Goal: Task Accomplishment & Management: Manage account settings

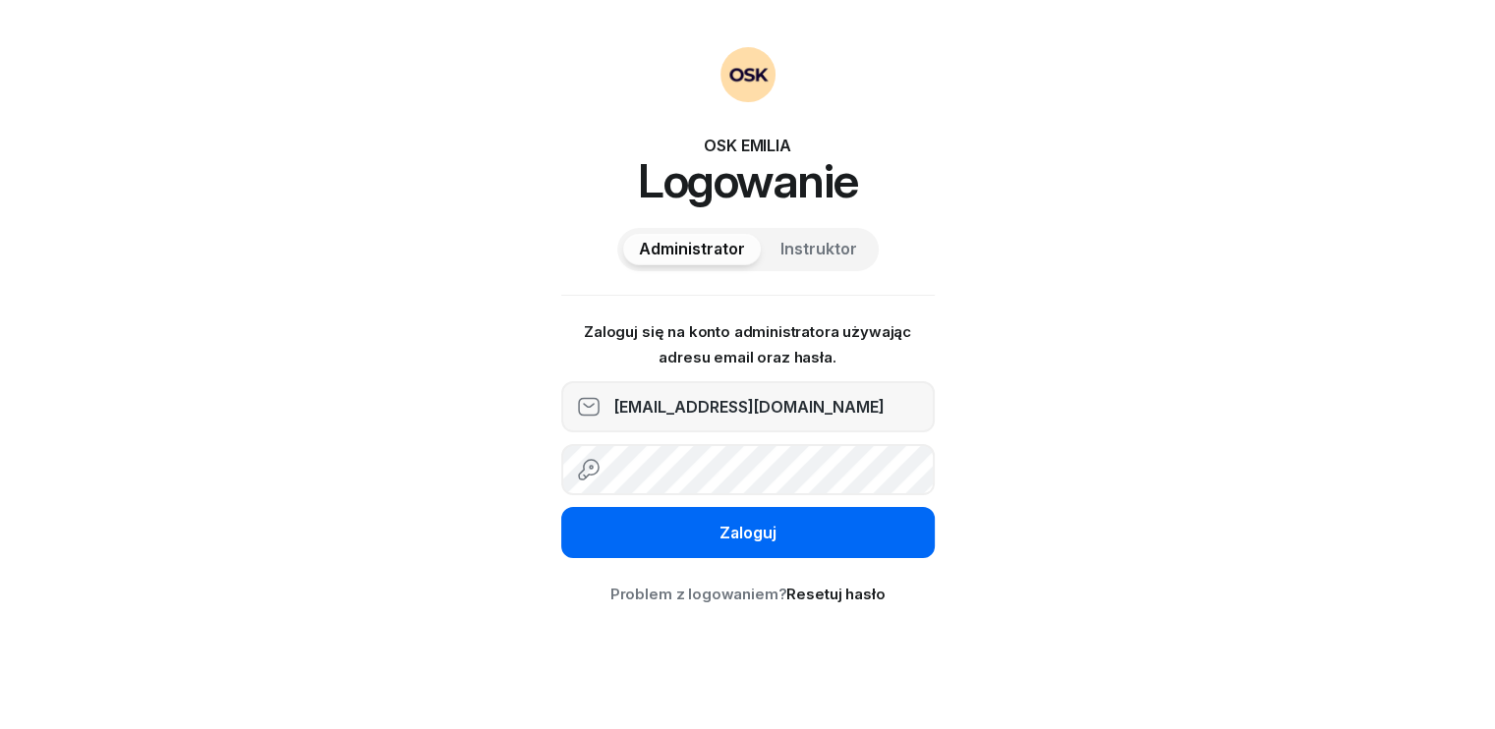
click at [763, 538] on div "Zaloguj" at bounding box center [748, 534] width 57 height 26
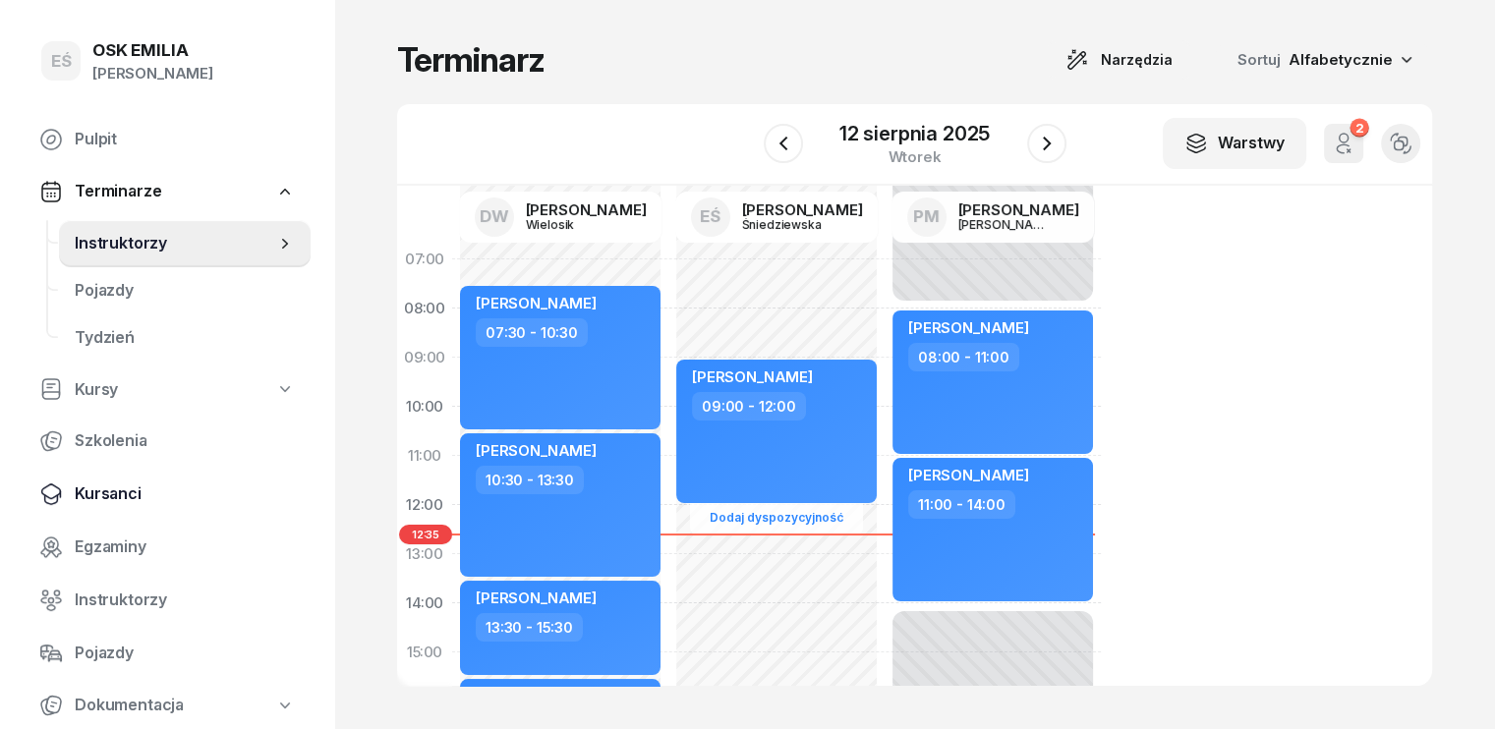
click at [138, 495] on span "Kursanci" at bounding box center [185, 495] width 220 height 26
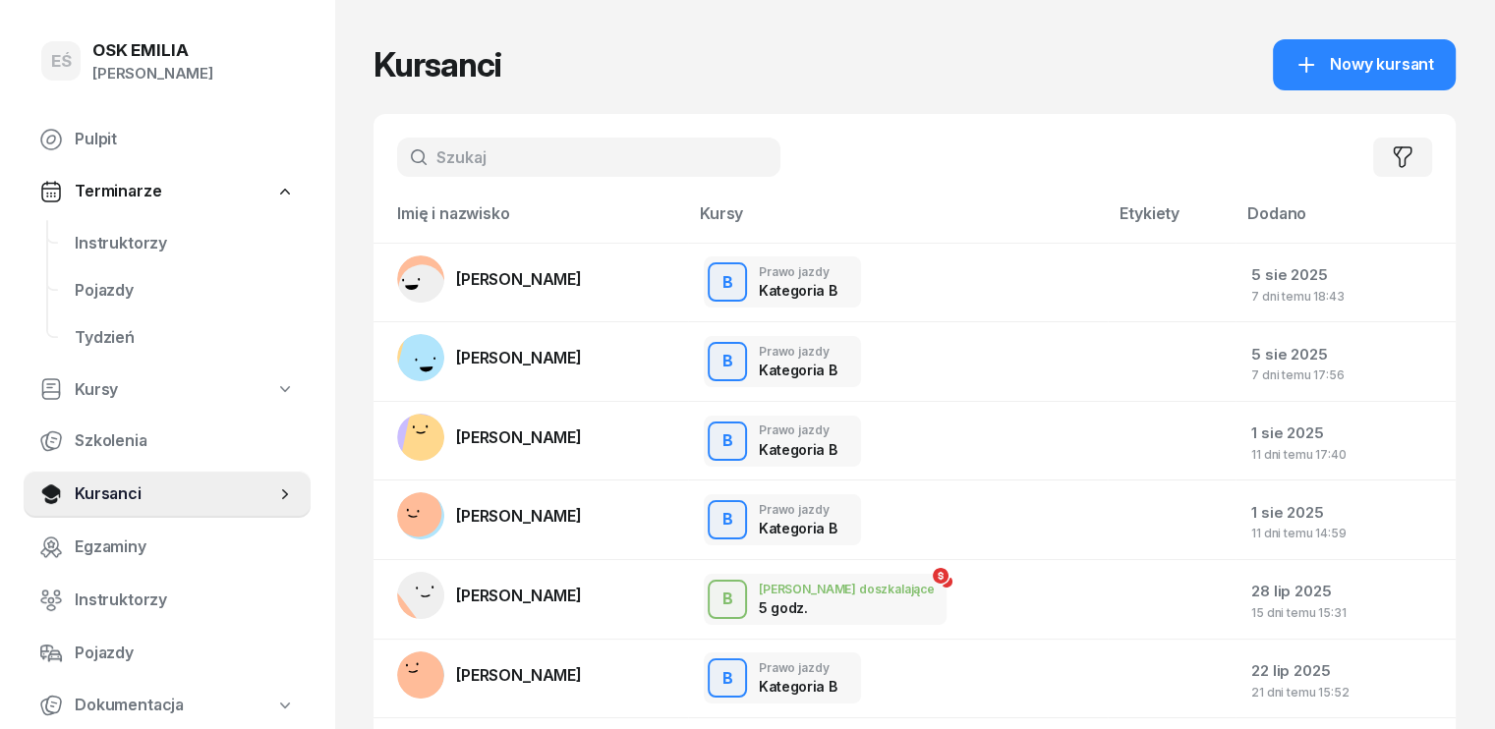
click at [578, 149] on input "text" at bounding box center [588, 157] width 383 height 39
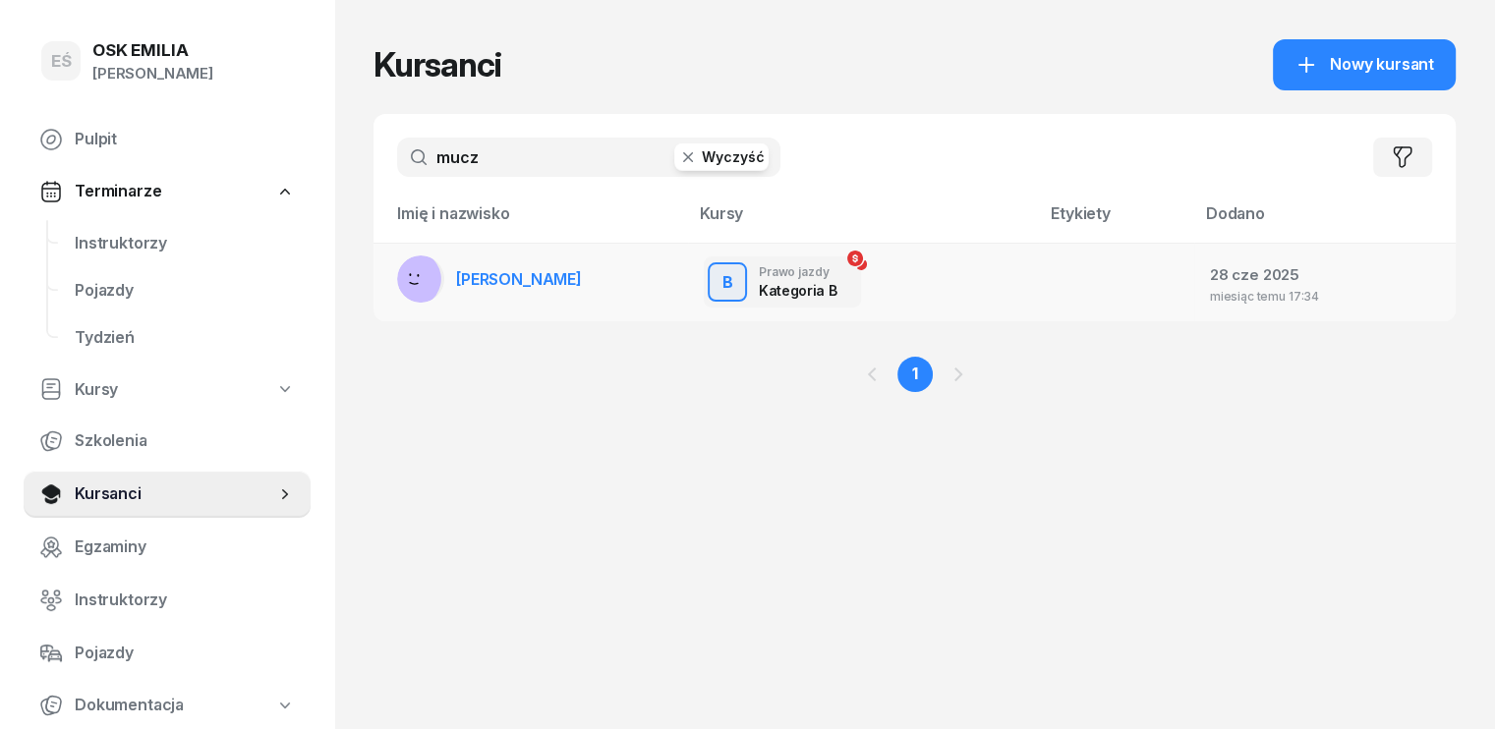
type input "mucz"
click at [545, 270] on td "[PERSON_NAME]" at bounding box center [531, 282] width 315 height 79
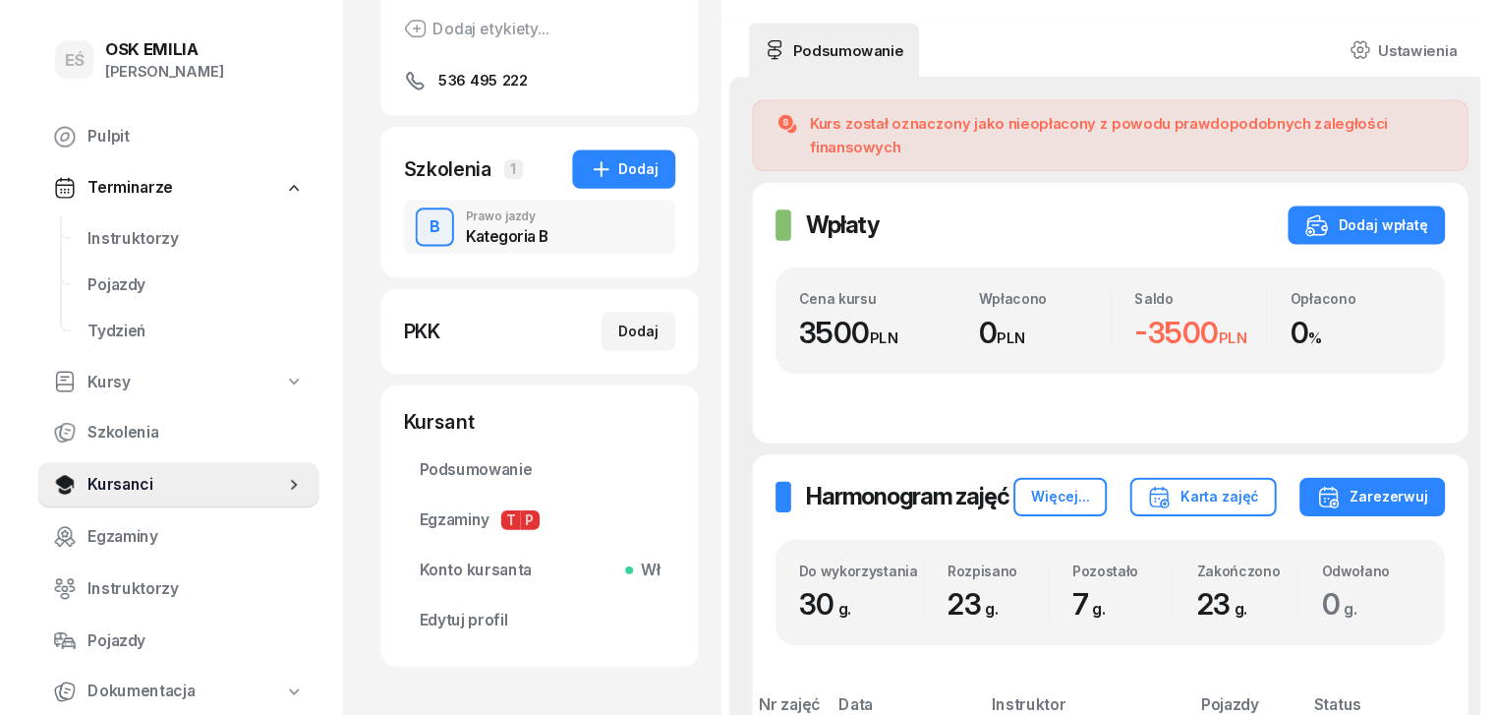
scroll to position [295, 0]
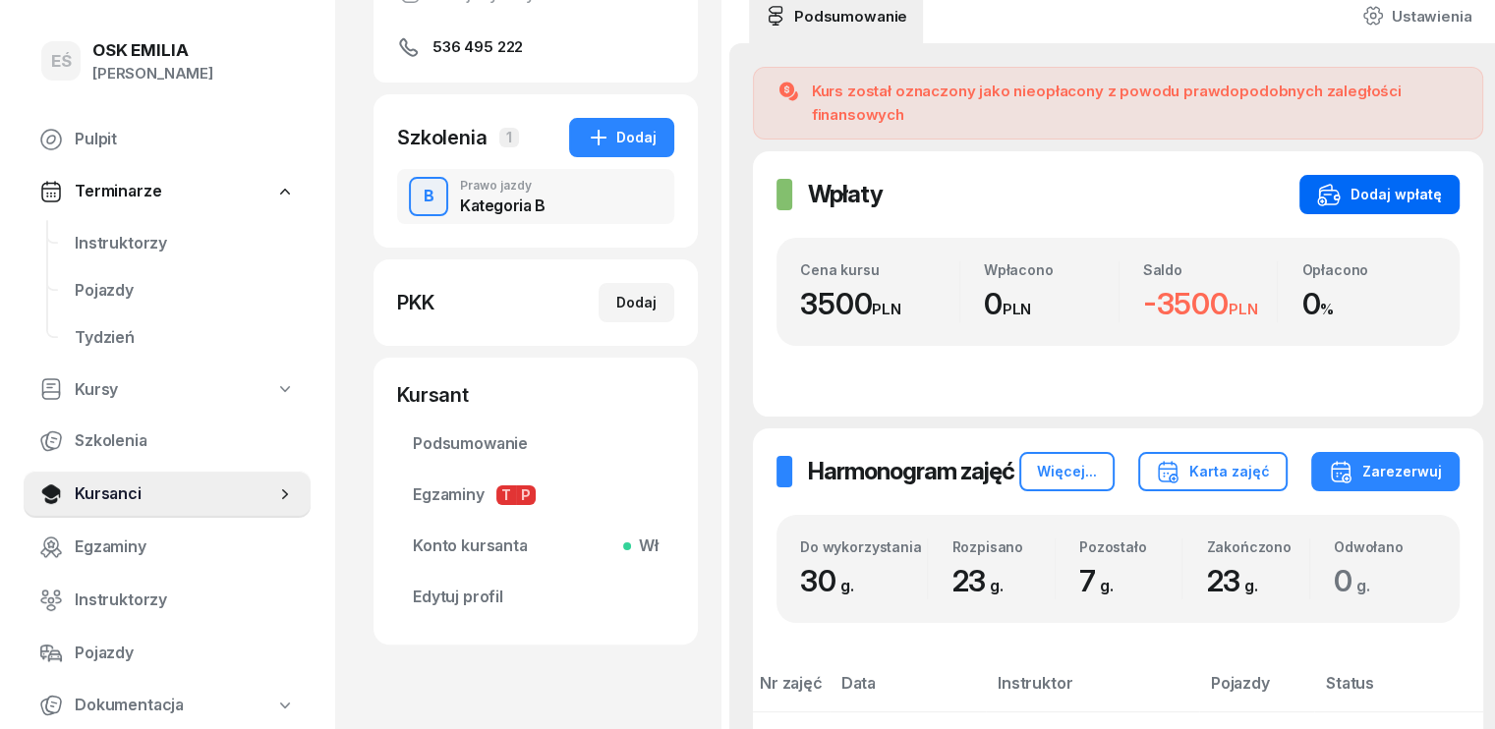
click at [1359, 183] on div "Dodaj wpłatę" at bounding box center [1379, 195] width 125 height 24
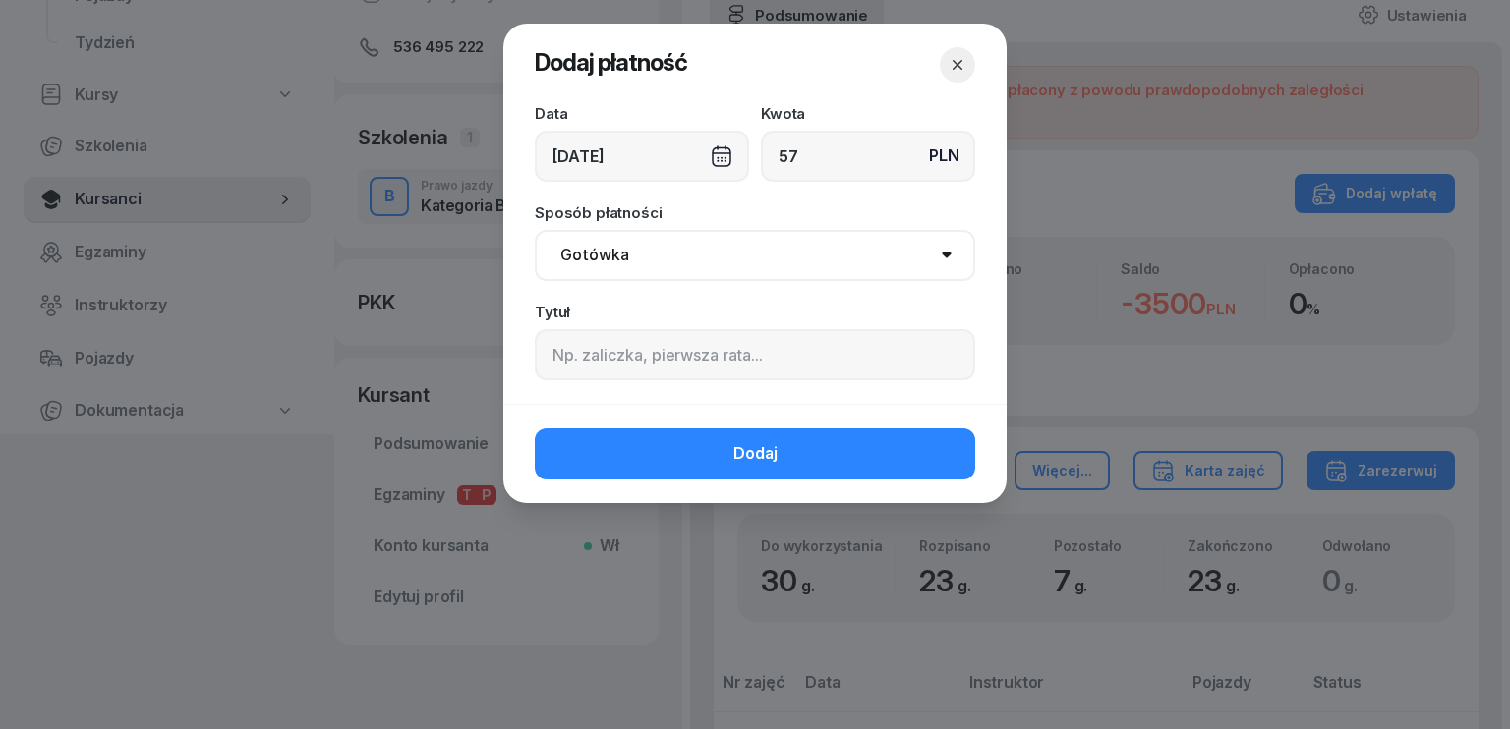
type input "57"
click at [668, 360] on input at bounding box center [755, 354] width 440 height 51
type input "egzamin państwowy teoria"
click at [590, 156] on div "[DATE]" at bounding box center [642, 156] width 214 height 51
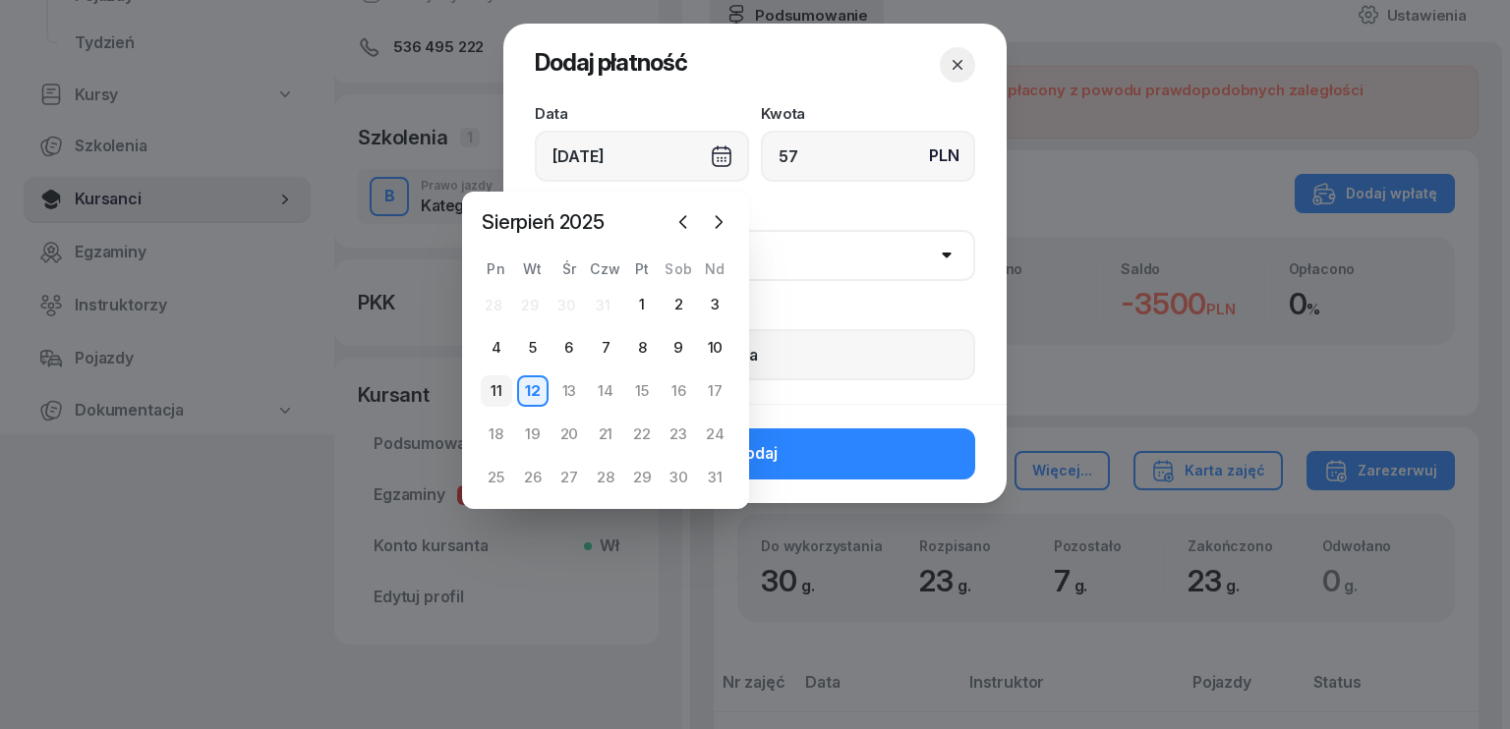
click at [495, 391] on div "11" at bounding box center [496, 391] width 31 height 31
type input "[DATE]"
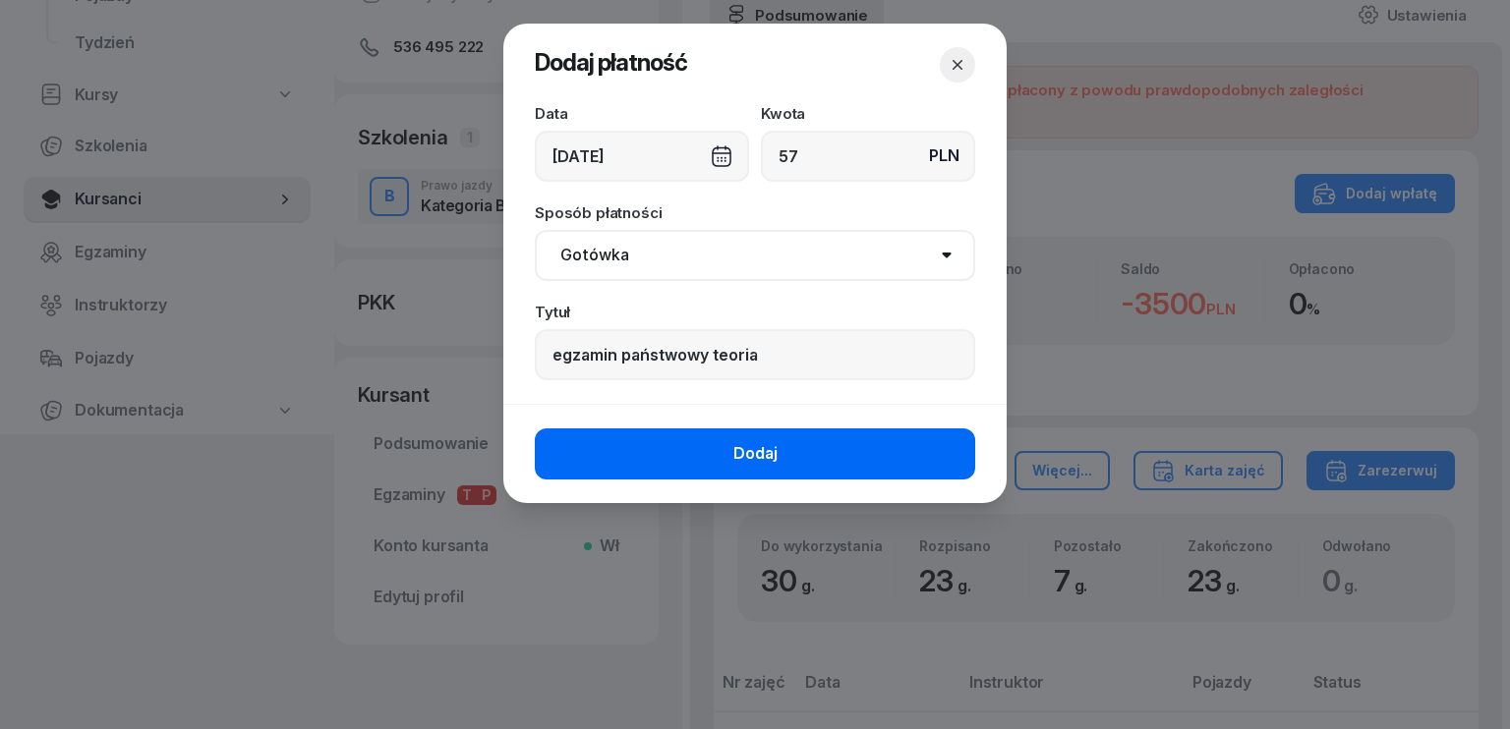
click at [738, 451] on span "Dodaj" at bounding box center [755, 454] width 44 height 26
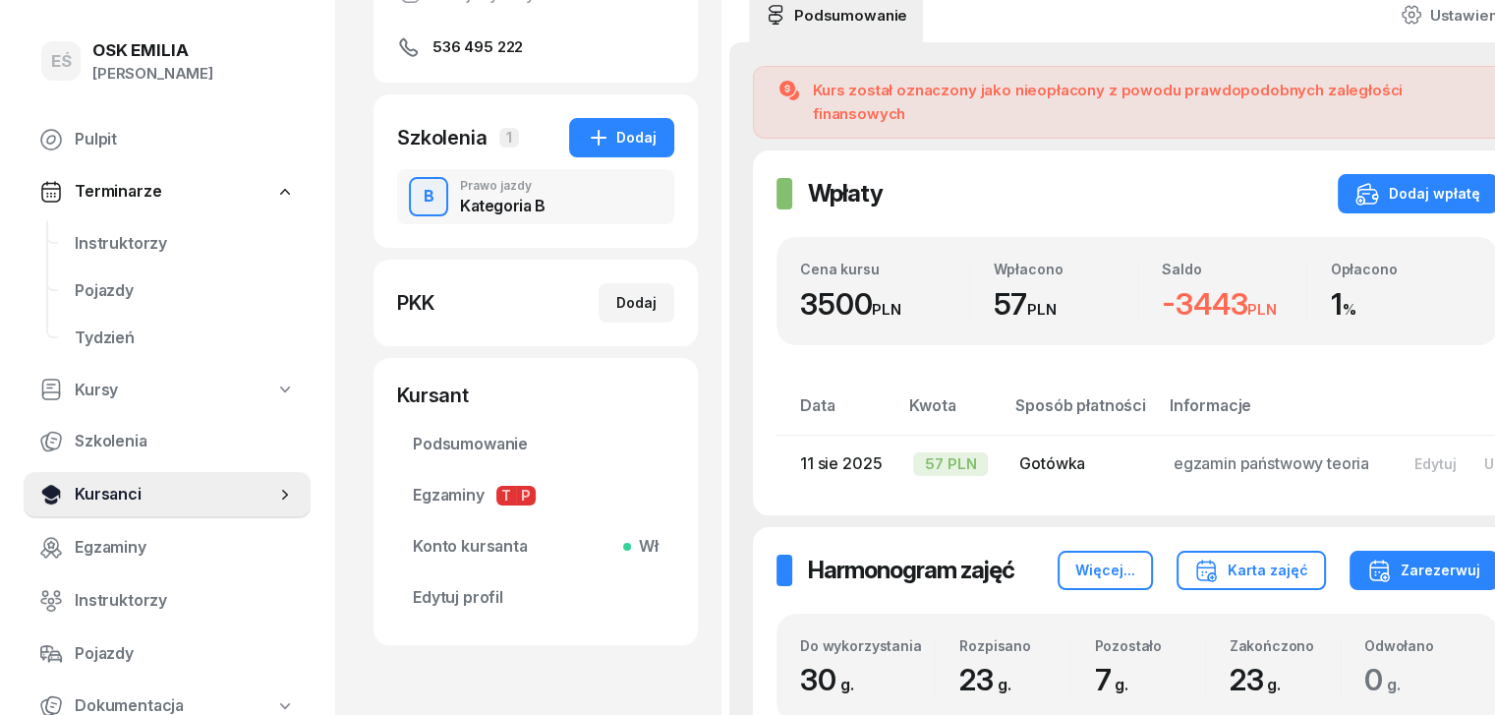
click at [186, 483] on span "Kursanci" at bounding box center [175, 495] width 201 height 26
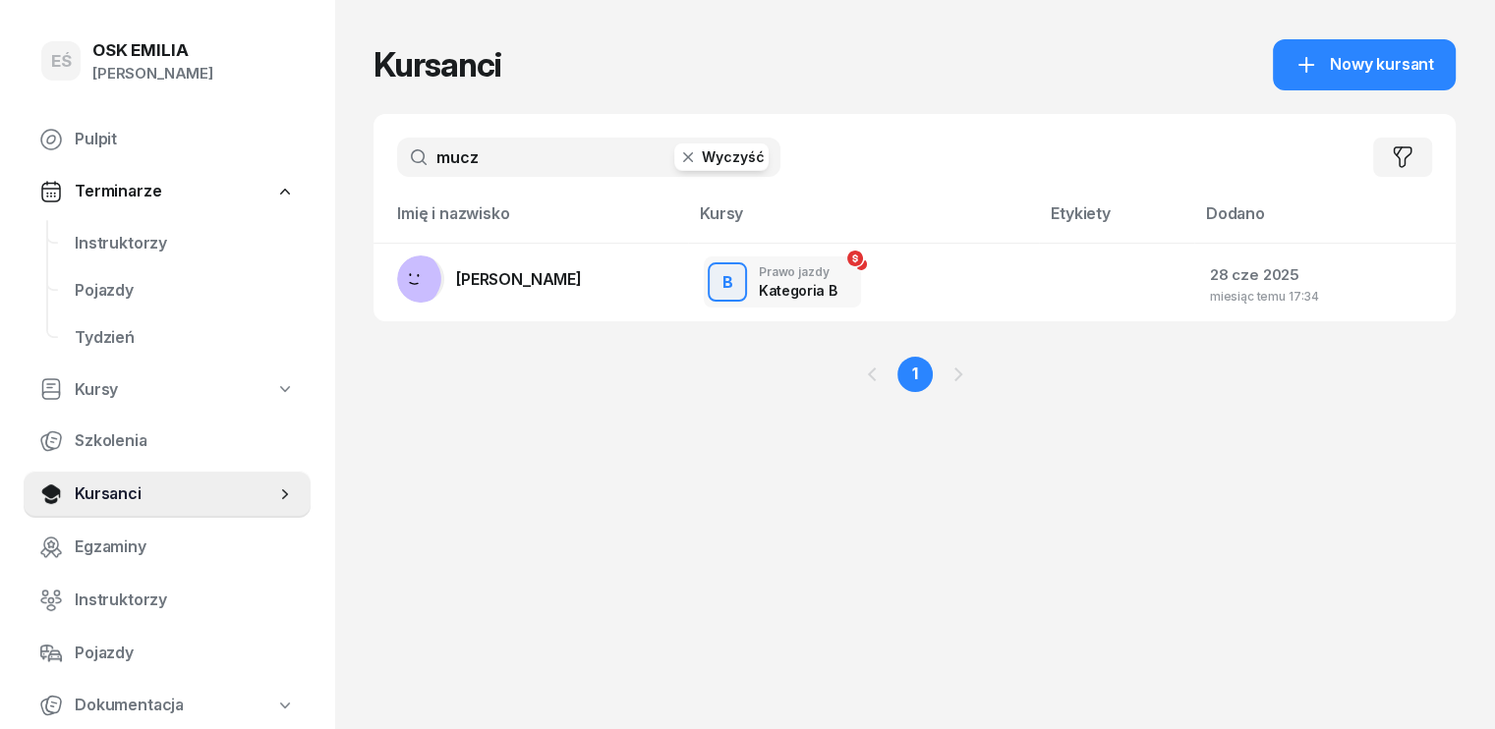
drag, startPoint x: 456, startPoint y: 143, endPoint x: 368, endPoint y: 146, distance: 88.6
click at [397, 146] on input "mucz" at bounding box center [588, 157] width 383 height 39
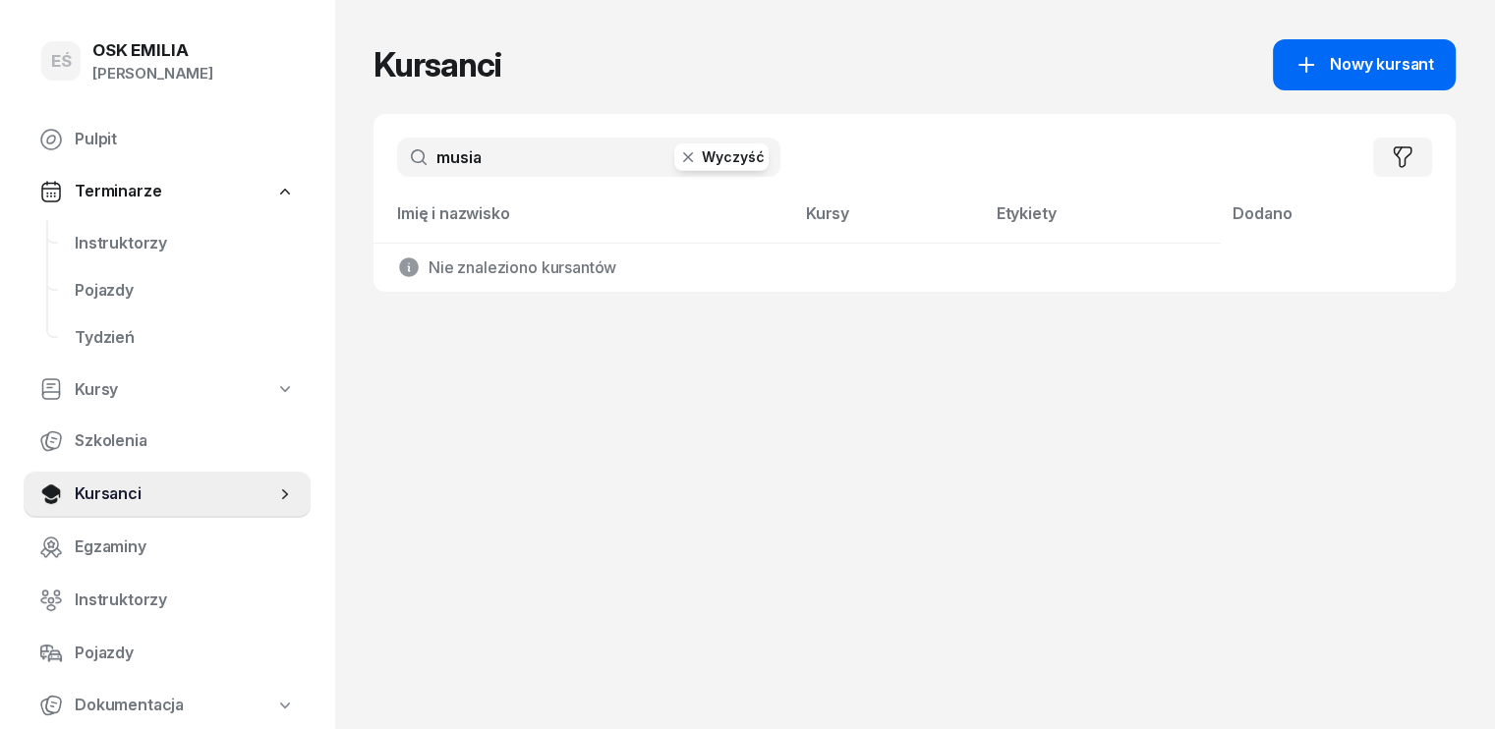
type input "musia"
click at [1384, 61] on span "Nowy kursant" at bounding box center [1382, 65] width 104 height 26
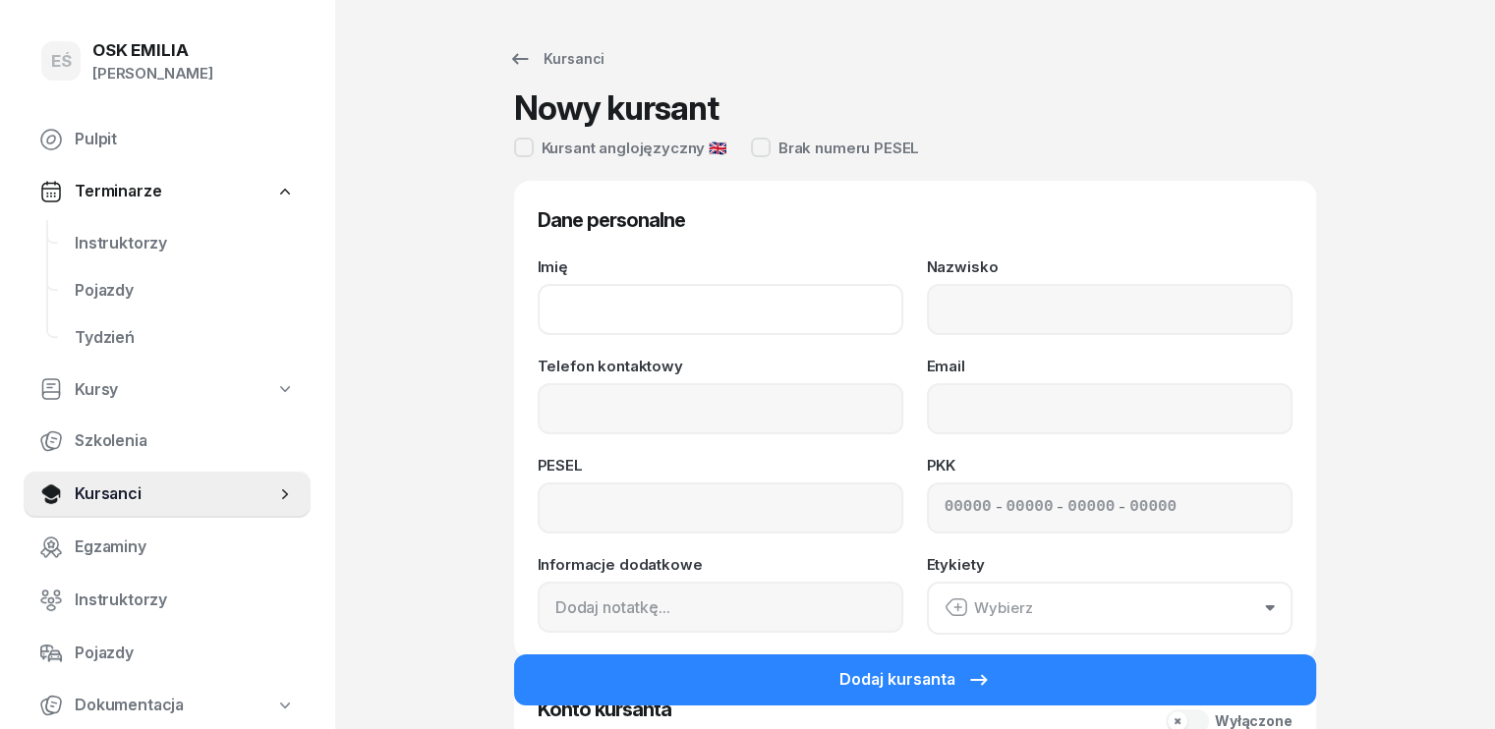
click at [712, 306] on input "Imię" at bounding box center [721, 309] width 366 height 51
type input "[PERSON_NAME]"
click at [1068, 307] on input "Nazwisko" at bounding box center [1110, 309] width 366 height 51
type input "[PERSON_NAME]"
click at [715, 412] on input "Telefon kontaktowy" at bounding box center [721, 408] width 366 height 51
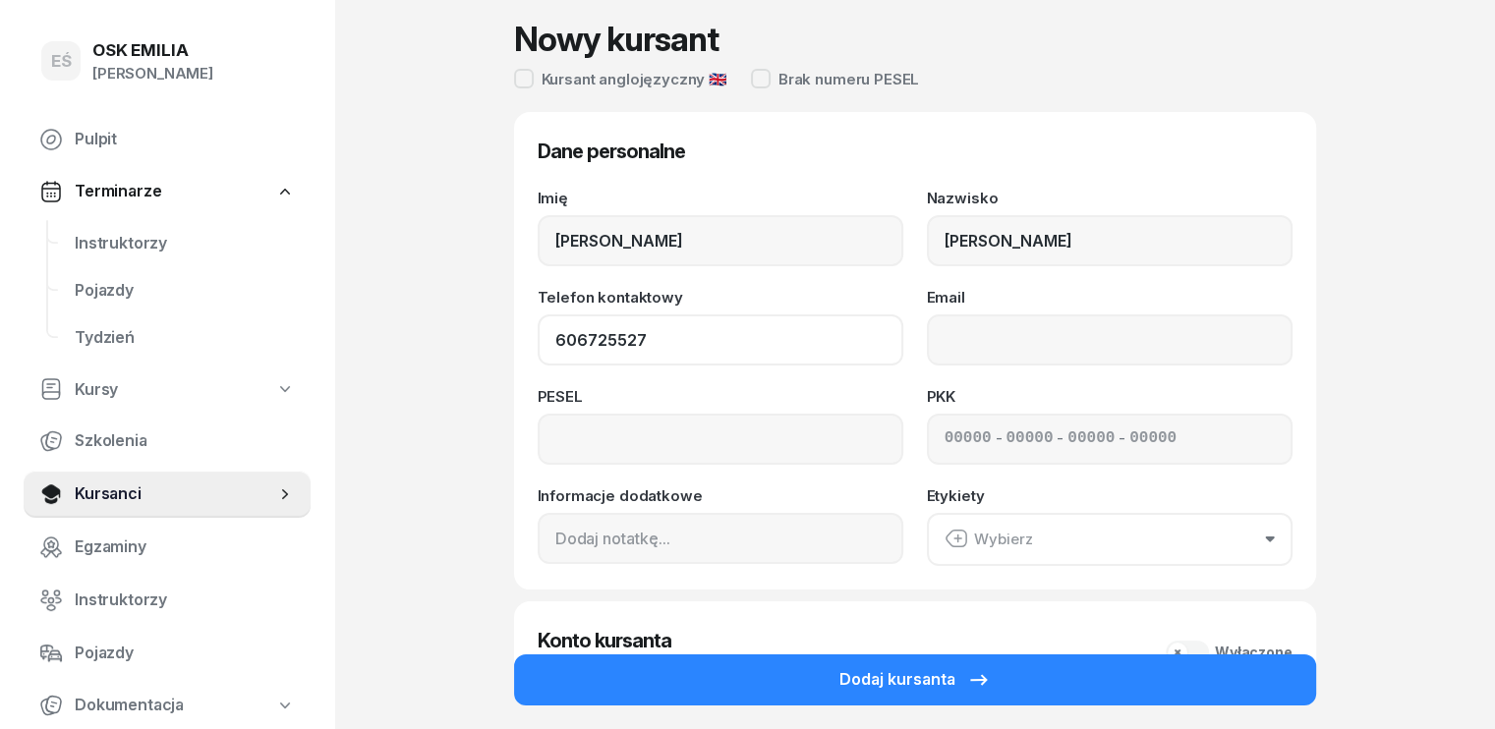
scroll to position [98, 0]
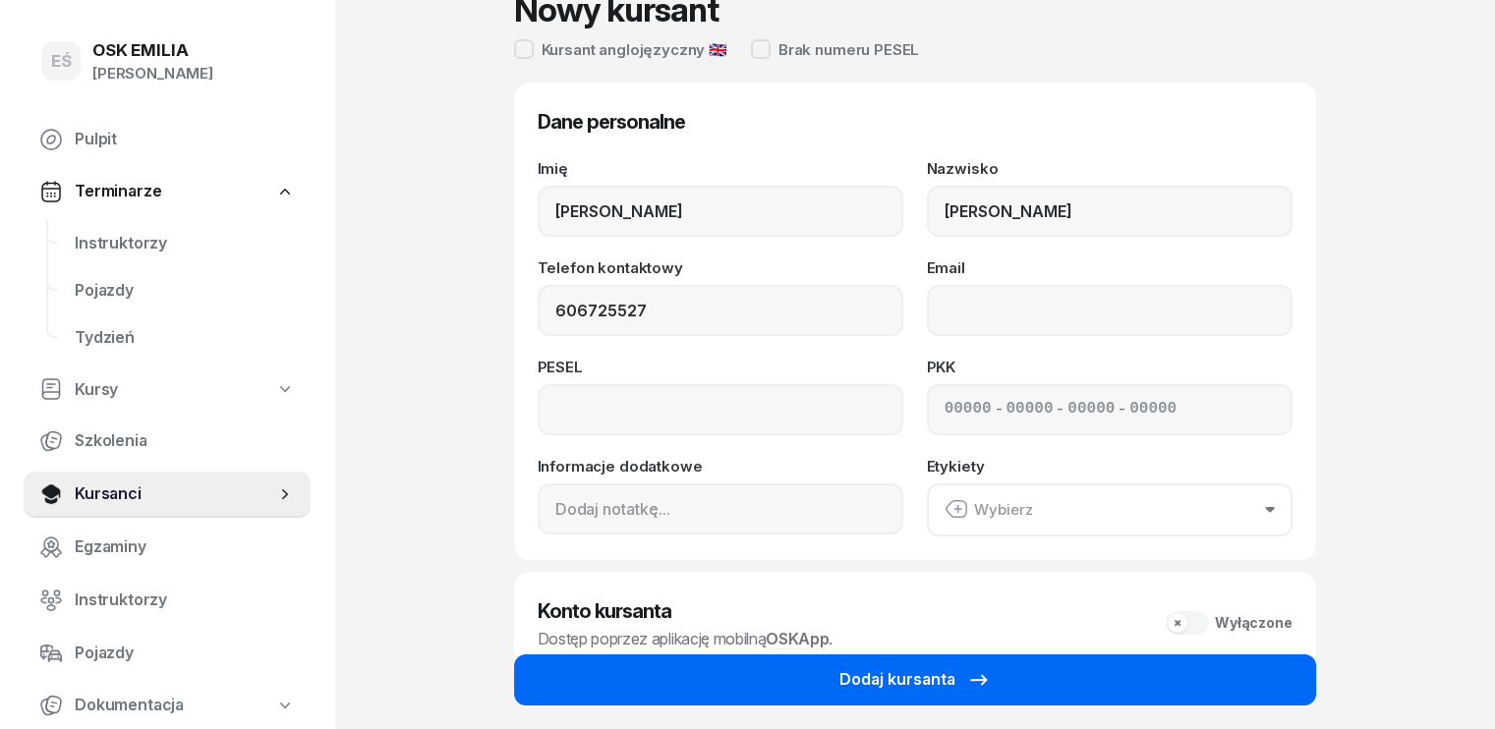
type input "606 725 527"
click at [908, 679] on div "Dodaj kursanta" at bounding box center [915, 681] width 151 height 26
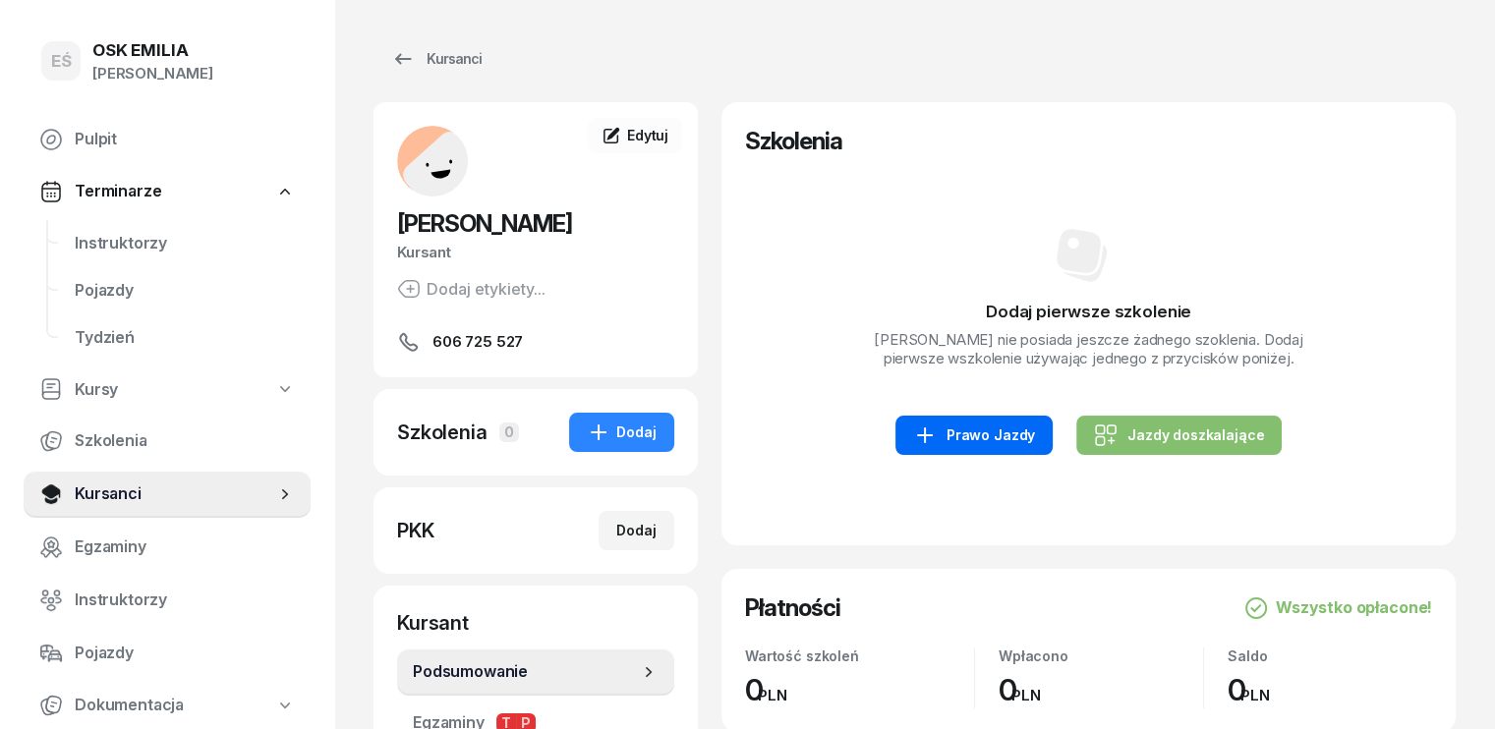
click at [994, 420] on link "Prawo Jazdy" at bounding box center [974, 435] width 157 height 39
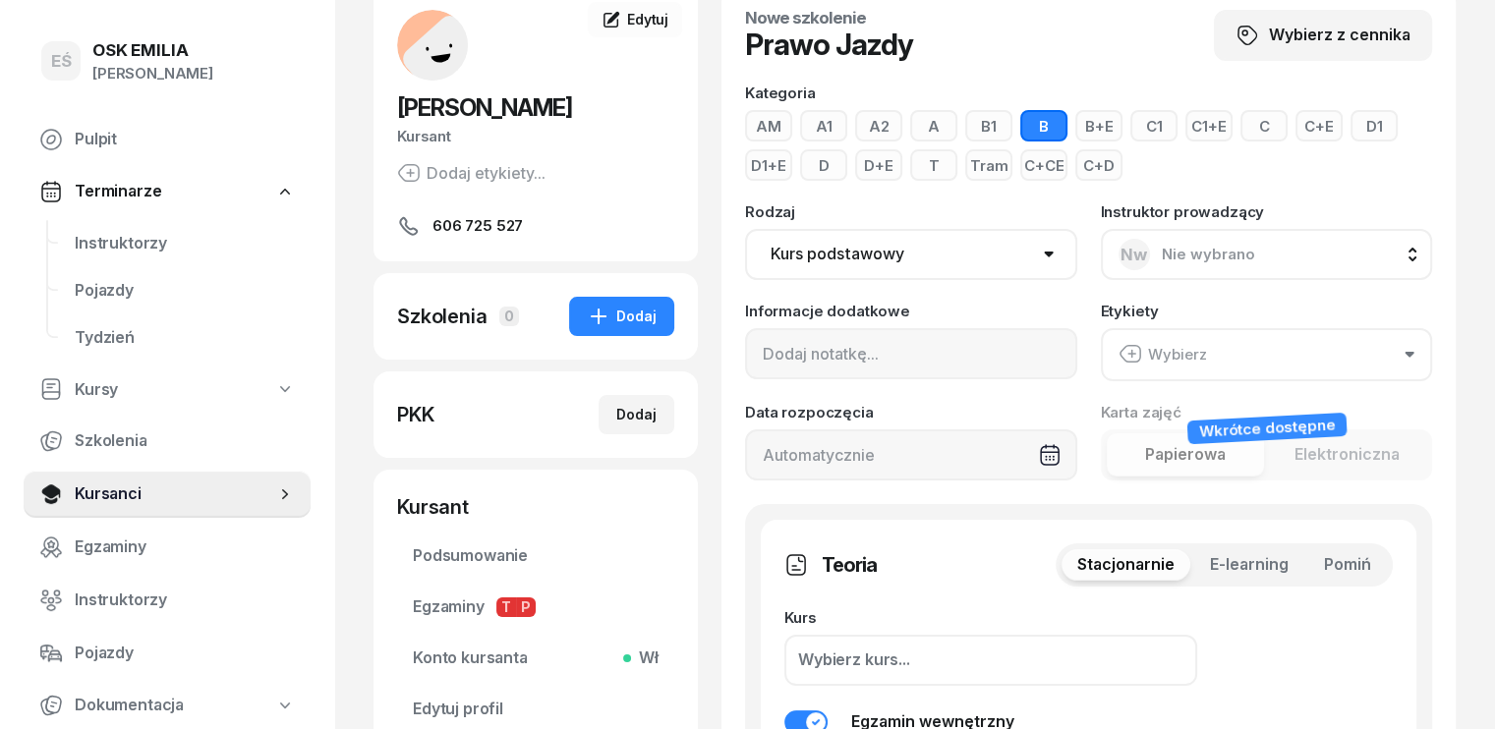
scroll to position [295, 0]
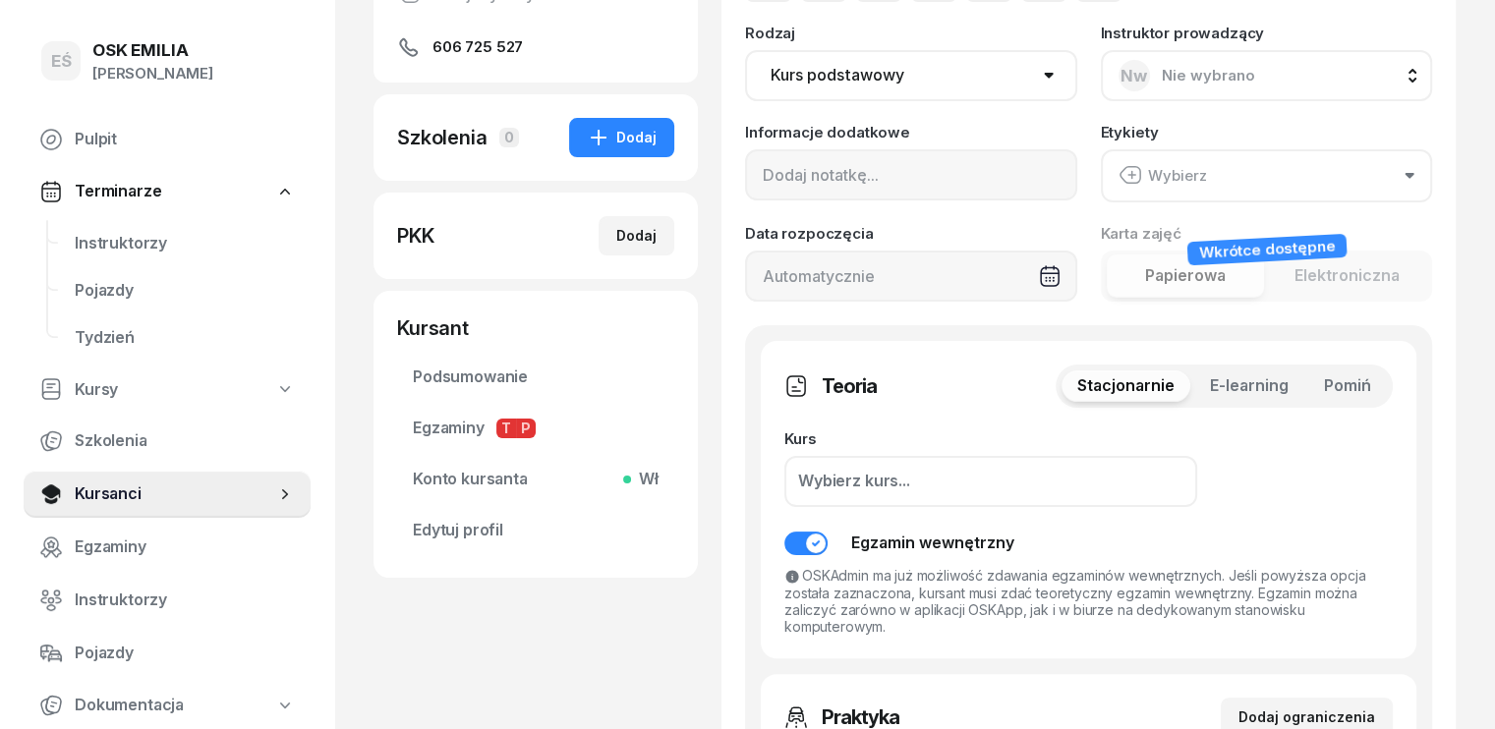
click at [1371, 387] on span "Pomiń" at bounding box center [1347, 387] width 47 height 26
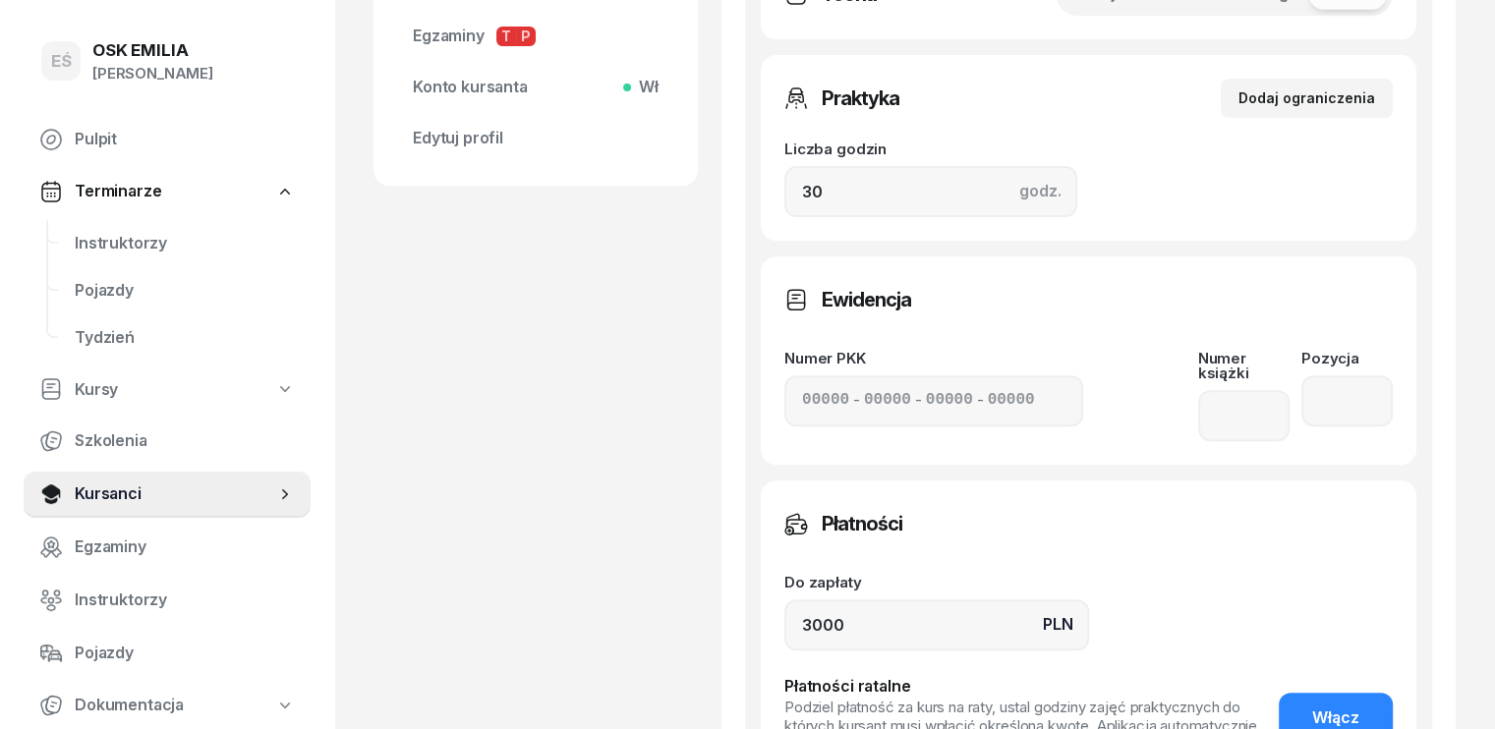
scroll to position [688, 0]
click at [785, 612] on input "3000" at bounding box center [937, 624] width 305 height 51
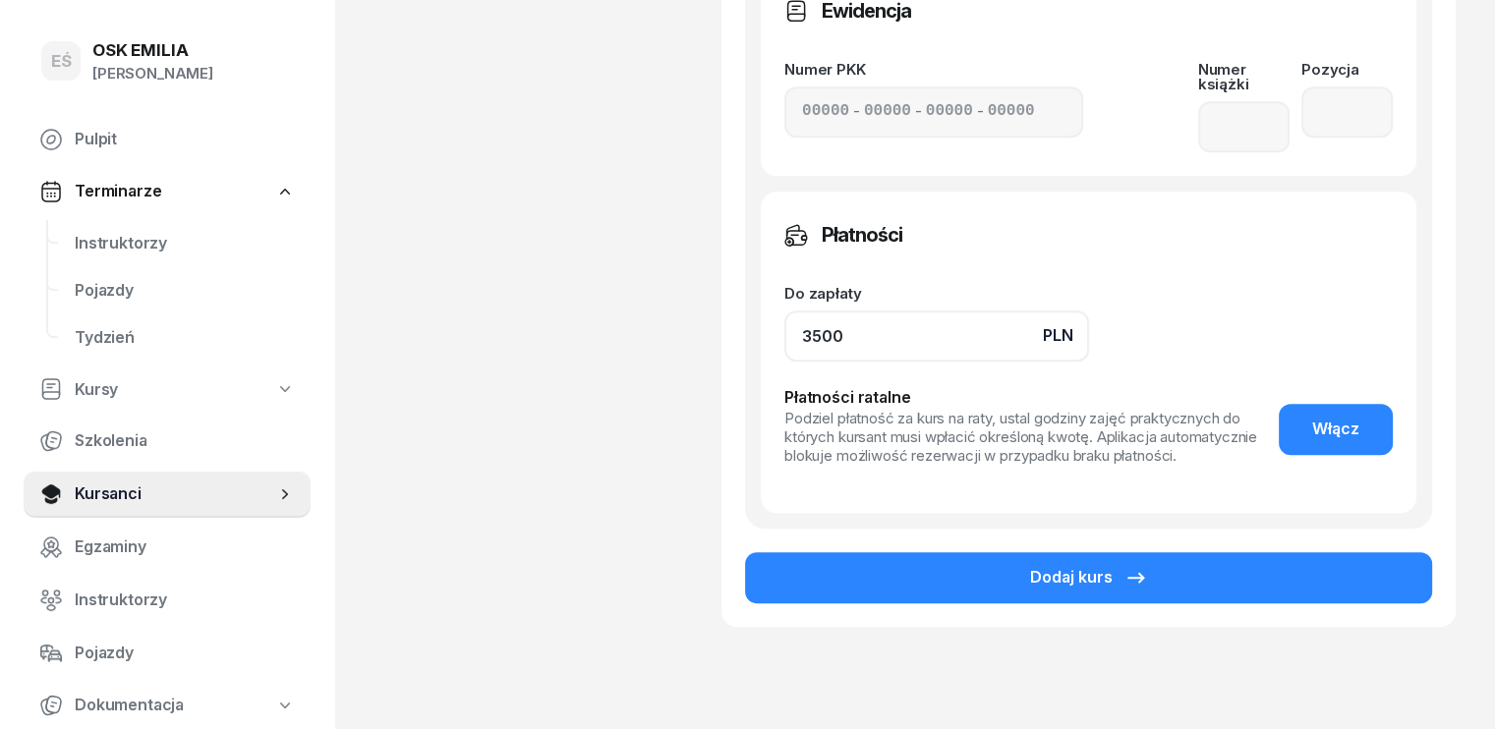
scroll to position [983, 0]
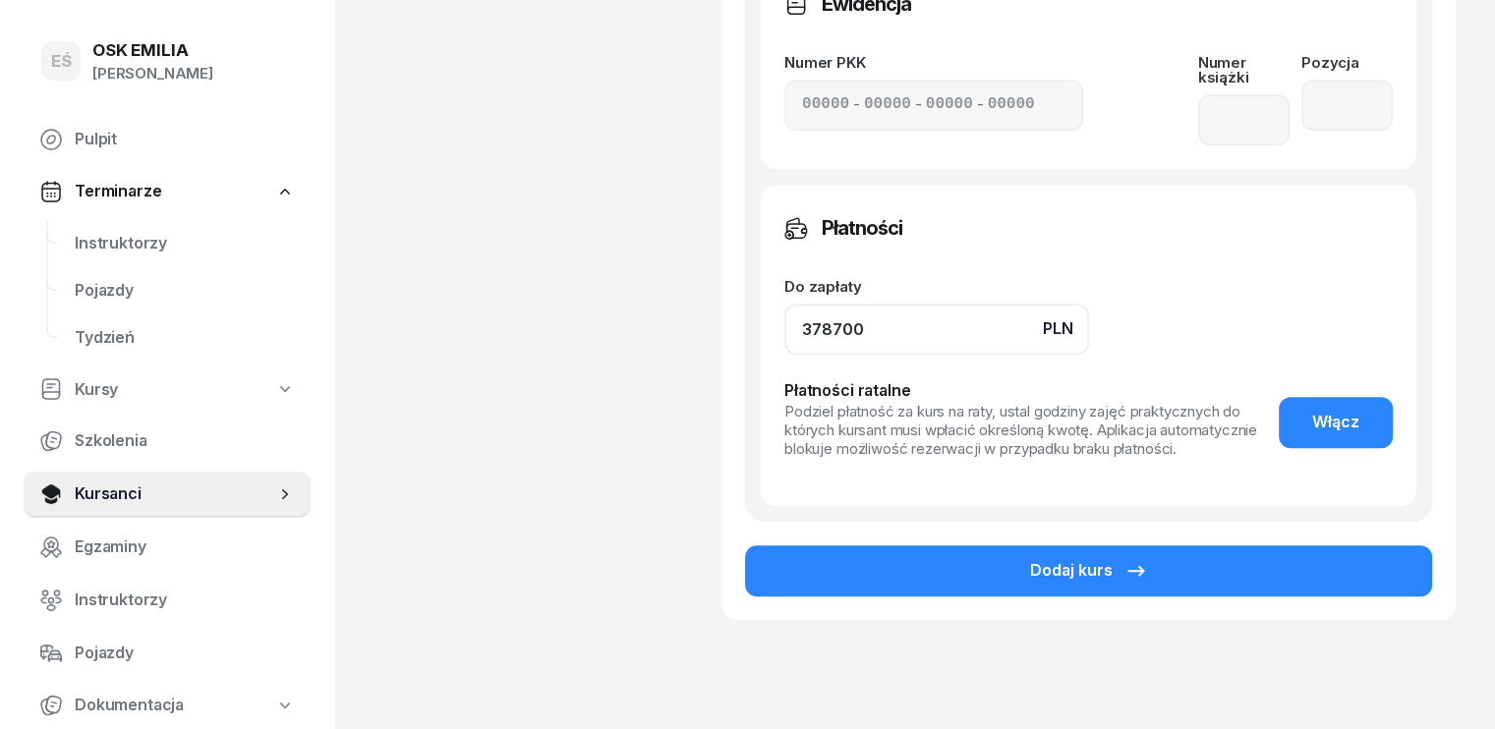
click at [822, 310] on input "378700" at bounding box center [937, 329] width 305 height 51
type input "3787"
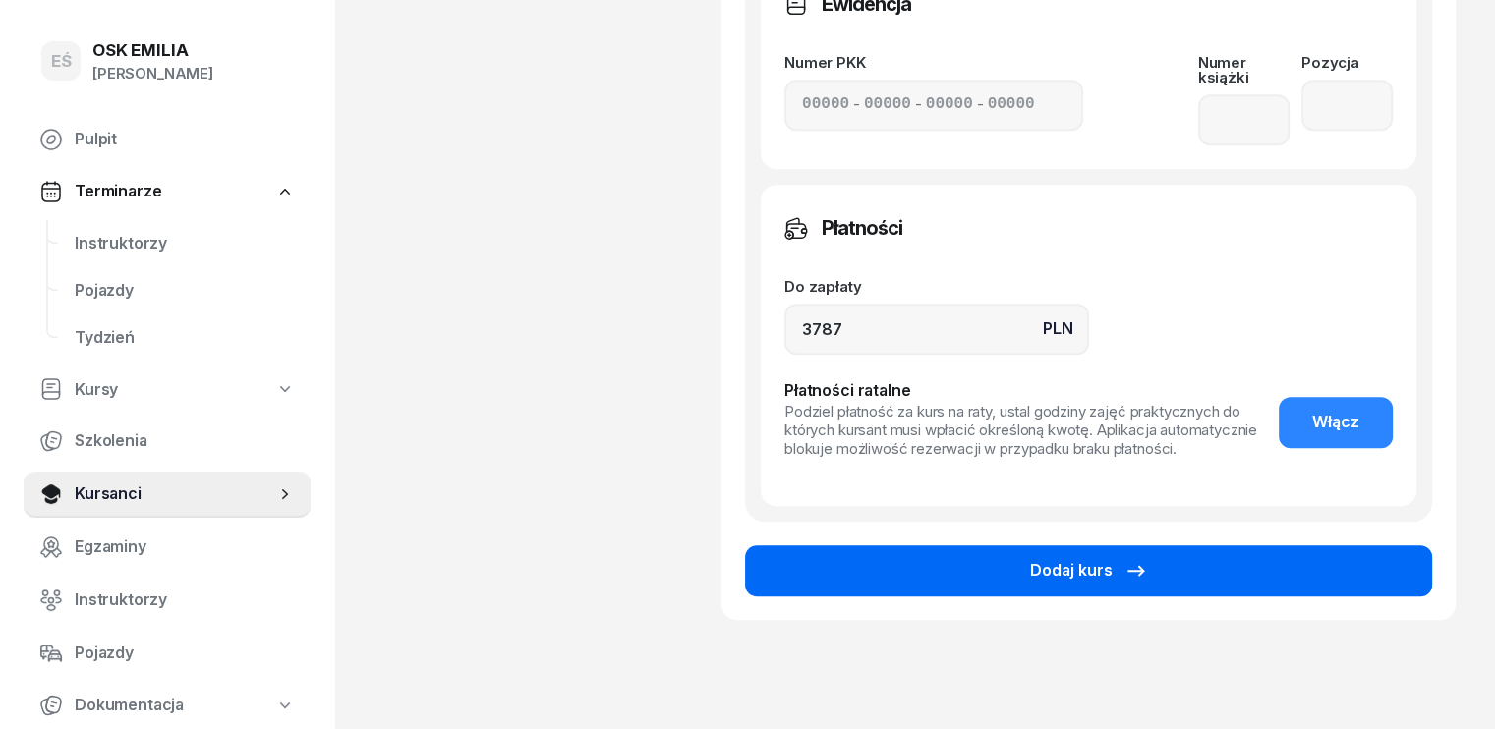
click at [899, 558] on button "Dodaj kurs" at bounding box center [1088, 571] width 687 height 51
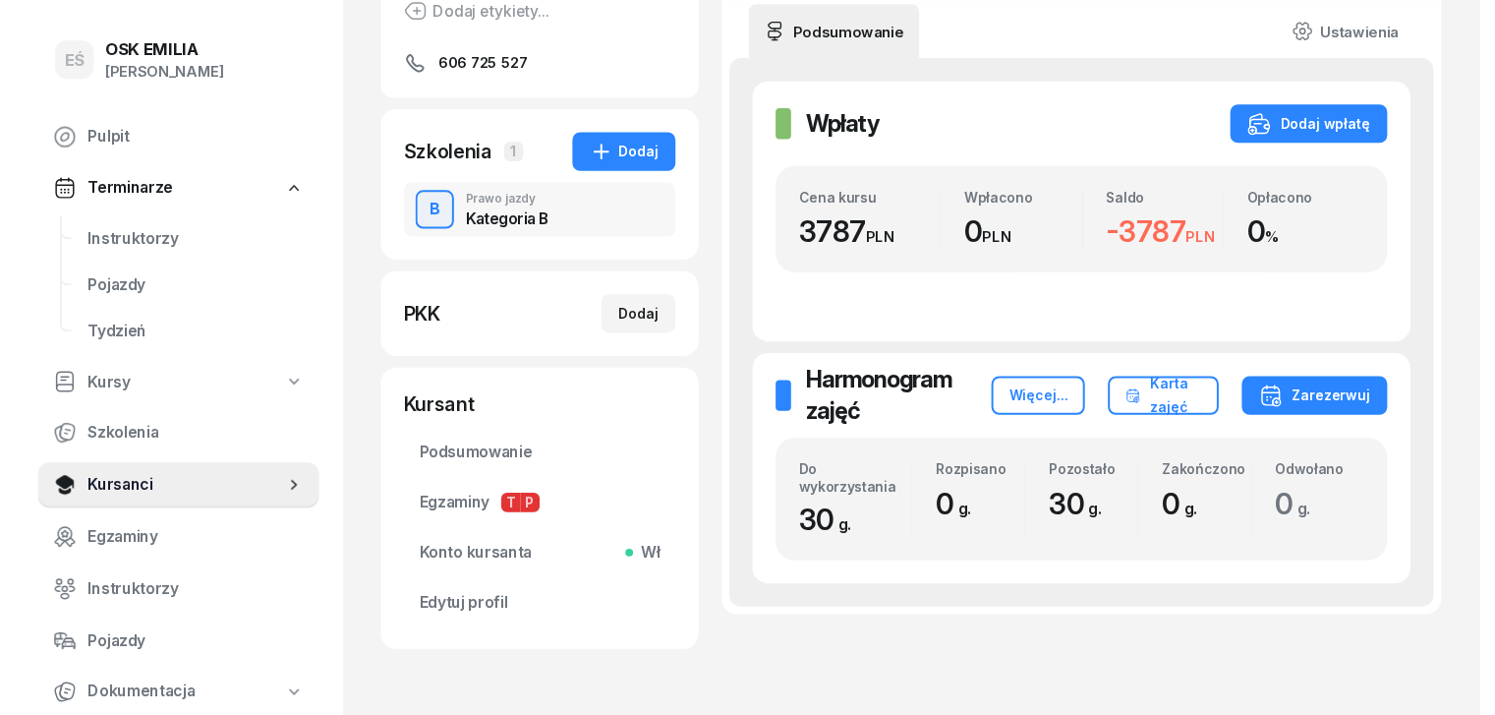
scroll to position [295, 0]
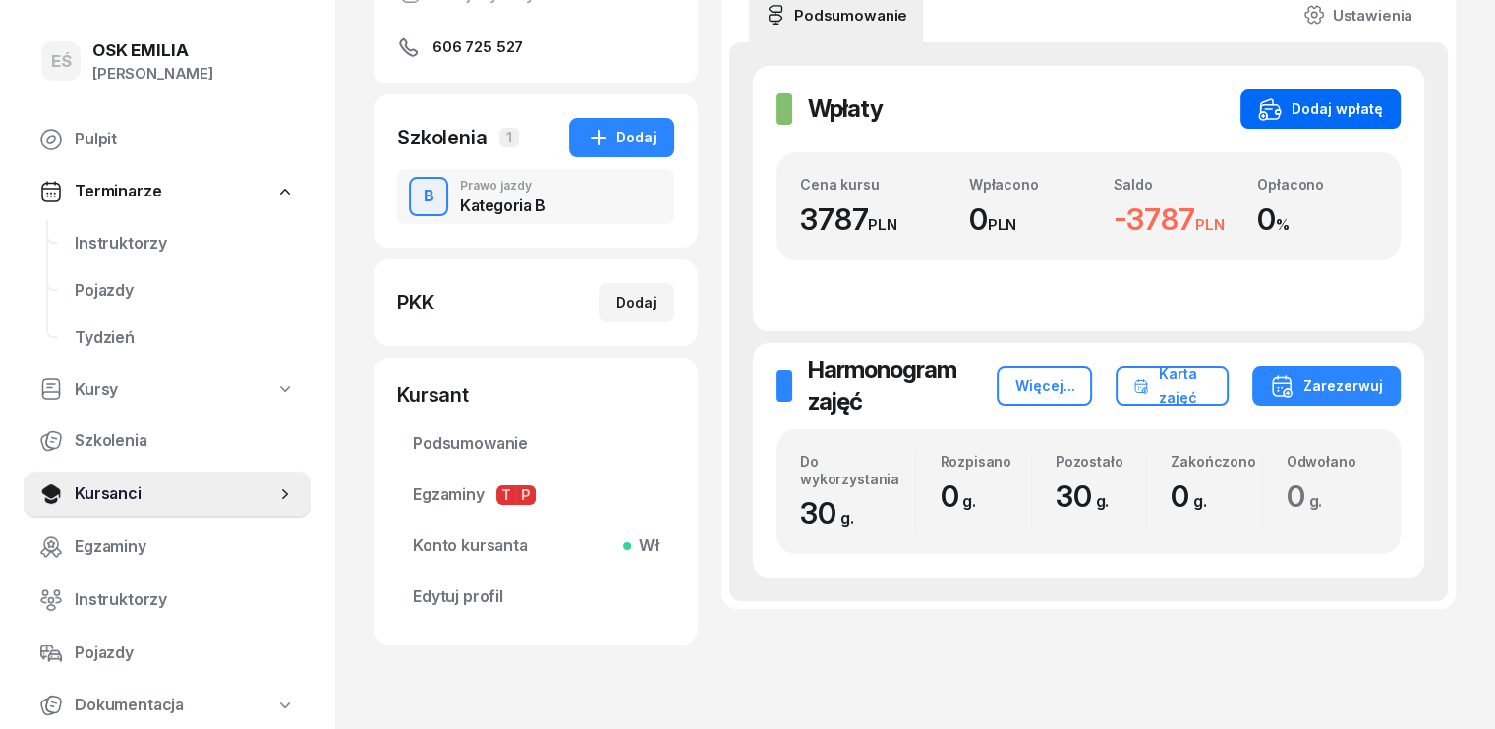
click at [1355, 108] on div "Dodaj wpłatę" at bounding box center [1320, 109] width 125 height 24
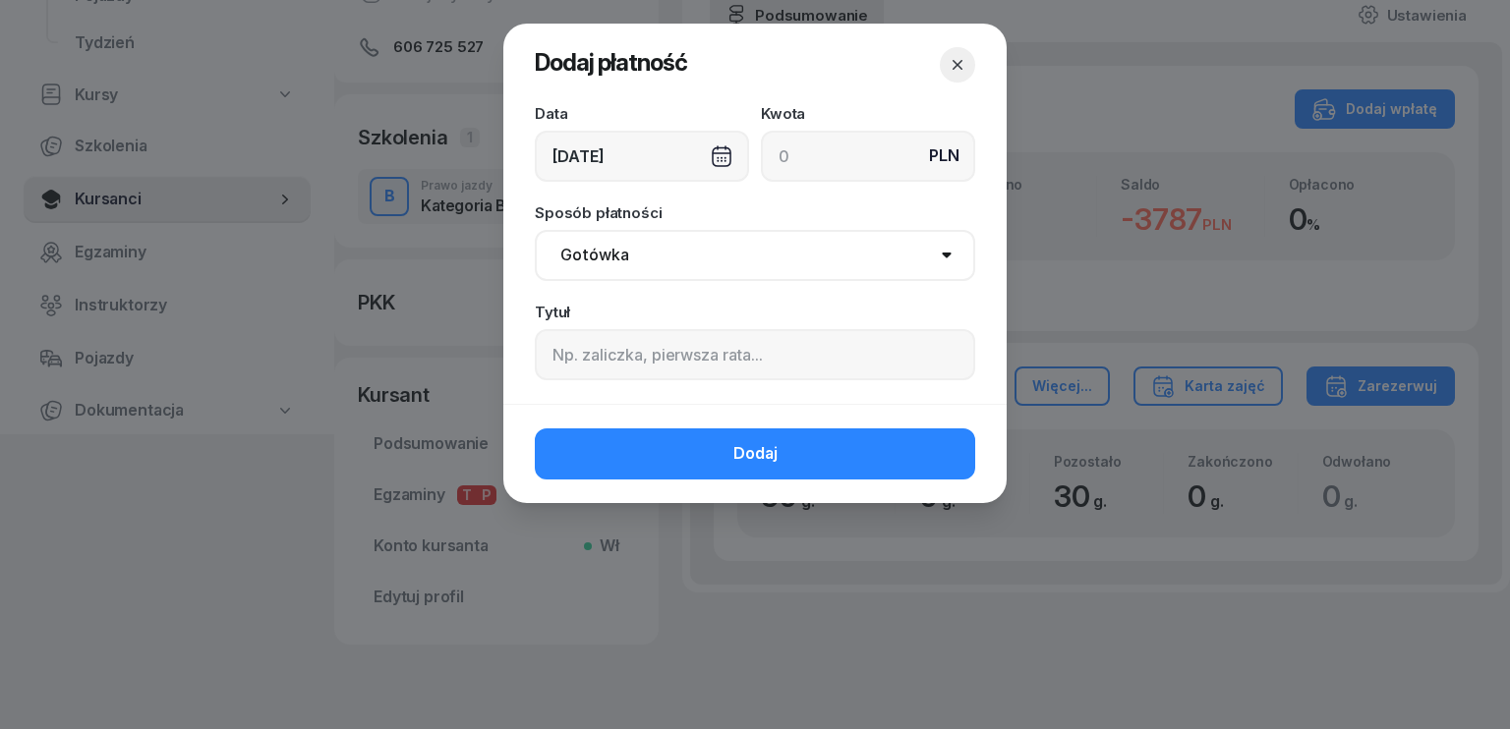
click at [676, 245] on select "Gotówka Karta Przelew Płatności online BLIK" at bounding box center [755, 255] width 440 height 51
select select "transfer"
click at [535, 230] on select "Gotówka Karta Przelew Płatności online BLIK" at bounding box center [755, 255] width 440 height 51
click at [566, 153] on div "[DATE]" at bounding box center [642, 156] width 214 height 51
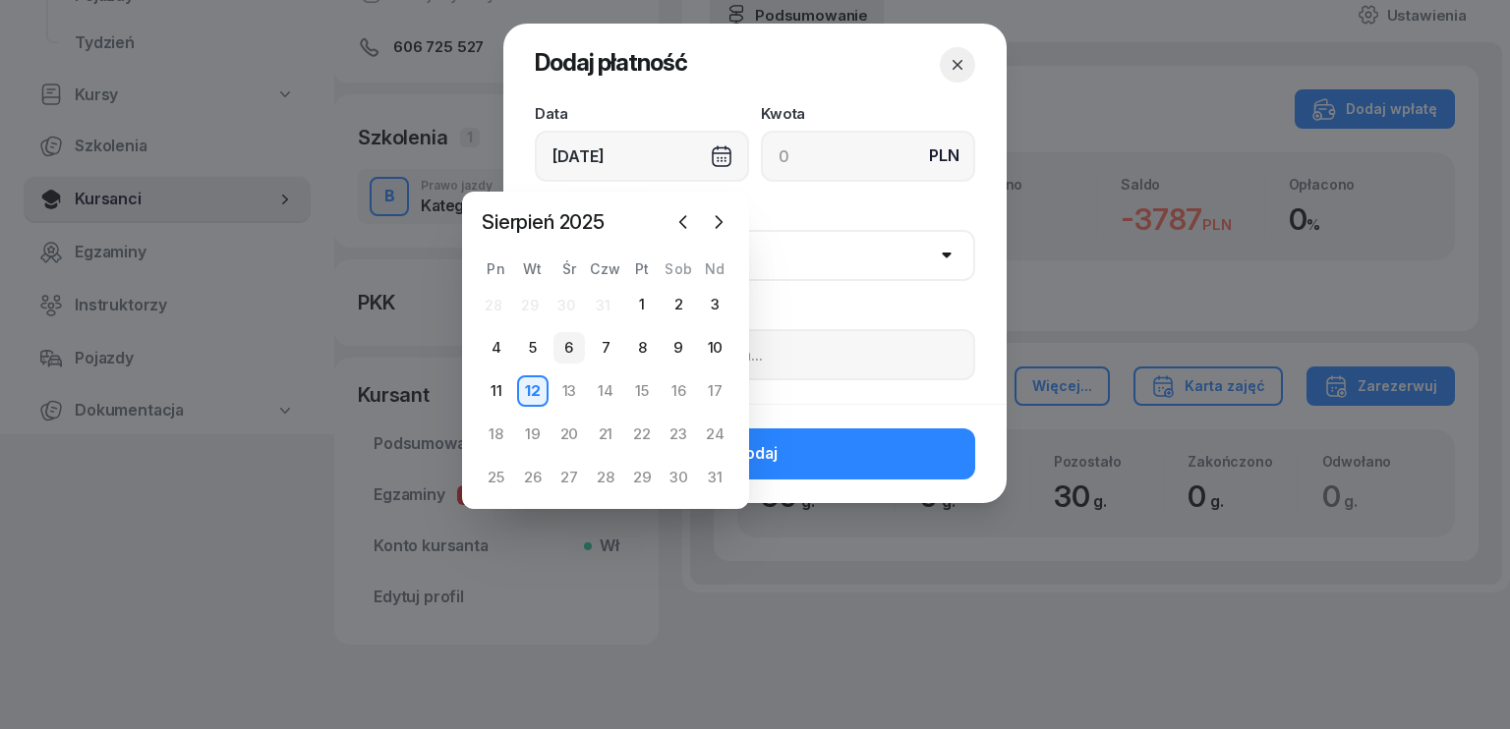
click at [566, 348] on div "6" at bounding box center [568, 347] width 31 height 31
type input "[DATE]"
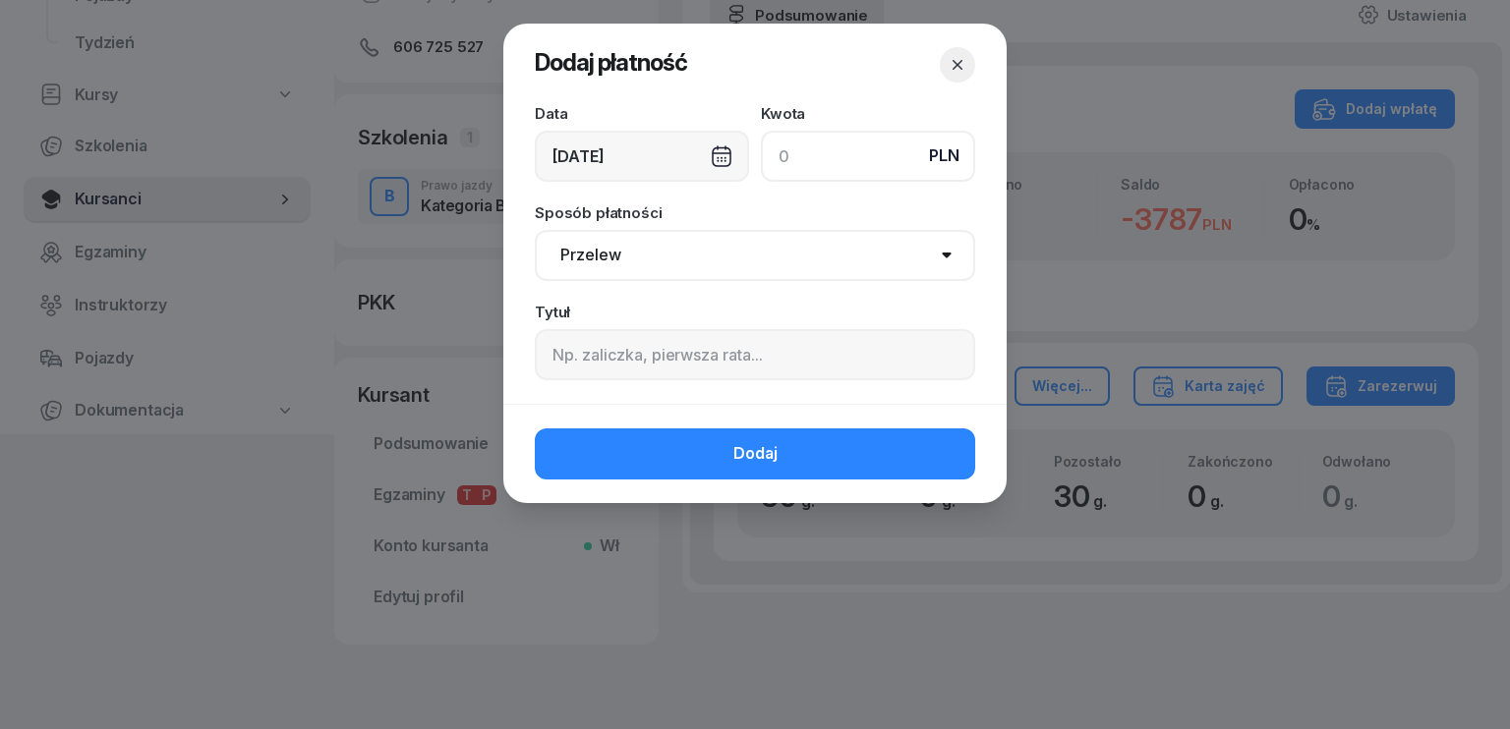
click at [838, 164] on input at bounding box center [868, 156] width 214 height 51
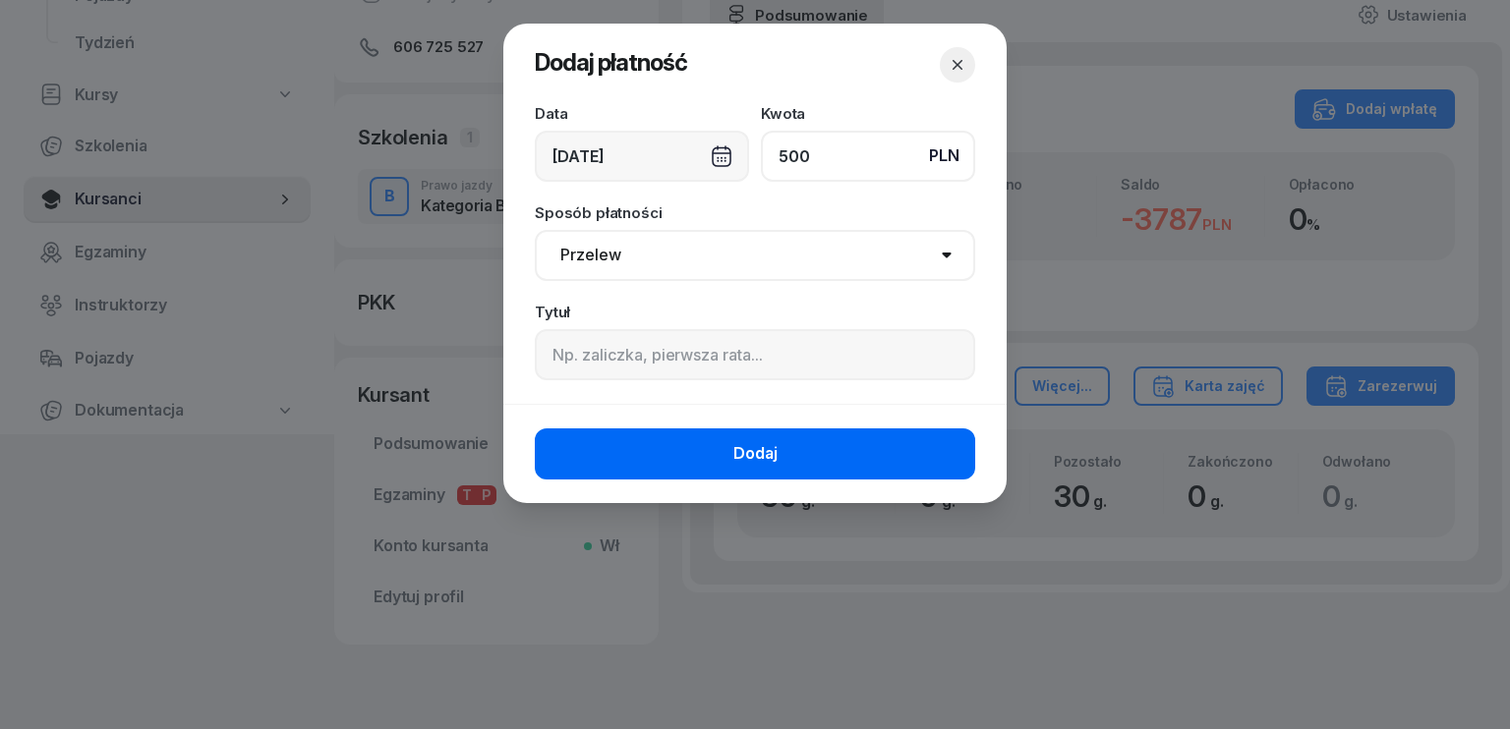
type input "500"
click at [712, 444] on button "Dodaj" at bounding box center [755, 454] width 440 height 51
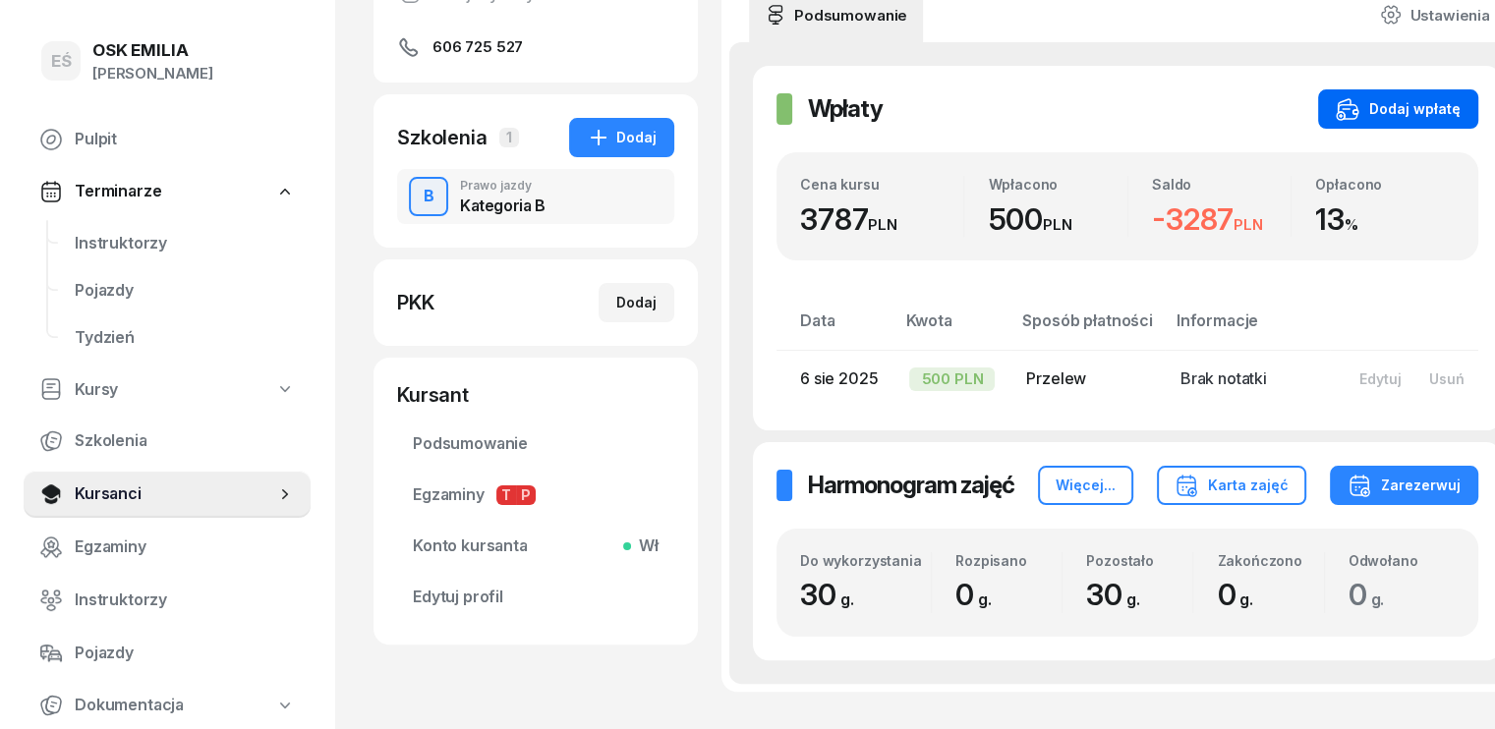
click at [1365, 115] on div "Dodaj wpłatę" at bounding box center [1398, 109] width 125 height 24
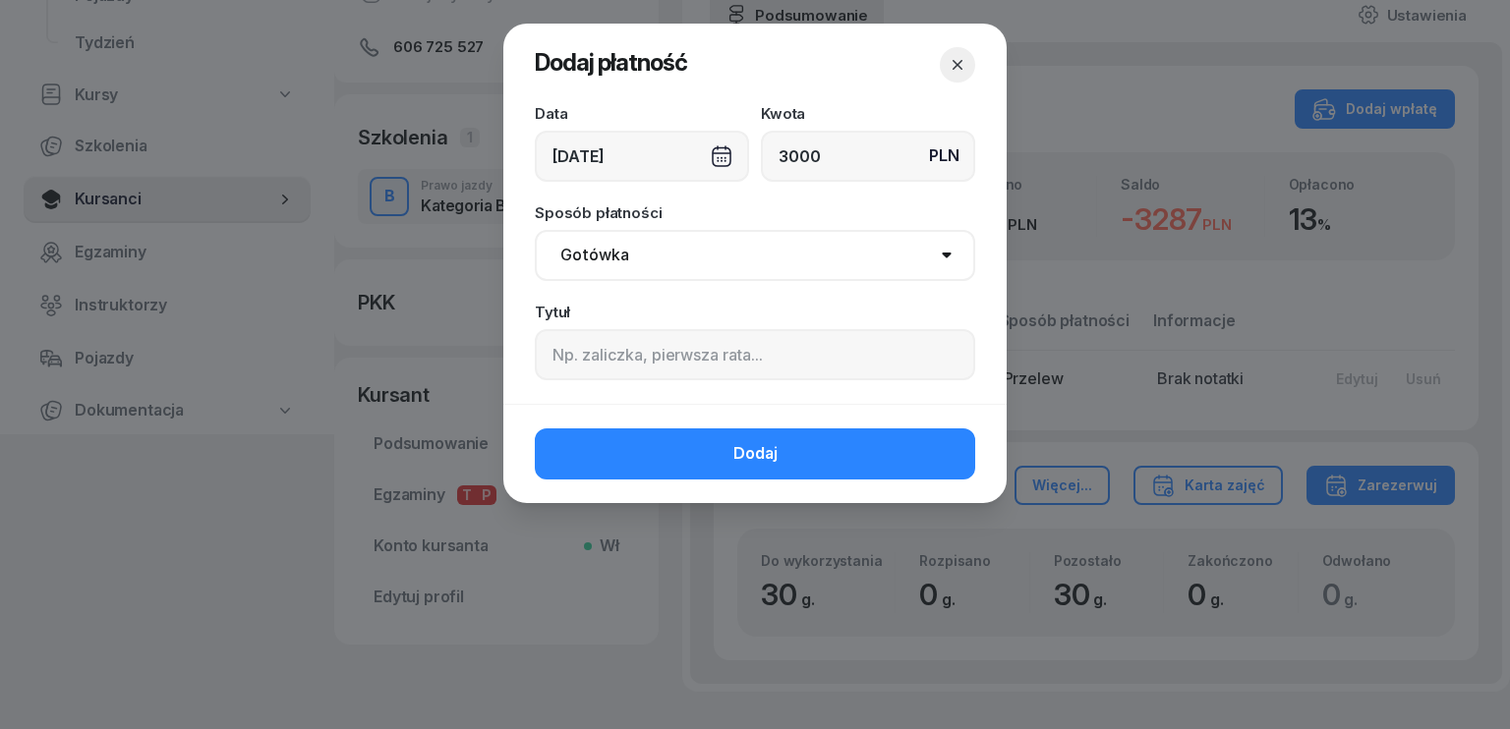
type input "3000"
click at [602, 156] on div "[DATE]" at bounding box center [642, 156] width 214 height 51
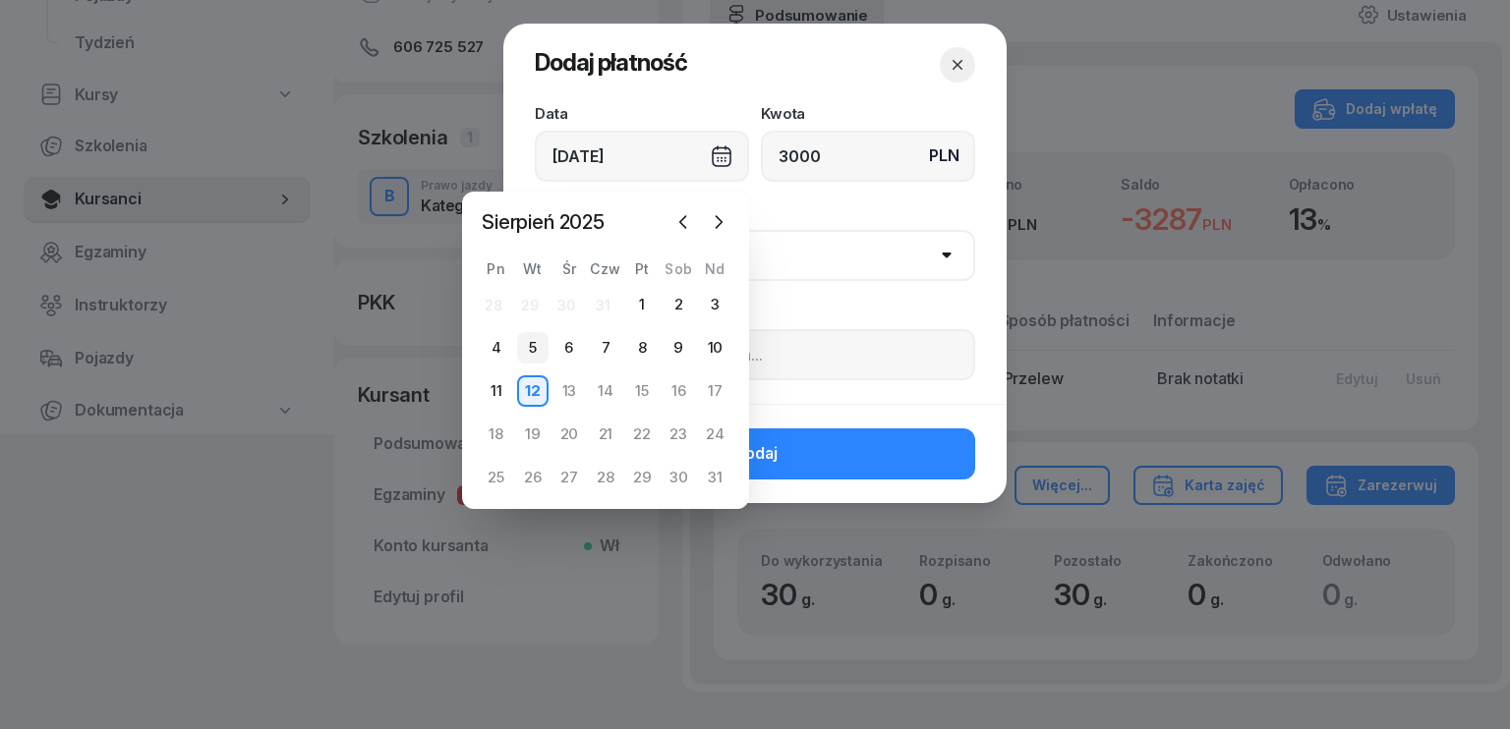
click at [539, 348] on div "5" at bounding box center [532, 347] width 31 height 31
type input "[DATE]"
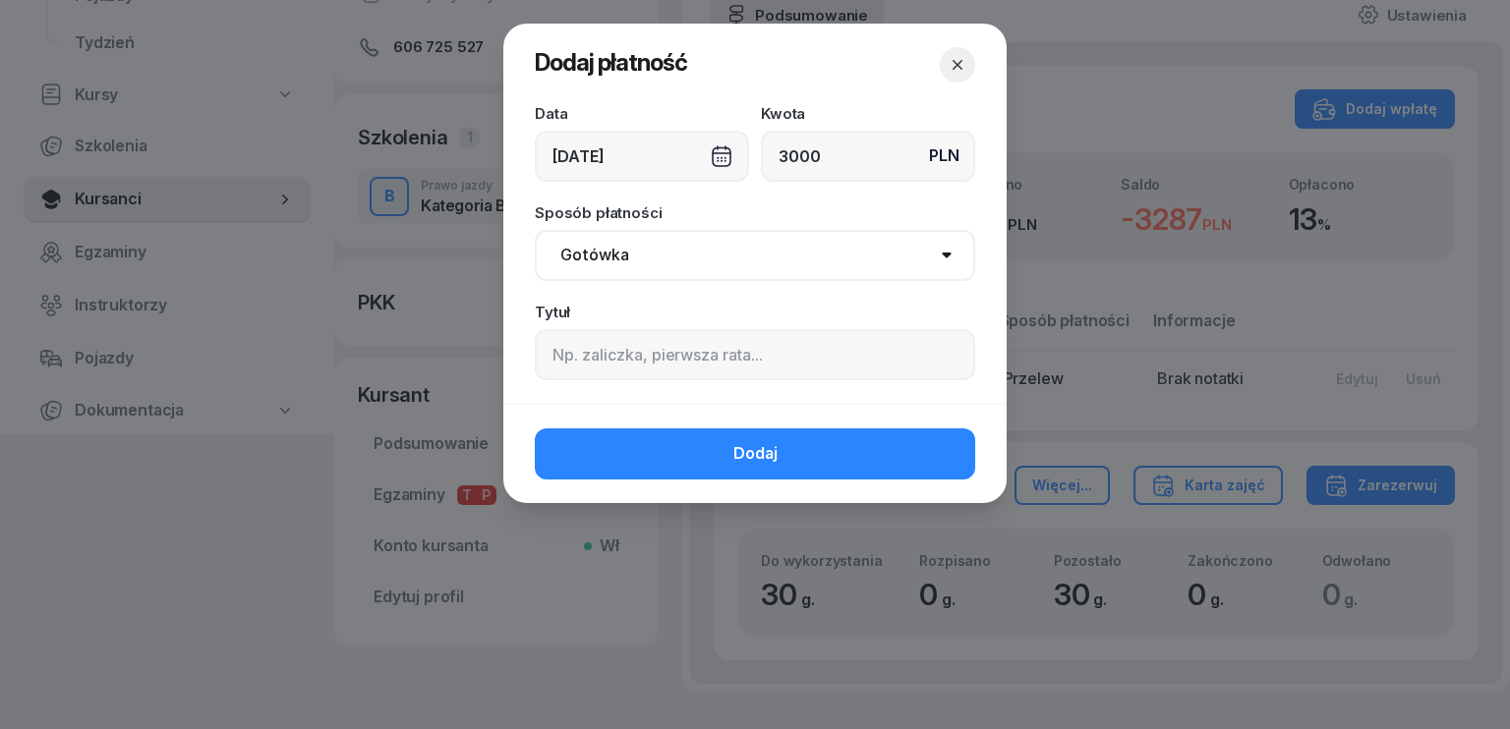
drag, startPoint x: 669, startPoint y: 278, endPoint x: 649, endPoint y: 272, distance: 20.5
click at [669, 278] on select "Gotówka Karta Przelew Płatności online BLIK" at bounding box center [755, 255] width 440 height 51
select select "transfer"
click at [535, 230] on select "Gotówka Karta Przelew Płatności online BLIK" at bounding box center [755, 255] width 440 height 51
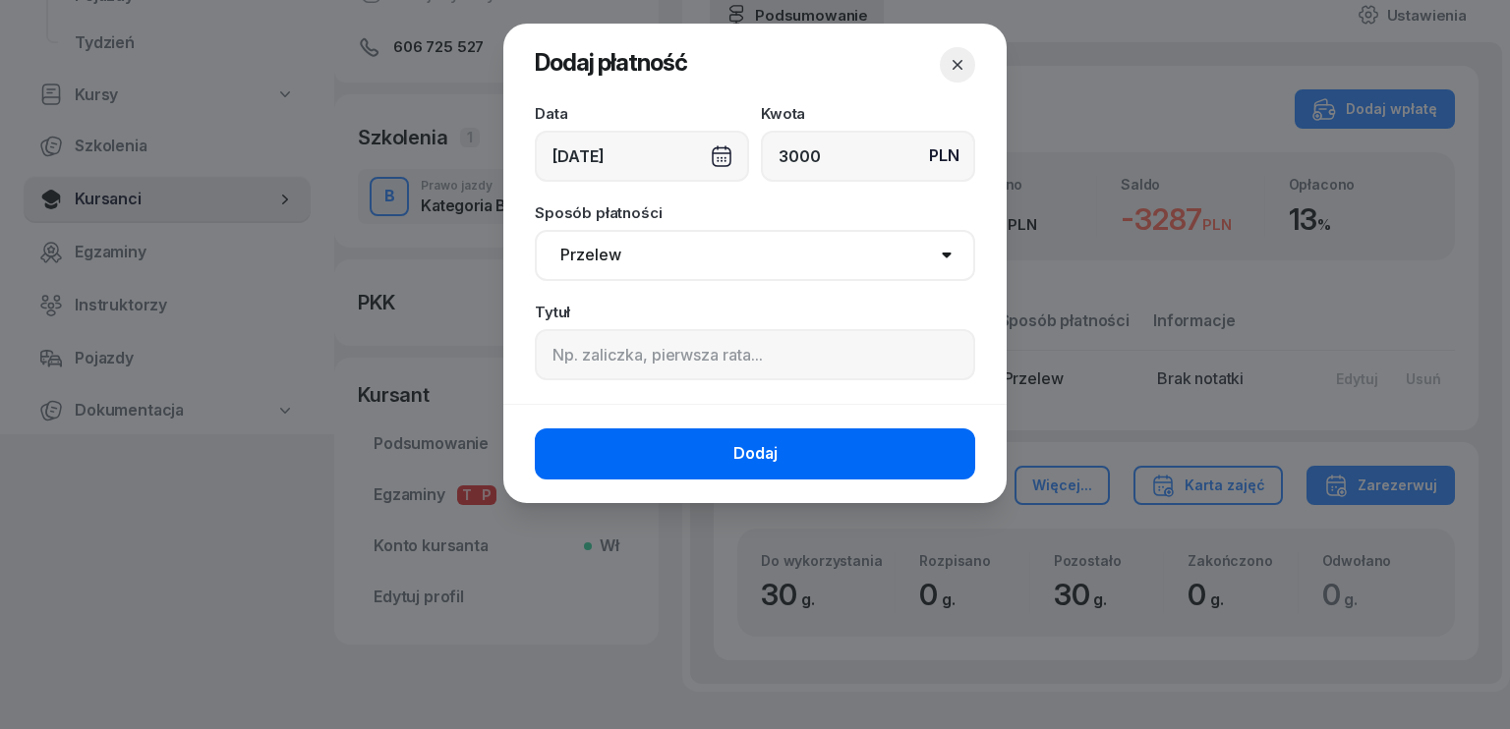
click at [712, 451] on button "Dodaj" at bounding box center [755, 454] width 440 height 51
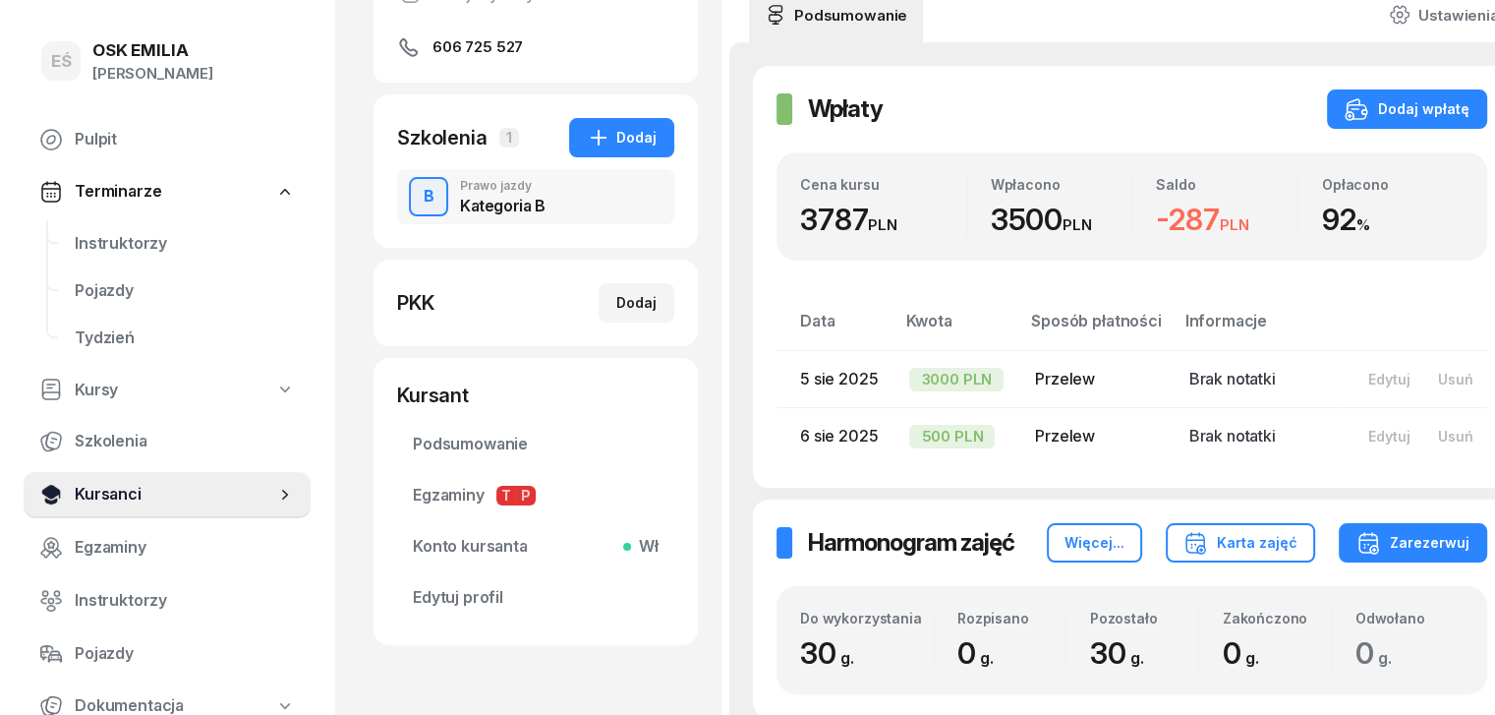
click at [133, 492] on span "Kursanci" at bounding box center [175, 495] width 201 height 26
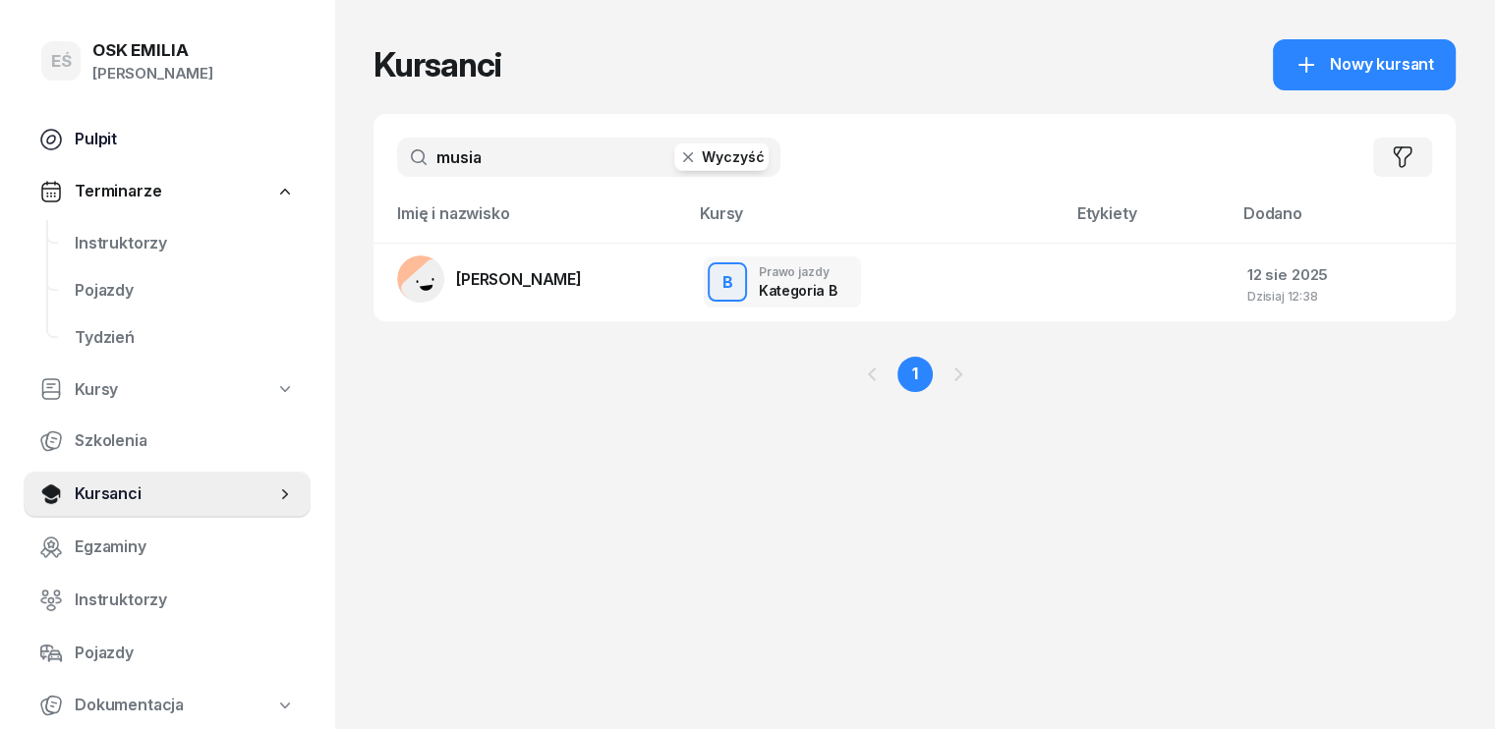
drag, startPoint x: 484, startPoint y: 154, endPoint x: 213, endPoint y: 138, distance: 270.9
click at [213, 138] on div "EŚ OSK [PERSON_NAME] [PERSON_NAME] Śniedziewska Pulpit Terminarze Instruktorzy …" at bounding box center [747, 364] width 1495 height 729
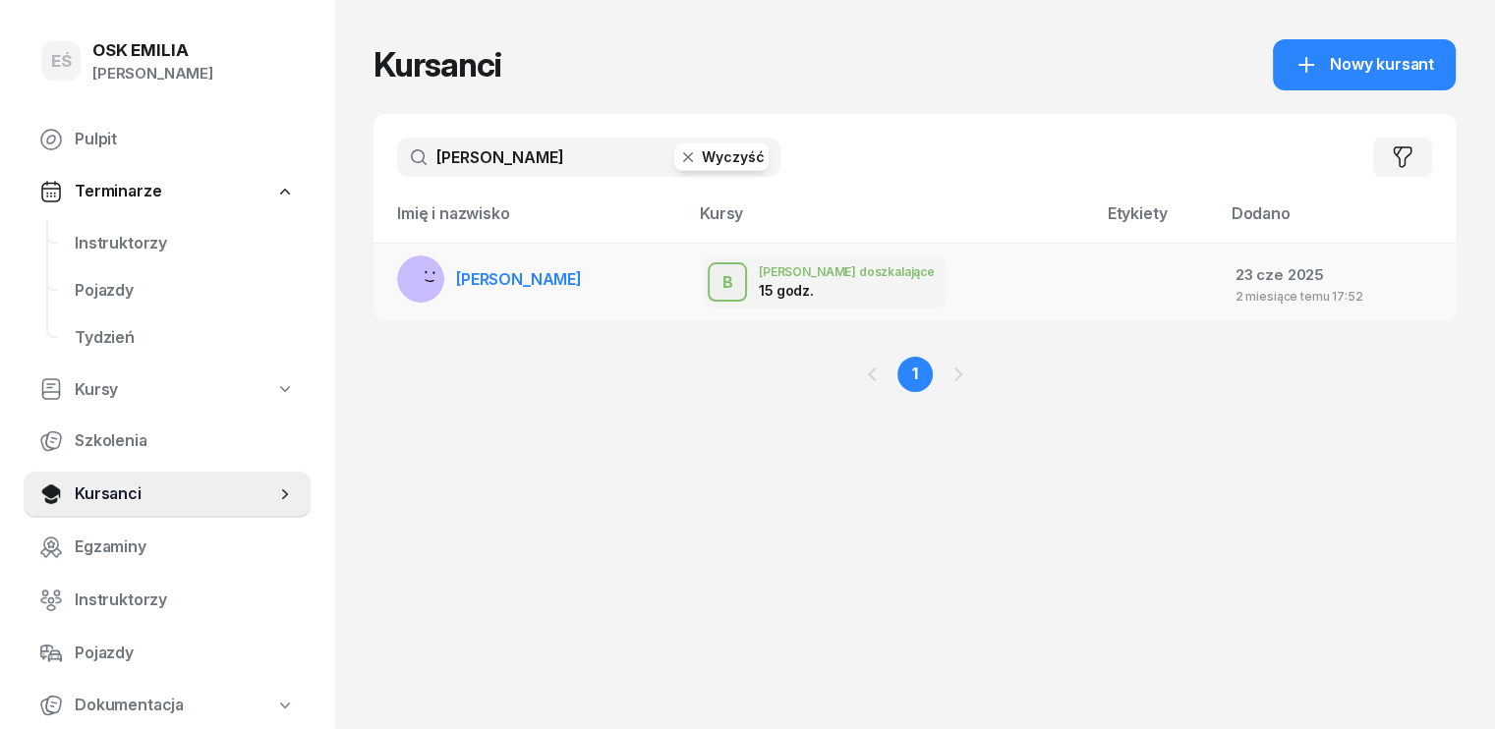
type input "[PERSON_NAME]"
click at [457, 289] on link "[PERSON_NAME]" at bounding box center [489, 279] width 185 height 47
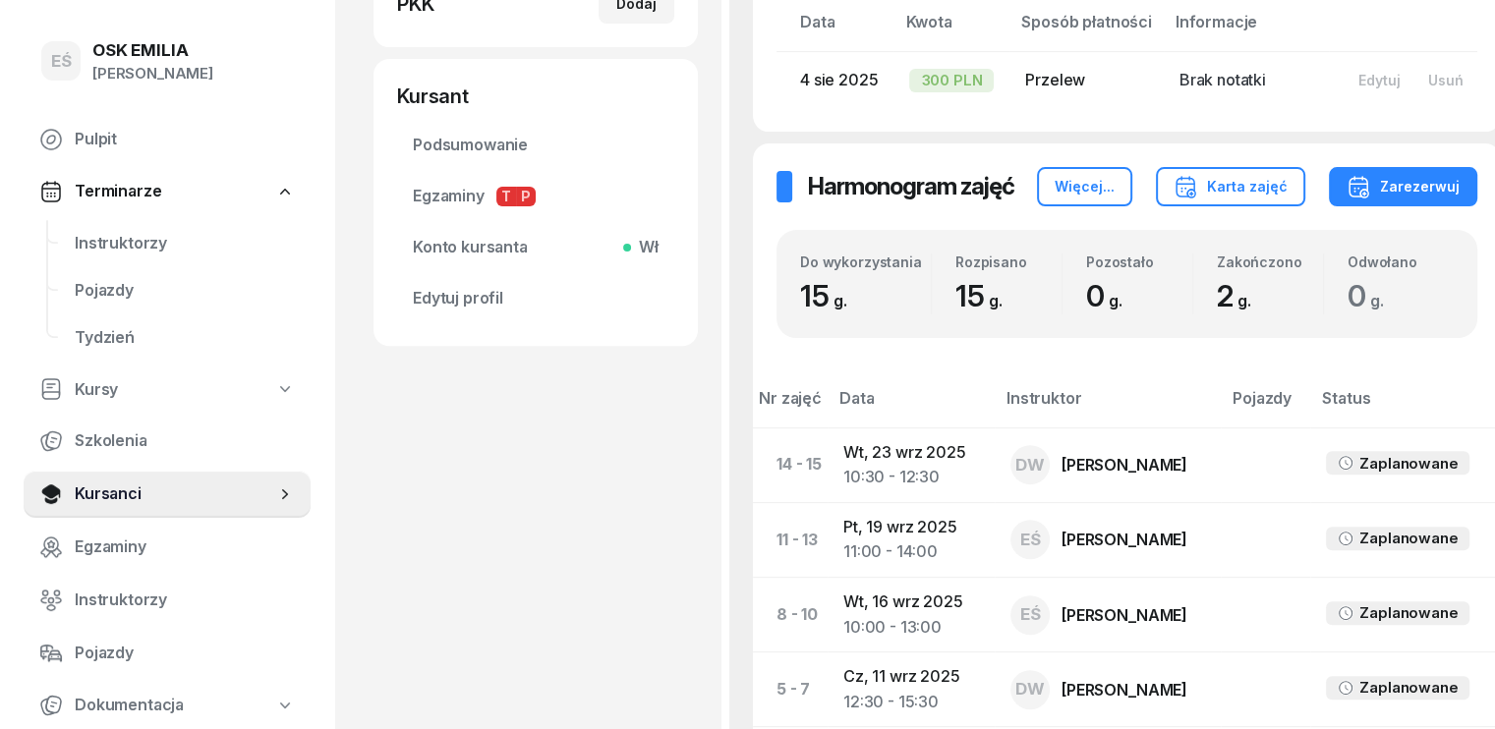
scroll to position [492, 0]
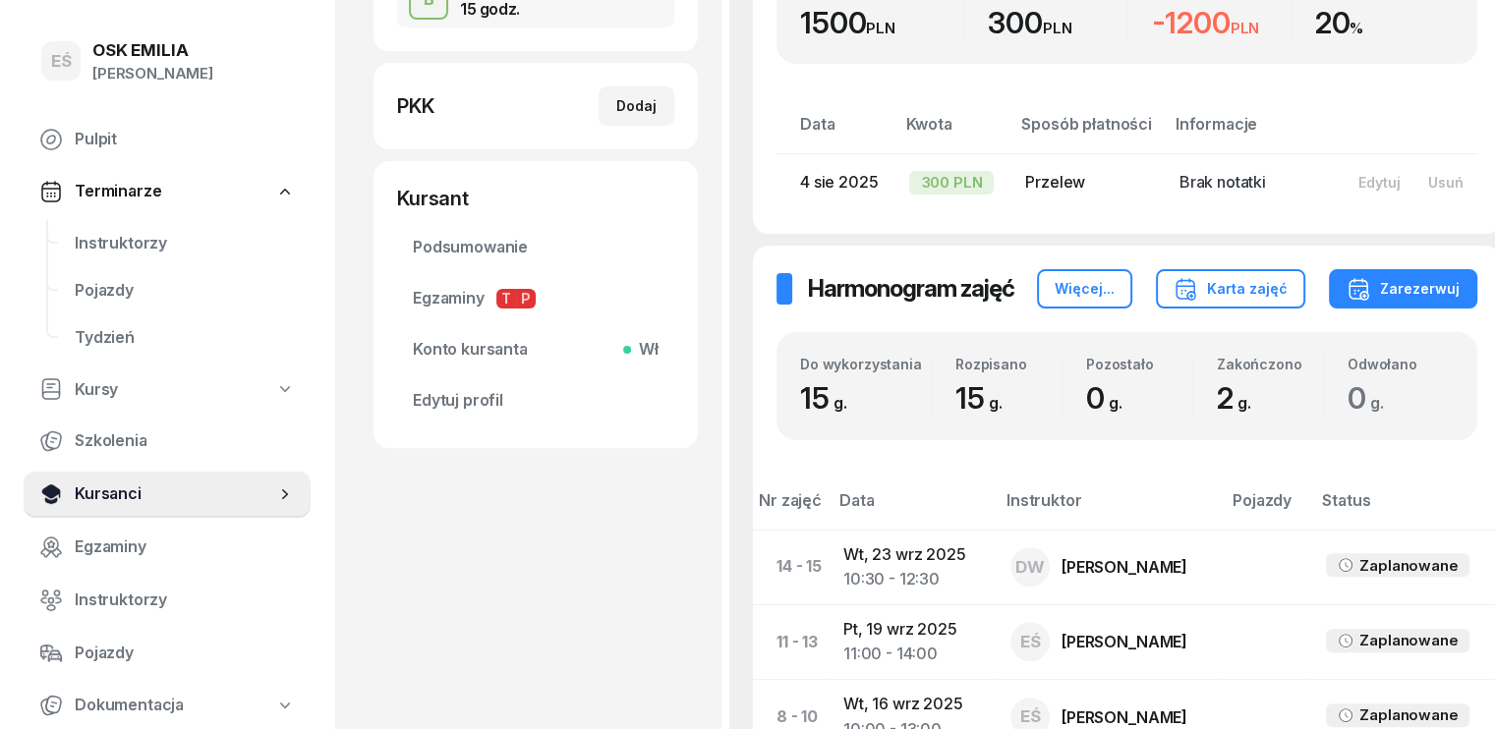
click at [112, 484] on span "Kursanci" at bounding box center [175, 495] width 201 height 26
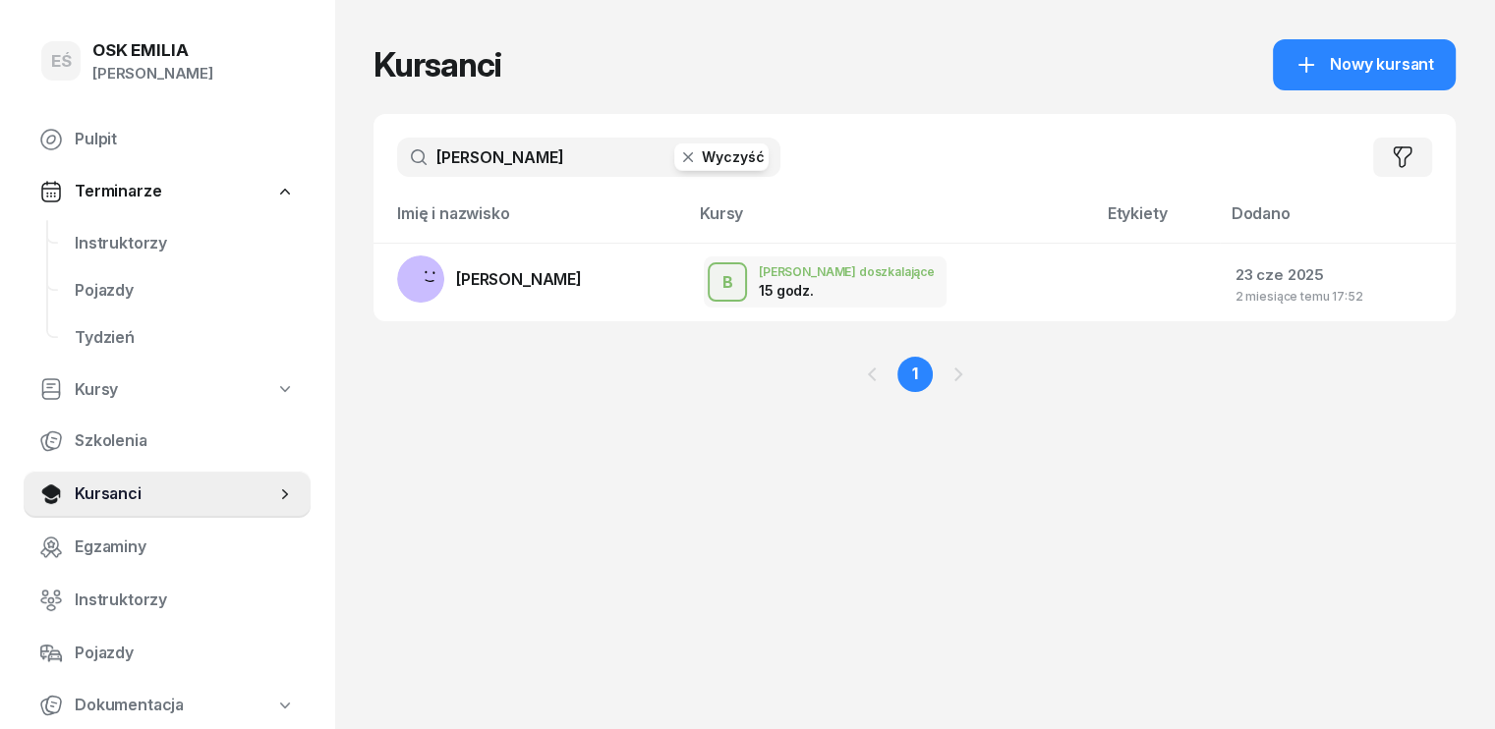
drag, startPoint x: 469, startPoint y: 149, endPoint x: 376, endPoint y: 147, distance: 93.4
click at [397, 147] on input "[PERSON_NAME]" at bounding box center [588, 157] width 383 height 39
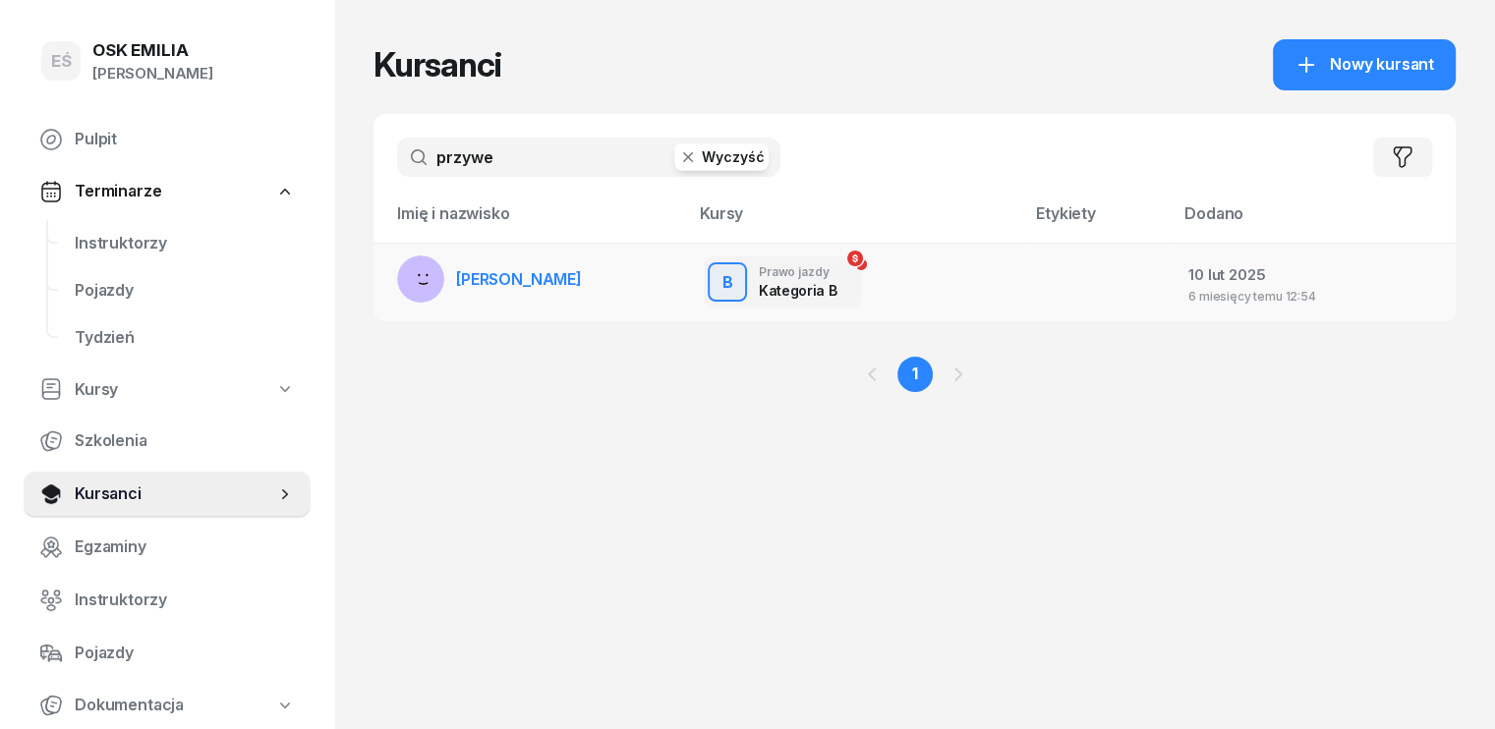
type input "przywe"
click at [509, 278] on span "[PERSON_NAME]" at bounding box center [519, 279] width 126 height 20
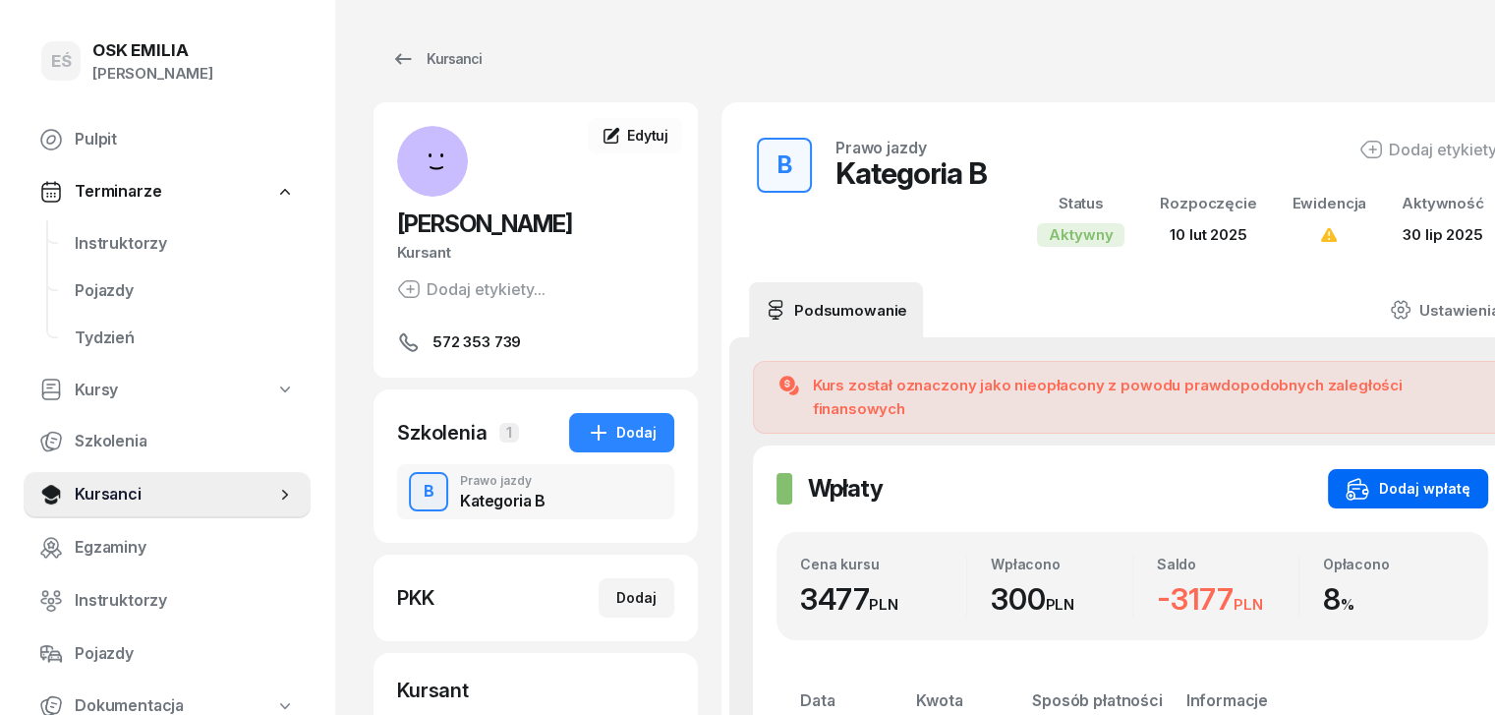
click at [1357, 477] on div "Dodaj wpłatę" at bounding box center [1408, 489] width 125 height 24
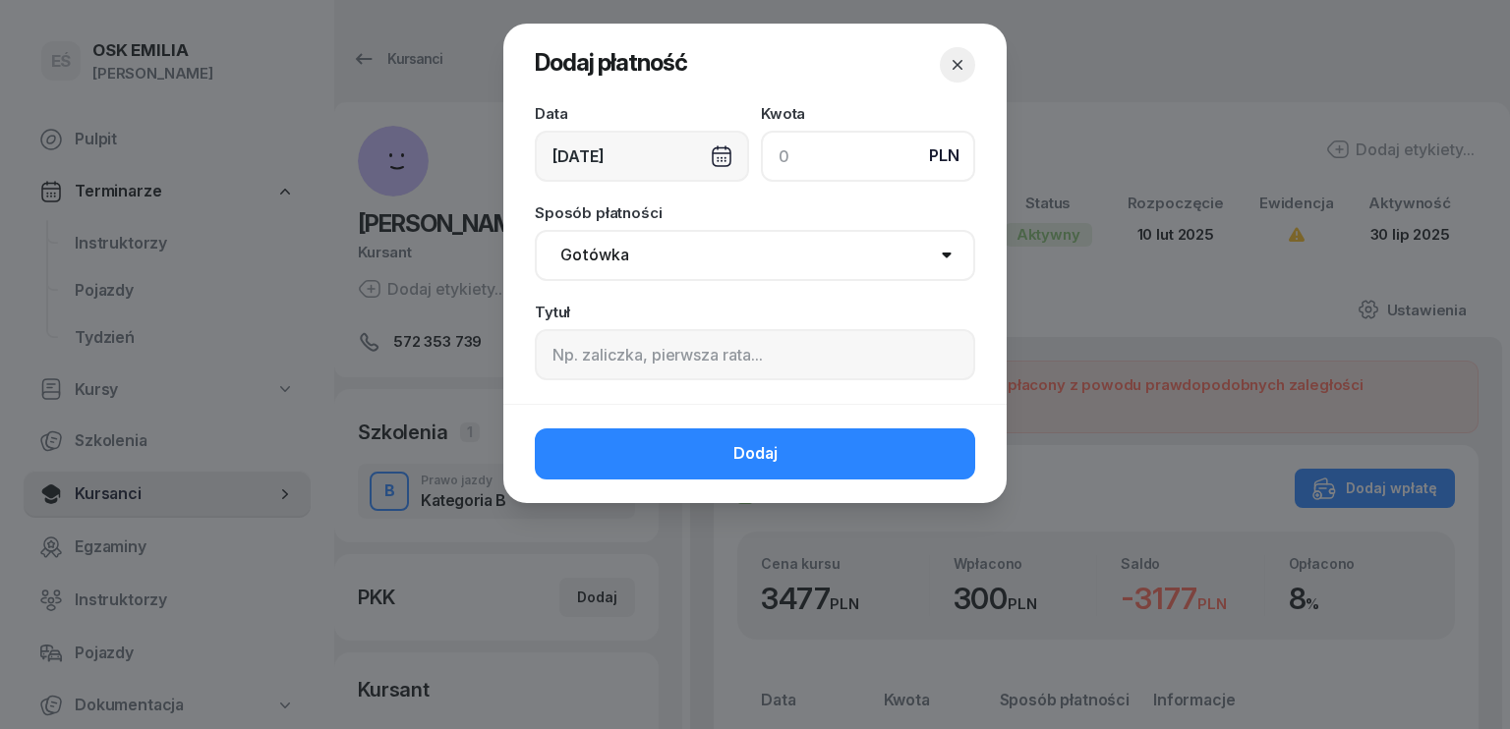
click at [834, 169] on input at bounding box center [868, 156] width 214 height 51
type input "3177"
click at [599, 143] on div "[DATE]" at bounding box center [642, 156] width 214 height 51
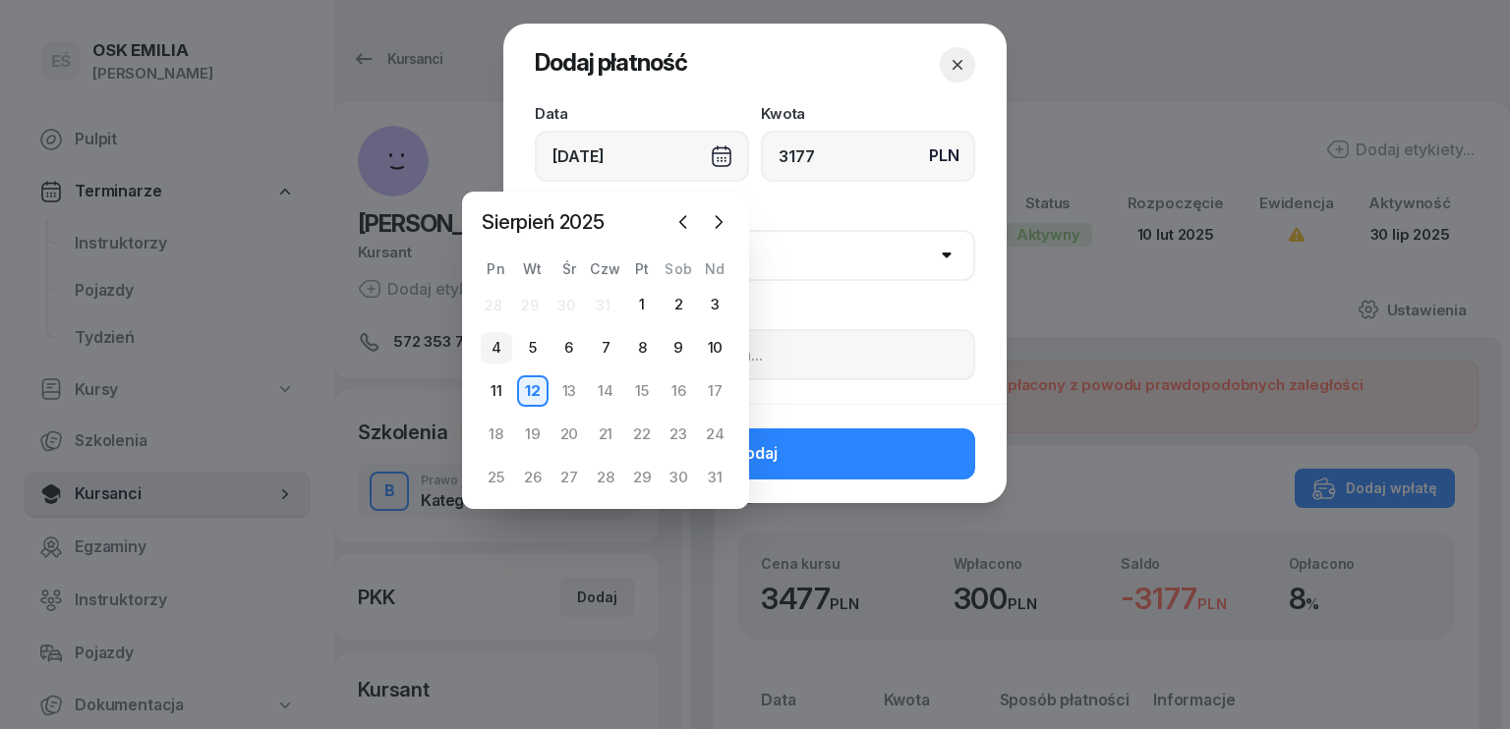
click at [488, 345] on div "4" at bounding box center [496, 347] width 31 height 31
type input "[DATE]"
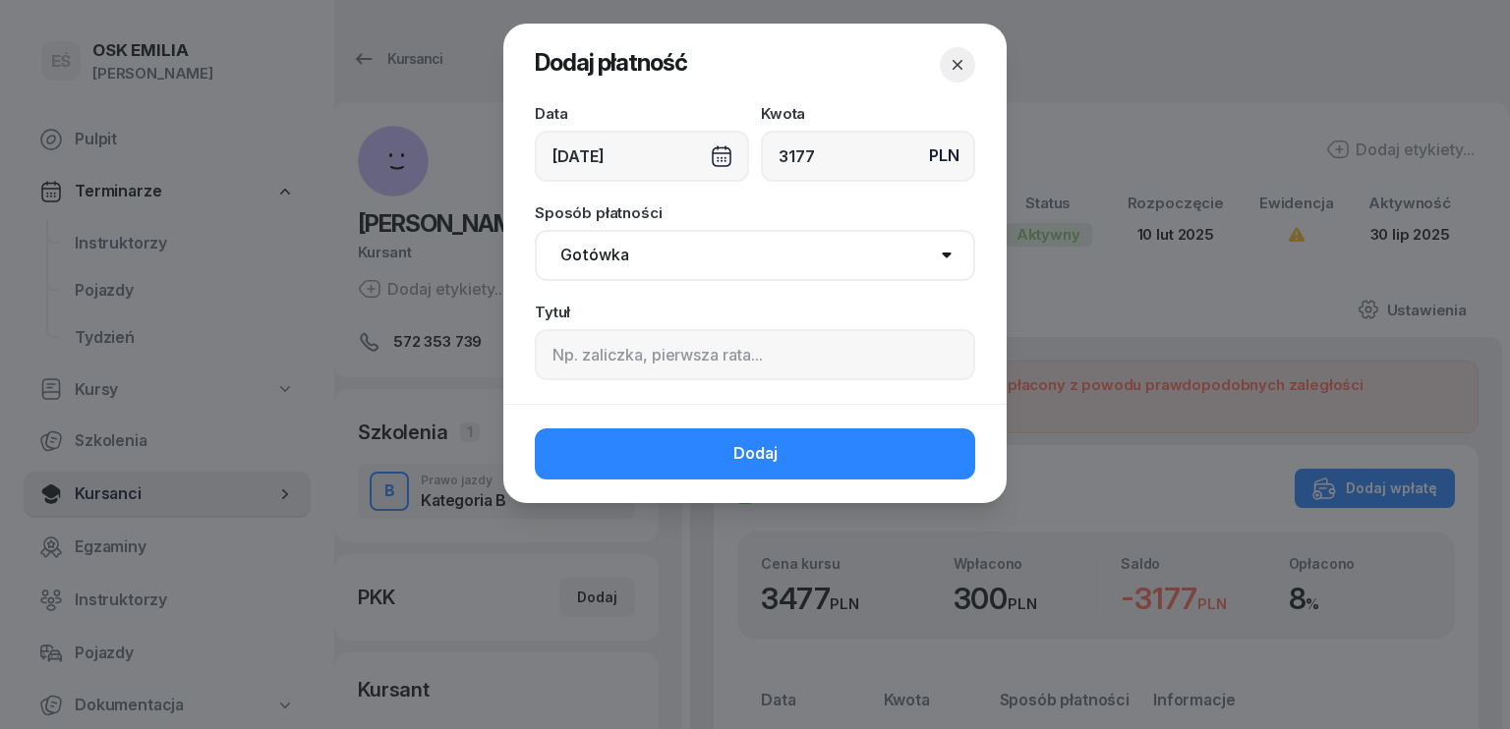
click at [675, 247] on select "Gotówka Karta Przelew Płatności online BLIK" at bounding box center [755, 255] width 440 height 51
select select "transfer"
click at [535, 230] on select "Gotówka Karta Przelew Płatności online BLIK" at bounding box center [755, 255] width 440 height 51
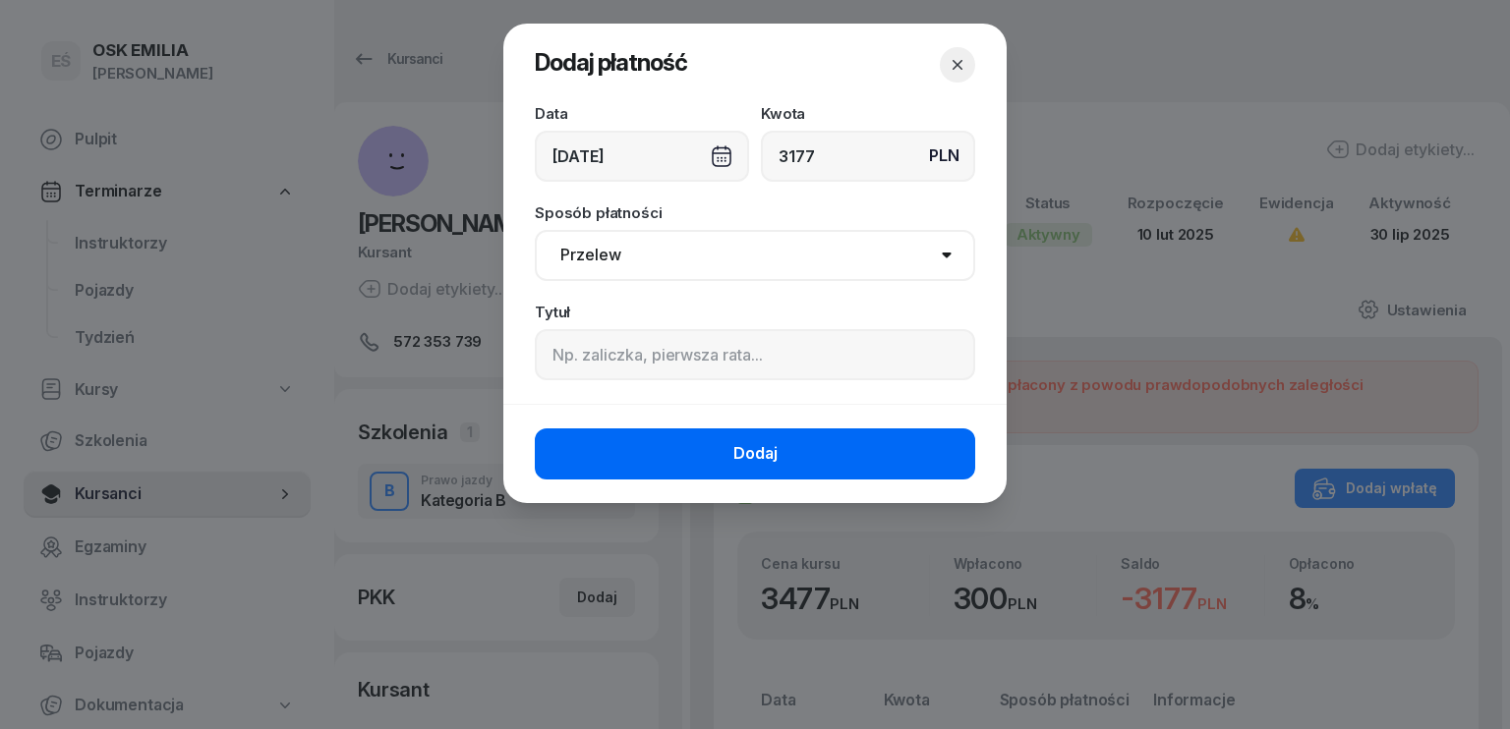
click at [692, 449] on button "Dodaj" at bounding box center [755, 454] width 440 height 51
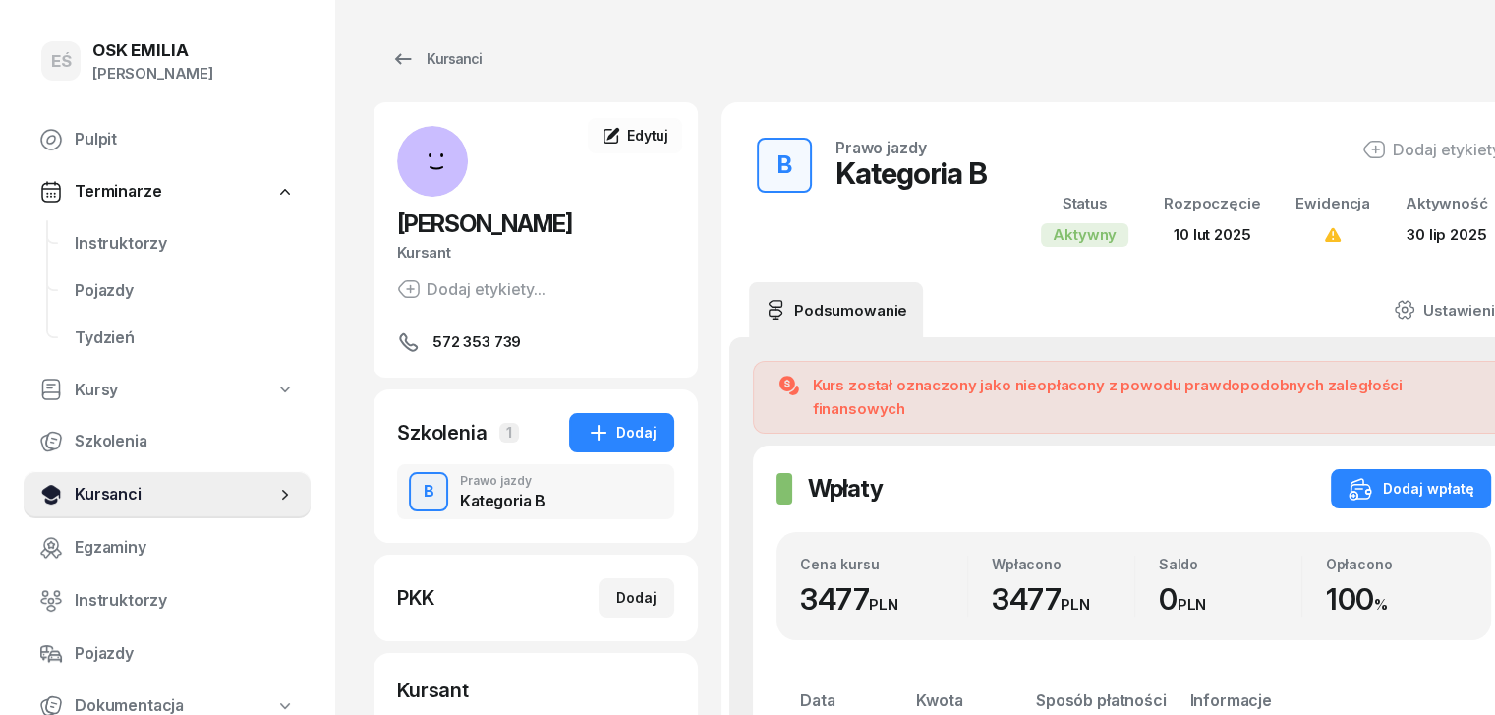
click at [137, 491] on span "Kursanci" at bounding box center [175, 495] width 201 height 26
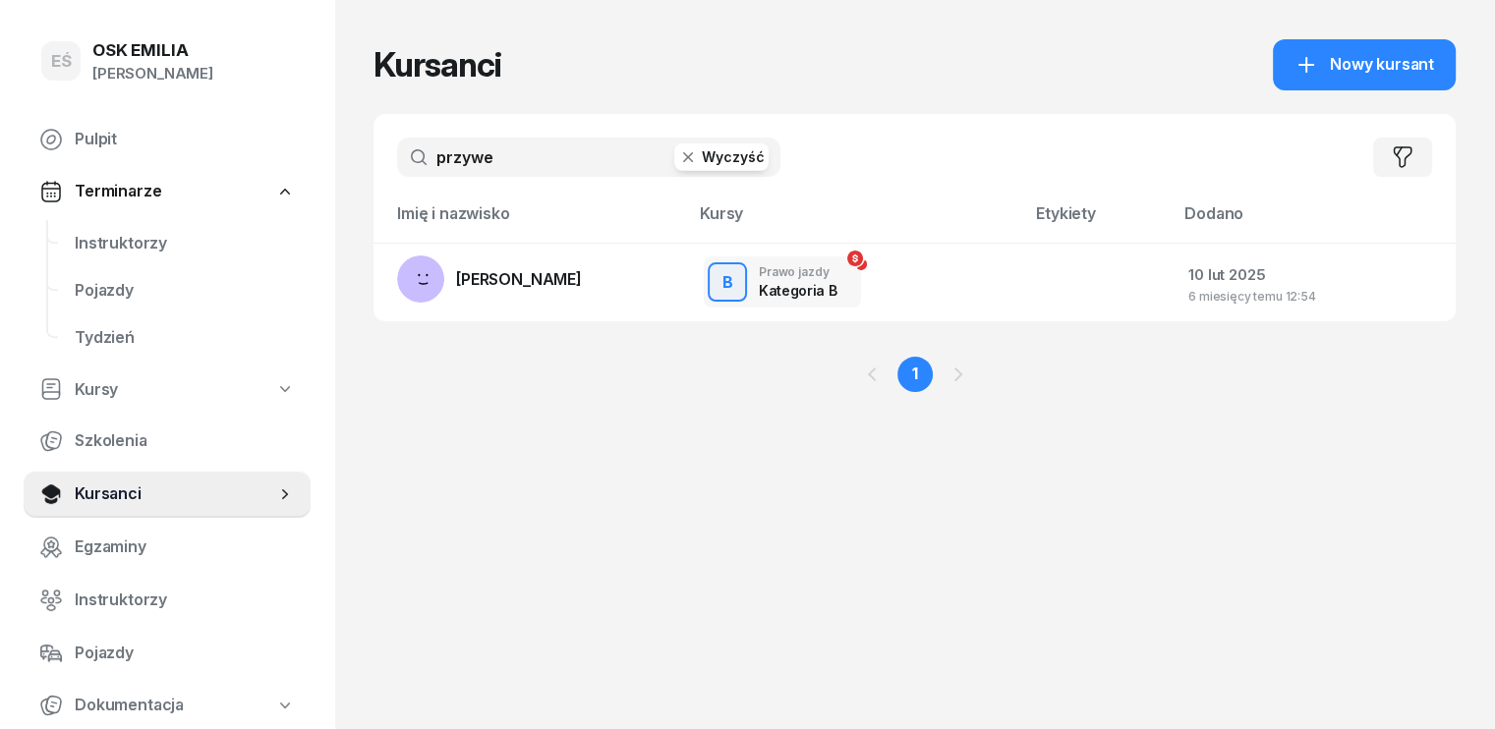
drag, startPoint x: 483, startPoint y: 164, endPoint x: 244, endPoint y: 168, distance: 238.9
click at [244, 168] on div "EŚ OSK [PERSON_NAME] [PERSON_NAME] Śniedziewska Pulpit Terminarze Instruktorzy …" at bounding box center [747, 364] width 1495 height 729
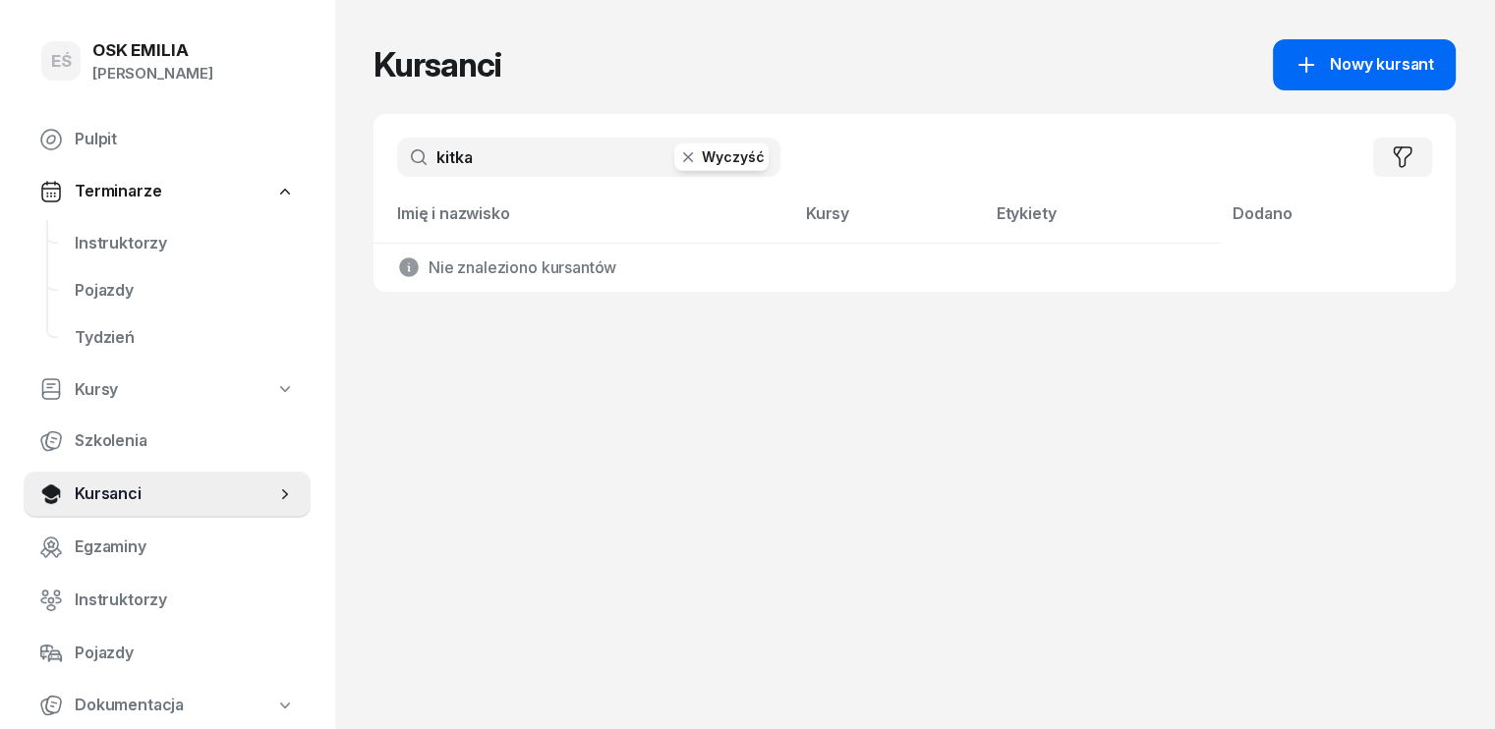
type input "kitka"
click at [1434, 58] on span "Nowy kursant" at bounding box center [1382, 65] width 104 height 26
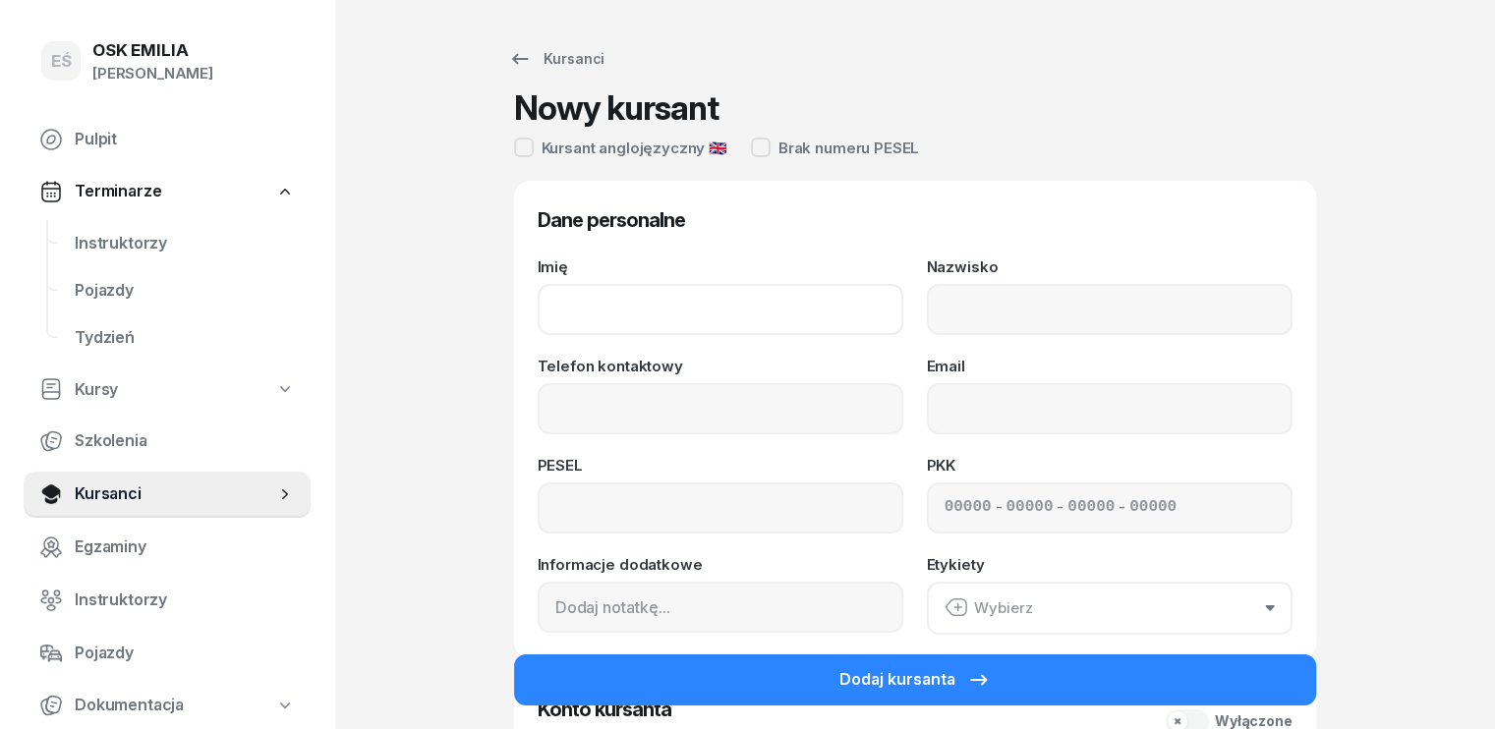
click at [629, 328] on input "Imię" at bounding box center [721, 309] width 366 height 51
type input "Oliwia"
type input "Kitka"
click at [538, 417] on input "Telefon kontaktowy" at bounding box center [721, 408] width 366 height 51
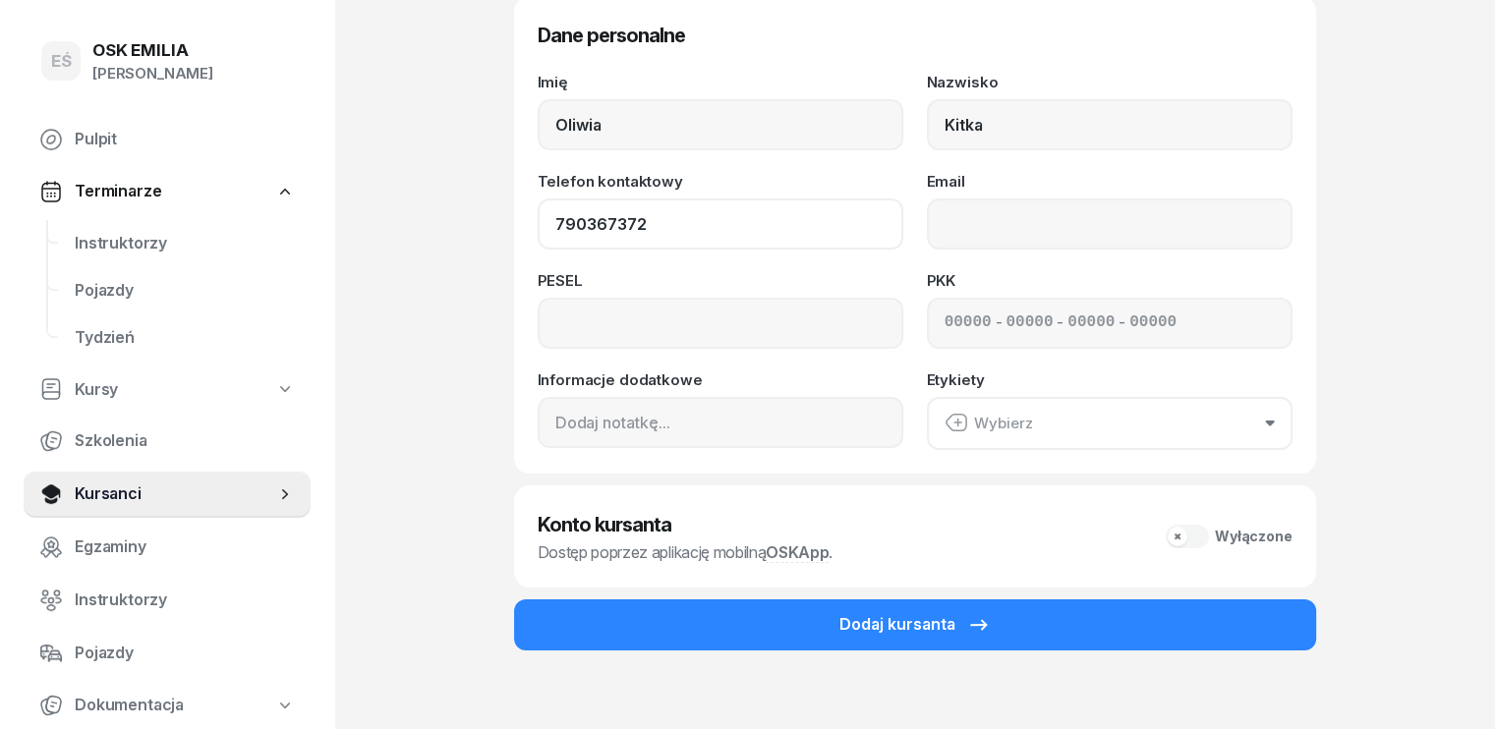
scroll to position [197, 0]
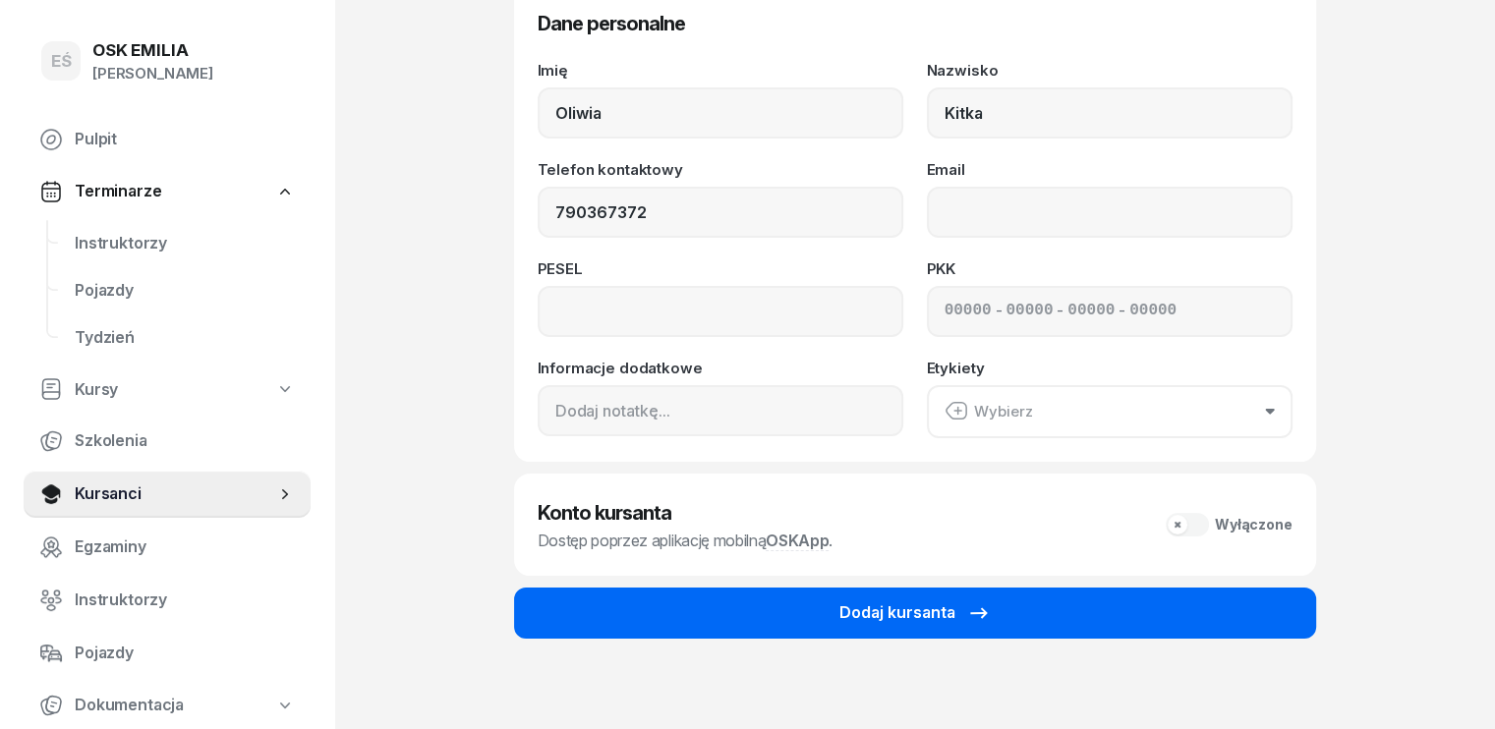
type input "790 367 372"
click at [840, 608] on div "Dodaj kursanta" at bounding box center [915, 614] width 151 height 26
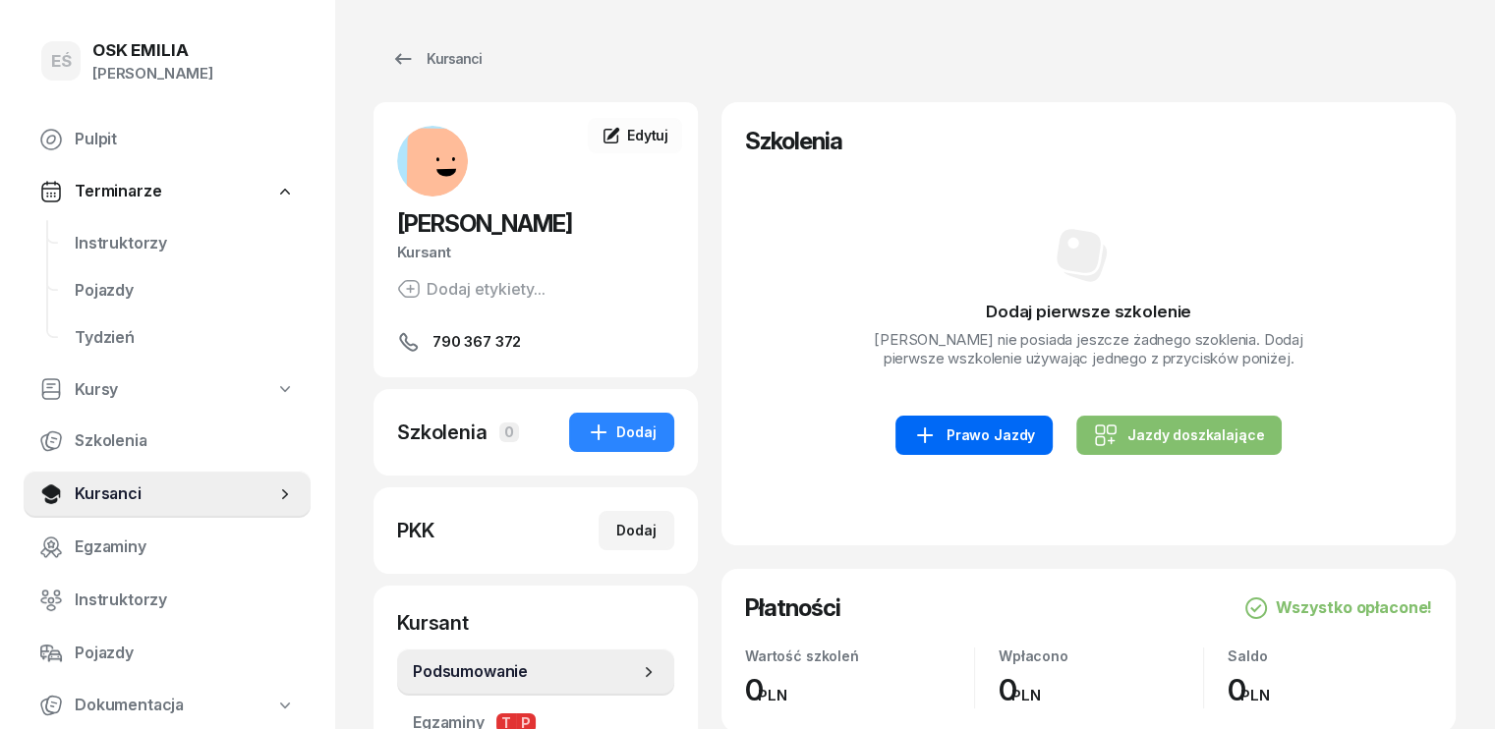
click at [947, 428] on div "Prawo Jazdy" at bounding box center [974, 436] width 122 height 24
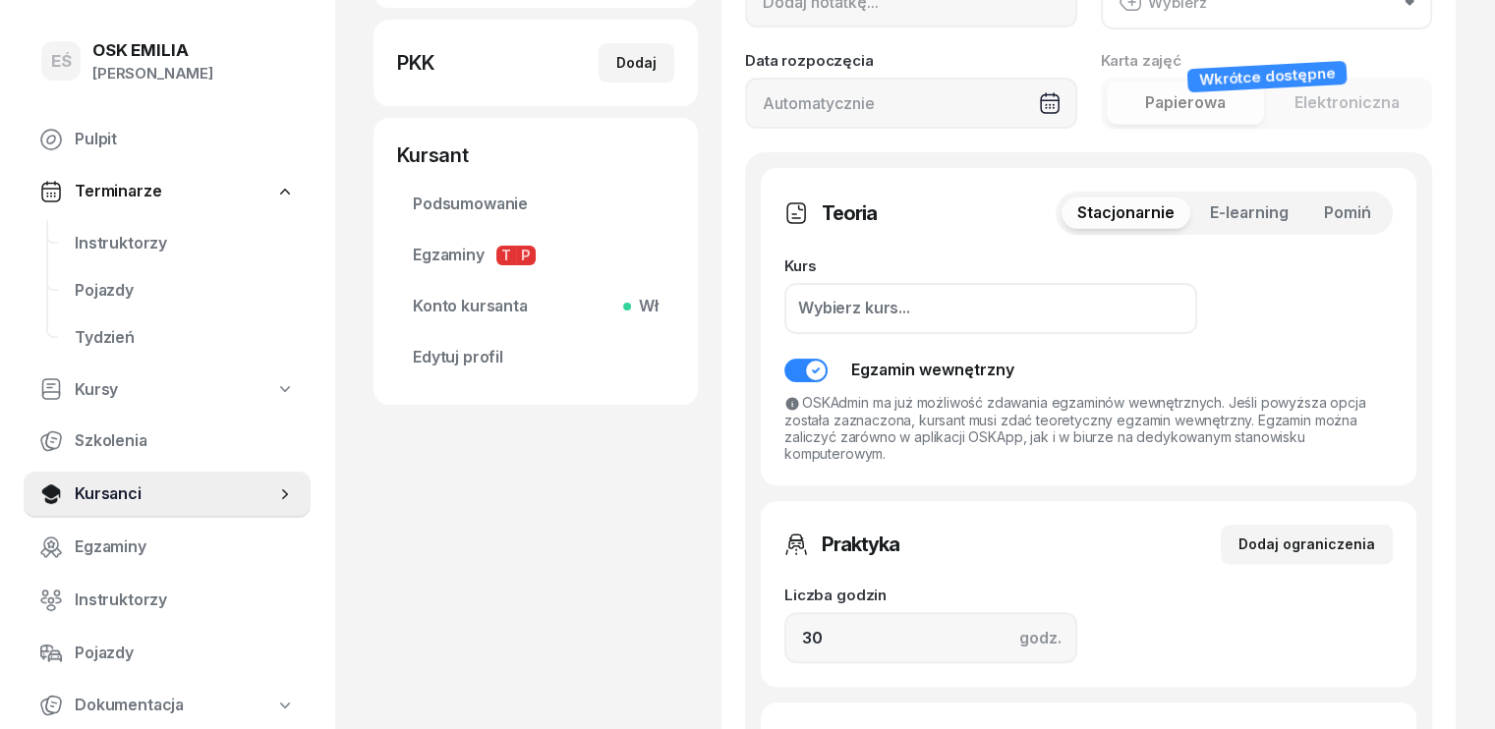
scroll to position [492, 0]
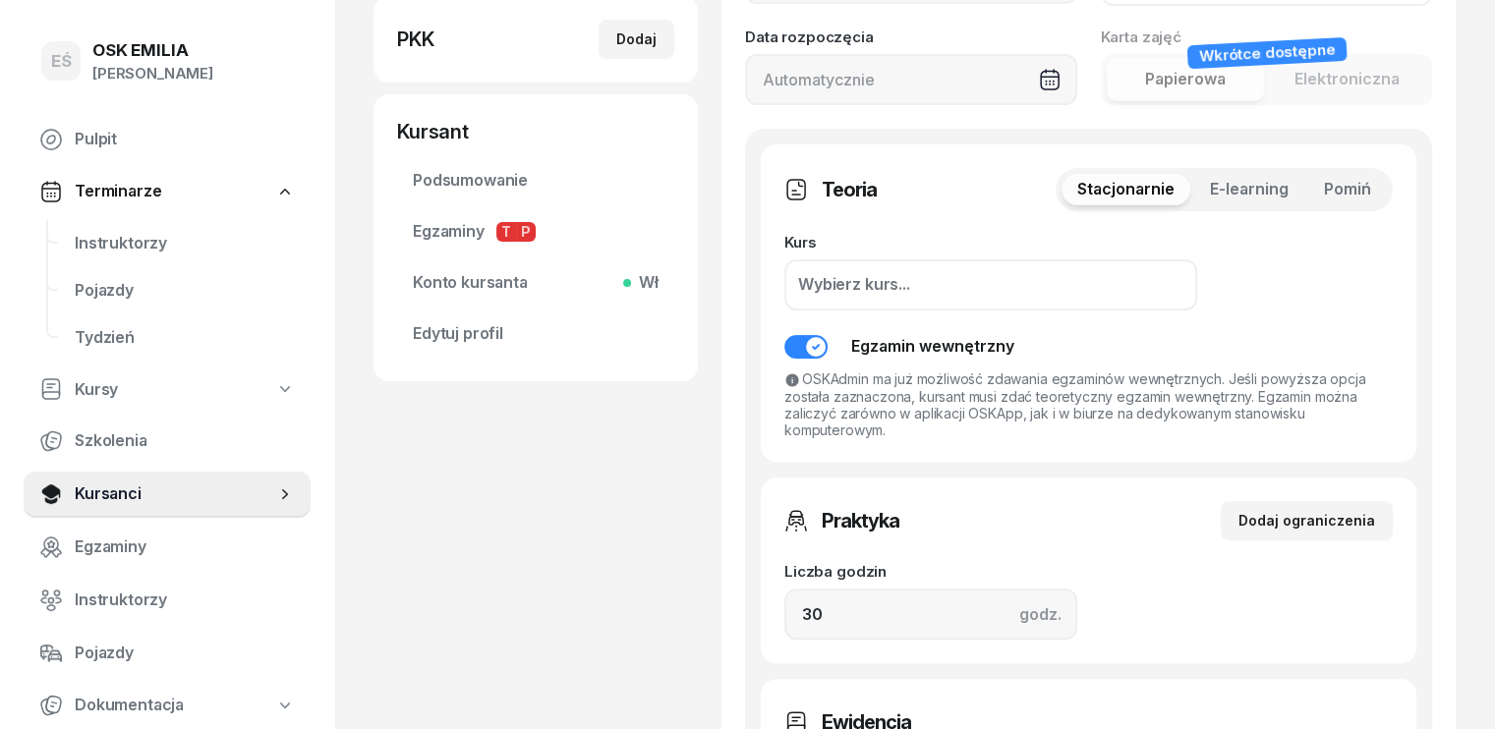
click at [1371, 192] on span "Pomiń" at bounding box center [1347, 190] width 47 height 26
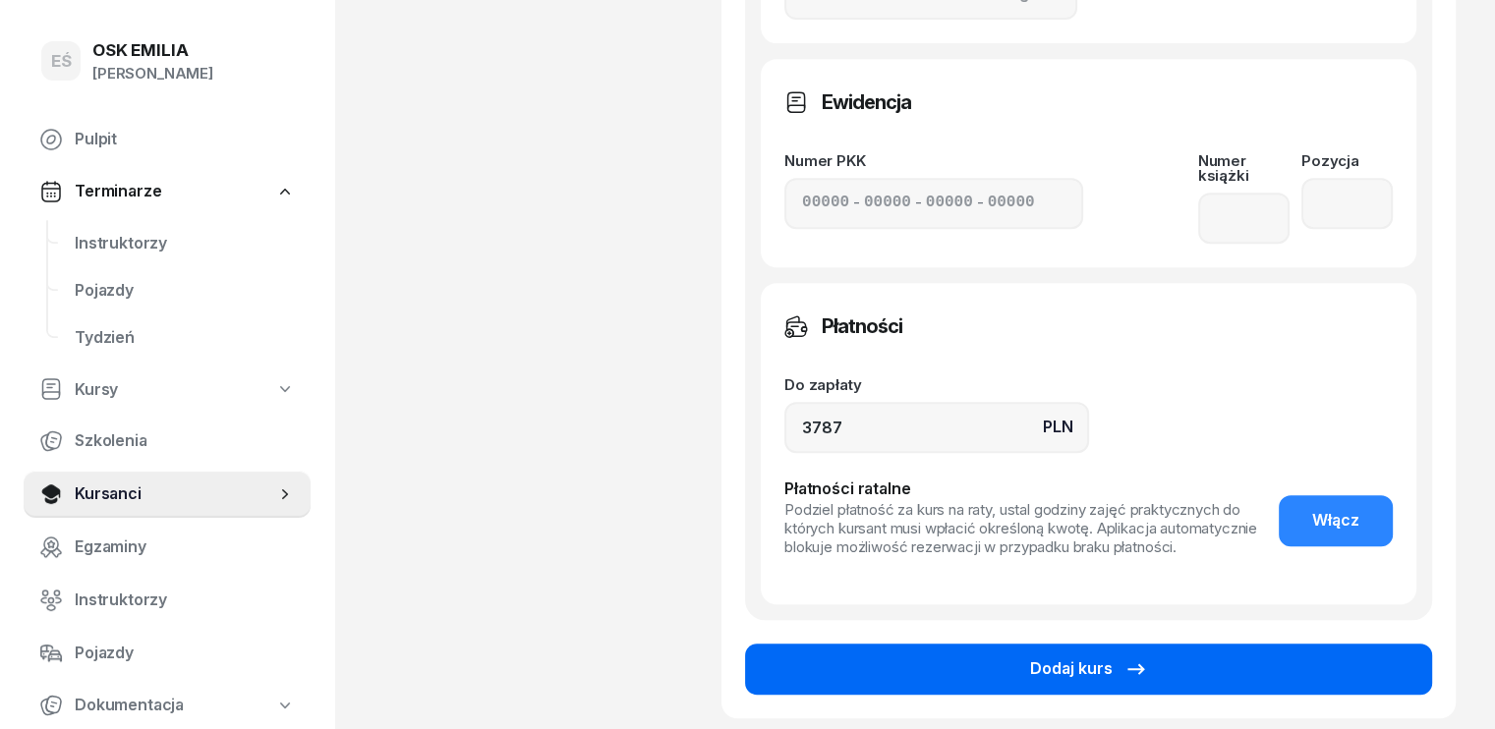
scroll to position [983, 0]
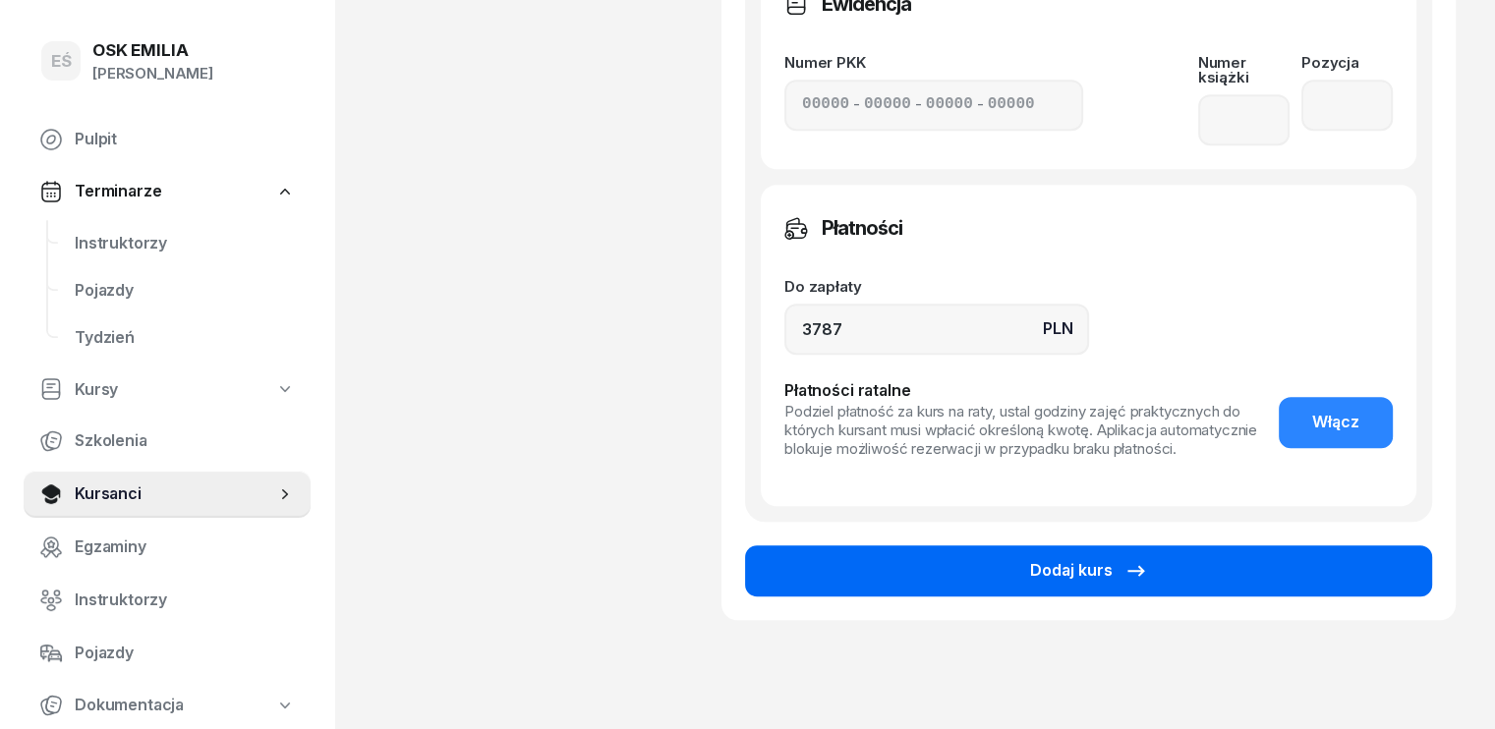
click at [1066, 558] on div "Dodaj kurs" at bounding box center [1089, 571] width 118 height 26
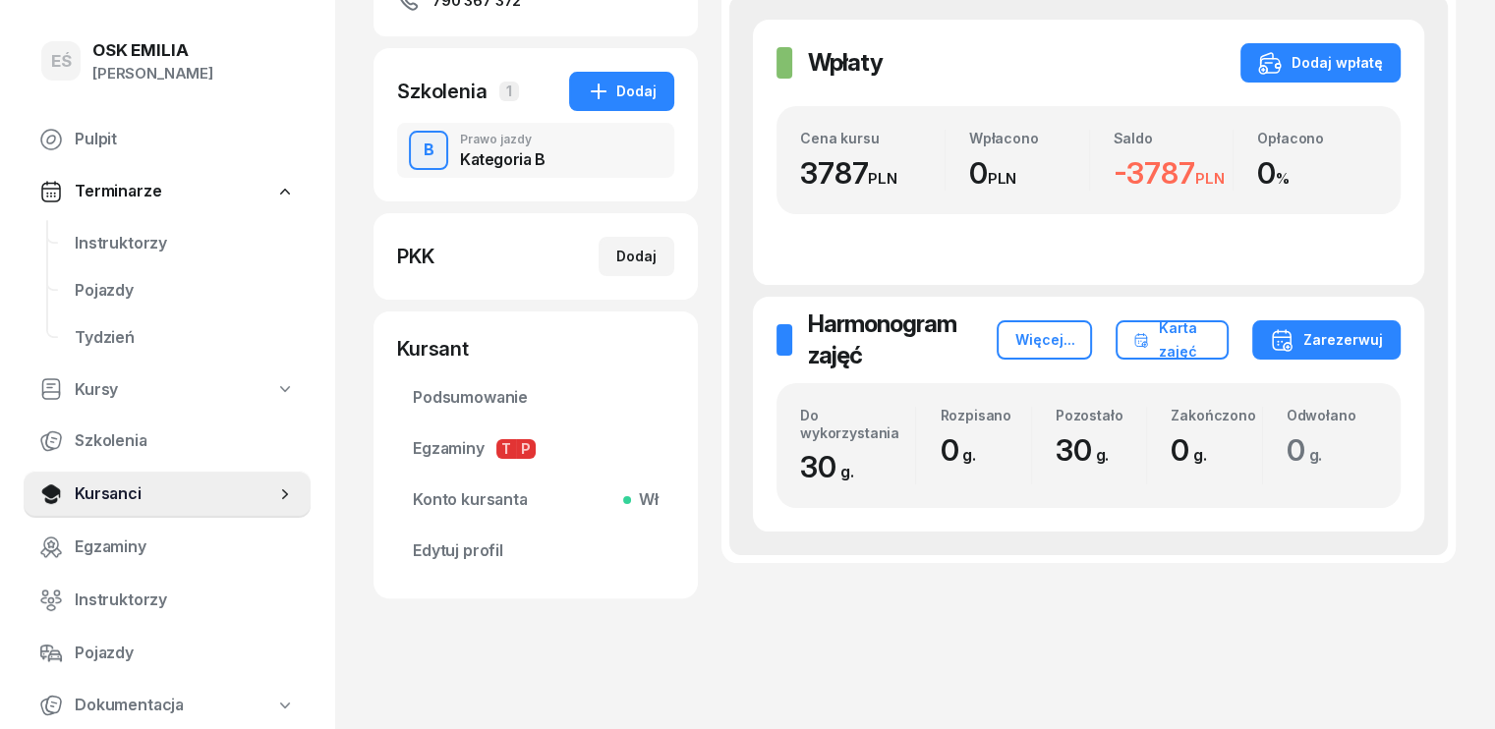
scroll to position [350, 0]
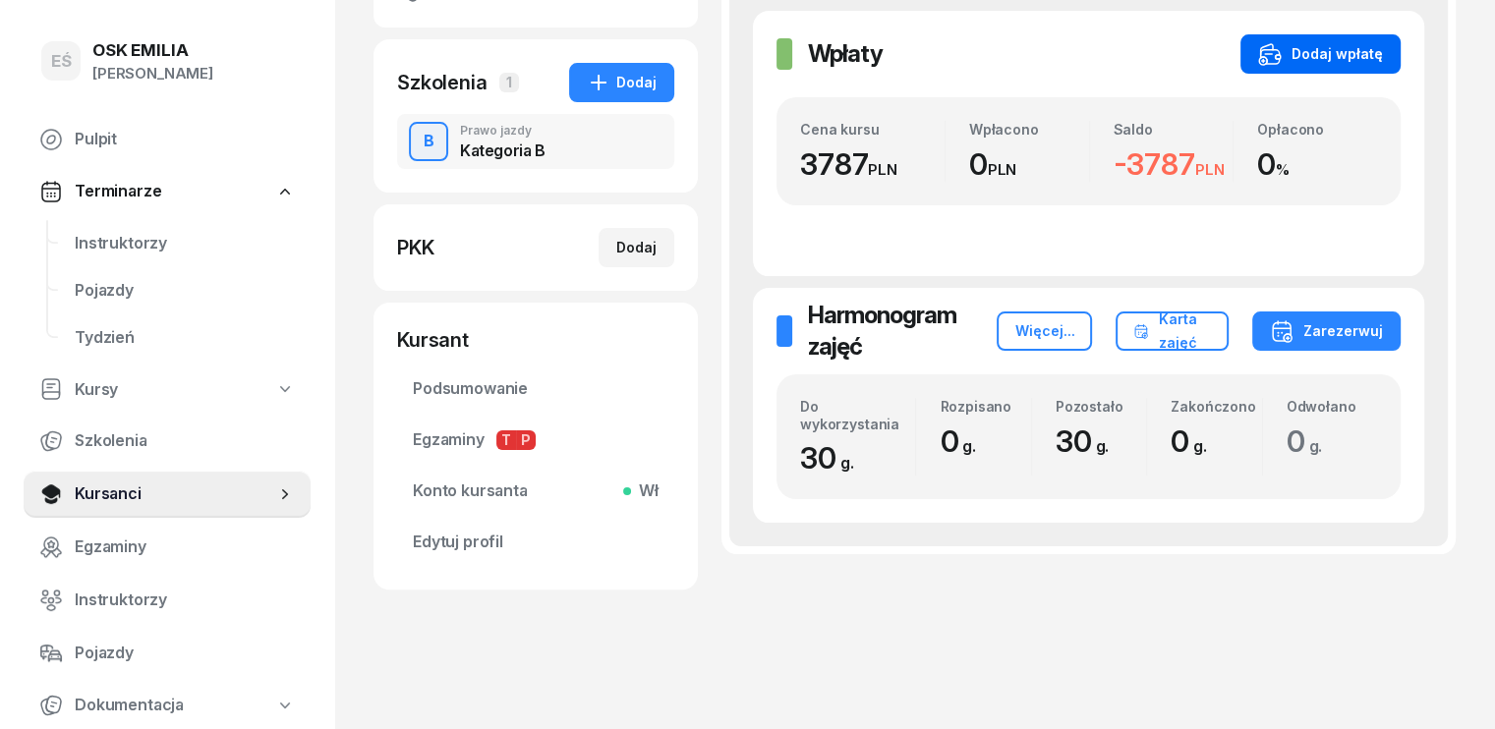
click at [1357, 56] on div "Dodaj wpłatę" at bounding box center [1320, 54] width 125 height 24
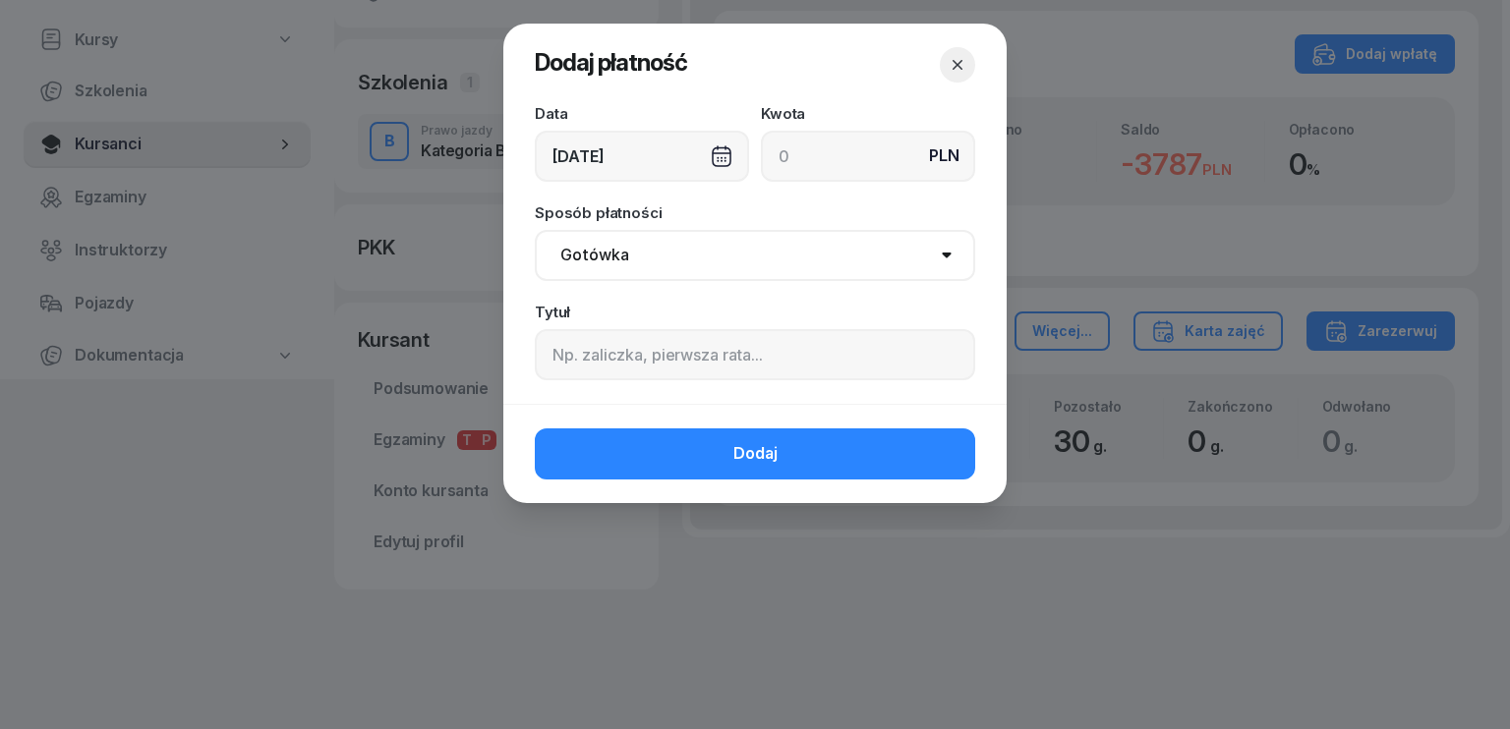
click at [633, 154] on div "[DATE]" at bounding box center [642, 156] width 214 height 51
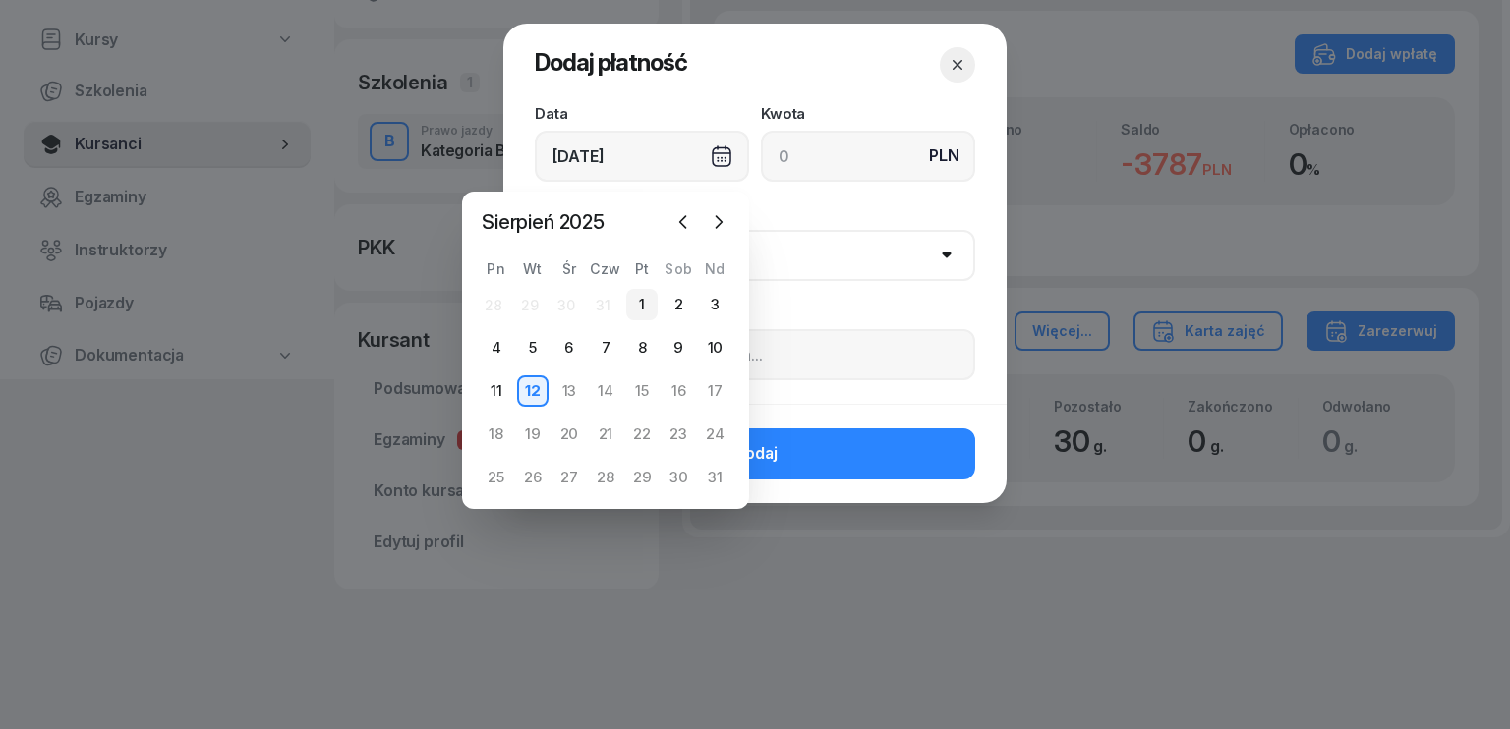
click at [641, 305] on div "1" at bounding box center [641, 304] width 31 height 31
type input "[DATE]"
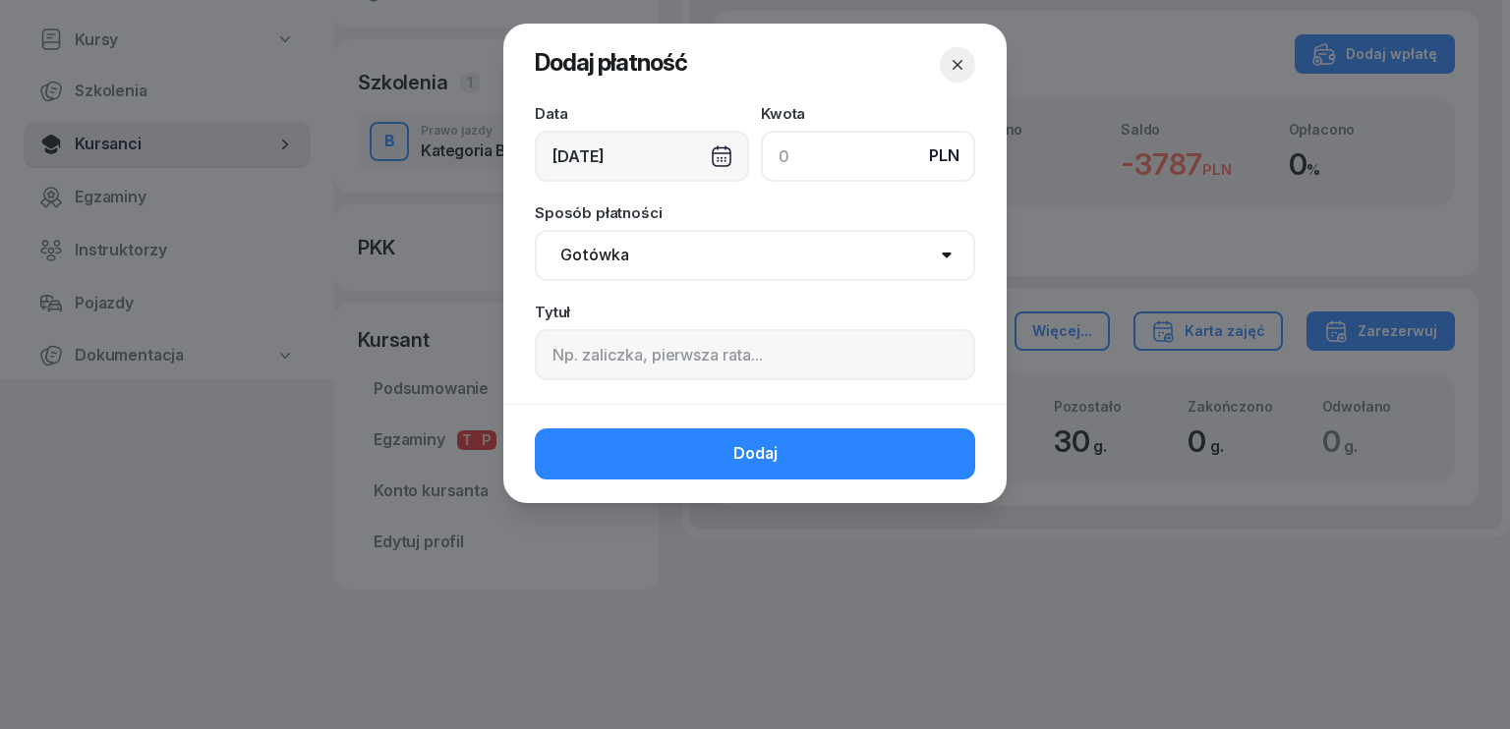
click at [830, 145] on input at bounding box center [868, 156] width 214 height 51
type input "500"
click at [627, 262] on select "Gotówka Karta Przelew Płatności online BLIK" at bounding box center [755, 255] width 440 height 51
select select "transfer"
click at [535, 230] on select "Gotówka Karta Przelew Płatności online BLIK" at bounding box center [755, 255] width 440 height 51
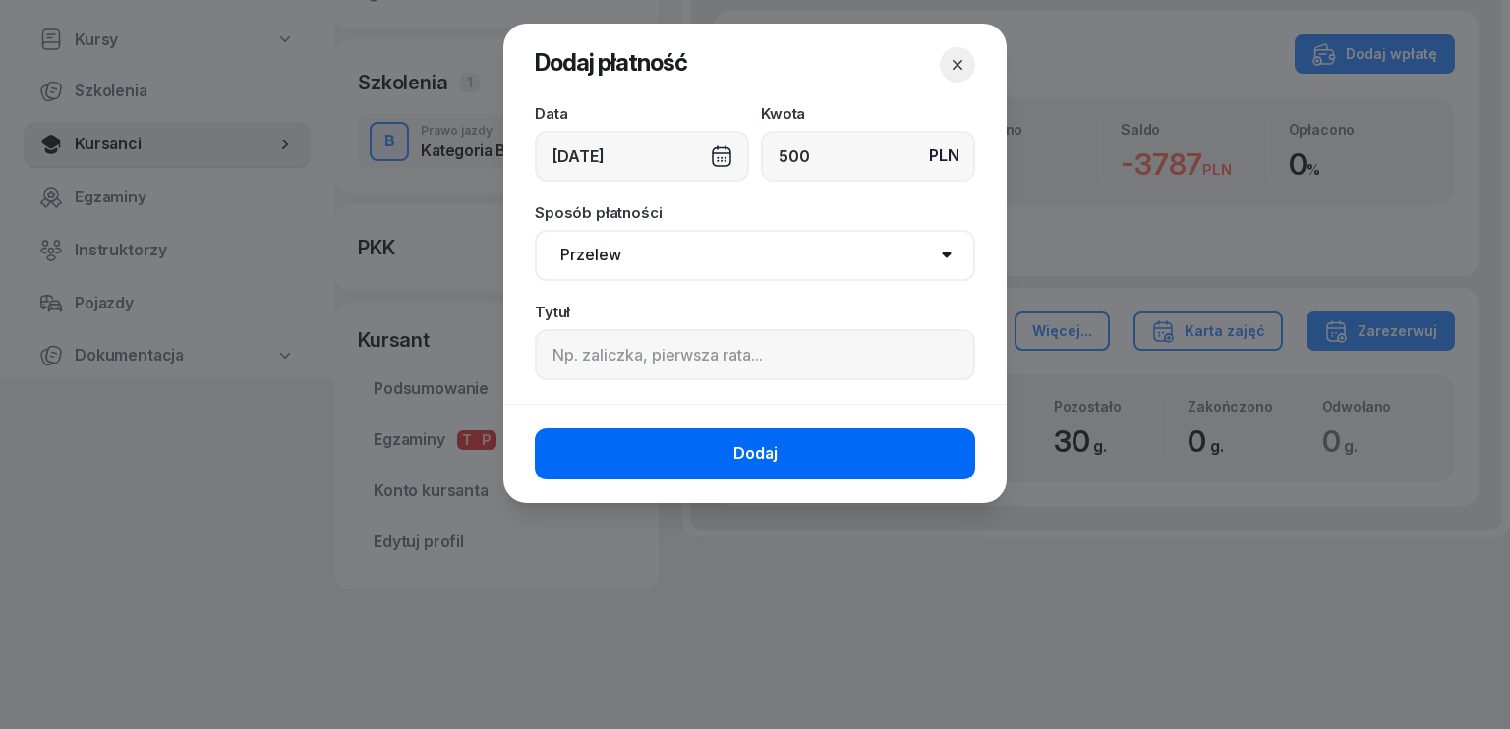
click at [656, 453] on button "Dodaj" at bounding box center [755, 454] width 440 height 51
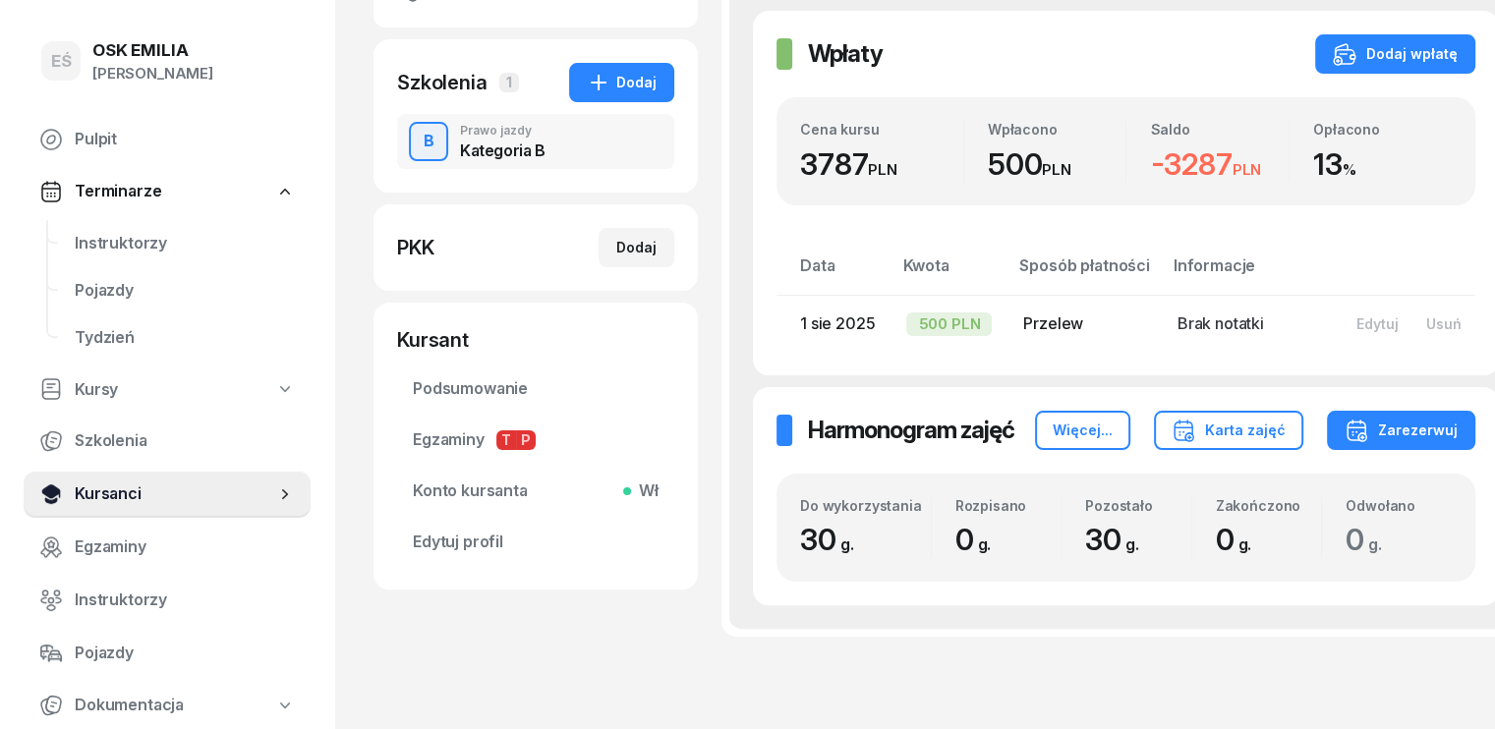
click at [201, 479] on link "Kursanci" at bounding box center [167, 494] width 287 height 47
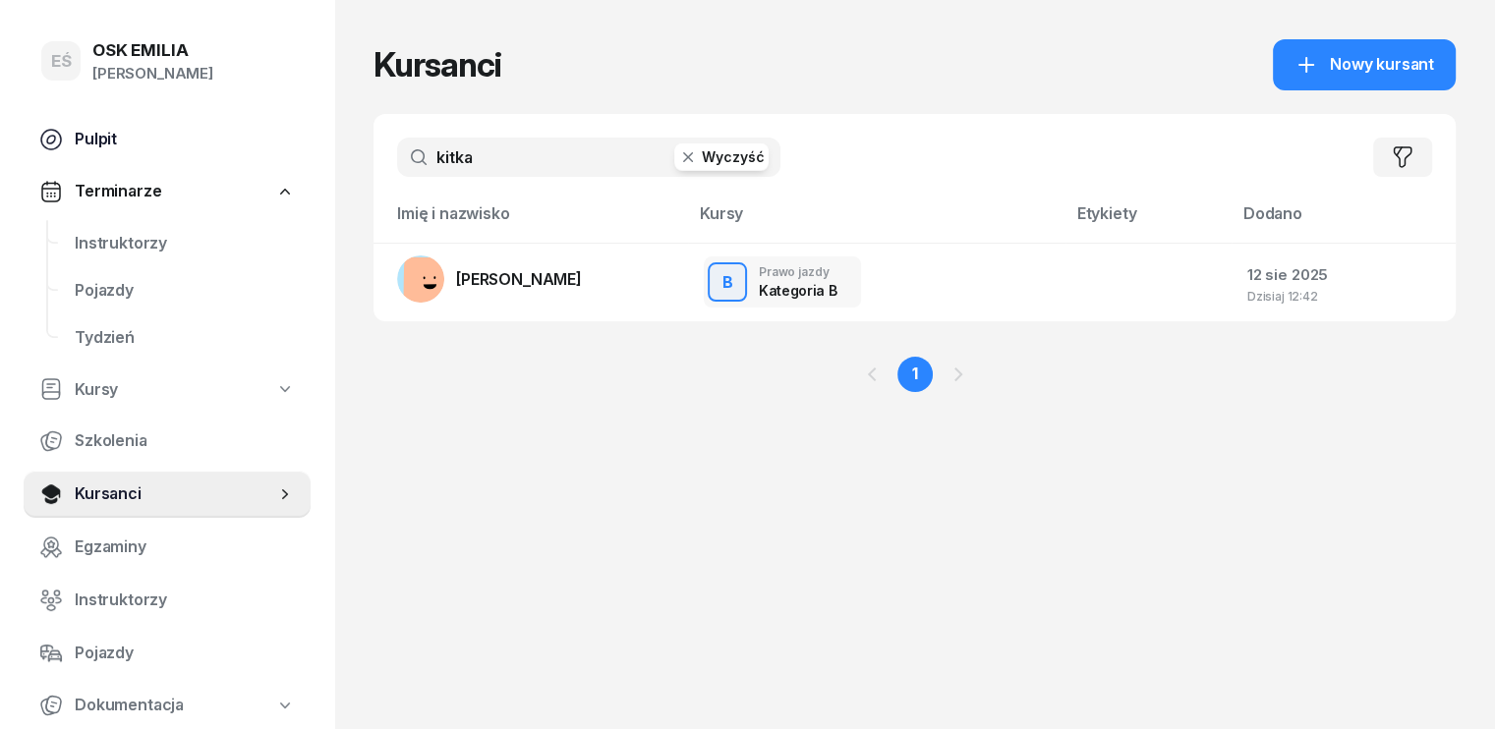
drag, startPoint x: 465, startPoint y: 152, endPoint x: 274, endPoint y: 116, distance: 194.2
click at [322, 152] on div "EŚ OSK [PERSON_NAME] [PERSON_NAME] Śniedziewska Pulpit Terminarze Instruktorzy …" at bounding box center [747, 364] width 1495 height 729
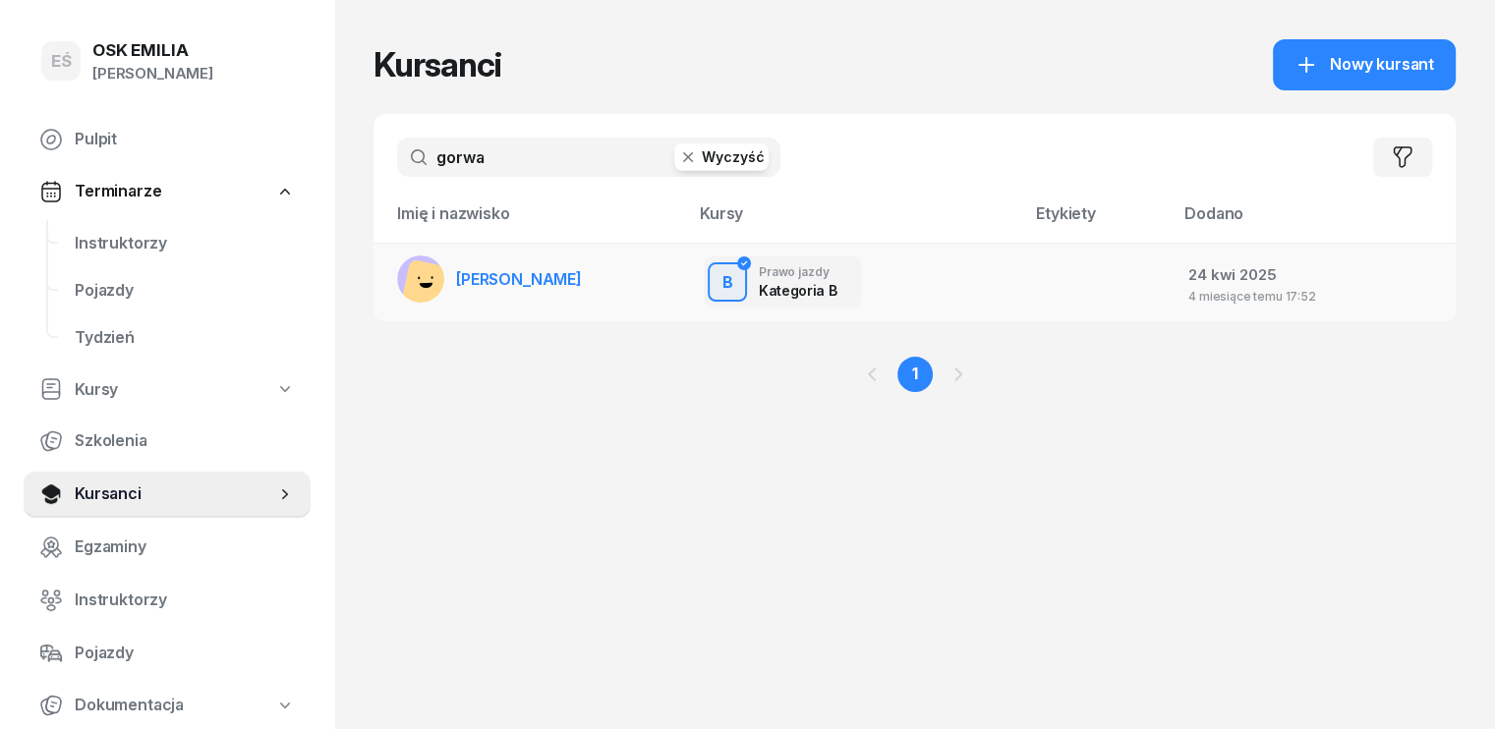
type input "gorwa"
click at [491, 279] on span "[PERSON_NAME]" at bounding box center [519, 279] width 126 height 20
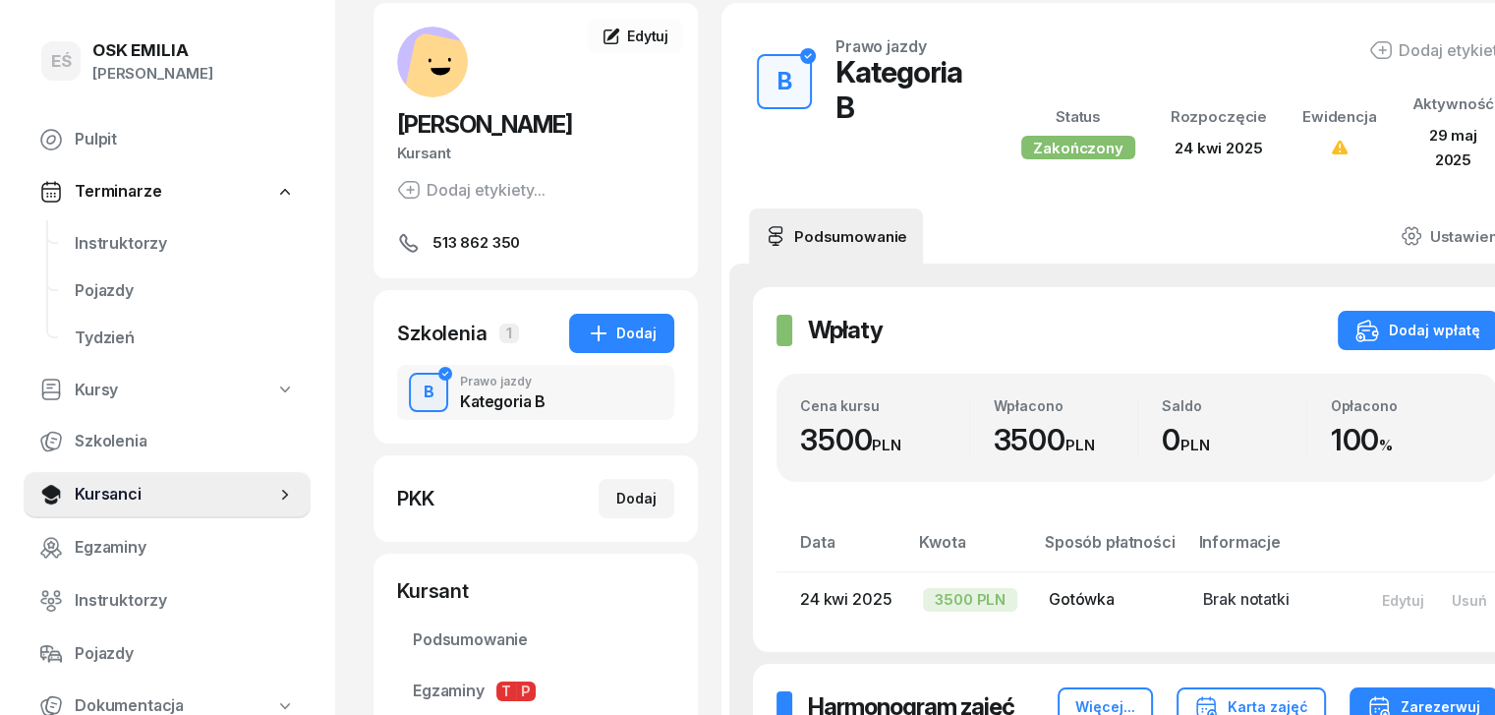
scroll to position [197, 0]
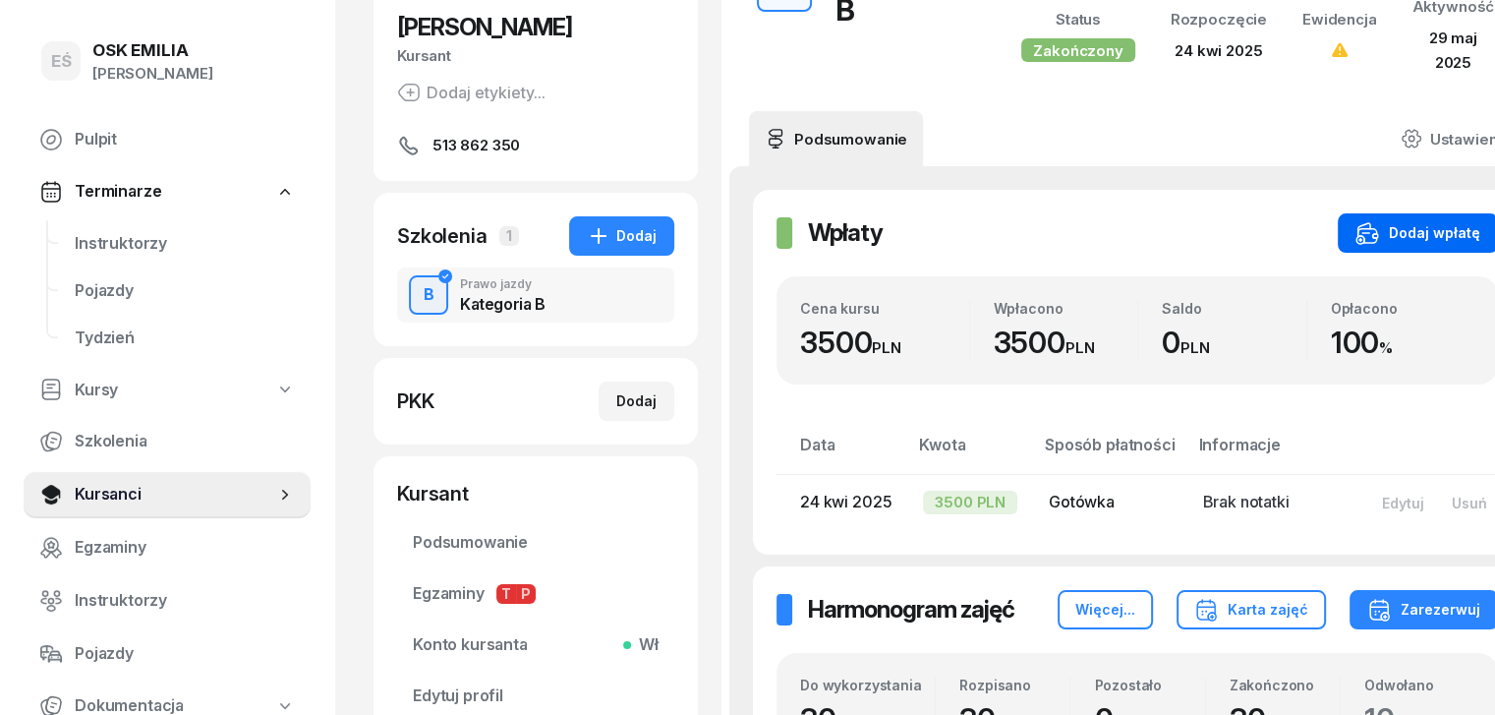
click at [1375, 227] on div "Dodaj wpłatę" at bounding box center [1418, 233] width 125 height 24
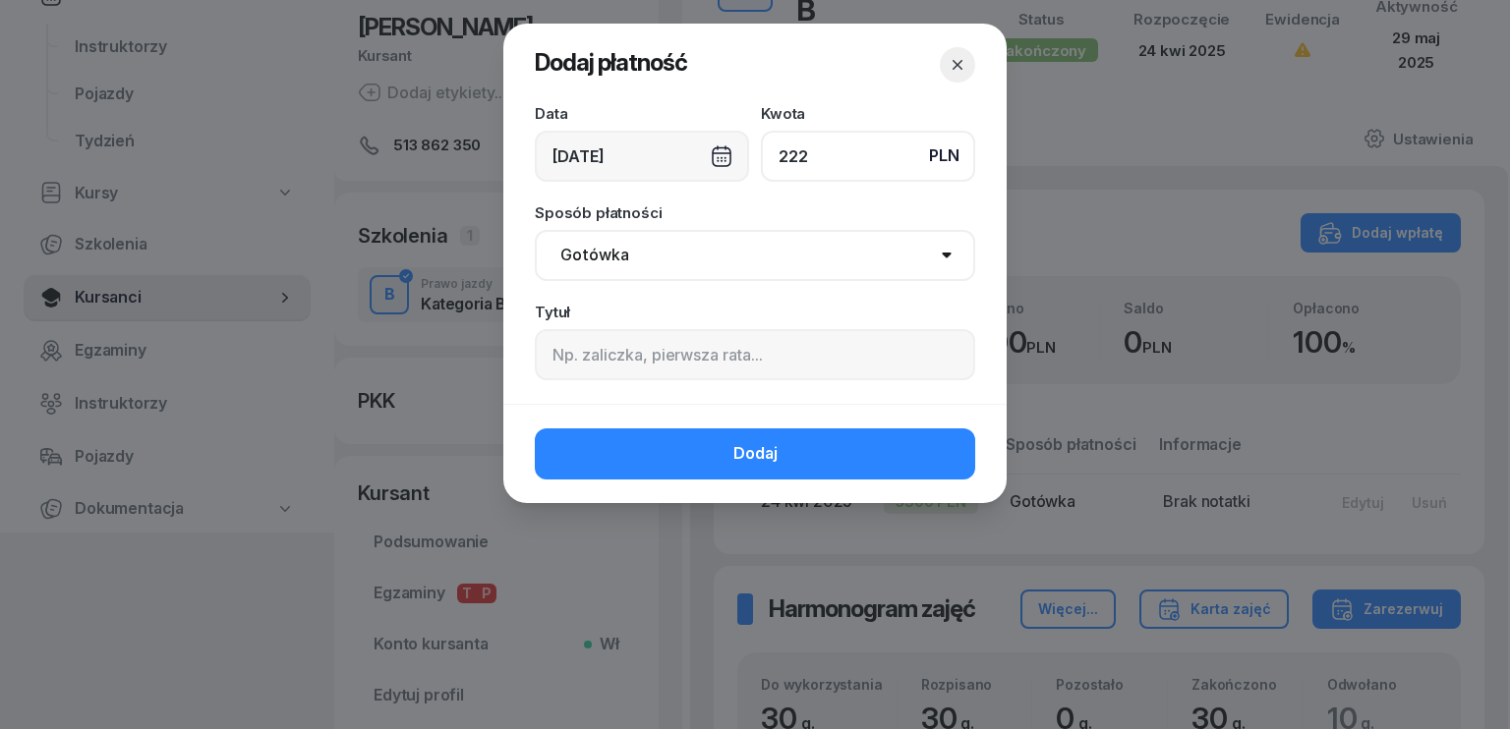
type input "222"
click at [717, 359] on input at bounding box center [755, 354] width 440 height 51
drag, startPoint x: 651, startPoint y: 252, endPoint x: 642, endPoint y: 278, distance: 28.0
click at [651, 252] on select "Gotówka Karta Przelew Płatności online BLIK" at bounding box center [755, 255] width 440 height 51
select select "transfer"
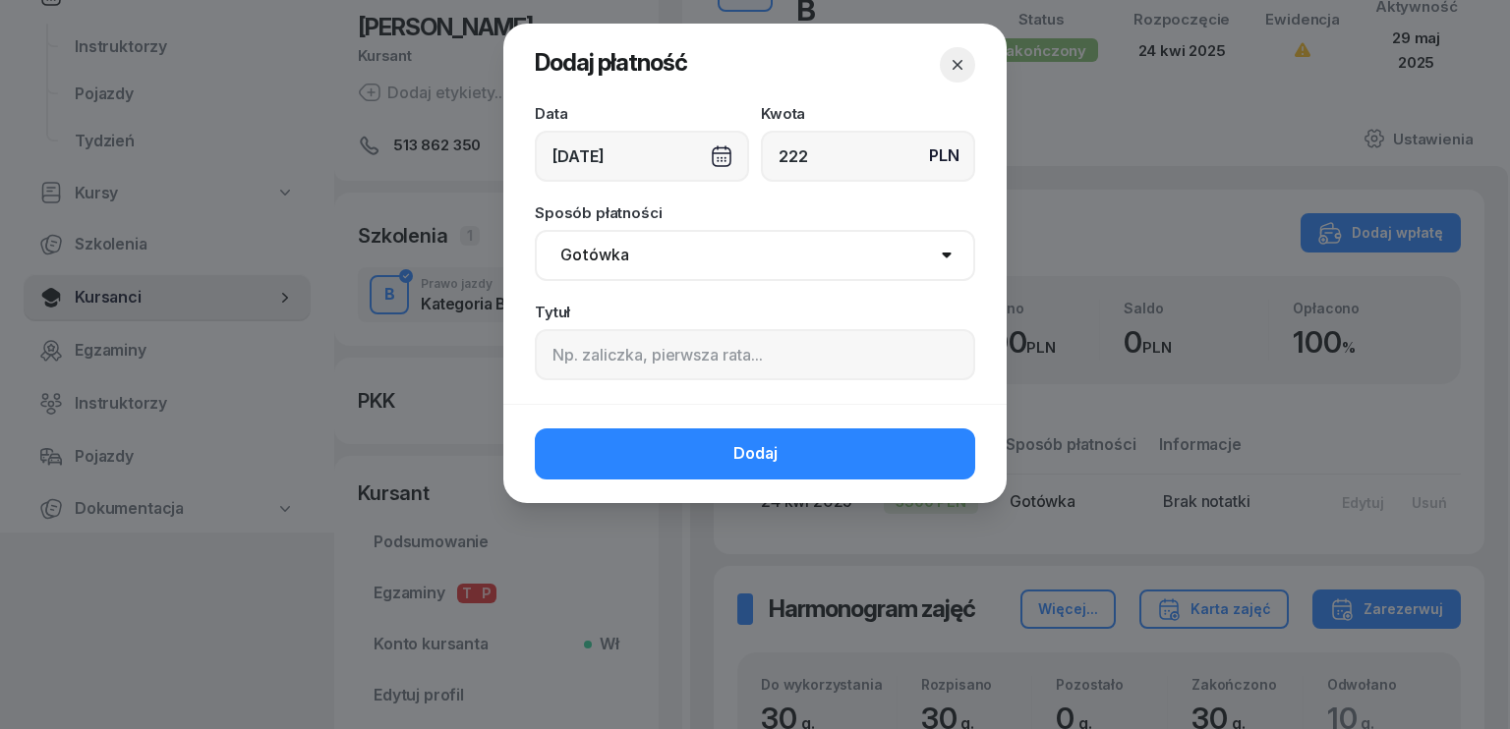
click at [535, 230] on select "Gotówka Karta Przelew Płatności online BLIK" at bounding box center [755, 255] width 440 height 51
click at [616, 359] on input at bounding box center [755, 354] width 440 height 51
type input "egzamin praktyczny"
click at [628, 163] on div "[DATE]" at bounding box center [642, 156] width 214 height 51
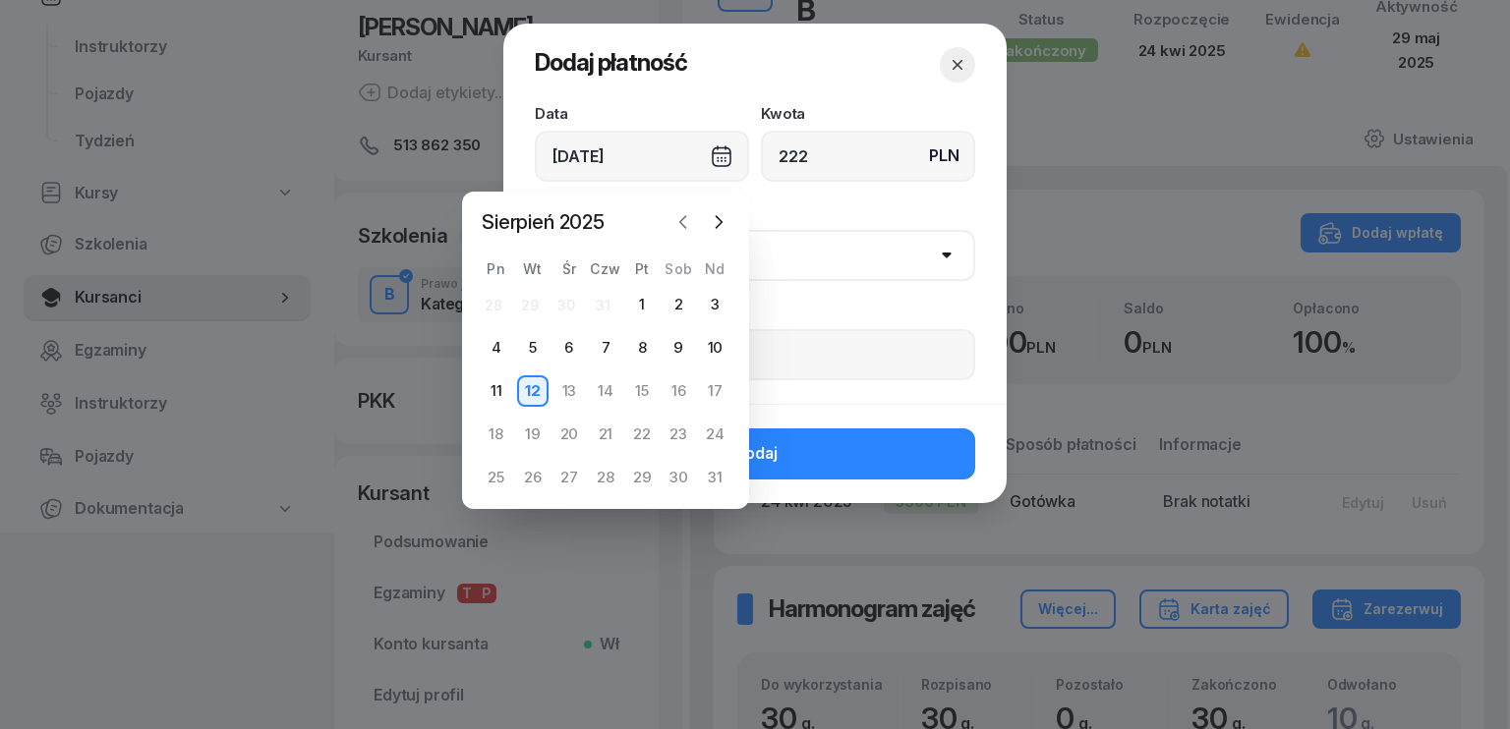
click at [679, 216] on icon "button" at bounding box center [683, 222] width 20 height 20
click at [610, 483] on div "31" at bounding box center [605, 477] width 31 height 31
type input "[DATE]"
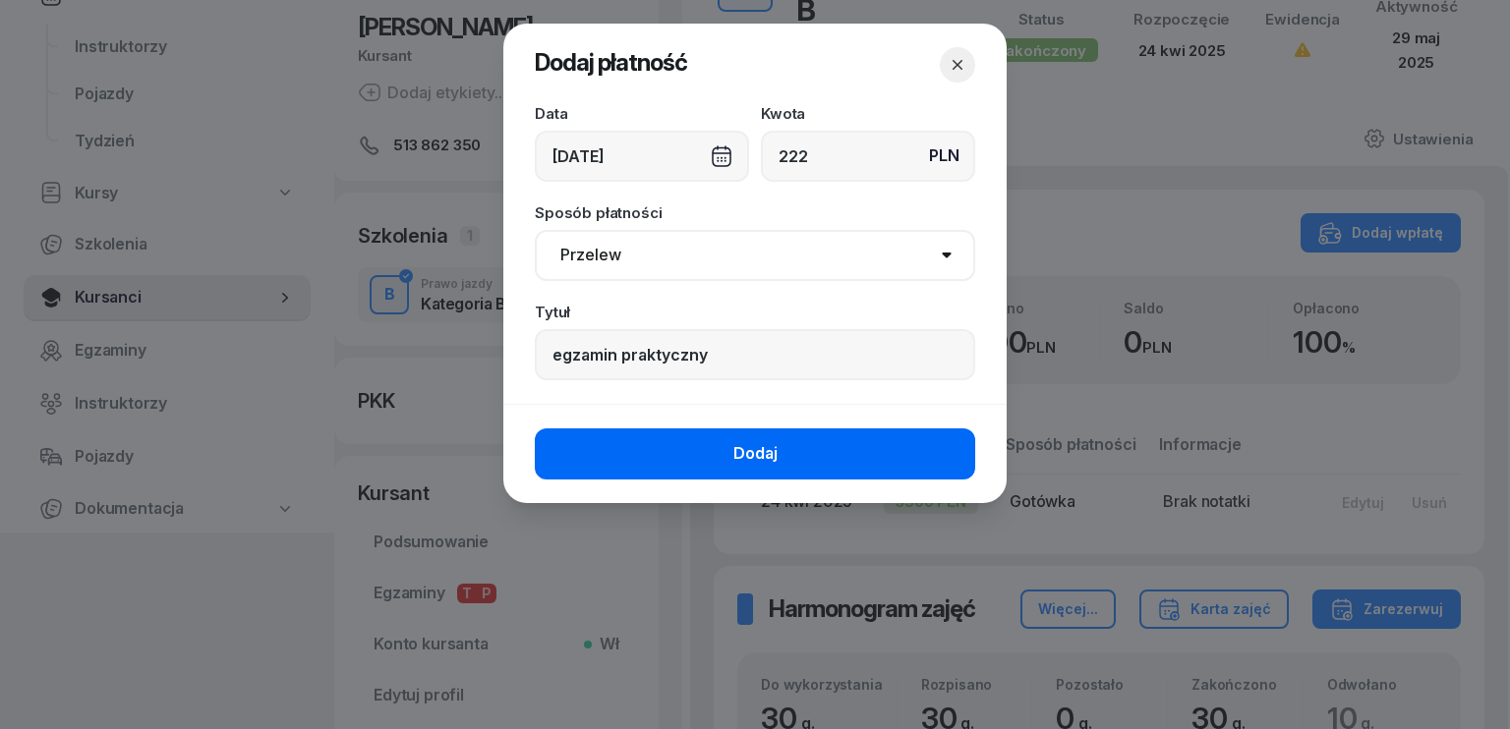
click at [706, 458] on button "Dodaj" at bounding box center [755, 454] width 440 height 51
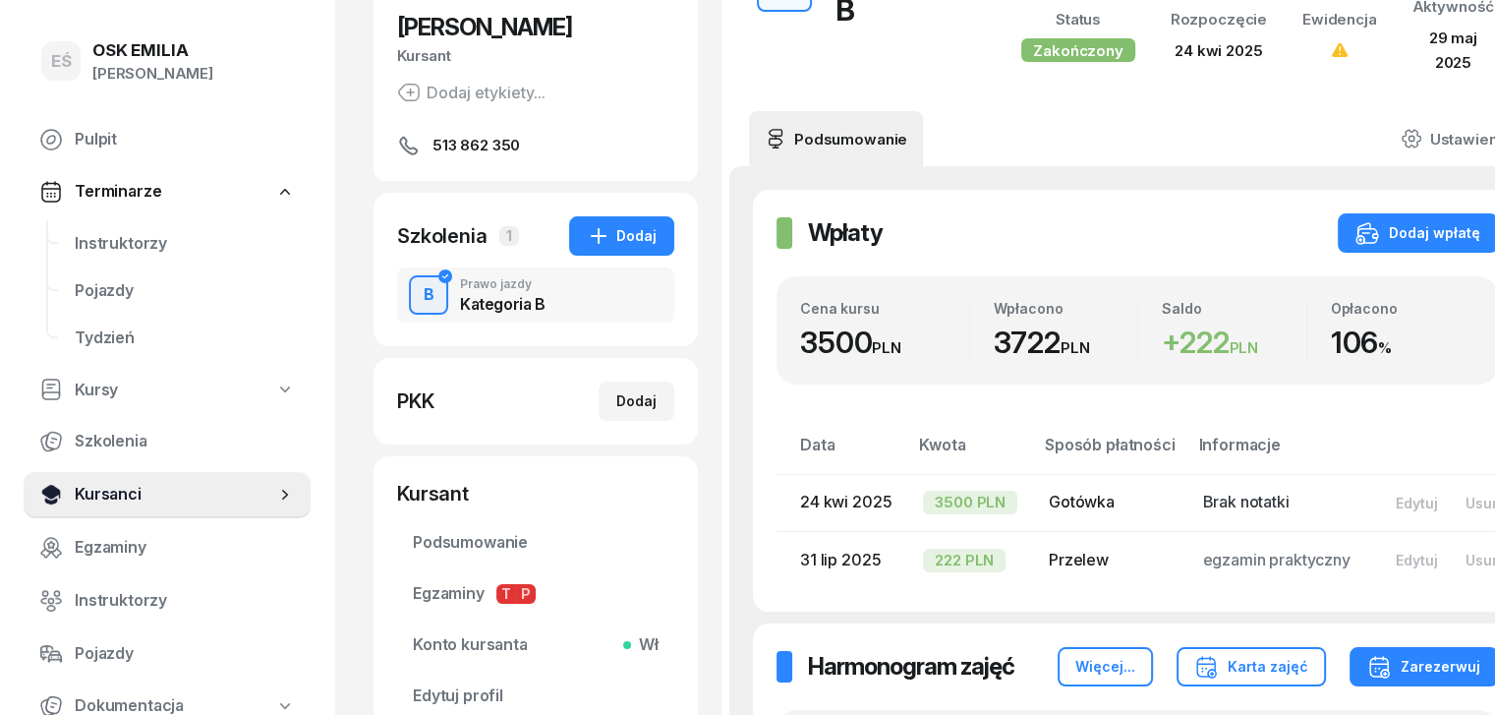
click at [145, 490] on span "Kursanci" at bounding box center [175, 495] width 201 height 26
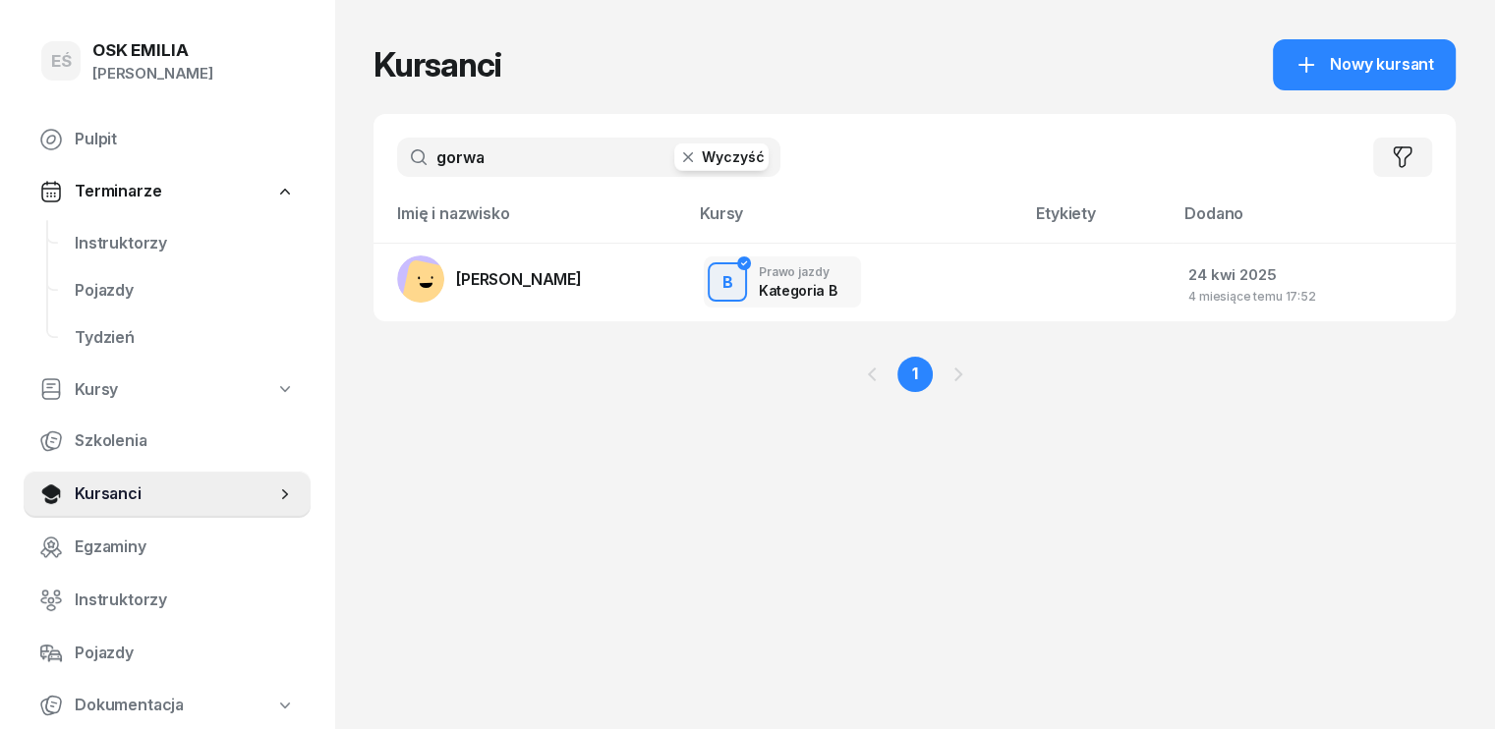
drag, startPoint x: 484, startPoint y: 150, endPoint x: 254, endPoint y: 89, distance: 238.0
click at [332, 160] on div "EŚ OSK [PERSON_NAME] [PERSON_NAME] Śniedziewska Pulpit Terminarze Instruktorzy …" at bounding box center [747, 364] width 1495 height 729
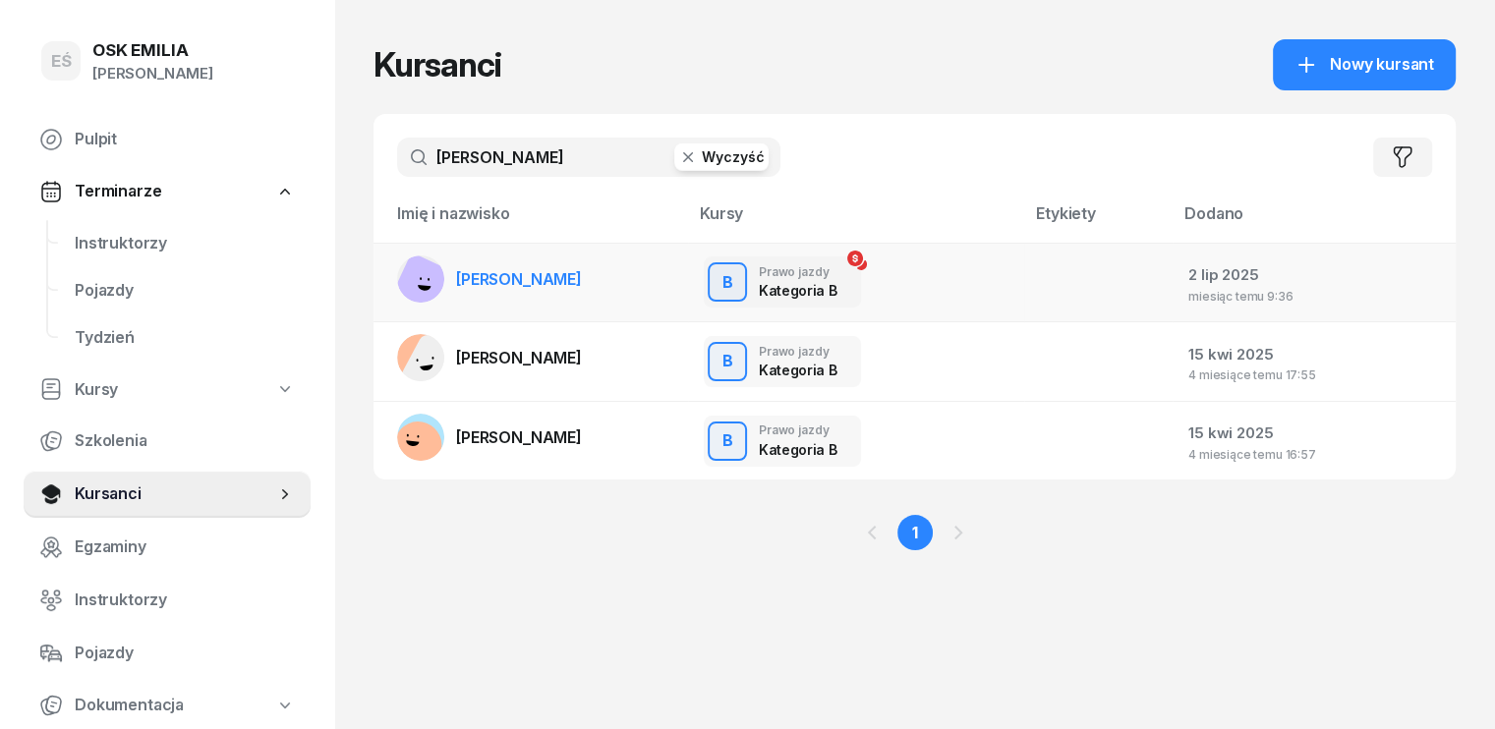
type input "[PERSON_NAME]"
click at [492, 275] on span "[PERSON_NAME]" at bounding box center [519, 279] width 126 height 20
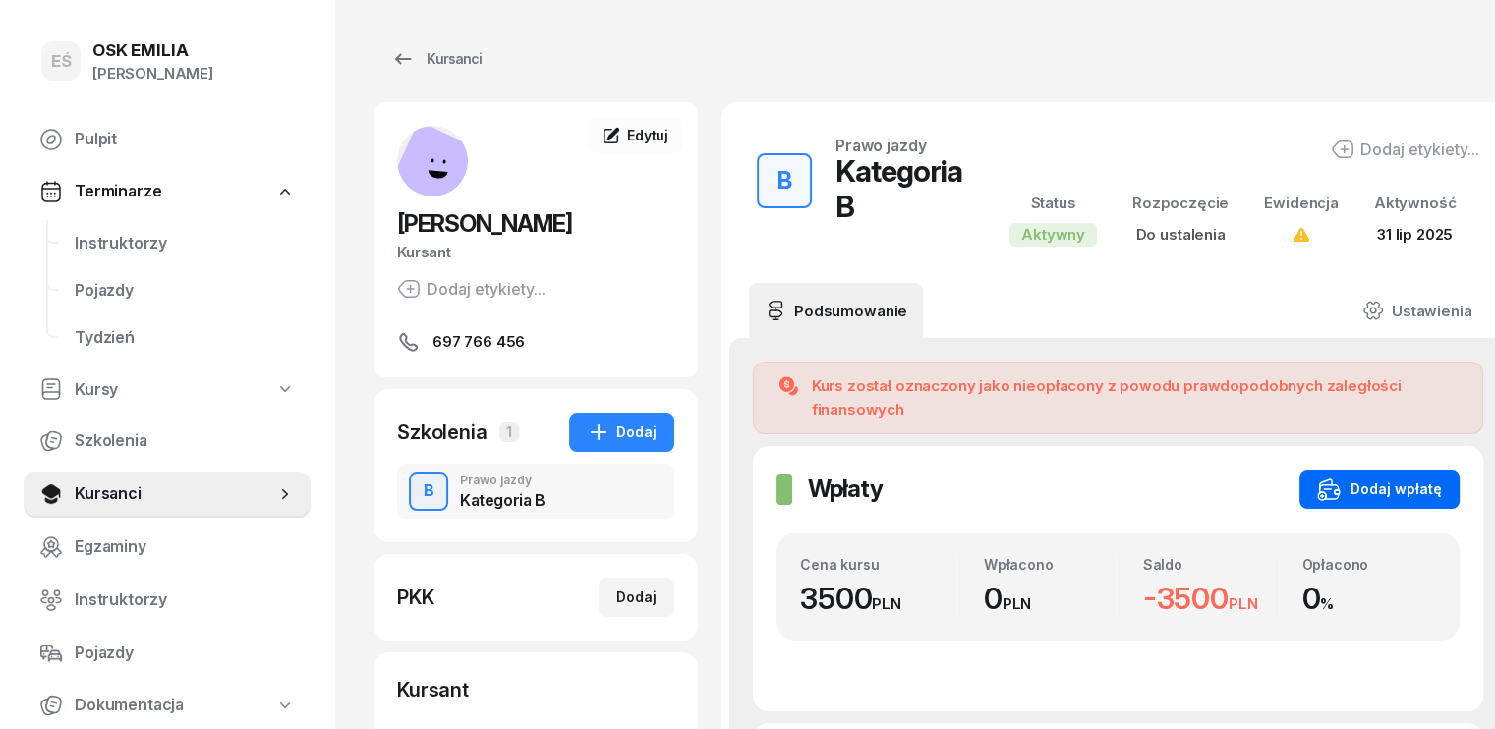
click at [1400, 478] on div "Dodaj wpłatę" at bounding box center [1379, 490] width 125 height 24
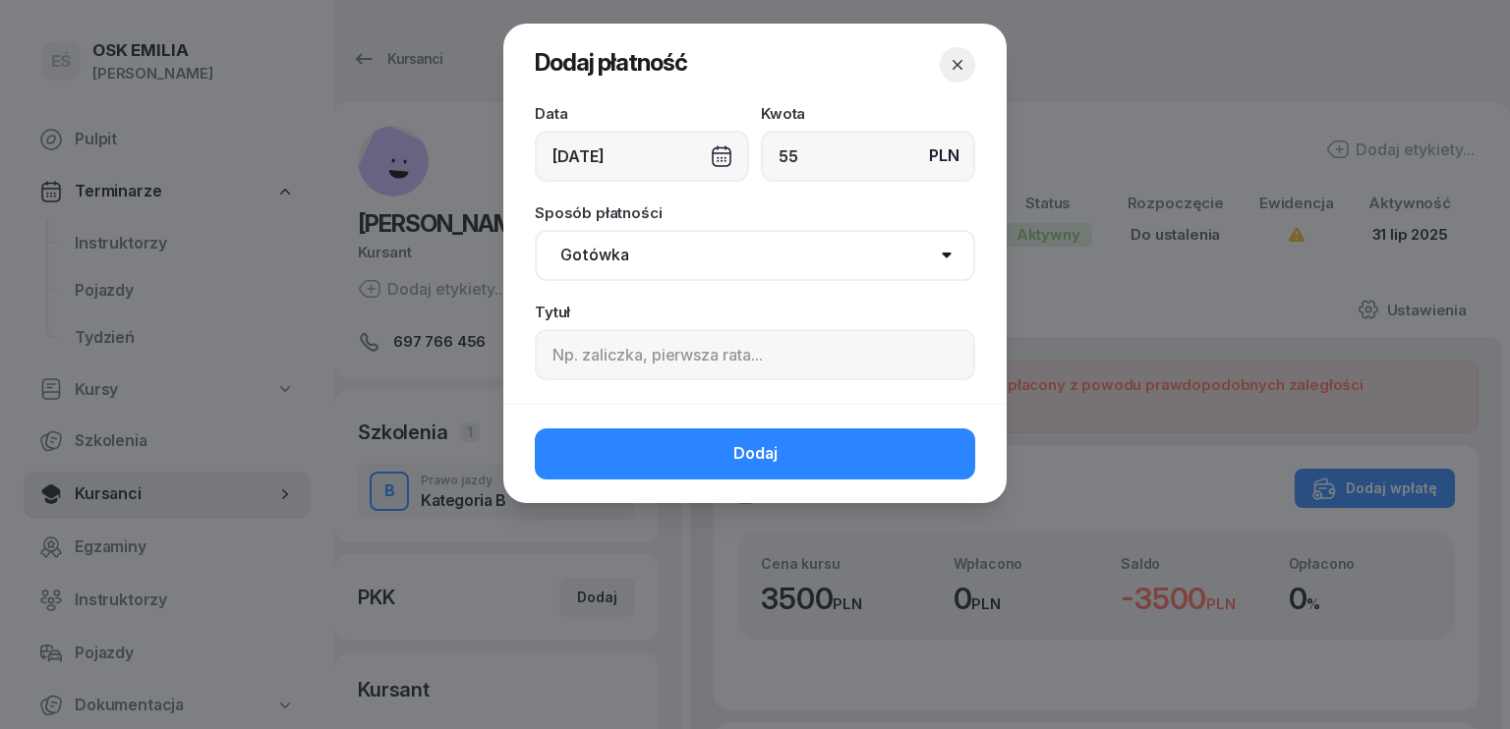
type input "55"
click at [625, 156] on div "[DATE]" at bounding box center [642, 156] width 214 height 51
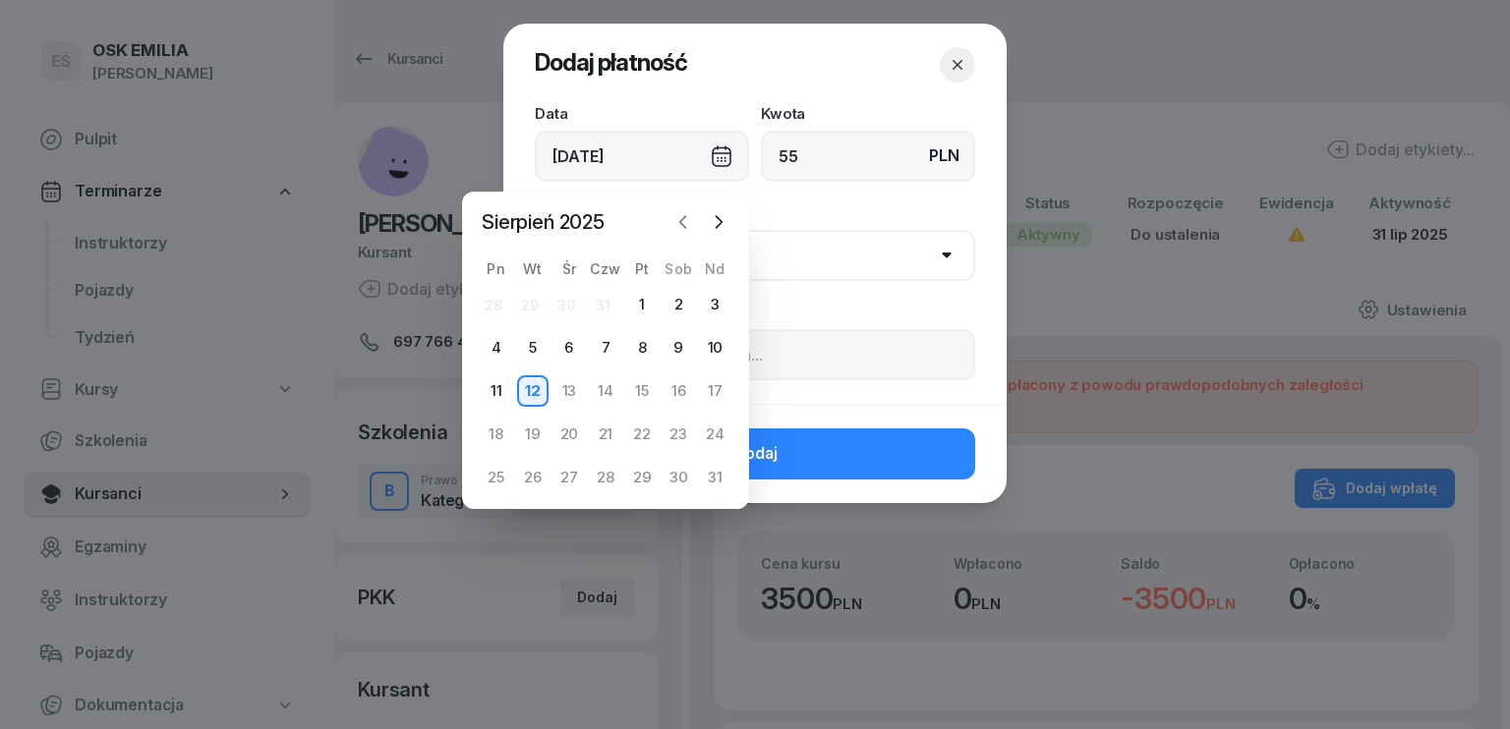
click at [680, 220] on icon "button" at bounding box center [683, 222] width 6 height 12
click at [610, 483] on div "31" at bounding box center [605, 477] width 31 height 31
type input "[DATE]"
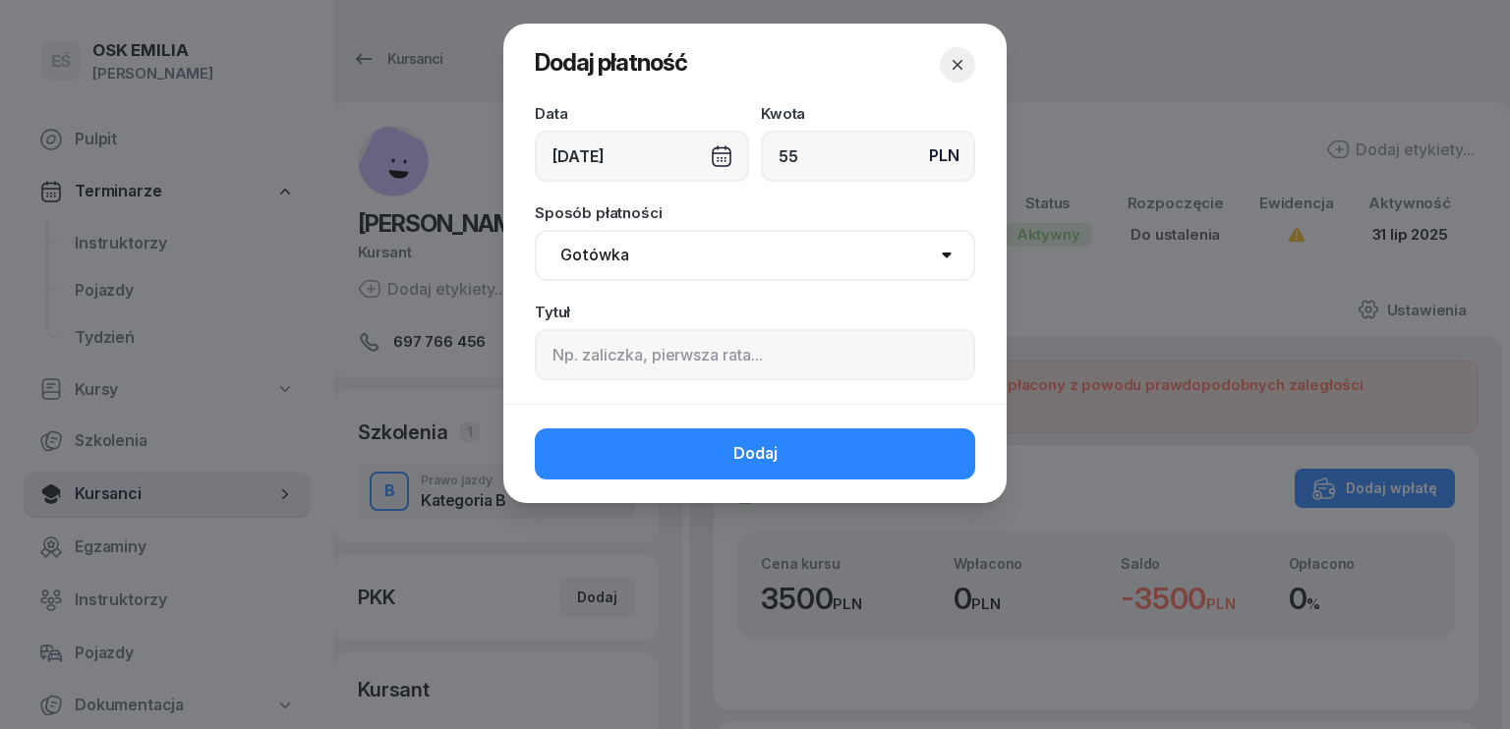
drag, startPoint x: 700, startPoint y: 262, endPoint x: 684, endPoint y: 276, distance: 20.9
click at [700, 262] on select "Gotówka Karta Przelew Płatności online BLIK" at bounding box center [755, 255] width 440 height 51
select select "transfer"
click at [535, 230] on select "Gotówka Karta Przelew Płatności online BLIK" at bounding box center [755, 255] width 440 height 51
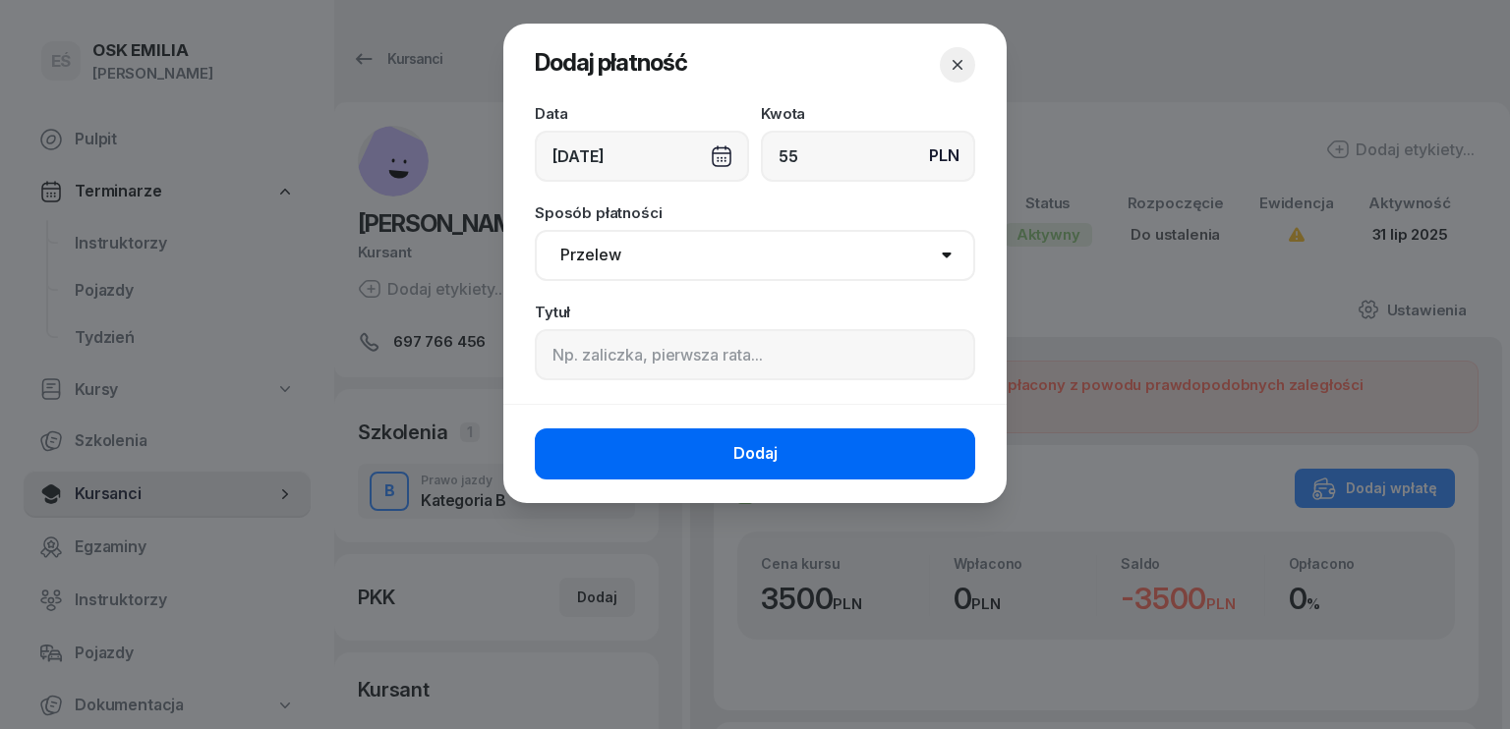
click at [698, 443] on button "Dodaj" at bounding box center [755, 454] width 440 height 51
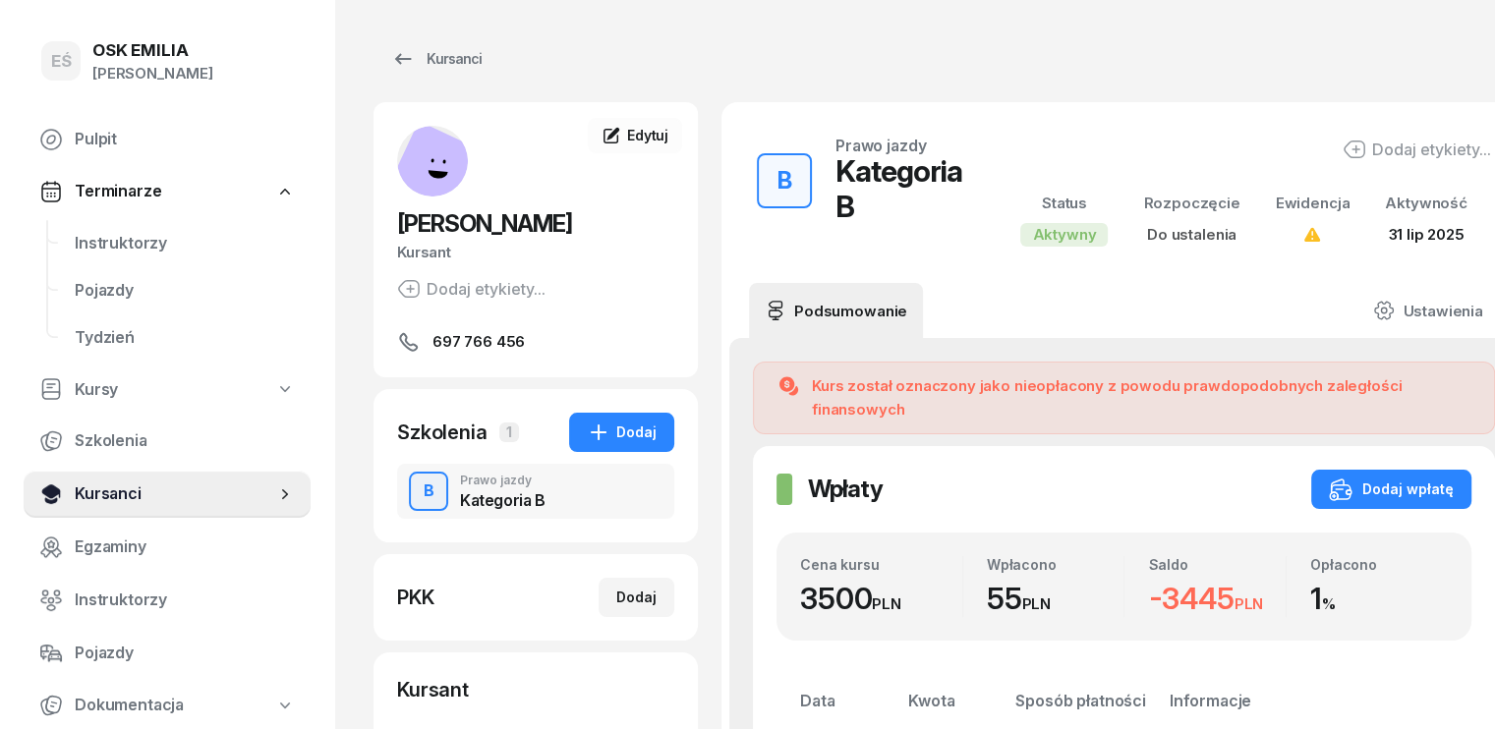
click at [154, 498] on span "Kursanci" at bounding box center [175, 495] width 201 height 26
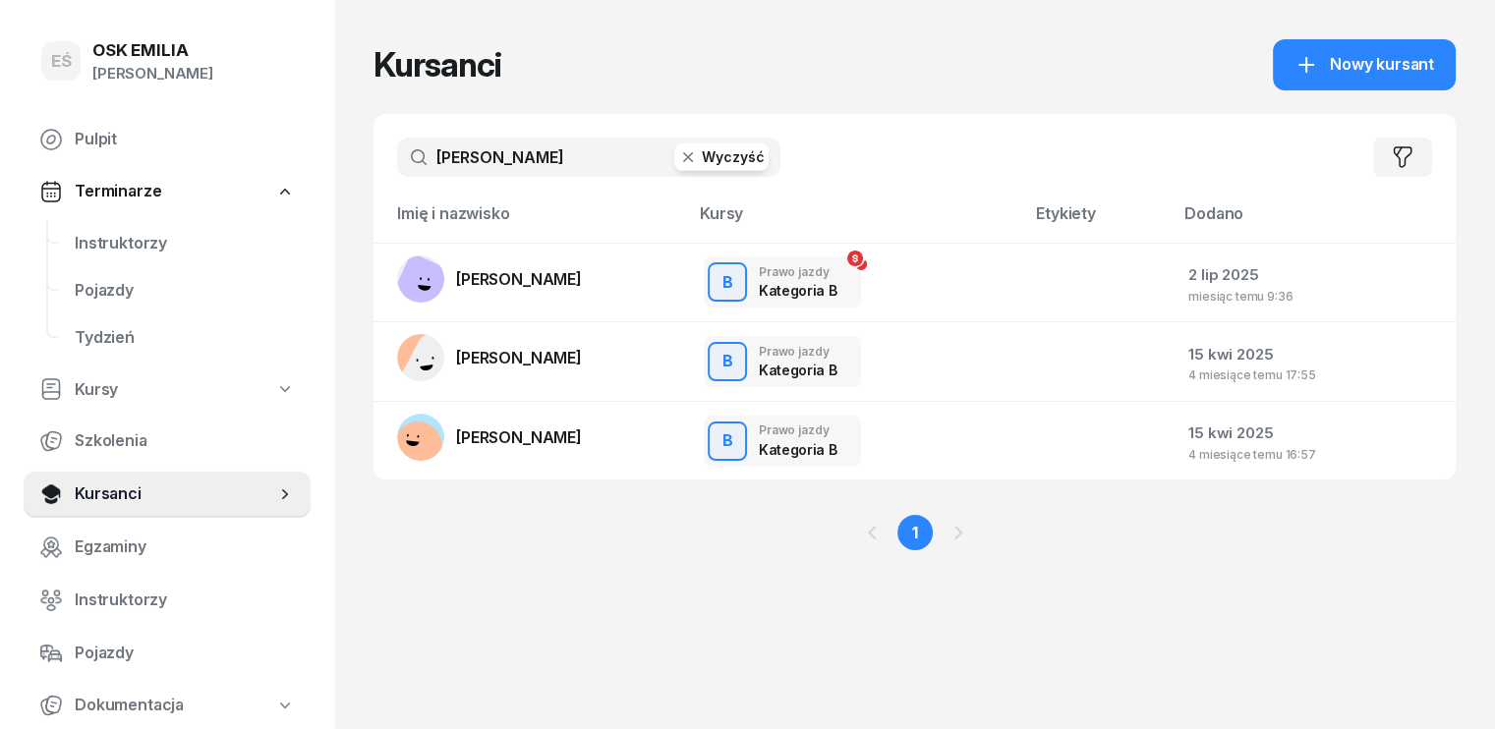
drag, startPoint x: 324, startPoint y: 166, endPoint x: 286, endPoint y: 170, distance: 38.5
click at [286, 170] on div "EŚ OSK [PERSON_NAME] [PERSON_NAME] Śniedziewska Pulpit Terminarze Instruktorzy …" at bounding box center [747, 364] width 1495 height 729
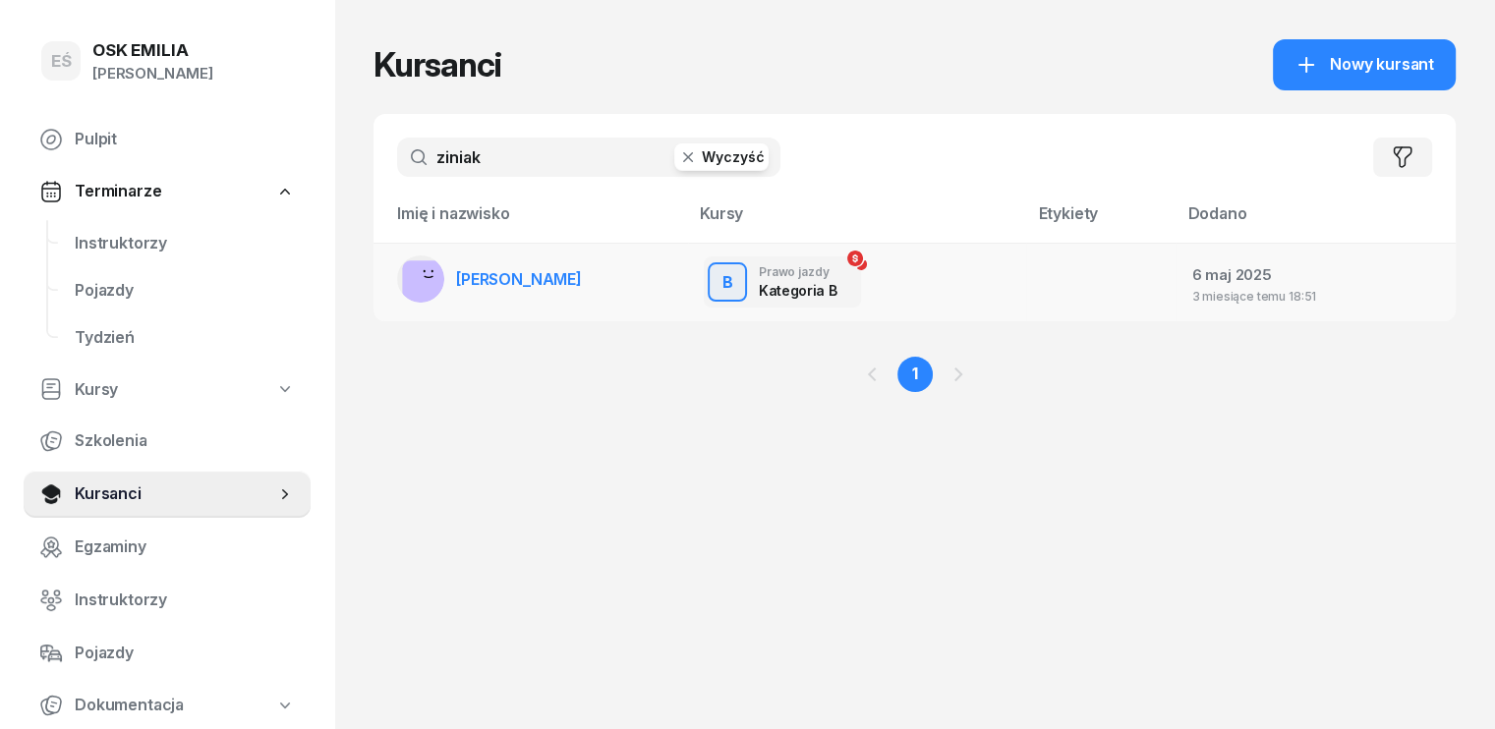
type input "ziniak"
click at [508, 282] on span "[PERSON_NAME]" at bounding box center [519, 279] width 126 height 20
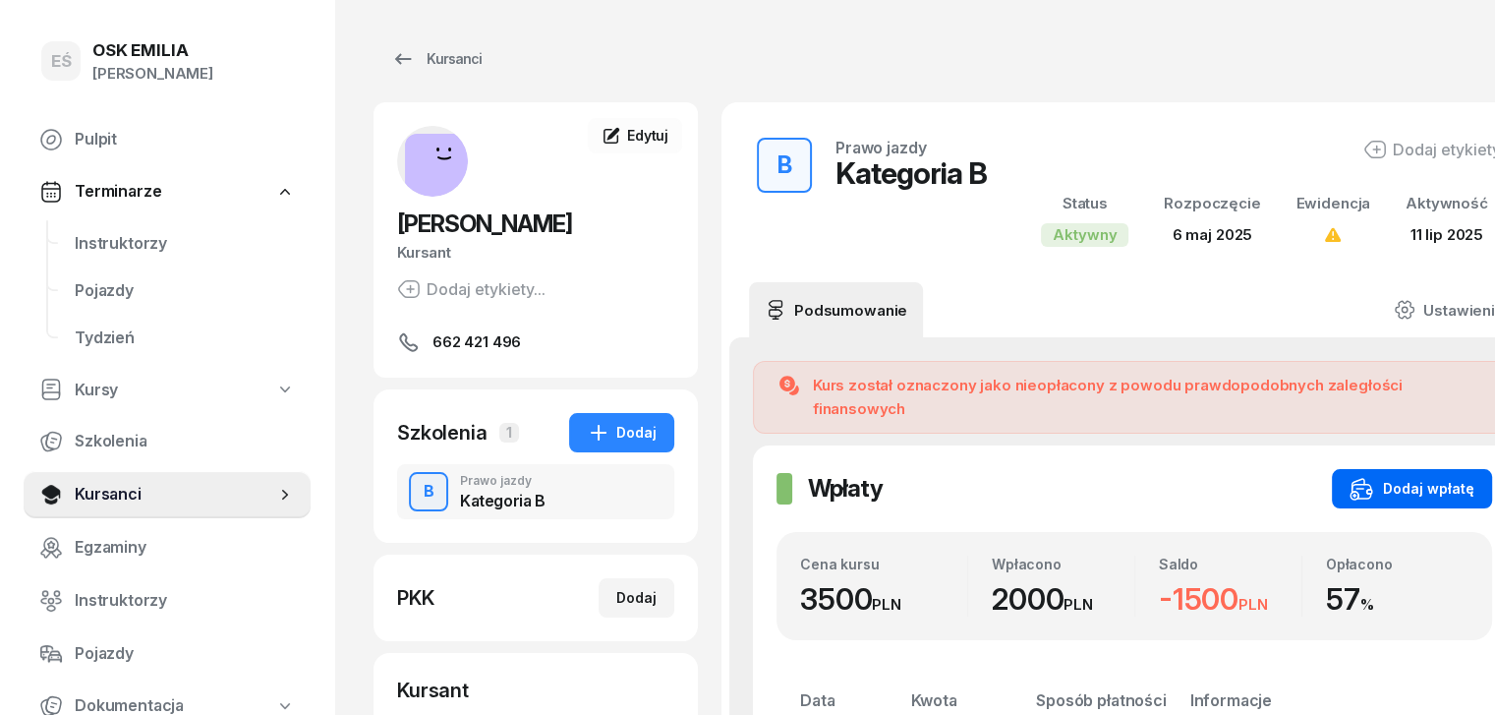
click at [1374, 477] on div "Dodaj wpłatę" at bounding box center [1412, 489] width 125 height 24
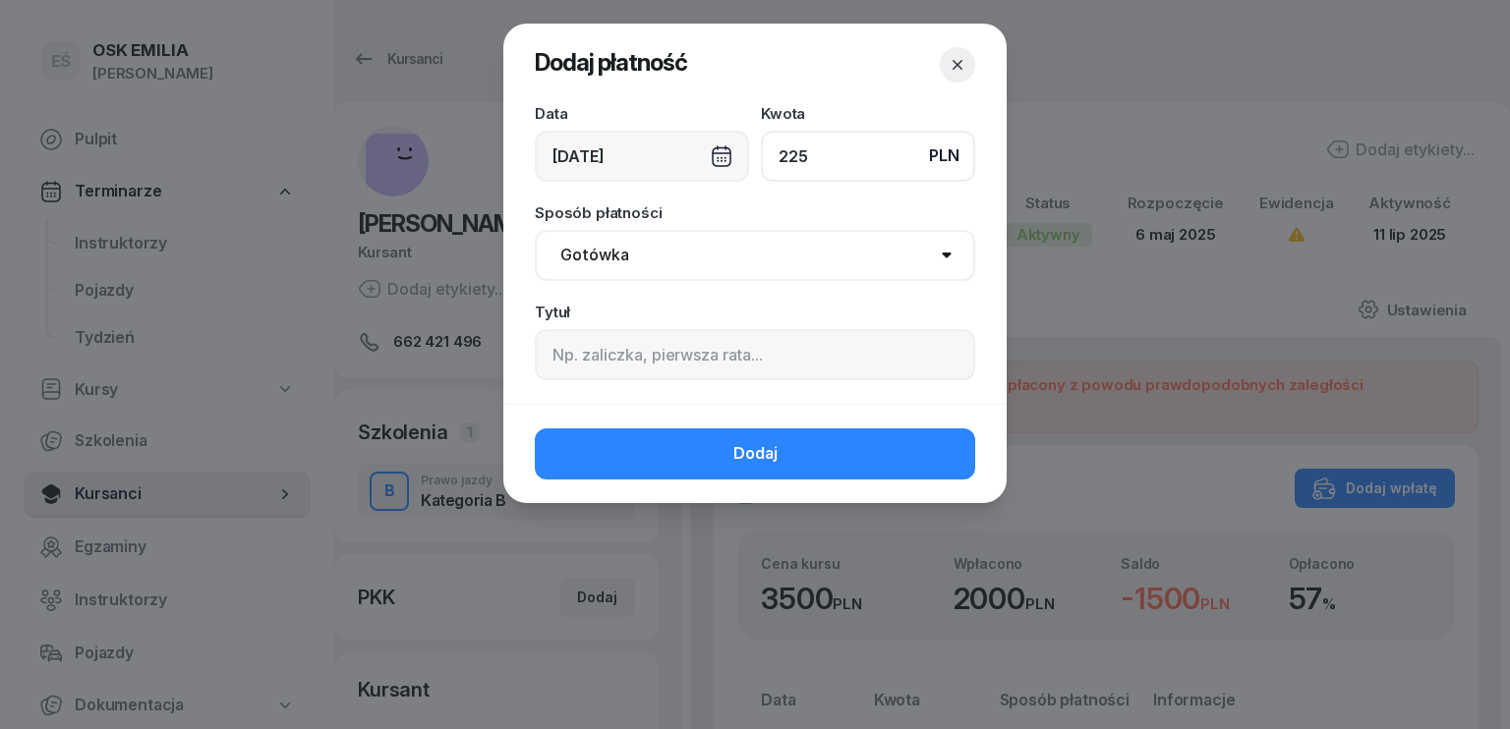
type input "225"
click at [589, 163] on div "[DATE]" at bounding box center [642, 156] width 214 height 51
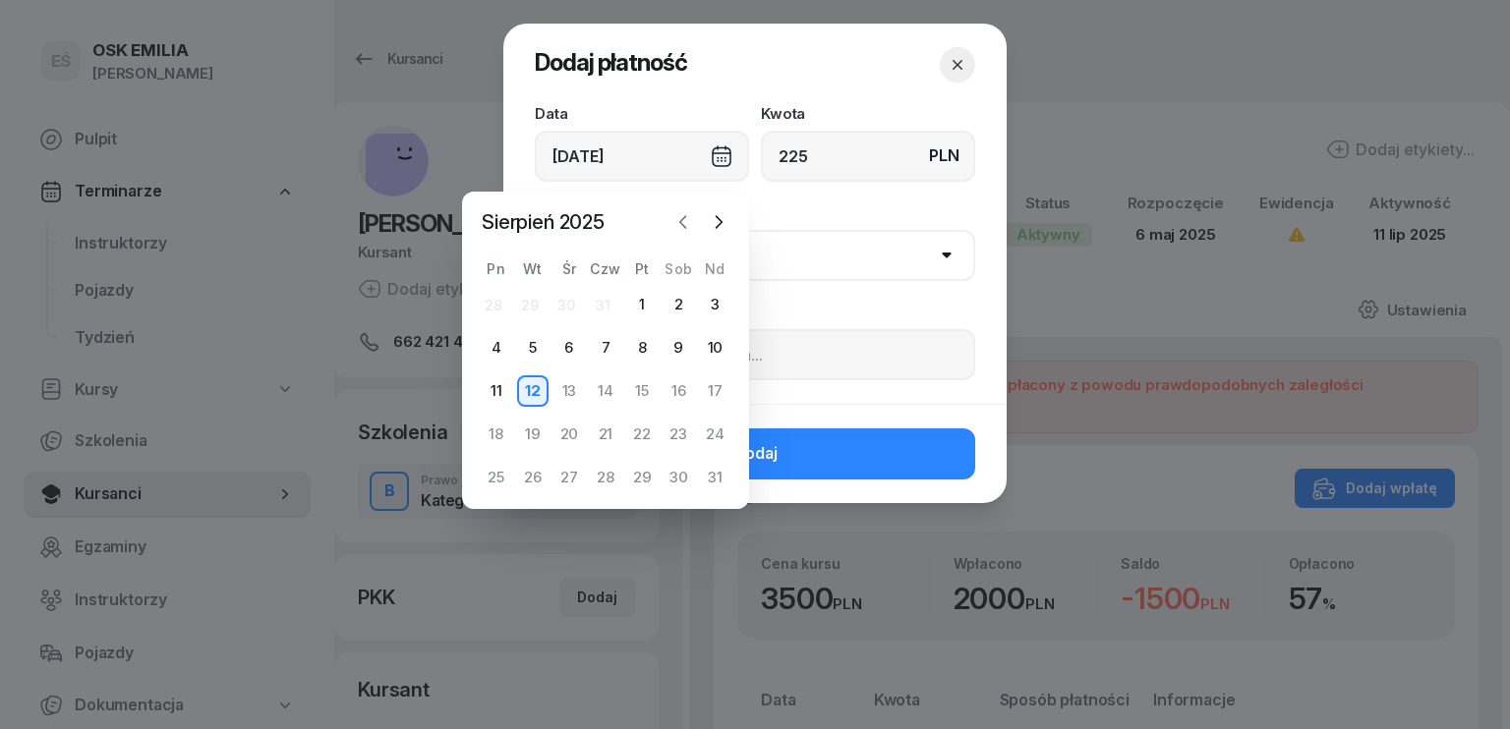
click at [684, 219] on icon "button" at bounding box center [683, 222] width 20 height 20
click at [568, 476] on div "30" at bounding box center [568, 477] width 31 height 31
type input "[DATE]"
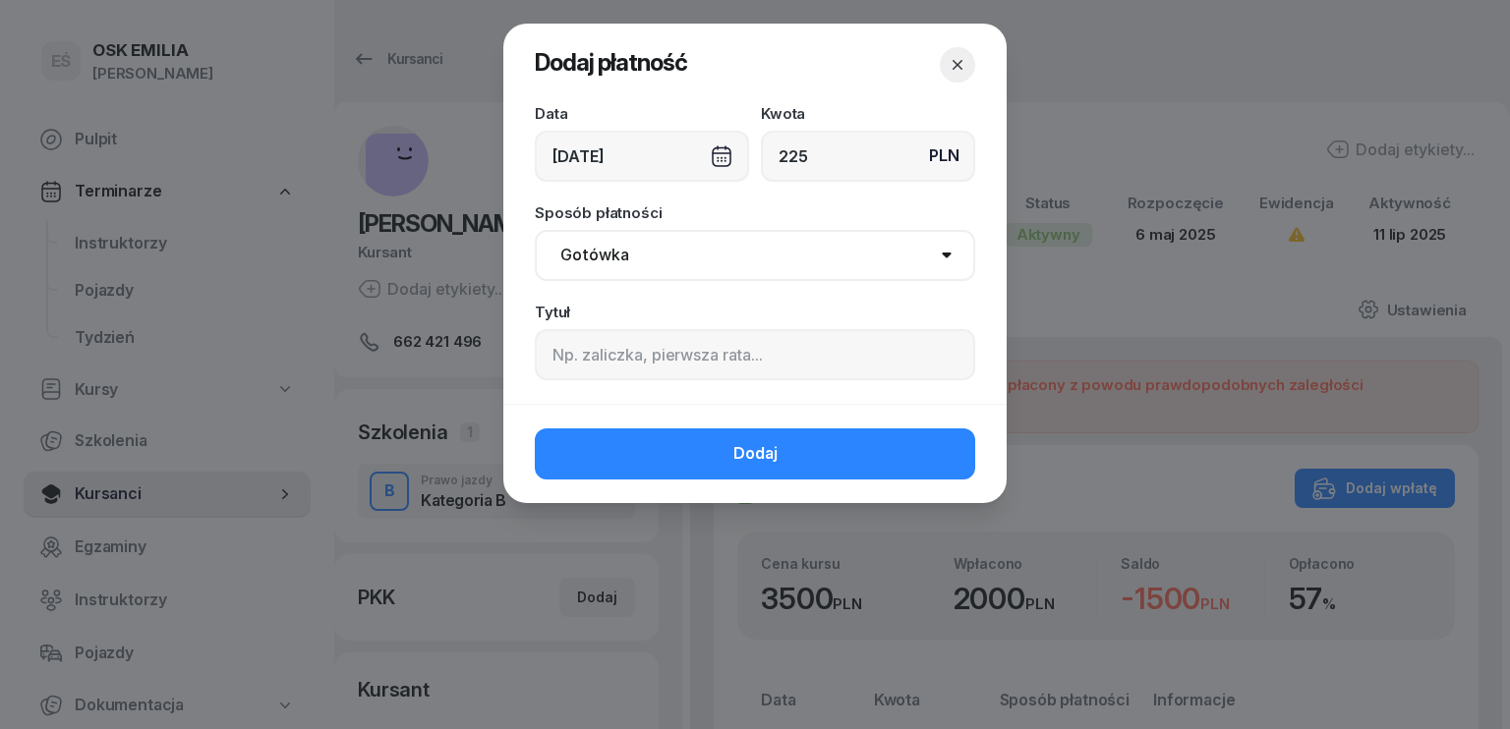
click at [637, 263] on select "Gotówka Karta Przelew Płatności online BLIK" at bounding box center [755, 255] width 440 height 51
select select "transfer"
click at [535, 230] on select "Gotówka Karta Przelew Płatności online BLIK" at bounding box center [755, 255] width 440 height 51
click at [608, 364] on input at bounding box center [755, 354] width 440 height 51
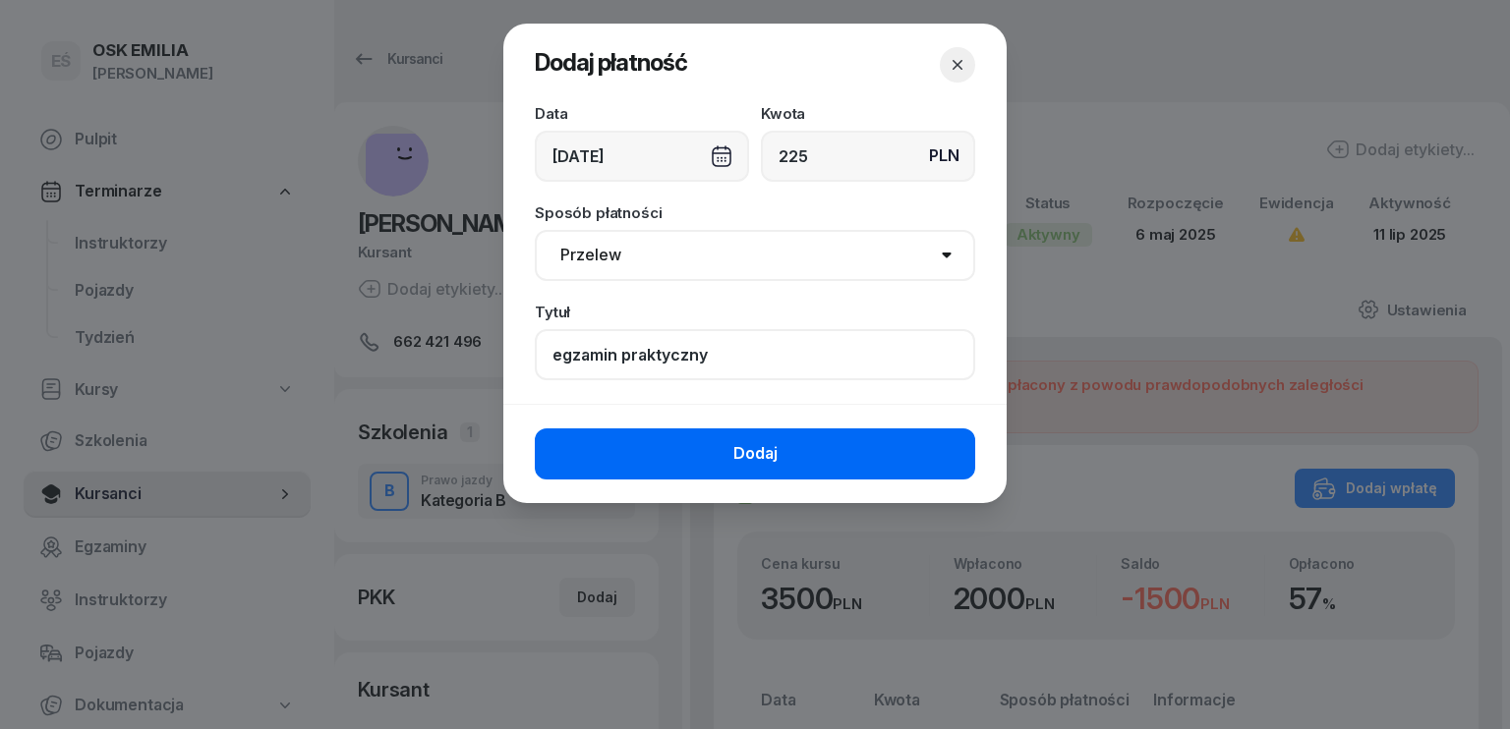
type input "egzamin praktyczny"
click at [751, 461] on span "Dodaj" at bounding box center [755, 454] width 44 height 26
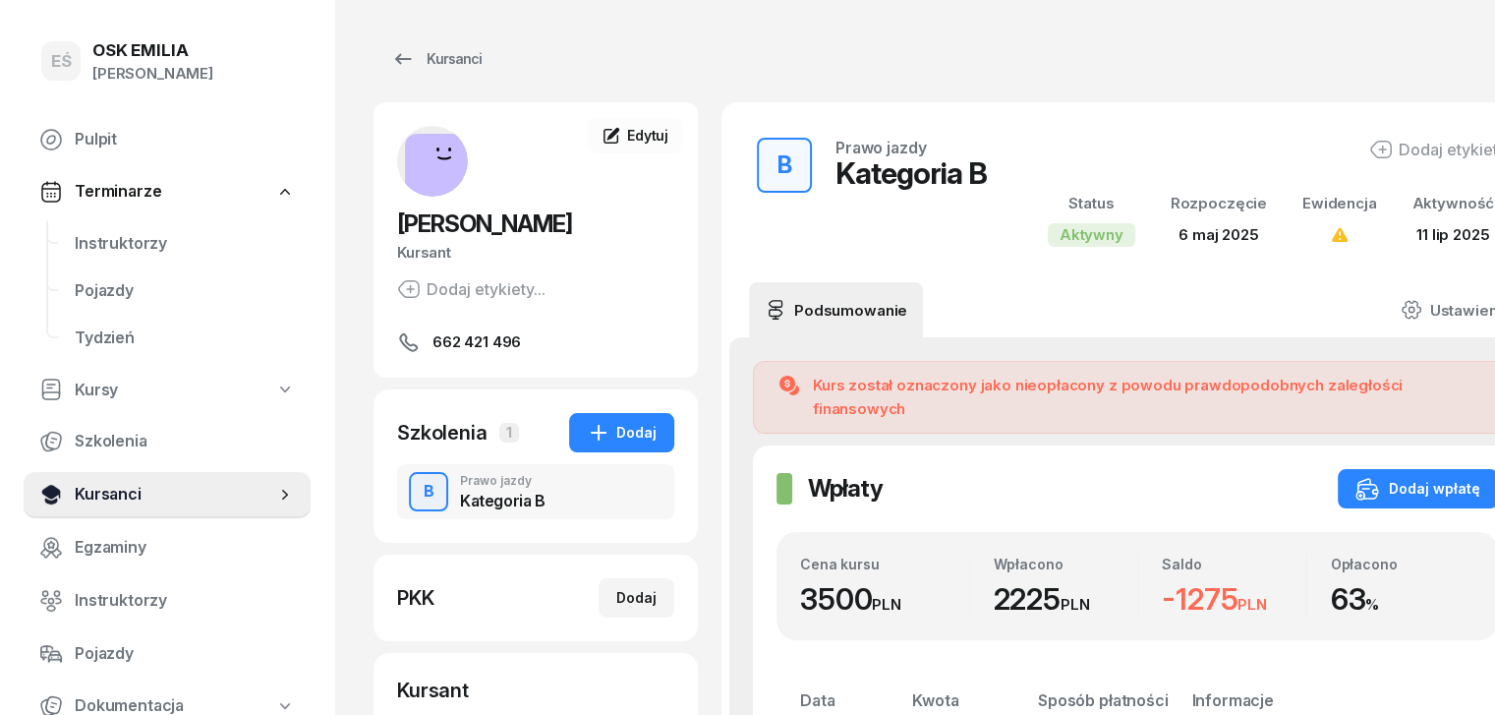
click at [178, 495] on span "Kursanci" at bounding box center [175, 495] width 201 height 26
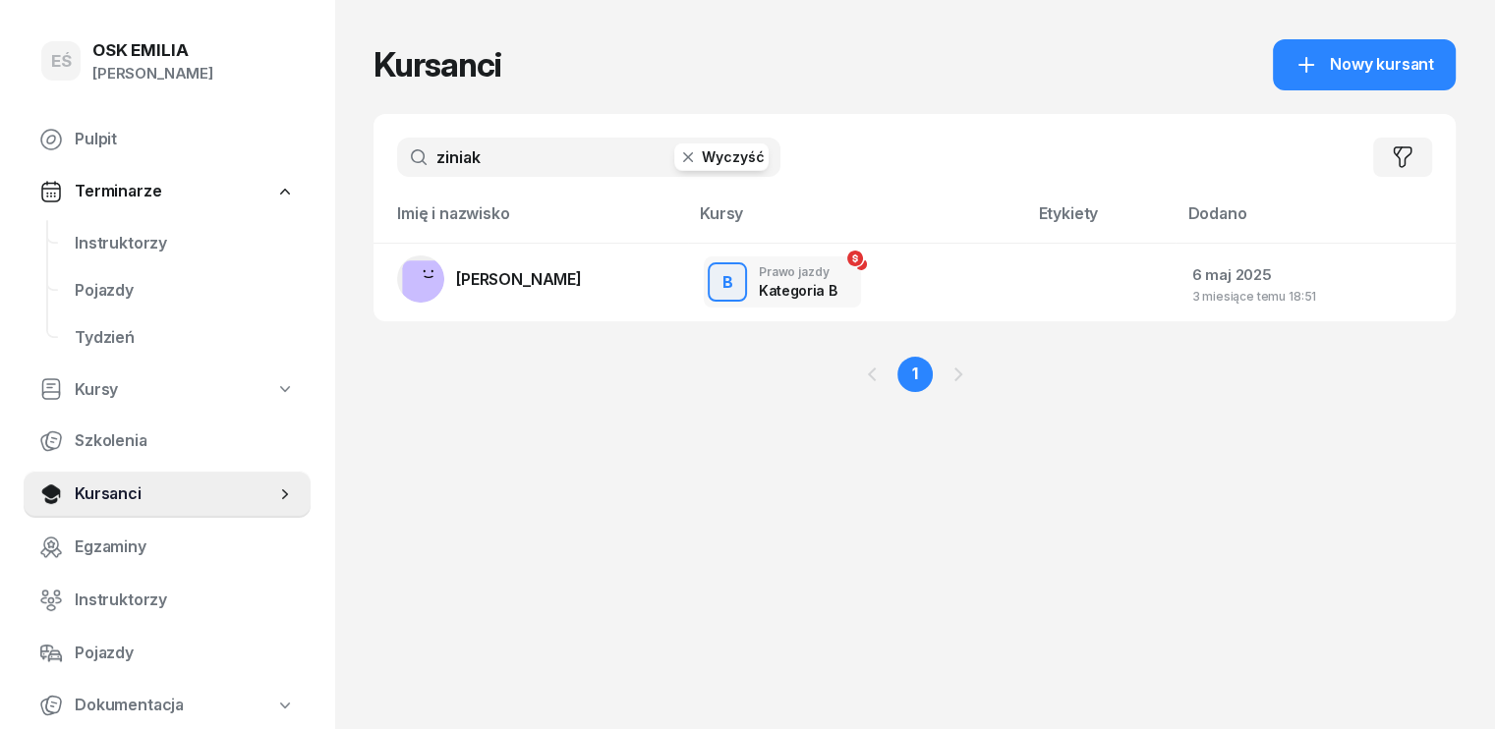
drag, startPoint x: 412, startPoint y: 156, endPoint x: 369, endPoint y: 175, distance: 47.1
click at [397, 175] on input "ziniak" at bounding box center [588, 157] width 383 height 39
type input "konc"
click at [558, 280] on span "[PERSON_NAME]" at bounding box center [519, 279] width 126 height 20
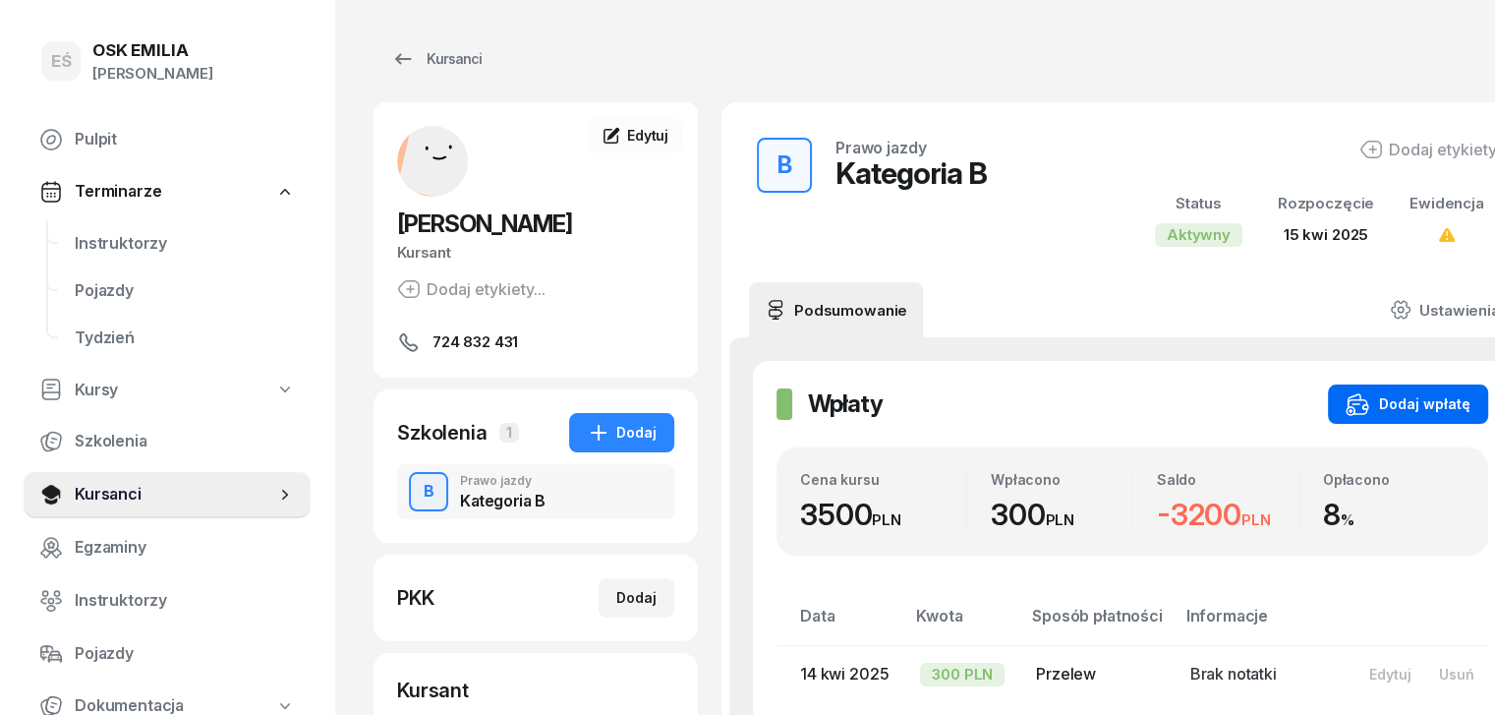
click at [1366, 405] on div "Dodaj wpłatę" at bounding box center [1408, 404] width 125 height 24
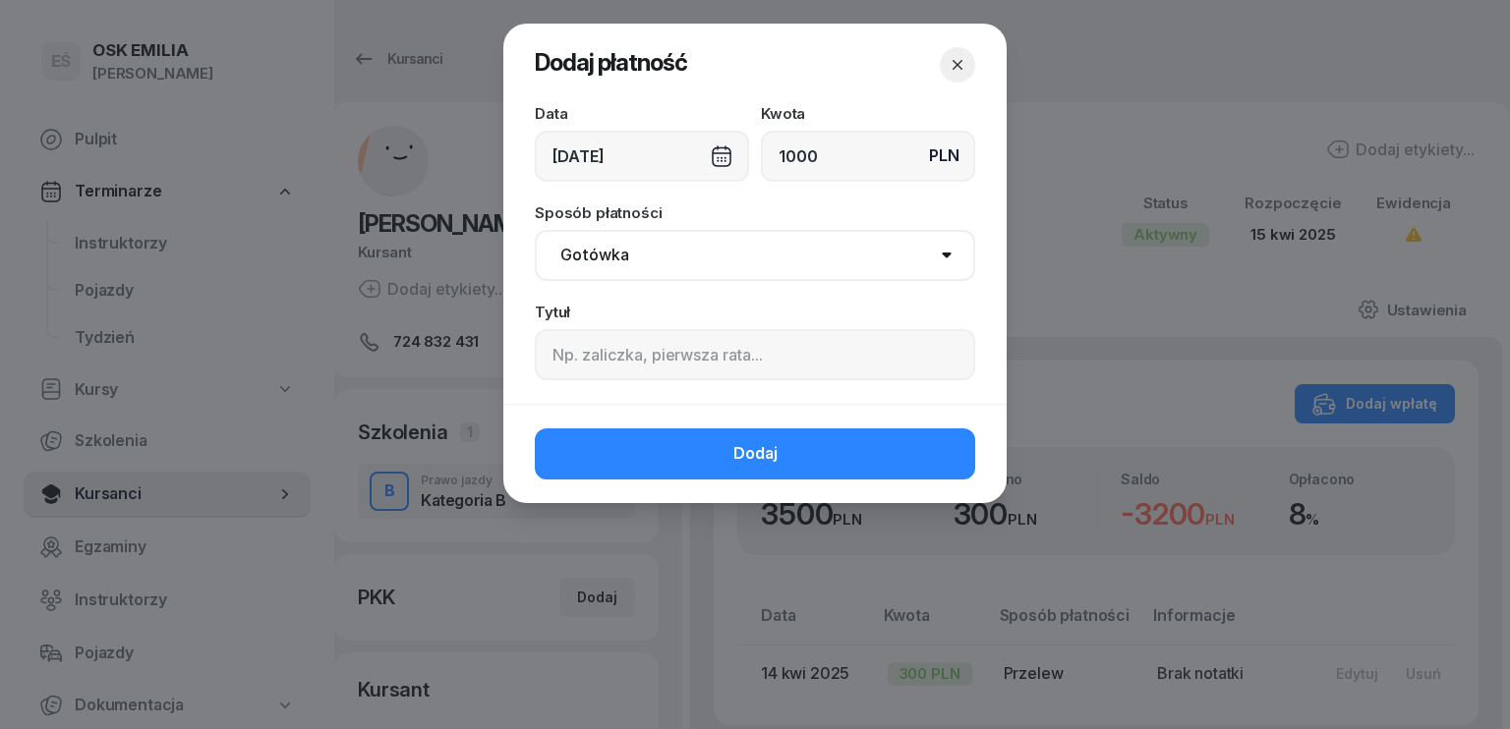
type input "1000"
click at [628, 161] on div "[DATE]" at bounding box center [642, 156] width 214 height 51
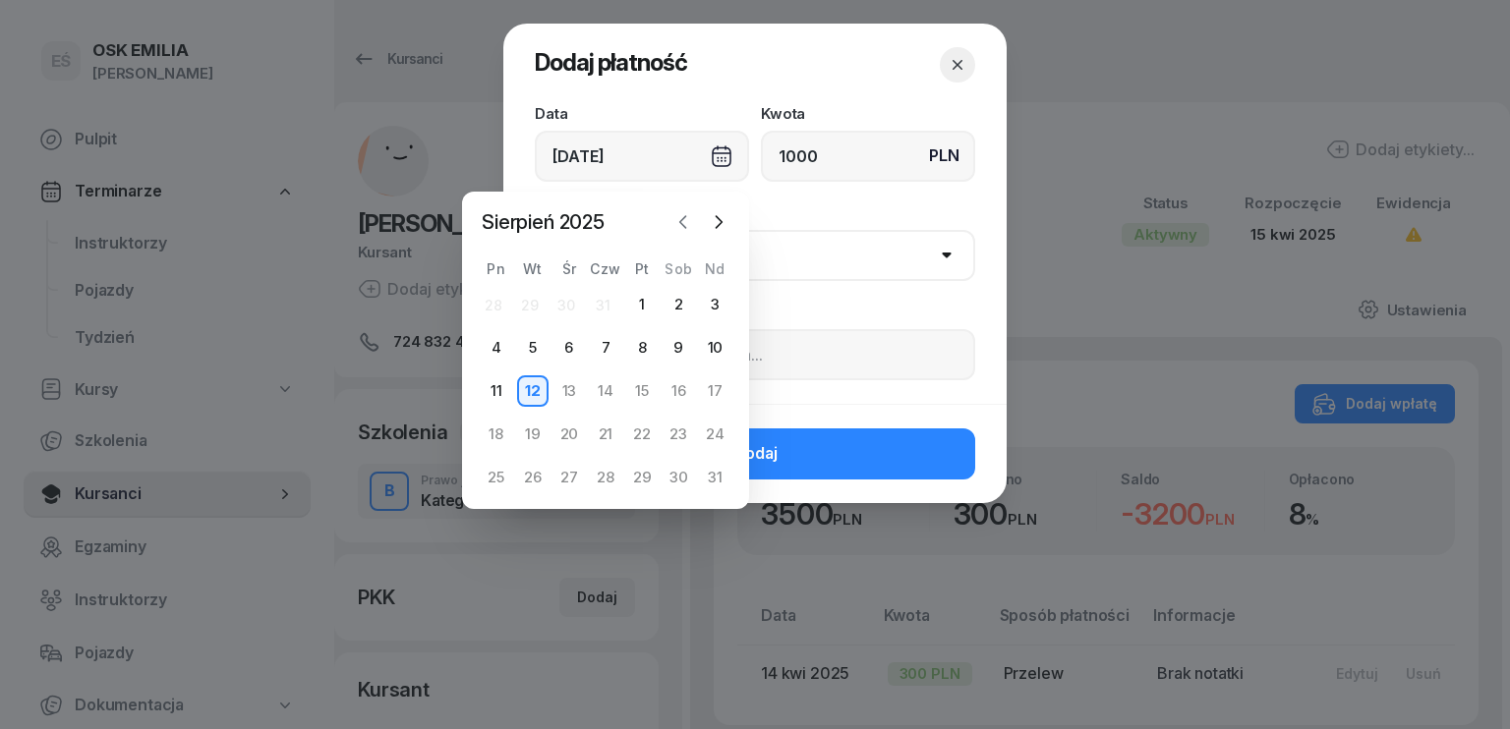
click at [677, 227] on icon "button" at bounding box center [683, 222] width 20 height 20
click at [575, 481] on div "30" at bounding box center [568, 477] width 31 height 31
type input "[DATE]"
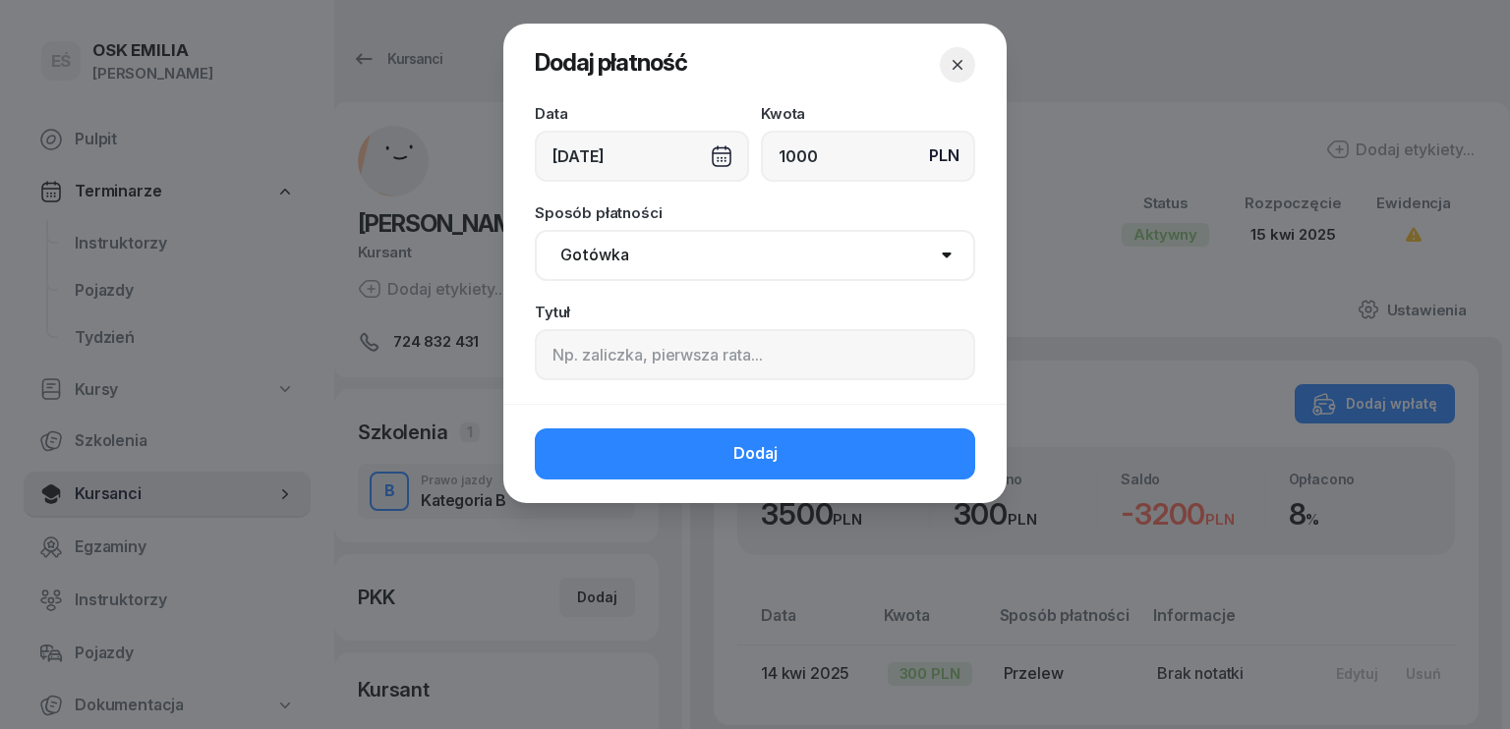
drag, startPoint x: 656, startPoint y: 259, endPoint x: 651, endPoint y: 278, distance: 20.3
click at [657, 259] on select "Gotówka Karta Przelew Płatności online BLIK" at bounding box center [755, 255] width 440 height 51
select select "transfer"
click at [535, 230] on select "Gotówka Karta Przelew Płatności online BLIK" at bounding box center [755, 255] width 440 height 51
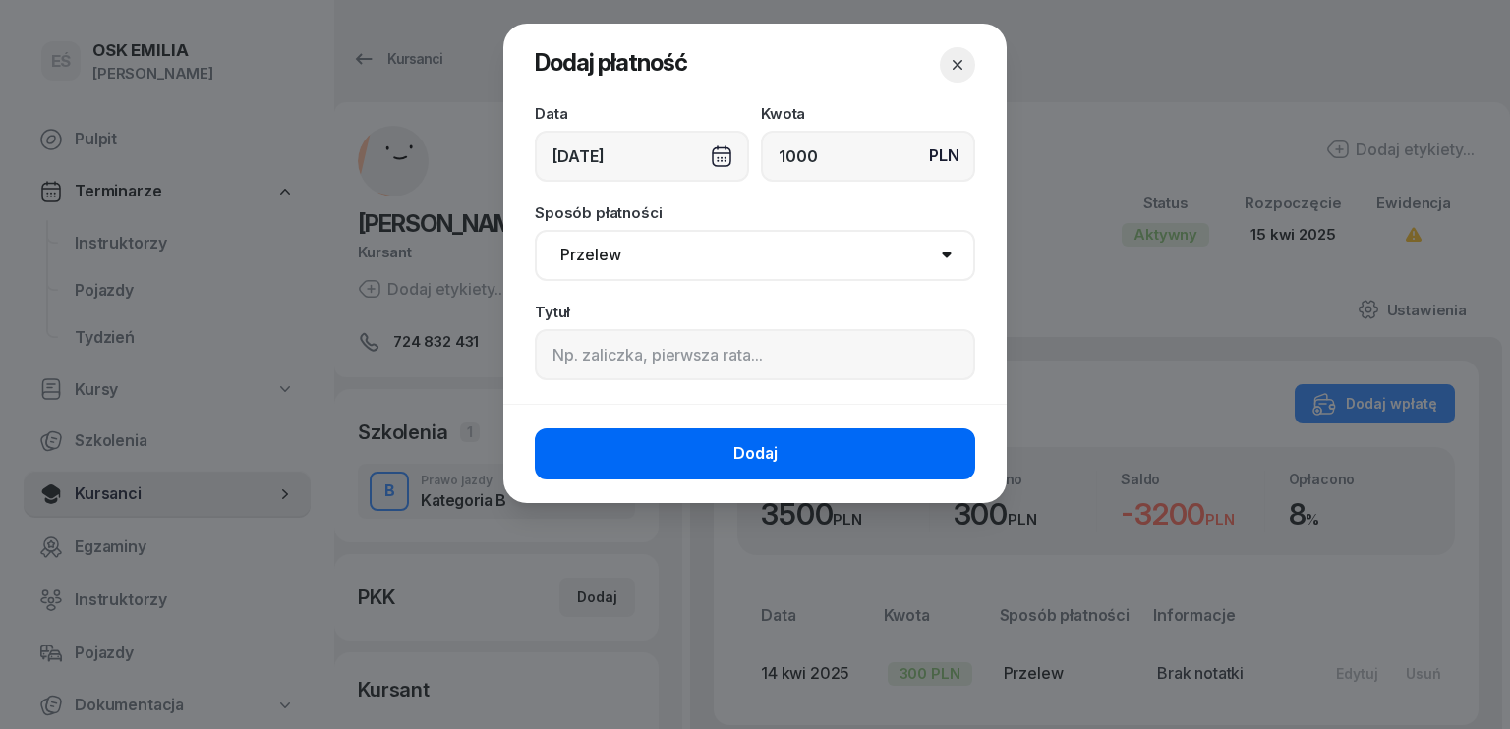
click at [679, 458] on button "Dodaj" at bounding box center [755, 454] width 440 height 51
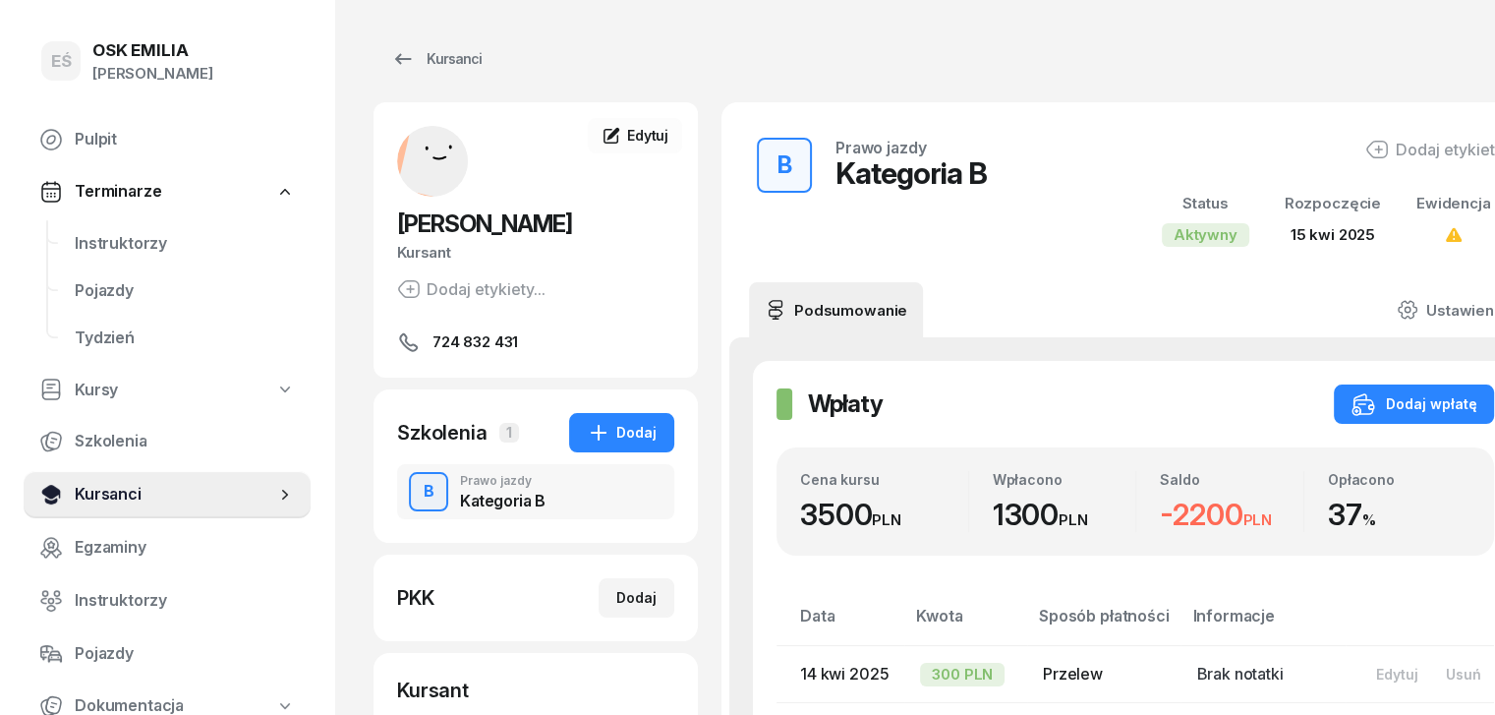
click at [118, 491] on span "Kursanci" at bounding box center [175, 495] width 201 height 26
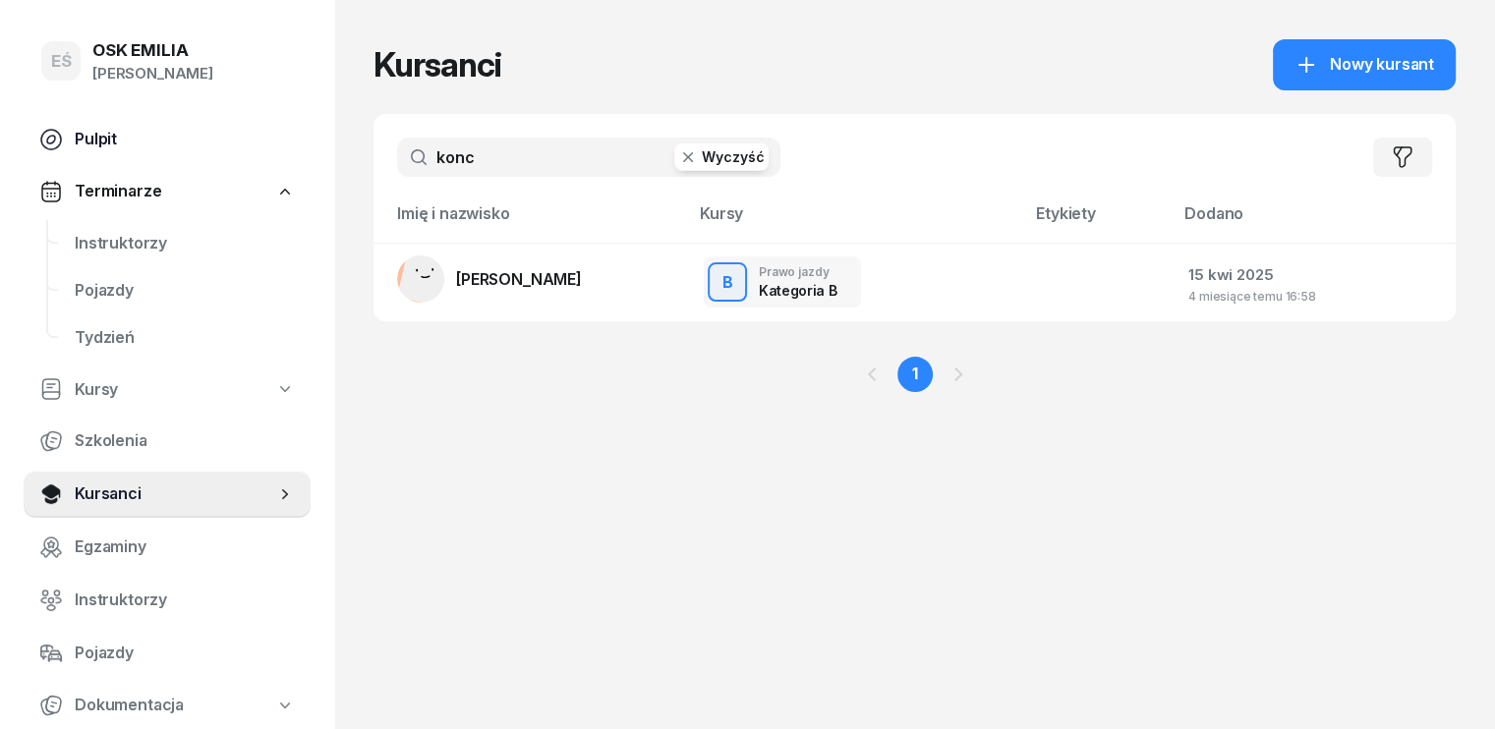
drag, startPoint x: 480, startPoint y: 150, endPoint x: 212, endPoint y: 153, distance: 267.4
click at [212, 153] on div "EŚ OSK [PERSON_NAME] [PERSON_NAME] Śniedziewska Pulpit Terminarze Instruktorzy …" at bounding box center [747, 364] width 1495 height 729
type input "rymm"
click at [456, 286] on span "[PERSON_NAME]" at bounding box center [519, 279] width 126 height 20
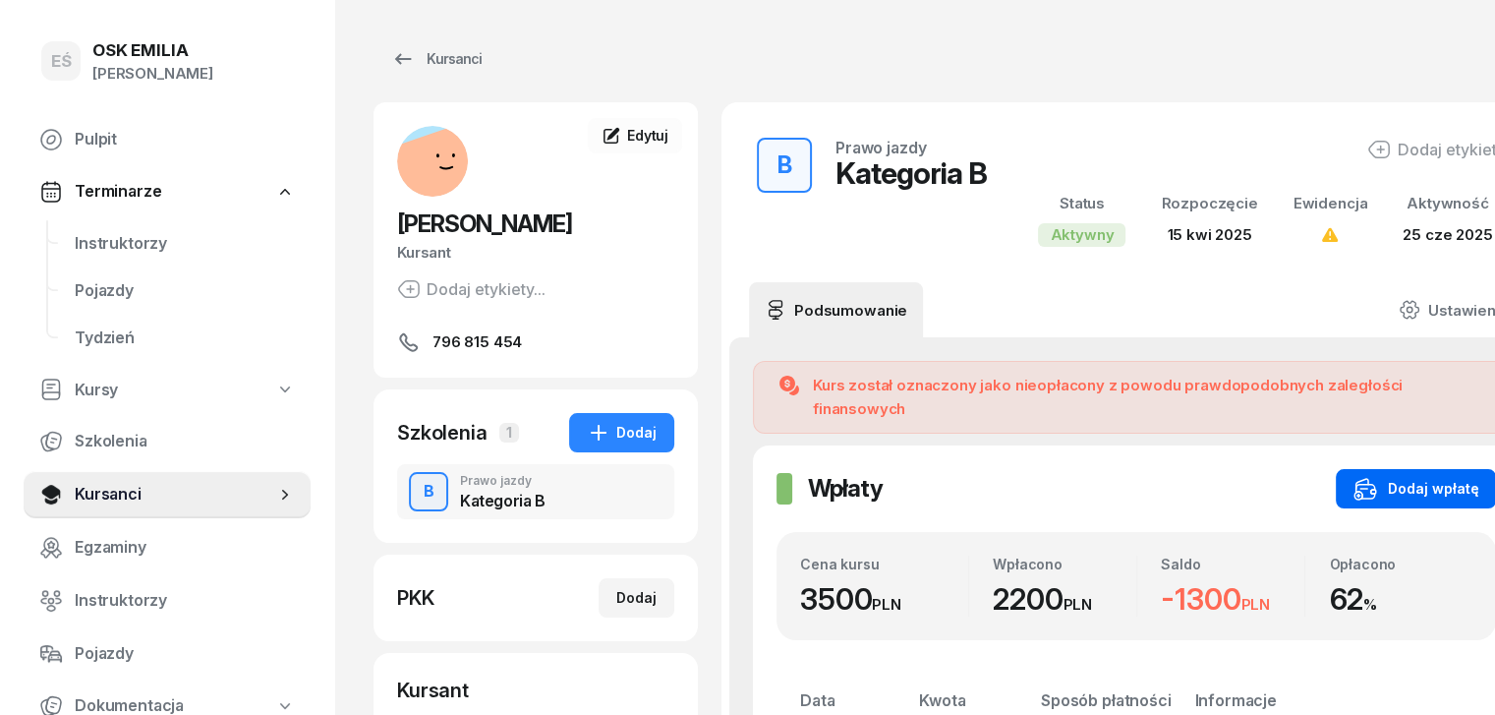
click at [1377, 477] on div "Dodaj wpłatę" at bounding box center [1416, 489] width 125 height 24
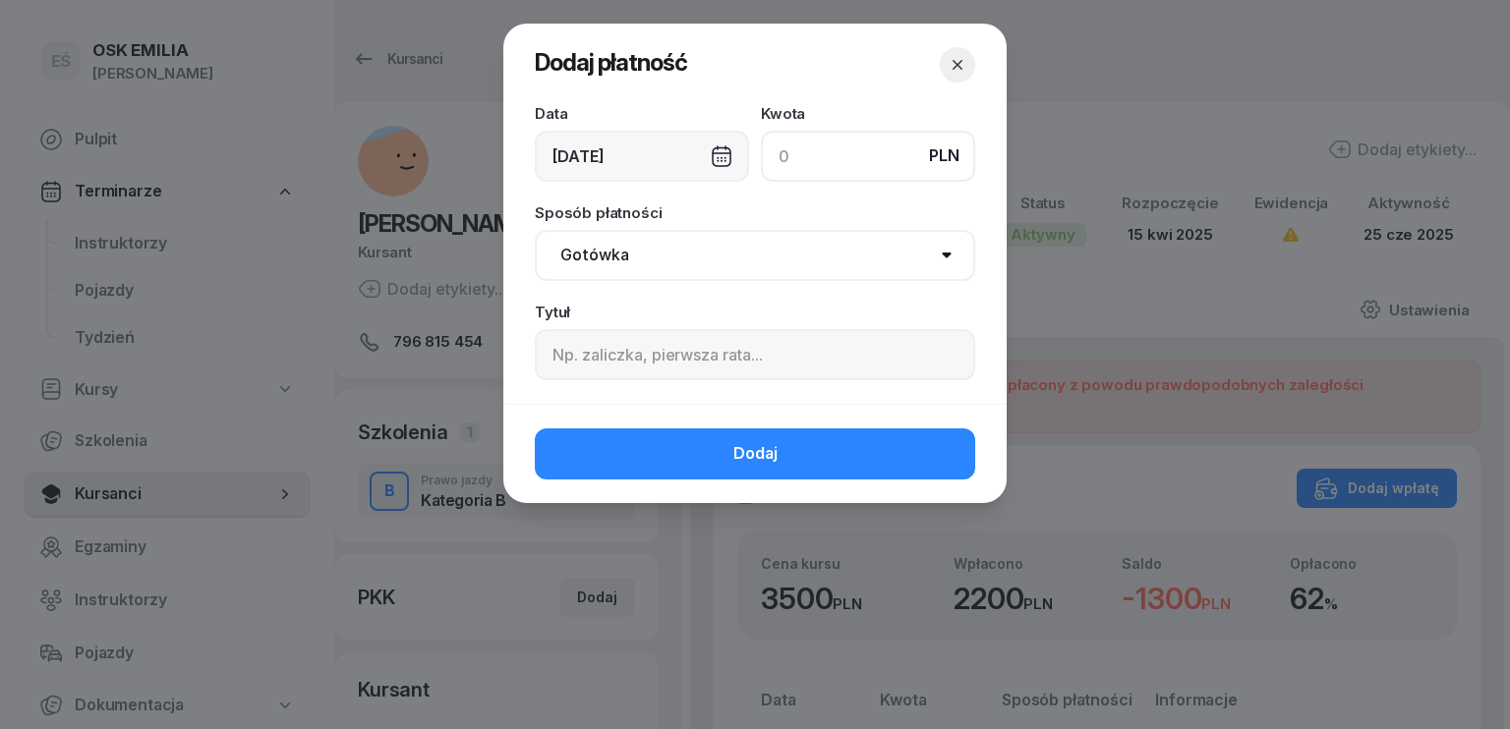
click at [854, 159] on input at bounding box center [868, 156] width 214 height 51
type input "222"
click at [662, 156] on div "[DATE]" at bounding box center [642, 156] width 214 height 51
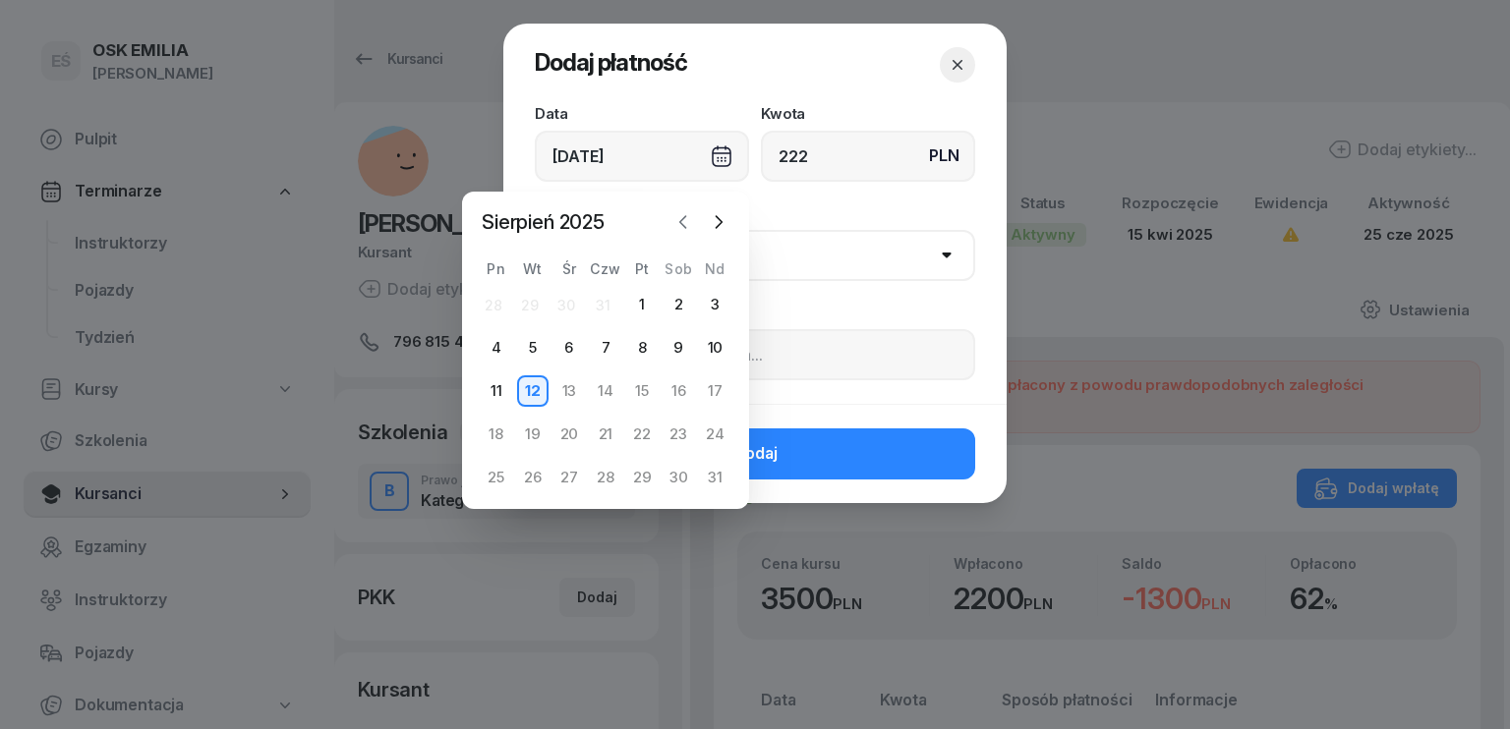
click at [682, 227] on icon "button" at bounding box center [683, 222] width 20 height 20
click at [685, 437] on div "26" at bounding box center [678, 434] width 31 height 31
type input "[DATE]"
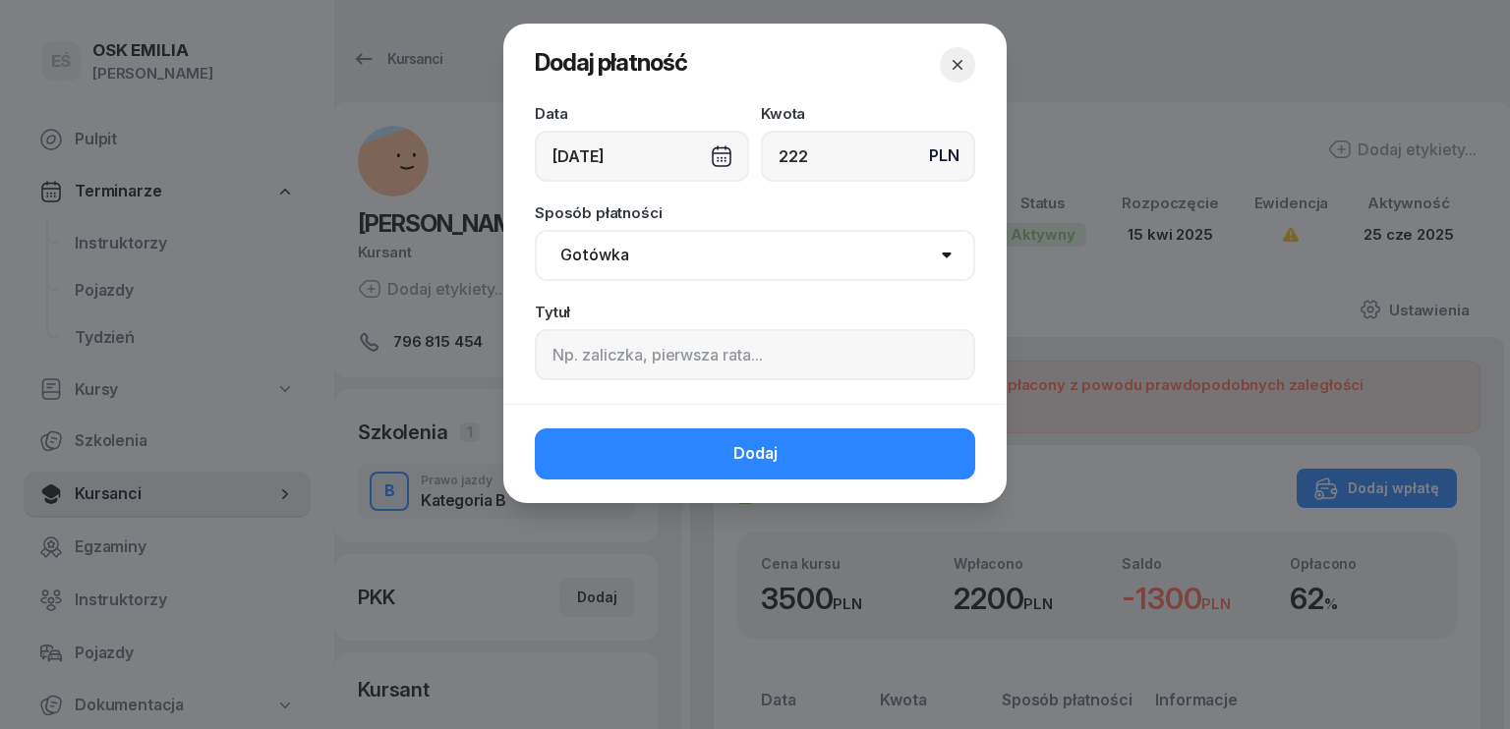
click at [646, 251] on select "Gotówka Karta Przelew Płatności online BLIK" at bounding box center [755, 255] width 440 height 51
select select "transfer"
click at [535, 230] on select "Gotówka Karta Przelew Płatności online BLIK" at bounding box center [755, 255] width 440 height 51
click at [613, 362] on input at bounding box center [755, 354] width 440 height 51
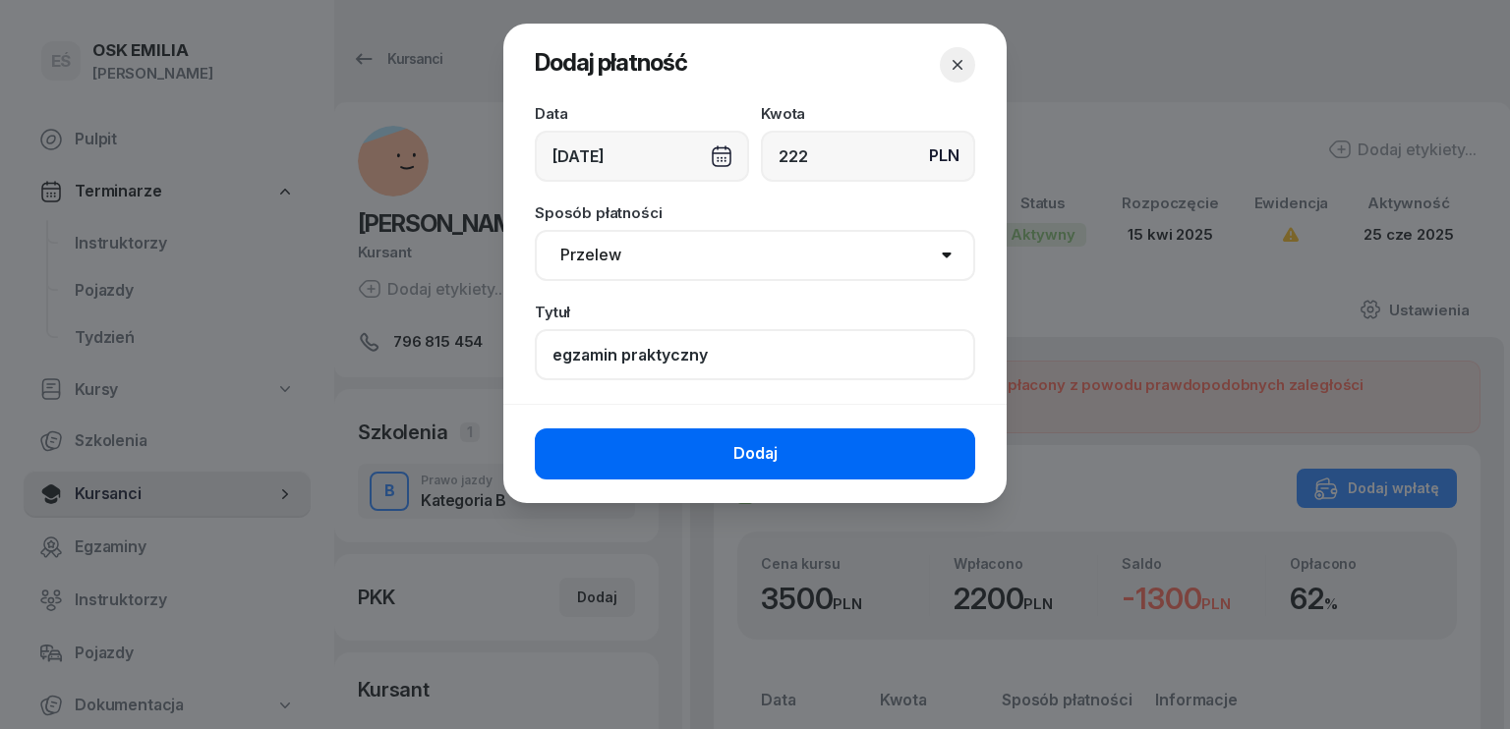
type input "egzamin praktyczny"
click at [838, 446] on button "Dodaj" at bounding box center [755, 454] width 440 height 51
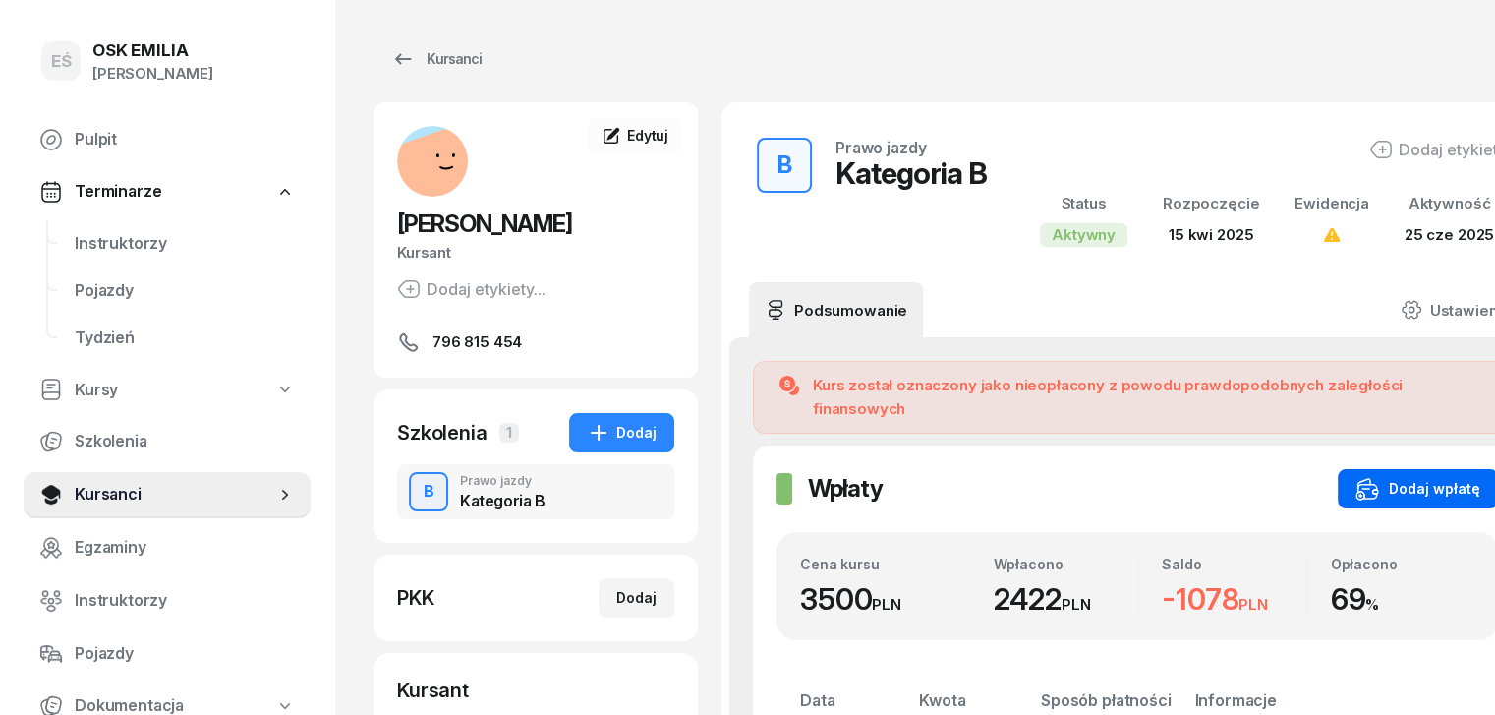
click at [1396, 477] on div "Dodaj wpłatę" at bounding box center [1418, 489] width 125 height 24
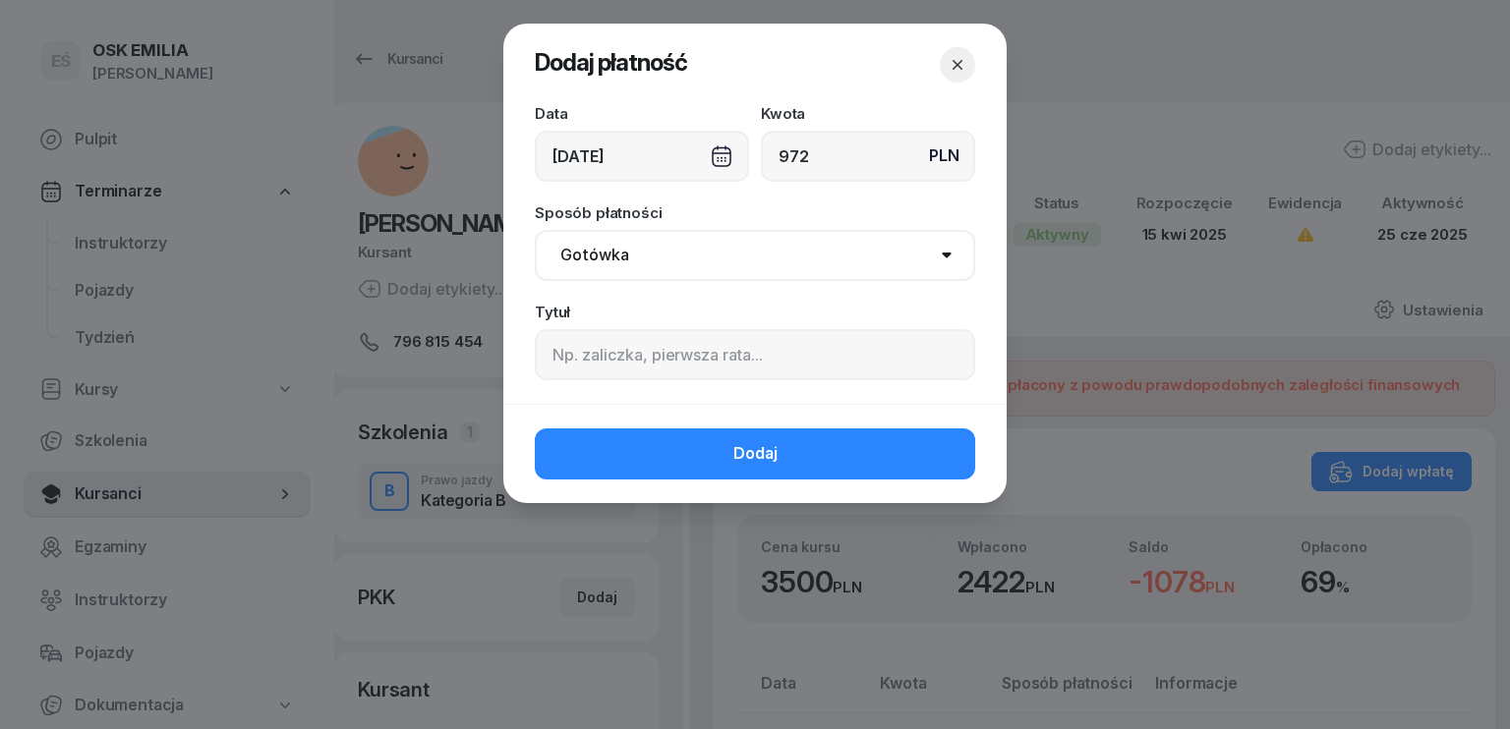
type input "972"
drag, startPoint x: 833, startPoint y: 243, endPoint x: 826, endPoint y: 253, distance: 12.0
click at [833, 243] on select "Gotówka Karta Przelew Płatności online BLIK" at bounding box center [755, 255] width 440 height 51
select select "transfer"
click at [535, 230] on select "Gotówka Karta Przelew Płatności online BLIK" at bounding box center [755, 255] width 440 height 51
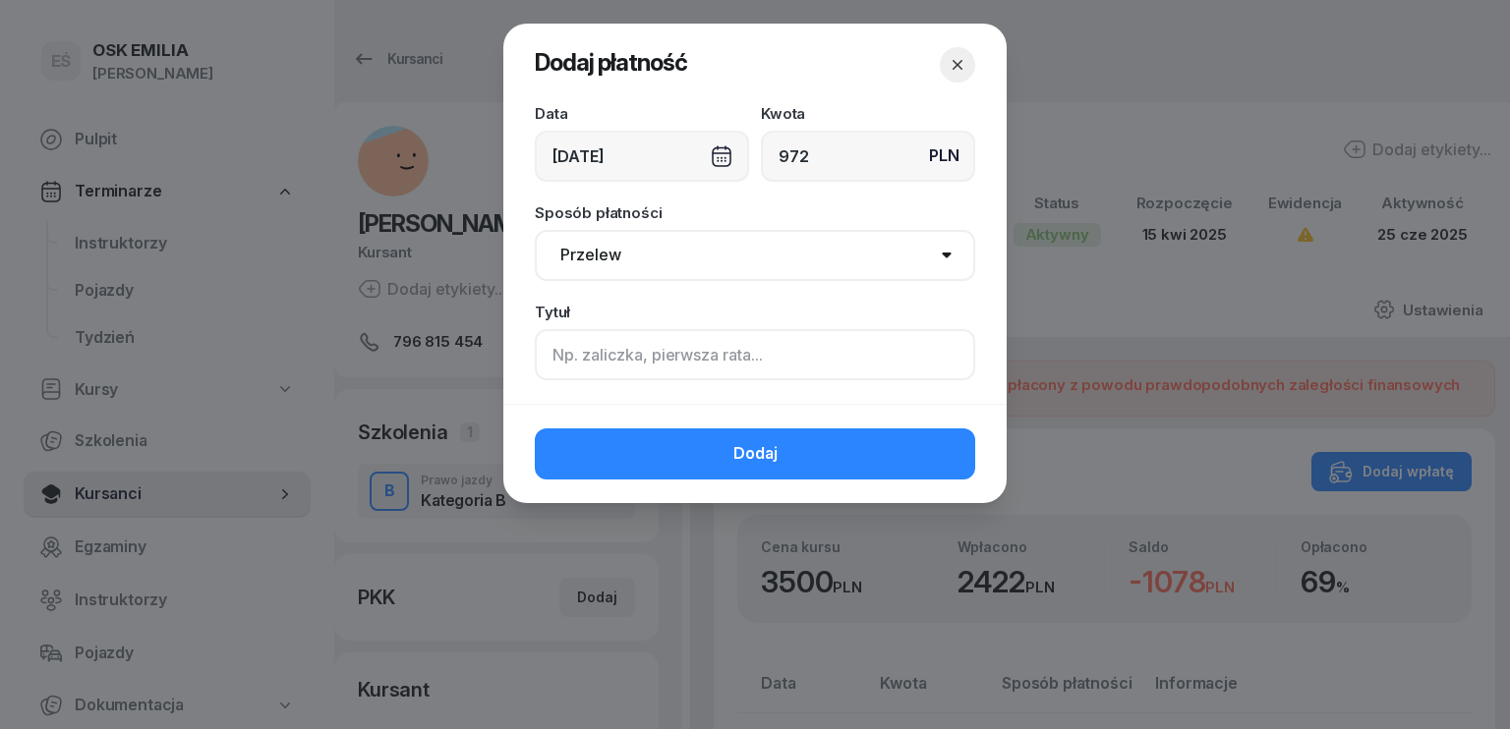
click at [683, 357] on input at bounding box center [755, 354] width 440 height 51
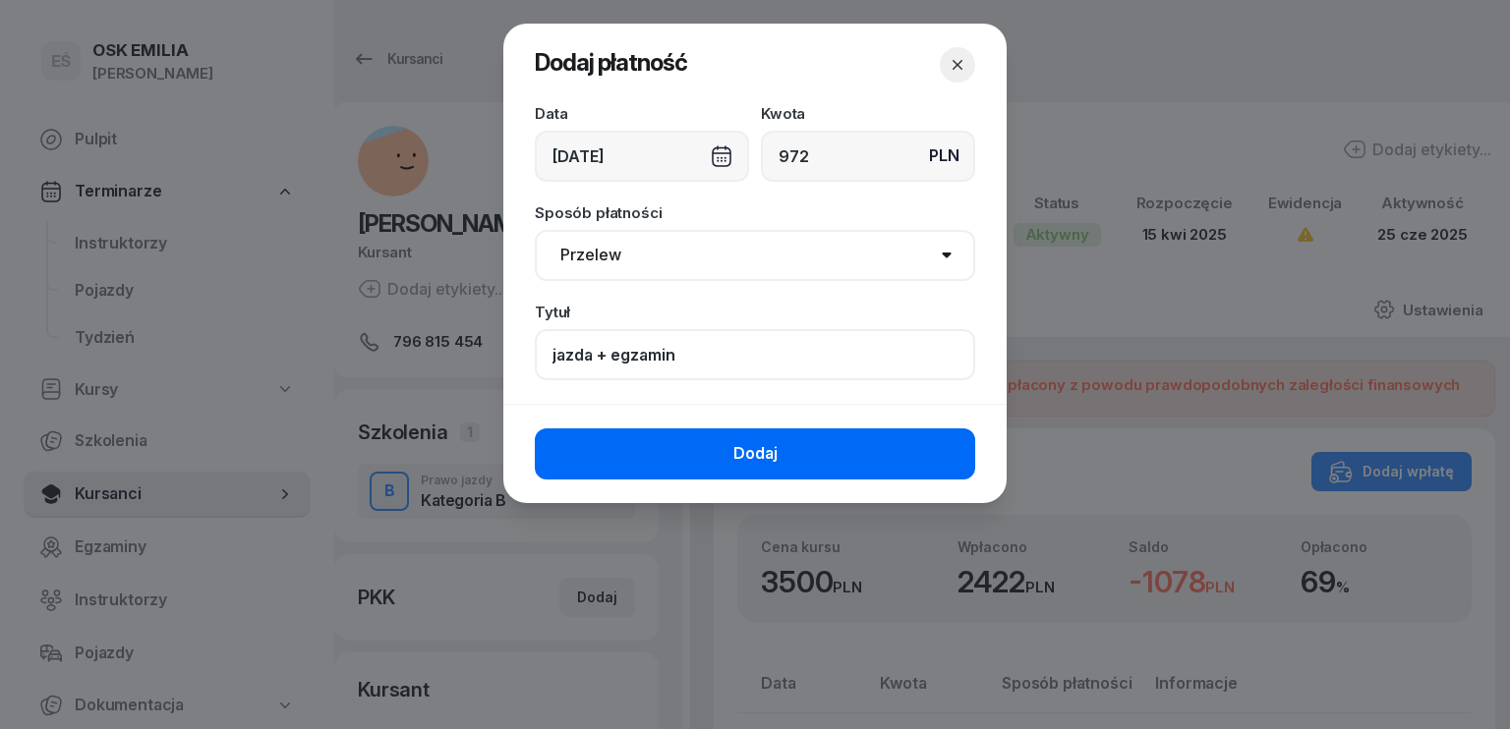
type input "jazda + egzamin"
click at [802, 446] on button "Dodaj" at bounding box center [755, 454] width 440 height 51
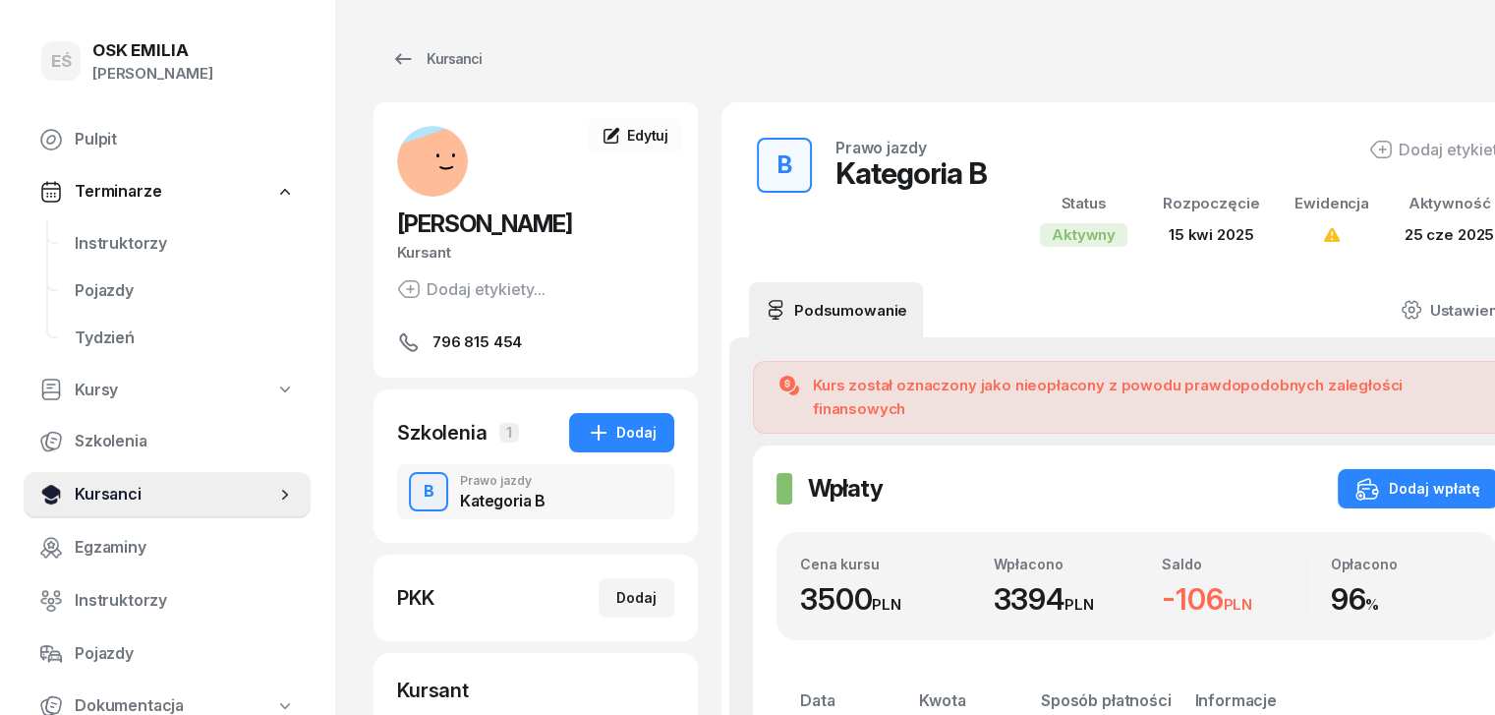
click at [99, 495] on span "Kursanci" at bounding box center [175, 495] width 201 height 26
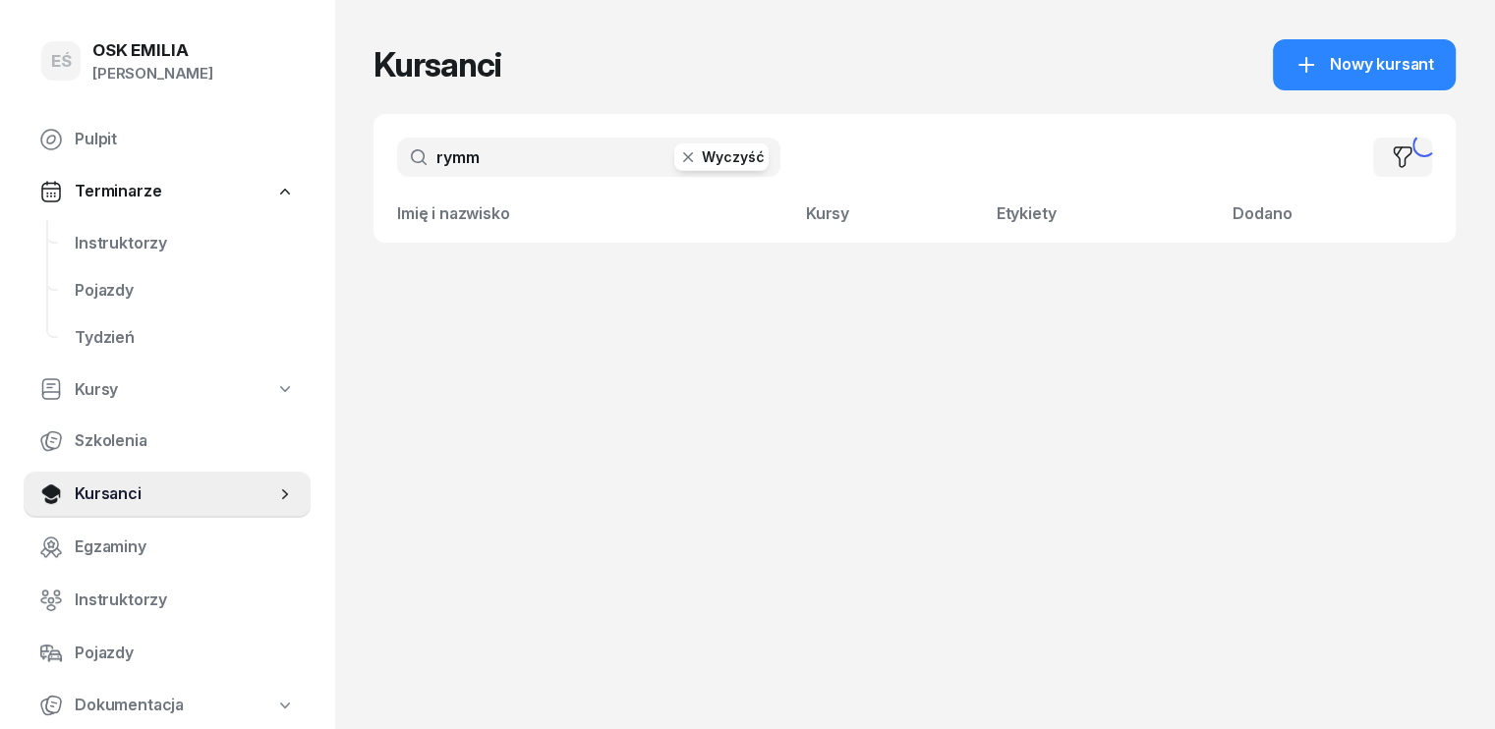
drag, startPoint x: 485, startPoint y: 168, endPoint x: 264, endPoint y: 164, distance: 220.3
click at [264, 164] on div "EŚ OSK [PERSON_NAME] [PERSON_NAME] Śniedziewska Pulpit Terminarze Instruktorzy …" at bounding box center [747, 364] width 1495 height 729
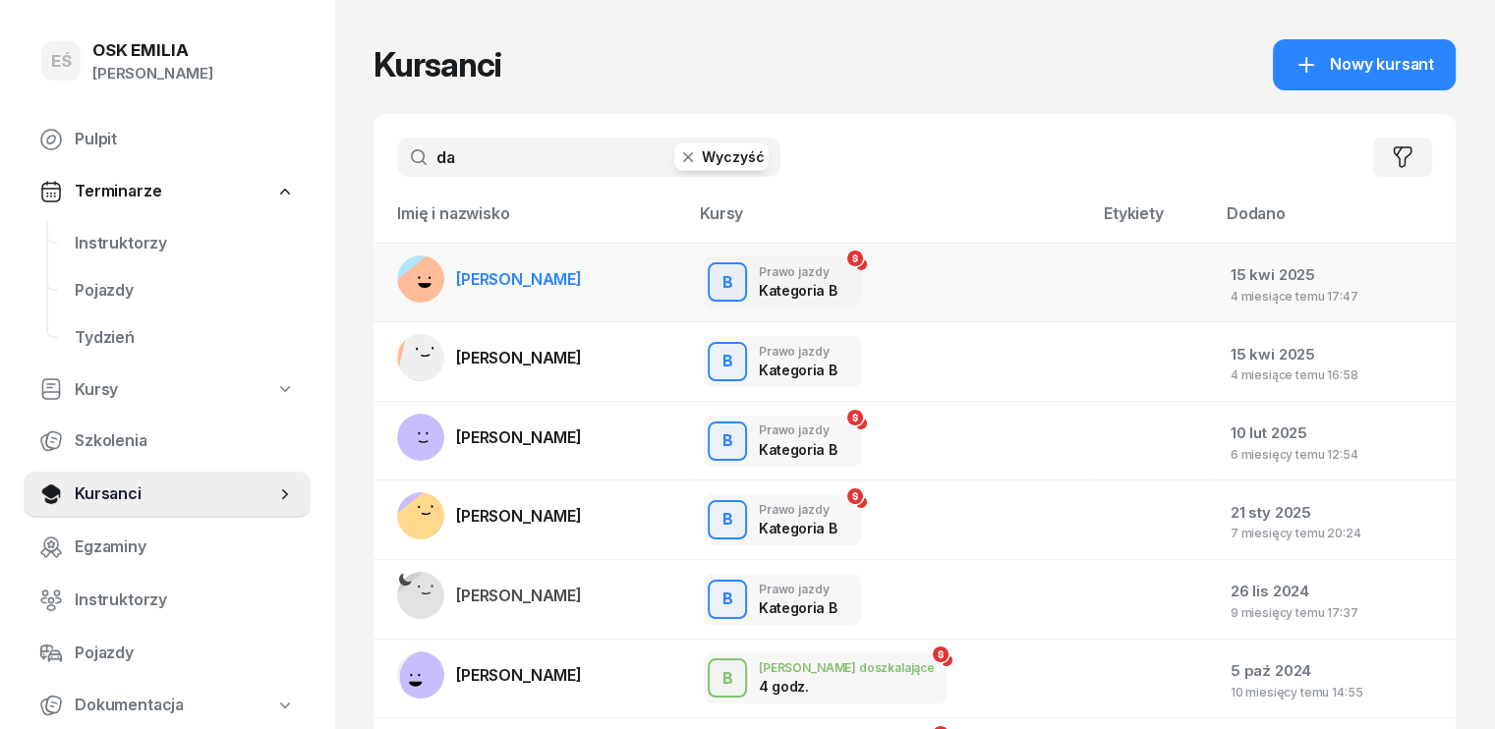
type input "da"
click at [456, 275] on span "[PERSON_NAME]" at bounding box center [519, 279] width 126 height 20
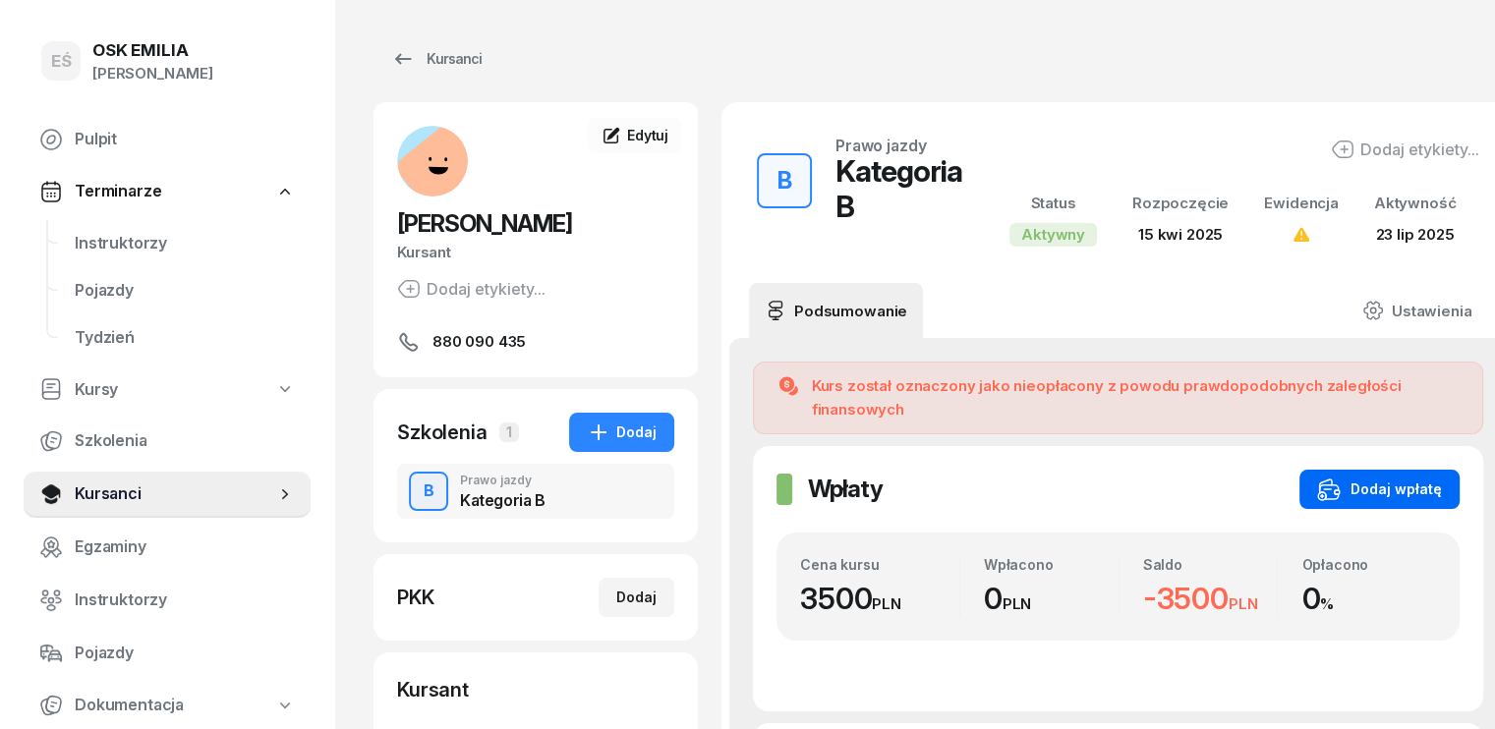
click at [1337, 478] on div "Dodaj wpłatę" at bounding box center [1379, 490] width 125 height 24
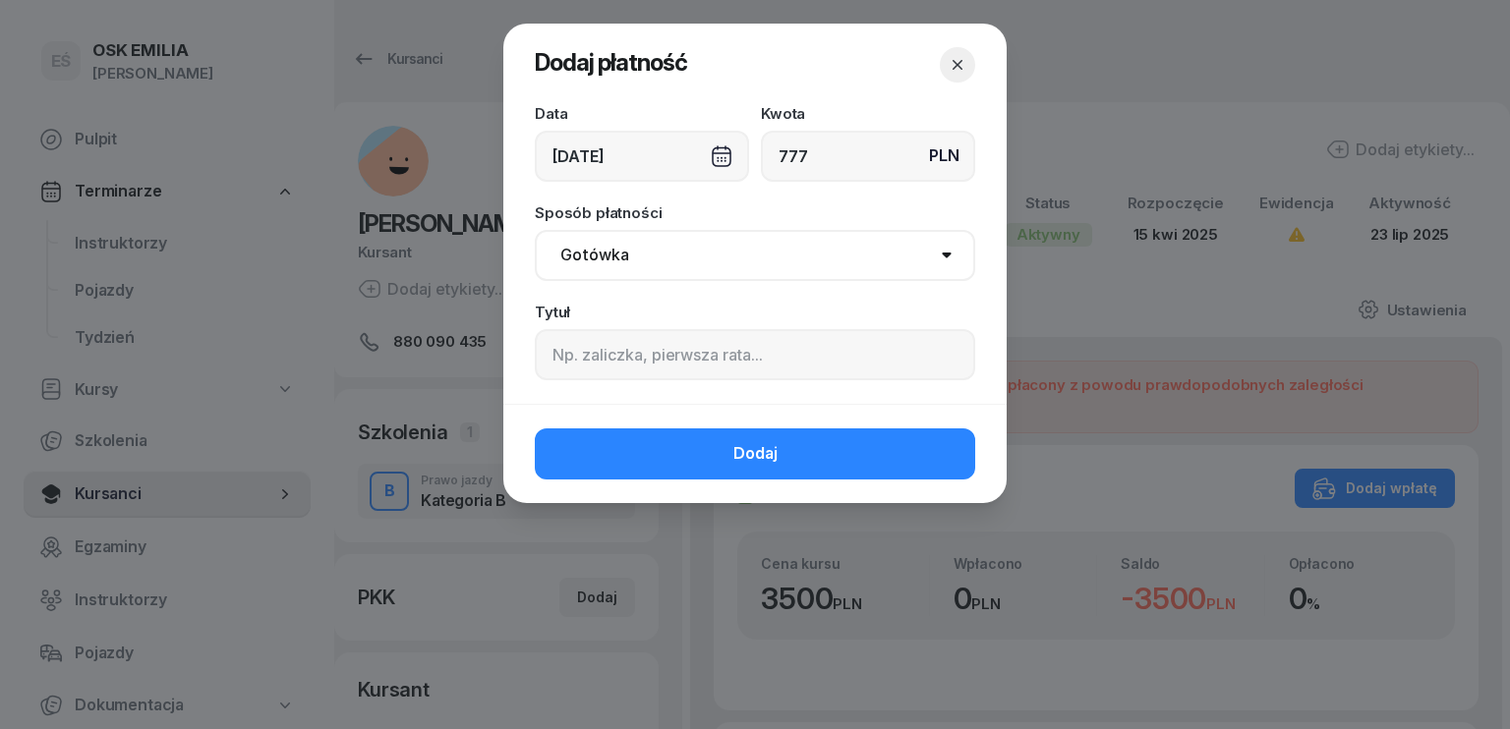
type input "777"
drag, startPoint x: 684, startPoint y: 251, endPoint x: 673, endPoint y: 278, distance: 29.6
click at [684, 251] on select "Gotówka Karta Przelew Płatności online BLIK" at bounding box center [755, 255] width 440 height 51
select select "transfer"
click at [535, 230] on select "Gotówka Karta Przelew Płatności online BLIK" at bounding box center [755, 255] width 440 height 51
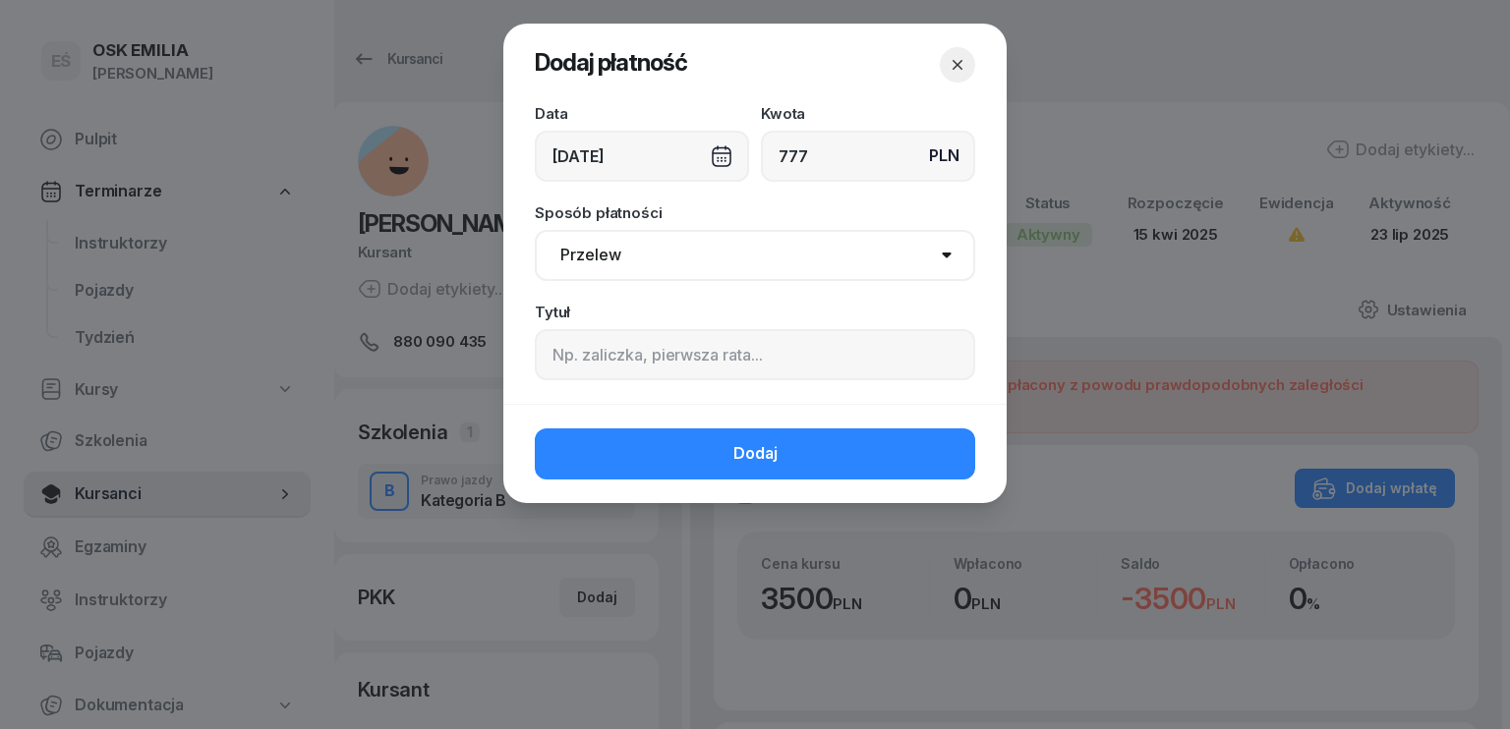
click at [630, 163] on div "[DATE]" at bounding box center [642, 156] width 214 height 51
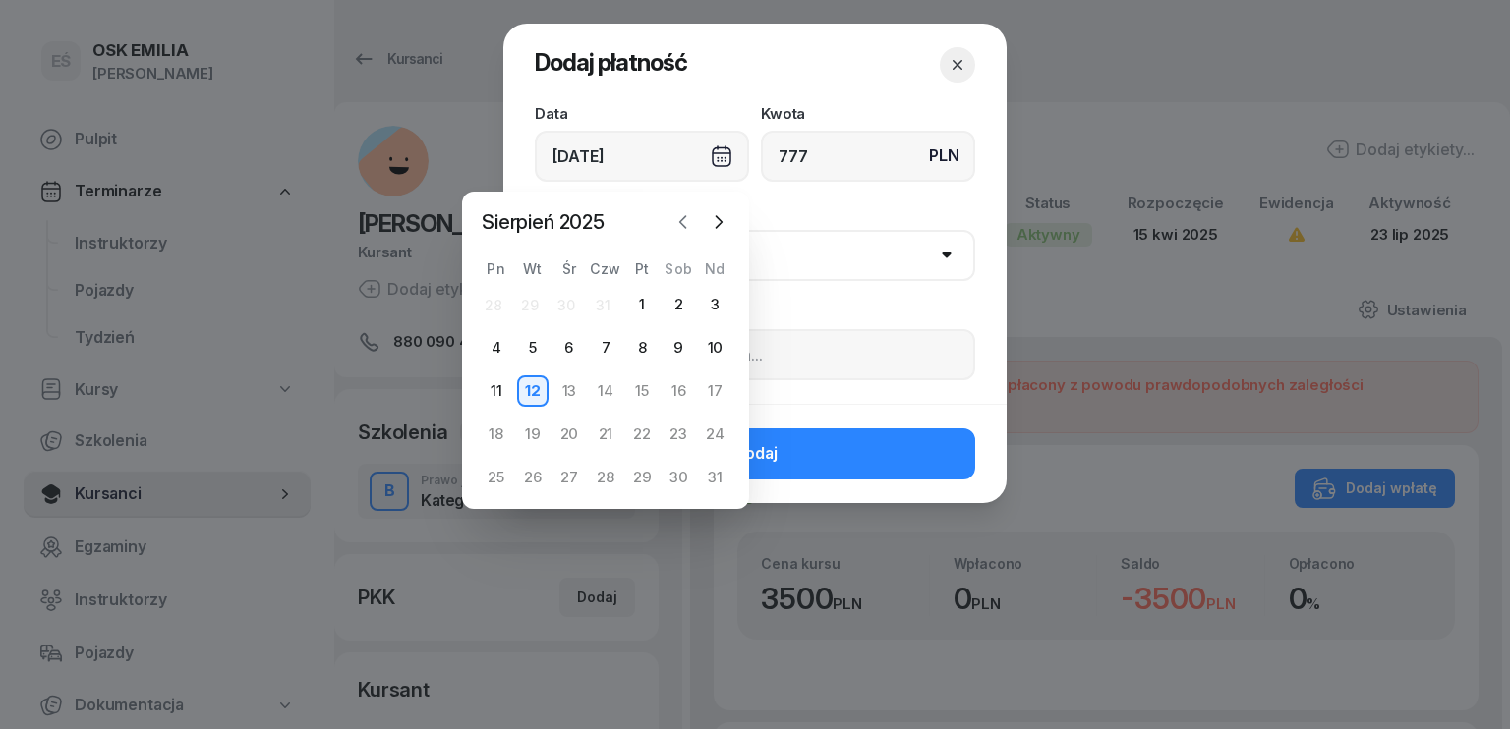
click at [682, 222] on icon "button" at bounding box center [683, 222] width 20 height 20
click at [641, 428] on div "25" at bounding box center [641, 434] width 31 height 31
type input "[DATE]"
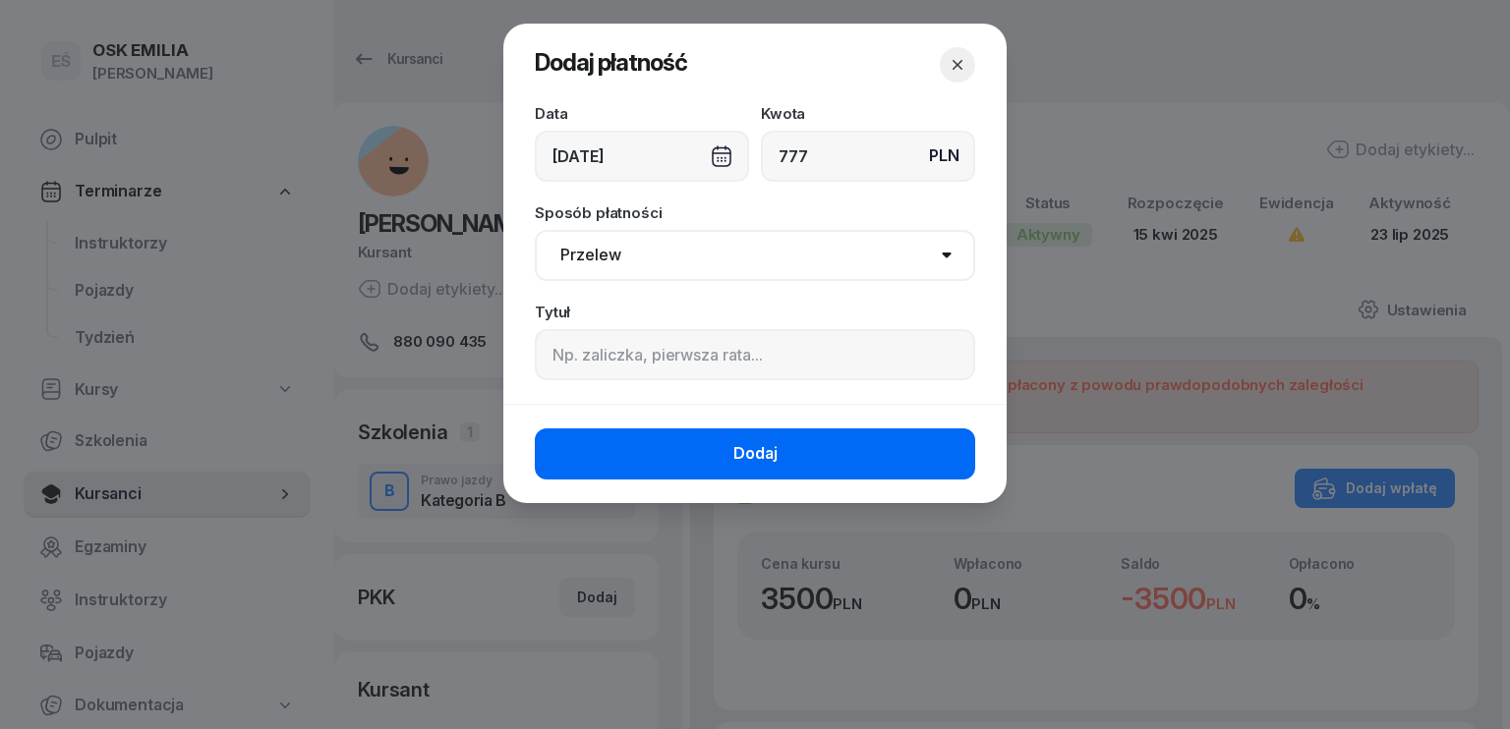
click at [759, 453] on span "Dodaj" at bounding box center [755, 454] width 44 height 26
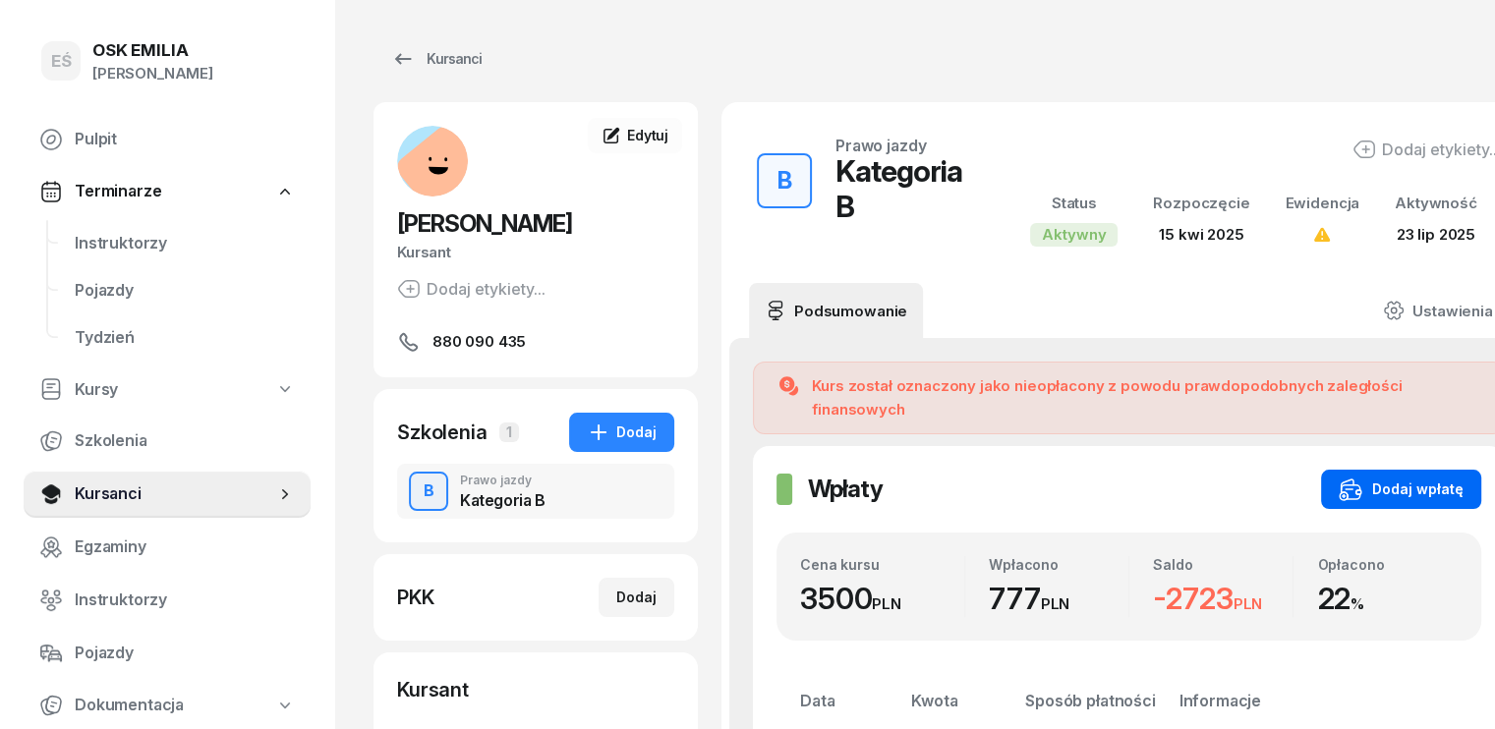
click at [1355, 480] on div "Dodaj wpłatę" at bounding box center [1401, 490] width 125 height 24
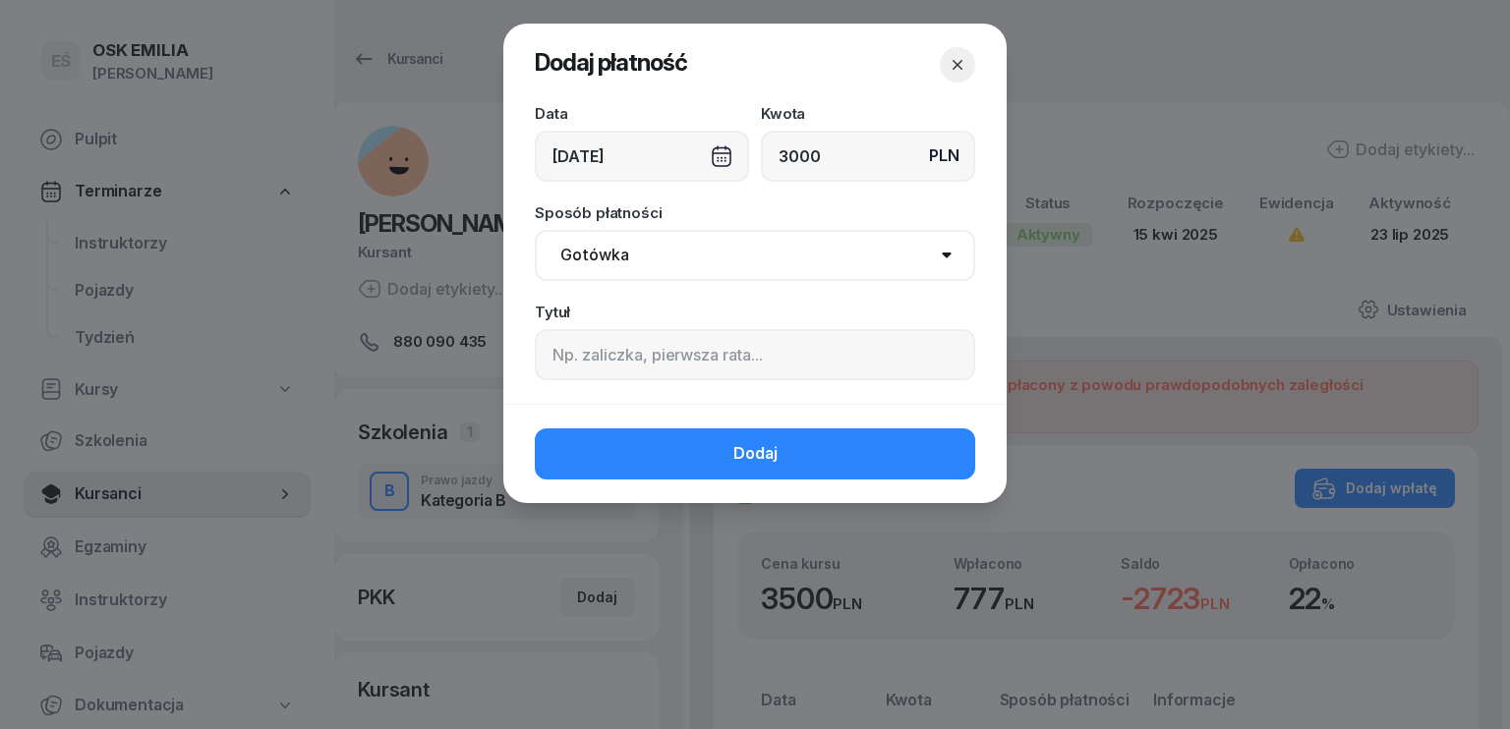
type input "3000"
click at [603, 156] on div "[DATE]" at bounding box center [642, 156] width 214 height 51
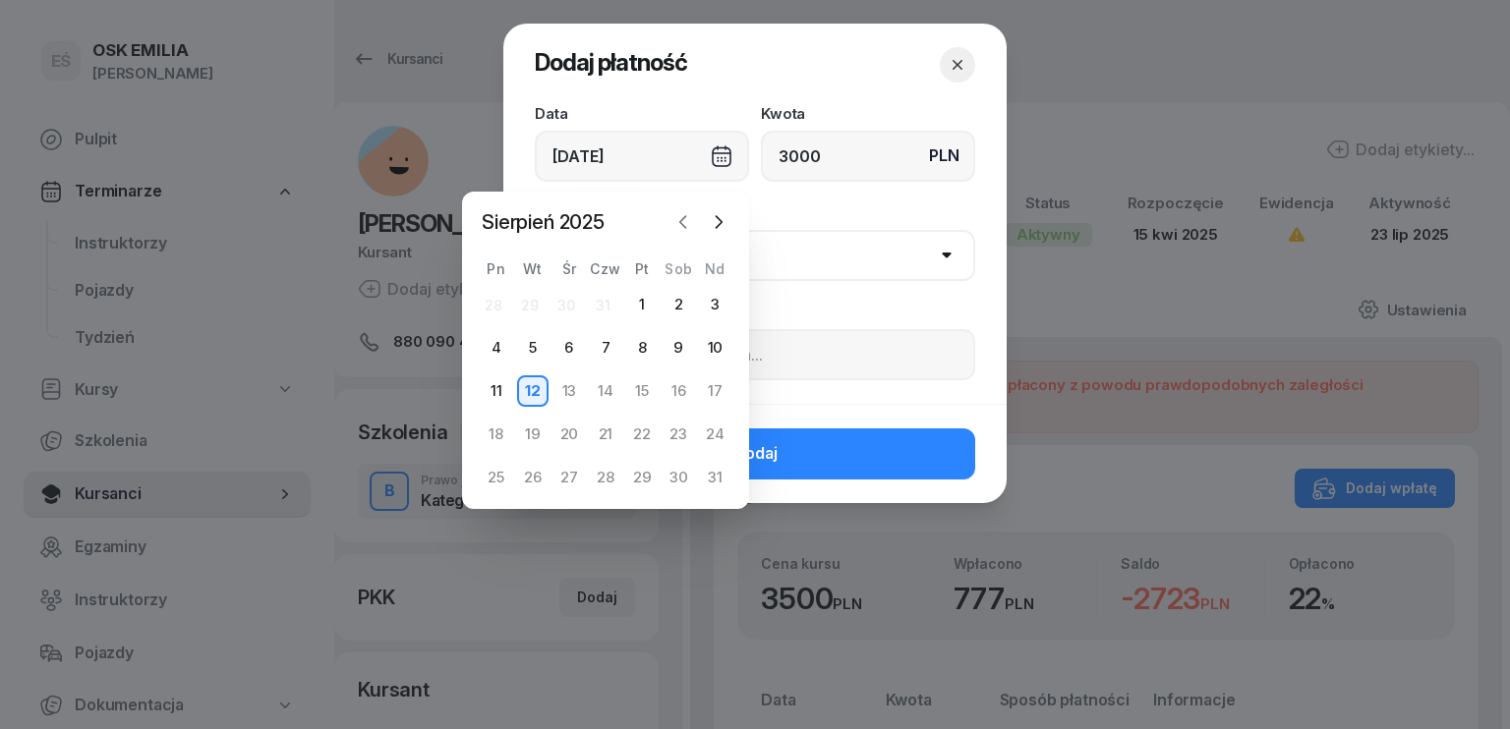
click at [680, 217] on icon "button" at bounding box center [683, 222] width 20 height 20
click at [600, 443] on div "24" at bounding box center [605, 434] width 31 height 31
type input "[DATE]"
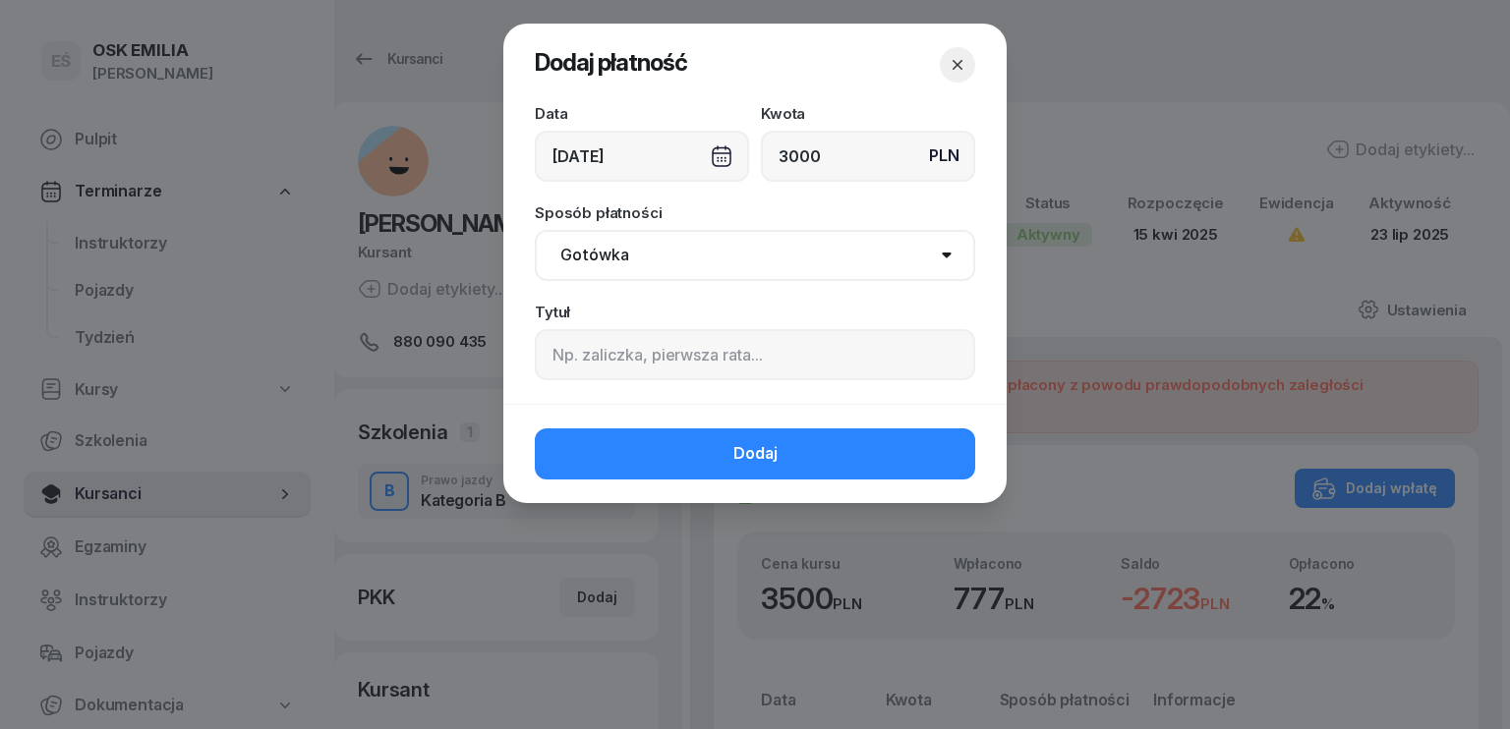
click at [618, 266] on select "Gotówka Karta Przelew Płatności online BLIK" at bounding box center [755, 255] width 440 height 51
select select "transfer"
click at [535, 230] on select "Gotówka Karta Przelew Płatności online BLIK" at bounding box center [755, 255] width 440 height 51
click at [667, 445] on button "Dodaj" at bounding box center [755, 454] width 440 height 51
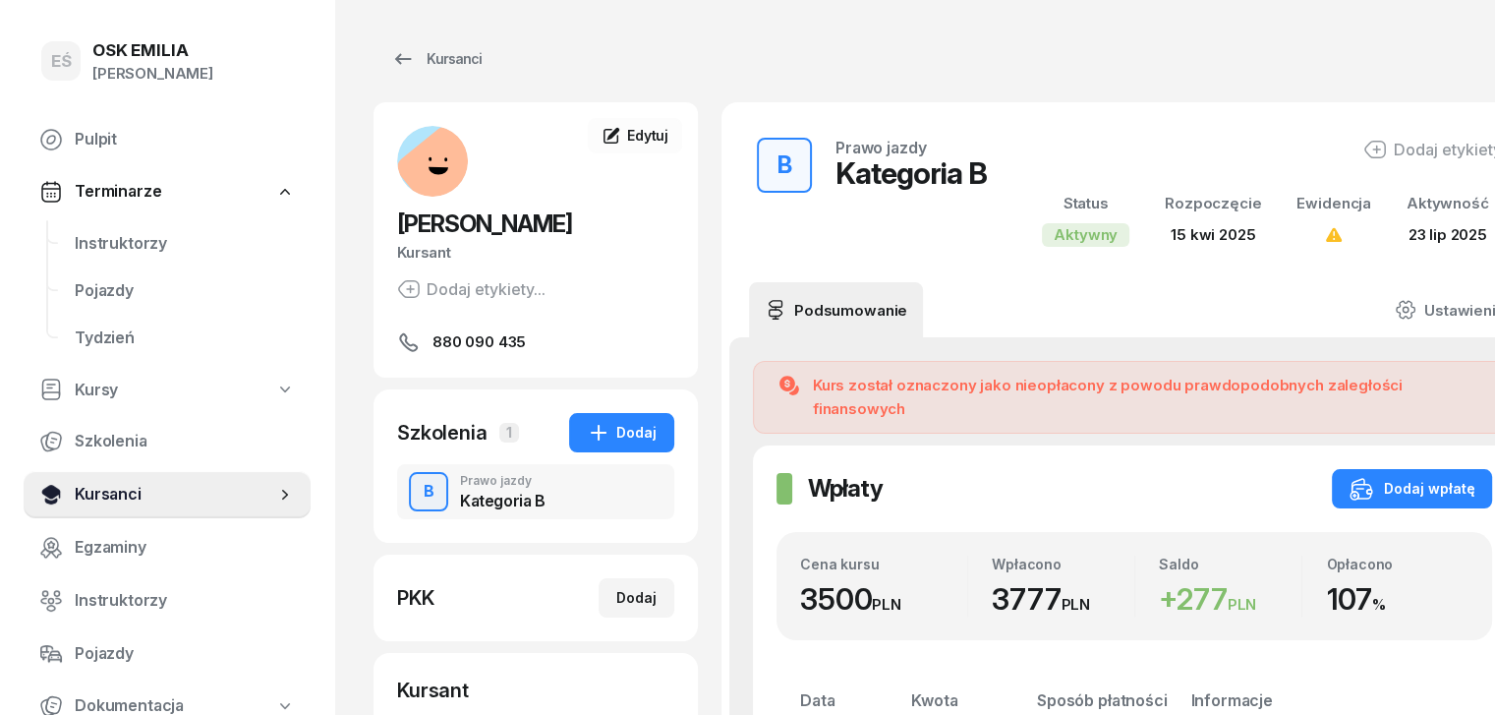
click at [145, 498] on span "Kursanci" at bounding box center [175, 495] width 201 height 26
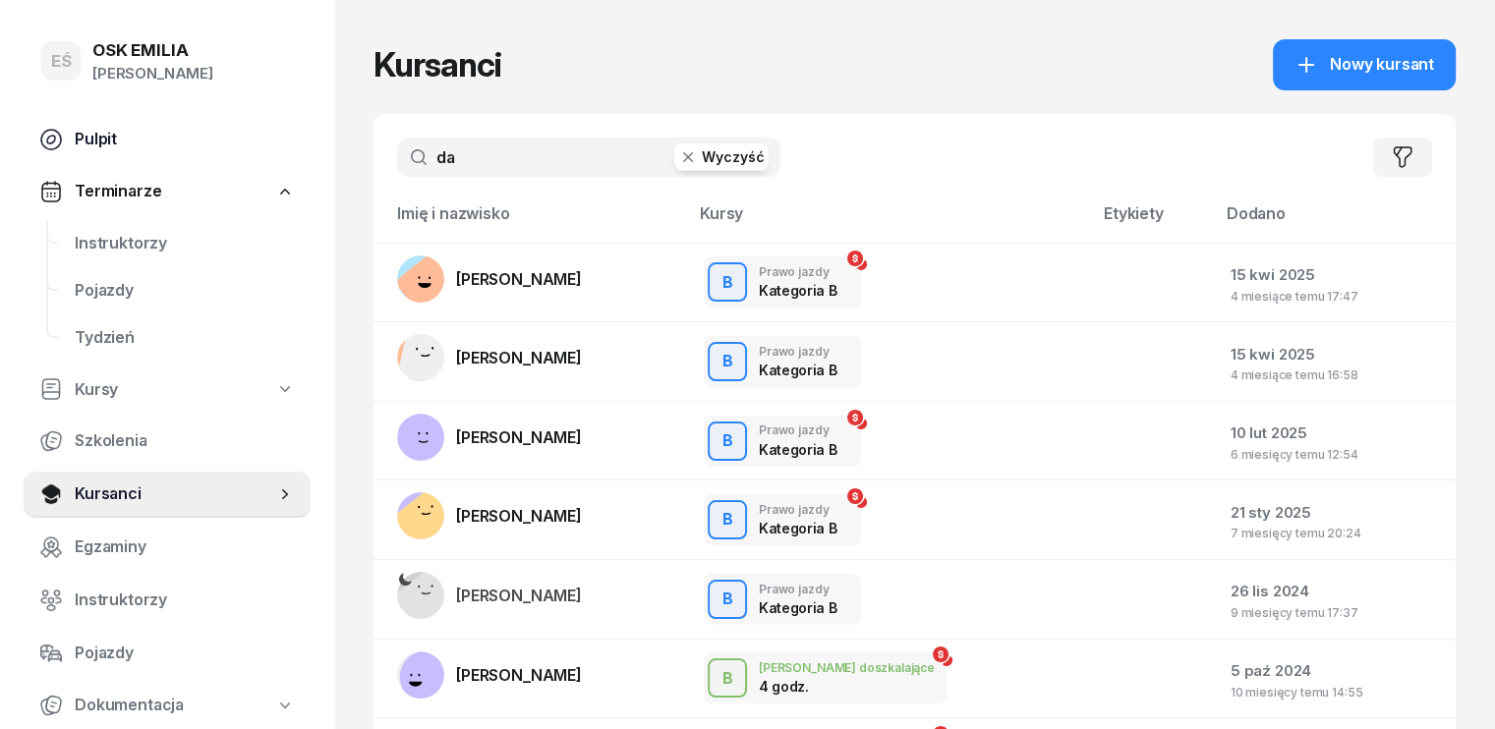
drag, startPoint x: 496, startPoint y: 153, endPoint x: 197, endPoint y: 152, distance: 299.9
click at [203, 152] on div "EŚ OSK [PERSON_NAME] [PERSON_NAME] Śniedziewska Pulpit Terminarze Instruktorzy …" at bounding box center [747, 590] width 1495 height 1181
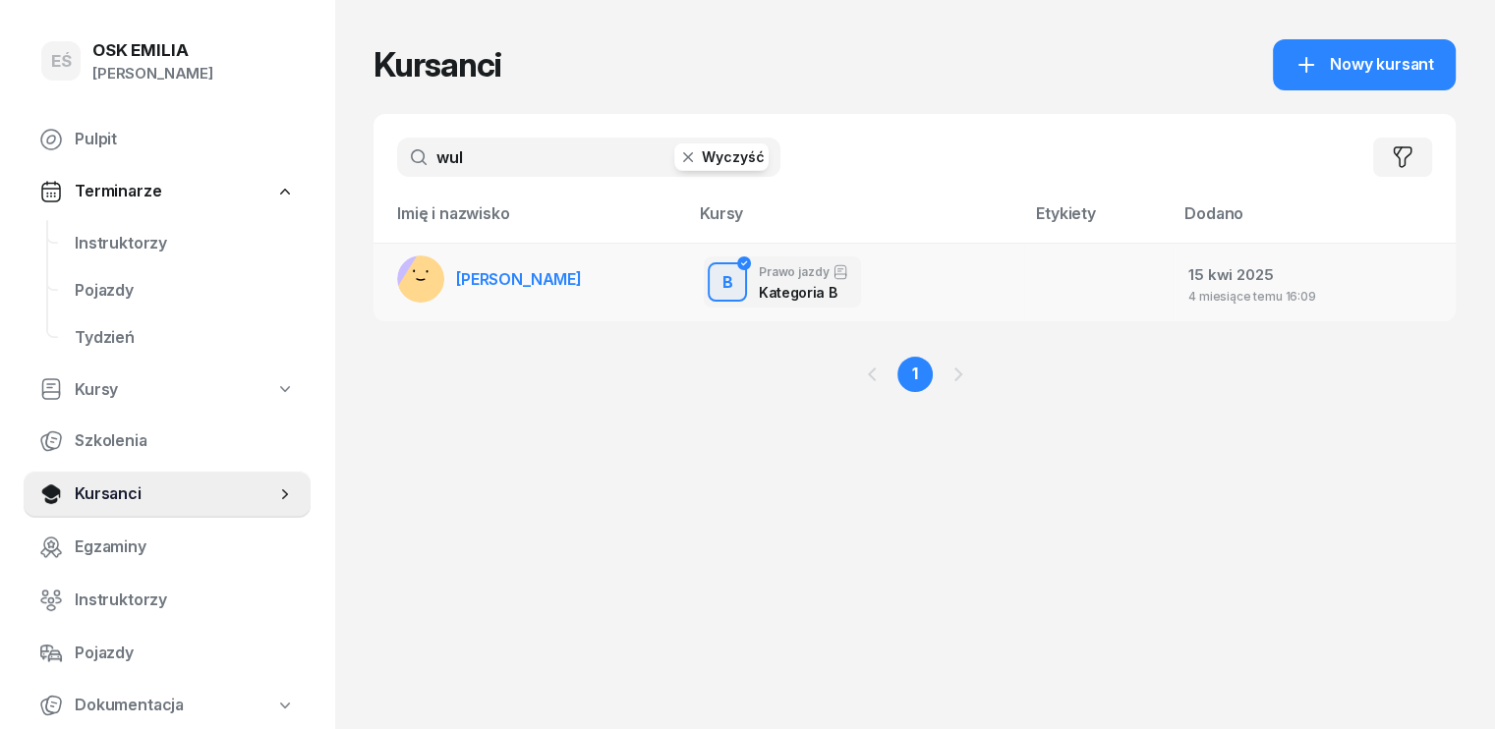
type input "wul"
click at [458, 278] on span "[PERSON_NAME]" at bounding box center [519, 279] width 126 height 20
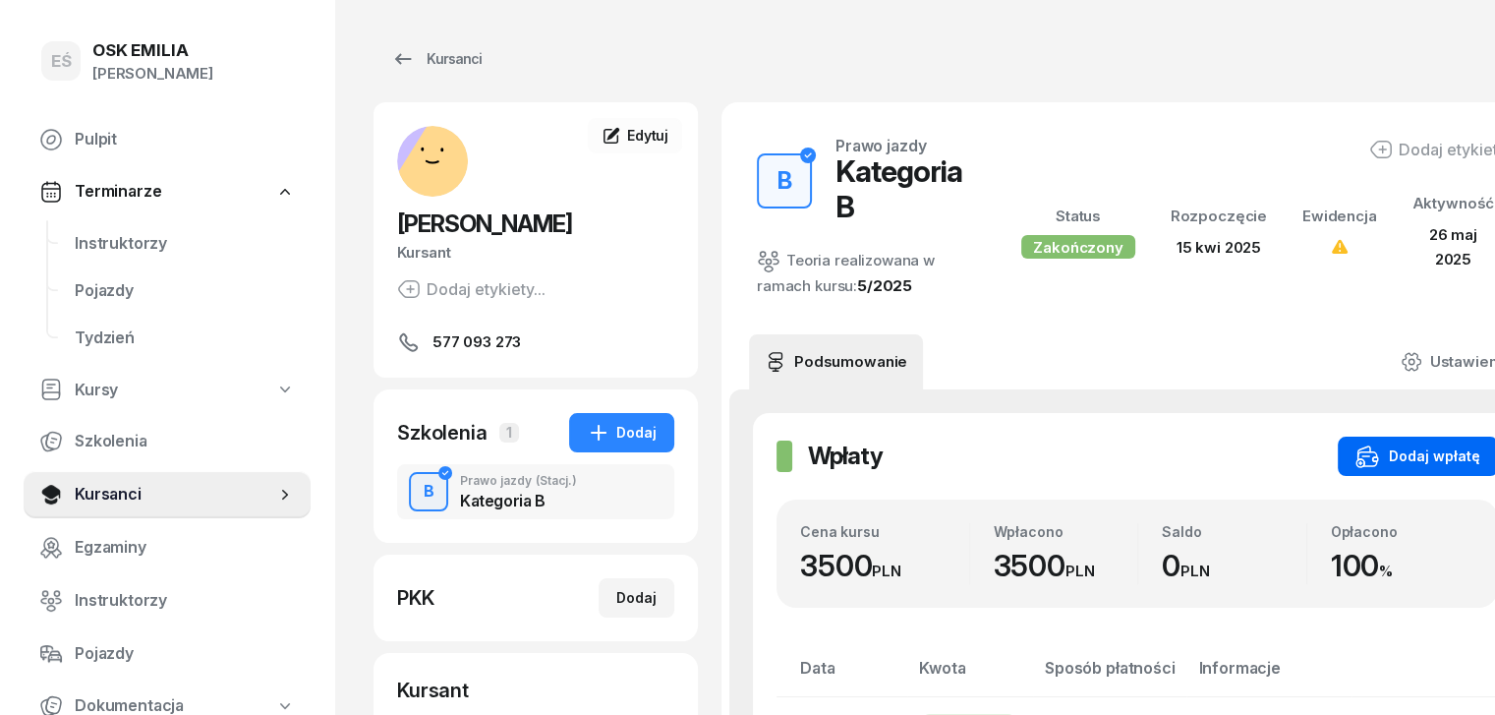
click at [1389, 444] on div "Dodaj wpłatę" at bounding box center [1418, 456] width 125 height 24
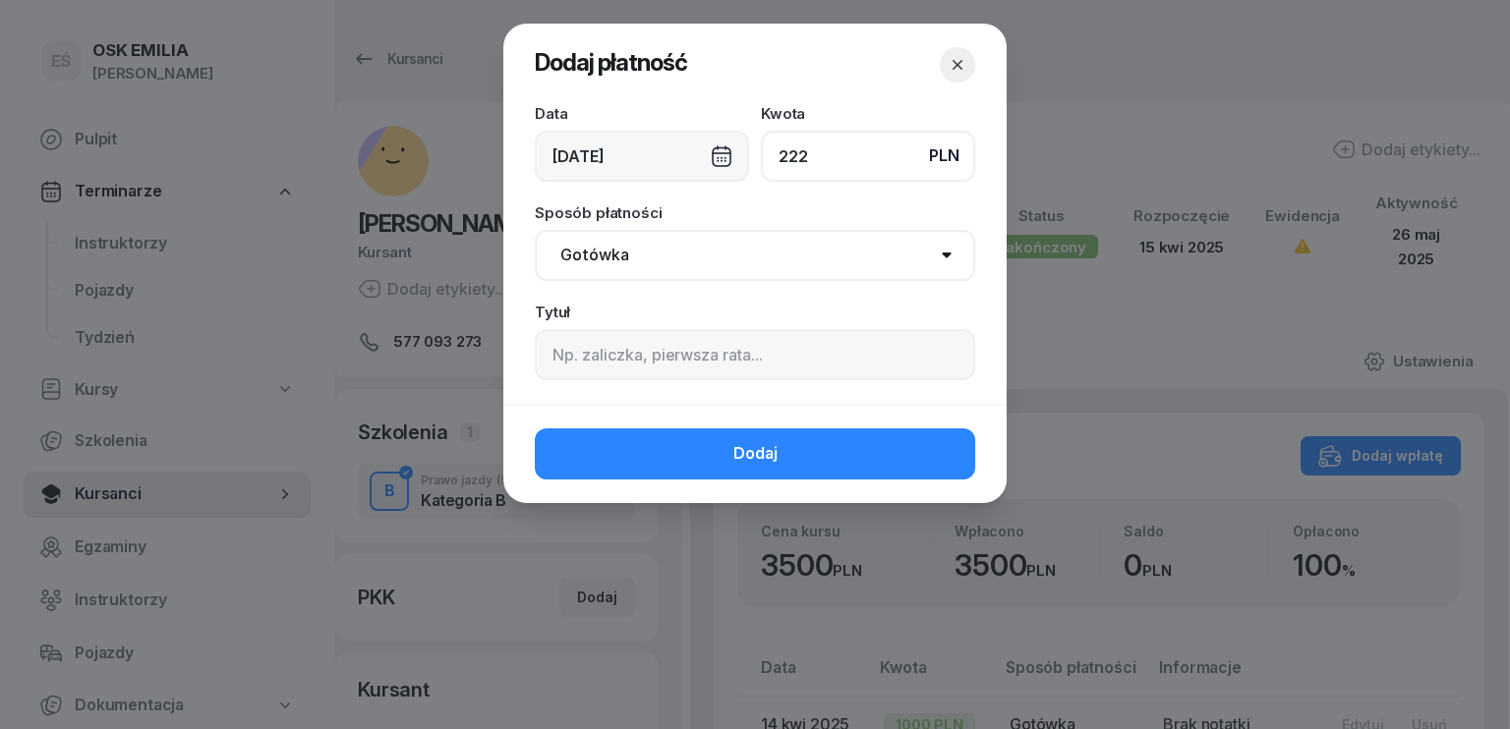
type input "222"
drag, startPoint x: 637, startPoint y: 248, endPoint x: 639, endPoint y: 262, distance: 14.9
click at [637, 248] on select "Gotówka Karta Przelew Płatności online BLIK" at bounding box center [755, 255] width 440 height 51
select select "transfer"
click at [535, 230] on select "Gotówka Karta Przelew Płatności online BLIK" at bounding box center [755, 255] width 440 height 51
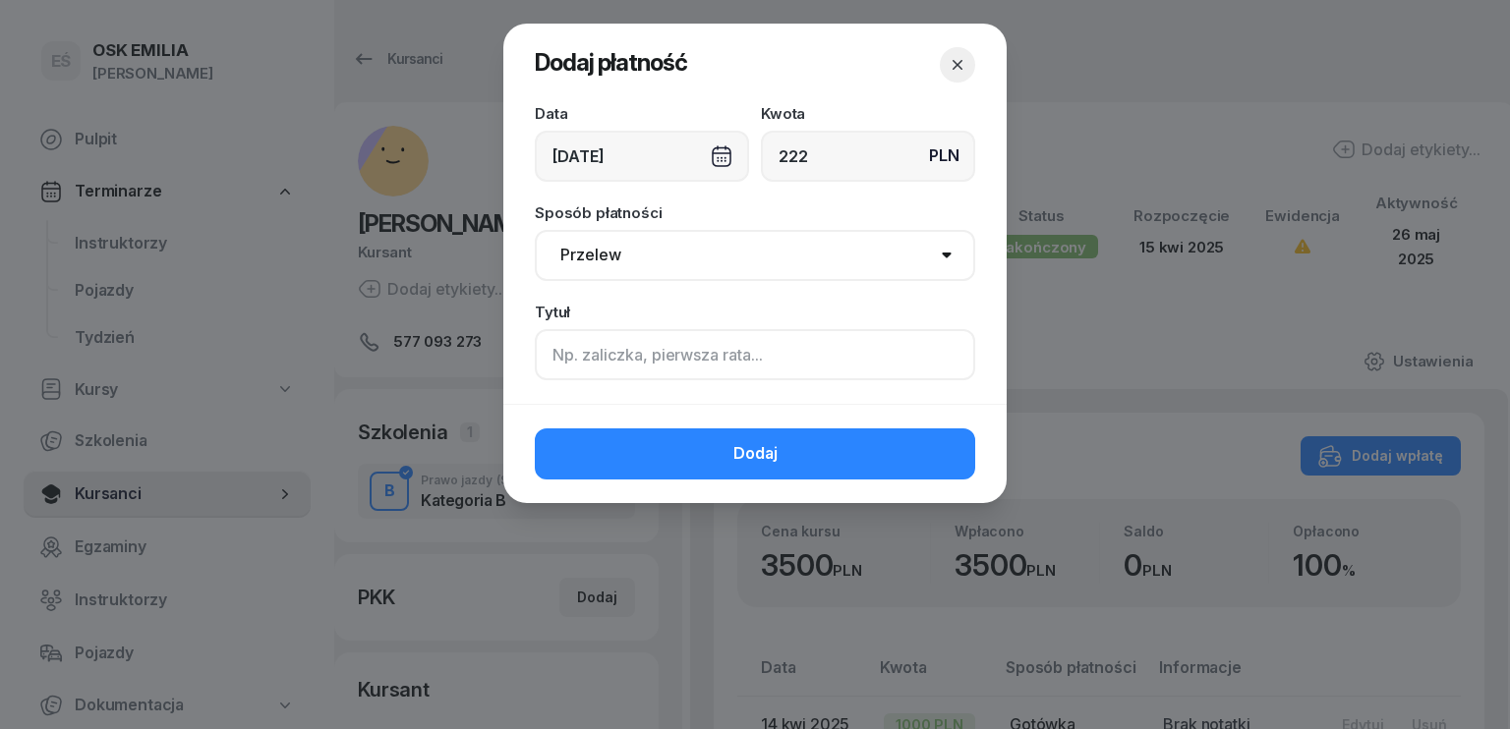
click at [617, 373] on input at bounding box center [755, 354] width 440 height 51
type input "egzamin praktyczny"
click at [624, 149] on div "[DATE]" at bounding box center [642, 156] width 214 height 51
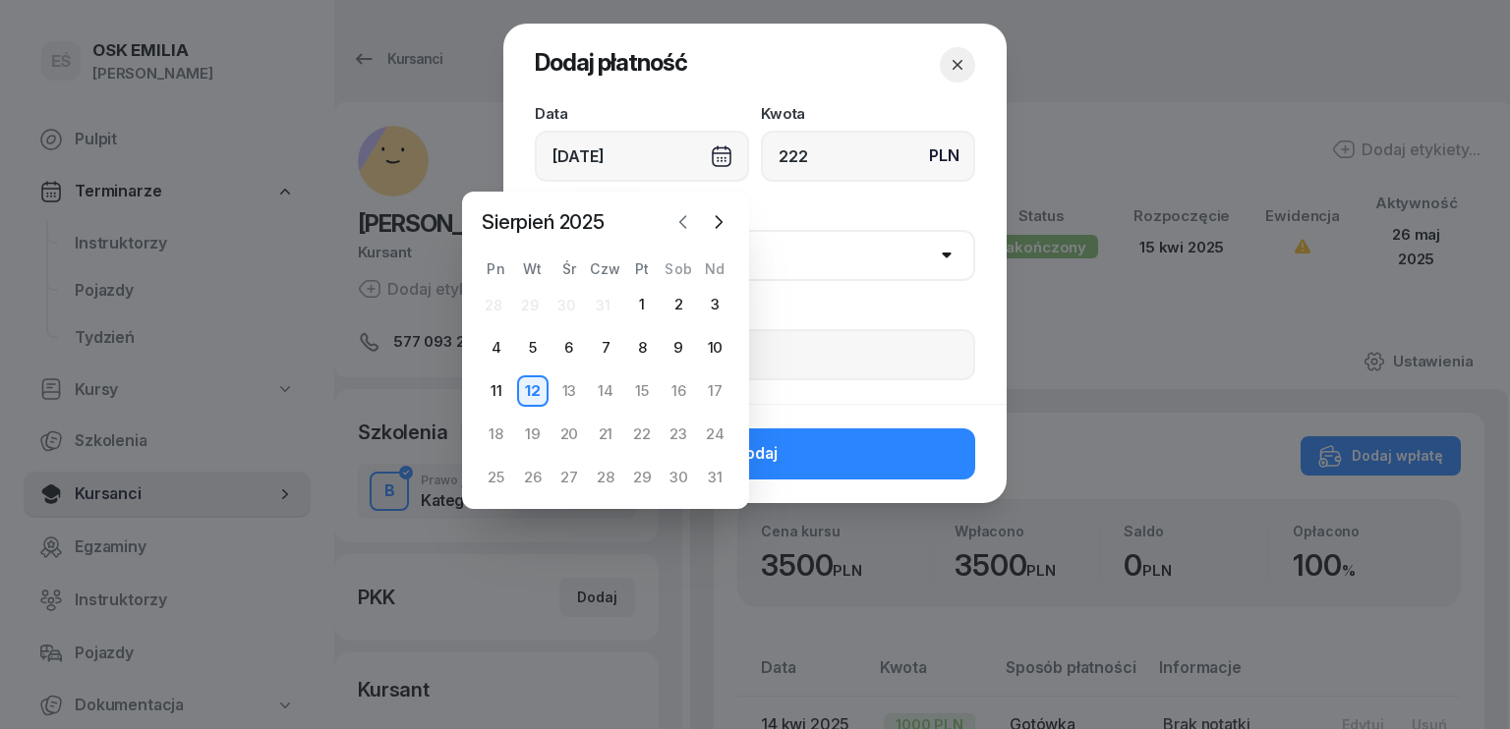
click at [680, 228] on icon "button" at bounding box center [683, 222] width 20 height 20
click at [572, 434] on div "23" at bounding box center [568, 434] width 31 height 31
type input "[DATE]"
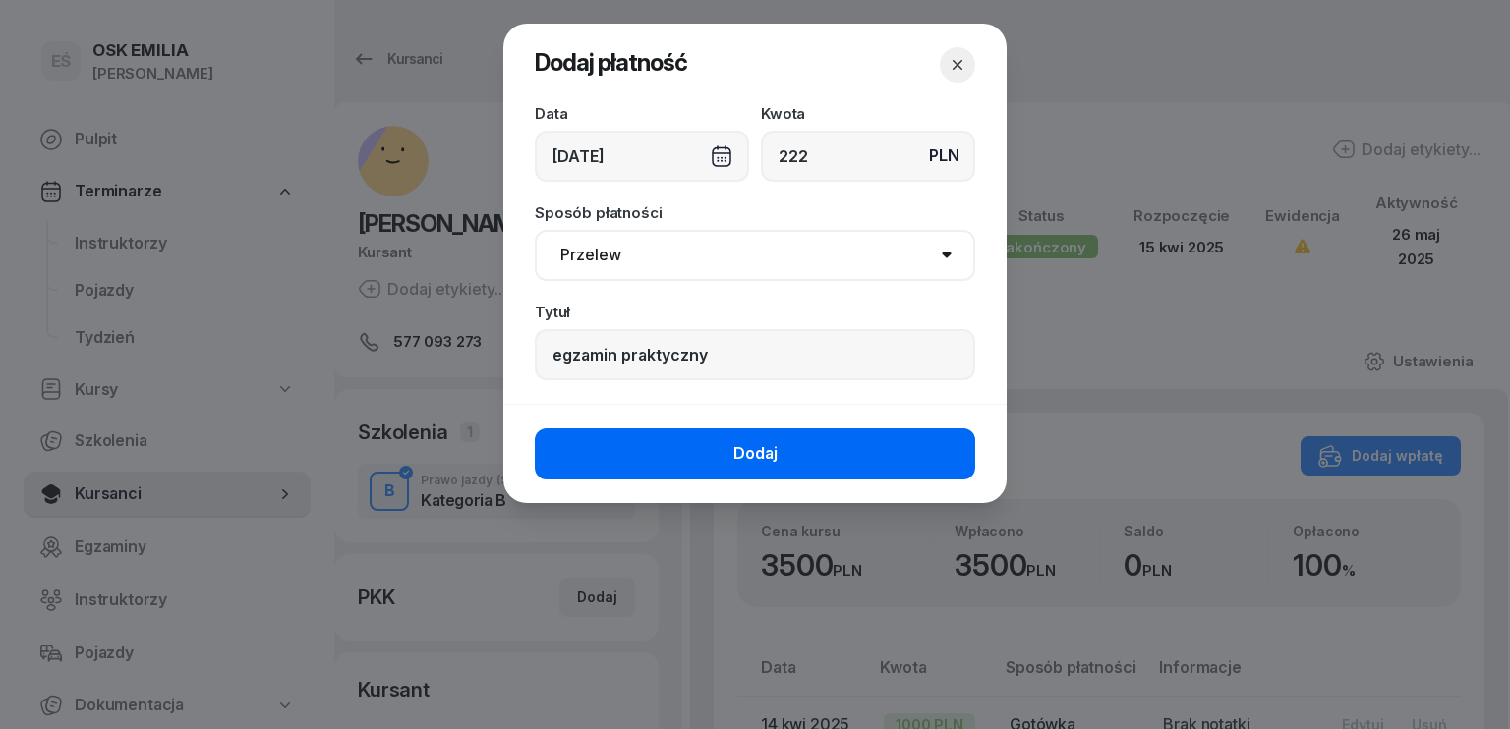
click at [746, 443] on span "Dodaj" at bounding box center [755, 454] width 44 height 26
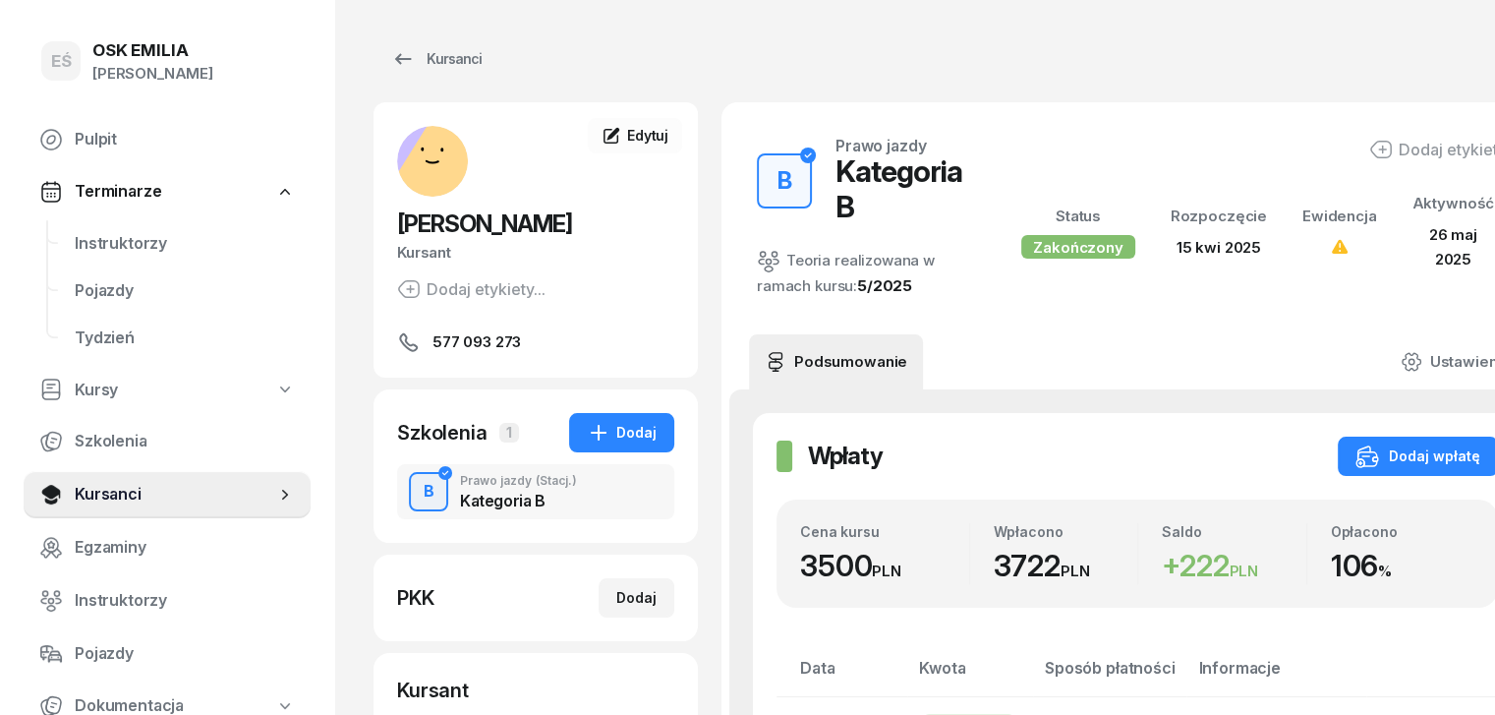
drag, startPoint x: 87, startPoint y: 490, endPoint x: 181, endPoint y: 408, distance: 124.8
click at [87, 491] on span "Kursanci" at bounding box center [175, 495] width 201 height 26
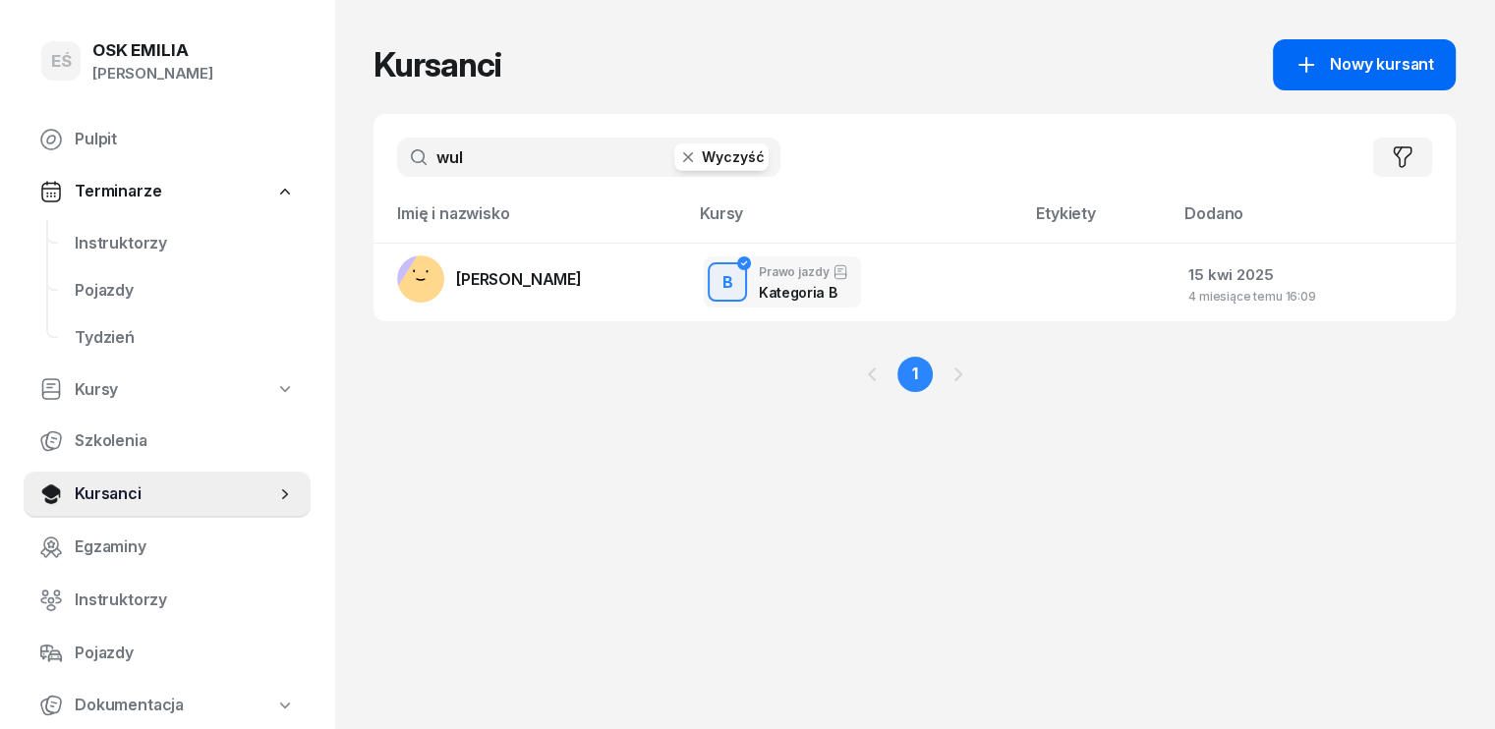
click at [1426, 62] on span "Nowy kursant" at bounding box center [1382, 65] width 104 height 26
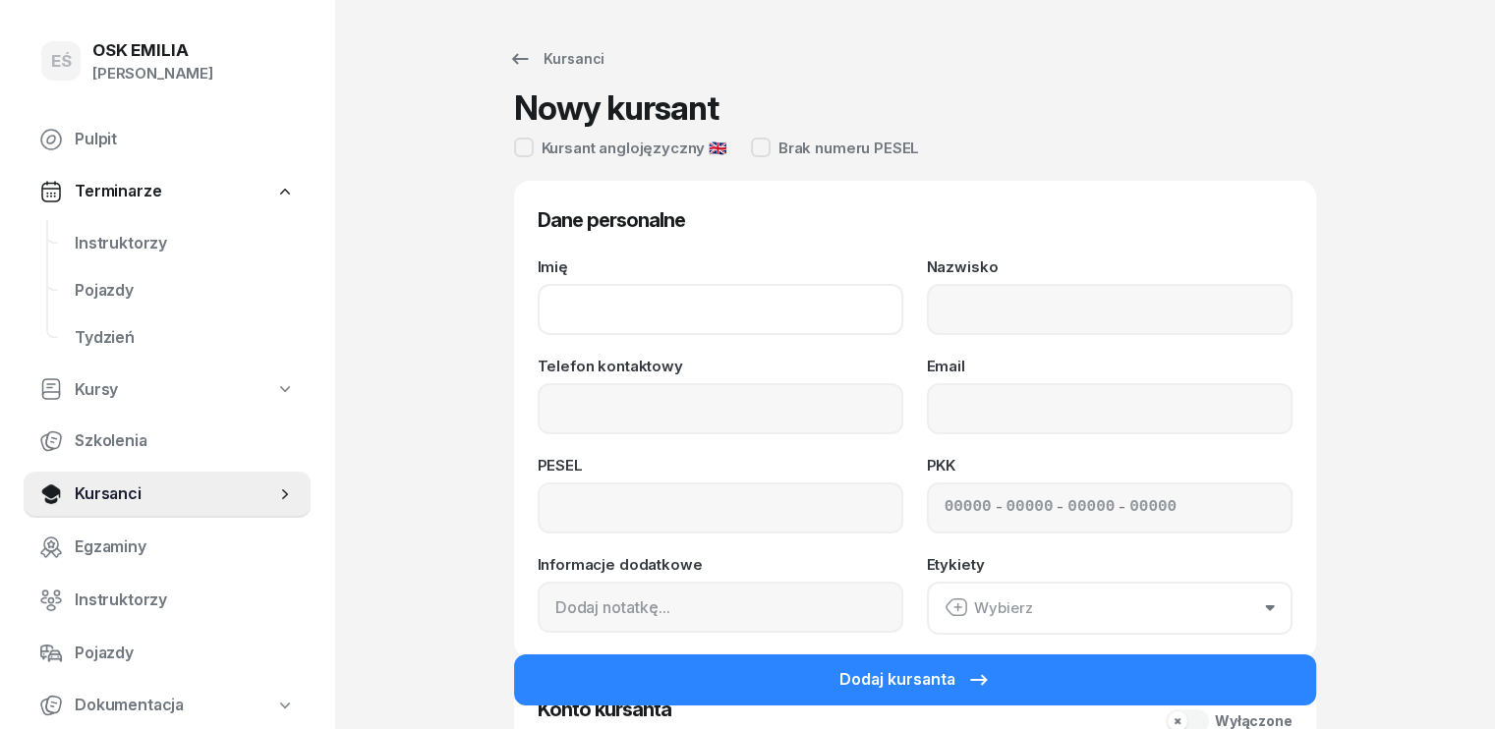
click at [617, 294] on input "Imię" at bounding box center [721, 309] width 366 height 51
type input "[PERSON_NAME]"
click at [581, 407] on input "Telefon kontaktowy" at bounding box center [721, 408] width 366 height 51
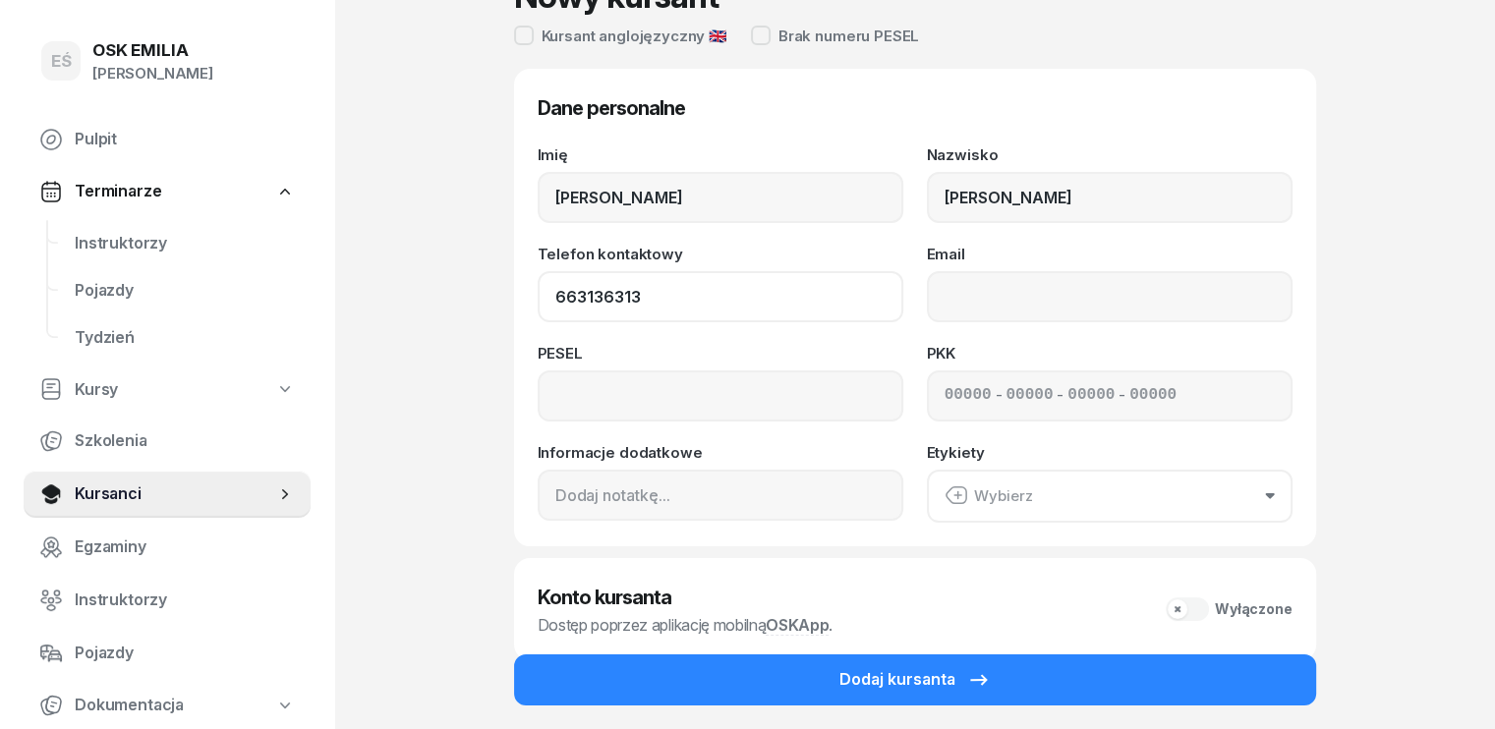
scroll to position [197, 0]
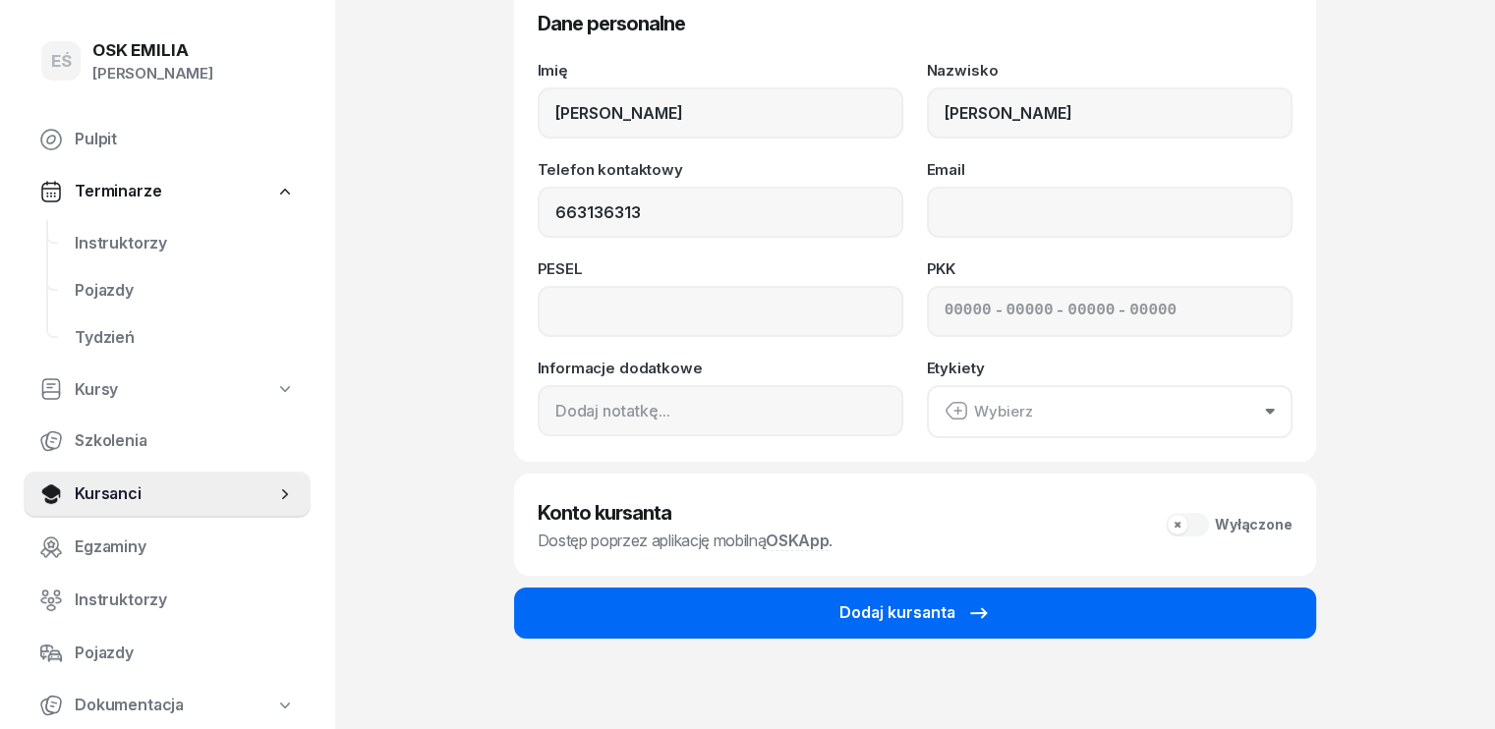
type input "663 136 313"
click at [855, 618] on div "Dodaj kursanta" at bounding box center [915, 614] width 151 height 26
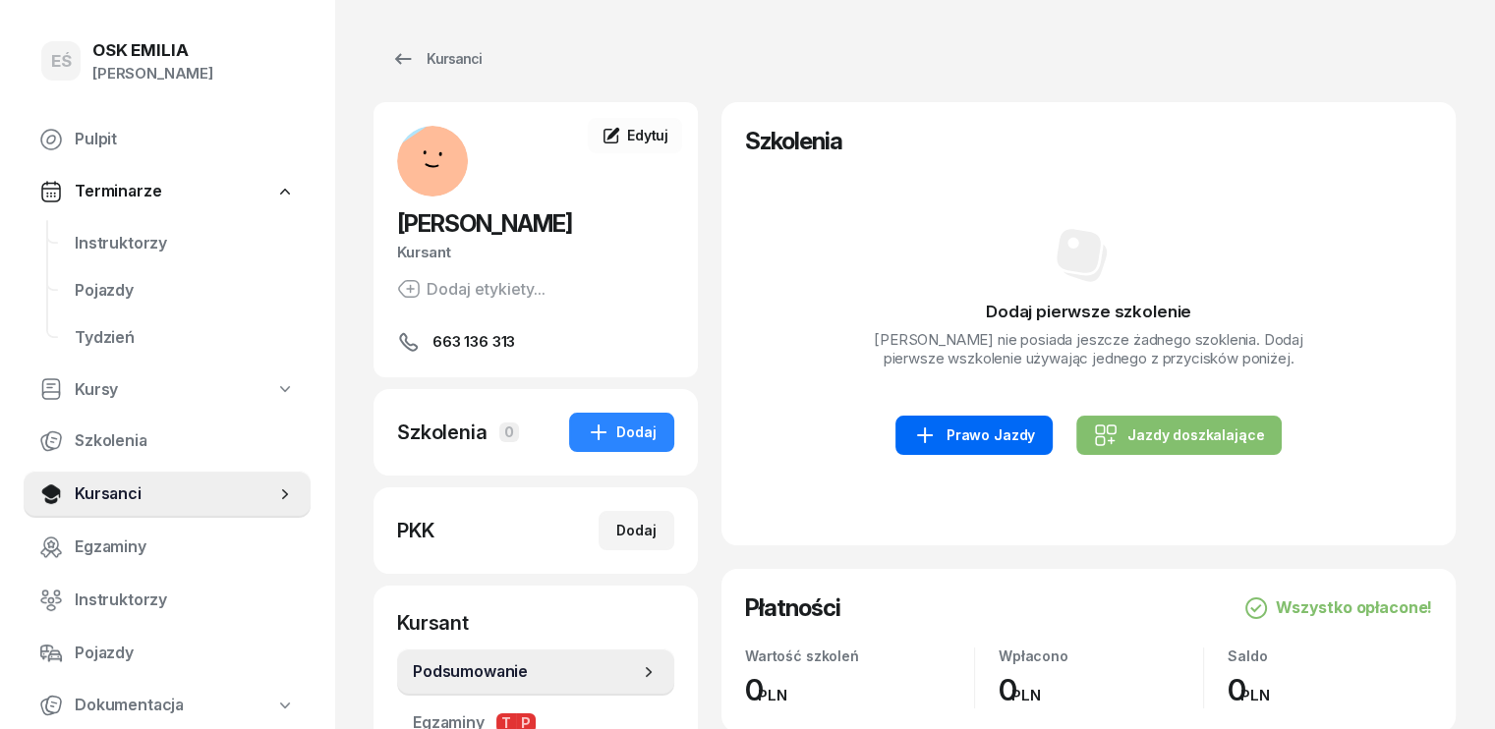
click at [969, 438] on div "Prawo Jazdy" at bounding box center [974, 436] width 122 height 24
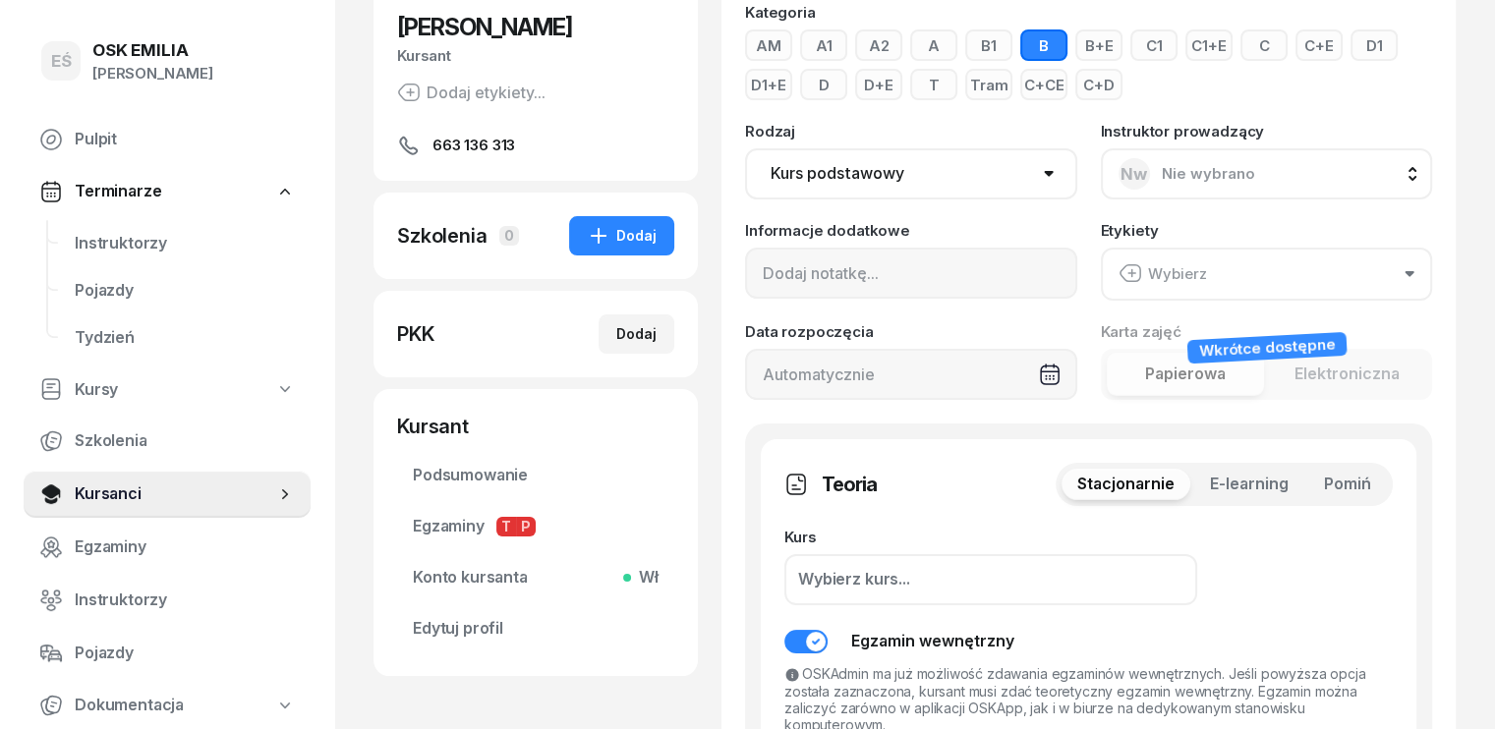
click at [1371, 474] on span "Pomiń" at bounding box center [1347, 485] width 47 height 26
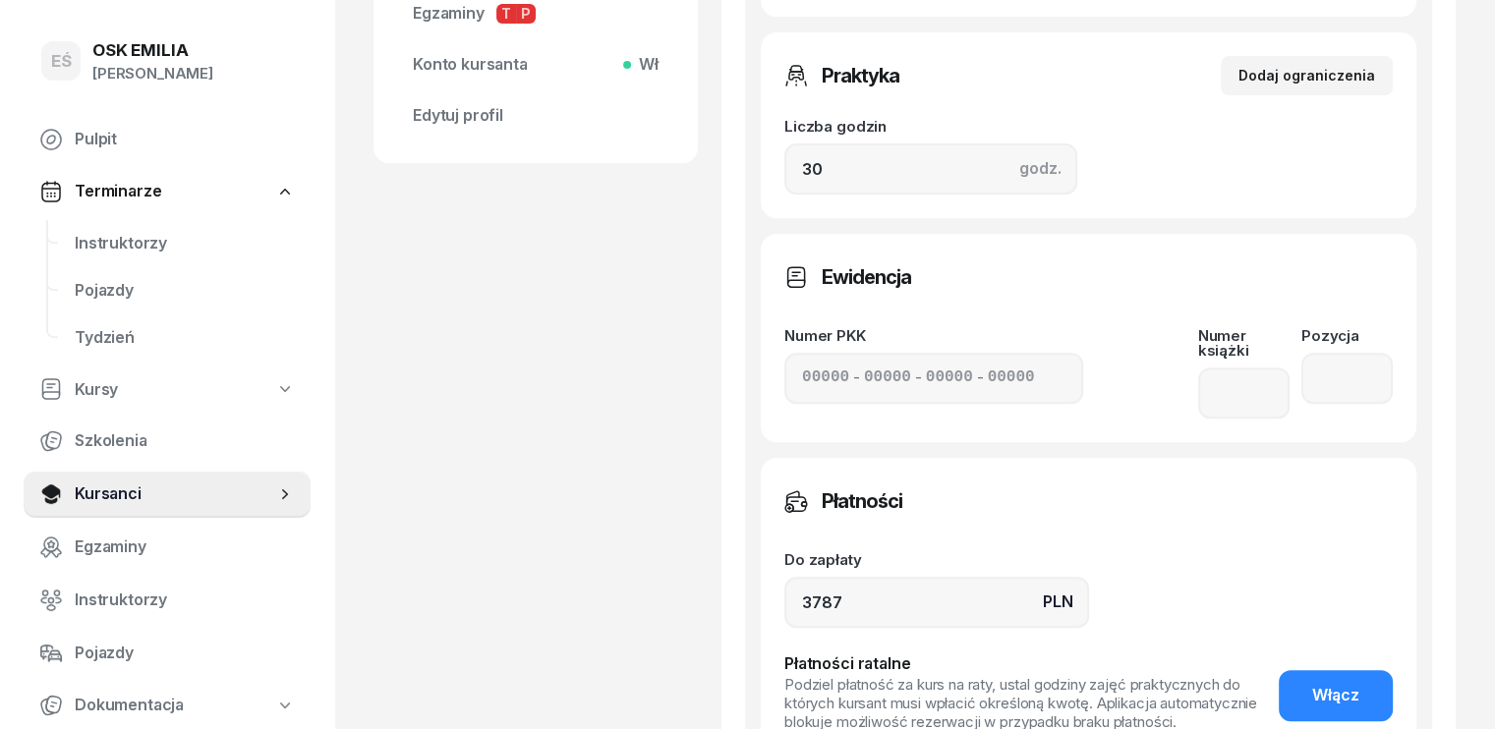
scroll to position [885, 0]
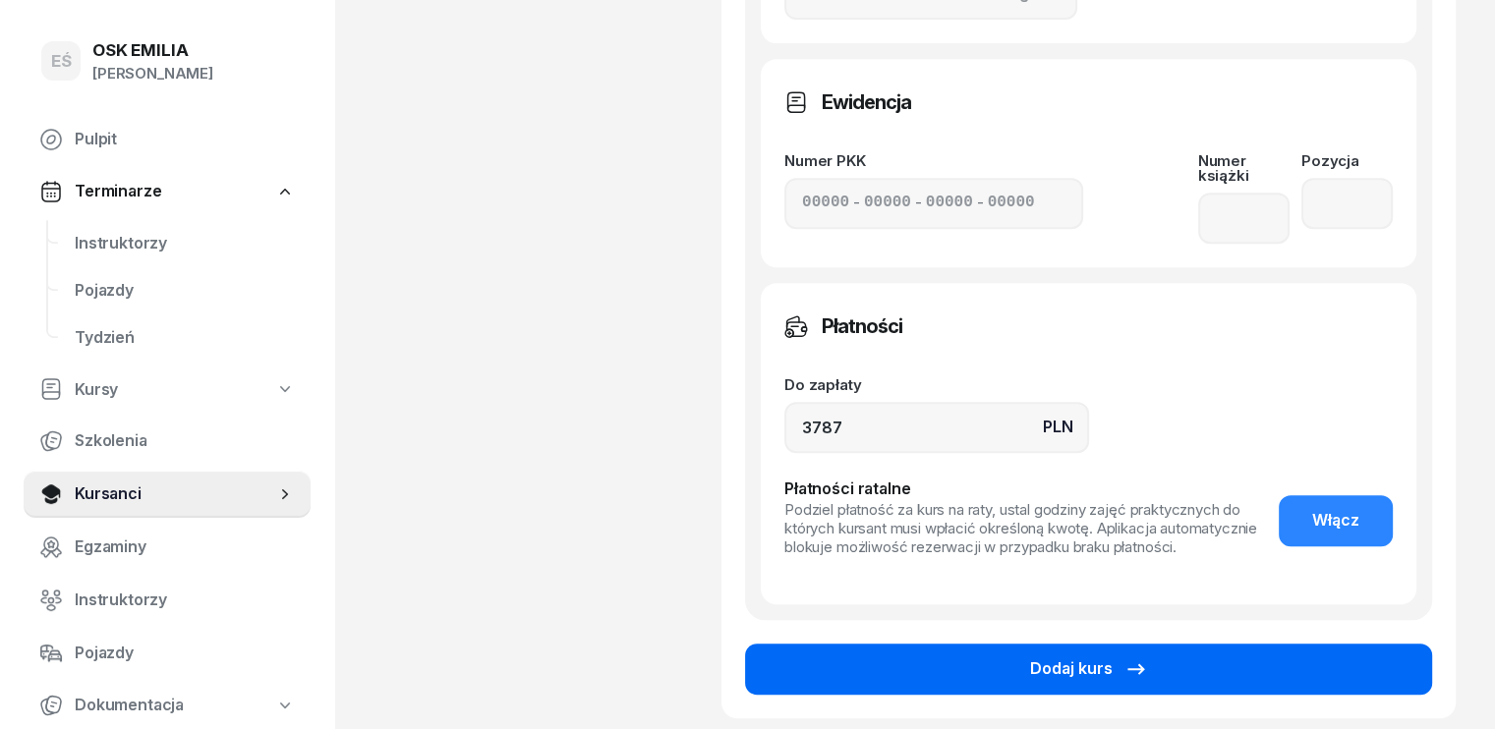
click at [995, 649] on button "Dodaj kurs" at bounding box center [1088, 669] width 687 height 51
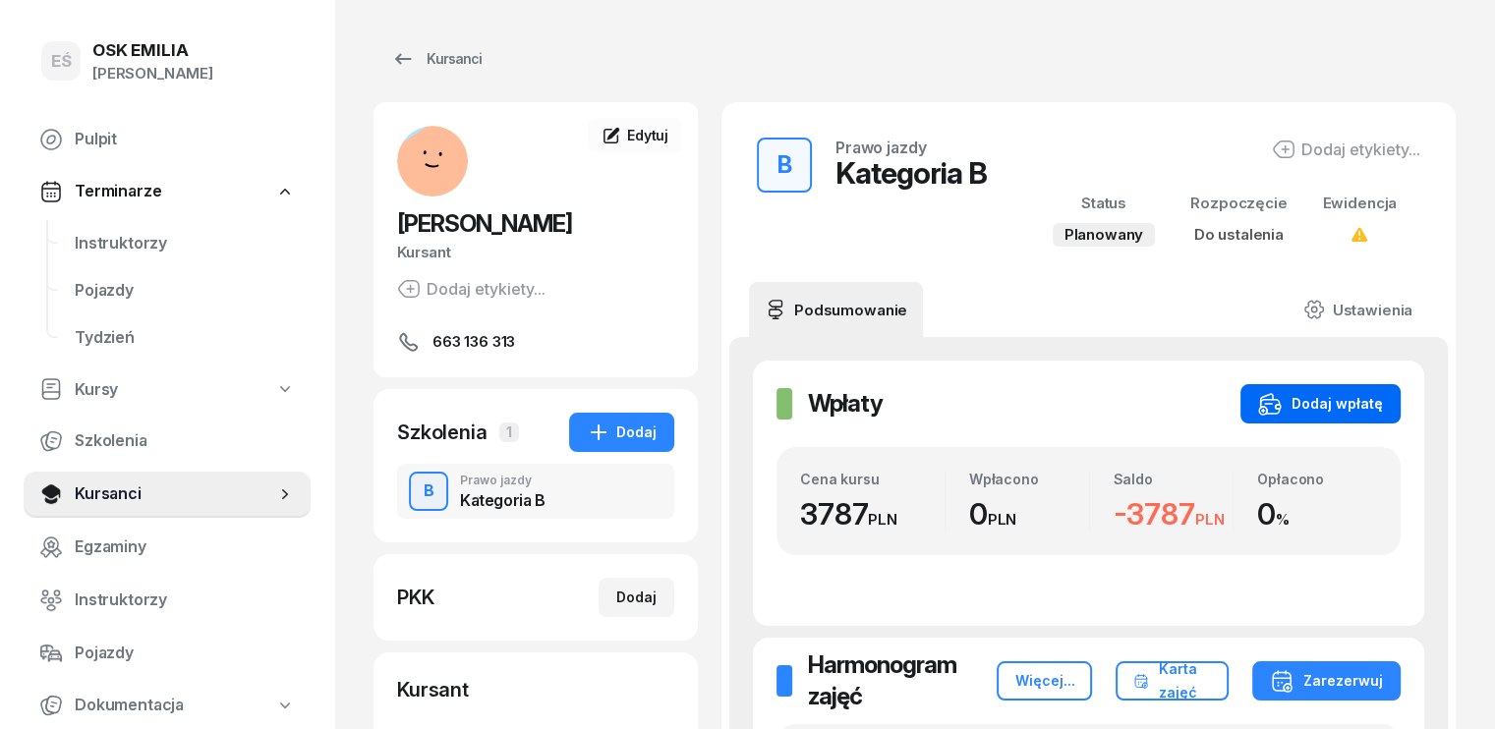
click at [1362, 405] on div "Dodaj wpłatę" at bounding box center [1320, 404] width 125 height 24
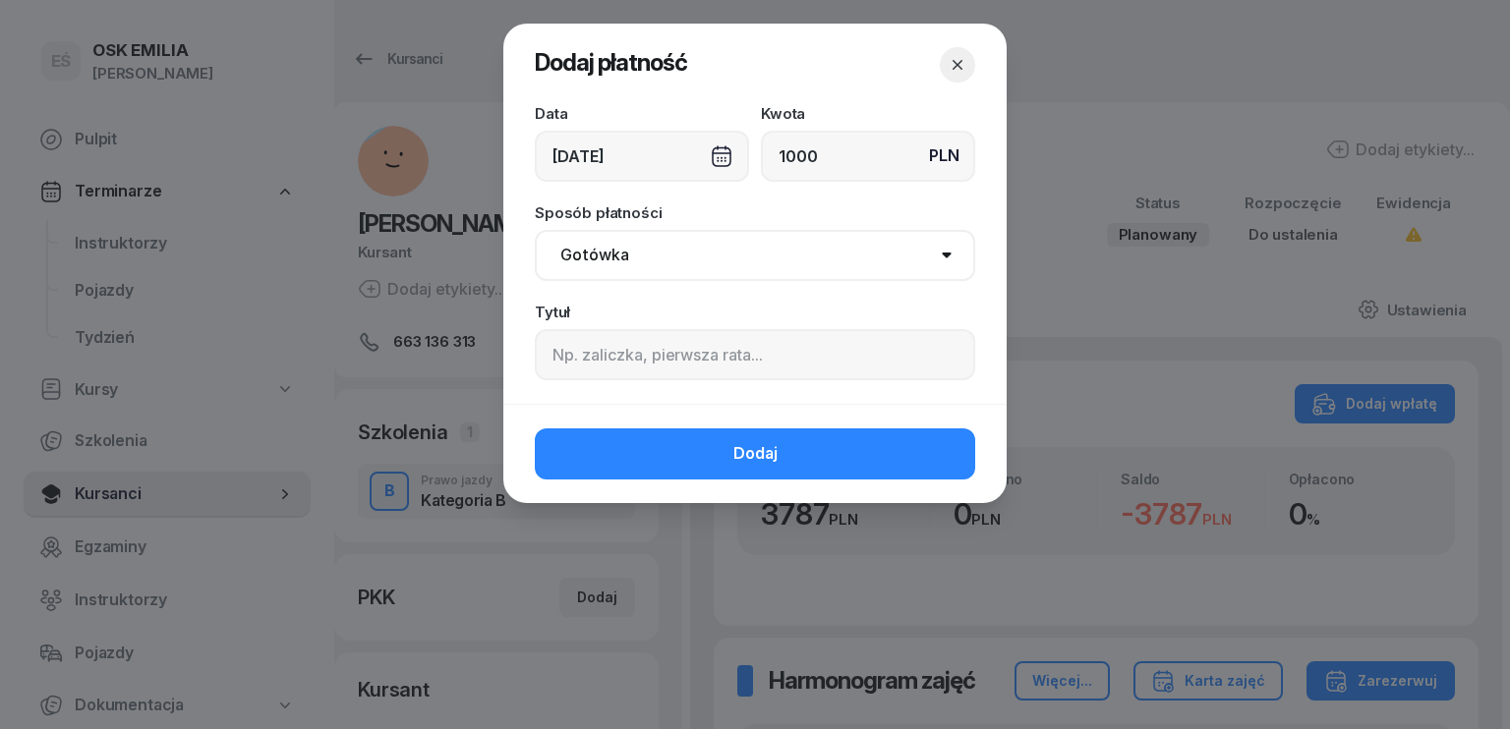
type input "1000"
click at [651, 258] on select "Gotówka Karta Przelew Płatności online BLIK" at bounding box center [755, 255] width 440 height 51
select select "transfer"
click at [535, 230] on select "Gotówka Karta Przelew Płatności online BLIK" at bounding box center [755, 255] width 440 height 51
click at [620, 160] on div "[DATE]" at bounding box center [642, 156] width 214 height 51
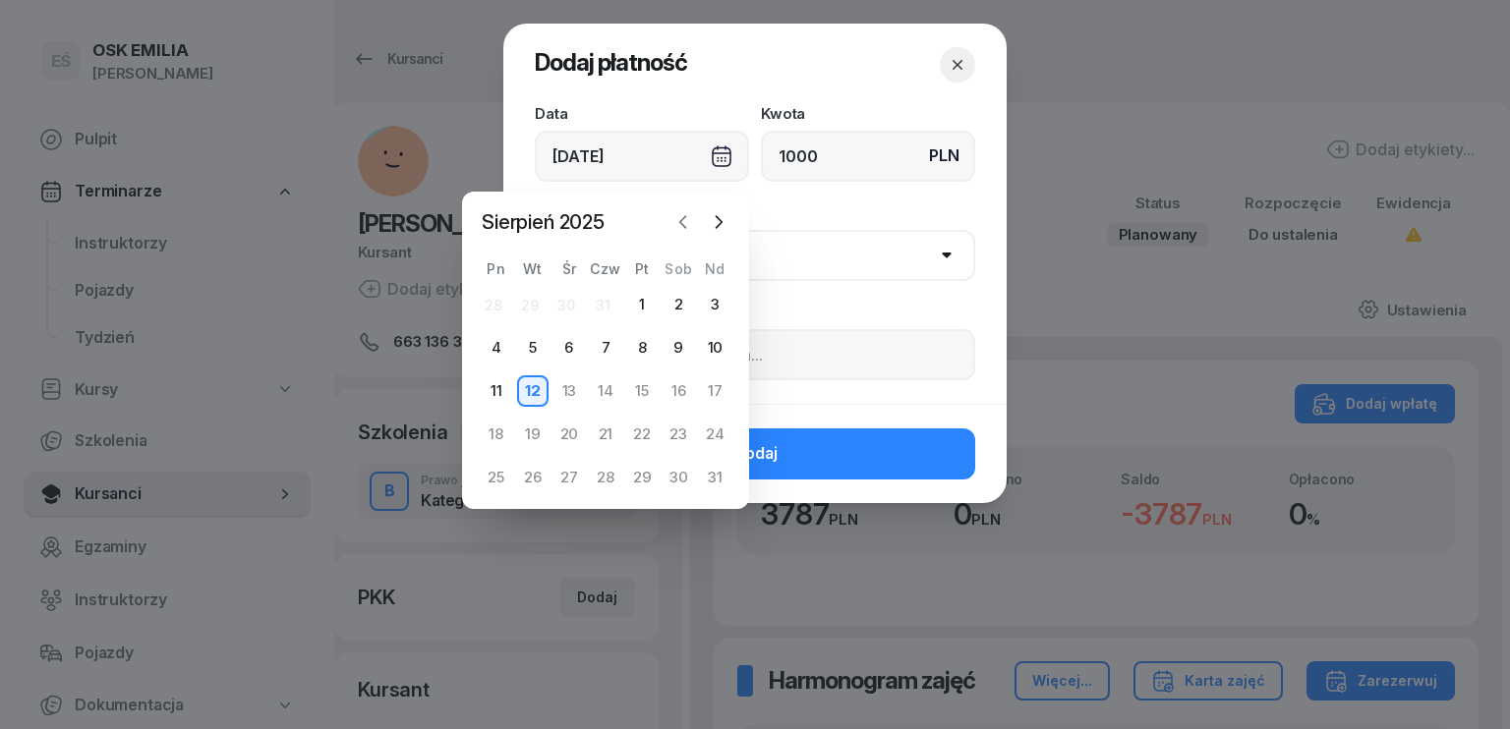
click at [686, 223] on icon "button" at bounding box center [683, 222] width 20 height 20
click at [496, 428] on div "21" at bounding box center [496, 434] width 31 height 31
type input "[DATE]"
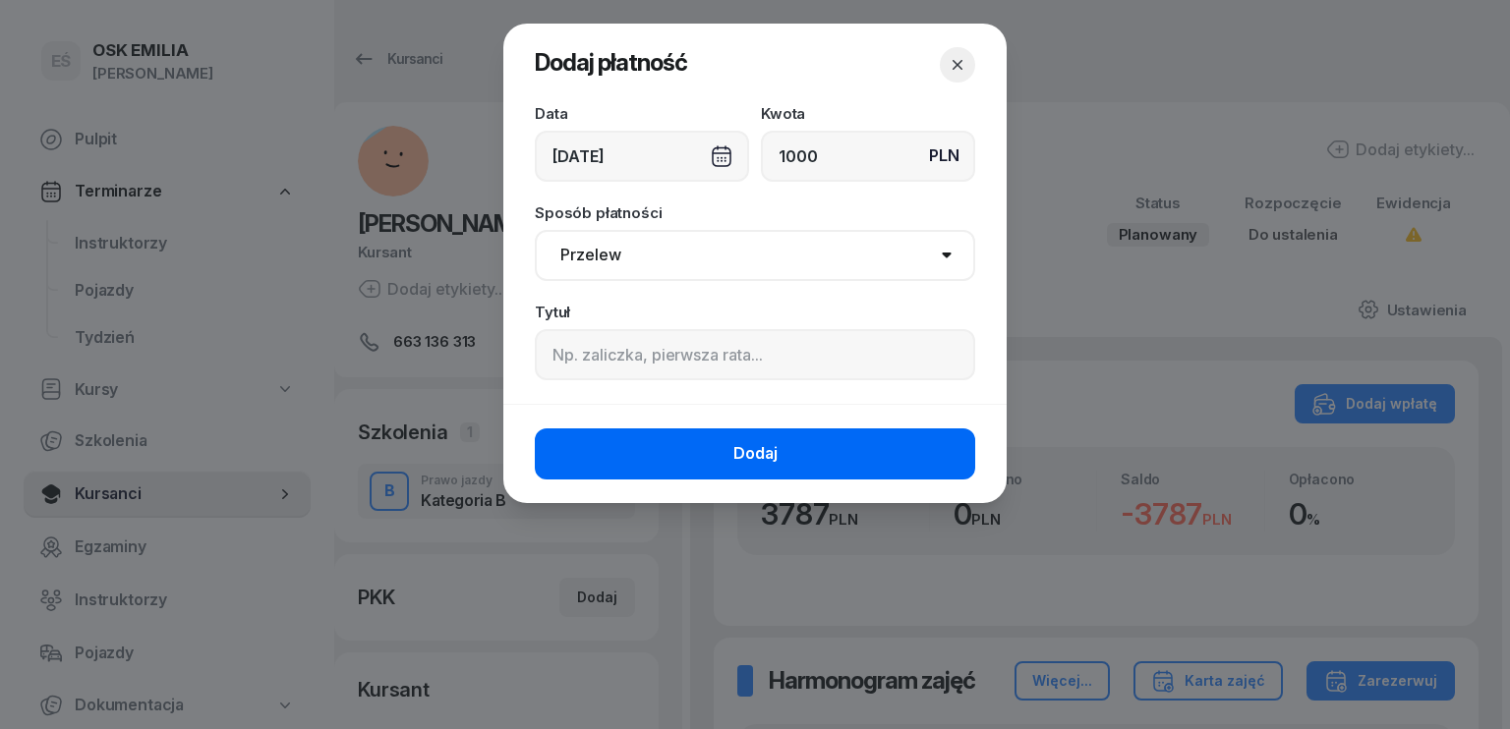
click at [703, 454] on button "Dodaj" at bounding box center [755, 454] width 440 height 51
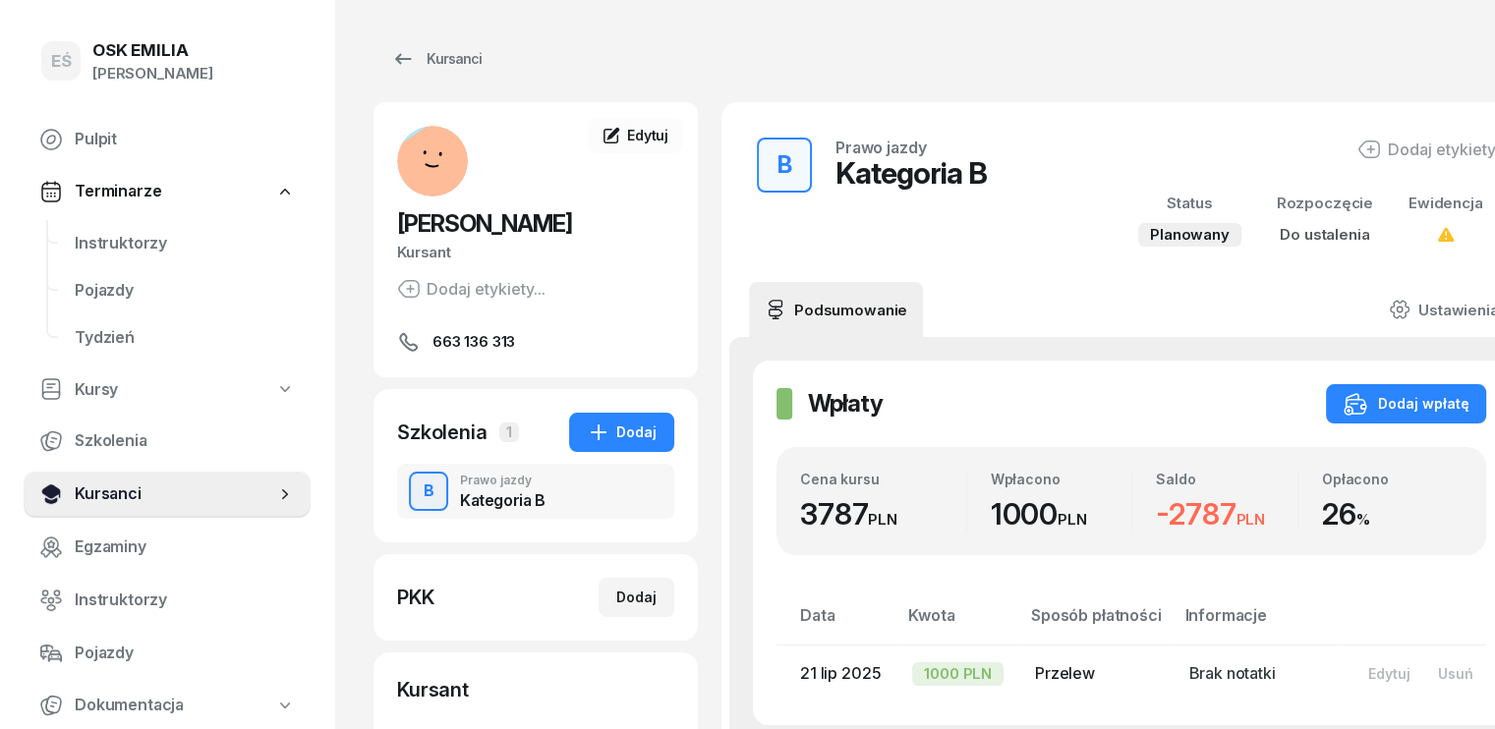
click at [165, 488] on span "Kursanci" at bounding box center [175, 495] width 201 height 26
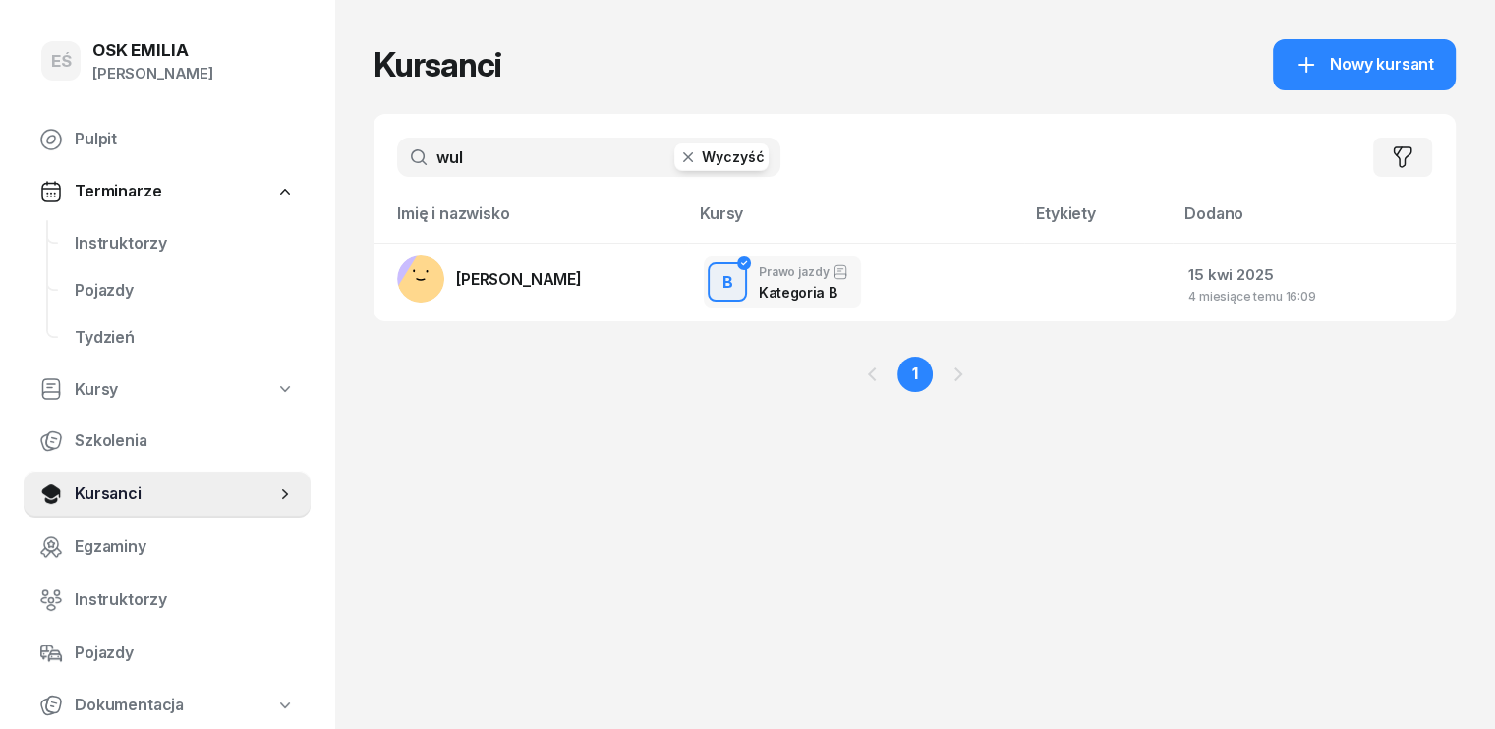
drag, startPoint x: 347, startPoint y: 160, endPoint x: 271, endPoint y: 164, distance: 75.8
click at [278, 164] on div "EŚ OSK [PERSON_NAME] [PERSON_NAME] Śniedziewska Pulpit Terminarze Instruktorzy …" at bounding box center [747, 364] width 1495 height 729
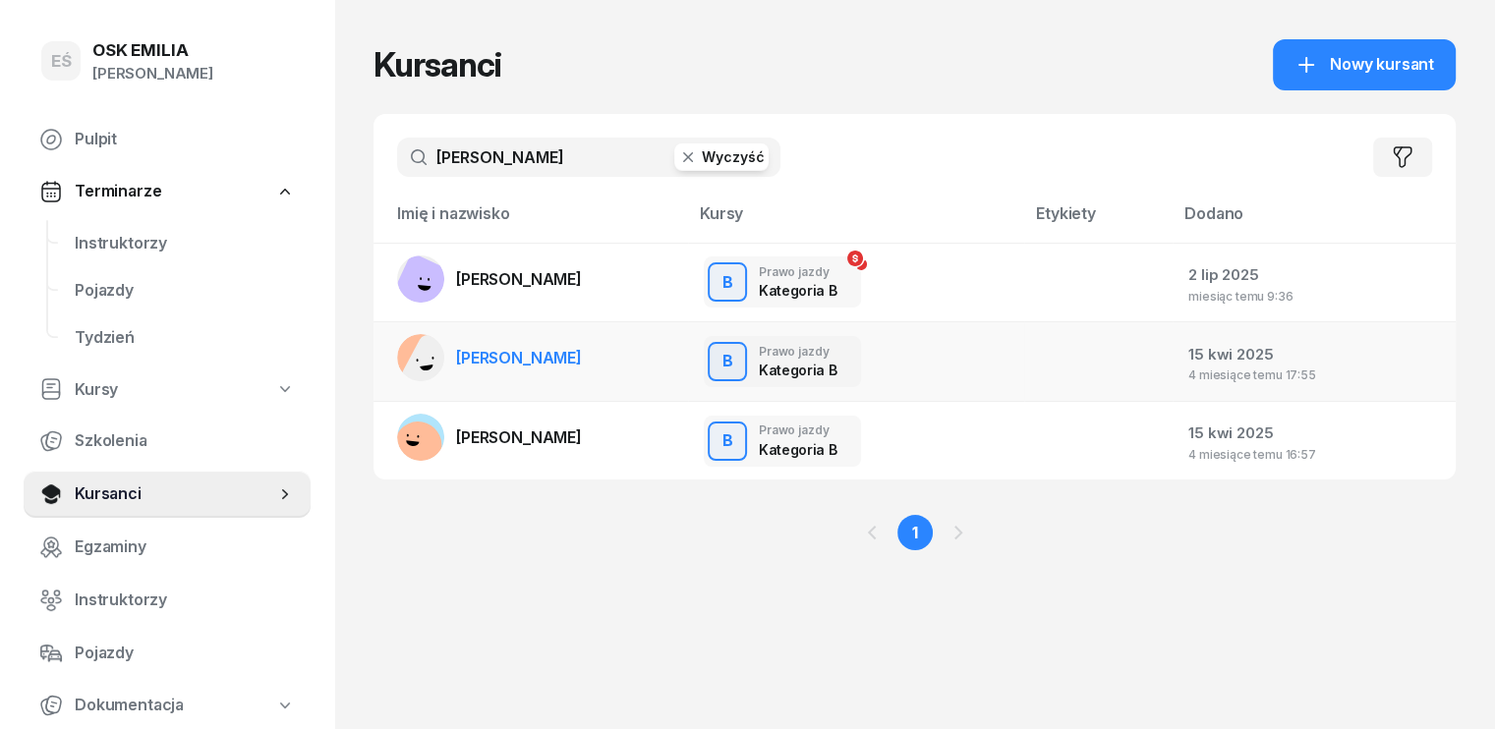
type input "[PERSON_NAME]"
click at [526, 357] on span "[PERSON_NAME]" at bounding box center [519, 358] width 126 height 20
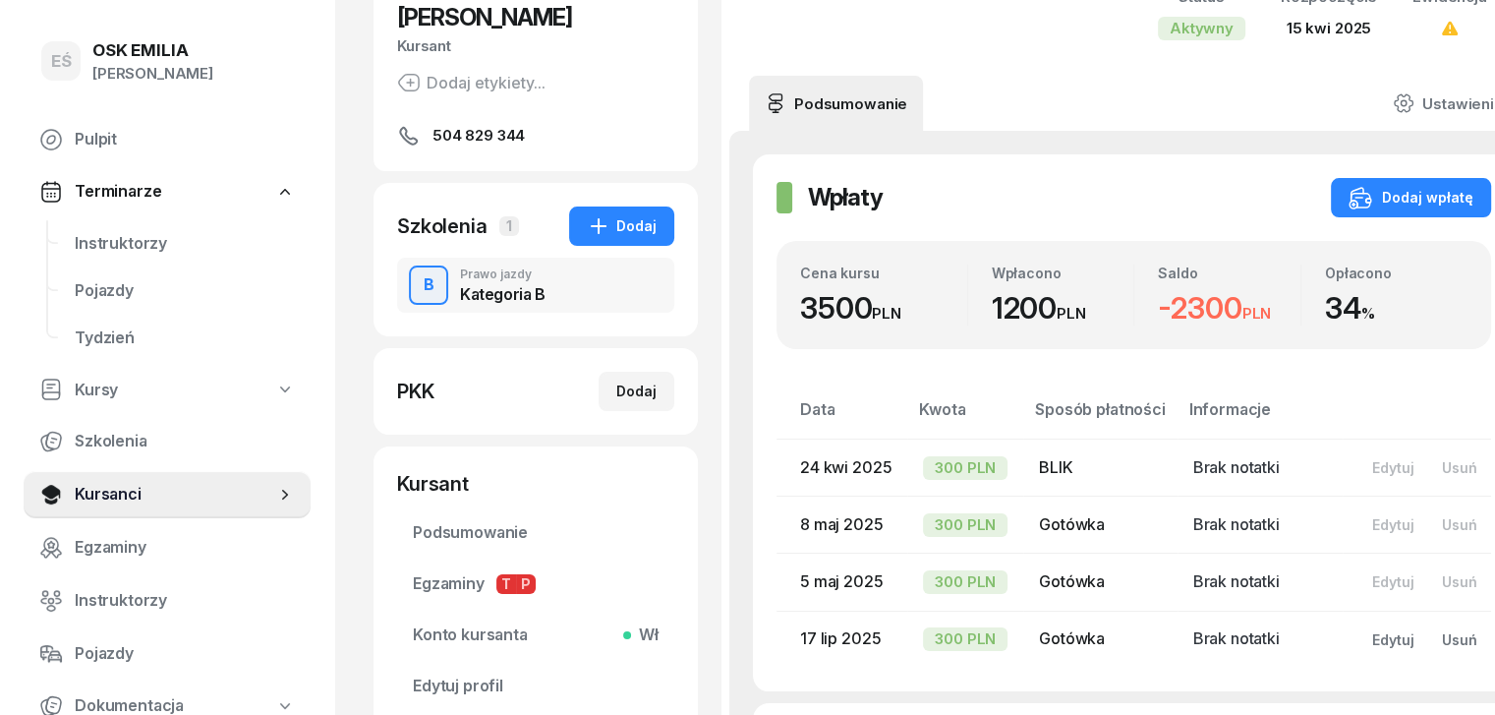
scroll to position [393, 0]
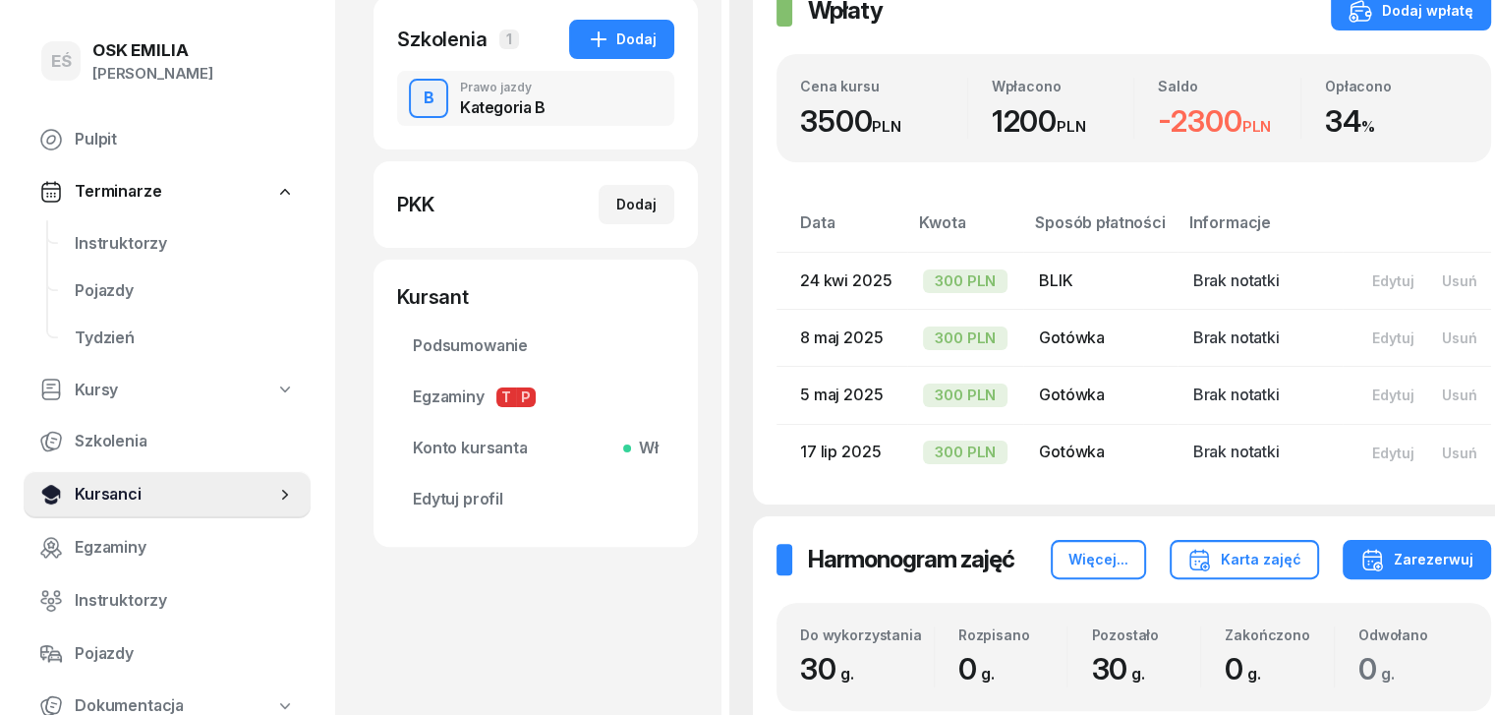
click at [223, 503] on span "Kursanci" at bounding box center [175, 495] width 201 height 26
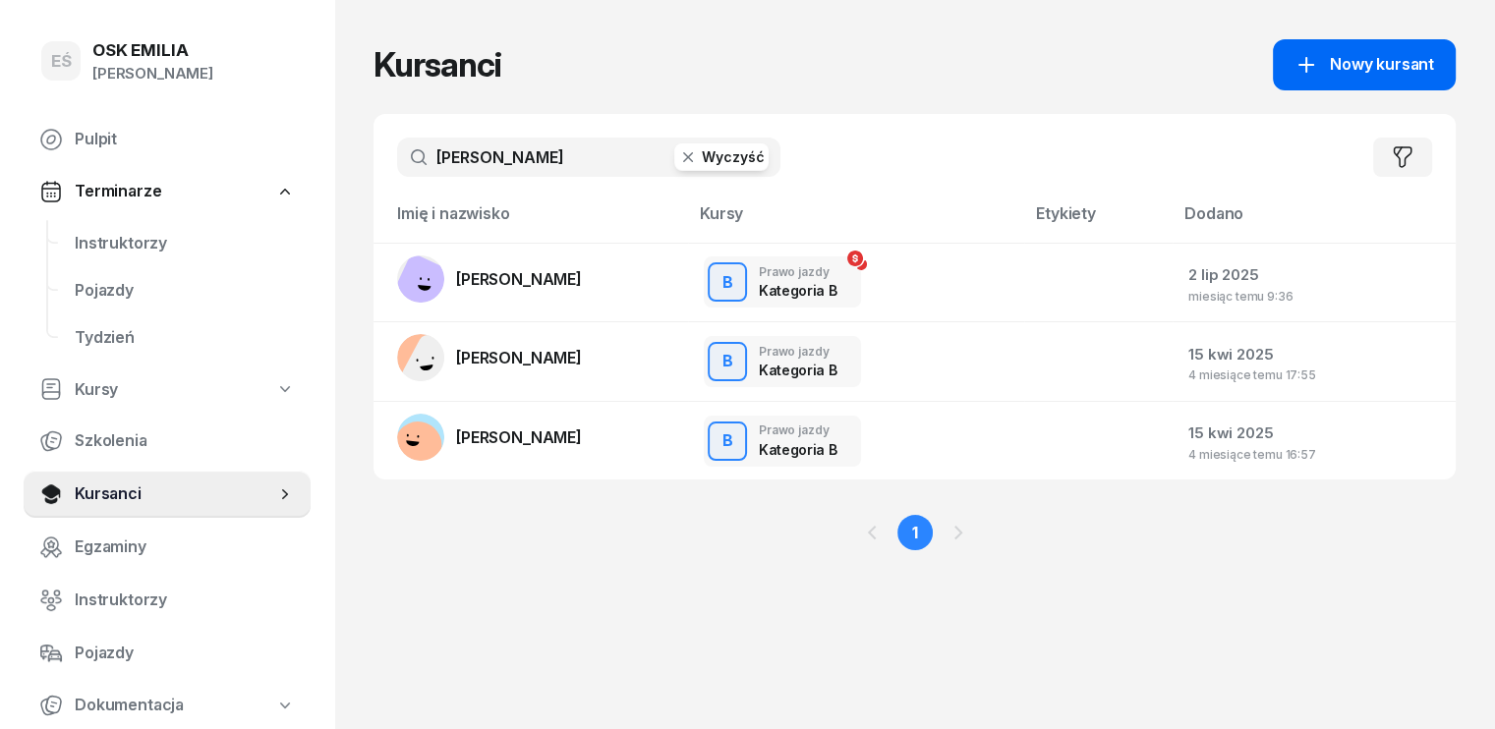
click at [1318, 60] on icon at bounding box center [1307, 65] width 24 height 24
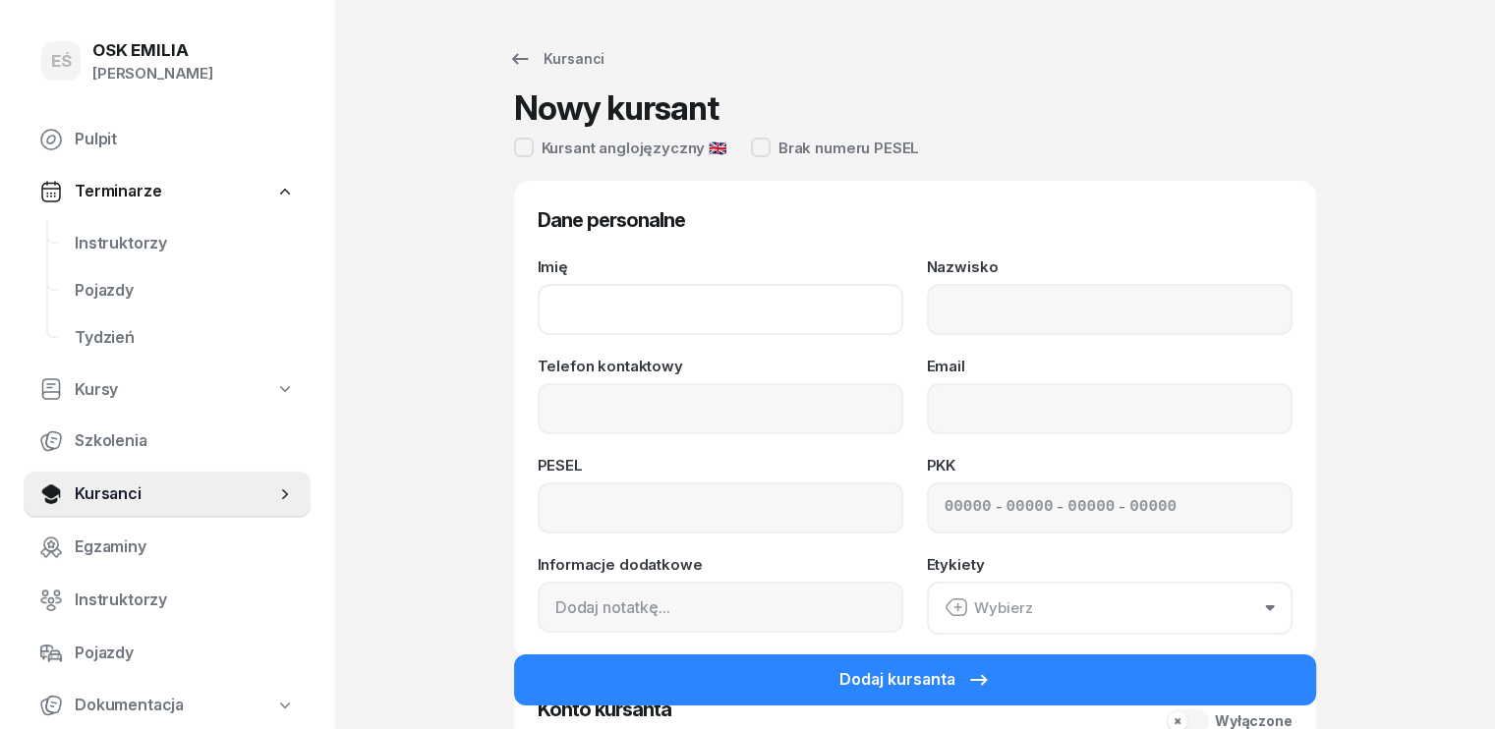
click at [653, 321] on input "Imię" at bounding box center [721, 309] width 366 height 51
type input "Kajetan"
type input "[PERSON_NAME]"
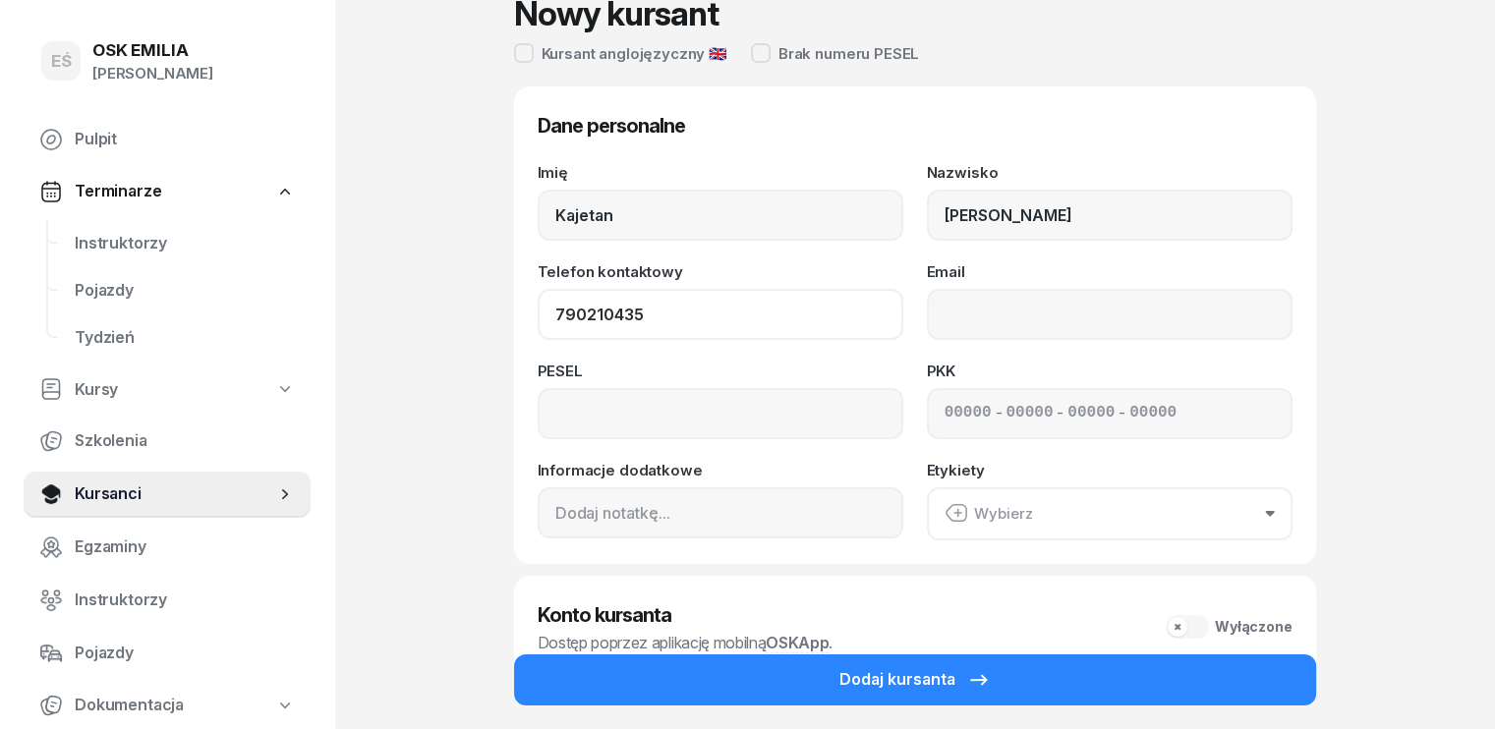
scroll to position [214, 0]
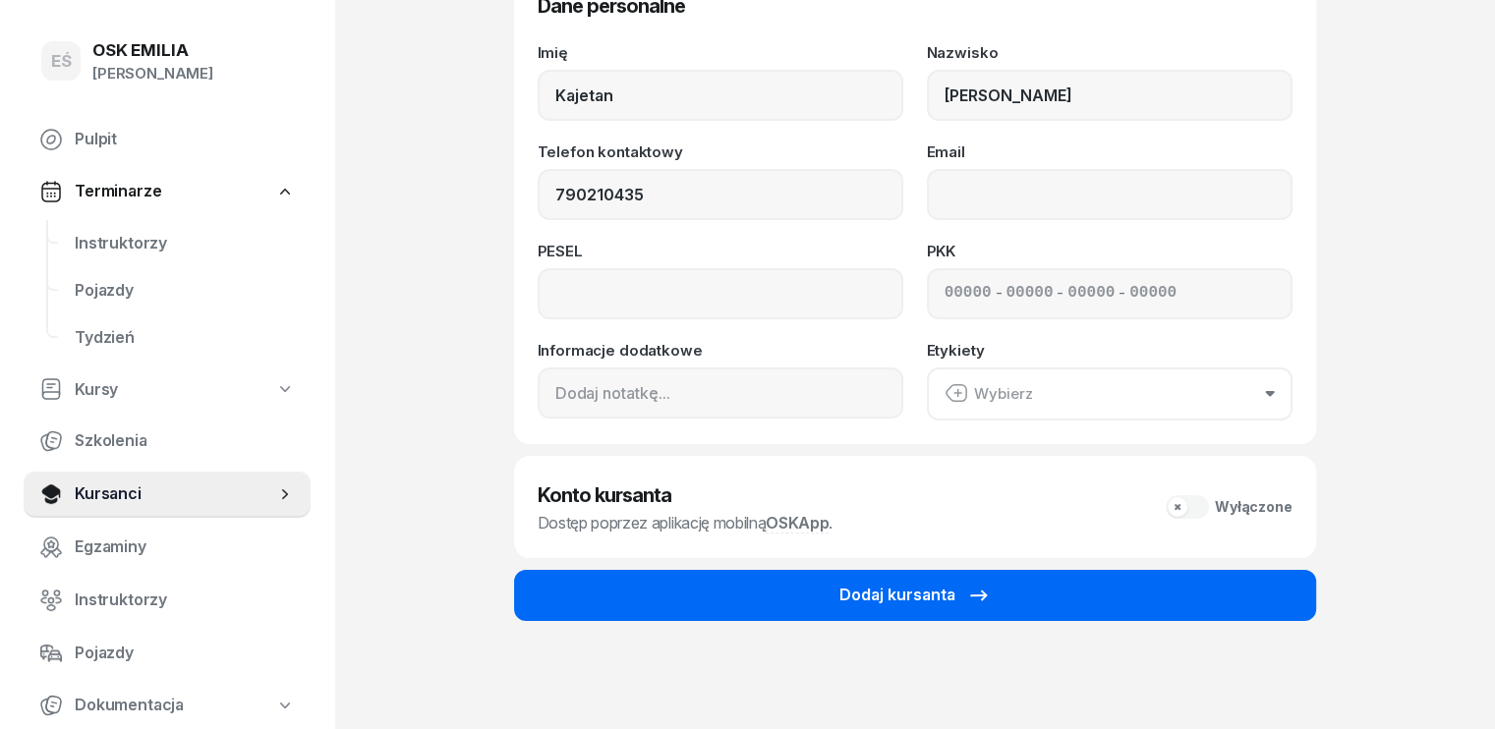
type input "790 210 435"
click at [896, 586] on div "Dodaj kursanta" at bounding box center [915, 596] width 151 height 26
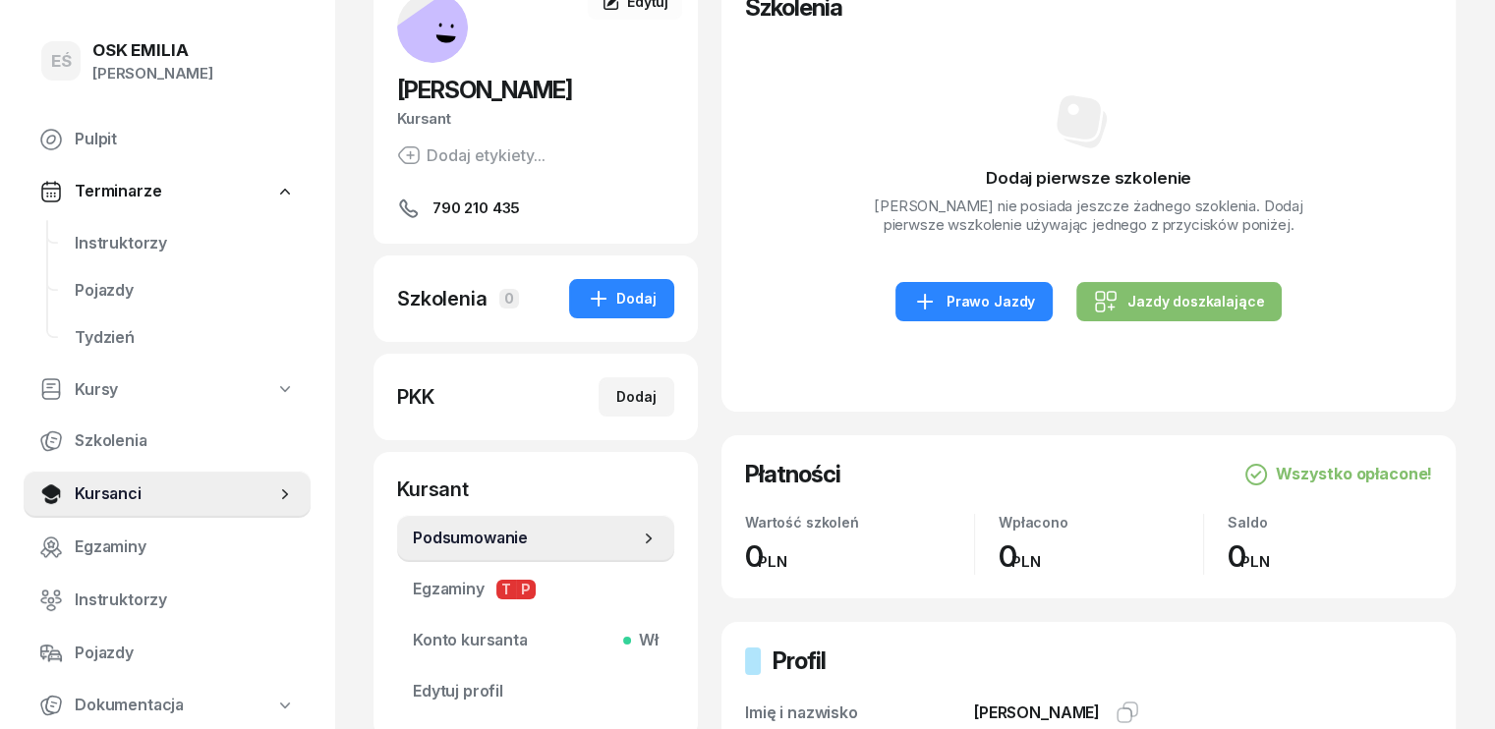
scroll to position [295, 0]
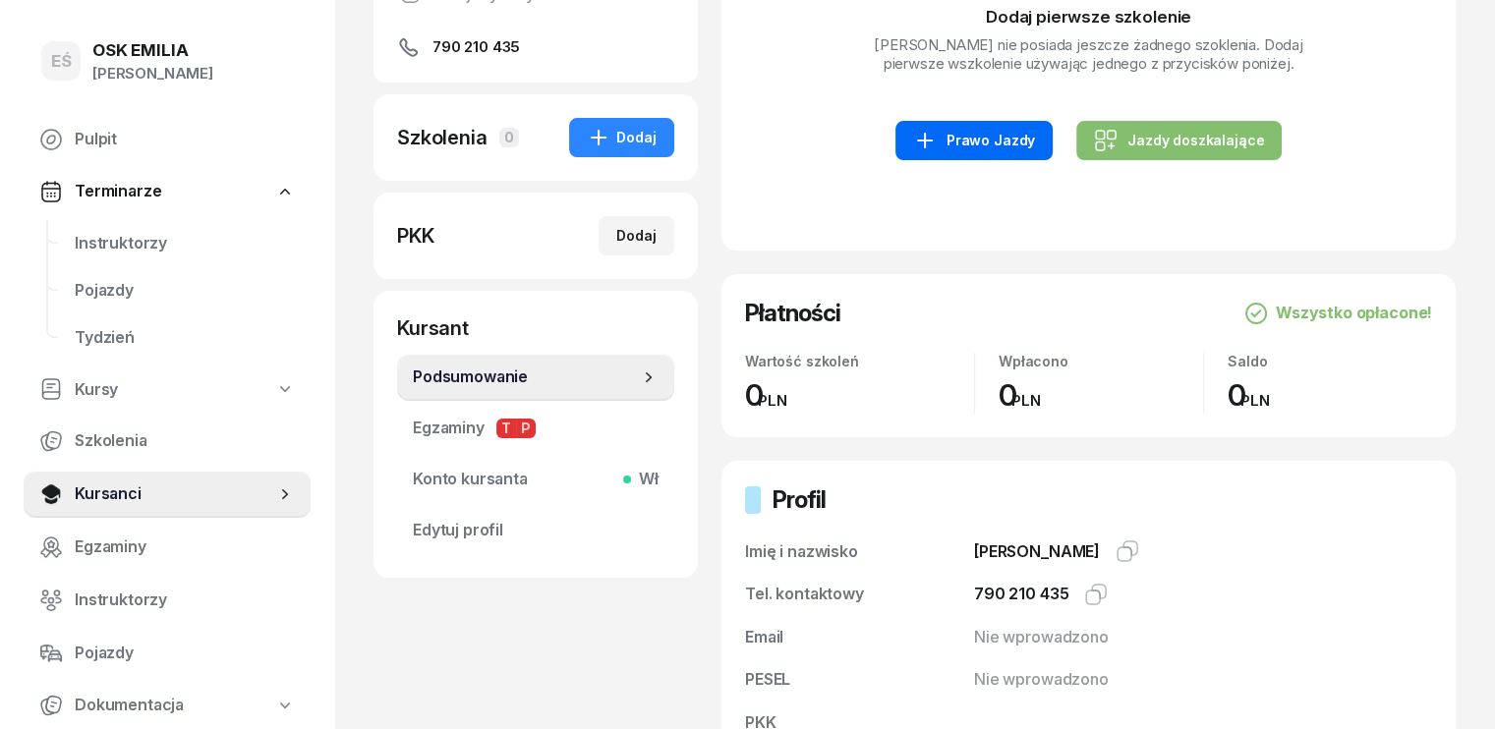
click at [971, 137] on div "Prawo Jazdy" at bounding box center [974, 141] width 122 height 24
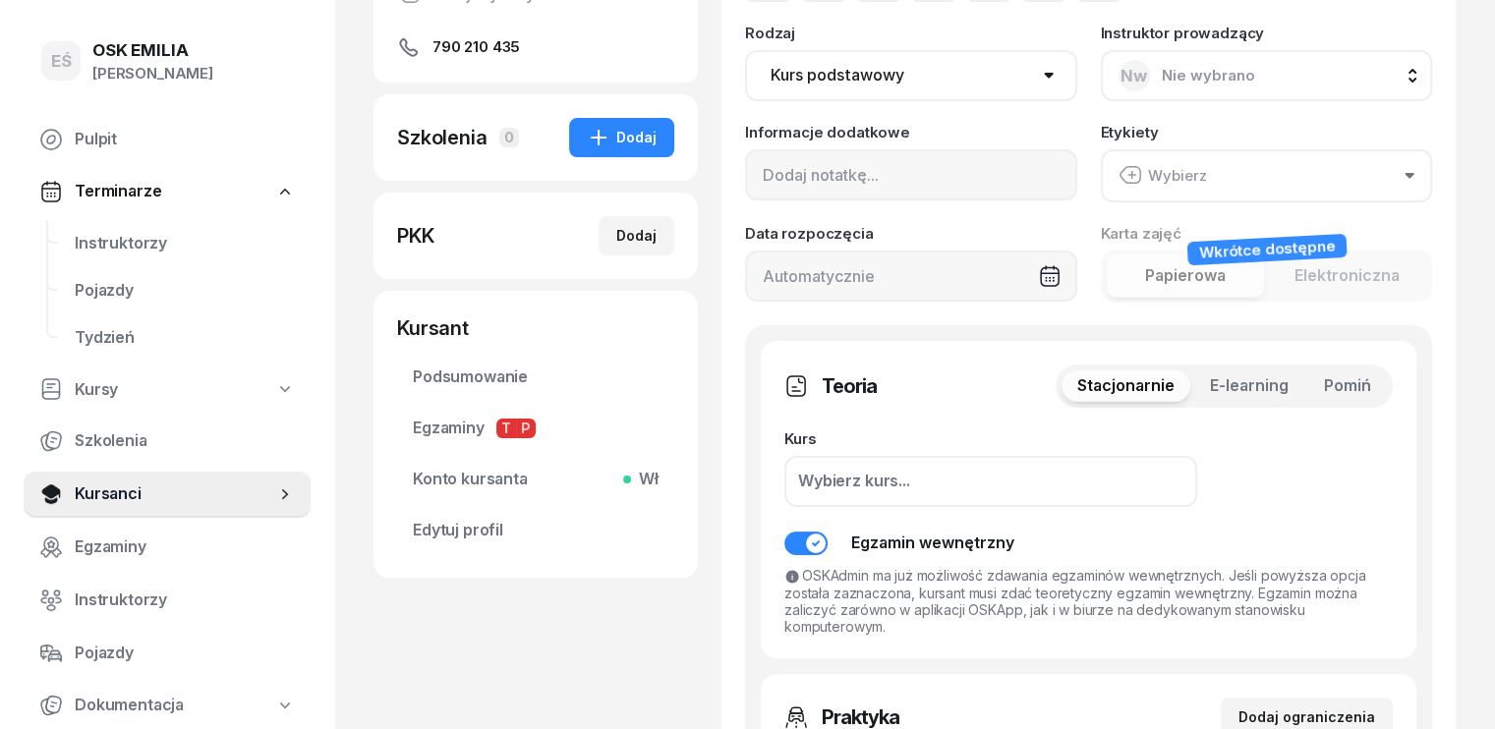
click at [1371, 380] on span "Pomiń" at bounding box center [1347, 387] width 47 height 26
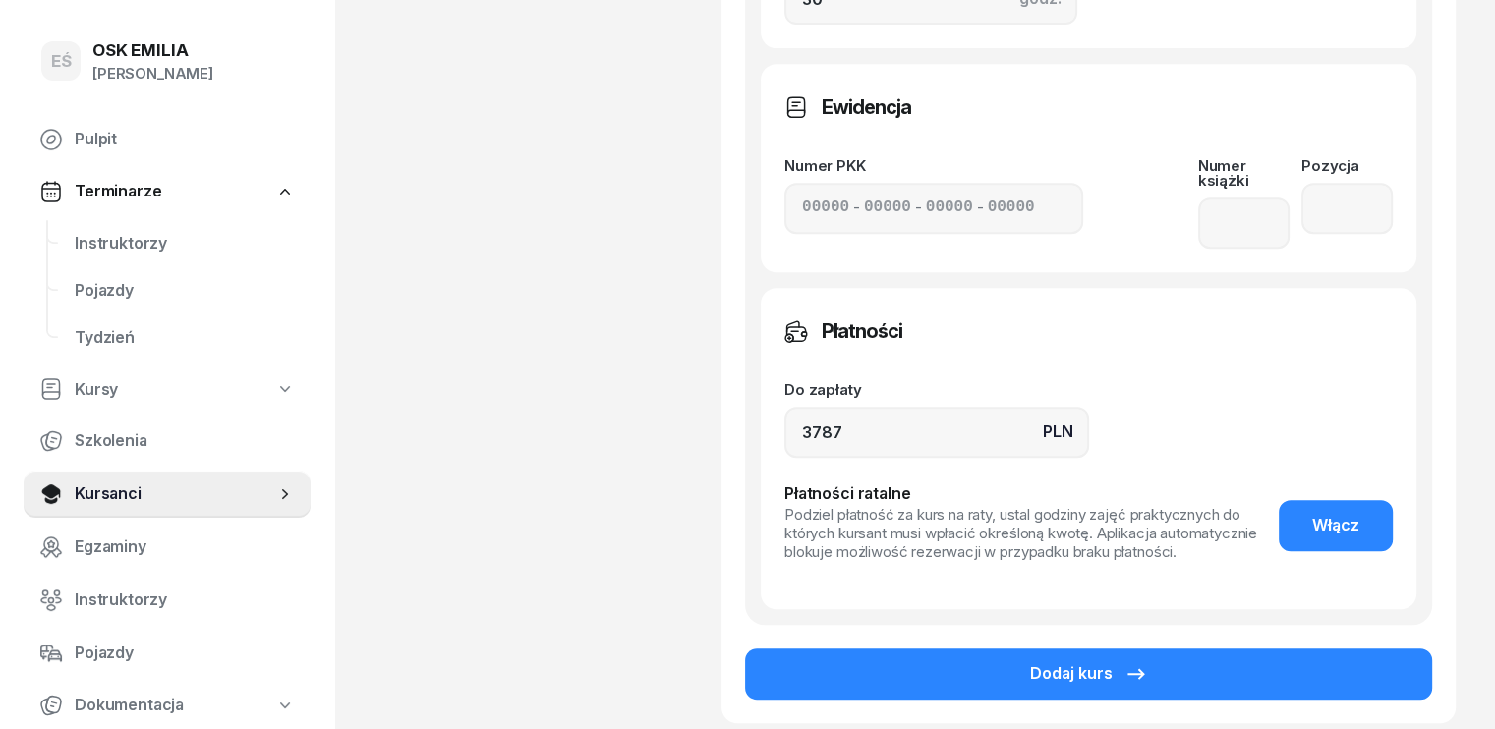
scroll to position [983, 0]
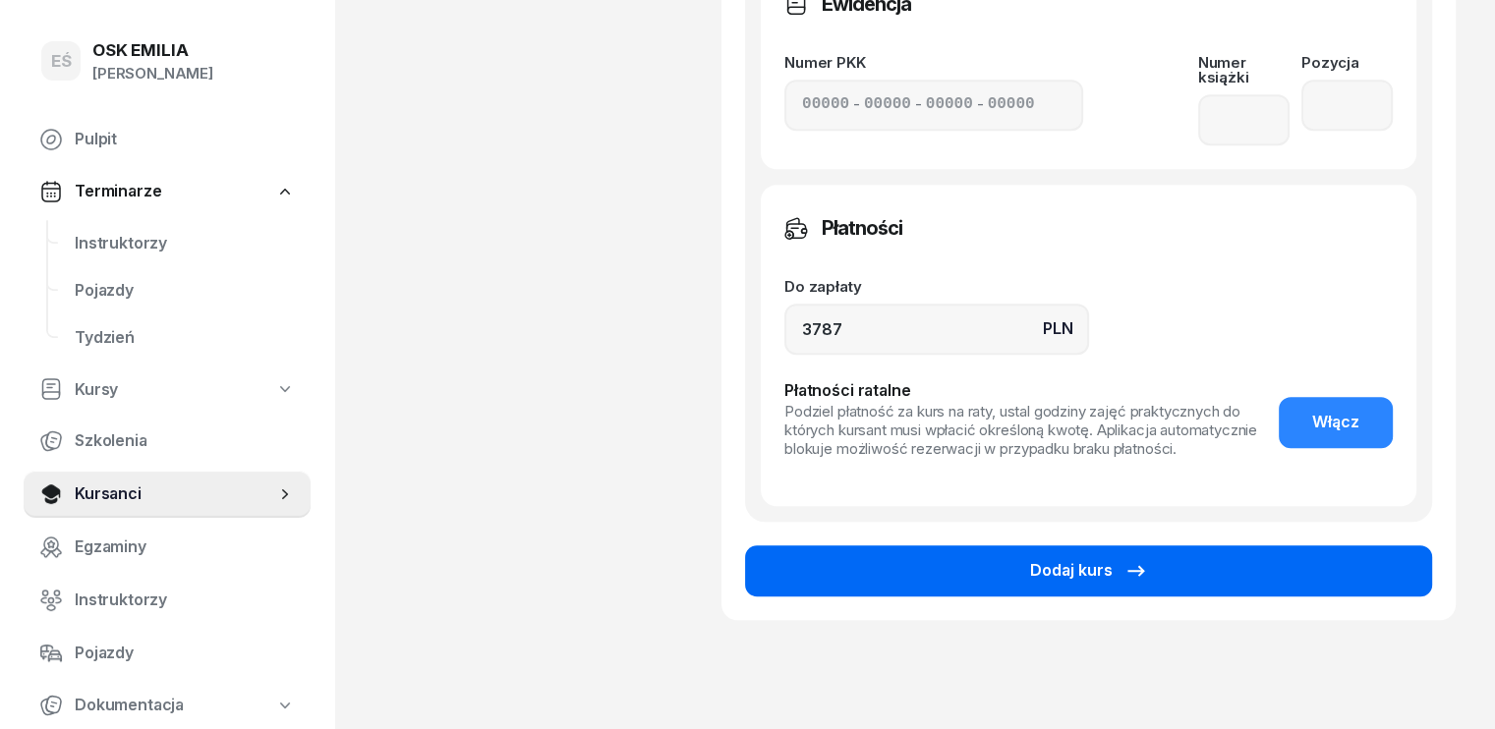
click at [1121, 558] on div "Dodaj kurs" at bounding box center [1089, 571] width 118 height 26
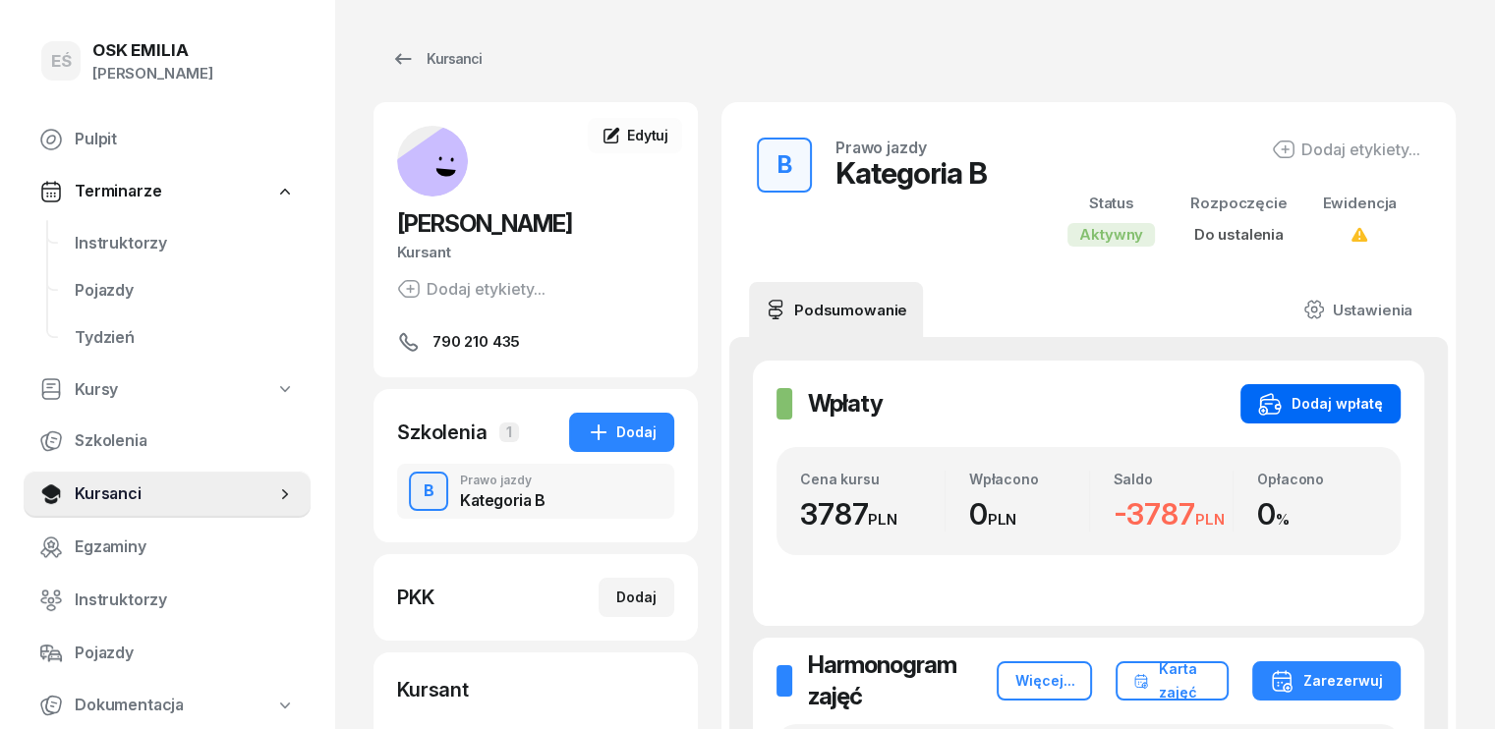
click at [1349, 388] on button "Dodaj wpłatę" at bounding box center [1321, 403] width 160 height 39
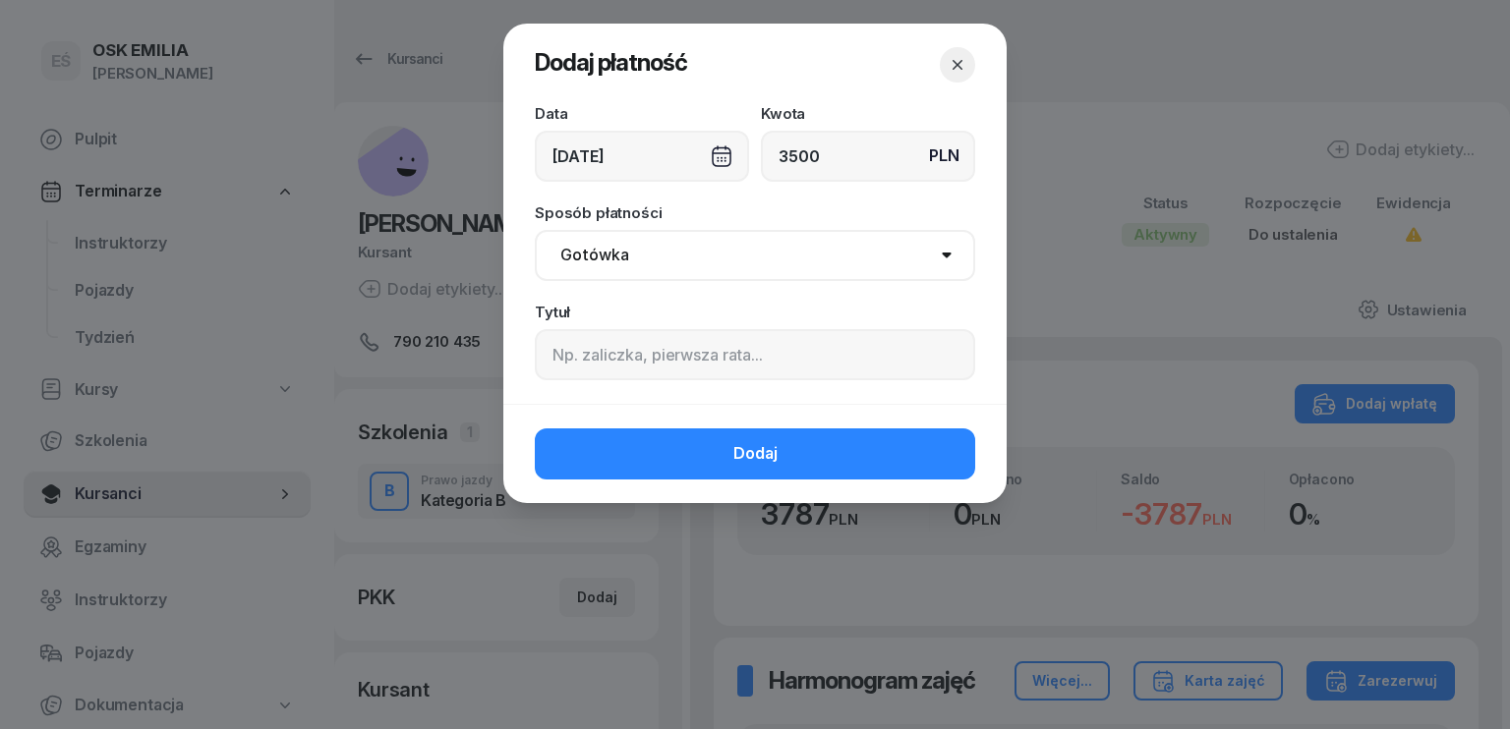
type input "3500"
click at [613, 156] on div "[DATE]" at bounding box center [642, 156] width 214 height 51
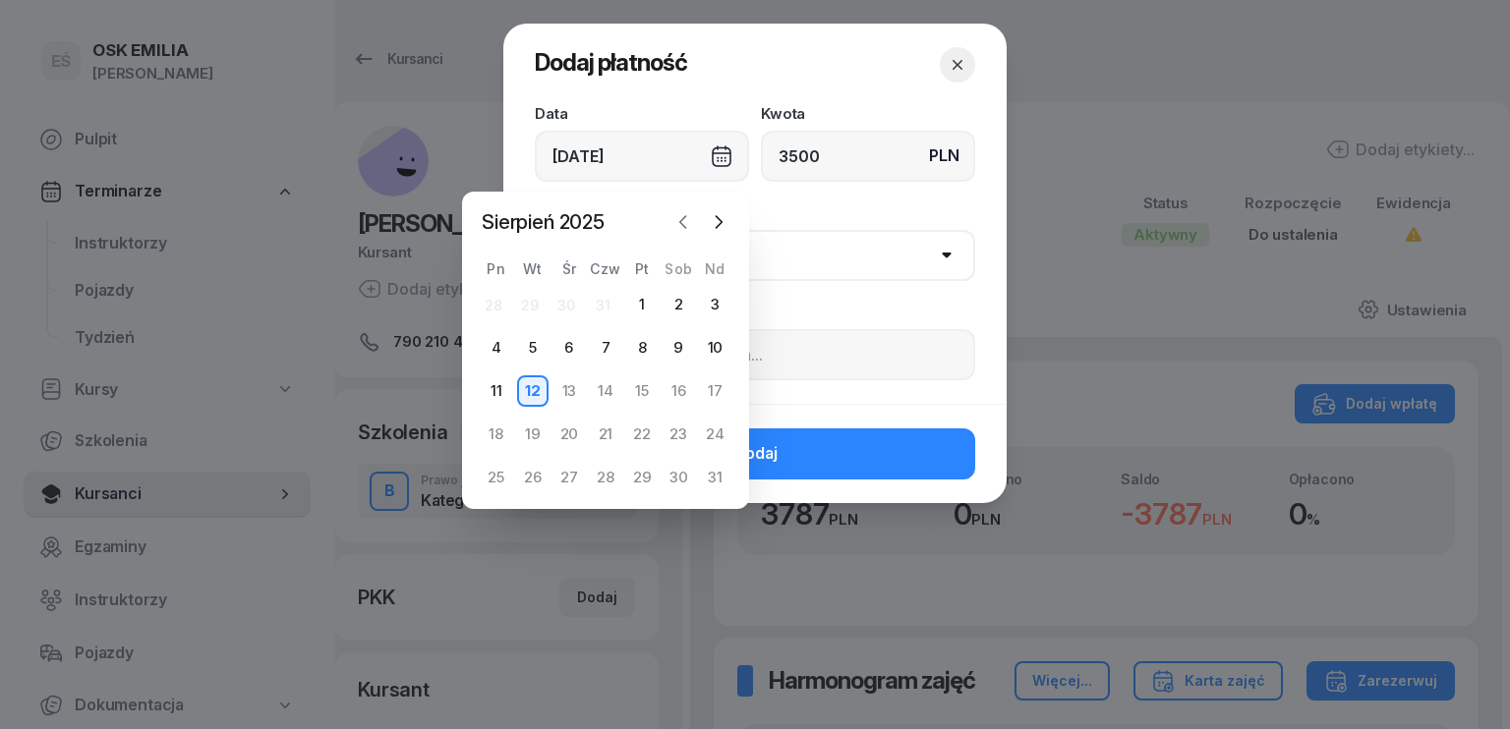
click at [688, 225] on icon "button" at bounding box center [683, 222] width 20 height 20
click at [620, 393] on div "17" at bounding box center [605, 391] width 31 height 31
type input "[DATE]"
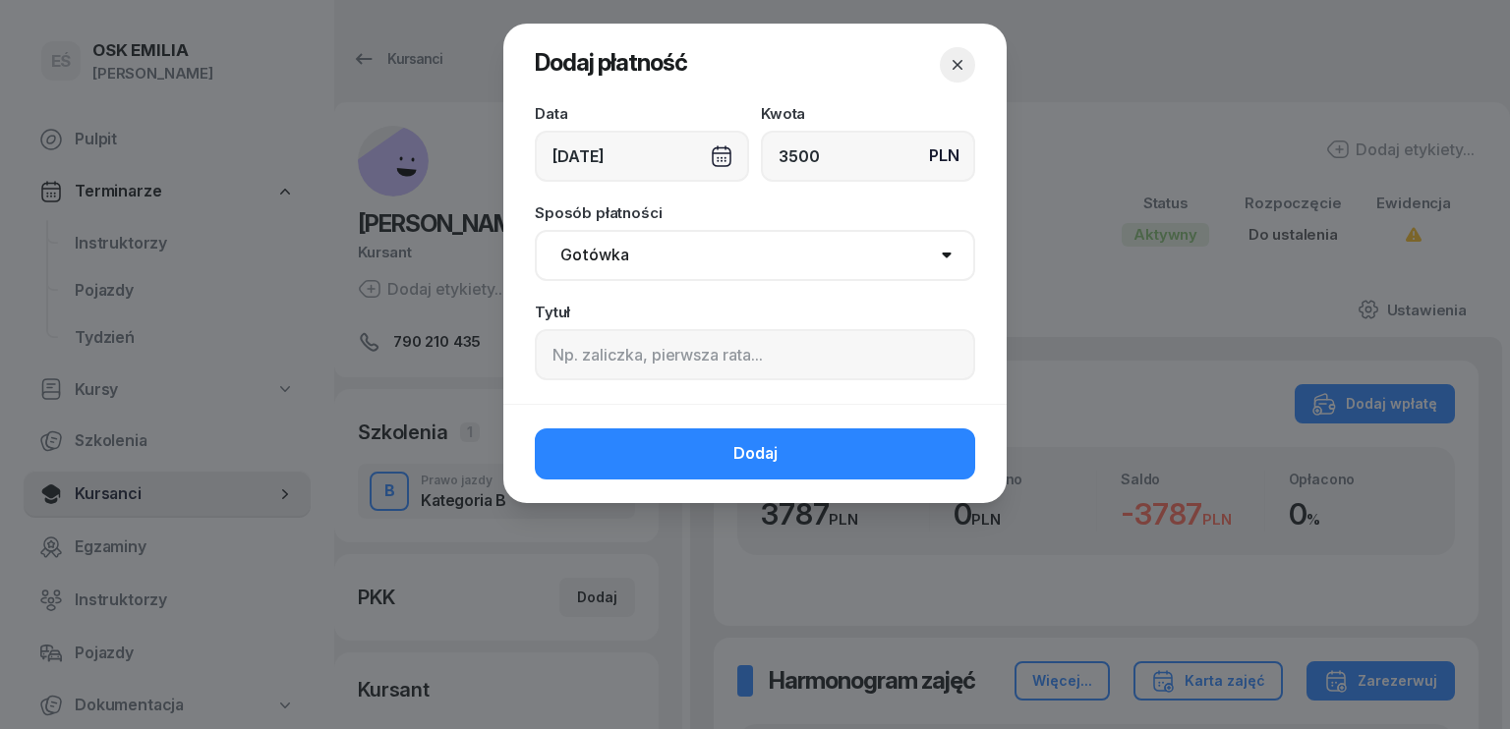
click at [625, 257] on select "Gotówka Karta Przelew Płatności online BLIK" at bounding box center [755, 255] width 440 height 51
select select "transfer"
click at [535, 230] on select "Gotówka Karta Przelew Płatności online BLIK" at bounding box center [755, 255] width 440 height 51
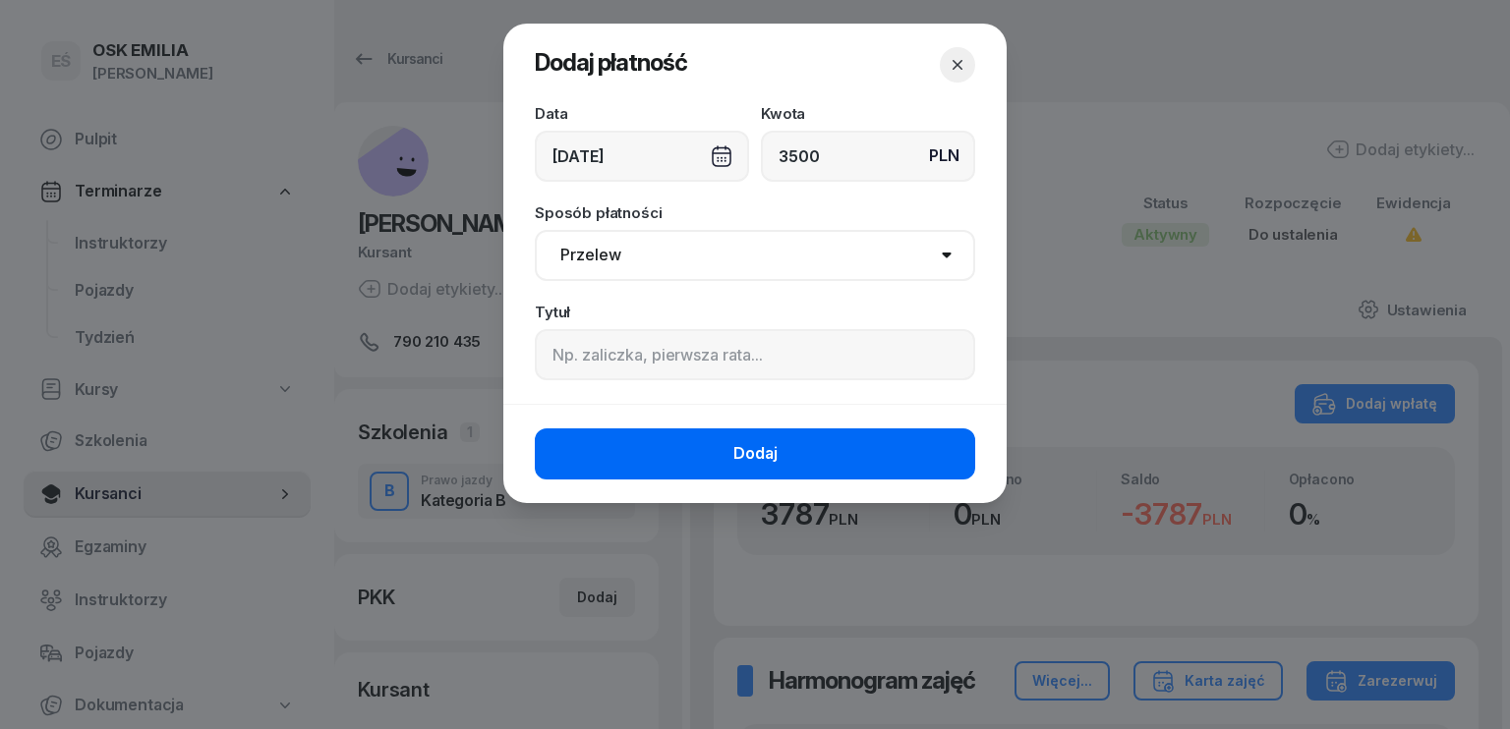
click at [694, 443] on button "Dodaj" at bounding box center [755, 454] width 440 height 51
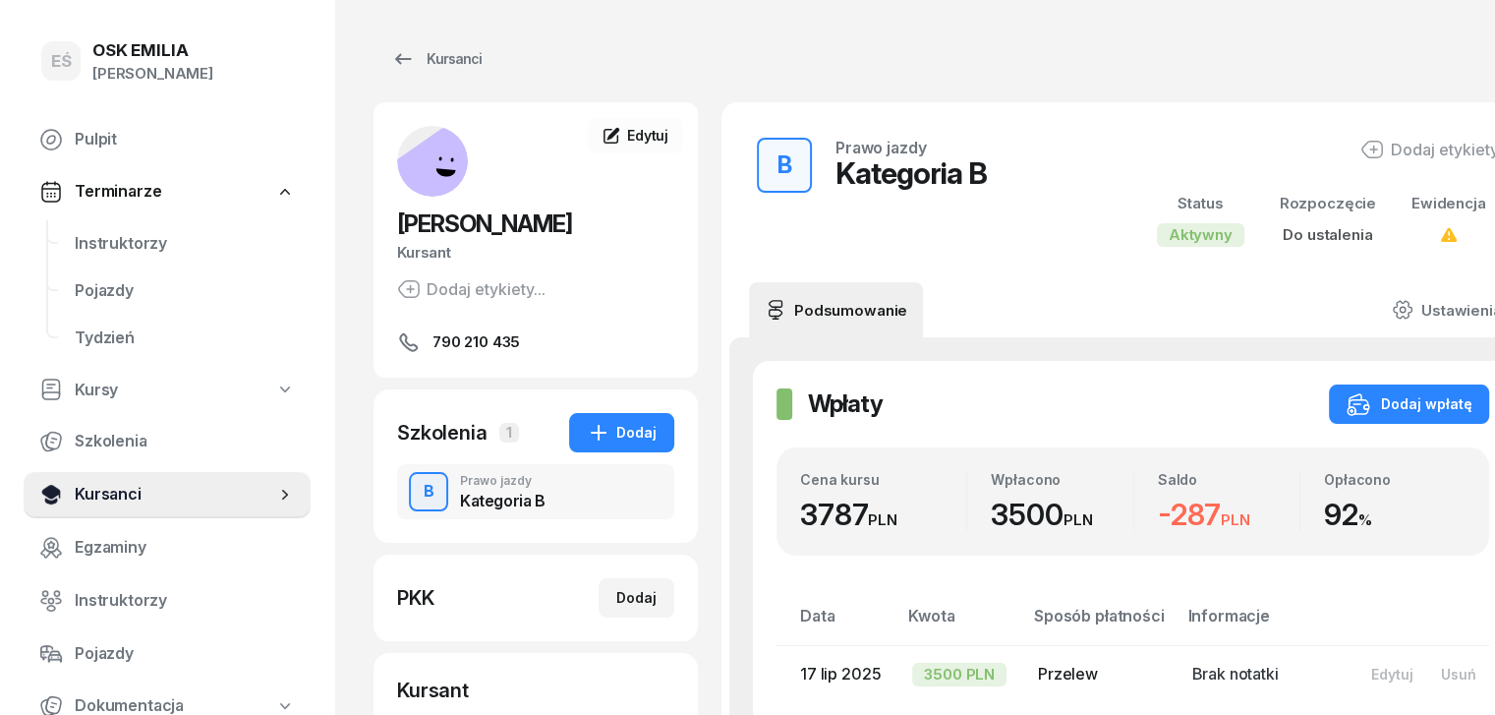
click at [133, 489] on span "Kursanci" at bounding box center [175, 495] width 201 height 26
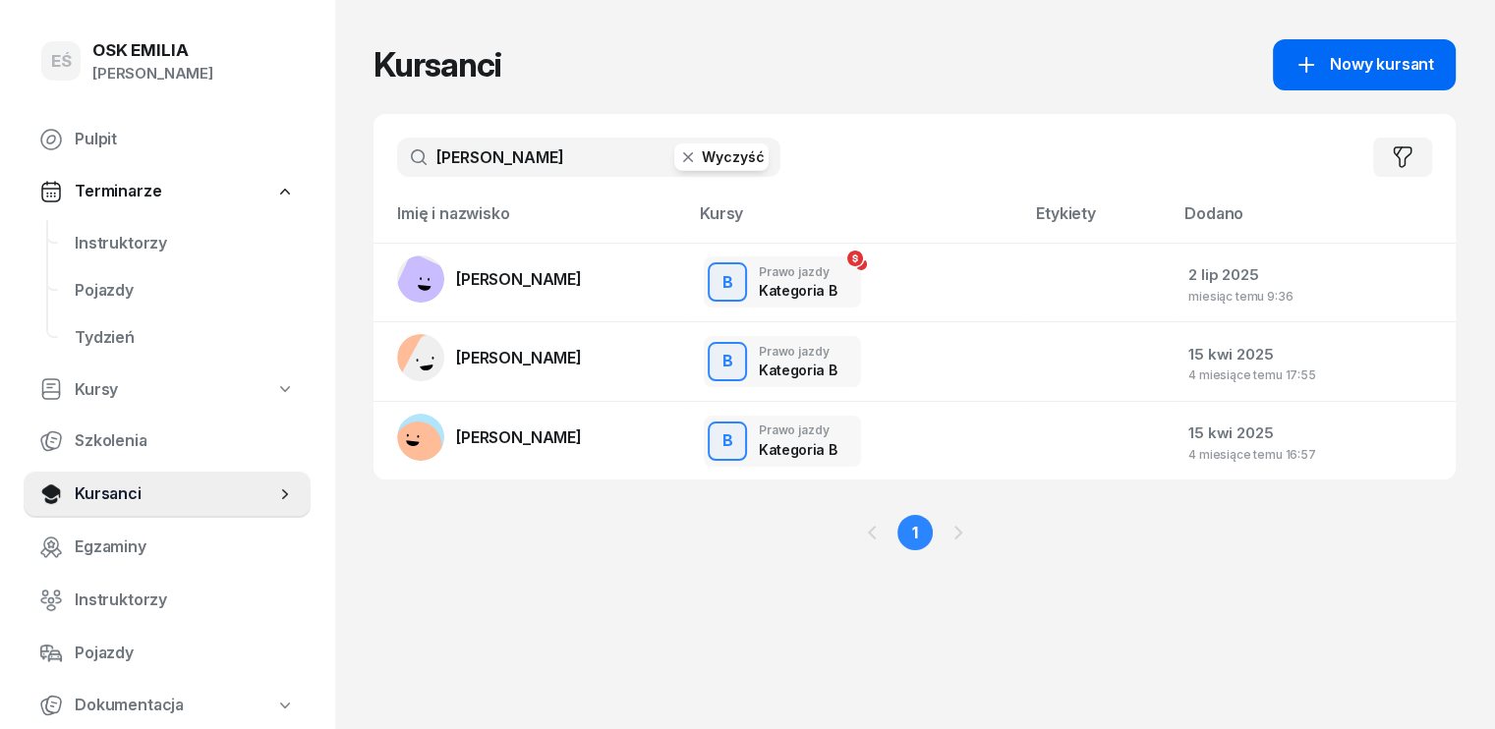
click at [1318, 68] on icon at bounding box center [1307, 65] width 24 height 24
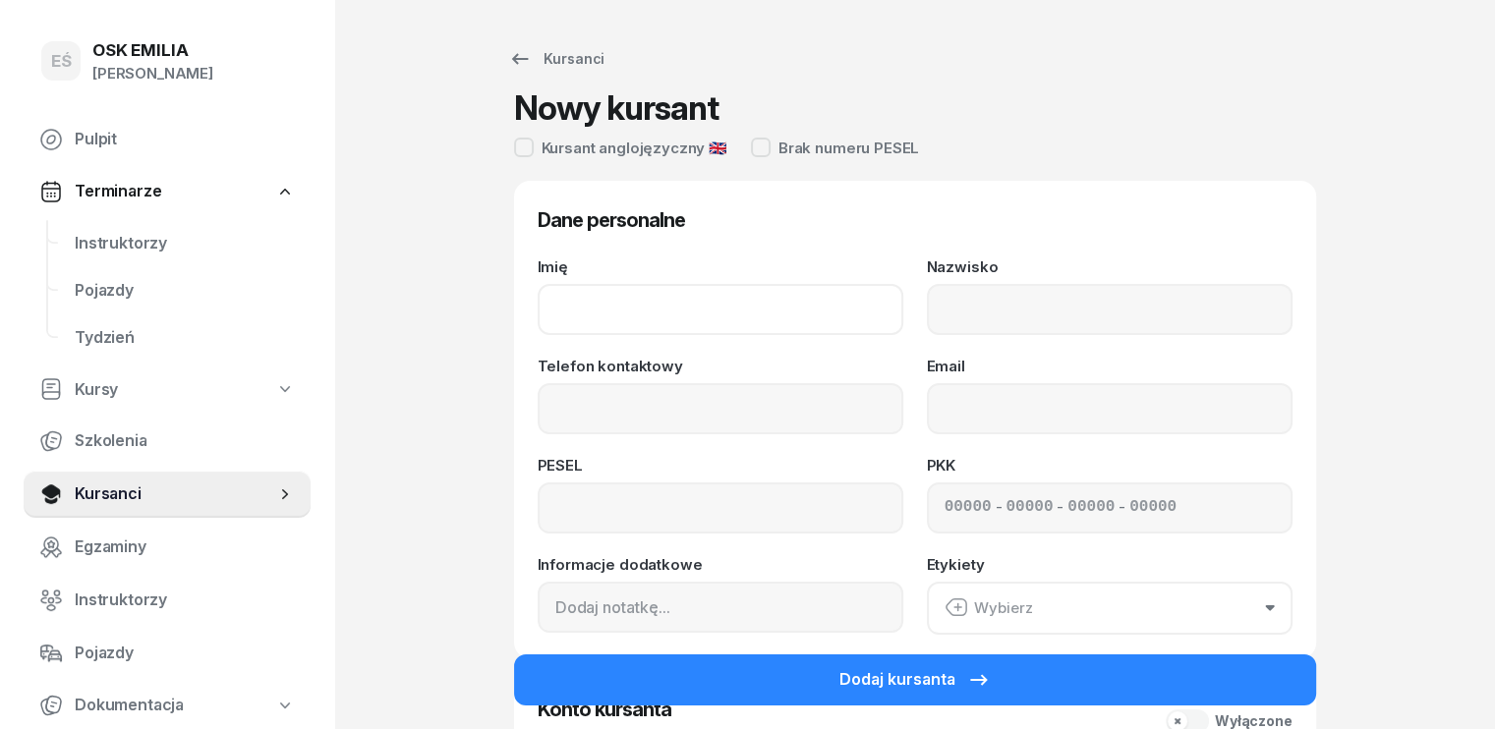
click at [591, 311] on input "Imię" at bounding box center [721, 309] width 366 height 51
type input "[PERSON_NAME]"
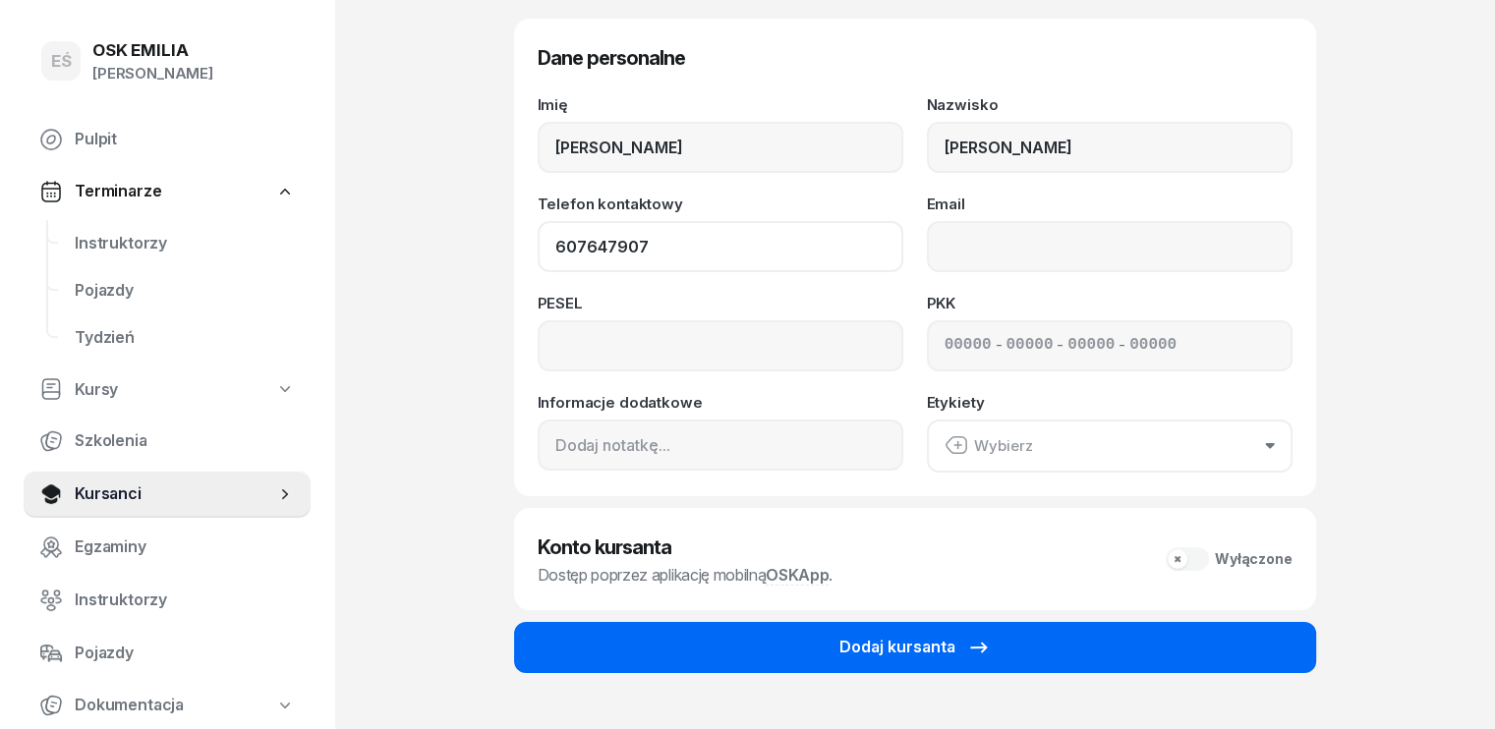
scroll to position [197, 0]
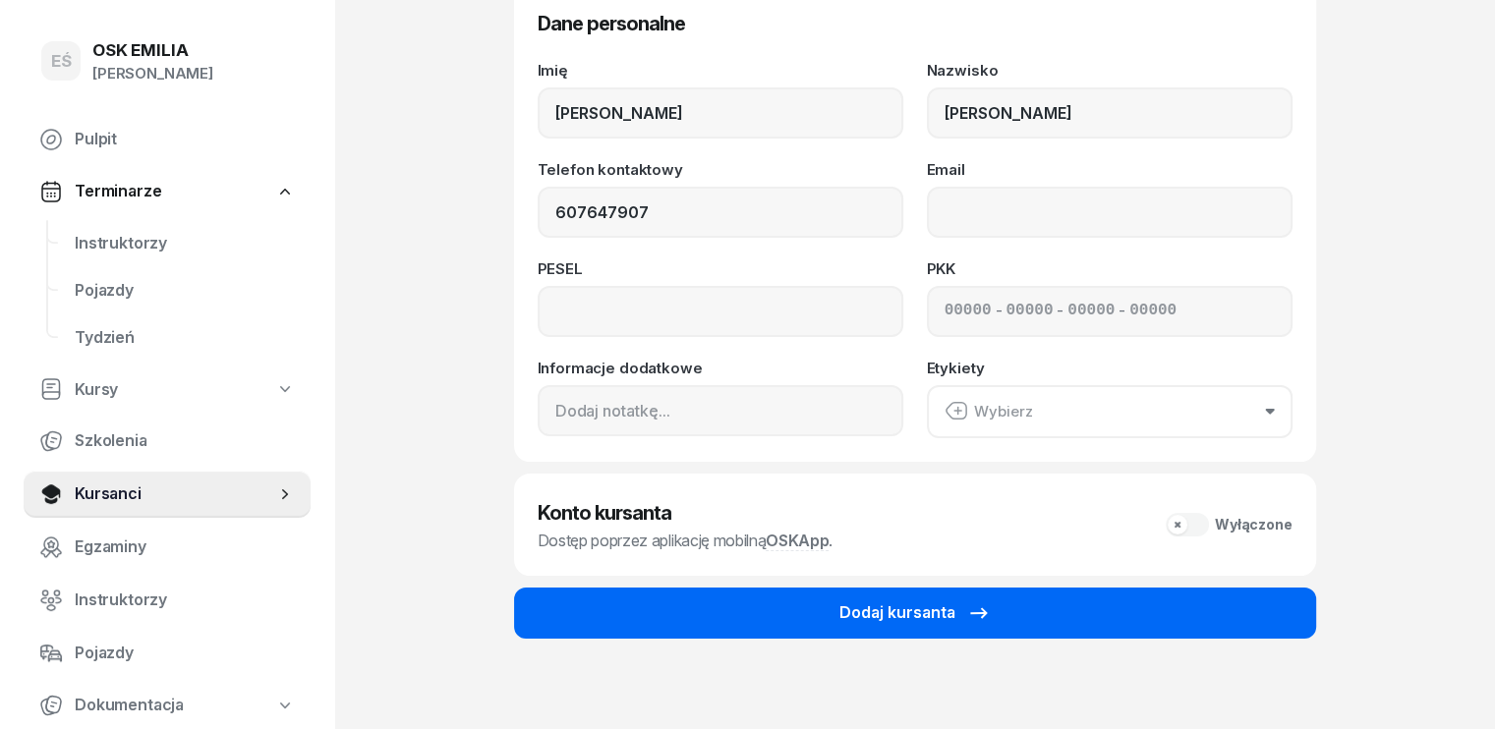
type input "607 647 907"
click at [842, 617] on div "Dodaj kursanta" at bounding box center [915, 614] width 151 height 26
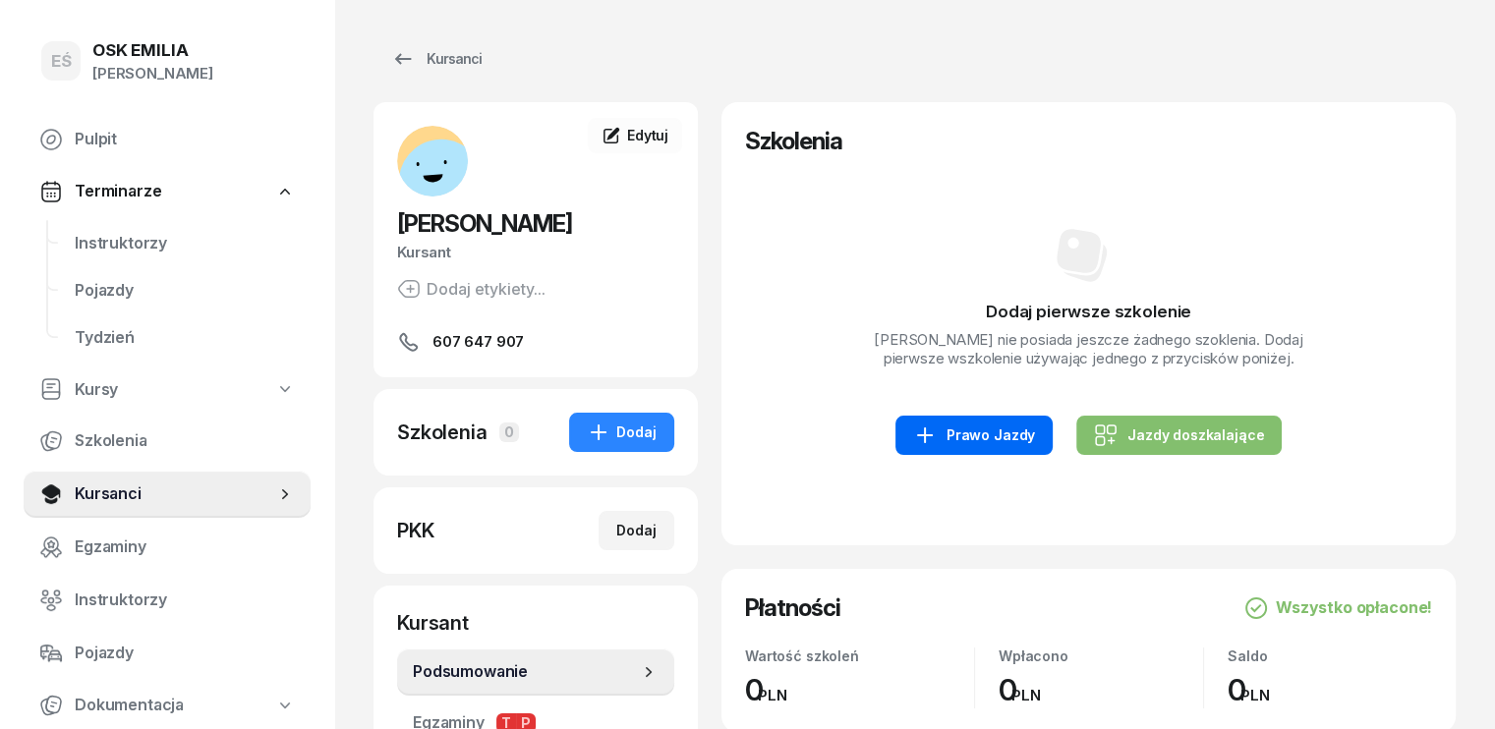
click at [970, 433] on div "Prawo Jazdy" at bounding box center [974, 436] width 122 height 24
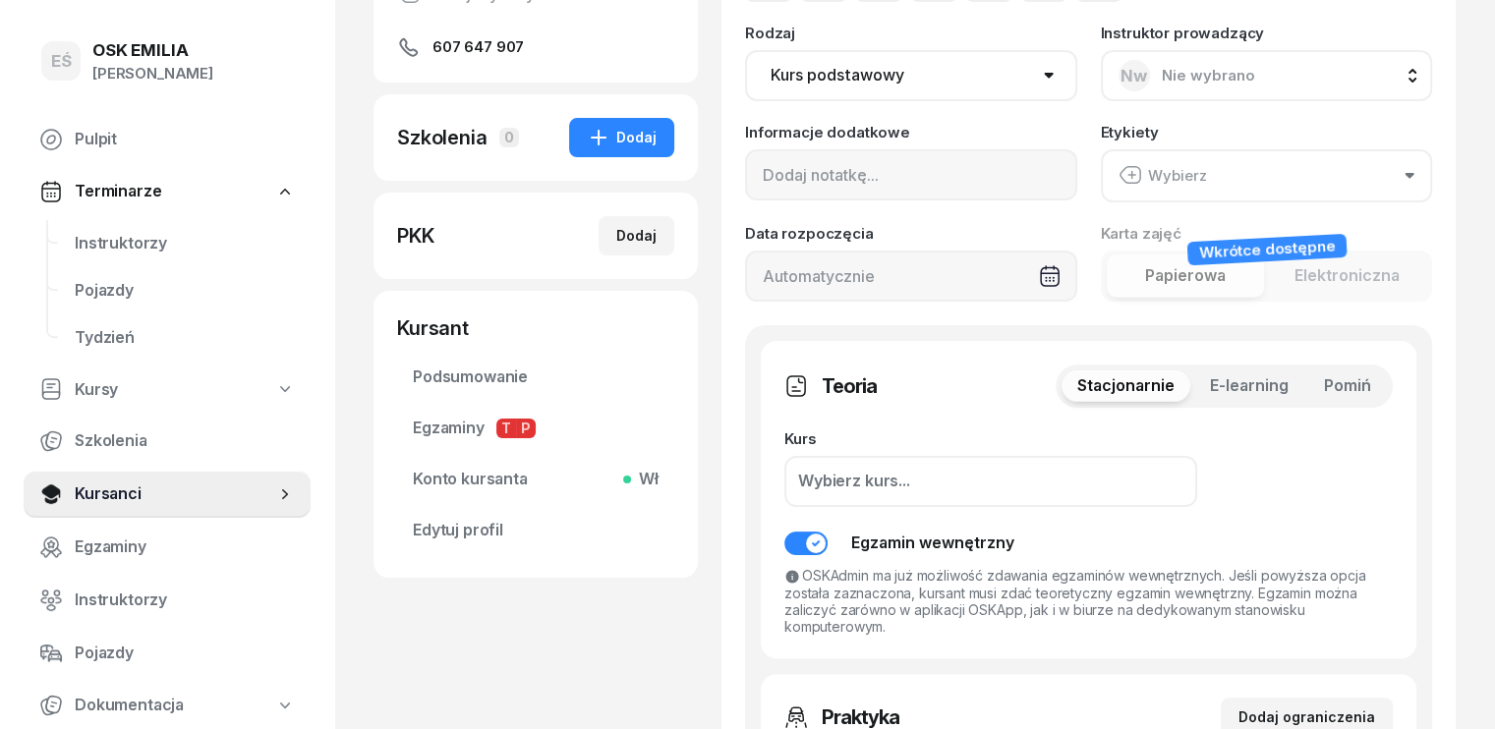
drag, startPoint x: 1400, startPoint y: 380, endPoint x: 1390, endPoint y: 382, distance: 10.0
click at [1371, 379] on span "Pomiń" at bounding box center [1347, 387] width 47 height 26
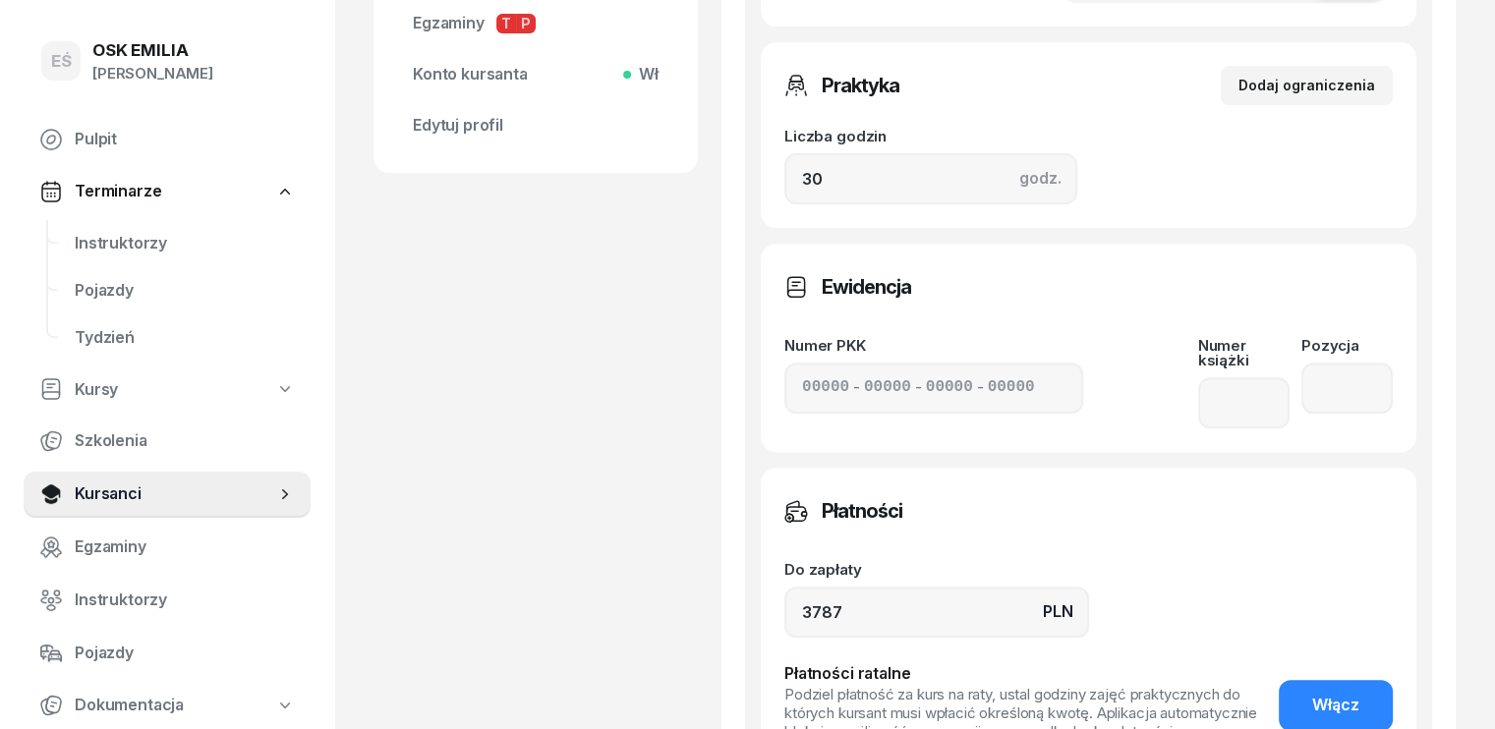
scroll to position [885, 0]
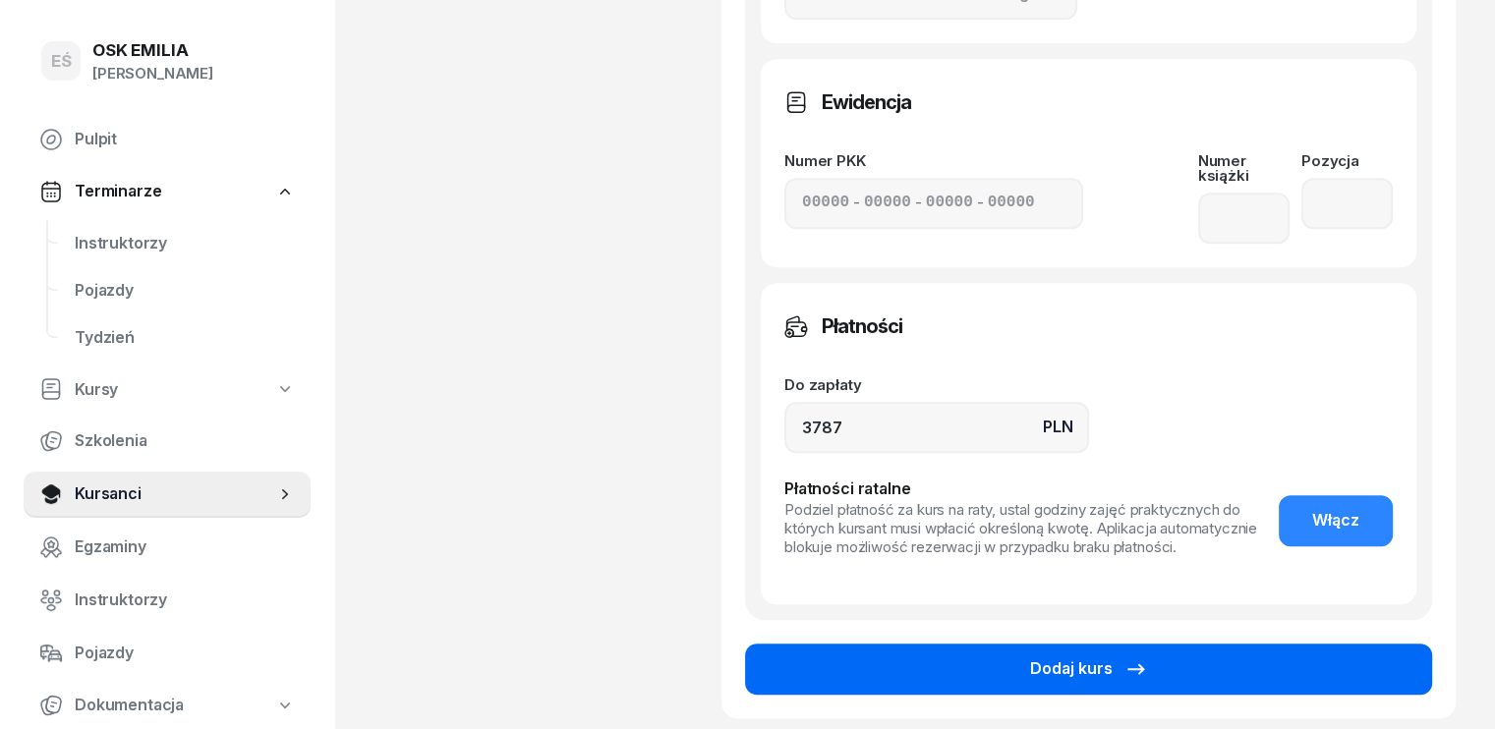
click at [1011, 646] on button "Dodaj kurs" at bounding box center [1088, 669] width 687 height 51
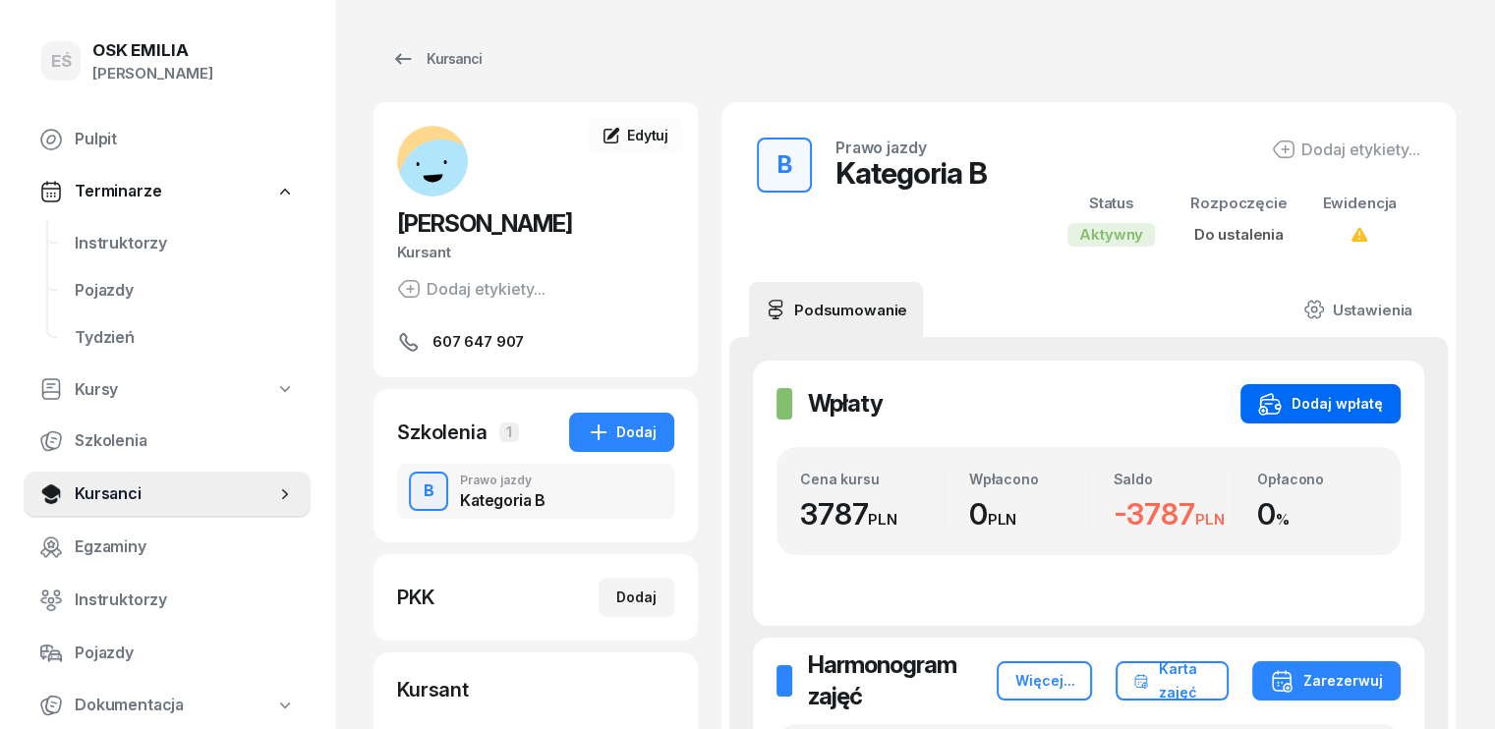
click at [1383, 407] on div "Dodaj wpłatę" at bounding box center [1320, 404] width 125 height 24
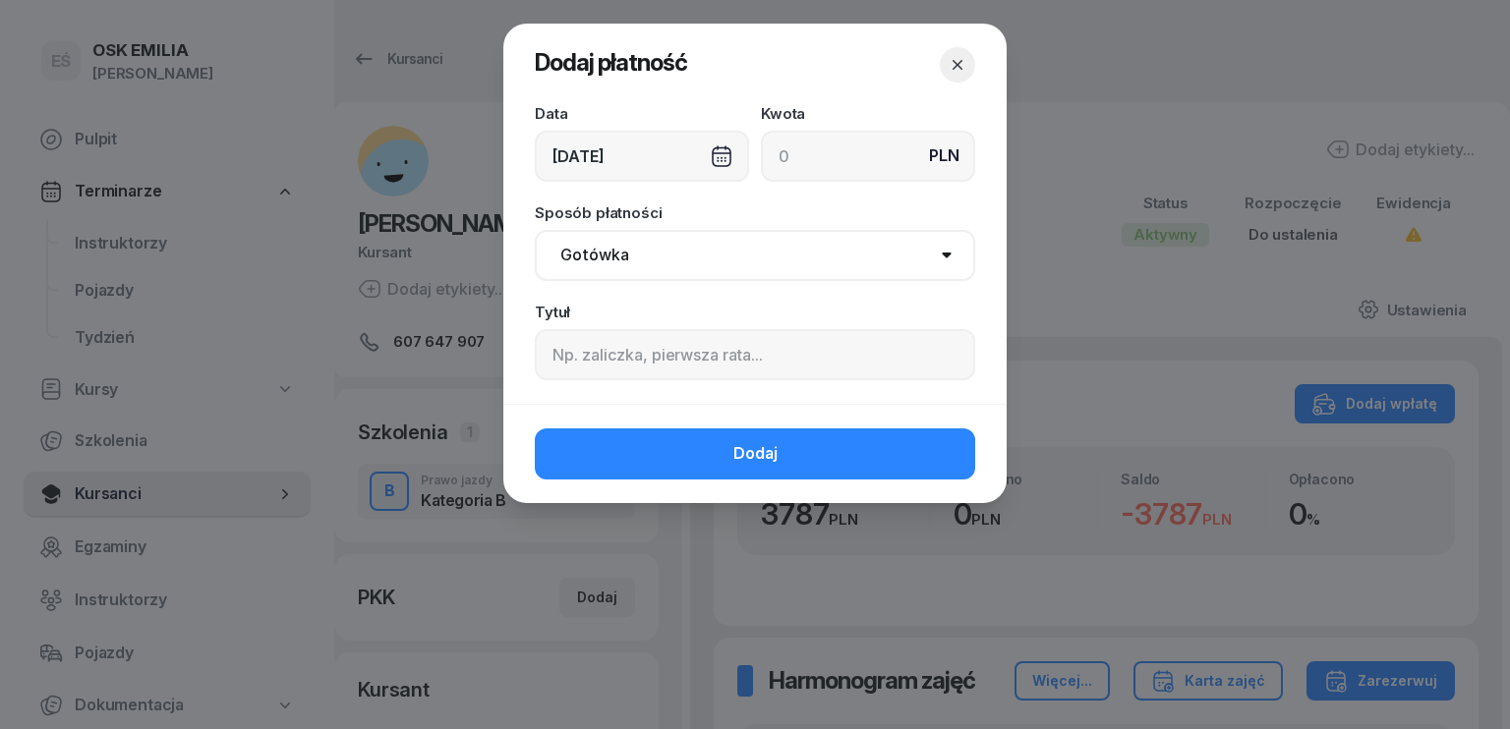
click at [813, 141] on input at bounding box center [868, 156] width 214 height 51
type input "500"
click at [635, 155] on div "[DATE]" at bounding box center [642, 156] width 214 height 51
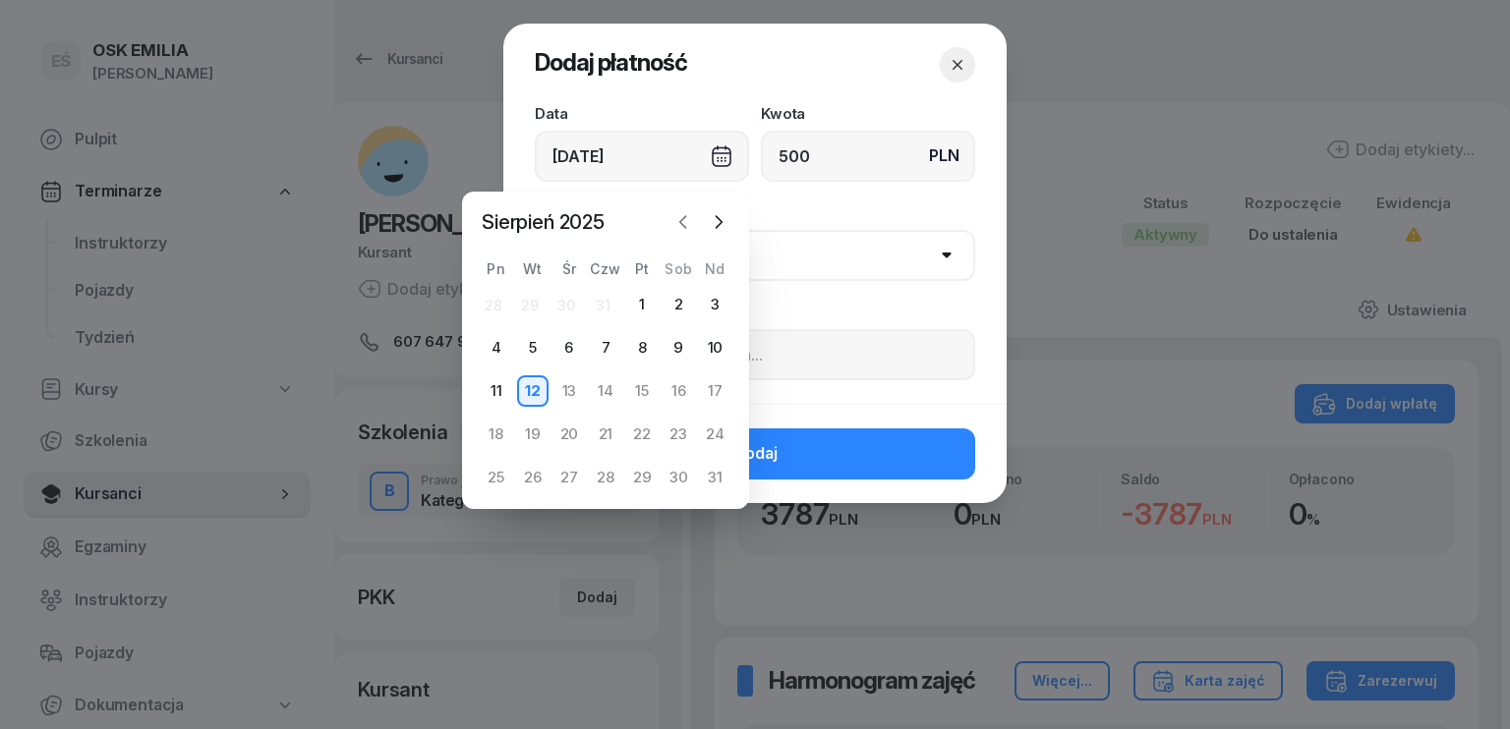
click at [684, 229] on icon "button" at bounding box center [683, 222] width 20 height 20
click at [575, 388] on div "16" at bounding box center [568, 391] width 31 height 31
type input "[DATE]"
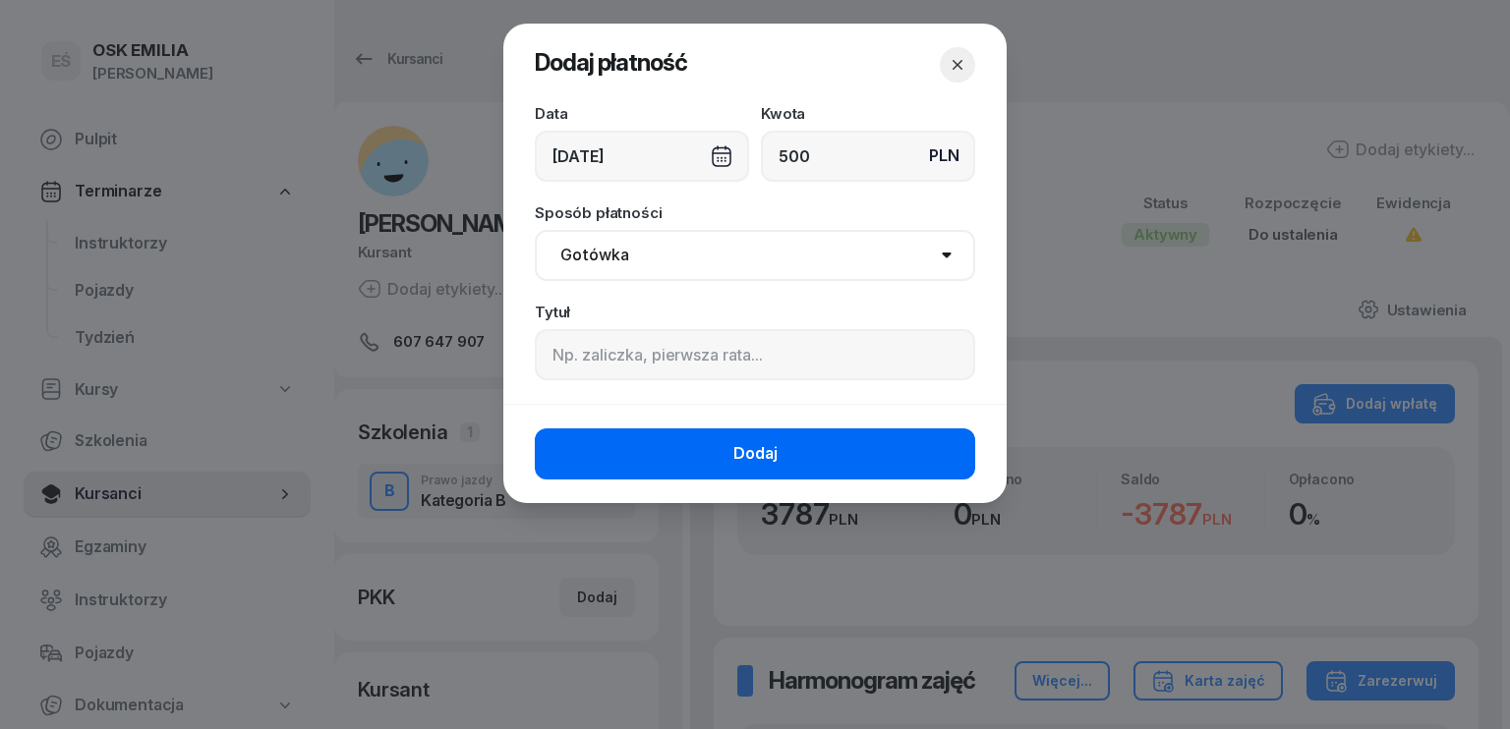
click at [719, 455] on button "Dodaj" at bounding box center [755, 454] width 440 height 51
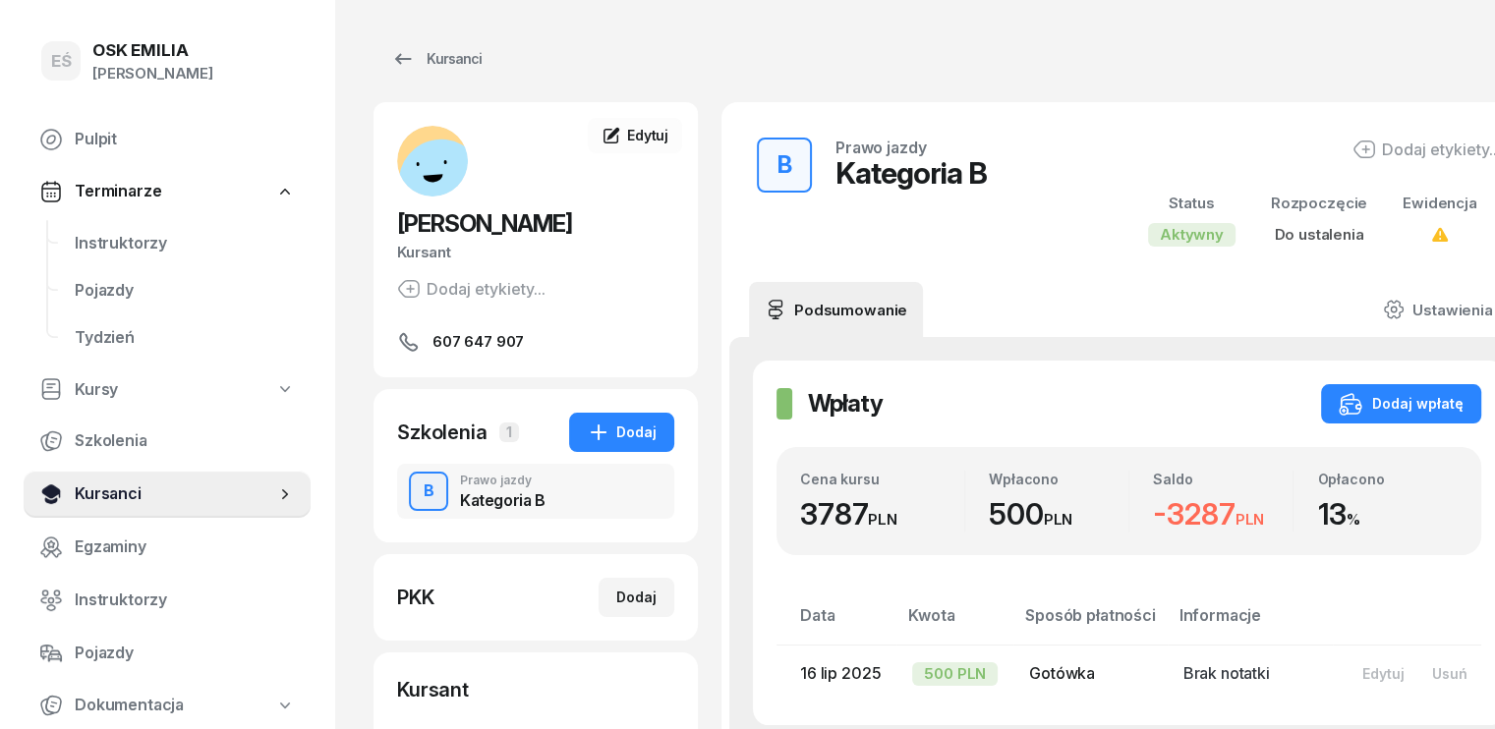
click at [90, 478] on link "Kursanci" at bounding box center [167, 494] width 287 height 47
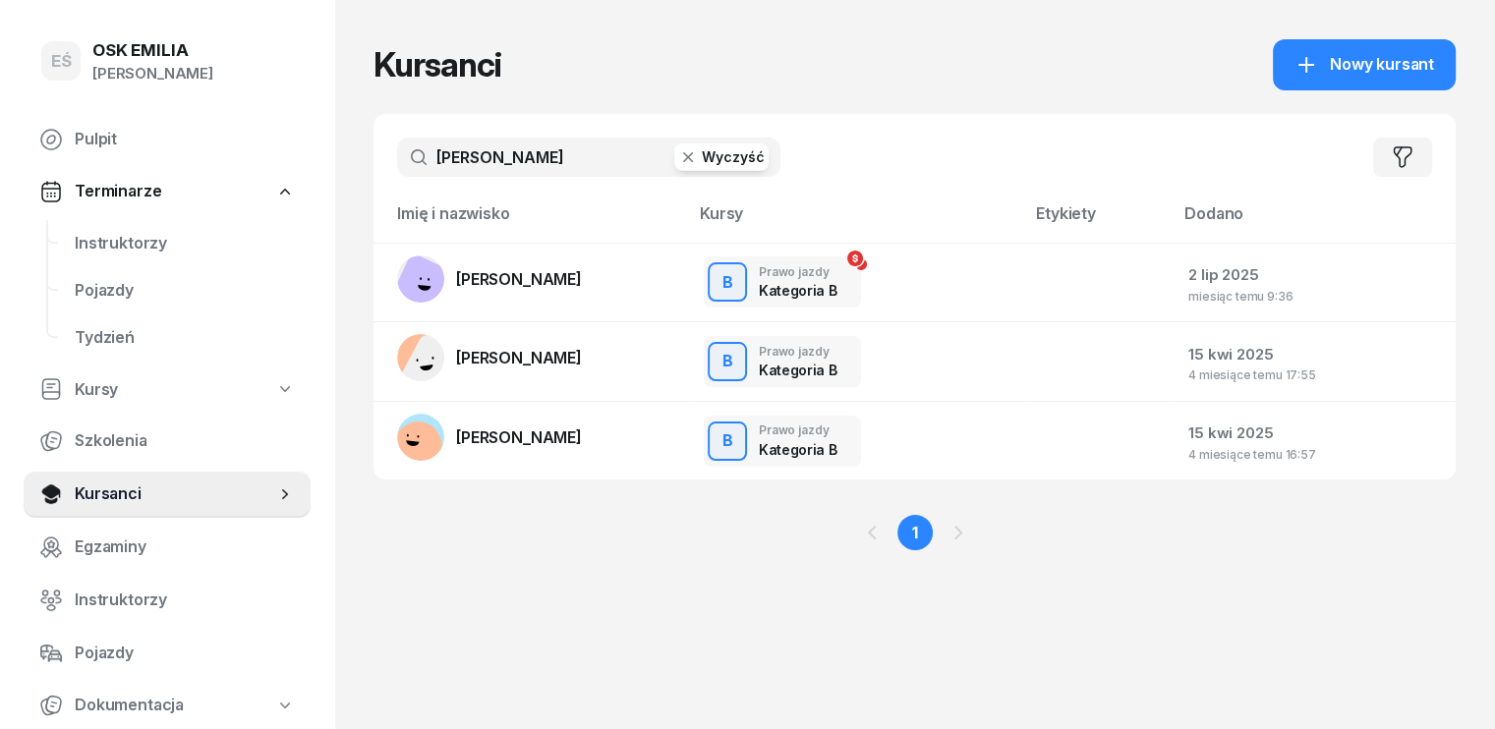
drag, startPoint x: 491, startPoint y: 149, endPoint x: 232, endPoint y: 164, distance: 259.0
click at [237, 164] on div "EŚ OSK [PERSON_NAME] [PERSON_NAME] Śniedziewska Pulpit Terminarze Instruktorzy …" at bounding box center [747, 364] width 1495 height 729
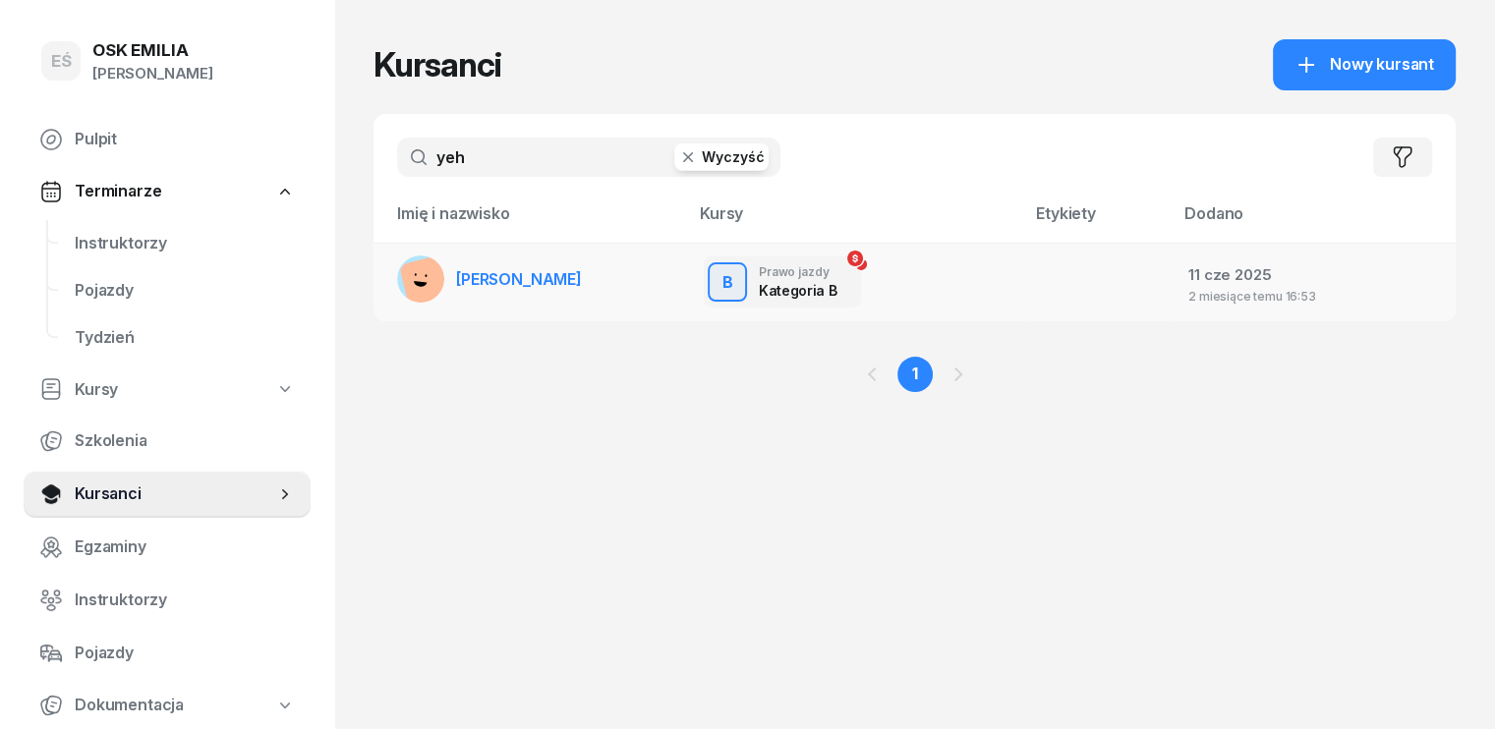
type input "yeh"
click at [456, 279] on span "[PERSON_NAME]" at bounding box center [519, 279] width 126 height 20
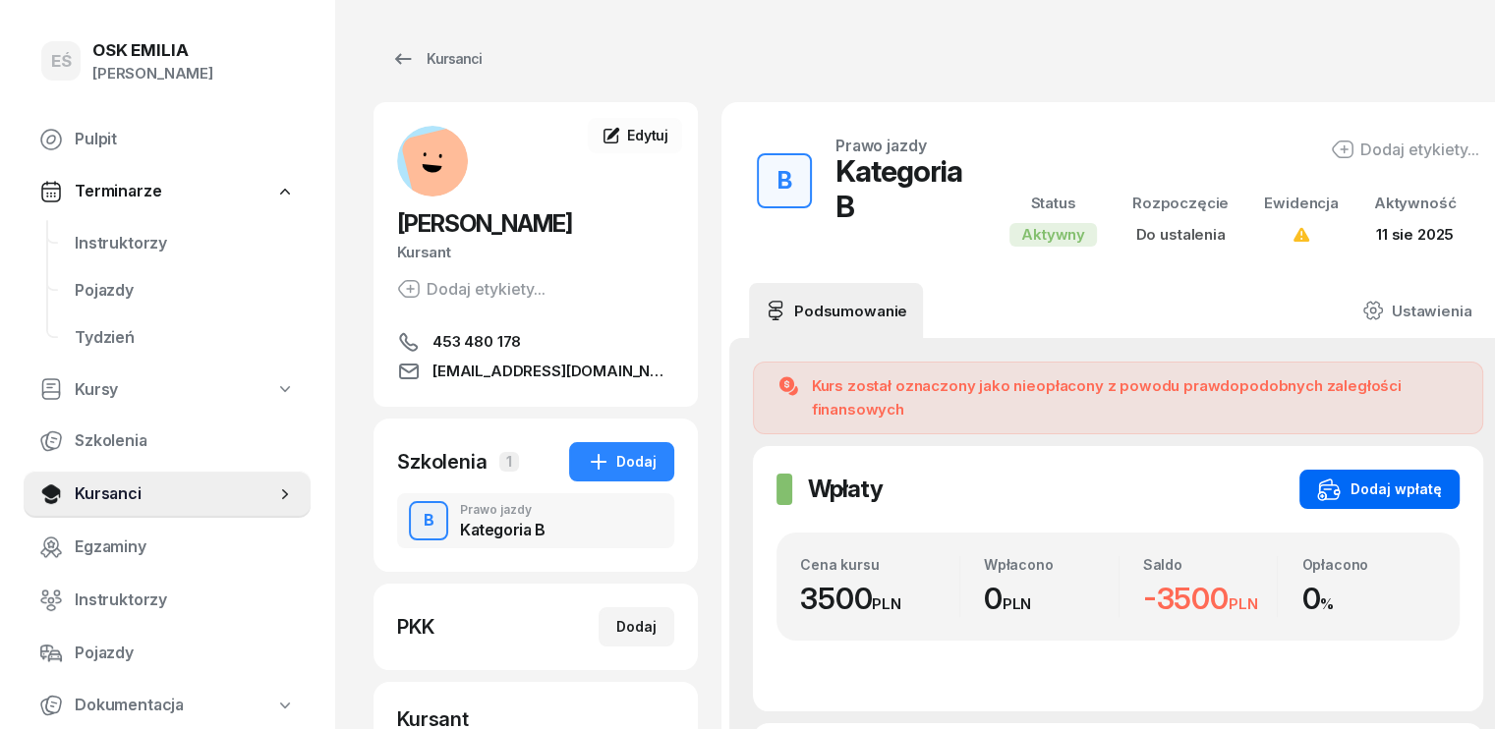
click at [1337, 478] on div "Dodaj wpłatę" at bounding box center [1379, 490] width 125 height 24
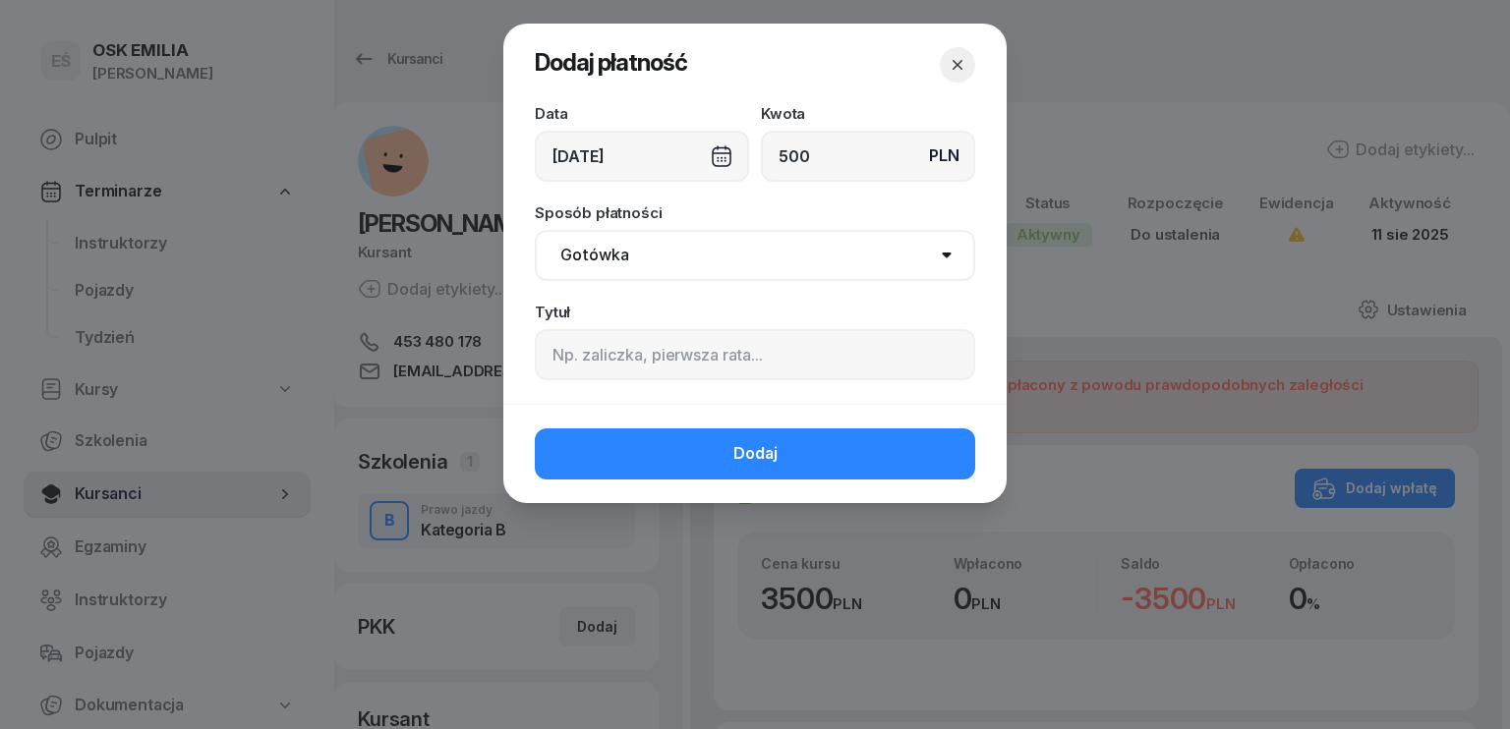
type input "500"
click at [569, 162] on div "[DATE]" at bounding box center [642, 156] width 214 height 51
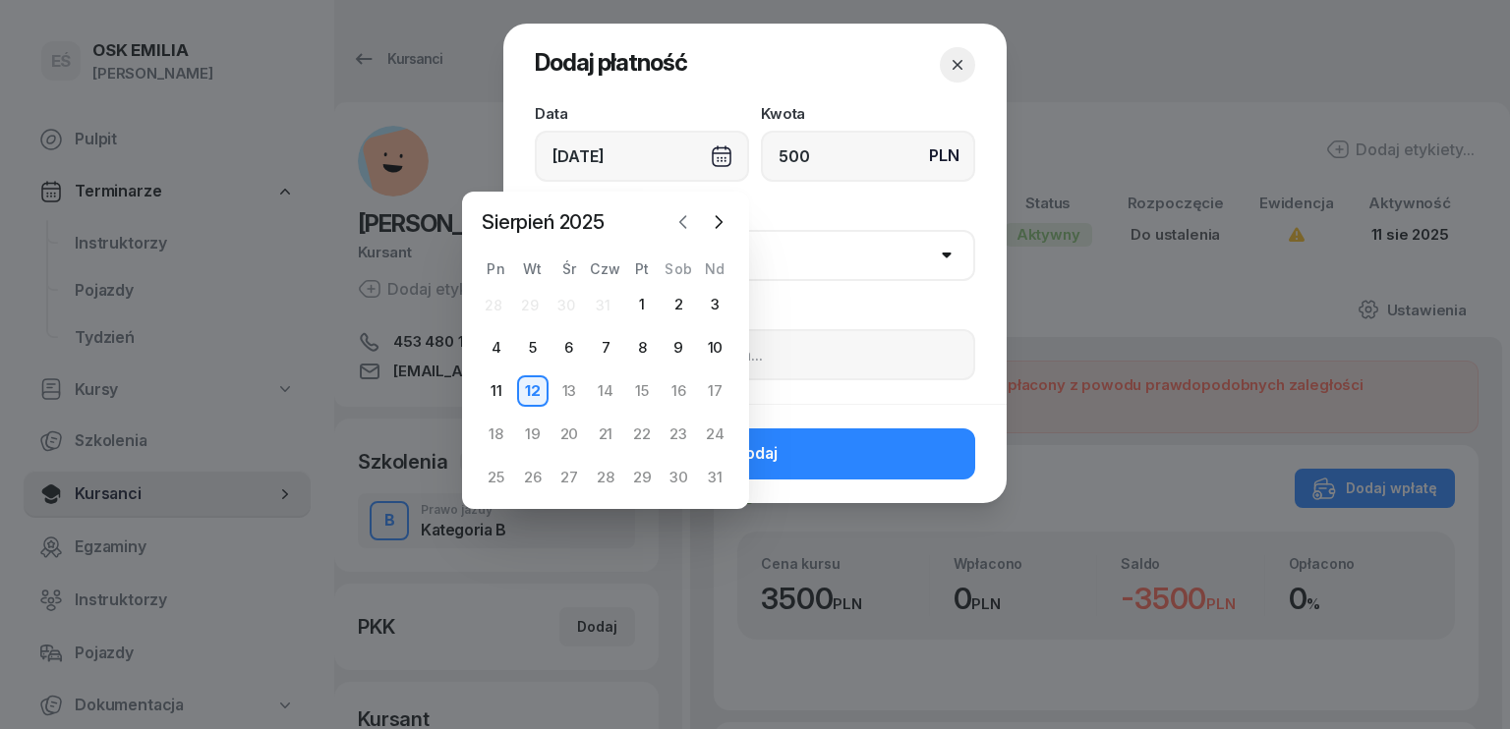
click at [676, 219] on icon "button" at bounding box center [683, 222] width 20 height 20
click at [539, 389] on div "15" at bounding box center [532, 391] width 31 height 31
type input "[DATE]"
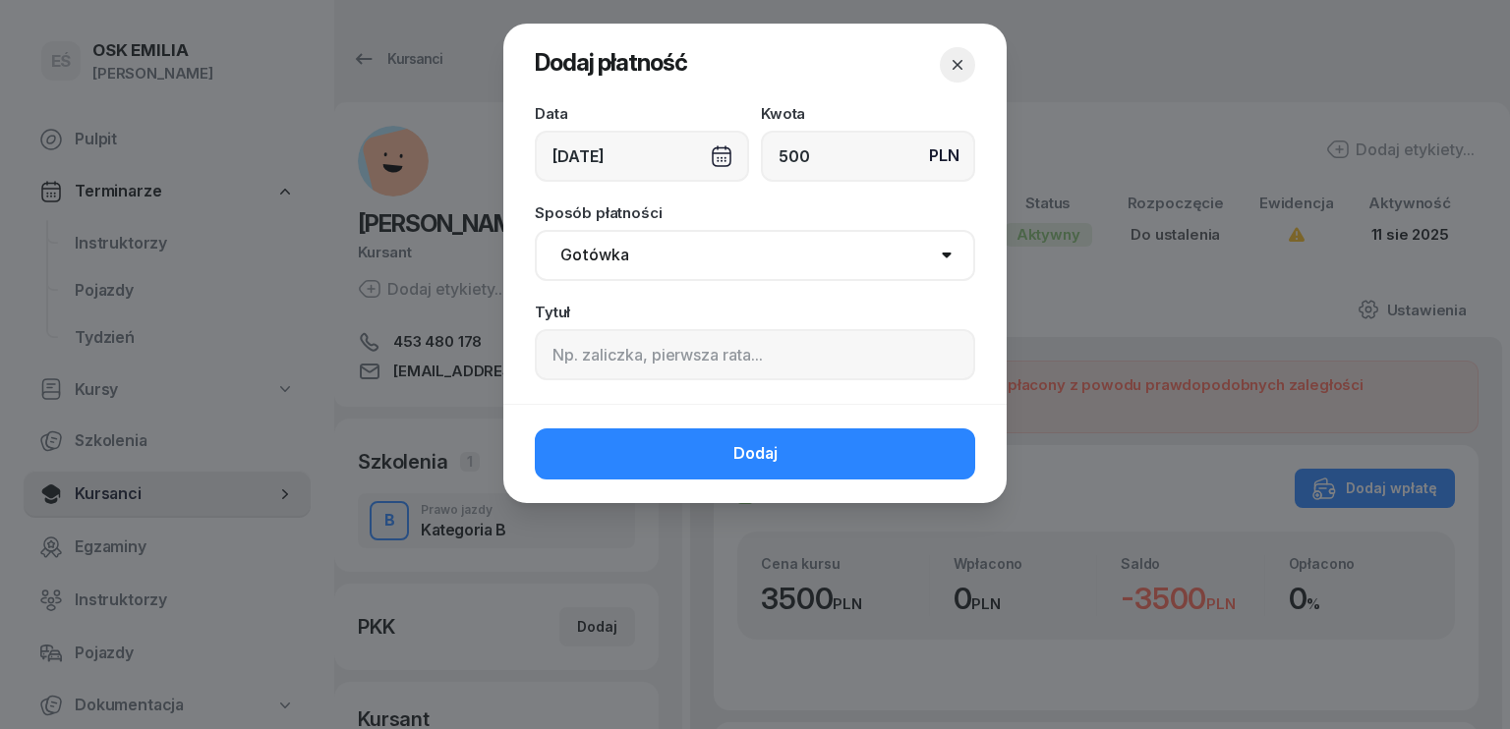
click at [694, 262] on select "Gotówka Karta Przelew Płatności online BLIK" at bounding box center [755, 255] width 440 height 51
select select "transfer"
click at [535, 230] on select "Gotówka Karta Przelew Płatności online BLIK" at bounding box center [755, 255] width 440 height 51
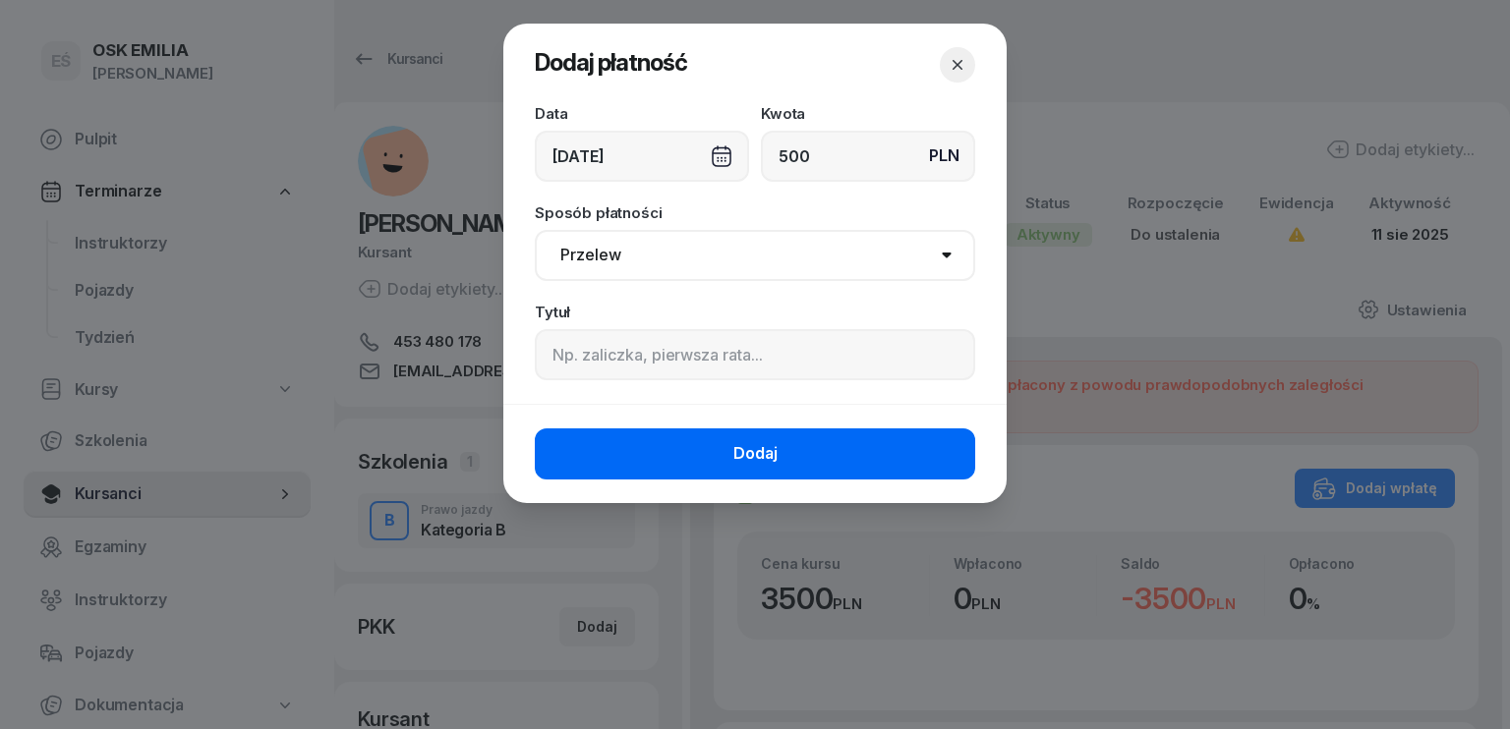
click at [685, 444] on button "Dodaj" at bounding box center [755, 454] width 440 height 51
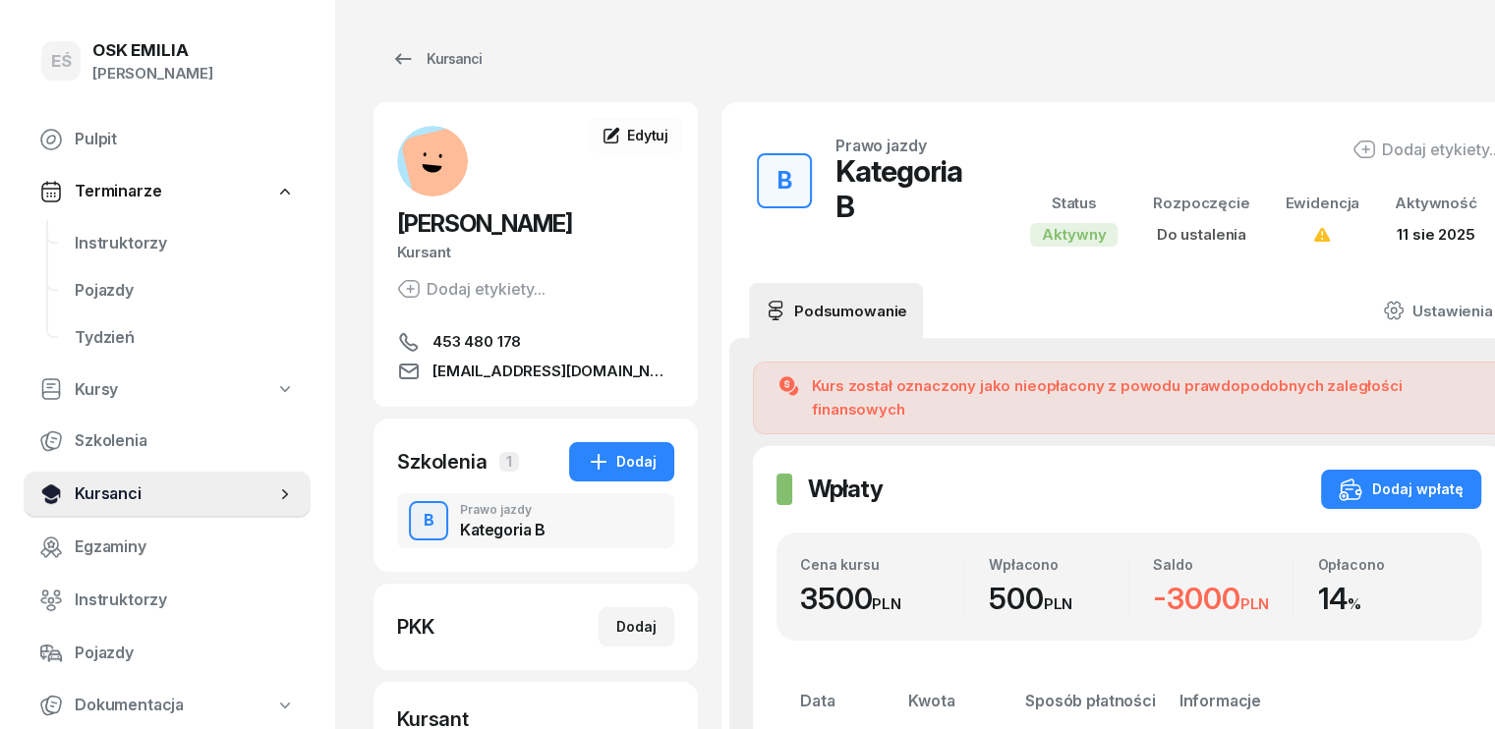
click at [129, 491] on span "Kursanci" at bounding box center [175, 495] width 201 height 26
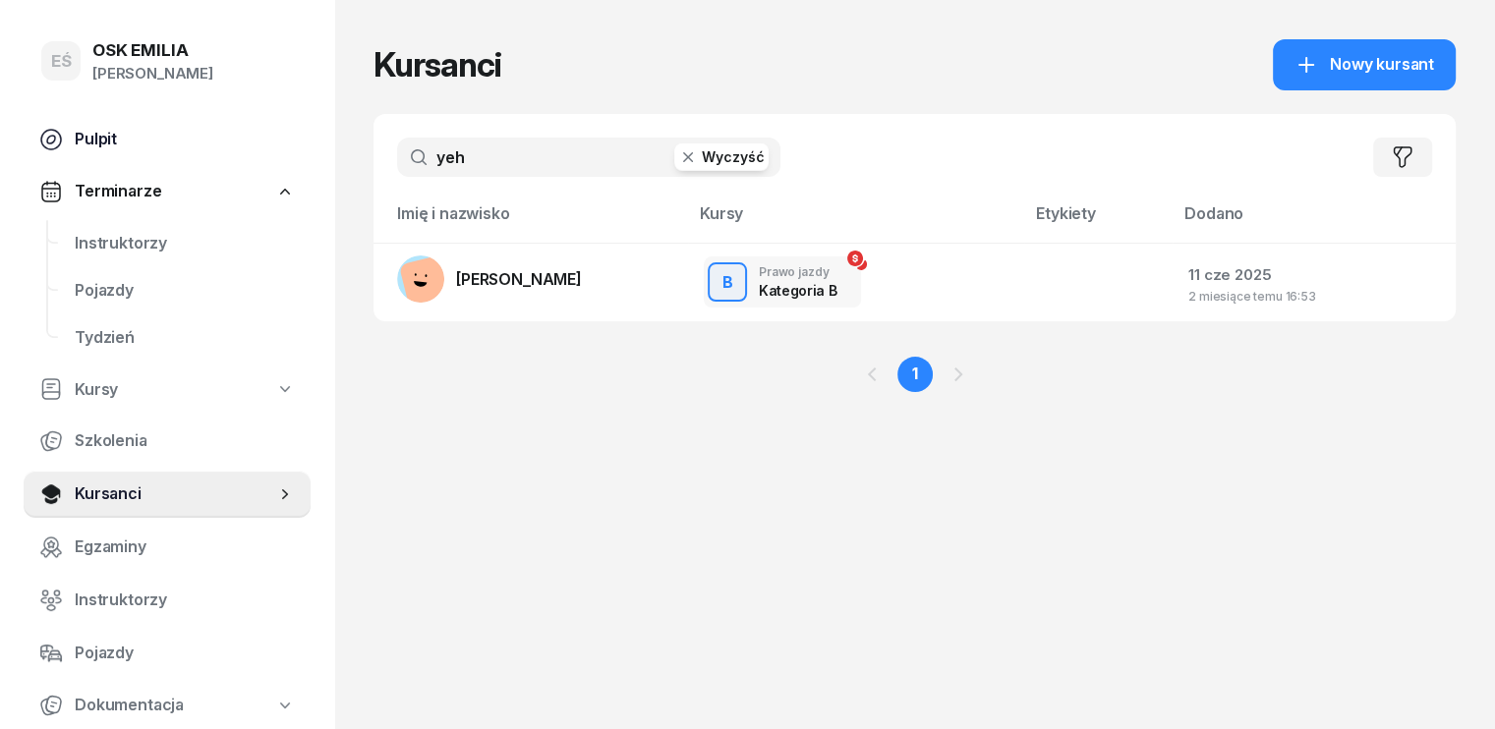
drag, startPoint x: 469, startPoint y: 164, endPoint x: 303, endPoint y: 139, distance: 168.1
click at [397, 160] on input "yeh" at bounding box center [588, 157] width 383 height 39
type input "rym"
click at [456, 272] on span "[PERSON_NAME]" at bounding box center [519, 279] width 126 height 20
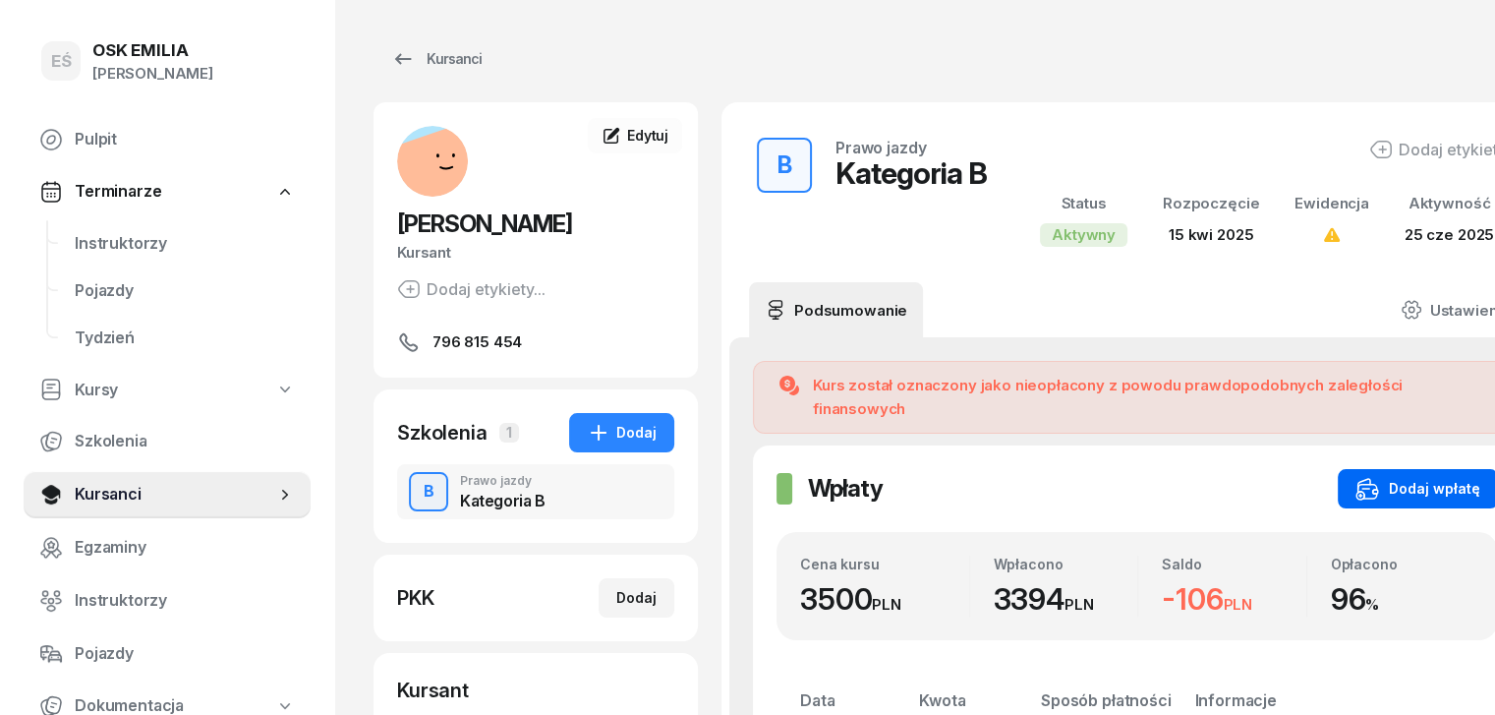
click at [1408, 477] on div "Dodaj wpłatę" at bounding box center [1418, 489] width 125 height 24
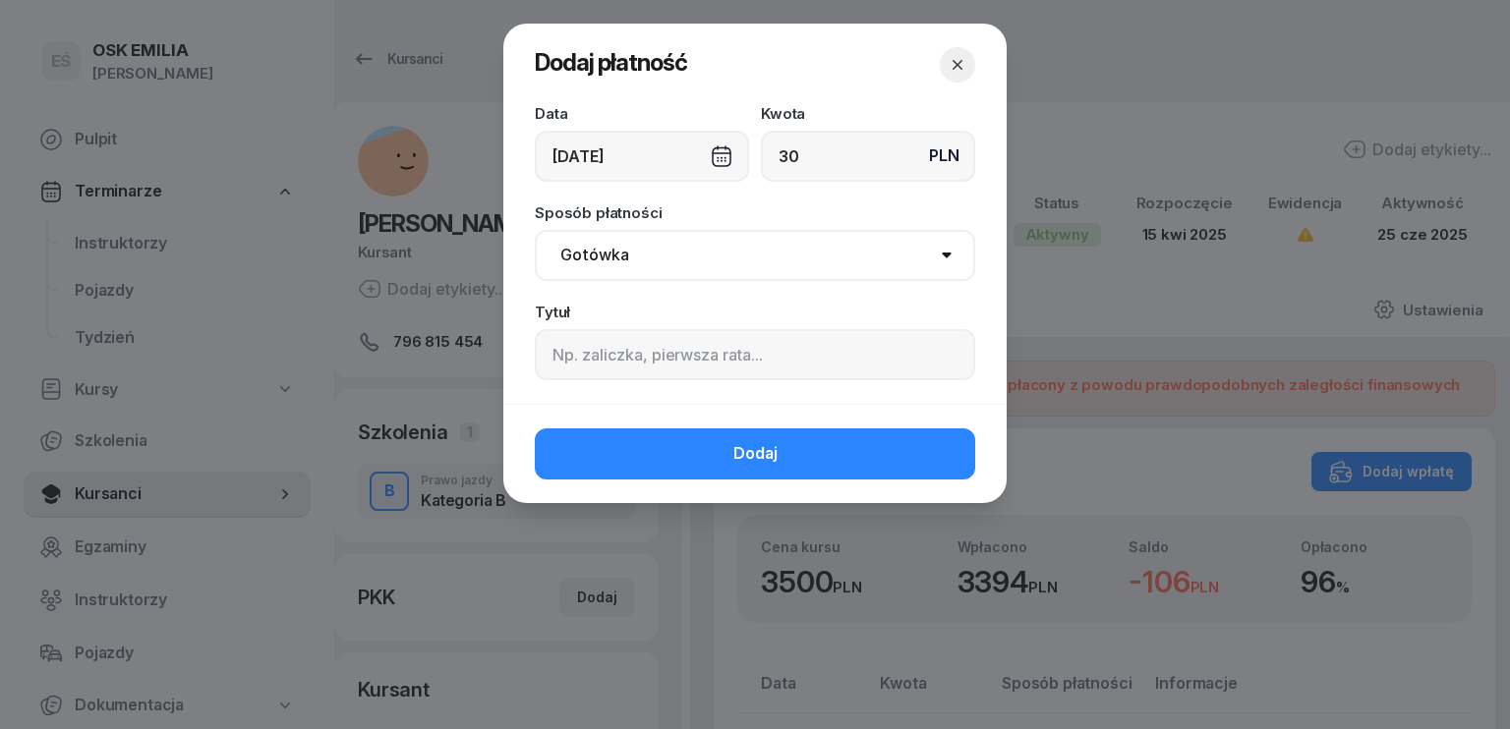
type input "30"
drag, startPoint x: 657, startPoint y: 247, endPoint x: 640, endPoint y: 262, distance: 23.0
click at [657, 247] on select "Gotówka Karta Przelew Płatności online BLIK" at bounding box center [755, 255] width 440 height 51
select select "transfer"
click at [535, 230] on select "Gotówka Karta Przelew Płatności online BLIK" at bounding box center [755, 255] width 440 height 51
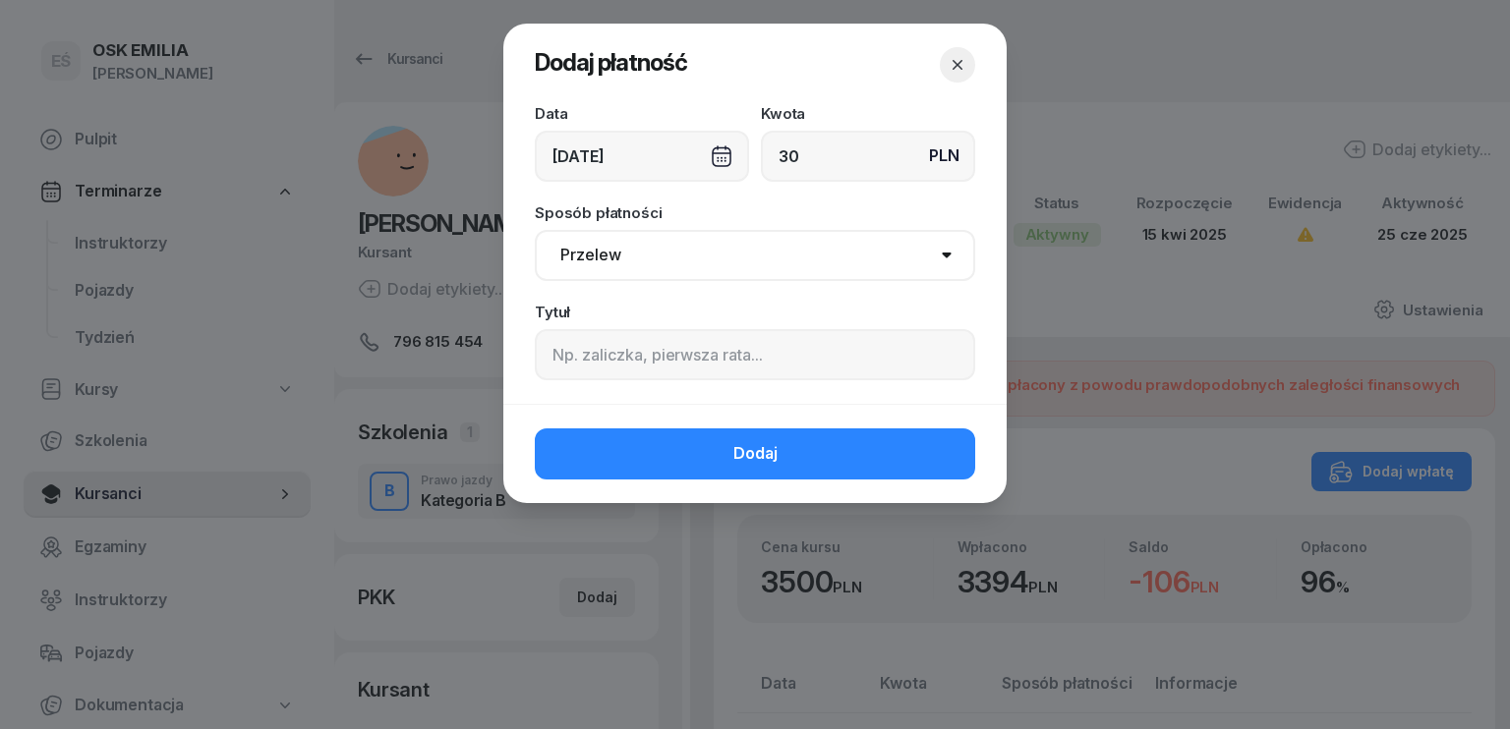
click at [631, 155] on div "[DATE]" at bounding box center [642, 156] width 214 height 51
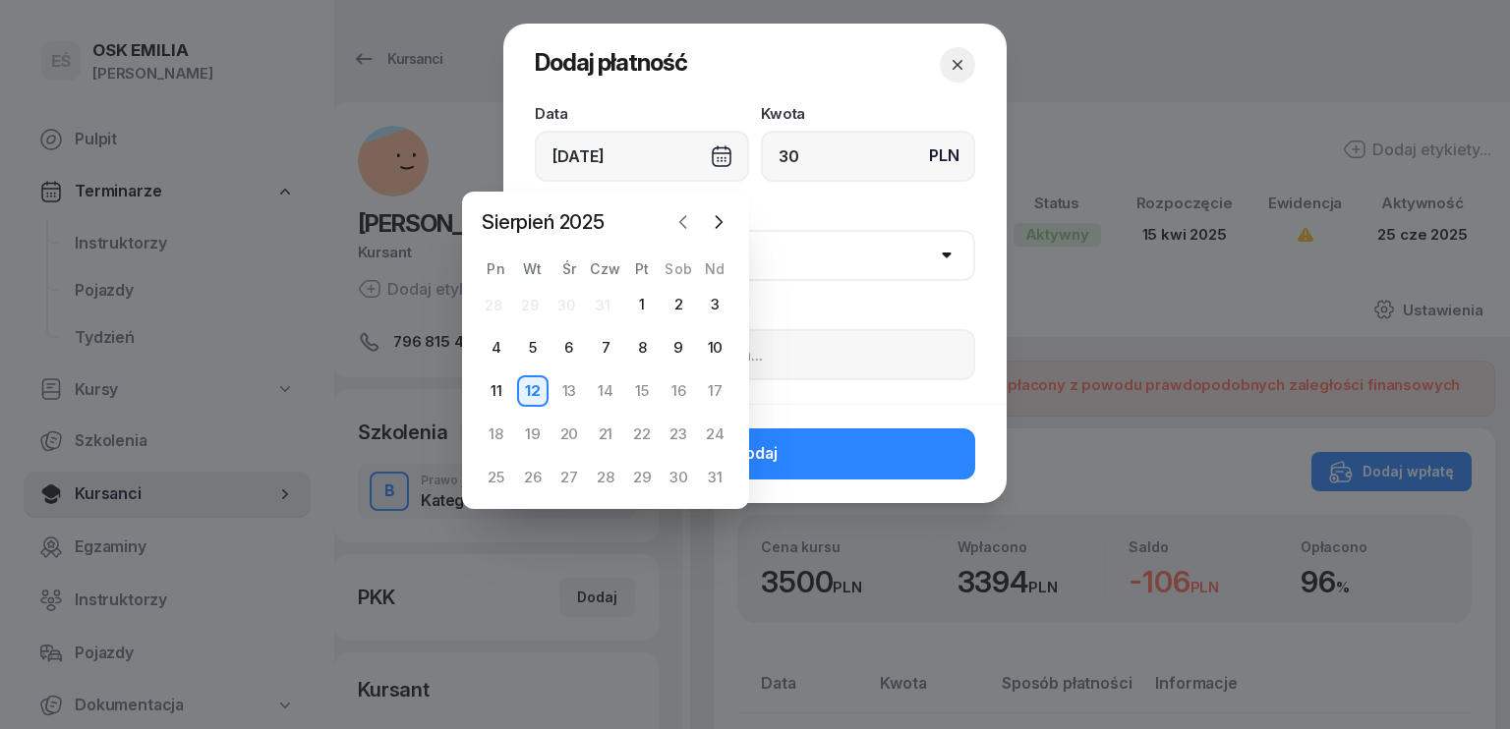
click at [685, 219] on icon "button" at bounding box center [683, 222] width 20 height 20
click at [525, 392] on div "15" at bounding box center [532, 391] width 31 height 31
type input "[DATE]"
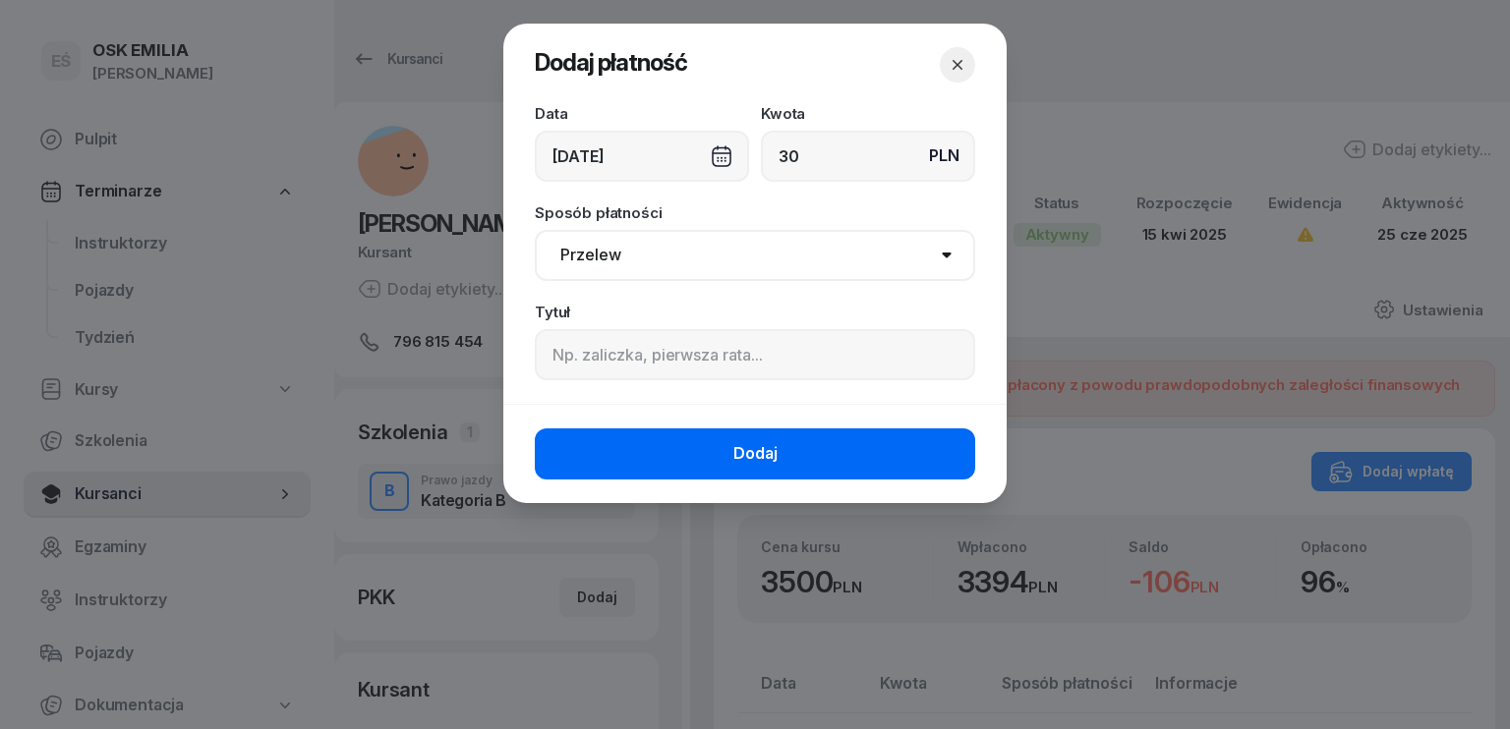
click at [726, 459] on button "Dodaj" at bounding box center [755, 454] width 440 height 51
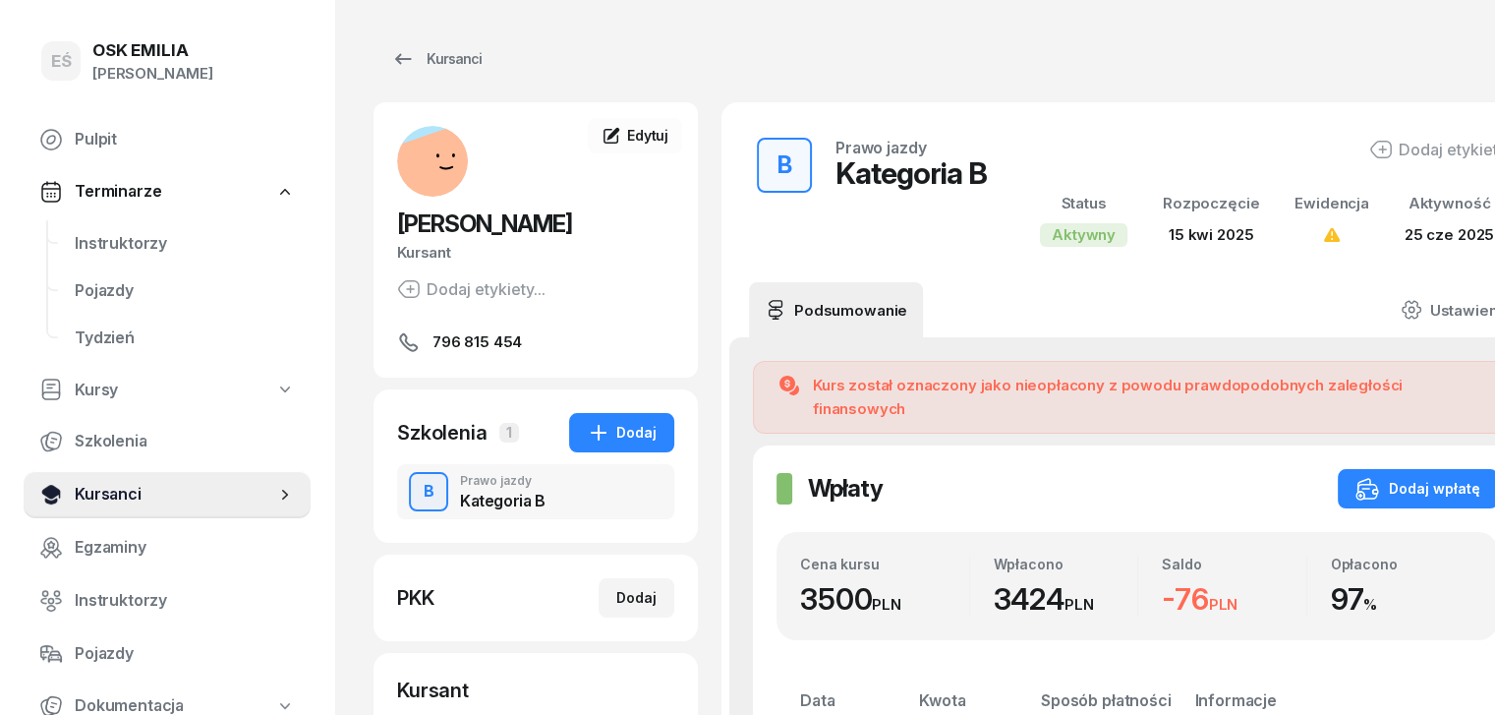
click at [118, 492] on span "Kursanci" at bounding box center [175, 495] width 201 height 26
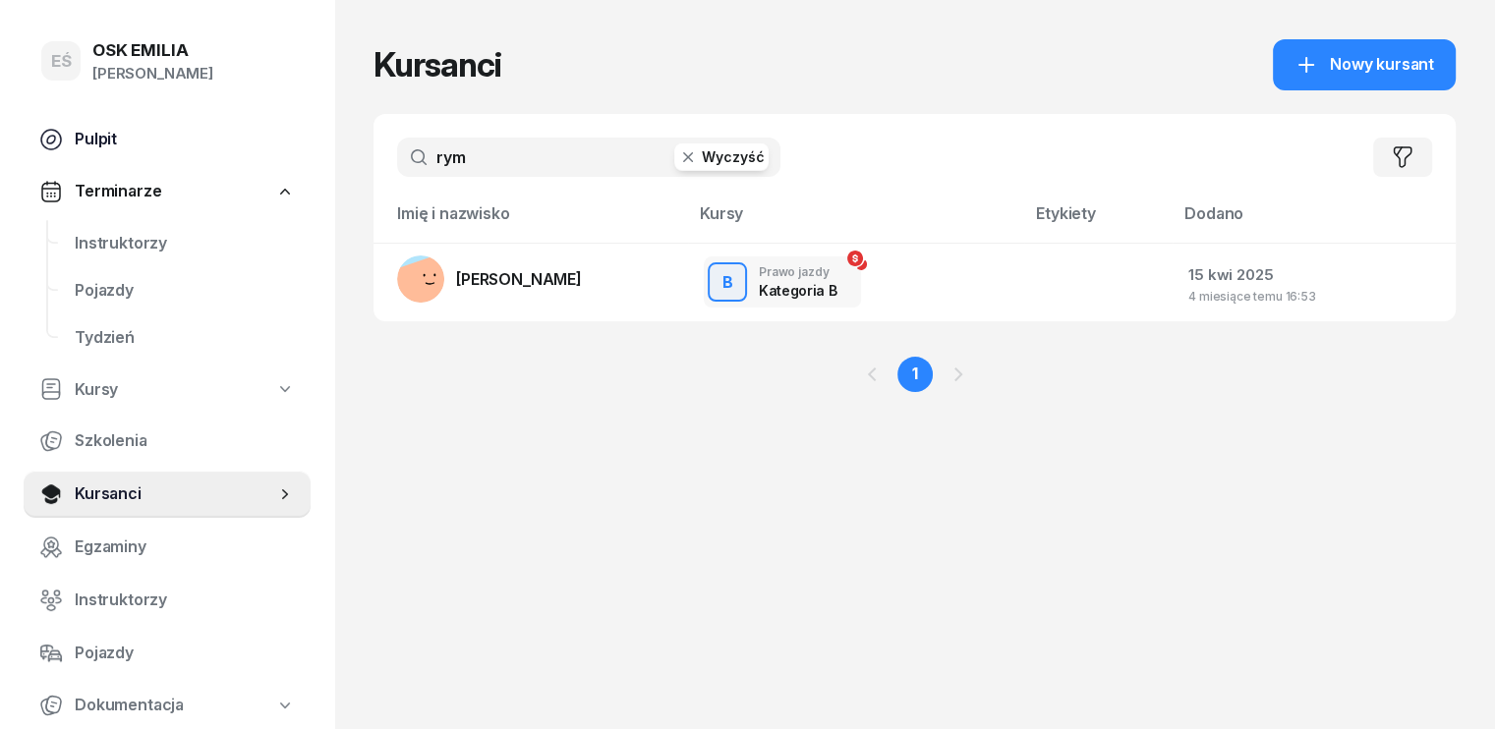
drag, startPoint x: 472, startPoint y: 142, endPoint x: 262, endPoint y: 150, distance: 210.6
click at [262, 150] on div "EŚ OSK [PERSON_NAME] [PERSON_NAME] Śniedziewska Pulpit Terminarze Instruktorzy …" at bounding box center [747, 364] width 1495 height 729
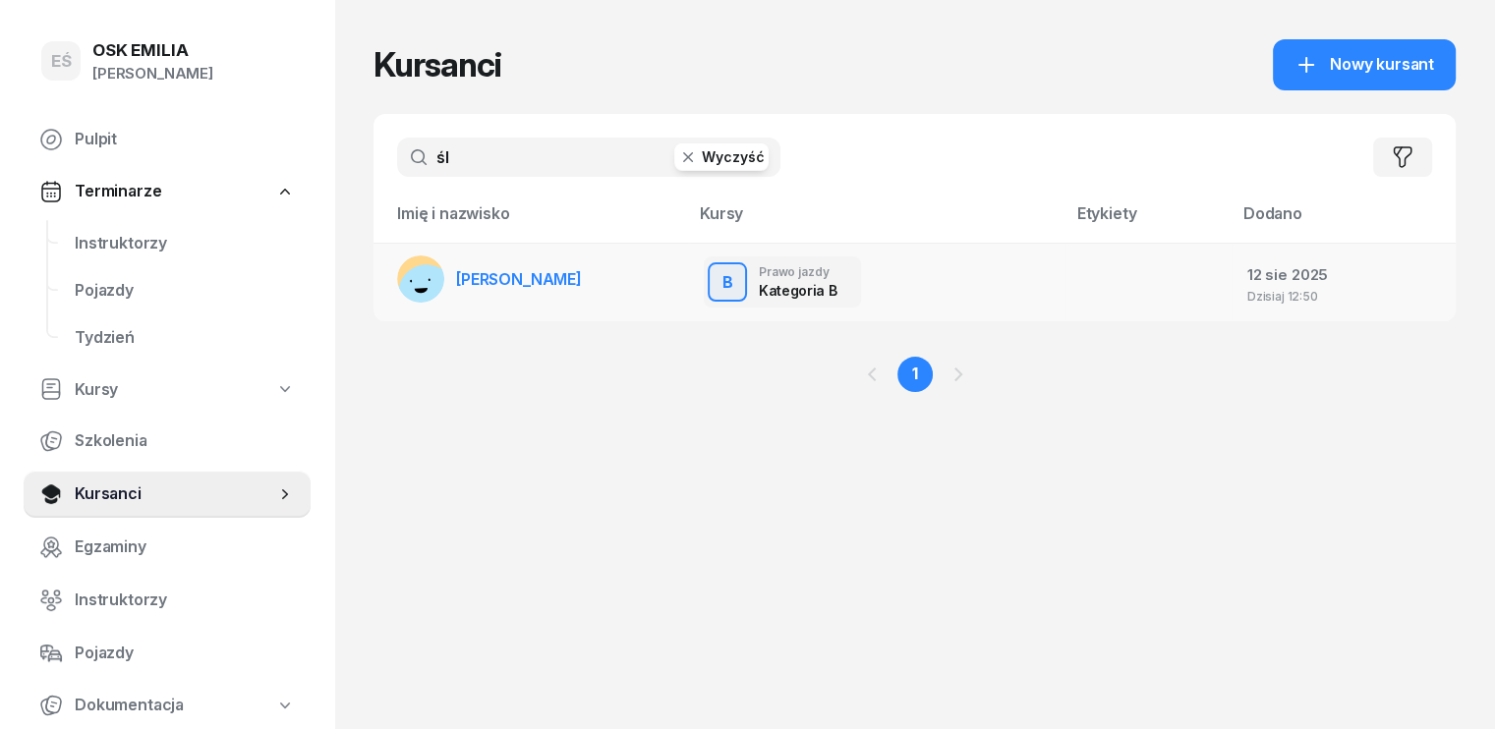
type input "śl"
click at [452, 266] on link "[PERSON_NAME]" at bounding box center [489, 279] width 185 height 47
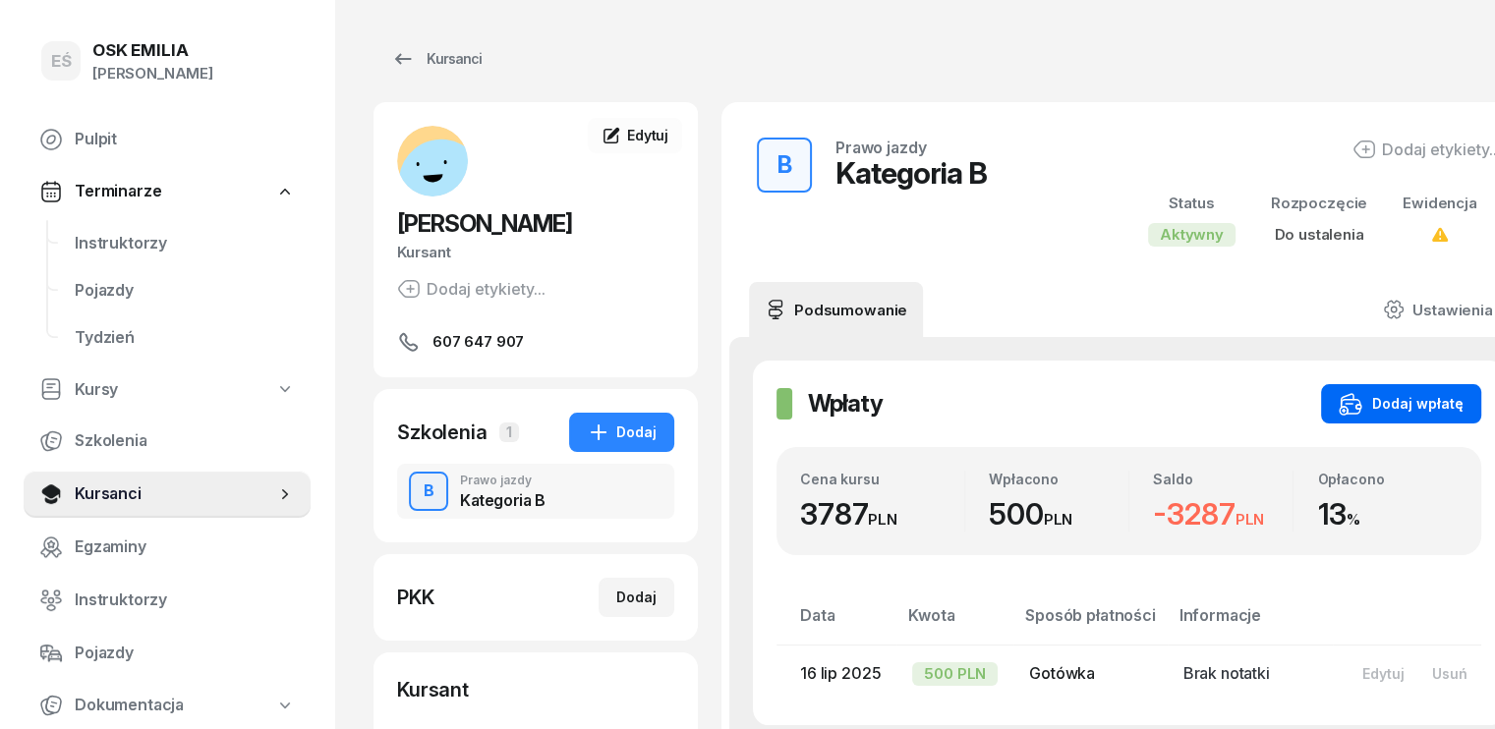
click at [1341, 400] on icon "button" at bounding box center [1350, 407] width 19 height 14
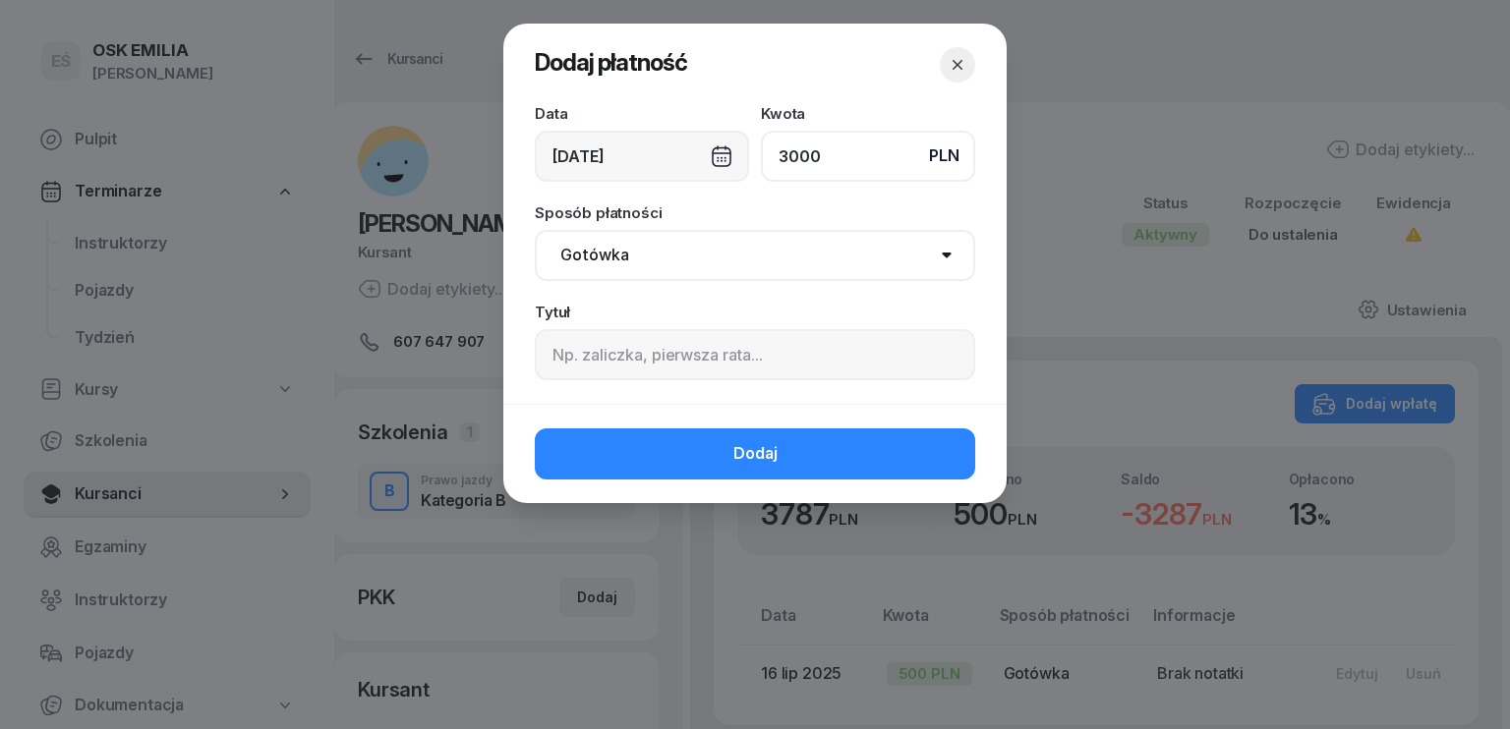
type input "3000"
click at [650, 160] on div "[DATE]" at bounding box center [642, 156] width 214 height 51
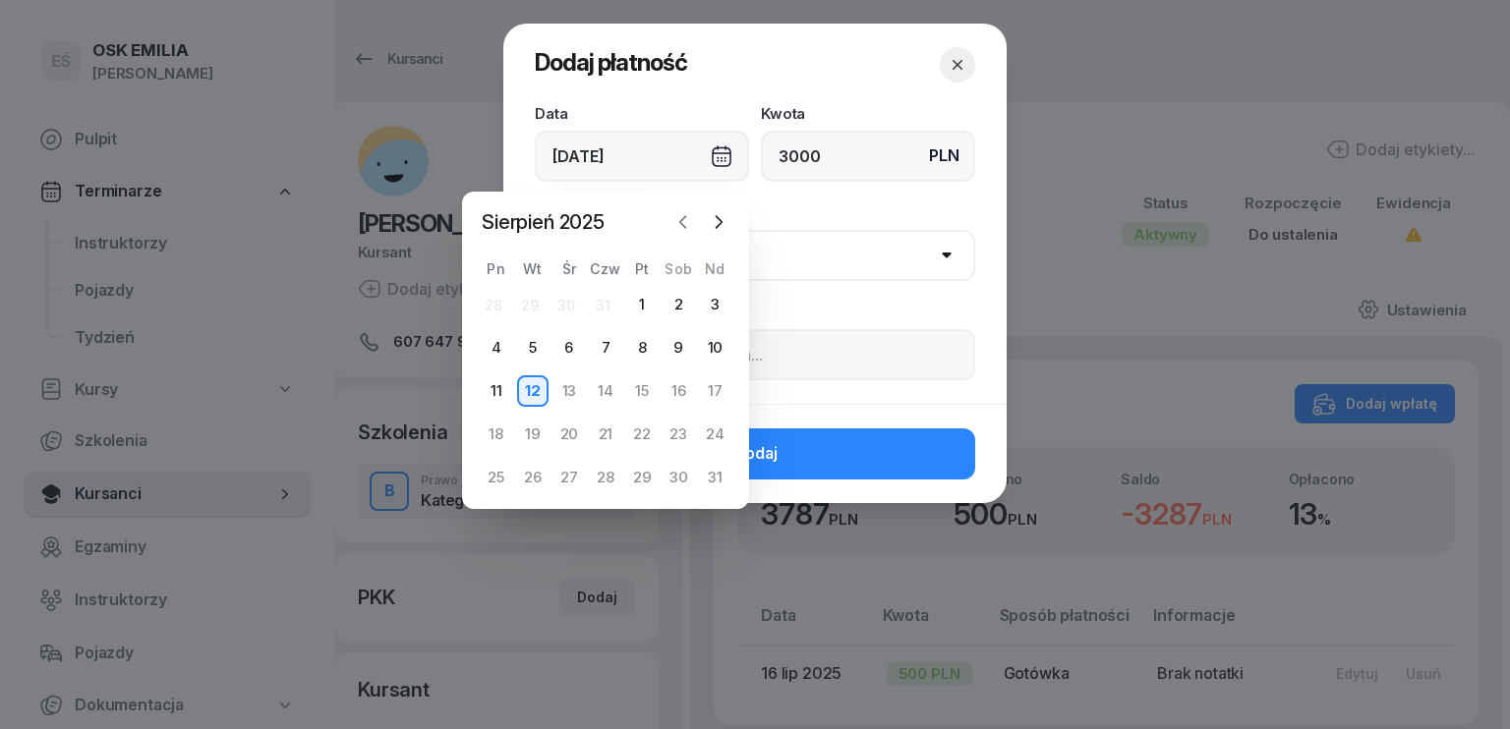
click at [677, 219] on icon "button" at bounding box center [683, 222] width 20 height 20
click at [530, 388] on div "15" at bounding box center [532, 391] width 31 height 31
type input "[DATE]"
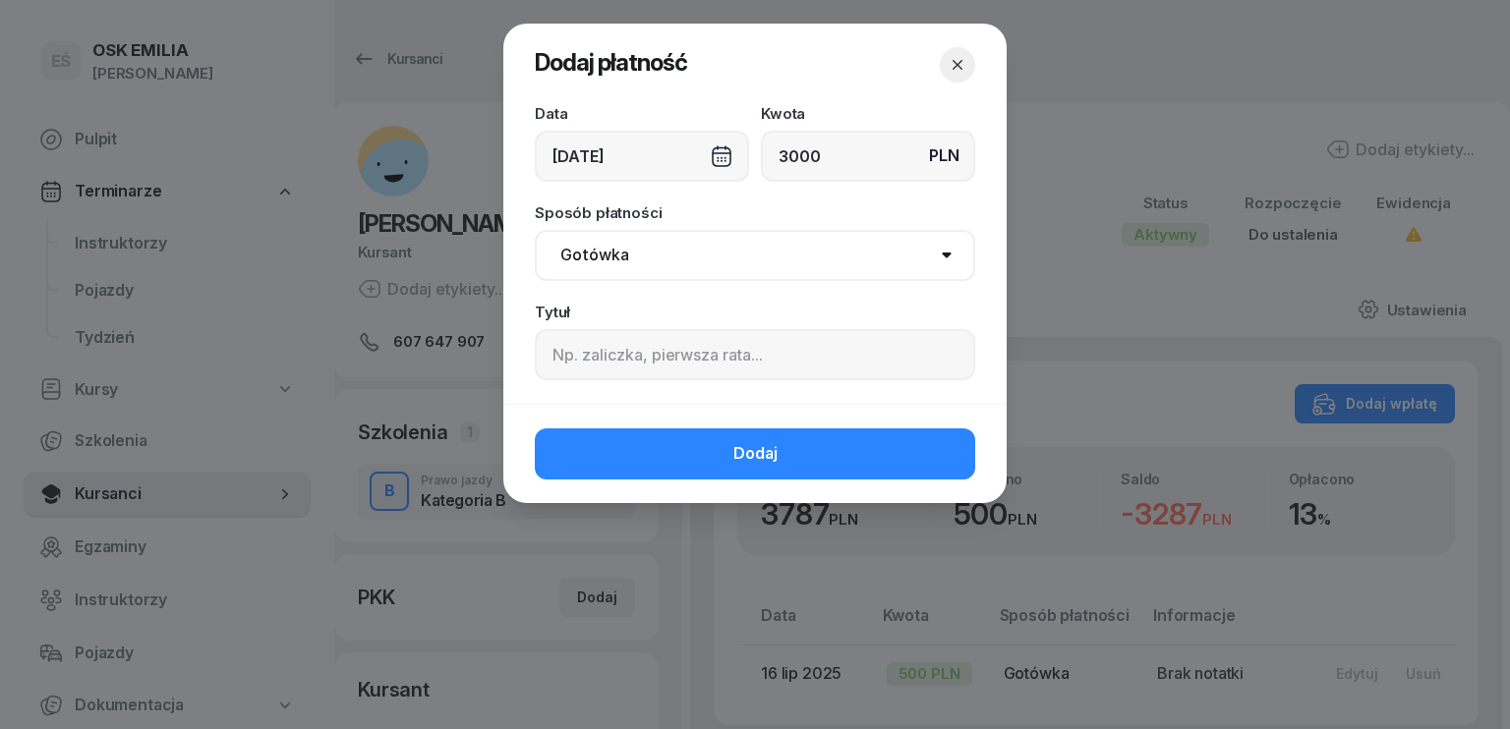
click at [694, 257] on select "Gotówka Karta Przelew Płatności online BLIK" at bounding box center [755, 255] width 440 height 51
select select "transfer"
click at [535, 230] on select "Gotówka Karta Przelew Płatności online BLIK" at bounding box center [755, 255] width 440 height 51
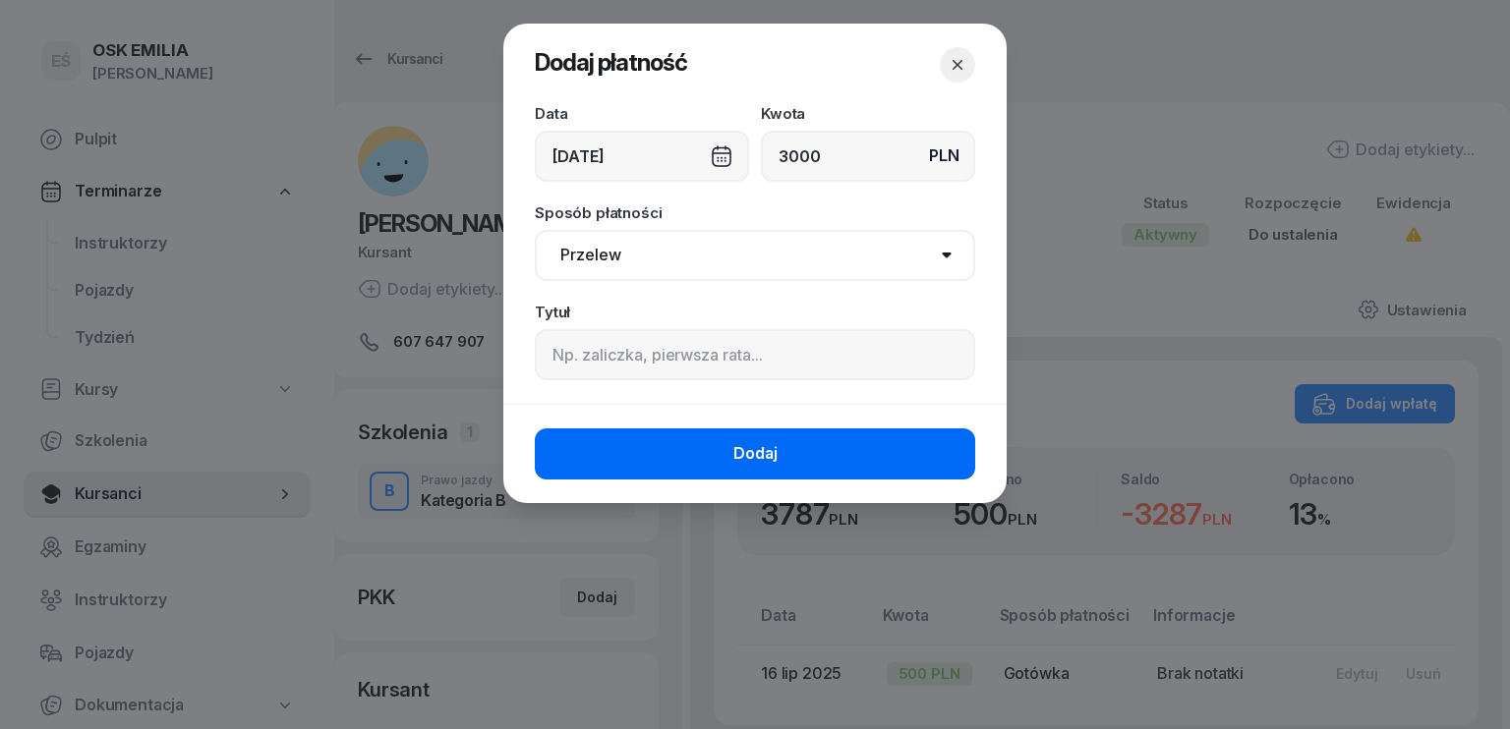
click at [710, 442] on button "Dodaj" at bounding box center [755, 454] width 440 height 51
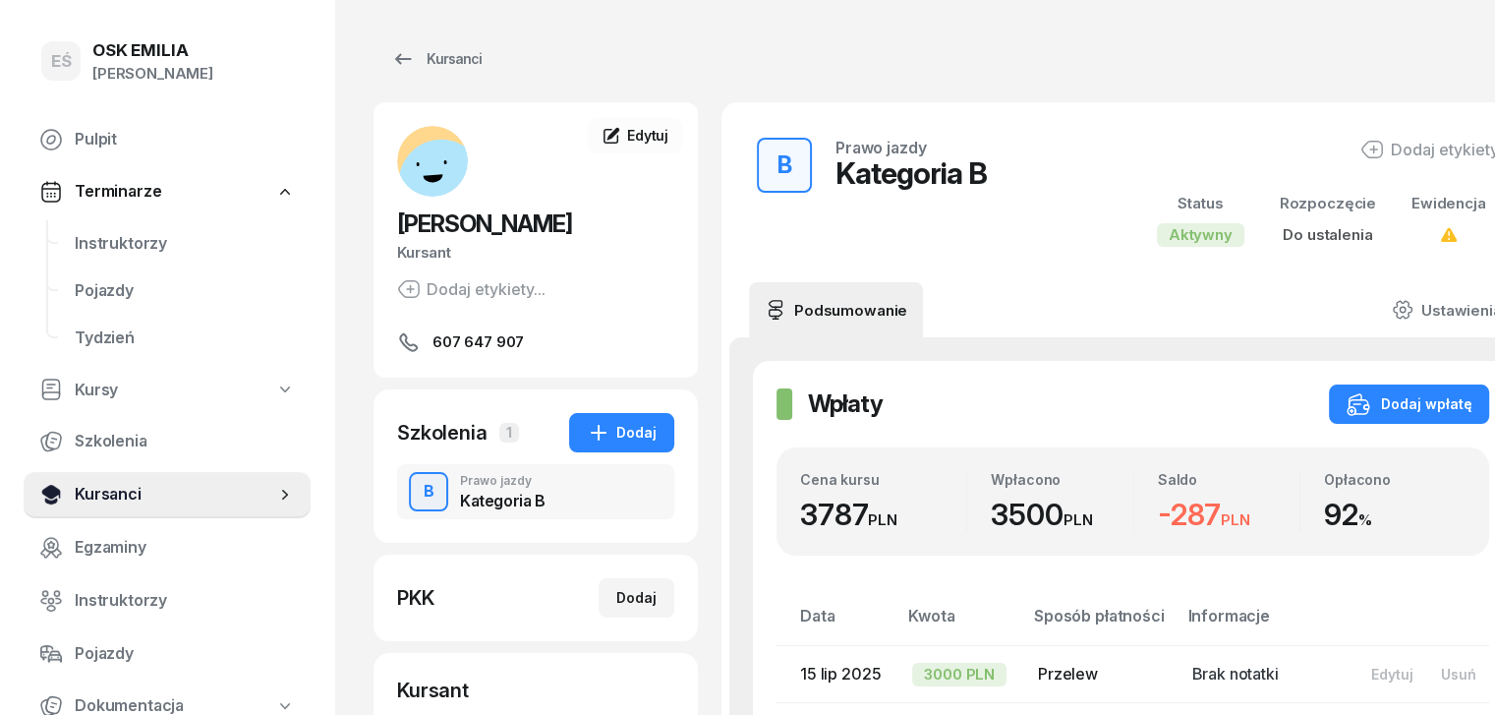
drag, startPoint x: 191, startPoint y: 510, endPoint x: 264, endPoint y: 369, distance: 159.6
click at [190, 510] on link "Kursanci" at bounding box center [167, 494] width 287 height 47
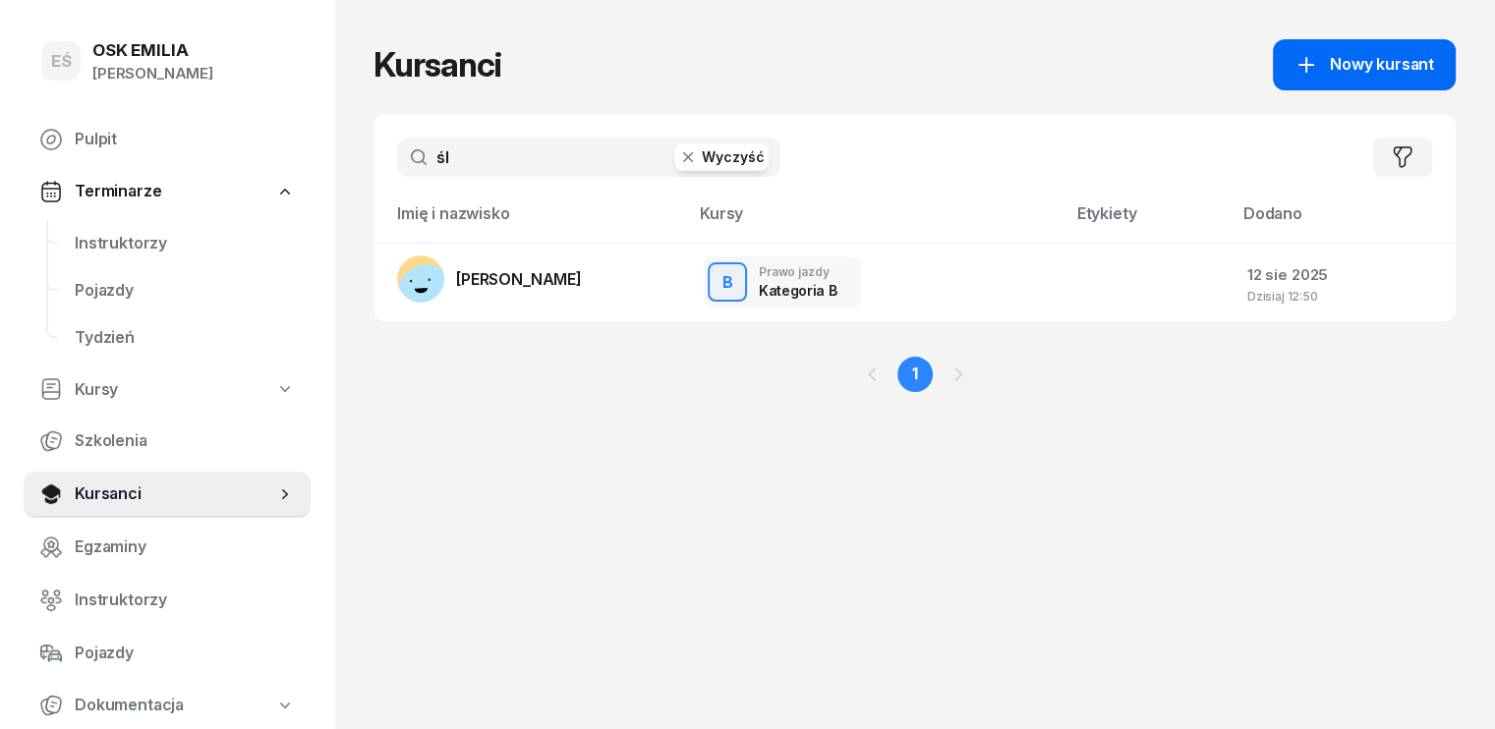
click at [1418, 66] on span "Nowy kursant" at bounding box center [1382, 65] width 104 height 26
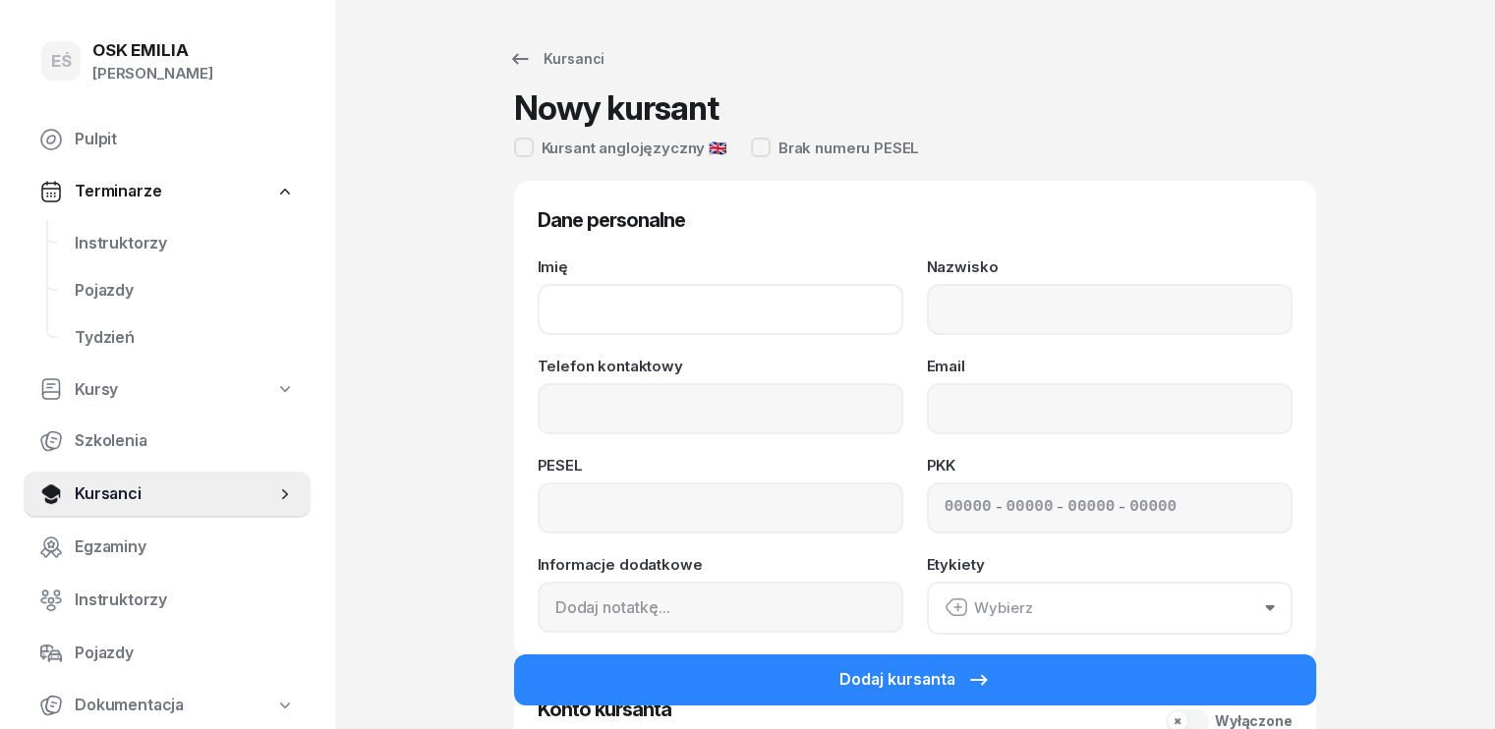
click at [705, 296] on input "Imię" at bounding box center [721, 309] width 366 height 51
type input "[PERSON_NAME]"
click at [557, 393] on input "Telefon kontaktowy" at bounding box center [721, 408] width 366 height 51
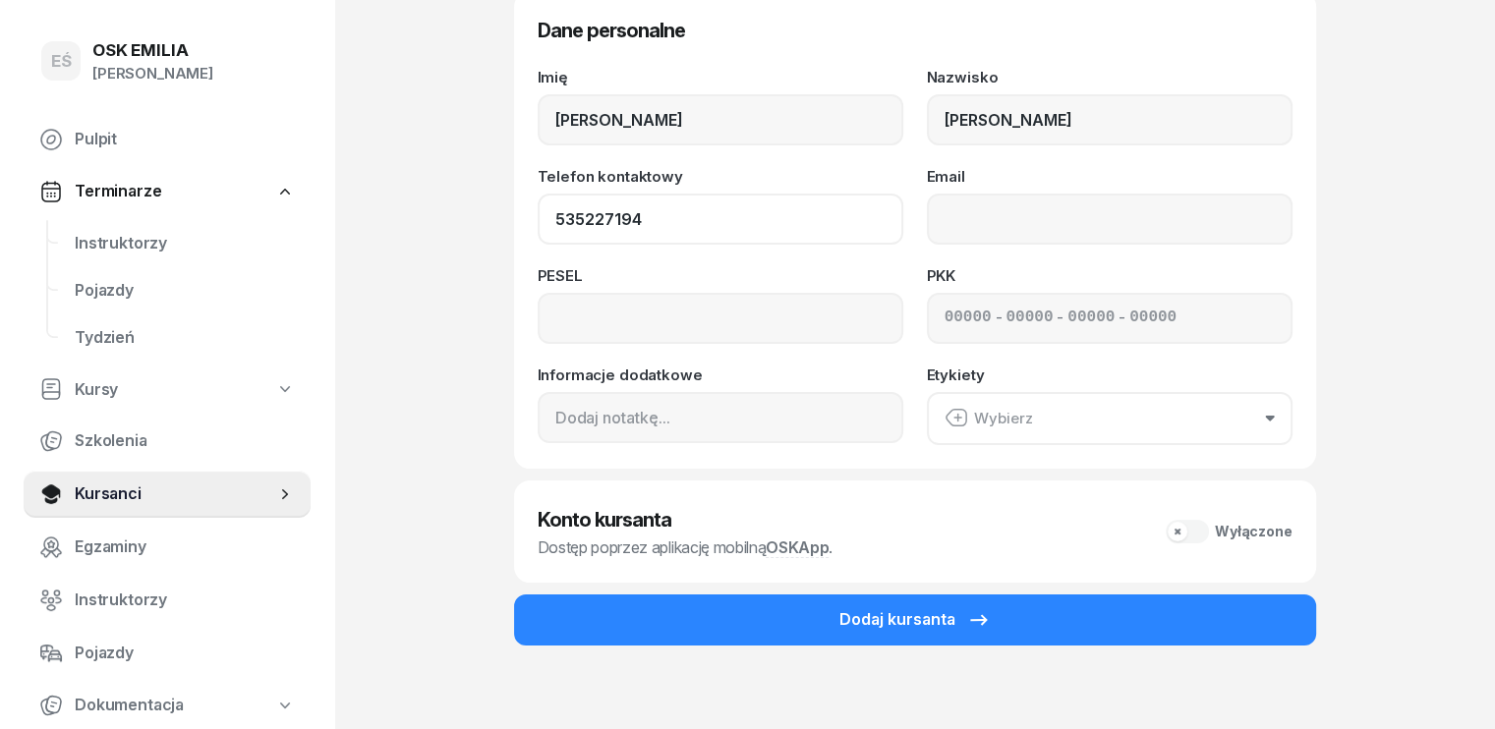
scroll to position [197, 0]
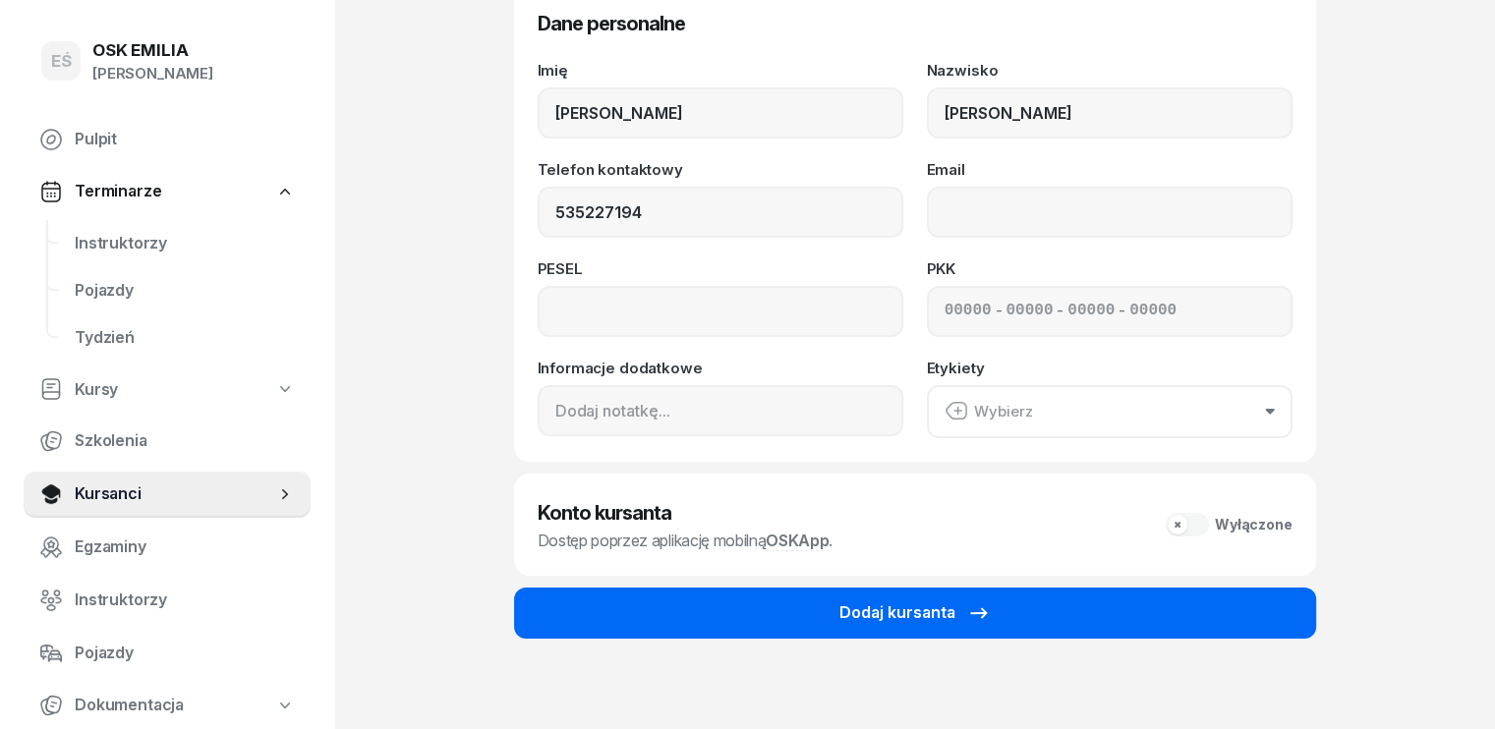
type input "535 227 194"
click at [858, 605] on div "Dodaj kursanta" at bounding box center [915, 614] width 151 height 26
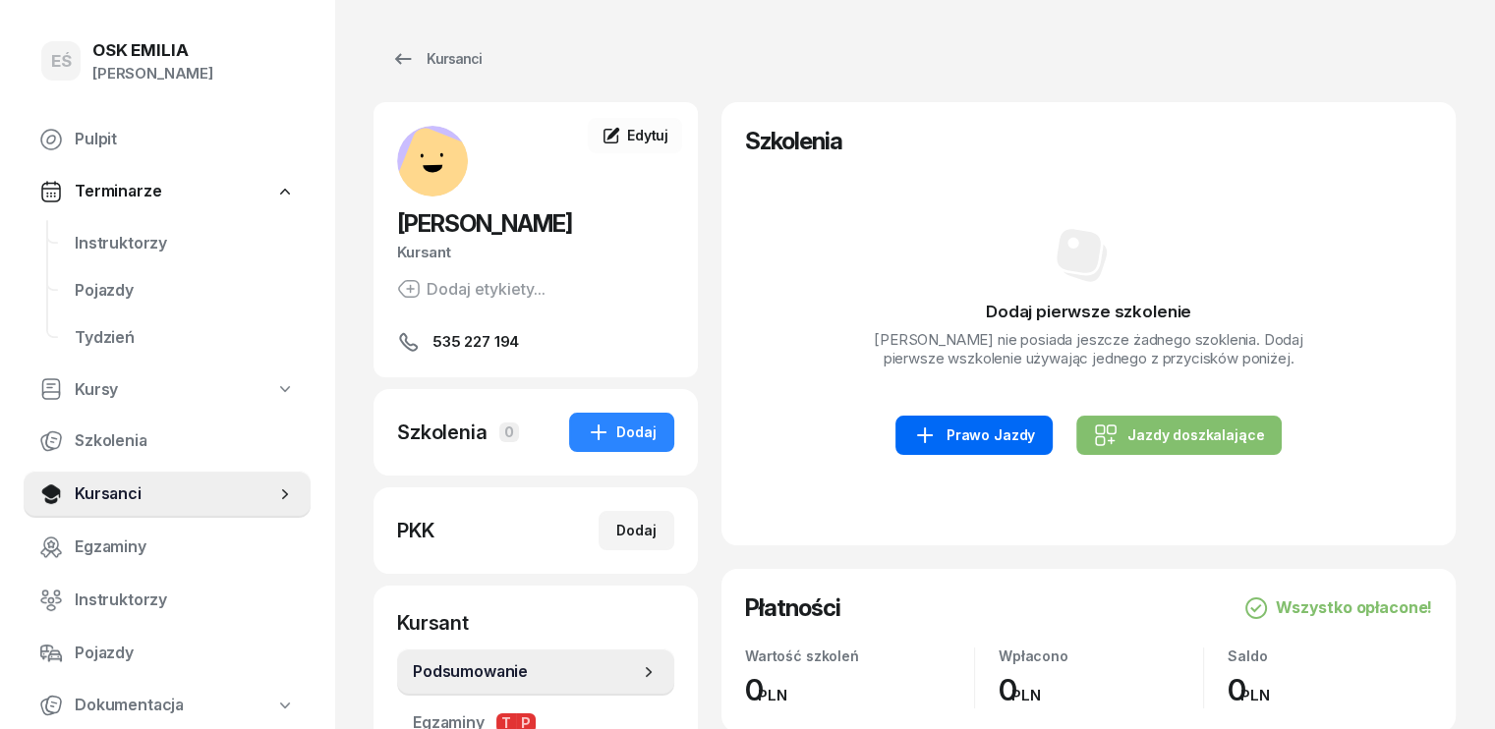
click at [1008, 447] on div "Prawo Jazdy" at bounding box center [974, 436] width 122 height 24
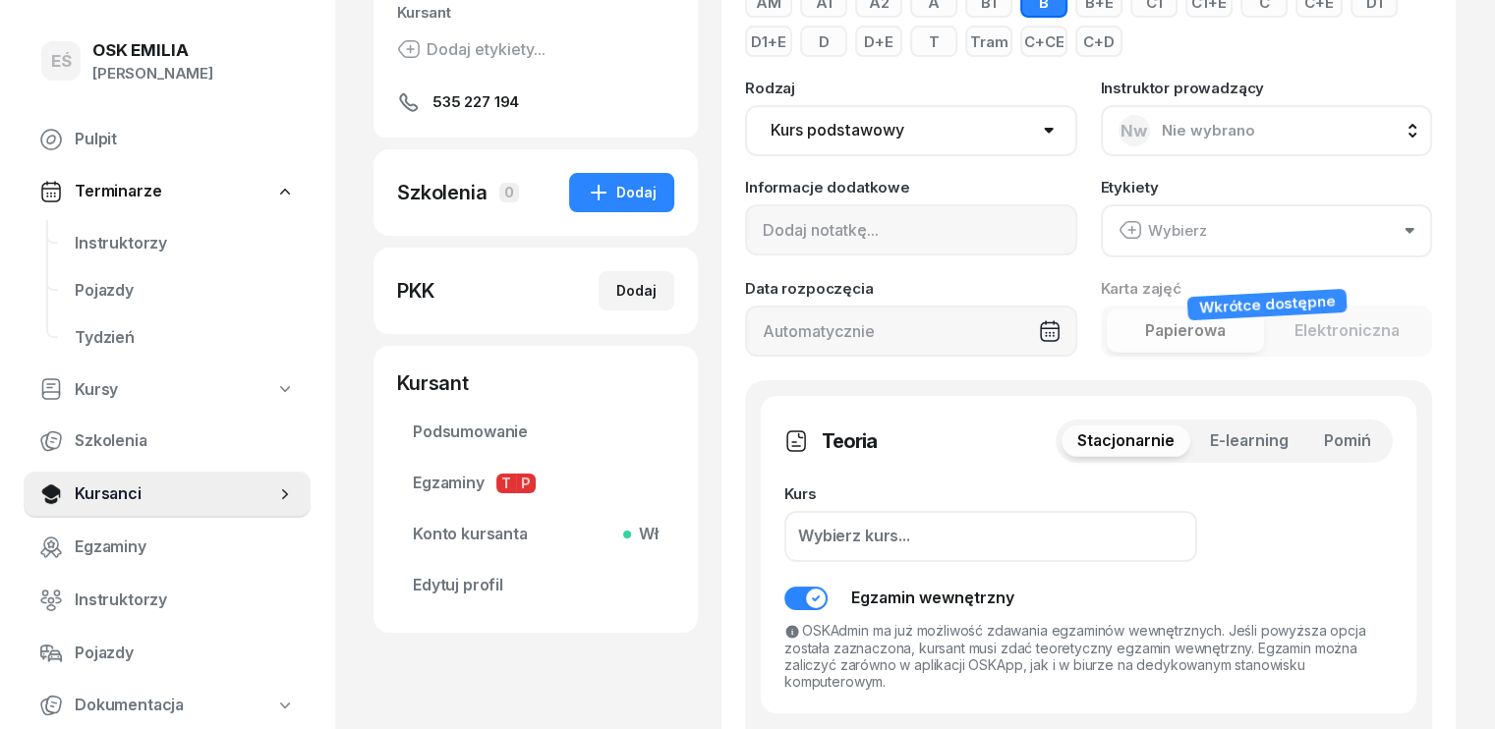
scroll to position [492, 0]
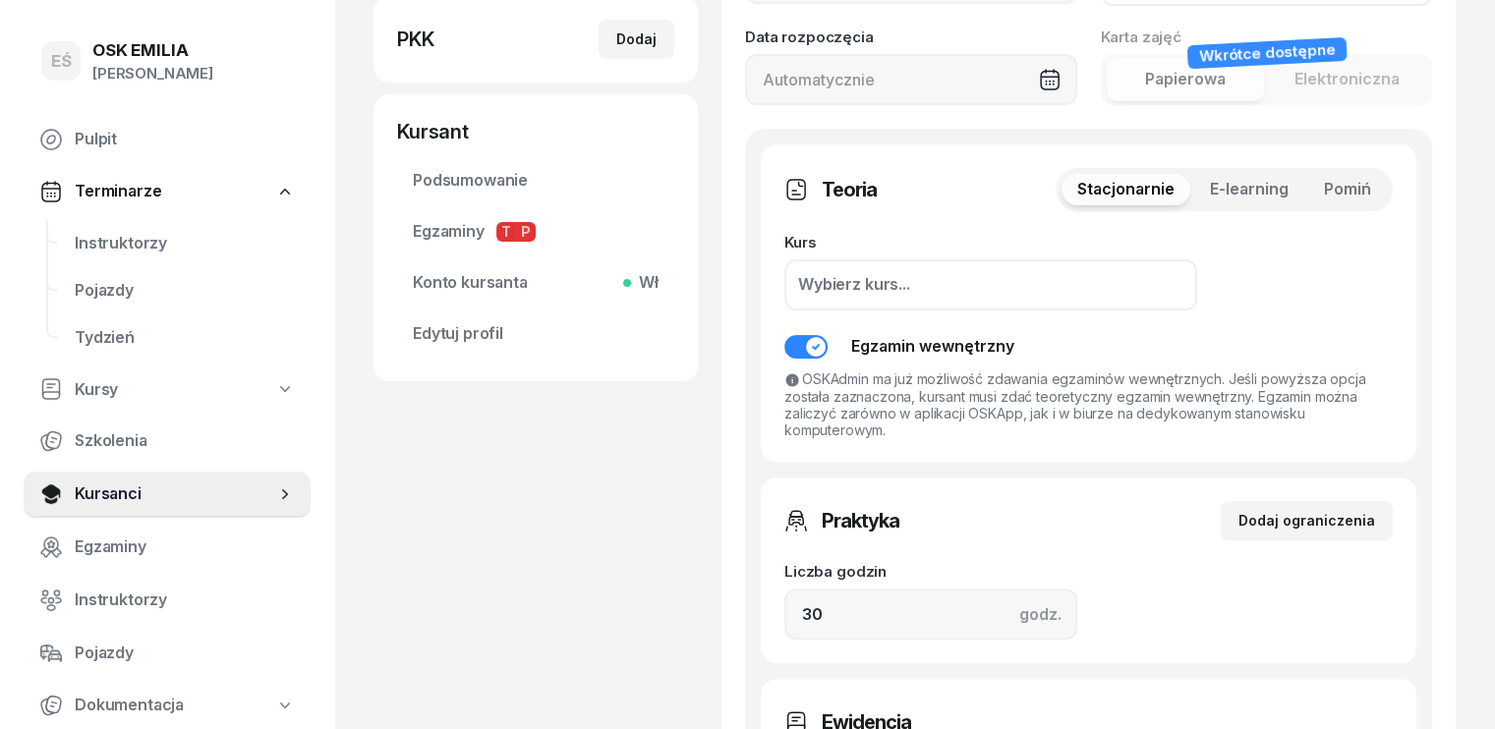
click at [1371, 180] on span "Pomiń" at bounding box center [1347, 190] width 47 height 26
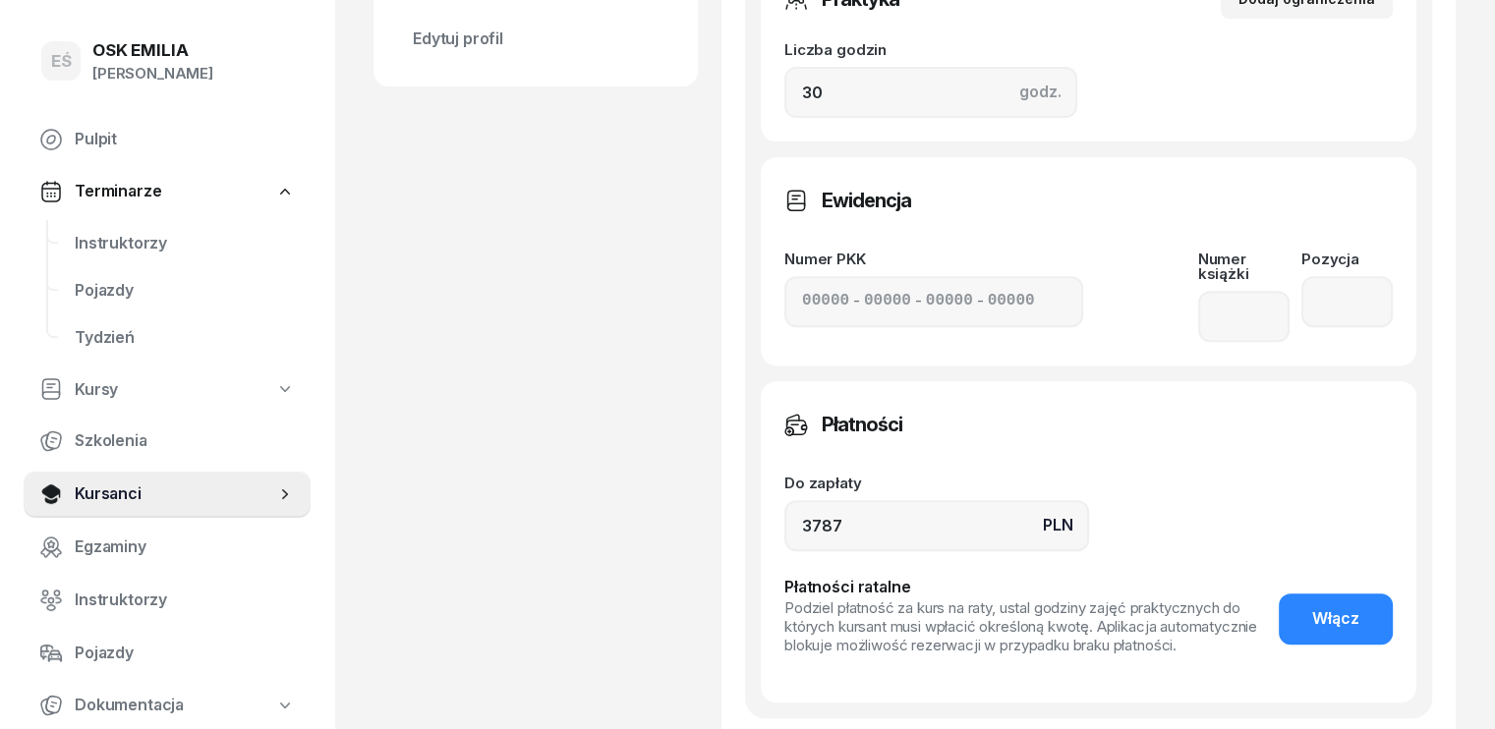
scroll to position [983, 0]
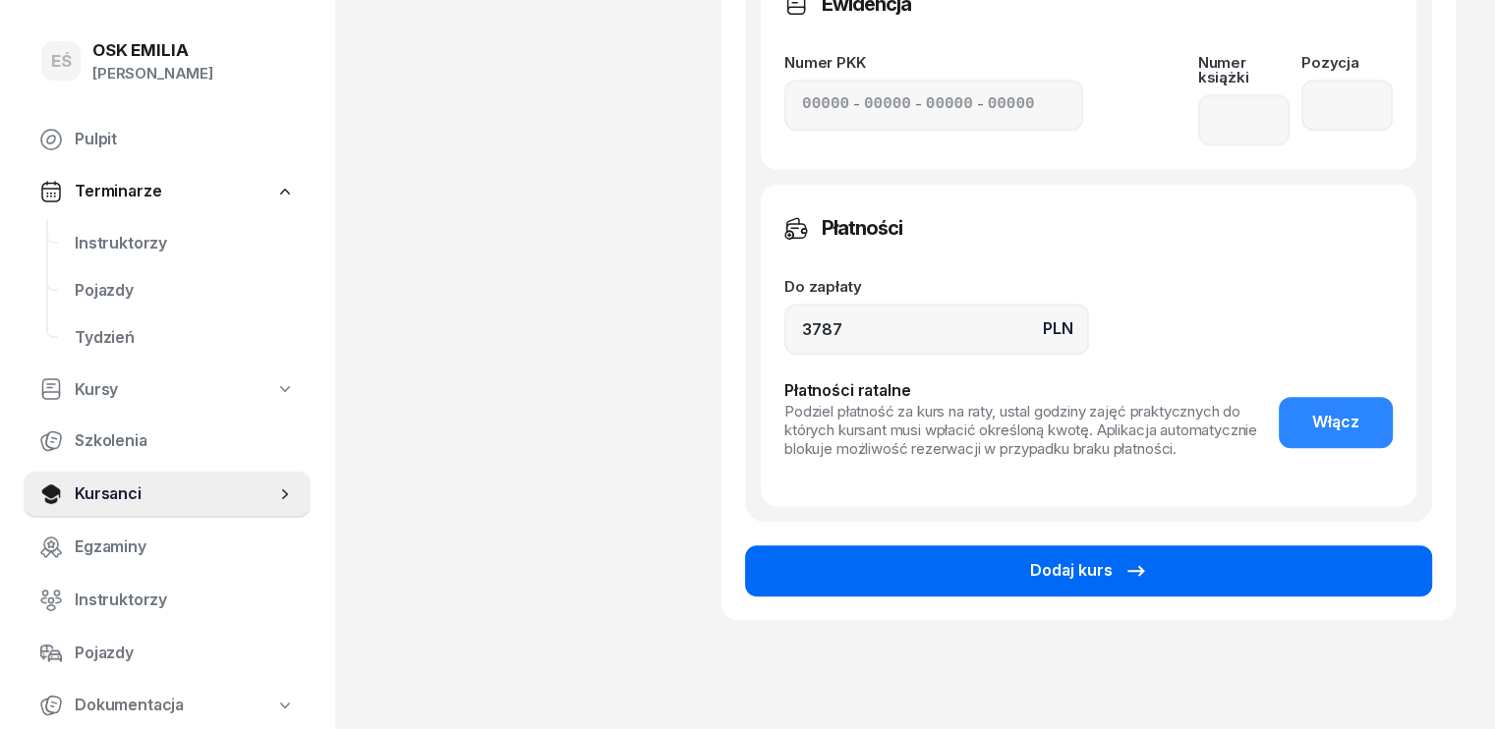
click at [1180, 556] on button "Dodaj kurs" at bounding box center [1088, 571] width 687 height 51
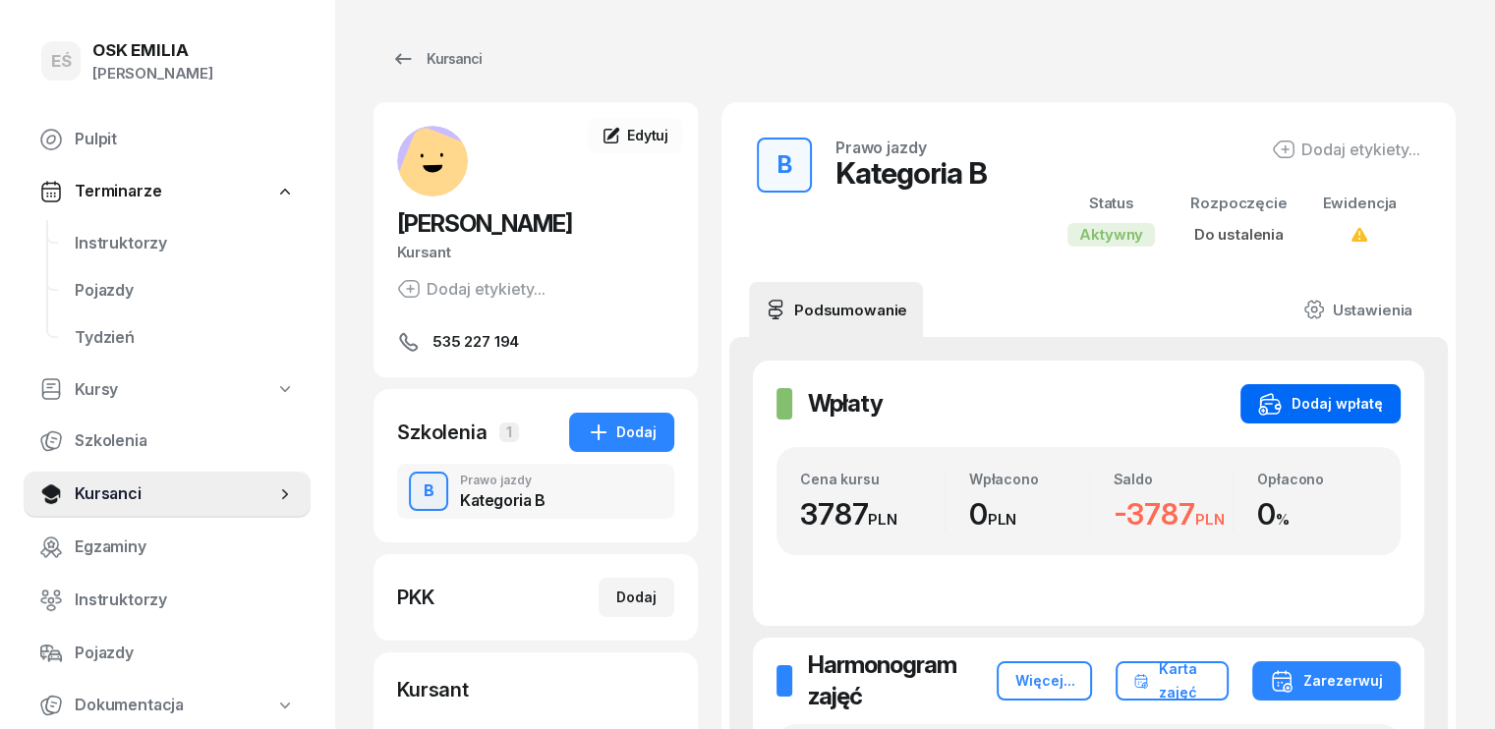
click at [1383, 400] on div "Dodaj wpłatę" at bounding box center [1320, 404] width 125 height 24
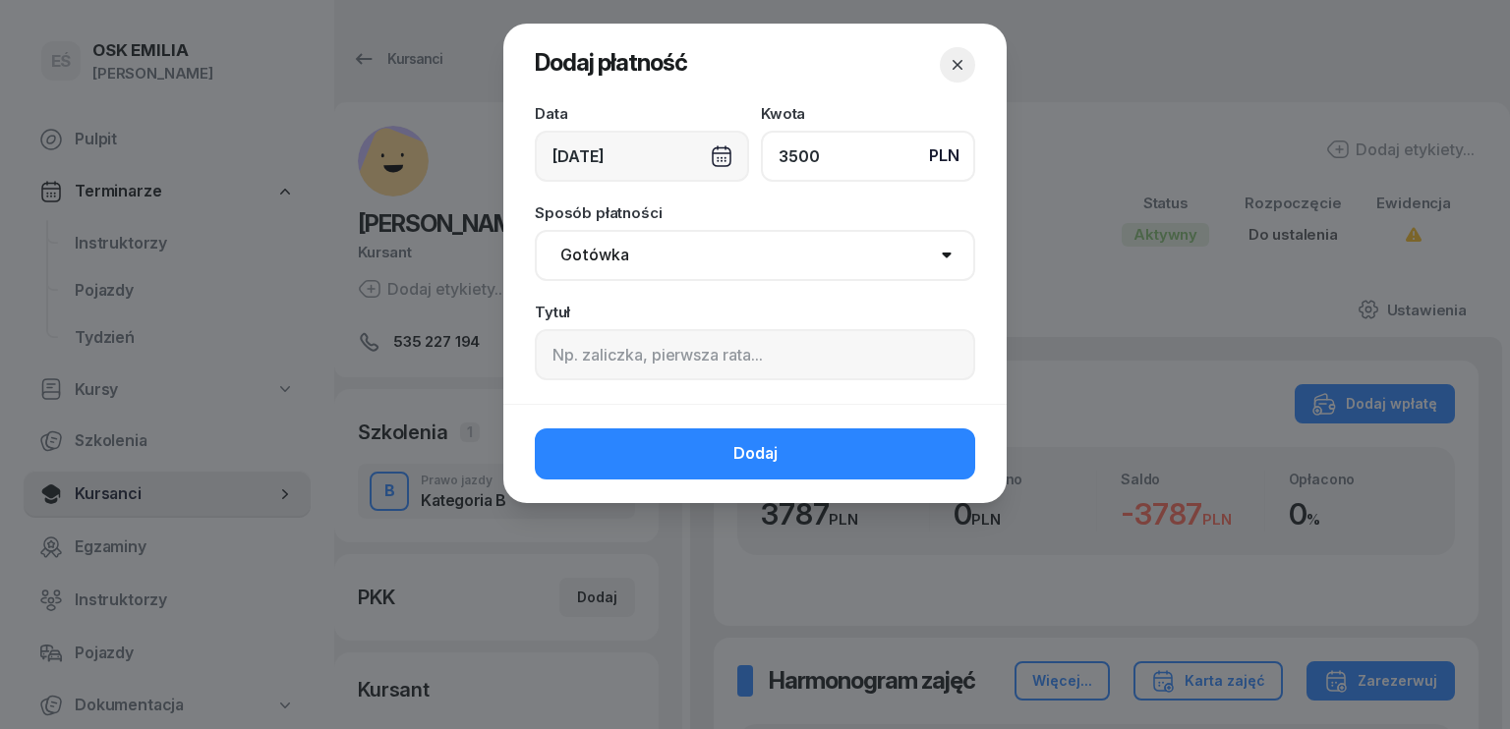
type input "3500"
click at [676, 146] on div "[DATE]" at bounding box center [642, 156] width 214 height 51
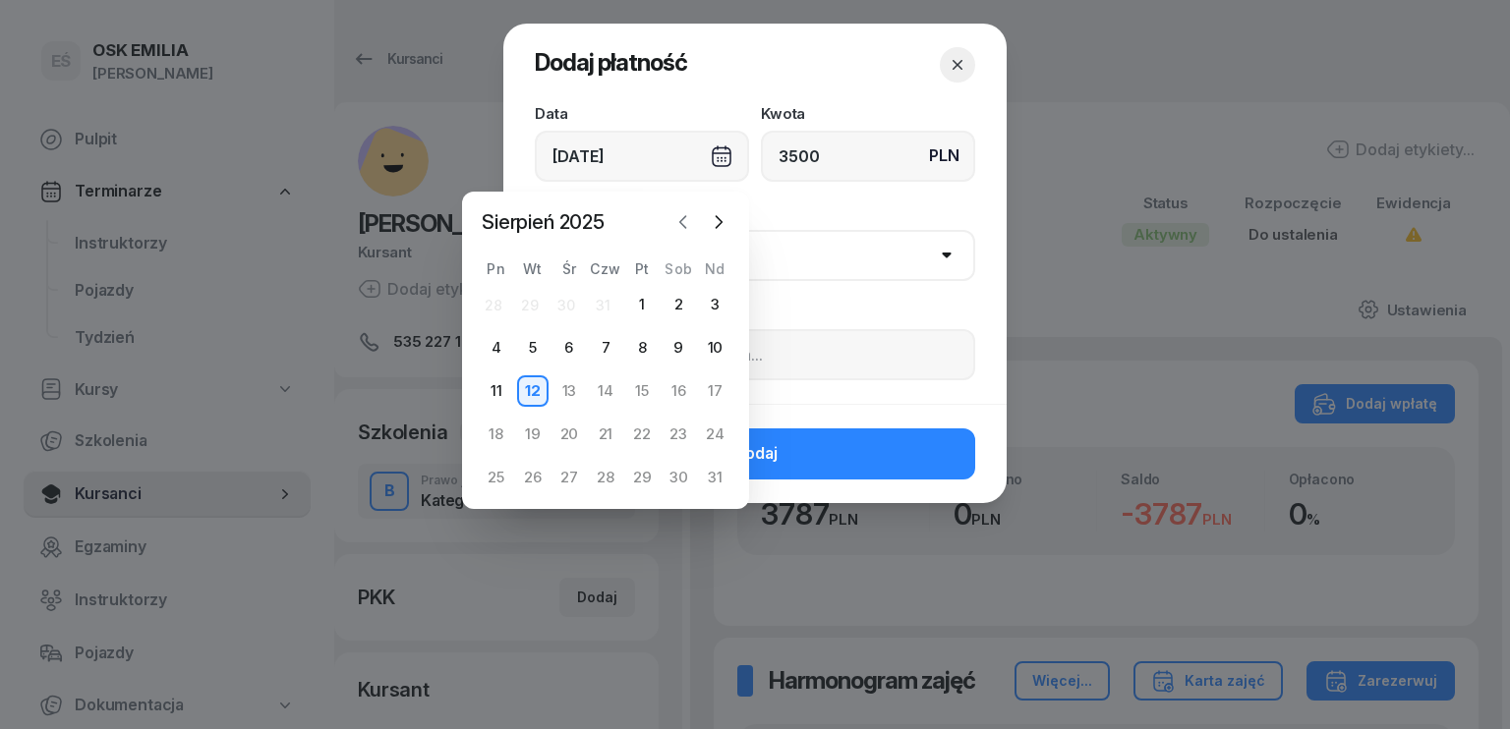
click at [680, 223] on icon "button" at bounding box center [683, 222] width 6 height 12
click at [535, 387] on div "15" at bounding box center [532, 391] width 31 height 31
type input "[DATE]"
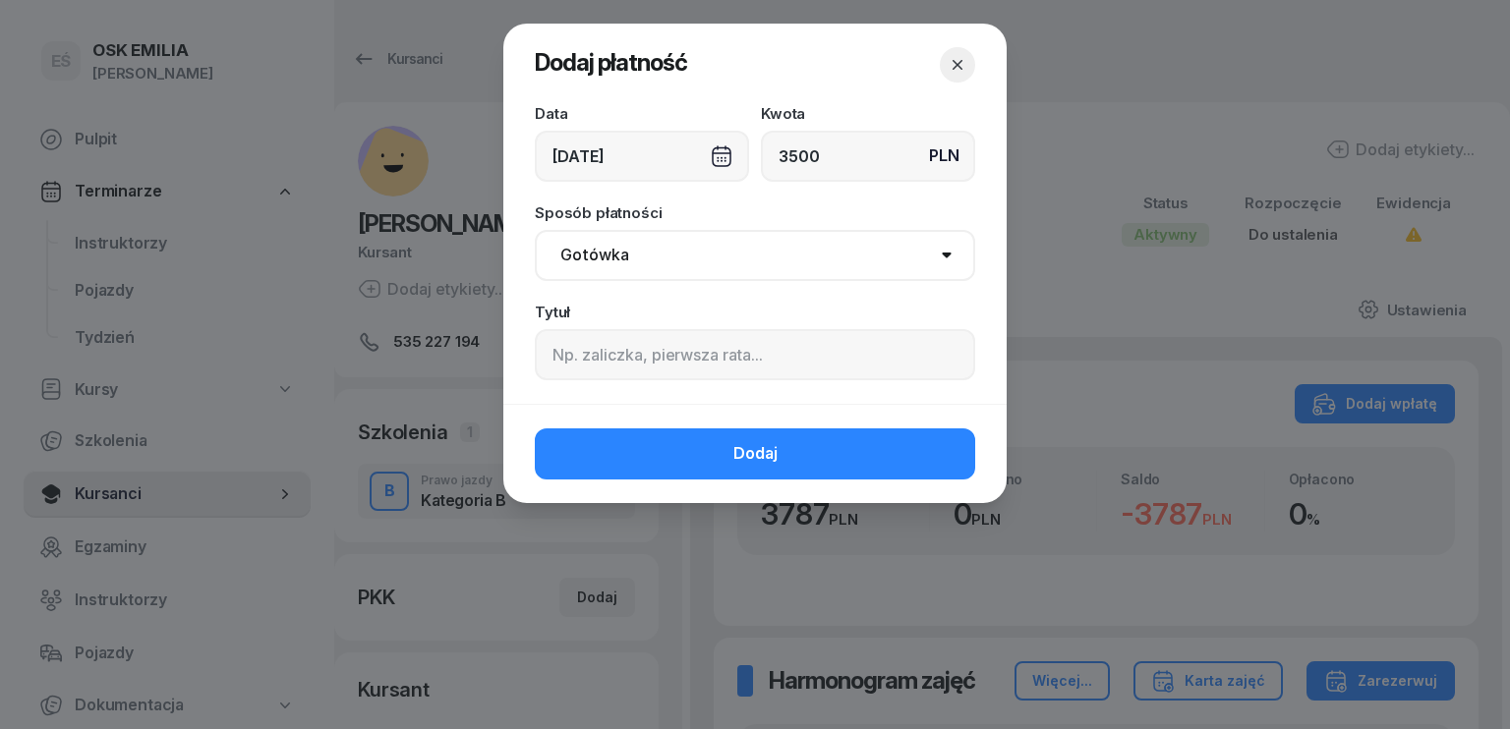
click at [715, 260] on select "Gotówka Karta Przelew Płatności online BLIK" at bounding box center [755, 255] width 440 height 51
select select "transfer"
click at [535, 230] on select "Gotówka Karta Przelew Płatności online BLIK" at bounding box center [755, 255] width 440 height 51
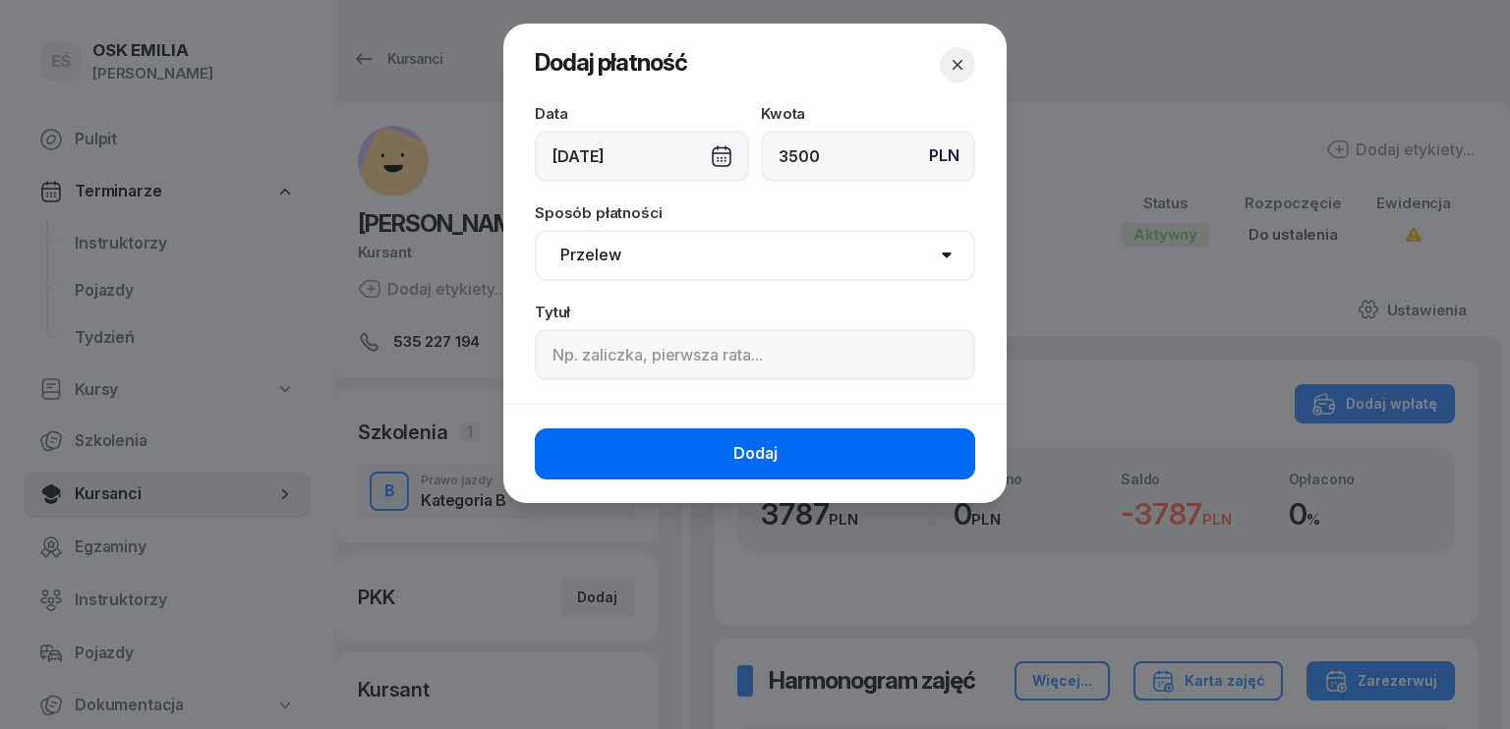
click at [779, 457] on button "Dodaj" at bounding box center [755, 454] width 440 height 51
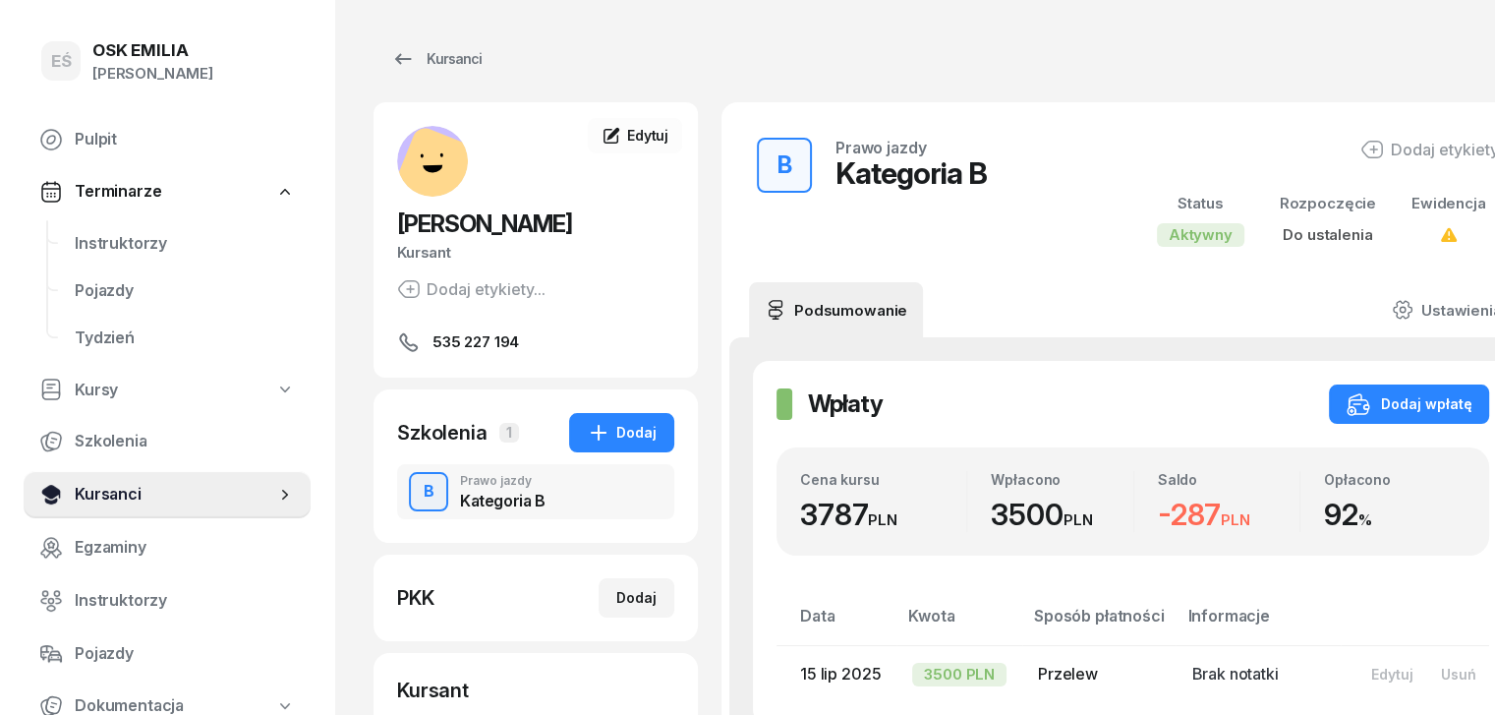
drag, startPoint x: 157, startPoint y: 492, endPoint x: 517, endPoint y: 298, distance: 408.6
click at [157, 491] on span "Kursanci" at bounding box center [175, 495] width 201 height 26
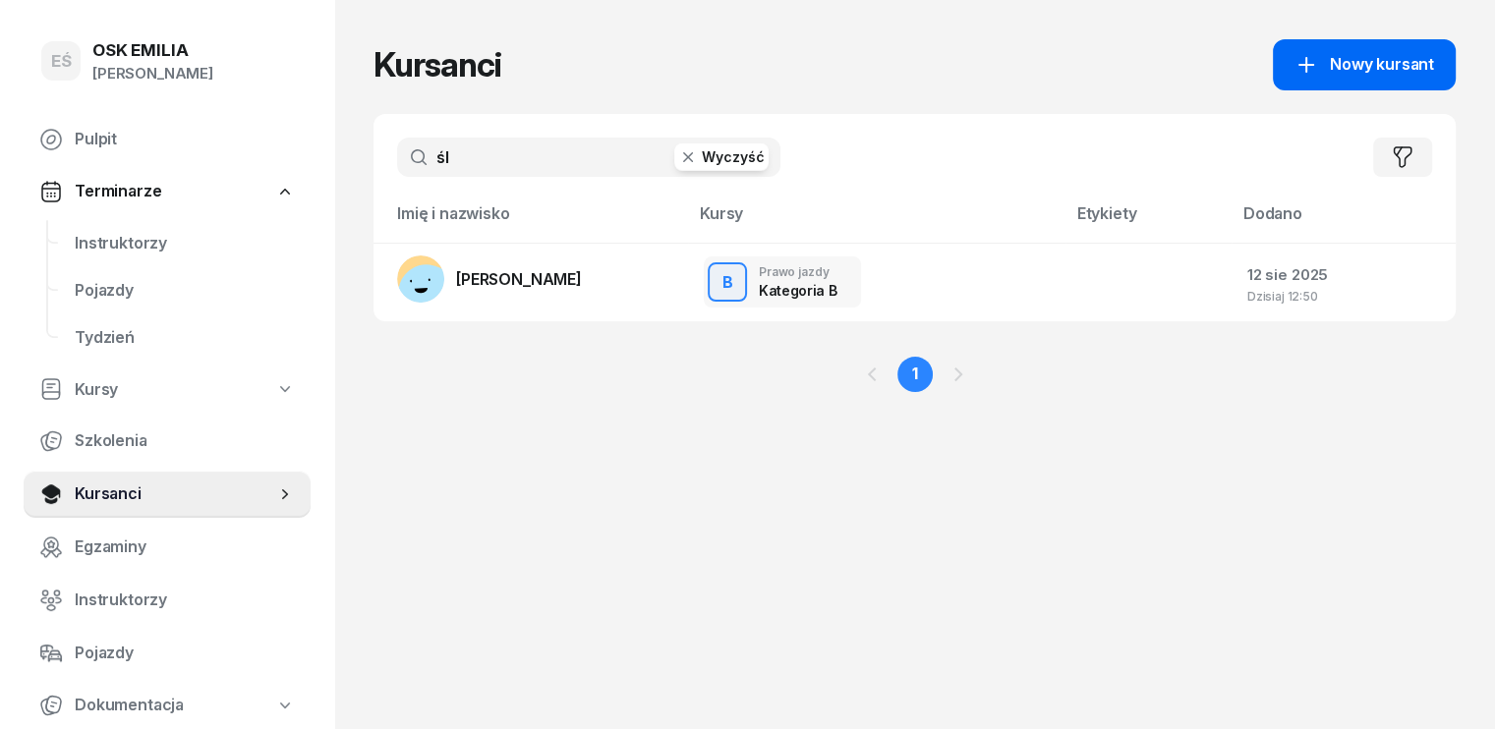
click at [1318, 63] on icon at bounding box center [1307, 65] width 24 height 24
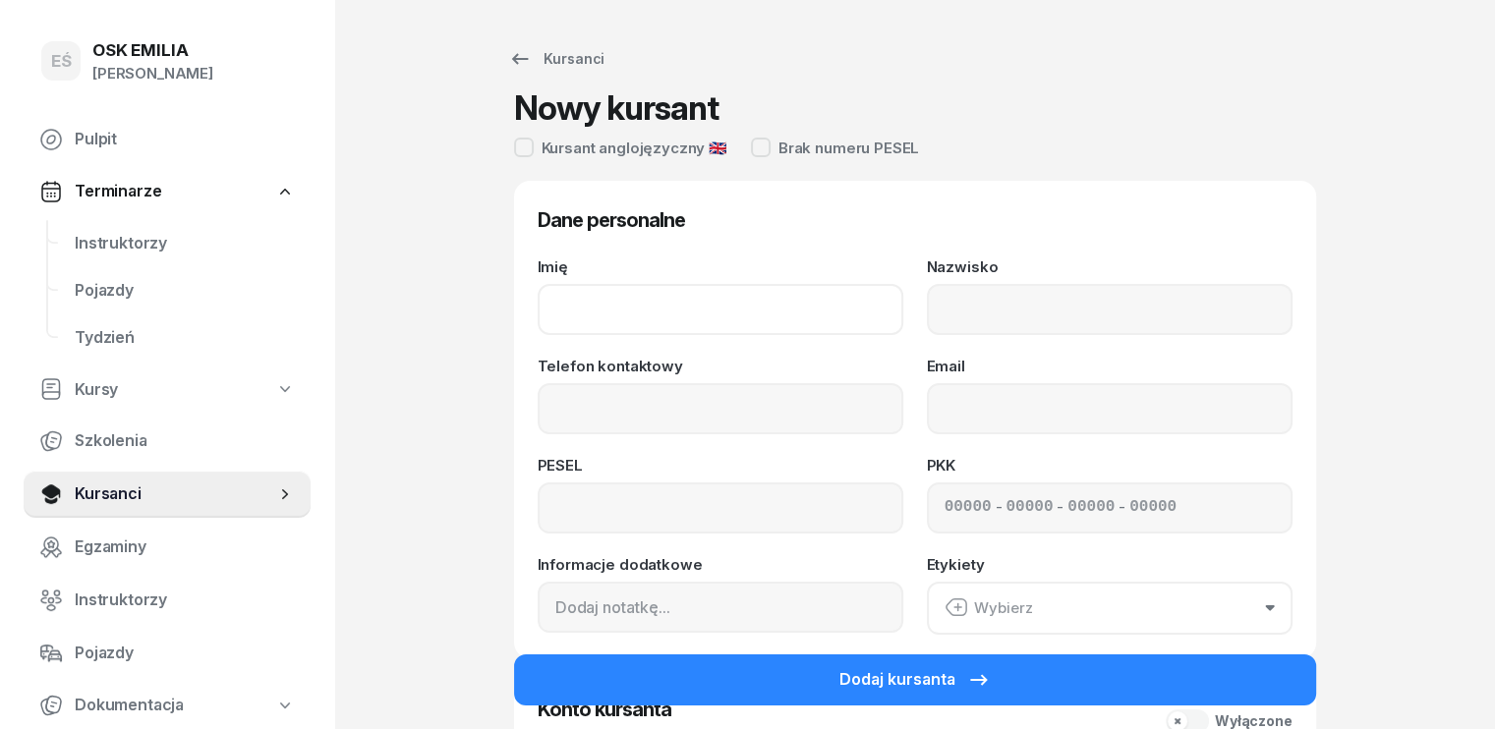
click at [566, 316] on input "Imię" at bounding box center [721, 309] width 366 height 51
type input "[PERSON_NAME]"
type input "a"
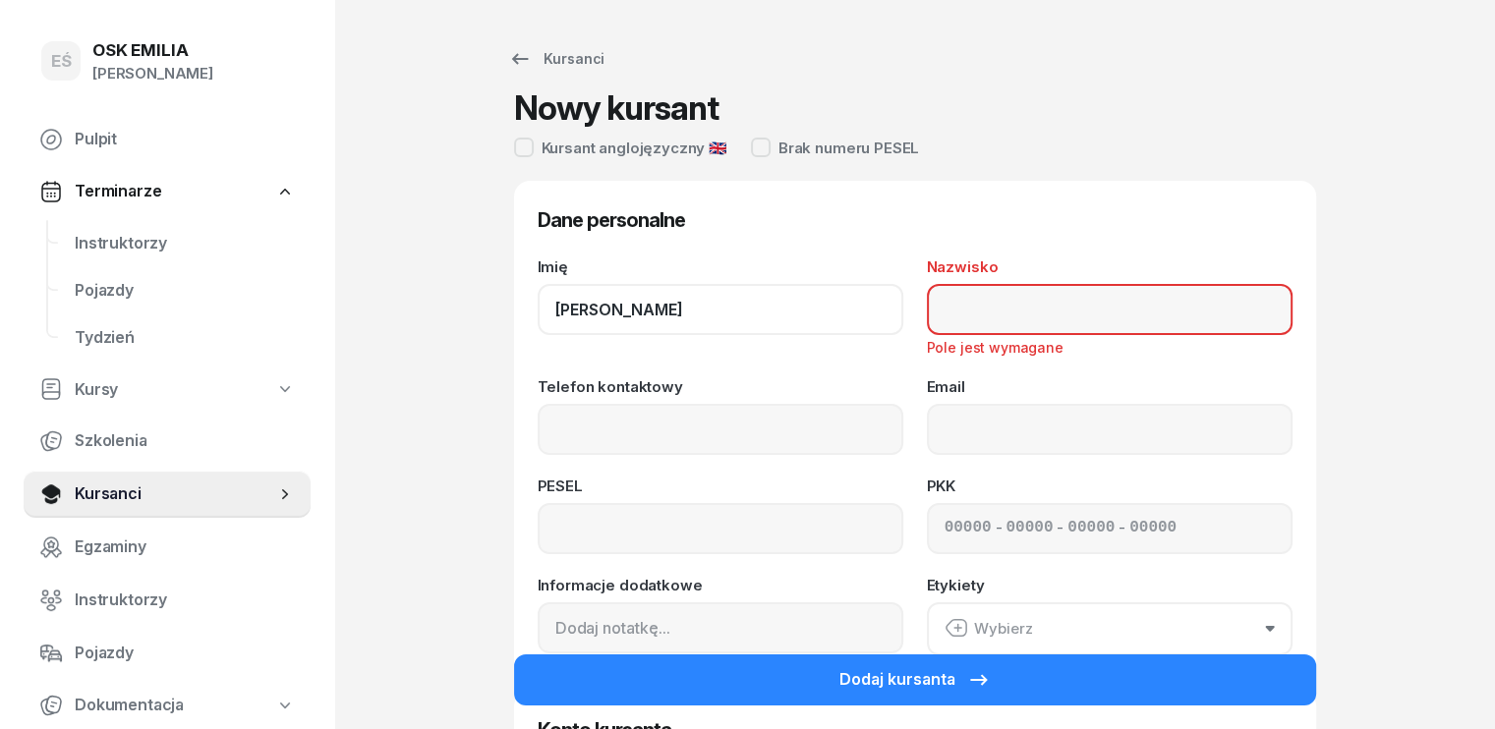
click at [602, 311] on input "[PERSON_NAME]" at bounding box center [721, 309] width 366 height 51
type input "[PERSON_NAME]"
click at [987, 303] on input "Nazwisko" at bounding box center [1110, 309] width 366 height 51
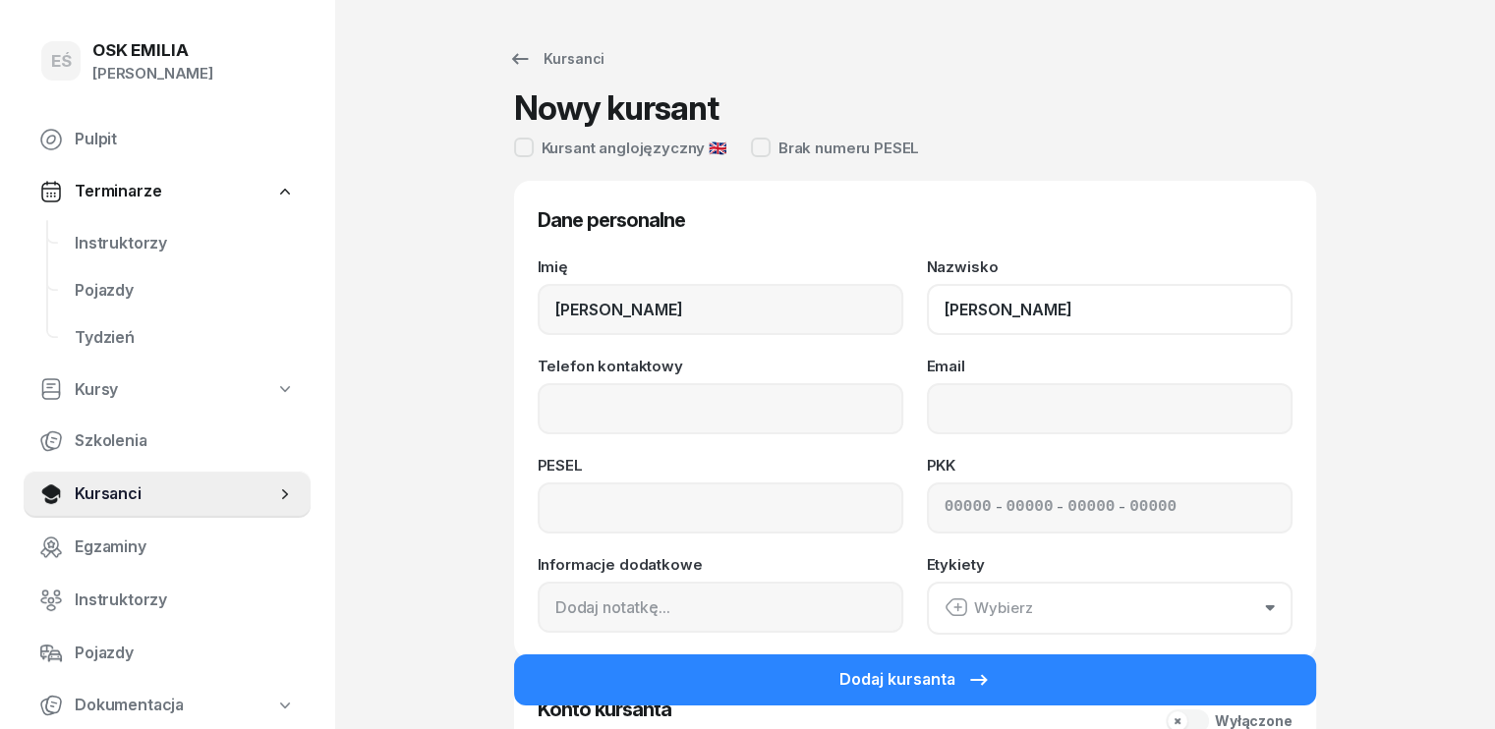
type input "[PERSON_NAME]"
click at [648, 401] on input "Telefon kontaktowy" at bounding box center [721, 408] width 366 height 51
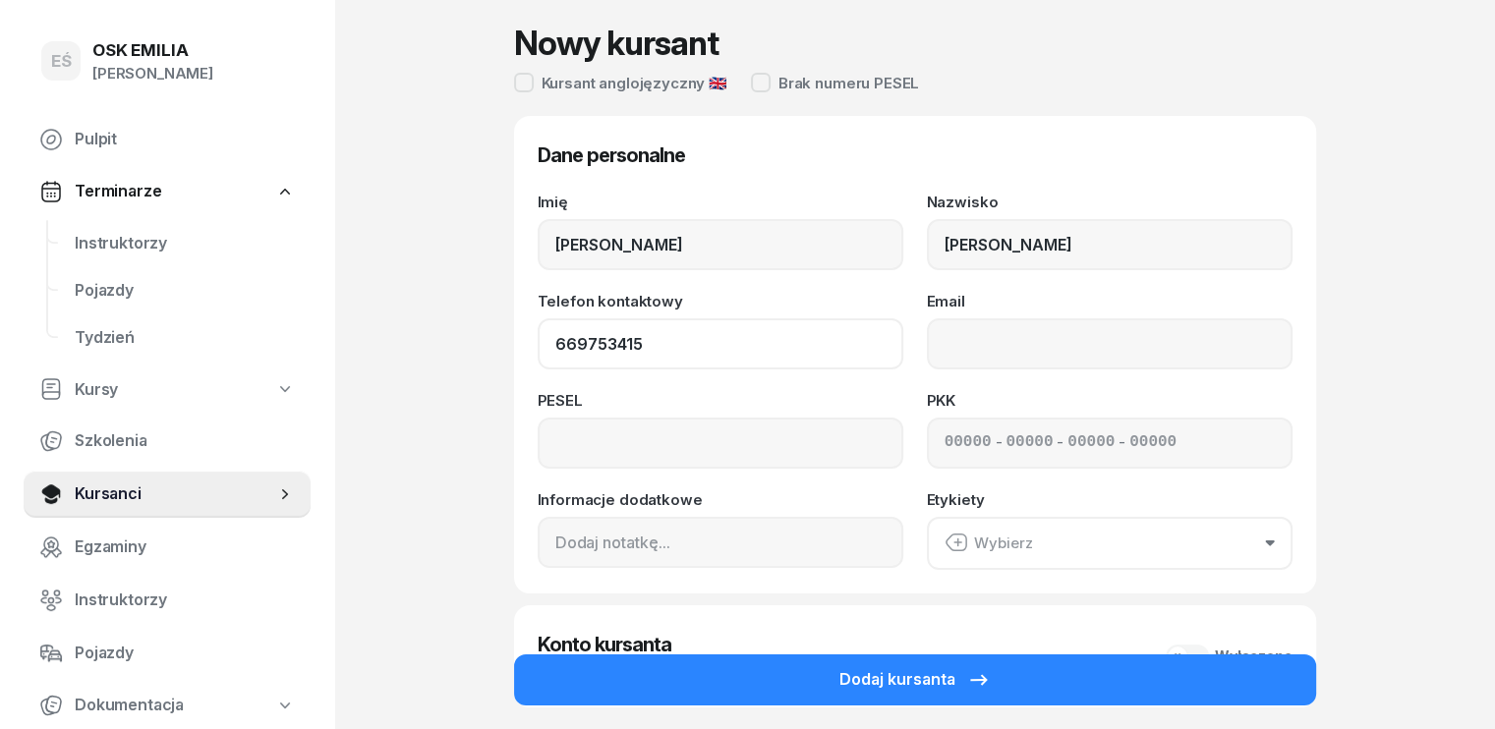
scroll to position [197, 0]
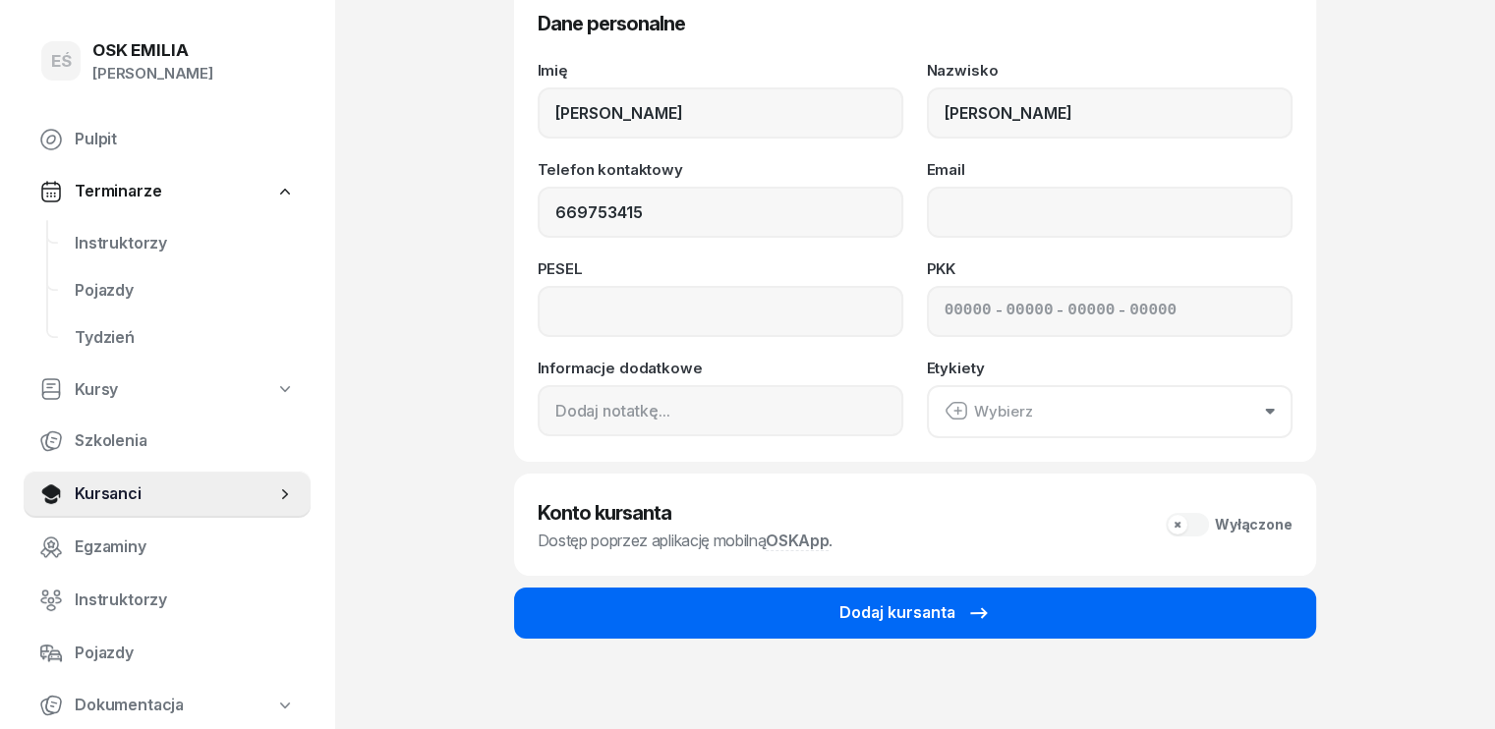
type input "669 753 415"
click at [839, 602] on button "Dodaj kursanta" at bounding box center [915, 613] width 802 height 51
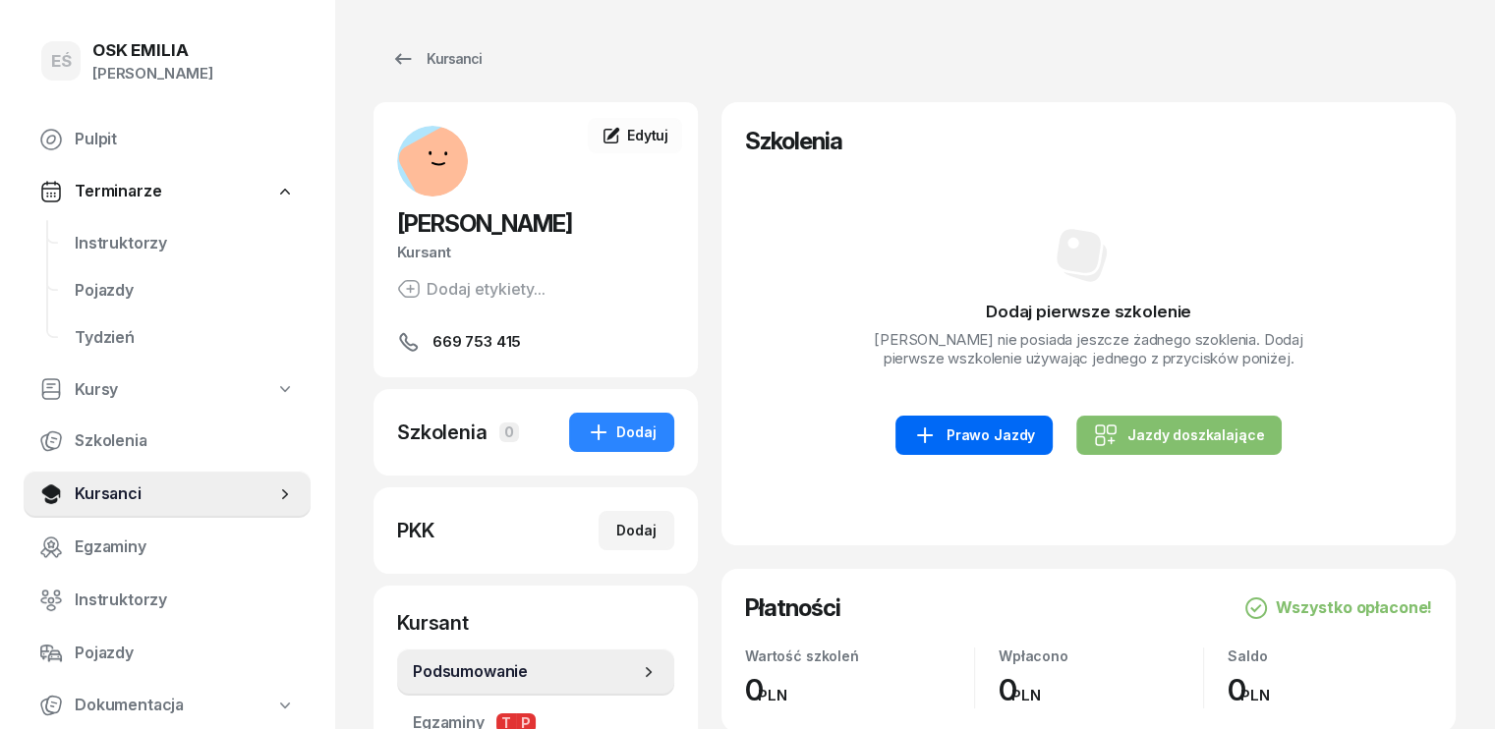
click at [978, 447] on div "Prawo Jazdy" at bounding box center [974, 436] width 122 height 24
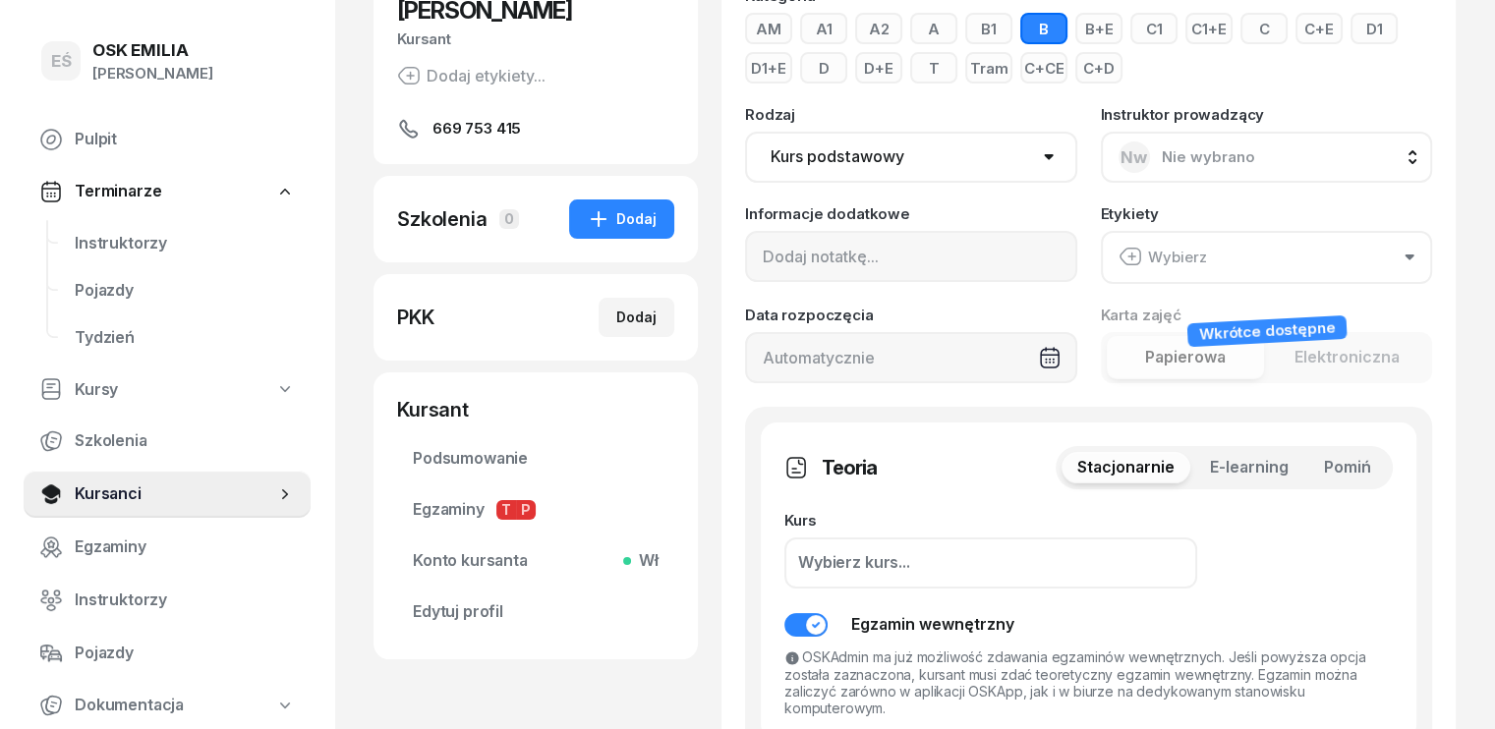
scroll to position [295, 0]
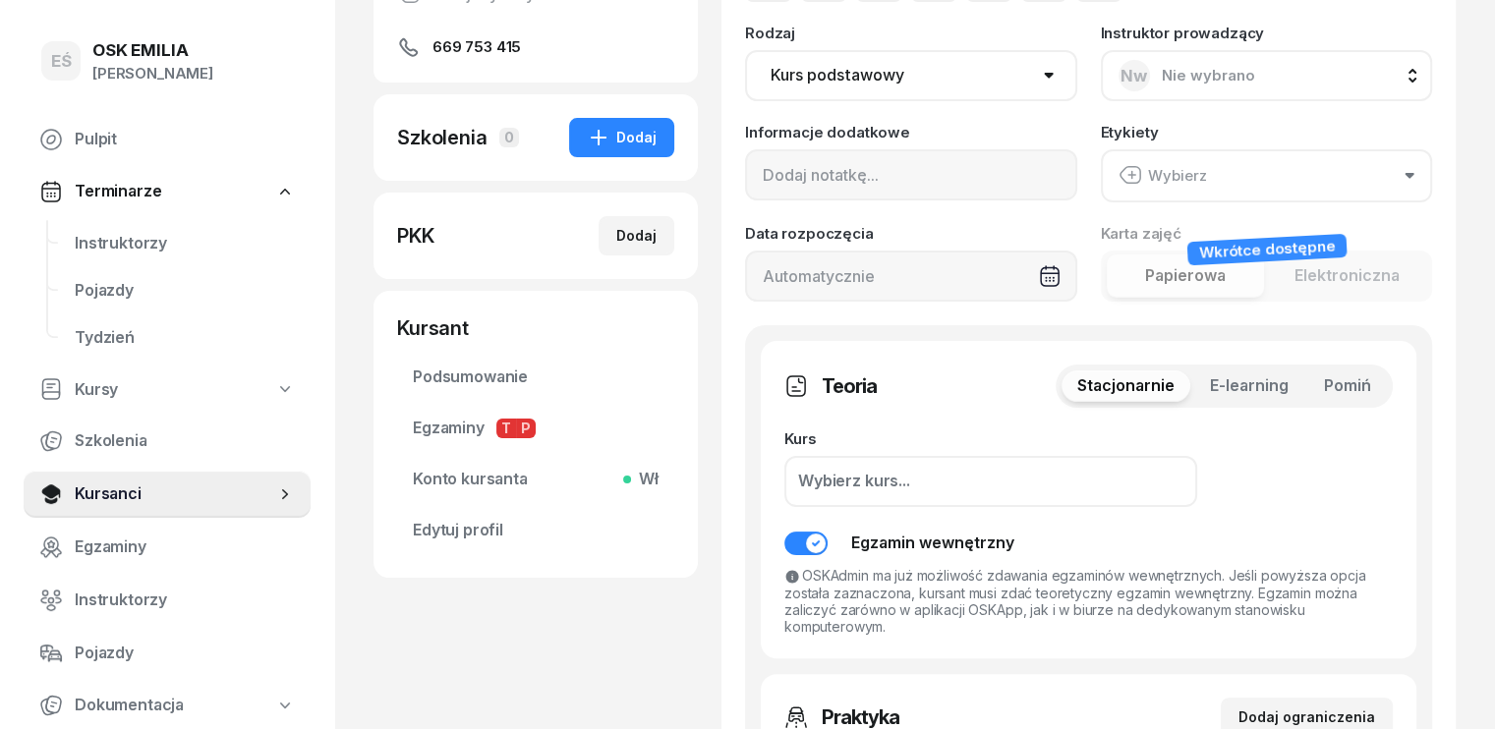
click at [1371, 387] on span "Pomiń" at bounding box center [1347, 387] width 47 height 26
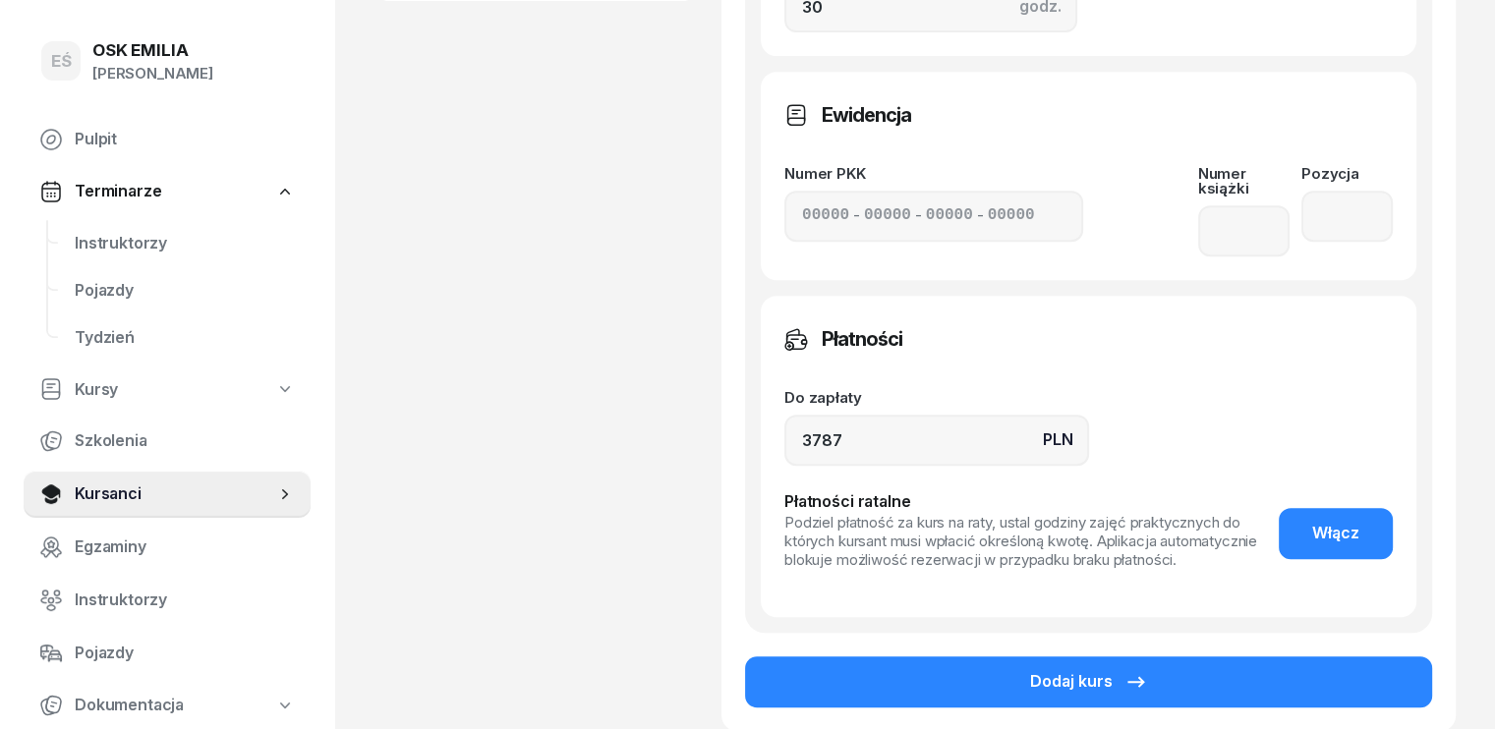
scroll to position [885, 0]
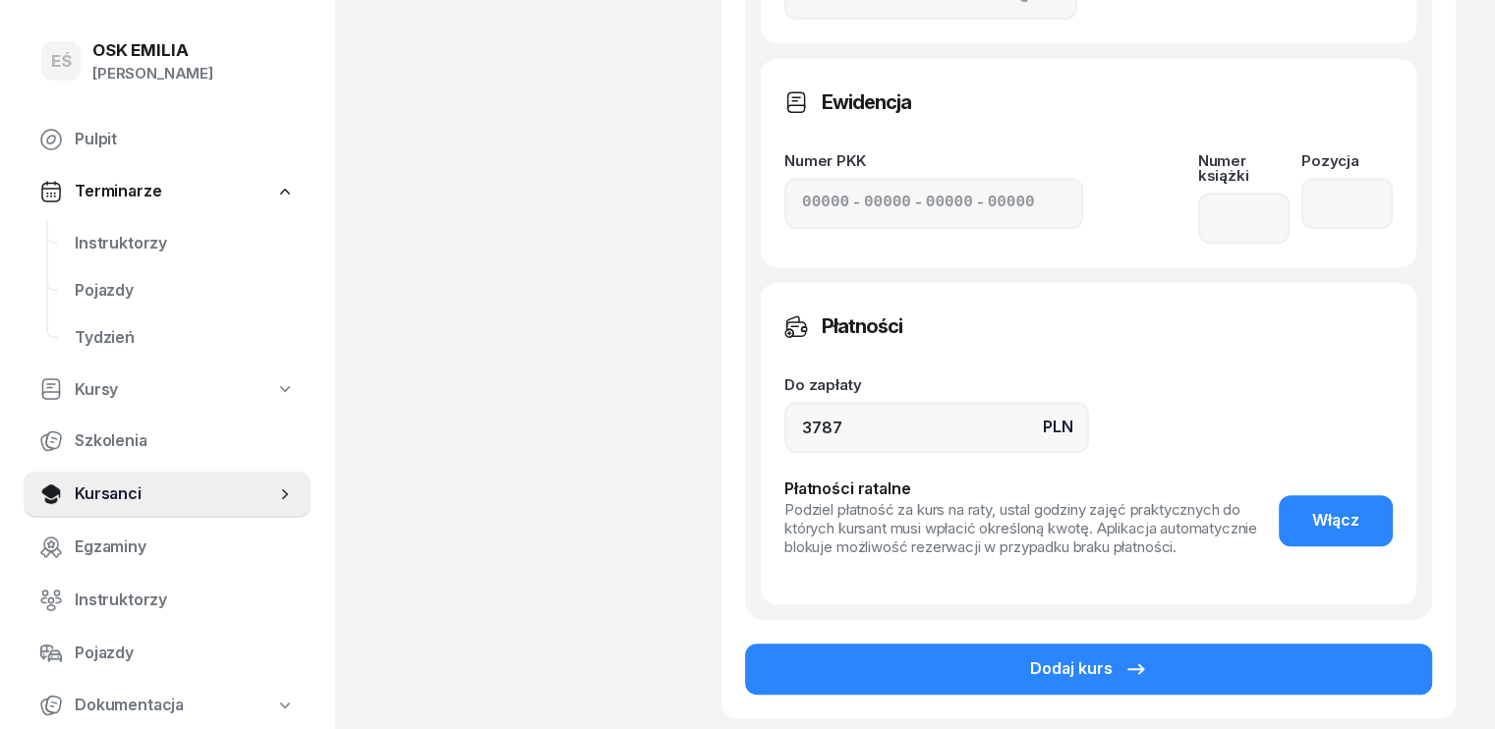
click at [1171, 658] on button "Dodaj kurs" at bounding box center [1088, 669] width 687 height 51
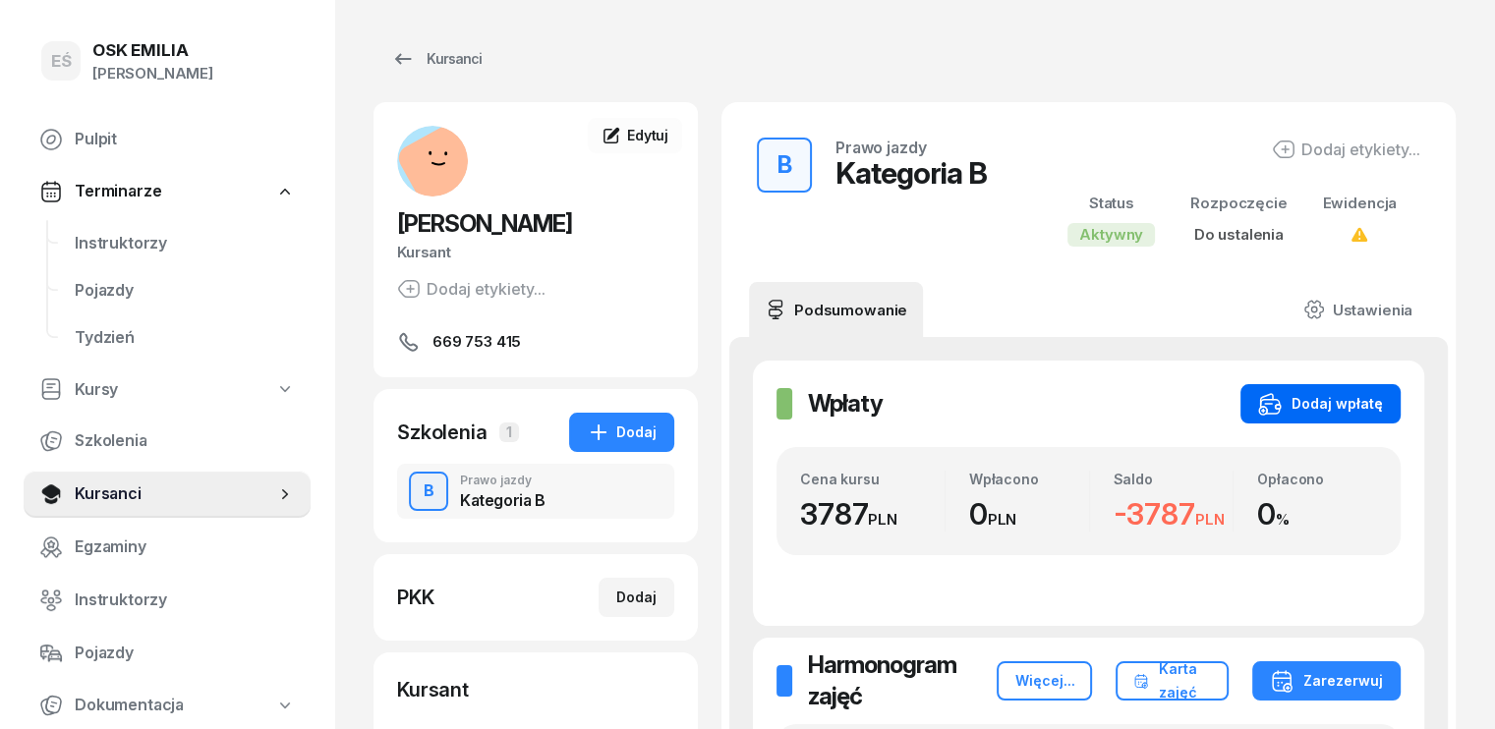
click at [1383, 405] on div "Dodaj wpłatę" at bounding box center [1320, 404] width 125 height 24
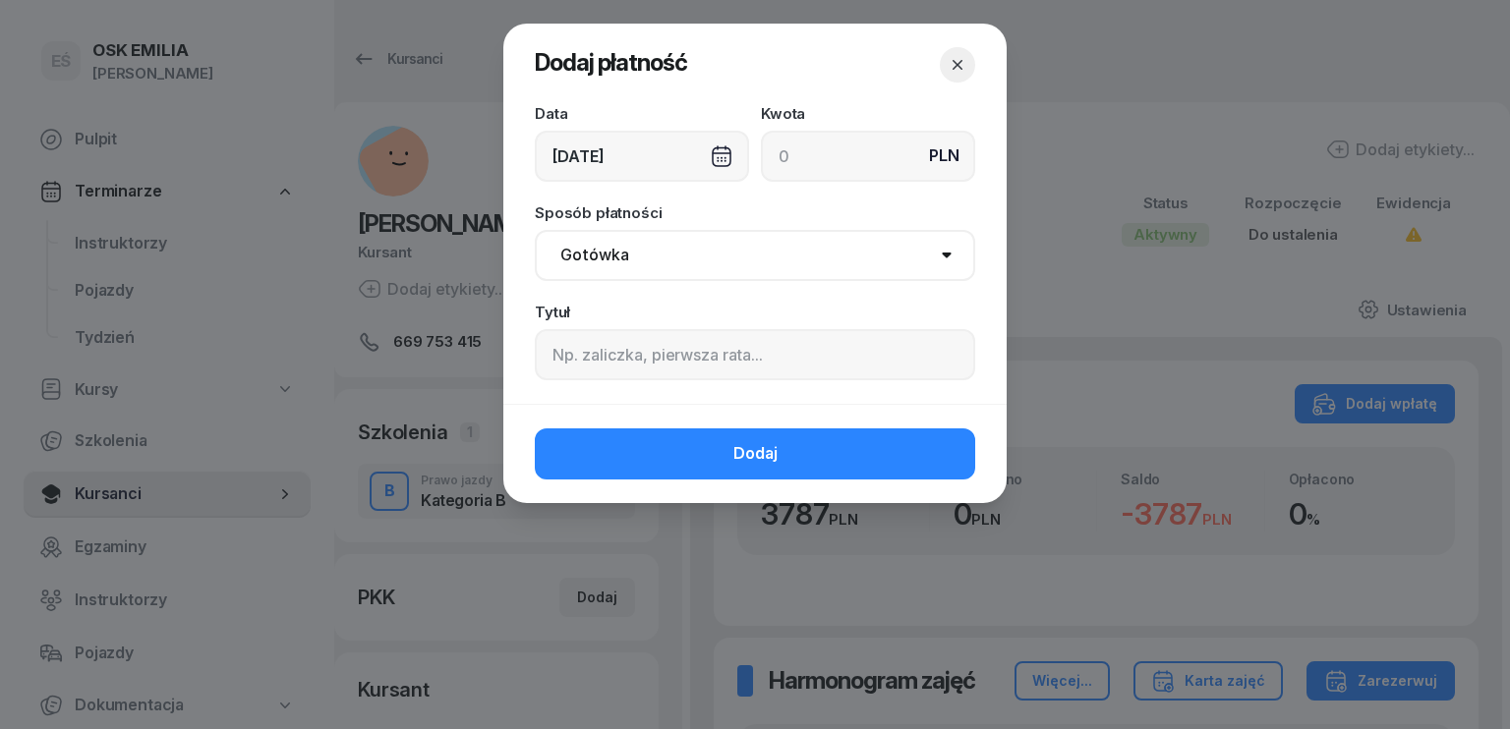
click at [633, 150] on div "[DATE]" at bounding box center [642, 156] width 214 height 51
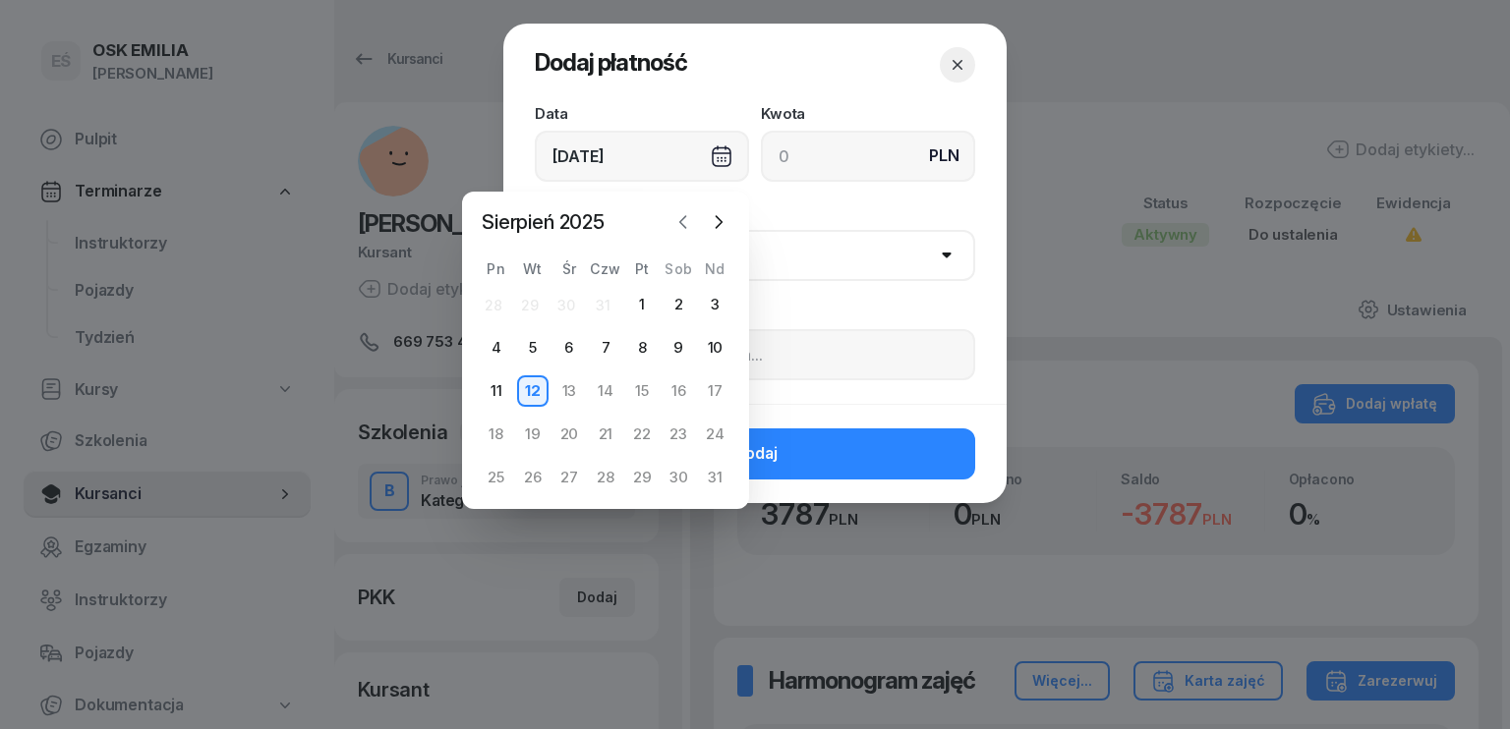
click at [683, 216] on icon "button" at bounding box center [683, 222] width 20 height 20
click at [501, 383] on div "14" at bounding box center [496, 391] width 31 height 31
type input "[DATE]"
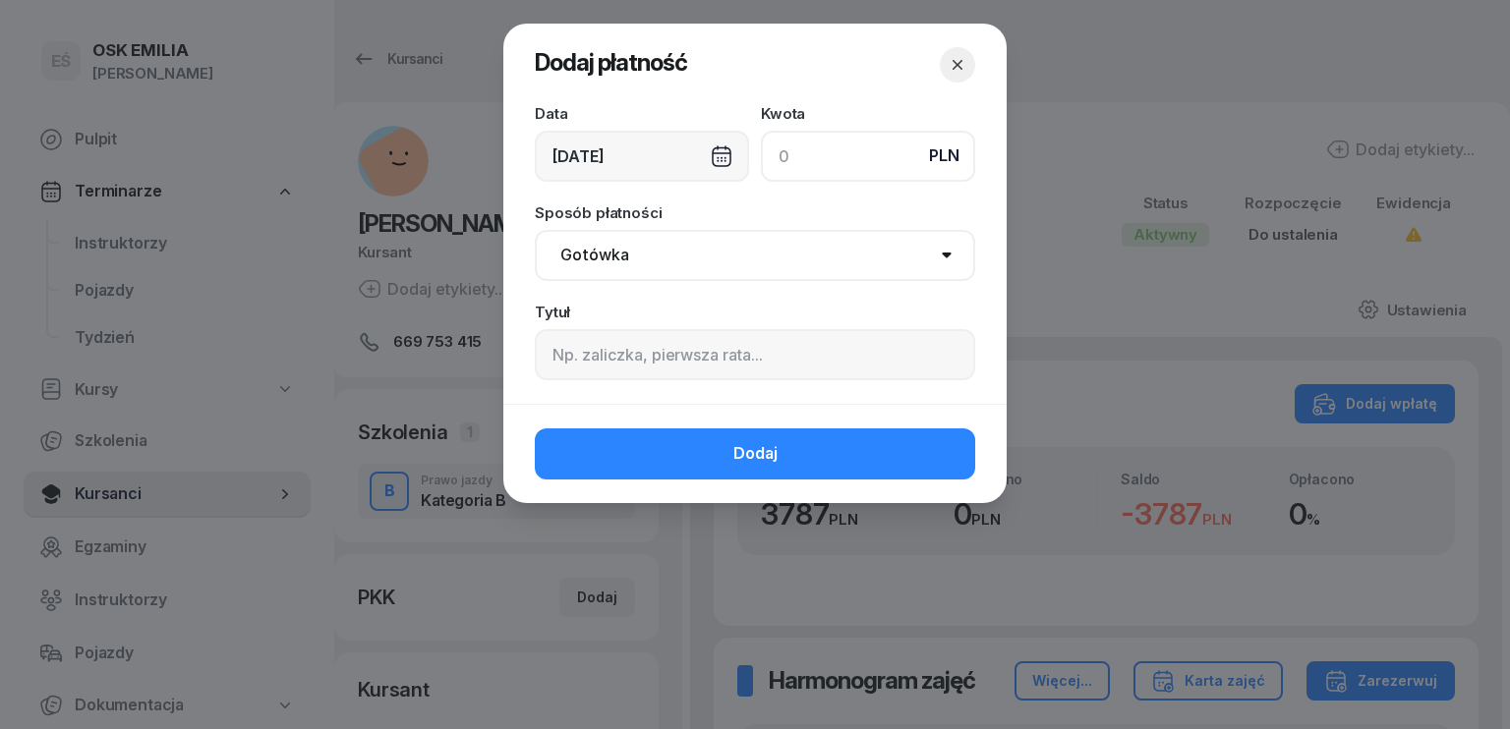
click at [822, 140] on input at bounding box center [868, 156] width 214 height 51
type input "3500"
drag, startPoint x: 692, startPoint y: 246, endPoint x: 678, endPoint y: 278, distance: 35.2
click at [692, 246] on select "Gotówka Karta Przelew Płatności online BLIK" at bounding box center [755, 255] width 440 height 51
select select "transfer"
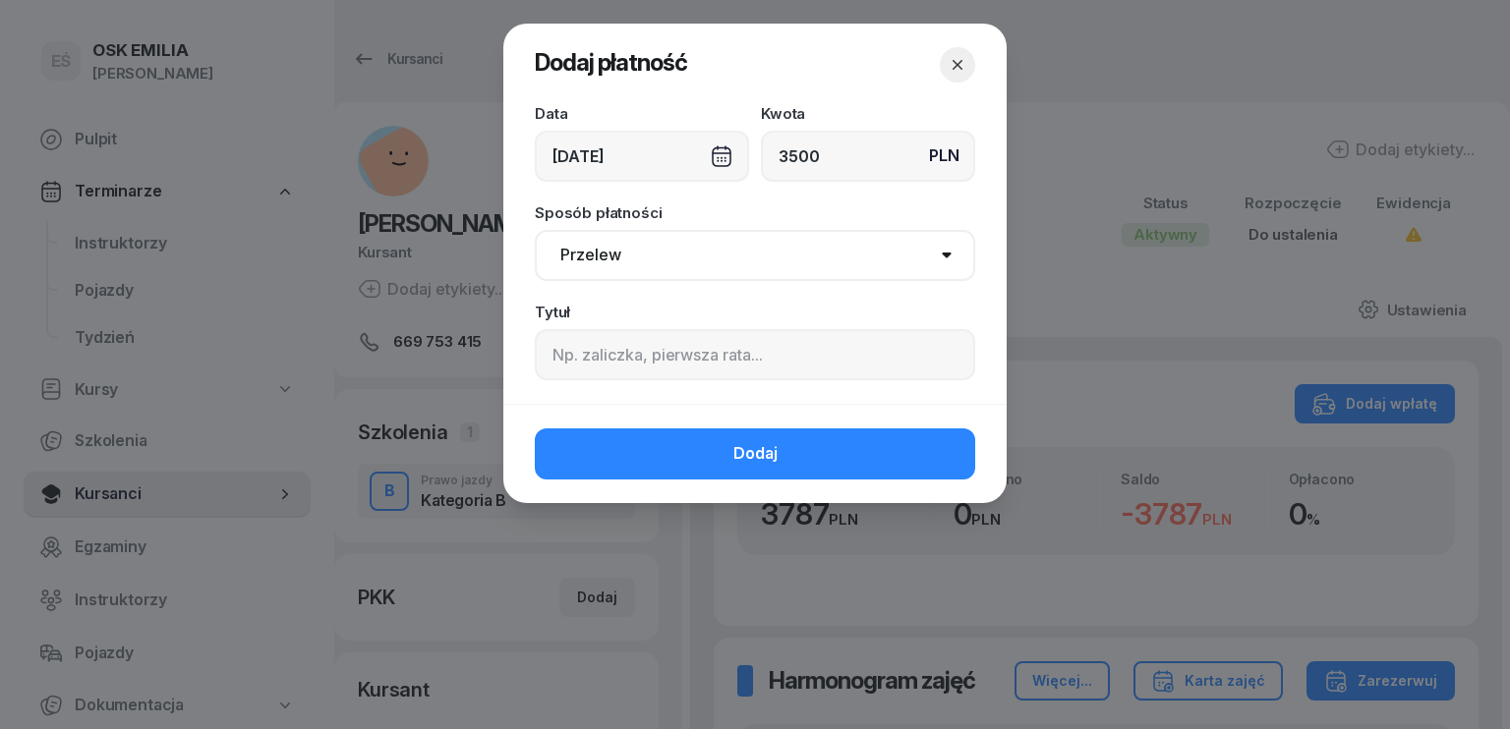
click at [535, 230] on select "Gotówka Karta Przelew Płatności online BLIK" at bounding box center [755, 255] width 440 height 51
click at [713, 447] on button "Dodaj" at bounding box center [755, 454] width 440 height 51
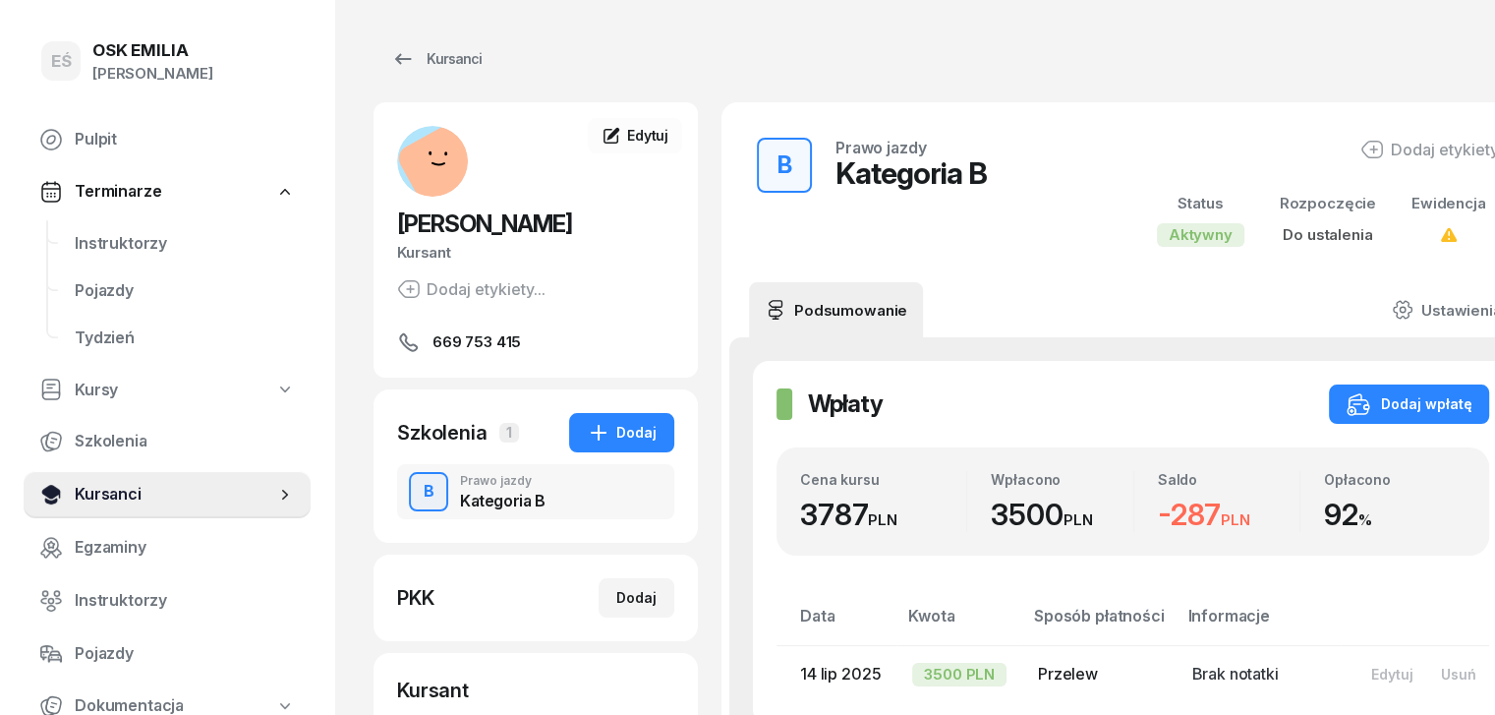
click at [118, 491] on span "Kursanci" at bounding box center [175, 495] width 201 height 26
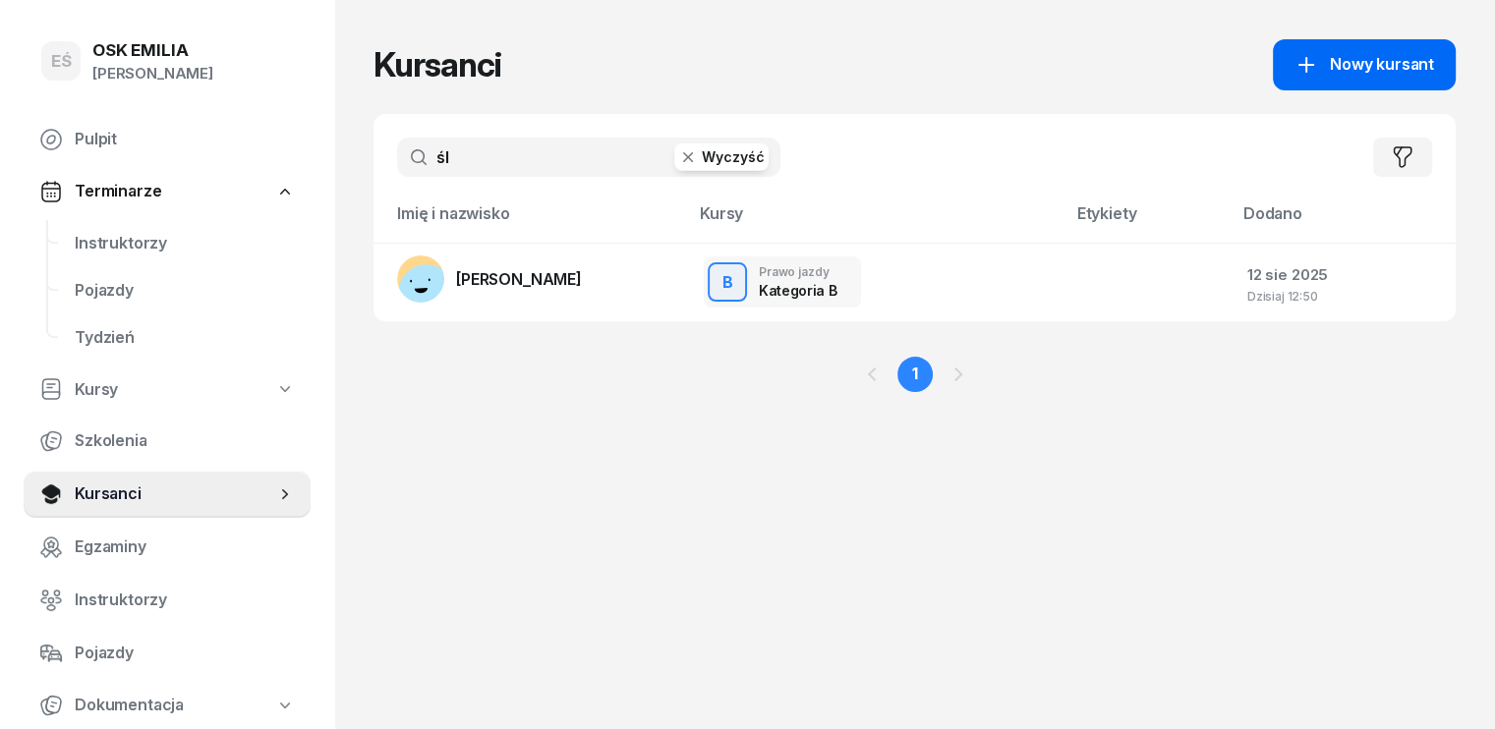
click at [1364, 49] on link "Nowy kursant" at bounding box center [1364, 64] width 183 height 51
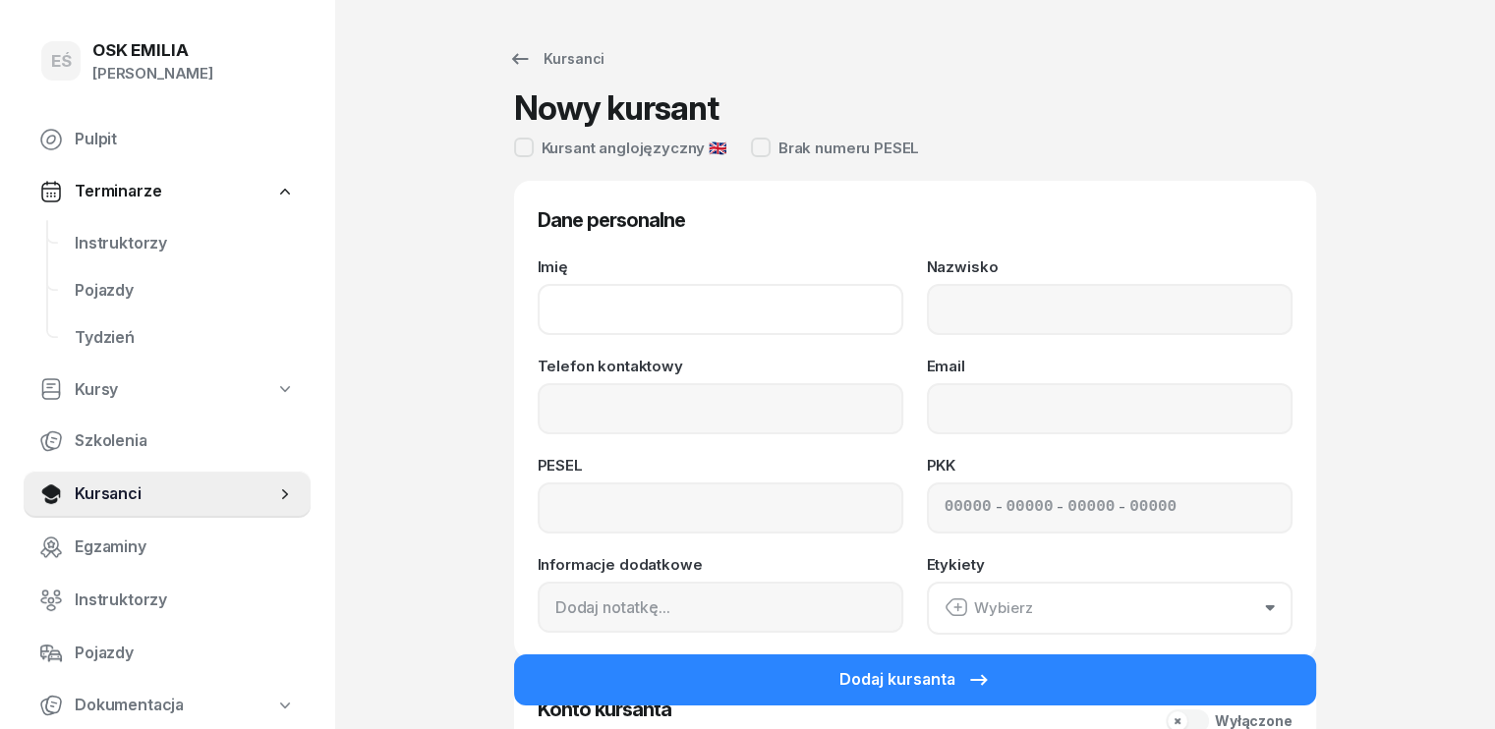
click at [624, 302] on input "Imię" at bounding box center [721, 309] width 366 height 51
type input "[PERSON_NAME]"
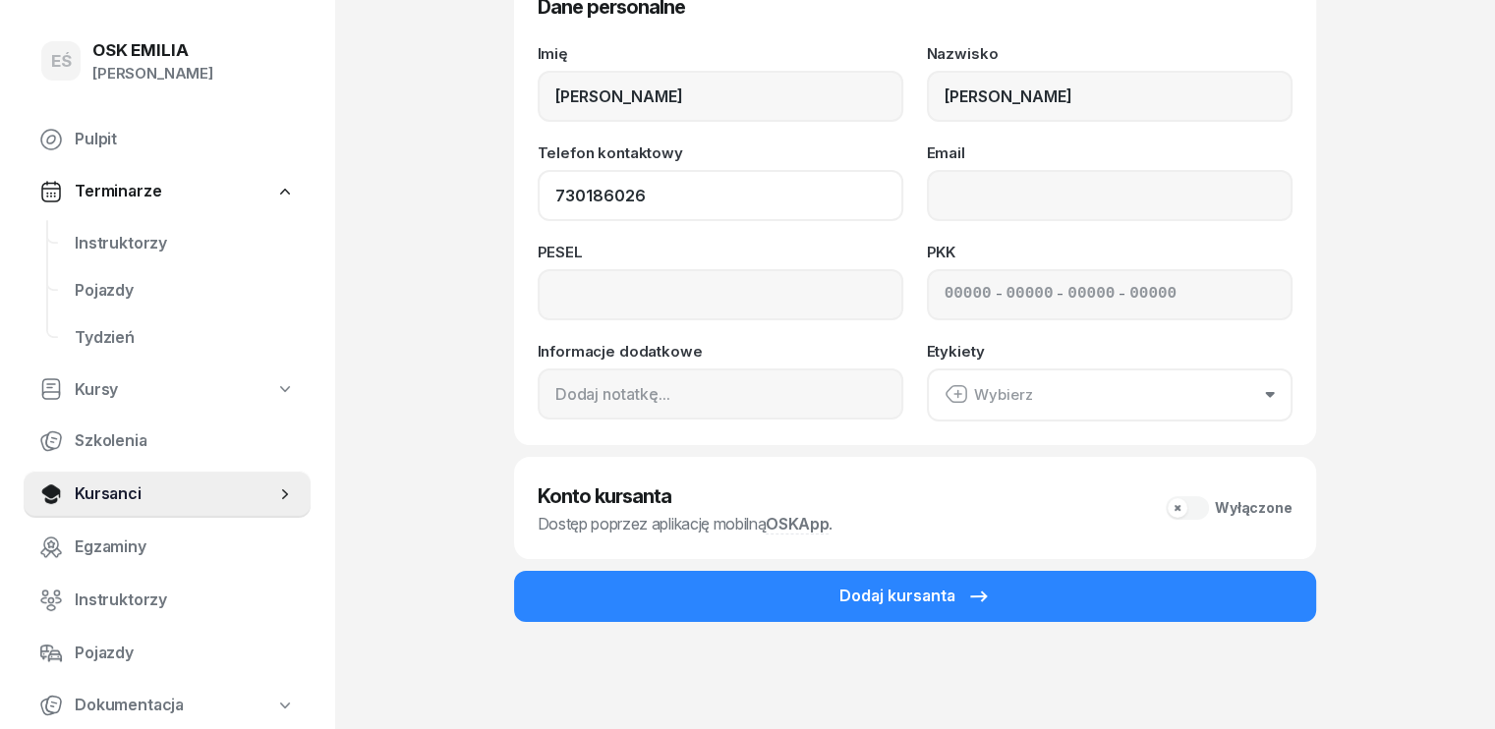
scroll to position [214, 0]
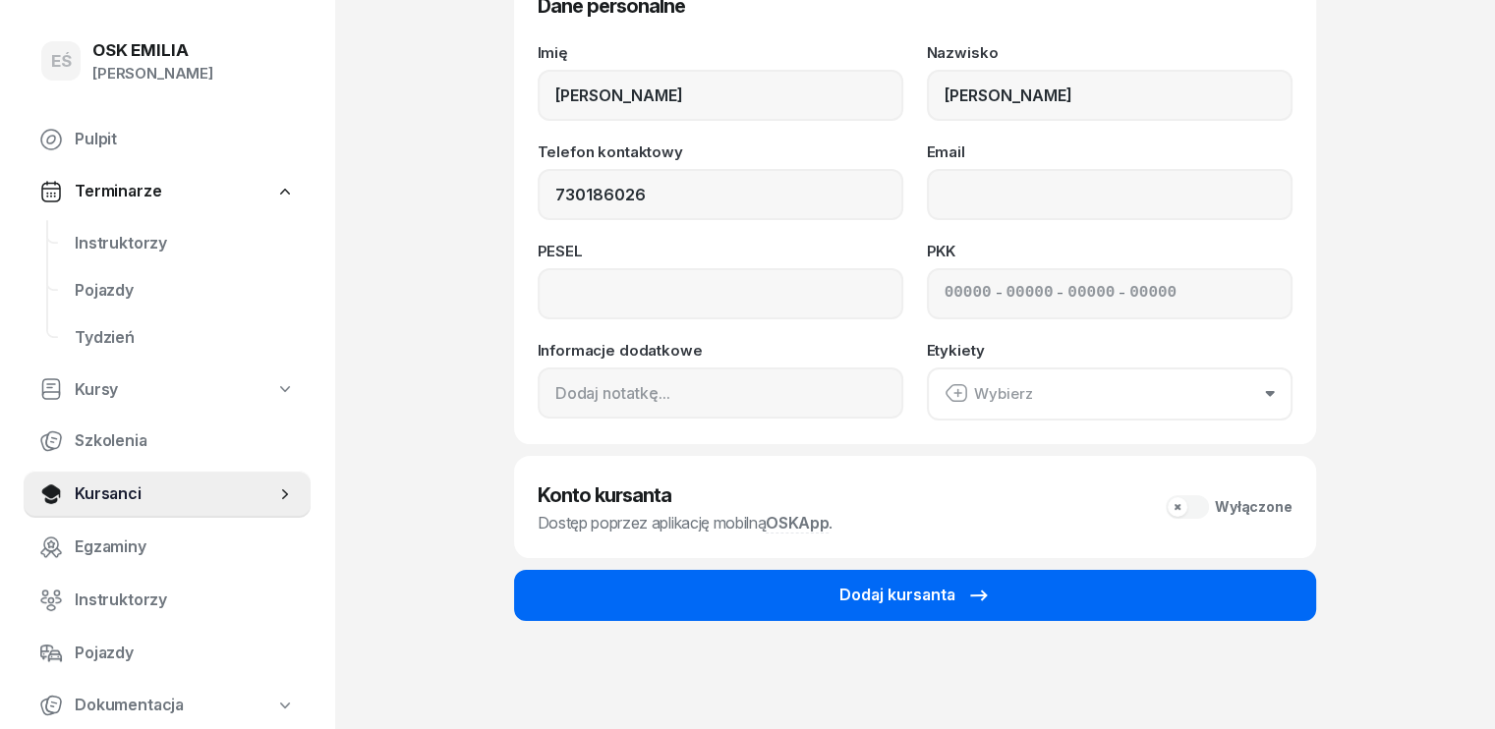
type input "730 186 026"
click at [860, 591] on div "Dodaj kursanta" at bounding box center [915, 596] width 151 height 26
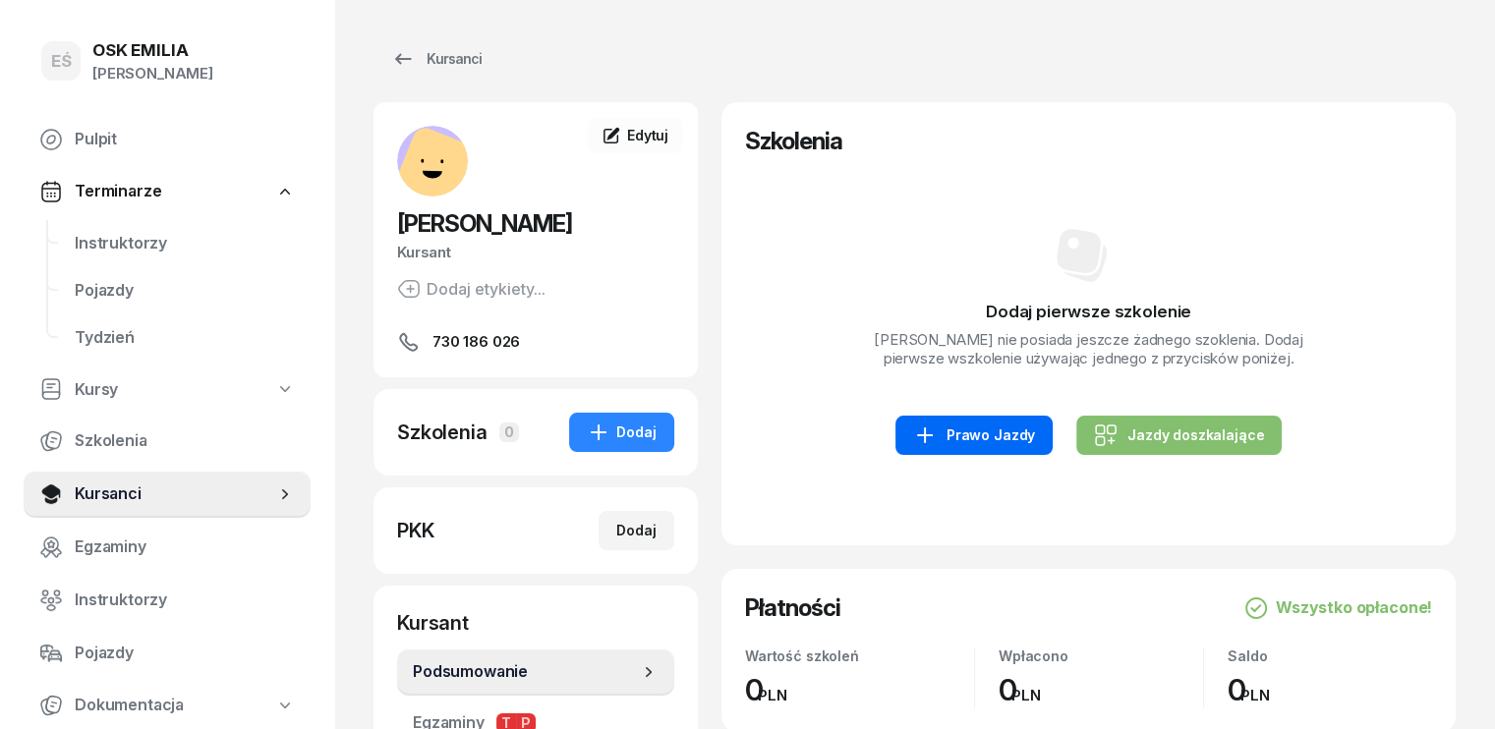
click at [996, 429] on div "Prawo Jazdy" at bounding box center [974, 436] width 122 height 24
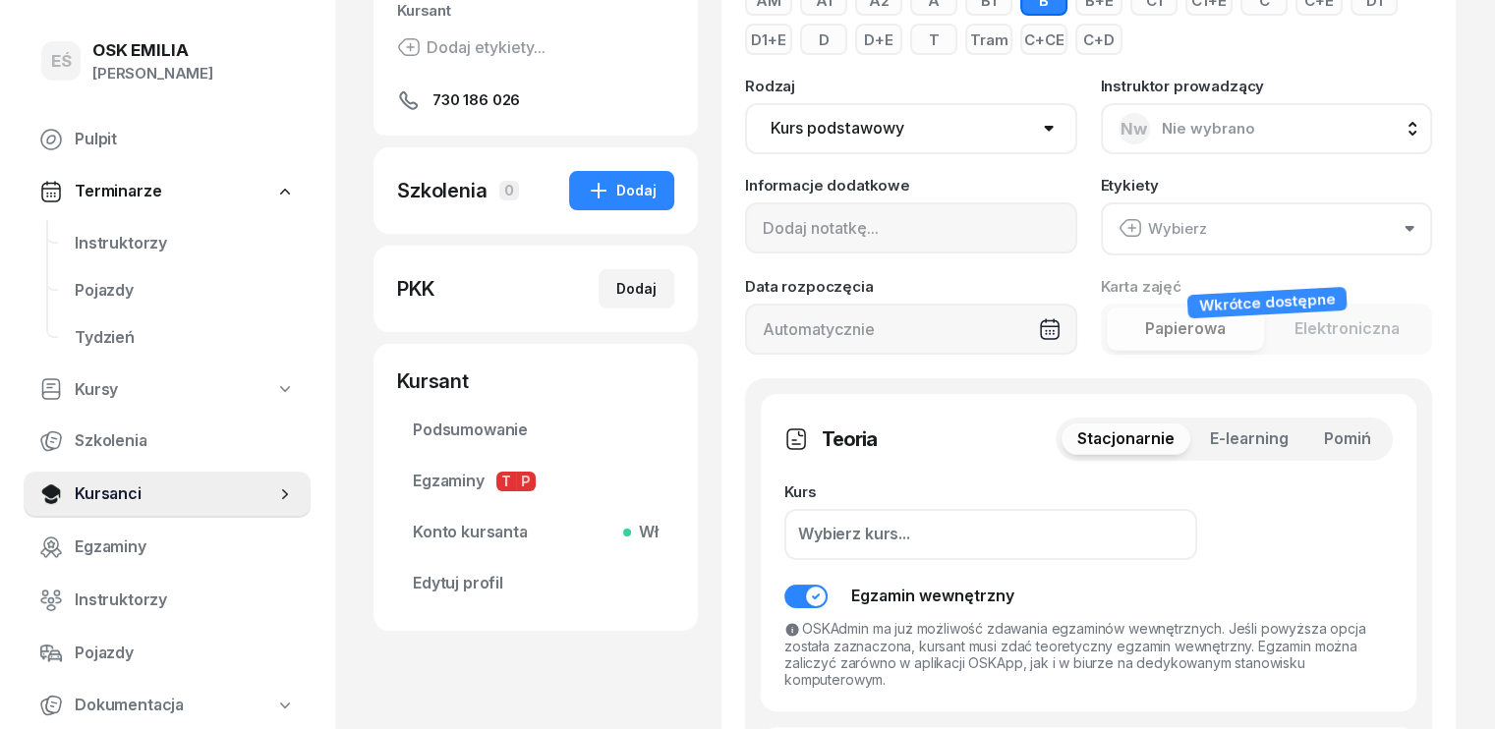
scroll to position [492, 0]
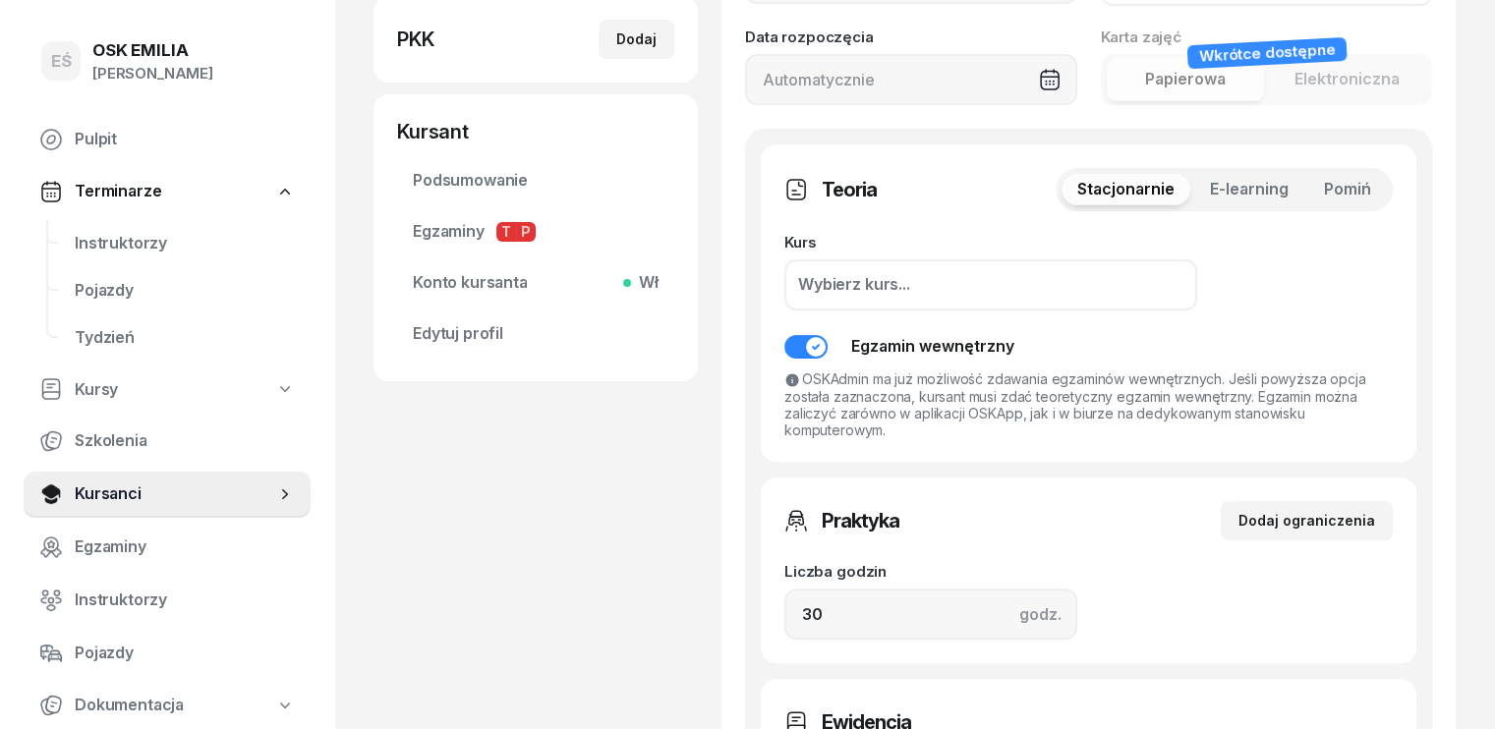
drag, startPoint x: 1406, startPoint y: 186, endPoint x: 1309, endPoint y: 339, distance: 181.6
click at [1371, 186] on span "Pomiń" at bounding box center [1347, 190] width 47 height 26
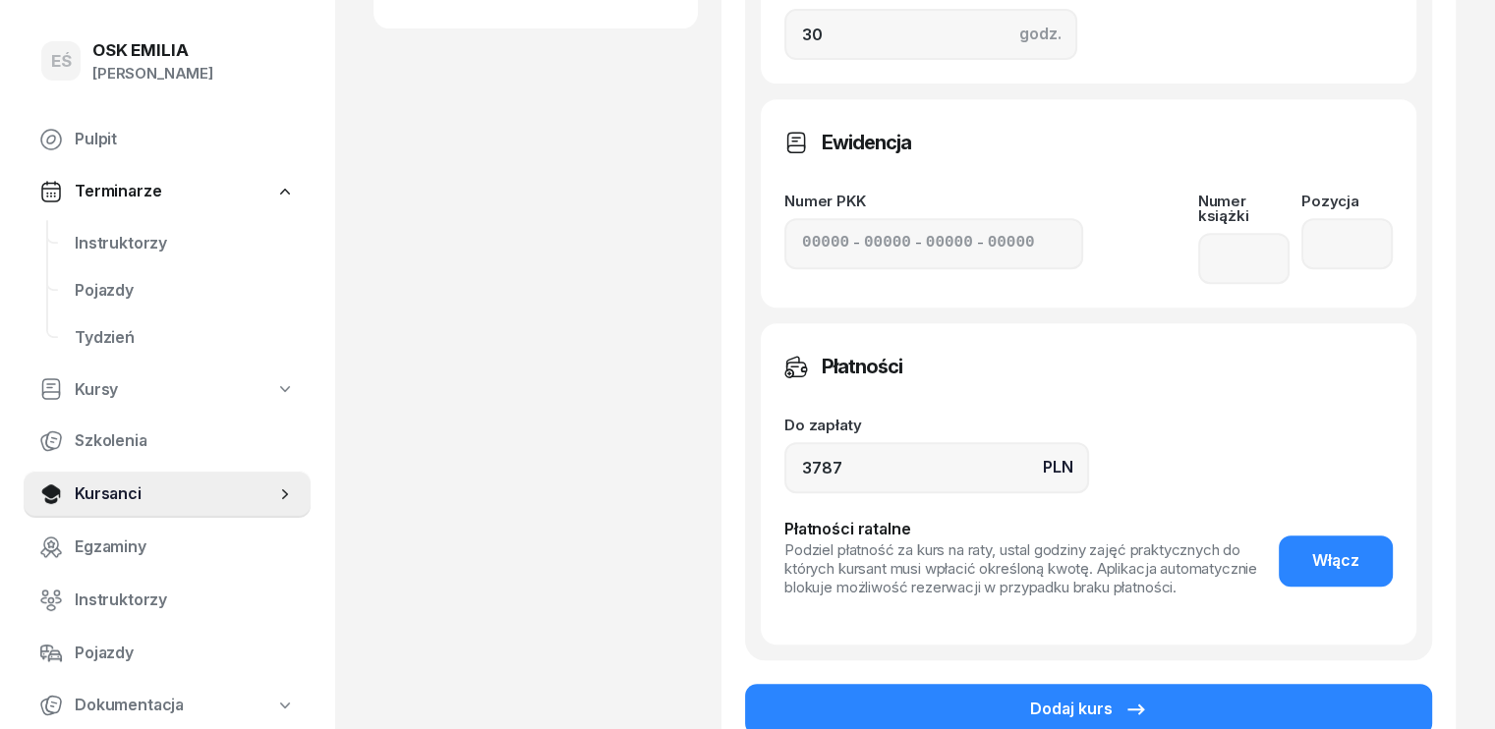
scroll to position [885, 0]
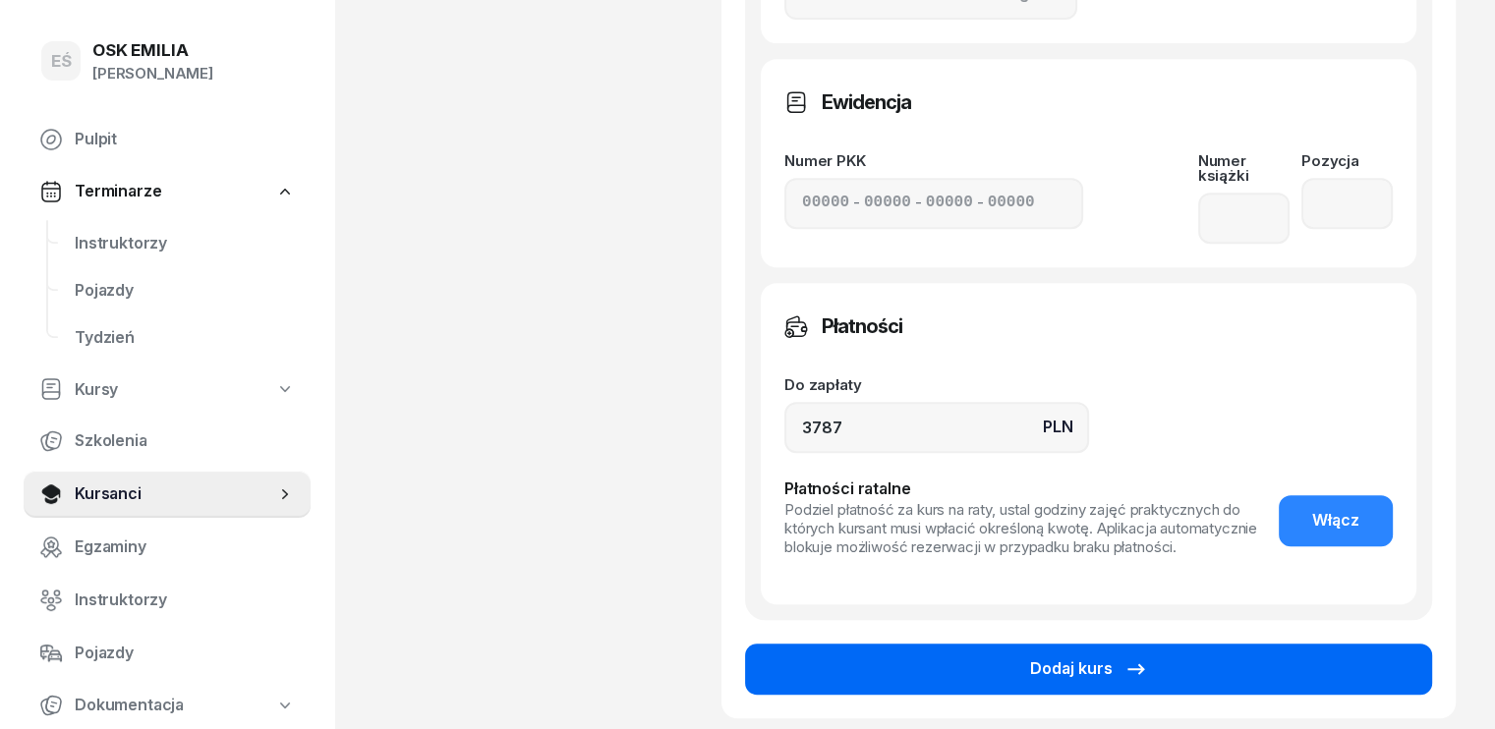
click at [1151, 655] on button "Dodaj kurs" at bounding box center [1088, 669] width 687 height 51
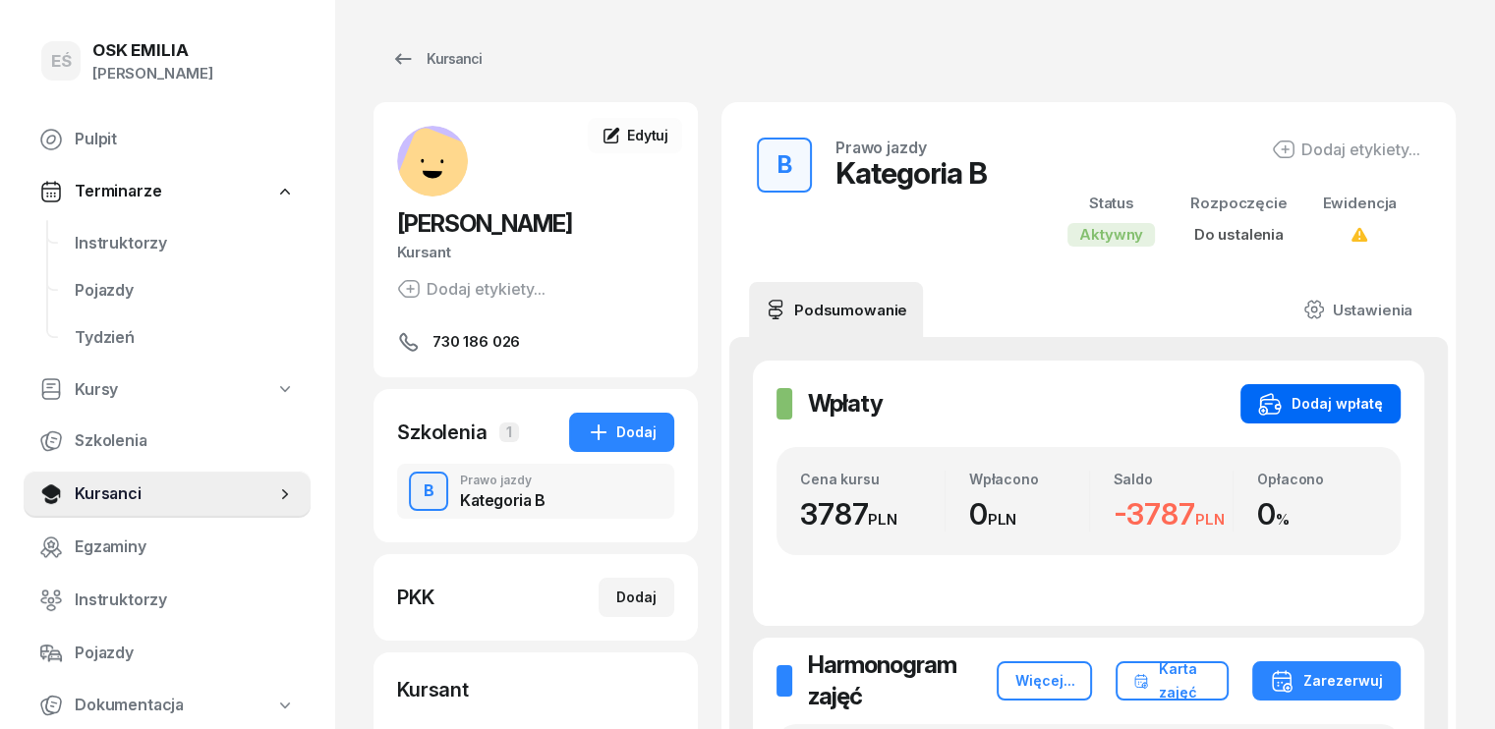
click at [1357, 399] on div "Dodaj wpłatę" at bounding box center [1320, 404] width 125 height 24
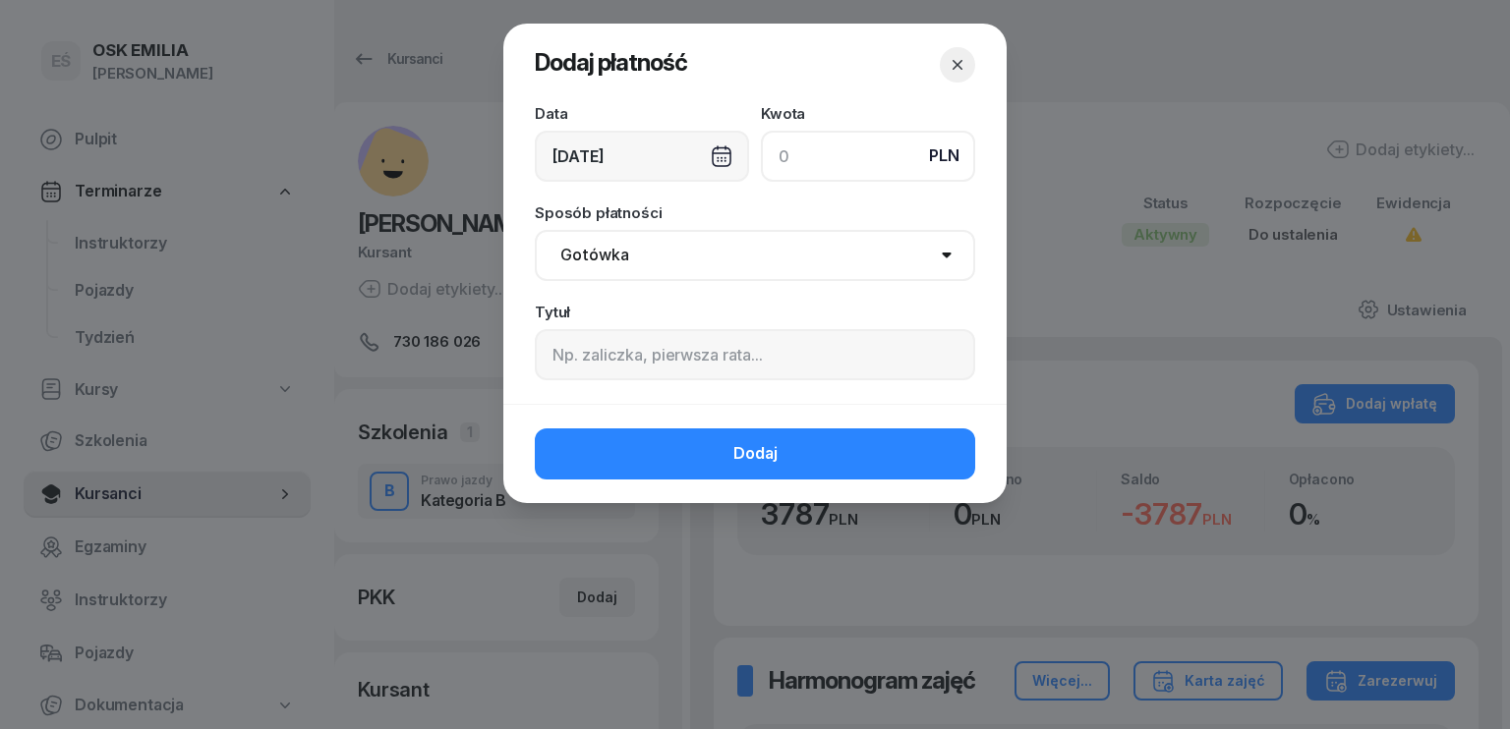
click at [814, 159] on input at bounding box center [868, 156] width 214 height 51
type input "300"
click at [617, 148] on div "[DATE]" at bounding box center [642, 156] width 214 height 51
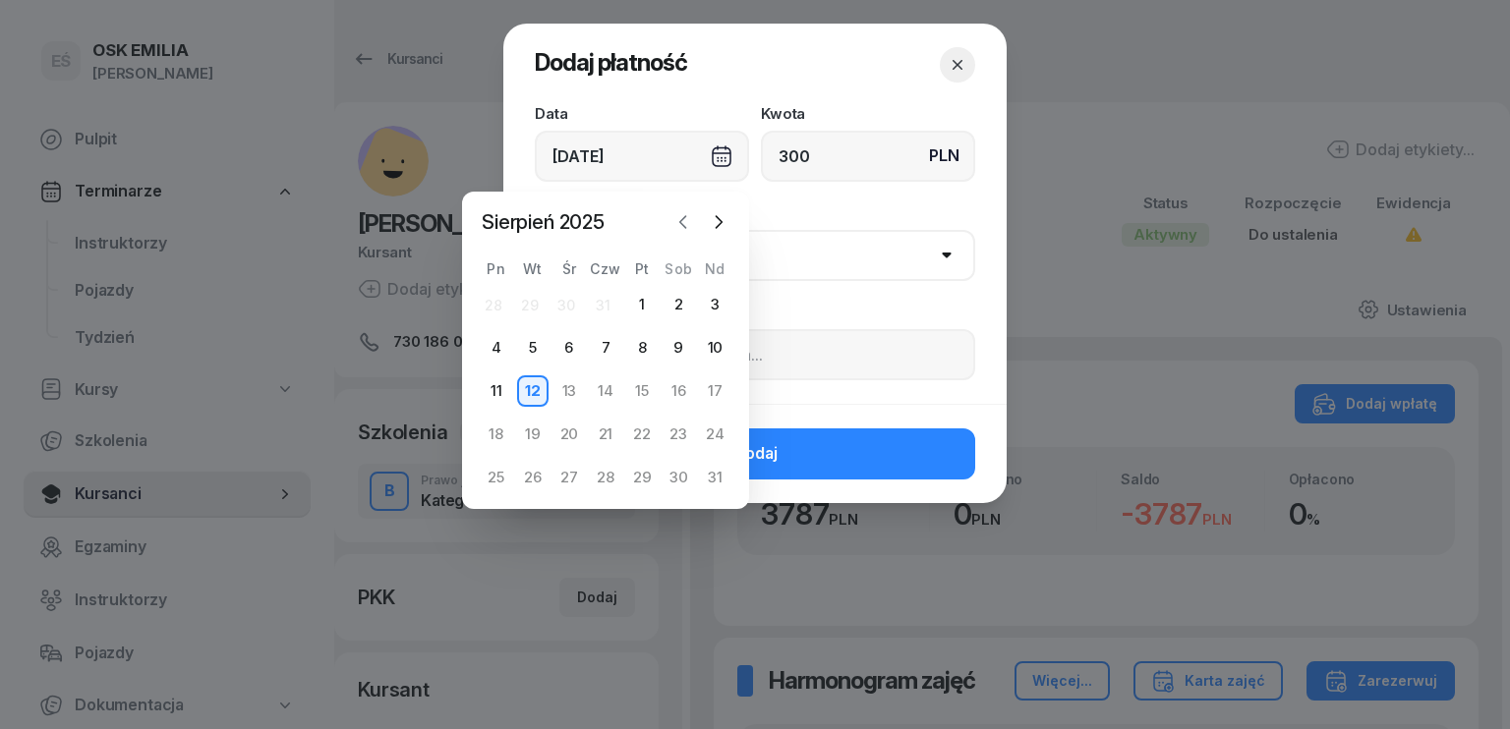
click at [680, 218] on icon "button" at bounding box center [683, 222] width 20 height 20
click at [507, 388] on div "14" at bounding box center [496, 391] width 31 height 31
type input "[DATE]"
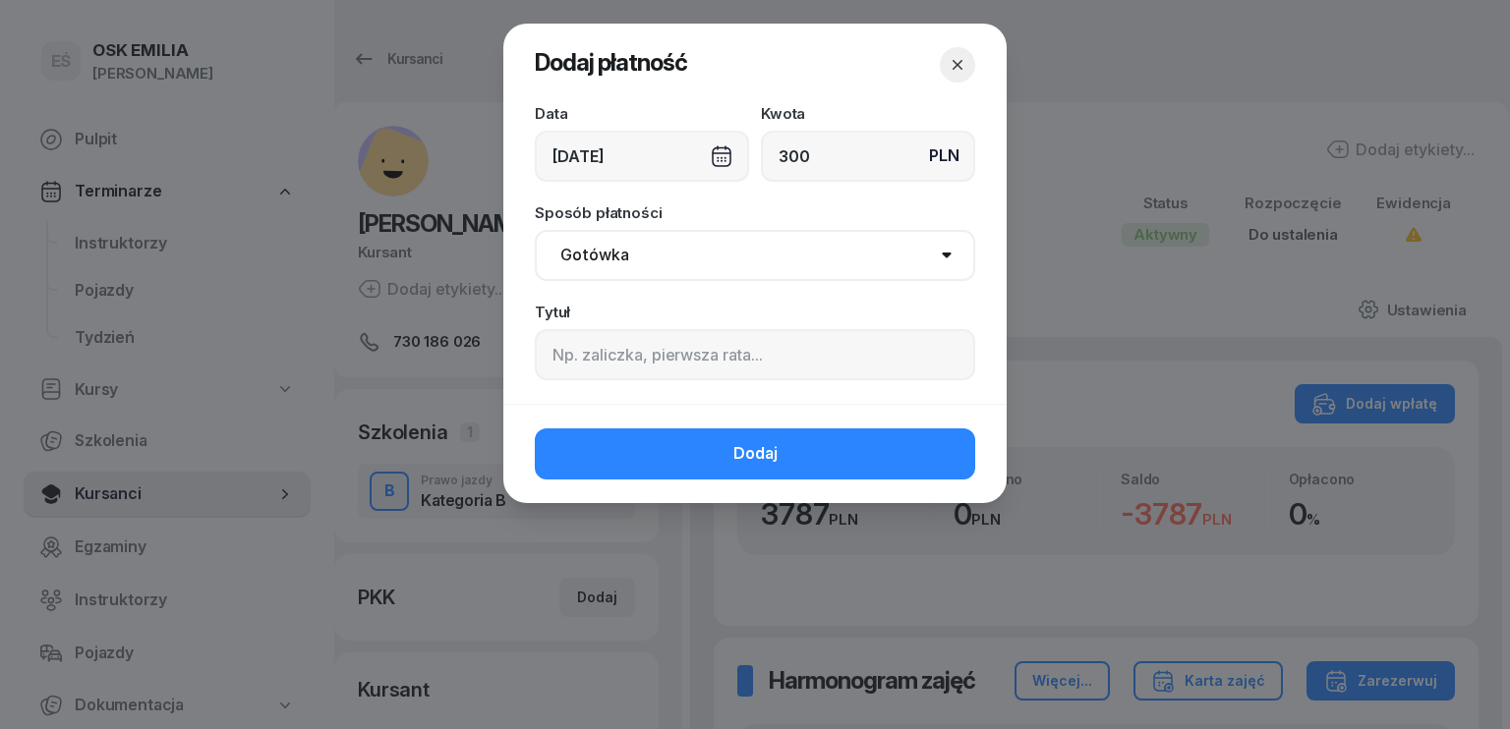
click at [716, 259] on select "Gotówka Karta Przelew Płatności online BLIK" at bounding box center [755, 255] width 440 height 51
select select "transfer"
click at [535, 230] on select "Gotówka Karta Przelew Płatności online BLIK" at bounding box center [755, 255] width 440 height 51
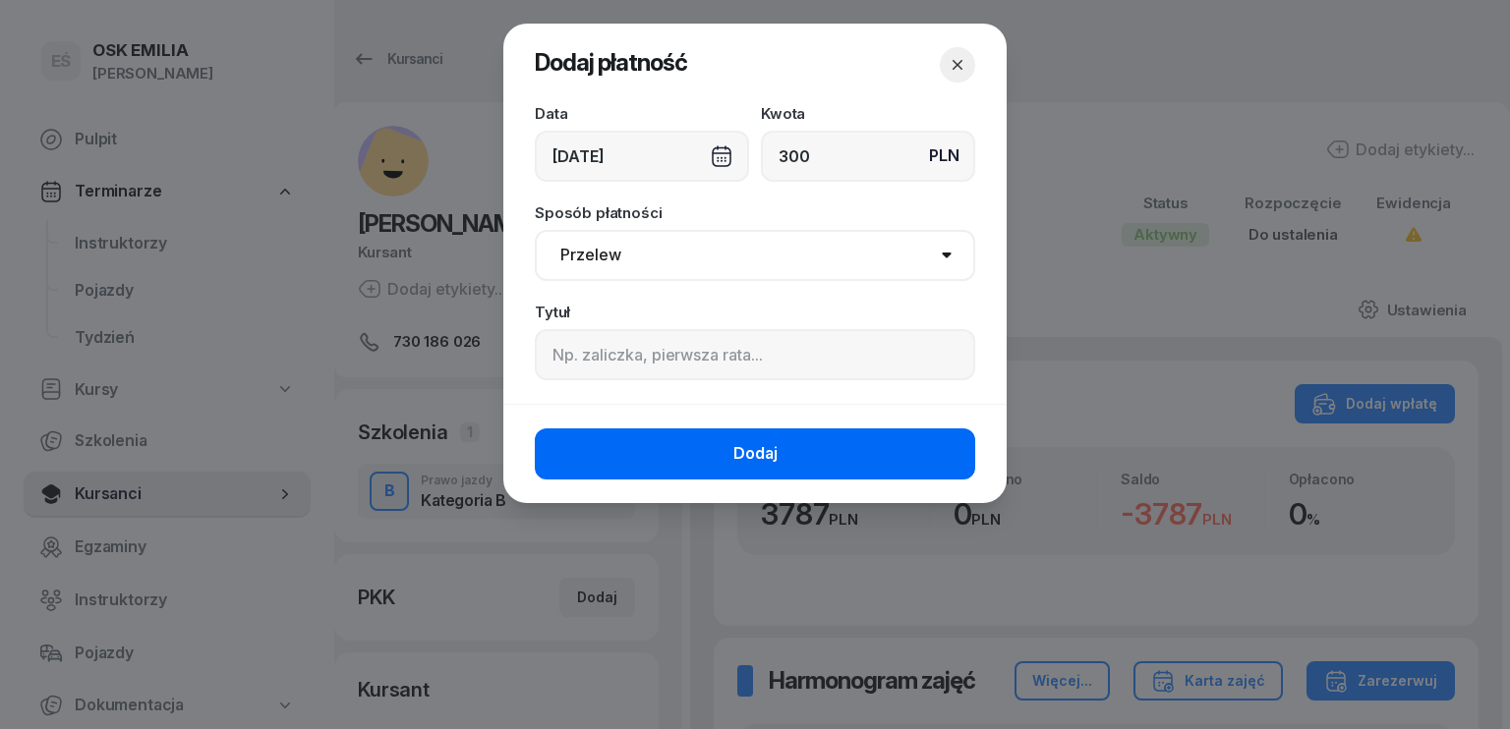
click at [728, 454] on button "Dodaj" at bounding box center [755, 454] width 440 height 51
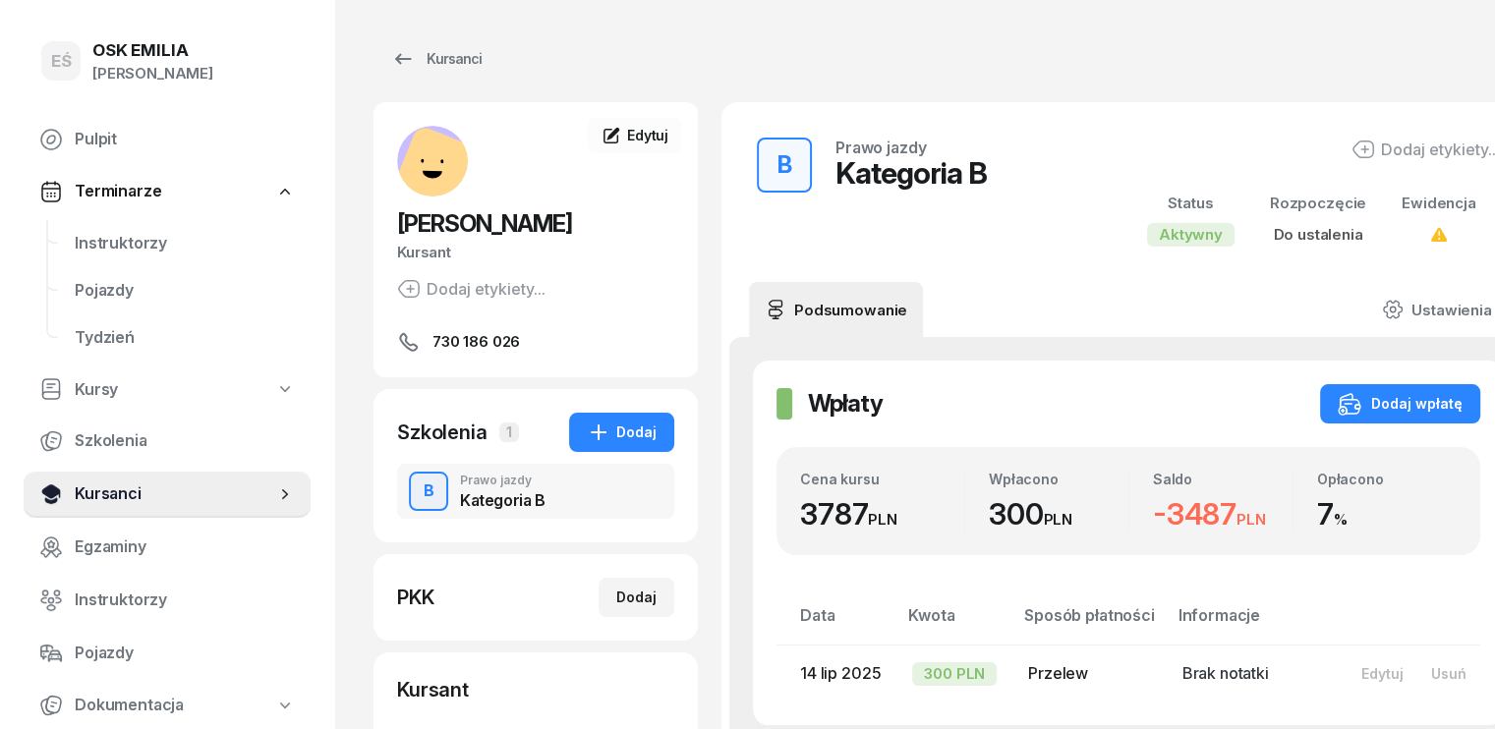
click at [114, 503] on span "Kursanci" at bounding box center [175, 495] width 201 height 26
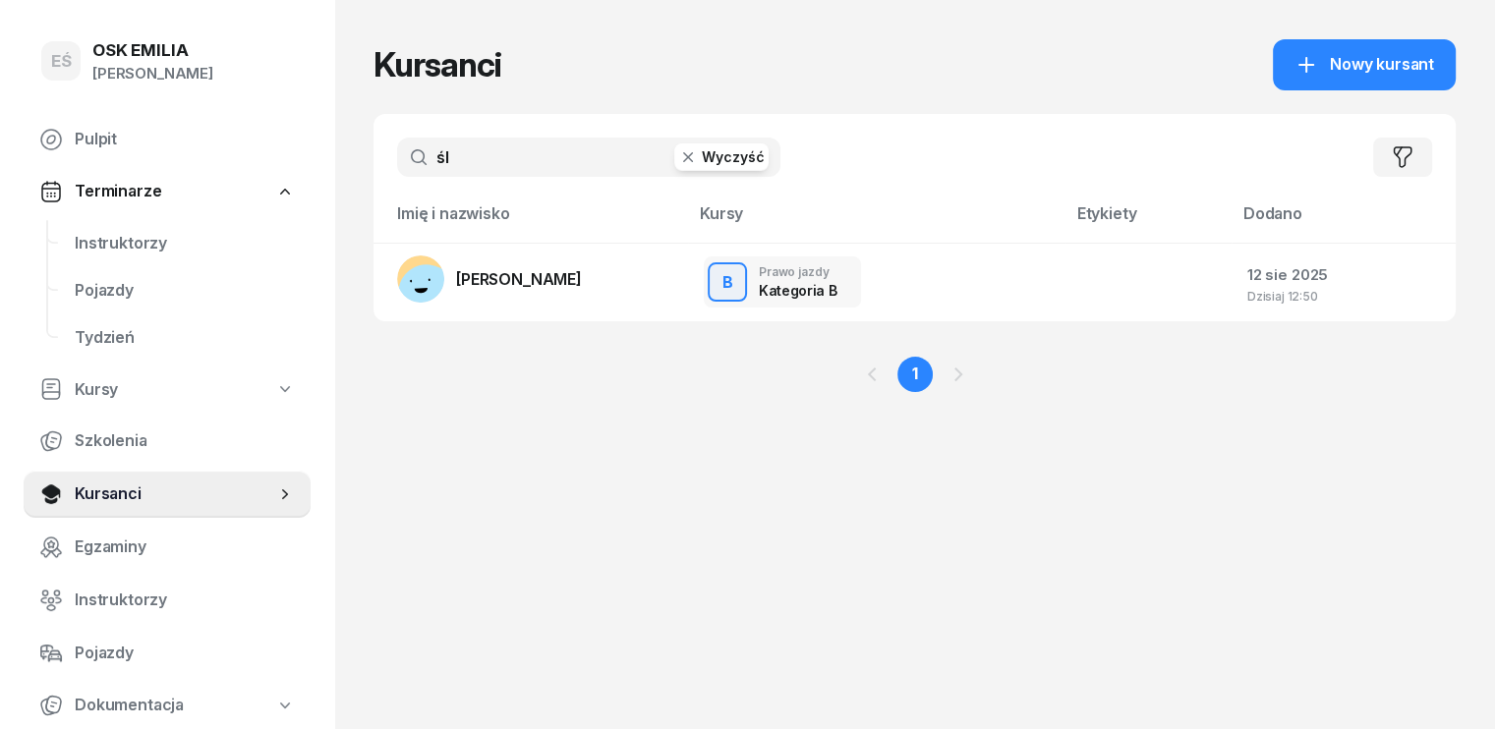
drag, startPoint x: 452, startPoint y: 167, endPoint x: 256, endPoint y: 166, distance: 196.6
click at [256, 166] on div "EŚ OSK [PERSON_NAME] [PERSON_NAME] Śniedziewska Pulpit Terminarze Instruktorzy …" at bounding box center [747, 364] width 1495 height 729
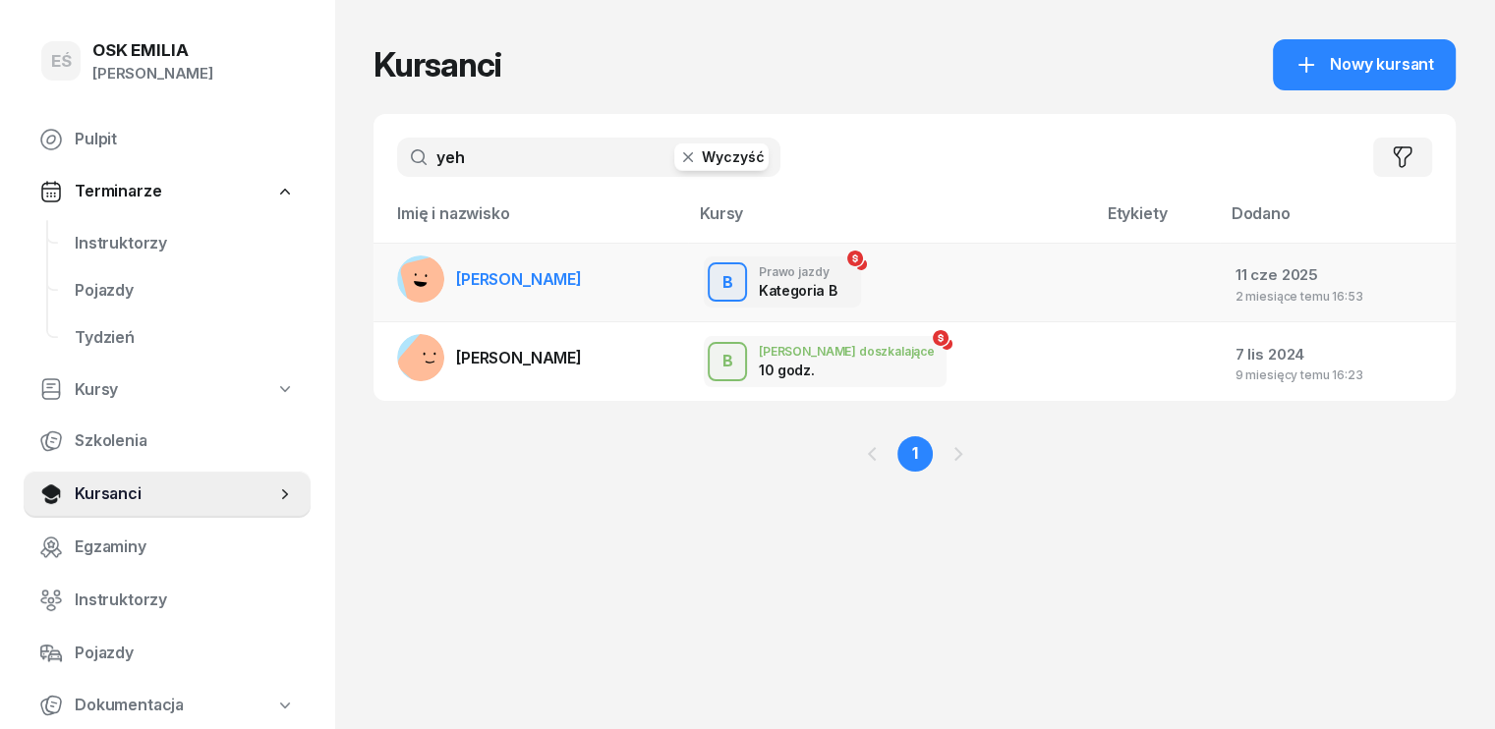
type input "yeh"
click at [495, 286] on span "[PERSON_NAME]" at bounding box center [519, 279] width 126 height 20
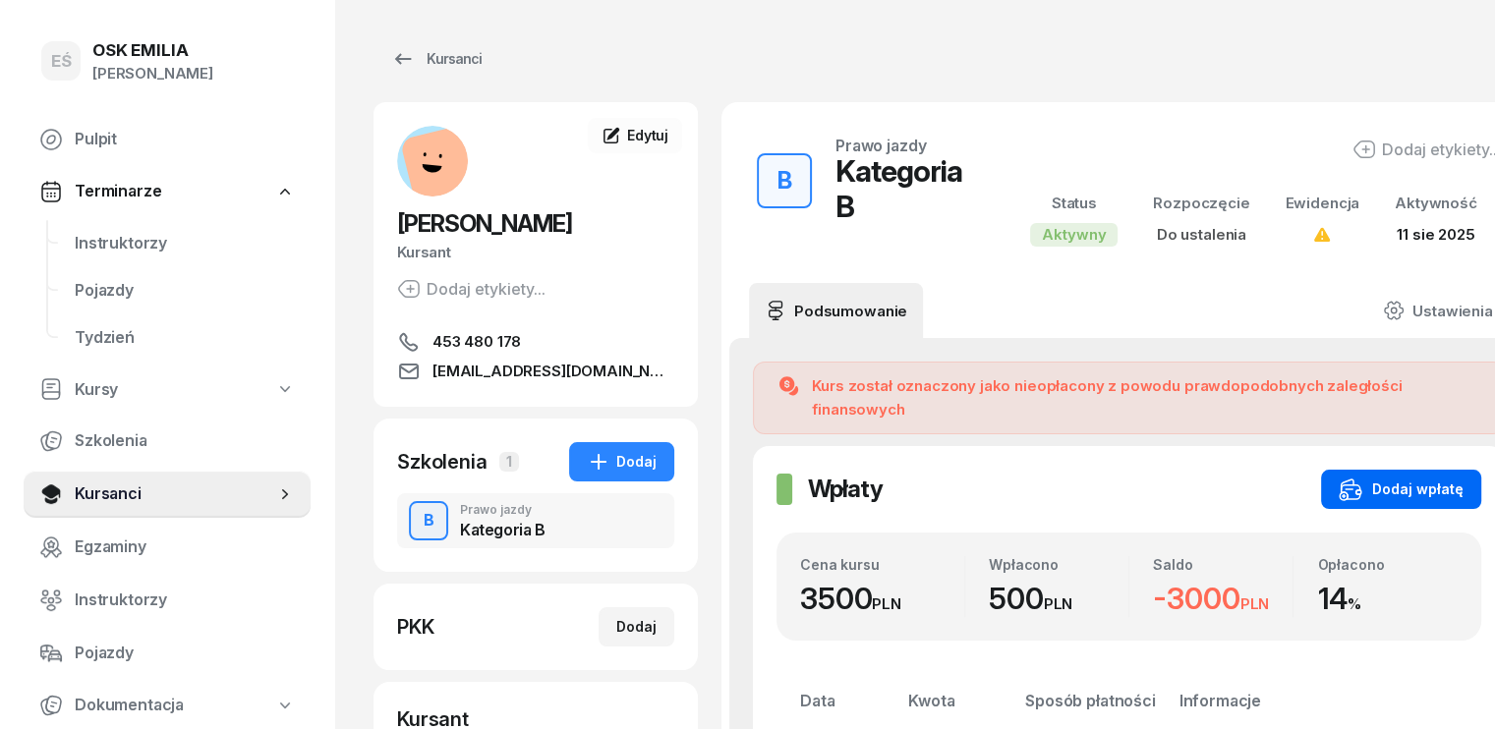
click at [1341, 478] on div "Dodaj wpłatę" at bounding box center [1401, 490] width 125 height 24
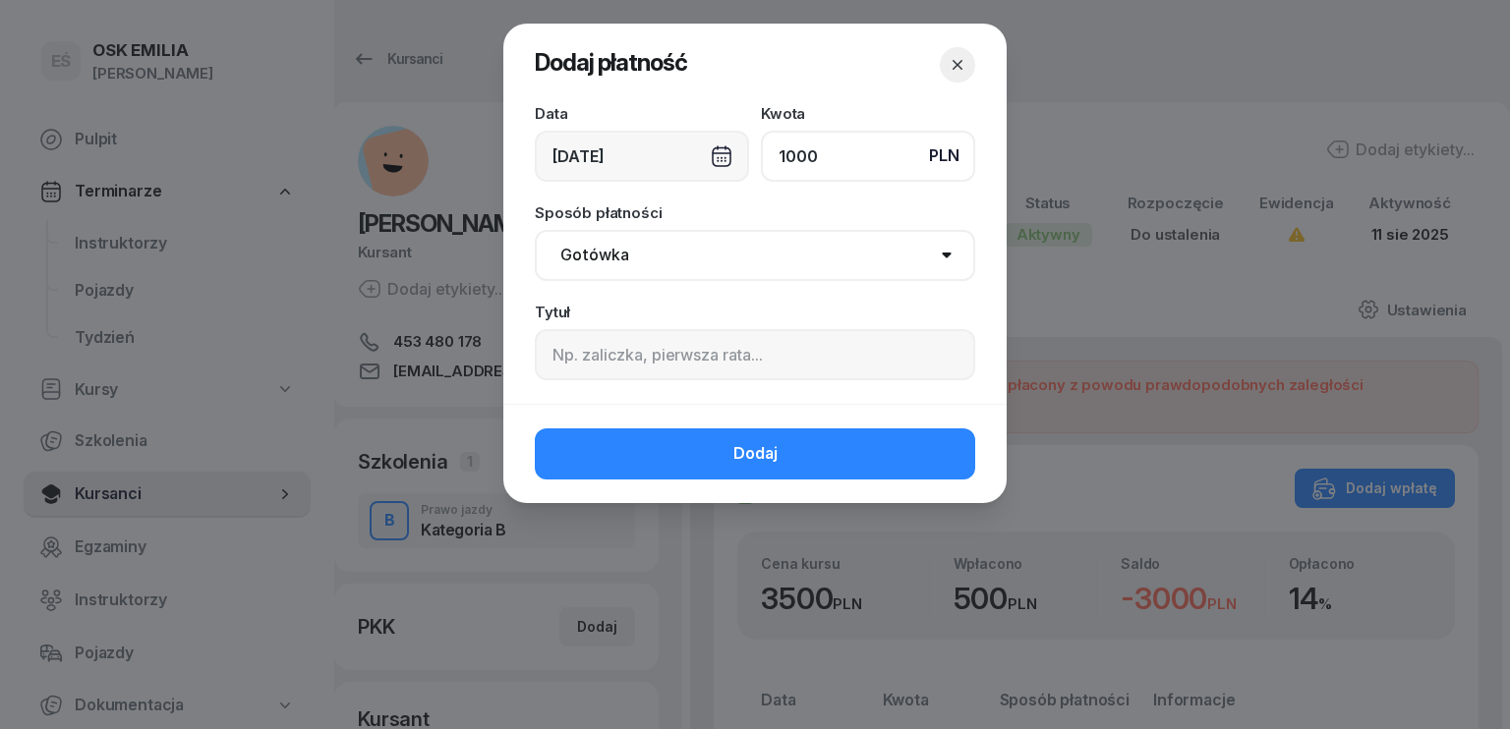
type input "1000"
click at [573, 161] on div "[DATE]" at bounding box center [642, 156] width 214 height 51
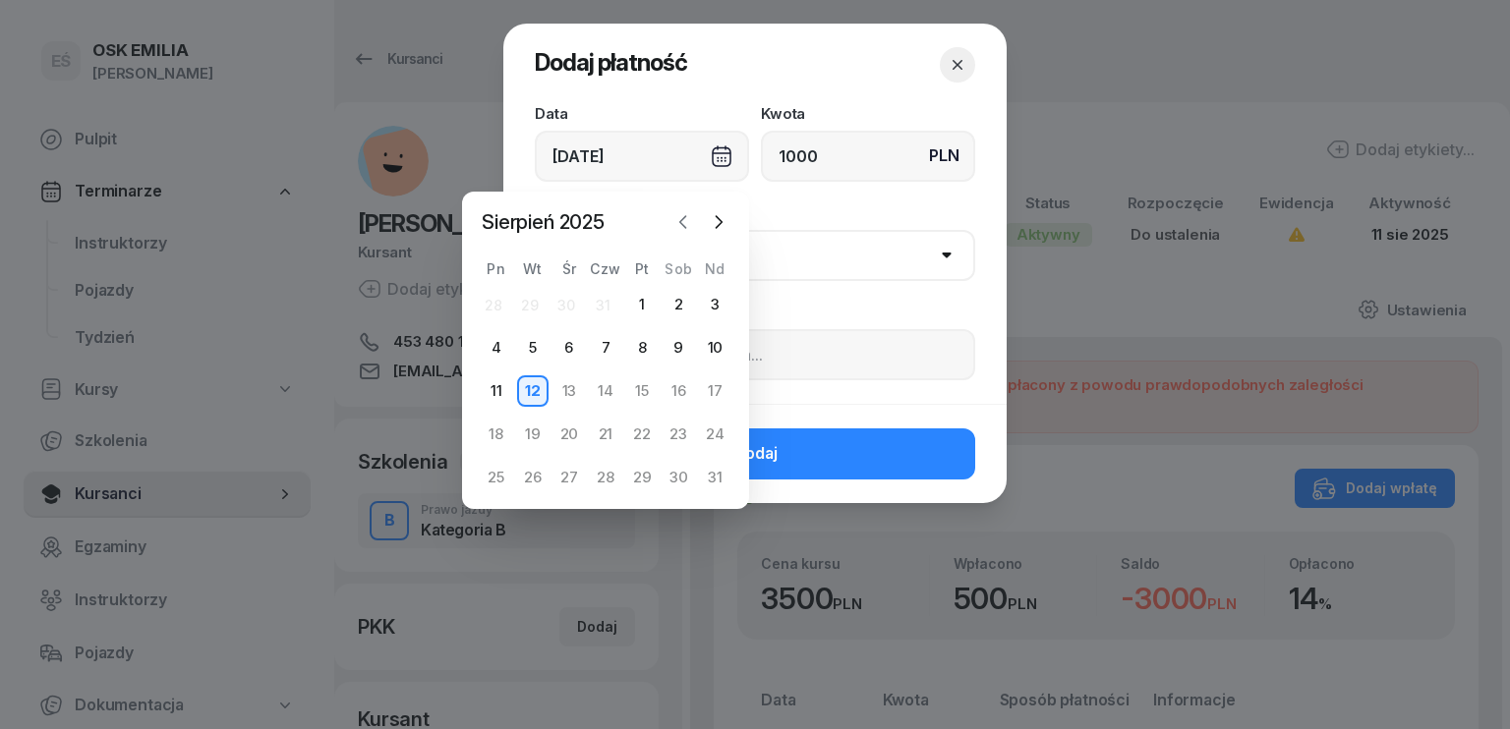
click at [680, 221] on icon "button" at bounding box center [683, 222] width 6 height 12
click at [492, 391] on div "14" at bounding box center [496, 391] width 31 height 31
type input "[DATE]"
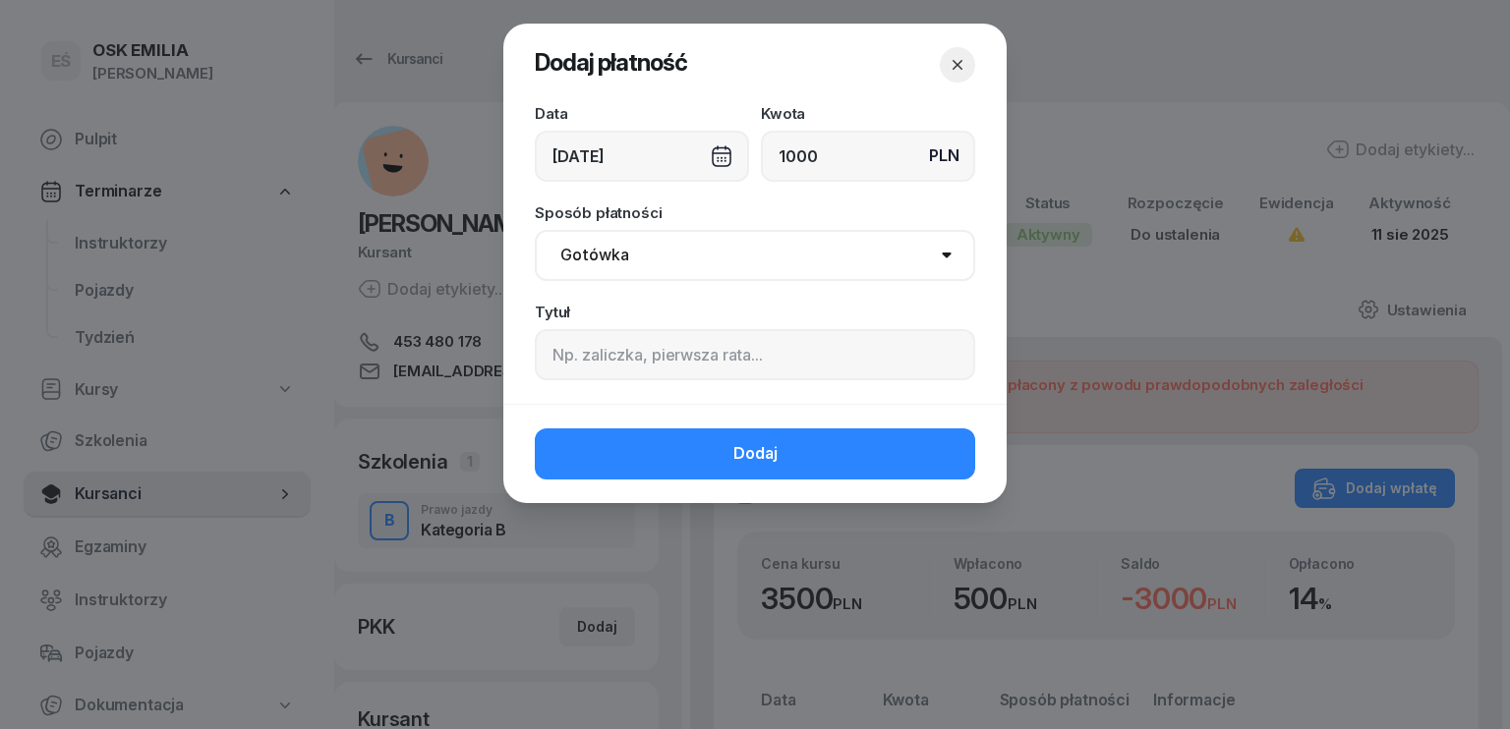
drag, startPoint x: 641, startPoint y: 243, endPoint x: 641, endPoint y: 256, distance: 12.8
click at [641, 243] on select "Gotówka Karta Przelew Płatności online BLIK" at bounding box center [755, 255] width 440 height 51
select select "transfer"
click at [535, 230] on select "Gotówka Karta Przelew Płatności online BLIK" at bounding box center [755, 255] width 440 height 51
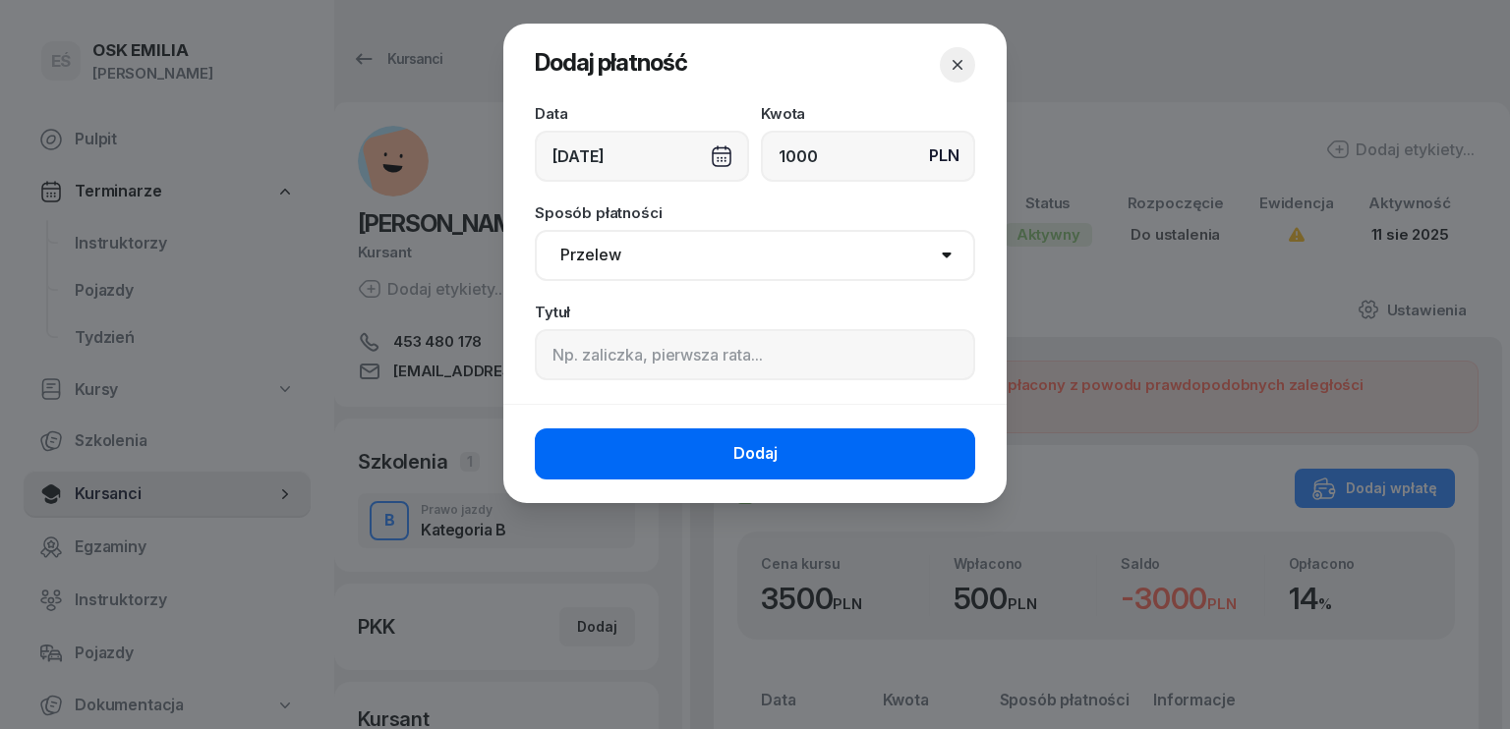
click at [701, 456] on button "Dodaj" at bounding box center [755, 454] width 440 height 51
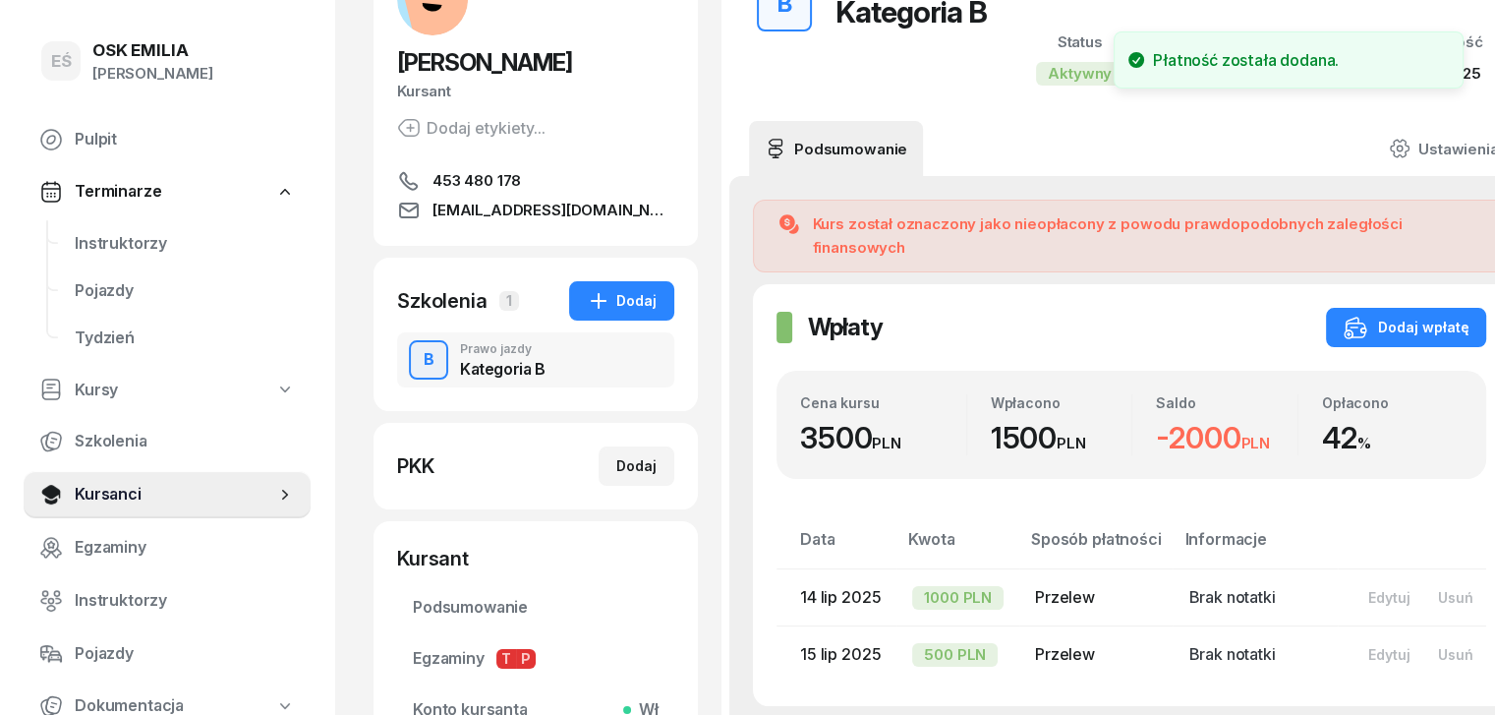
scroll to position [197, 0]
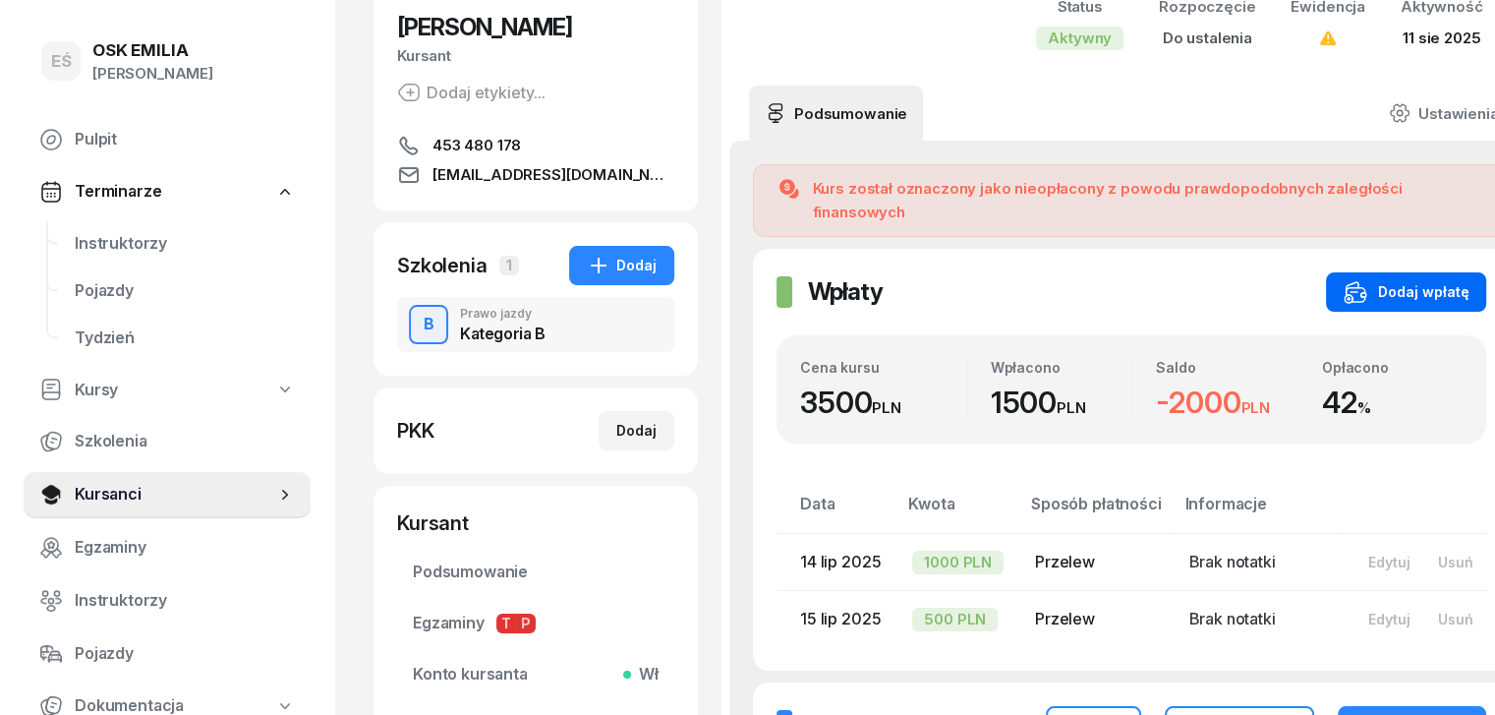
click at [1378, 290] on button "Dodaj wpłatę" at bounding box center [1406, 291] width 160 height 39
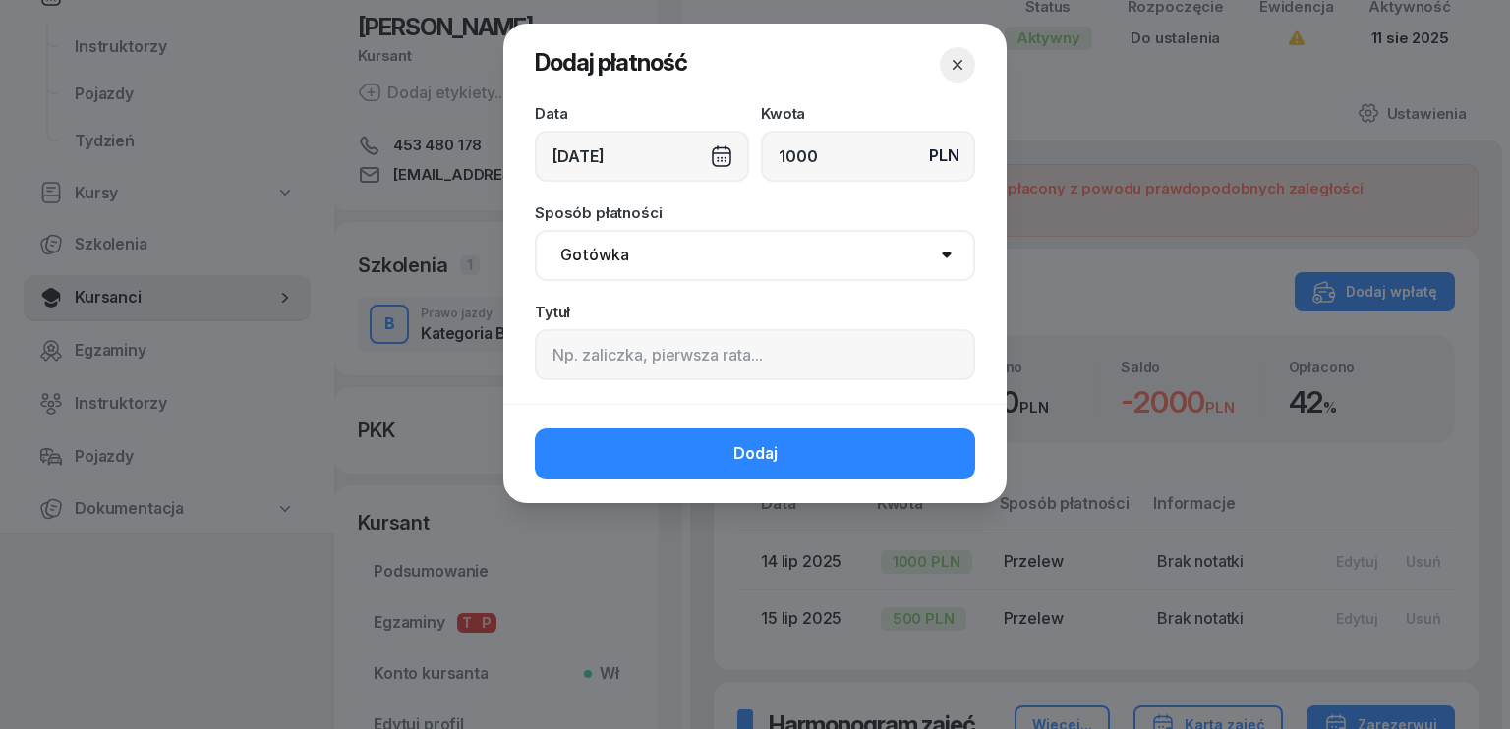
type input "1000"
click at [598, 148] on div "[DATE]" at bounding box center [642, 156] width 214 height 51
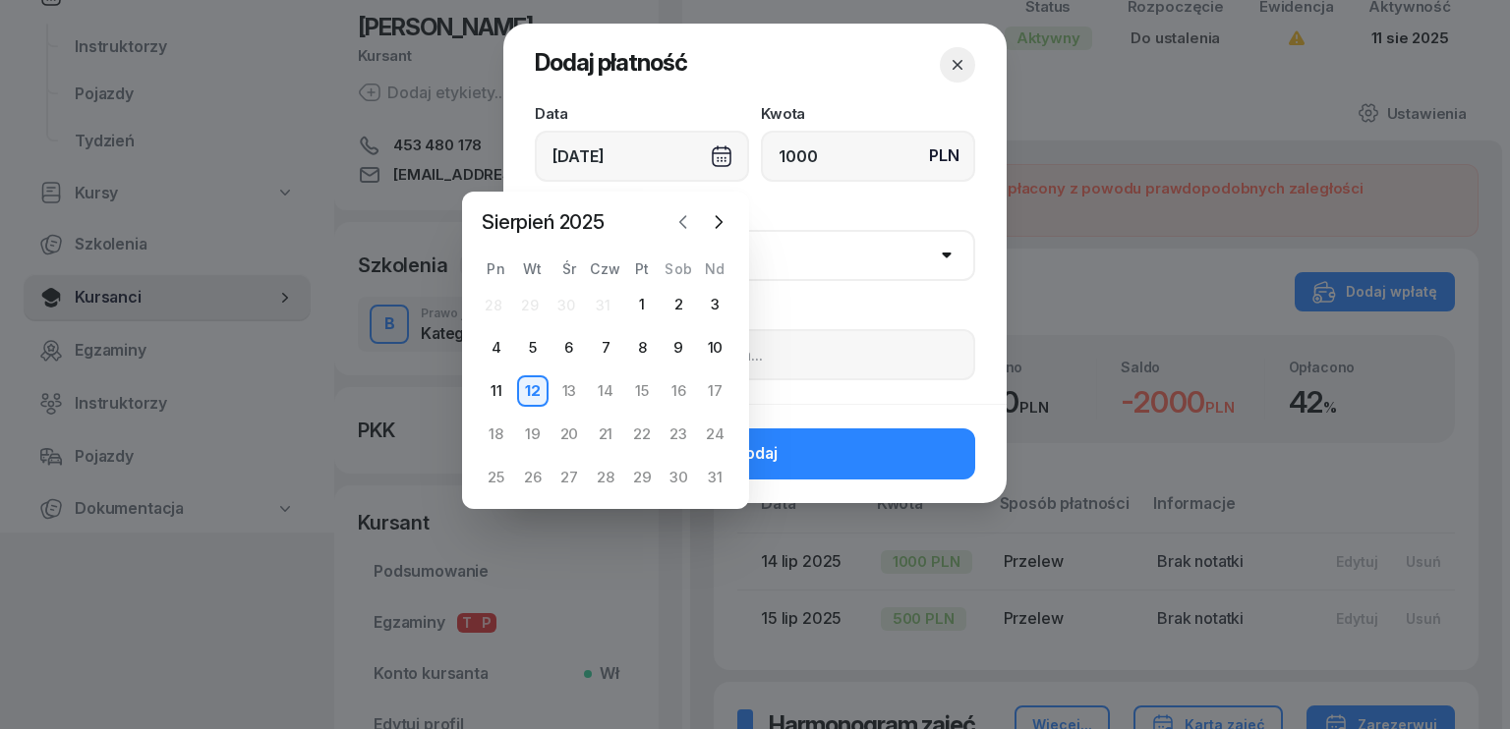
click at [681, 226] on icon "button" at bounding box center [683, 222] width 20 height 20
click at [494, 386] on div "14" at bounding box center [496, 391] width 31 height 31
type input "[DATE]"
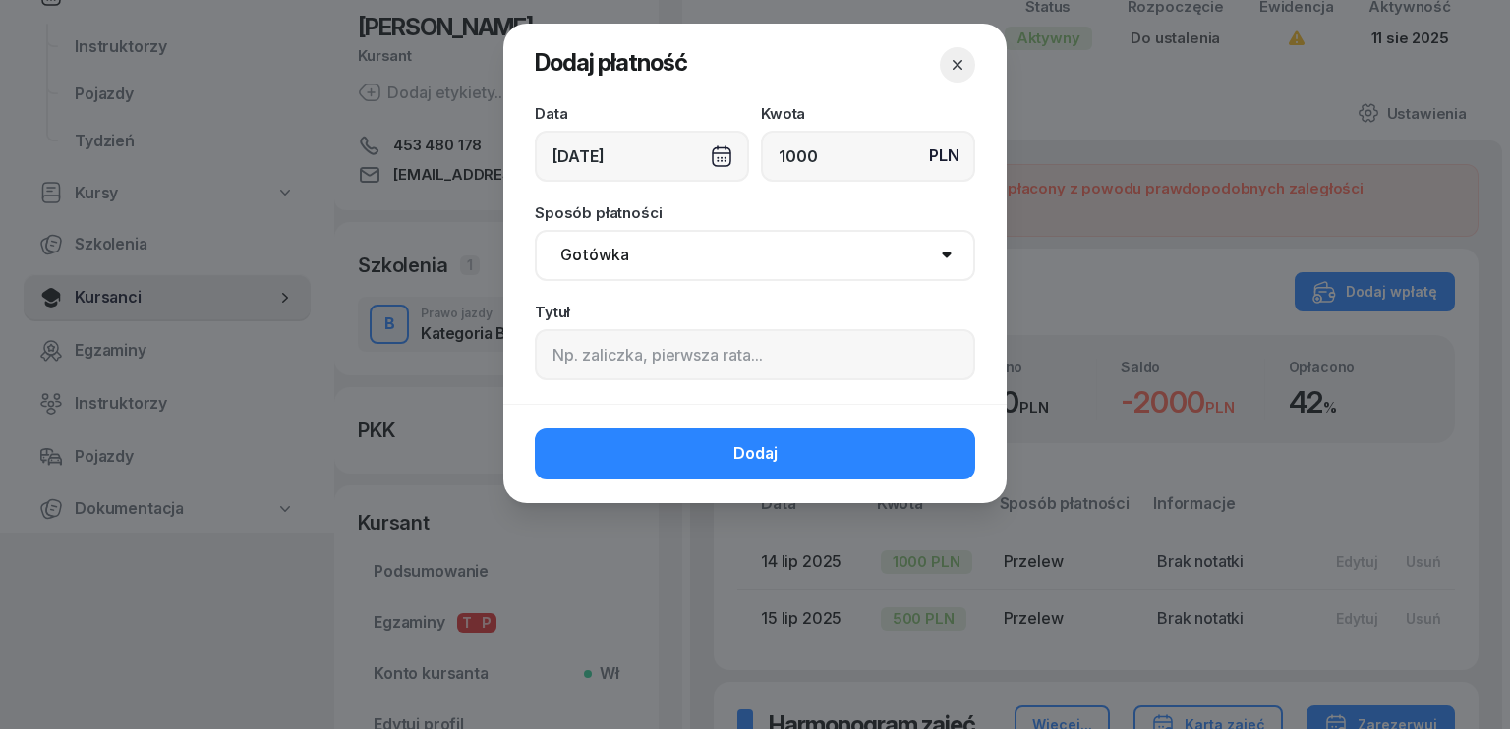
click at [707, 257] on select "Gotówka Karta Przelew Płatności online BLIK" at bounding box center [755, 255] width 440 height 51
select select "transfer"
click at [535, 230] on select "Gotówka Karta Przelew Płatności online BLIK" at bounding box center [755, 255] width 440 height 51
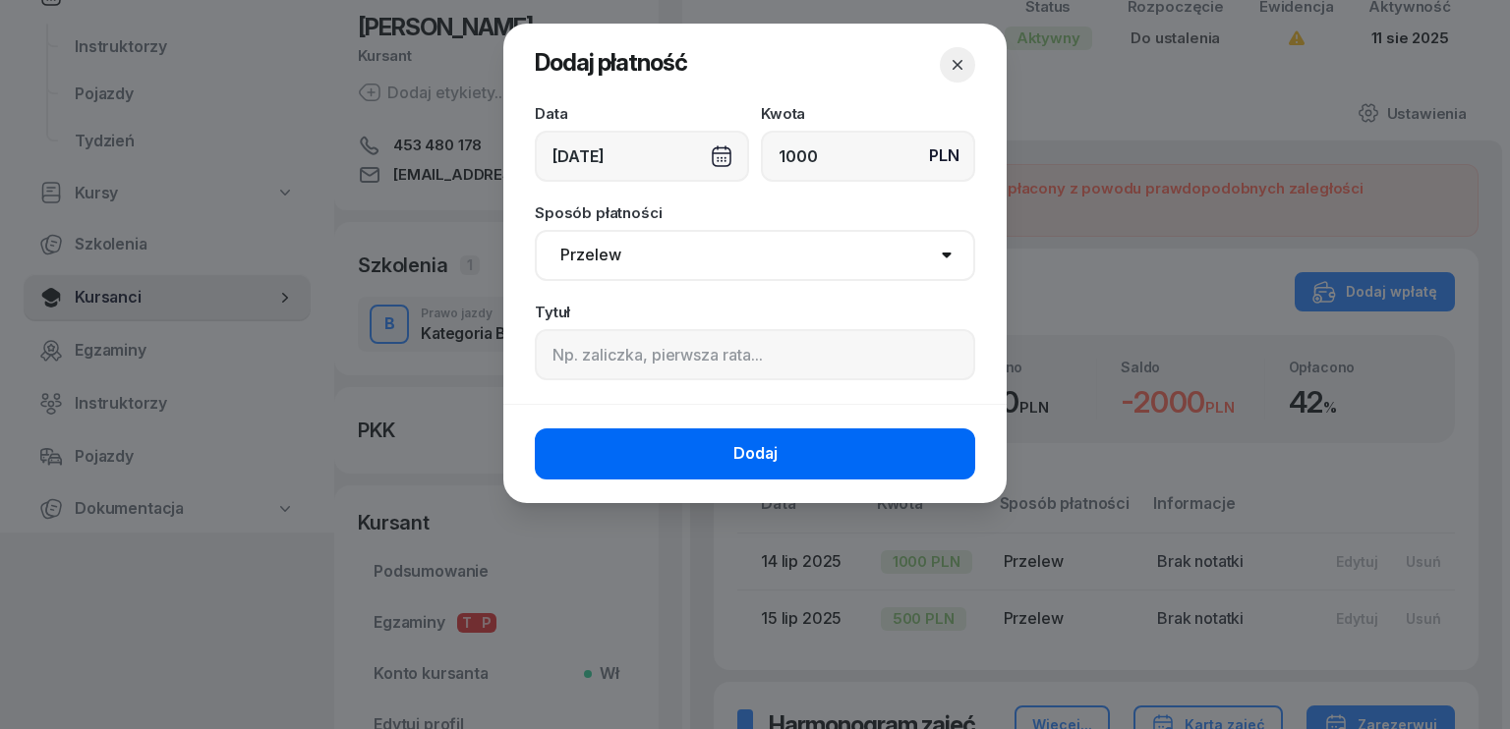
click at [696, 450] on button "Dodaj" at bounding box center [755, 454] width 440 height 51
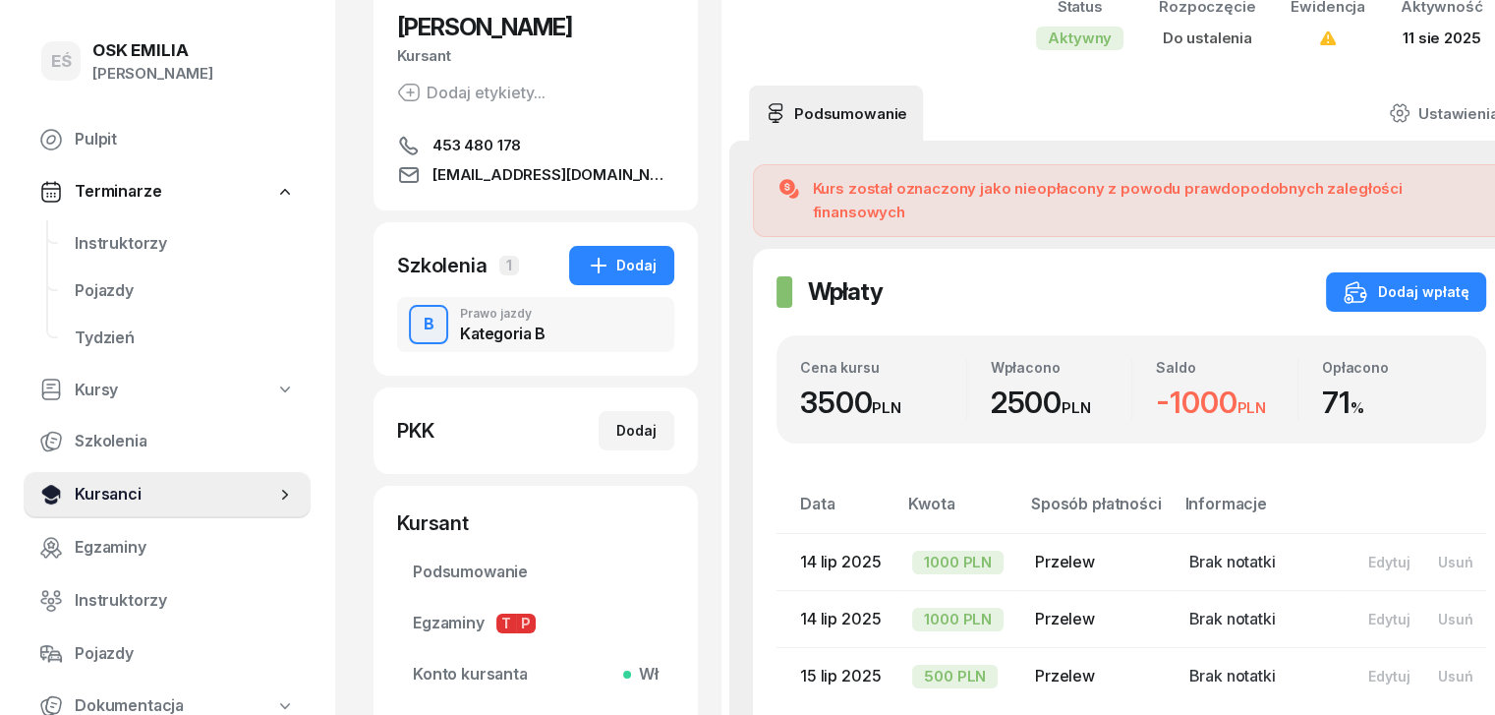
click at [164, 491] on span "Kursanci" at bounding box center [175, 495] width 201 height 26
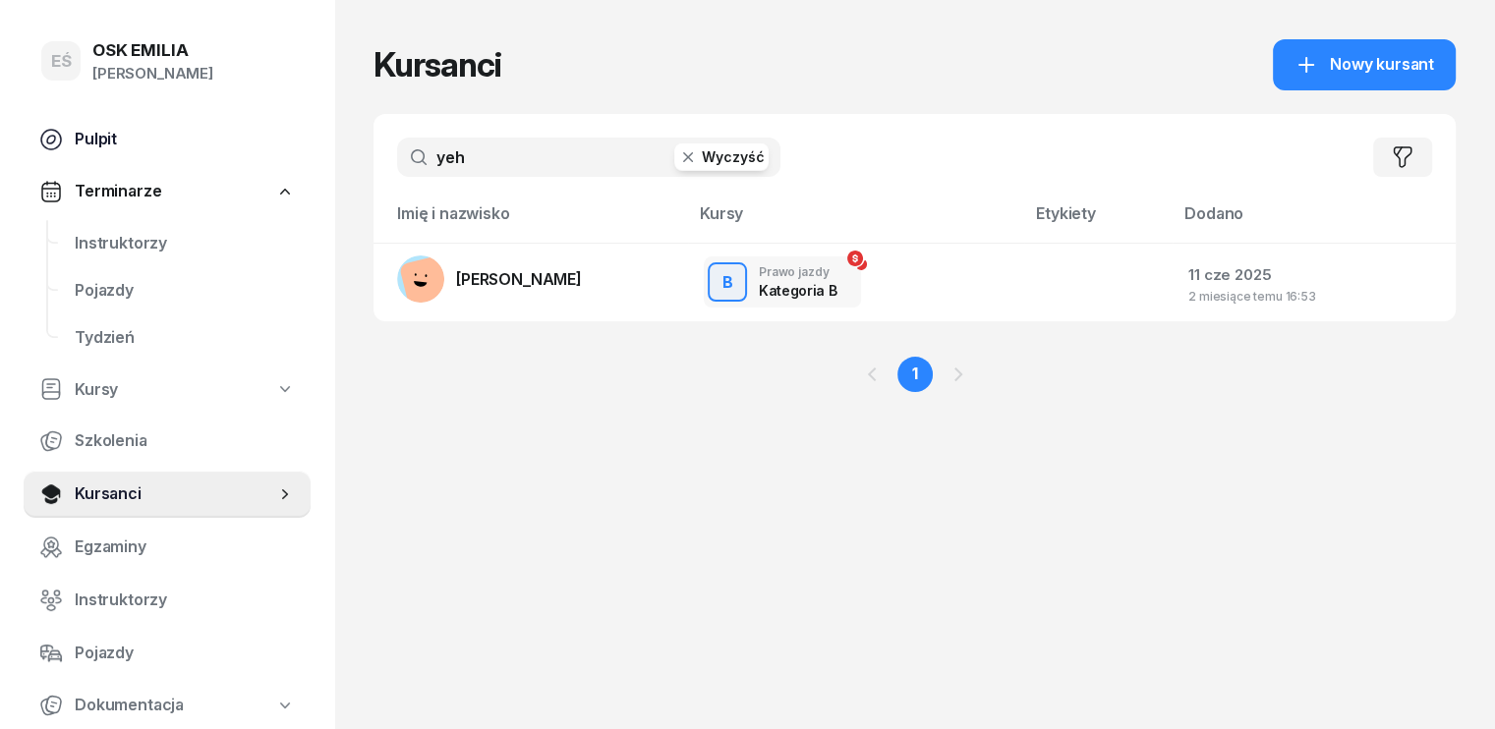
drag, startPoint x: 449, startPoint y: 152, endPoint x: 262, endPoint y: 162, distance: 188.0
click at [262, 162] on div "EŚ OSK [PERSON_NAME] [PERSON_NAME] Śniedziewska Pulpit Terminarze Instruktorzy …" at bounding box center [747, 364] width 1495 height 729
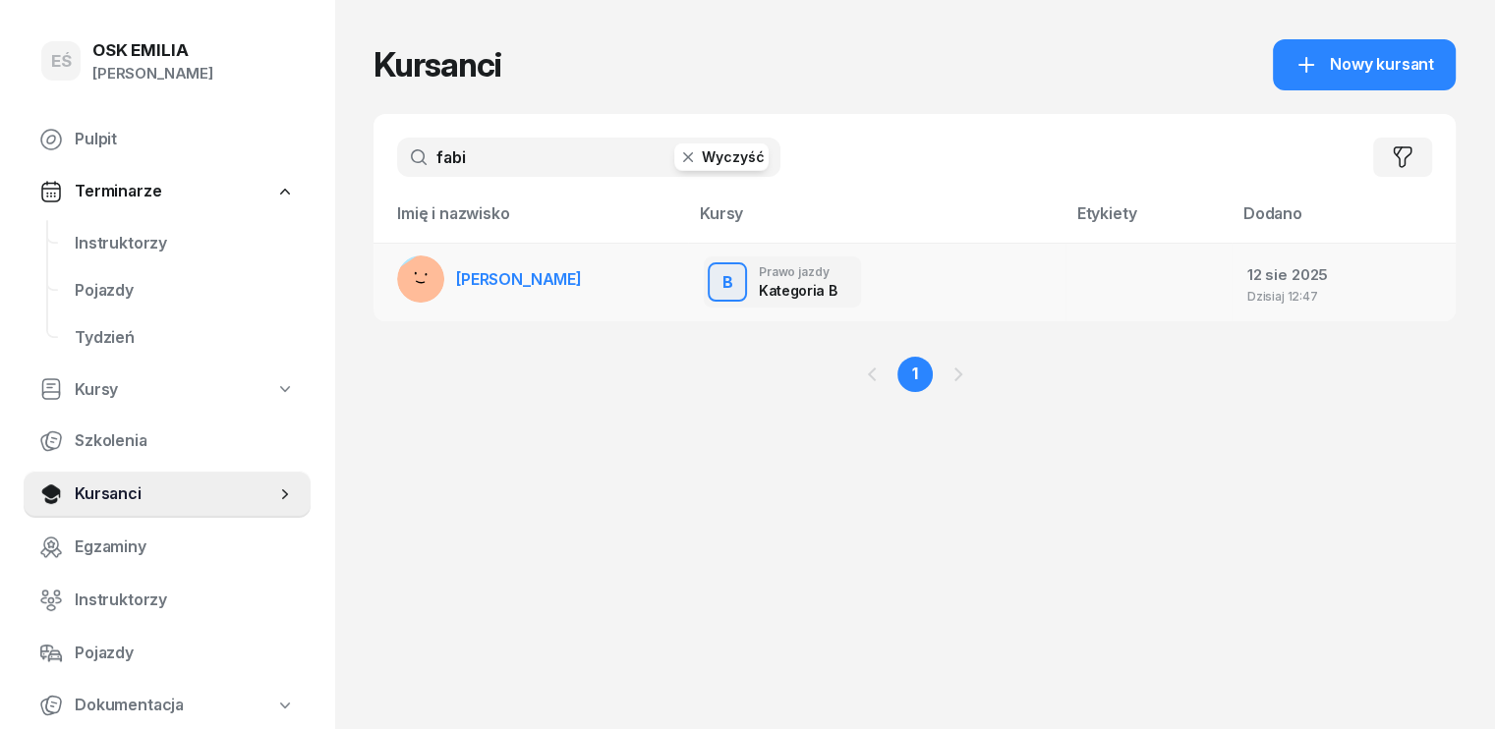
type input "fabi"
click at [388, 278] on rect at bounding box center [427, 283] width 79 height 79
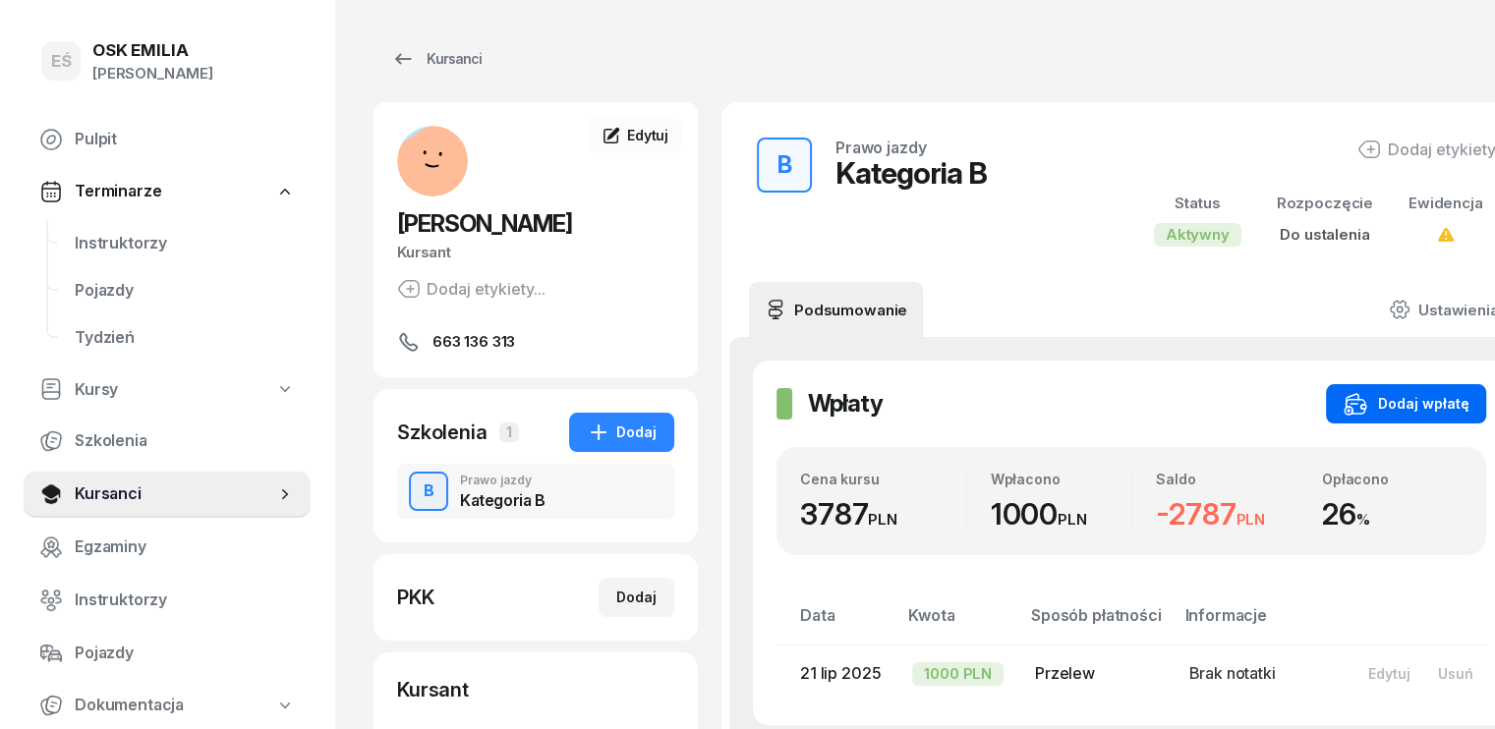
click at [1365, 405] on div "Dodaj wpłatę" at bounding box center [1406, 404] width 125 height 24
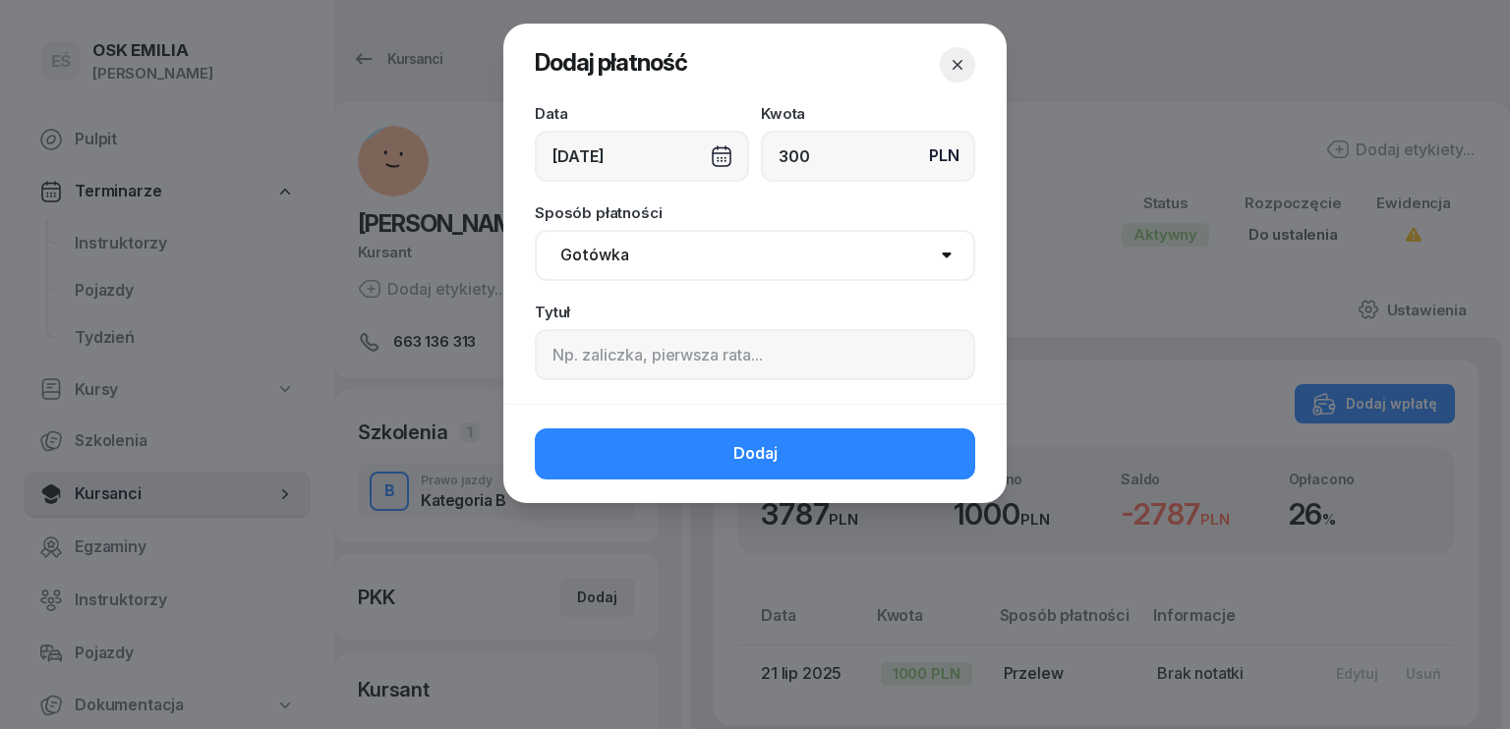
type input "300"
click at [582, 161] on div "[DATE]" at bounding box center [642, 156] width 214 height 51
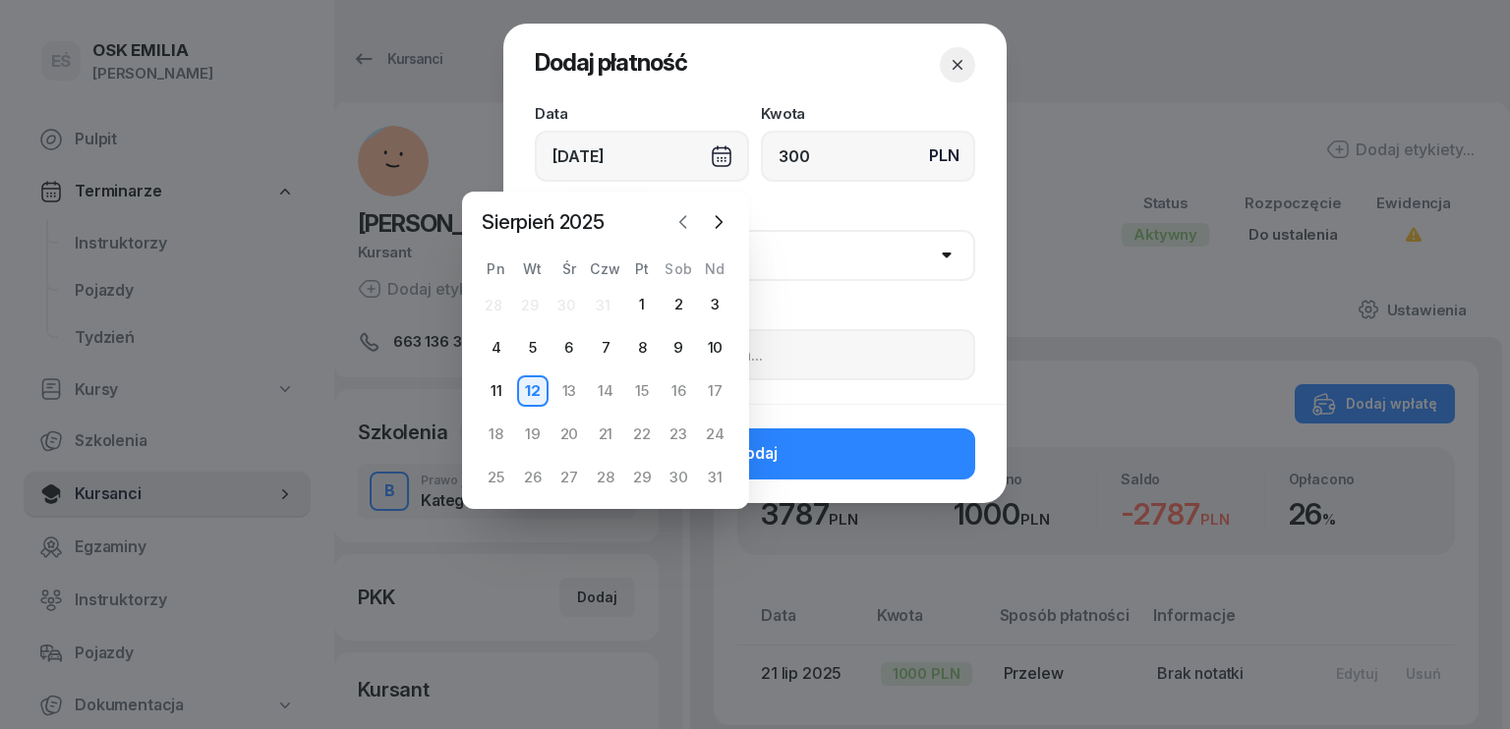
click at [684, 219] on icon "button" at bounding box center [683, 222] width 20 height 20
click at [563, 337] on div "9" at bounding box center [568, 347] width 31 height 31
type input "[DATE]"
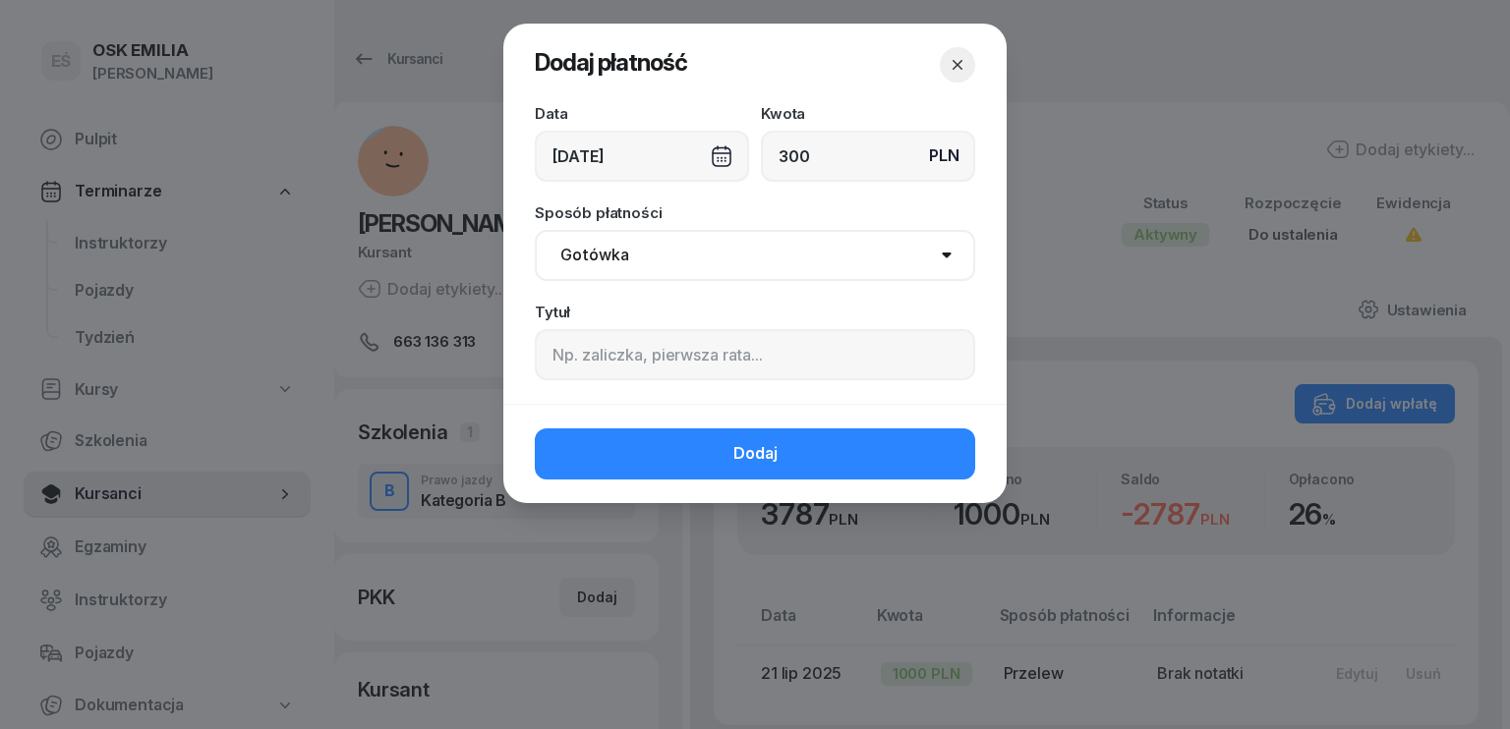
click at [634, 250] on select "Gotówka Karta Przelew Płatności online BLIK" at bounding box center [755, 255] width 440 height 51
select select "transfer"
click at [535, 230] on select "Gotówka Karta Przelew Płatności online BLIK" at bounding box center [755, 255] width 440 height 51
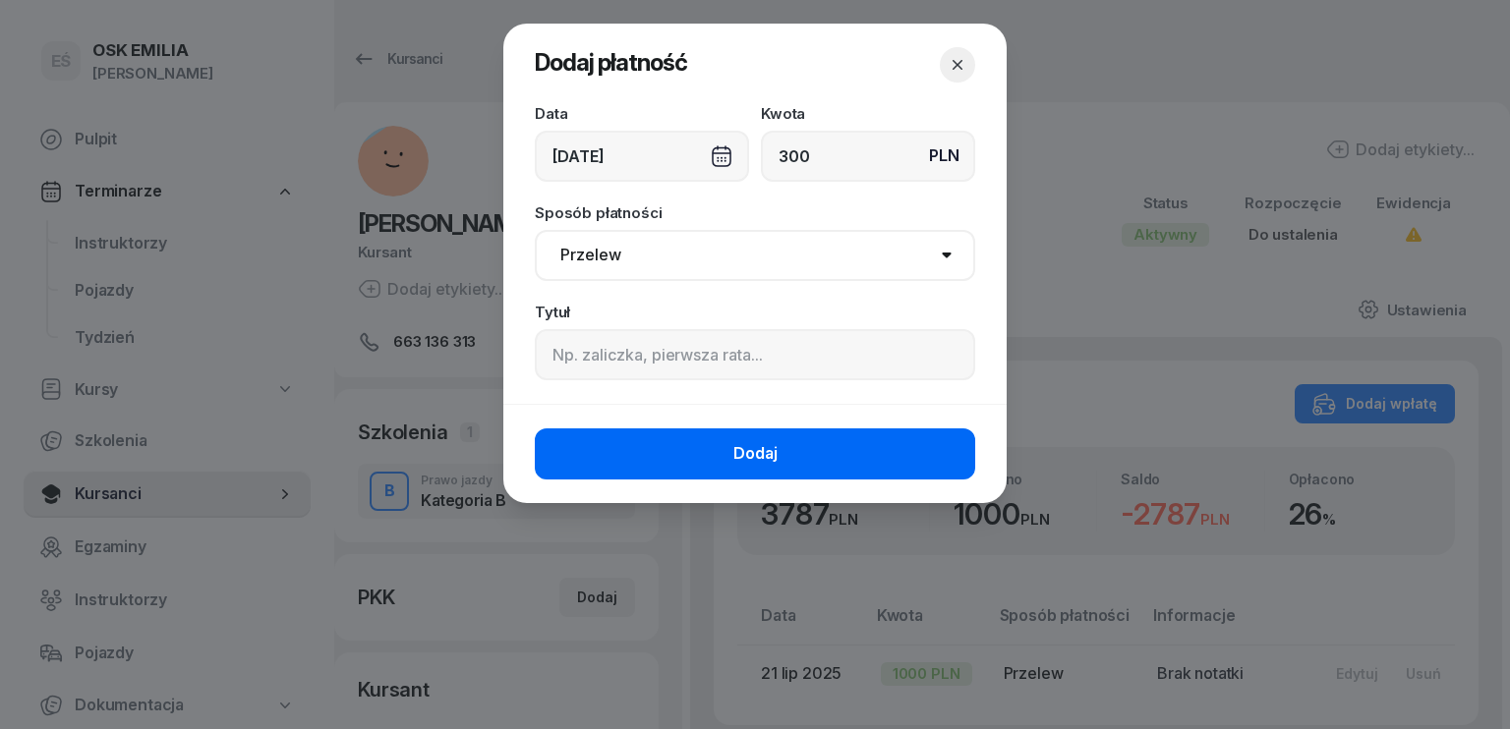
click at [670, 453] on button "Dodaj" at bounding box center [755, 454] width 440 height 51
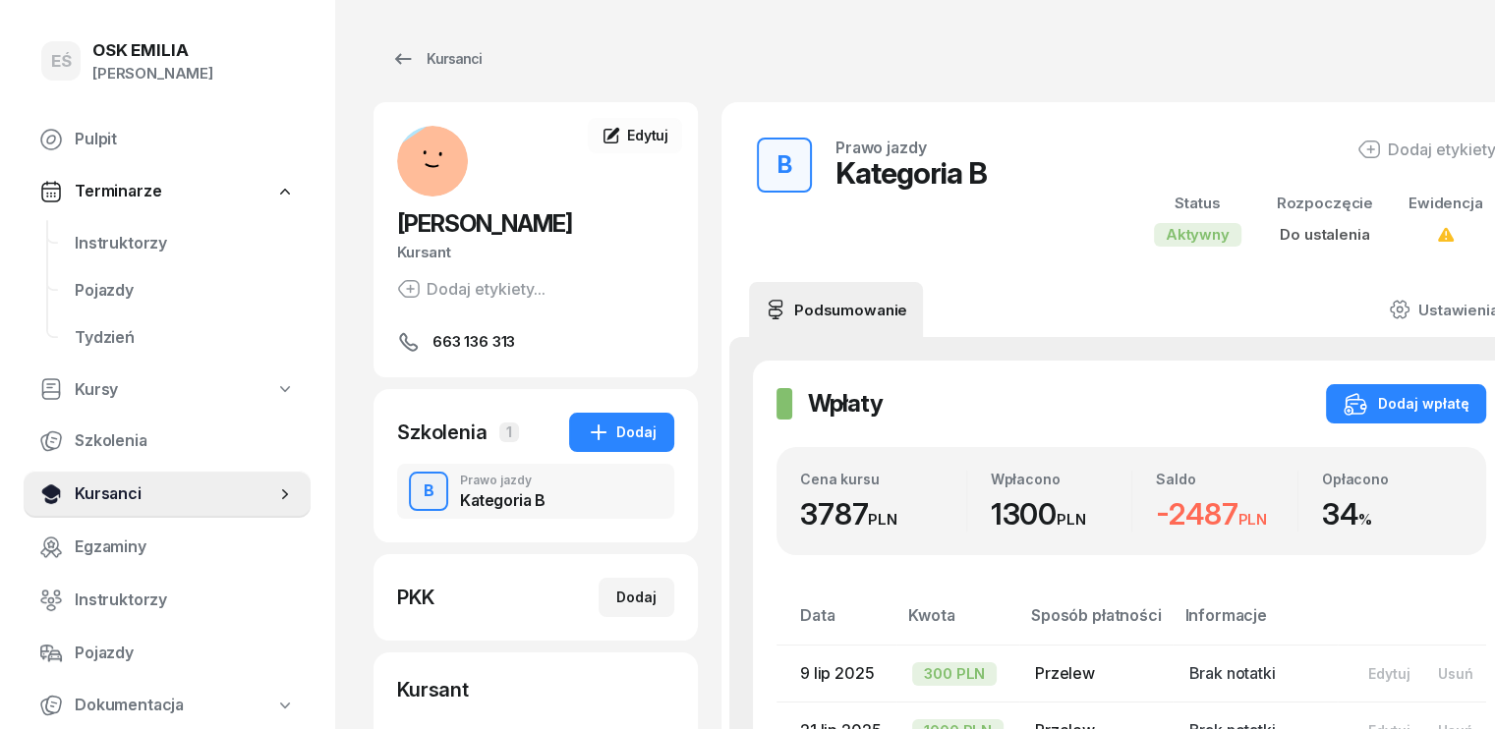
drag, startPoint x: 182, startPoint y: 495, endPoint x: 209, endPoint y: 473, distance: 35.6
click at [183, 497] on span "Kursanci" at bounding box center [175, 495] width 201 height 26
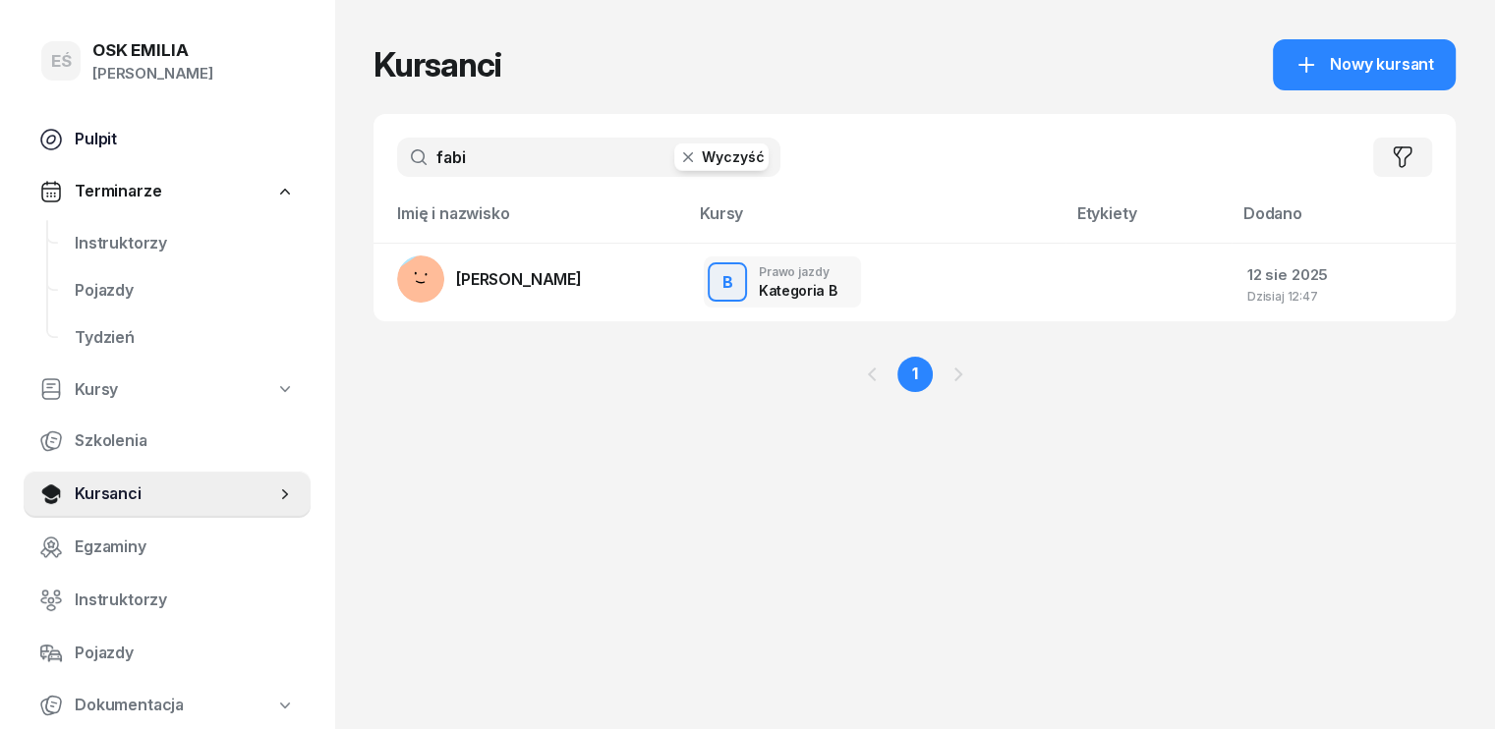
drag, startPoint x: 434, startPoint y: 153, endPoint x: 299, endPoint y: 150, distance: 134.7
click at [302, 152] on div "EŚ OSK [PERSON_NAME] [PERSON_NAME] Śniedziewska Pulpit Terminarze Instruktorzy …" at bounding box center [747, 364] width 1495 height 729
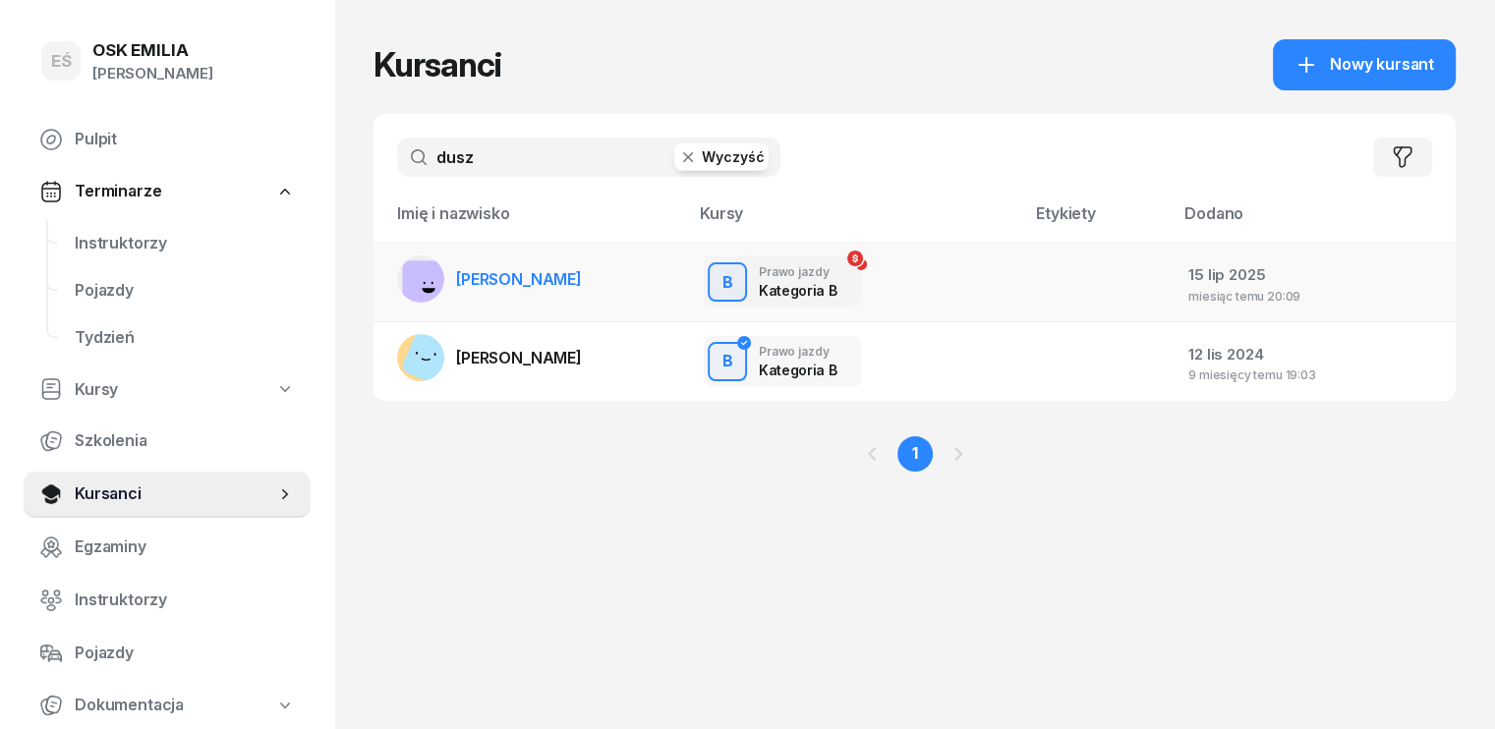
type input "dusz"
click at [458, 298] on link "[PERSON_NAME]" at bounding box center [489, 279] width 185 height 47
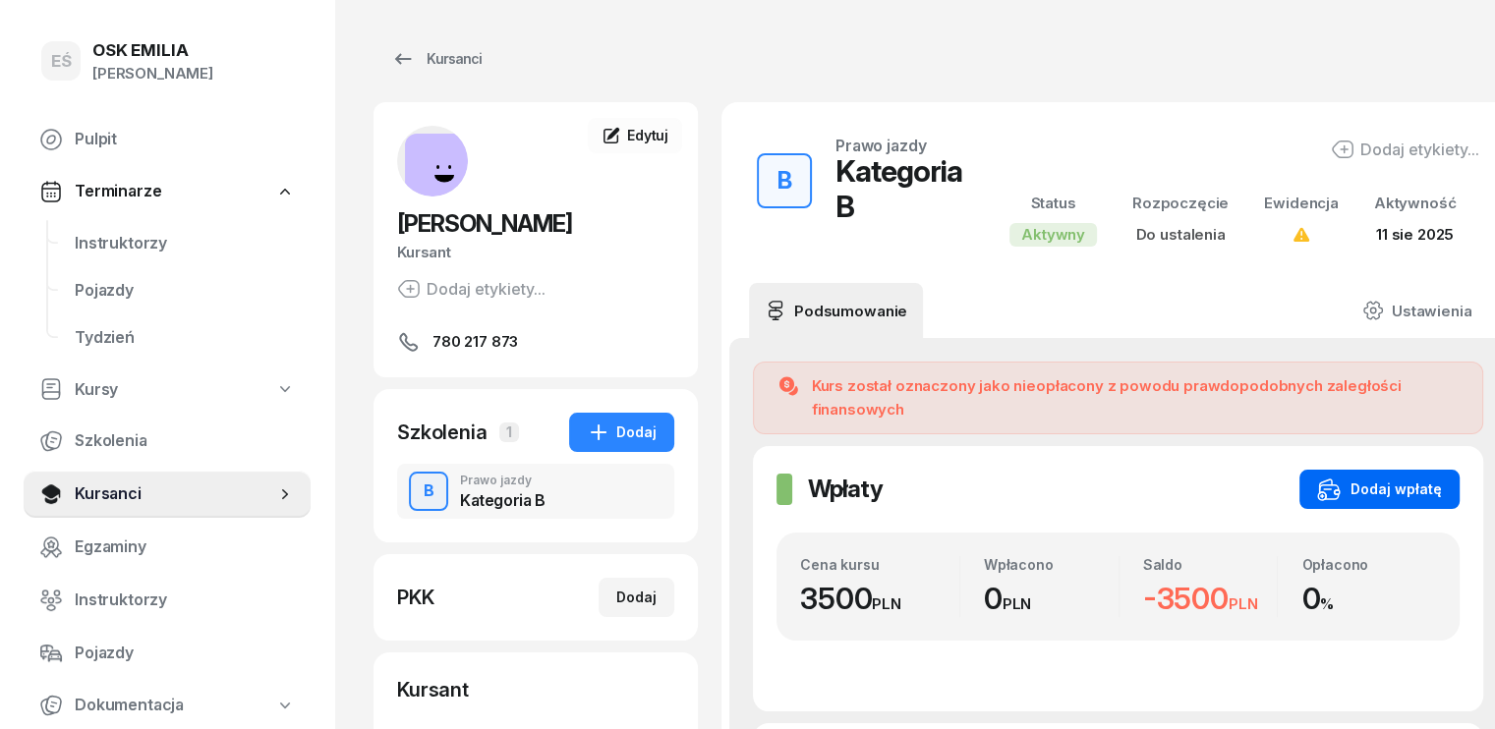
click at [1357, 478] on div "Dodaj wpłatę" at bounding box center [1379, 490] width 125 height 24
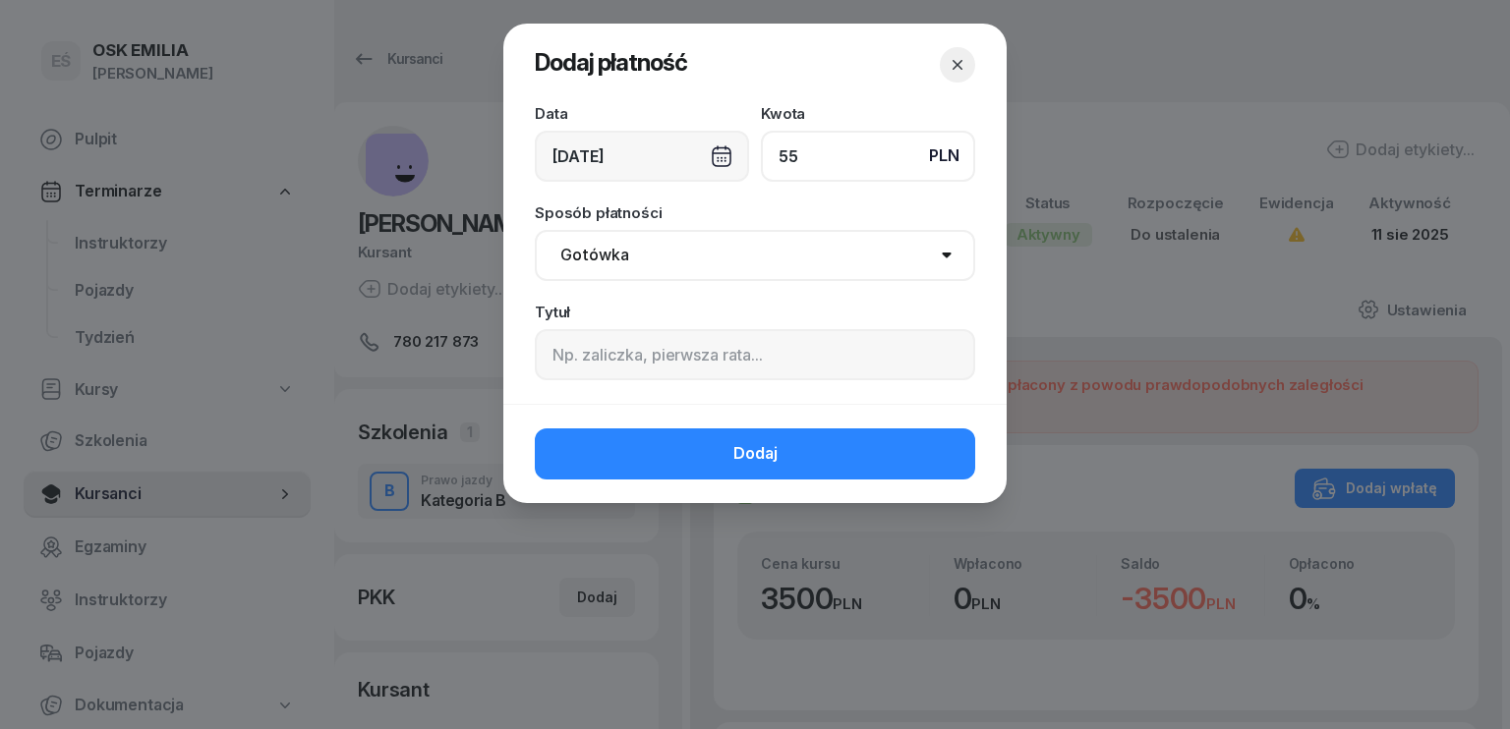
type input "55"
click at [652, 149] on div "[DATE]" at bounding box center [642, 156] width 214 height 51
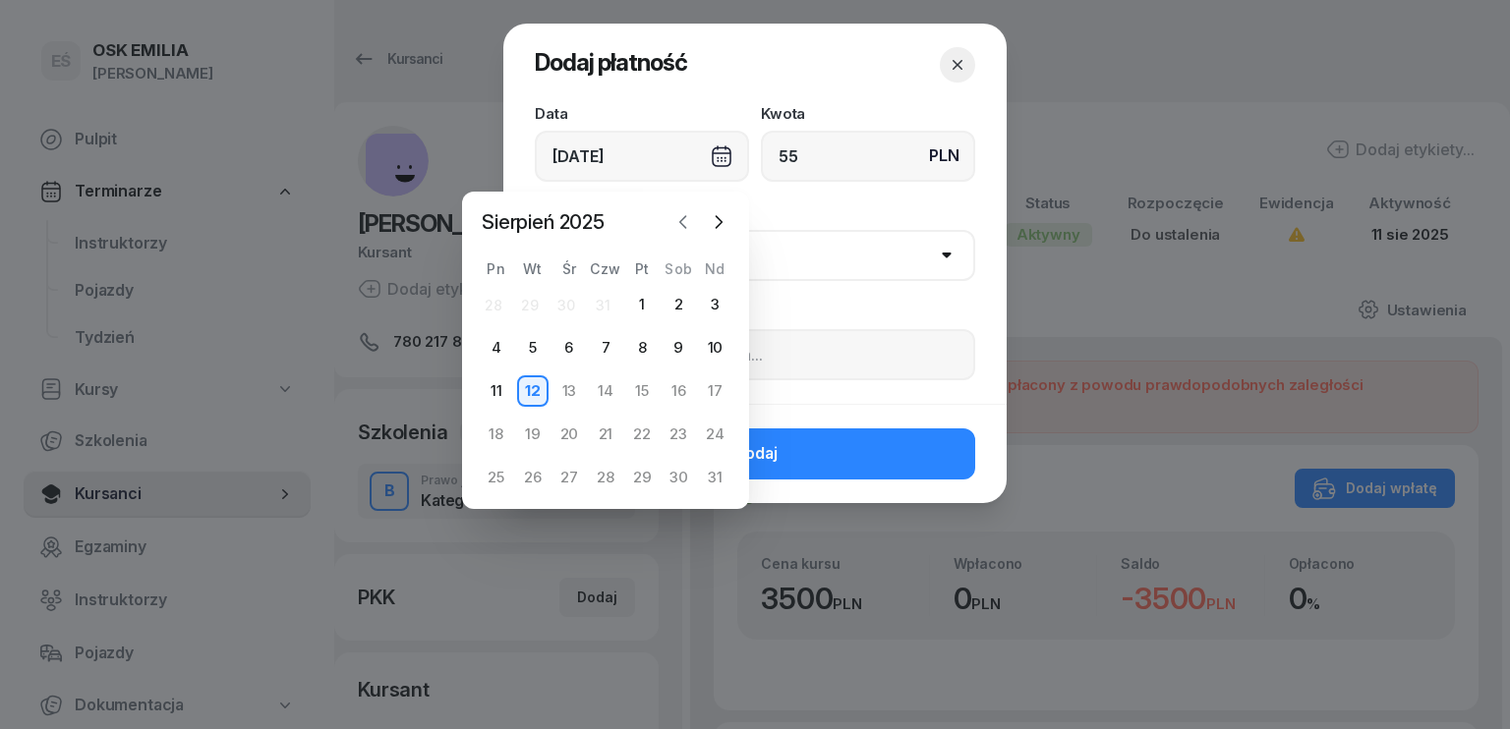
click at [687, 223] on icon "button" at bounding box center [683, 222] width 20 height 20
click at [535, 345] on div "8" at bounding box center [532, 347] width 31 height 31
type input "[DATE]"
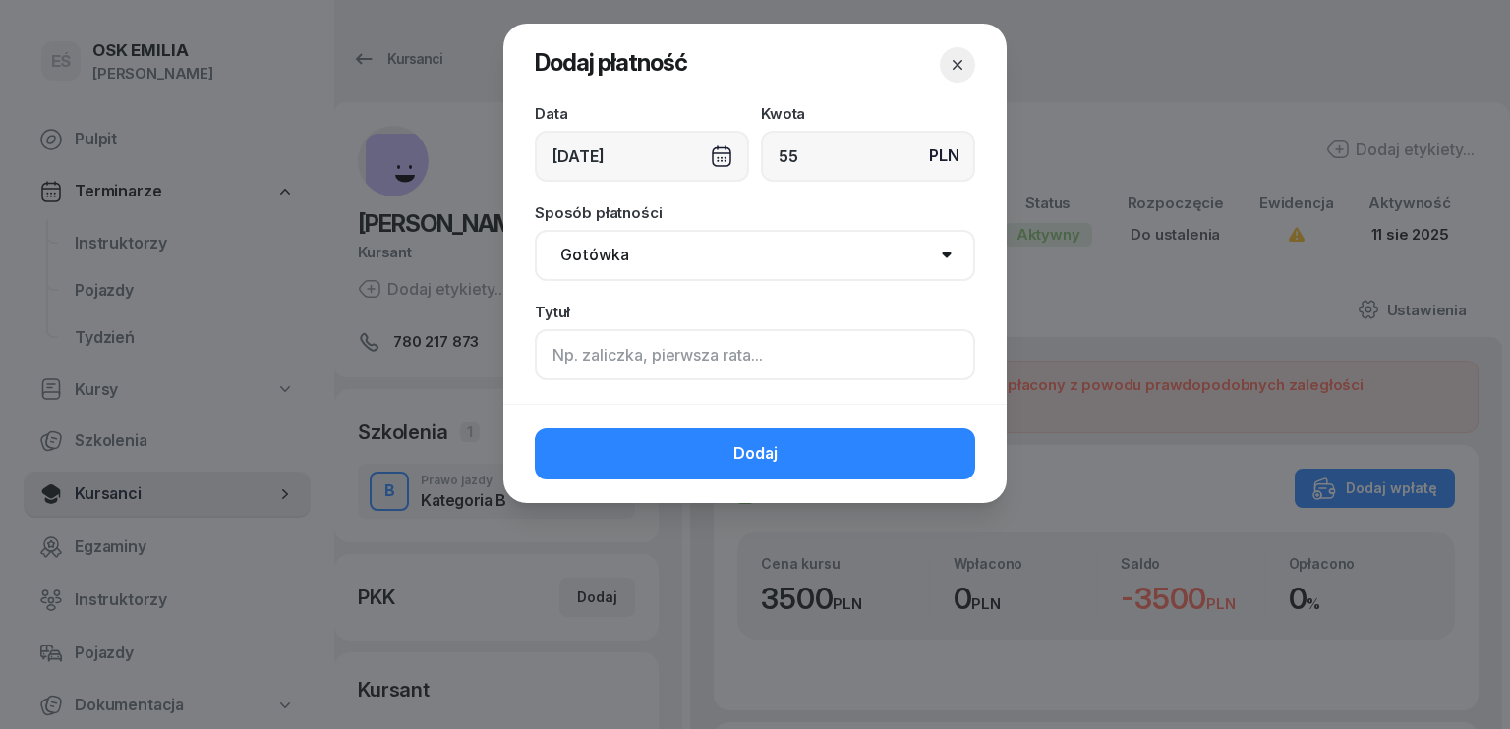
click at [598, 361] on input at bounding box center [755, 354] width 440 height 51
click at [645, 259] on select "Gotówka Karta Przelew Płatności online BLIK" at bounding box center [755, 255] width 440 height 51
select select "transfer"
click at [535, 230] on select "Gotówka Karta Przelew Płatności online BLIK" at bounding box center [755, 255] width 440 height 51
click at [556, 353] on input at bounding box center [755, 354] width 440 height 51
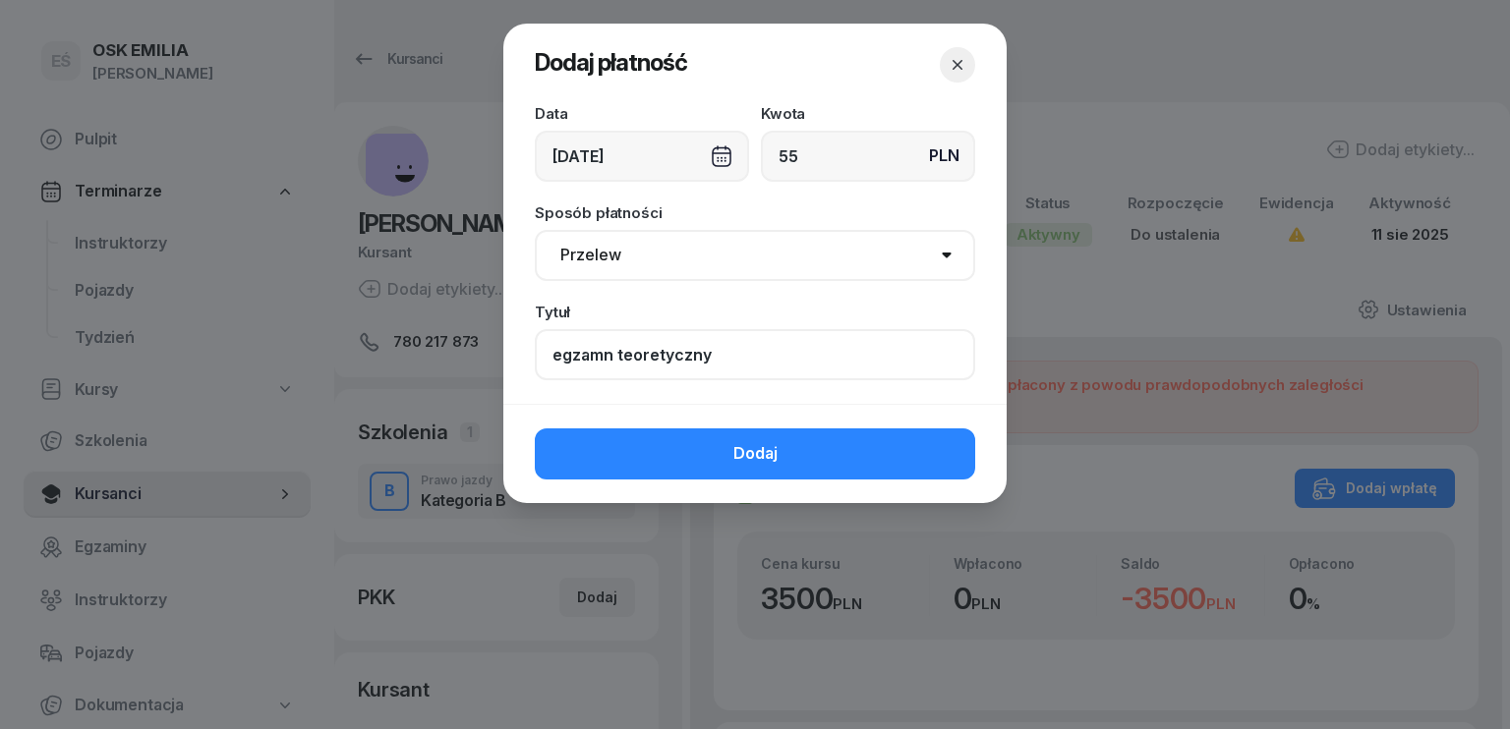
click at [605, 351] on input "egzamn teoretyczny" at bounding box center [755, 354] width 440 height 51
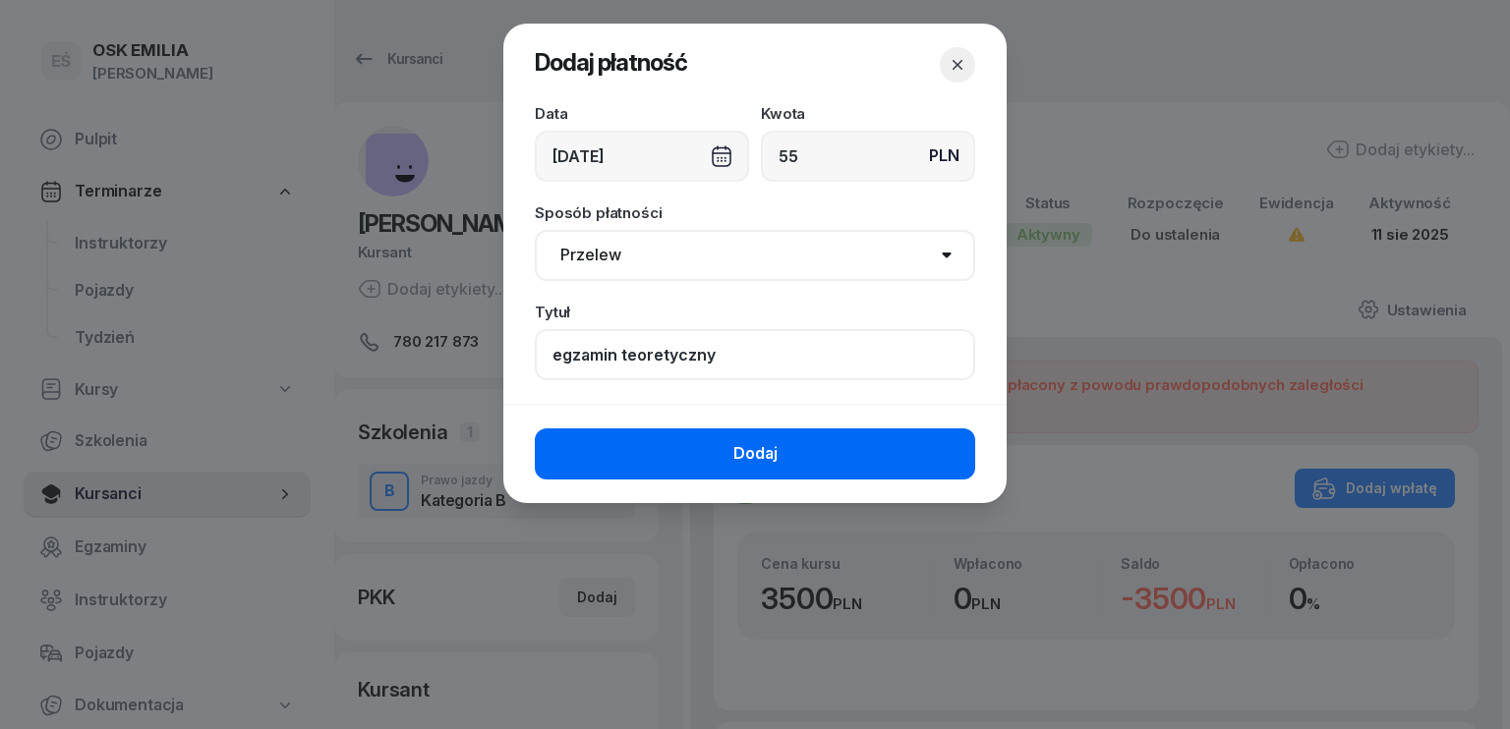
type input "egzamin teoretyczny"
click at [742, 444] on span "Dodaj" at bounding box center [755, 454] width 44 height 26
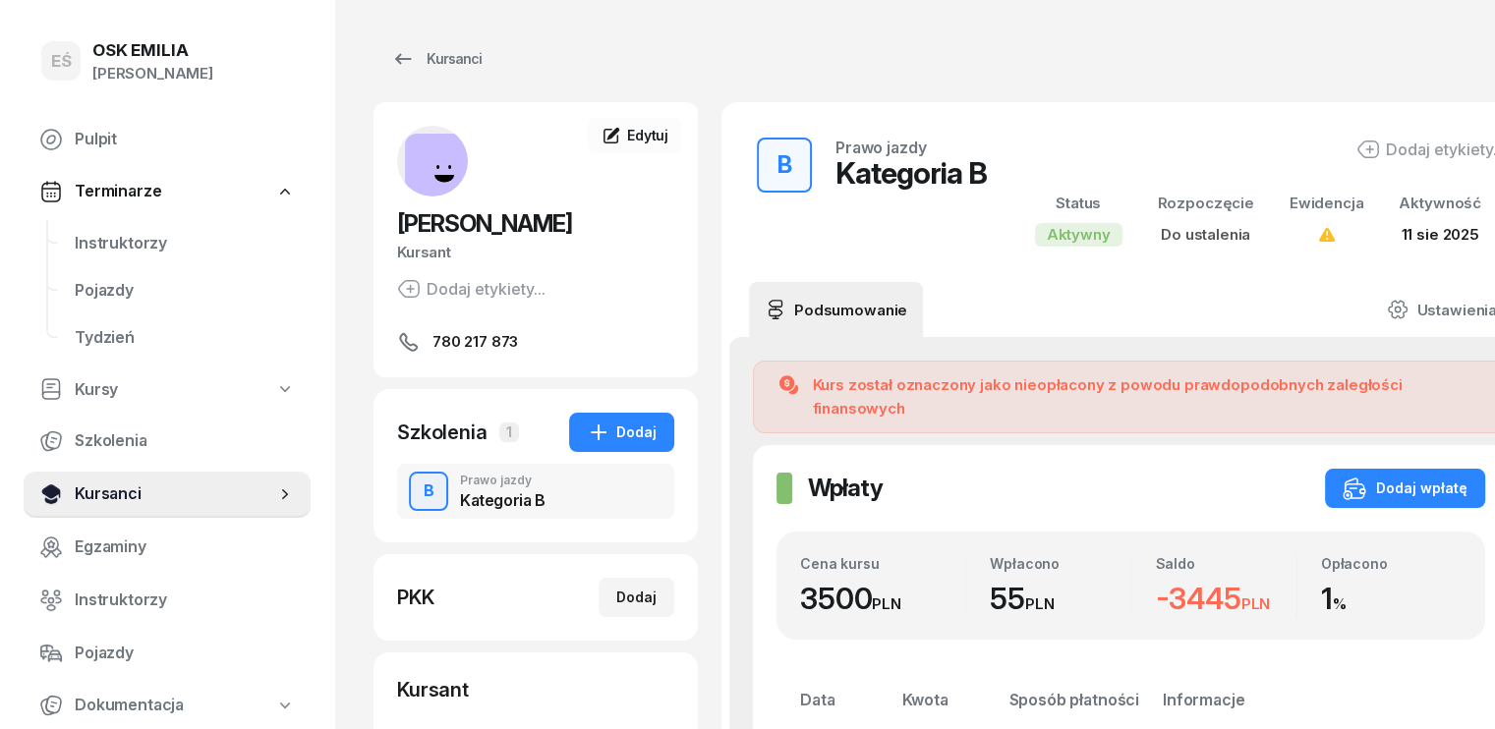
click at [186, 492] on span "Kursanci" at bounding box center [175, 495] width 201 height 26
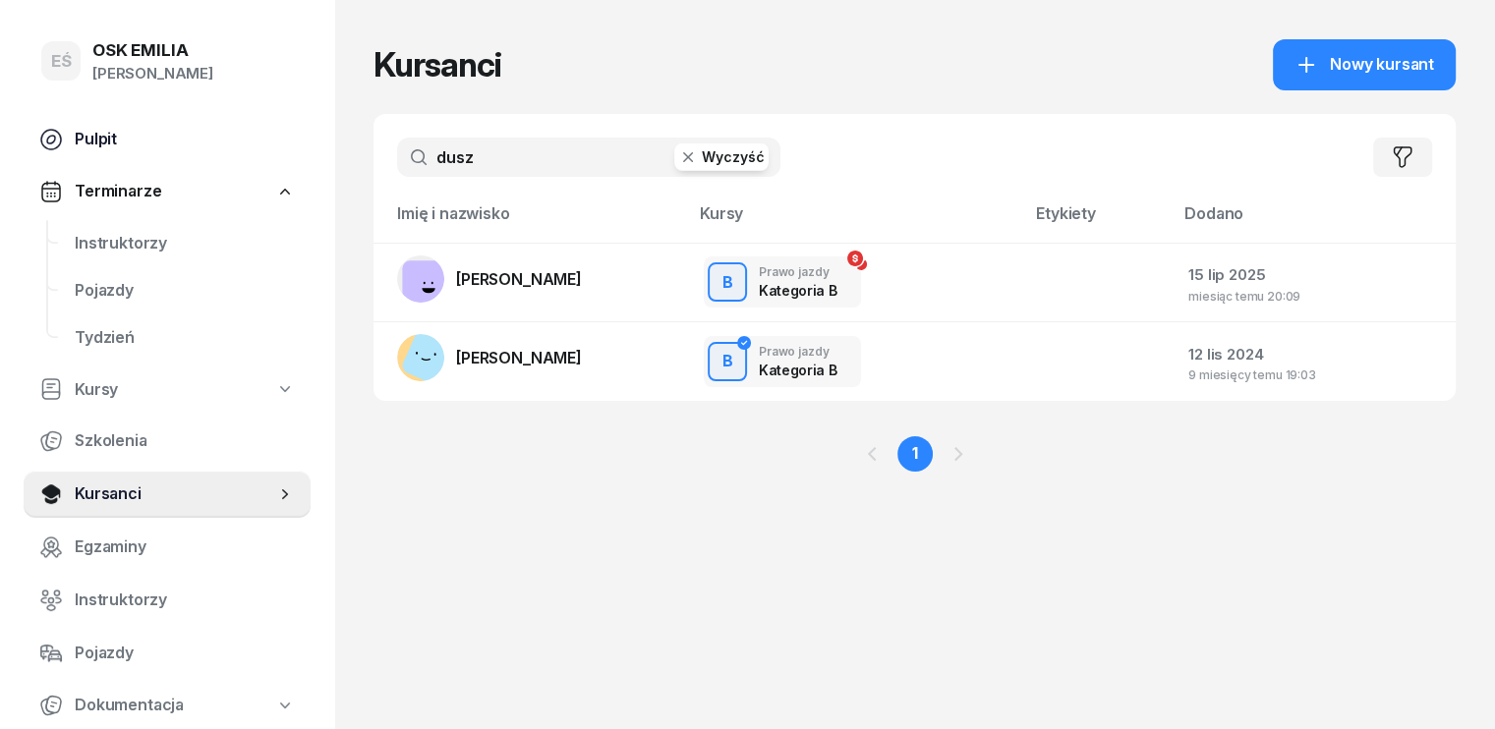
drag, startPoint x: 488, startPoint y: 156, endPoint x: 180, endPoint y: 149, distance: 307.8
click at [204, 156] on div "EŚ OSK [PERSON_NAME] [PERSON_NAME] Śniedziewska Pulpit Terminarze Instruktorzy …" at bounding box center [747, 364] width 1495 height 729
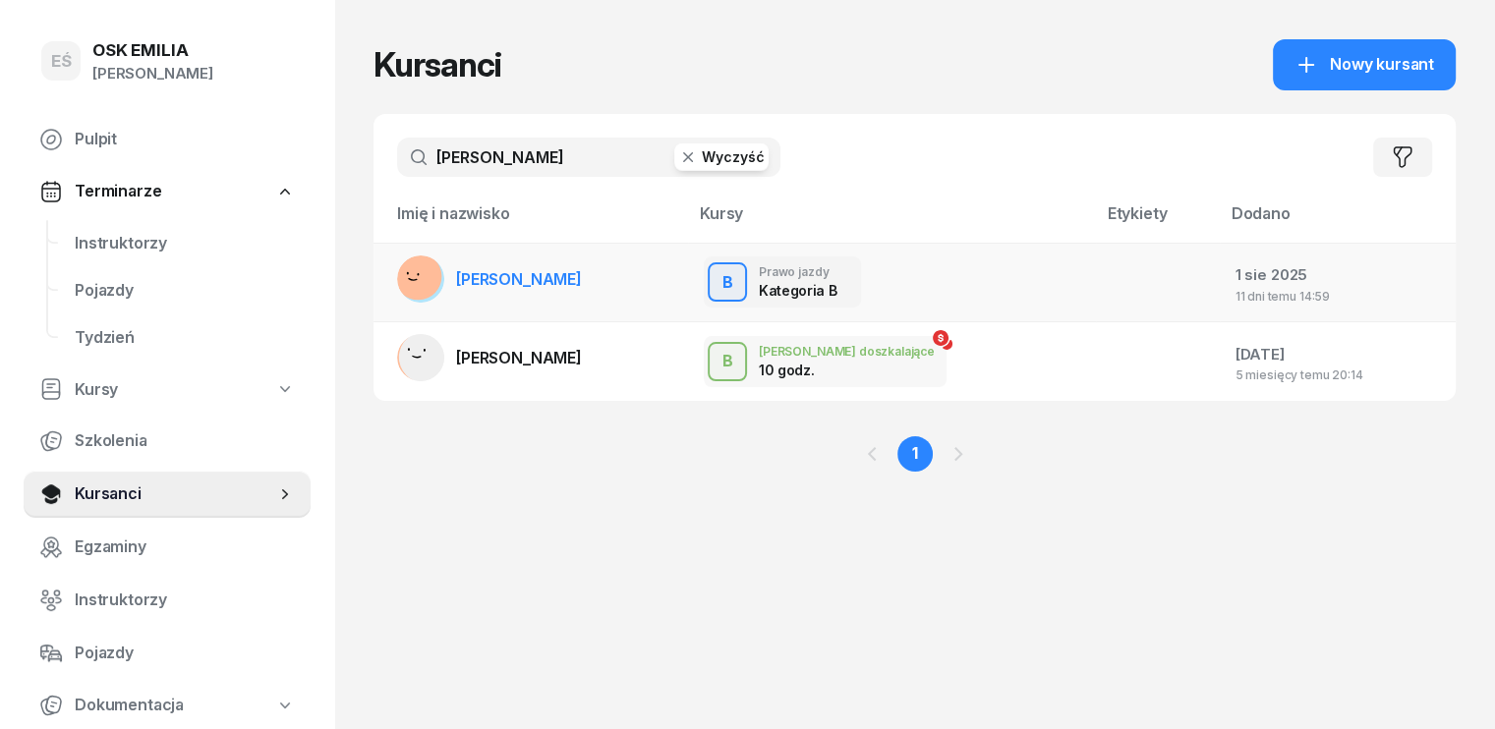
type input "[PERSON_NAME]"
click at [495, 278] on span "[PERSON_NAME]" at bounding box center [519, 279] width 126 height 20
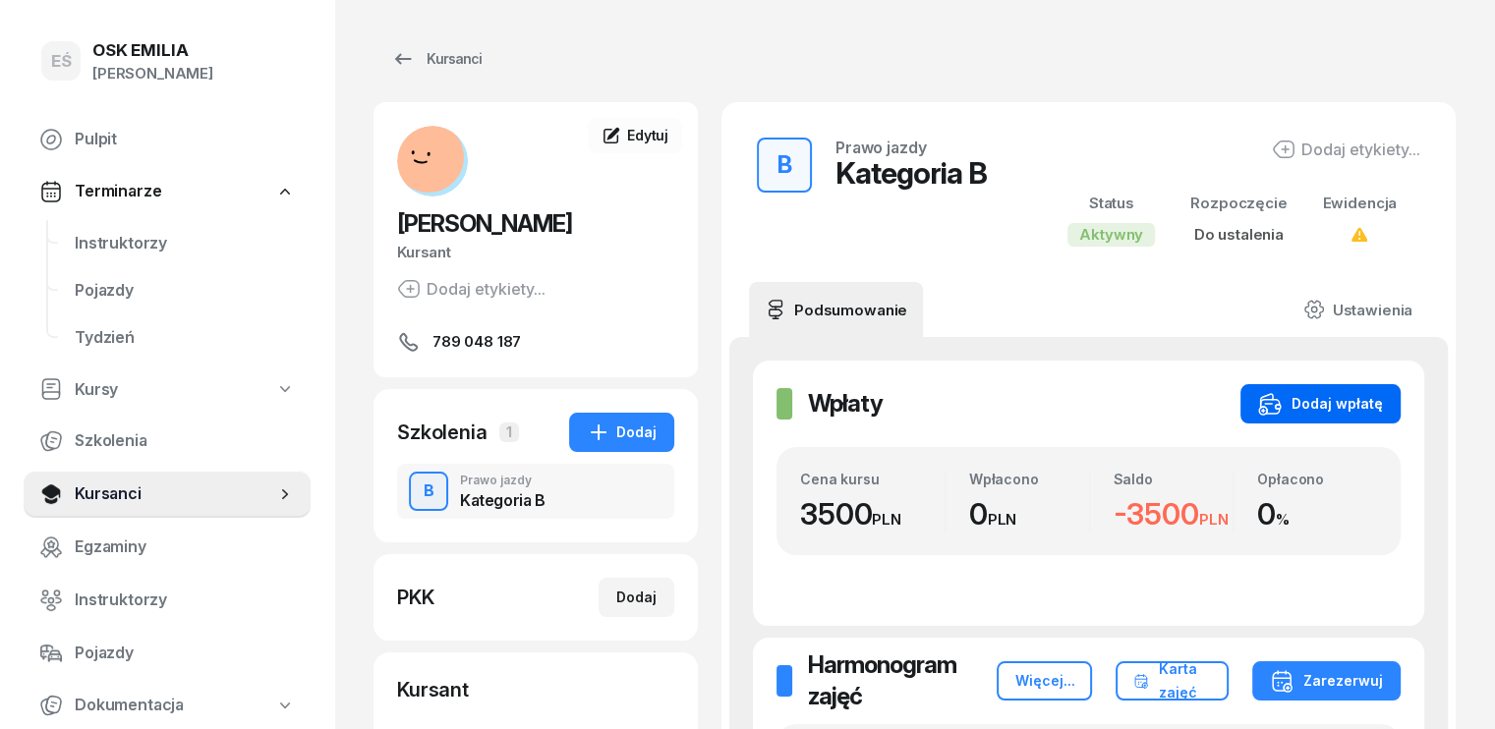
click at [1370, 404] on div "Dodaj wpłatę" at bounding box center [1320, 404] width 125 height 24
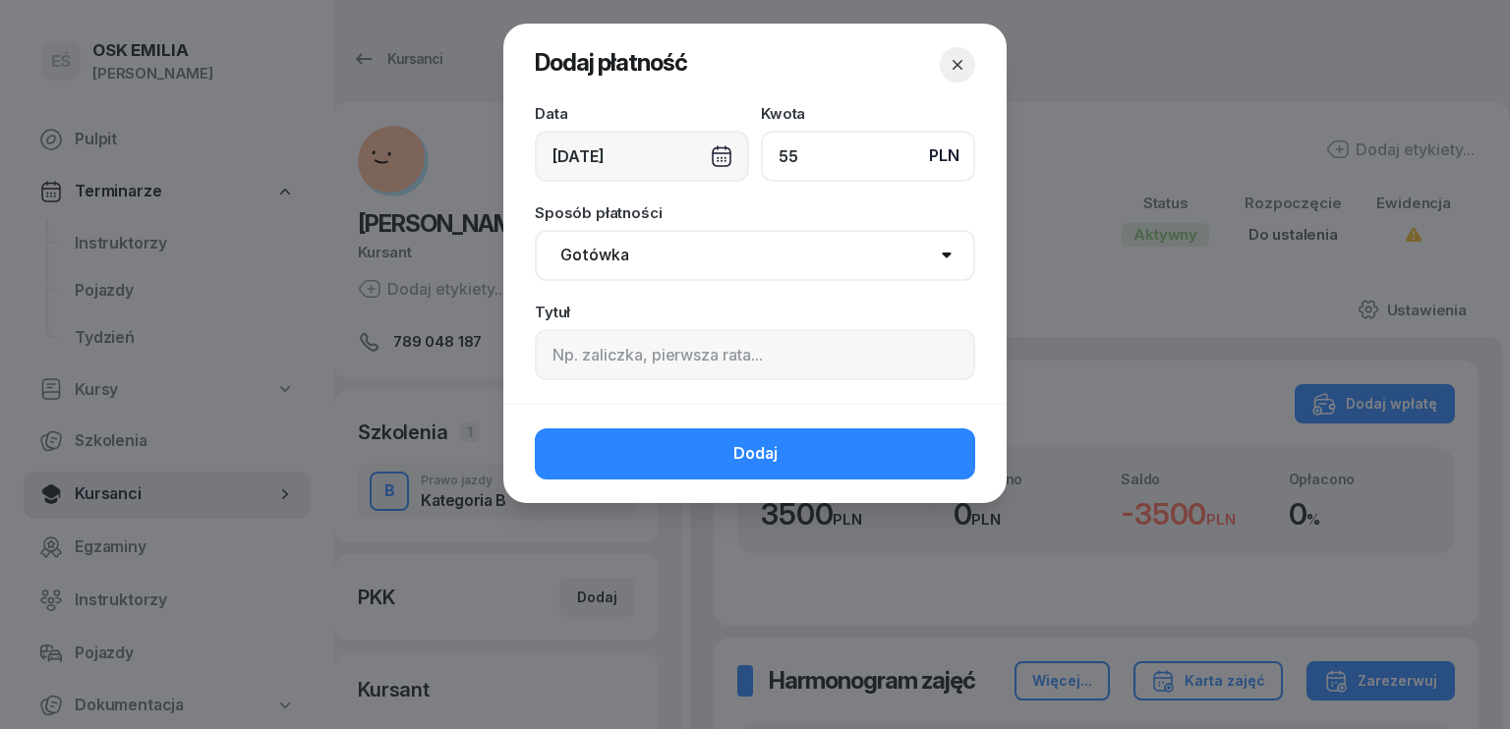
type input "55"
click at [617, 160] on div "[DATE]" at bounding box center [642, 156] width 214 height 51
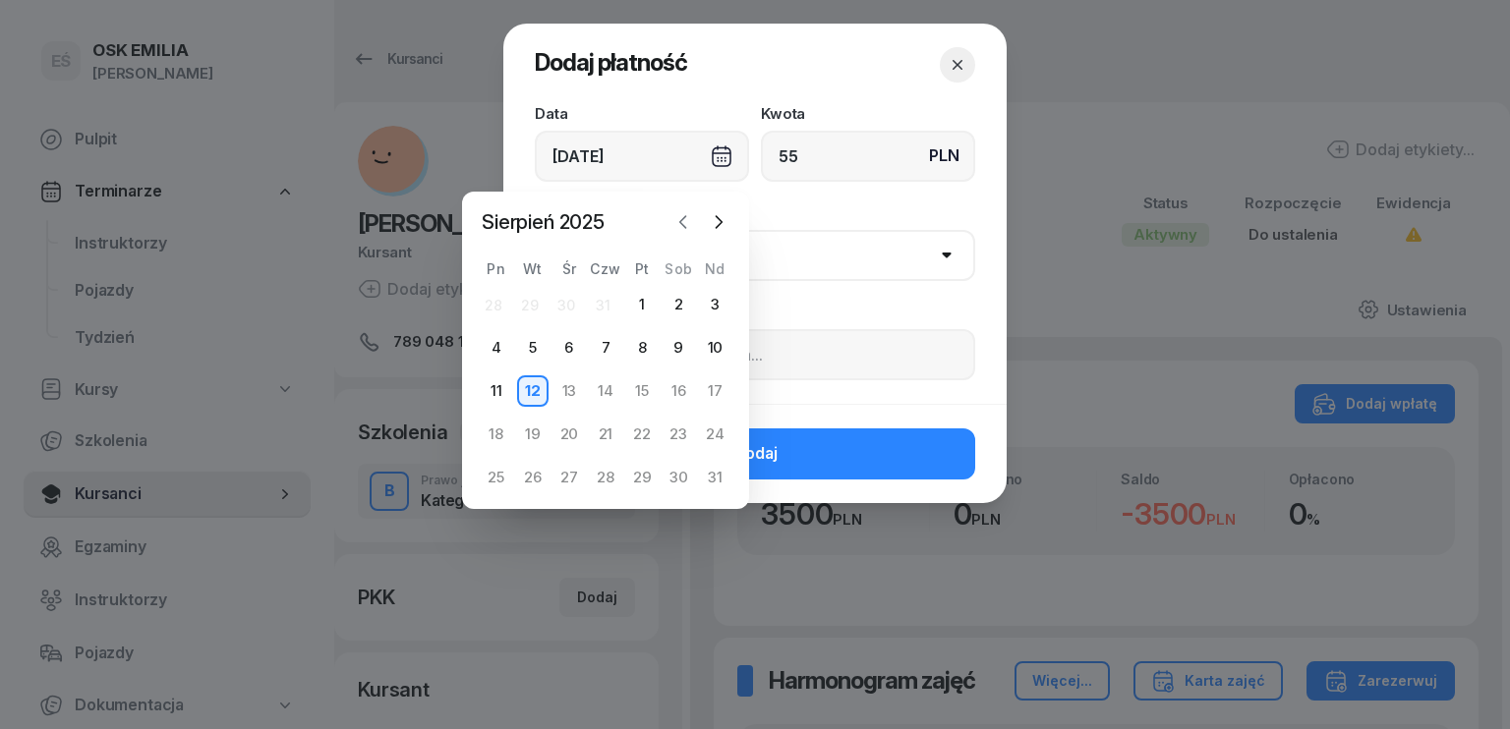
click at [676, 216] on icon "button" at bounding box center [683, 222] width 20 height 20
click at [530, 341] on div "8" at bounding box center [532, 347] width 31 height 31
type input "[DATE]"
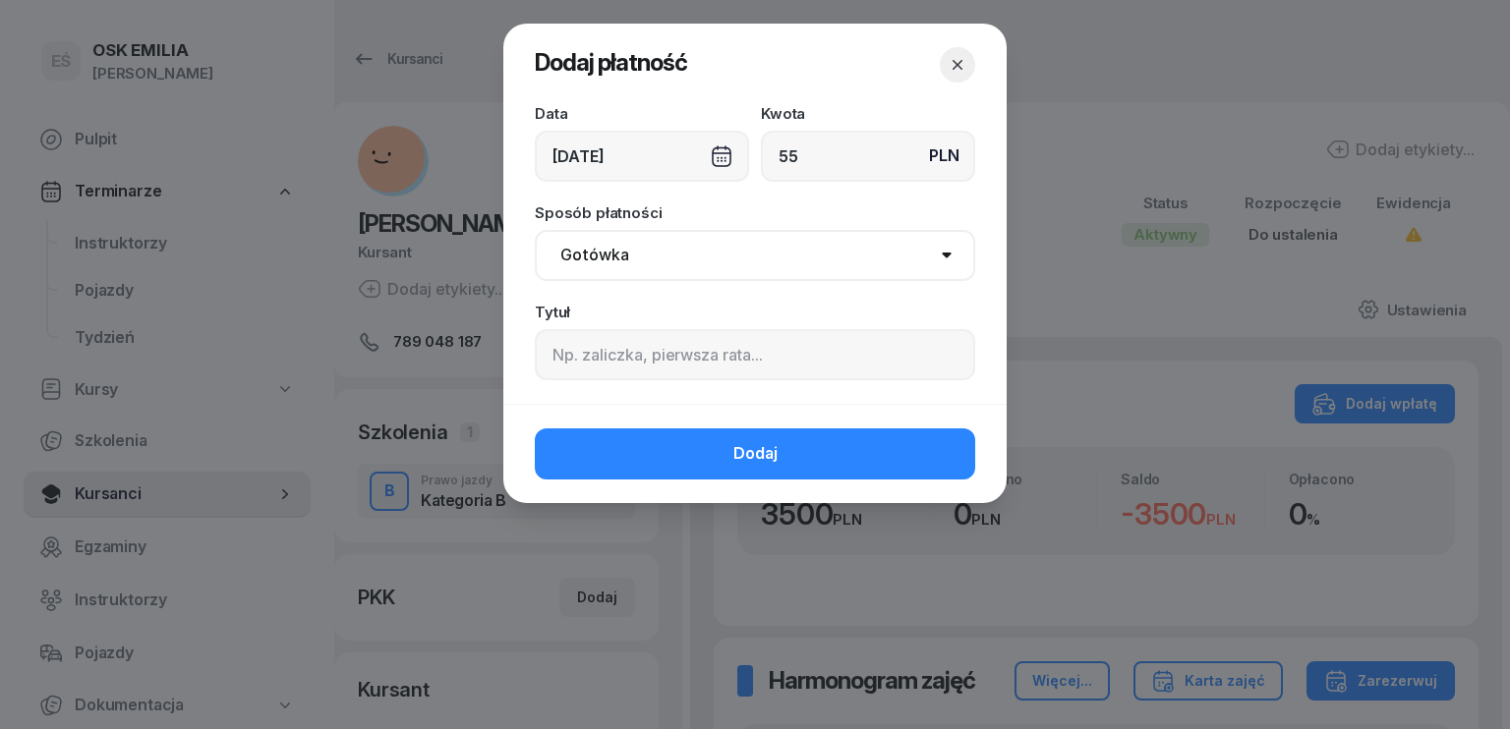
drag, startPoint x: 625, startPoint y: 253, endPoint x: 625, endPoint y: 268, distance: 15.7
click at [625, 253] on select "Gotówka Karta Przelew Płatności online BLIK" at bounding box center [755, 255] width 440 height 51
select select "transfer"
click at [535, 230] on select "Gotówka Karta Przelew Płatności online BLIK" at bounding box center [755, 255] width 440 height 51
click at [606, 376] on input at bounding box center [755, 354] width 440 height 51
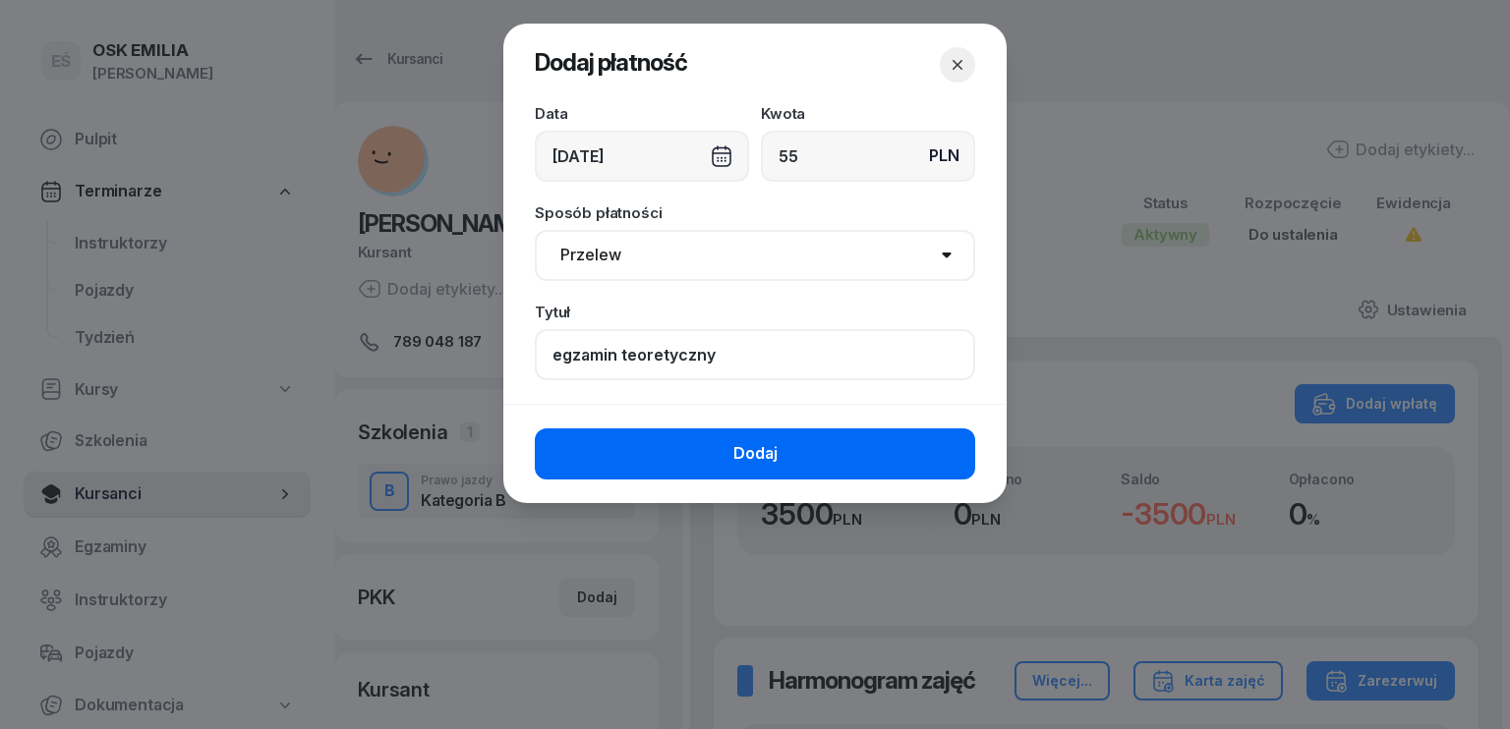
type input "egzamin teoretyczny"
click at [720, 455] on button "Dodaj" at bounding box center [755, 454] width 440 height 51
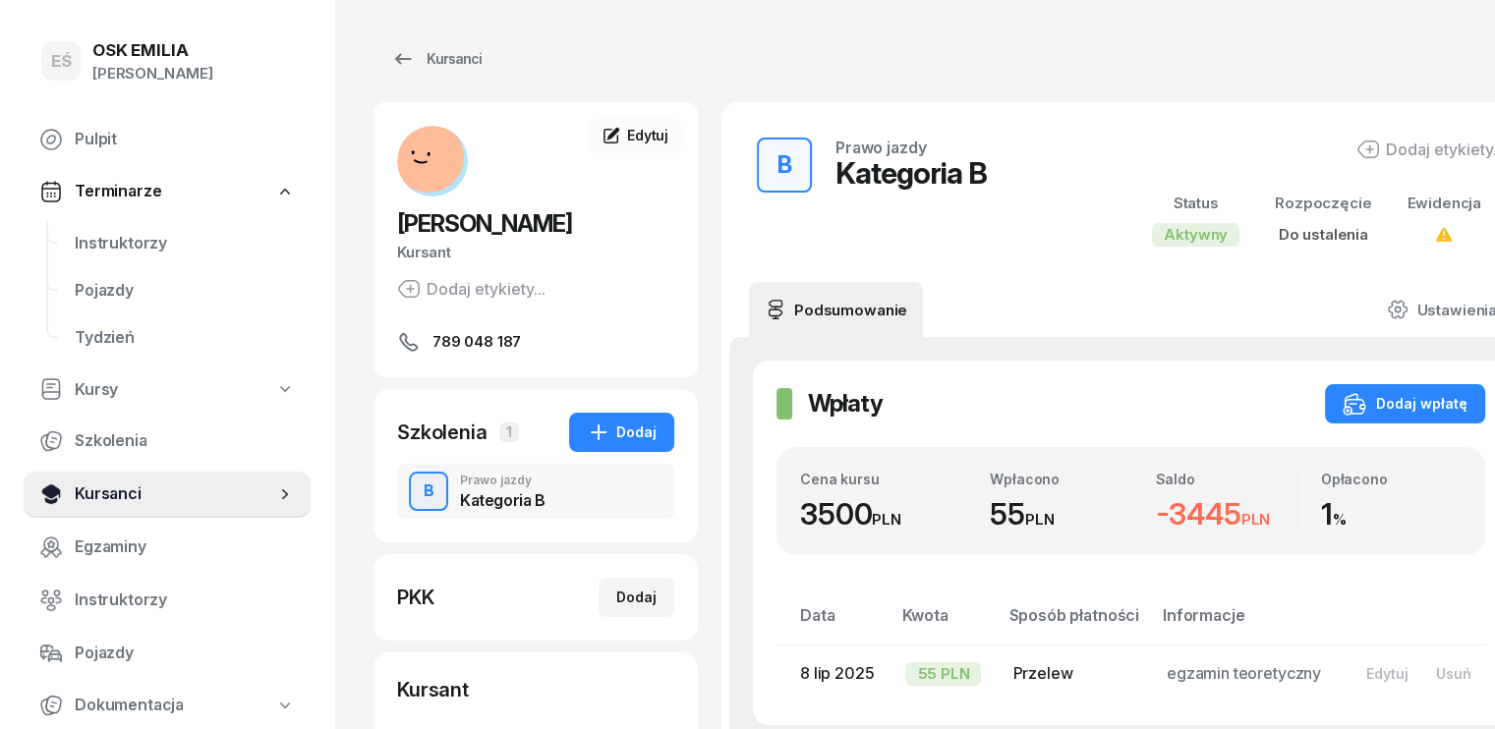
click at [189, 497] on span "Kursanci" at bounding box center [175, 495] width 201 height 26
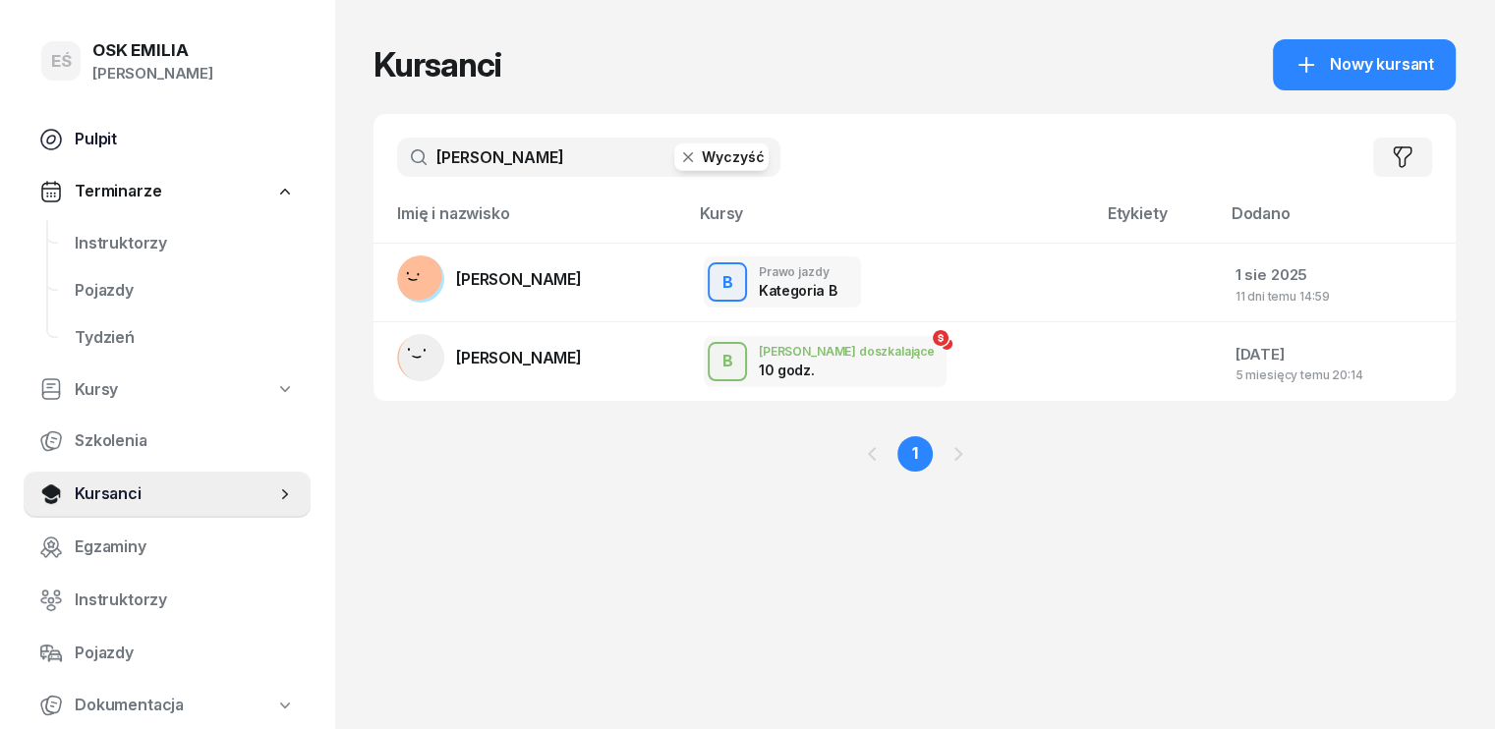
drag, startPoint x: 456, startPoint y: 154, endPoint x: 252, endPoint y: 155, distance: 204.5
click at [252, 155] on div "EŚ OSK [PERSON_NAME] [PERSON_NAME] Śniedziewska Pulpit Terminarze Instruktorzy …" at bounding box center [747, 364] width 1495 height 729
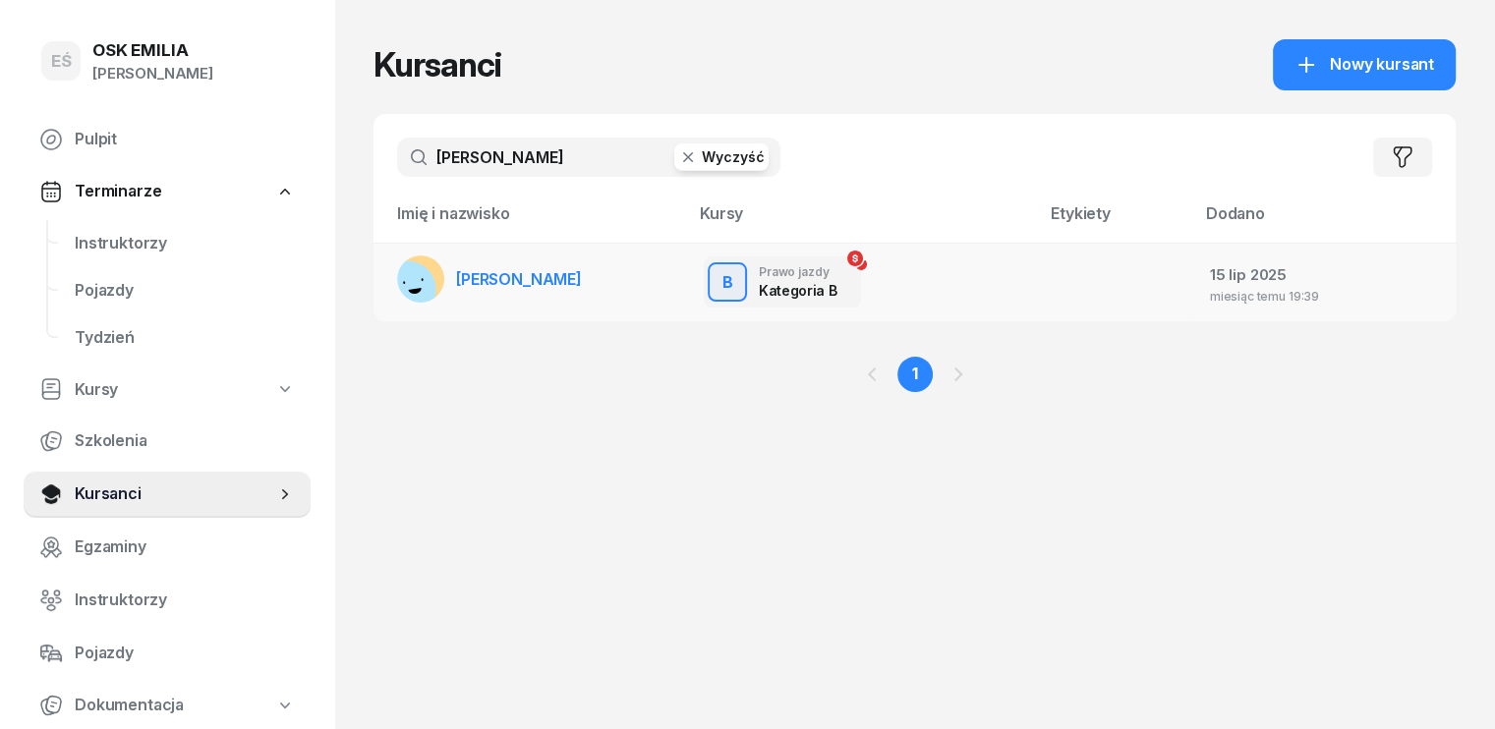
type input "[PERSON_NAME]"
click at [476, 281] on span "[PERSON_NAME]" at bounding box center [519, 279] width 126 height 20
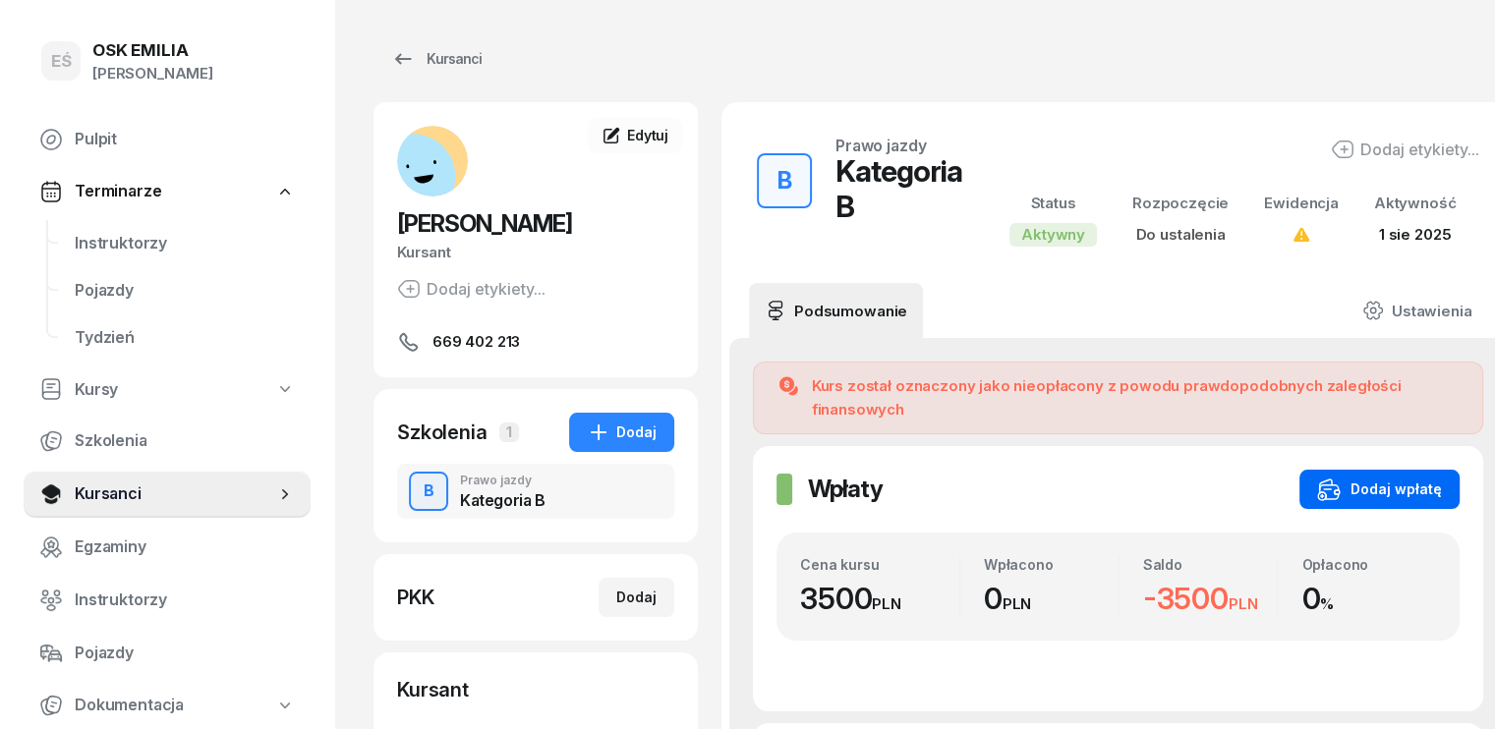
click at [1365, 478] on div "Dodaj wpłatę" at bounding box center [1379, 490] width 125 height 24
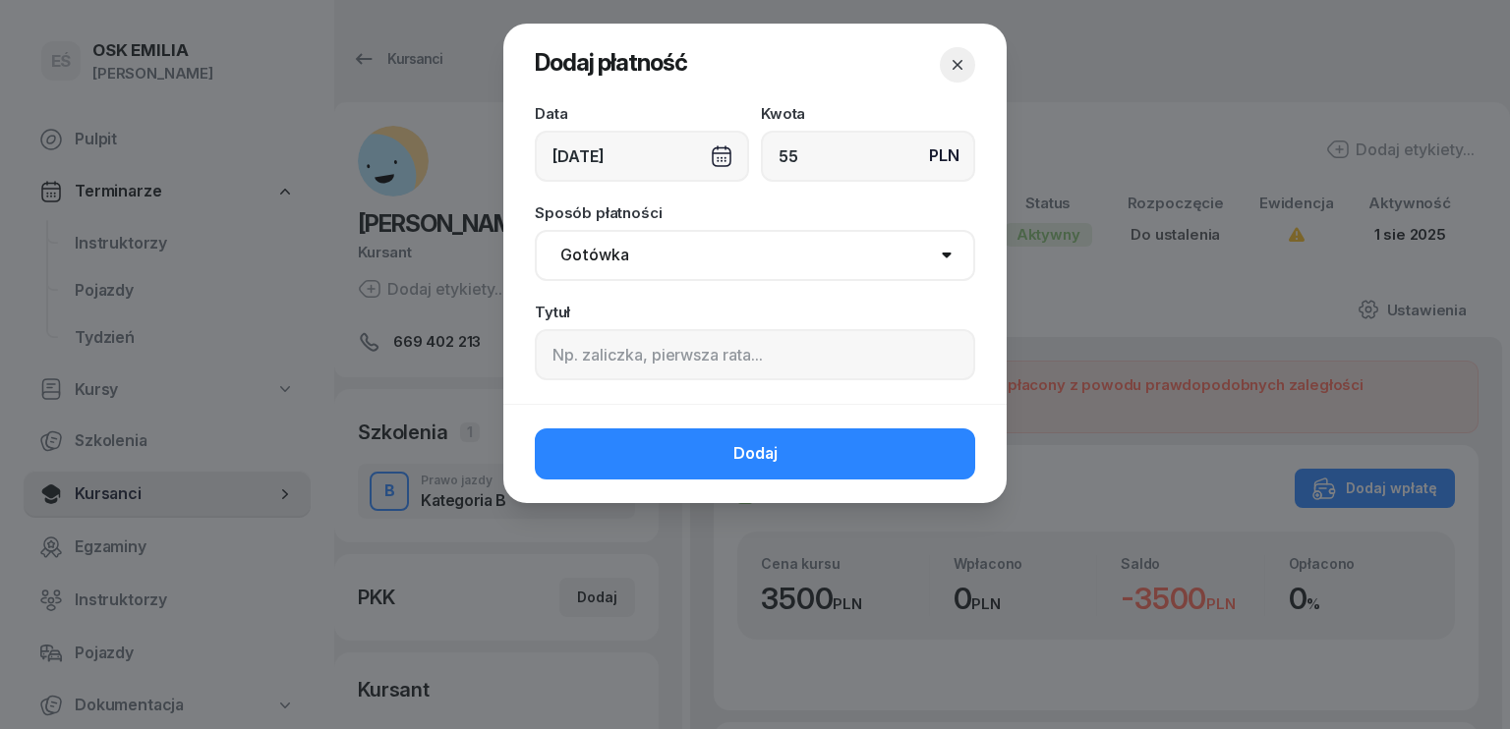
type input "55"
click at [566, 148] on div "[DATE]" at bounding box center [642, 156] width 214 height 51
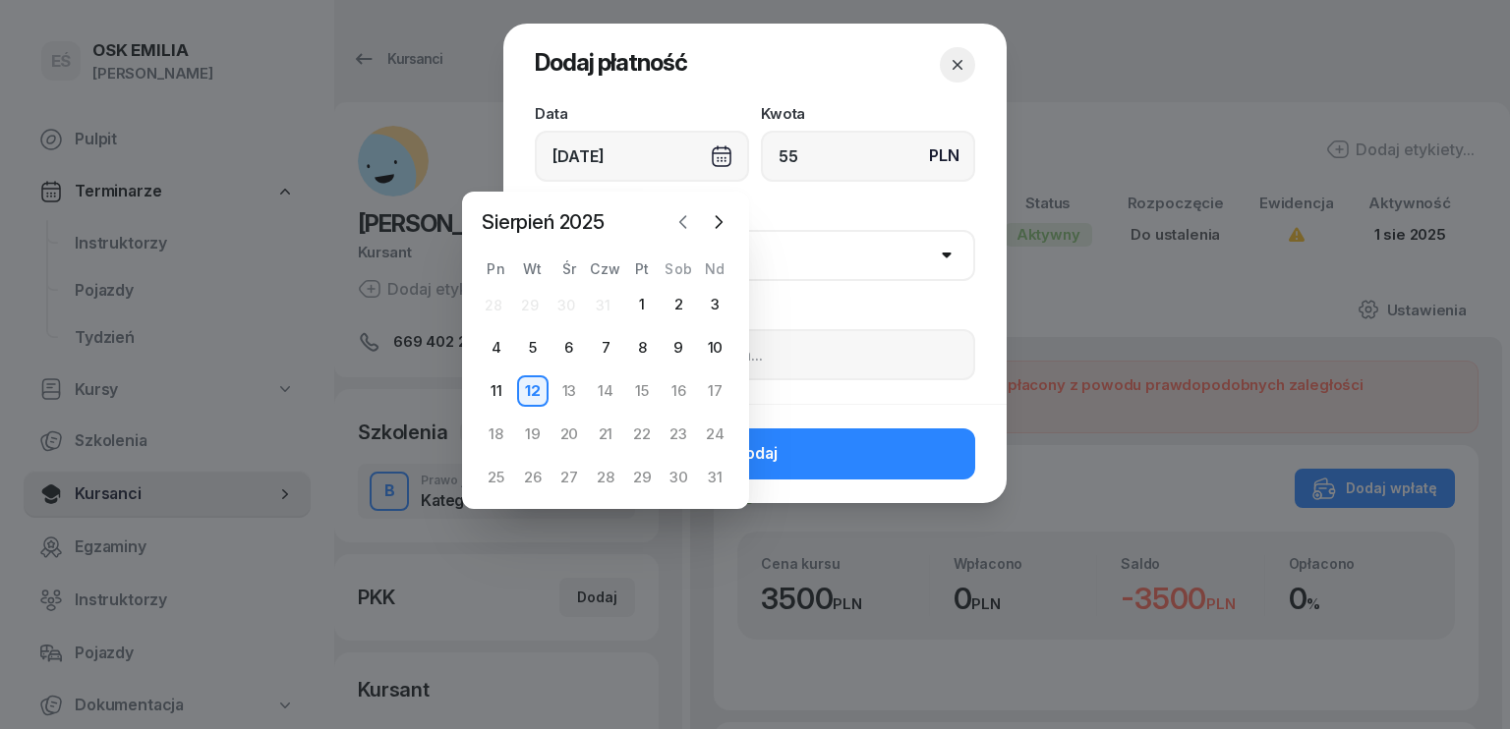
click at [685, 220] on icon "button" at bounding box center [683, 222] width 20 height 20
click at [529, 339] on div "8" at bounding box center [532, 347] width 31 height 31
type input "[DATE]"
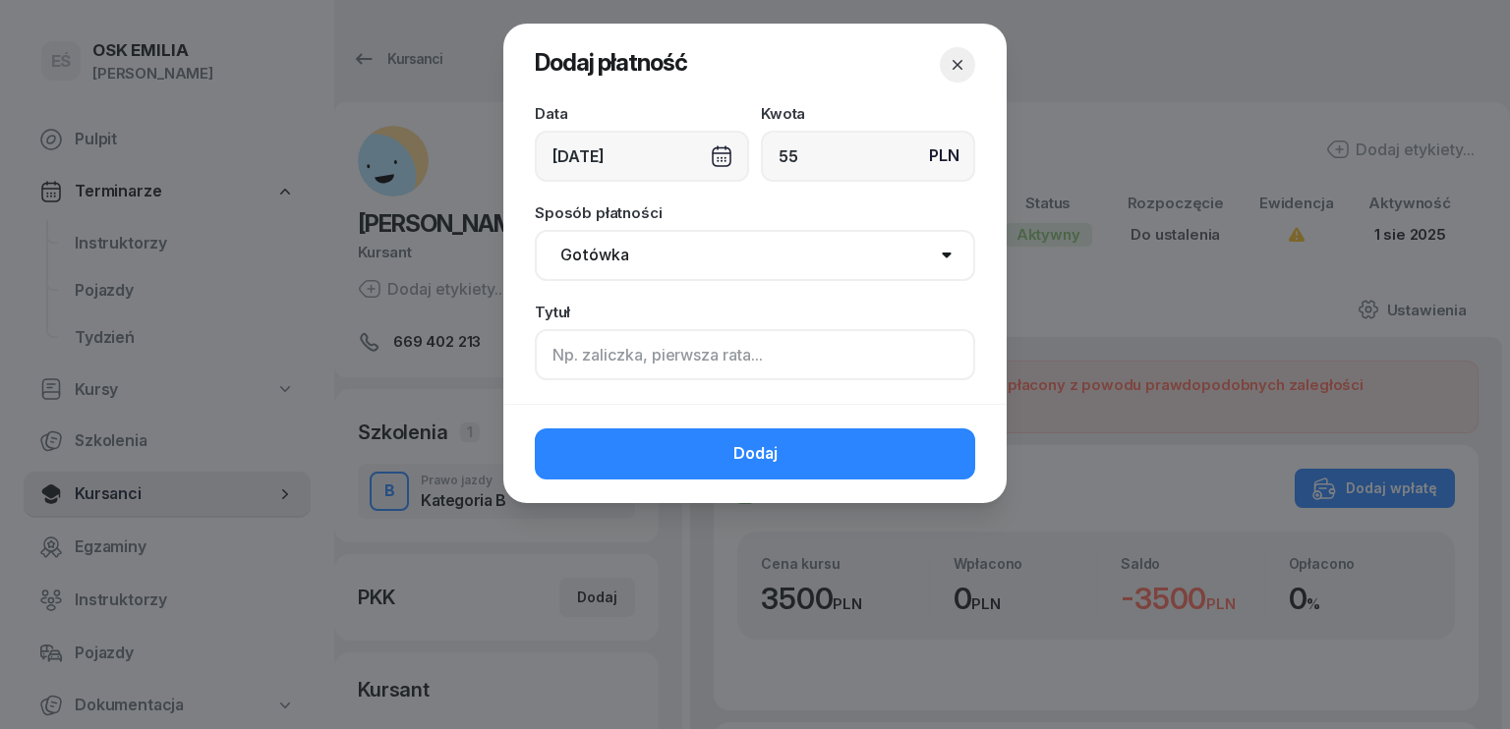
click at [612, 351] on input at bounding box center [755, 354] width 440 height 51
drag, startPoint x: 623, startPoint y: 259, endPoint x: 620, endPoint y: 273, distance: 15.0
click at [623, 259] on select "Gotówka Karta Przelew Płatności online BLIK" at bounding box center [755, 255] width 440 height 51
select select "transfer"
click at [535, 230] on select "Gotówka Karta Przelew Płatności online BLIK" at bounding box center [755, 255] width 440 height 51
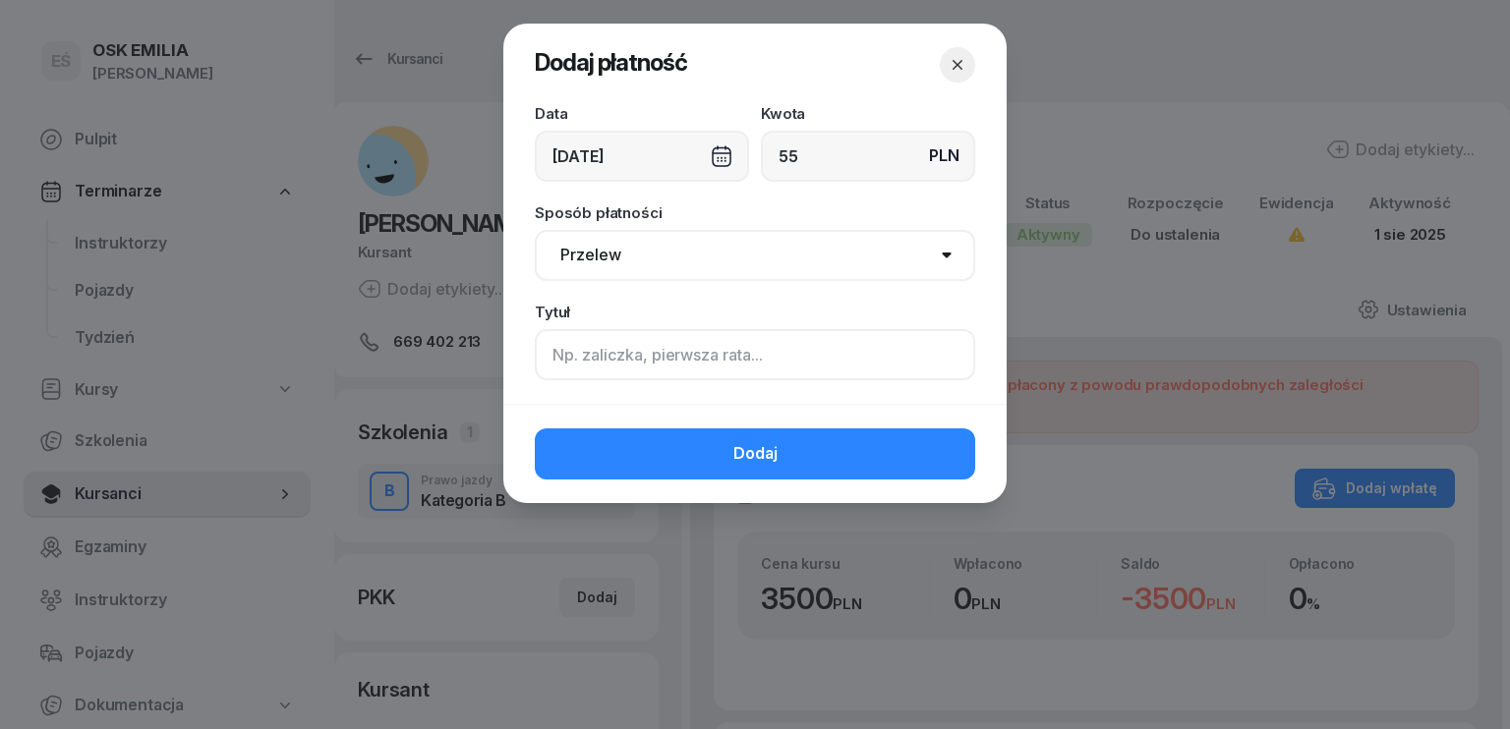
click at [610, 365] on input at bounding box center [755, 354] width 440 height 51
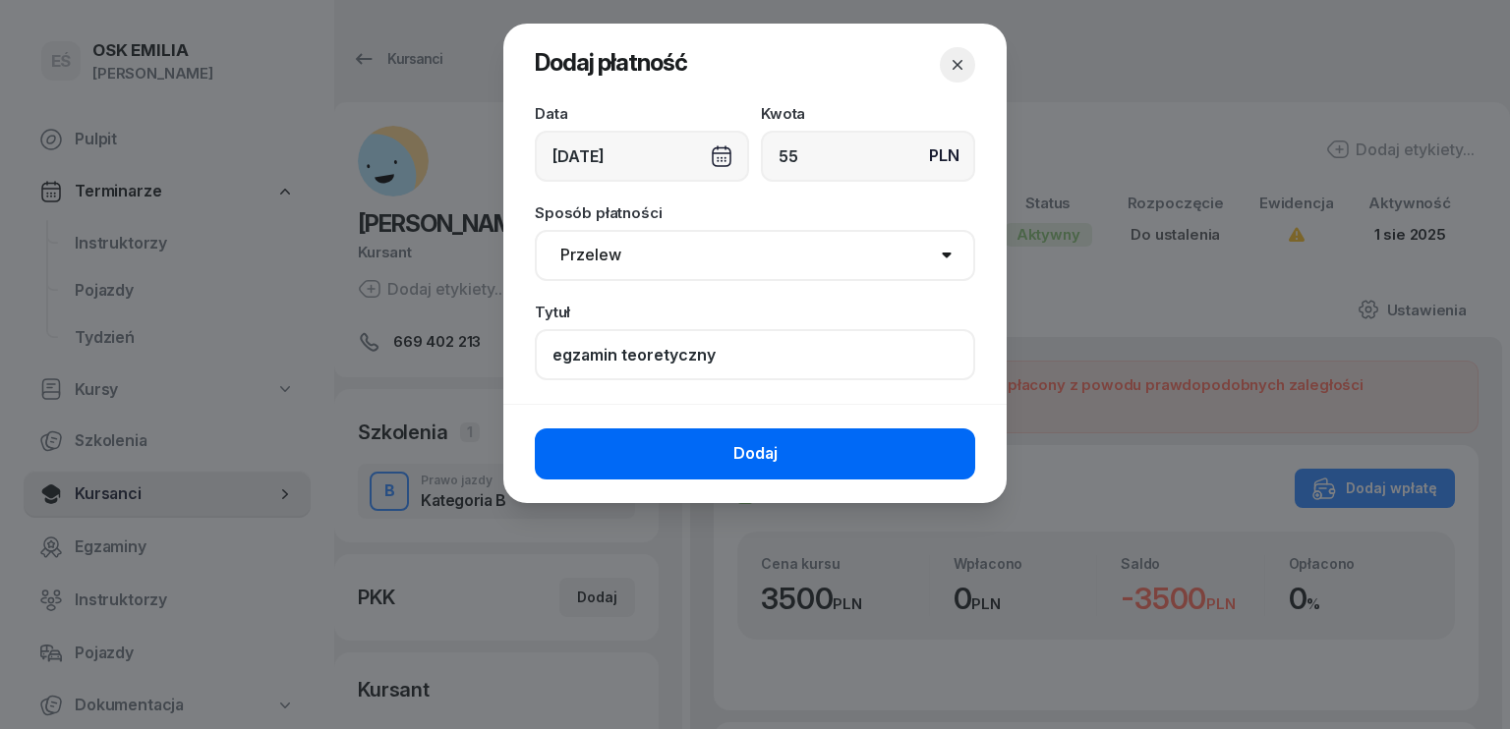
type input "egzamin teoretyczny"
click at [703, 469] on button "Dodaj" at bounding box center [755, 454] width 440 height 51
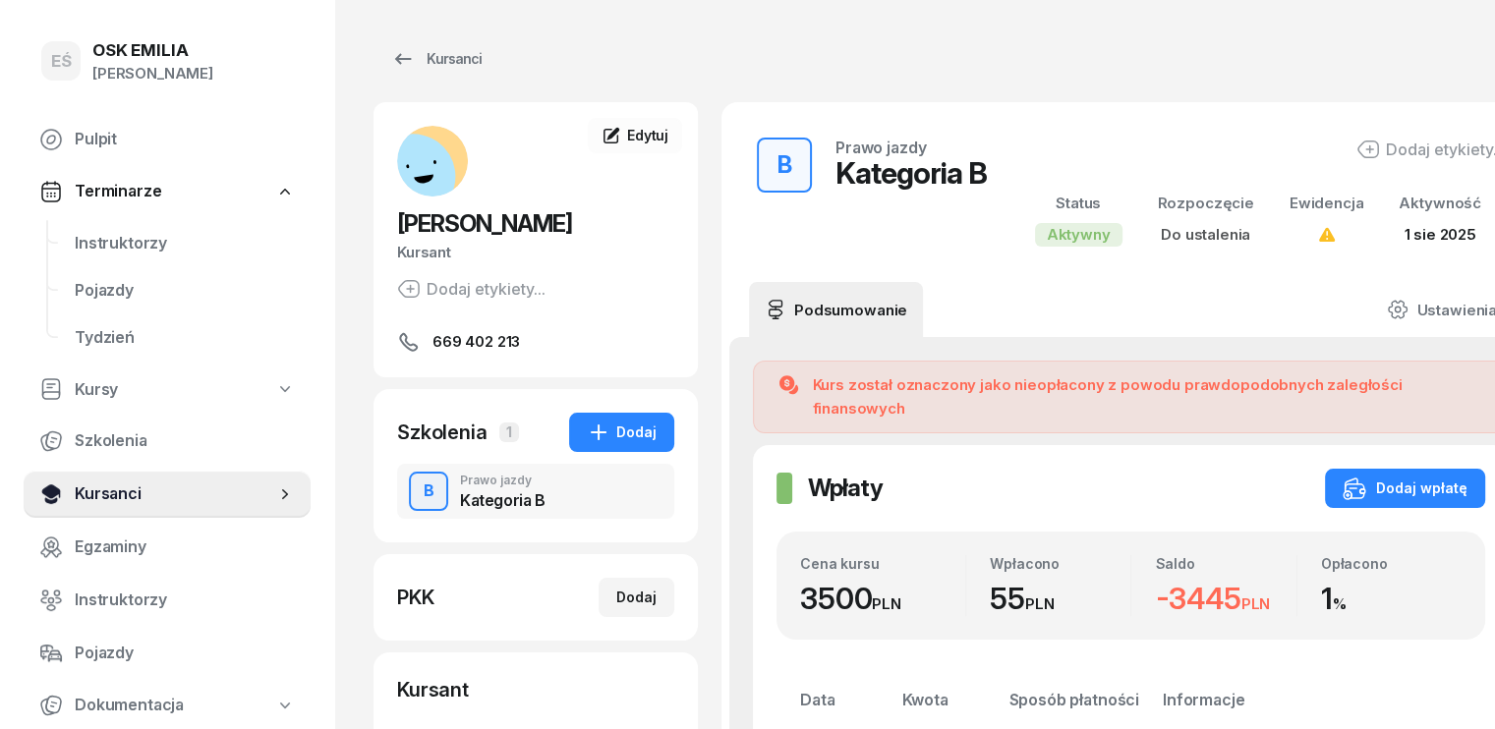
click at [175, 498] on span "Kursanci" at bounding box center [175, 495] width 201 height 26
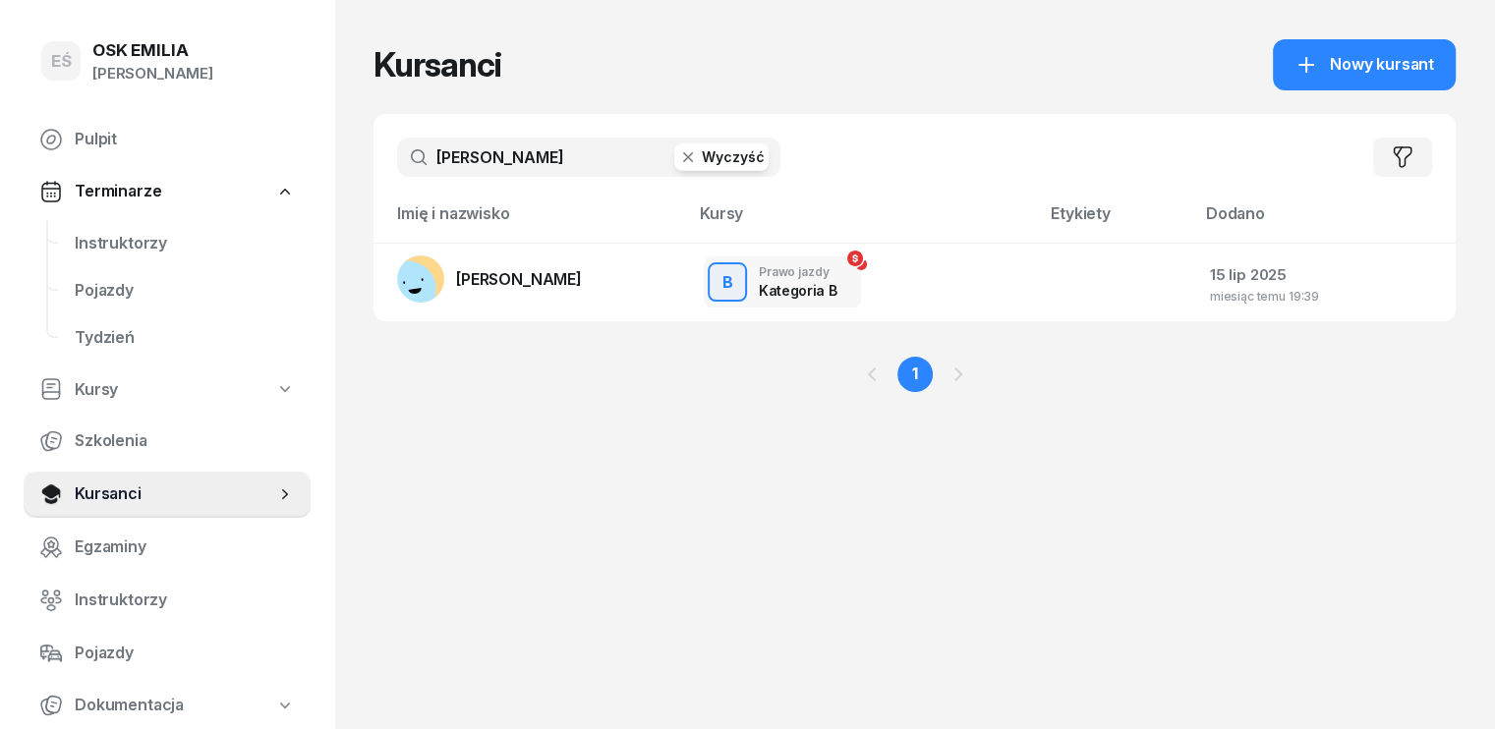
drag, startPoint x: 508, startPoint y: 155, endPoint x: 169, endPoint y: 164, distance: 339.3
click at [169, 164] on div "EŚ OSK [PERSON_NAME] [PERSON_NAME] Śniedziewska Pulpit Terminarze Instruktorzy …" at bounding box center [747, 364] width 1495 height 729
type input "rymm"
click at [495, 277] on span "[PERSON_NAME]" at bounding box center [519, 279] width 126 height 20
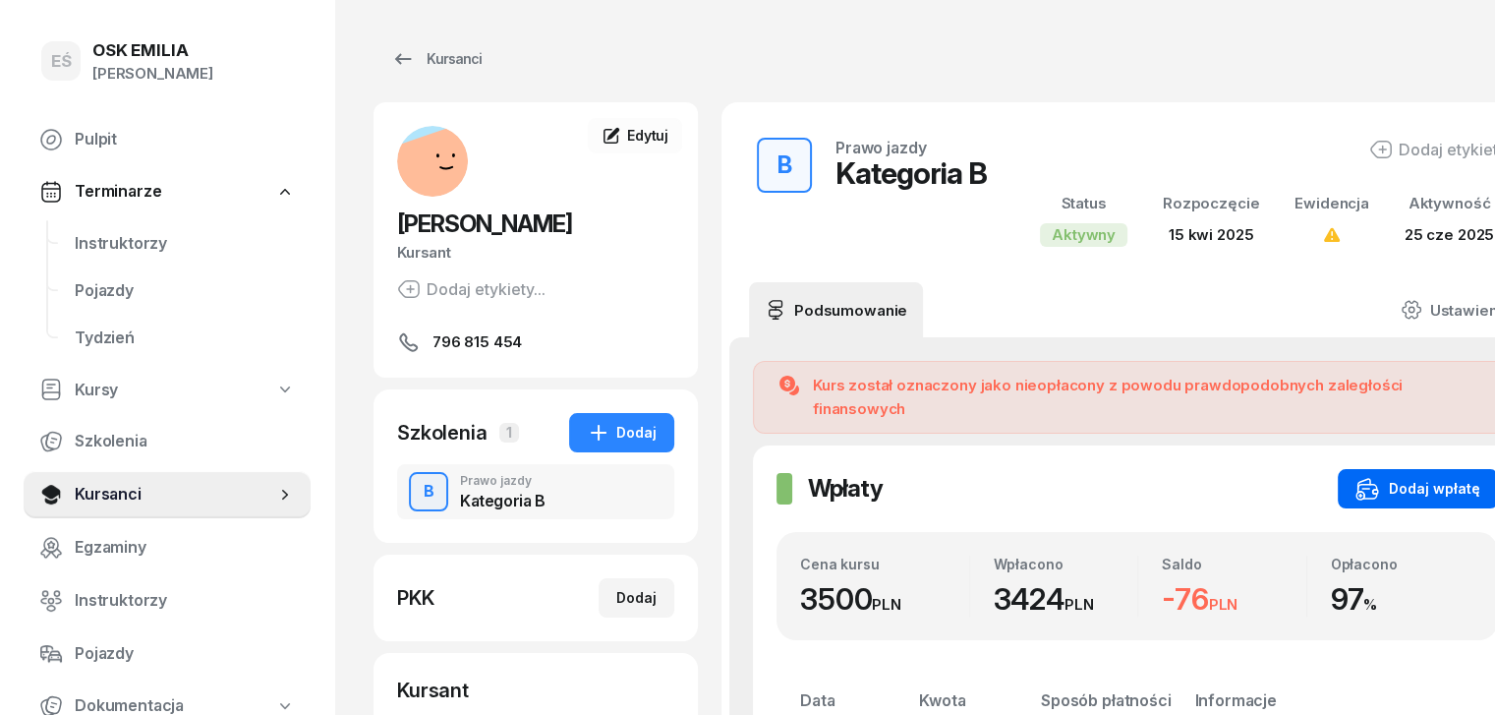
click at [1357, 477] on div "Dodaj wpłatę" at bounding box center [1418, 489] width 125 height 24
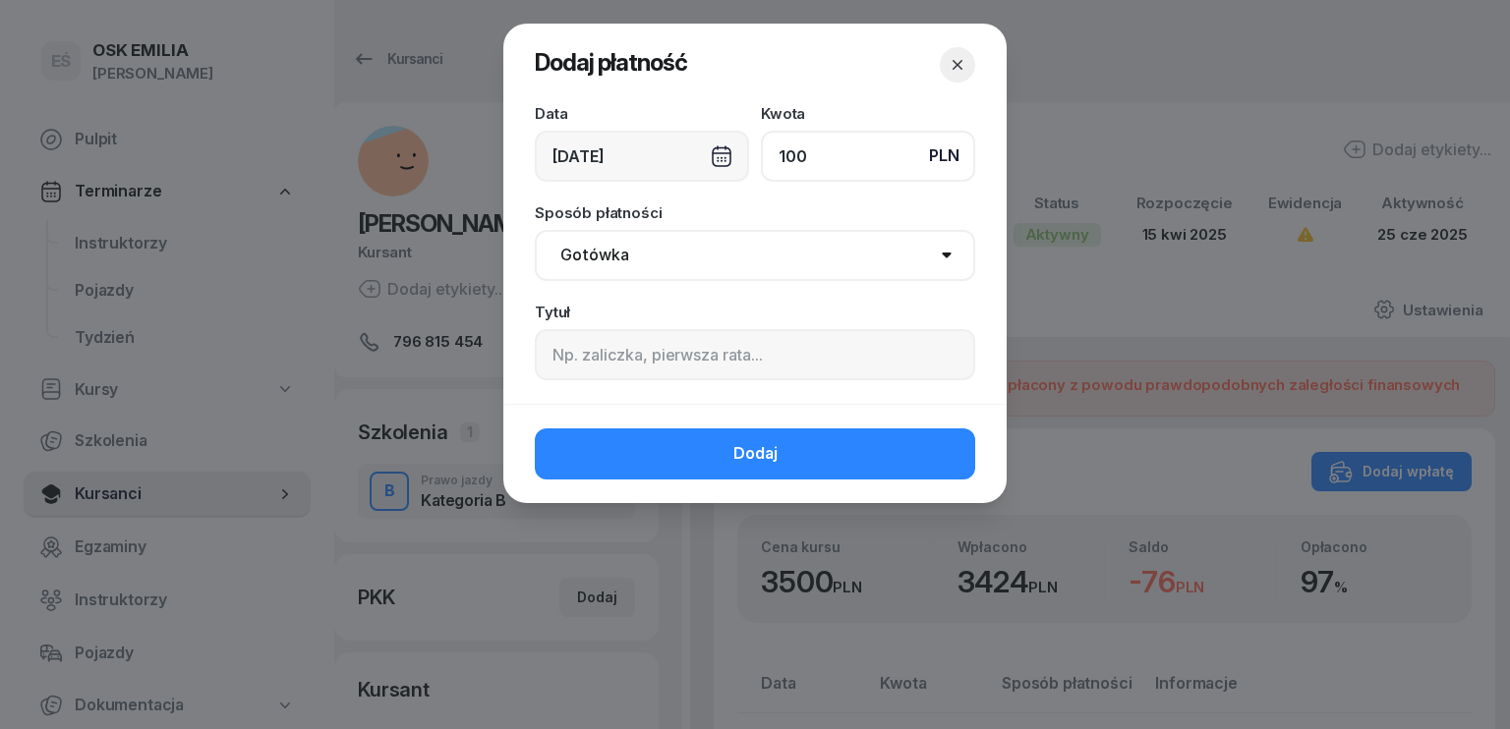
type input "100"
drag, startPoint x: 665, startPoint y: 233, endPoint x: 637, endPoint y: 278, distance: 52.9
click at [665, 233] on select "Gotówka Karta Przelew Płatności online BLIK" at bounding box center [755, 255] width 440 height 51
select select "transfer"
click at [535, 230] on select "Gotówka Karta Przelew Płatności online BLIK" at bounding box center [755, 255] width 440 height 51
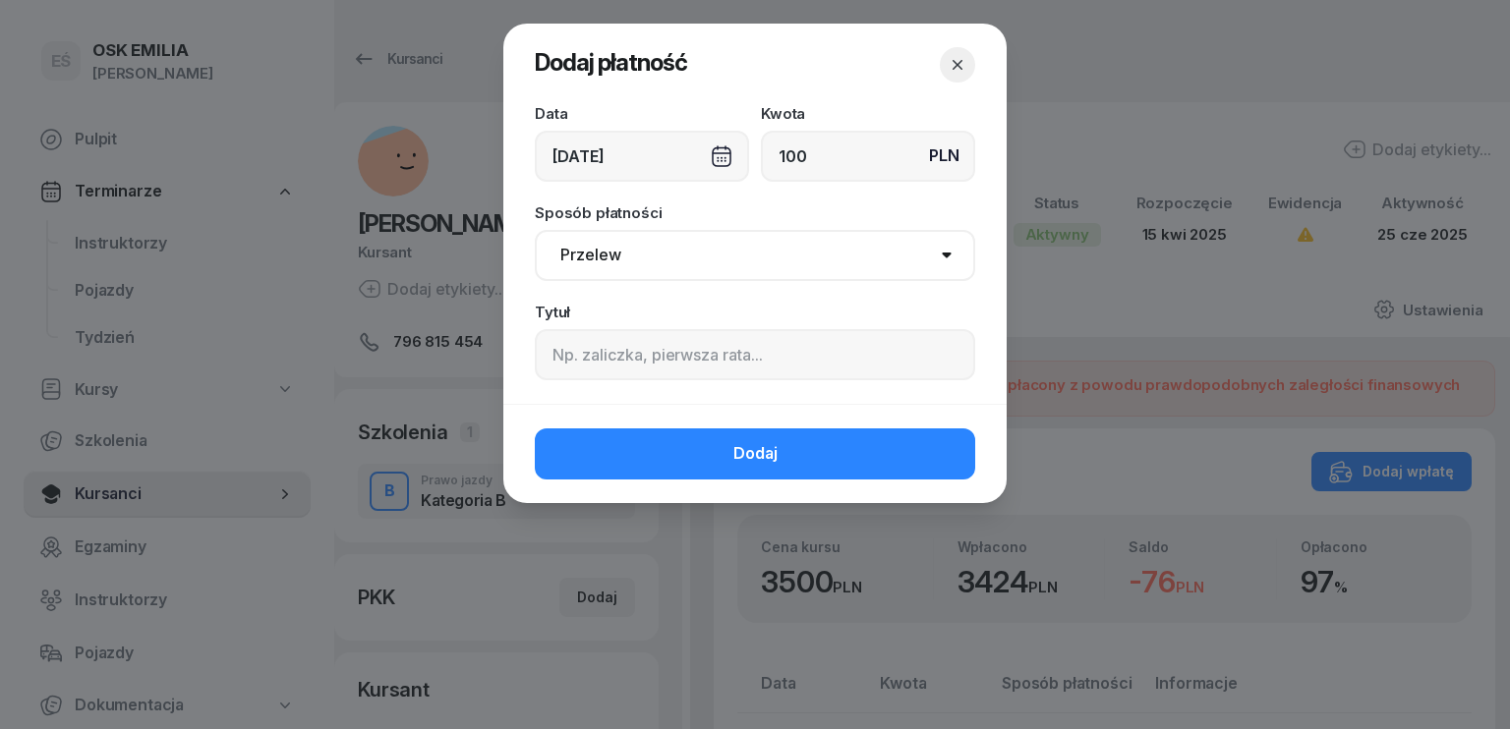
click at [629, 156] on div "[DATE]" at bounding box center [642, 156] width 214 height 51
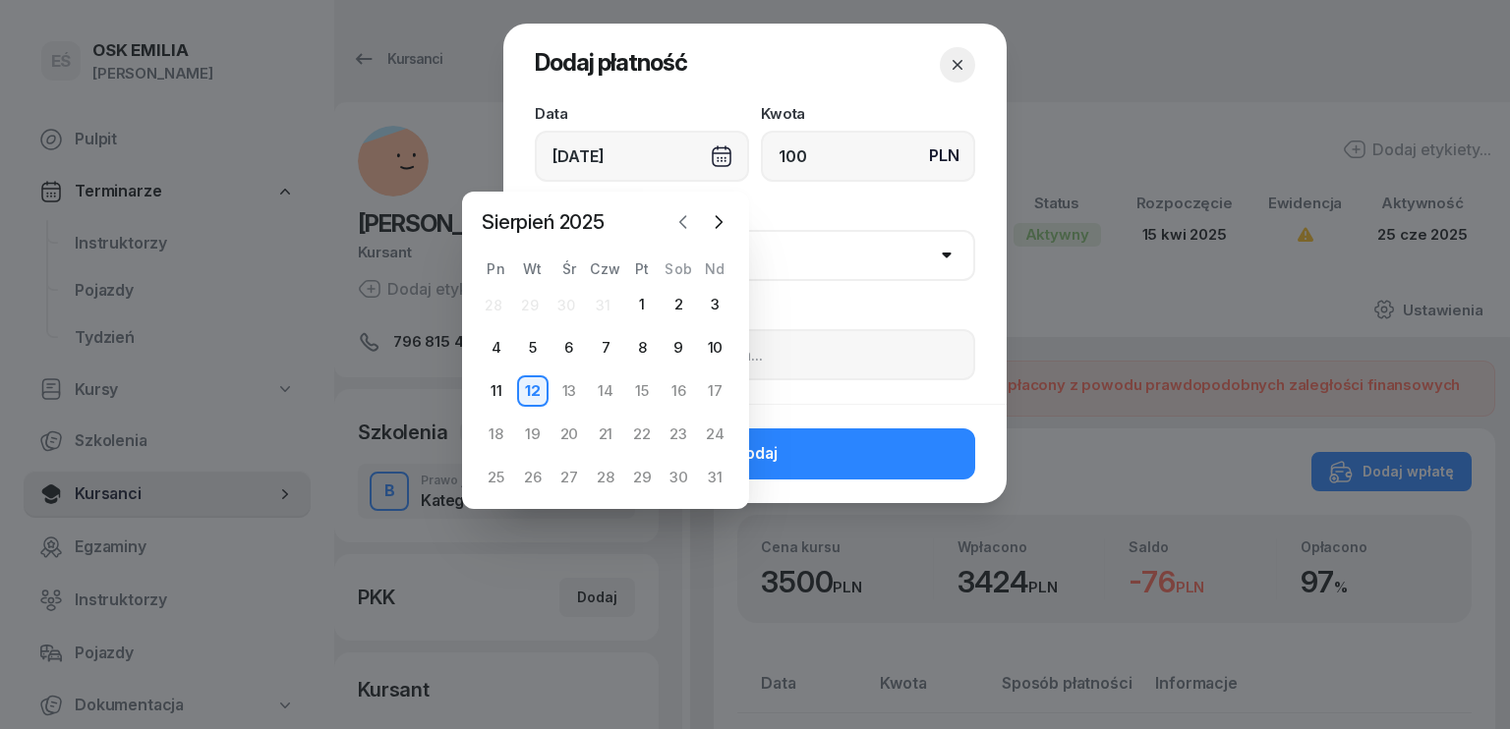
click at [684, 219] on icon "button" at bounding box center [683, 222] width 20 height 20
click at [536, 345] on div "8" at bounding box center [532, 347] width 31 height 31
type input "[DATE]"
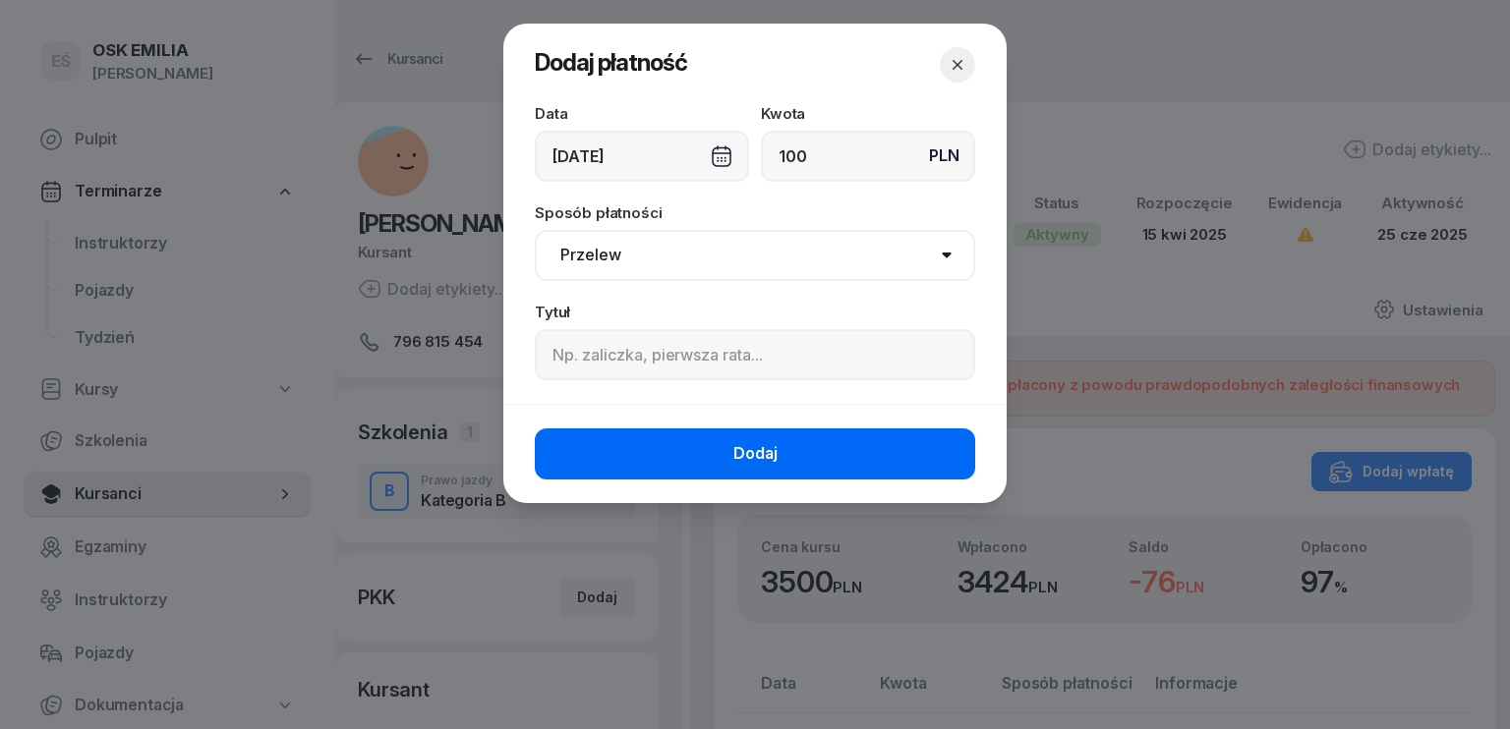
click at [726, 437] on button "Dodaj" at bounding box center [755, 454] width 440 height 51
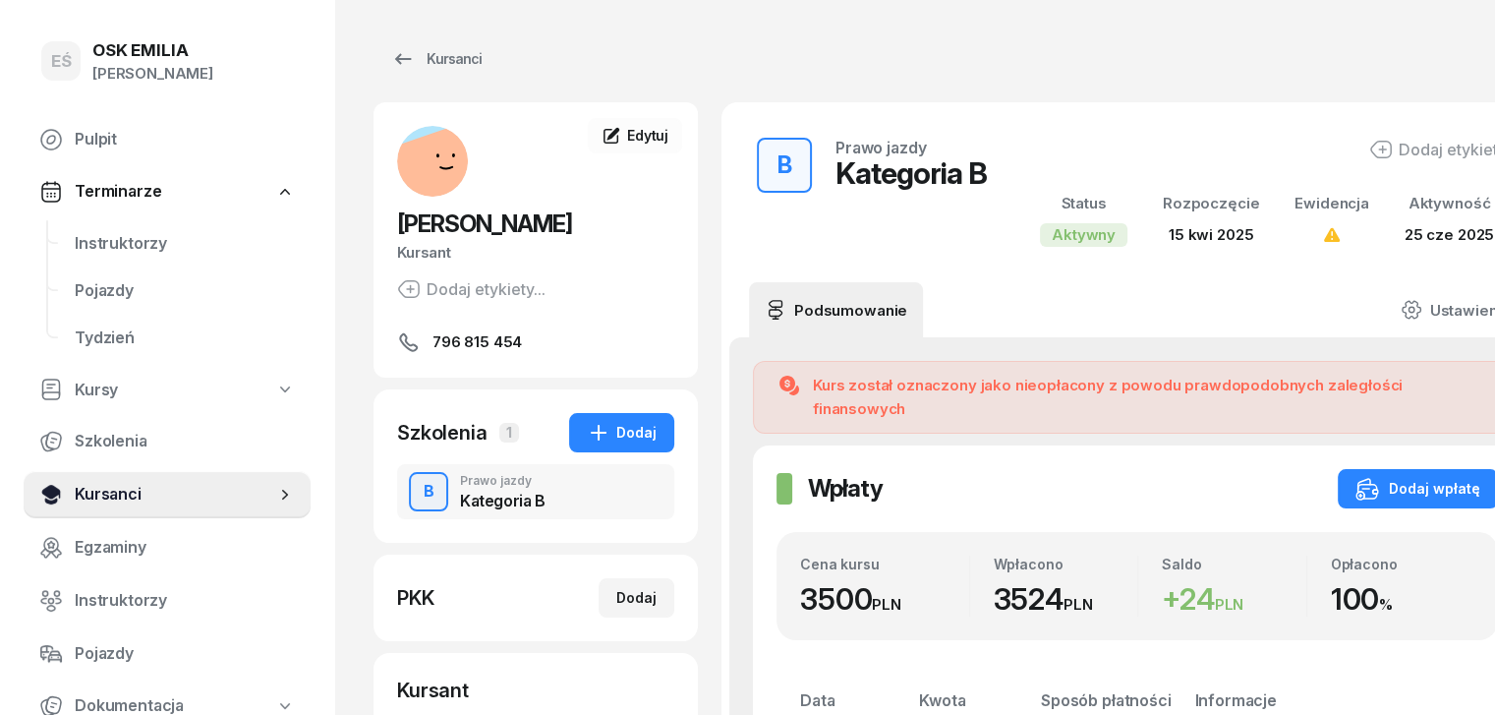
click at [108, 495] on span "Kursanci" at bounding box center [175, 495] width 201 height 26
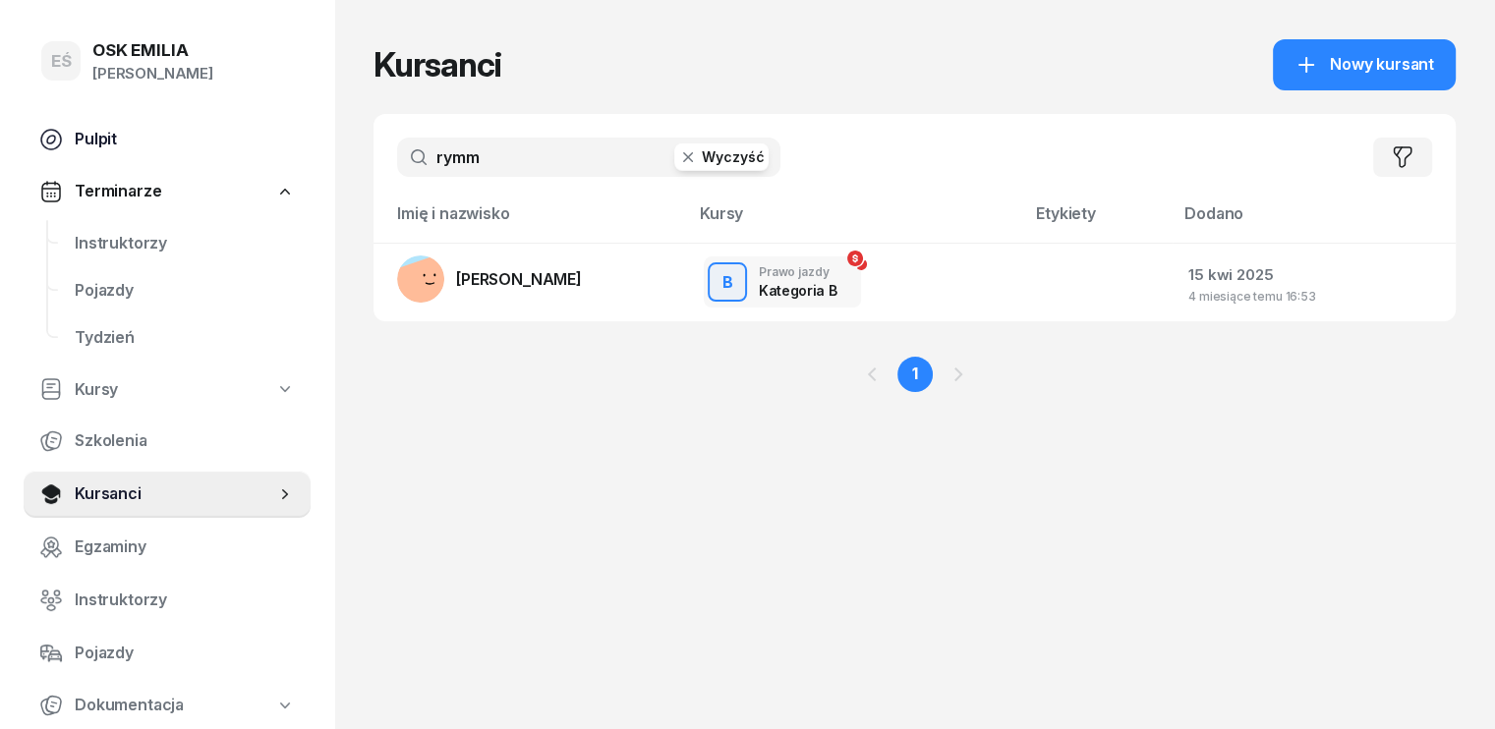
drag, startPoint x: 500, startPoint y: 135, endPoint x: 287, endPoint y: 156, distance: 214.4
click at [287, 156] on div "EŚ OSK [PERSON_NAME] [PERSON_NAME] Śniedziewska Pulpit Terminarze Instruktorzy …" at bounding box center [747, 364] width 1495 height 729
click at [449, 172] on input "rymm" at bounding box center [588, 157] width 383 height 39
drag, startPoint x: 462, startPoint y: 163, endPoint x: 323, endPoint y: 162, distance: 138.6
click at [323, 162] on div "EŚ OSK [PERSON_NAME] [PERSON_NAME] Śniedziewska Pulpit Terminarze Instruktorzy …" at bounding box center [747, 364] width 1495 height 729
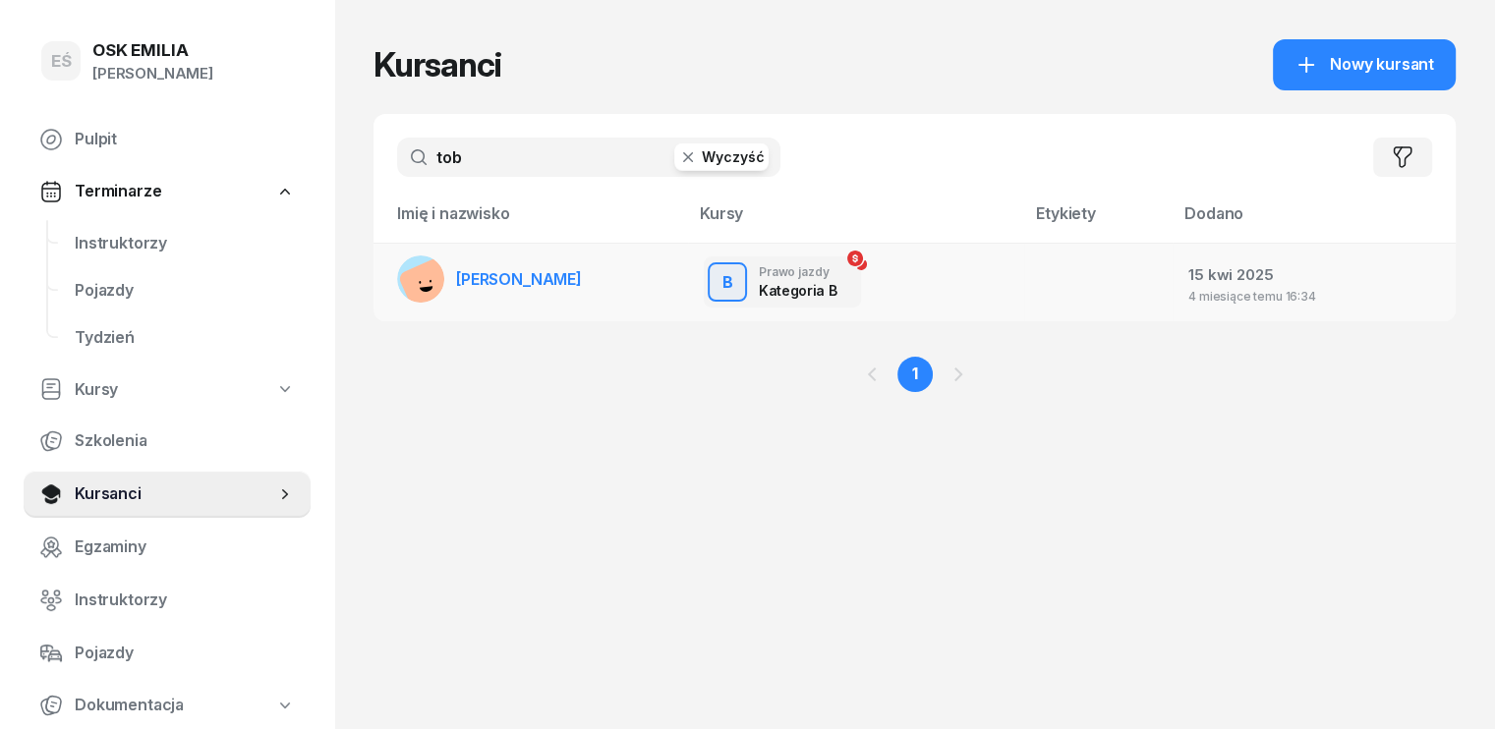
type input "tob"
click at [456, 278] on span "[PERSON_NAME]" at bounding box center [519, 279] width 126 height 20
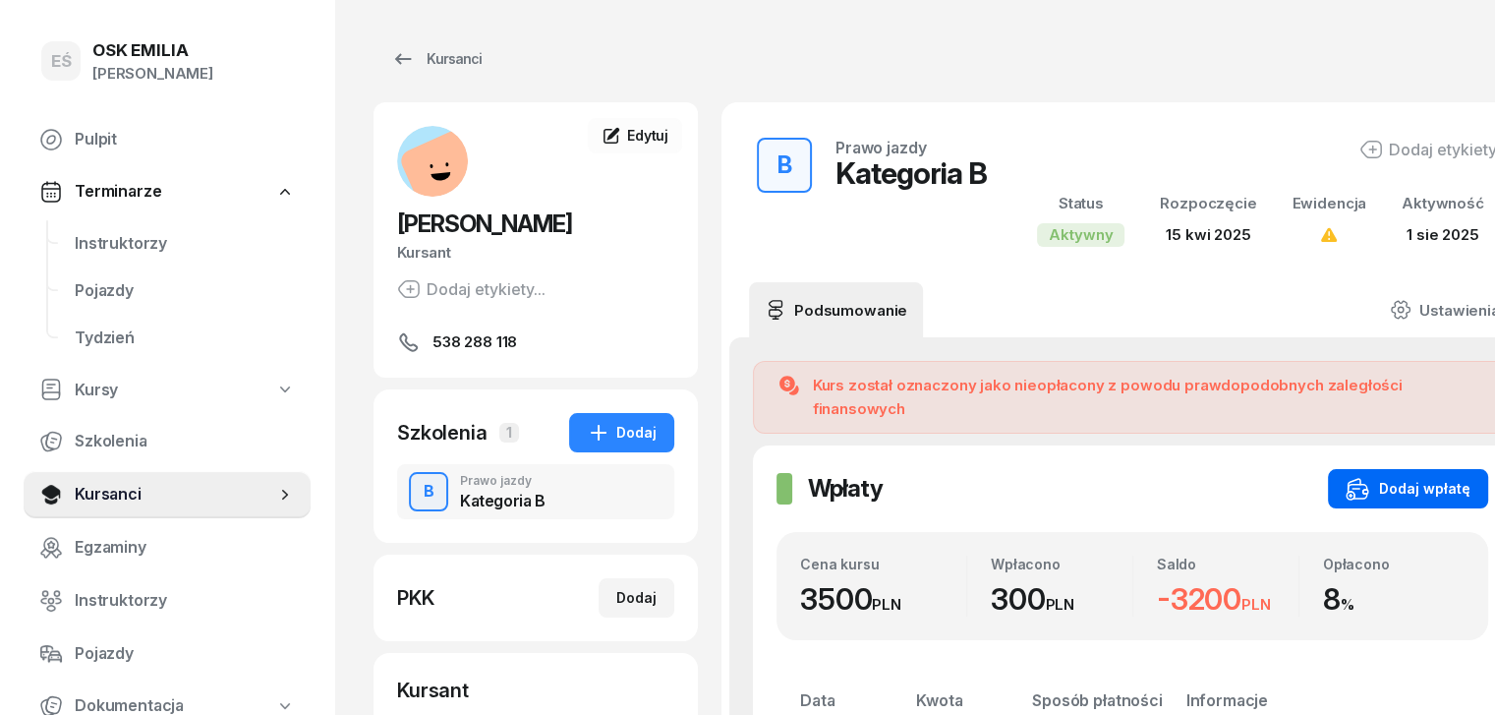
click at [1365, 477] on div "Dodaj wpłatę" at bounding box center [1408, 489] width 125 height 24
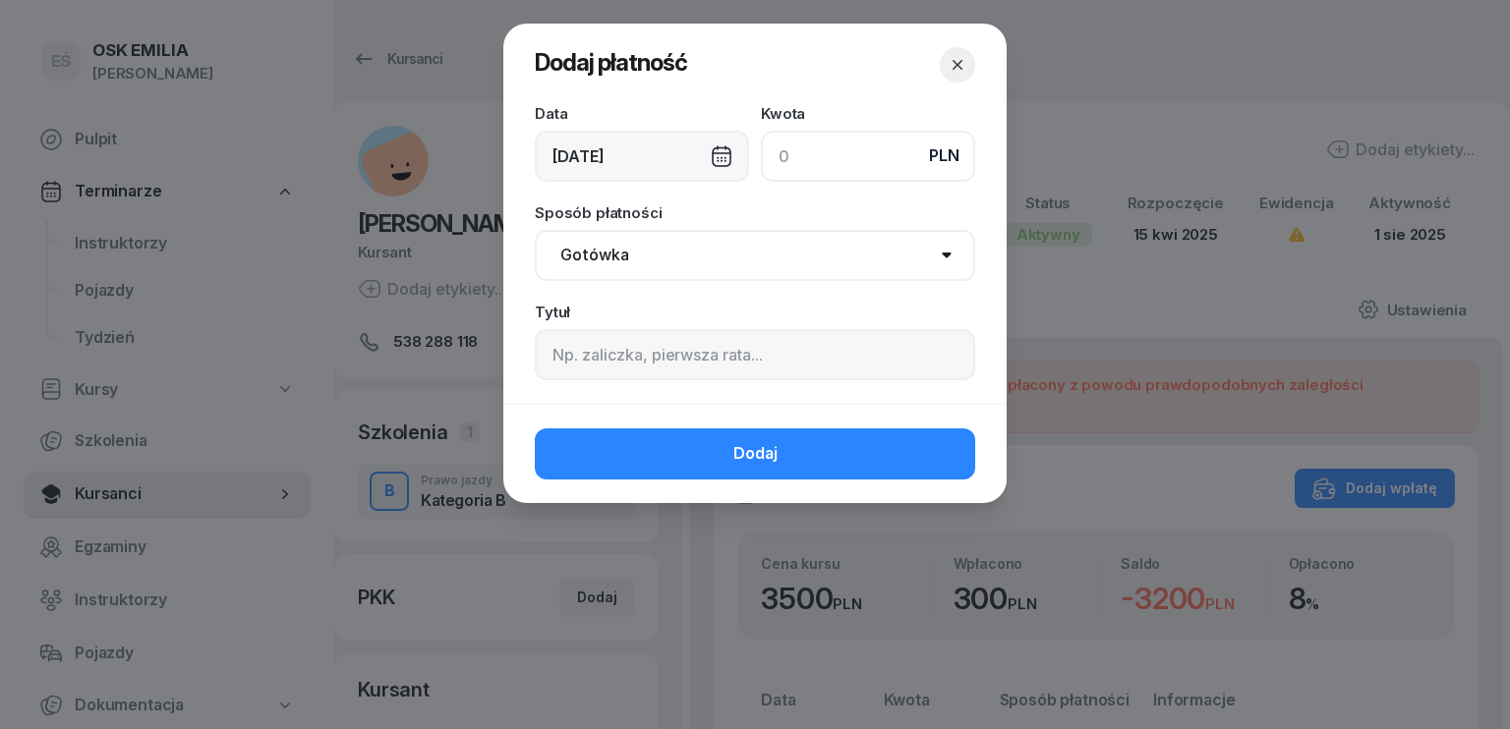
click at [830, 148] on input at bounding box center [868, 156] width 214 height 51
click at [613, 151] on div "[DATE]" at bounding box center [642, 156] width 214 height 51
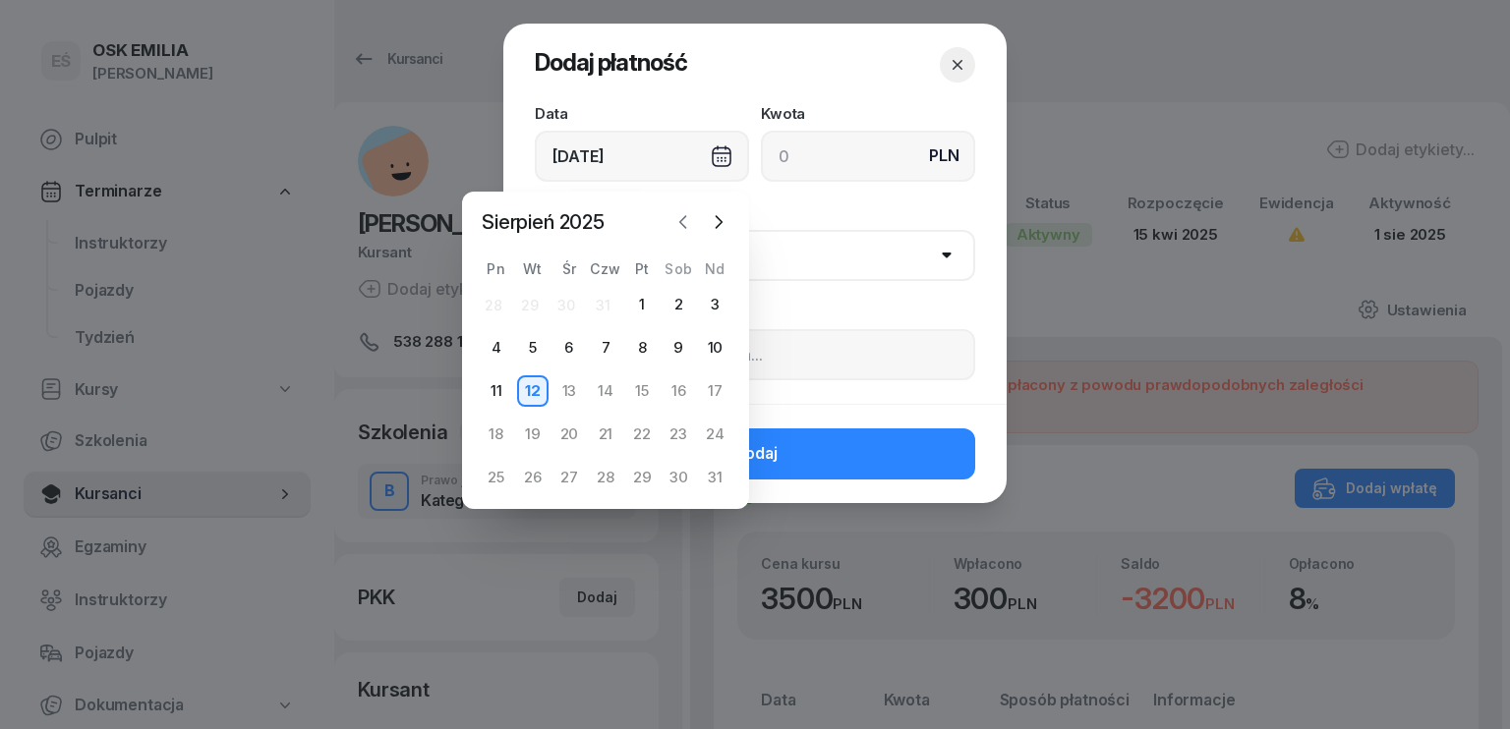
click at [683, 223] on icon "button" at bounding box center [683, 222] width 20 height 20
drag, startPoint x: 492, startPoint y: 357, endPoint x: 494, endPoint y: 345, distance: 12.0
click at [492, 350] on div "7" at bounding box center [496, 347] width 31 height 31
type input "[DATE]"
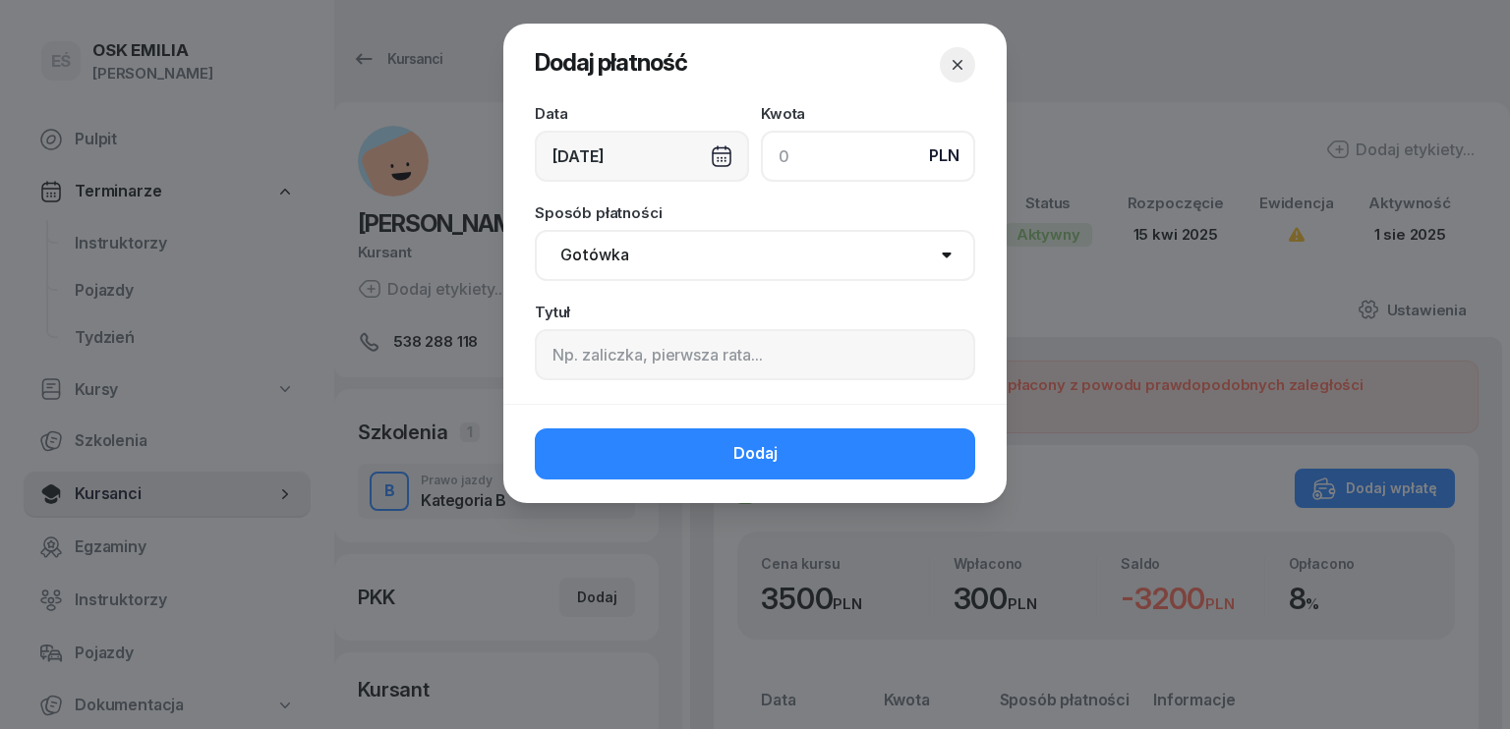
click at [872, 164] on input at bounding box center [868, 156] width 214 height 51
type input "55"
click at [715, 263] on select "Gotówka Karta Przelew Płatności online BLIK" at bounding box center [755, 255] width 440 height 51
select select "transfer"
click at [535, 230] on select "Gotówka Karta Przelew Płatności online BLIK" at bounding box center [755, 255] width 440 height 51
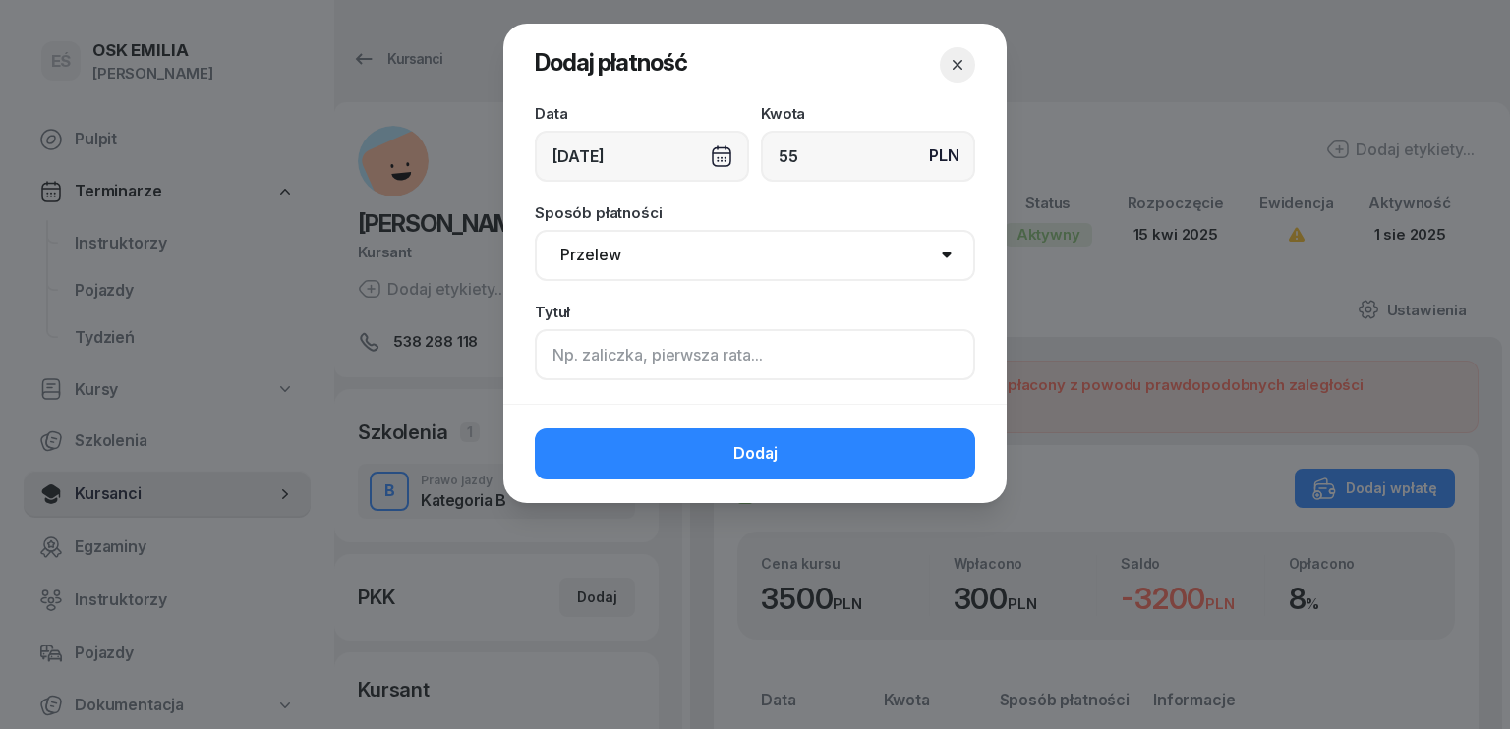
click at [626, 368] on input at bounding box center [755, 354] width 440 height 51
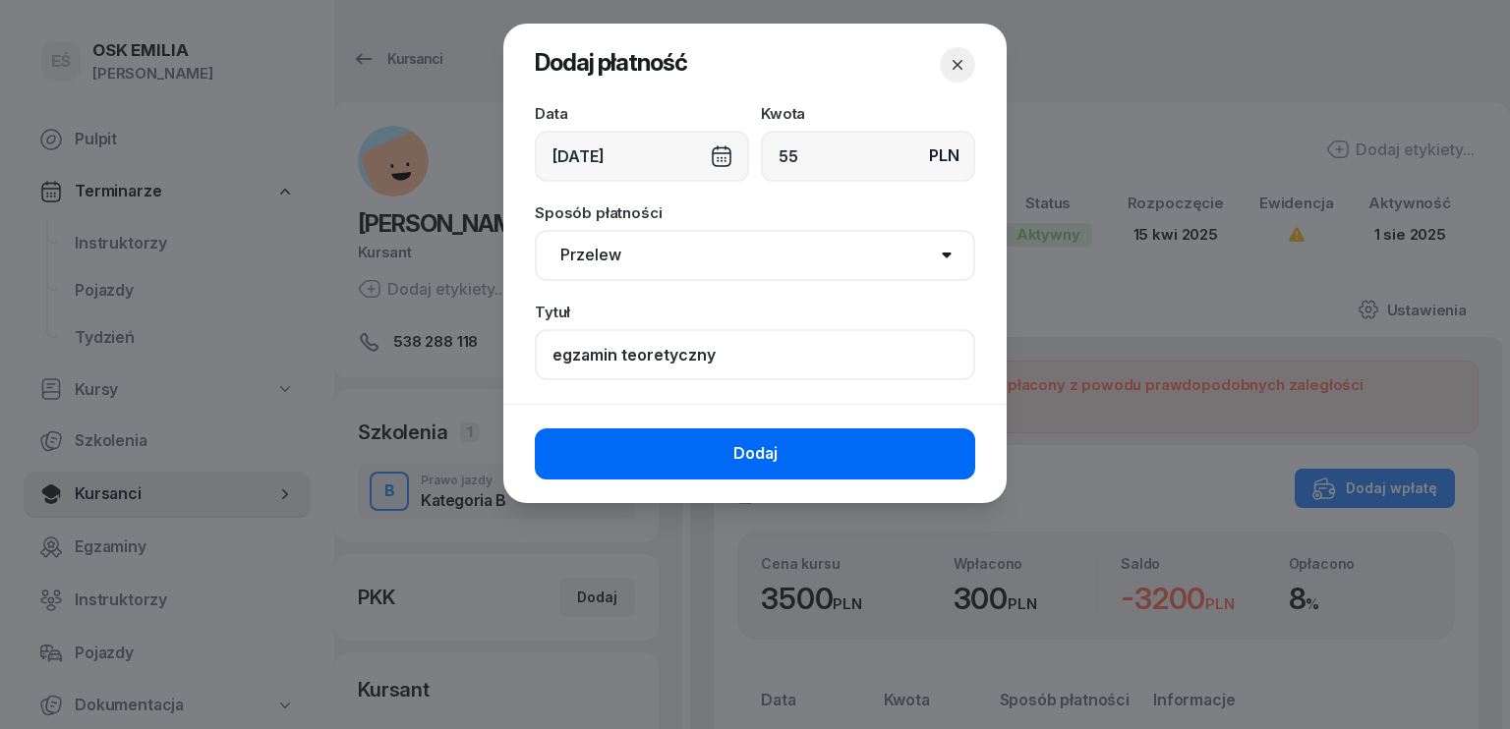
type input "egzamin teoretyczny"
click at [766, 437] on button "Dodaj" at bounding box center [755, 454] width 440 height 51
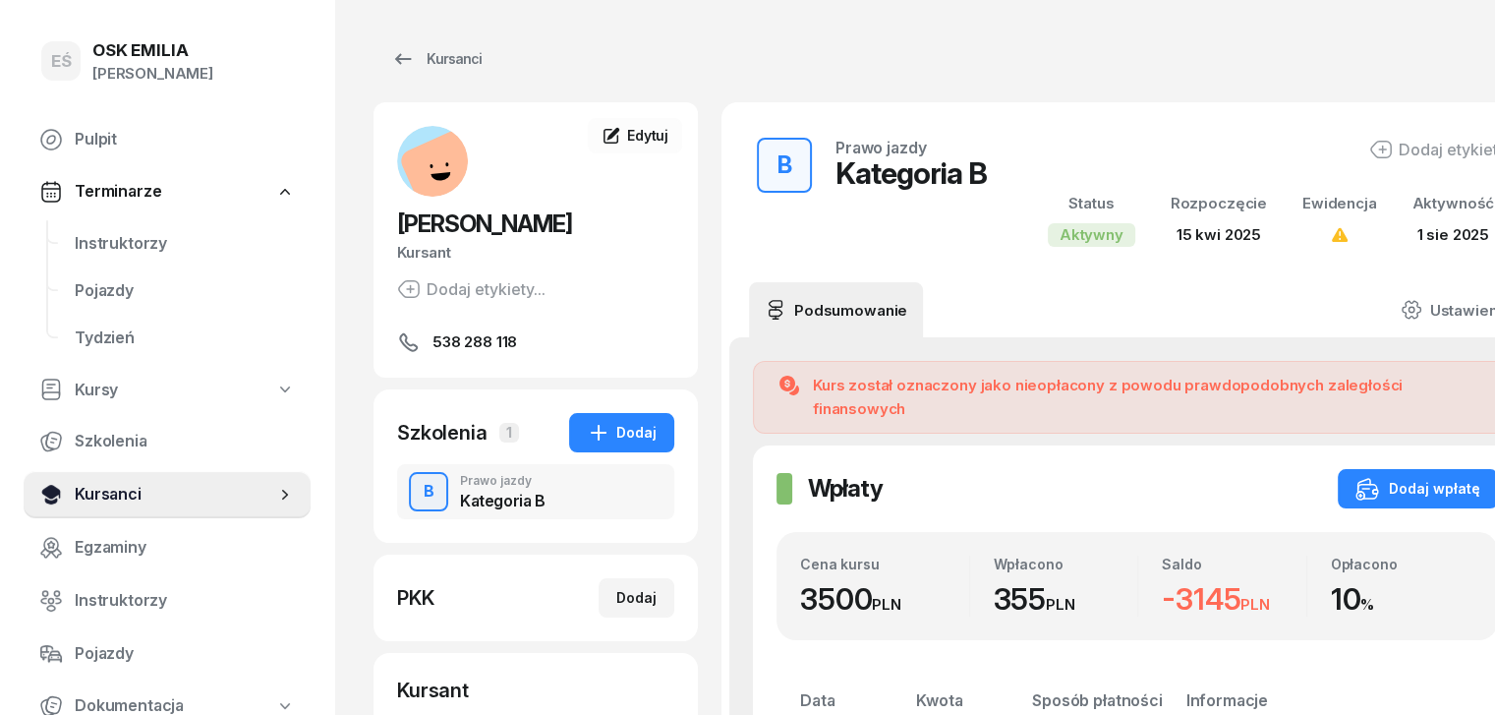
click at [125, 495] on span "Kursanci" at bounding box center [175, 495] width 201 height 26
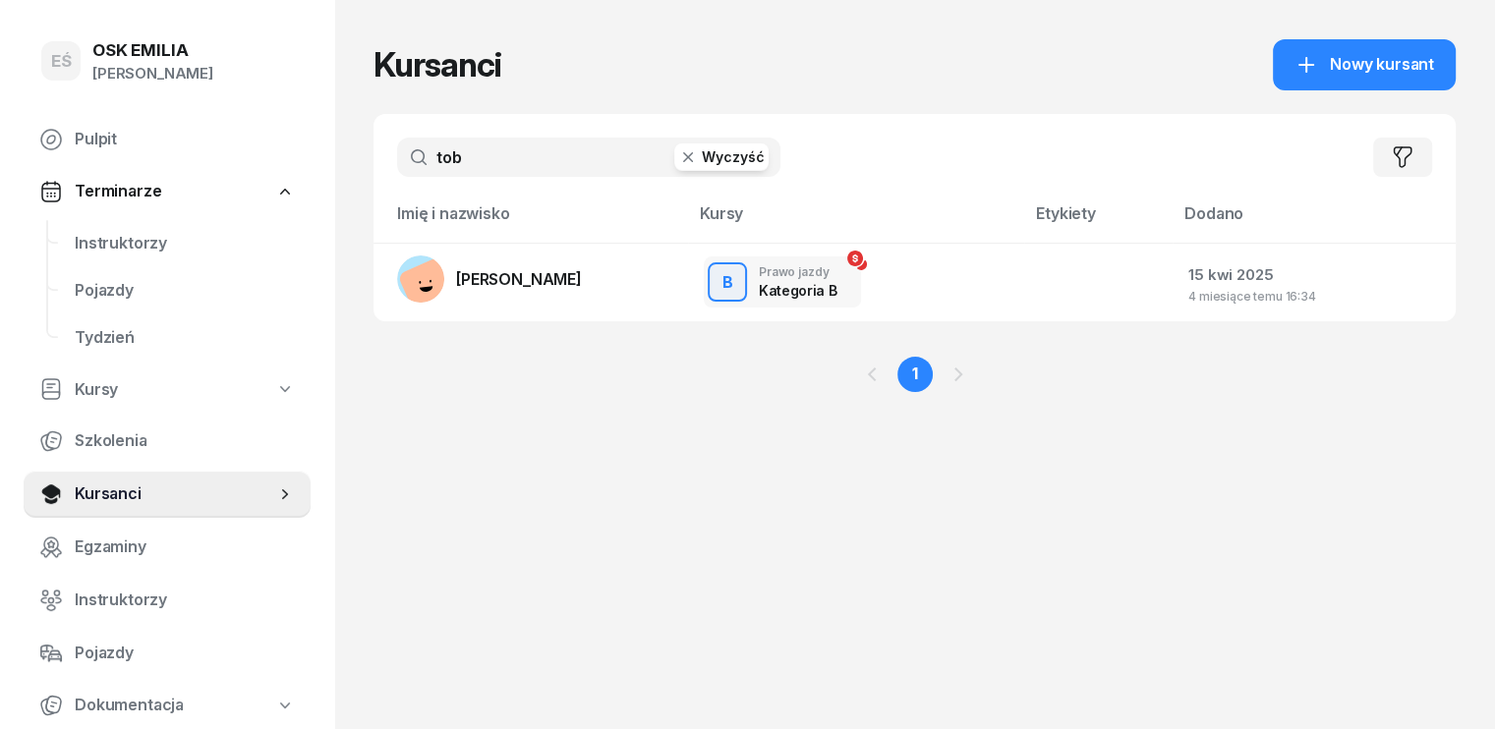
drag, startPoint x: 443, startPoint y: 168, endPoint x: 308, endPoint y: 162, distance: 135.8
click at [311, 164] on div "EŚ OSK [PERSON_NAME] [PERSON_NAME] Śniedziewska Pulpit Terminarze Instruktorzy …" at bounding box center [747, 364] width 1495 height 729
type input "[PERSON_NAME]"
click at [562, 292] on link "[PERSON_NAME]" at bounding box center [489, 279] width 185 height 47
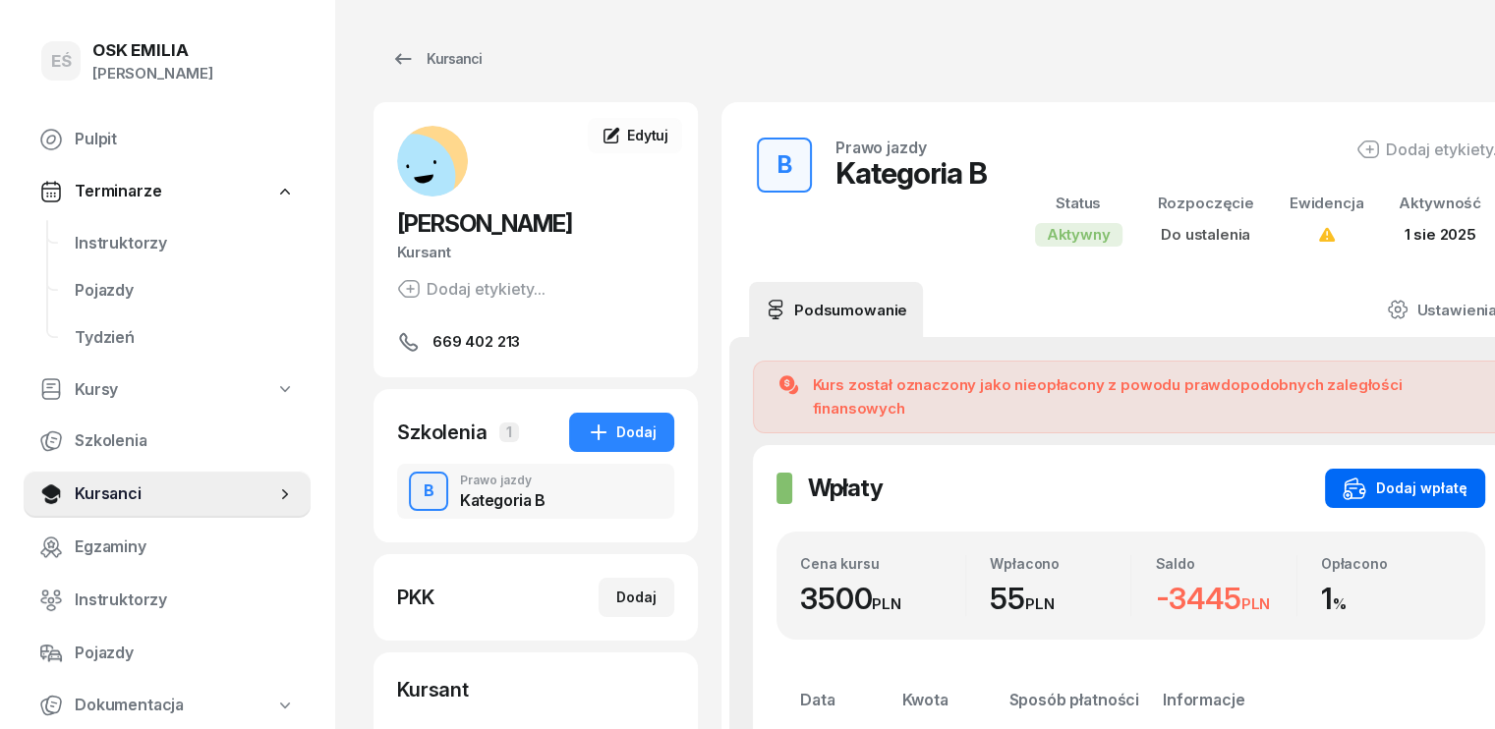
click at [1369, 477] on div "Dodaj wpłatę" at bounding box center [1405, 489] width 125 height 24
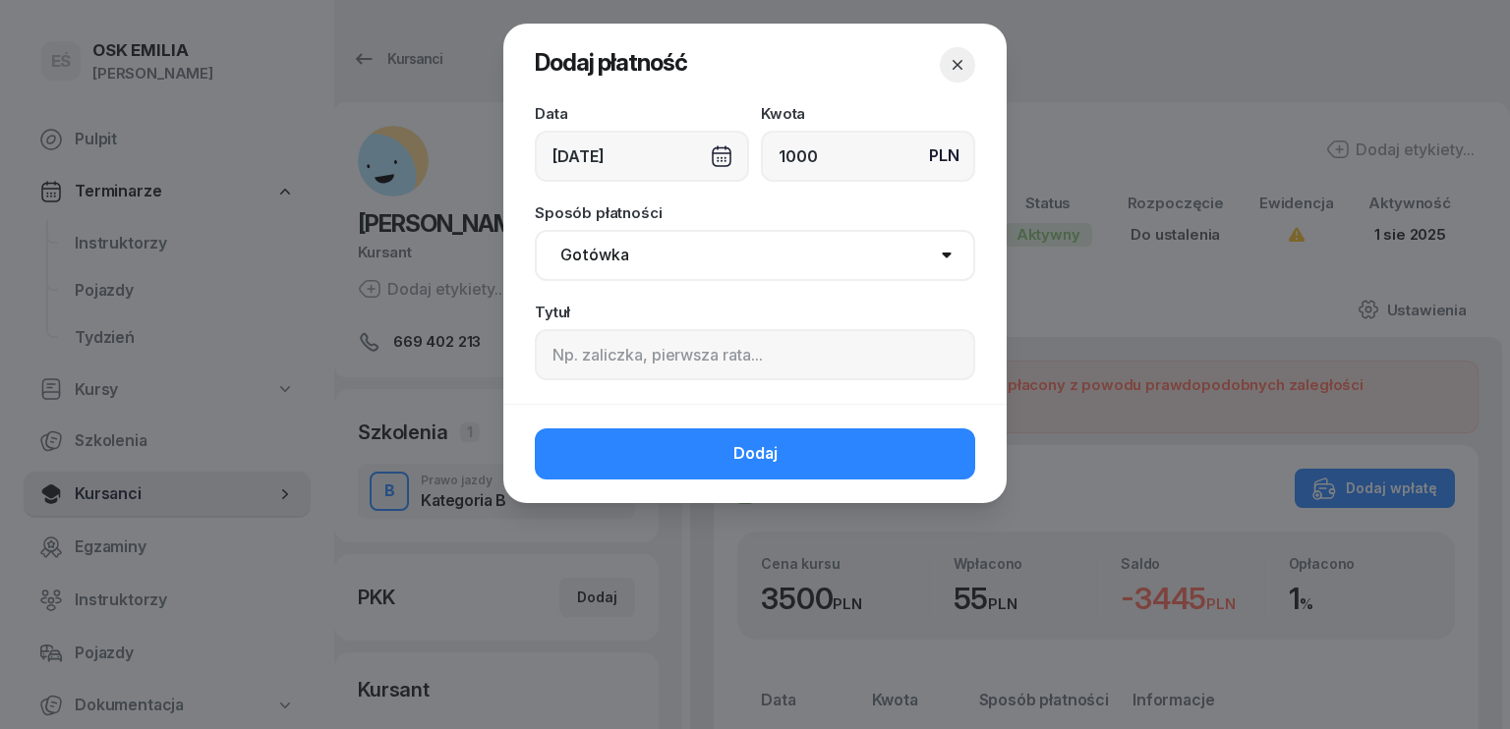
type input "1000"
click at [717, 145] on div "[DATE]" at bounding box center [642, 156] width 214 height 51
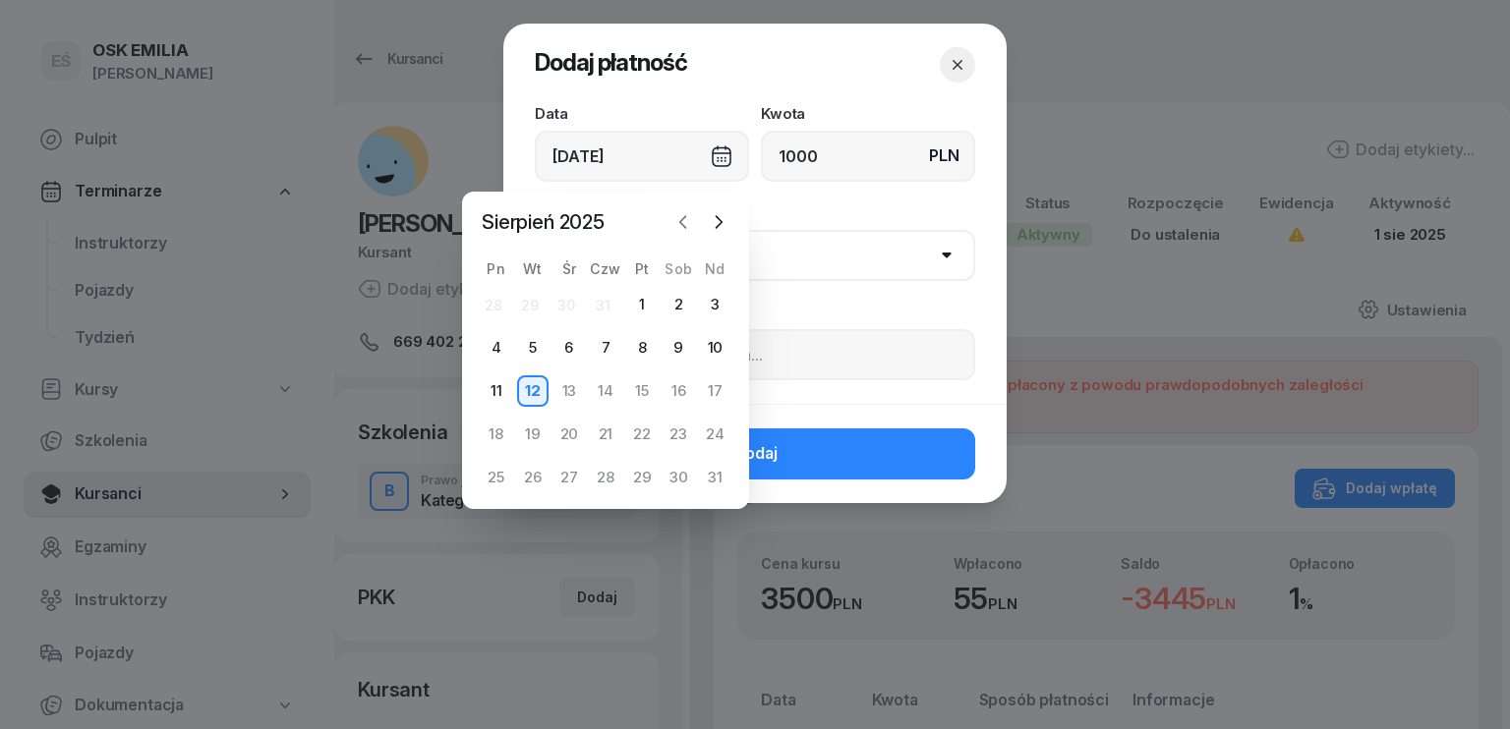
click at [676, 224] on icon "button" at bounding box center [683, 222] width 20 height 20
click at [646, 297] on div "4" at bounding box center [641, 304] width 31 height 31
type input "[DATE]"
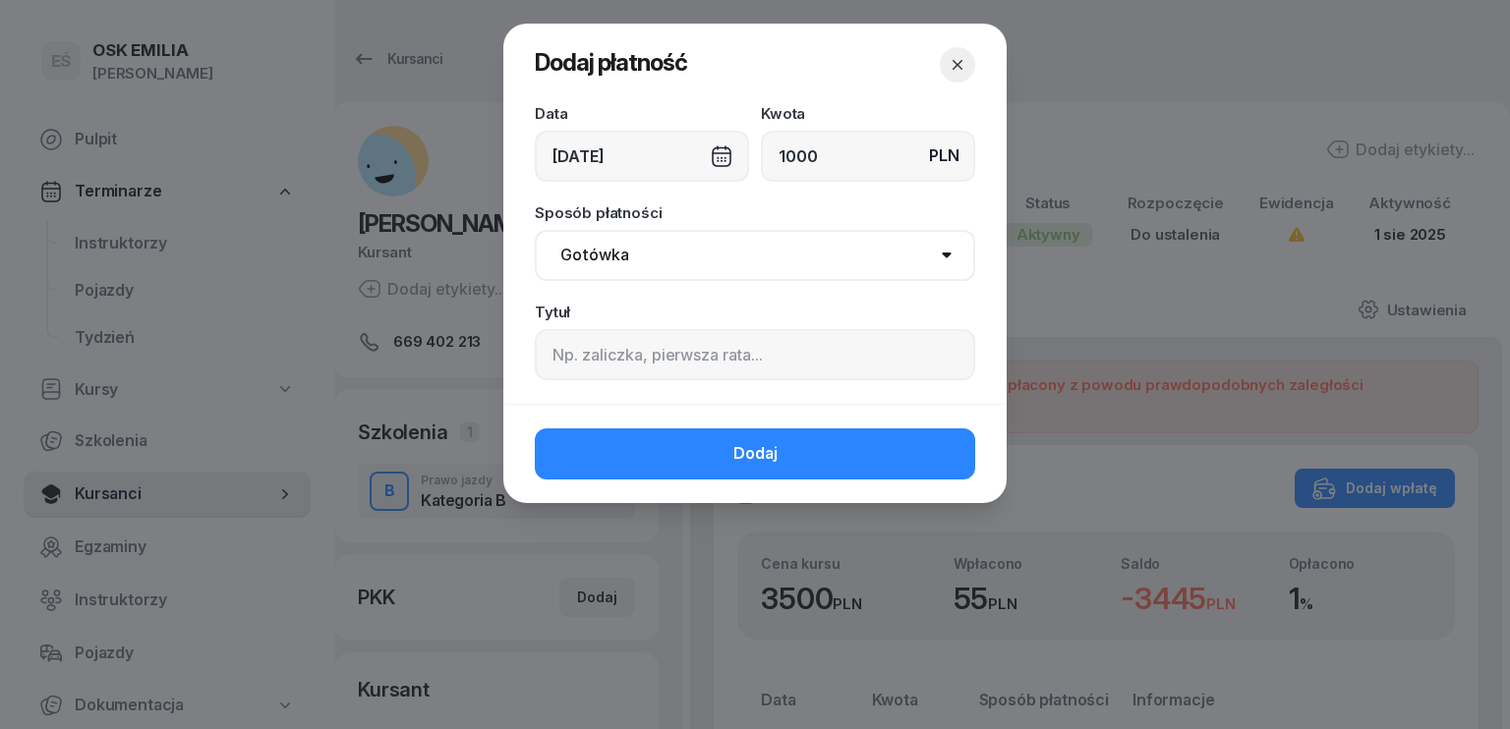
drag, startPoint x: 676, startPoint y: 255, endPoint x: 644, endPoint y: 278, distance: 40.1
click at [676, 255] on select "Gotówka Karta Przelew Płatności online BLIK" at bounding box center [755, 255] width 440 height 51
select select "transfer"
click at [535, 230] on select "Gotówka Karta Przelew Płatności online BLIK" at bounding box center [755, 255] width 440 height 51
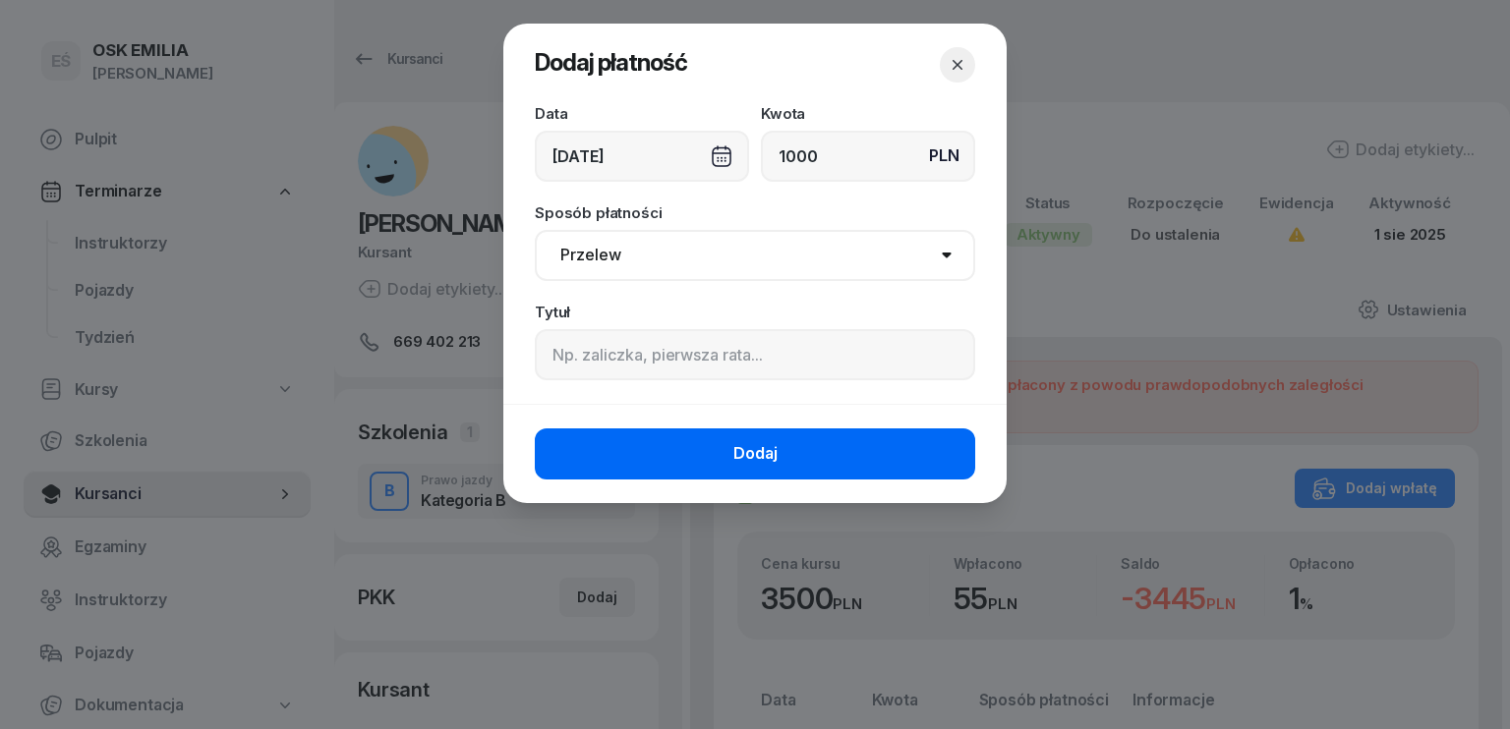
click at [670, 458] on button "Dodaj" at bounding box center [755, 454] width 440 height 51
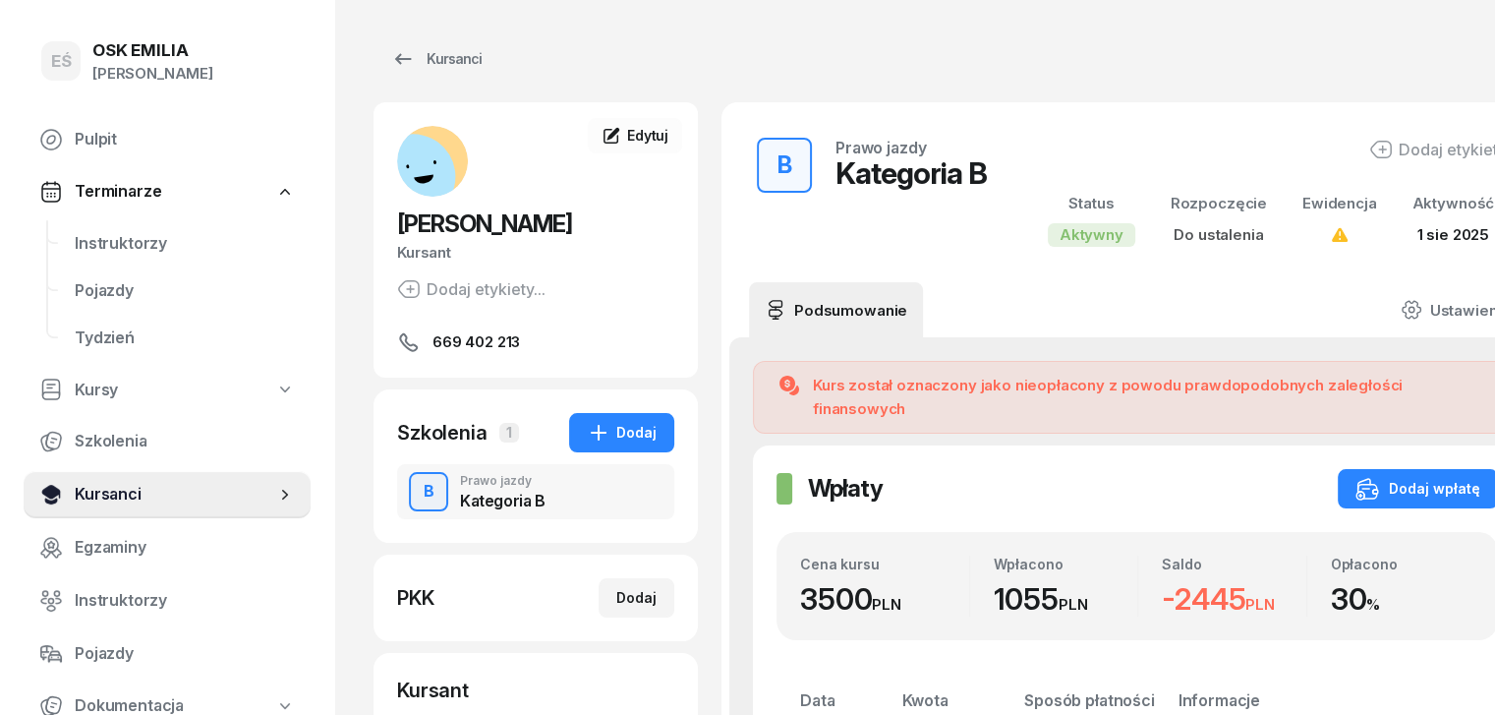
click at [90, 487] on span "Kursanci" at bounding box center [175, 495] width 201 height 26
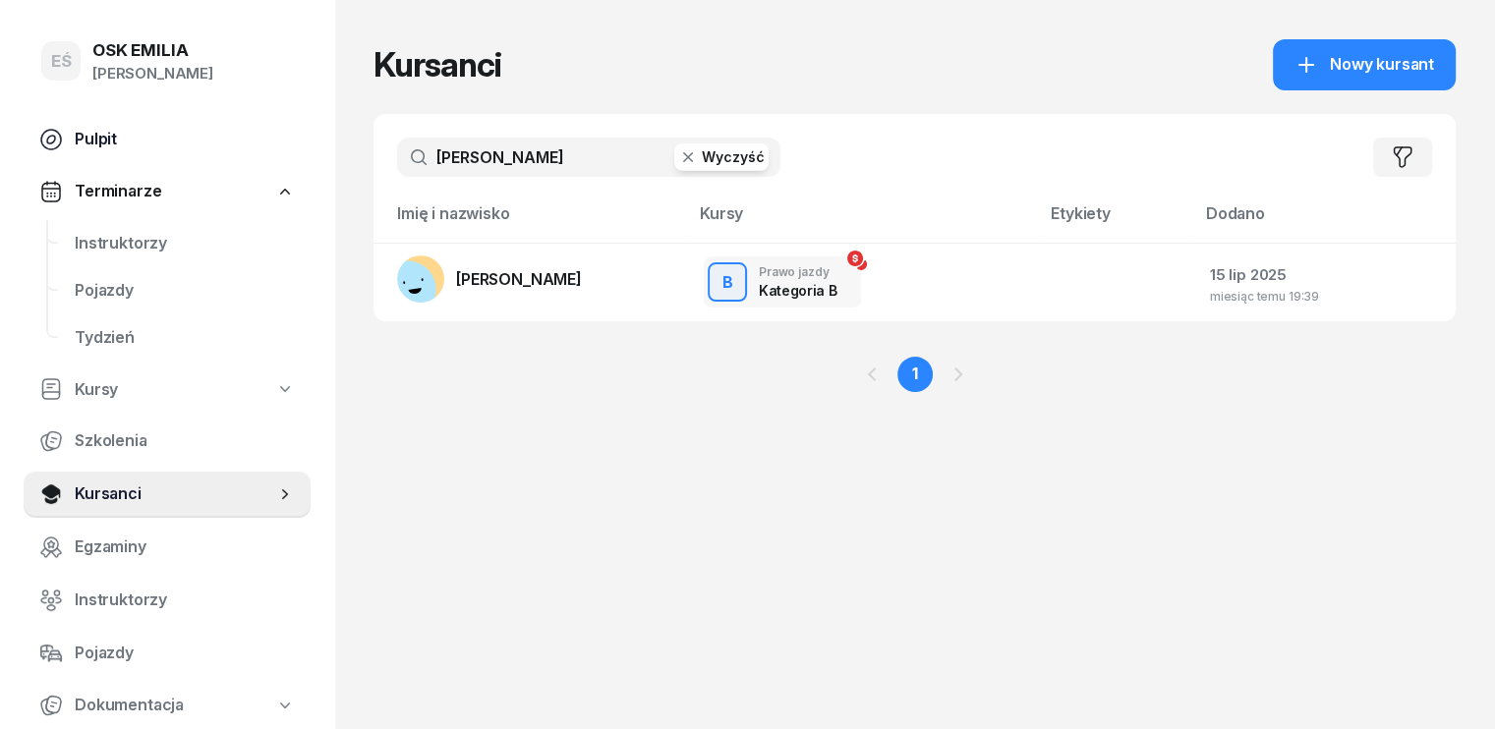
drag, startPoint x: 464, startPoint y: 168, endPoint x: 283, endPoint y: 143, distance: 182.7
click at [294, 151] on div "EŚ OSK [PERSON_NAME] [PERSON_NAME] Śniedziewska Pulpit Terminarze Instruktorzy …" at bounding box center [747, 364] width 1495 height 729
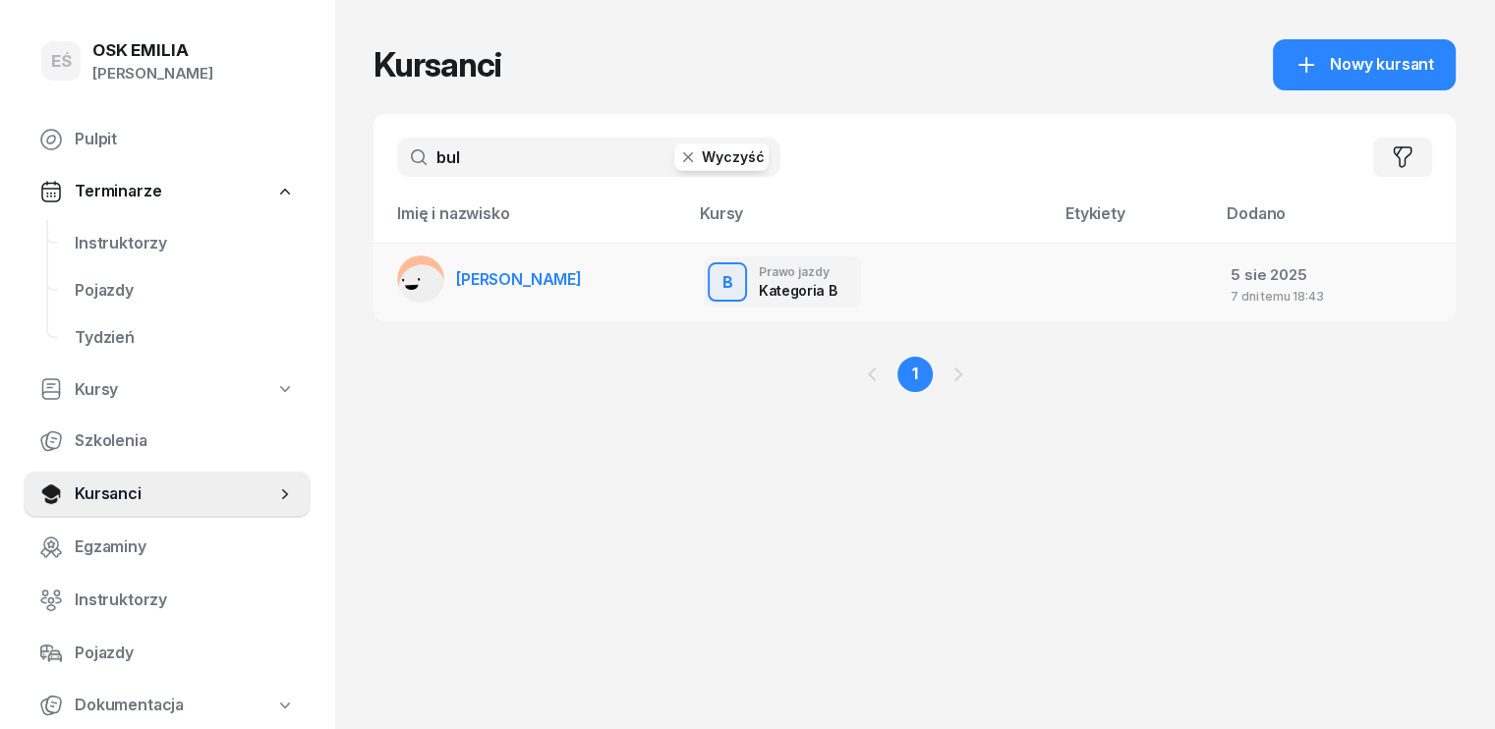
type input "bul"
click at [460, 269] on span "[PERSON_NAME]" at bounding box center [519, 279] width 126 height 20
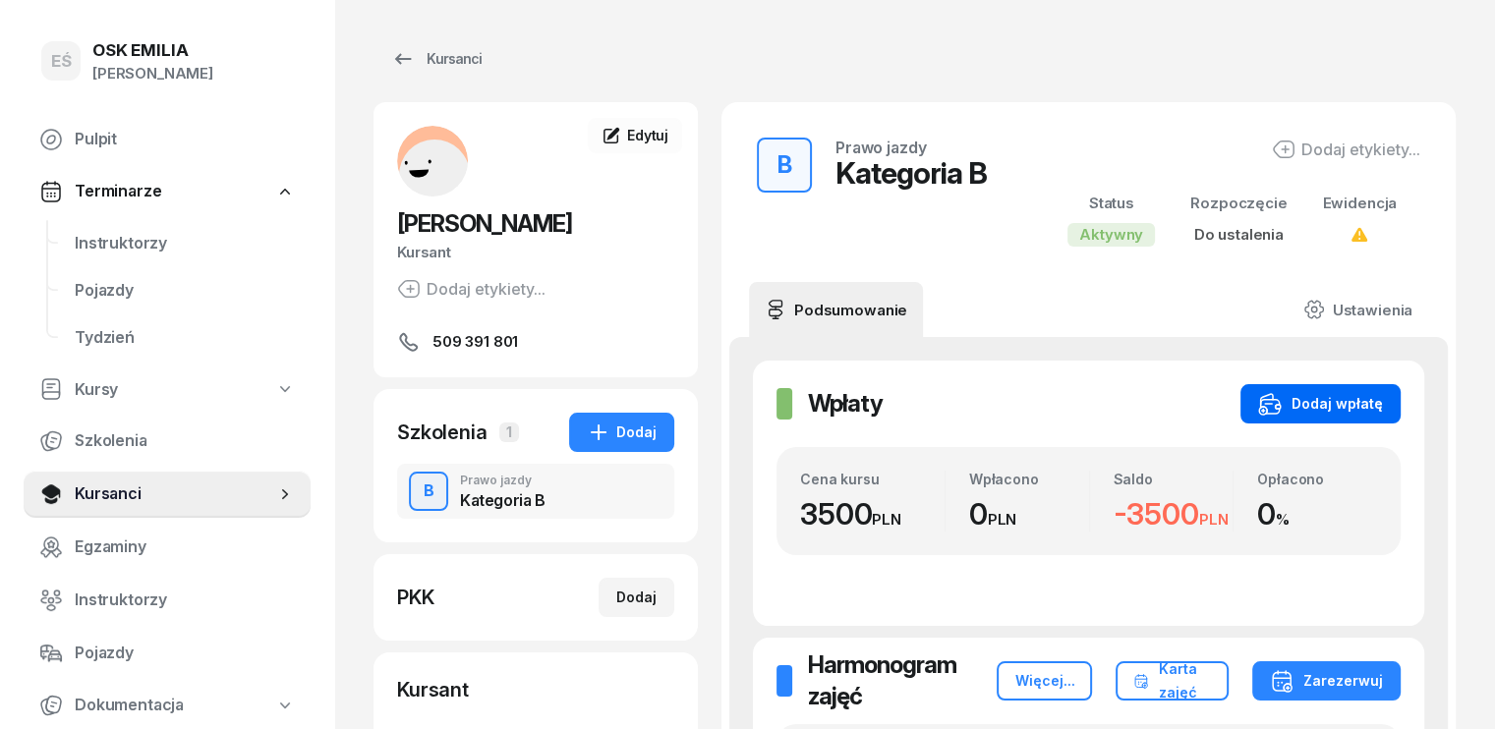
click at [1347, 390] on button "Dodaj wpłatę" at bounding box center [1321, 403] width 160 height 39
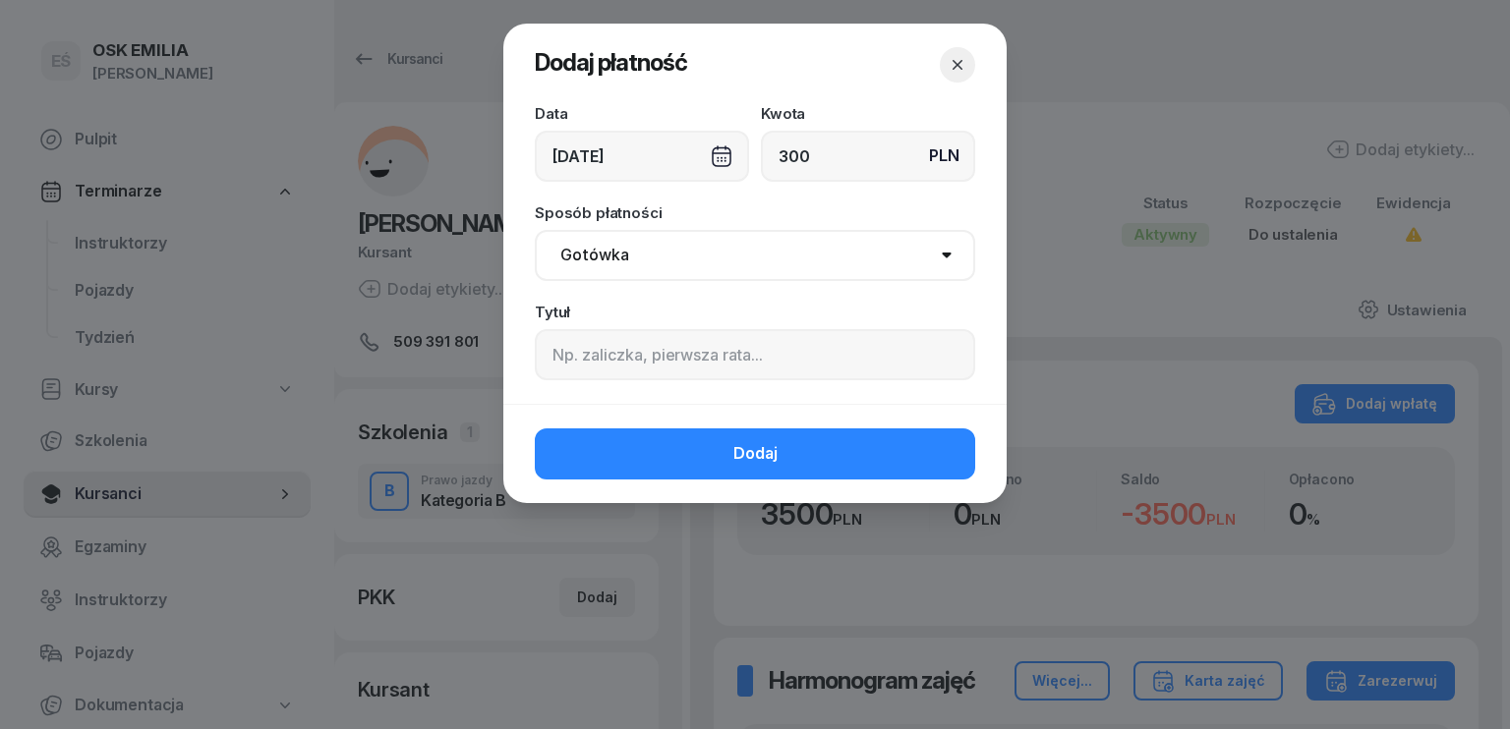
type input "300"
click at [567, 153] on div "[DATE]" at bounding box center [642, 156] width 214 height 51
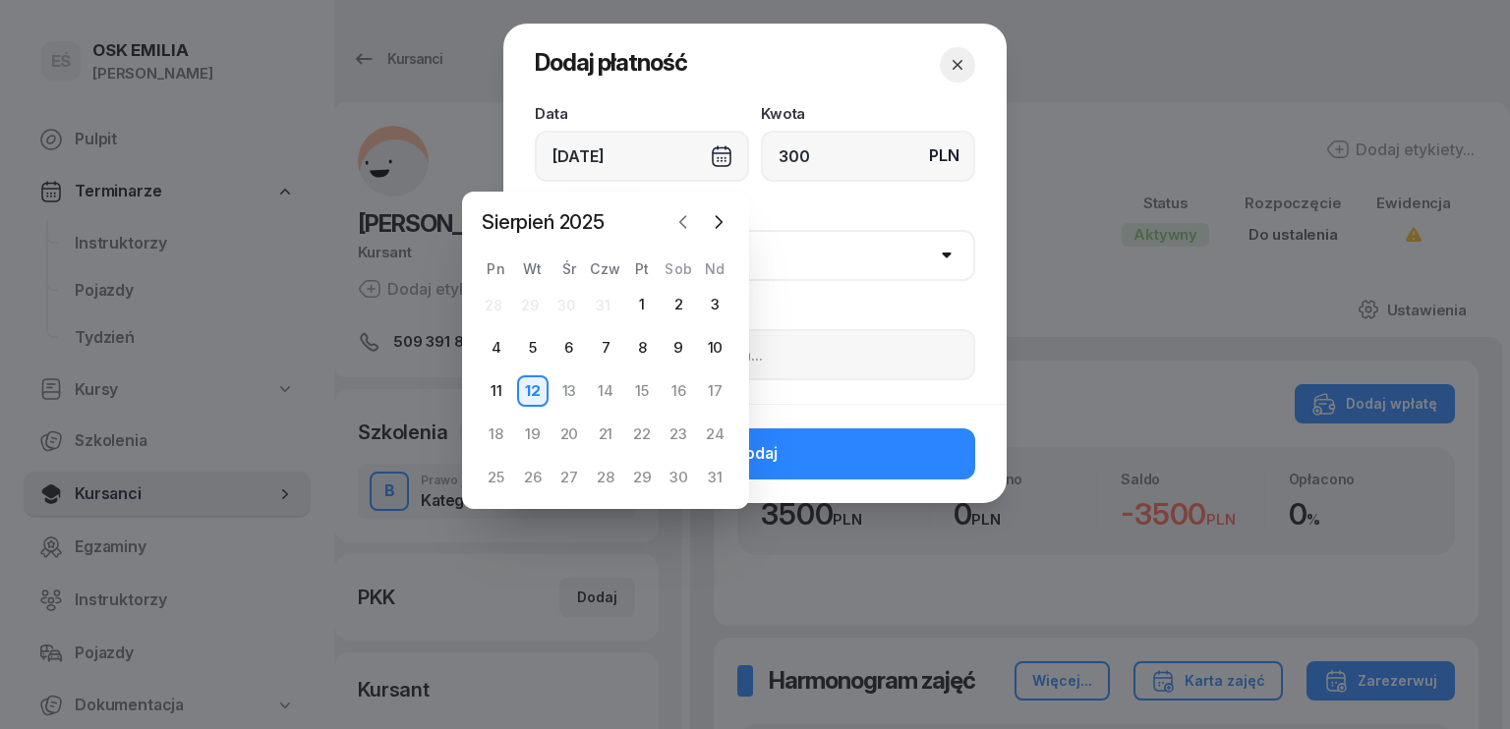
click at [684, 222] on icon "button" at bounding box center [683, 222] width 20 height 20
click at [612, 308] on div "3" at bounding box center [605, 304] width 31 height 31
type input "[DATE]"
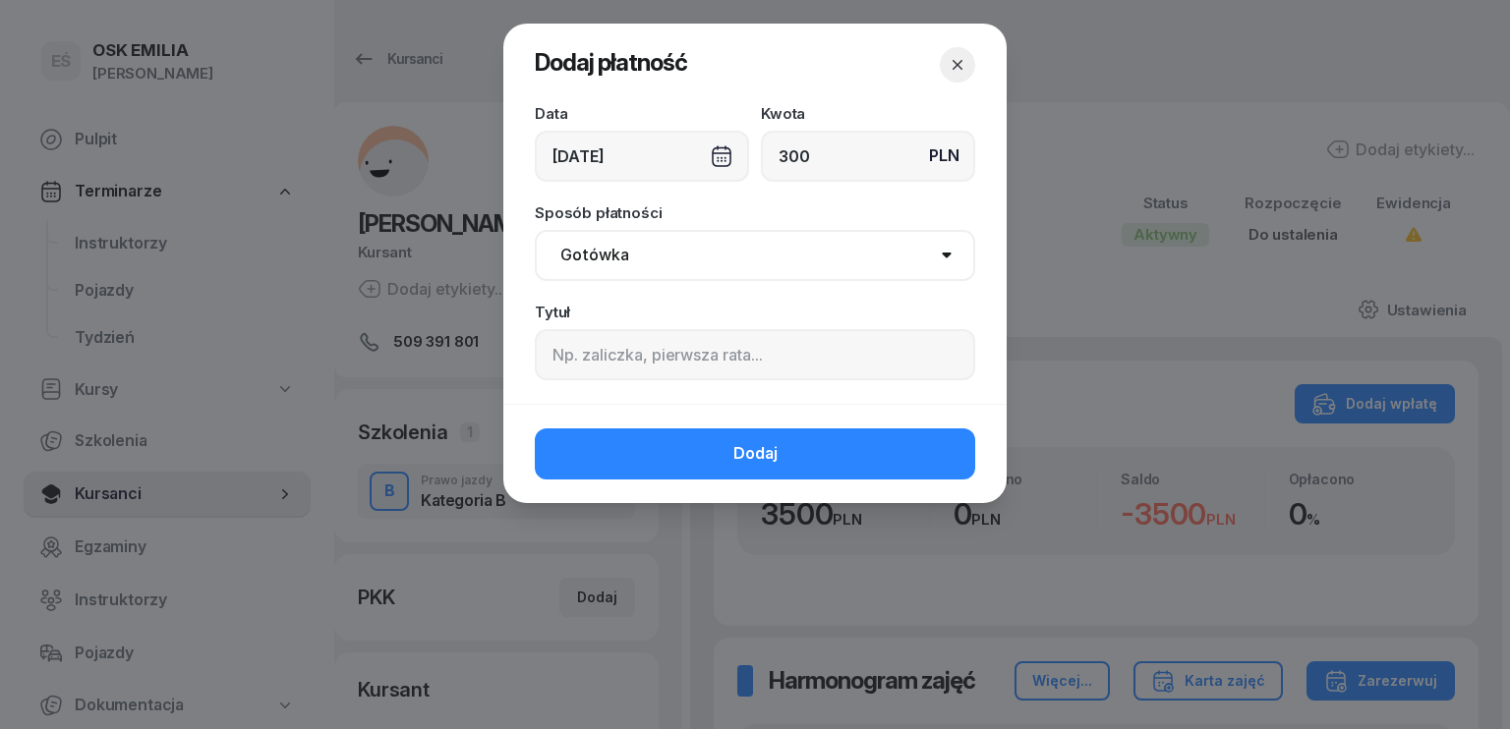
click at [633, 272] on select "Gotówka Karta Przelew Płatności online BLIK" at bounding box center [755, 255] width 440 height 51
select select "transfer"
click at [535, 230] on select "Gotówka Karta Przelew Płatności online BLIK" at bounding box center [755, 255] width 440 height 51
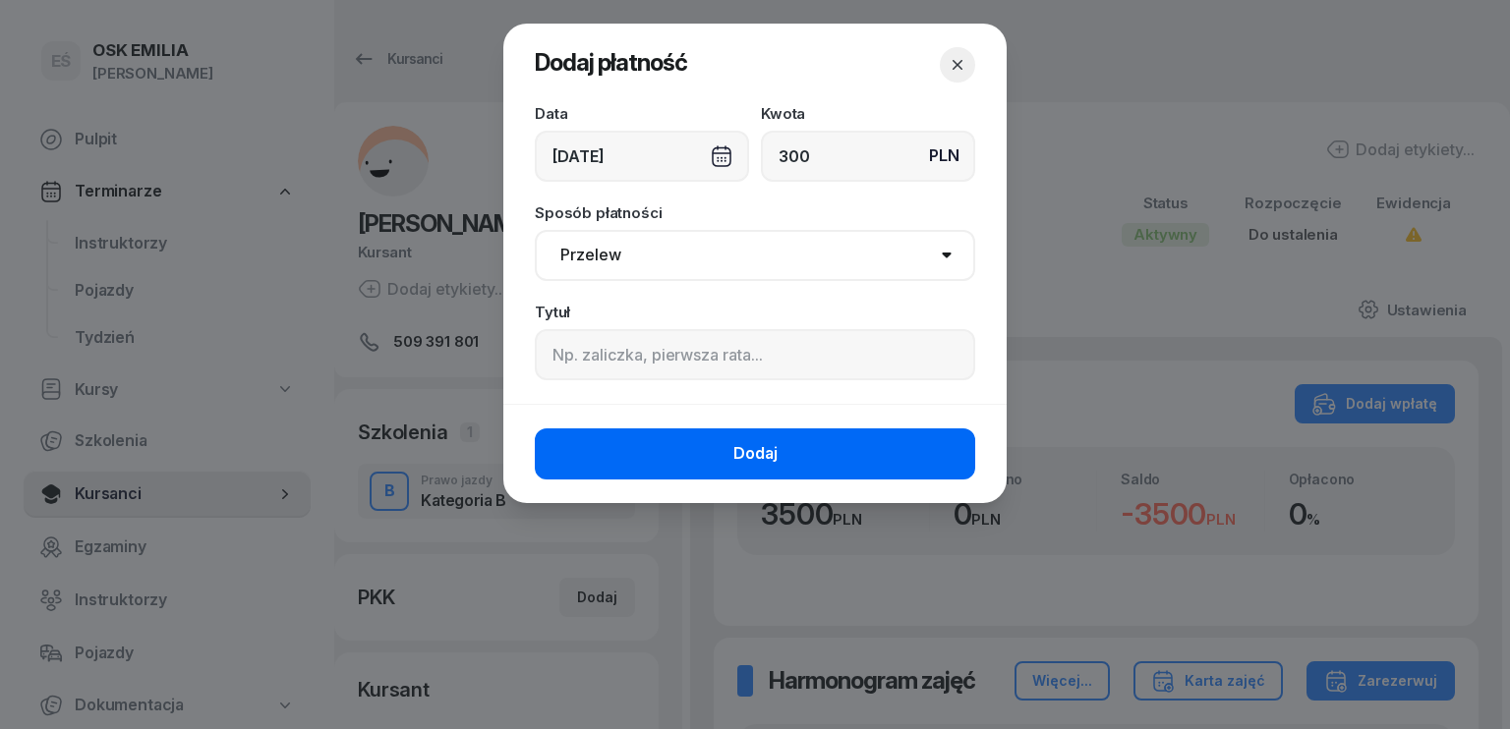
click at [680, 467] on button "Dodaj" at bounding box center [755, 454] width 440 height 51
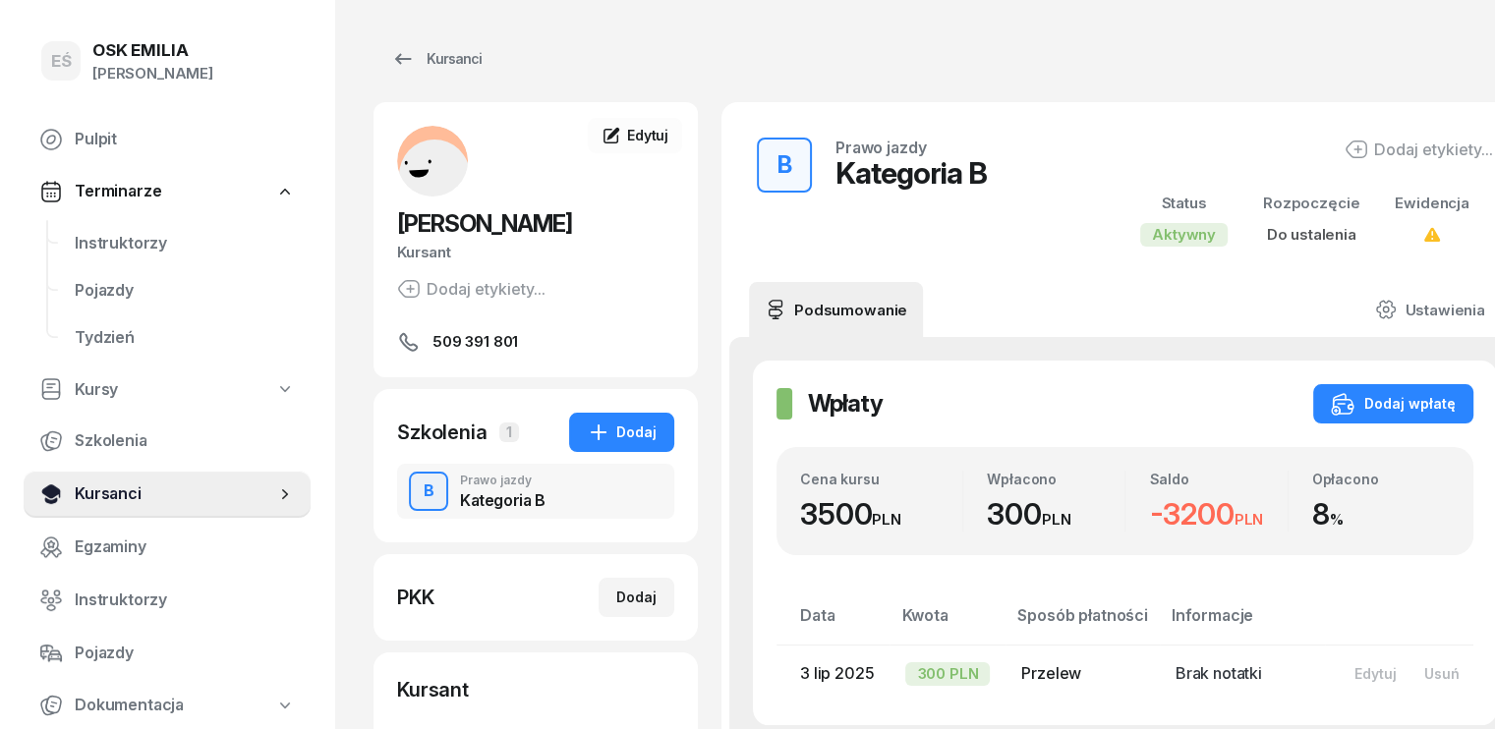
click at [119, 491] on span "Kursanci" at bounding box center [175, 495] width 201 height 26
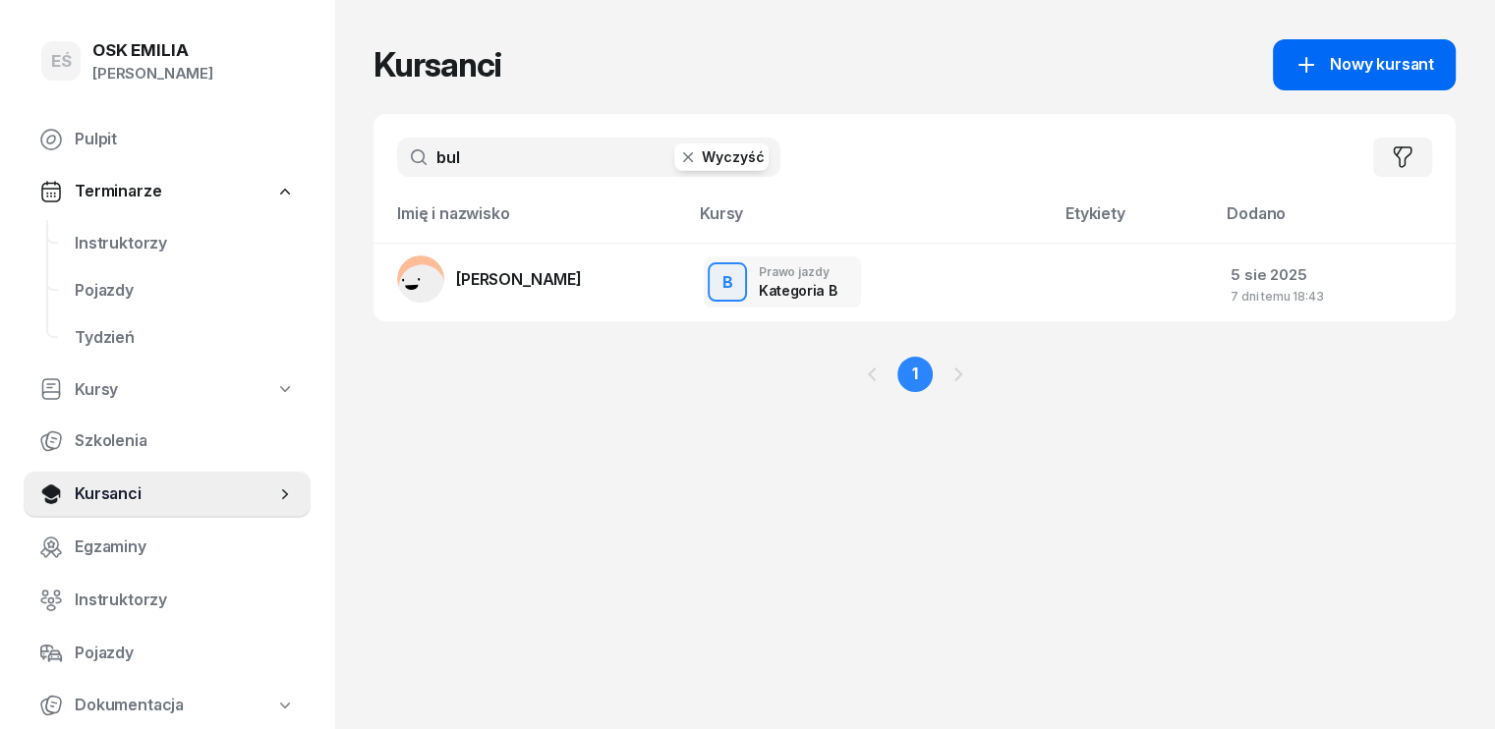
click at [1434, 70] on span "Nowy kursant" at bounding box center [1382, 65] width 104 height 26
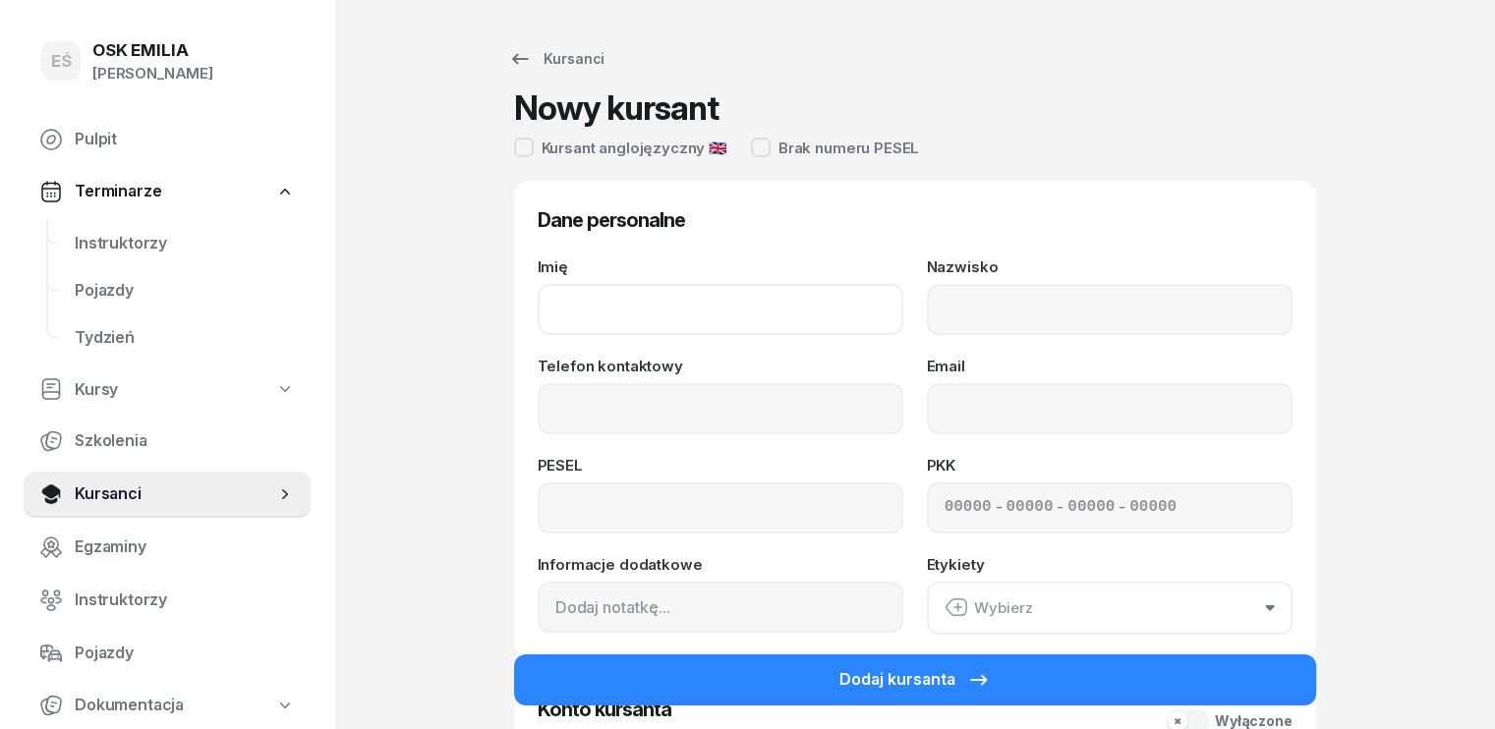
click at [638, 320] on input "Imię" at bounding box center [721, 309] width 366 height 51
type input "[PERSON_NAME]"
type input "Sikroski"
click at [567, 402] on input "Telefon kontaktowy" at bounding box center [721, 408] width 366 height 51
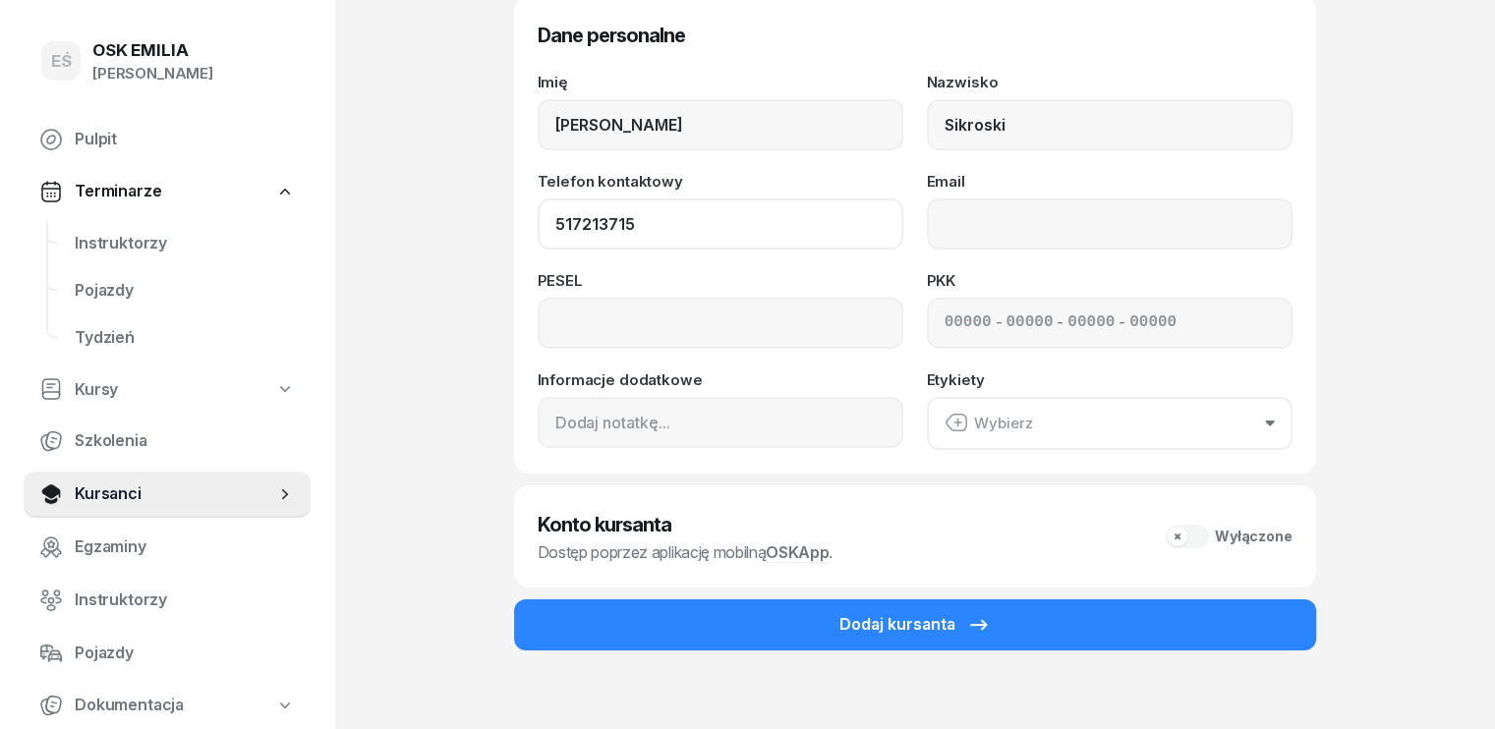
scroll to position [197, 0]
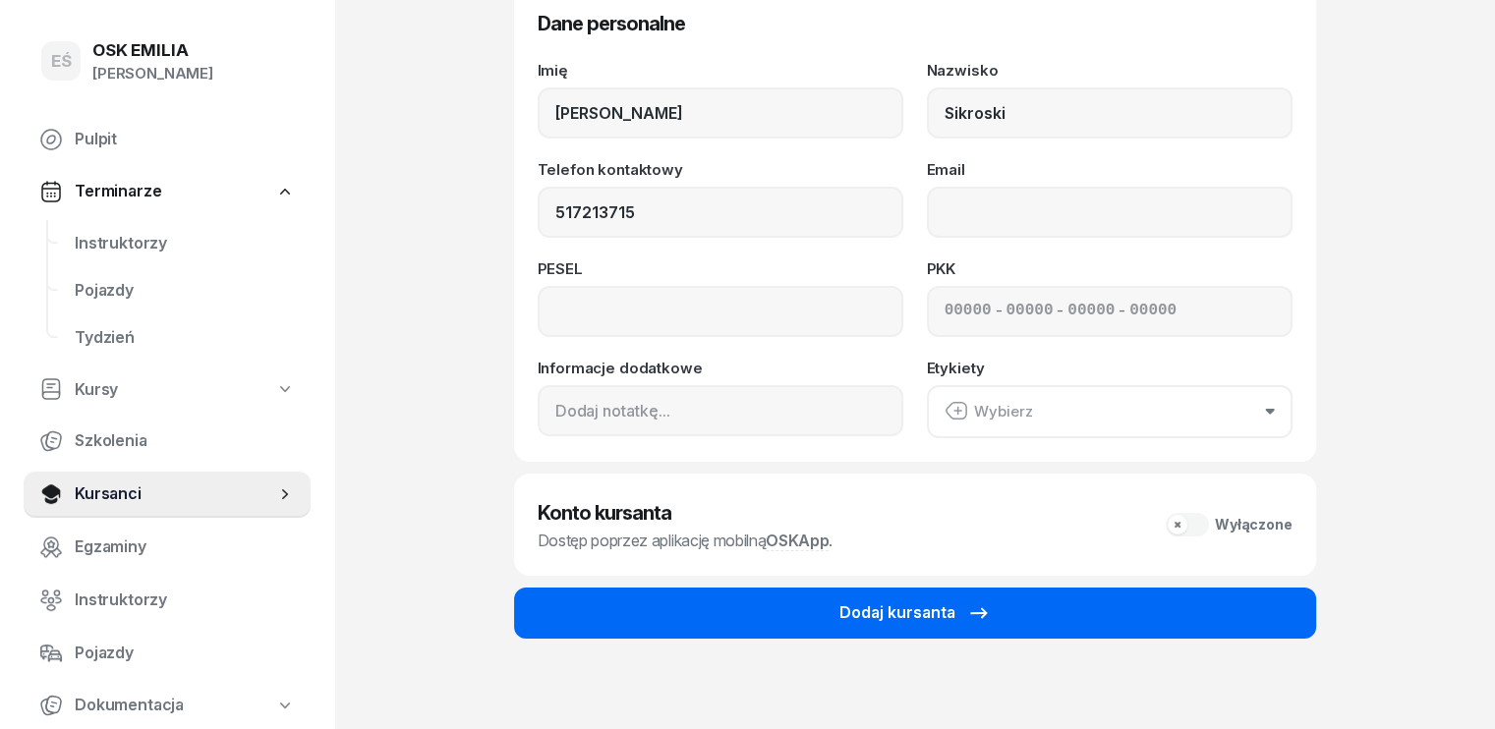
type input "517 213 715"
click at [912, 620] on div "Dodaj kursanta" at bounding box center [915, 614] width 151 height 26
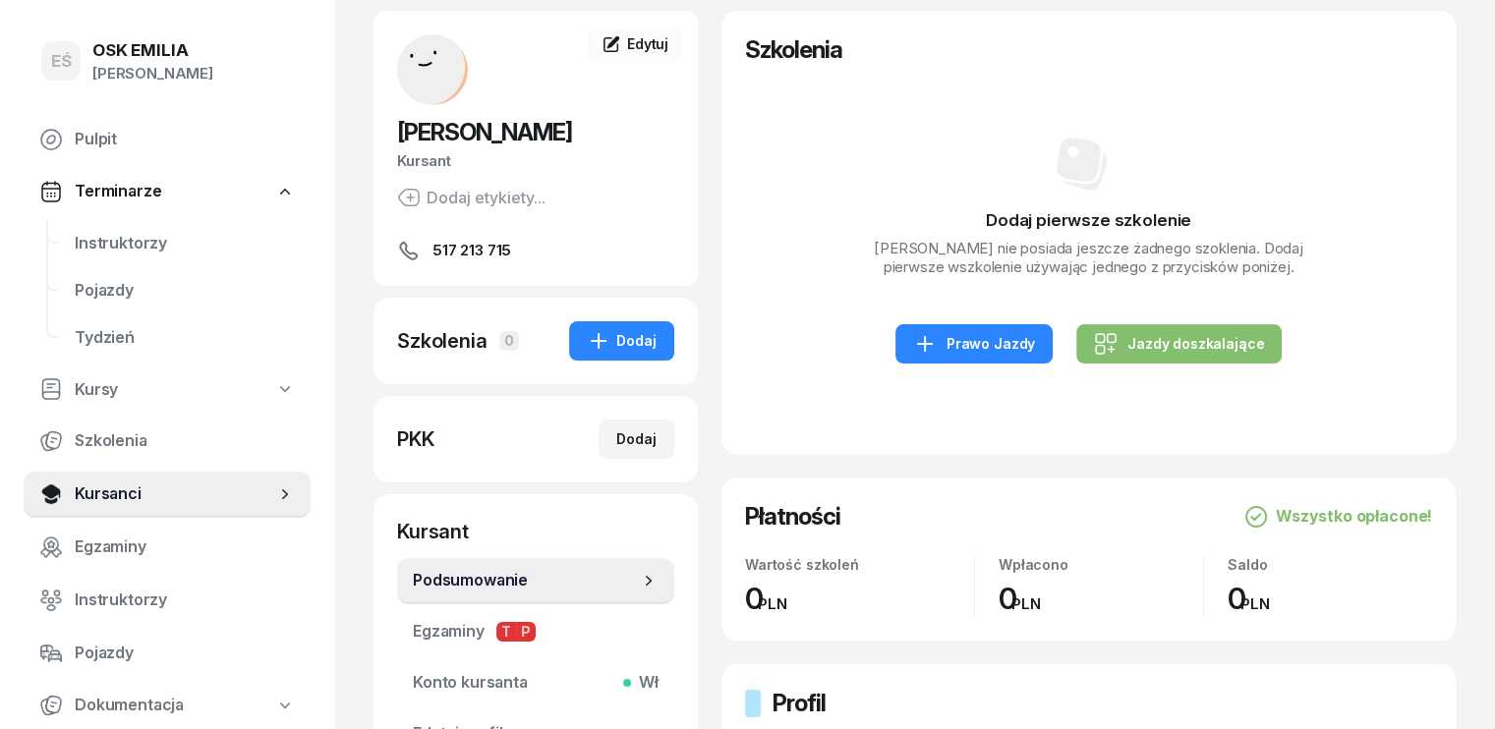
scroll to position [197, 0]
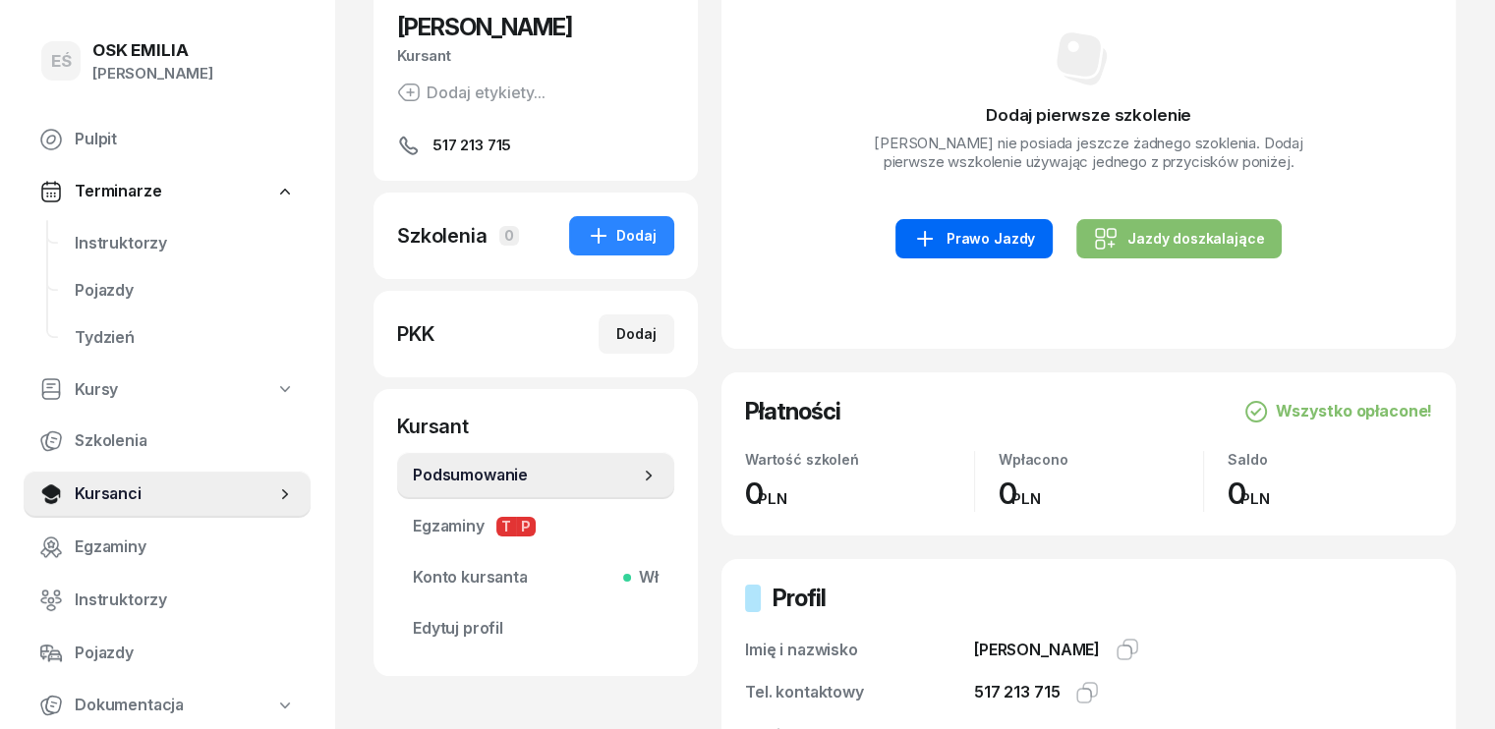
click at [966, 244] on div "Prawo Jazdy" at bounding box center [974, 239] width 122 height 24
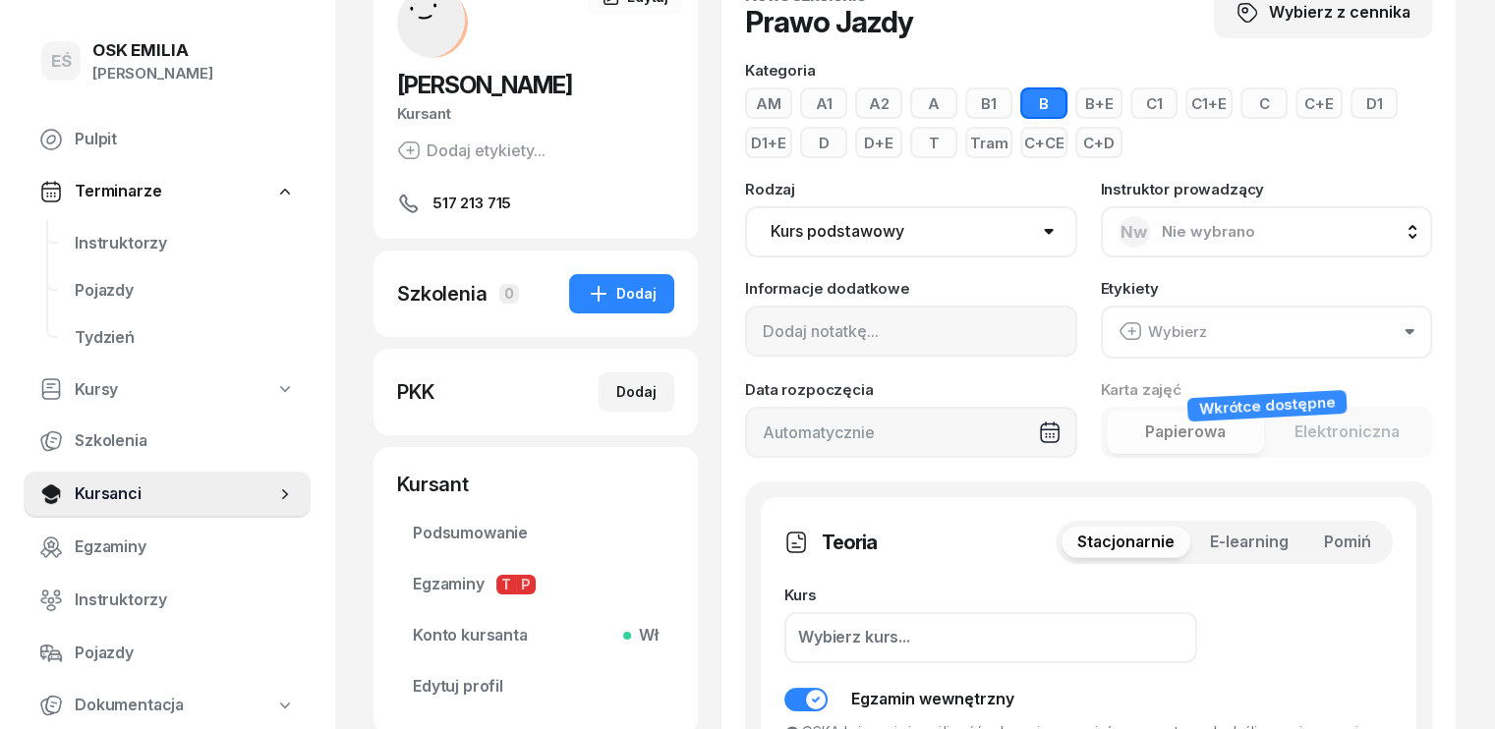
scroll to position [393, 0]
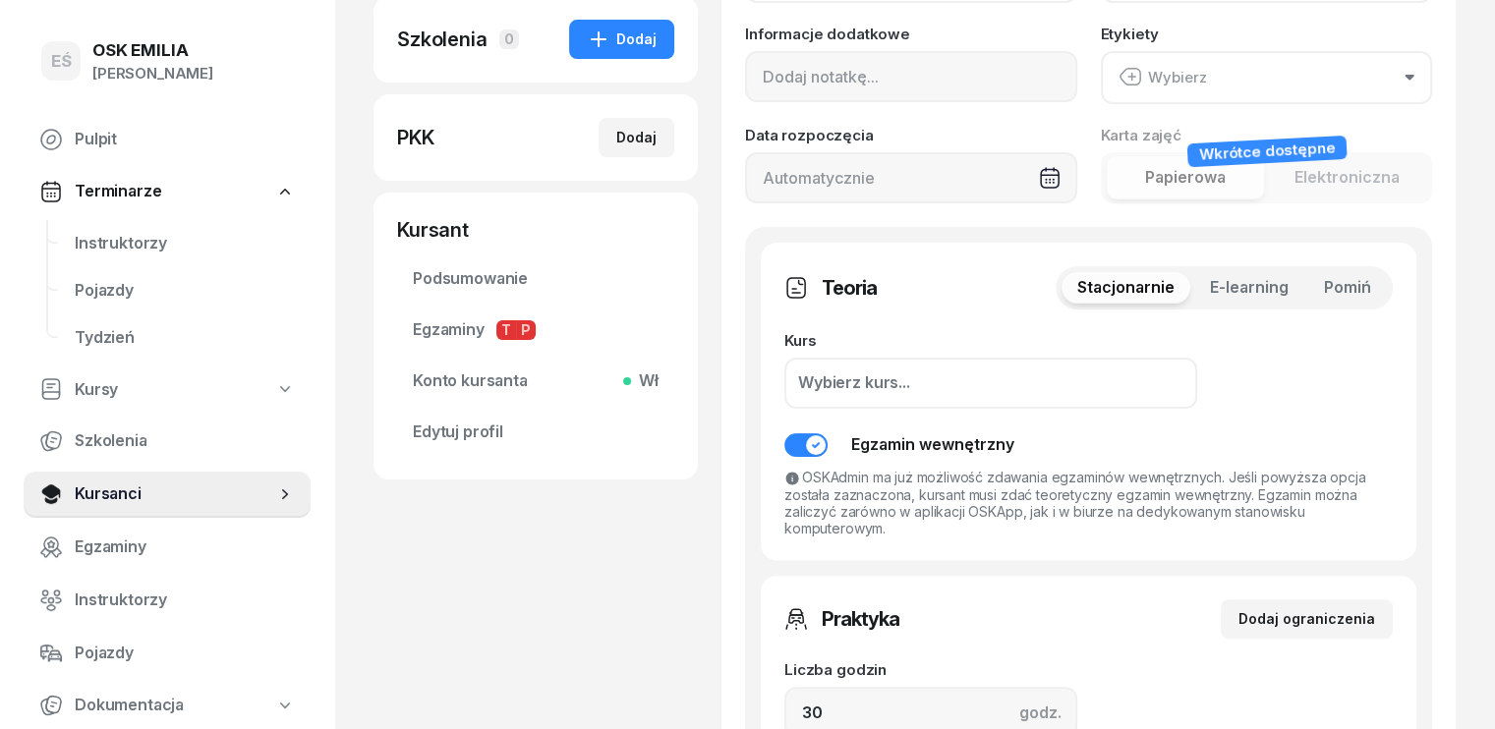
click at [1371, 286] on span "Pomiń" at bounding box center [1347, 288] width 47 height 26
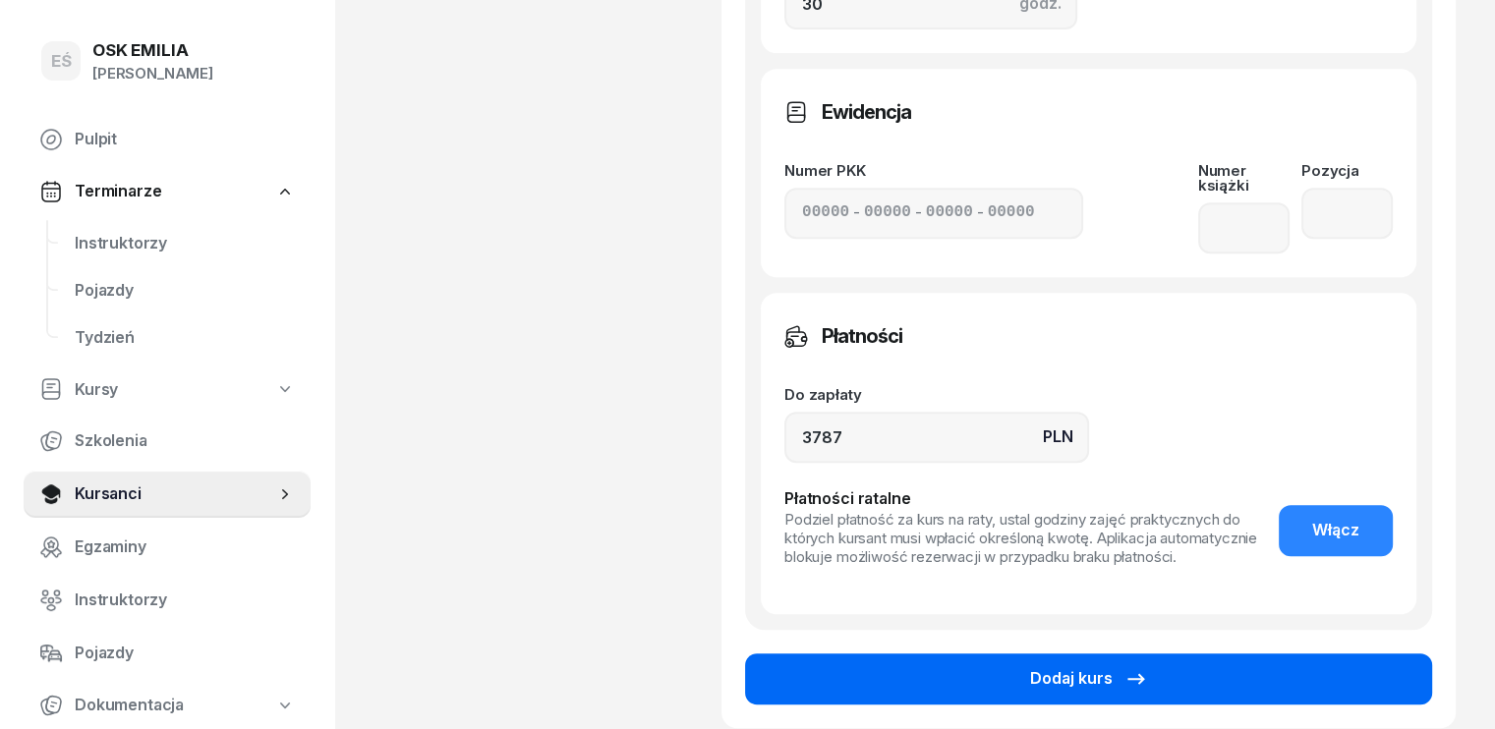
scroll to position [983, 0]
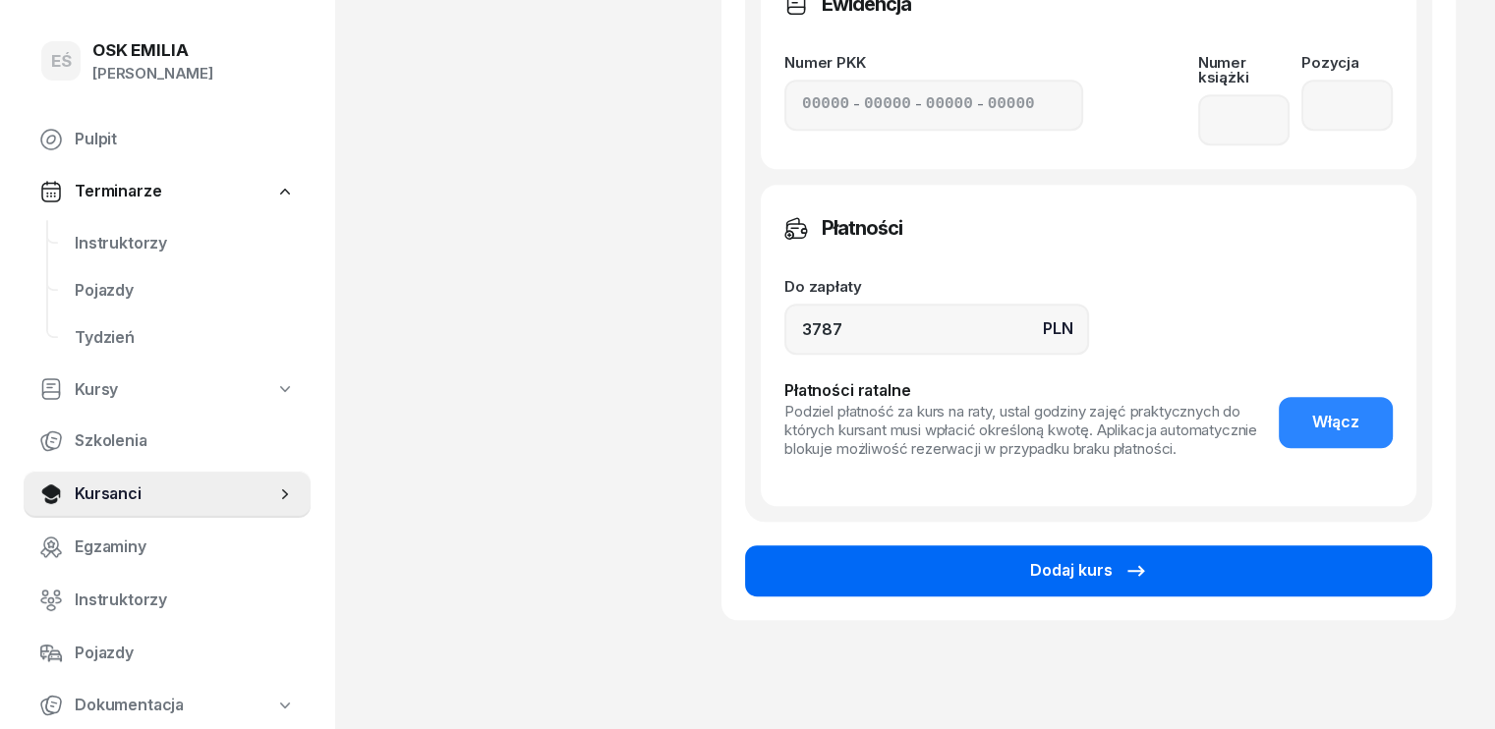
click at [1100, 558] on div "Dodaj kurs" at bounding box center [1089, 571] width 118 height 26
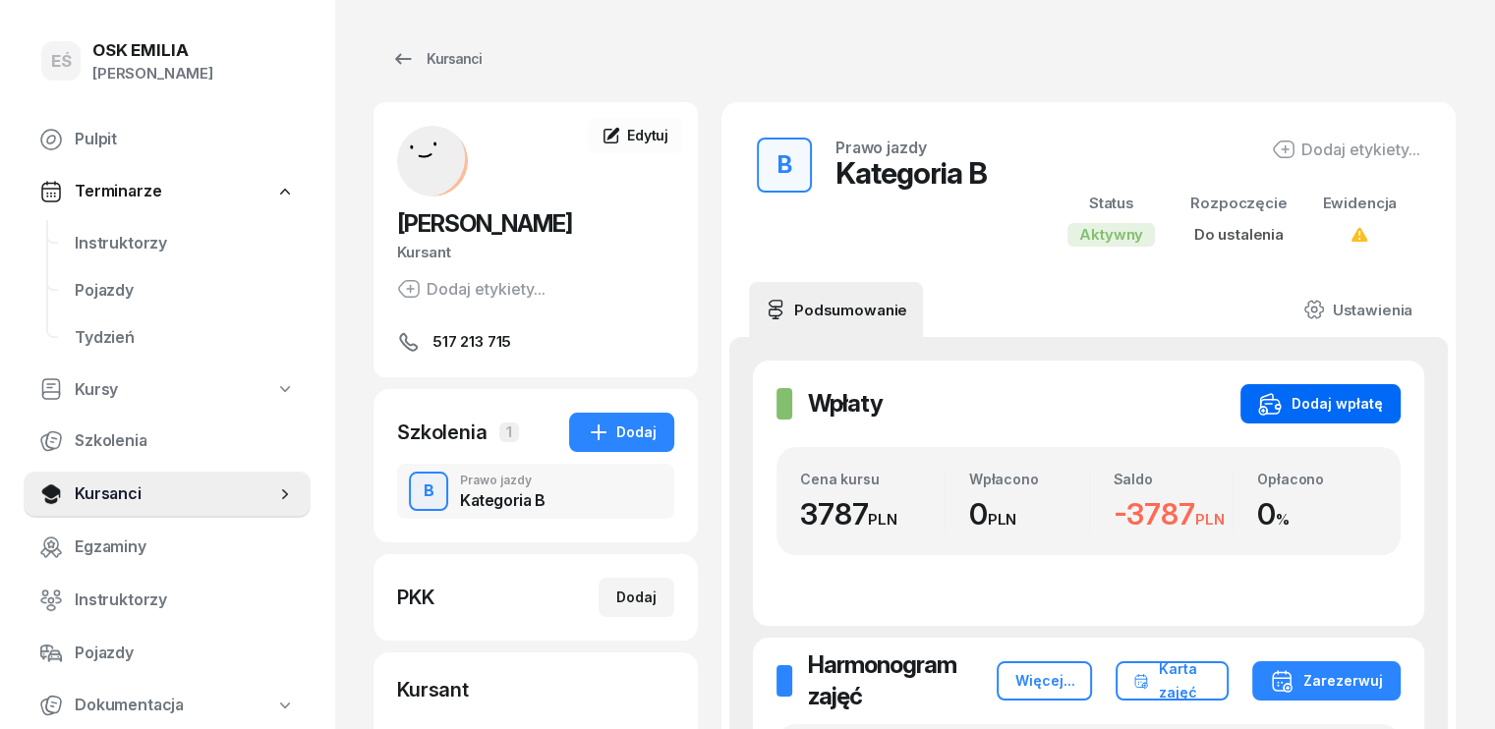
click at [1383, 397] on div "Dodaj wpłatę" at bounding box center [1320, 404] width 125 height 24
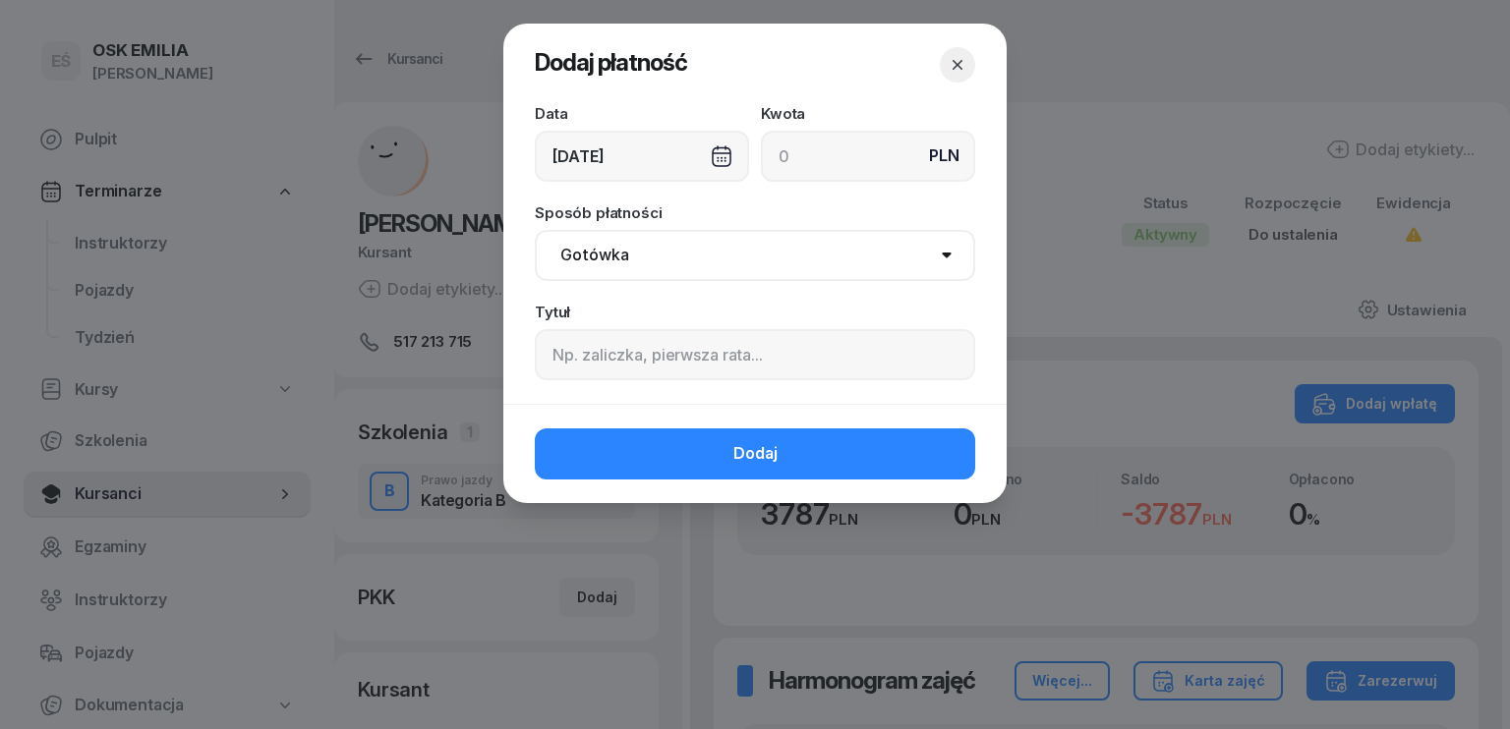
click at [849, 156] on input at bounding box center [868, 156] width 214 height 51
type input "1600"
click at [575, 160] on div "[DATE]" at bounding box center [642, 156] width 214 height 51
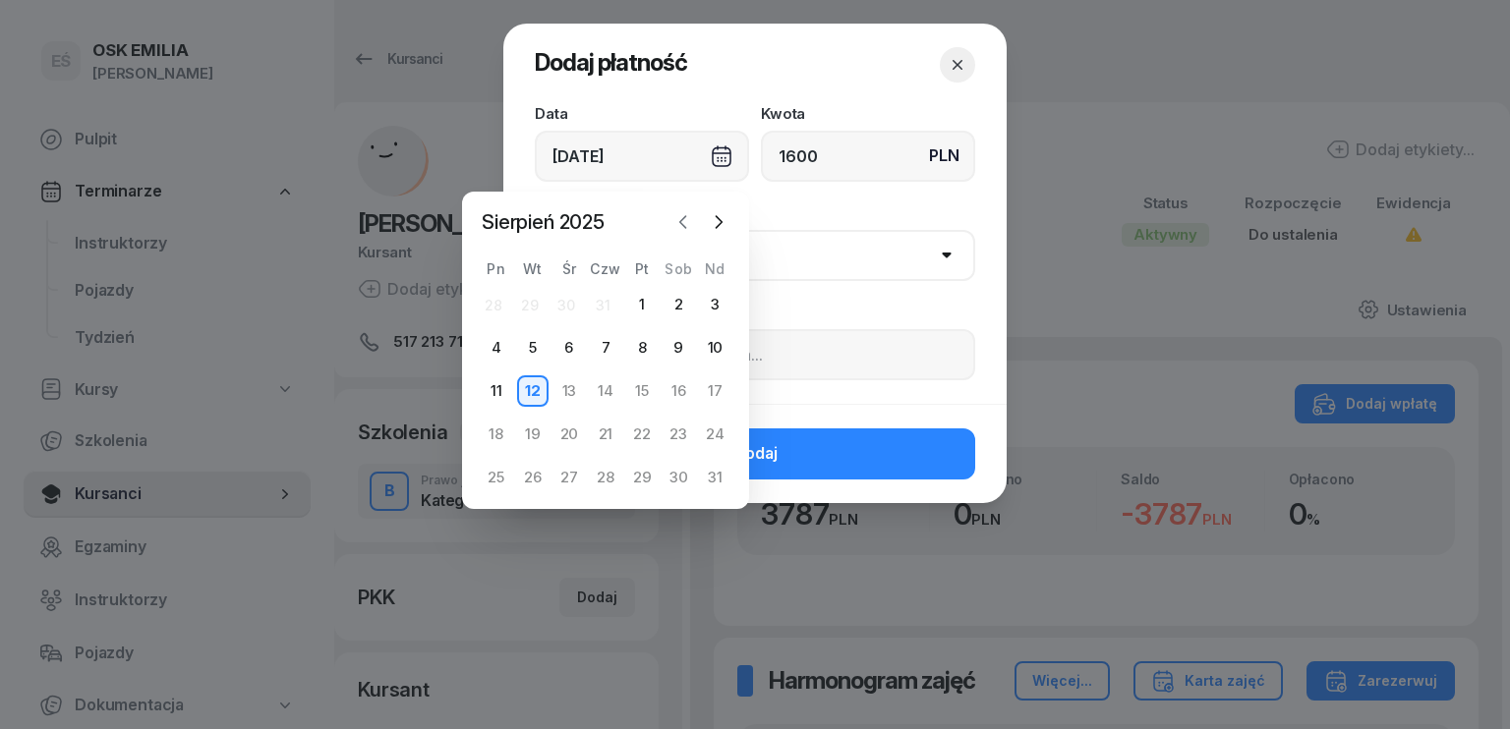
click at [683, 223] on icon "button" at bounding box center [683, 222] width 20 height 20
click at [566, 302] on div "2" at bounding box center [568, 304] width 31 height 31
type input "[DATE]"
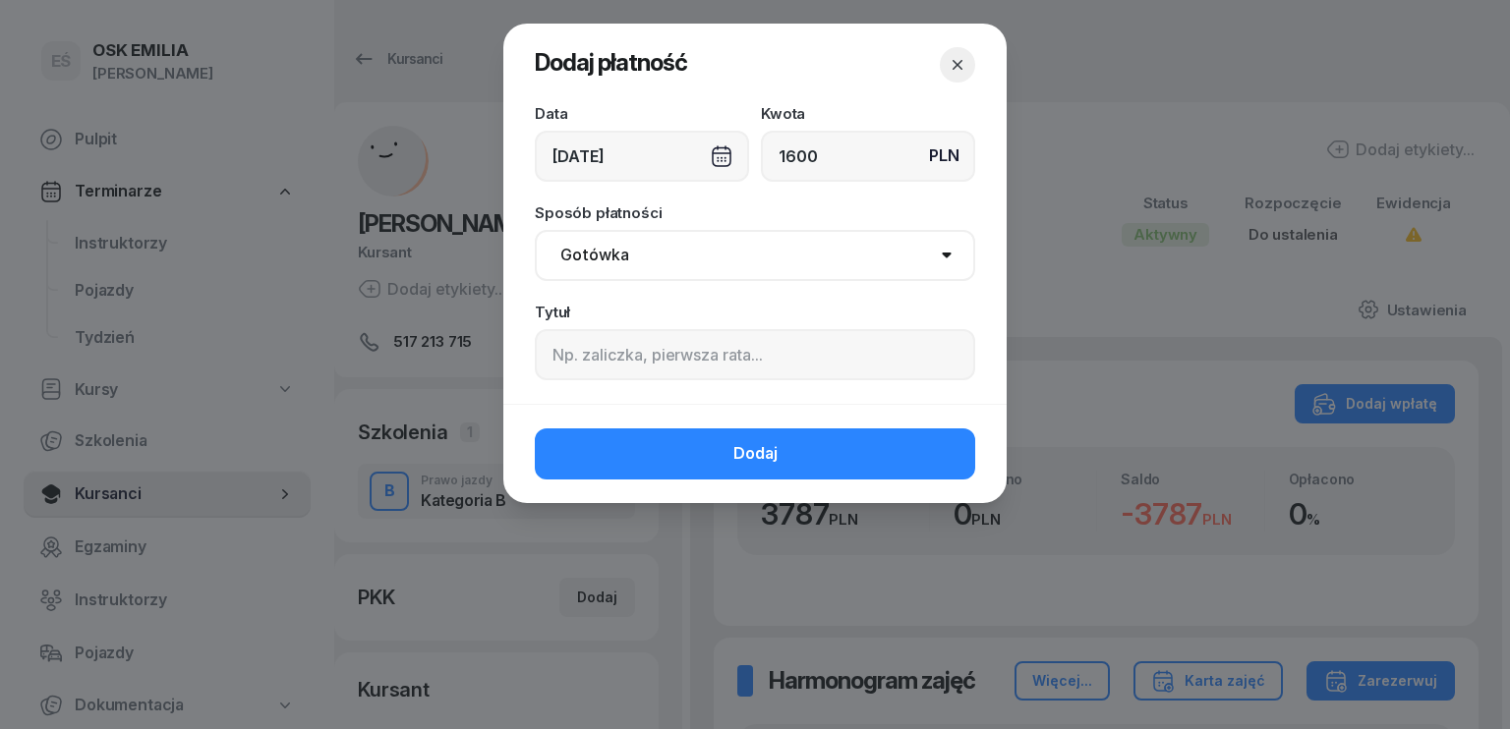
drag, startPoint x: 665, startPoint y: 261, endPoint x: 657, endPoint y: 269, distance: 11.8
click at [665, 261] on select "Gotówka Karta Przelew Płatności online BLIK" at bounding box center [755, 255] width 440 height 51
select select "transfer"
click at [535, 230] on select "Gotówka Karta Przelew Płatności online BLIK" at bounding box center [755, 255] width 440 height 51
click at [672, 447] on button "Dodaj" at bounding box center [755, 454] width 440 height 51
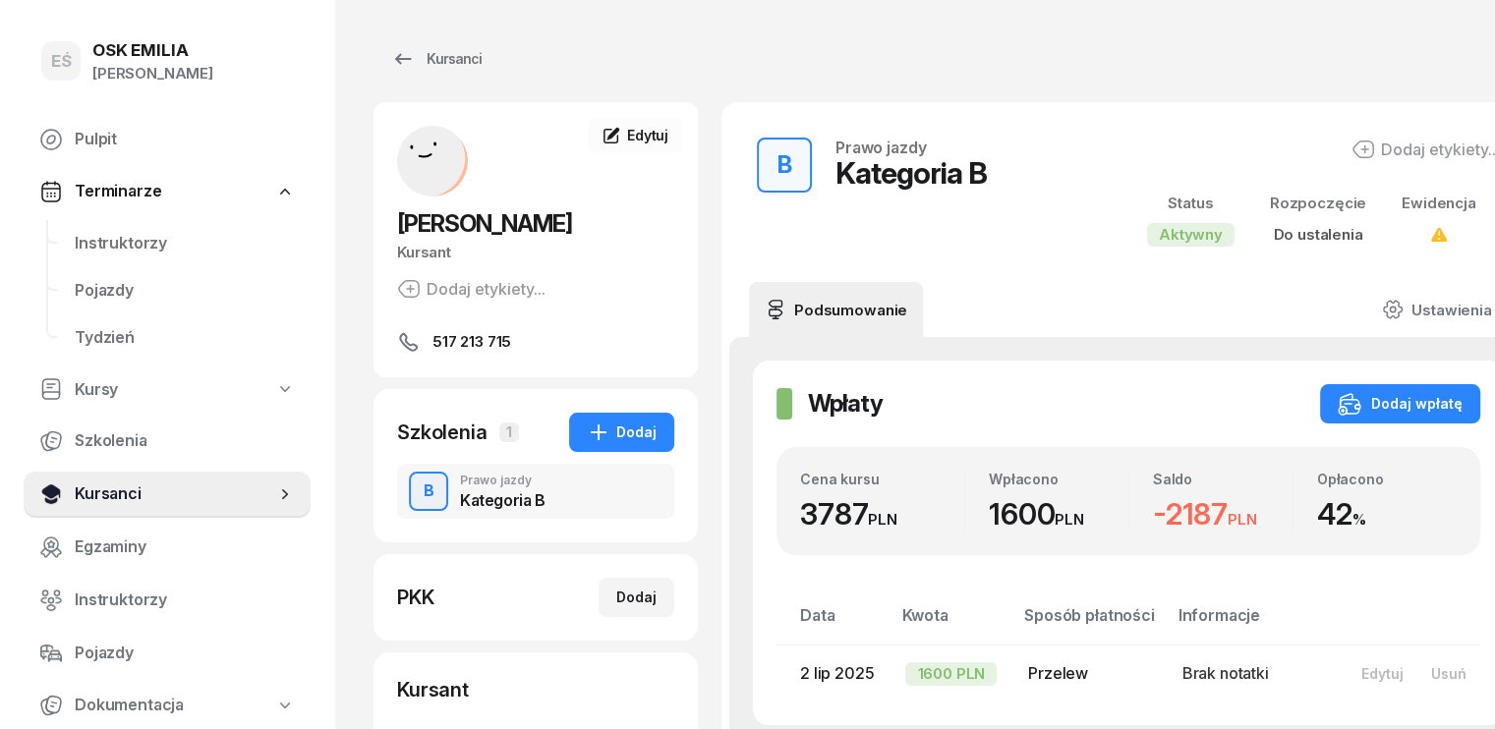
click at [206, 498] on span "Kursanci" at bounding box center [175, 495] width 201 height 26
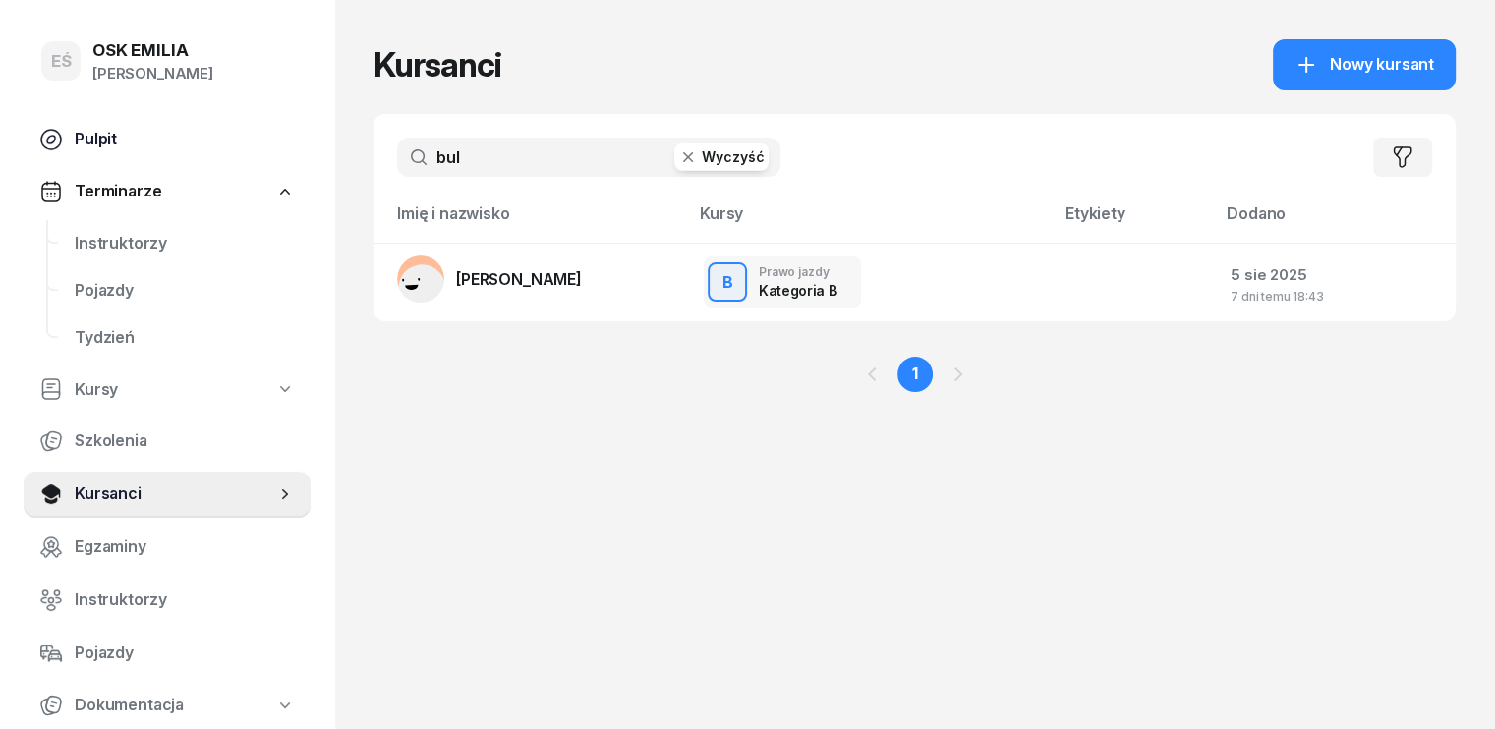
drag, startPoint x: 489, startPoint y: 146, endPoint x: 288, endPoint y: 133, distance: 201.0
click at [288, 133] on div "EŚ OSK [PERSON_NAME] [PERSON_NAME] Śniedziewska Pulpit Terminarze Instruktorzy …" at bounding box center [747, 364] width 1495 height 729
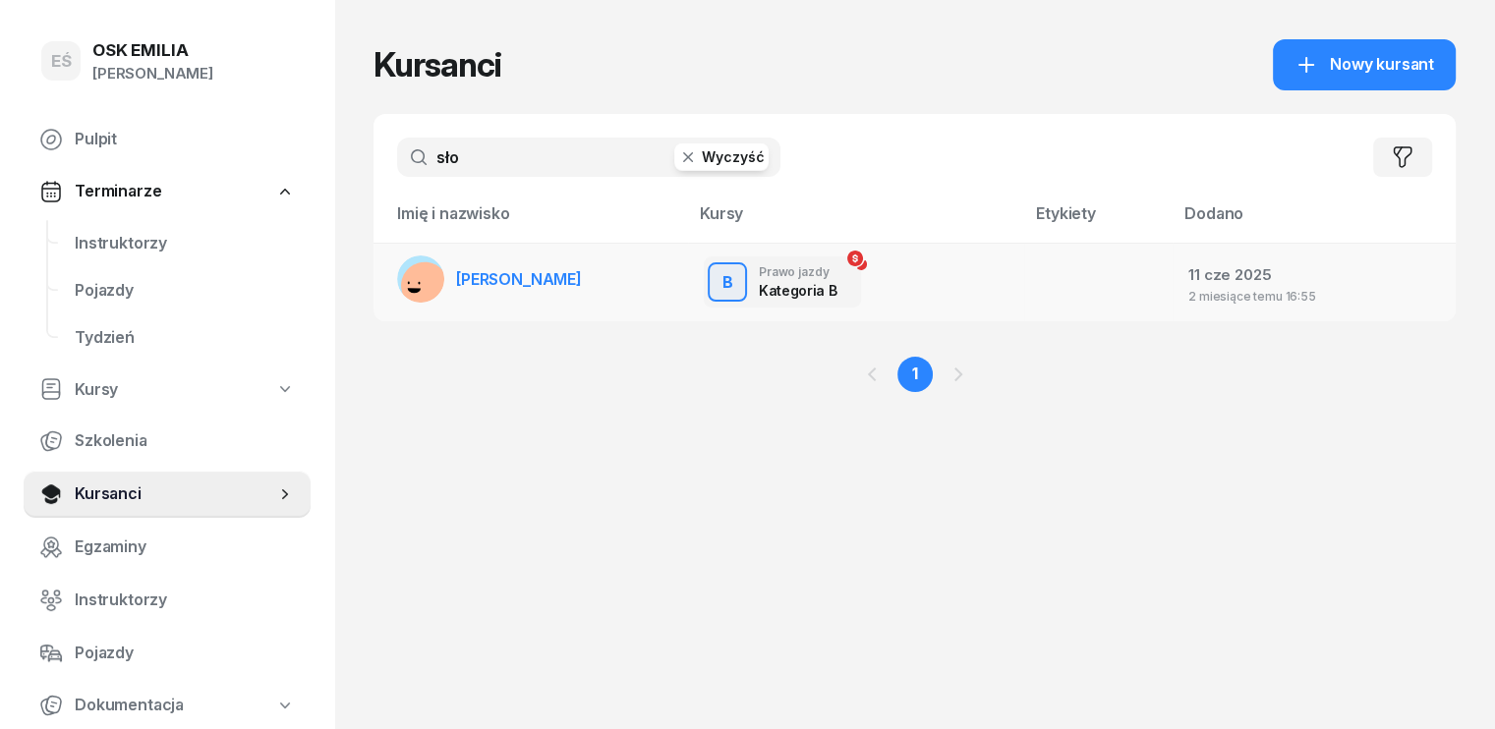
type input "sło"
click at [456, 276] on span "[PERSON_NAME]" at bounding box center [519, 279] width 126 height 20
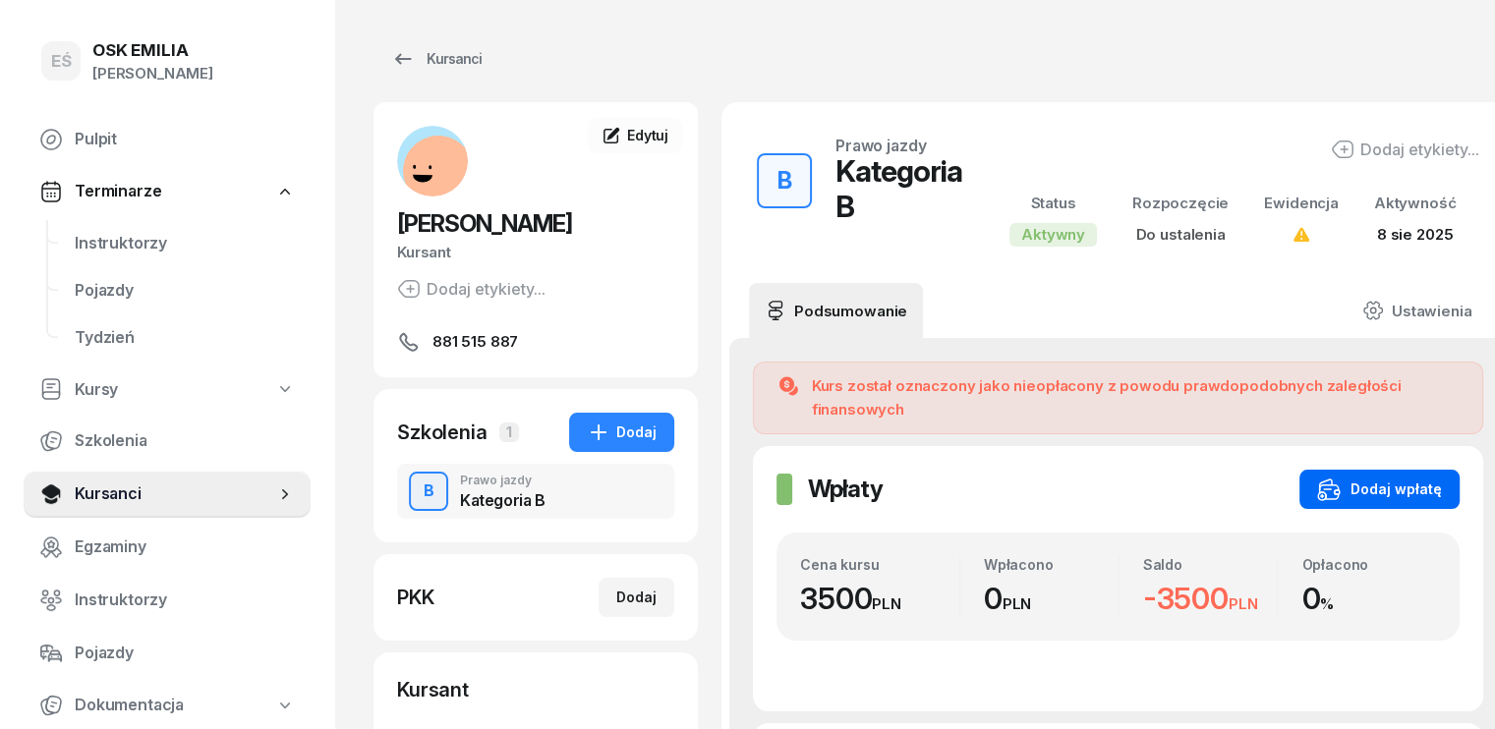
click at [1373, 480] on div "Dodaj wpłatę" at bounding box center [1379, 490] width 125 height 24
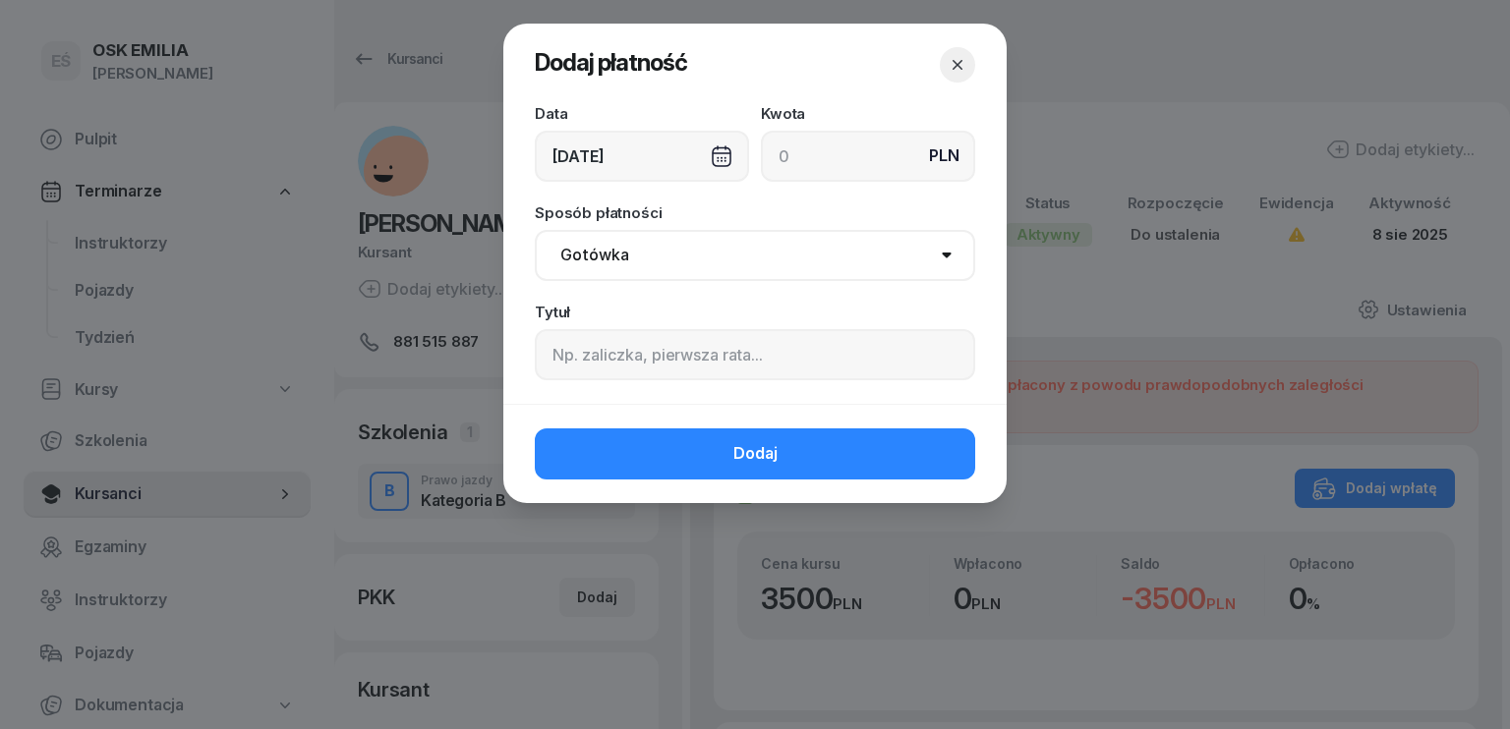
click at [684, 150] on div "[DATE]" at bounding box center [642, 156] width 214 height 51
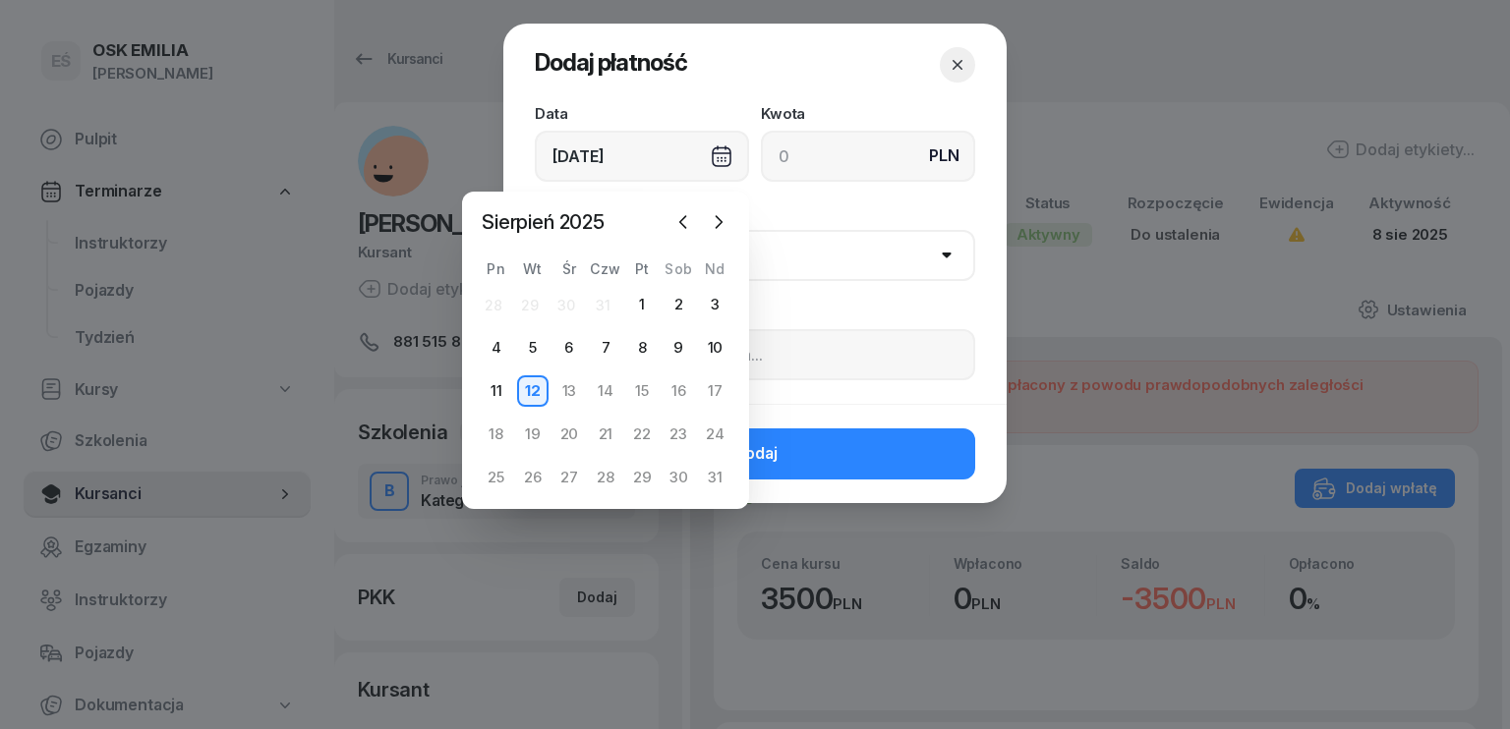
click at [665, 221] on div "Sierpień 2025" at bounding box center [606, 221] width 256 height 29
click at [683, 222] on icon "button" at bounding box center [683, 222] width 20 height 20
click at [564, 298] on div "2" at bounding box center [568, 304] width 31 height 31
type input "[DATE]"
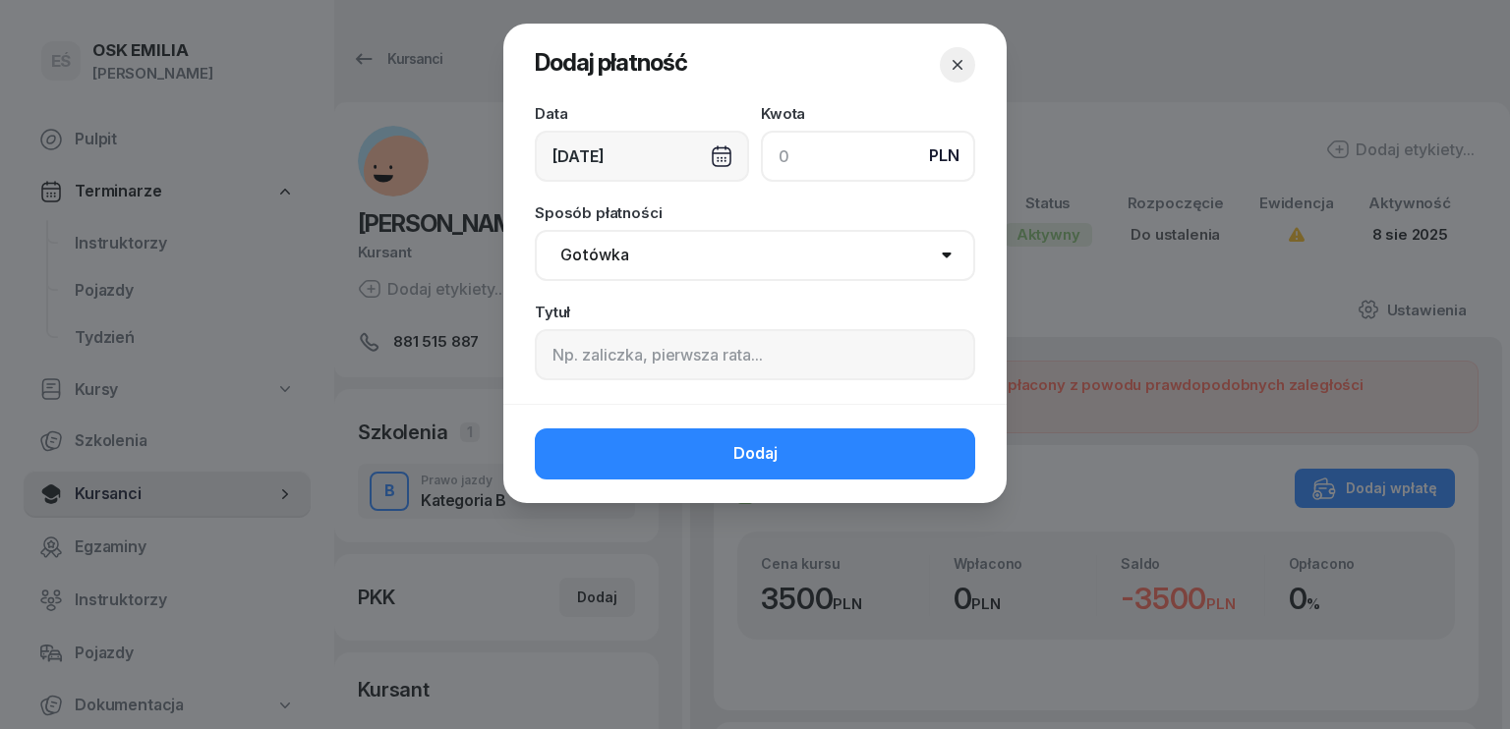
click at [823, 165] on input at bounding box center [868, 156] width 214 height 51
type input "3100"
click at [601, 259] on select "Gotówka Karta Przelew Płatności online BLIK" at bounding box center [755, 255] width 440 height 51
select select "transfer"
click at [535, 230] on select "Gotówka Karta Przelew Płatności online BLIK" at bounding box center [755, 255] width 440 height 51
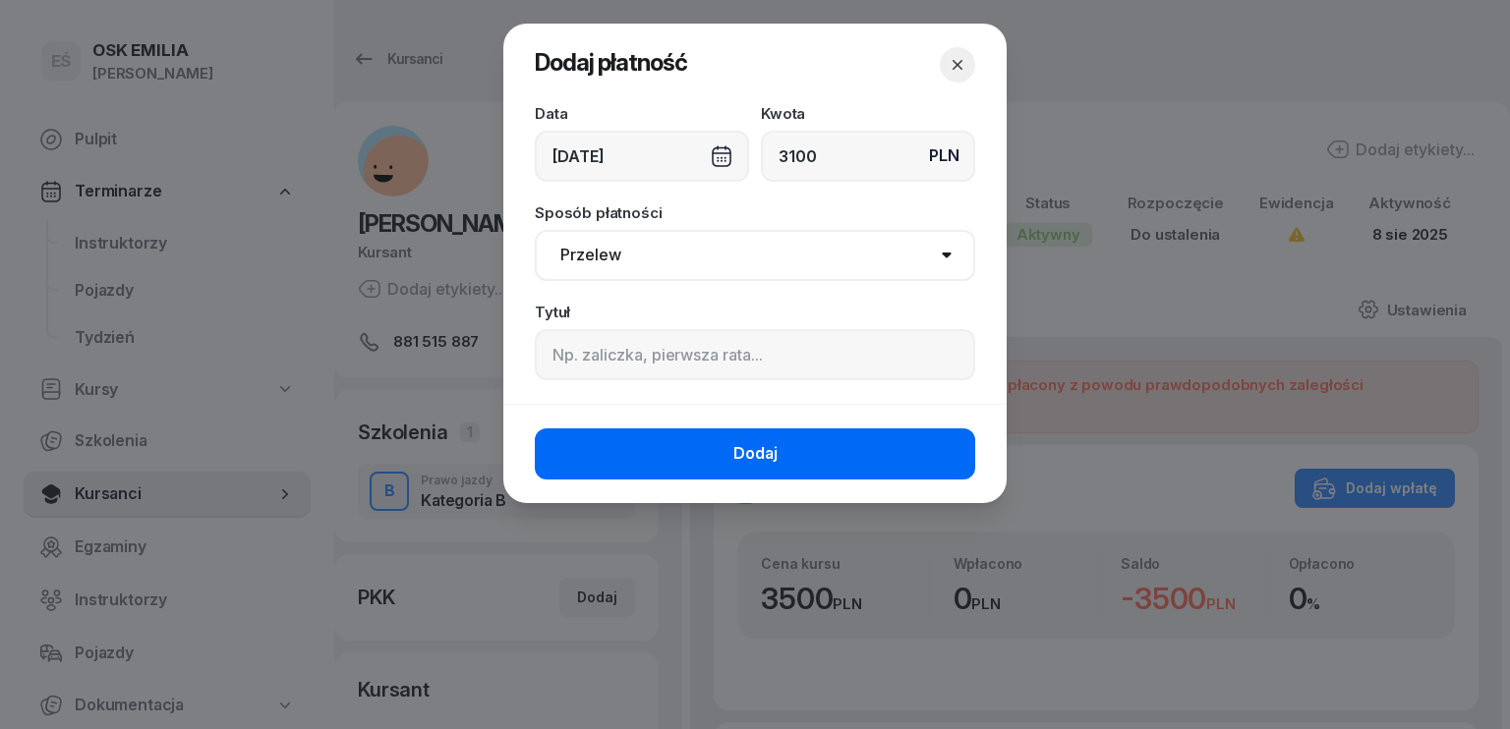
click at [659, 467] on button "Dodaj" at bounding box center [755, 454] width 440 height 51
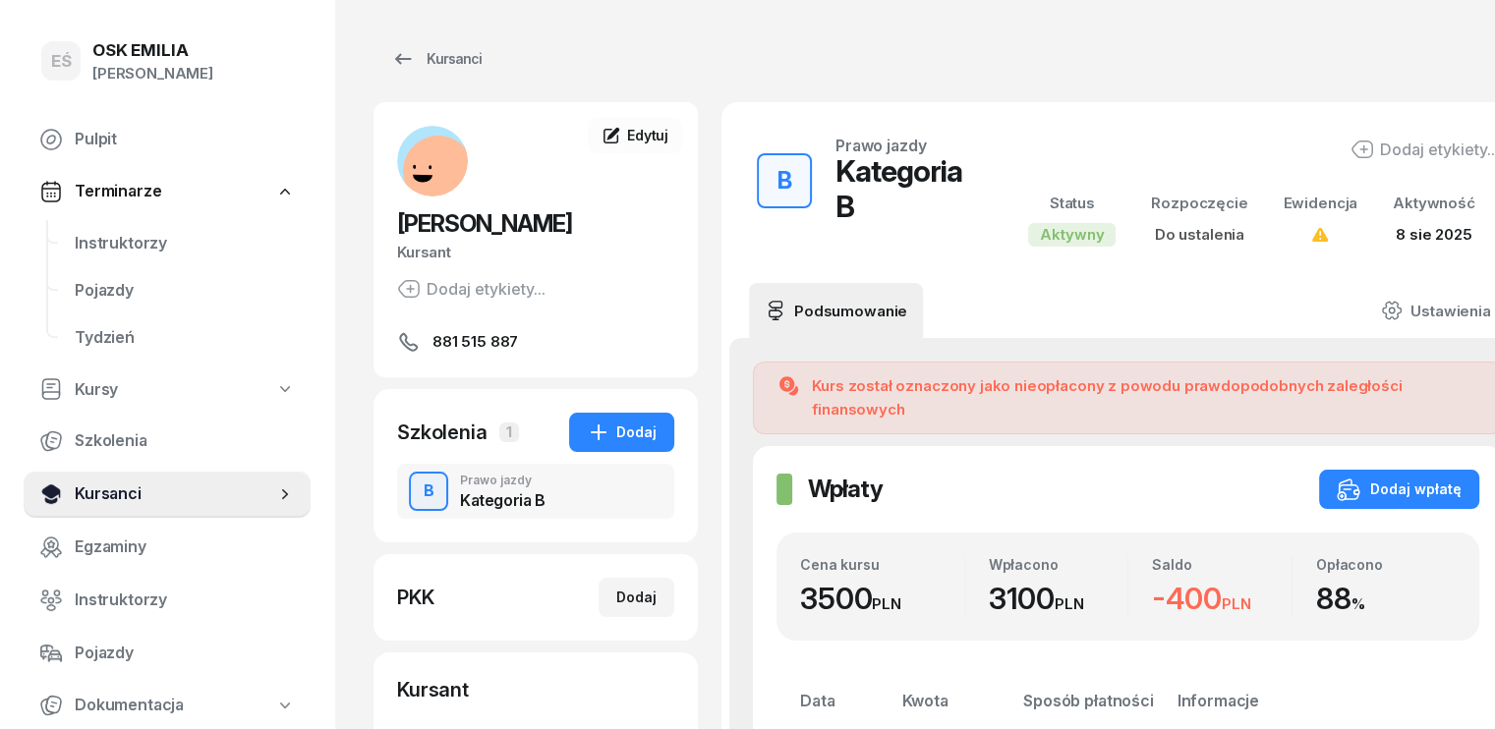
click at [155, 493] on span "Kursanci" at bounding box center [175, 495] width 201 height 26
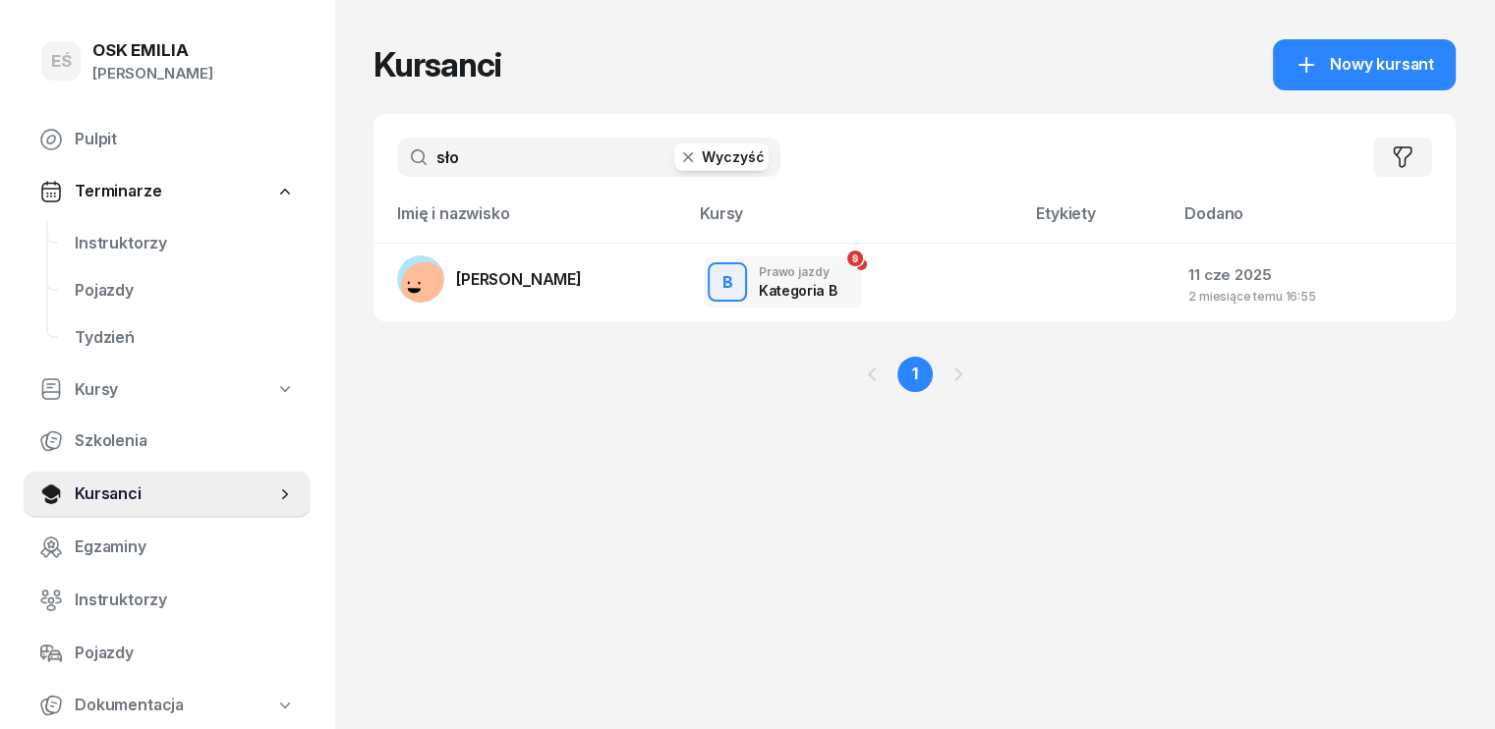
drag, startPoint x: 440, startPoint y: 150, endPoint x: 346, endPoint y: 123, distance: 98.3
click at [374, 125] on div "sło Wyczyść Filtruj" at bounding box center [915, 157] width 1082 height 87
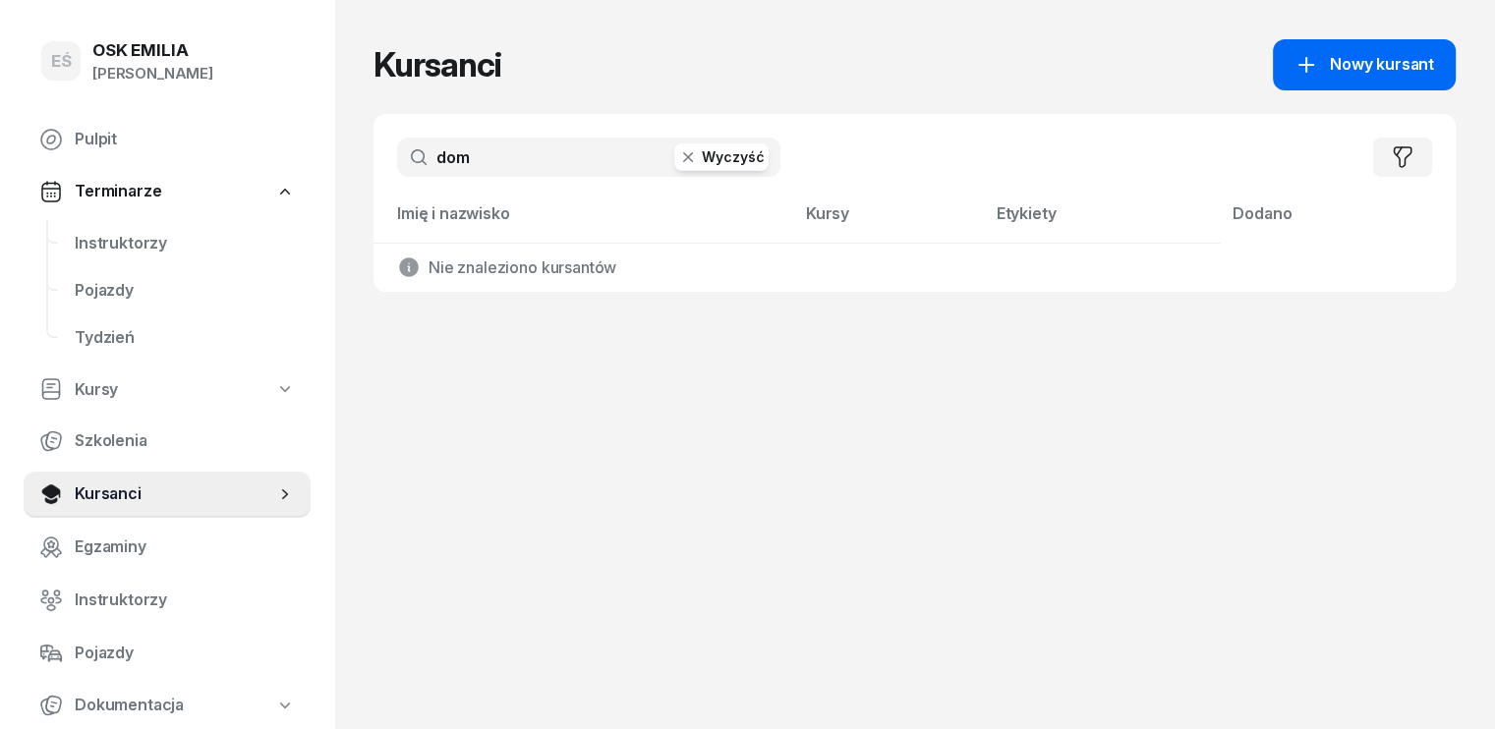
type input "dom"
click at [1427, 67] on span "Nowy kursant" at bounding box center [1382, 65] width 104 height 26
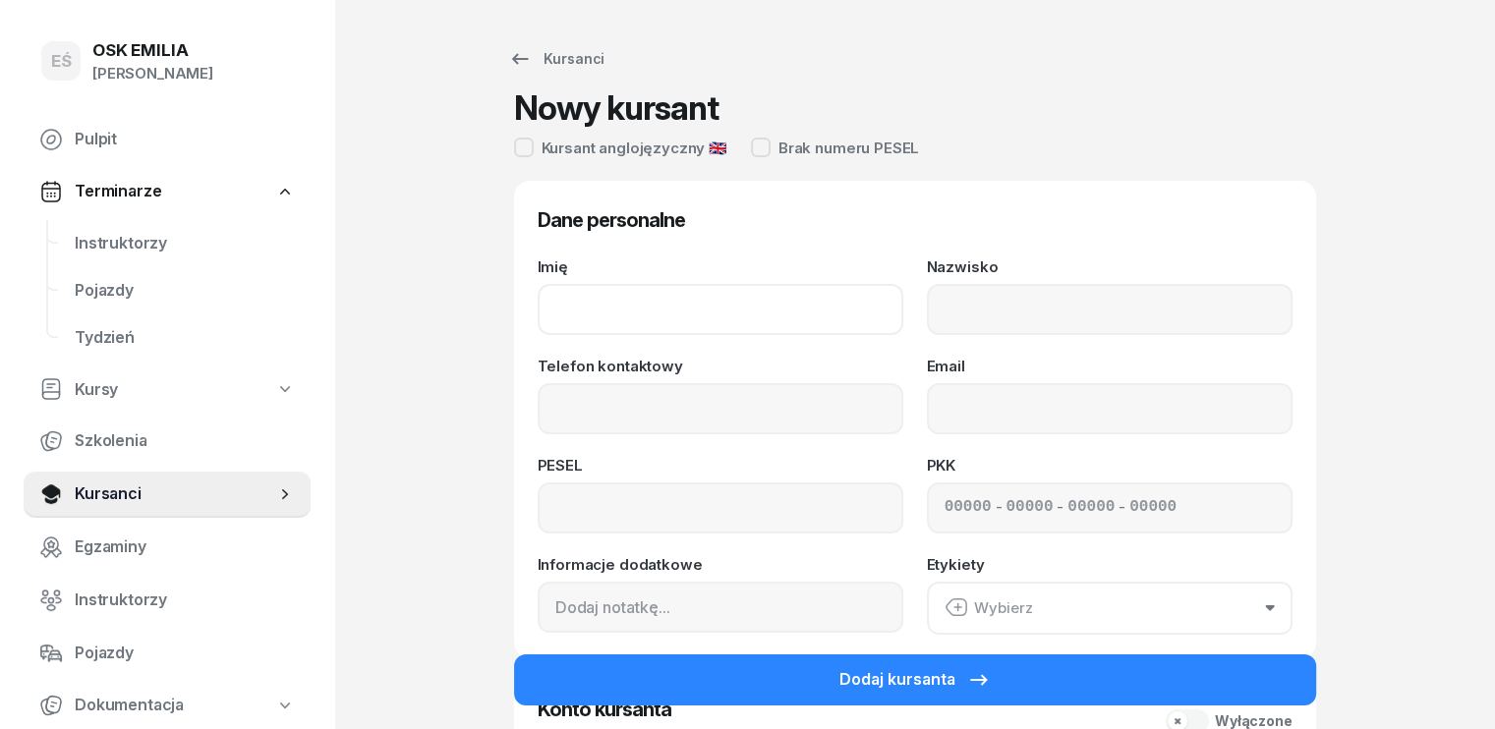
click at [654, 306] on input "Imię" at bounding box center [721, 309] width 366 height 51
type input "[PERSON_NAME]"
click at [160, 489] on span "Kursanci" at bounding box center [175, 495] width 201 height 26
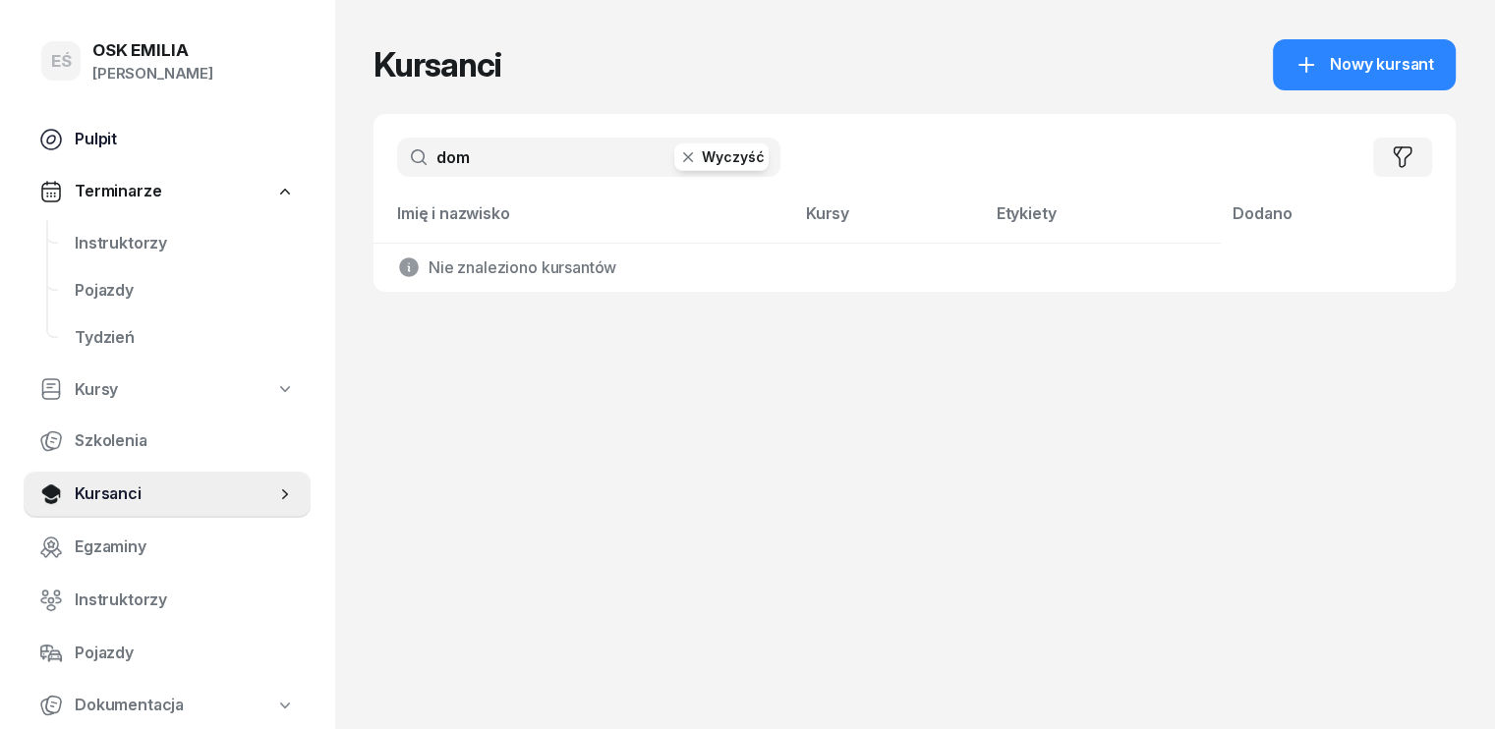
drag, startPoint x: 480, startPoint y: 161, endPoint x: 276, endPoint y: 137, distance: 205.0
click at [277, 137] on div "EŚ OSK [PERSON_NAME] [PERSON_NAME] Śniedziewska Pulpit Terminarze Instruktorzy …" at bounding box center [747, 364] width 1495 height 729
type input "l"
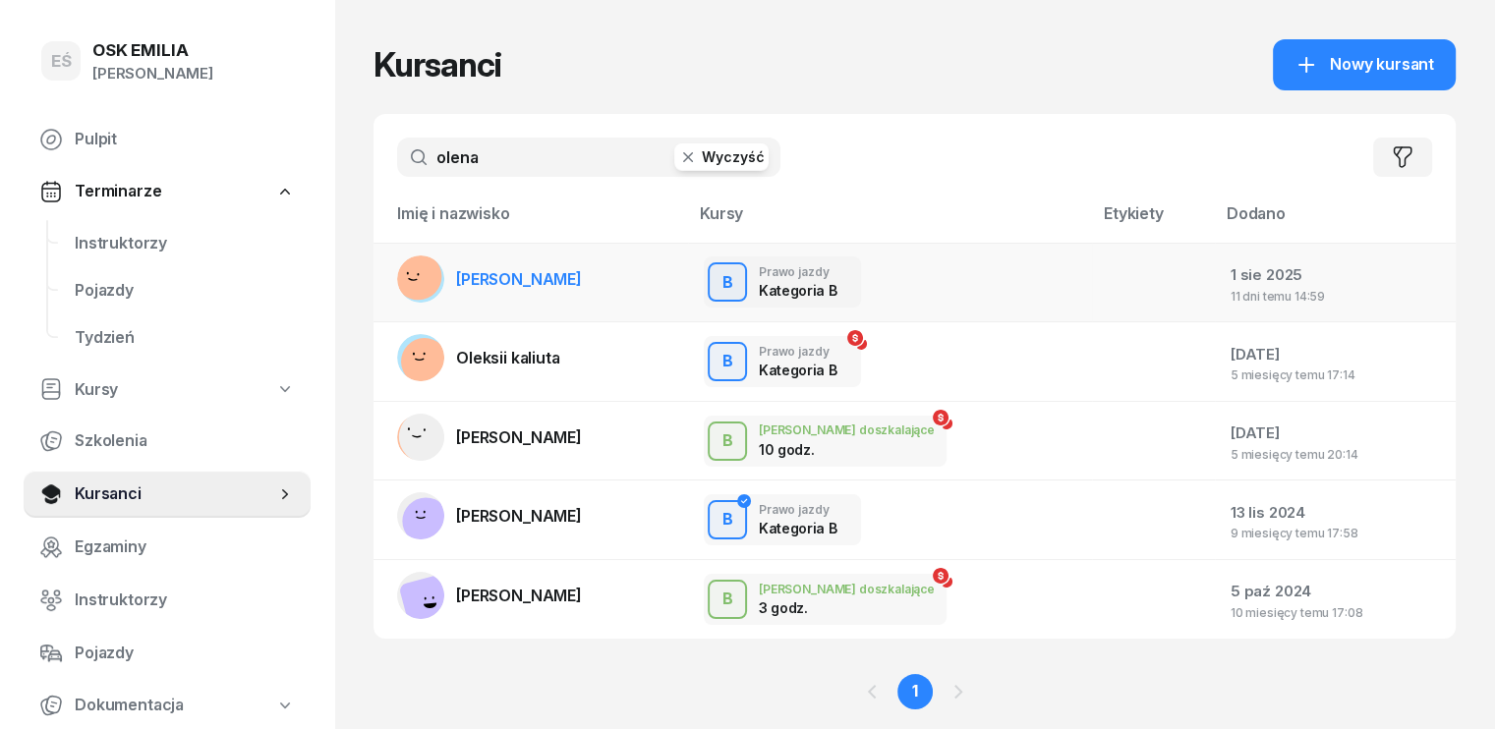
type input "olena"
click at [457, 284] on span "[PERSON_NAME]" at bounding box center [519, 279] width 126 height 20
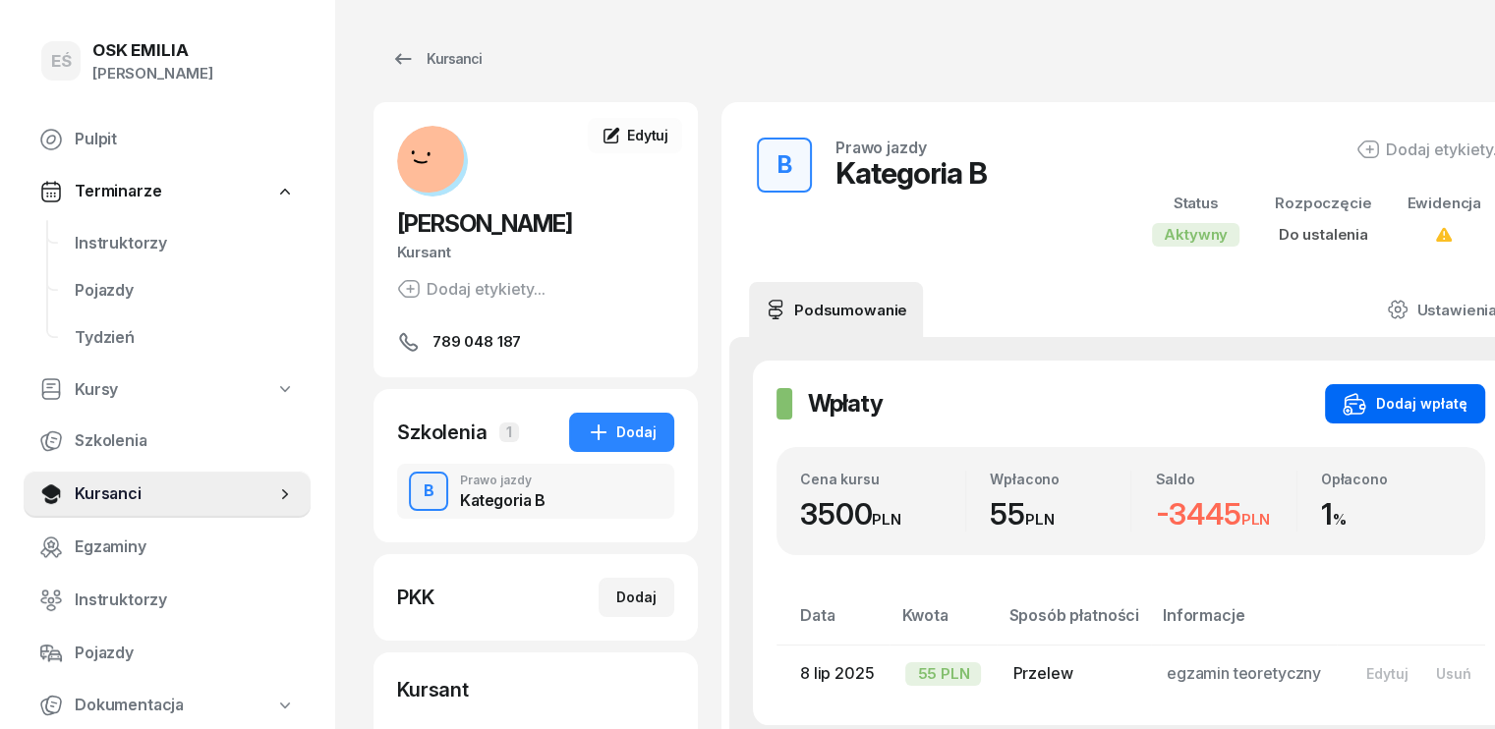
click at [1369, 400] on div "Dodaj wpłatę" at bounding box center [1405, 404] width 125 height 24
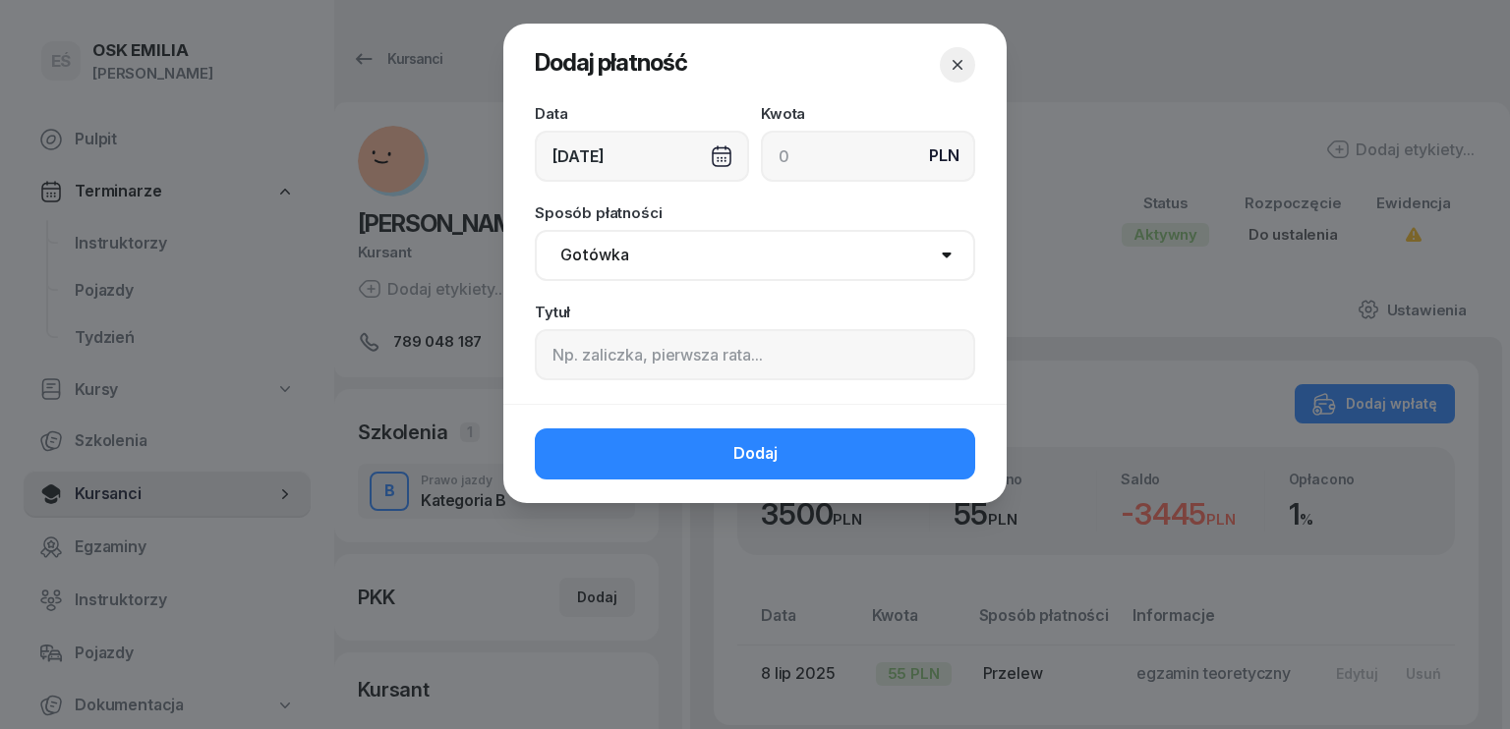
click at [595, 152] on div "[DATE]" at bounding box center [642, 156] width 214 height 51
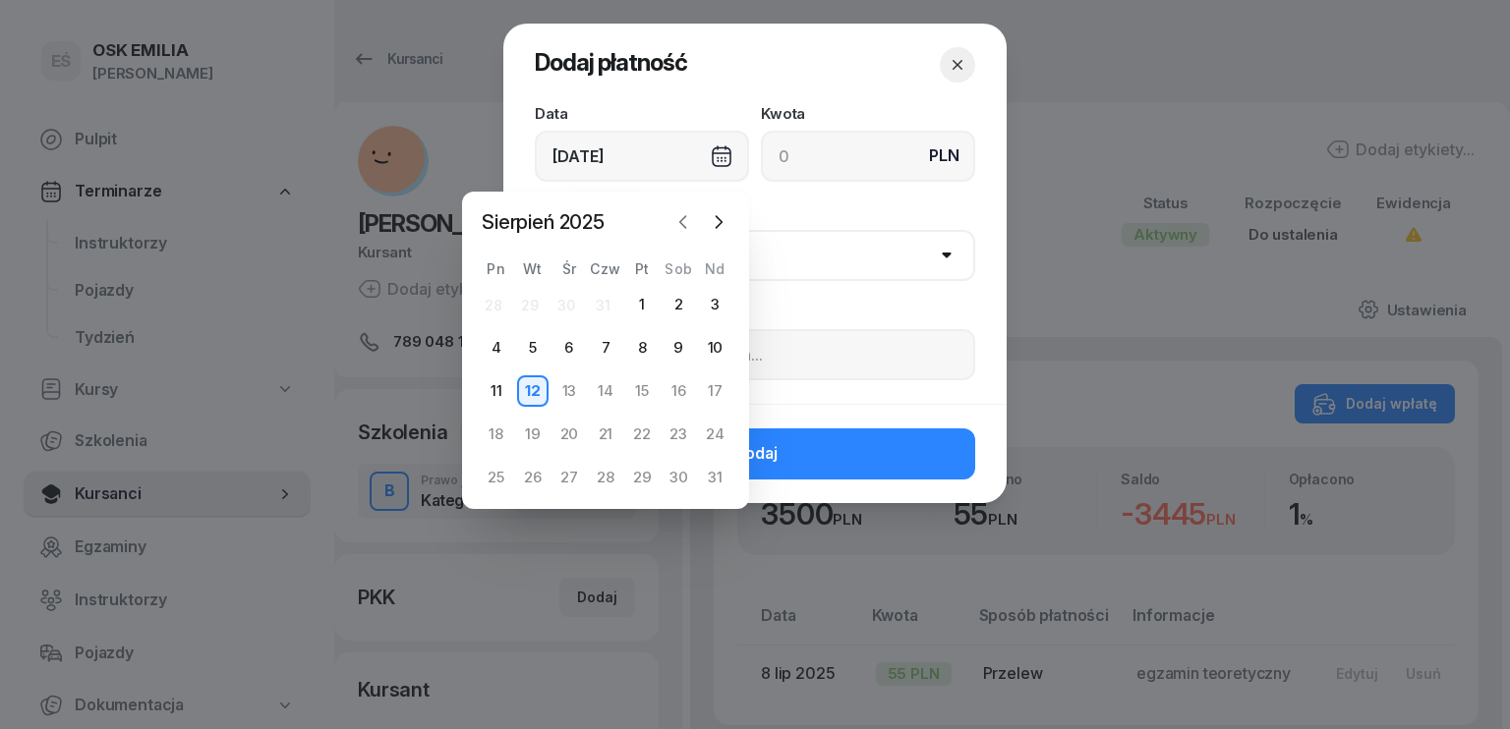
click at [684, 230] on icon "button" at bounding box center [683, 222] width 20 height 20
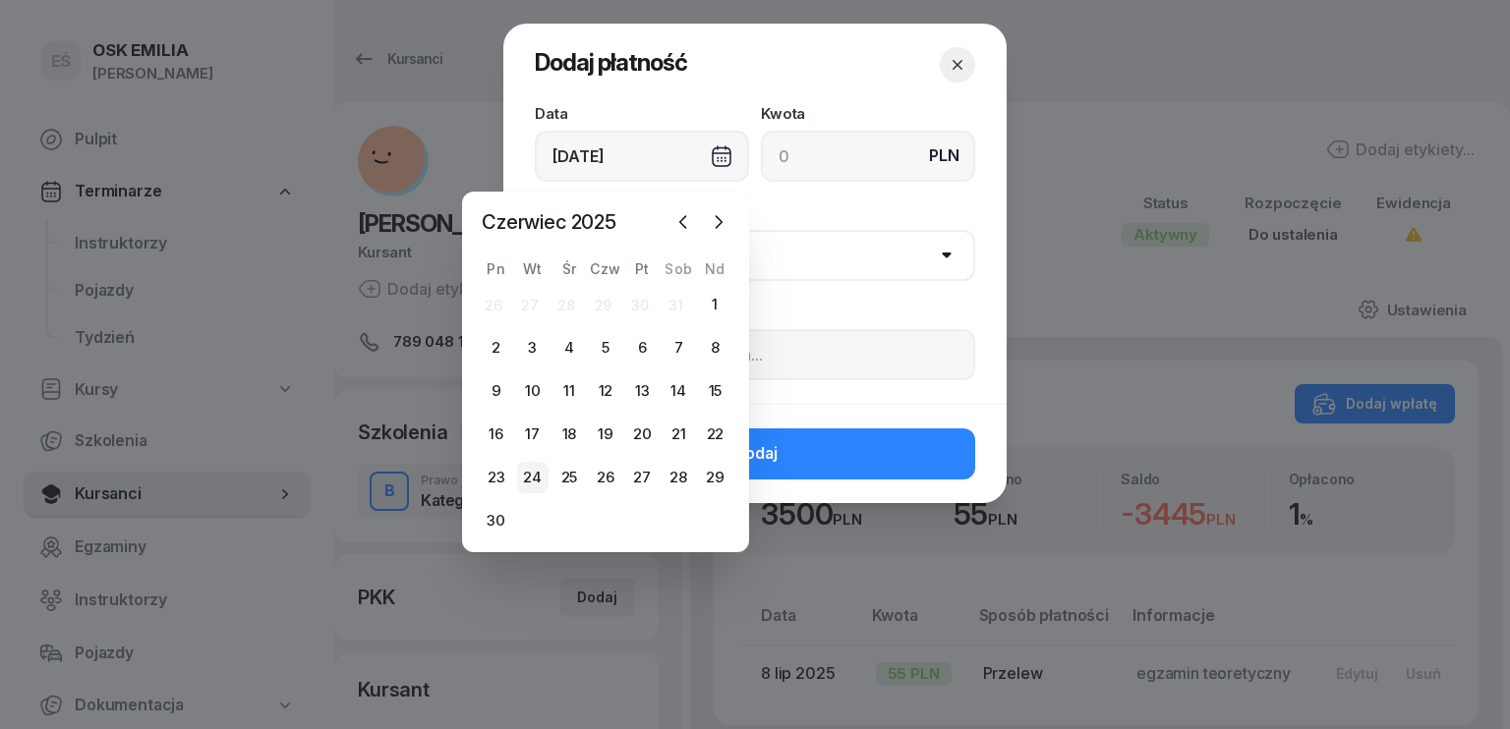
drag, startPoint x: 533, startPoint y: 483, endPoint x: 742, endPoint y: 261, distance: 305.3
click at [533, 482] on div "24" at bounding box center [532, 477] width 31 height 31
type input "[DATE]"
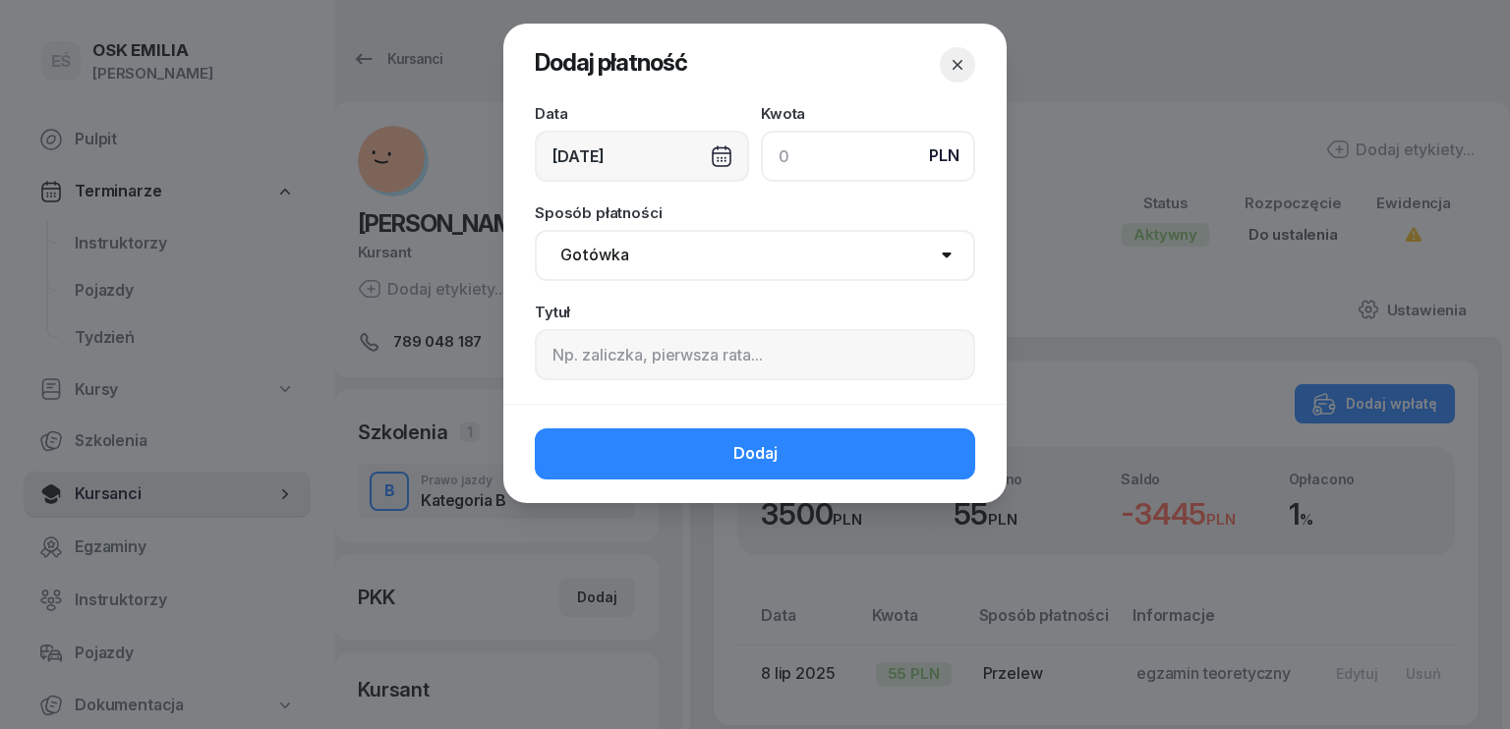
click at [821, 166] on input at bounding box center [868, 156] width 214 height 51
type input "2800"
drag, startPoint x: 749, startPoint y: 252, endPoint x: 733, endPoint y: 278, distance: 30.9
click at [749, 252] on select "Gotówka Karta Przelew Płatności online BLIK" at bounding box center [755, 255] width 440 height 51
select select "transfer"
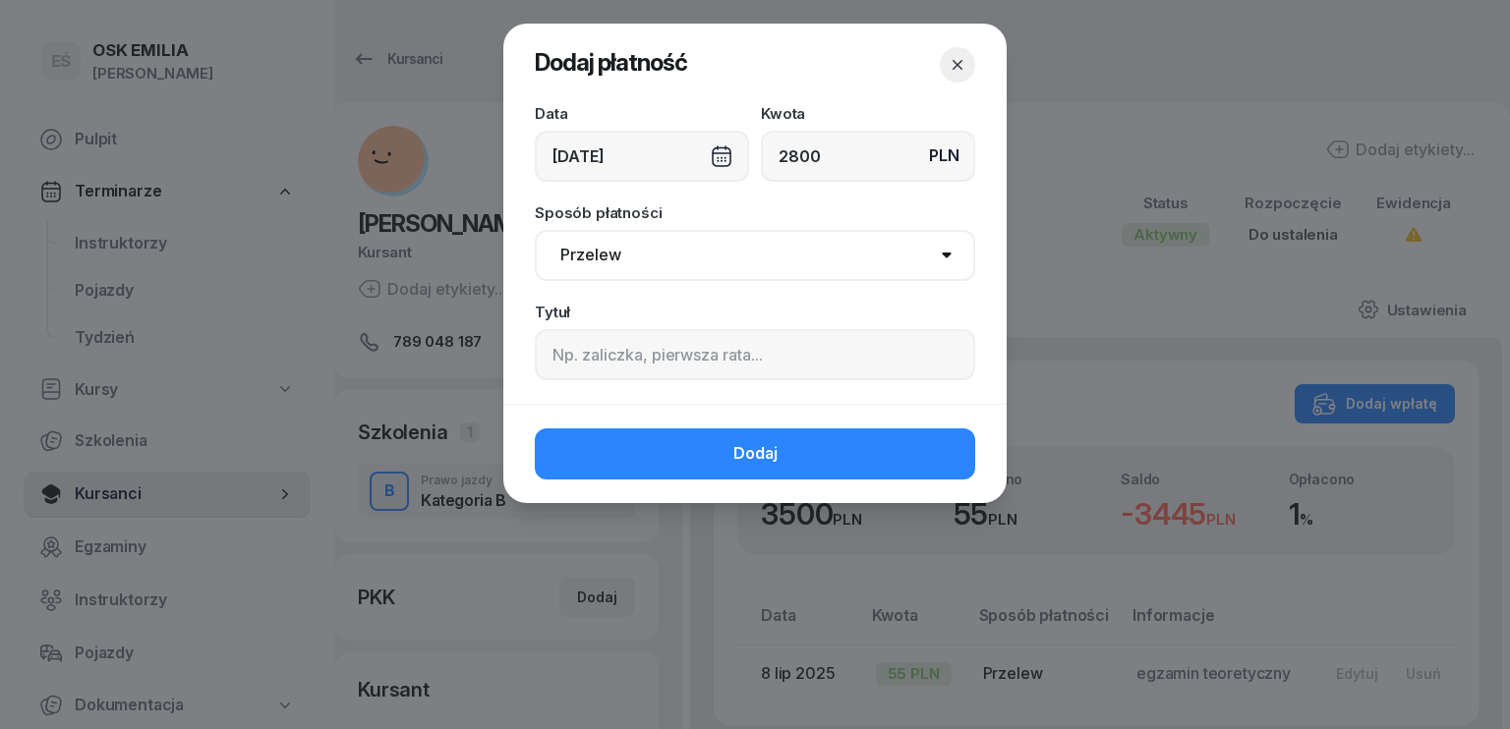
click at [535, 230] on select "Gotówka Karta Przelew Płatności online BLIK" at bounding box center [755, 255] width 440 height 51
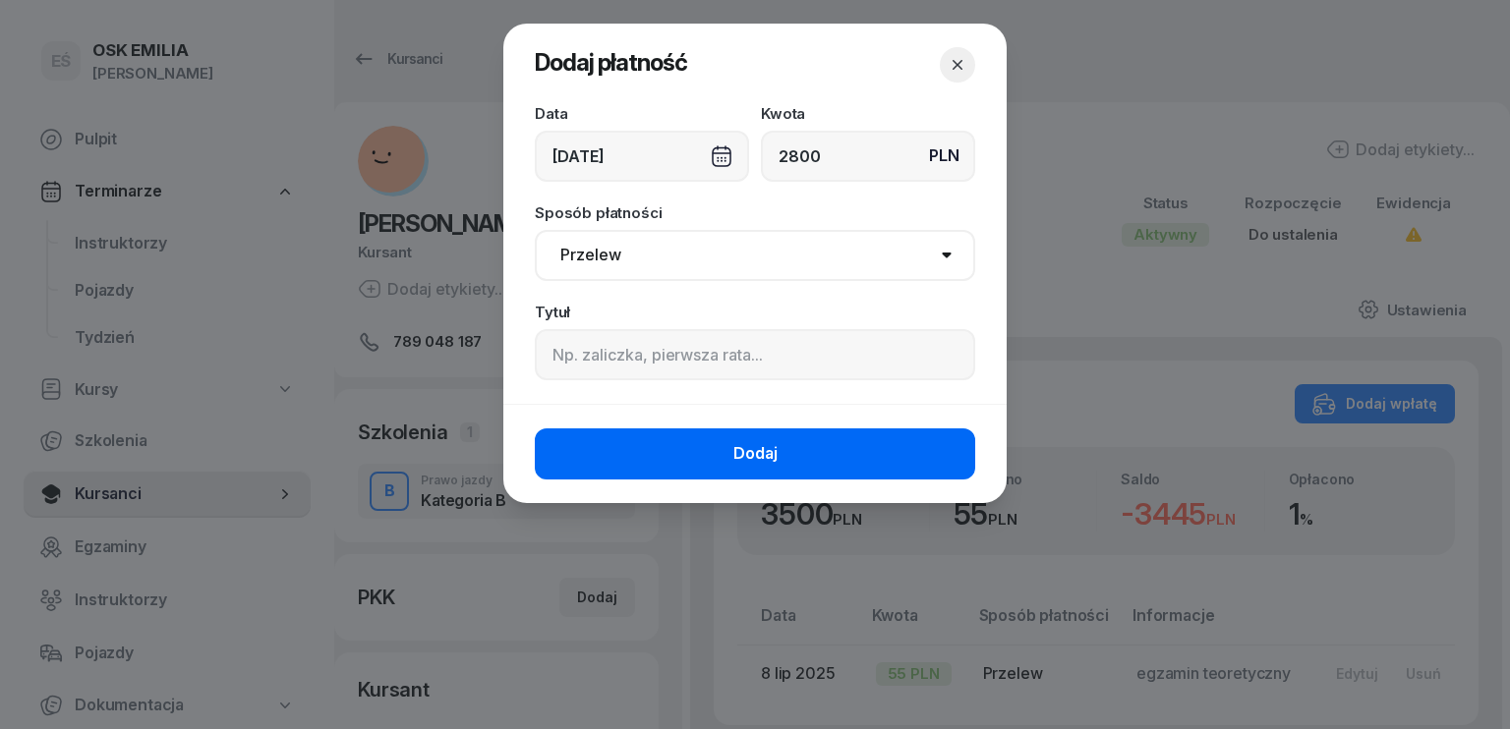
click at [692, 451] on button "Dodaj" at bounding box center [755, 454] width 440 height 51
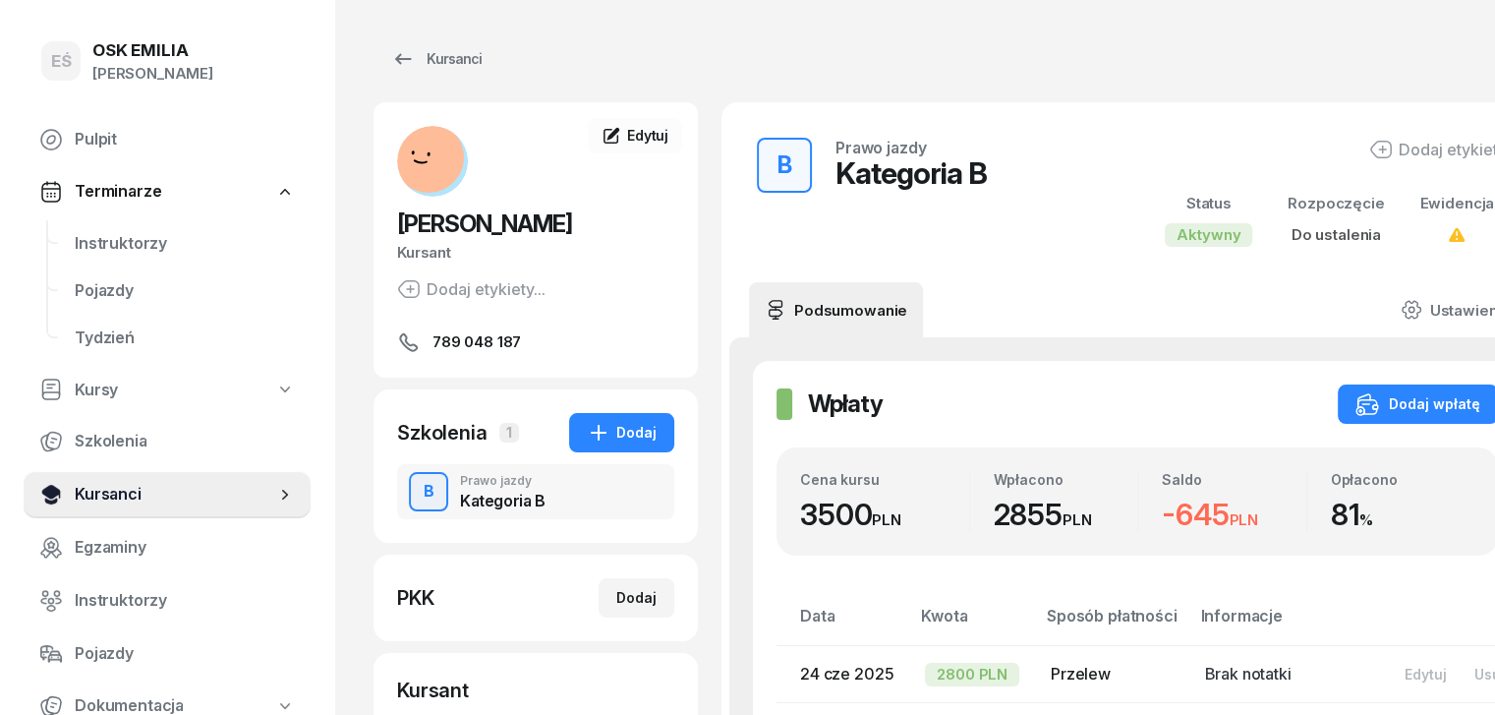
drag, startPoint x: 142, startPoint y: 506, endPoint x: 147, endPoint y: 496, distance: 11.5
click at [142, 506] on link "Kursanci" at bounding box center [167, 494] width 287 height 47
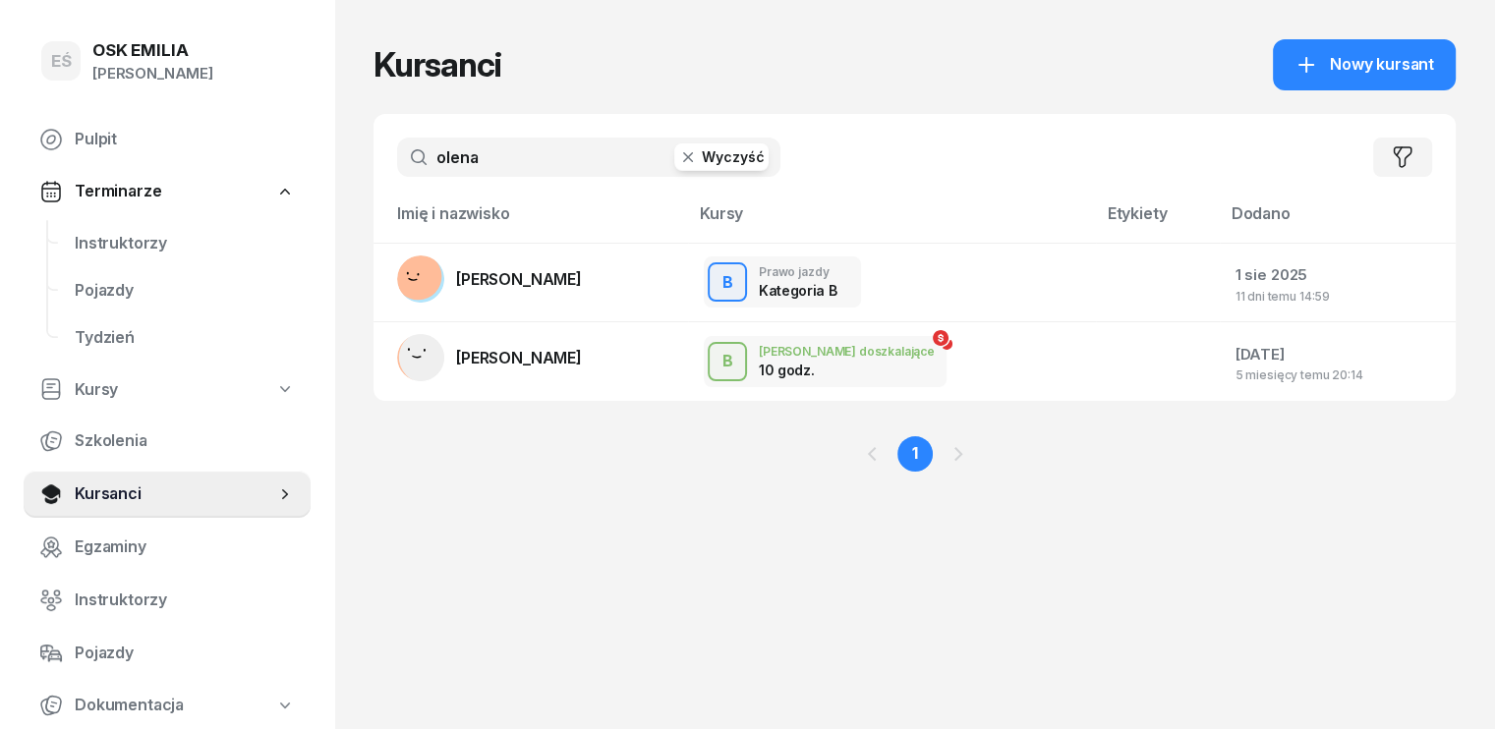
drag, startPoint x: 461, startPoint y: 152, endPoint x: 336, endPoint y: 147, distance: 125.0
click at [374, 147] on div "olena Wyczyść Filtruj" at bounding box center [915, 157] width 1082 height 87
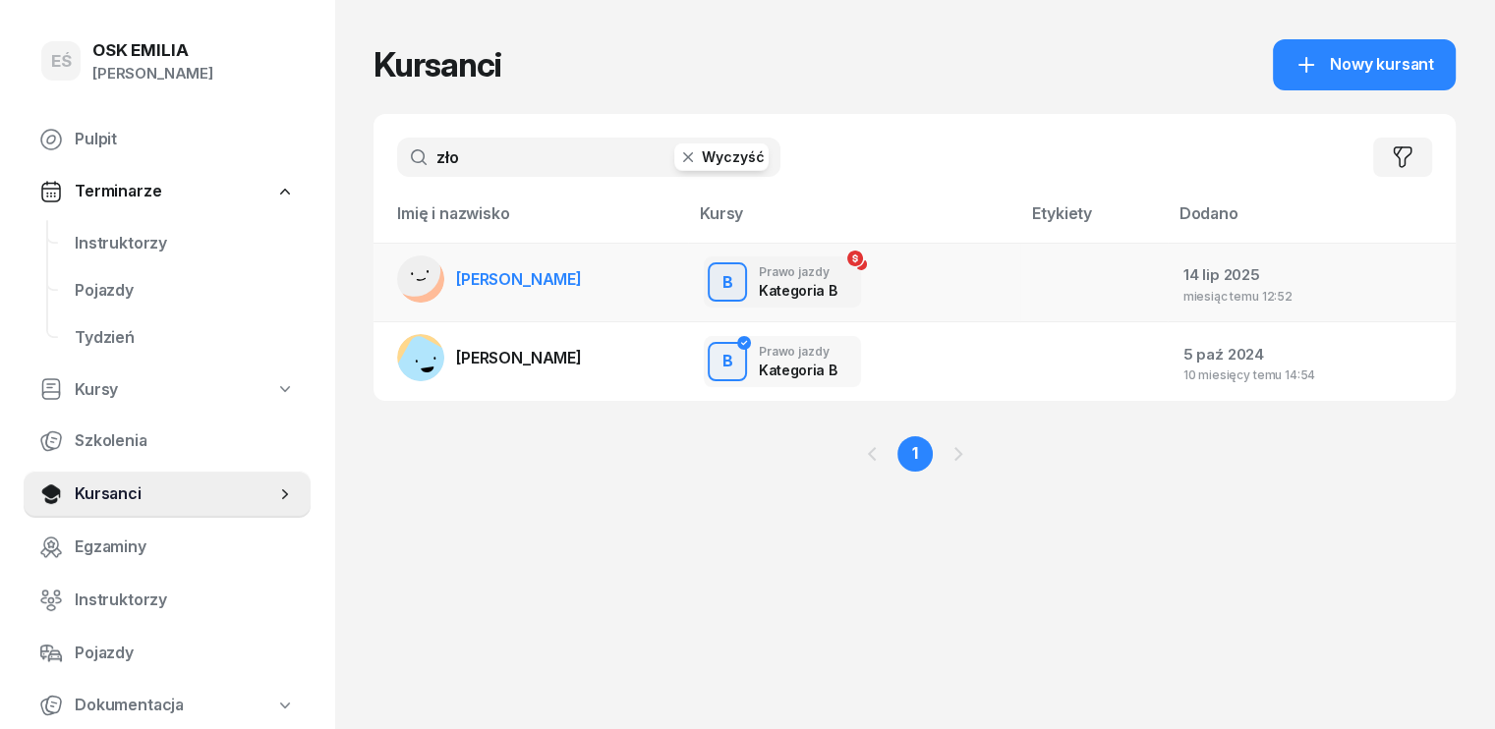
type input "zło"
click at [492, 279] on span "[PERSON_NAME]" at bounding box center [519, 279] width 126 height 20
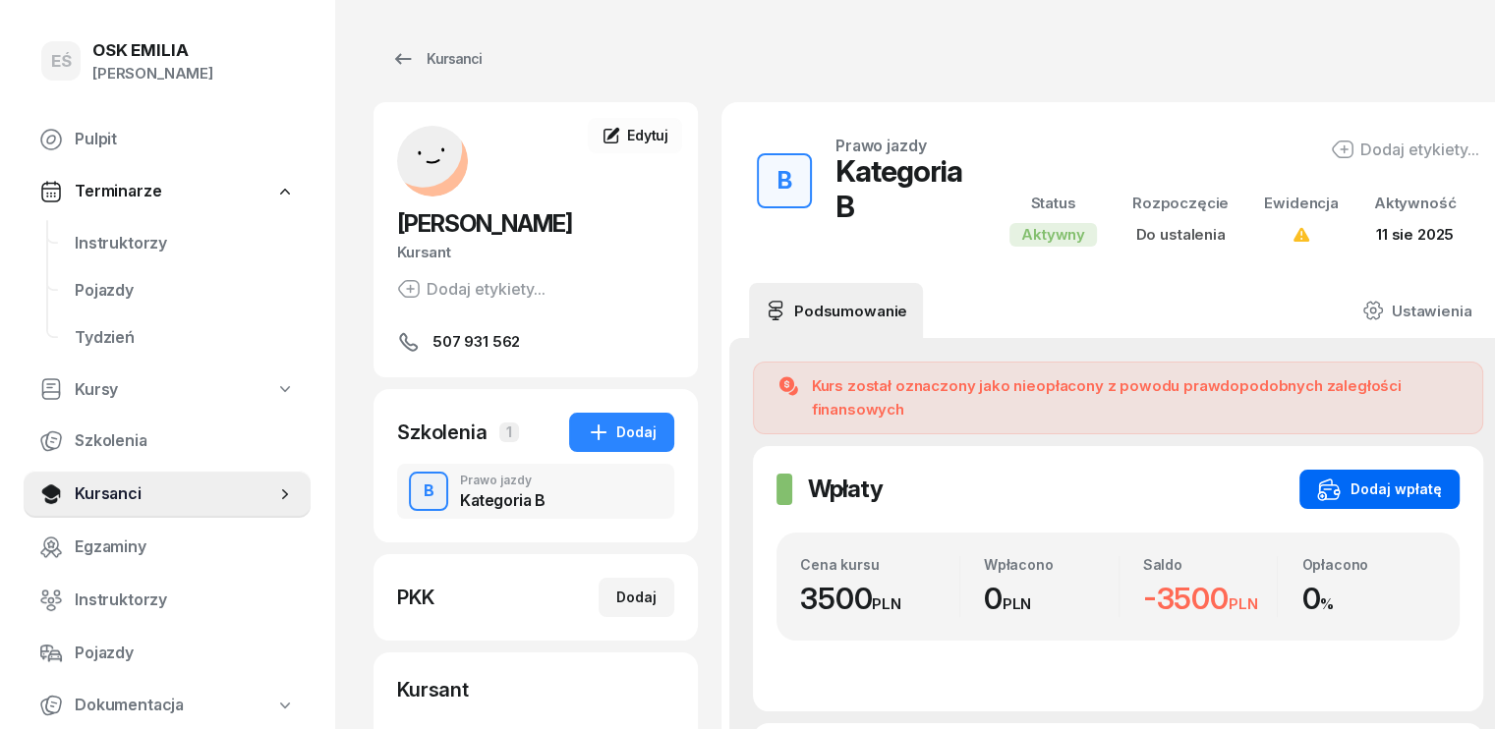
click at [1369, 478] on div "Dodaj wpłatę" at bounding box center [1379, 490] width 125 height 24
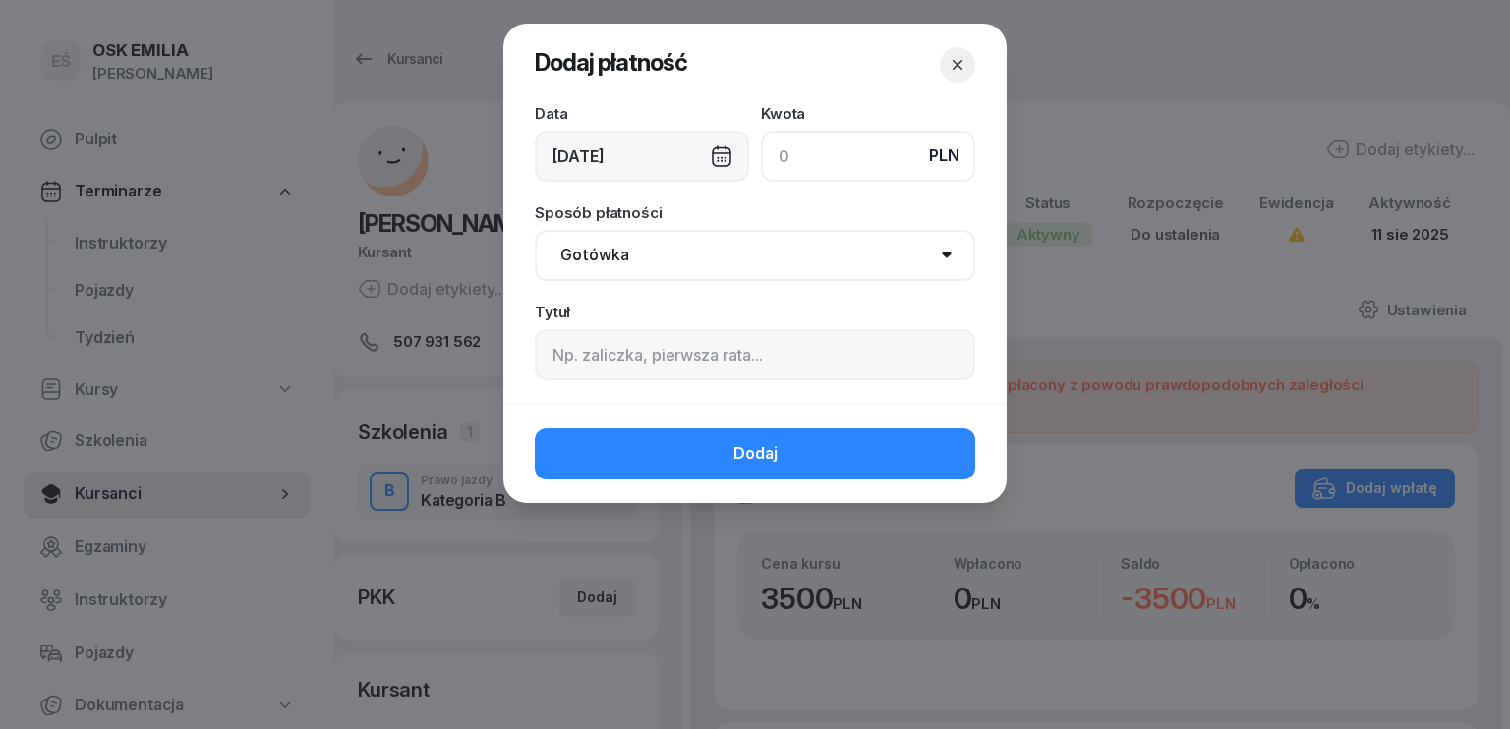
click at [809, 166] on input at bounding box center [868, 156] width 214 height 51
type input "3500"
click at [633, 147] on div "[DATE]" at bounding box center [642, 156] width 214 height 51
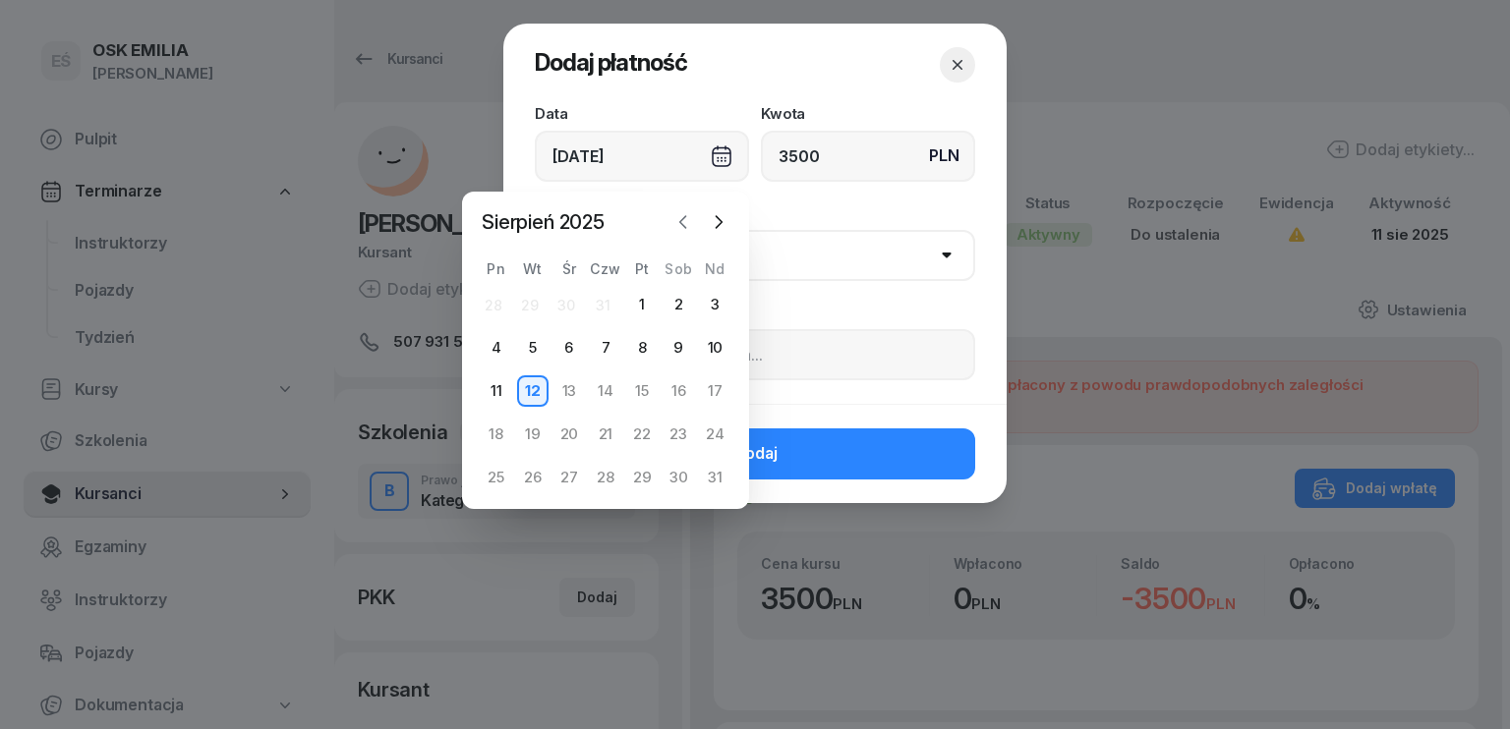
click at [679, 216] on icon "button" at bounding box center [683, 222] width 20 height 20
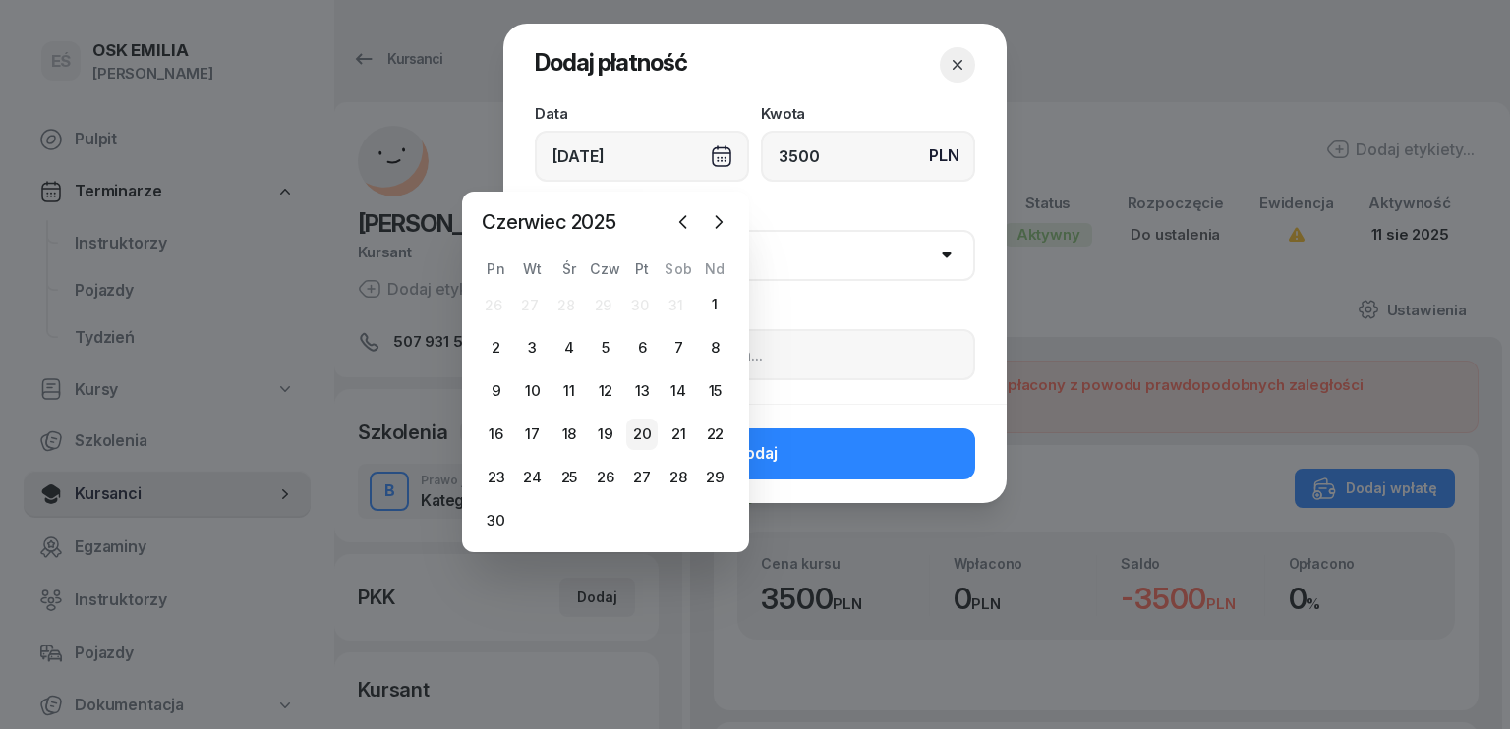
click at [645, 432] on div "20" at bounding box center [641, 434] width 31 height 31
type input "[DATE]"
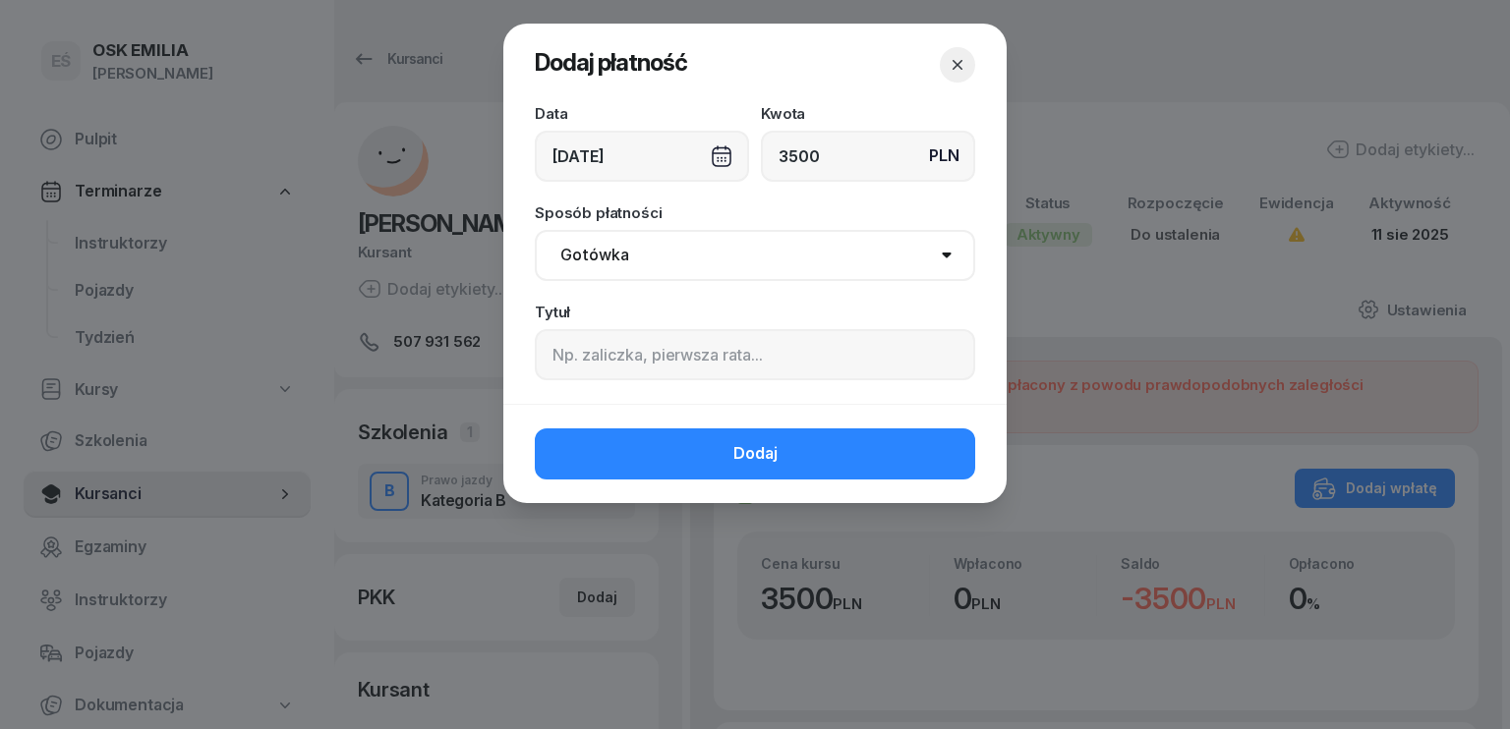
click at [695, 240] on select "Gotówka Karta Przelew Płatności online BLIK" at bounding box center [755, 255] width 440 height 51
select select "transfer"
click at [535, 230] on select "Gotówka Karta Przelew Płatności online BLIK" at bounding box center [755, 255] width 440 height 51
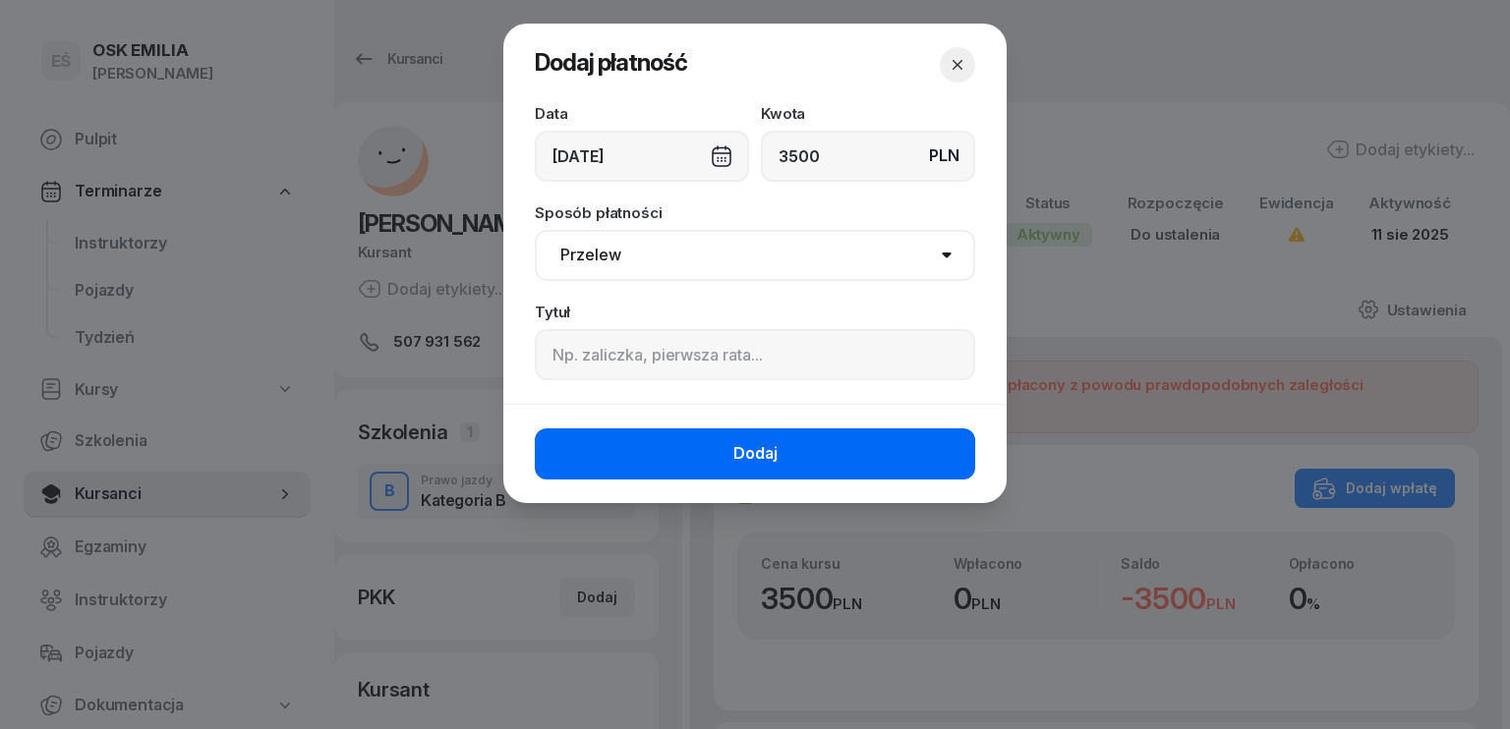
click at [688, 448] on button "Dodaj" at bounding box center [755, 454] width 440 height 51
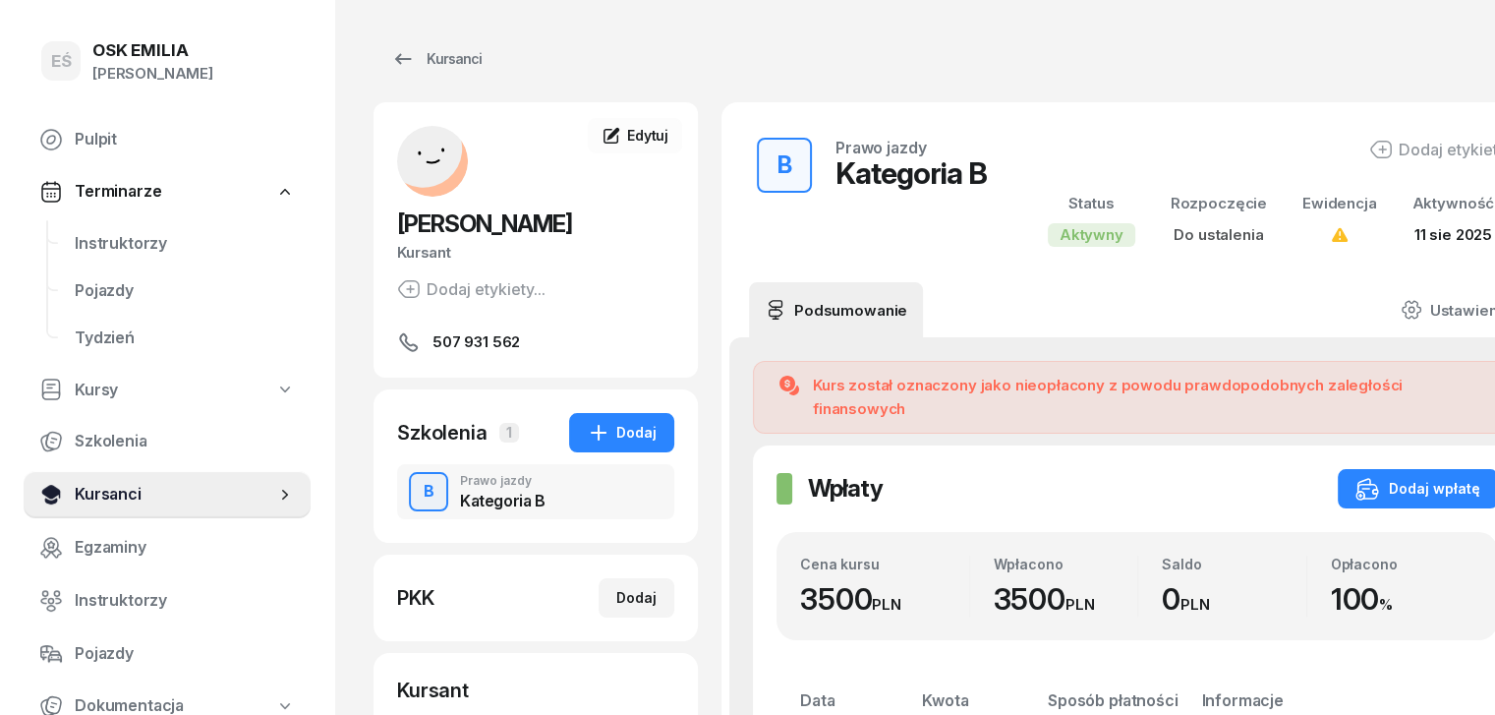
click at [156, 499] on span "Kursanci" at bounding box center [175, 495] width 201 height 26
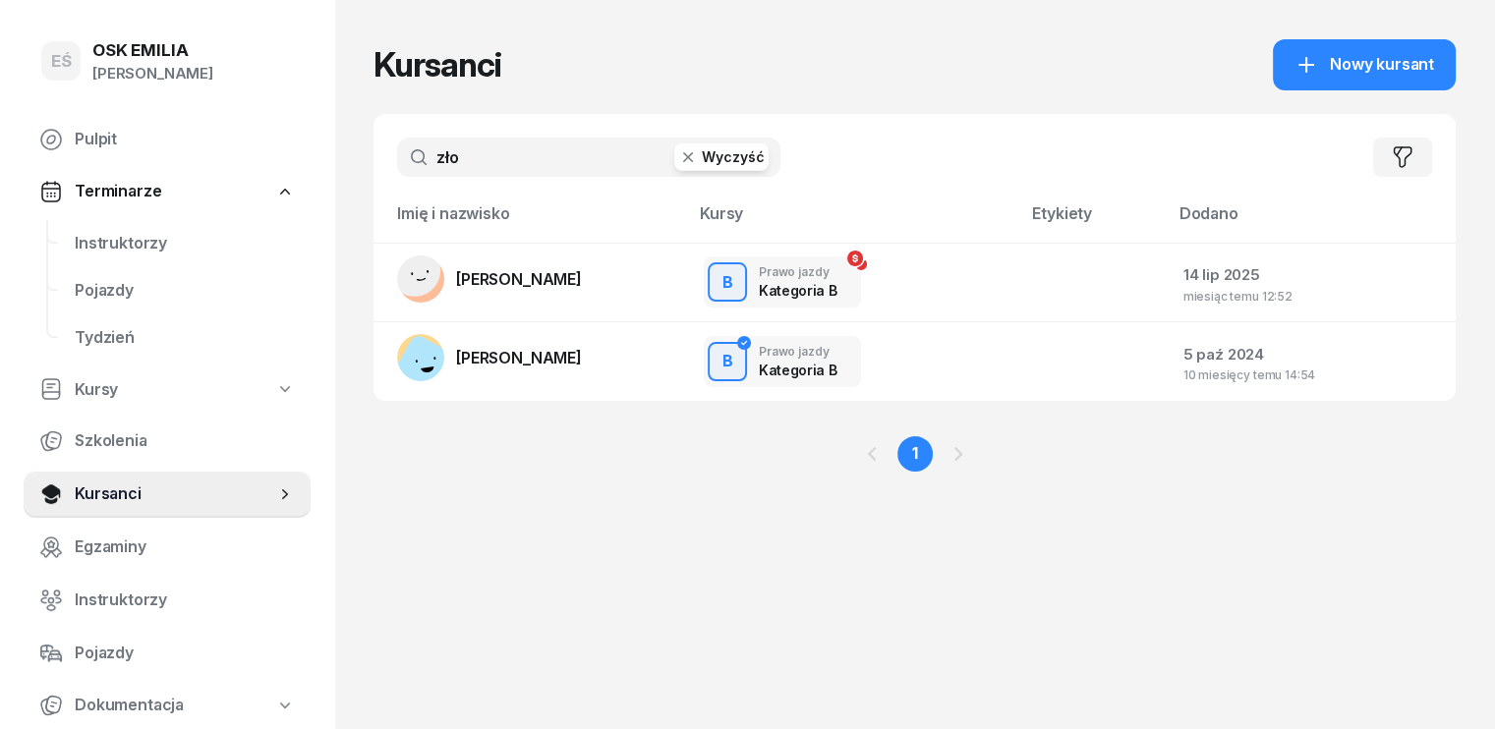
click at [485, 162] on input "zło" at bounding box center [588, 157] width 383 height 39
click at [484, 163] on input "zło" at bounding box center [588, 157] width 383 height 39
drag, startPoint x: 471, startPoint y: 162, endPoint x: 191, endPoint y: 147, distance: 280.6
click at [209, 151] on div "EŚ OSK [PERSON_NAME] [PERSON_NAME] Śniedziewska Pulpit Terminarze Instruktorzy …" at bounding box center [747, 364] width 1495 height 729
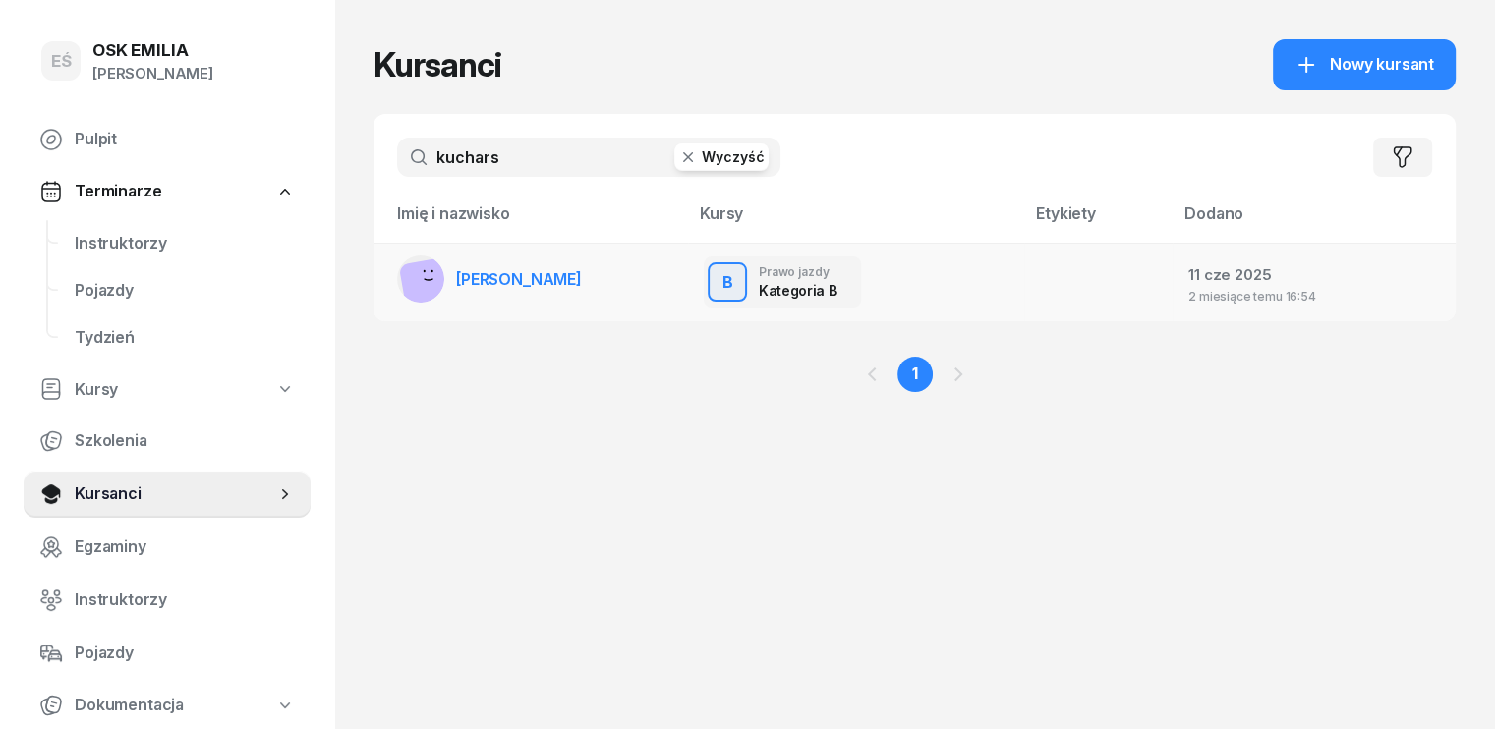
type input "kuchars"
click at [456, 283] on span "[PERSON_NAME]" at bounding box center [519, 279] width 126 height 20
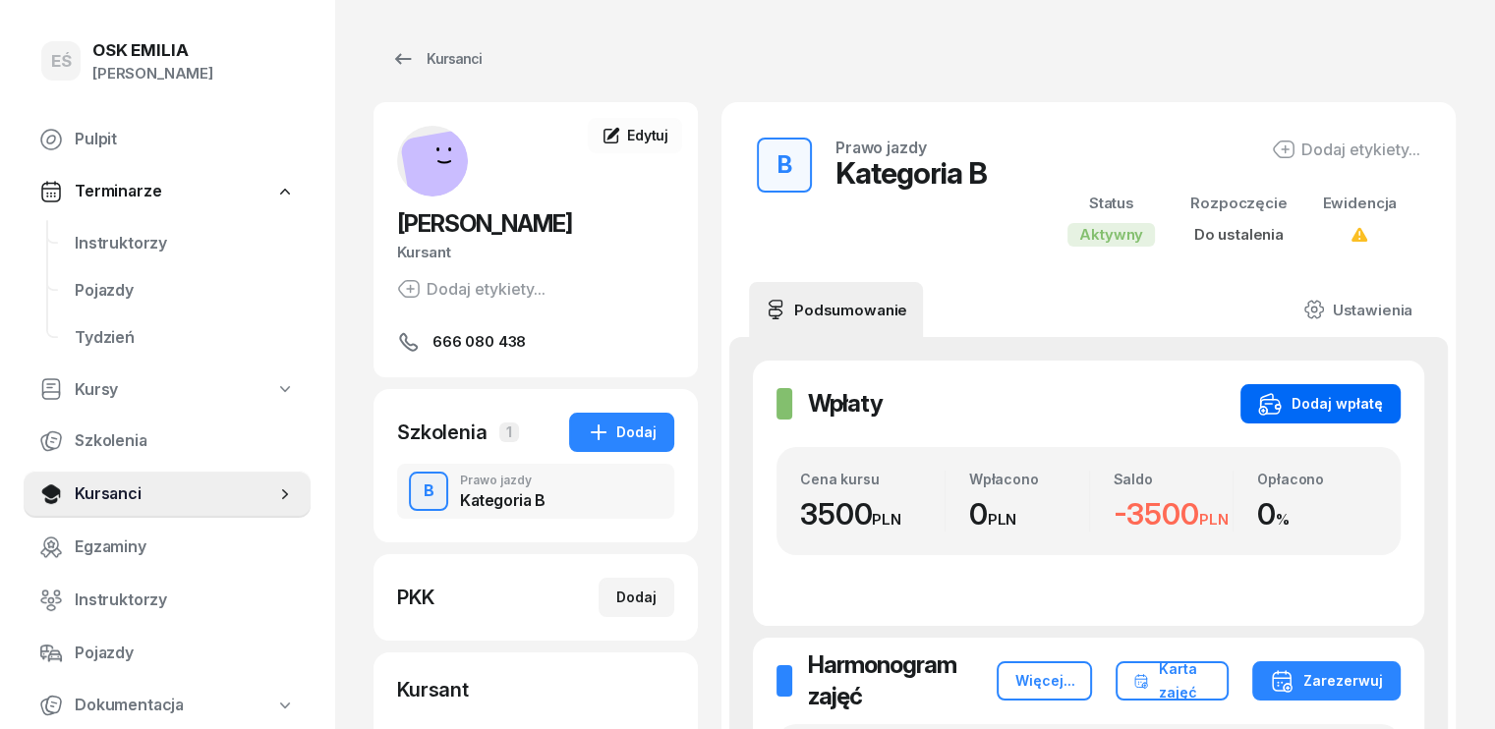
click at [1350, 407] on div "Dodaj wpłatę" at bounding box center [1320, 404] width 125 height 24
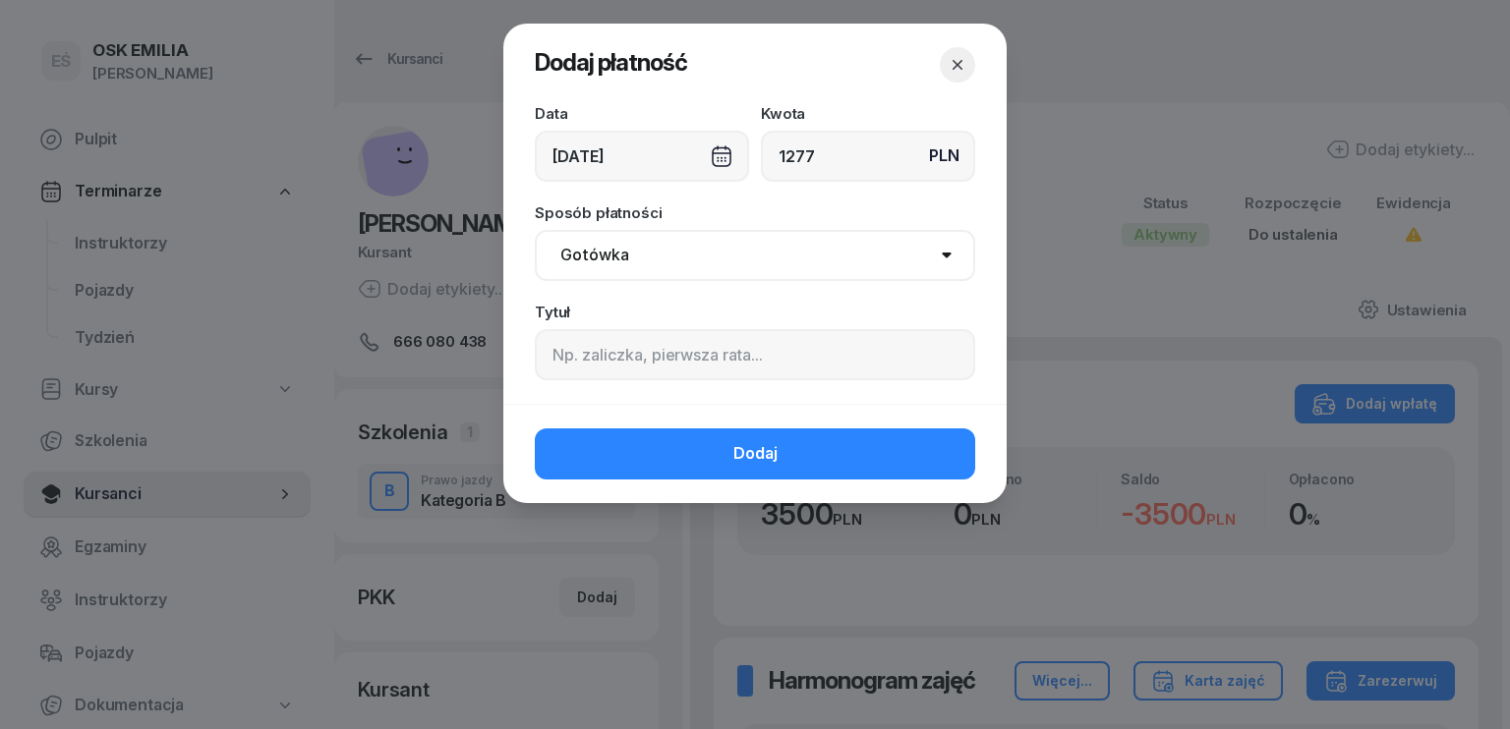
type input "1277"
click at [625, 154] on div "[DATE]" at bounding box center [642, 156] width 214 height 51
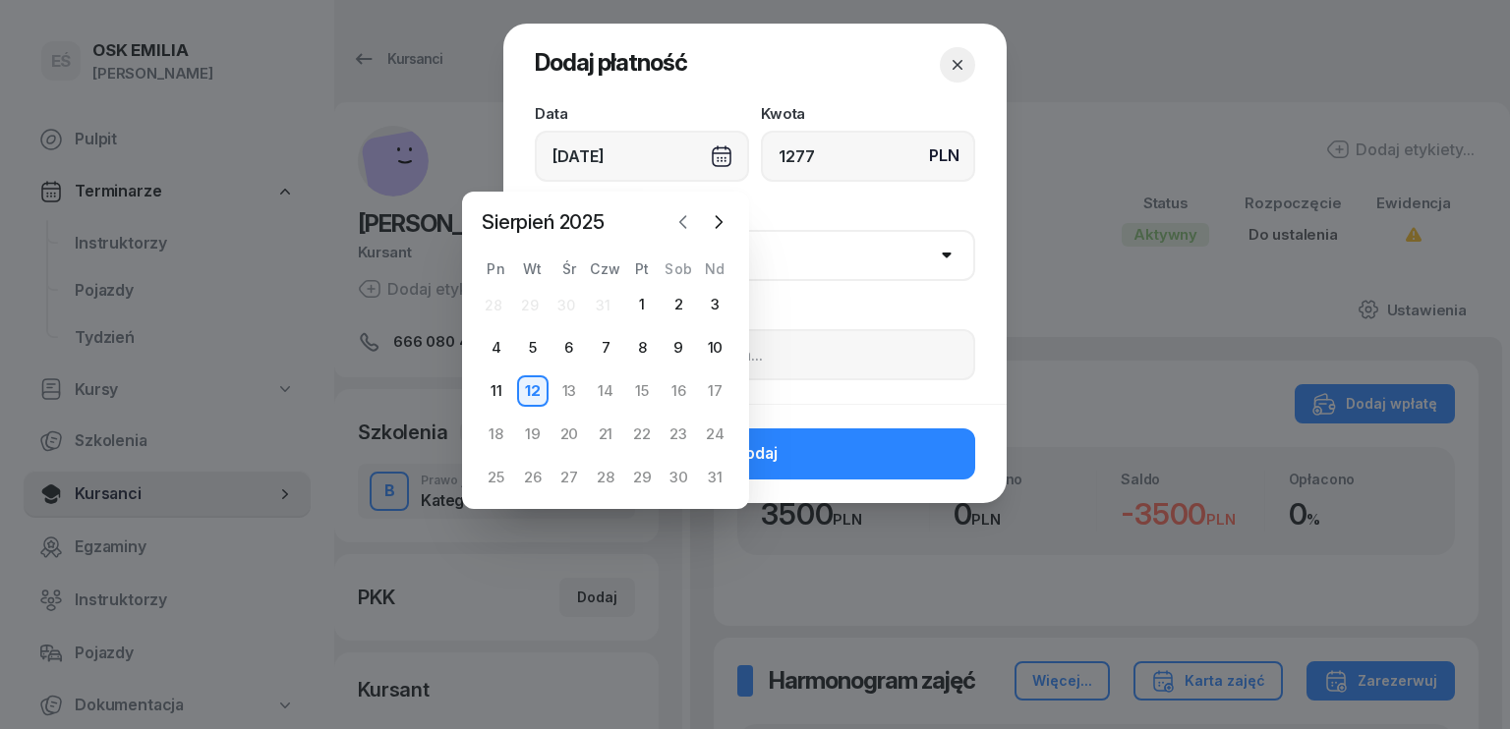
click at [682, 223] on icon "button" at bounding box center [683, 222] width 6 height 12
click at [688, 218] on icon "button" at bounding box center [683, 222] width 20 height 20
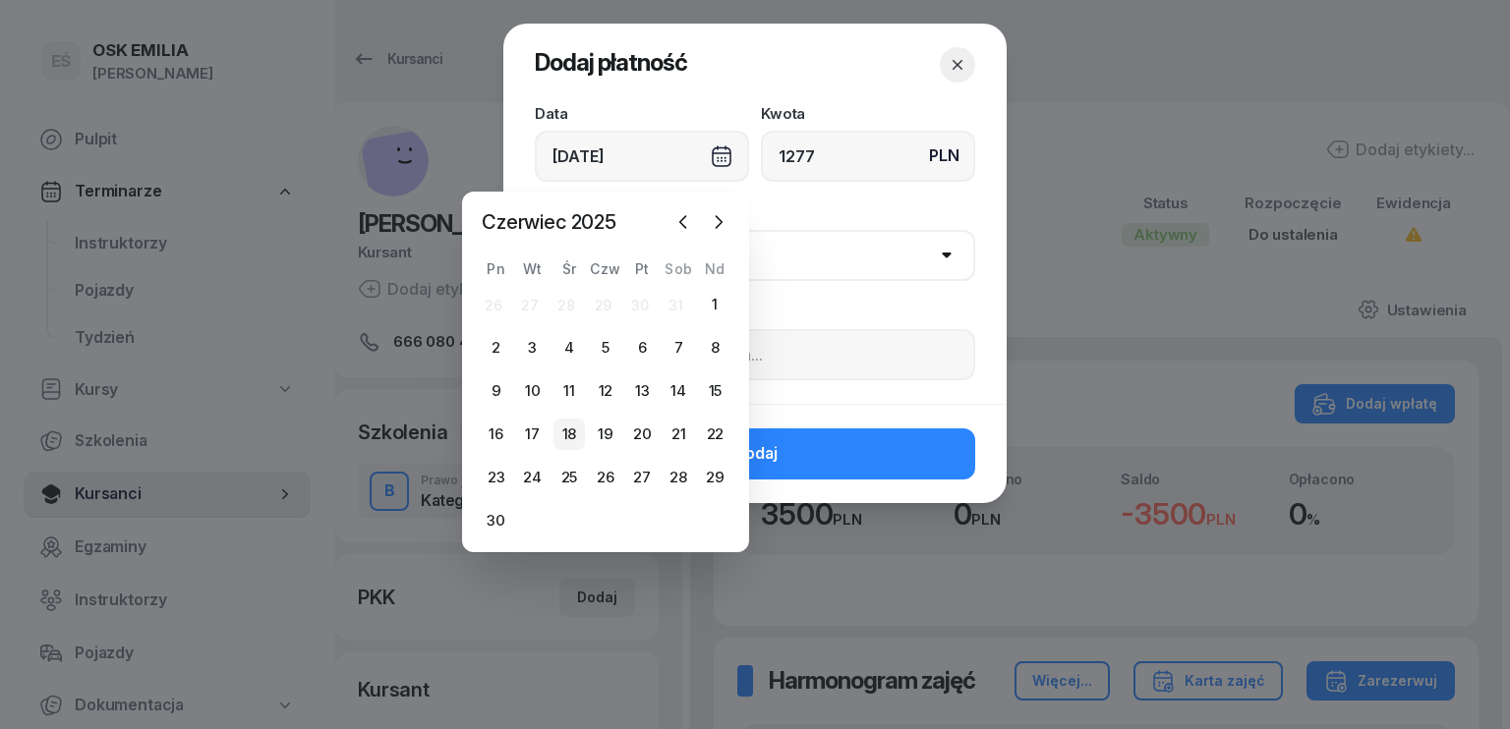
click at [572, 434] on div "18" at bounding box center [568, 434] width 31 height 31
type input "[DATE]"
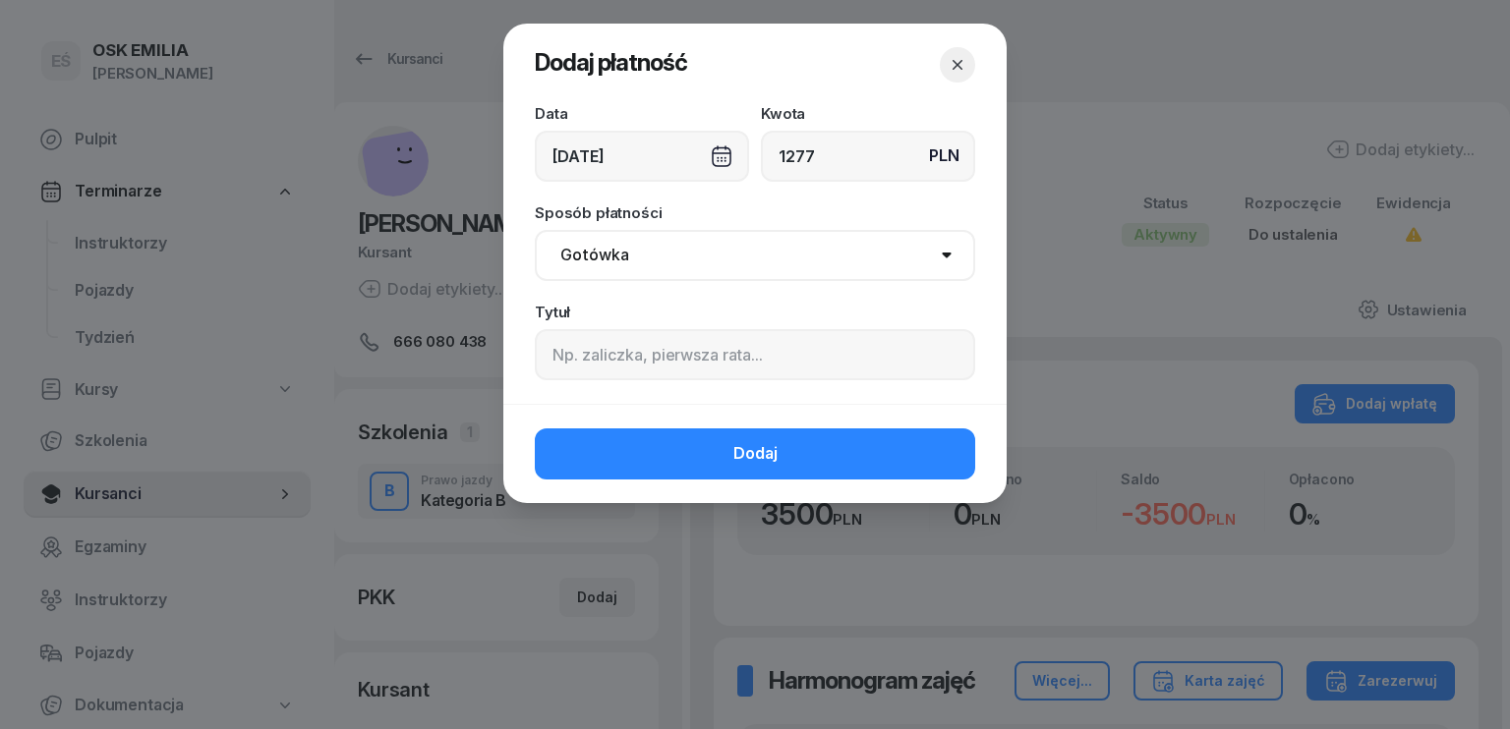
drag, startPoint x: 659, startPoint y: 261, endPoint x: 659, endPoint y: 277, distance: 16.7
click at [659, 261] on select "Gotówka Karta Przelew Płatności online BLIK" at bounding box center [755, 255] width 440 height 51
select select "transfer"
click at [535, 230] on select "Gotówka Karta Przelew Płatności online BLIK" at bounding box center [755, 255] width 440 height 51
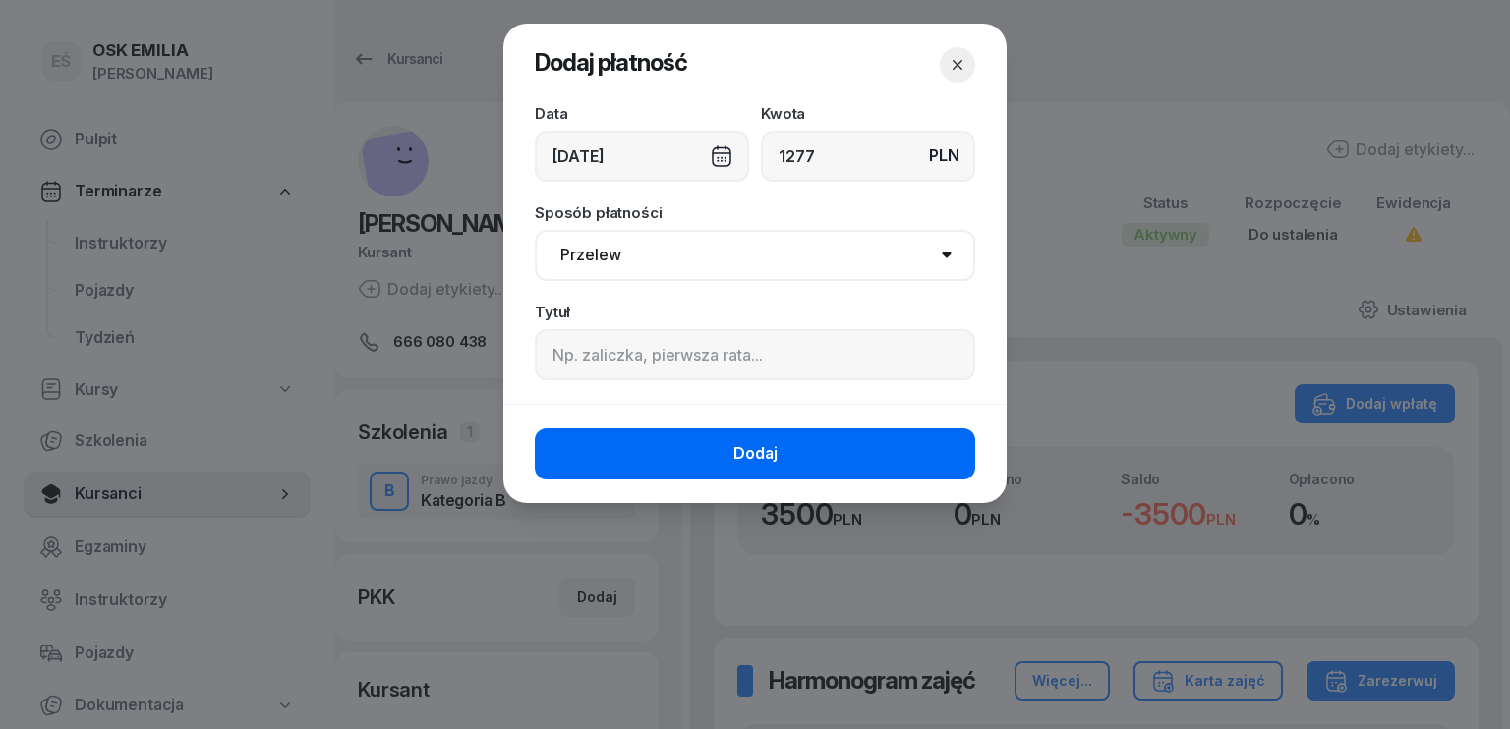
click at [701, 446] on button "Dodaj" at bounding box center [755, 454] width 440 height 51
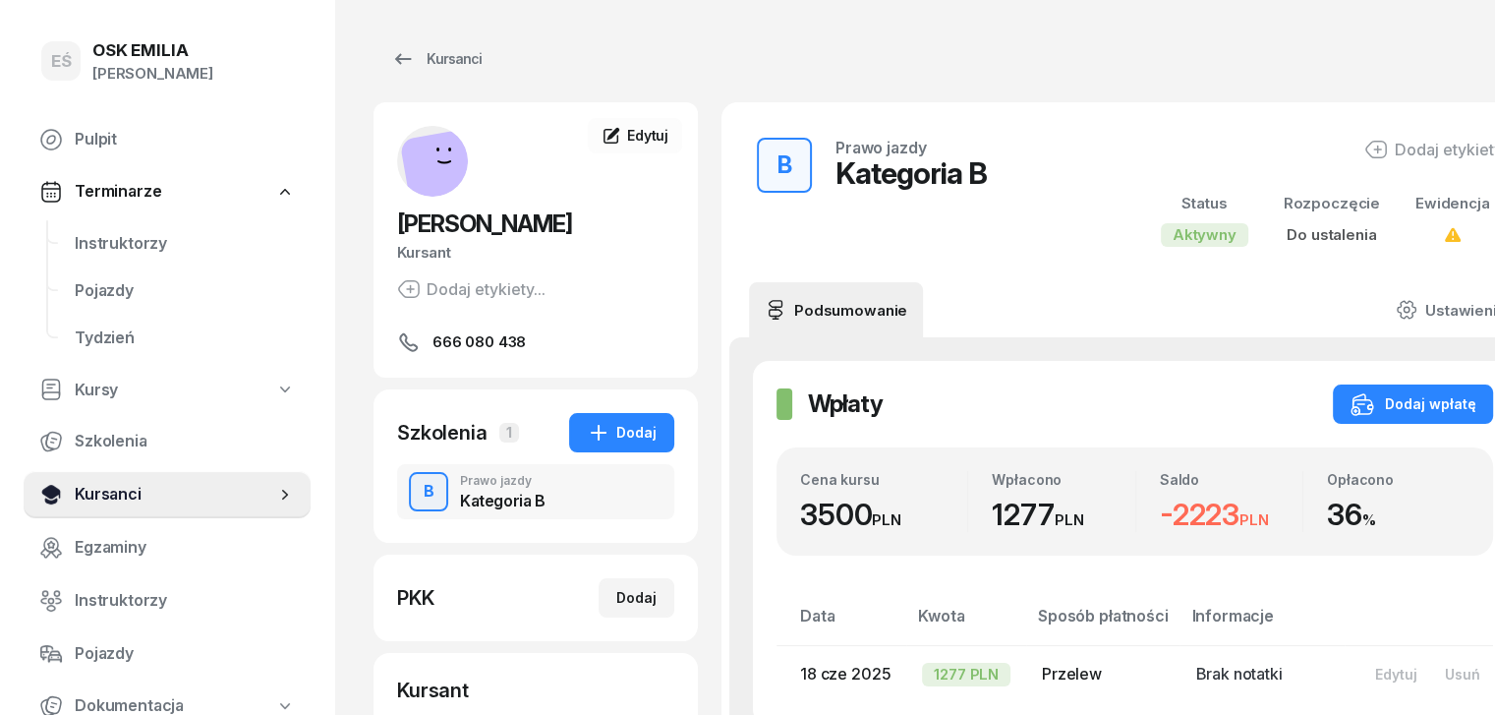
click at [154, 495] on span "Kursanci" at bounding box center [175, 495] width 201 height 26
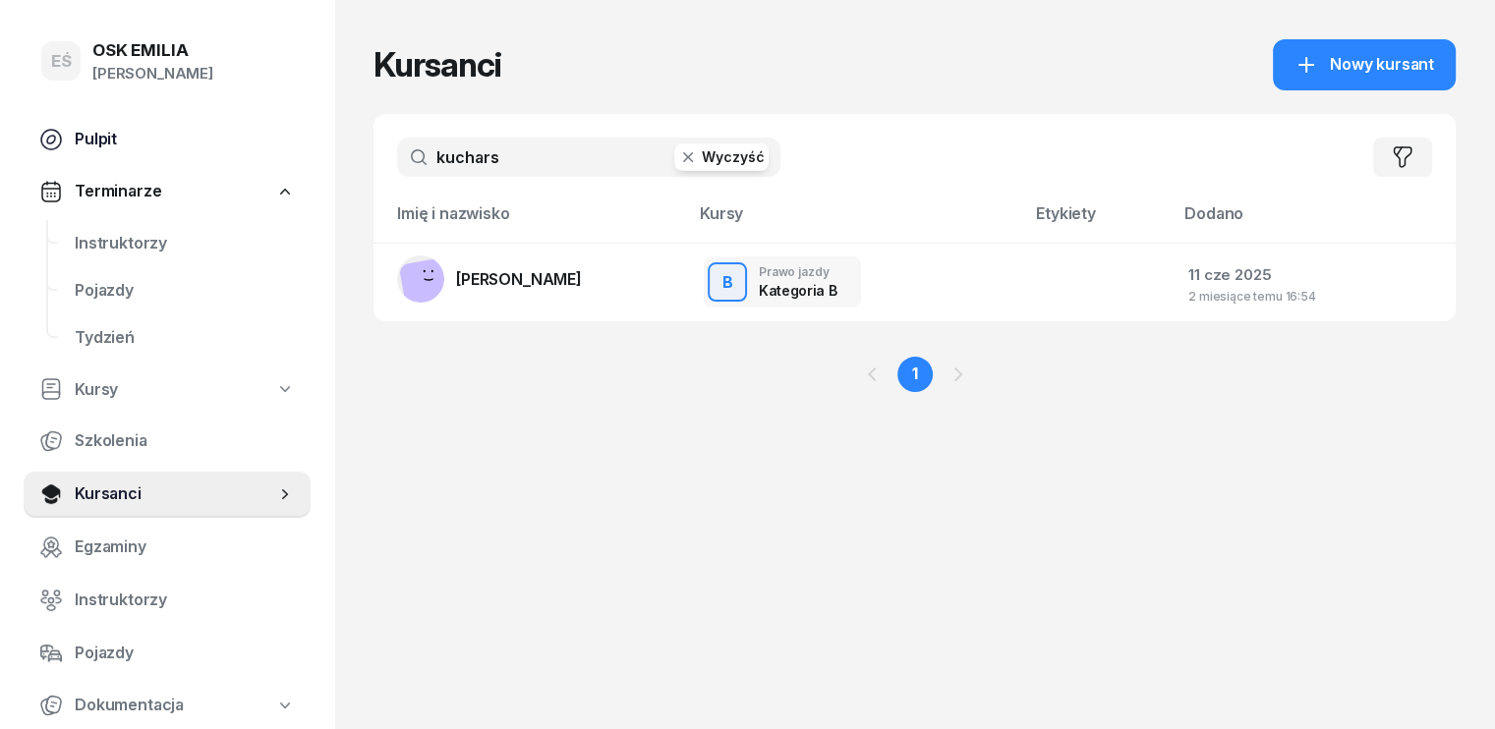
drag, startPoint x: 505, startPoint y: 156, endPoint x: 278, endPoint y: 152, distance: 227.1
click at [266, 144] on div "EŚ OSK [PERSON_NAME] [PERSON_NAME] Śniedziewska Pulpit Terminarze Instruktorzy …" at bounding box center [747, 364] width 1495 height 729
type input "usma"
click at [488, 270] on span "[PERSON_NAME]" at bounding box center [519, 279] width 126 height 20
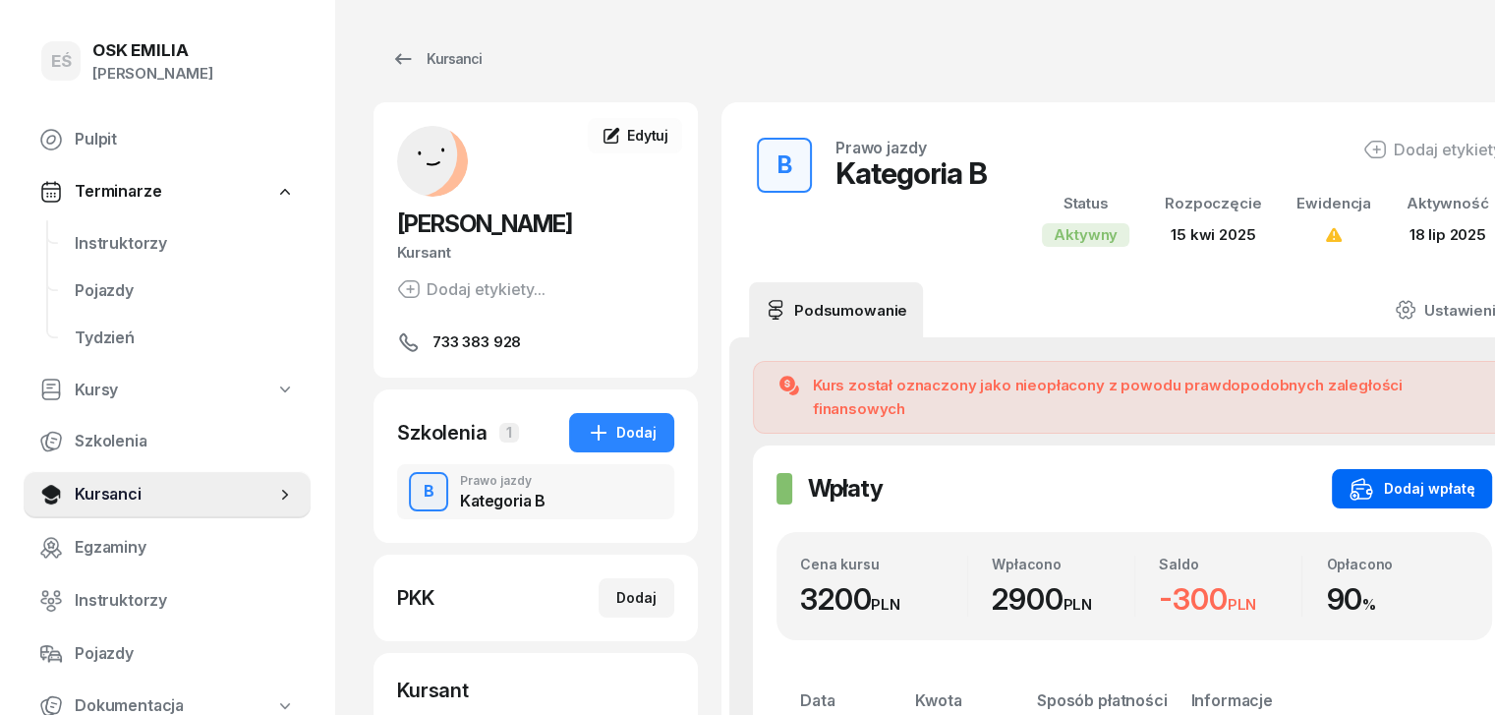
click at [1384, 477] on div "Dodaj wpłatę" at bounding box center [1412, 489] width 125 height 24
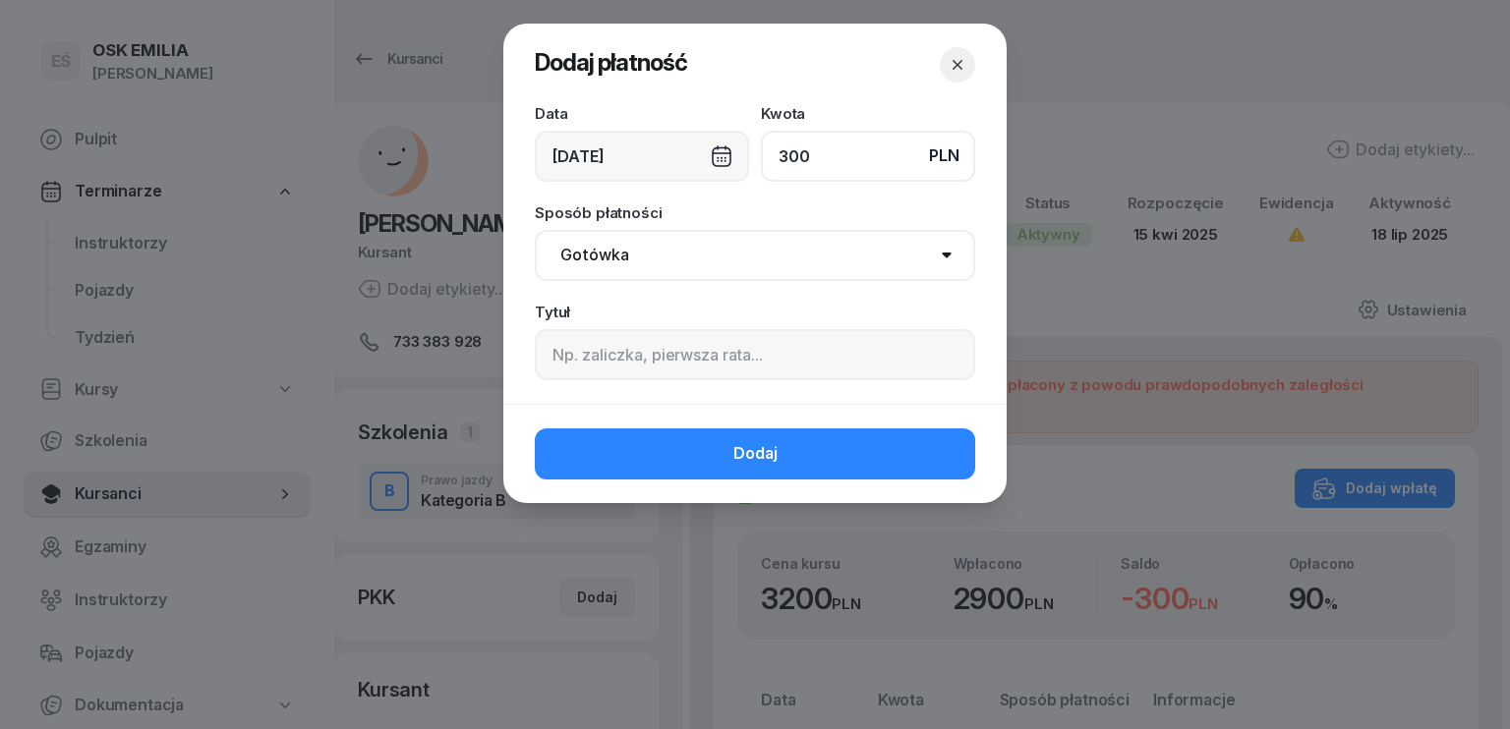
type input "300"
click at [641, 156] on div "[DATE]" at bounding box center [642, 156] width 214 height 51
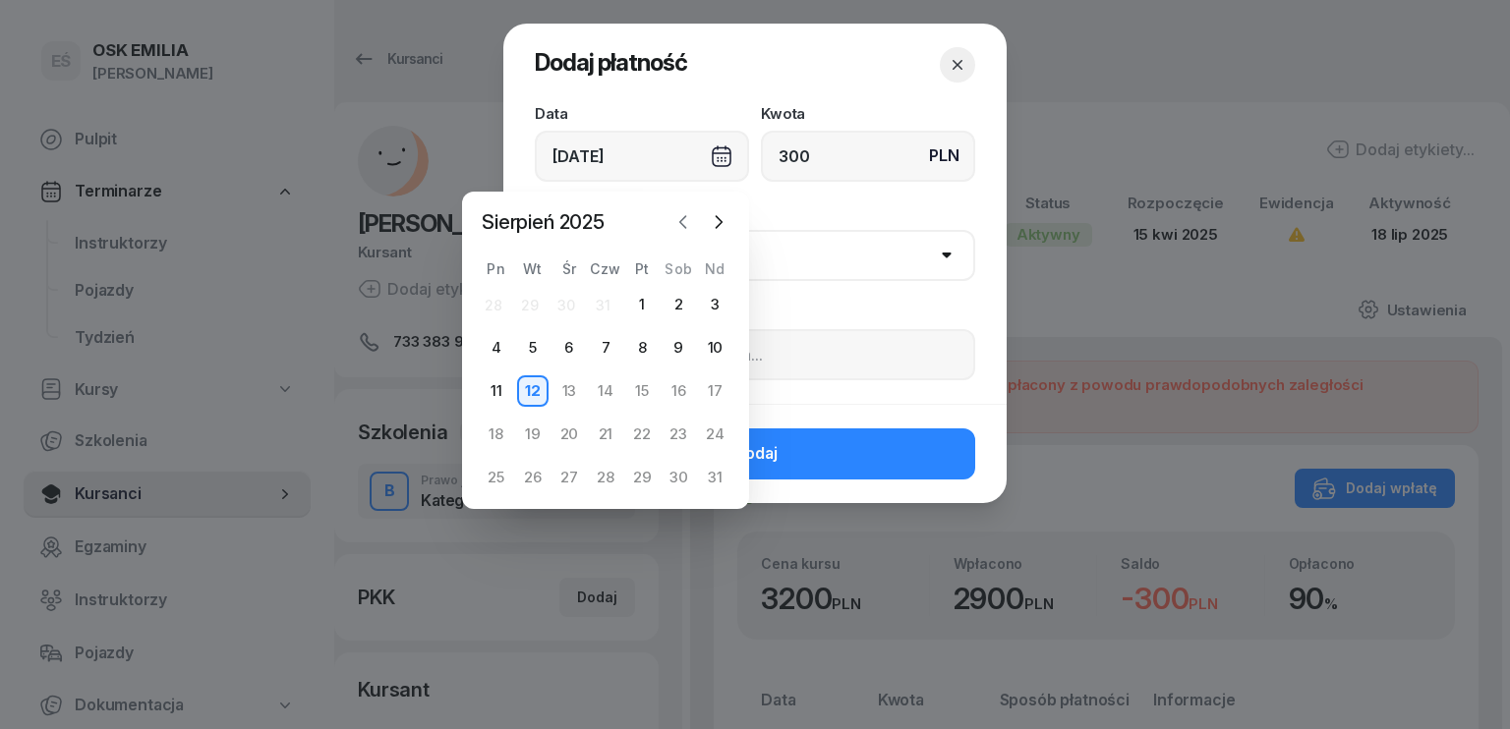
click at [674, 225] on icon "button" at bounding box center [683, 222] width 20 height 20
click at [684, 222] on icon "button" at bounding box center [683, 222] width 20 height 20
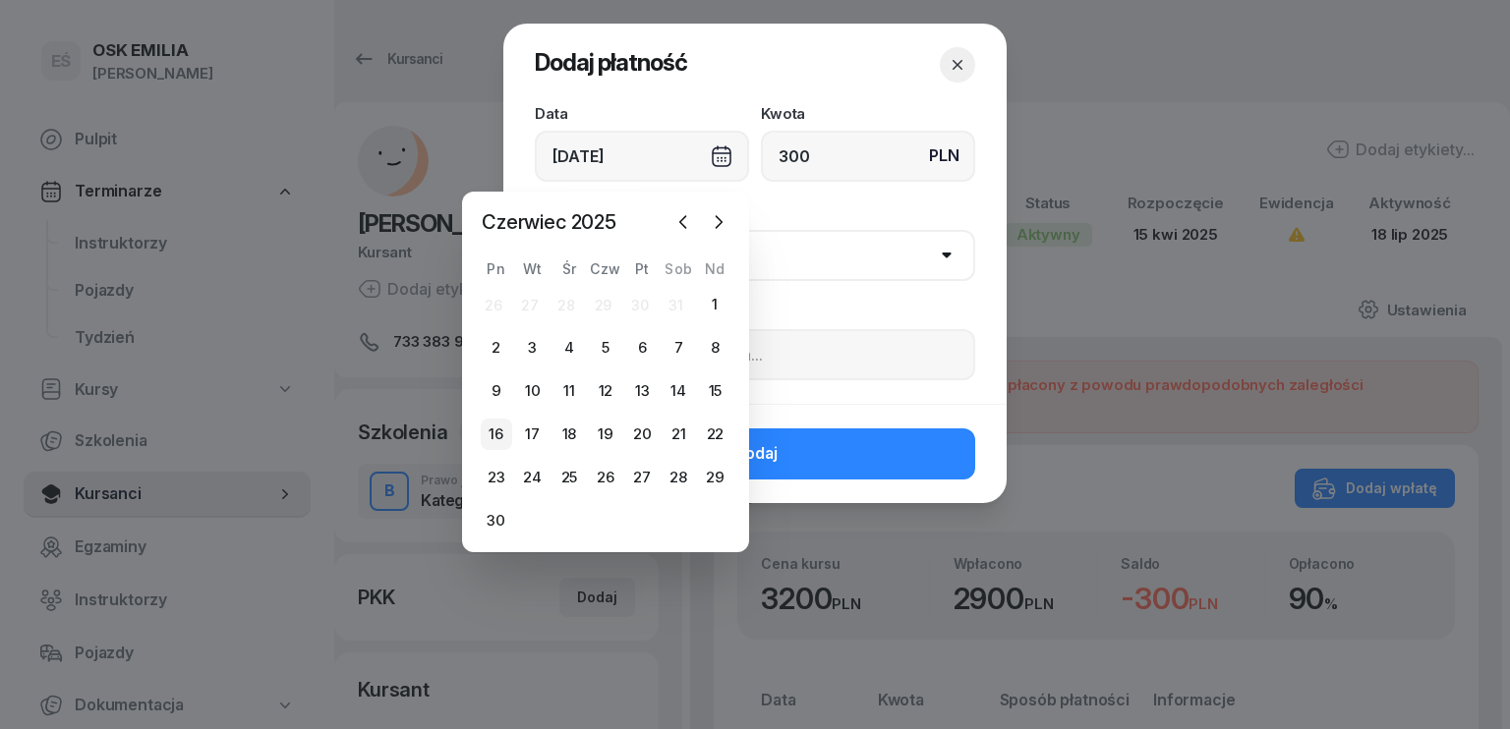
click at [501, 434] on div "16" at bounding box center [496, 434] width 31 height 31
type input "[DATE]"
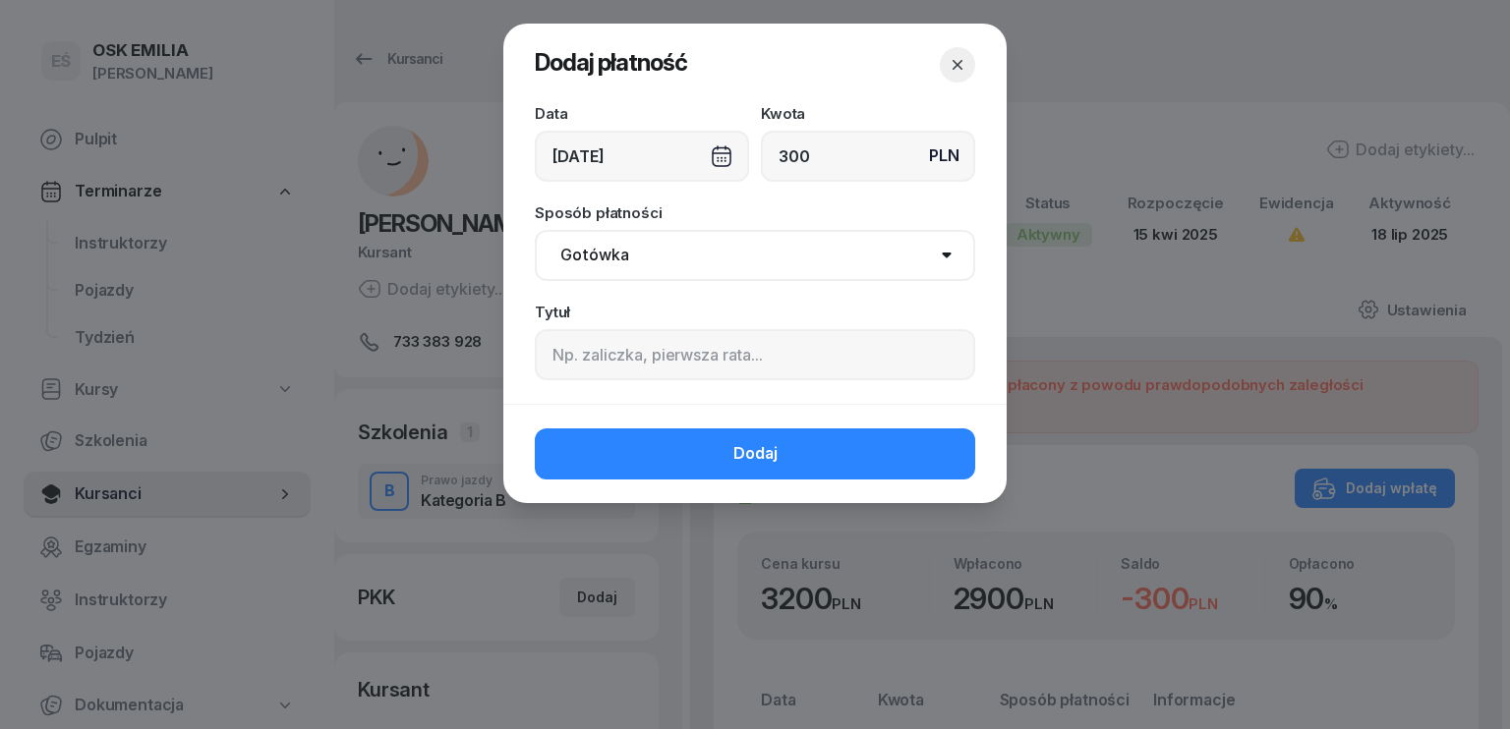
click at [705, 241] on select "Gotówka Karta Przelew Płatności online BLIK" at bounding box center [755, 255] width 440 height 51
select select "transfer"
click at [535, 230] on select "Gotówka Karta Przelew Płatności online BLIK" at bounding box center [755, 255] width 440 height 51
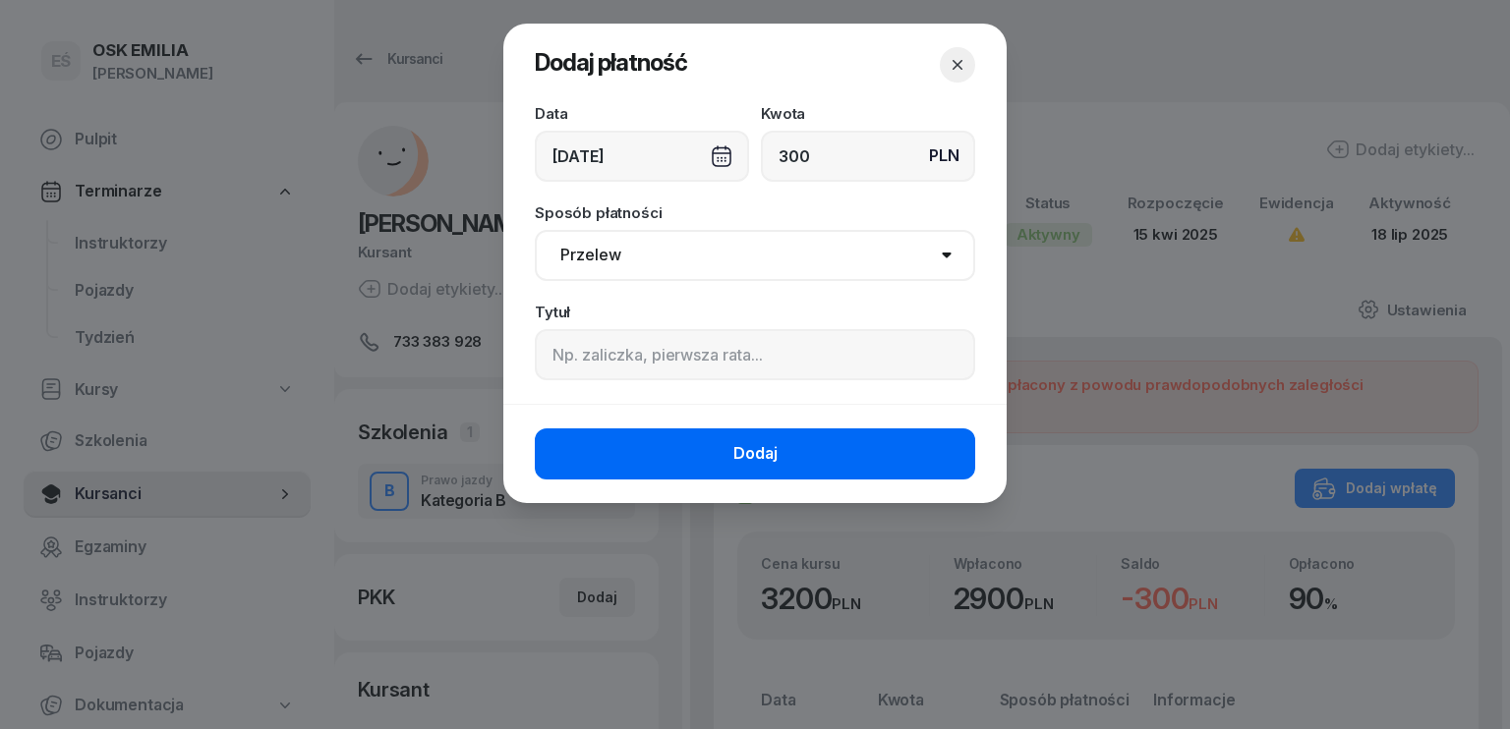
click at [743, 478] on button "Dodaj" at bounding box center [755, 454] width 440 height 51
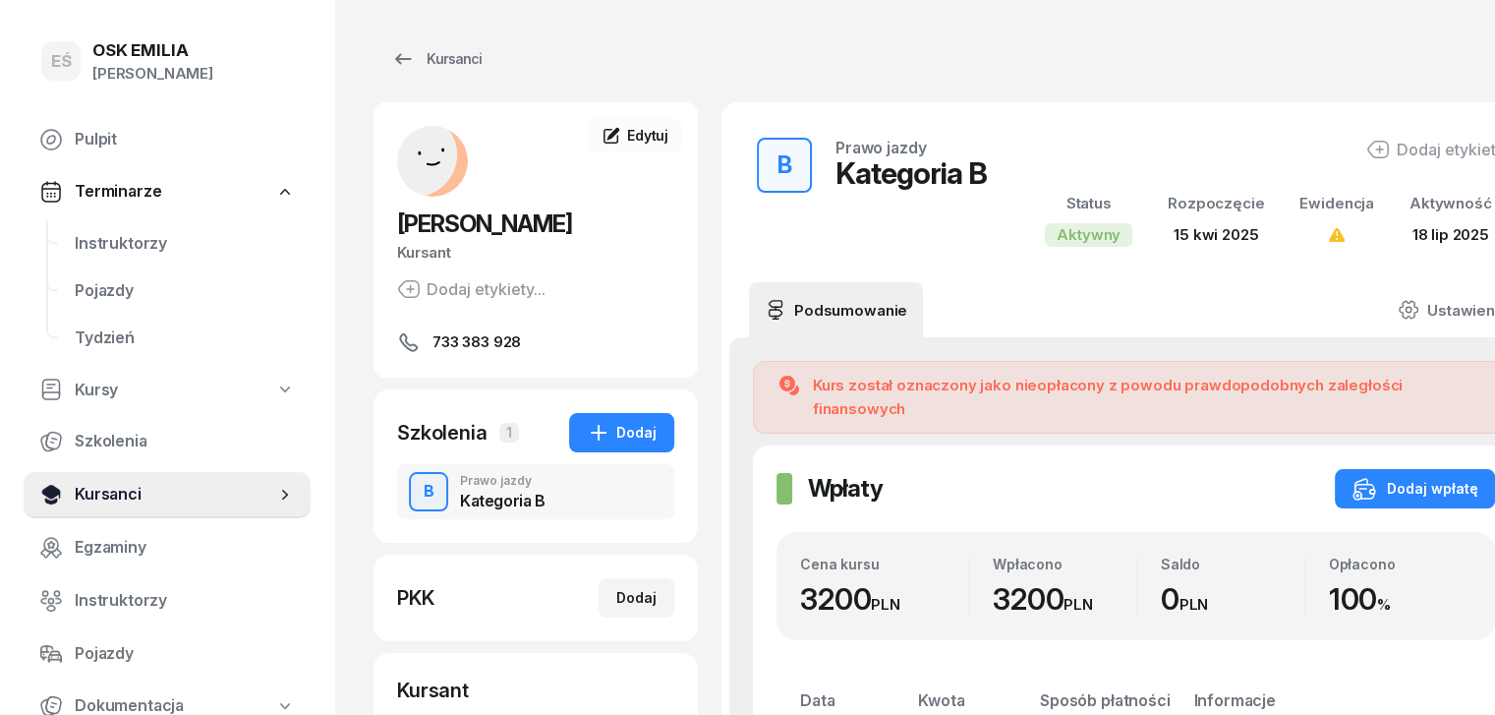
click at [148, 495] on span "Kursanci" at bounding box center [175, 495] width 201 height 26
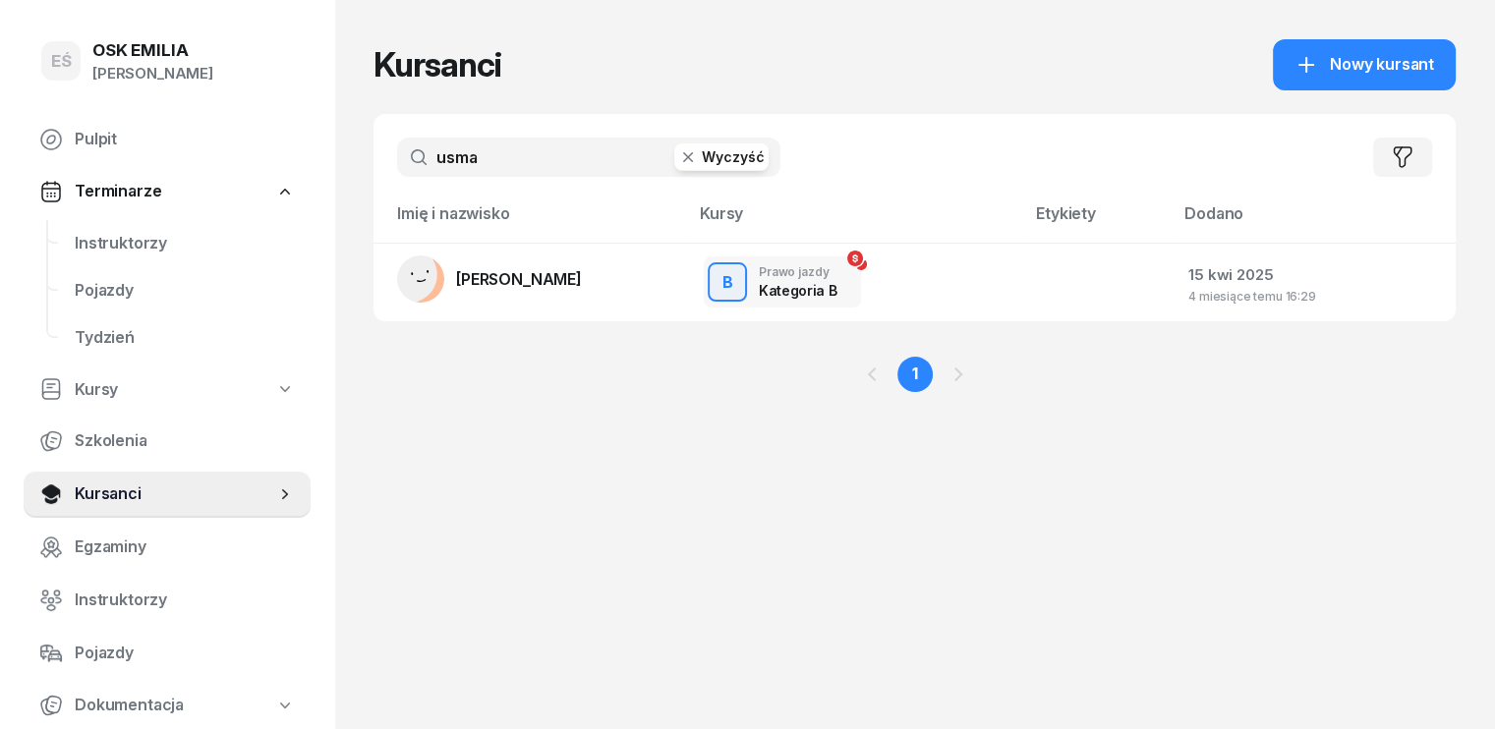
drag, startPoint x: 471, startPoint y: 151, endPoint x: 251, endPoint y: 181, distance: 222.2
click at [263, 183] on div "EŚ OSK [PERSON_NAME] [PERSON_NAME] Śniedziewska Pulpit Terminarze Instruktorzy …" at bounding box center [747, 364] width 1495 height 729
type input "[PERSON_NAME]"
click at [468, 284] on span "[PERSON_NAME]" at bounding box center [519, 279] width 126 height 20
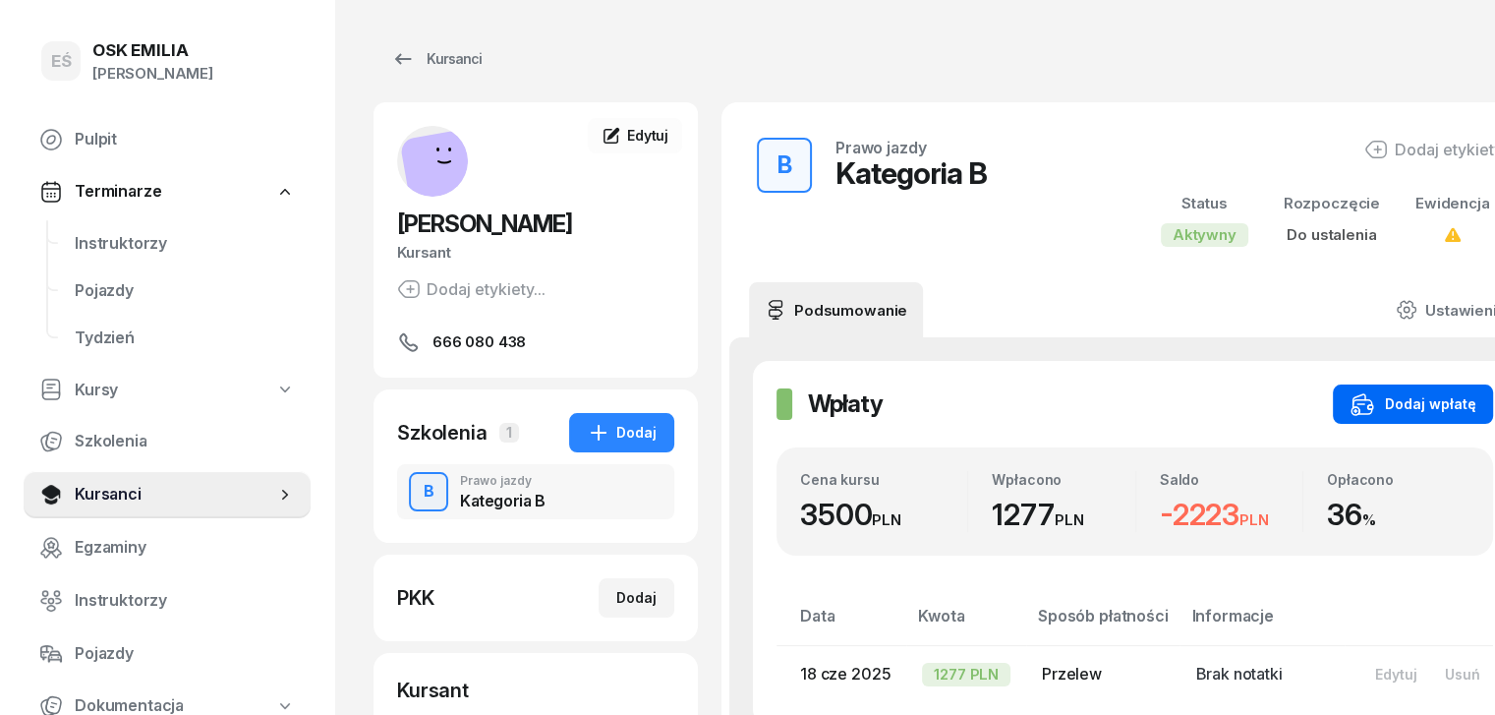
click at [1384, 406] on div "Dodaj wpłatę" at bounding box center [1413, 404] width 125 height 24
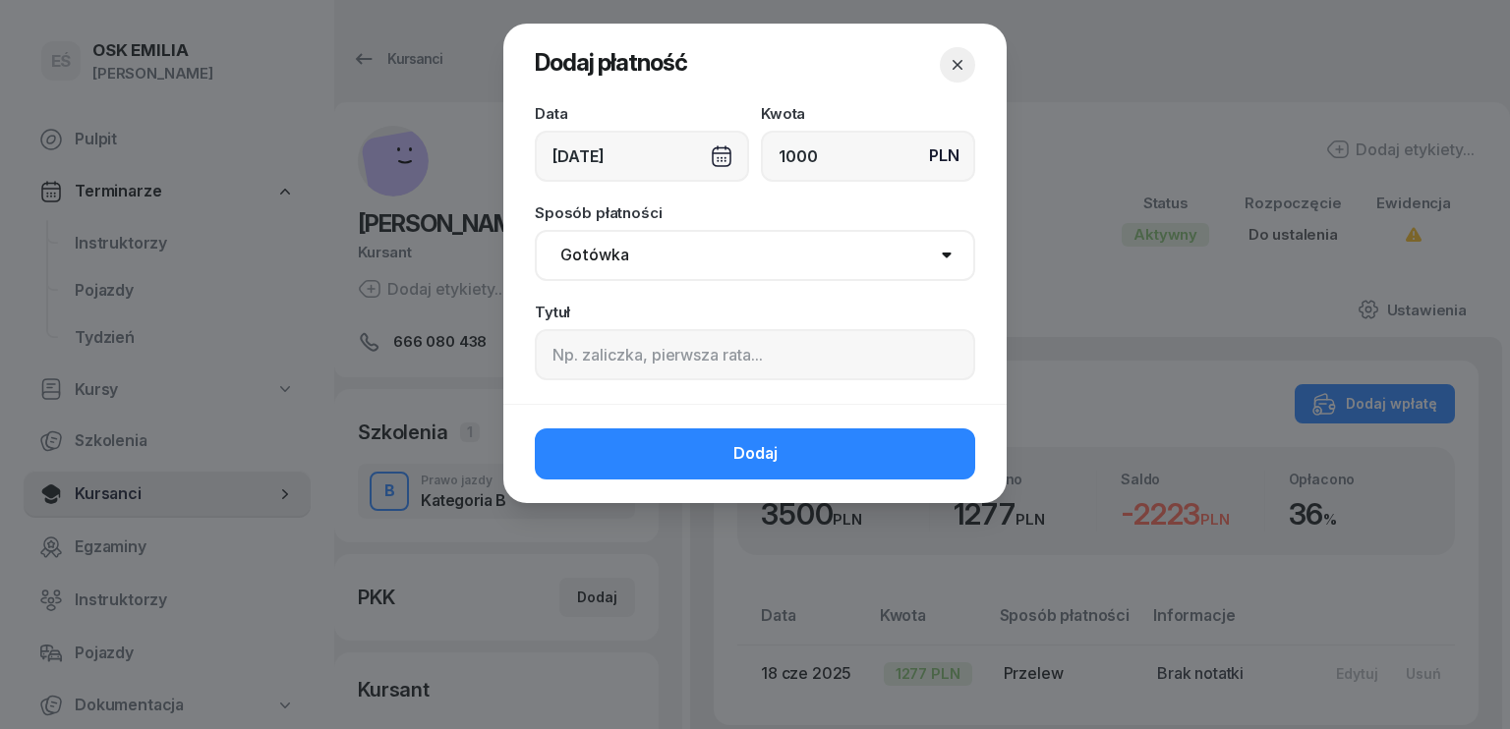
type input "1000"
drag, startPoint x: 783, startPoint y: 260, endPoint x: 747, endPoint y: 278, distance: 40.0
click at [782, 260] on select "Gotówka Karta Przelew Płatności online BLIK" at bounding box center [755, 255] width 440 height 51
click at [535, 230] on select "Gotówka Karta Przelew Płatności online BLIK" at bounding box center [755, 255] width 440 height 51
drag, startPoint x: 633, startPoint y: 251, endPoint x: 636, endPoint y: 279, distance: 28.7
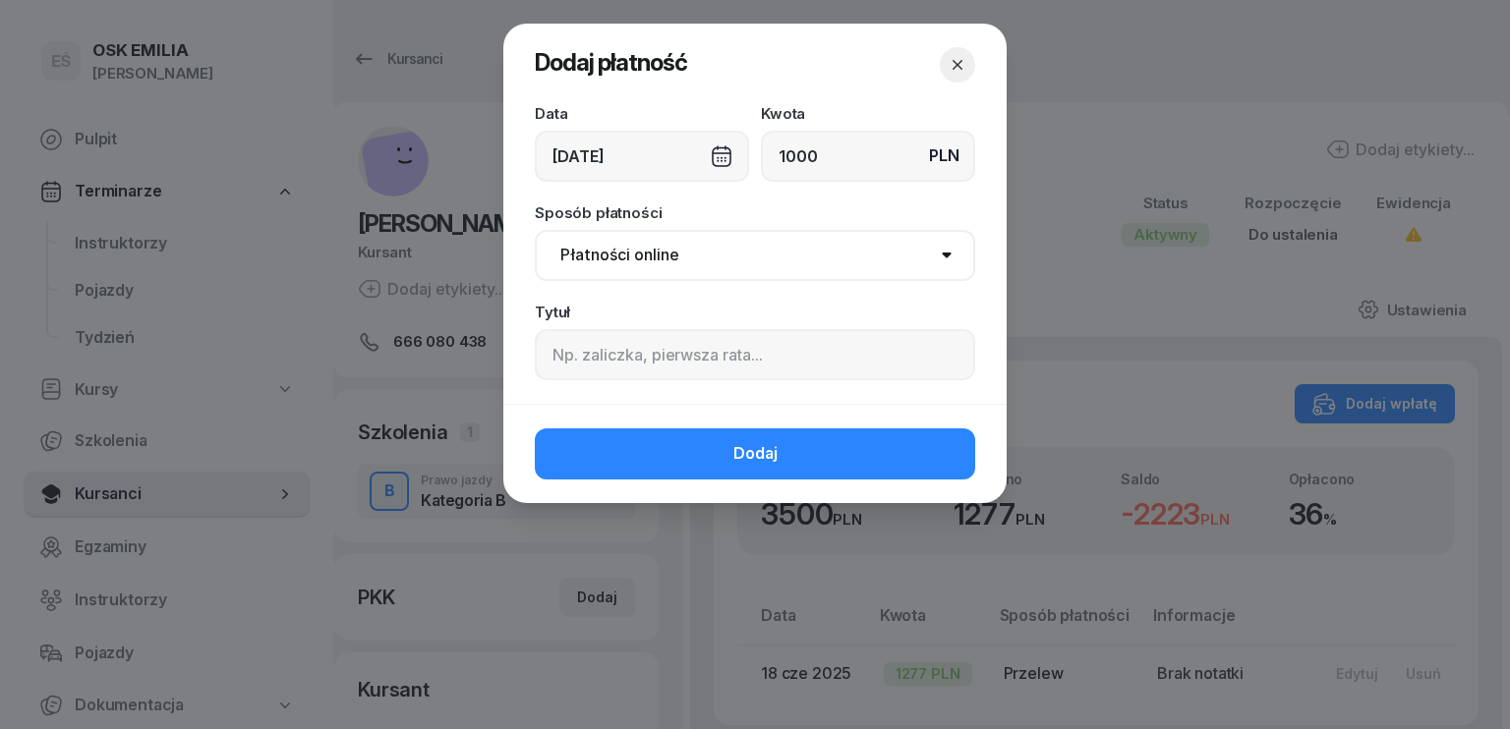
click at [633, 251] on select "Gotówka Karta Przelew Płatności online BLIK" at bounding box center [755, 255] width 440 height 51
select select "transfer"
click at [535, 230] on select "Gotówka Karta Przelew Płatności online BLIK" at bounding box center [755, 255] width 440 height 51
click at [629, 159] on div "[DATE]" at bounding box center [642, 156] width 214 height 51
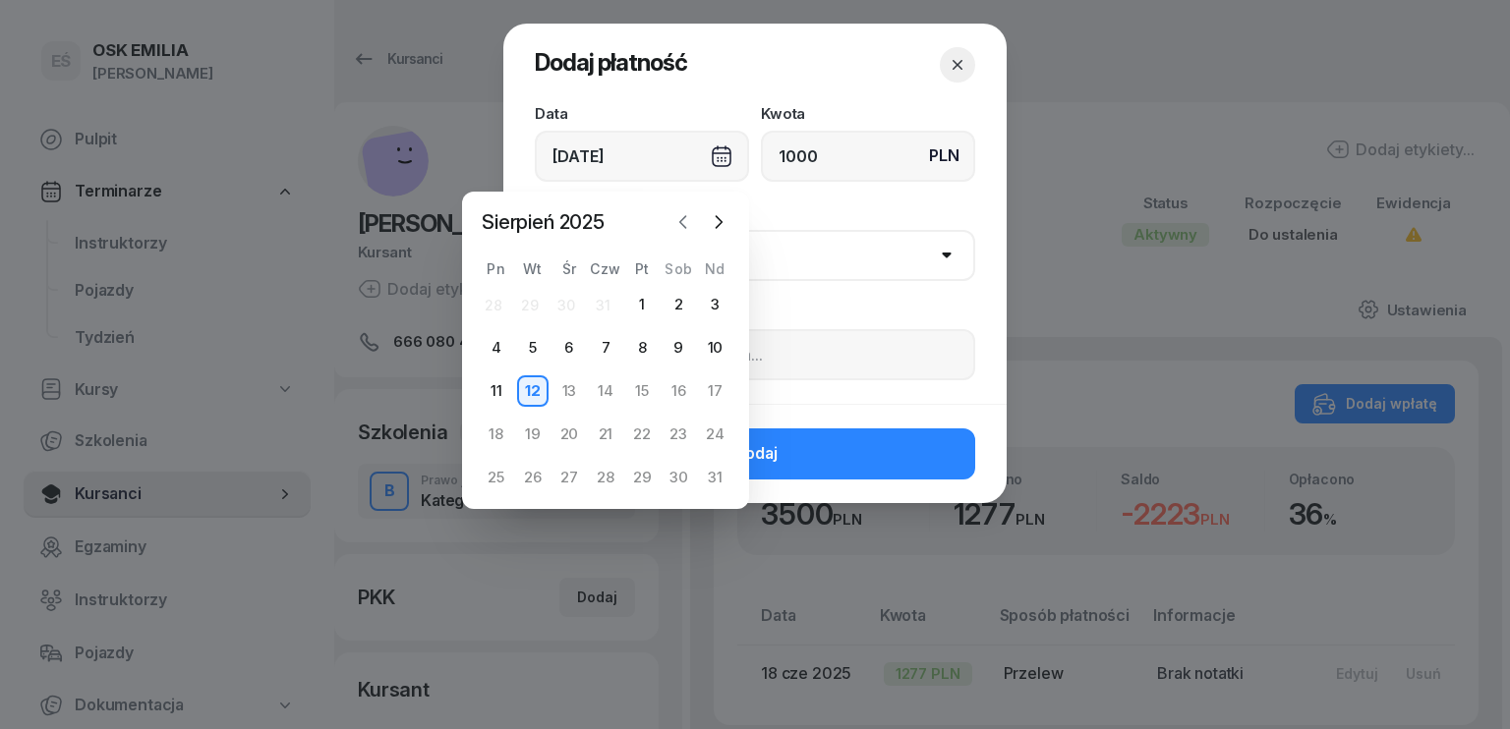
click at [684, 219] on icon "button" at bounding box center [683, 222] width 20 height 20
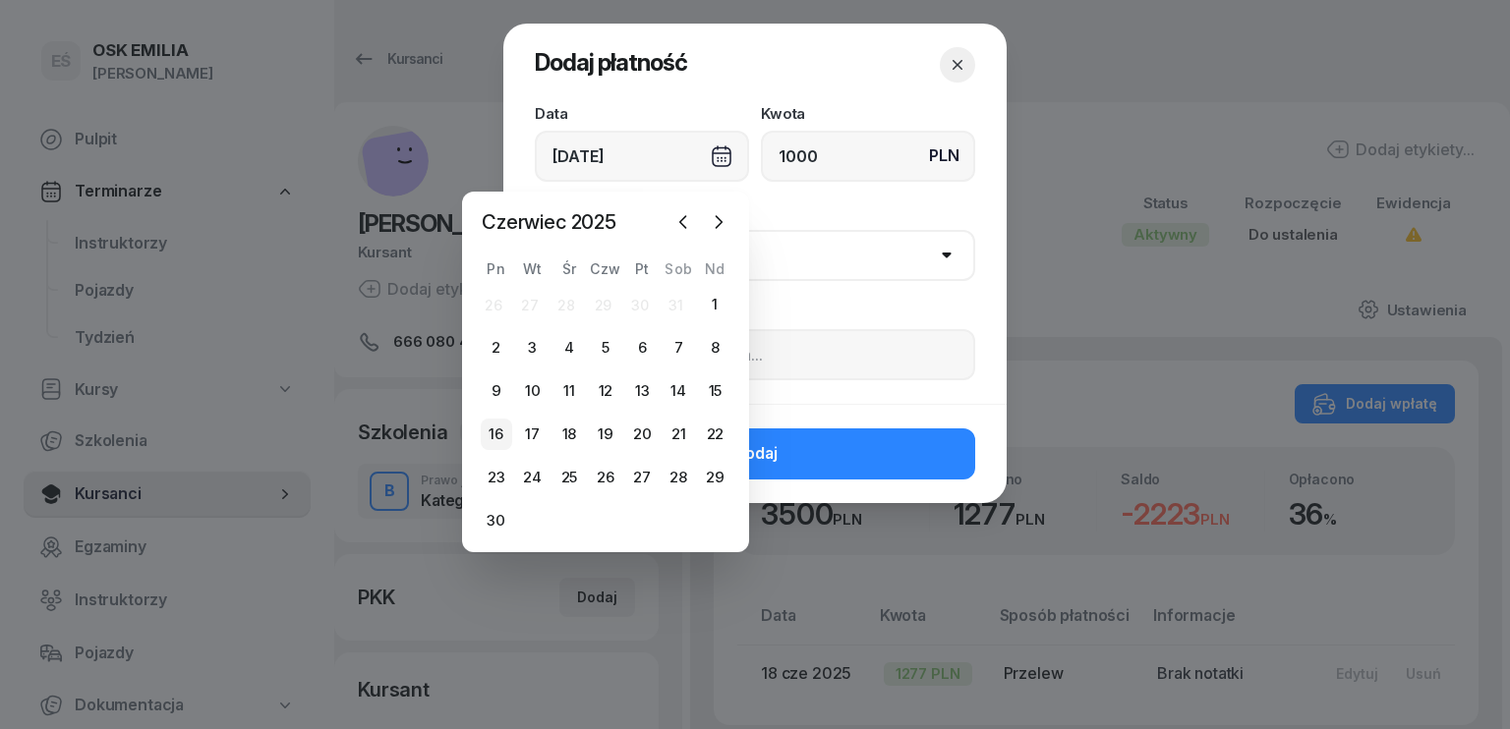
click at [495, 439] on div "16" at bounding box center [496, 434] width 31 height 31
type input "[DATE]"
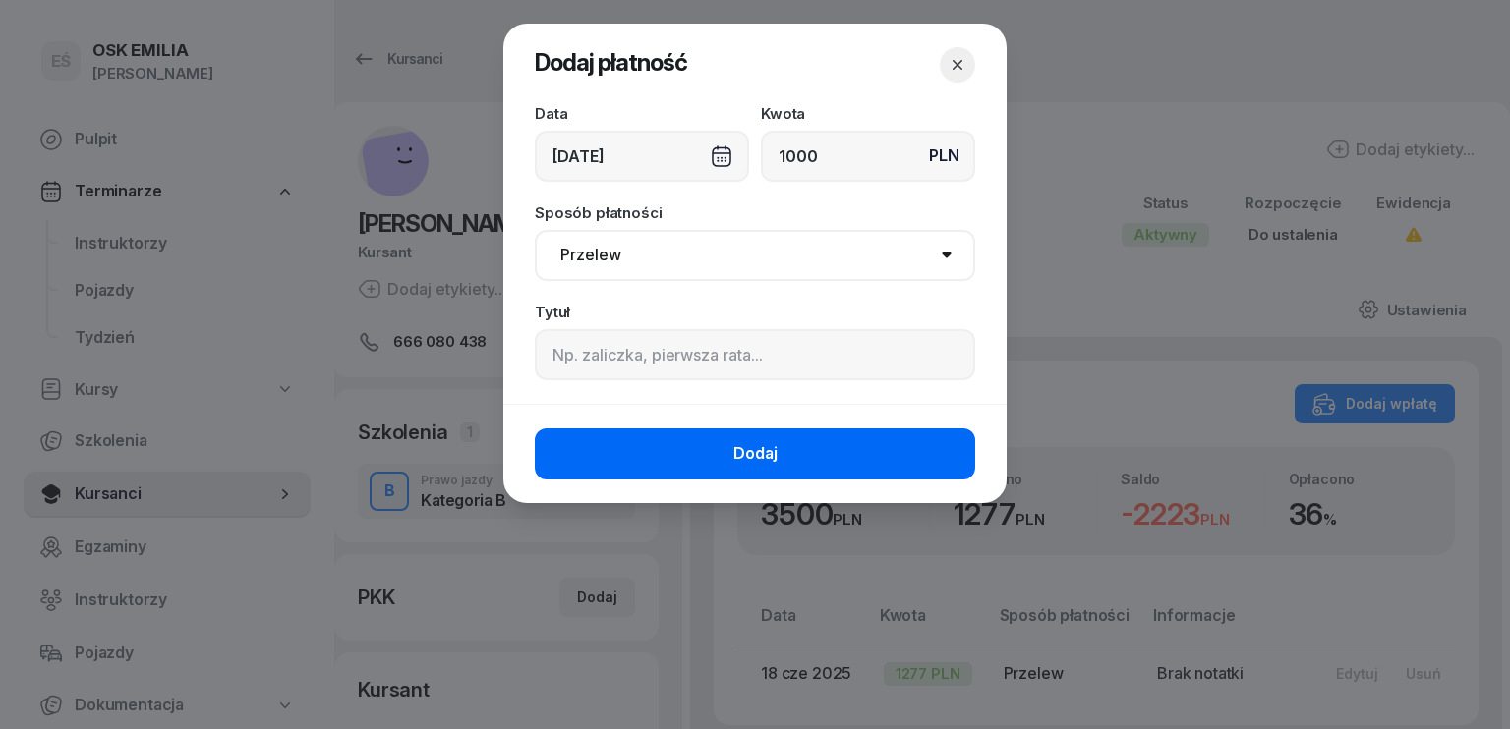
click at [670, 449] on button "Dodaj" at bounding box center [755, 454] width 440 height 51
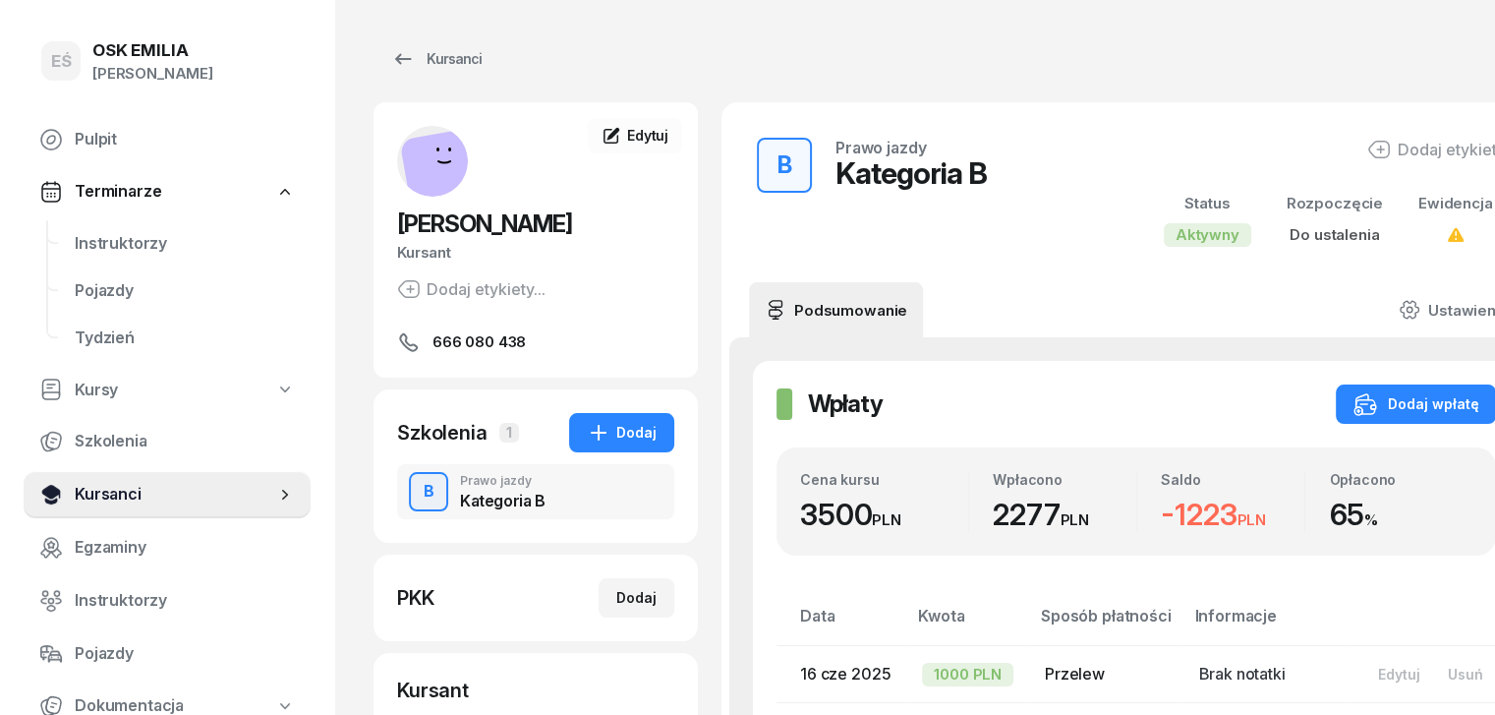
click at [180, 510] on link "Kursanci" at bounding box center [167, 494] width 287 height 47
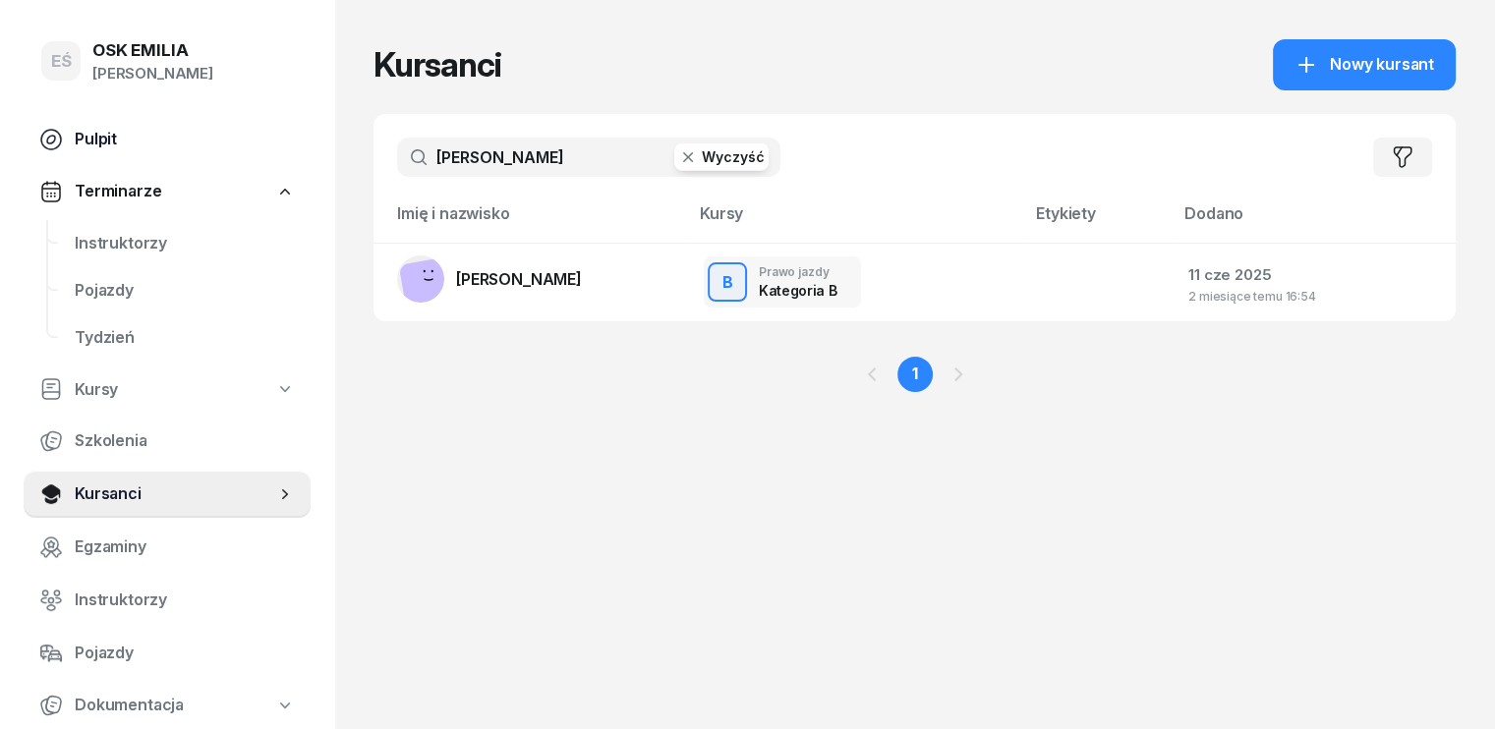
drag, startPoint x: 492, startPoint y: 166, endPoint x: 304, endPoint y: 154, distance: 188.1
click at [304, 154] on div "EŚ OSK [PERSON_NAME] [PERSON_NAME] Śniedziewska Pulpit Terminarze Instruktorzy …" at bounding box center [747, 364] width 1495 height 729
type input "maniko"
click at [530, 289] on link "[PERSON_NAME]" at bounding box center [489, 279] width 185 height 47
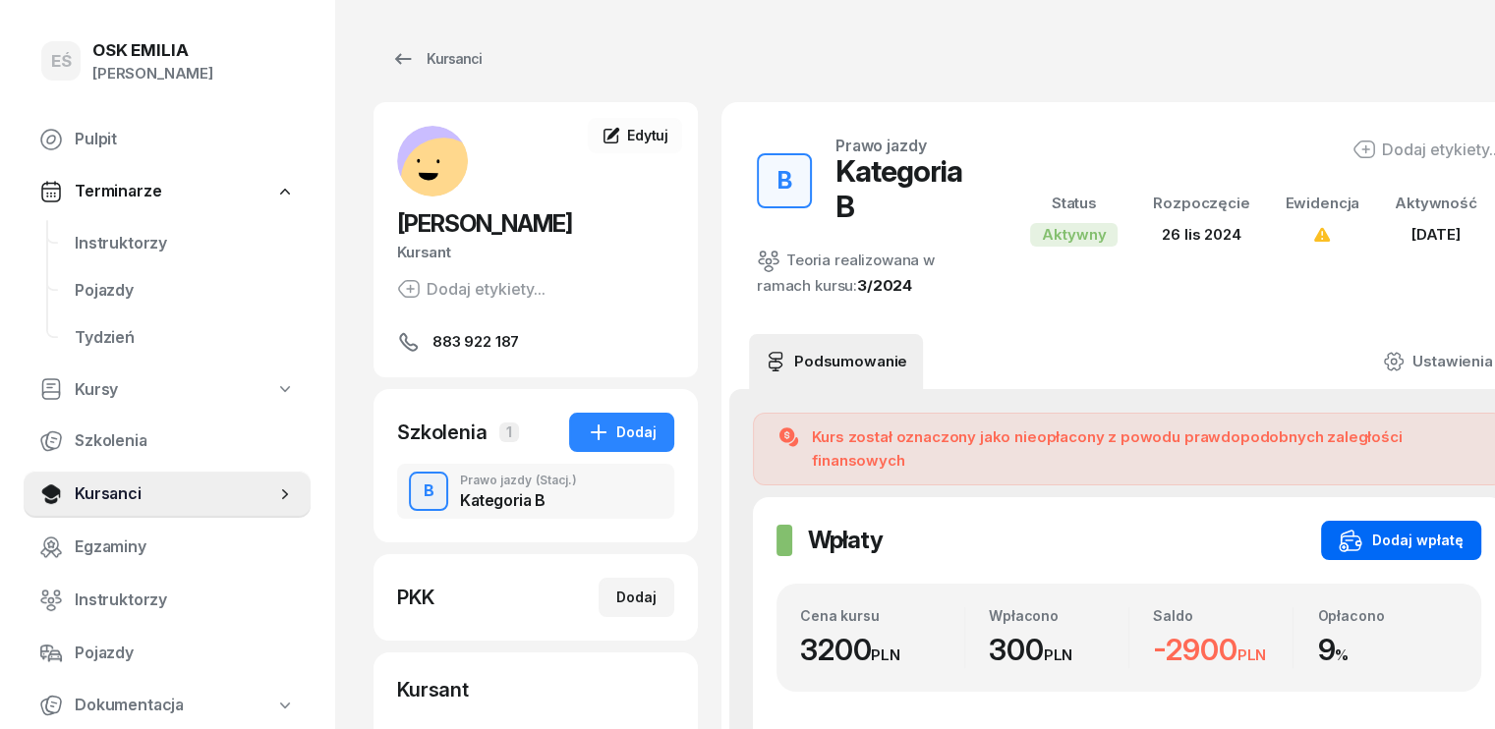
click at [1358, 529] on div "Dodaj wpłatę" at bounding box center [1401, 541] width 125 height 24
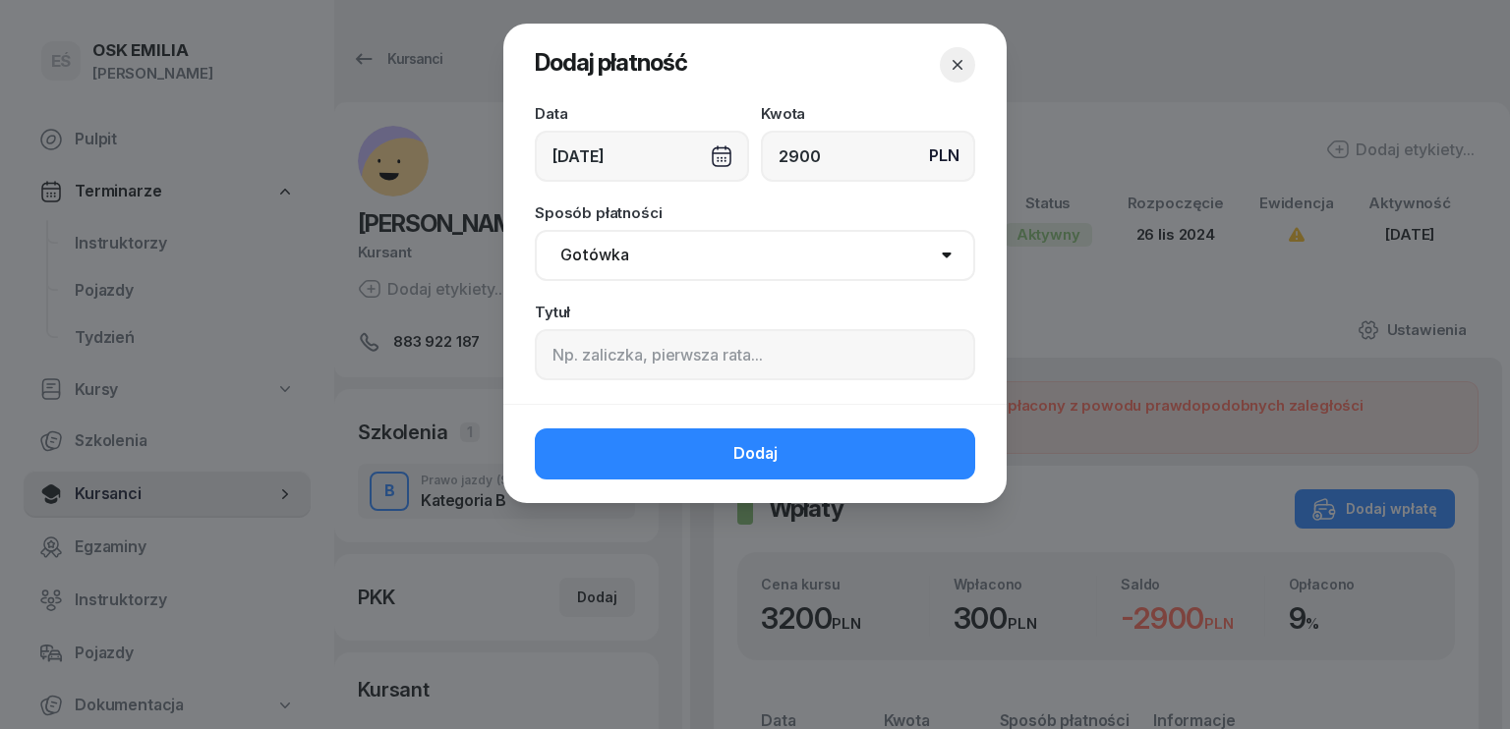
type input "2900"
click at [649, 147] on div "[DATE]" at bounding box center [642, 156] width 214 height 51
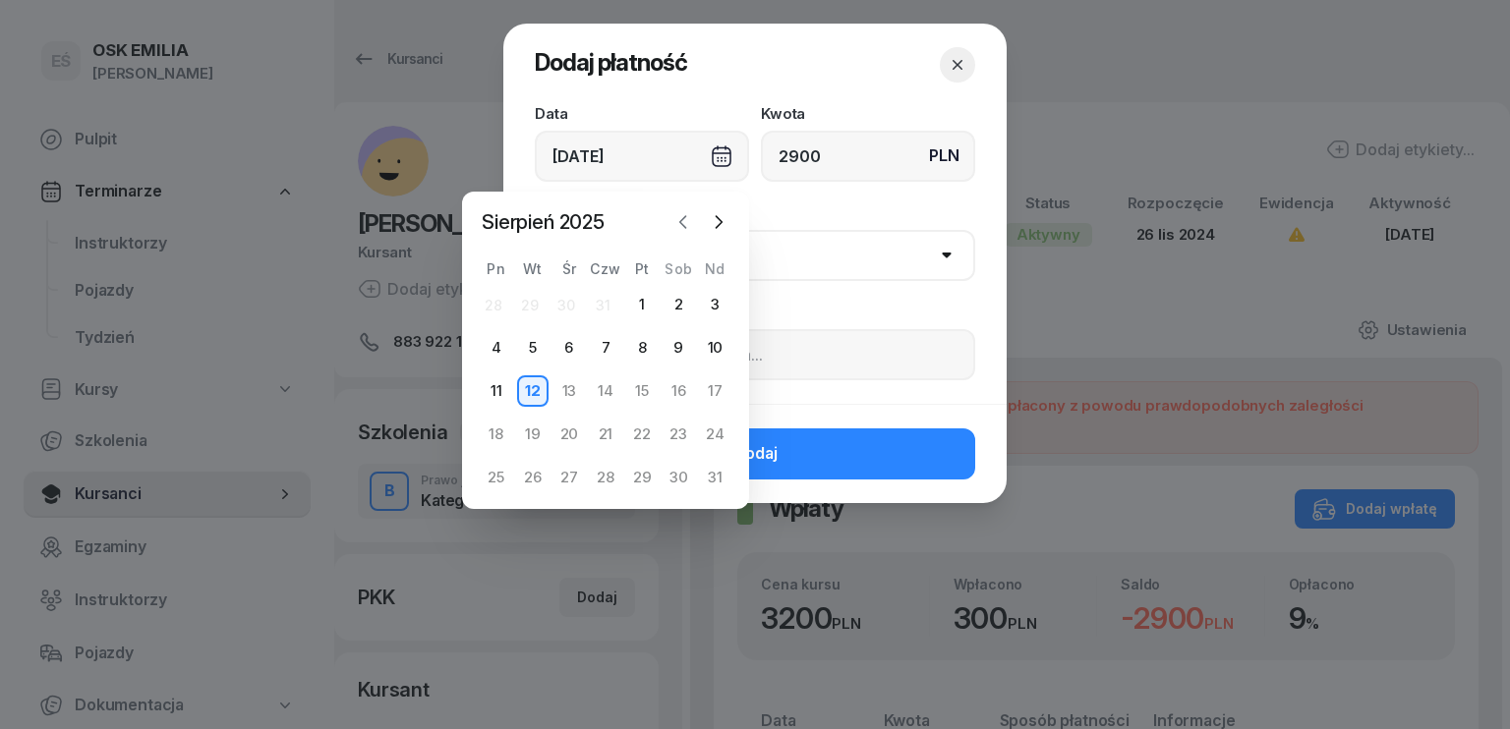
click at [679, 225] on icon "button" at bounding box center [683, 222] width 20 height 20
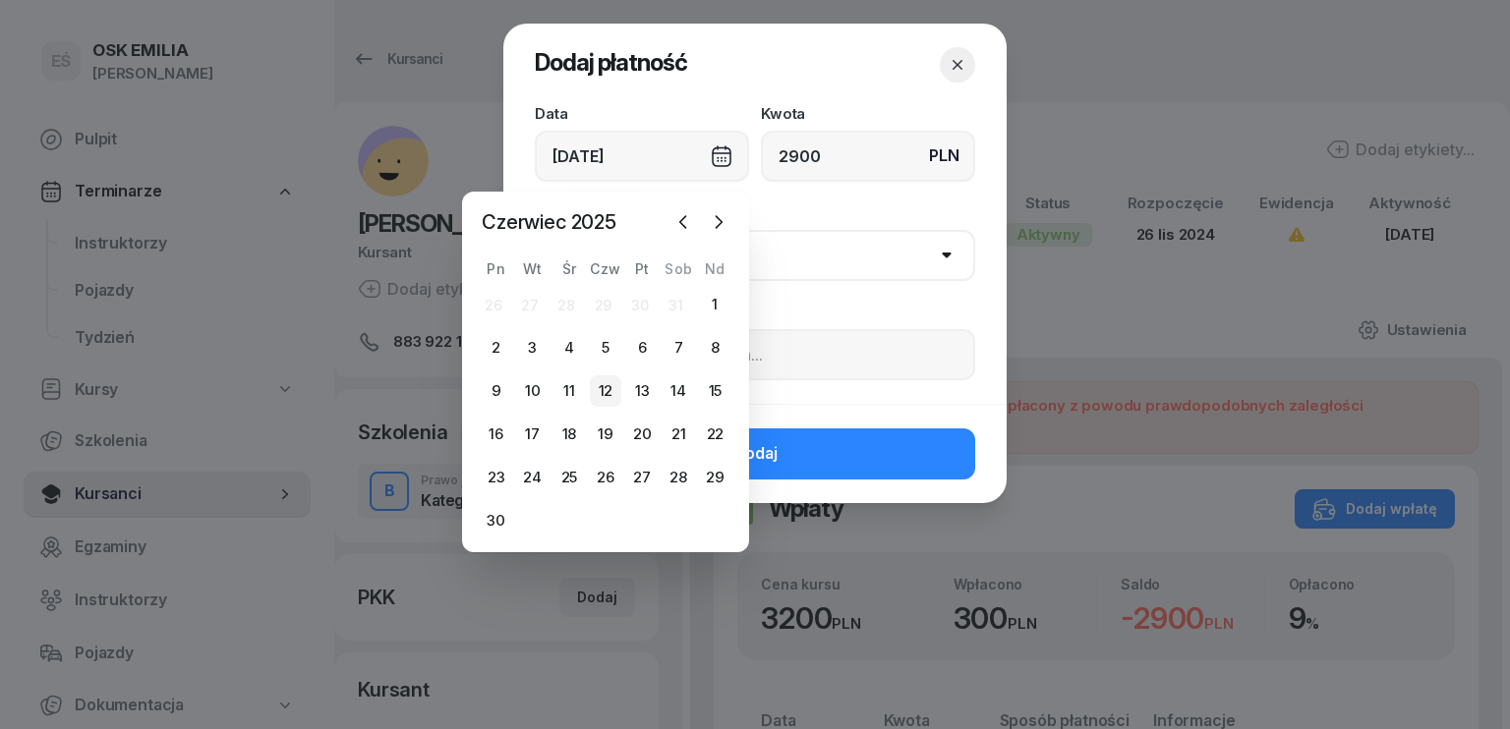
click at [610, 386] on div "12" at bounding box center [605, 391] width 31 height 31
type input "[DATE]"
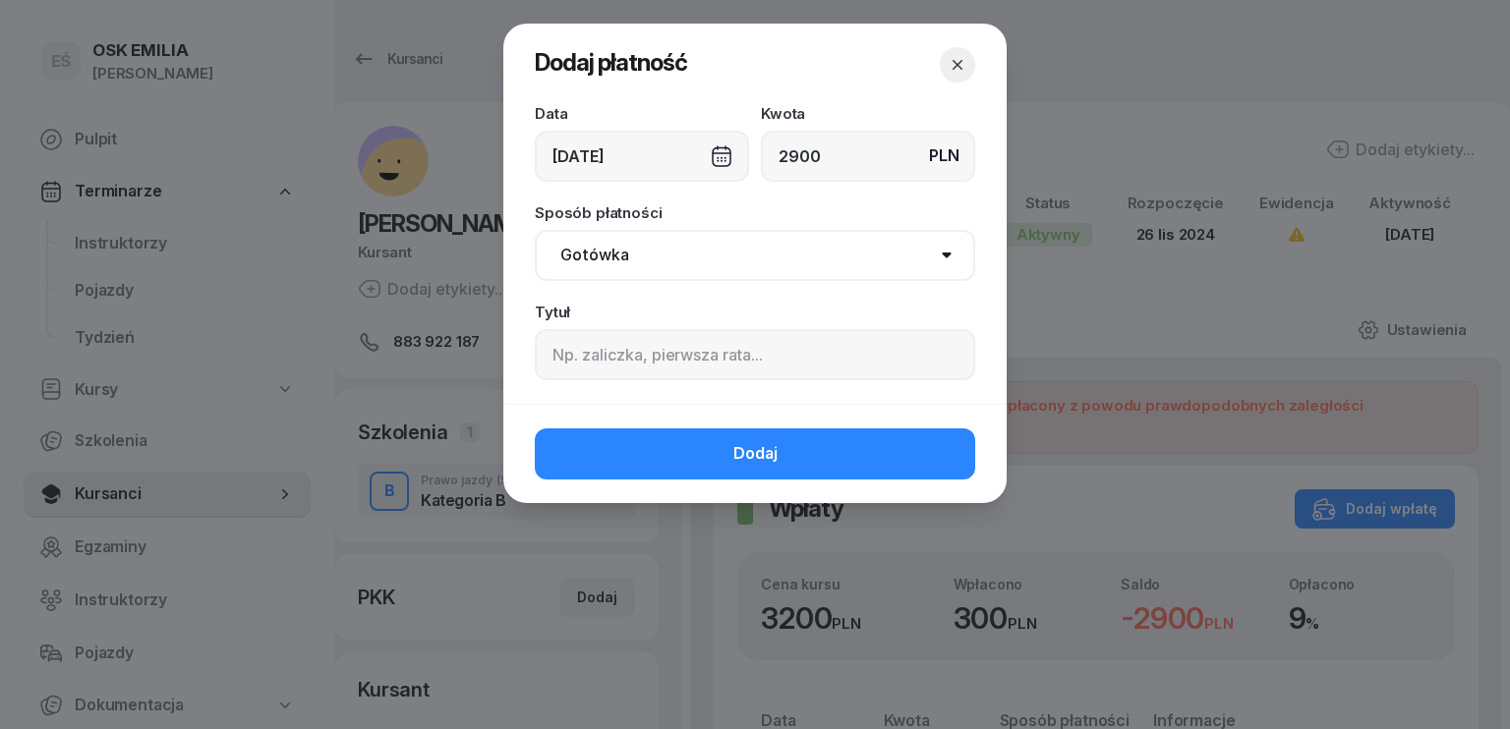
drag, startPoint x: 680, startPoint y: 242, endPoint x: 675, endPoint y: 278, distance: 36.7
click at [680, 242] on select "Gotówka Karta Przelew Płatności online BLIK" at bounding box center [755, 255] width 440 height 51
select select "transfer"
click at [535, 230] on select "Gotówka Karta Przelew Płatności online BLIK" at bounding box center [755, 255] width 440 height 51
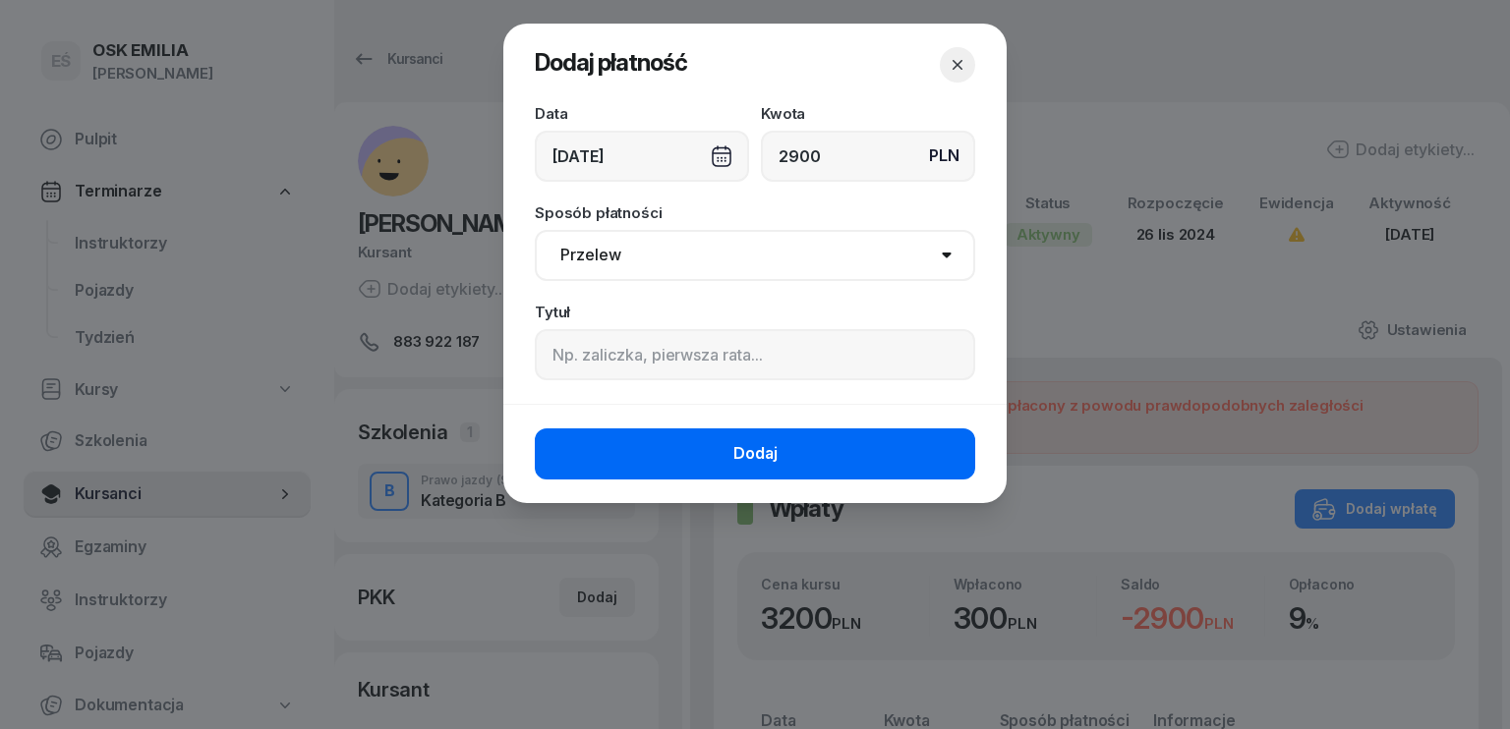
click at [696, 448] on button "Dodaj" at bounding box center [755, 454] width 440 height 51
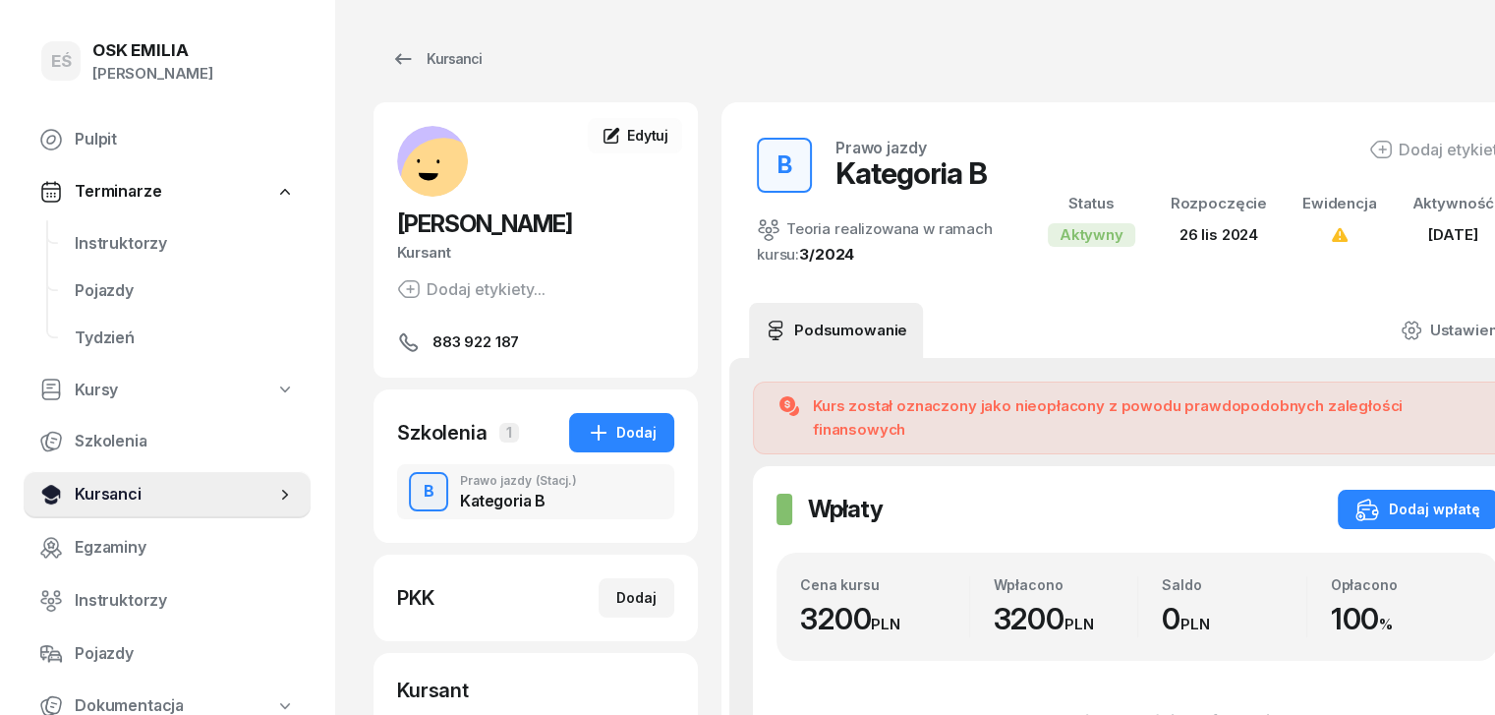
click at [119, 495] on span "Kursanci" at bounding box center [175, 495] width 201 height 26
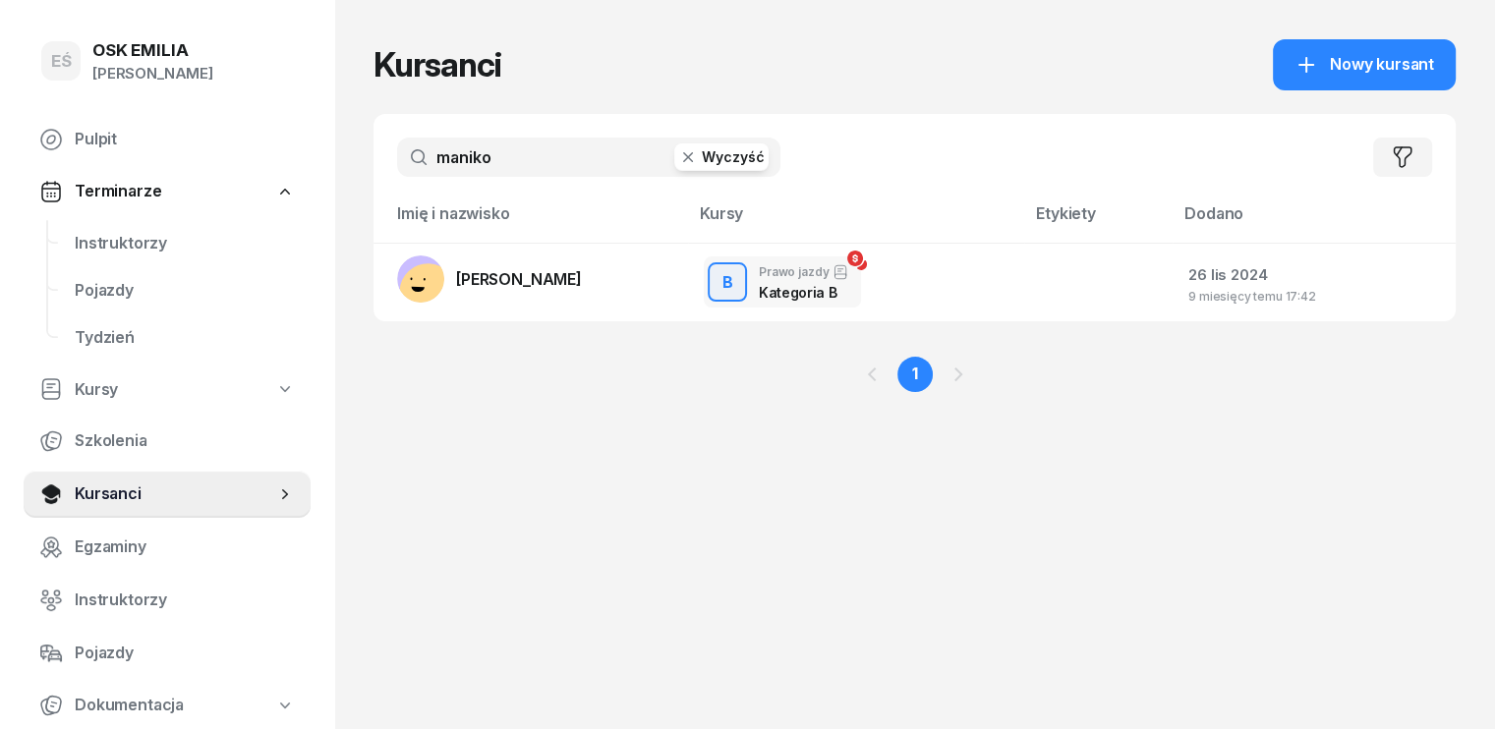
drag, startPoint x: 492, startPoint y: 152, endPoint x: 315, endPoint y: 148, distance: 177.0
click at [331, 148] on div "EŚ OSK [PERSON_NAME] [PERSON_NAME] Śniedziewska Pulpit Terminarze Instruktorzy …" at bounding box center [747, 364] width 1495 height 729
type input "siko"
click at [466, 270] on span "[PERSON_NAME]" at bounding box center [519, 279] width 126 height 20
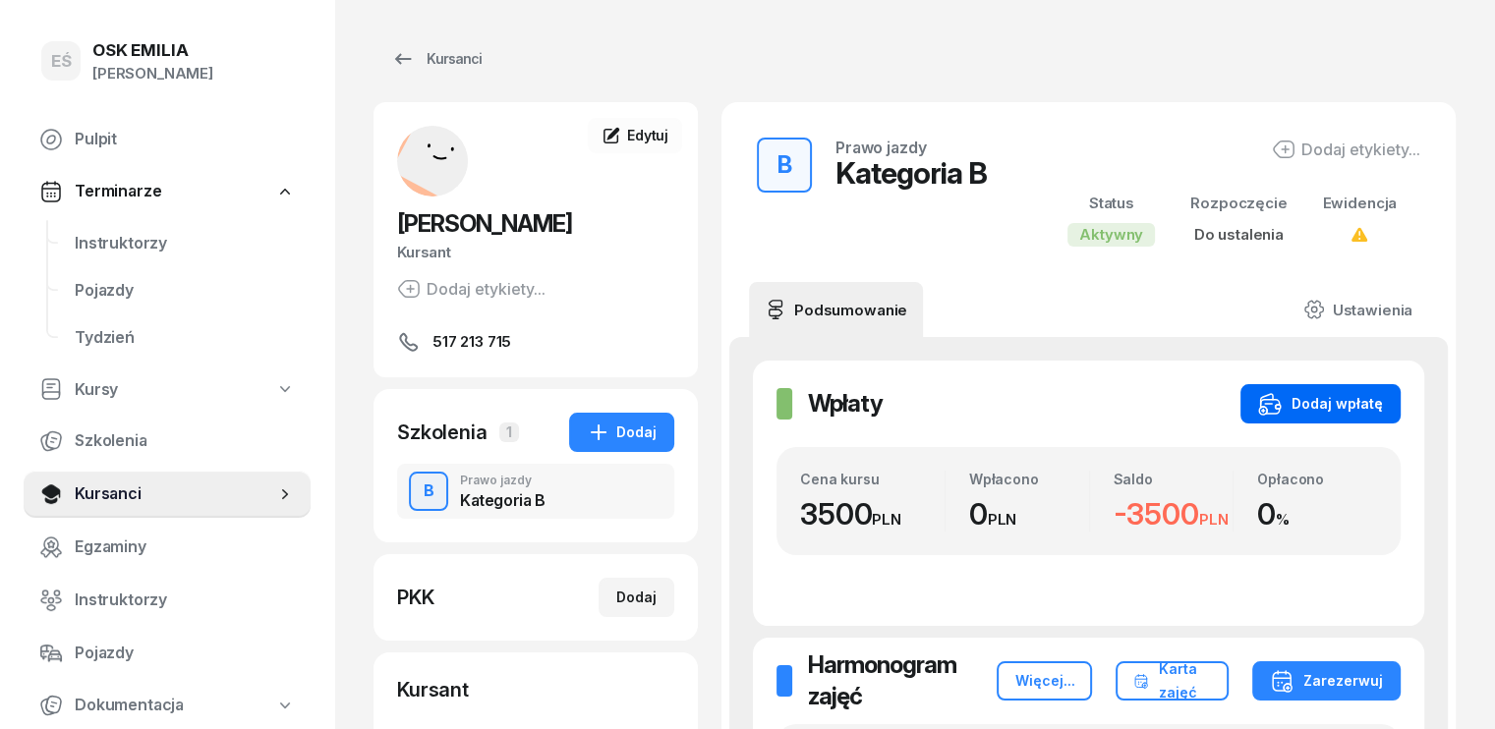
click at [1280, 405] on icon "button" at bounding box center [1277, 407] width 5 height 4
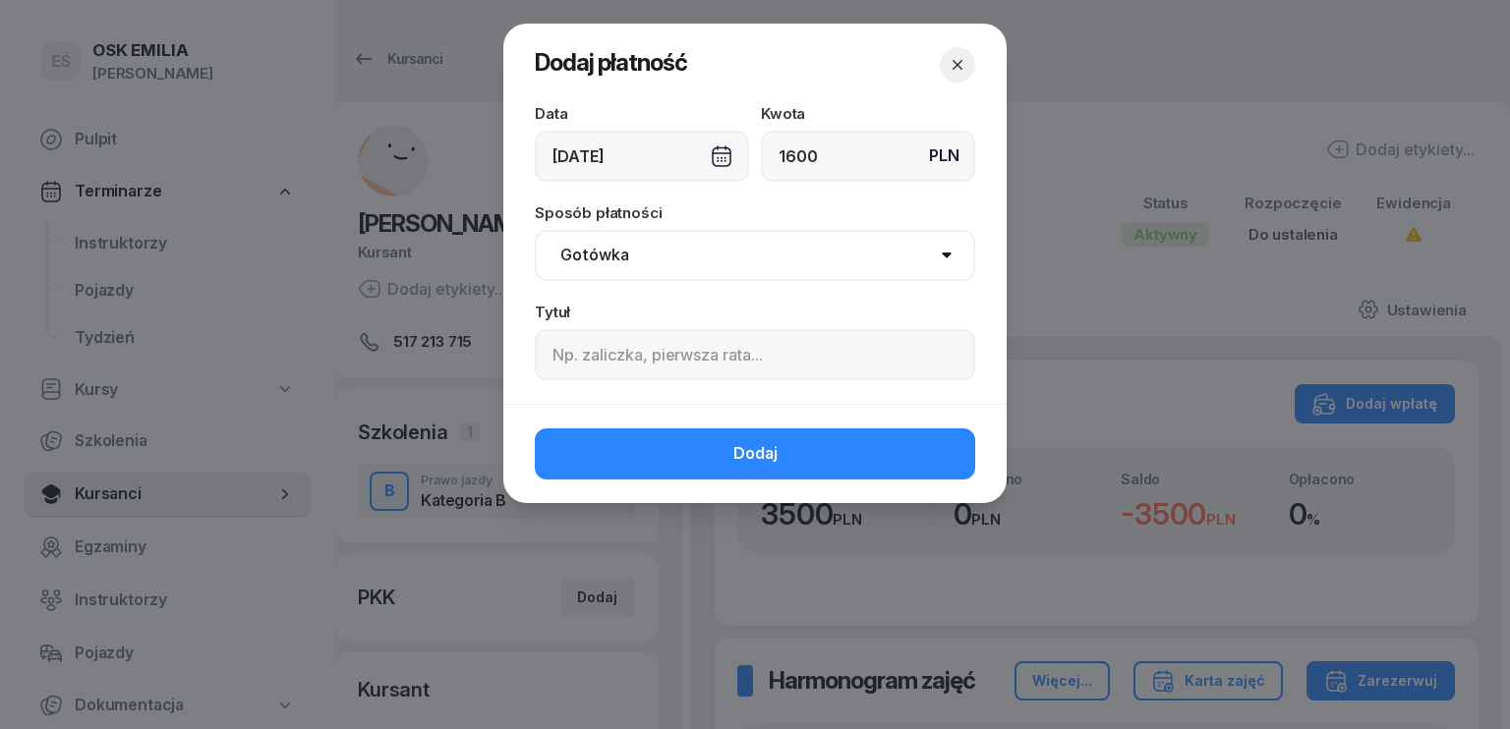
type input "1600"
click at [558, 162] on div "[DATE]" at bounding box center [642, 156] width 214 height 51
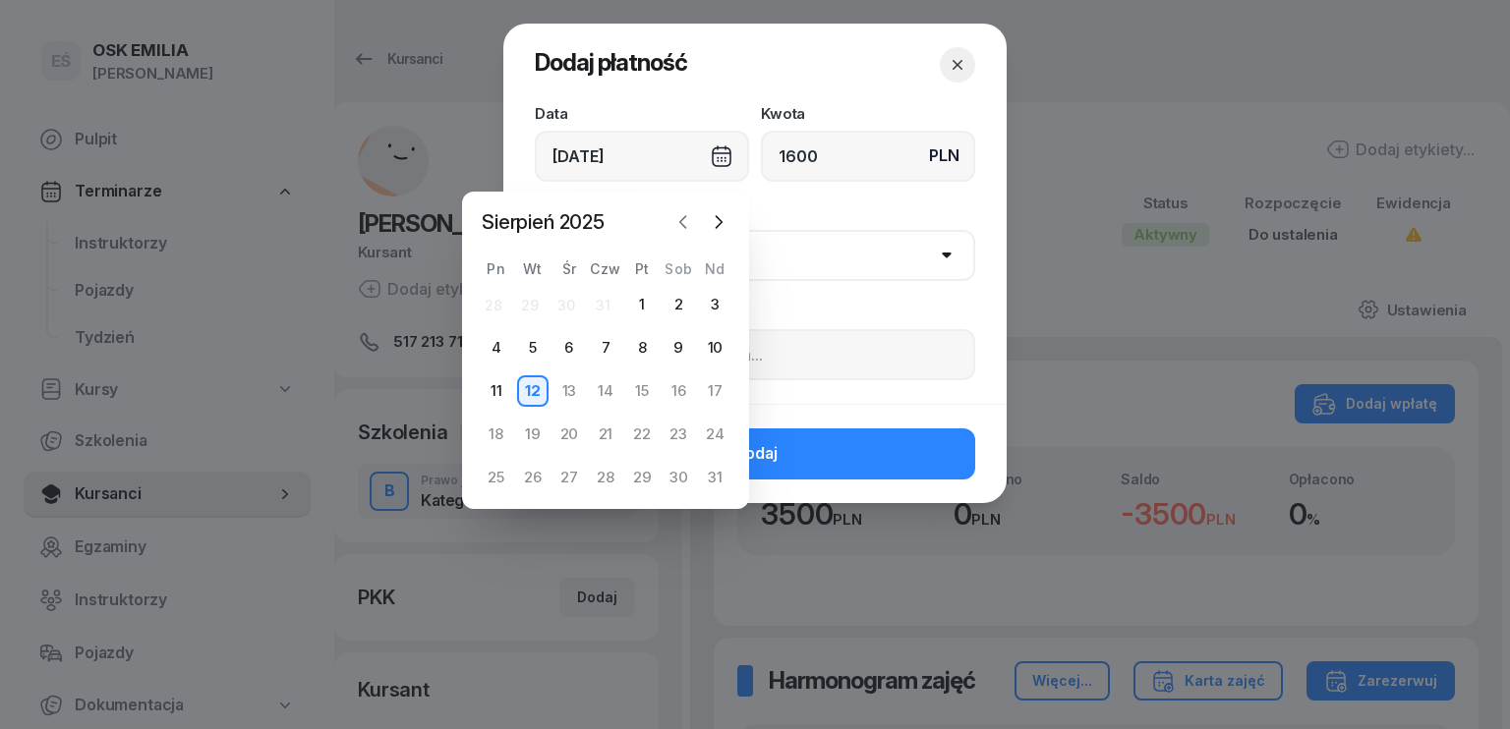
click at [682, 223] on icon "button" at bounding box center [683, 222] width 6 height 12
click at [677, 215] on icon "button" at bounding box center [683, 222] width 20 height 20
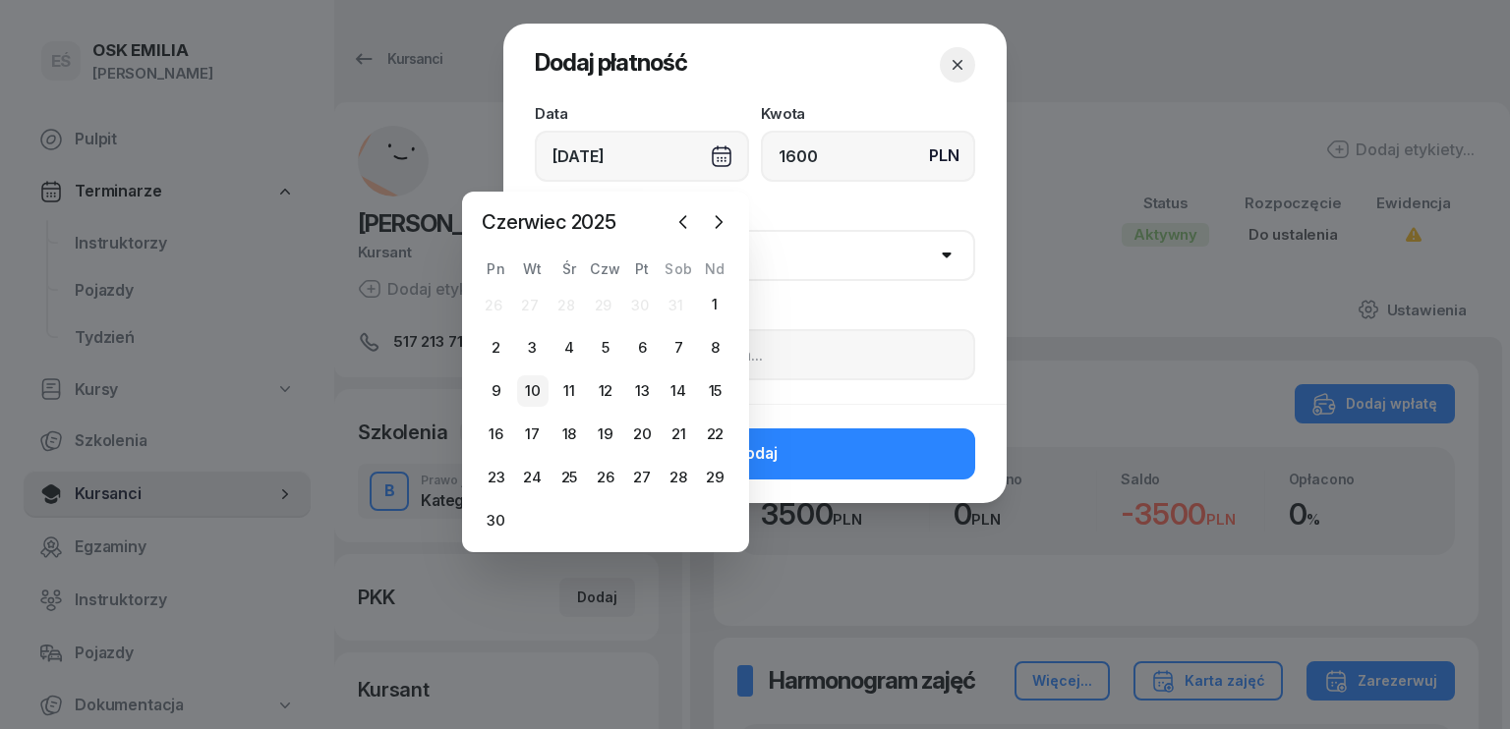
click at [536, 391] on div "10" at bounding box center [532, 391] width 31 height 31
type input "[DATE]"
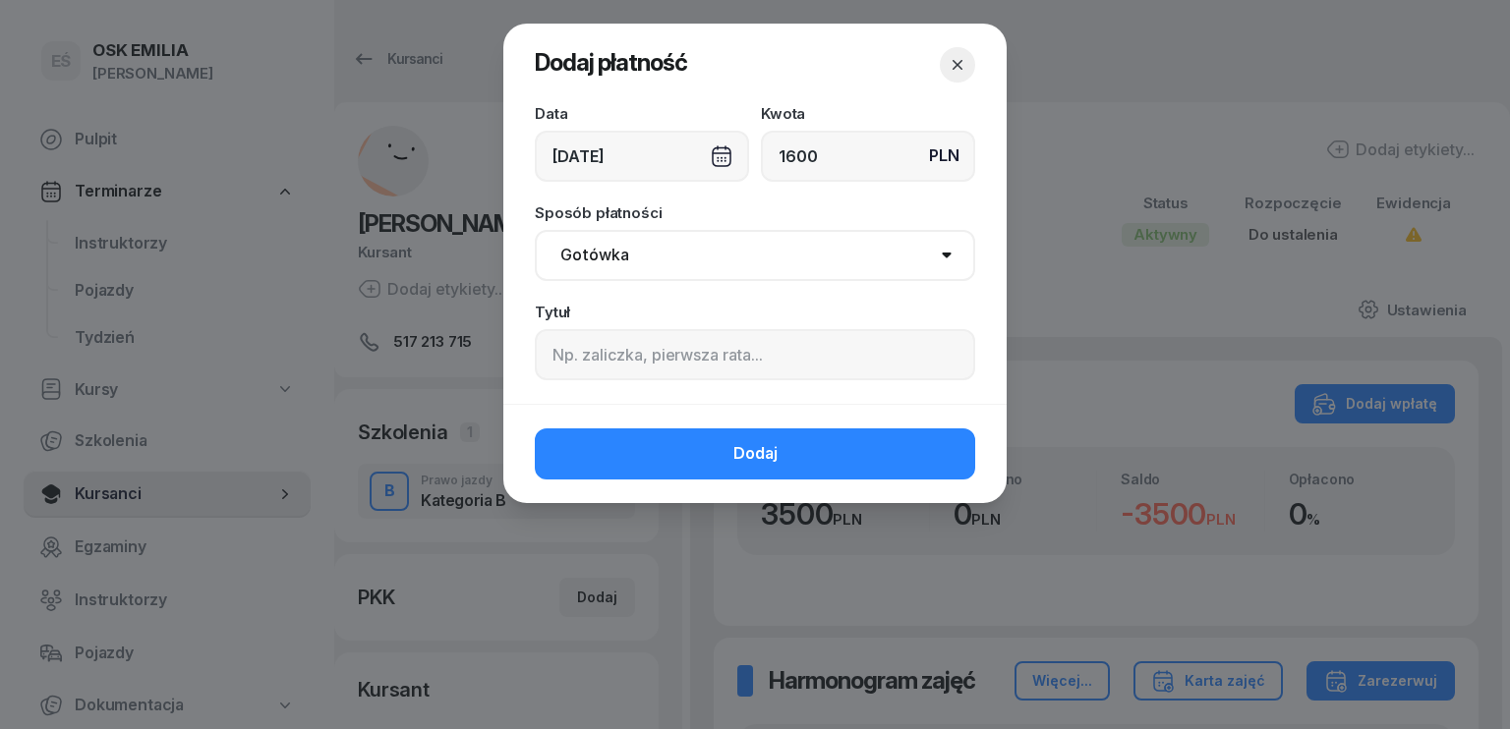
click at [682, 262] on select "Gotówka Karta Przelew Płatności online BLIK" at bounding box center [755, 255] width 440 height 51
click at [535, 230] on select "Gotówka Karta Przelew Płatności online BLIK" at bounding box center [755, 255] width 440 height 51
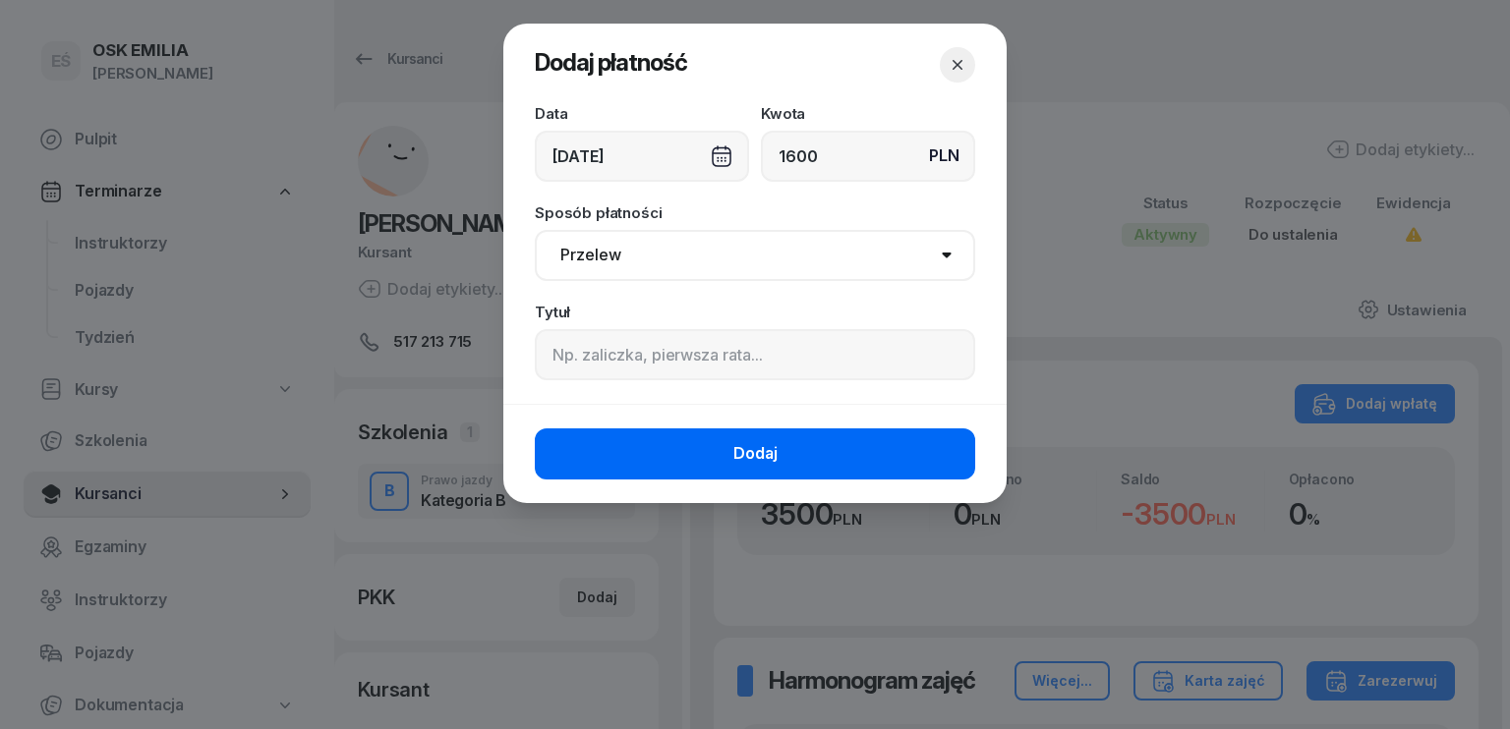
click at [729, 453] on button "Dodaj" at bounding box center [755, 454] width 440 height 51
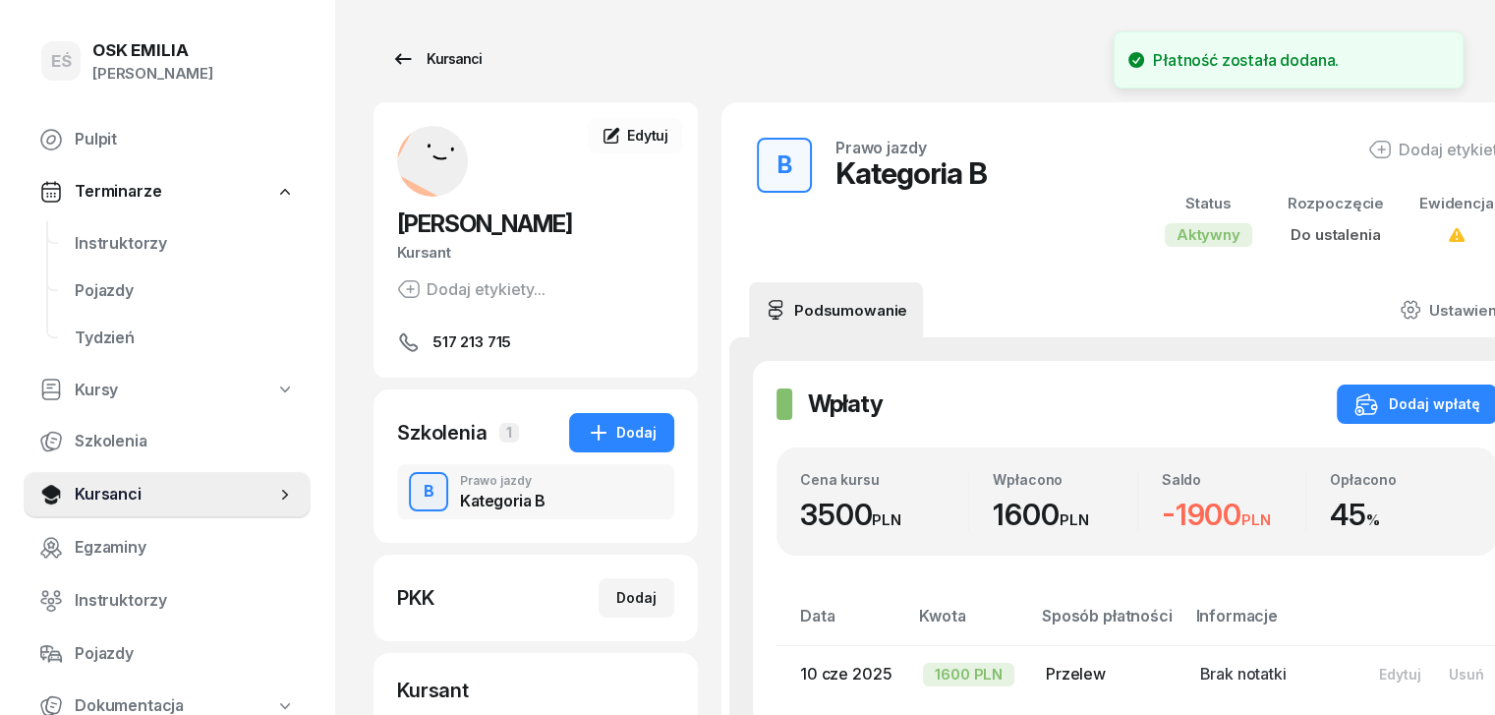
click at [391, 58] on div "Kursanci" at bounding box center [436, 59] width 90 height 24
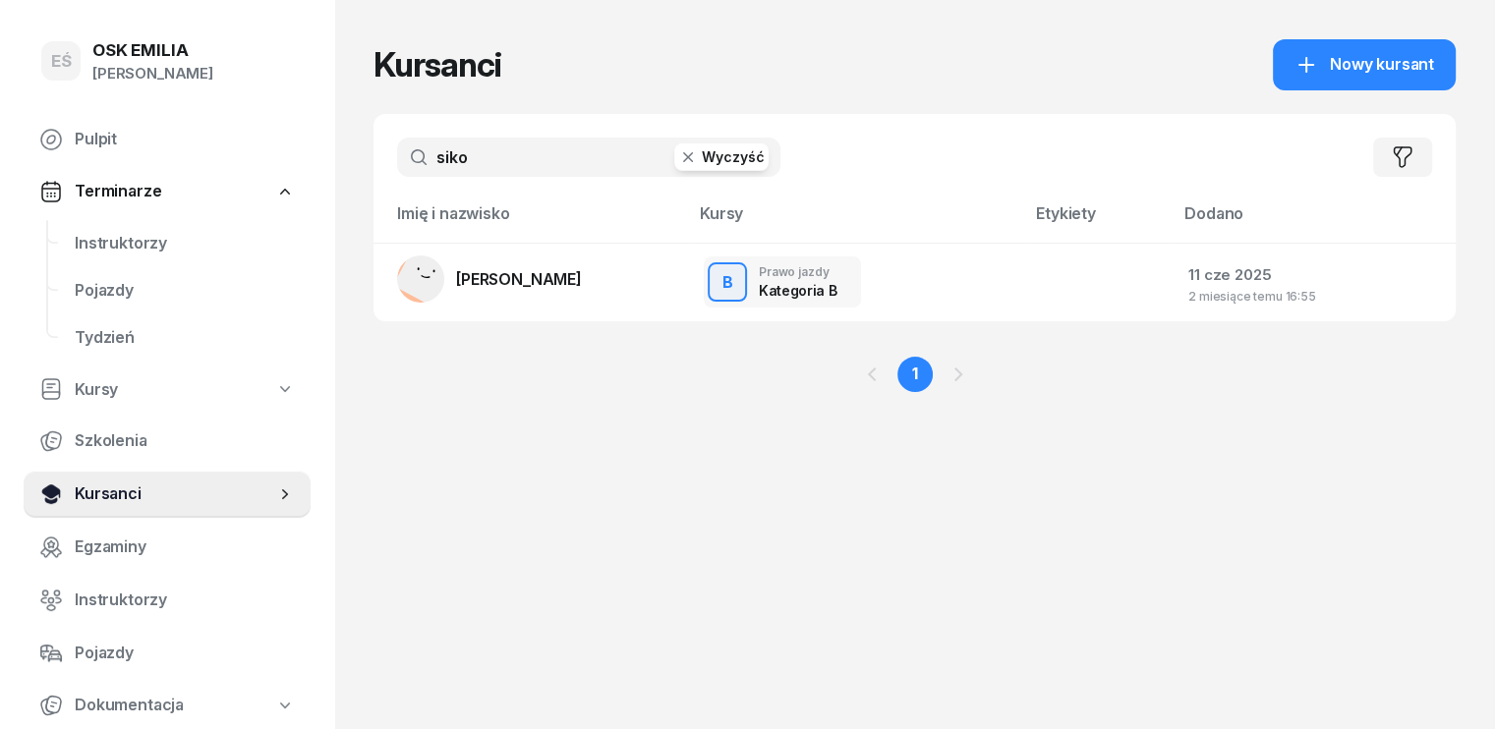
click at [146, 496] on span "Kursanci" at bounding box center [175, 495] width 201 height 26
click at [142, 501] on span "Kursanci" at bounding box center [175, 495] width 201 height 26
drag, startPoint x: 454, startPoint y: 164, endPoint x: 300, endPoint y: 140, distance: 156.3
click at [302, 141] on div "EŚ OSK [PERSON_NAME] [PERSON_NAME] Śniedziewska Pulpit Terminarze Instruktorzy …" at bounding box center [747, 364] width 1495 height 729
click at [456, 282] on span "[PERSON_NAME]" at bounding box center [519, 279] width 126 height 20
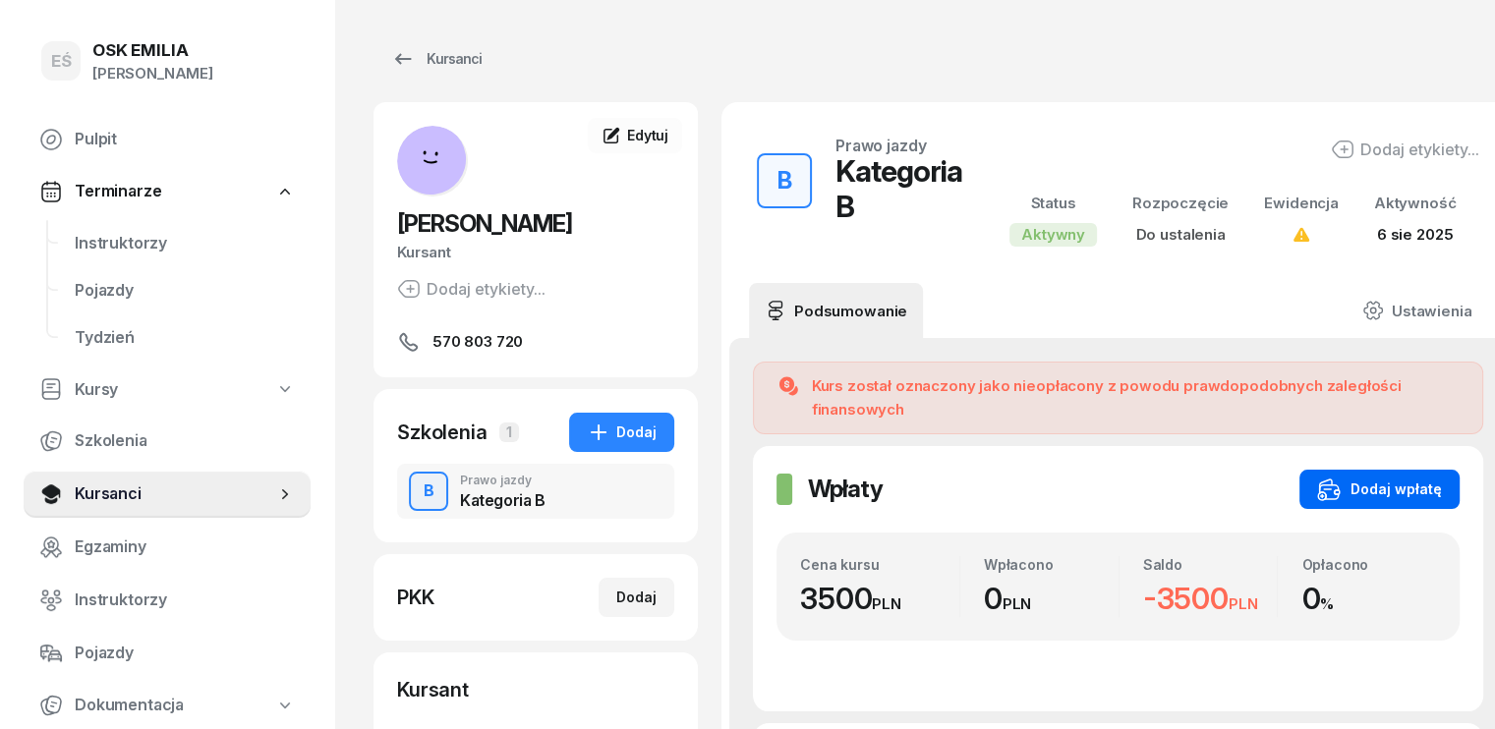
click at [1379, 478] on div "Dodaj wpłatę" at bounding box center [1379, 490] width 125 height 24
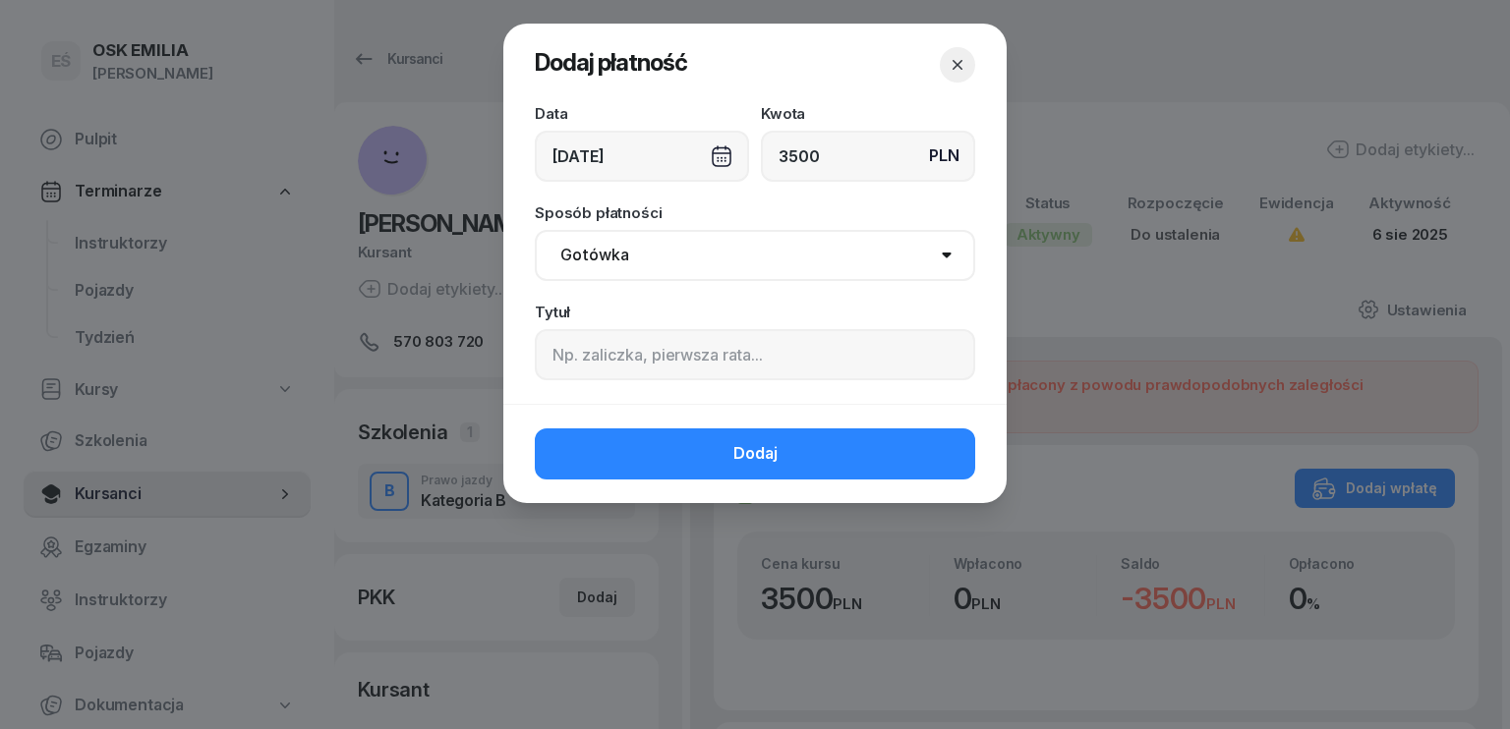
click at [682, 170] on div "[DATE]" at bounding box center [642, 156] width 214 height 51
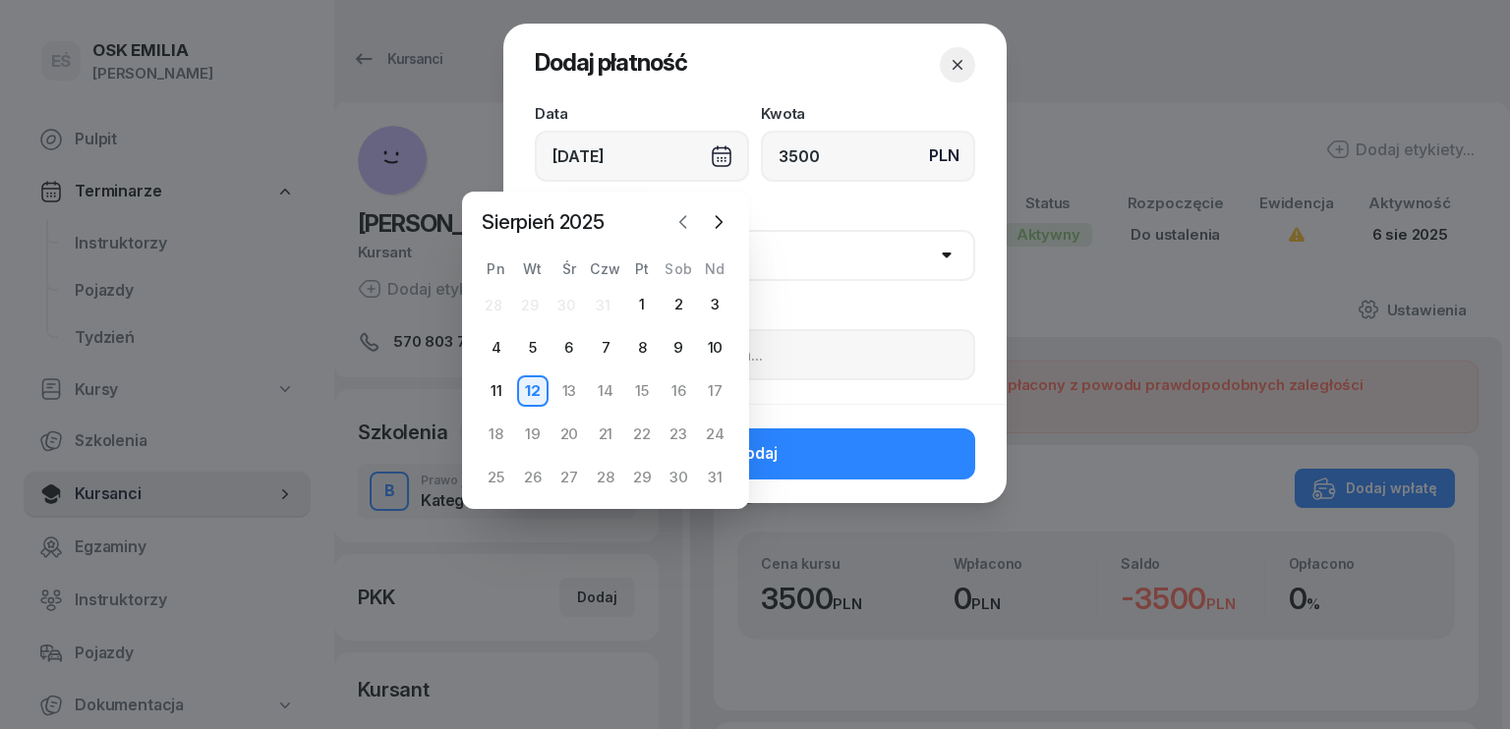
click at [683, 230] on icon "button" at bounding box center [683, 222] width 20 height 20
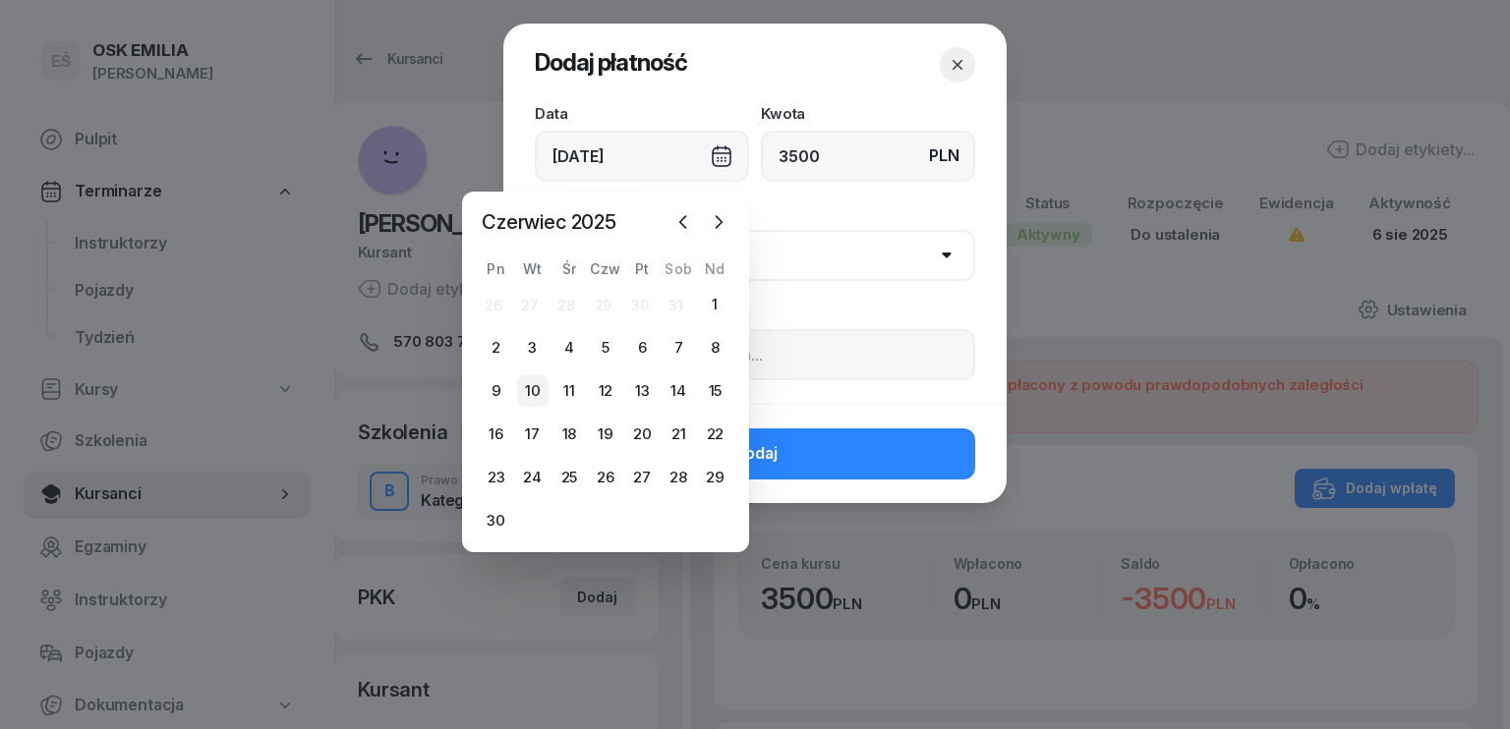
click at [537, 390] on div "10" at bounding box center [532, 391] width 31 height 31
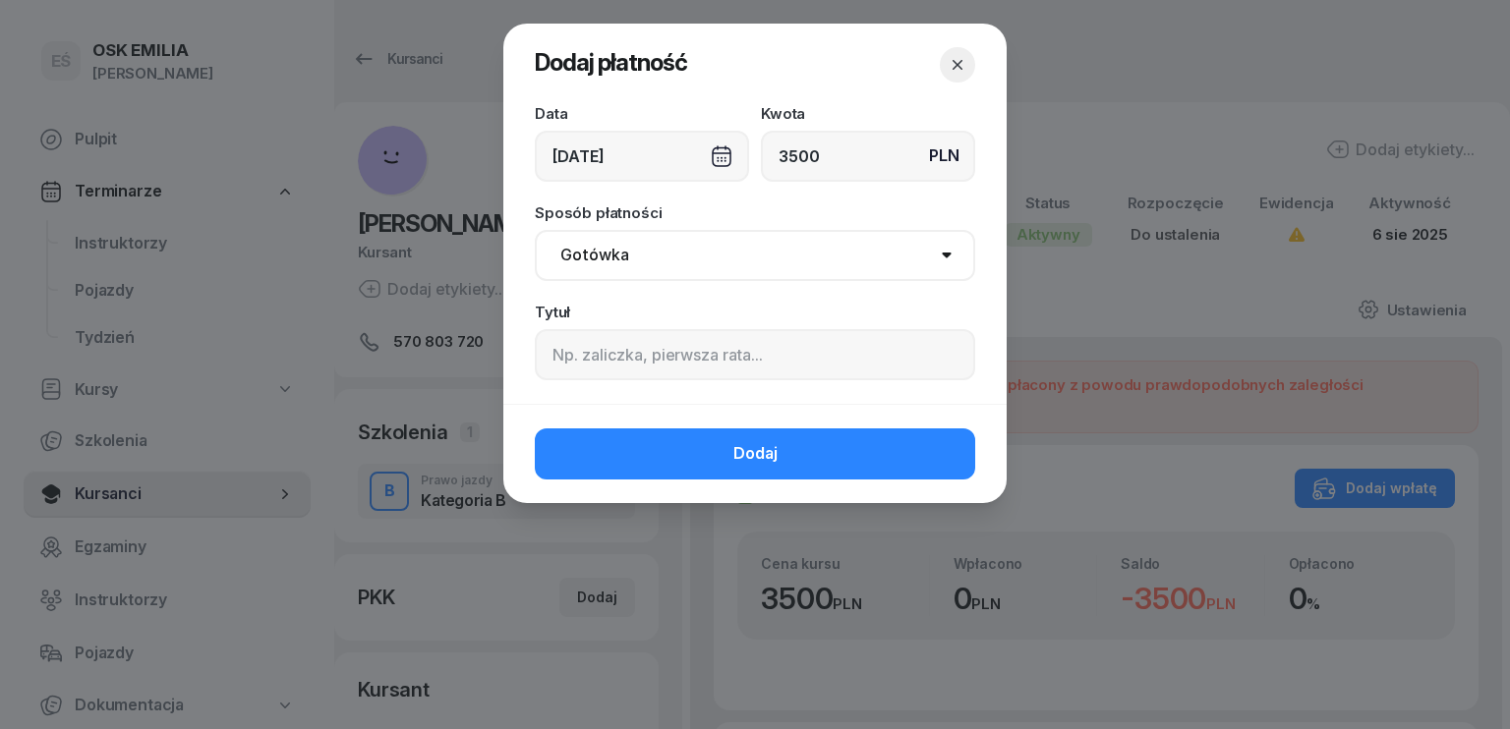
drag, startPoint x: 644, startPoint y: 257, endPoint x: 627, endPoint y: 275, distance: 25.1
click at [643, 256] on select "Gotówka Karta Przelew Płatności online BLIK" at bounding box center [755, 255] width 440 height 51
click at [535, 230] on select "Gotówka Karta Przelew Płatności online BLIK" at bounding box center [755, 255] width 440 height 51
click at [740, 447] on span "Dodaj" at bounding box center [755, 454] width 44 height 26
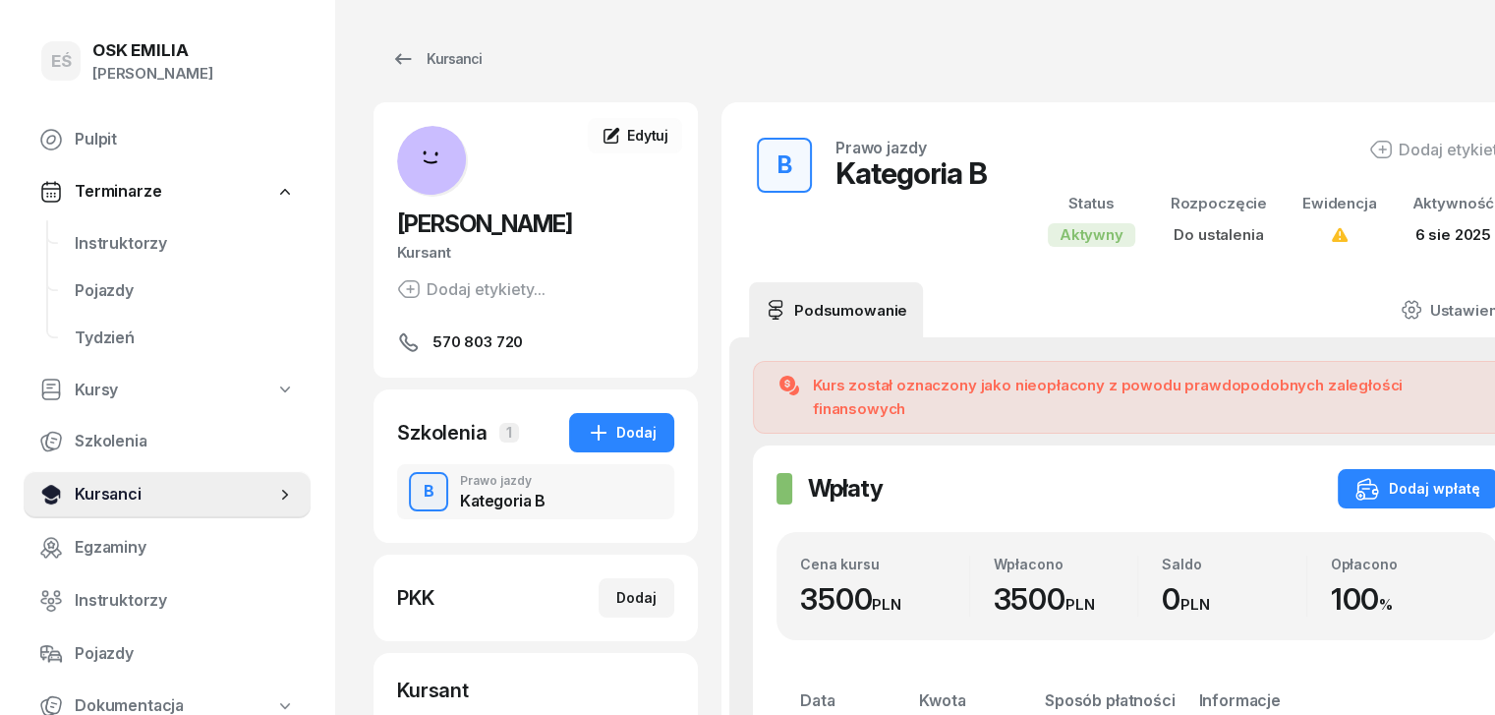
click at [229, 502] on span "Kursanci" at bounding box center [175, 495] width 201 height 26
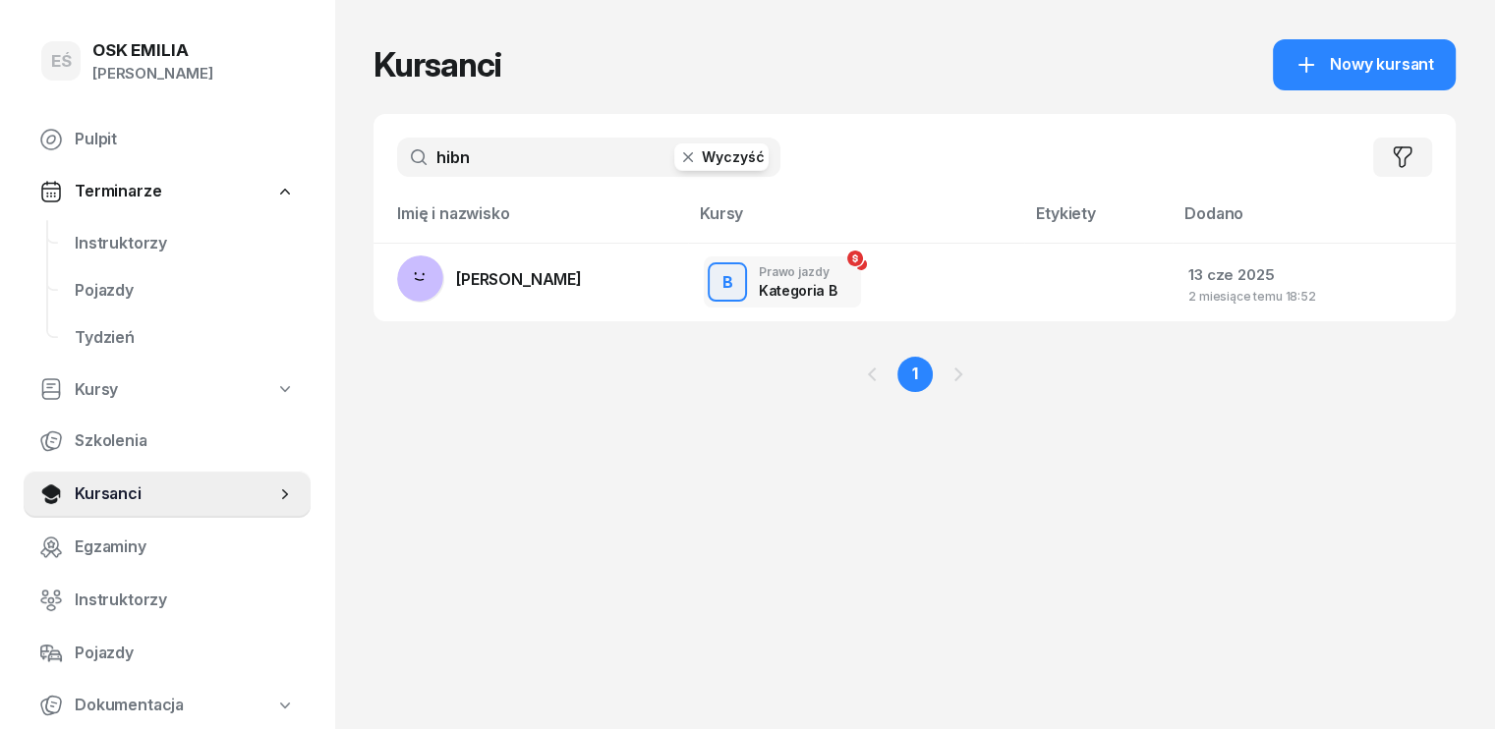
drag, startPoint x: 469, startPoint y: 160, endPoint x: 356, endPoint y: 172, distance: 113.7
click at [374, 172] on div "hibn Wyczyść Filtruj" at bounding box center [915, 157] width 1082 height 87
click at [582, 270] on span "[PERSON_NAME]" at bounding box center [519, 279] width 126 height 20
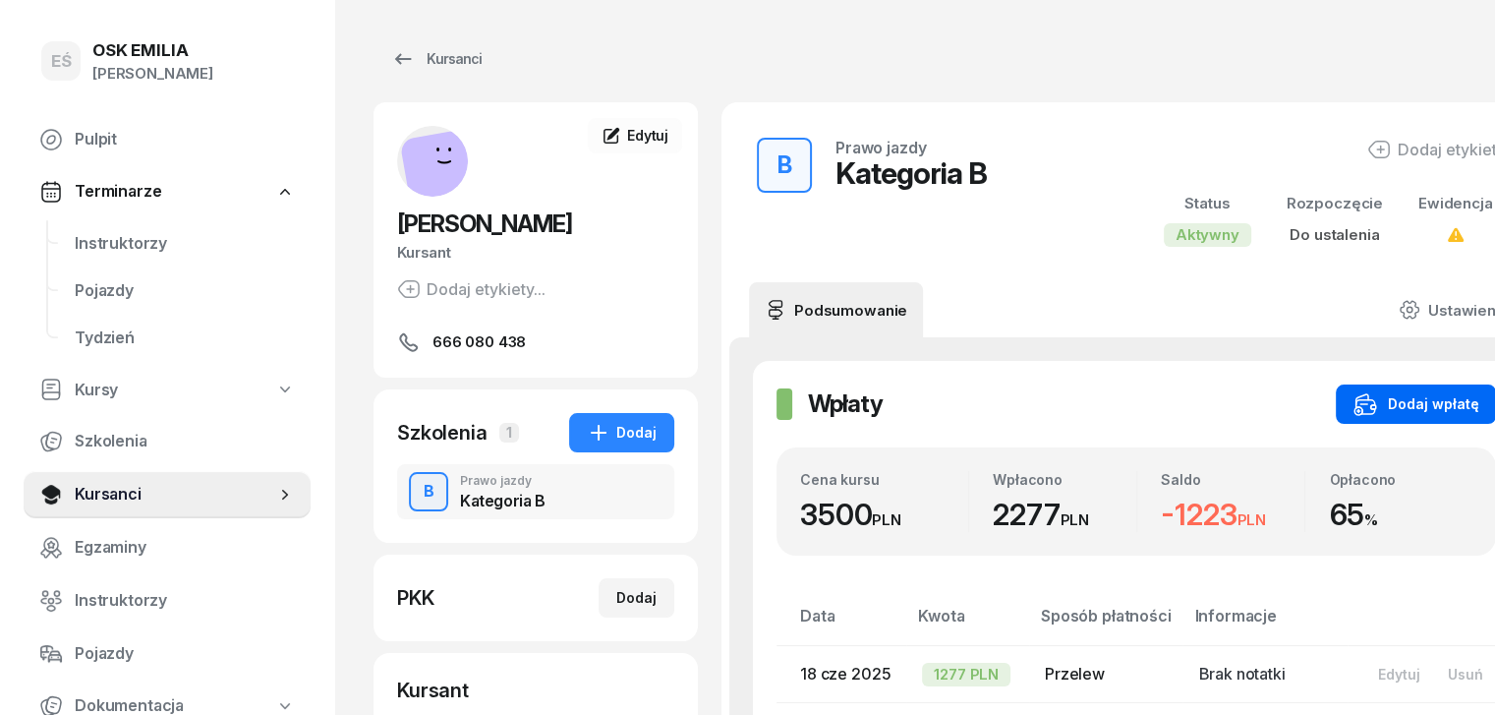
click at [1354, 404] on div "Dodaj wpłatę" at bounding box center [1416, 404] width 125 height 24
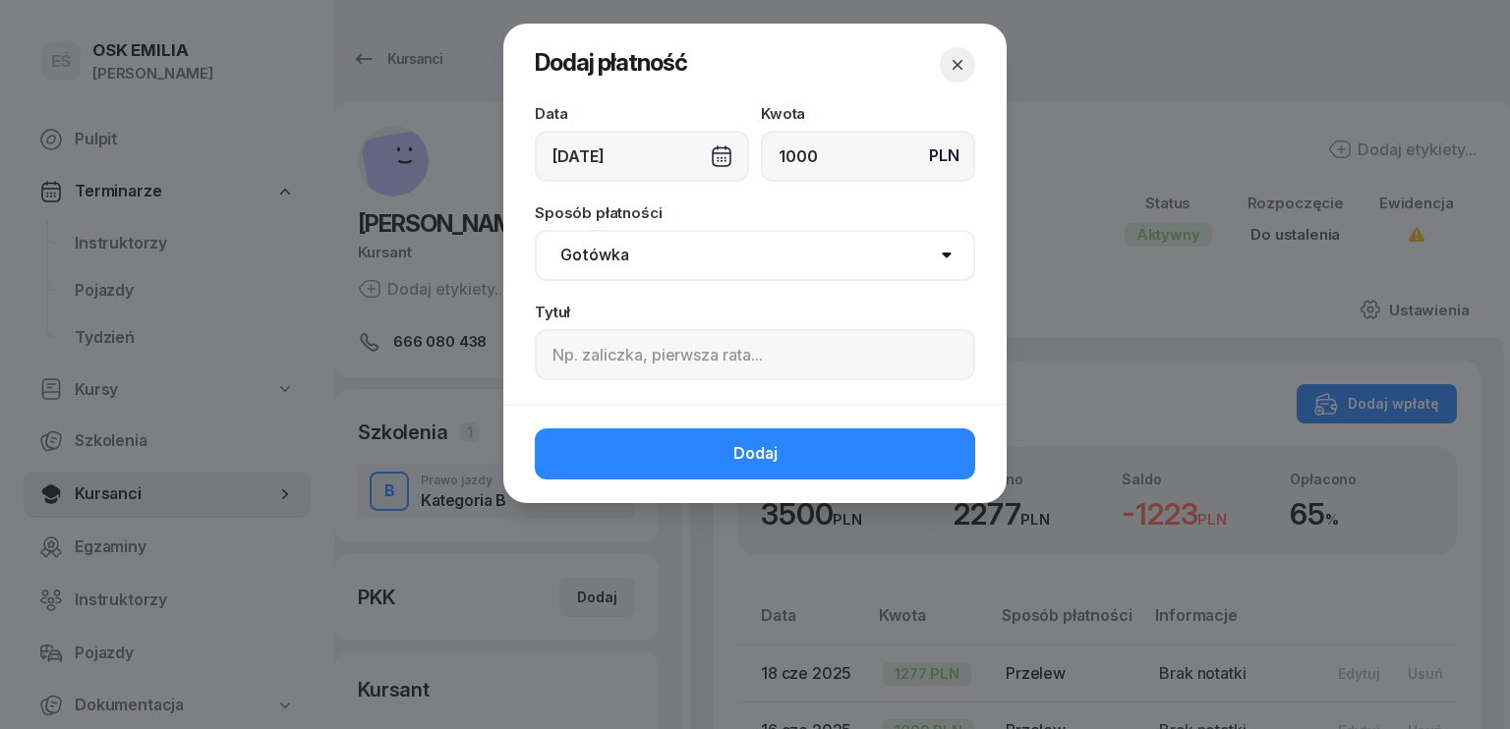
click at [612, 169] on div "[DATE]" at bounding box center [642, 156] width 214 height 51
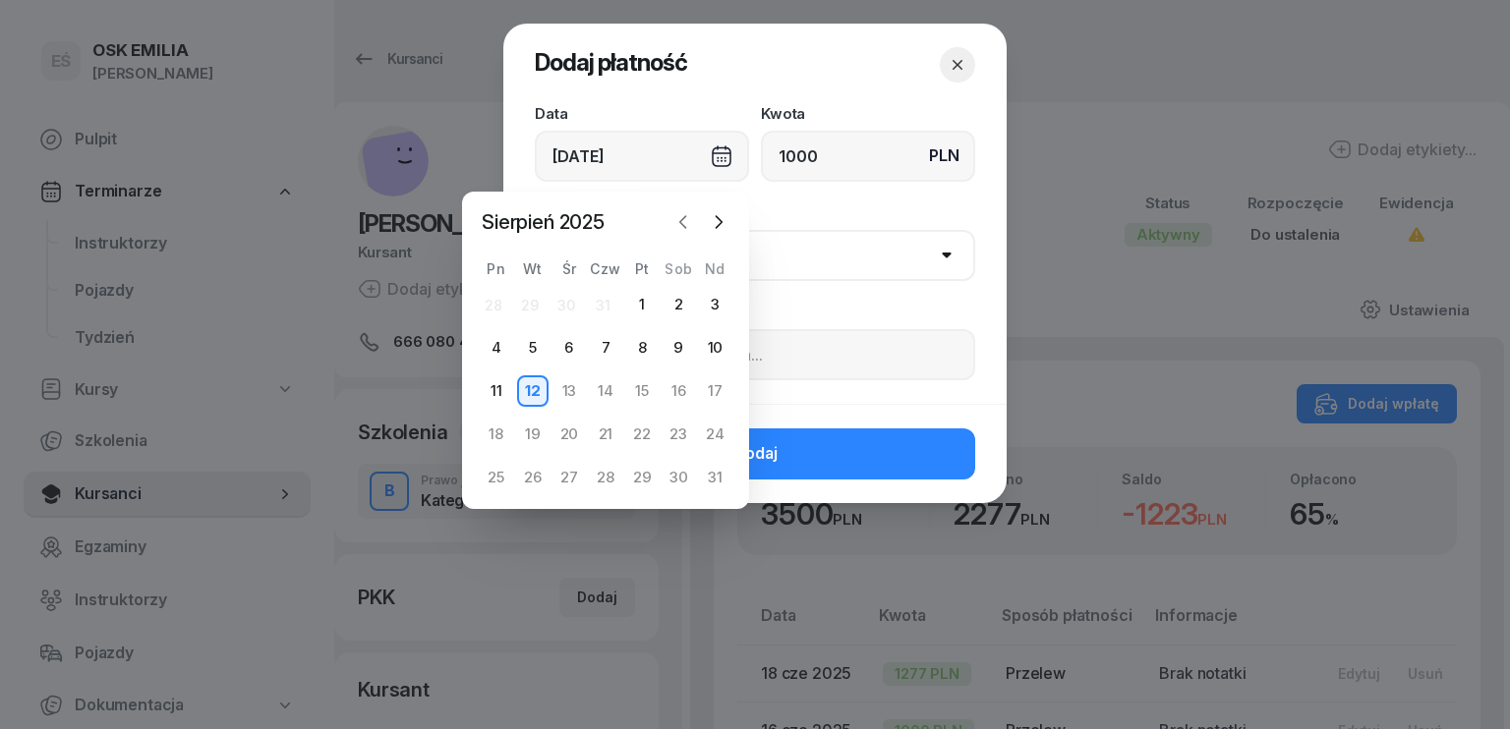
click at [677, 222] on icon "button" at bounding box center [683, 222] width 20 height 20
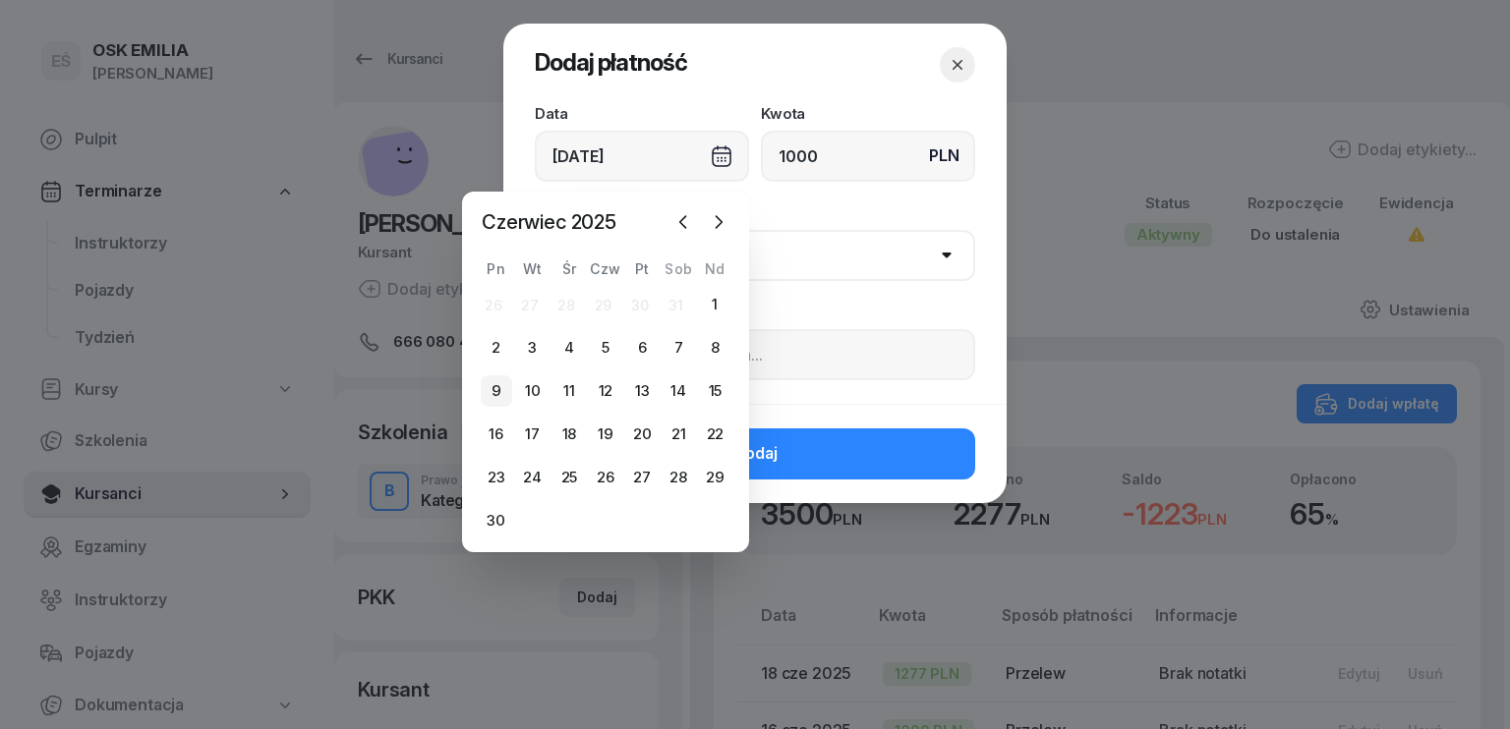
click at [497, 401] on div "9" at bounding box center [496, 391] width 31 height 31
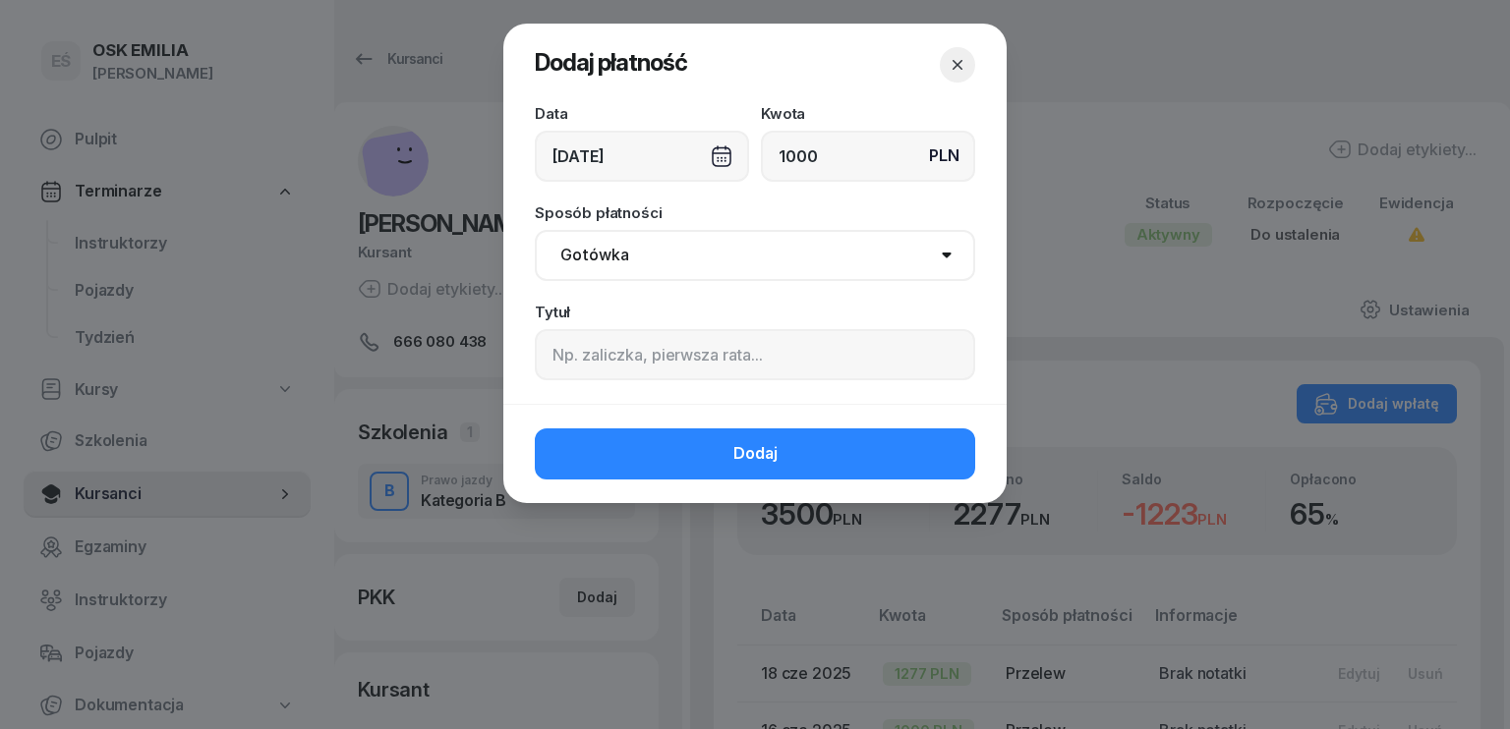
click at [652, 257] on select "Gotówka Karta Przelew Płatności online BLIK" at bounding box center [755, 255] width 440 height 51
click at [535, 230] on select "Gotówka Karta Przelew Płatności online BLIK" at bounding box center [755, 255] width 440 height 51
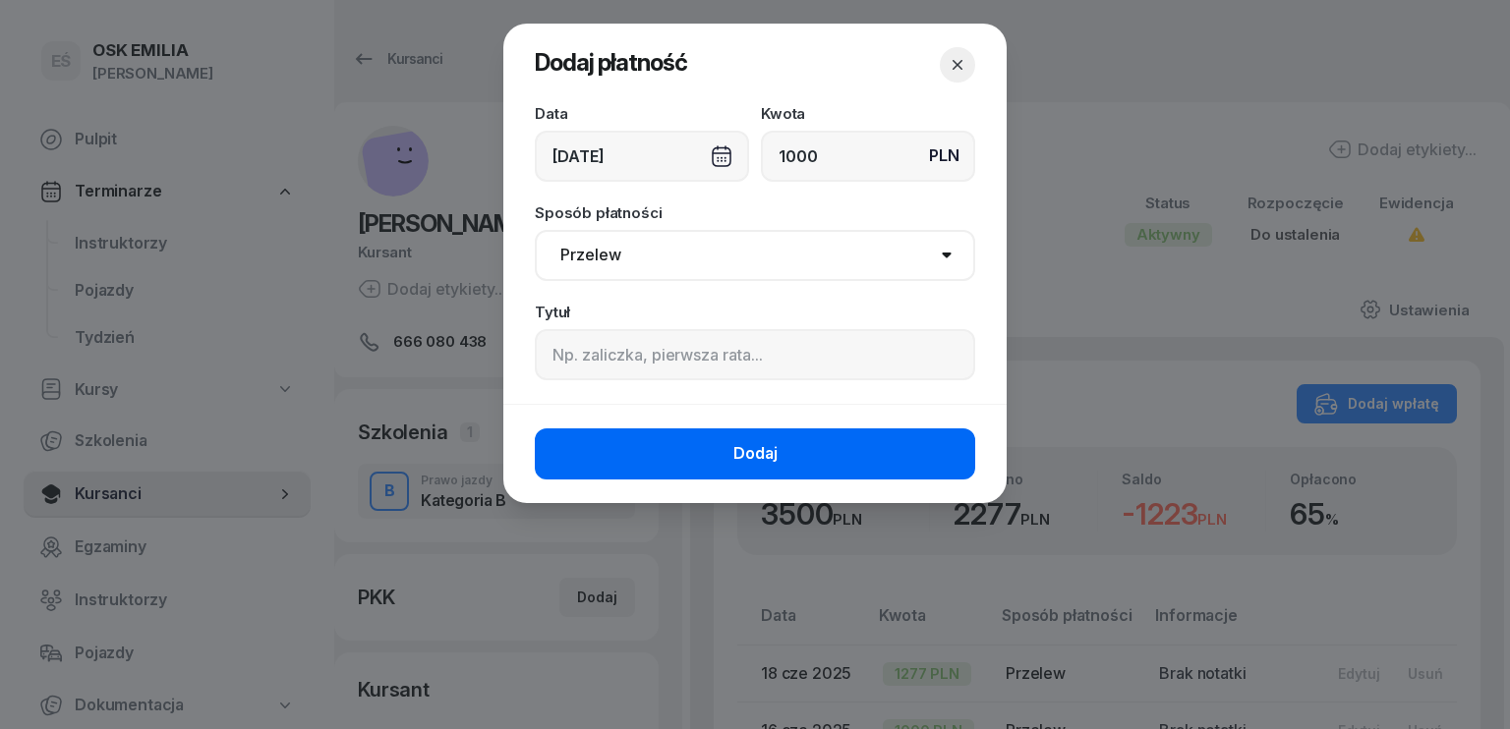
click at [720, 455] on button "Dodaj" at bounding box center [755, 454] width 440 height 51
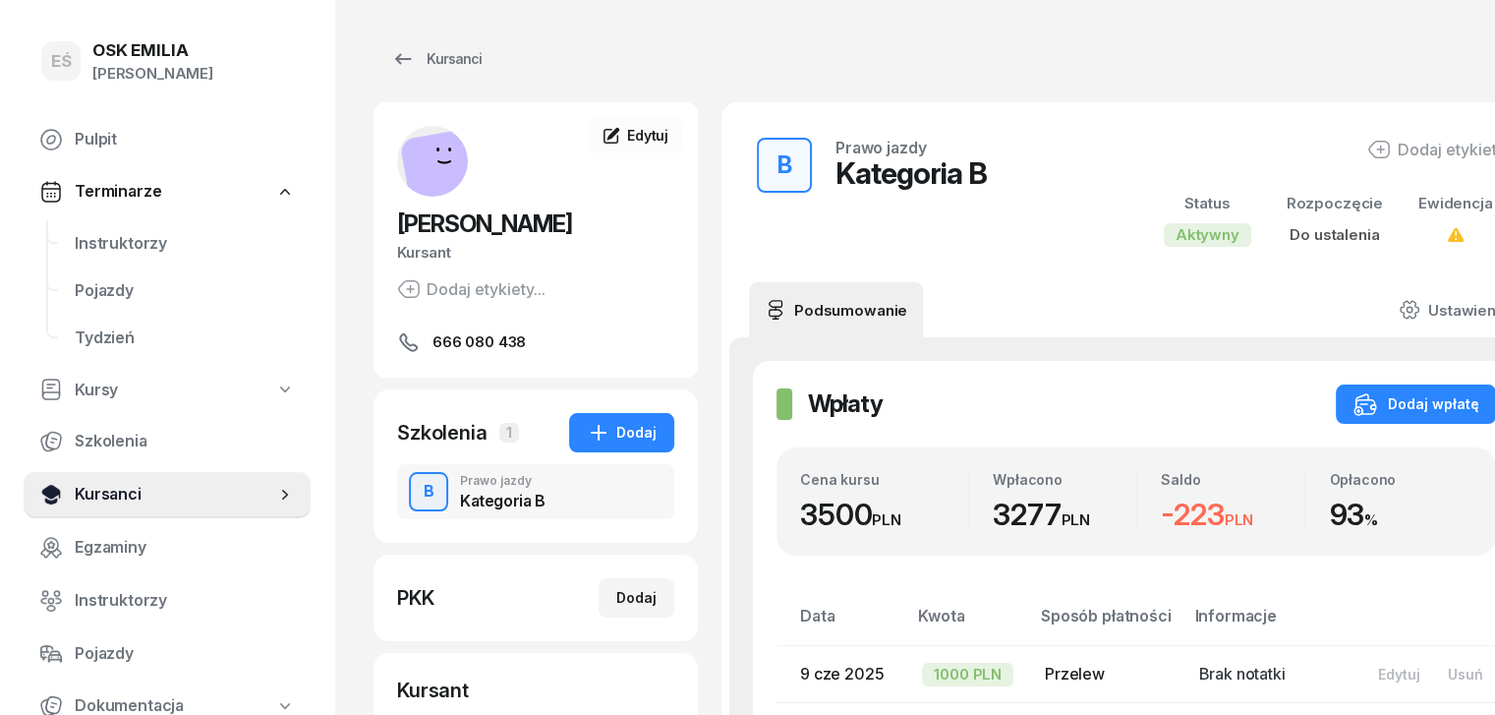
click at [163, 482] on span "Kursanci" at bounding box center [175, 495] width 201 height 26
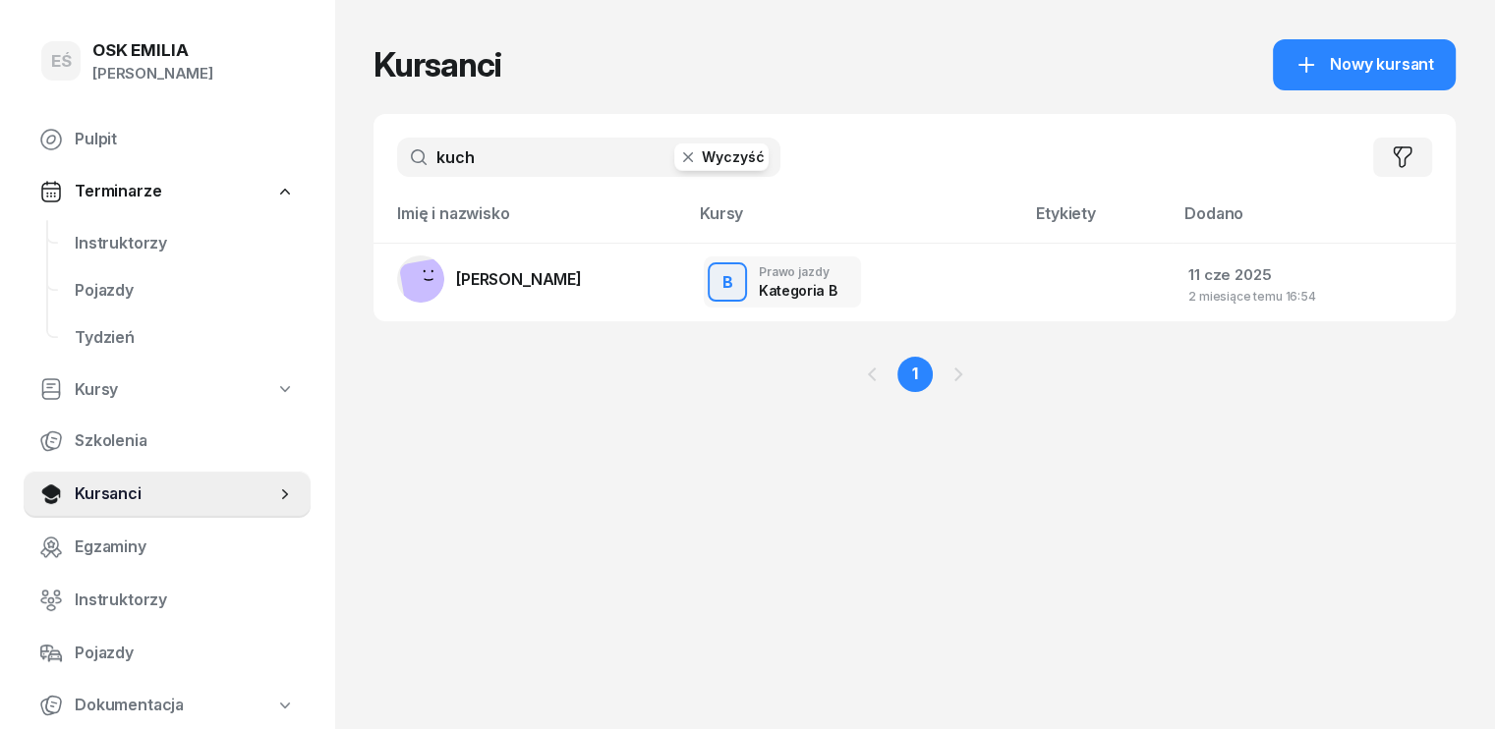
drag, startPoint x: 385, startPoint y: 166, endPoint x: 185, endPoint y: 164, distance: 200.6
click at [212, 166] on div "EŚ OSK [PERSON_NAME] [PERSON_NAME] Śniedziewska Pulpit Terminarze Instruktorzy …" at bounding box center [747, 364] width 1495 height 729
drag, startPoint x: 437, startPoint y: 285, endPoint x: 448, endPoint y: 290, distance: 12.8
click at [456, 285] on span "[PERSON_NAME]" at bounding box center [519, 279] width 126 height 20
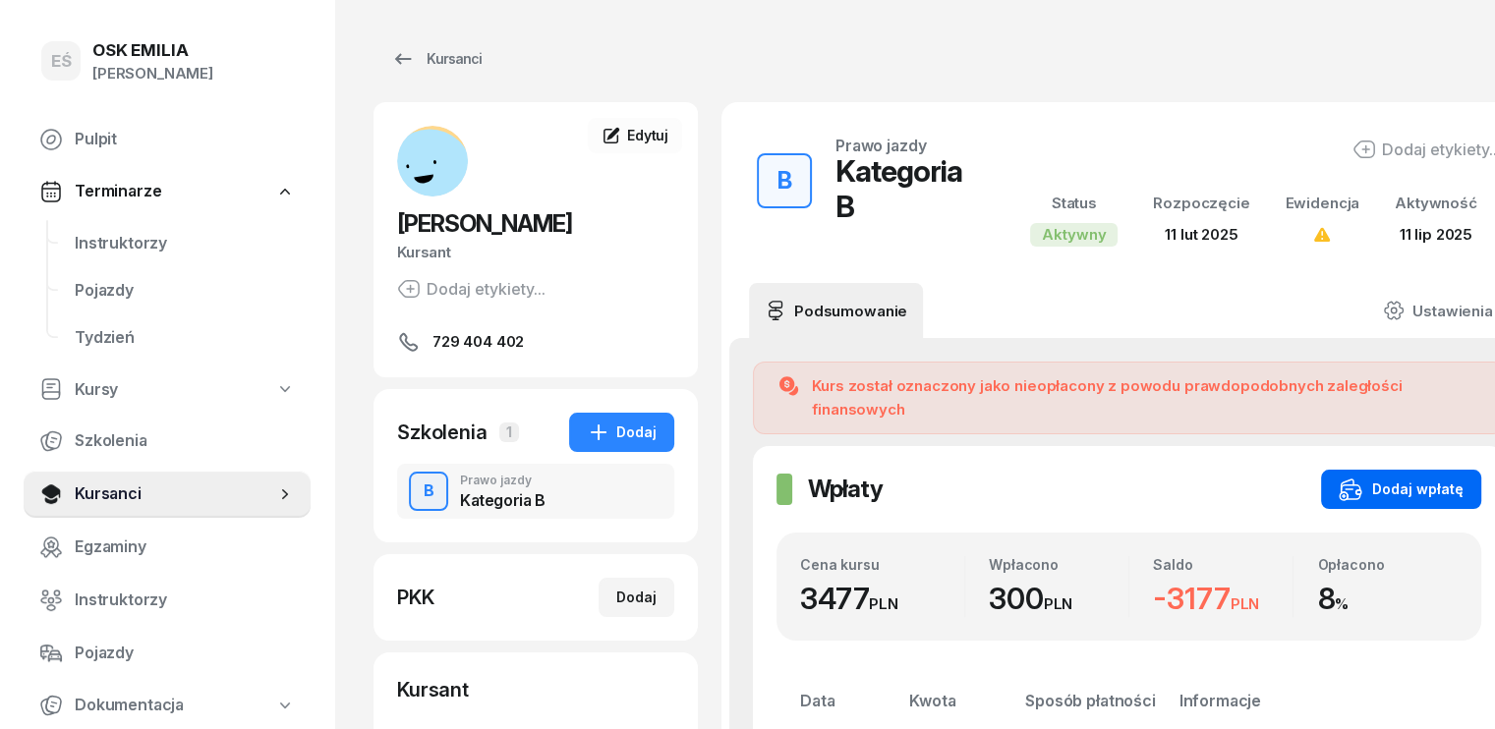
click at [1380, 478] on div "Dodaj wpłatę" at bounding box center [1401, 490] width 125 height 24
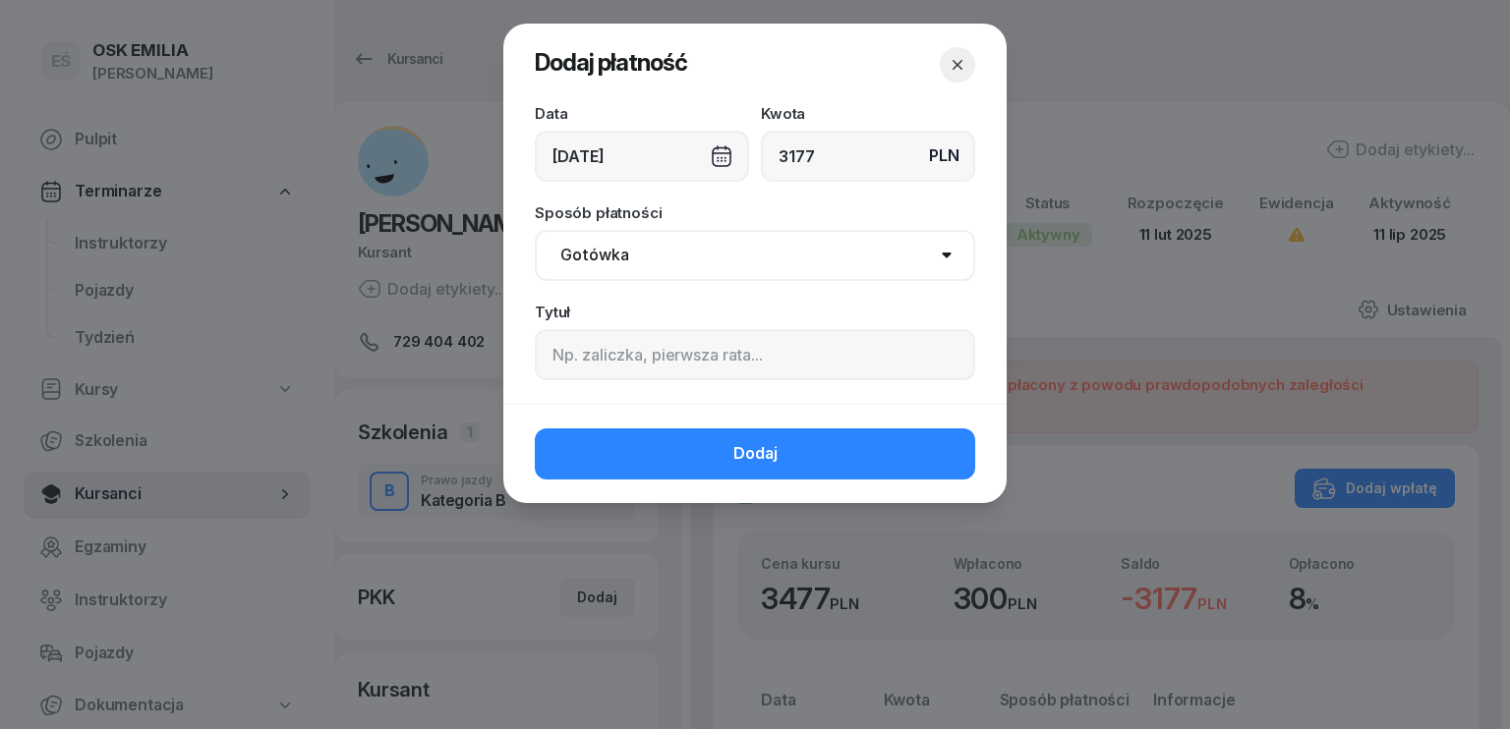
drag, startPoint x: 659, startPoint y: 270, endPoint x: 614, endPoint y: 278, distance: 44.9
click at [659, 270] on select "Gotówka Karta Przelew Płatności online BLIK" at bounding box center [755, 255] width 440 height 51
click at [535, 230] on select "Gotówka Karta Przelew Płatności online BLIK" at bounding box center [755, 255] width 440 height 51
click at [621, 159] on div "[DATE]" at bounding box center [642, 156] width 214 height 51
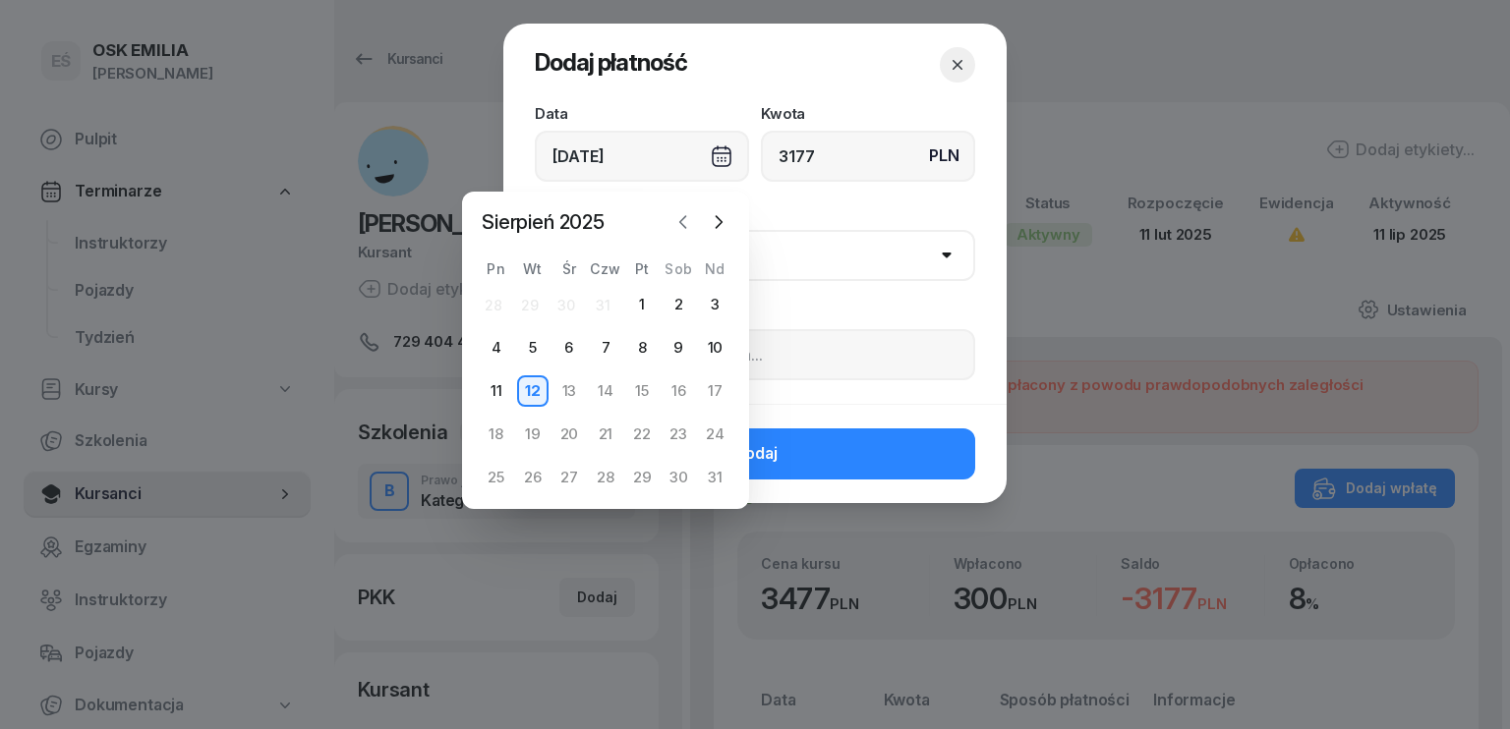
click at [677, 224] on icon "button" at bounding box center [683, 222] width 20 height 20
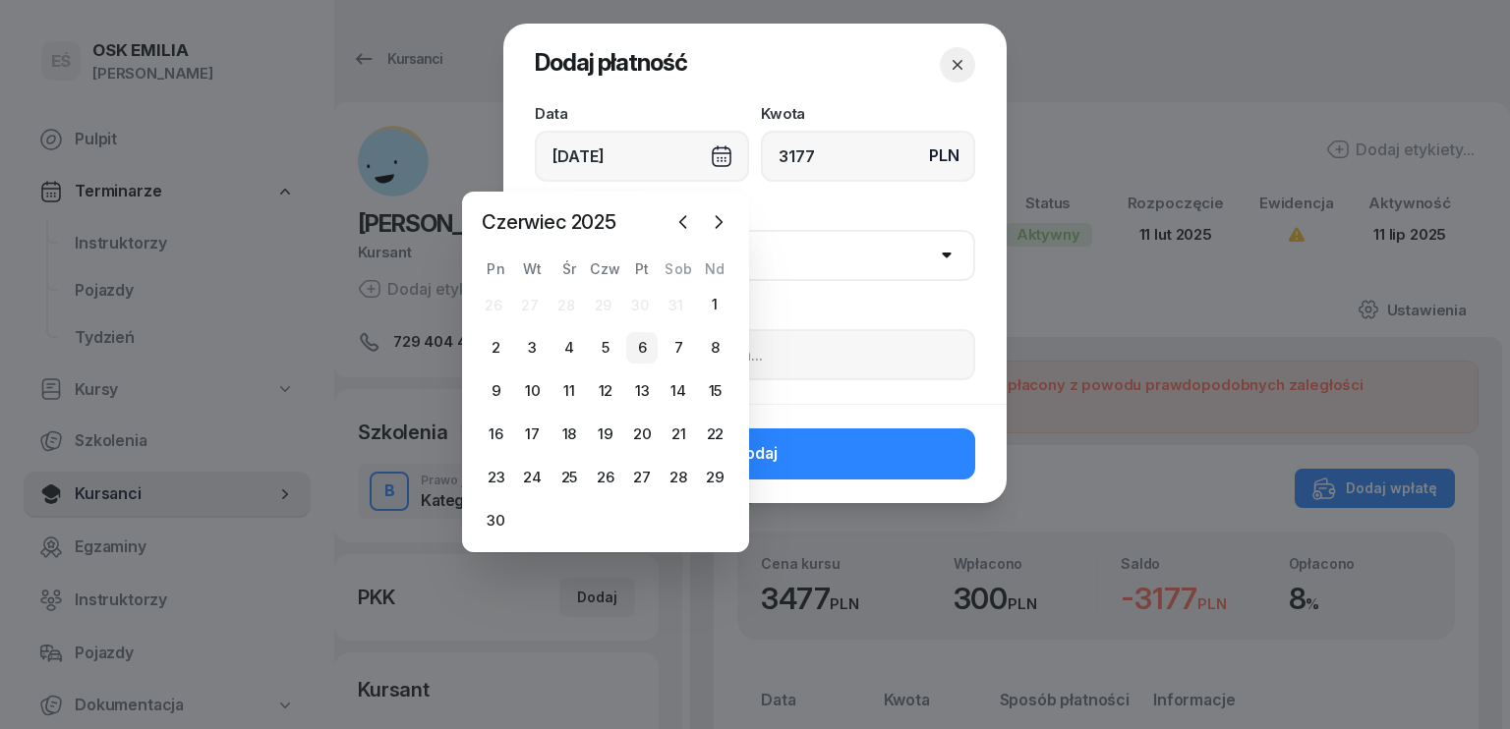
click at [641, 342] on div "6" at bounding box center [641, 347] width 31 height 31
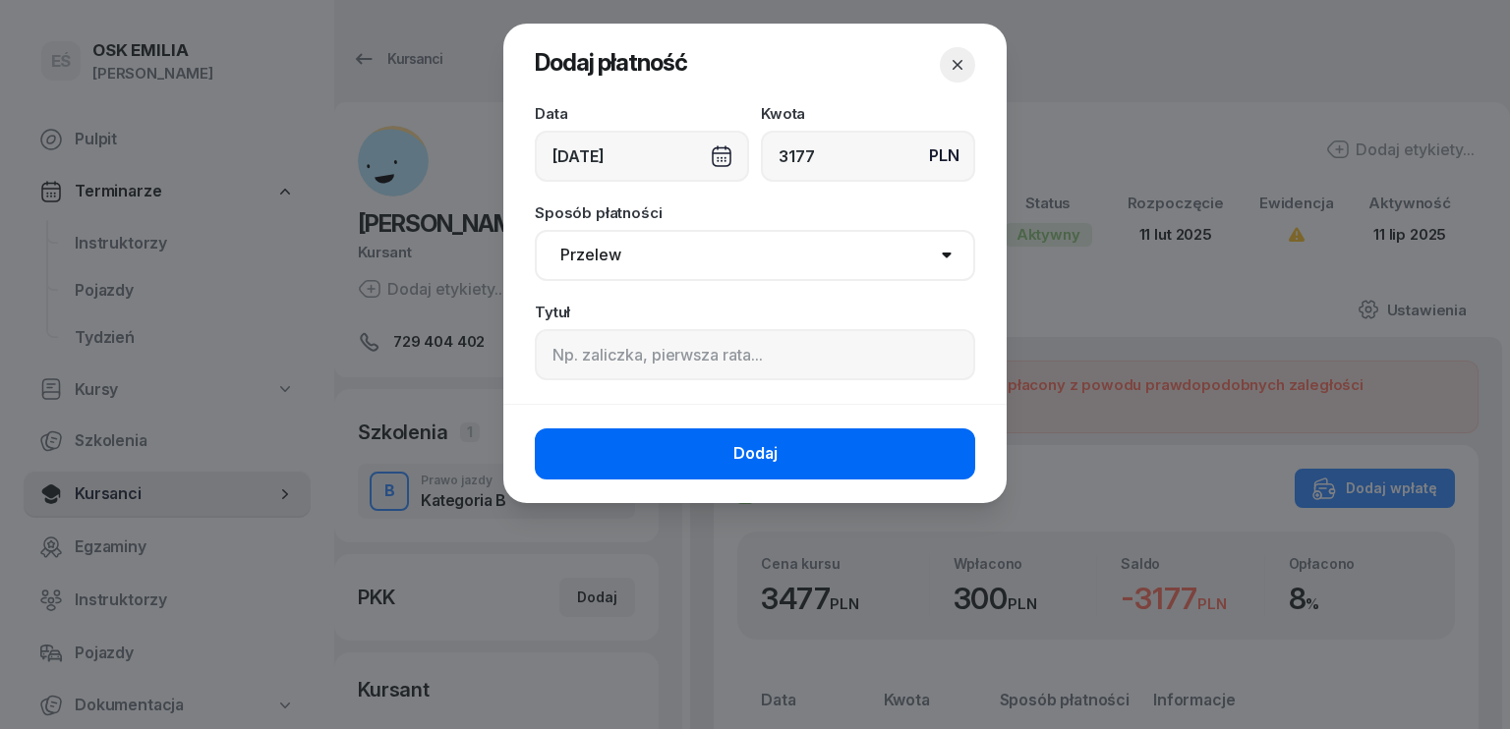
click at [683, 450] on button "Dodaj" at bounding box center [755, 454] width 440 height 51
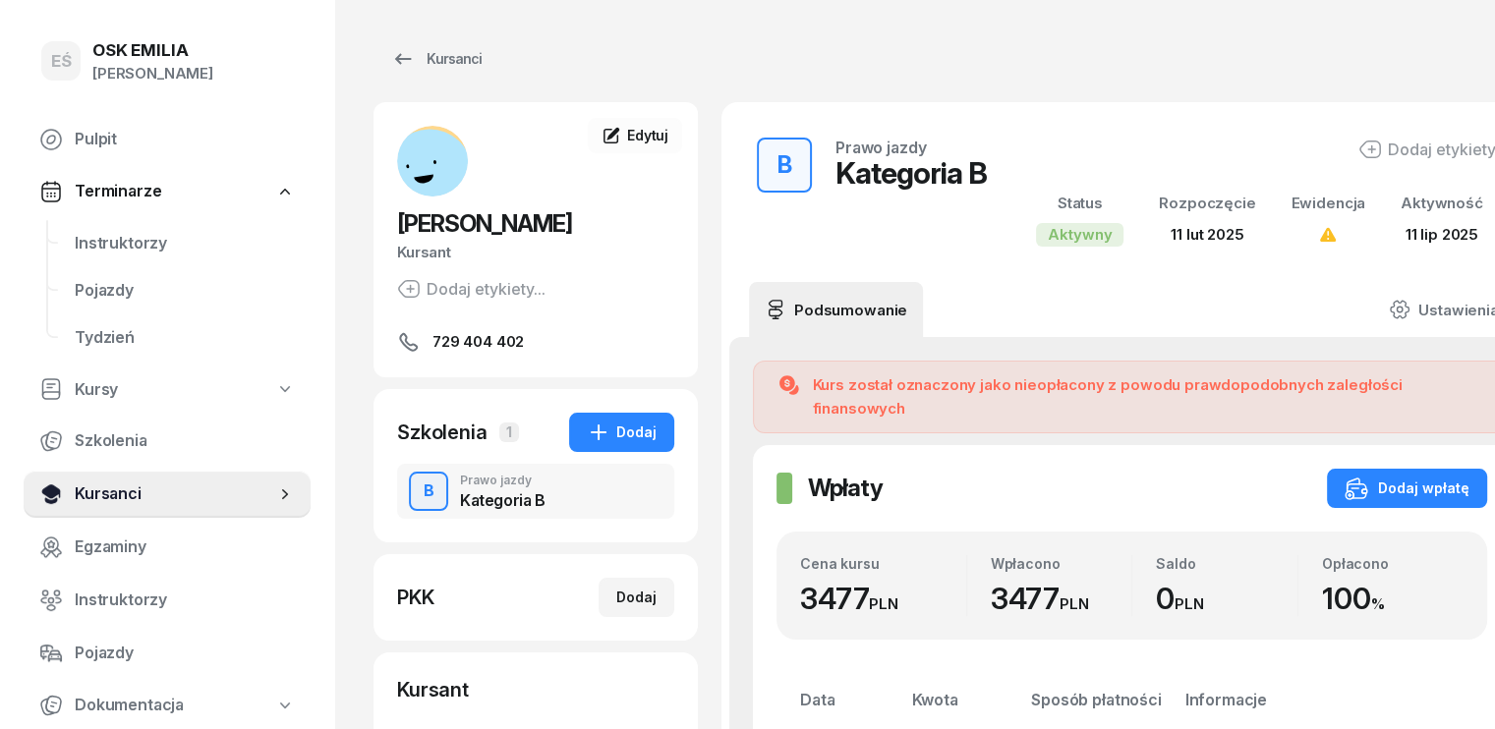
click at [170, 483] on span "Kursanci" at bounding box center [175, 495] width 201 height 26
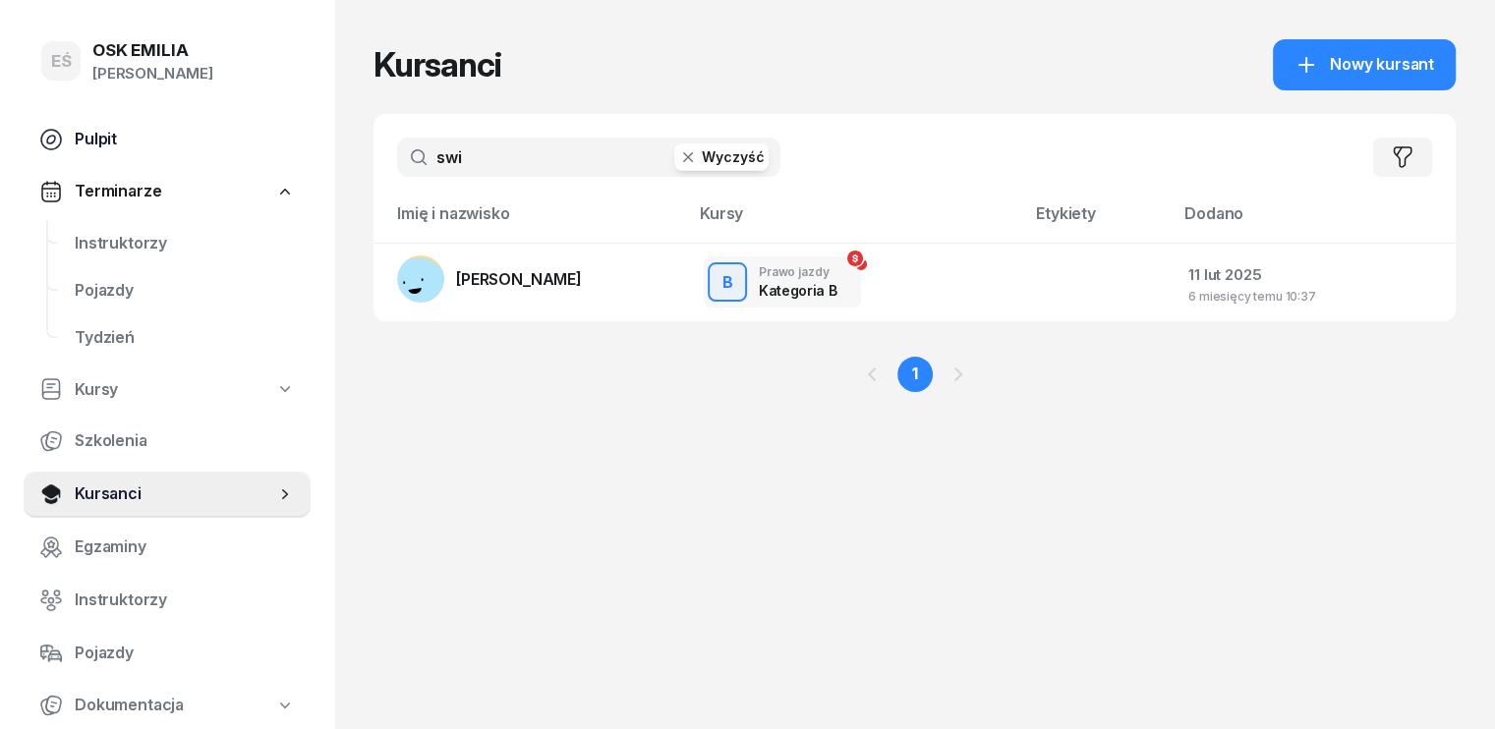
drag, startPoint x: 467, startPoint y: 172, endPoint x: 269, endPoint y: 152, distance: 198.6
click at [269, 152] on div "EŚ OSK [PERSON_NAME] [PERSON_NAME] Śniedziewska Pulpit Terminarze Instruktorzy …" at bounding box center [747, 364] width 1495 height 729
click at [469, 289] on link "[PERSON_NAME]" at bounding box center [489, 279] width 185 height 47
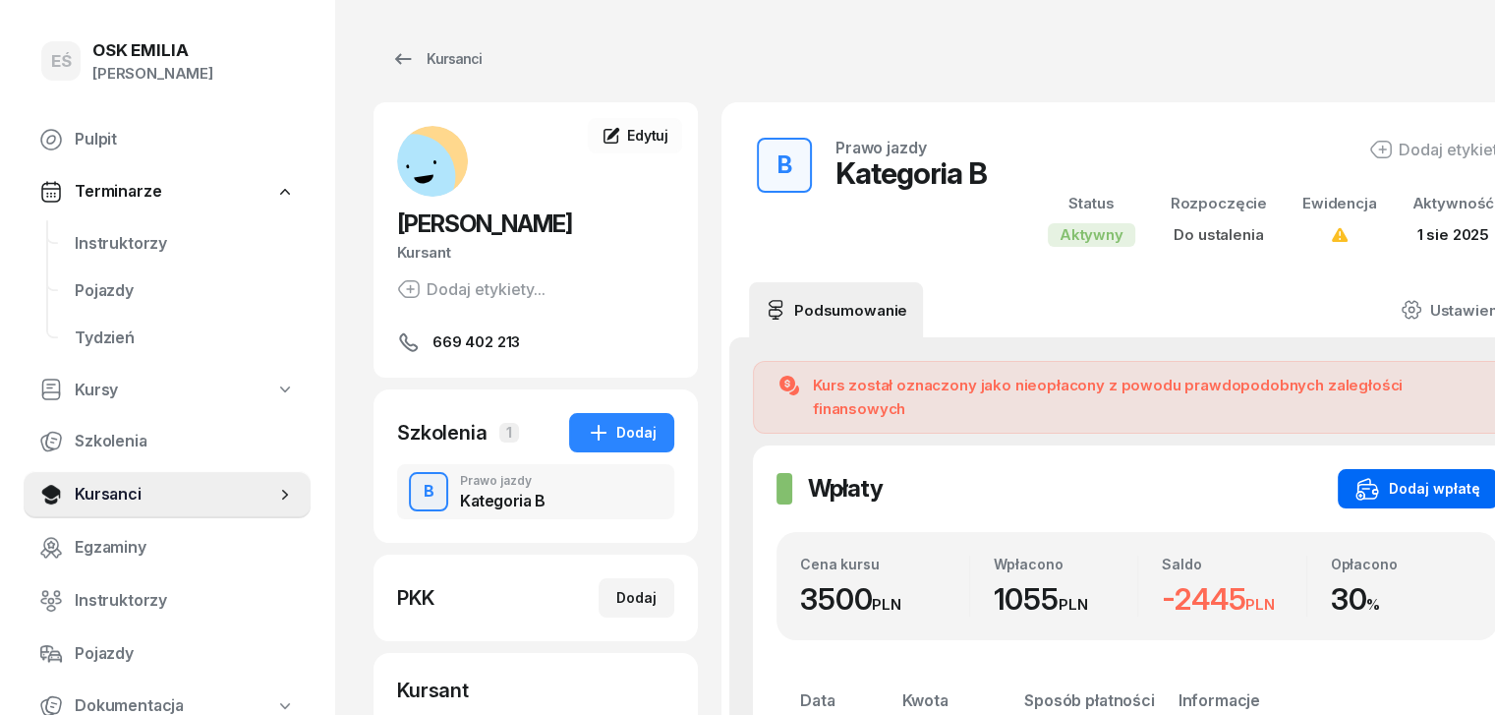
click at [1361, 477] on div "Dodaj wpłatę" at bounding box center [1418, 489] width 125 height 24
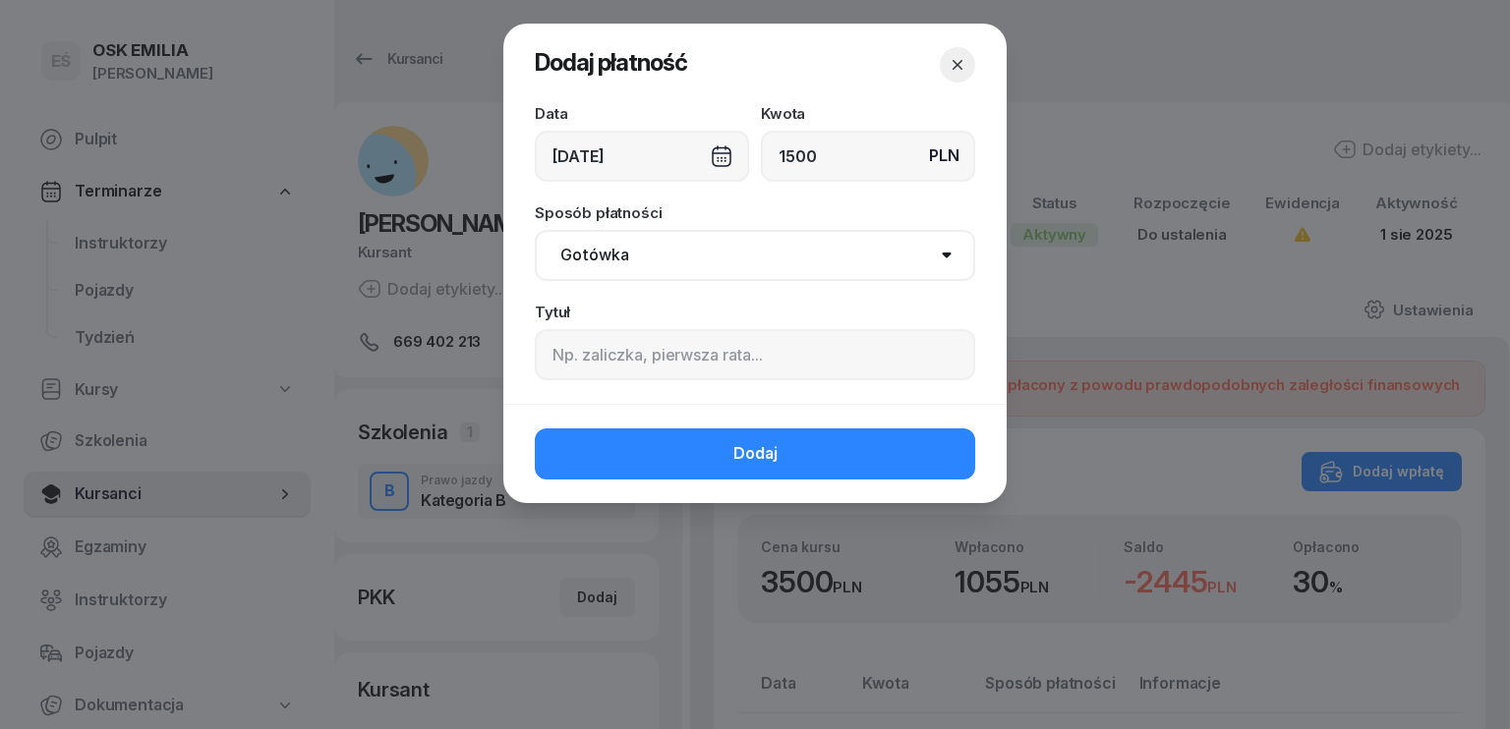
click at [590, 150] on div "[DATE]" at bounding box center [642, 156] width 214 height 51
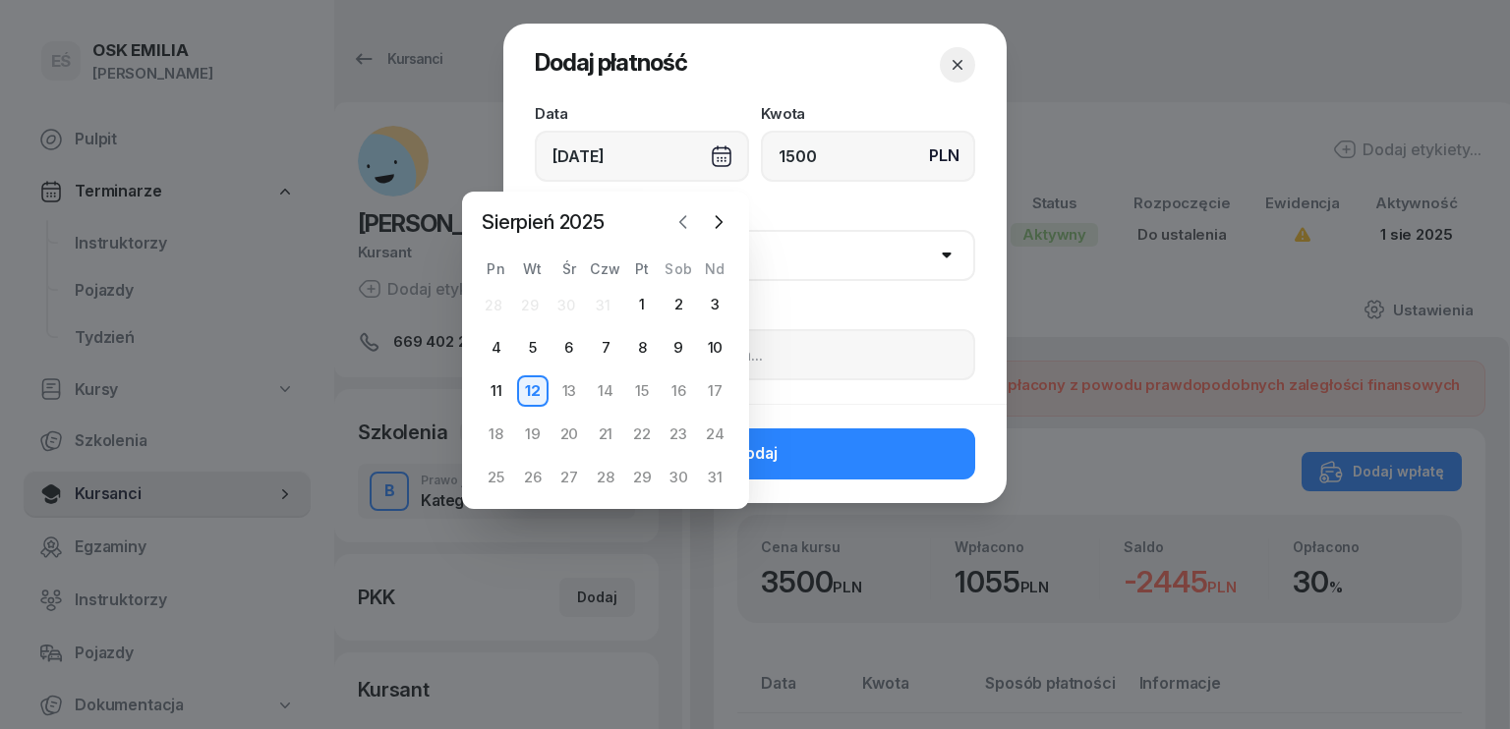
click at [680, 227] on icon "button" at bounding box center [683, 222] width 20 height 20
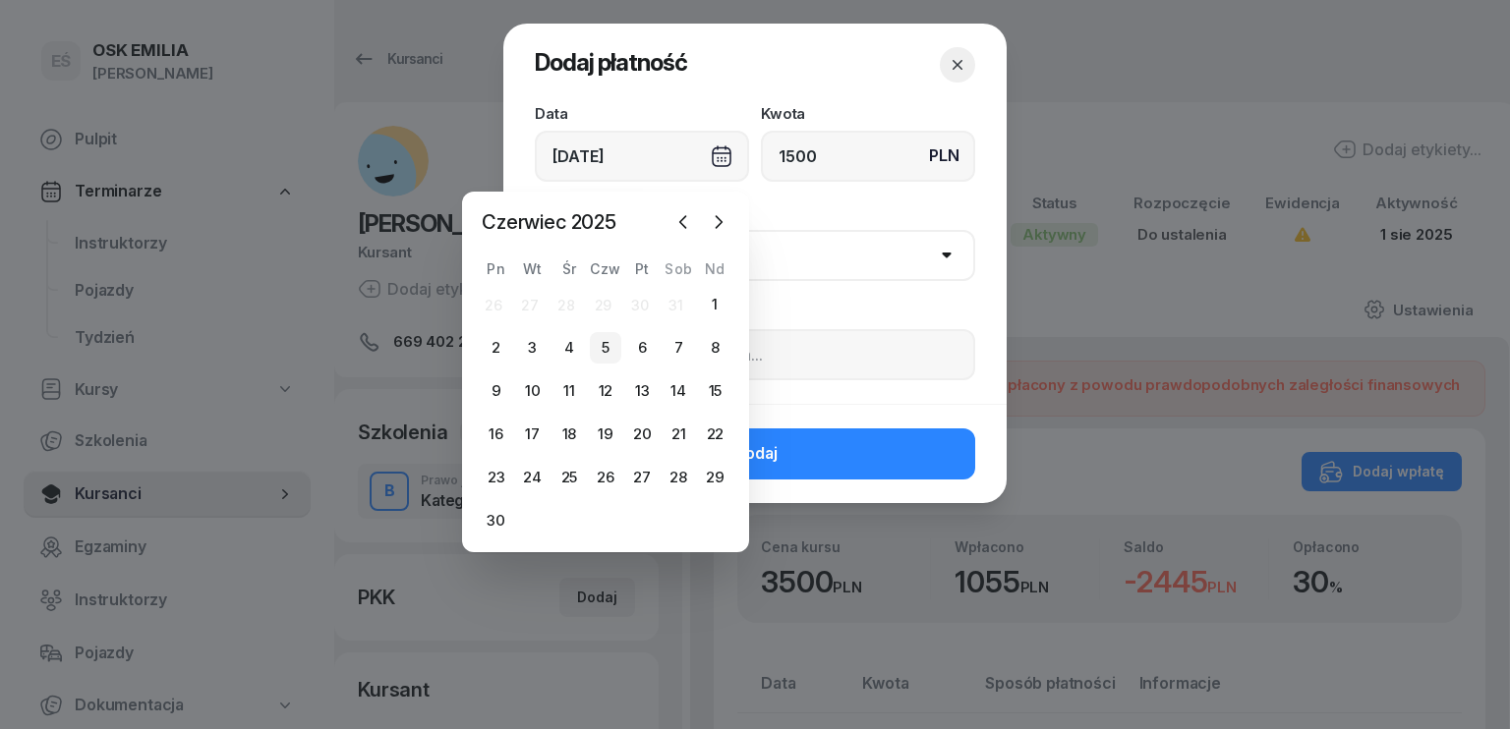
click at [609, 353] on div "5" at bounding box center [605, 347] width 31 height 31
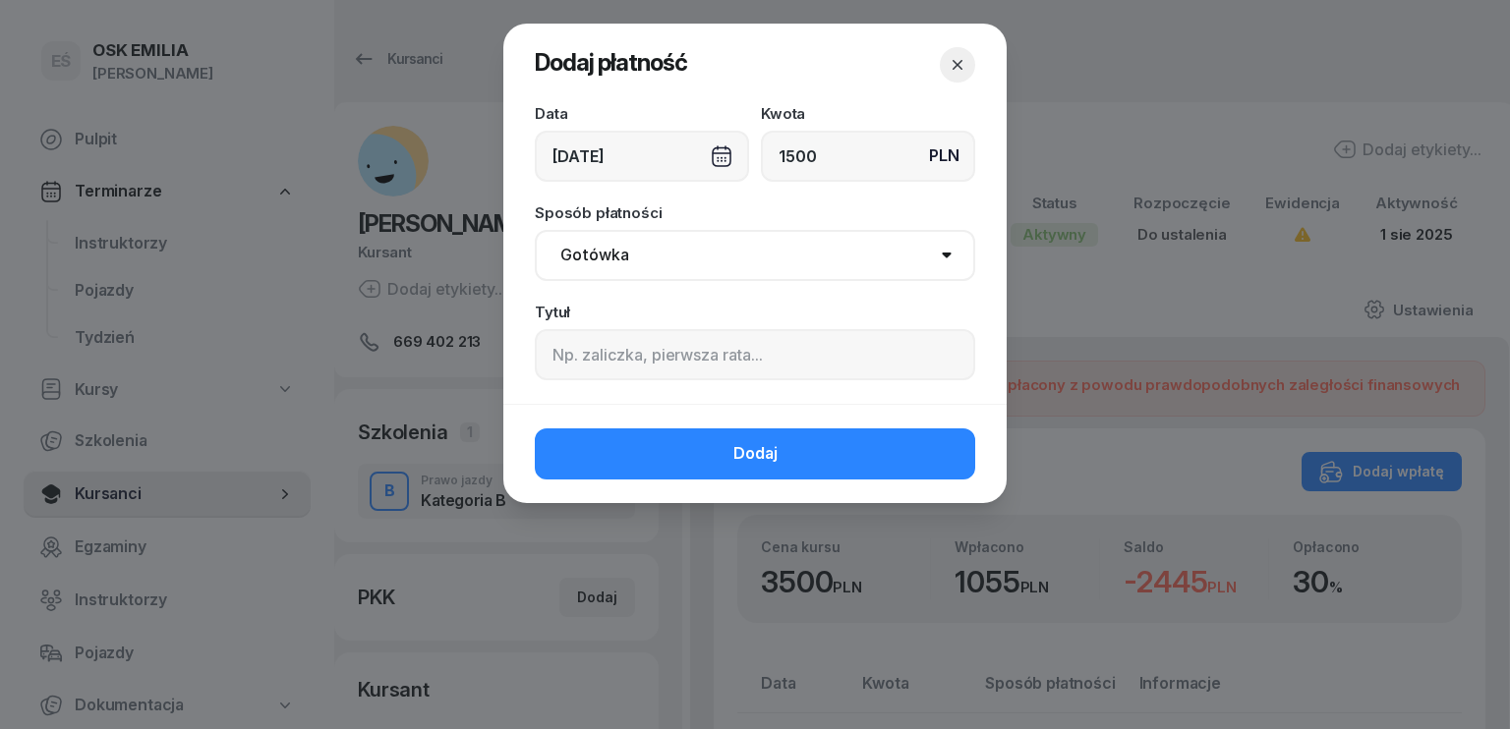
drag, startPoint x: 641, startPoint y: 272, endPoint x: 645, endPoint y: 259, distance: 14.3
click at [643, 263] on select "Gotówka Karta Przelew Płatności online BLIK" at bounding box center [755, 255] width 440 height 51
click at [535, 230] on select "Gotówka Karta Przelew Płatności online BLIK" at bounding box center [755, 255] width 440 height 51
click at [709, 446] on button "Dodaj" at bounding box center [755, 454] width 440 height 51
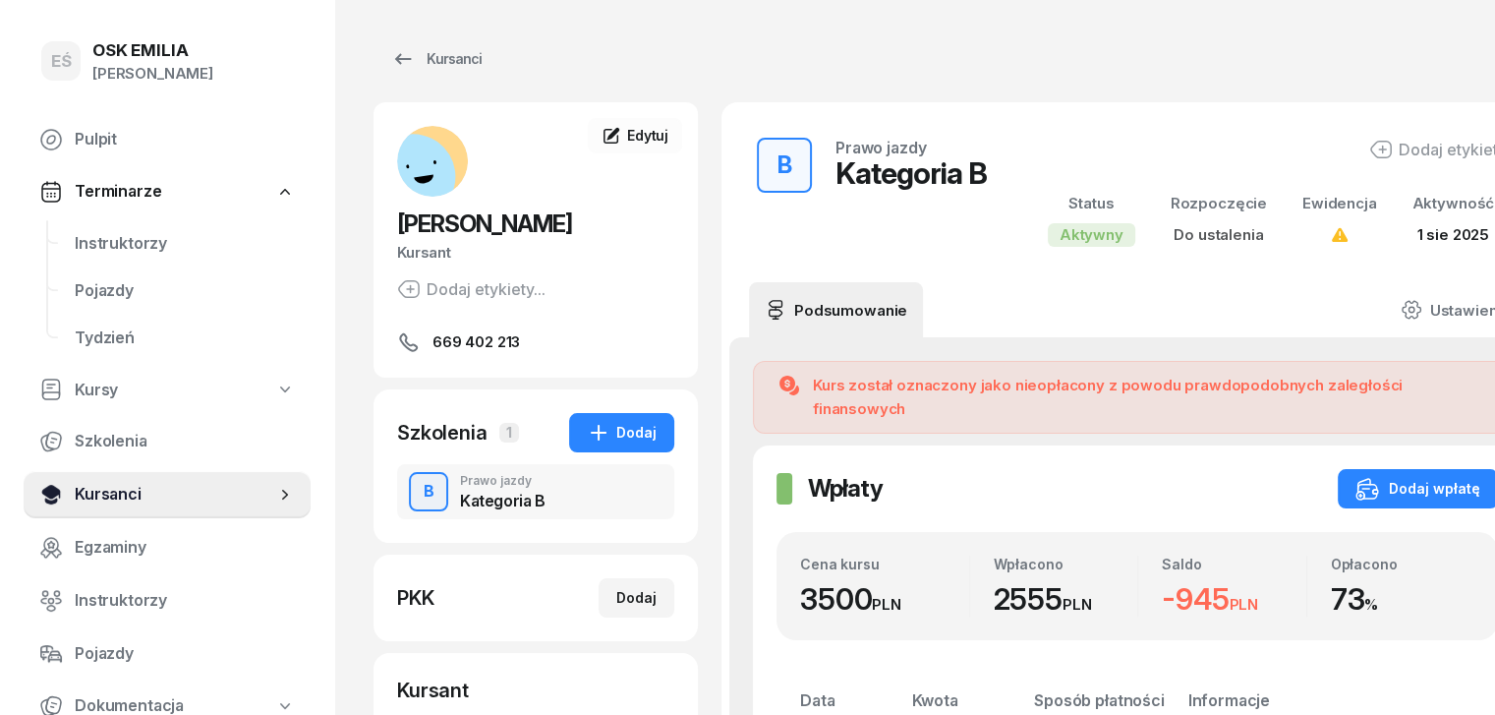
click at [161, 495] on span "Kursanci" at bounding box center [175, 495] width 201 height 26
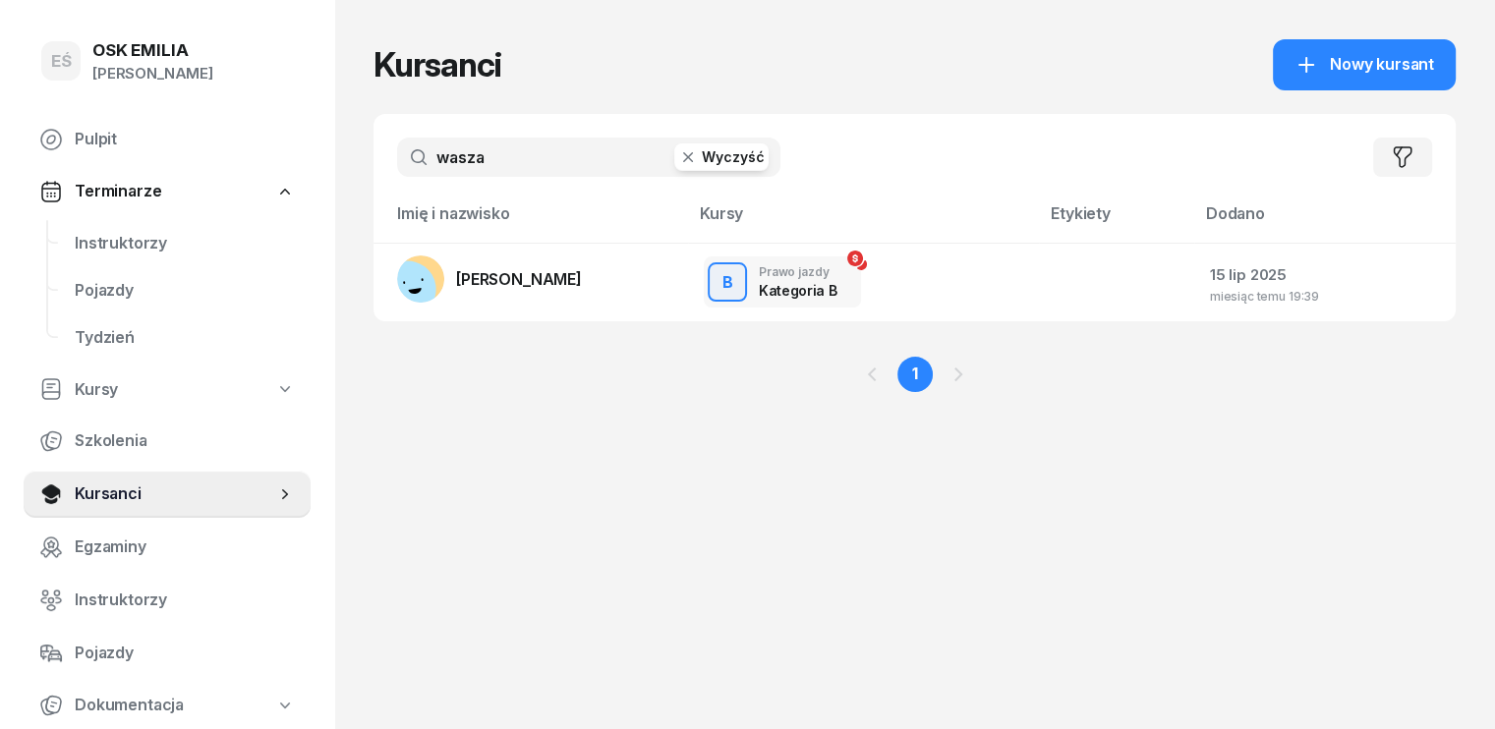
drag, startPoint x: 485, startPoint y: 156, endPoint x: 204, endPoint y: 164, distance: 280.3
click at [205, 165] on div "EŚ OSK [PERSON_NAME] [PERSON_NAME] Śniedziewska Pulpit Terminarze Instruktorzy …" at bounding box center [747, 364] width 1495 height 729
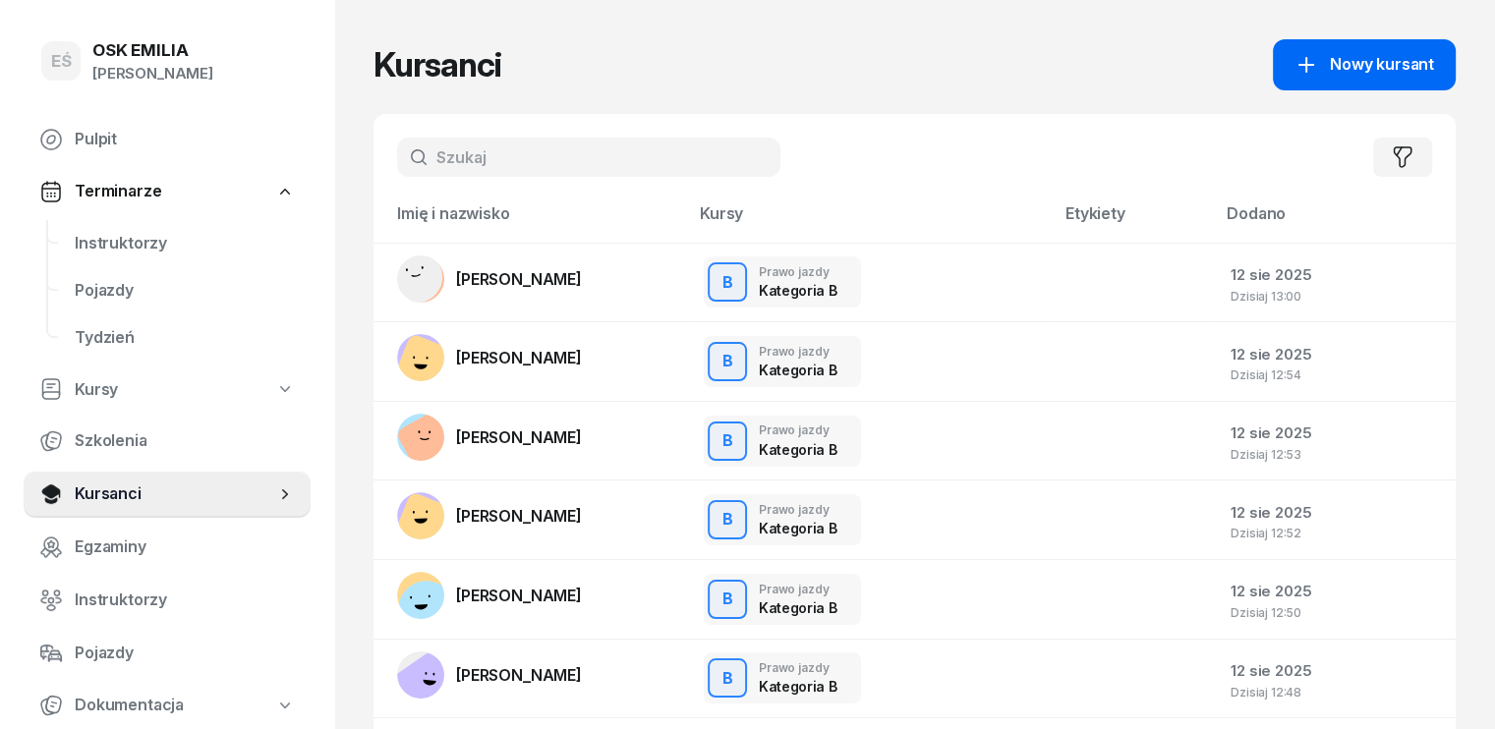
click at [1434, 62] on span "Nowy kursant" at bounding box center [1382, 65] width 104 height 26
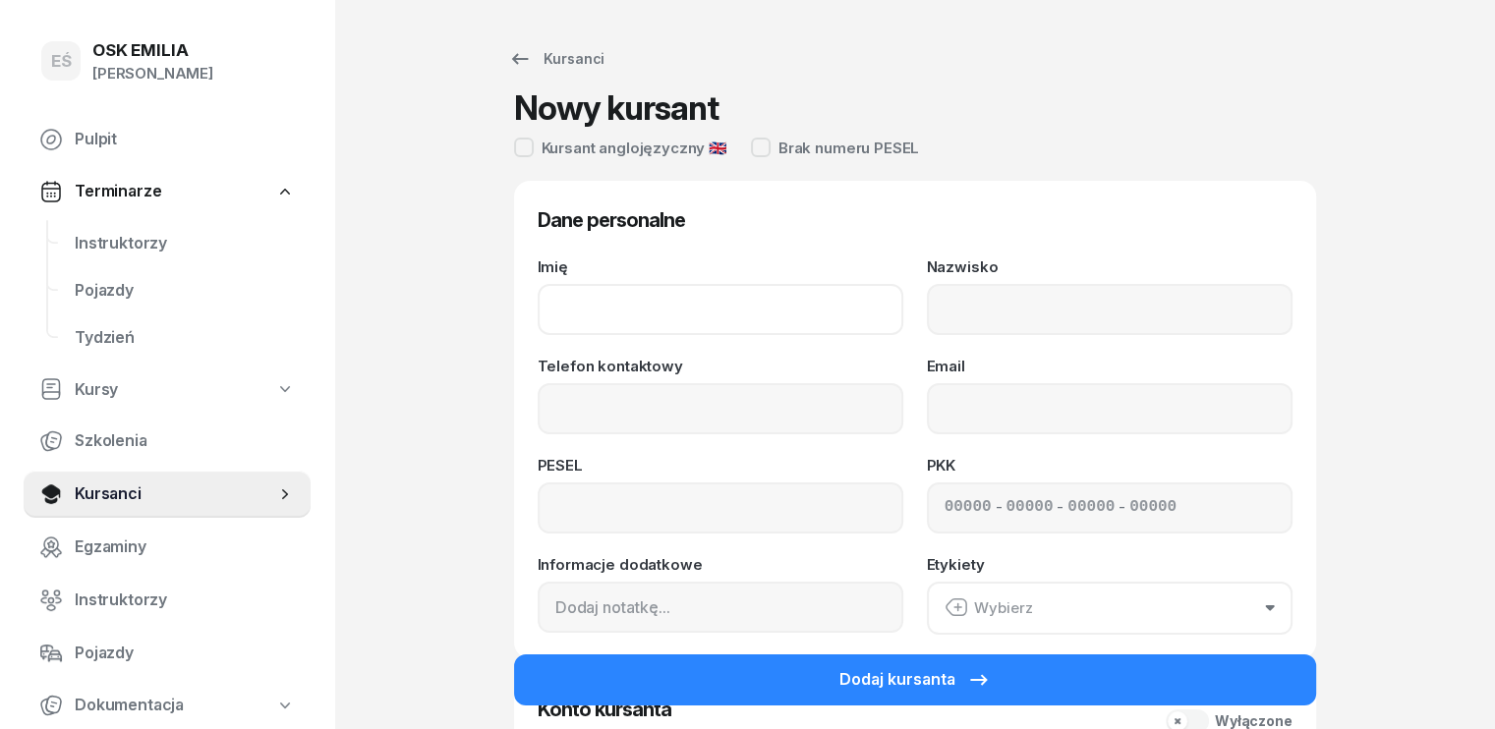
click at [636, 310] on input "Imię" at bounding box center [721, 309] width 366 height 51
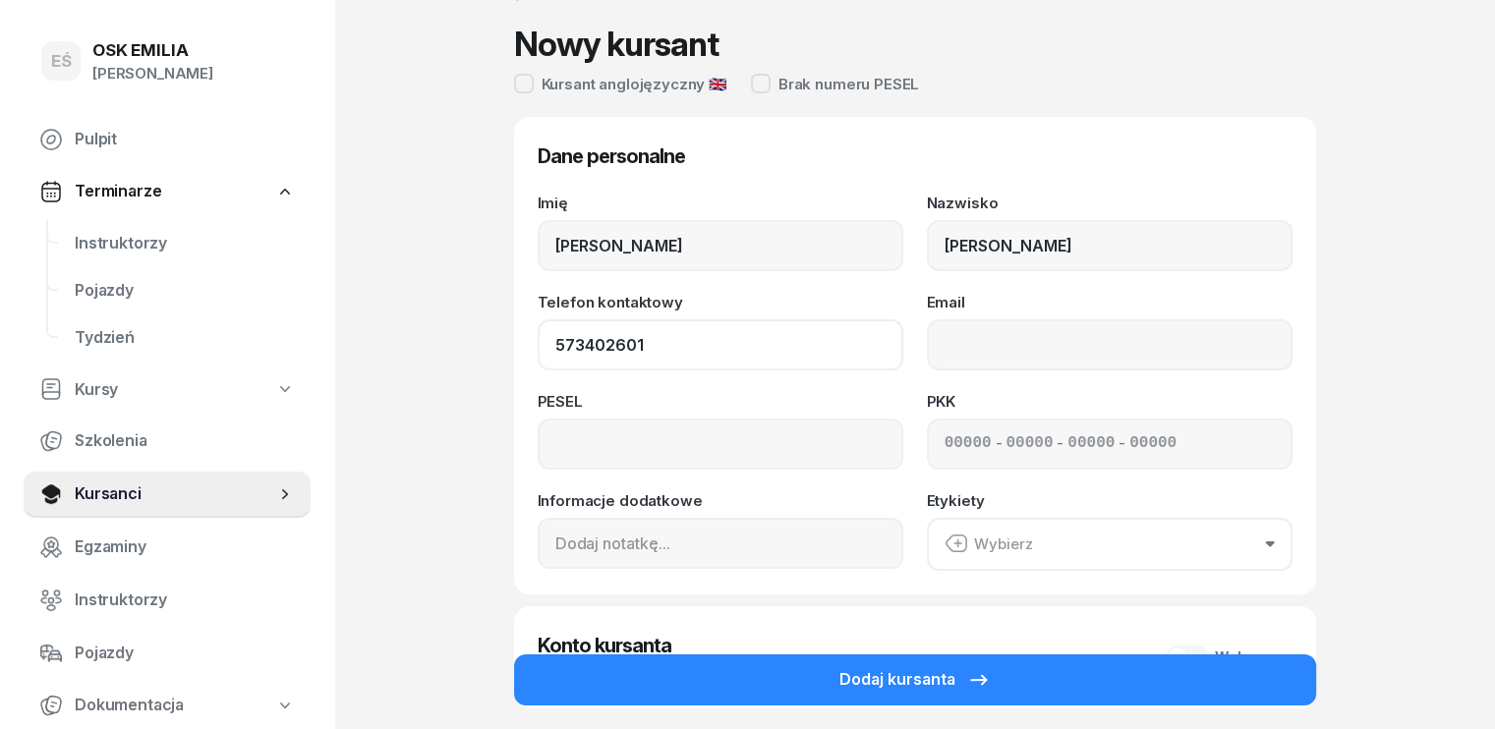
scroll to position [197, 0]
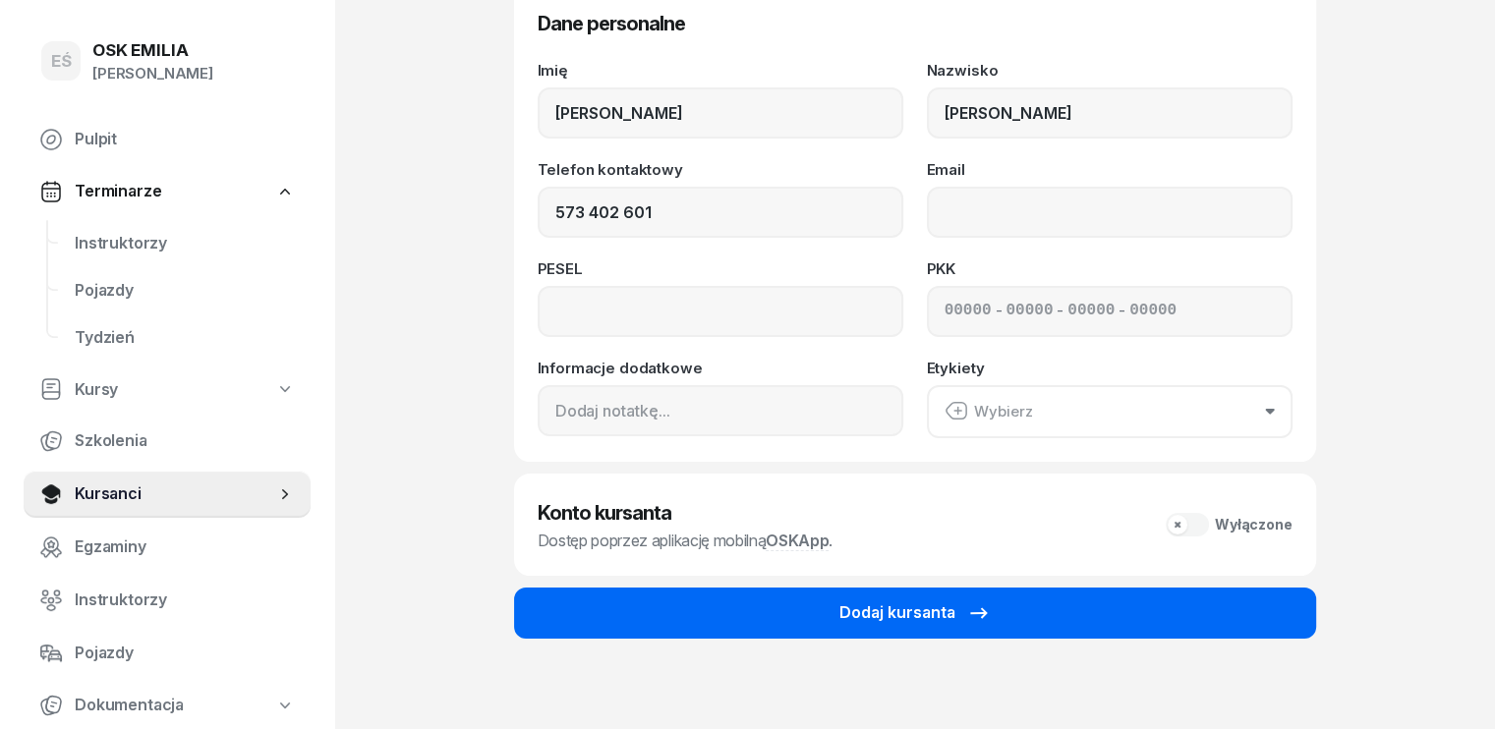
click at [809, 606] on button "Dodaj kursanta" at bounding box center [915, 613] width 802 height 51
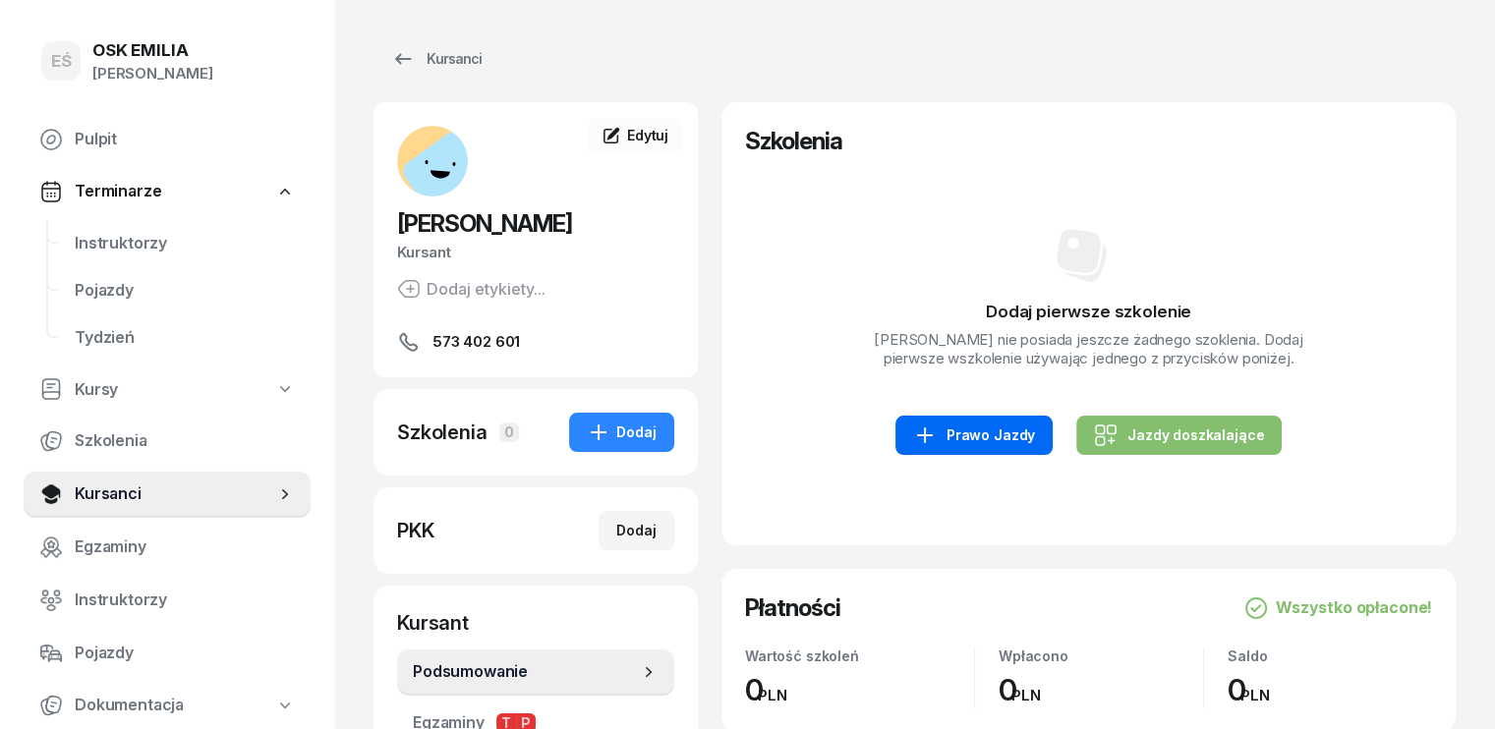
click at [979, 431] on div "Prawo Jazdy" at bounding box center [974, 436] width 122 height 24
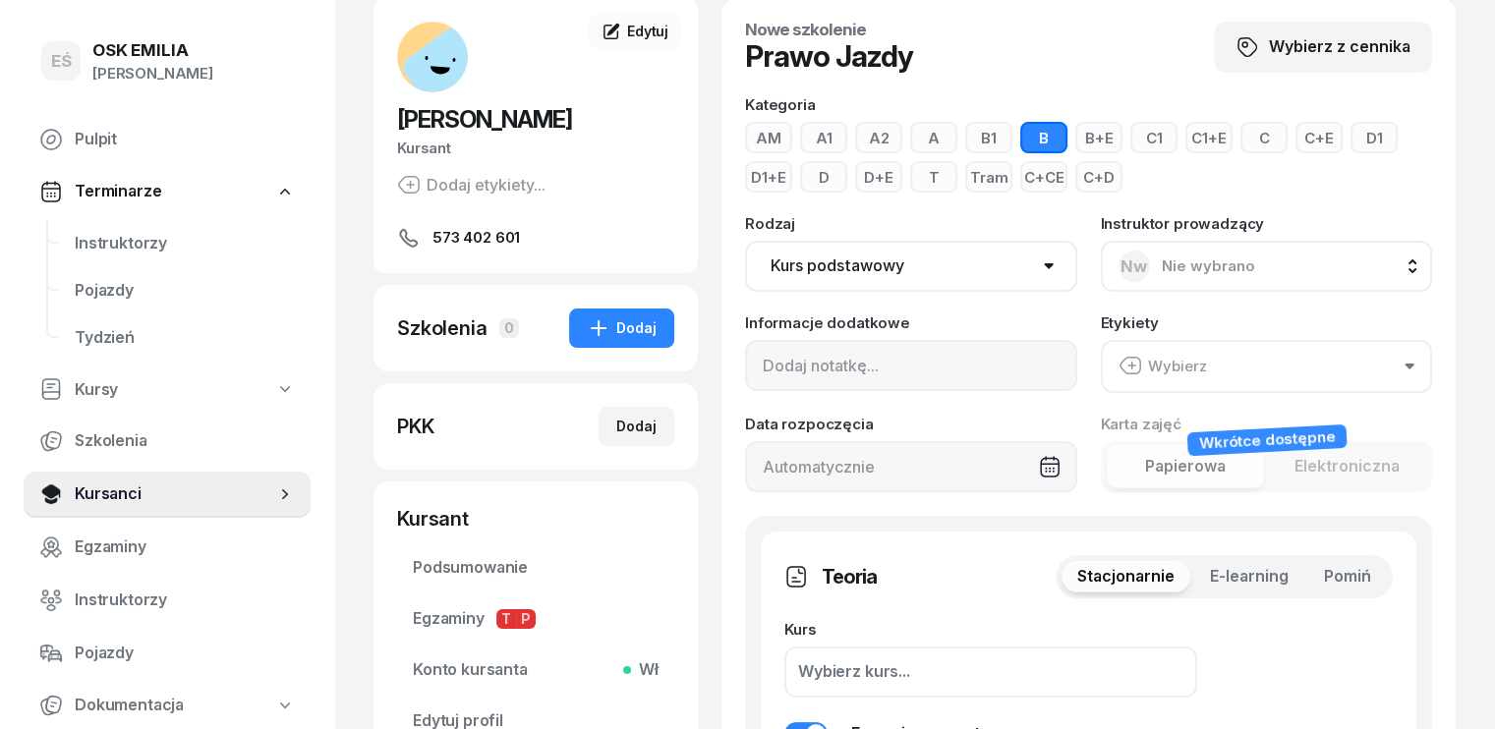
scroll to position [197, 0]
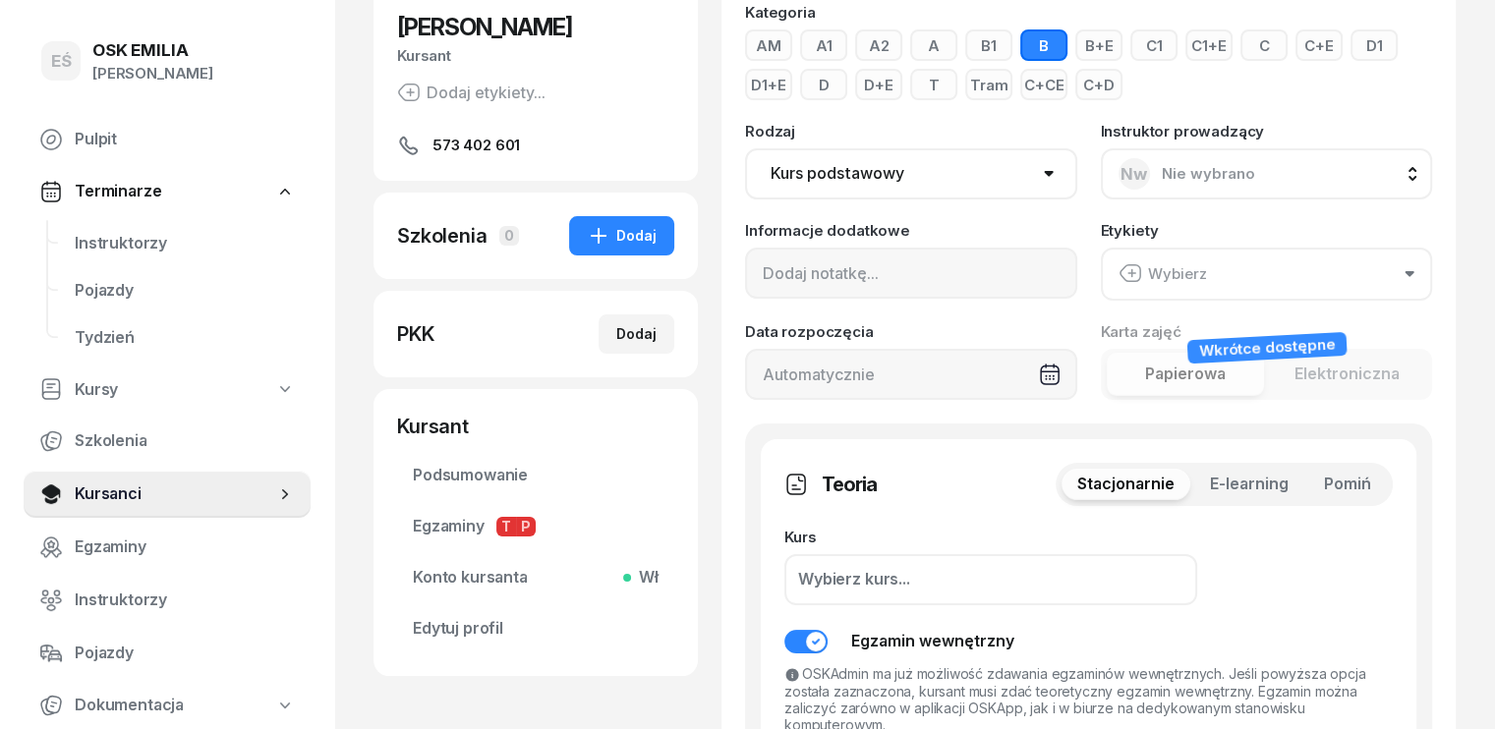
click at [1371, 483] on span "Pomiń" at bounding box center [1347, 485] width 47 height 26
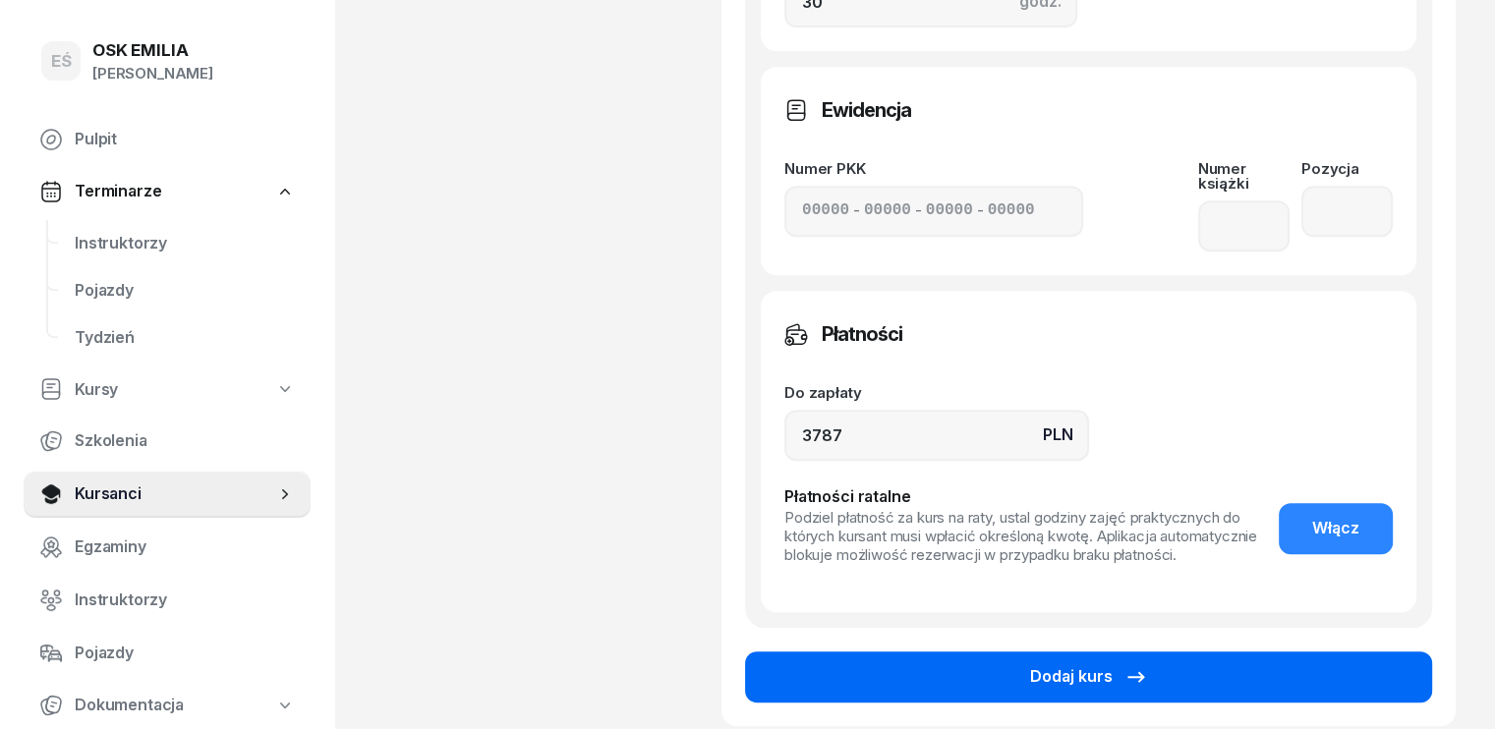
scroll to position [983, 0]
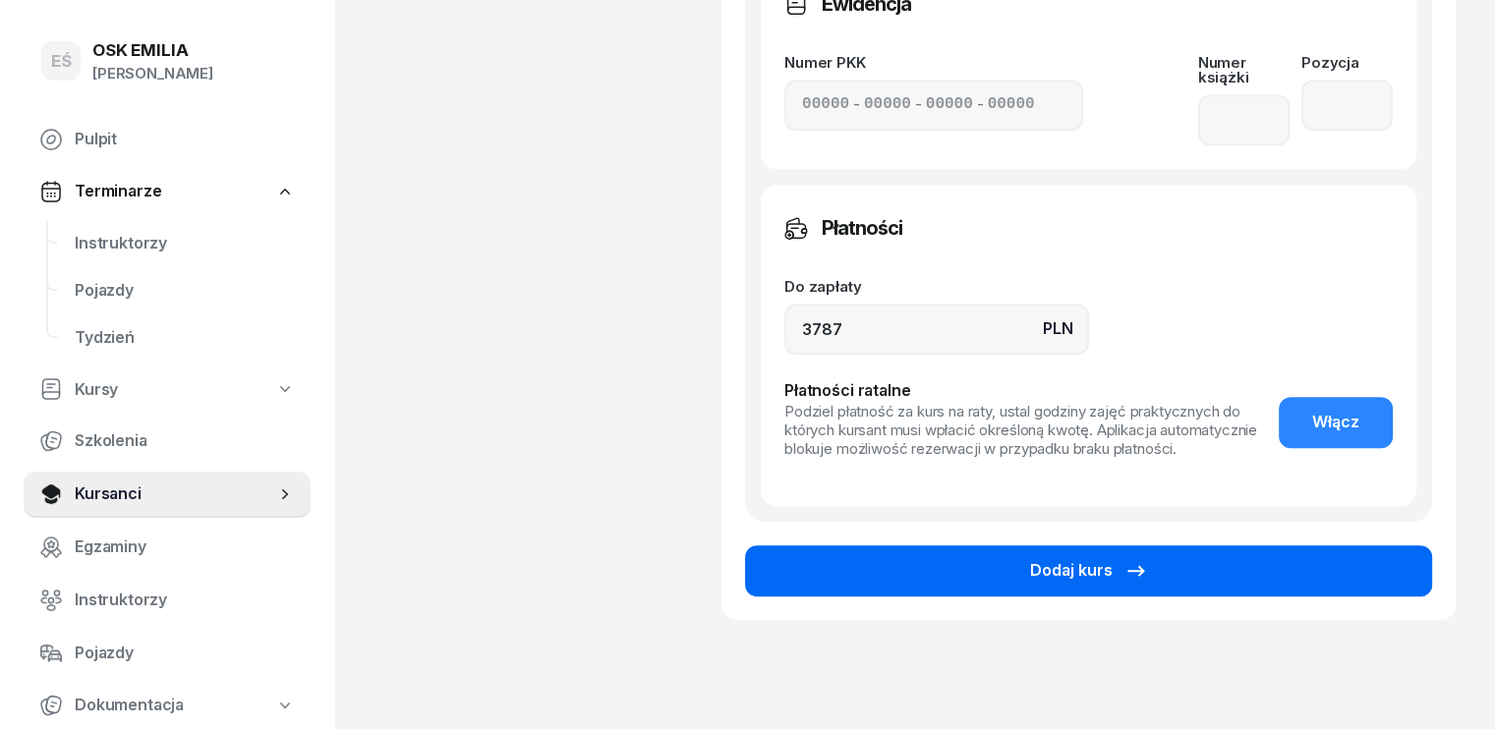
click at [1101, 558] on div "Dodaj kurs" at bounding box center [1089, 571] width 118 height 26
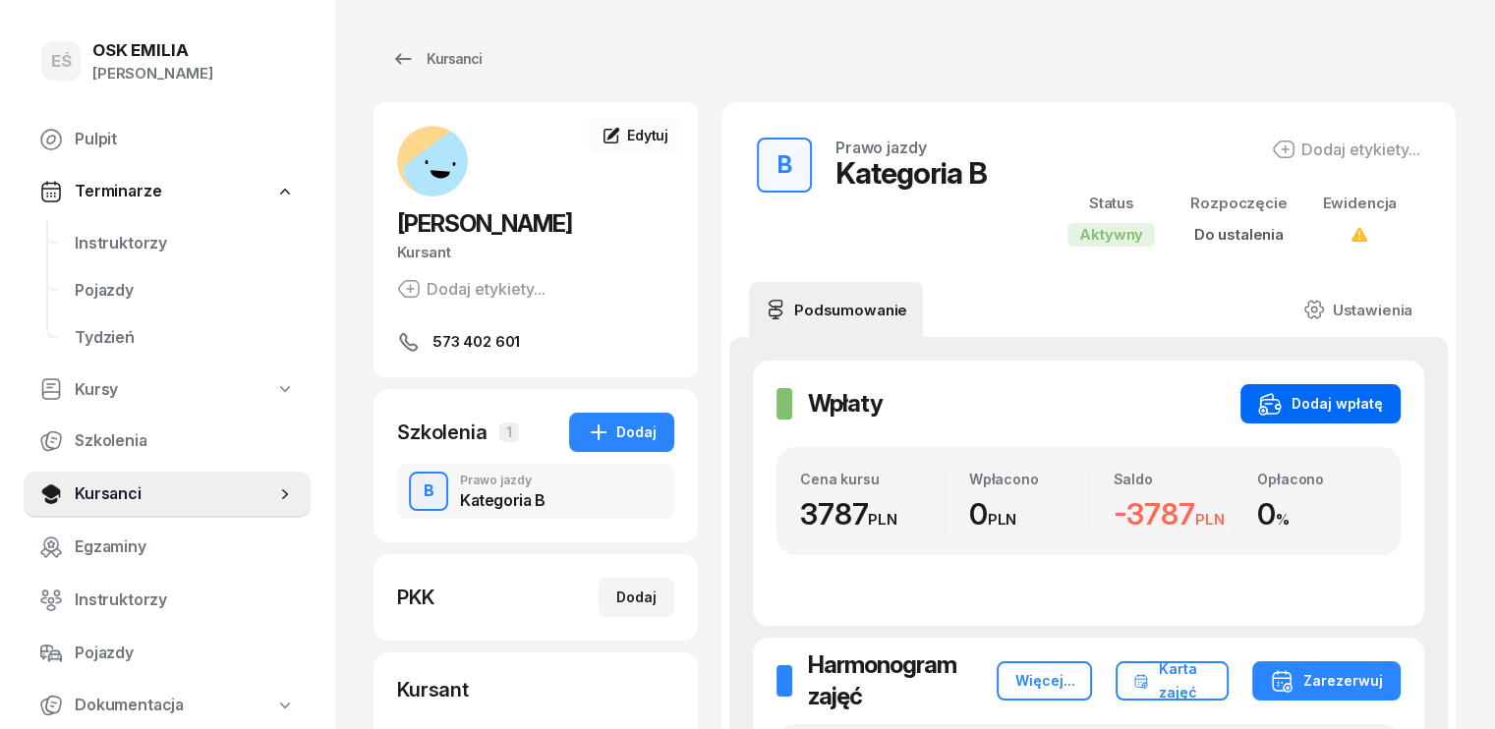
click at [1383, 408] on div "Dodaj wpłatę" at bounding box center [1320, 404] width 125 height 24
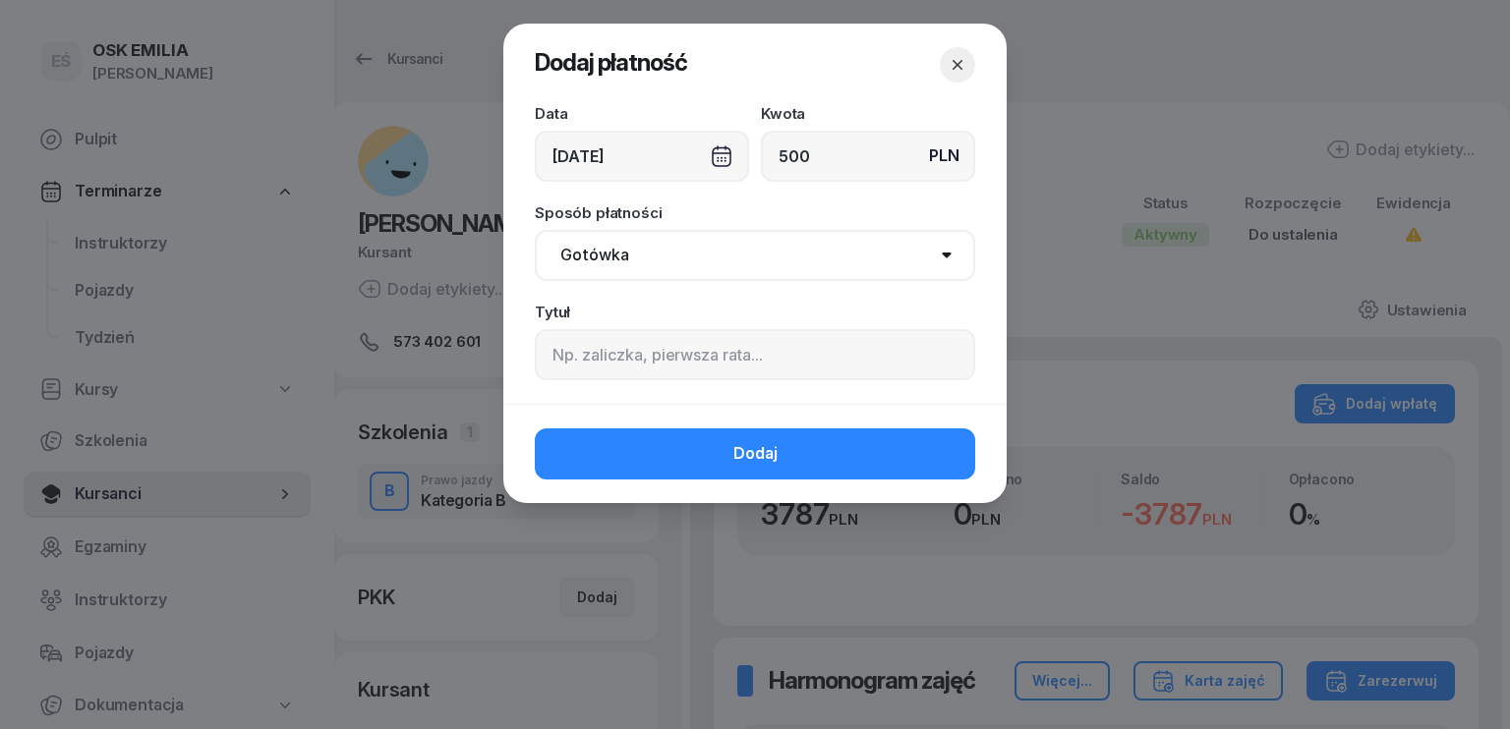
click at [641, 157] on div "[DATE]" at bounding box center [642, 156] width 214 height 51
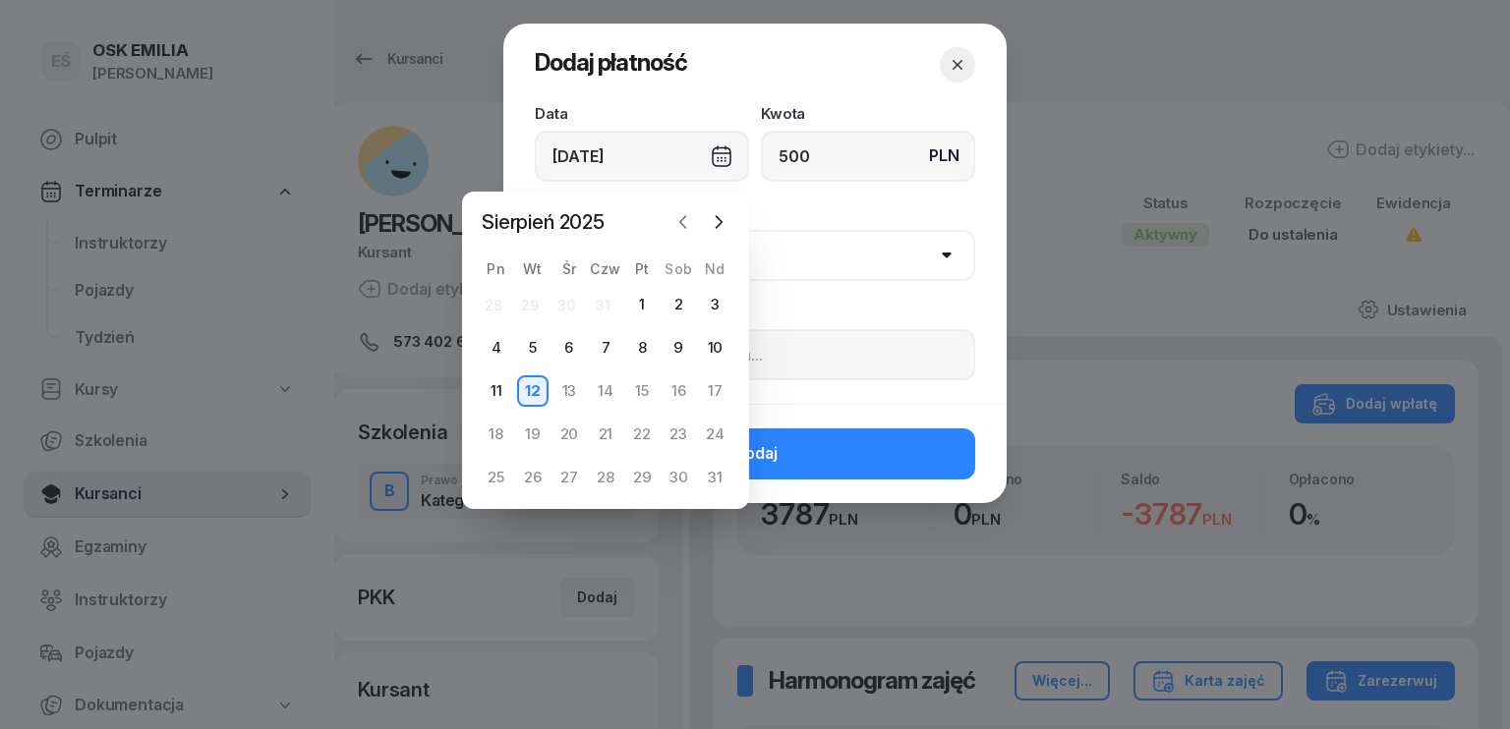
click at [683, 225] on icon "button" at bounding box center [683, 222] width 6 height 12
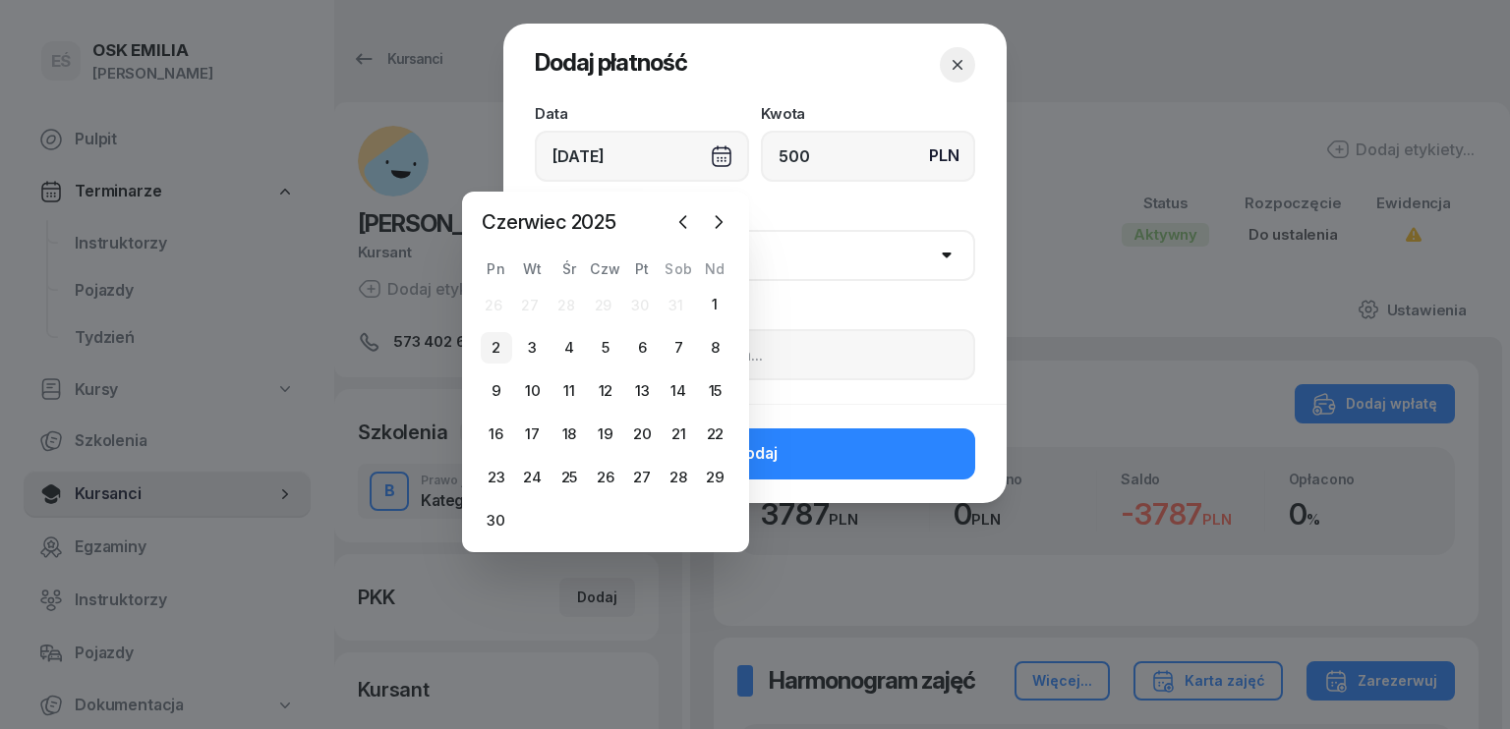
click at [488, 339] on div "2" at bounding box center [496, 347] width 31 height 31
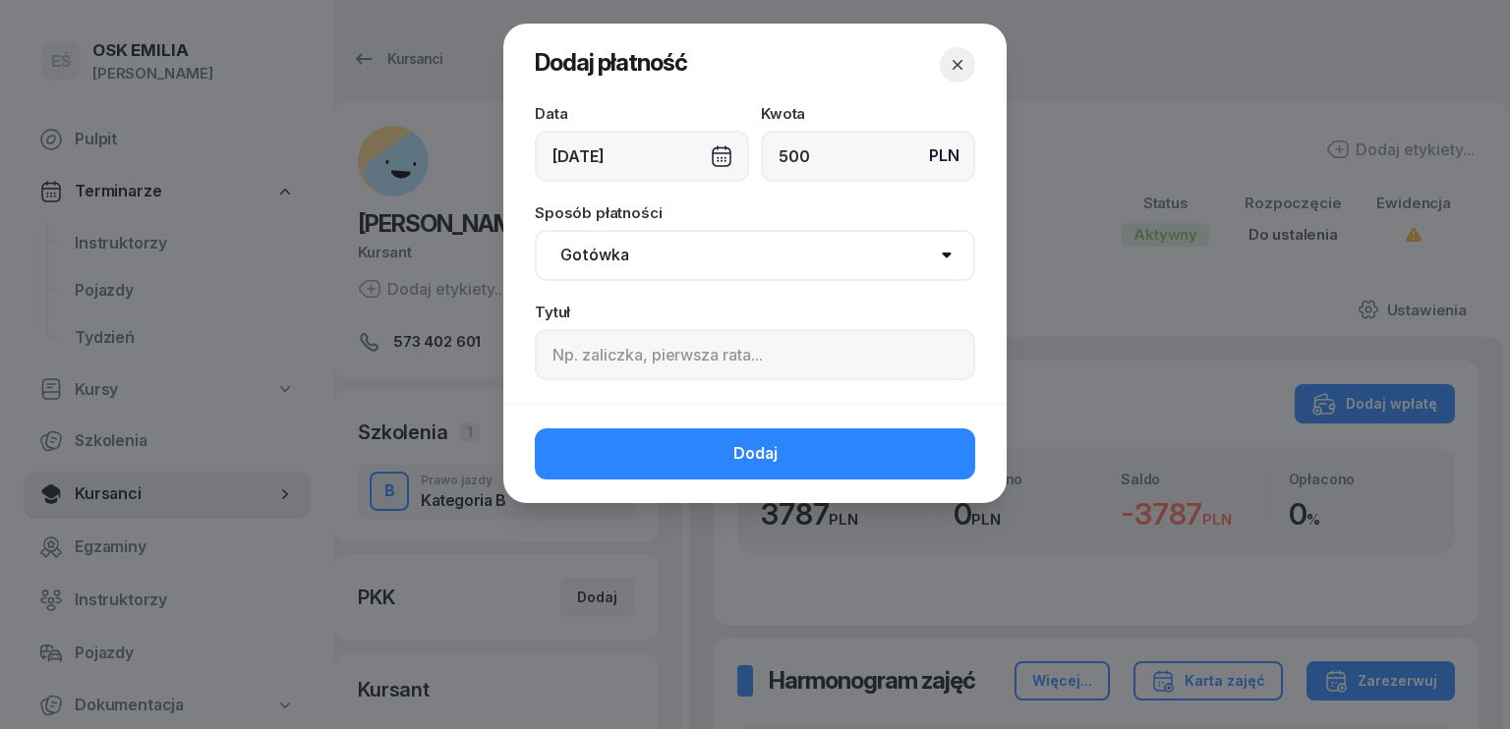
click at [639, 247] on select "Gotówka Karta Przelew Płatności online BLIK" at bounding box center [755, 255] width 440 height 51
click at [535, 230] on select "Gotówka Karta Przelew Płatności online BLIK" at bounding box center [755, 255] width 440 height 51
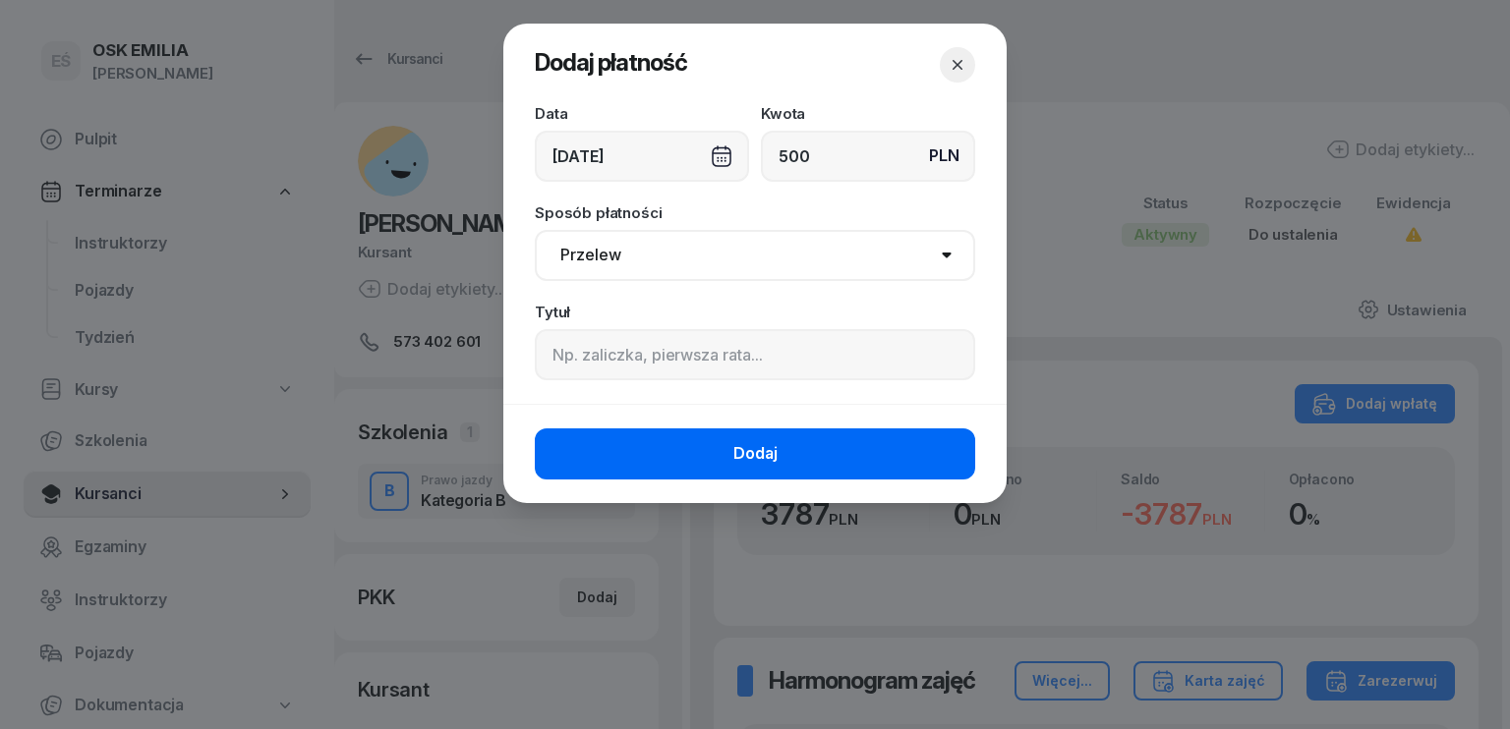
click at [713, 443] on button "Dodaj" at bounding box center [755, 454] width 440 height 51
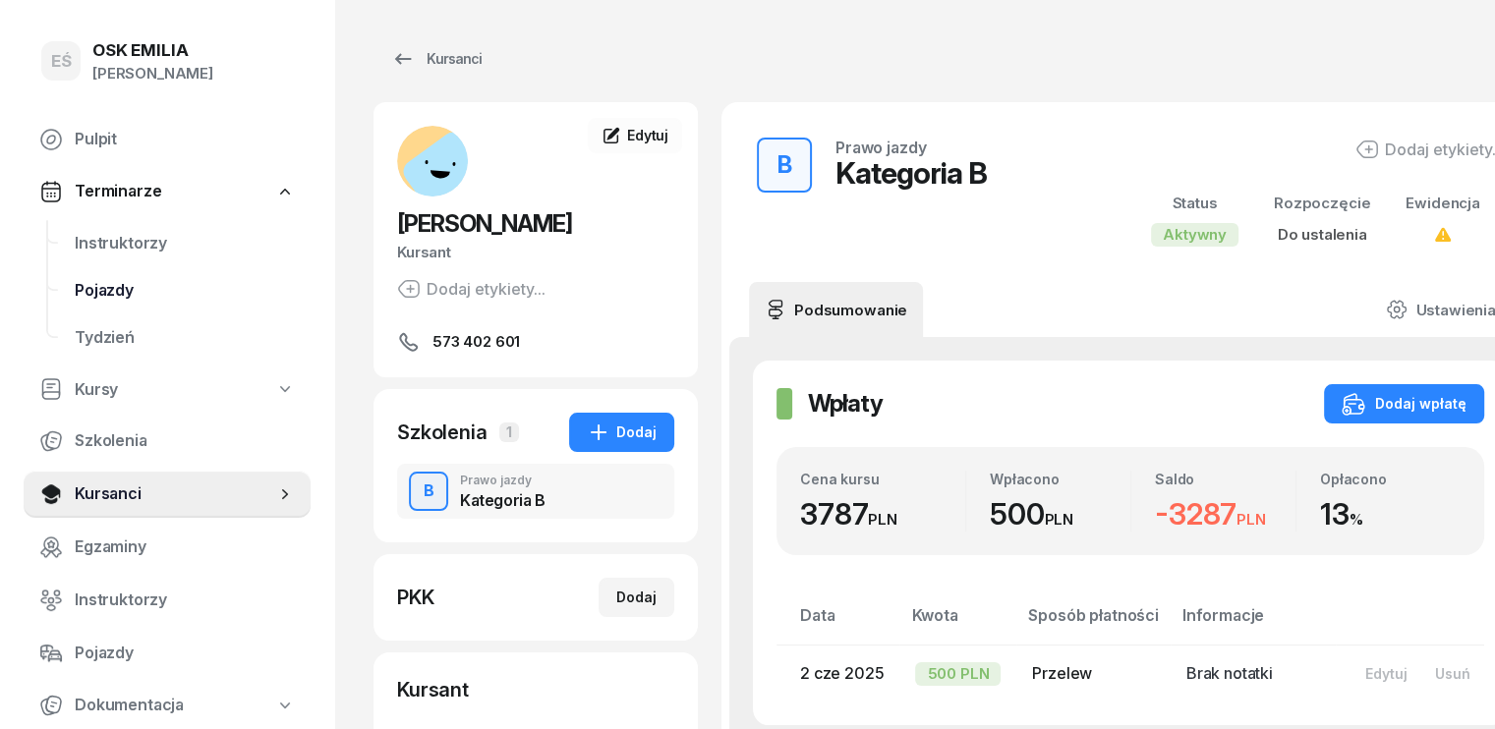
drag, startPoint x: 115, startPoint y: 487, endPoint x: 289, endPoint y: 284, distance: 267.0
click at [117, 486] on span "Kursanci" at bounding box center [175, 495] width 201 height 26
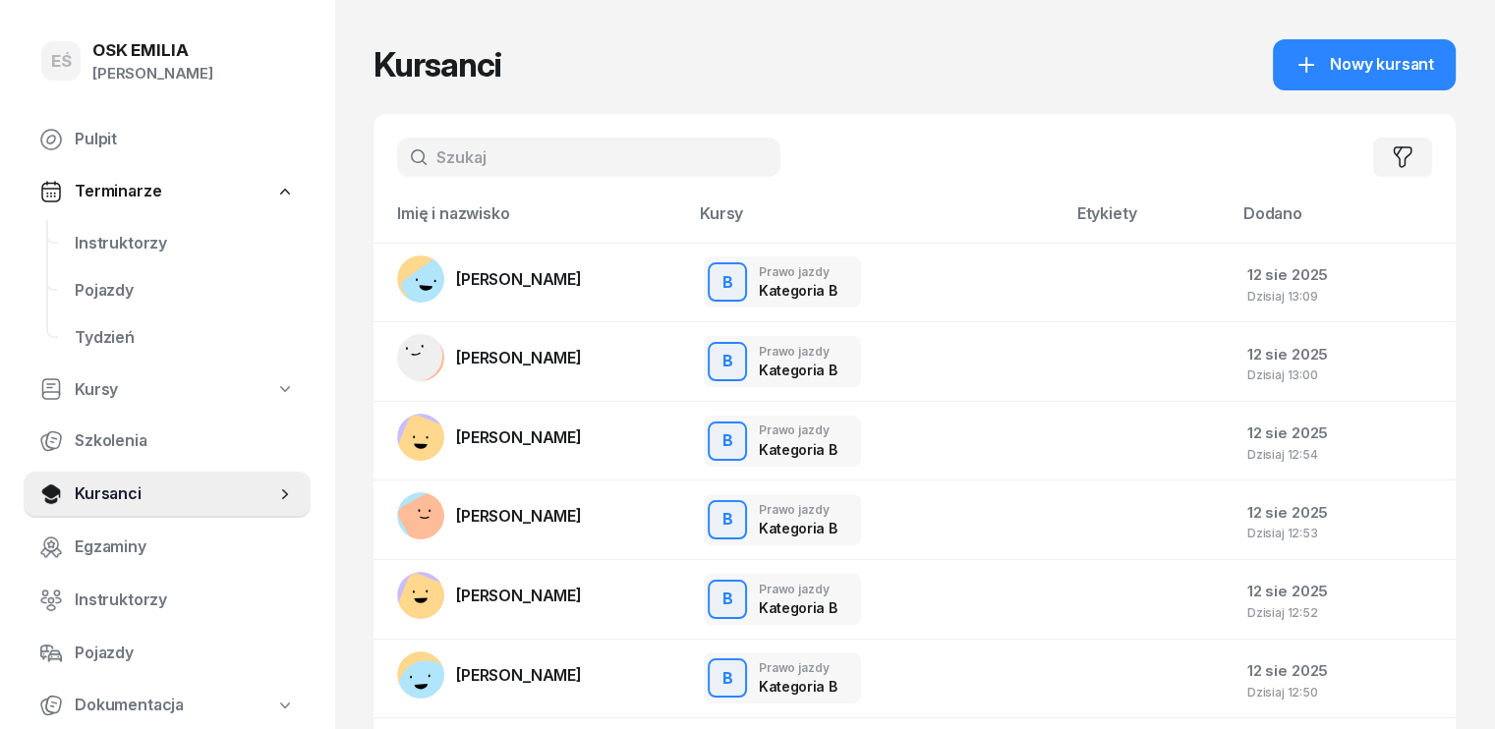
click at [421, 152] on input "text" at bounding box center [588, 157] width 383 height 39
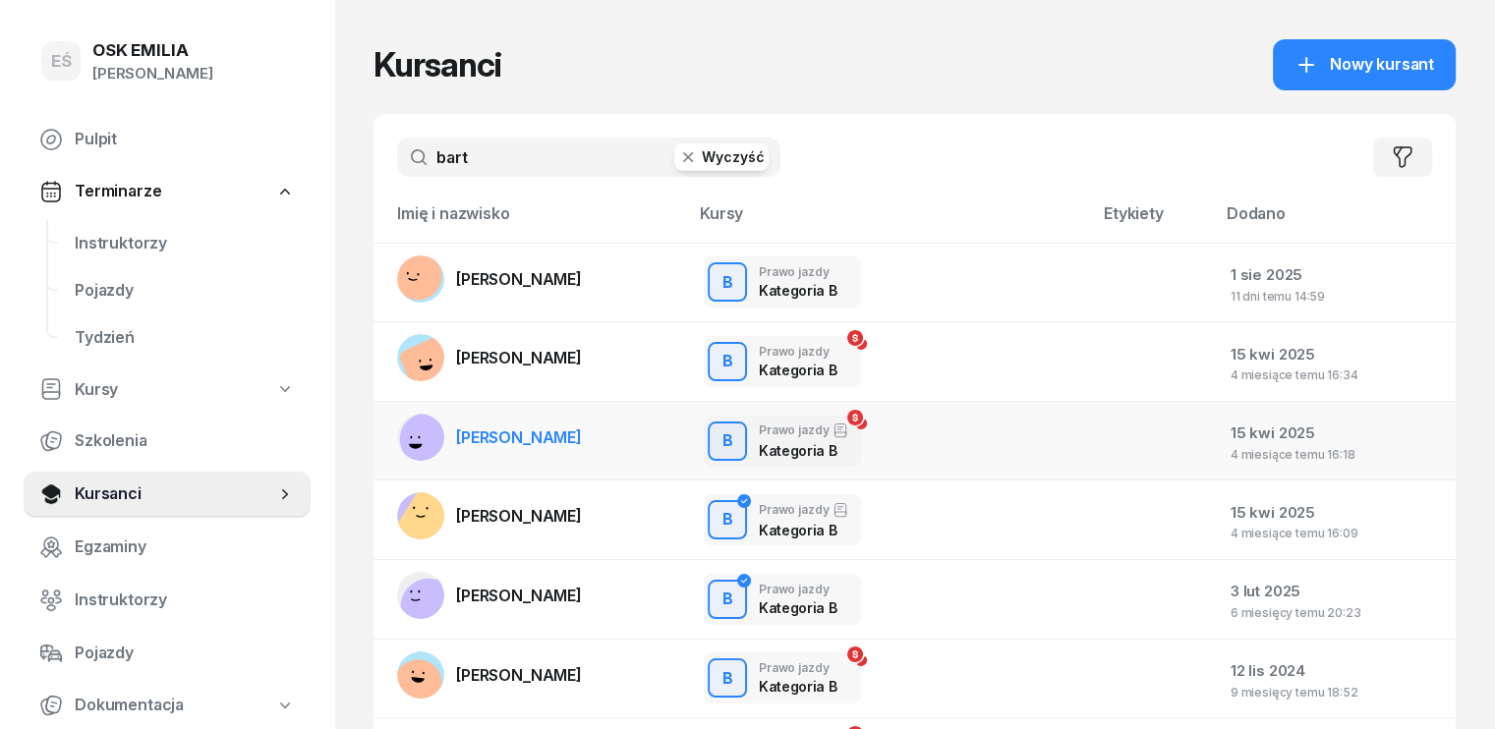
click at [511, 284] on span "[PERSON_NAME]" at bounding box center [519, 279] width 126 height 20
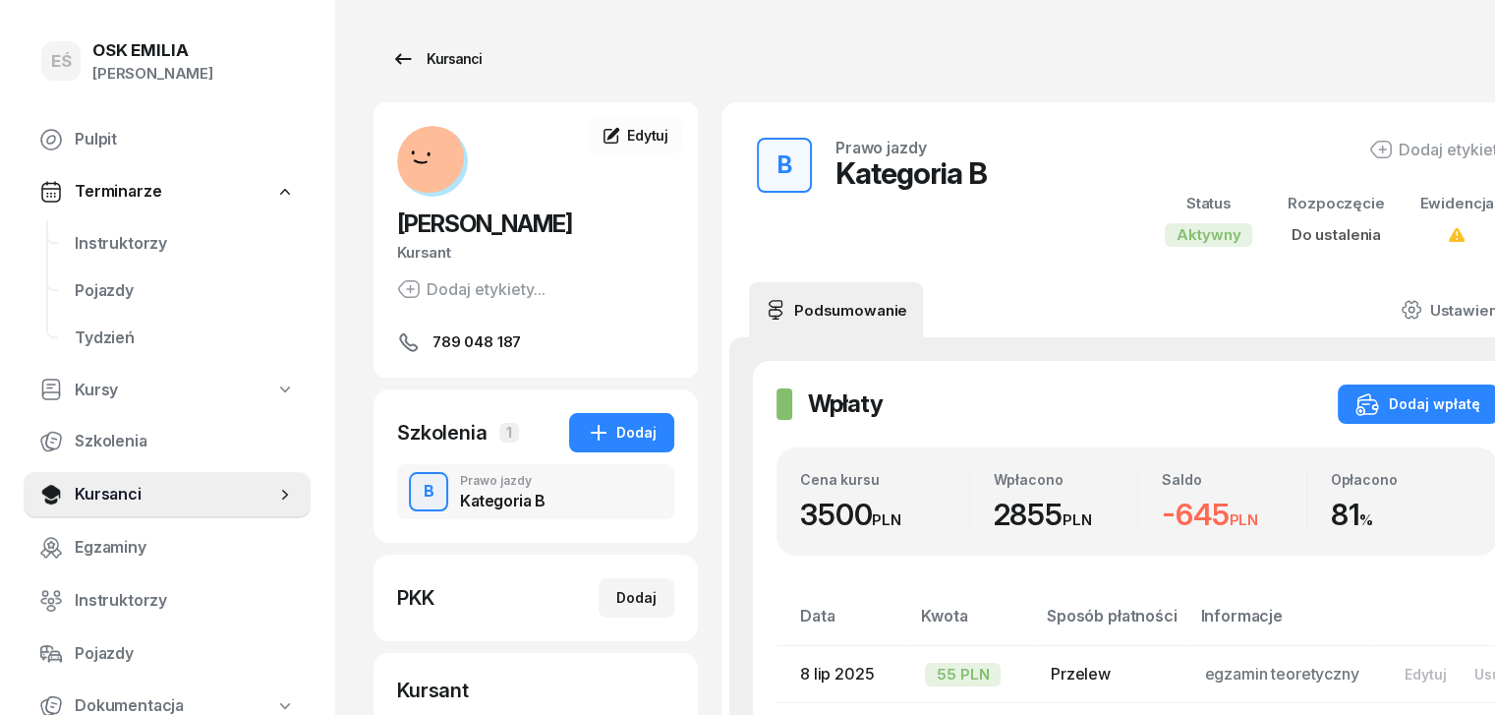
click at [391, 63] on icon at bounding box center [403, 59] width 24 height 24
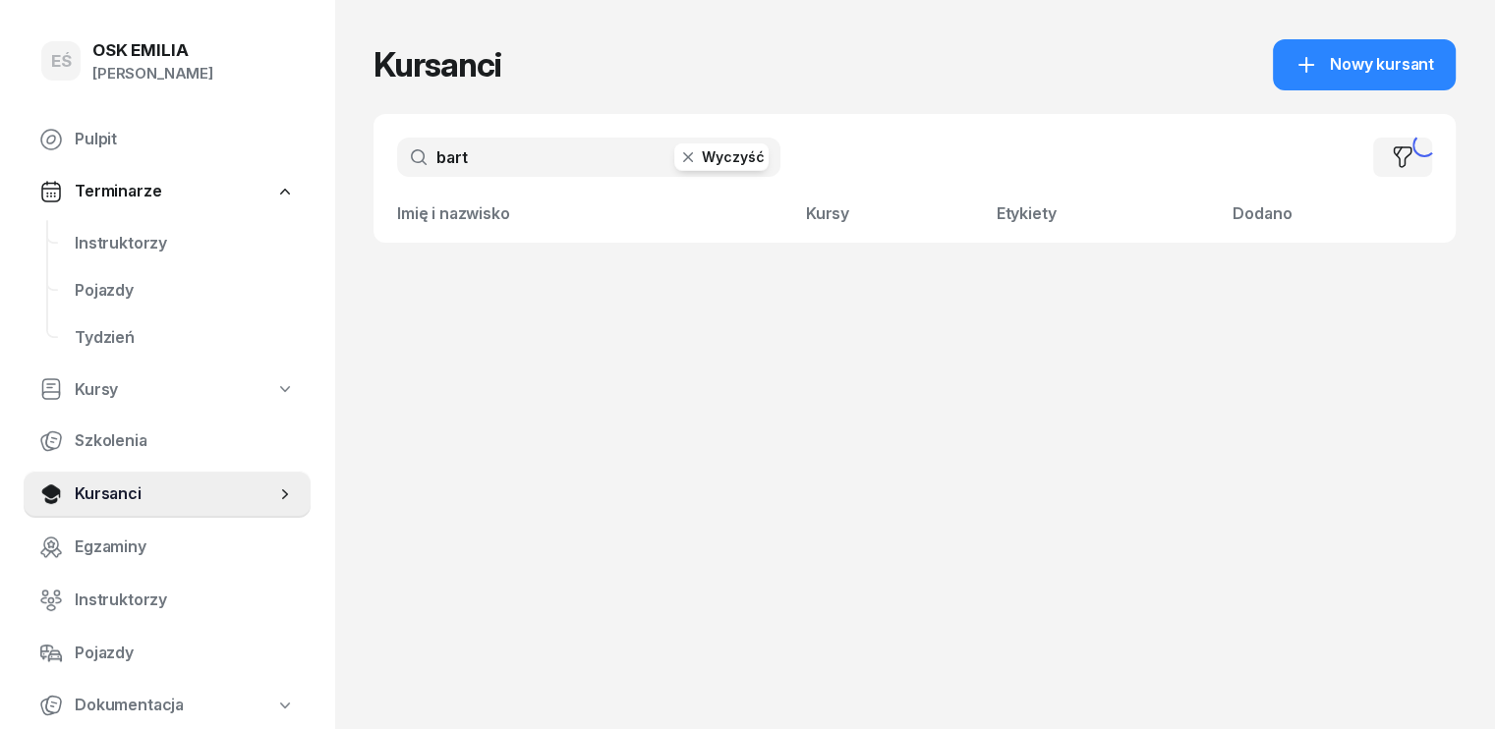
click at [454, 162] on input "bart" at bounding box center [588, 157] width 383 height 39
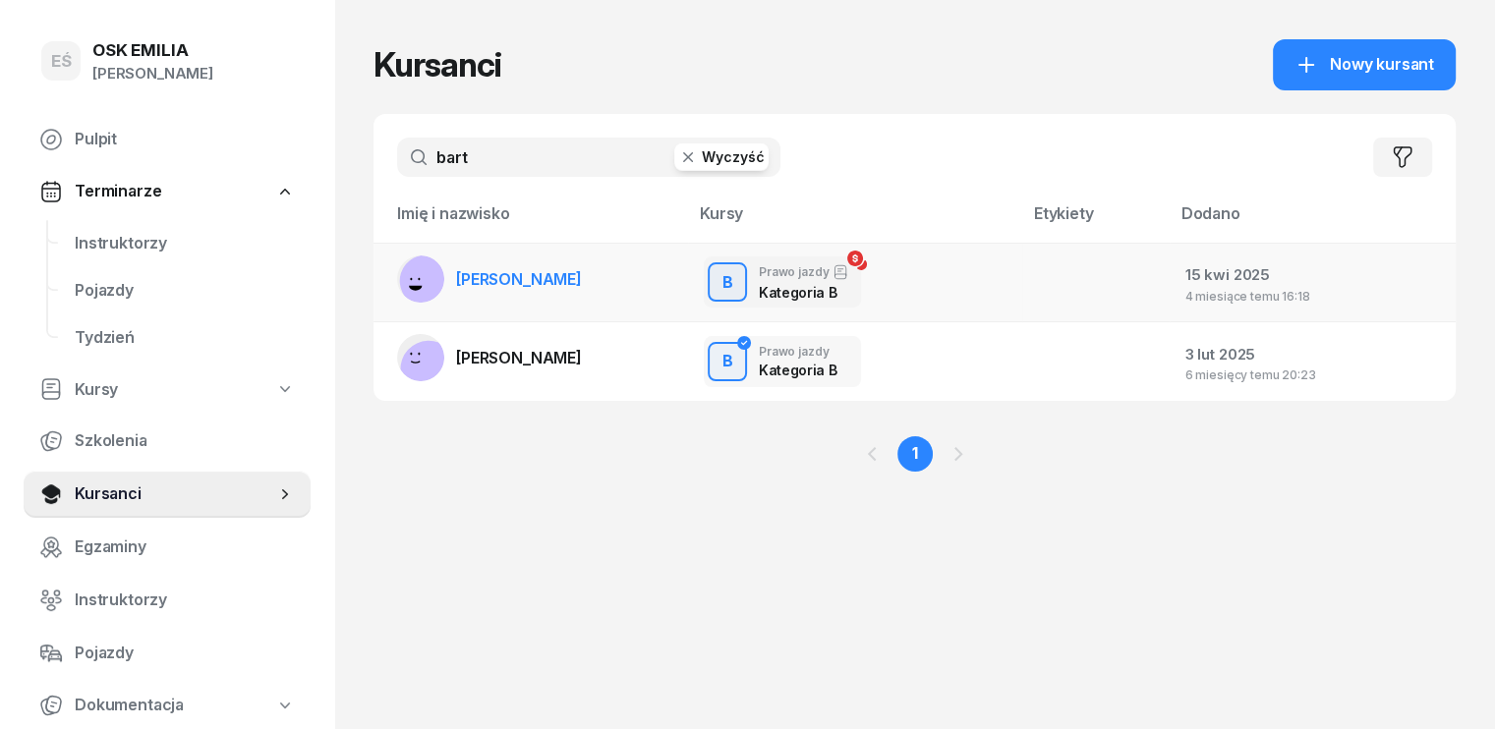
click at [484, 278] on span "[PERSON_NAME]" at bounding box center [519, 279] width 126 height 20
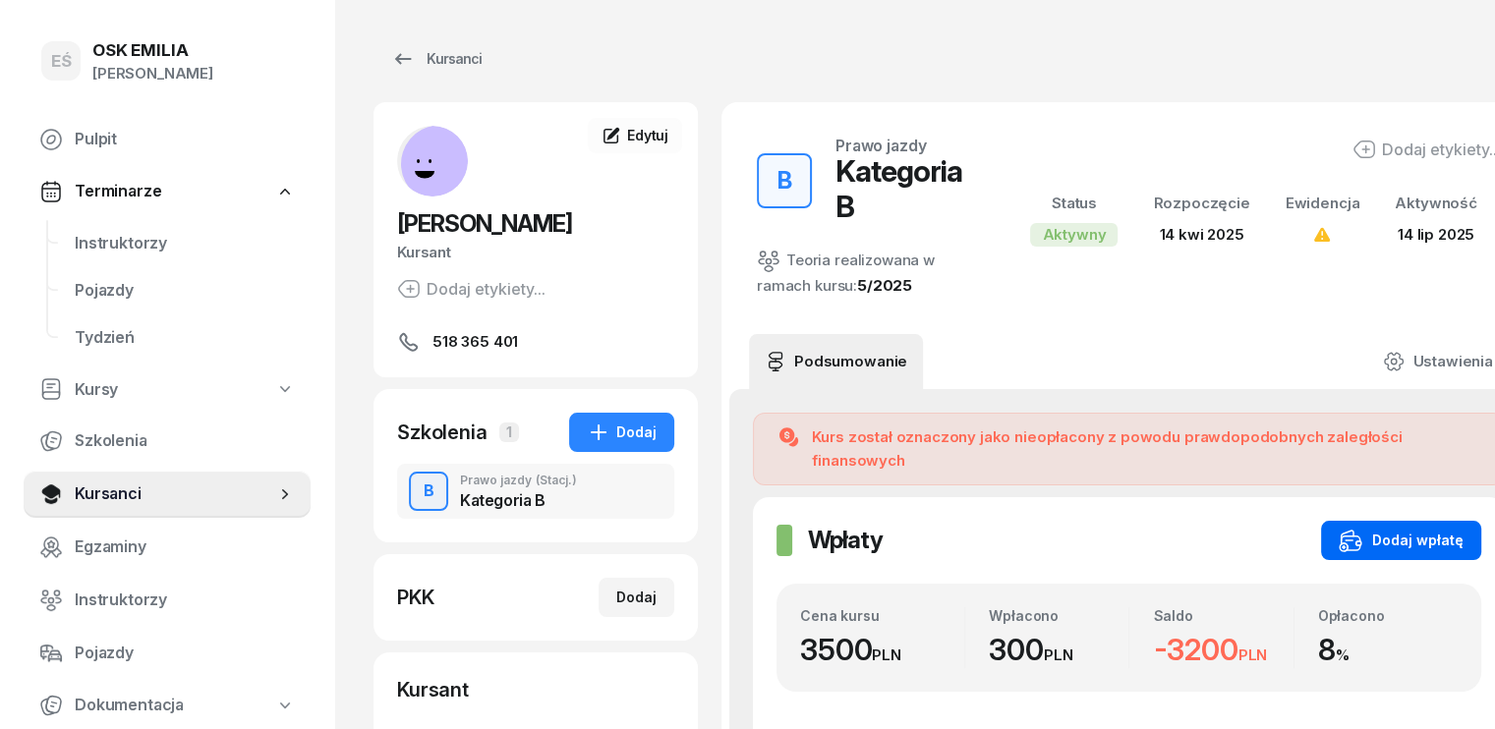
click at [1345, 529] on div "Dodaj wpłatę" at bounding box center [1401, 541] width 125 height 24
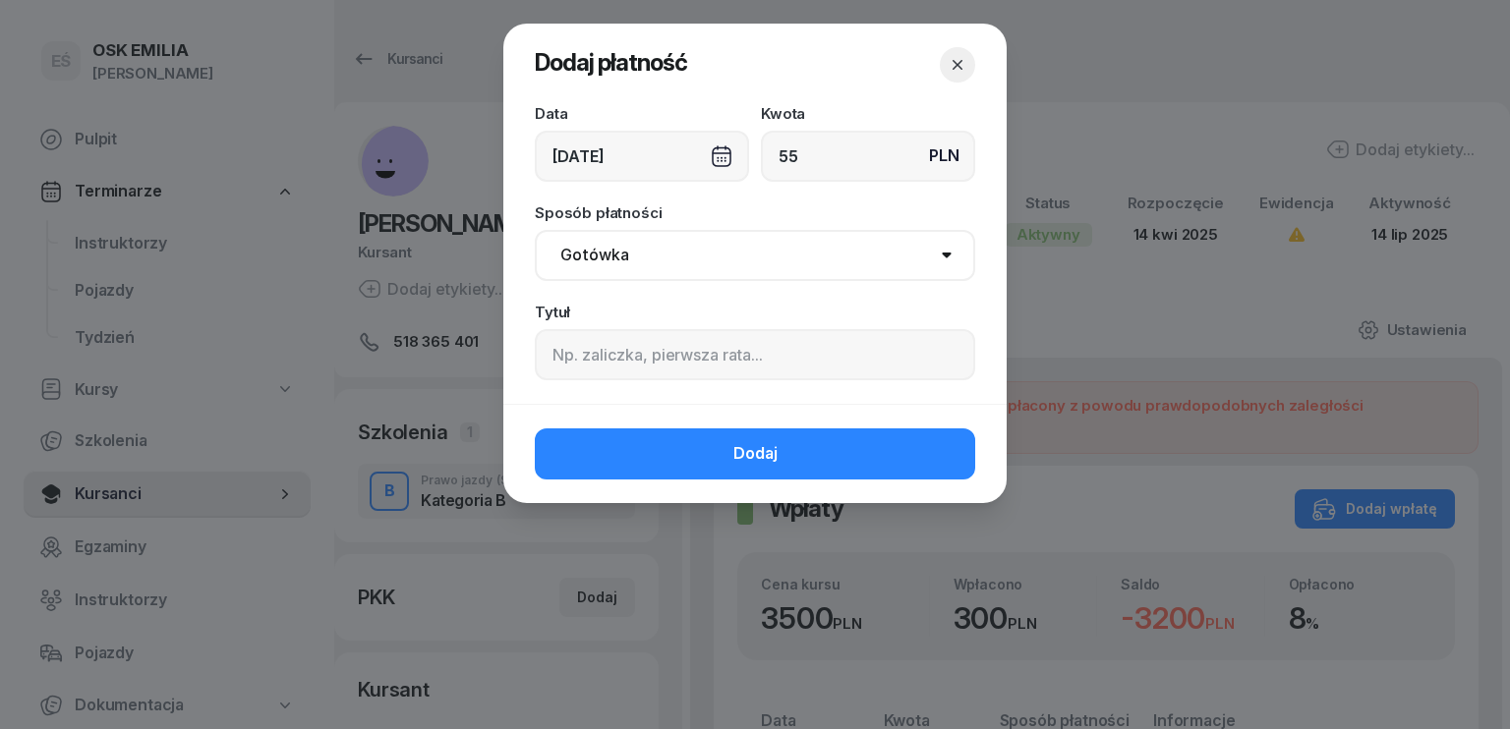
click at [585, 167] on div "[DATE]" at bounding box center [642, 156] width 214 height 51
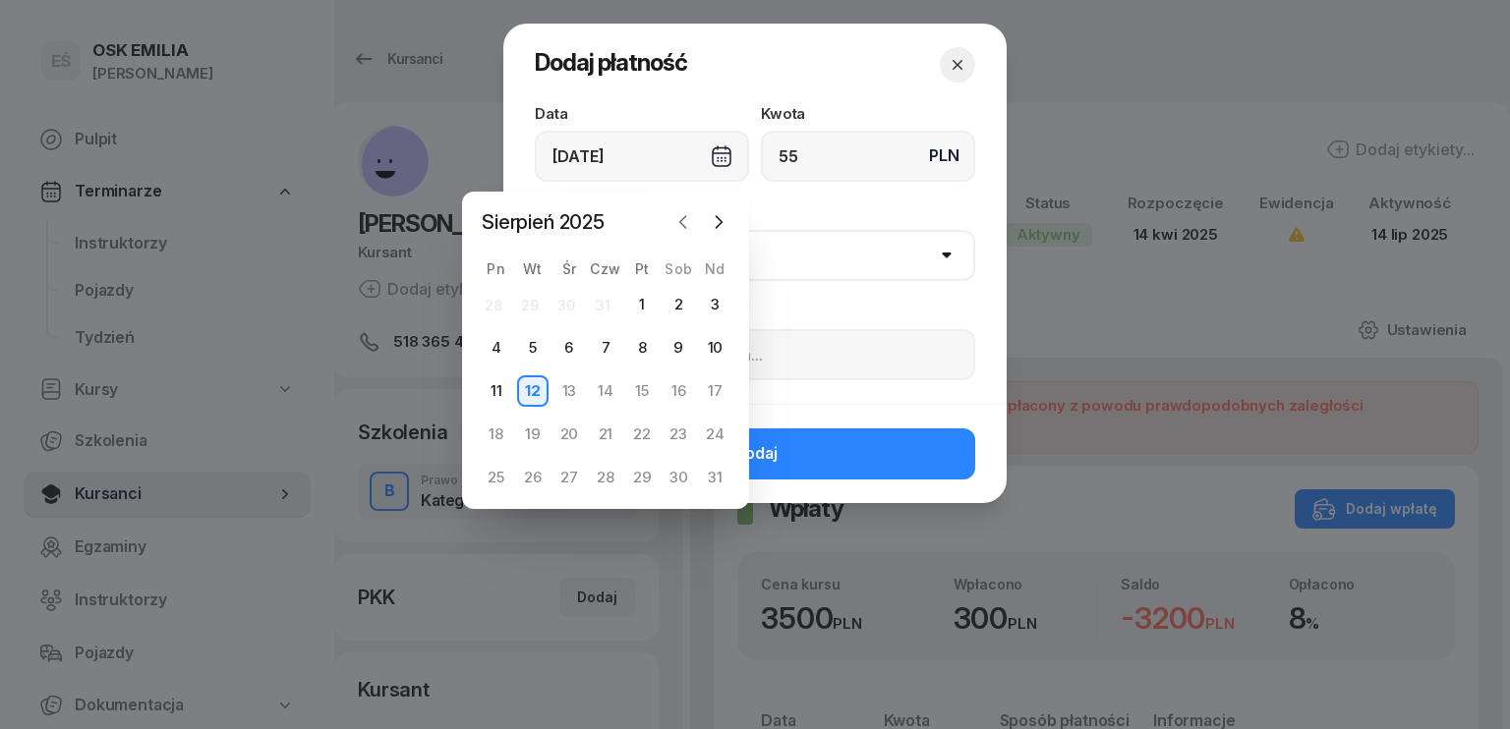
click at [680, 226] on icon "button" at bounding box center [683, 222] width 20 height 20
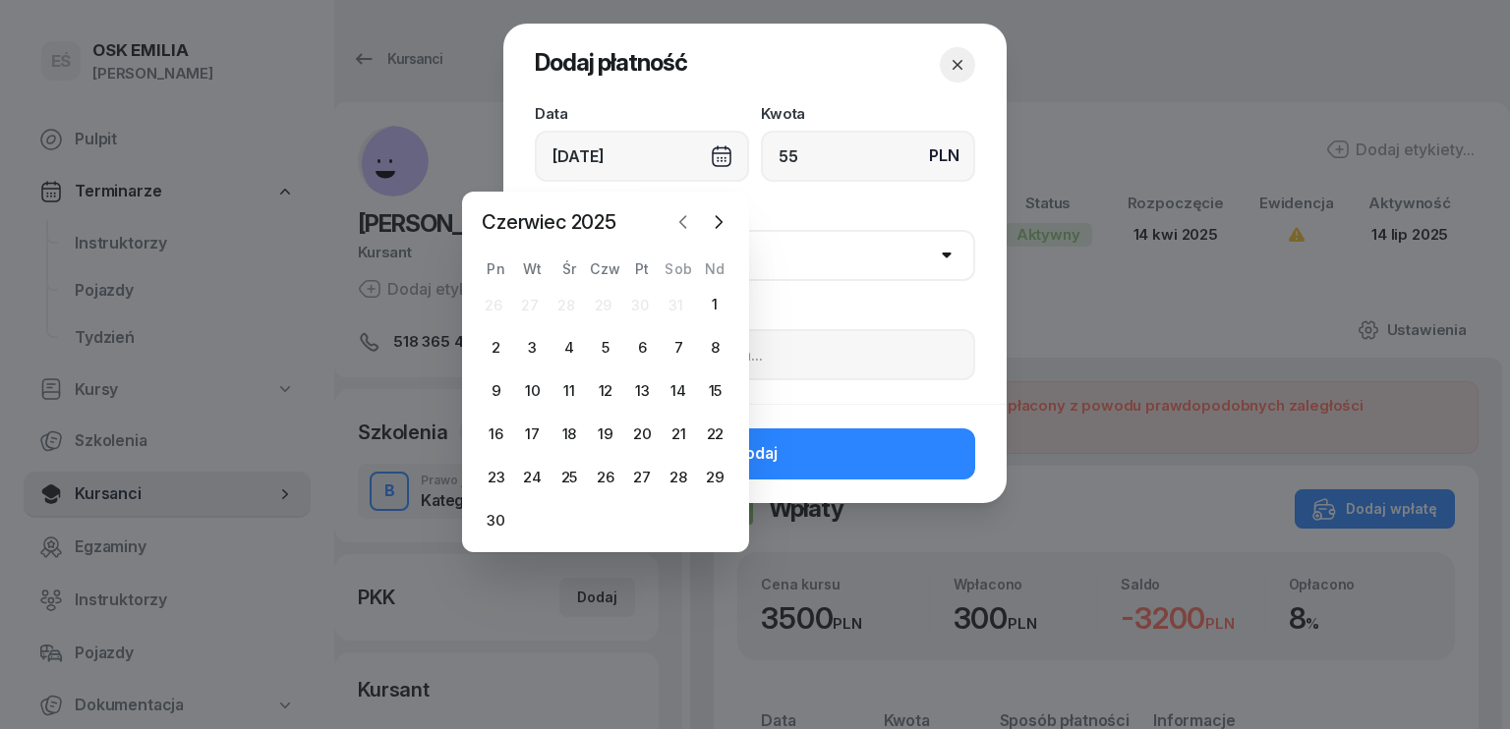
click at [680, 226] on icon "button" at bounding box center [683, 222] width 20 height 20
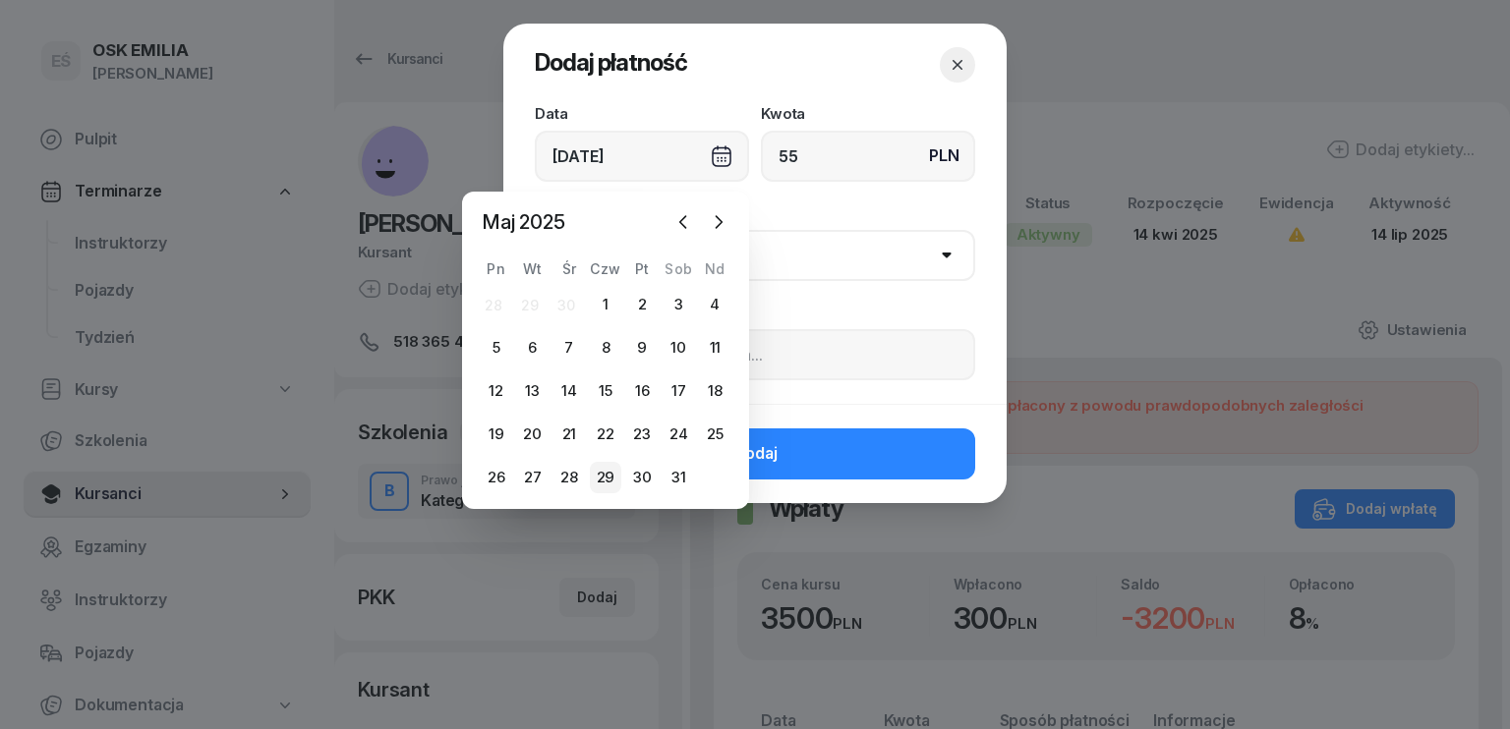
click at [602, 473] on div "29" at bounding box center [605, 477] width 31 height 31
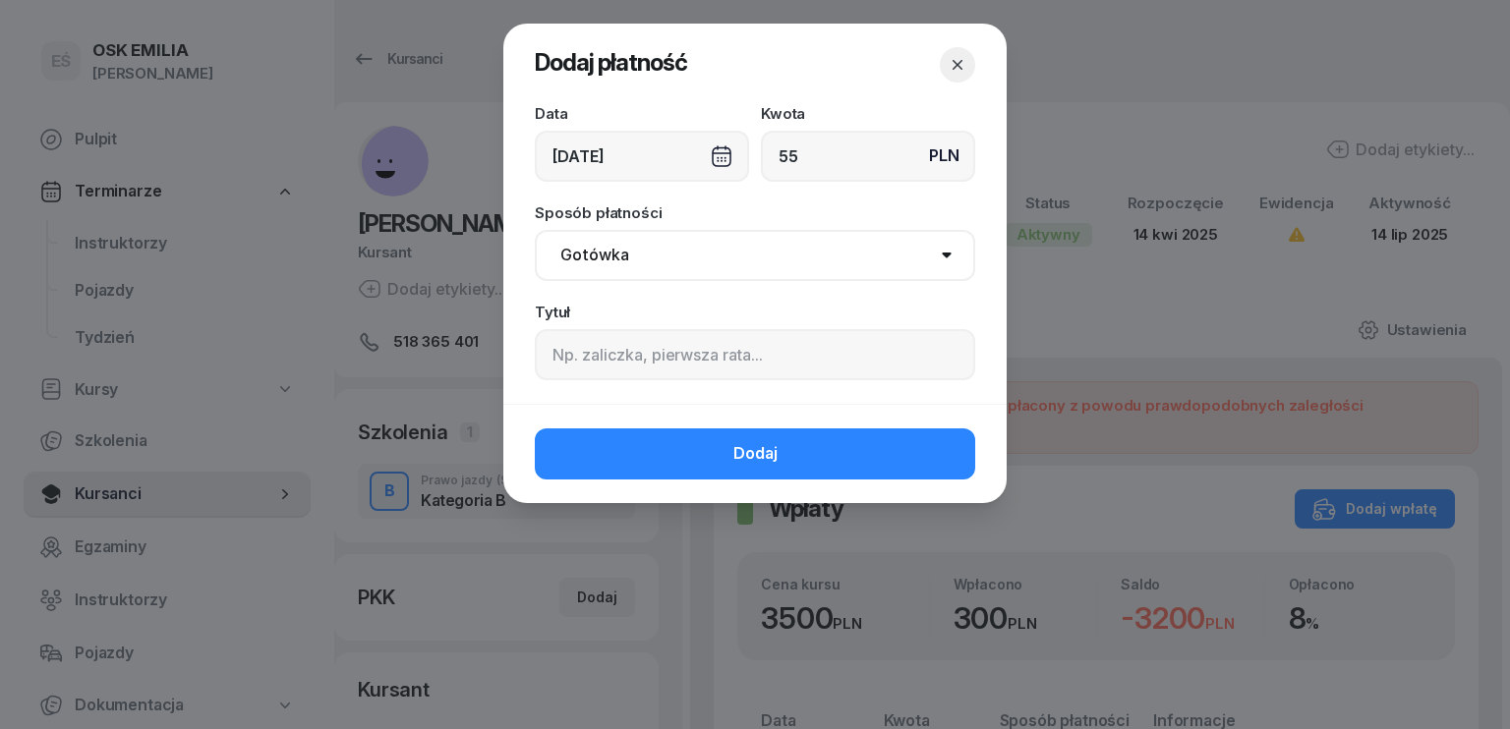
click at [625, 254] on select "Gotówka Karta Przelew Płatności online BLIK" at bounding box center [755, 255] width 440 height 51
click at [535, 230] on select "Gotówka Karta Przelew Płatności online BLIK" at bounding box center [755, 255] width 440 height 51
click at [602, 367] on input at bounding box center [755, 354] width 440 height 51
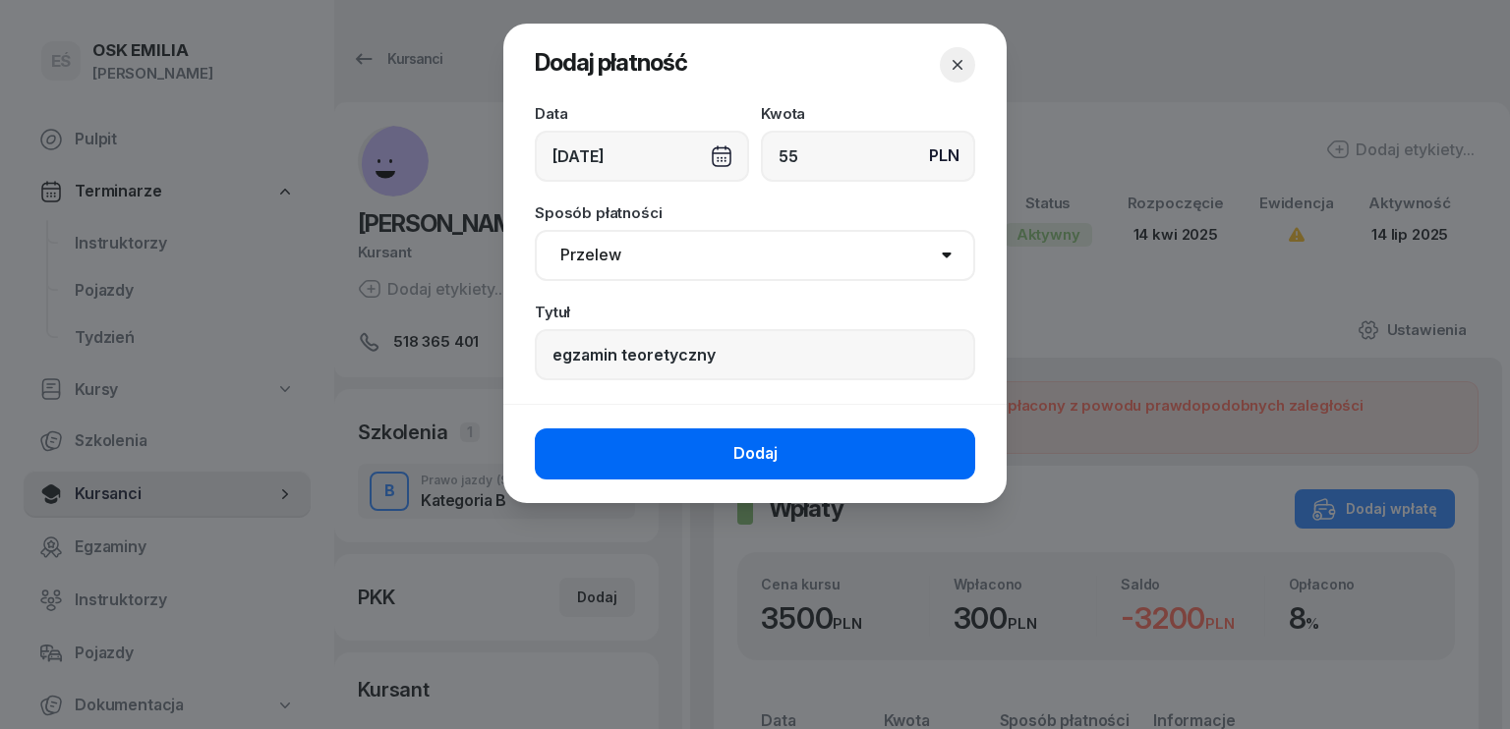
click at [750, 449] on span "Dodaj" at bounding box center [755, 454] width 44 height 26
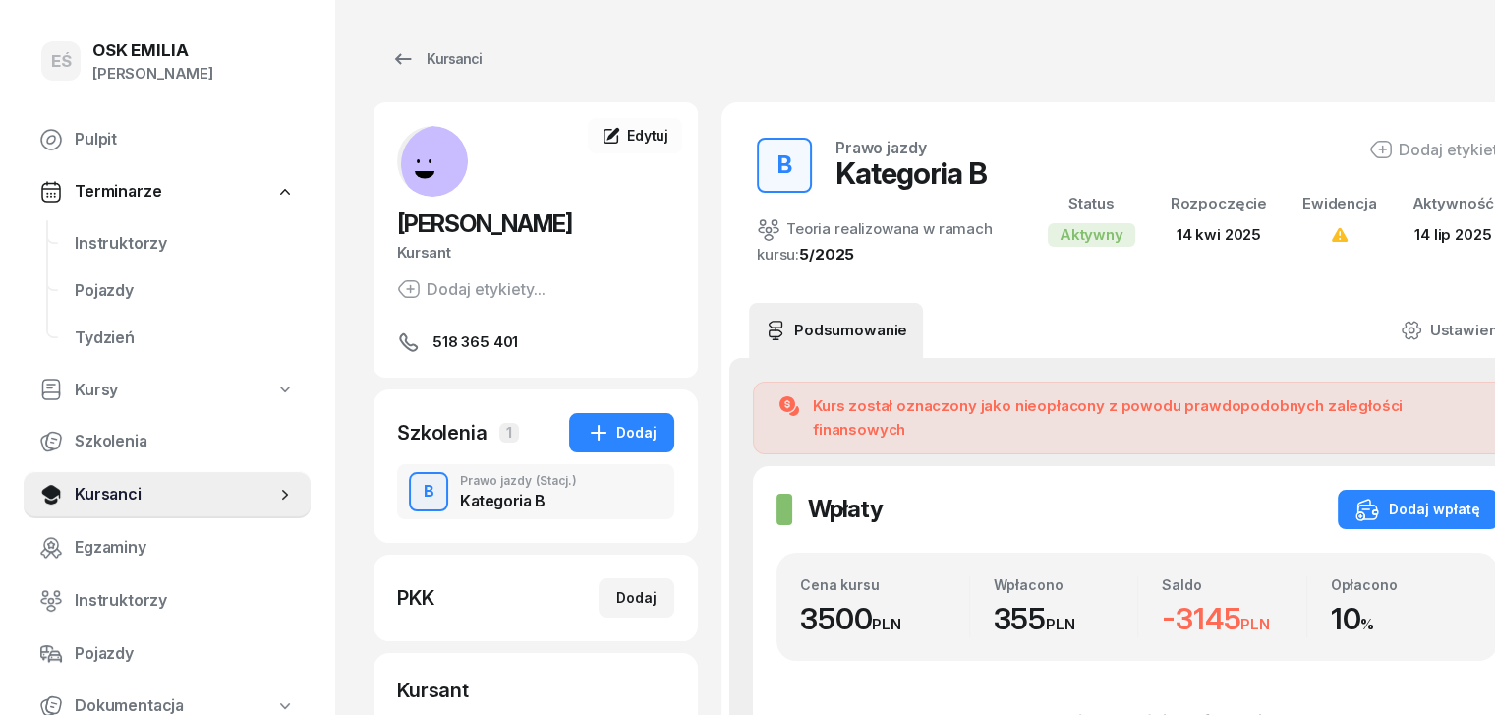
drag, startPoint x: 176, startPoint y: 502, endPoint x: 277, endPoint y: 375, distance: 163.1
click at [176, 501] on span "Kursanci" at bounding box center [175, 495] width 201 height 26
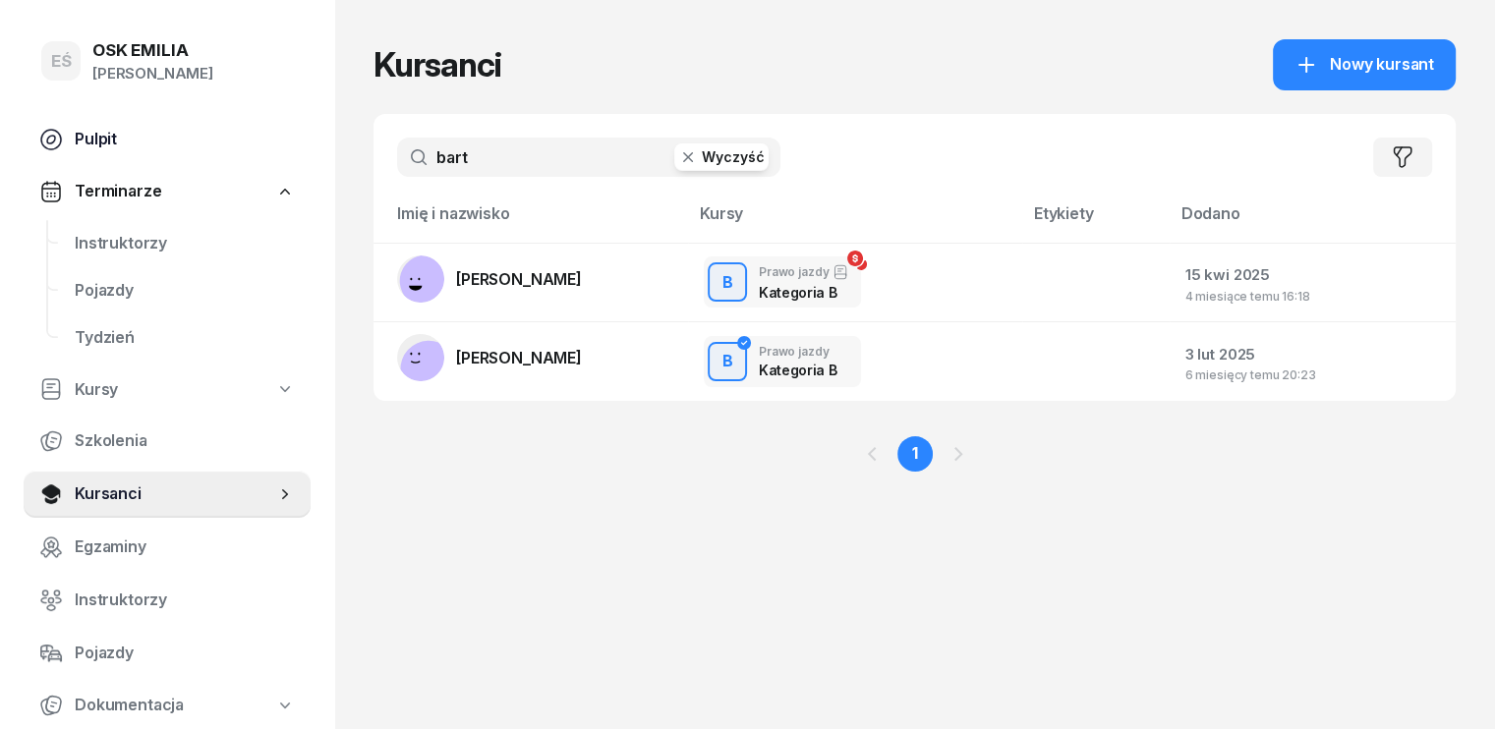
drag, startPoint x: 500, startPoint y: 148, endPoint x: 226, endPoint y: 149, distance: 274.3
click at [226, 149] on div "EŚ OSK [PERSON_NAME] [PERSON_NAME] Śniedziewska Pulpit Terminarze Instruktorzy …" at bounding box center [747, 364] width 1495 height 729
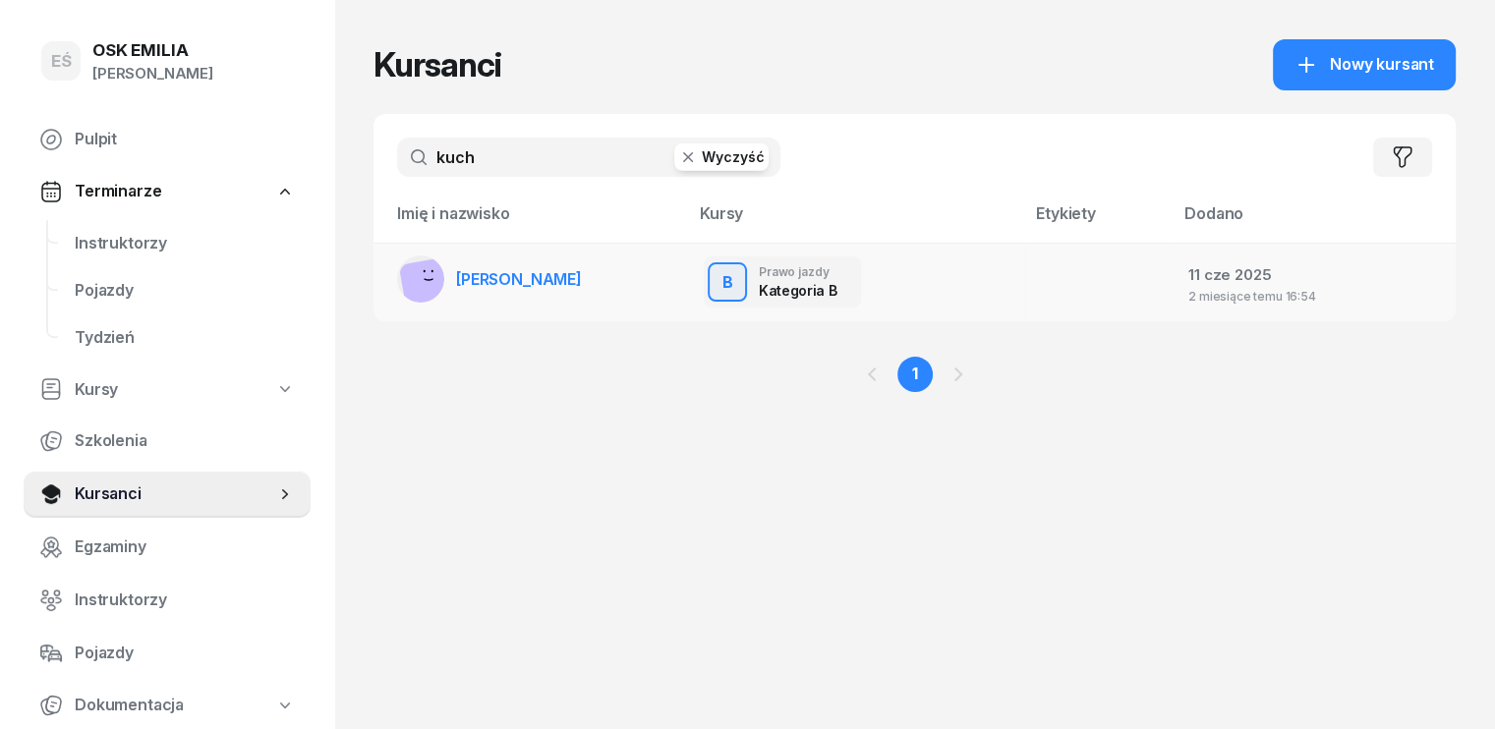
click at [504, 291] on link "[PERSON_NAME]" at bounding box center [489, 279] width 185 height 47
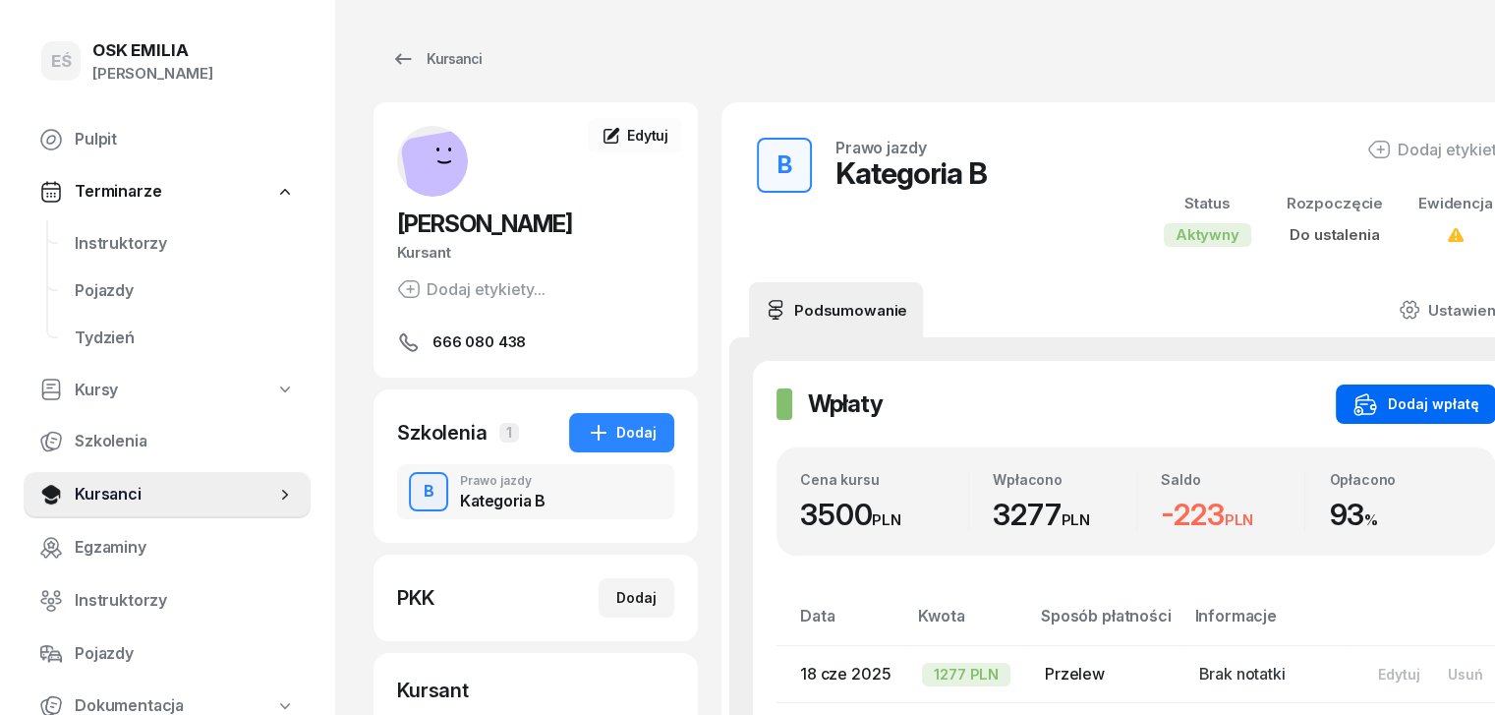
click at [1390, 396] on div "Dodaj wpłatę" at bounding box center [1416, 404] width 125 height 24
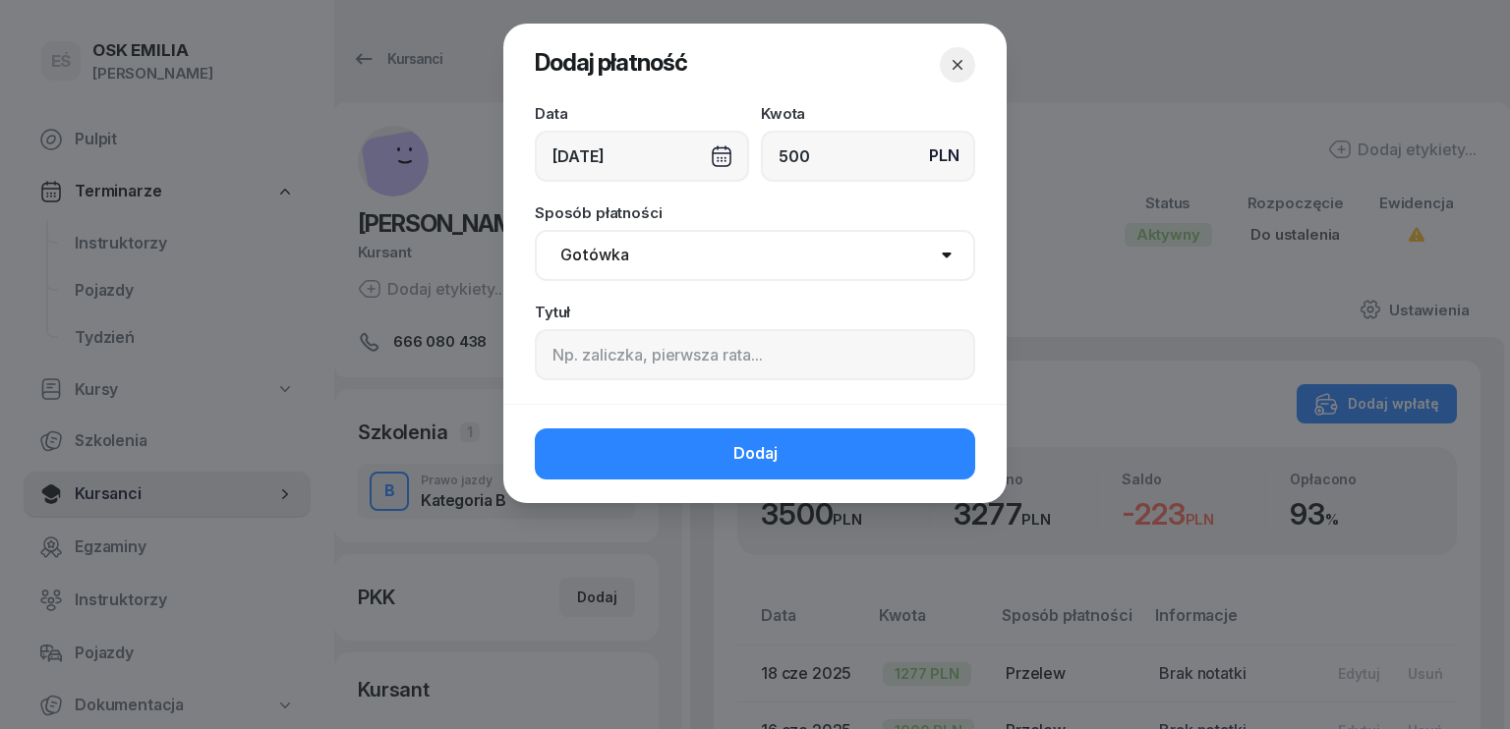
click at [709, 249] on select "Gotówka Karta Przelew Płatności online BLIK" at bounding box center [755, 255] width 440 height 51
click at [535, 230] on select "Gotówka Karta Przelew Płatności online BLIK" at bounding box center [755, 255] width 440 height 51
click at [622, 155] on div "[DATE]" at bounding box center [642, 156] width 214 height 51
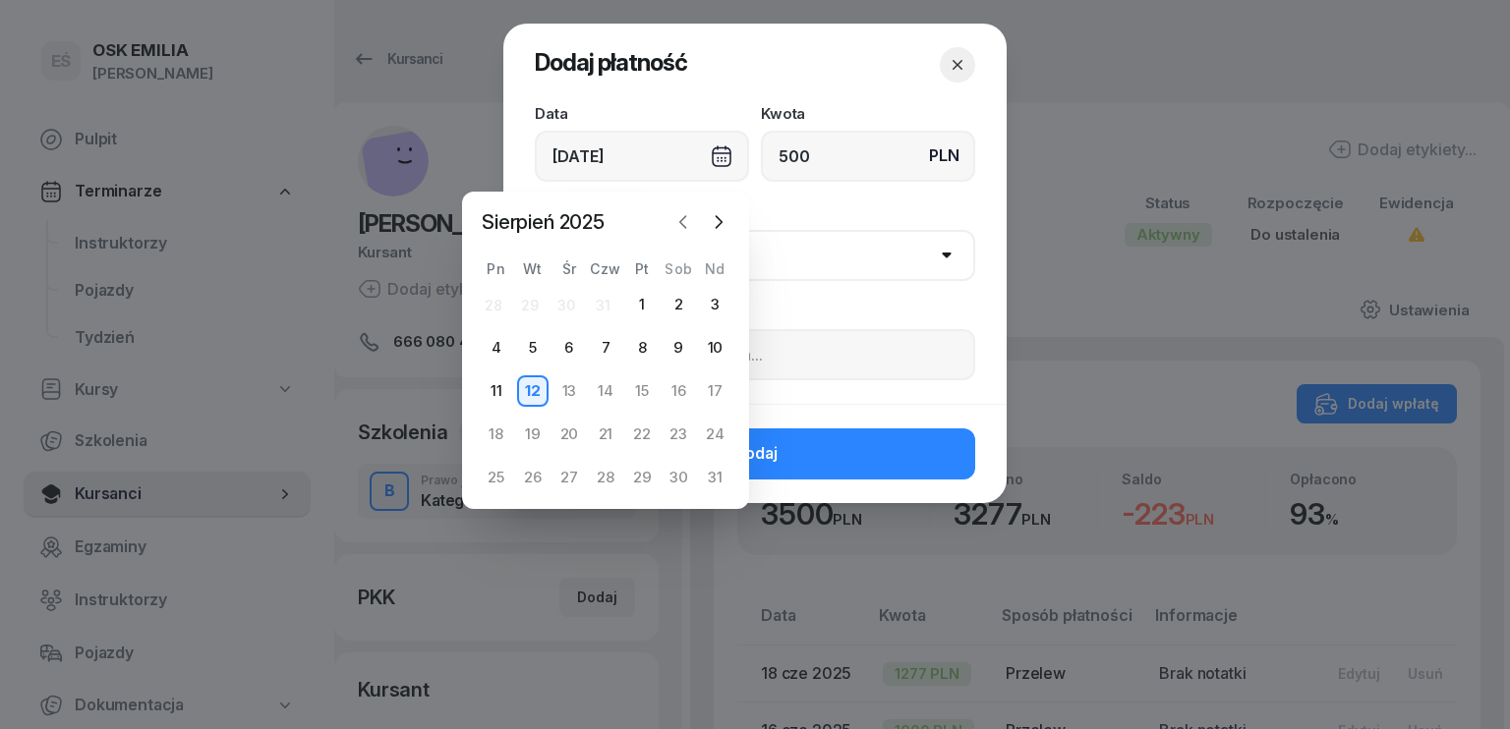
click at [681, 223] on icon "button" at bounding box center [683, 222] width 6 height 12
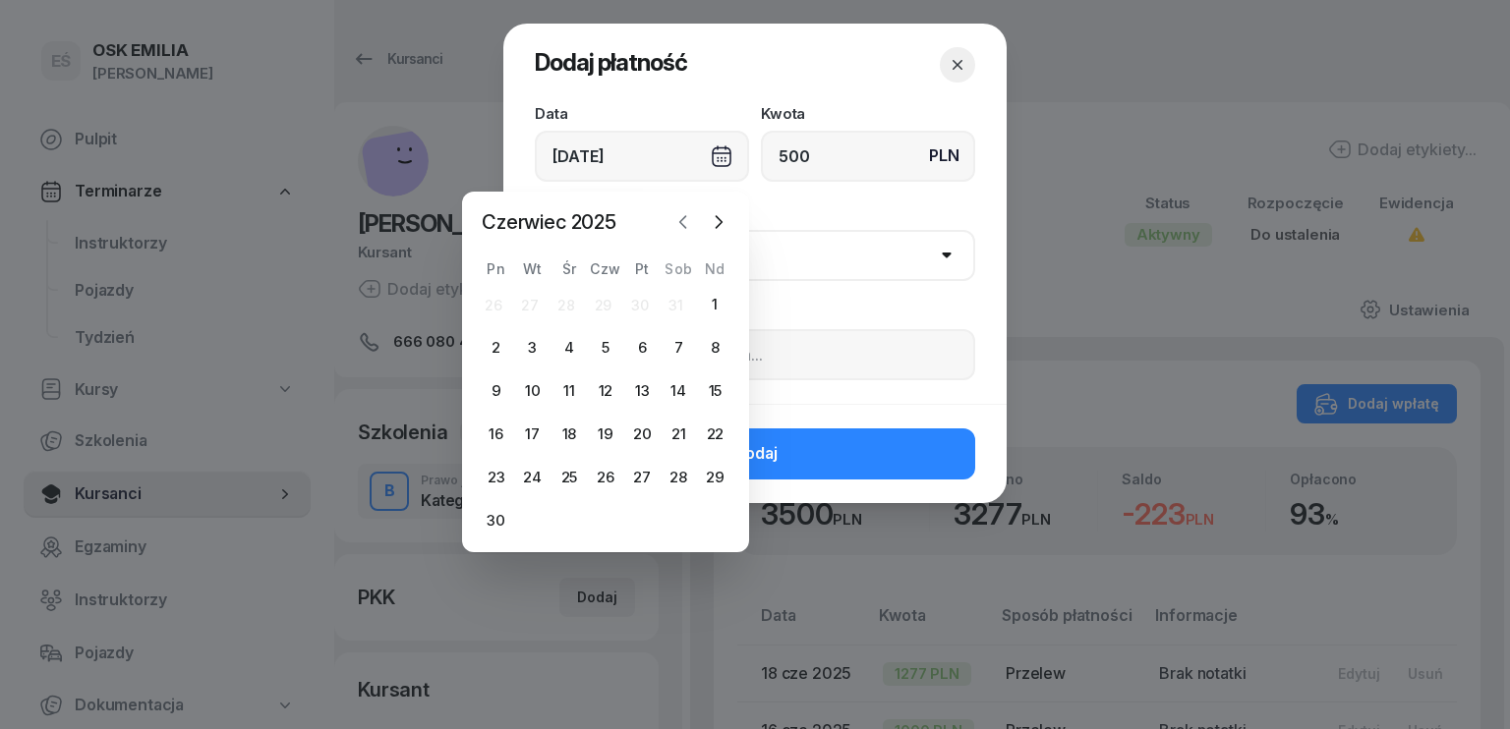
click at [681, 223] on icon "button" at bounding box center [683, 222] width 6 height 12
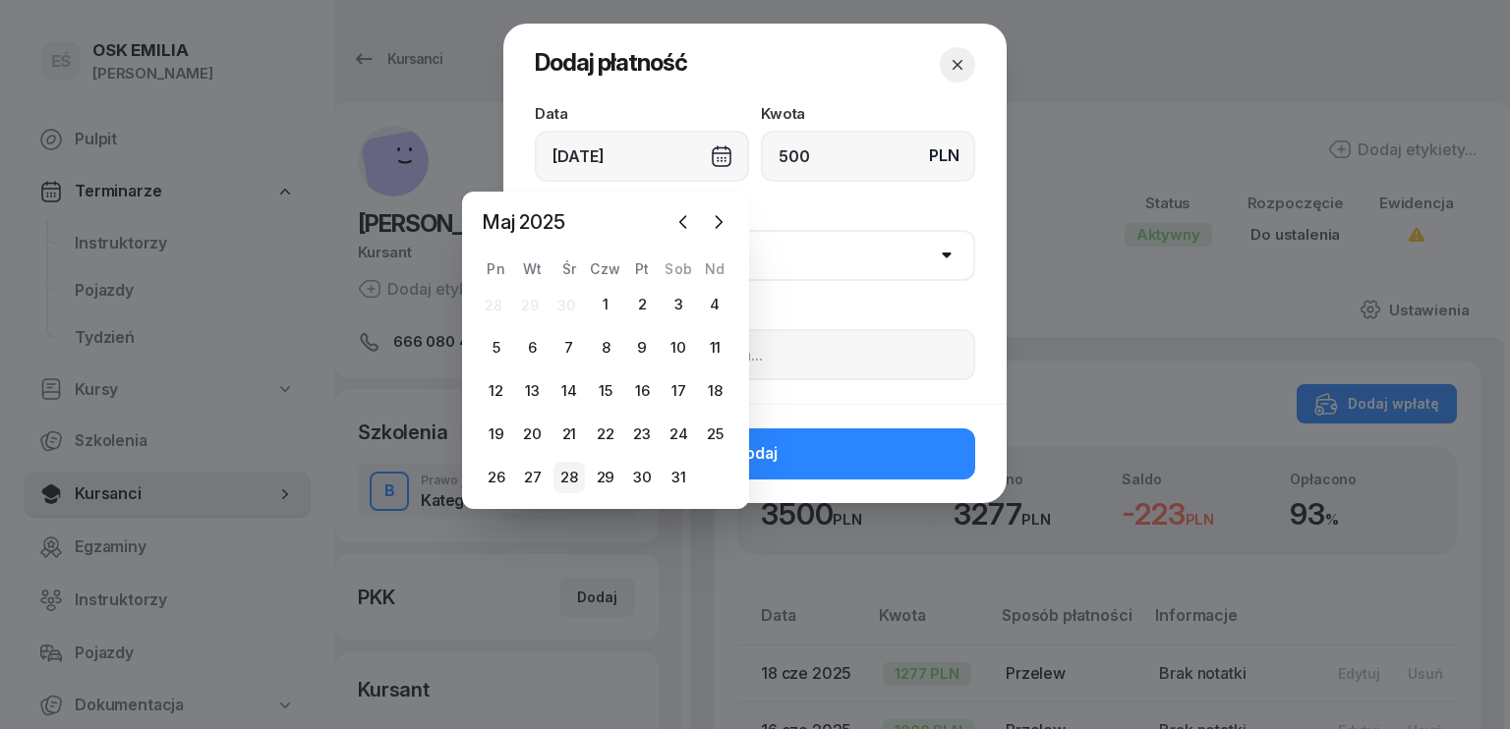
click at [568, 469] on div "28" at bounding box center [568, 477] width 31 height 31
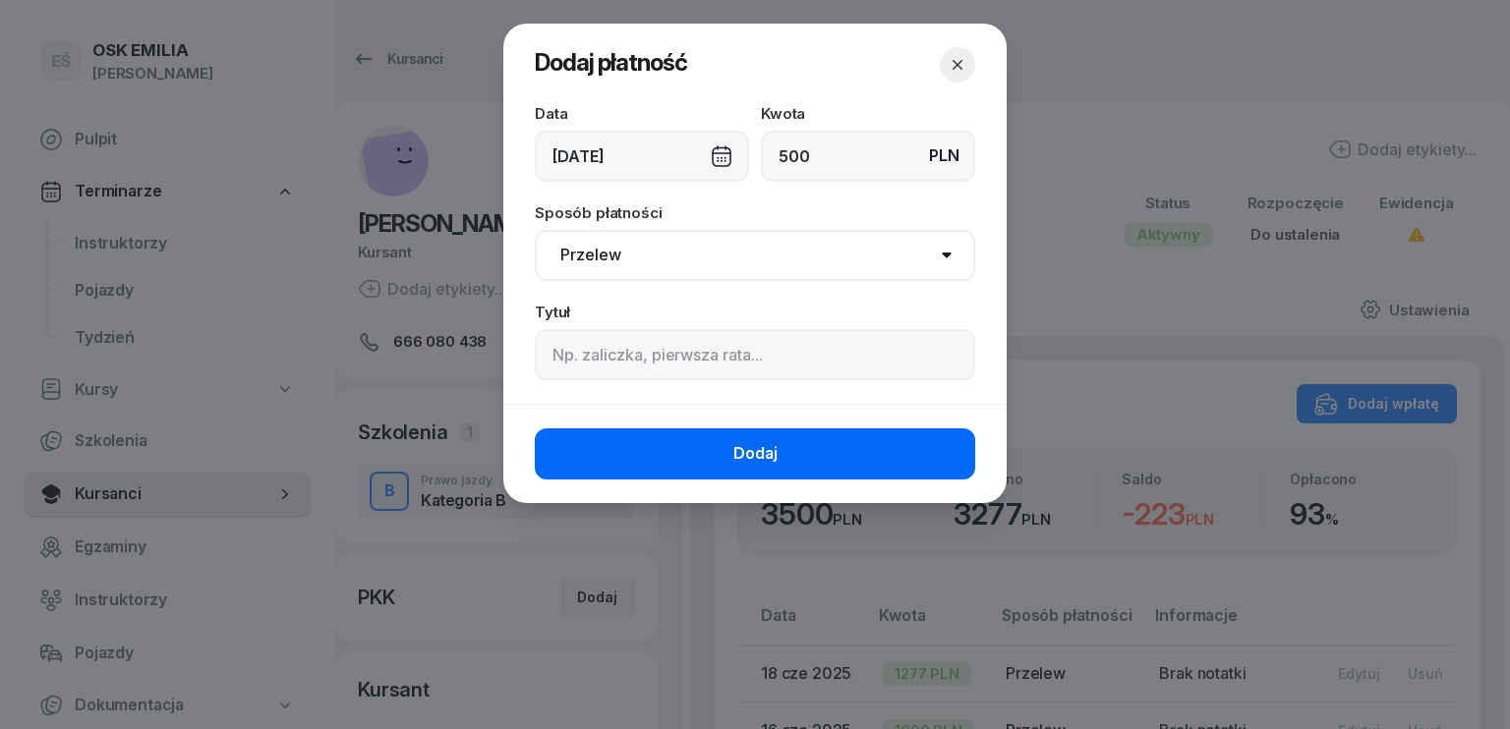
click at [674, 459] on button "Dodaj" at bounding box center [755, 454] width 440 height 51
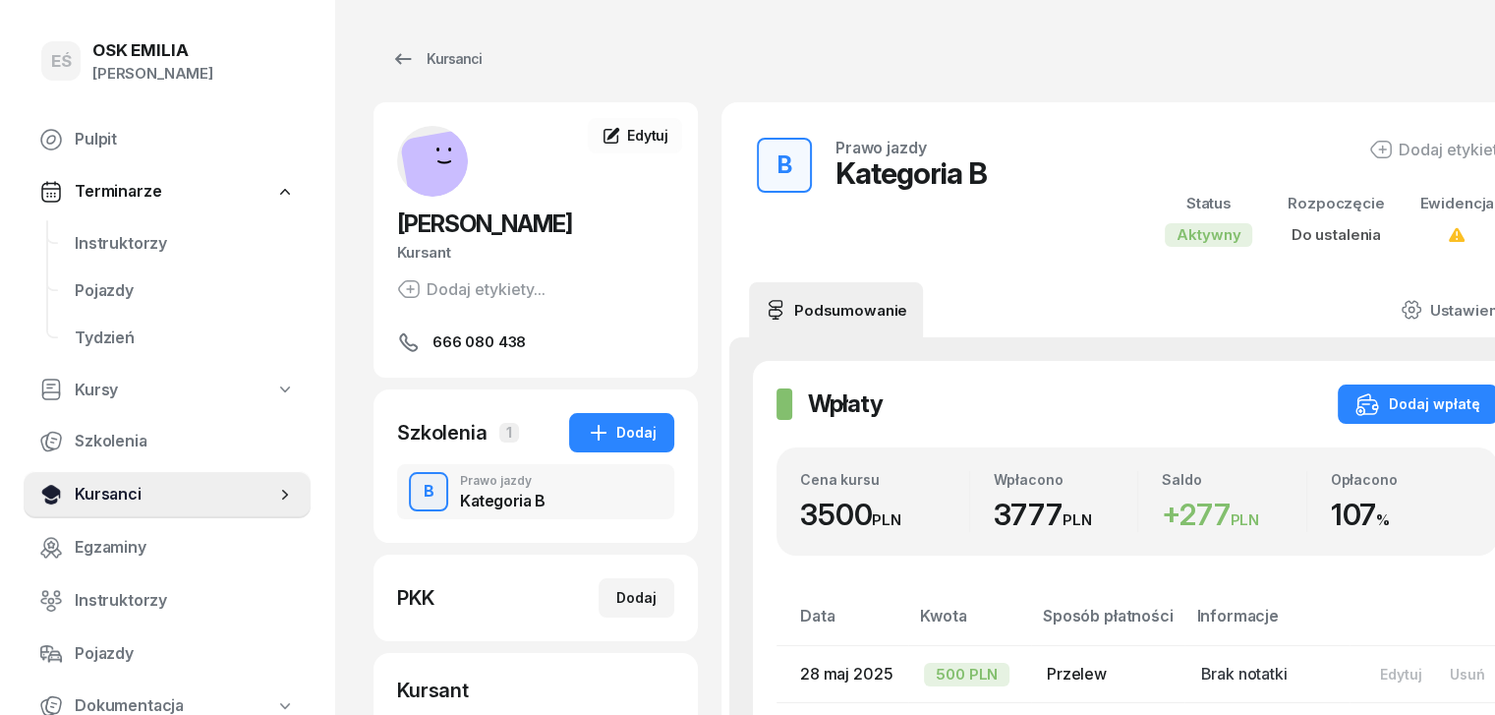
click at [189, 498] on span "Kursanci" at bounding box center [175, 495] width 201 height 26
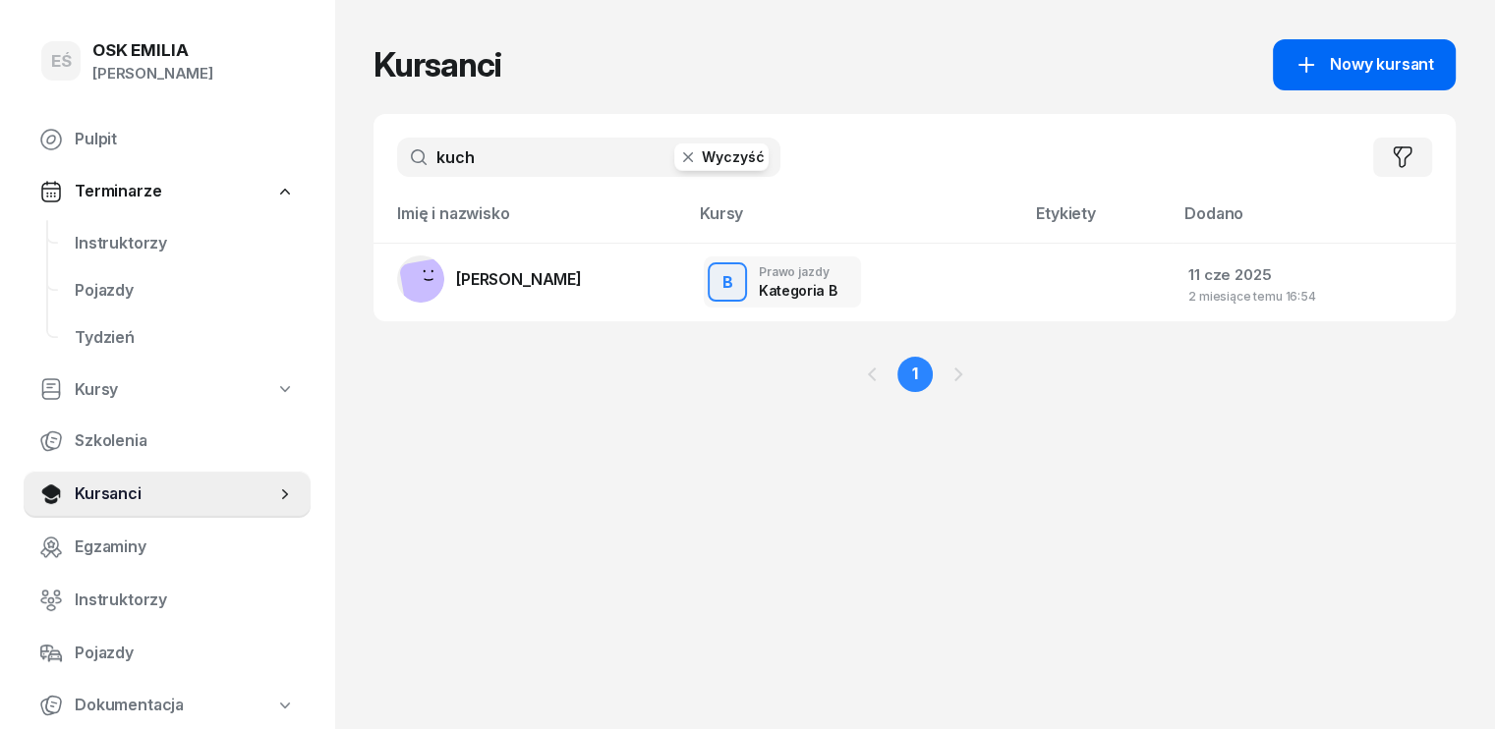
click at [1425, 54] on span "Nowy kursant" at bounding box center [1382, 65] width 104 height 26
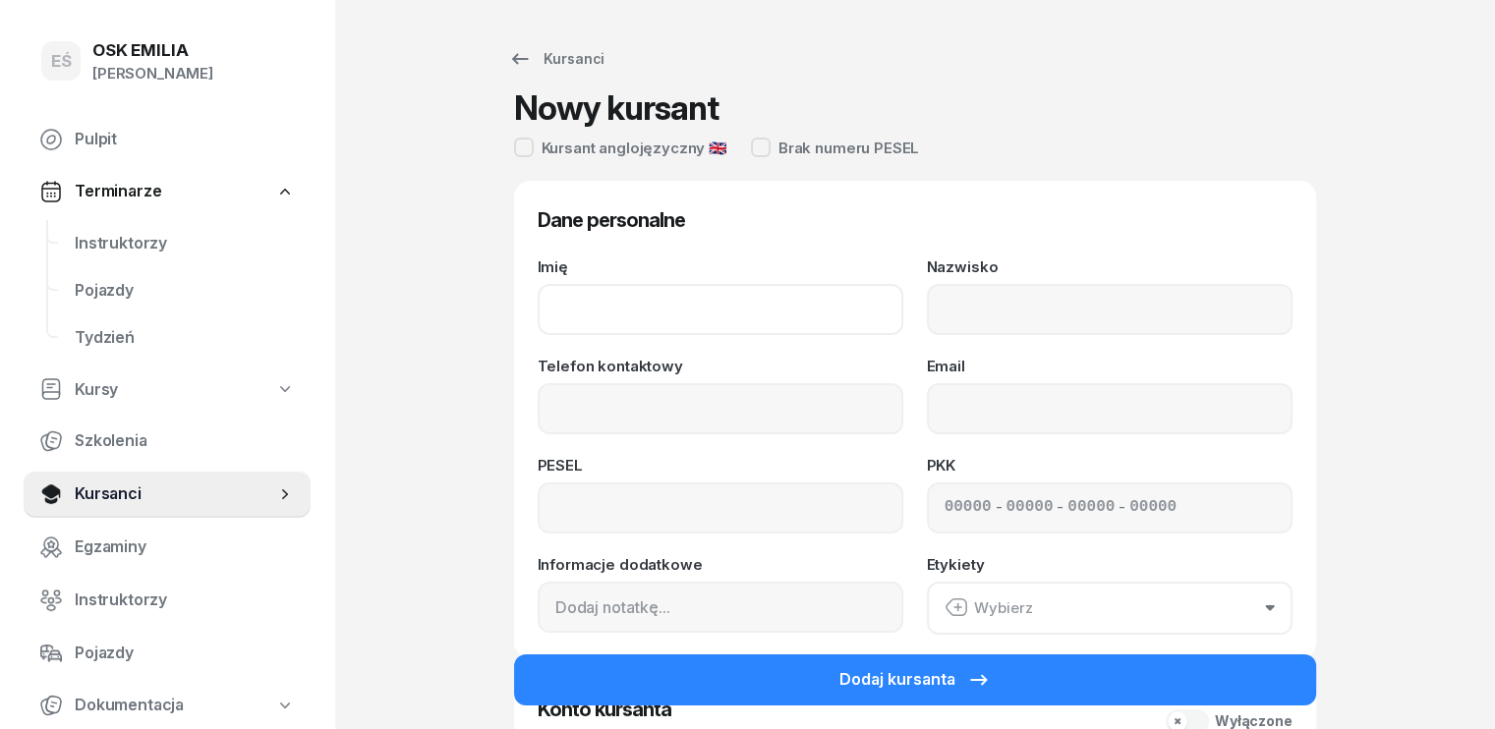
click at [611, 299] on input "Imię" at bounding box center [721, 309] width 366 height 51
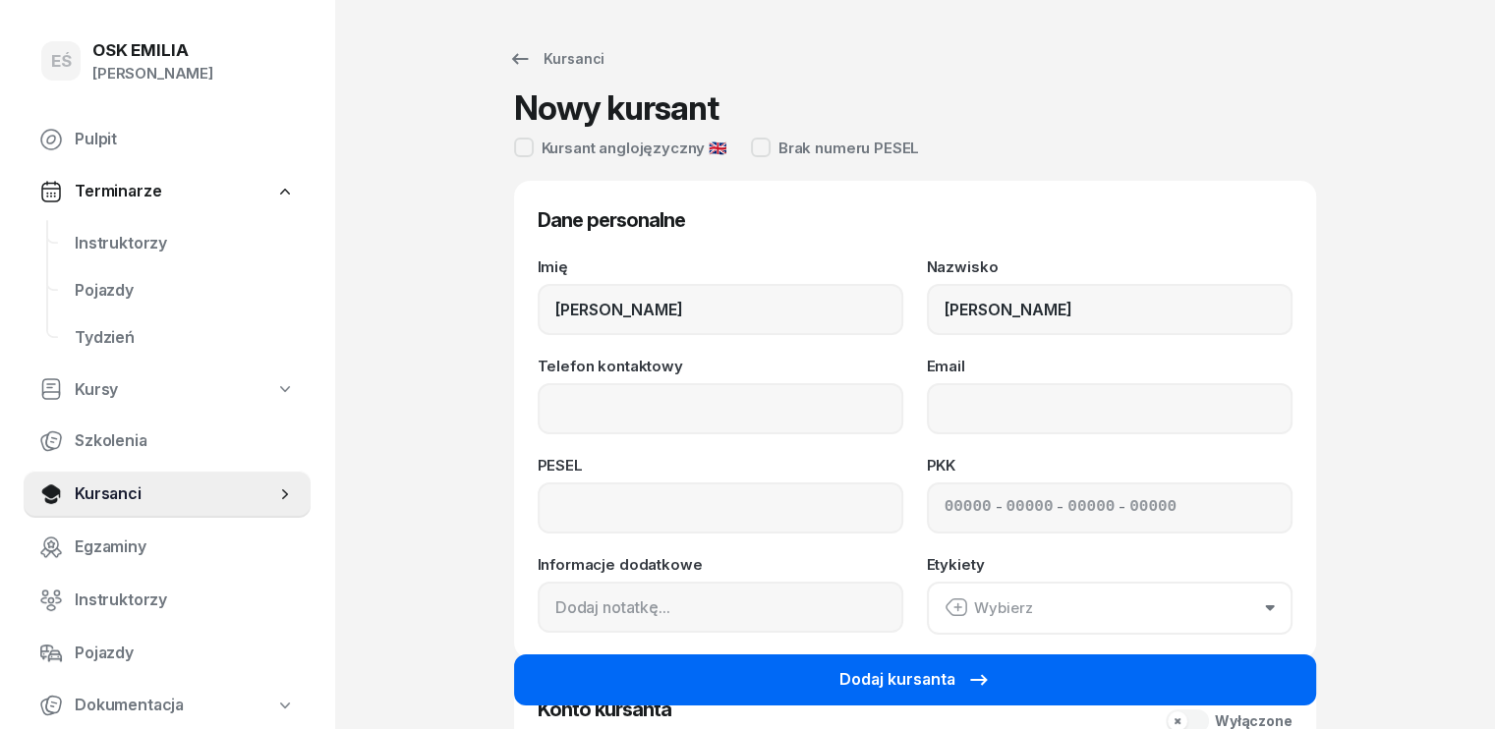
click at [853, 684] on div "Dodaj kursanta" at bounding box center [915, 681] width 151 height 26
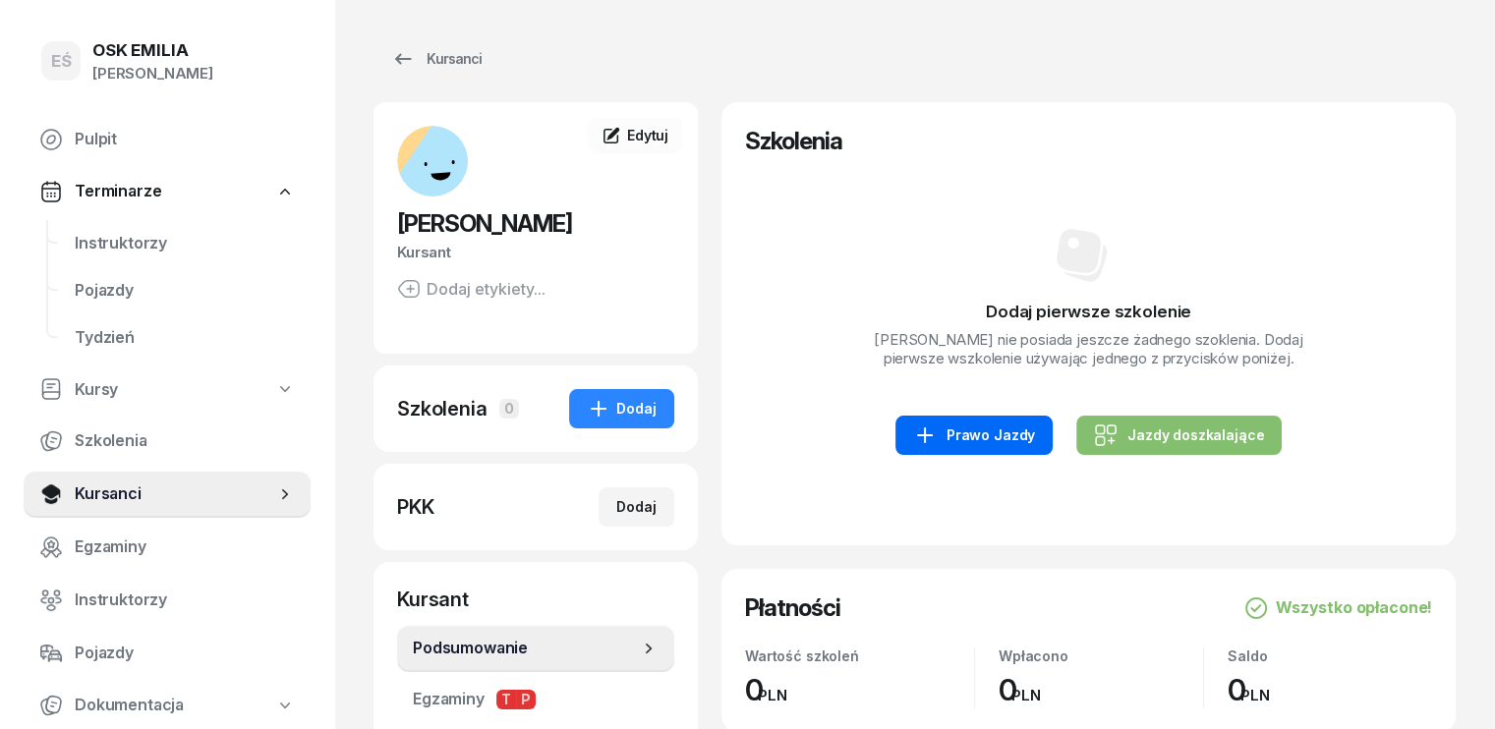
click at [967, 442] on div "Prawo Jazdy" at bounding box center [974, 436] width 122 height 24
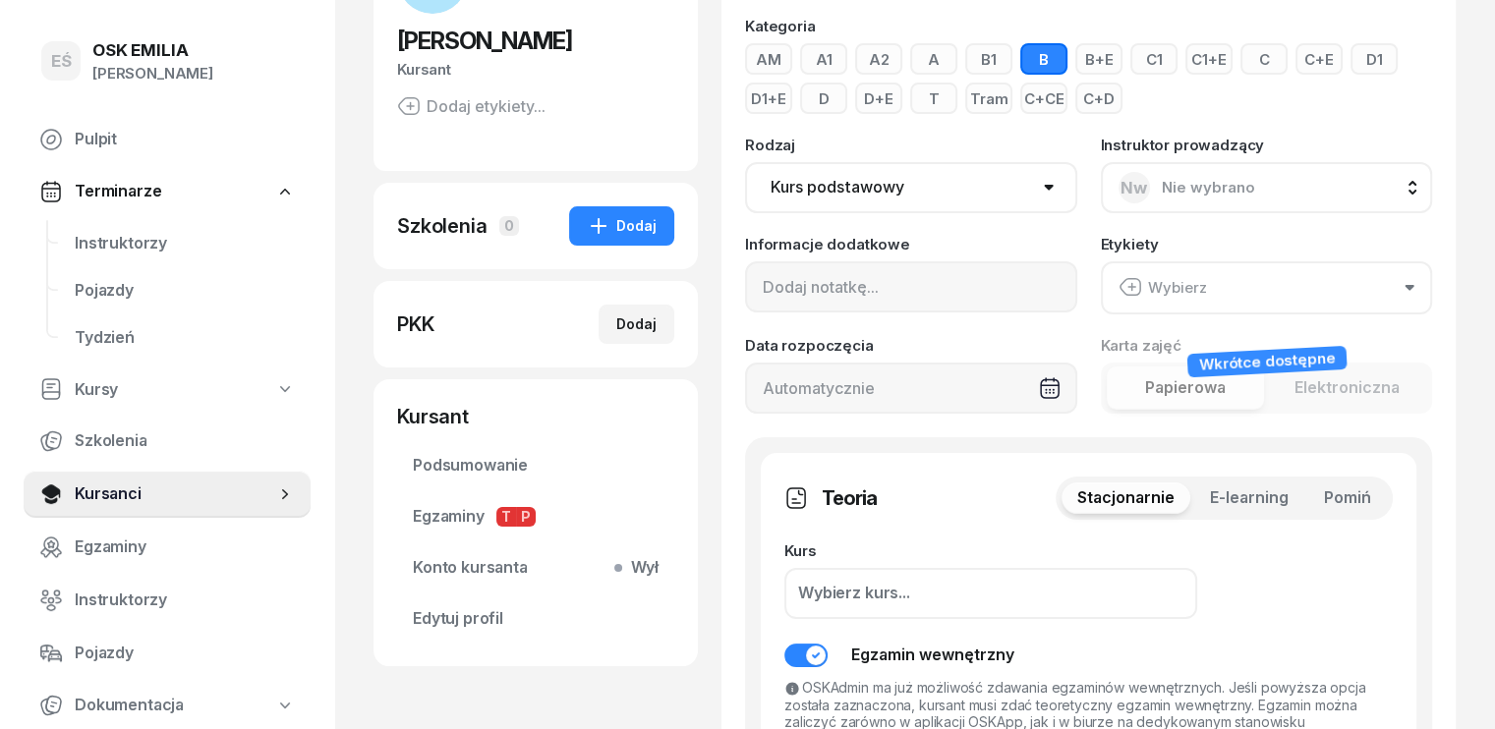
scroll to position [295, 0]
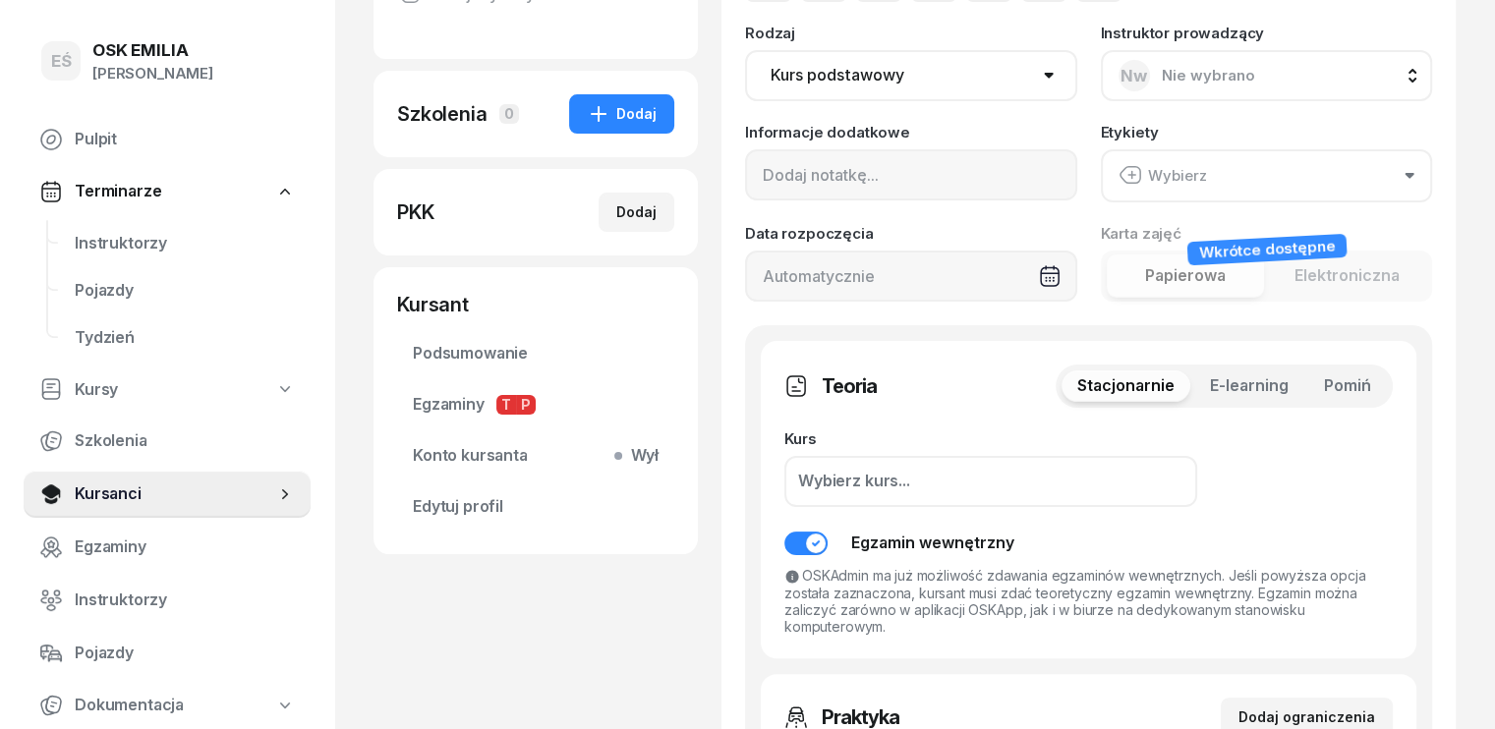
click at [1371, 392] on span "Pomiń" at bounding box center [1347, 387] width 47 height 26
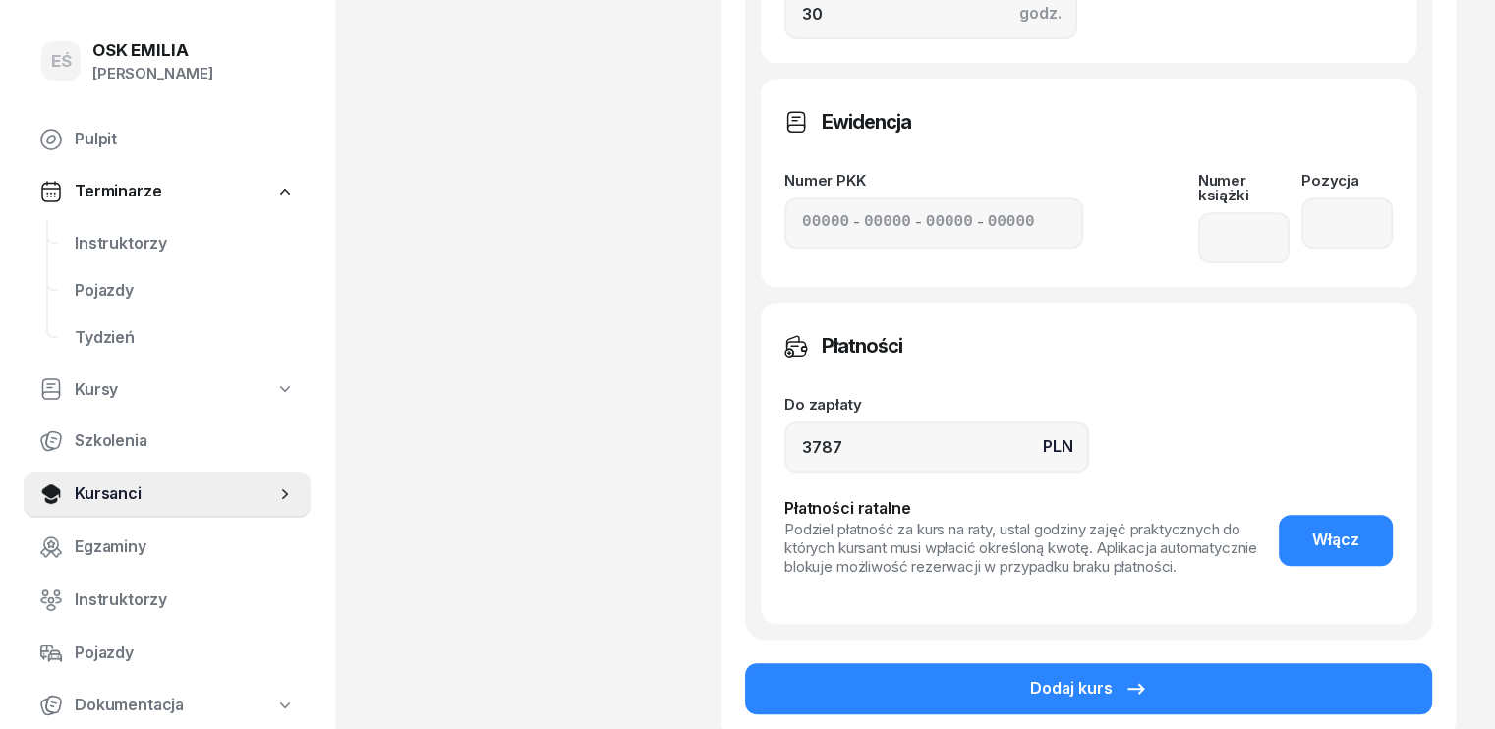
scroll to position [983, 0]
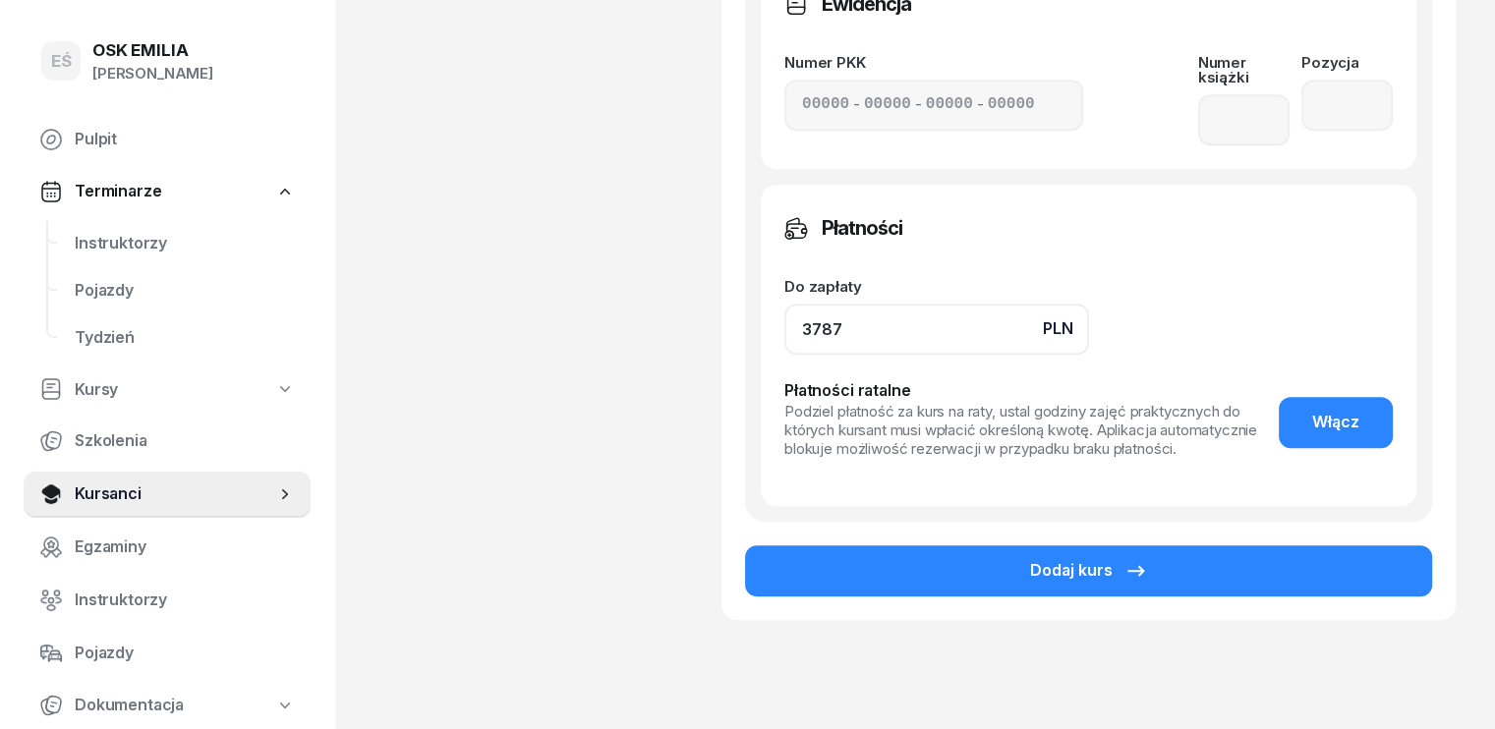
click at [792, 314] on input "3787" at bounding box center [937, 329] width 305 height 51
click at [802, 315] on input "3787" at bounding box center [937, 329] width 305 height 51
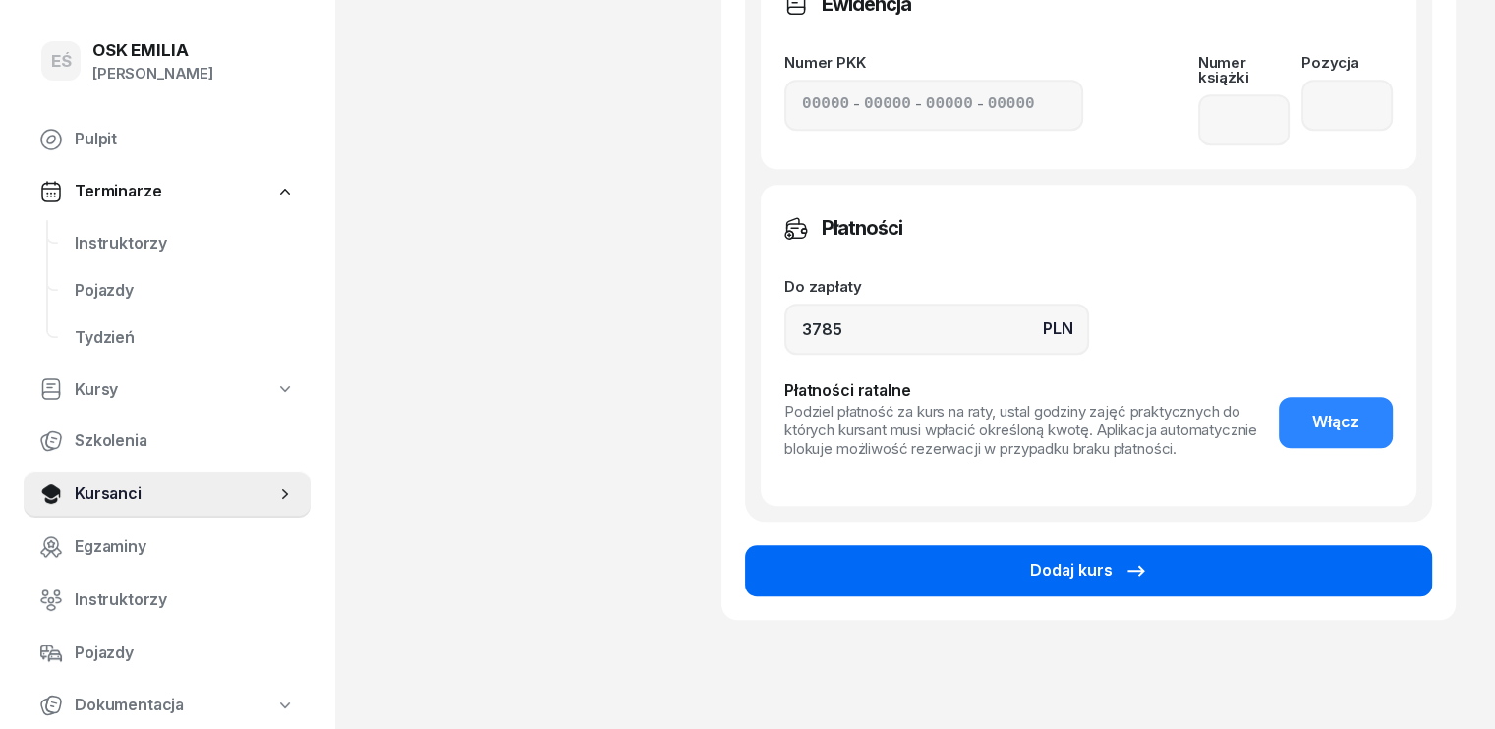
click at [1022, 546] on button "Dodaj kurs" at bounding box center [1088, 571] width 687 height 51
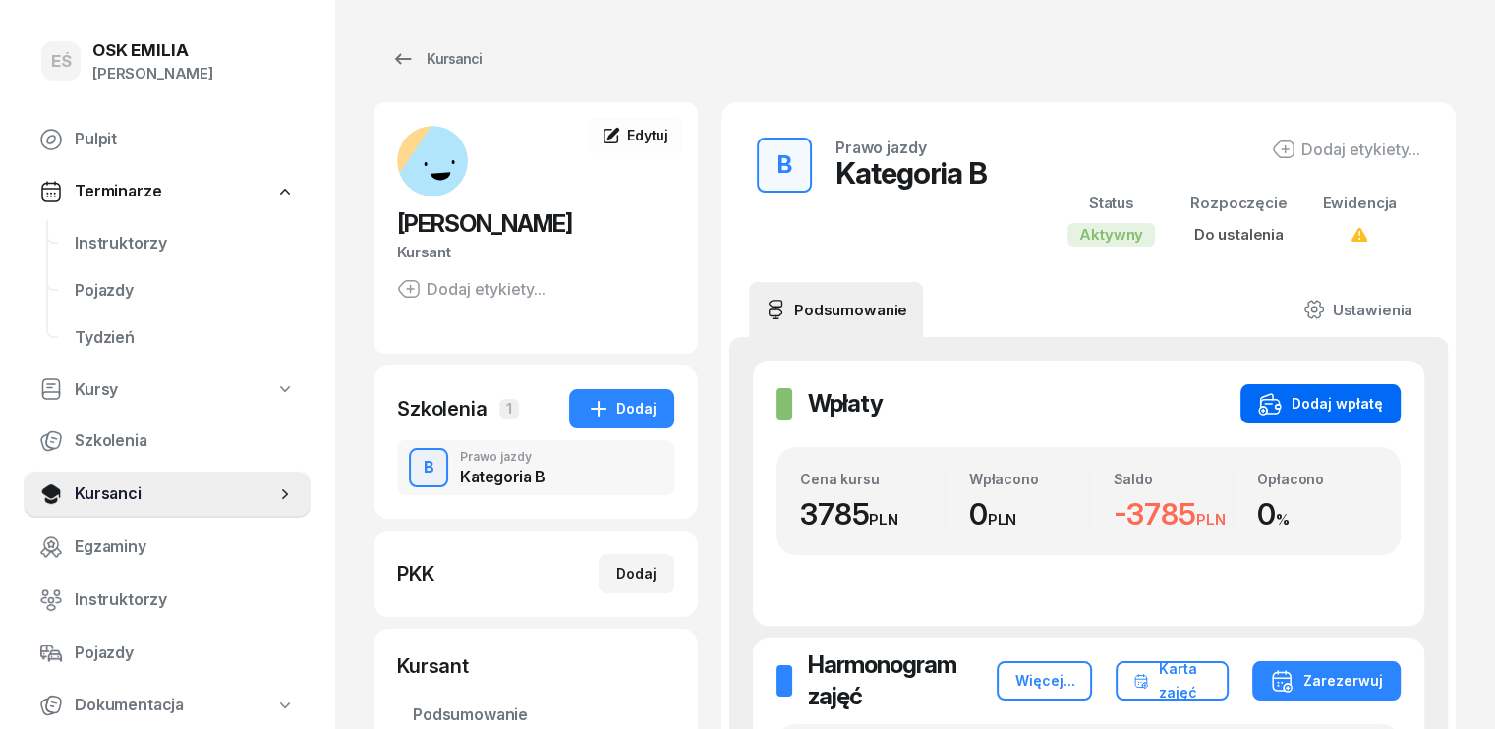
click at [1380, 404] on div "Dodaj wpłatę" at bounding box center [1320, 404] width 125 height 24
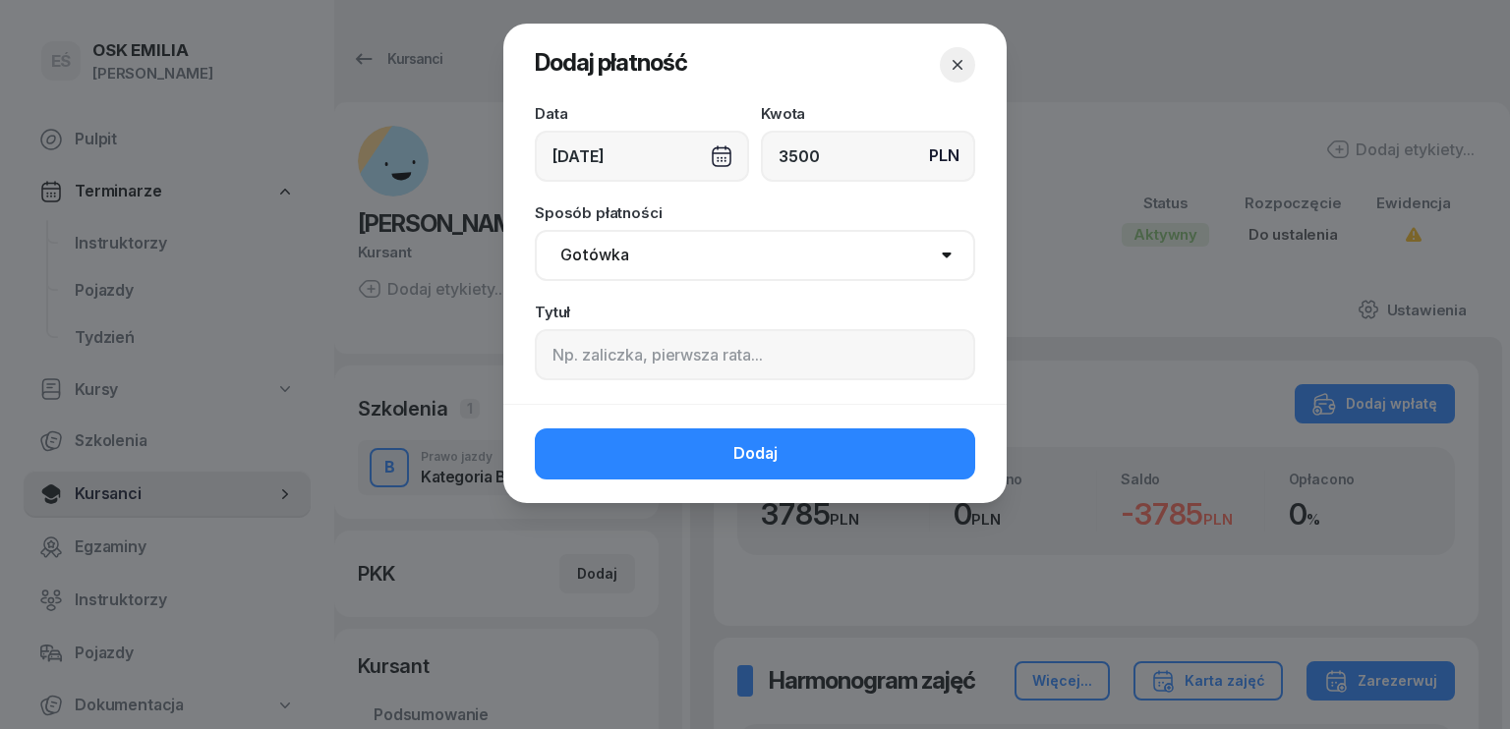
drag, startPoint x: 566, startPoint y: 170, endPoint x: 621, endPoint y: 139, distance: 63.4
click at [568, 170] on div "[DATE]" at bounding box center [642, 156] width 214 height 51
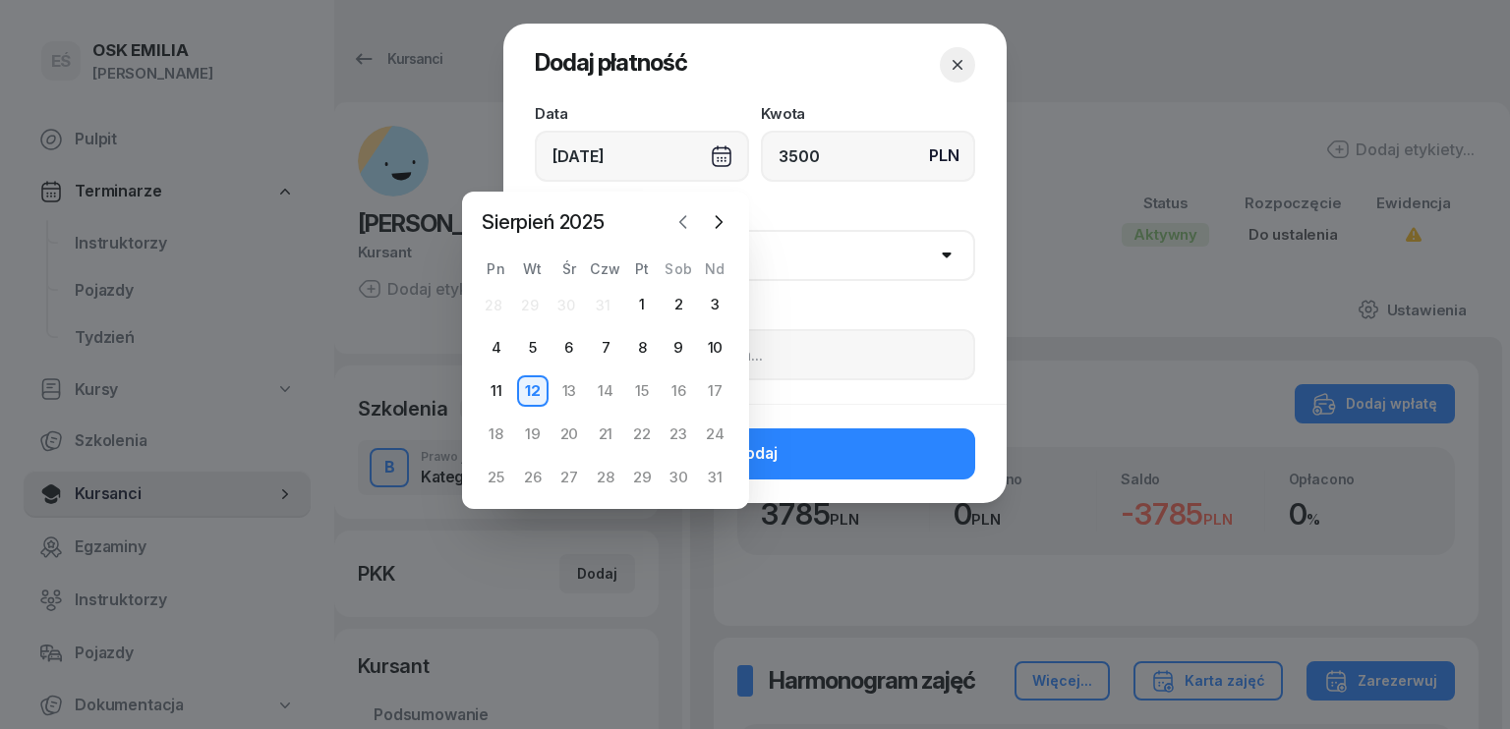
click at [680, 221] on icon "button" at bounding box center [683, 222] width 6 height 12
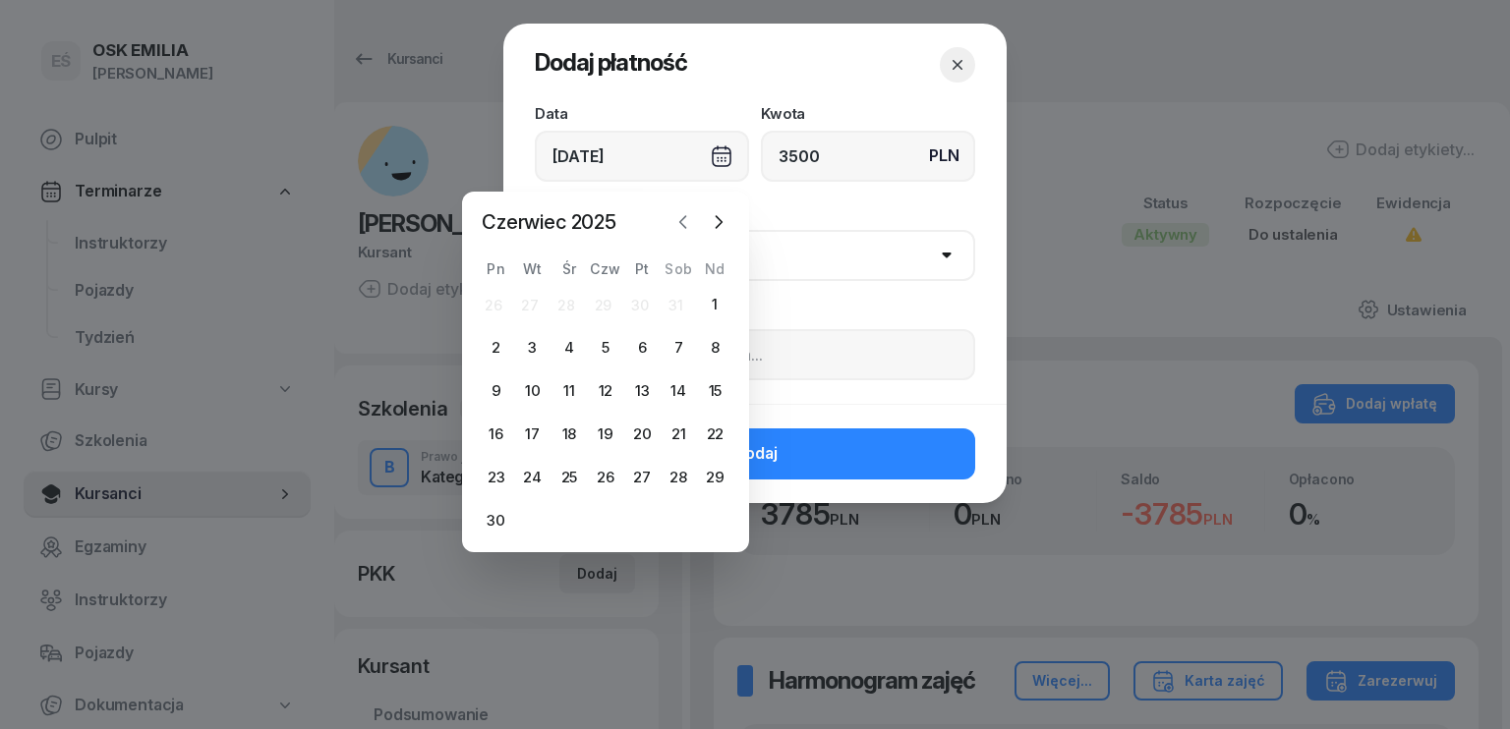
click at [683, 215] on icon "button" at bounding box center [683, 222] width 20 height 20
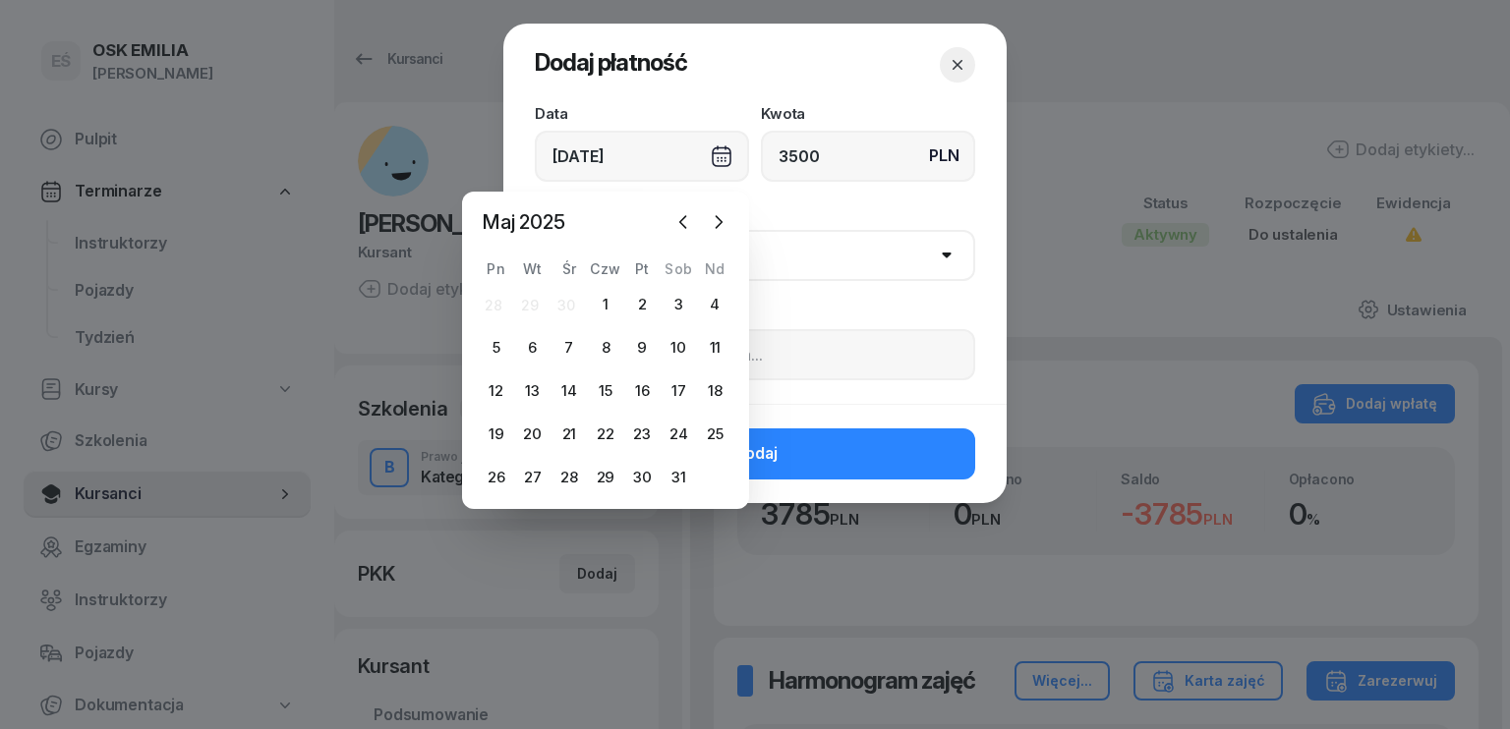
drag, startPoint x: 717, startPoint y: 438, endPoint x: 714, endPoint y: 412, distance: 26.7
click at [719, 437] on div "25" at bounding box center [714, 434] width 31 height 31
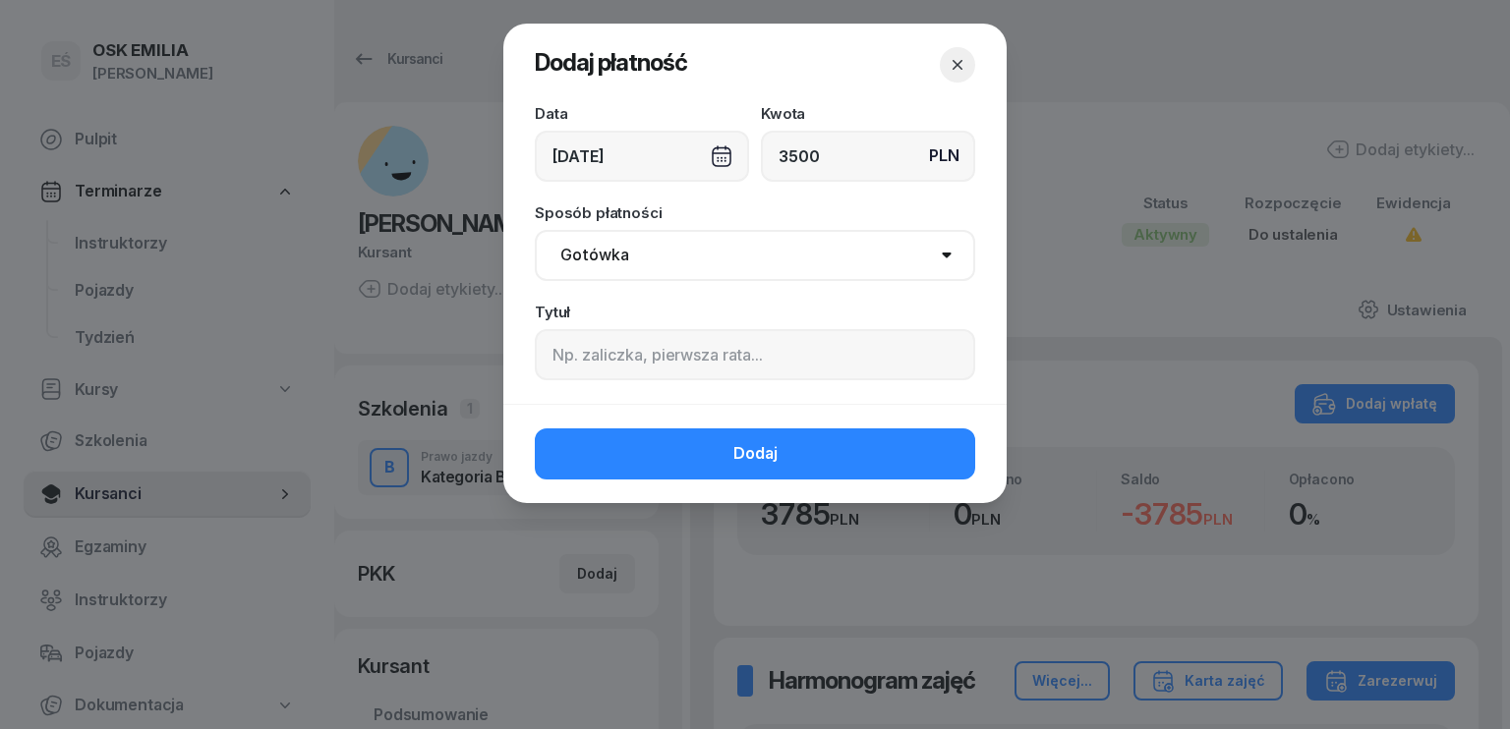
click at [706, 244] on select "Gotówka Karta Przelew Płatności online BLIK" at bounding box center [755, 255] width 440 height 51
click at [535, 230] on select "Gotówka Karta Przelew Płatności online BLIK" at bounding box center [755, 255] width 440 height 51
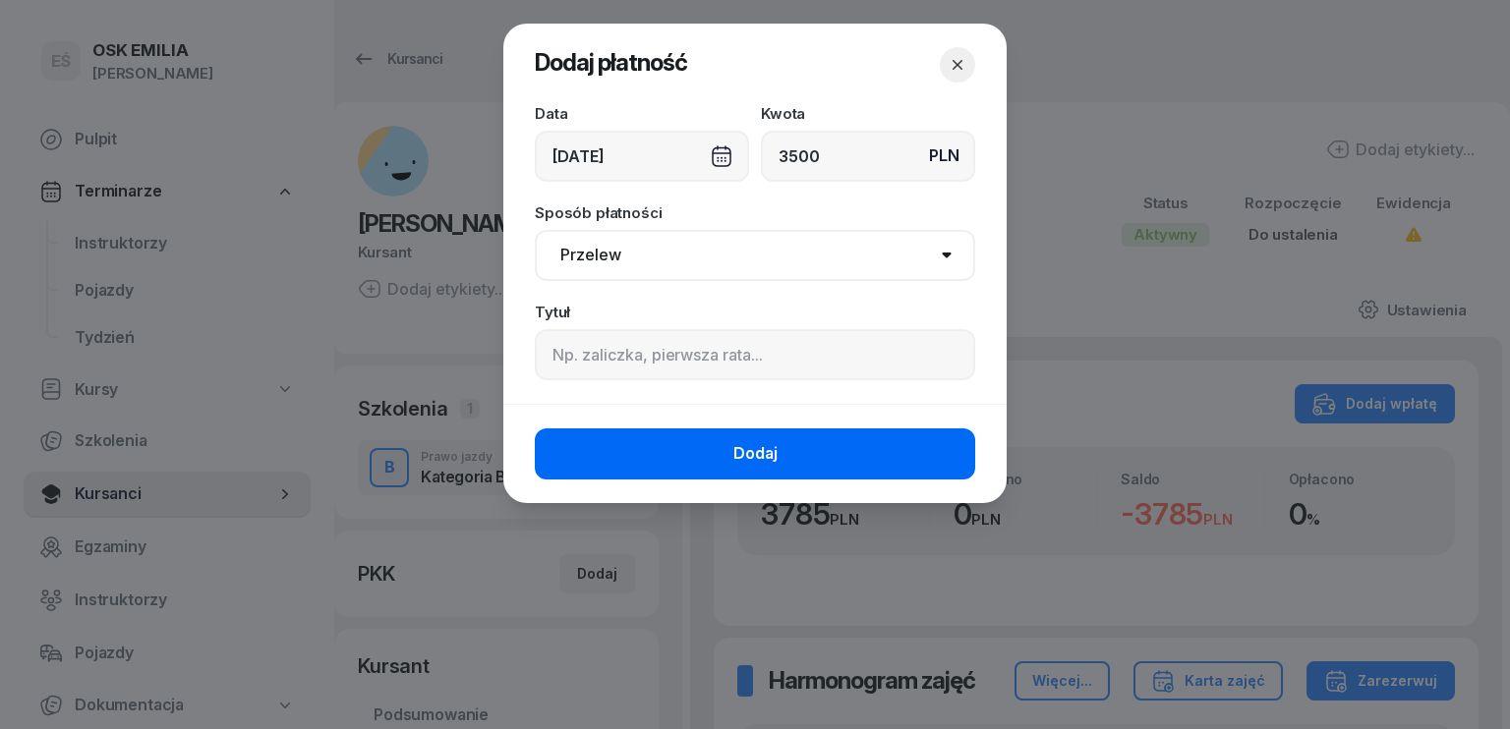
click at [682, 438] on button "Dodaj" at bounding box center [755, 454] width 440 height 51
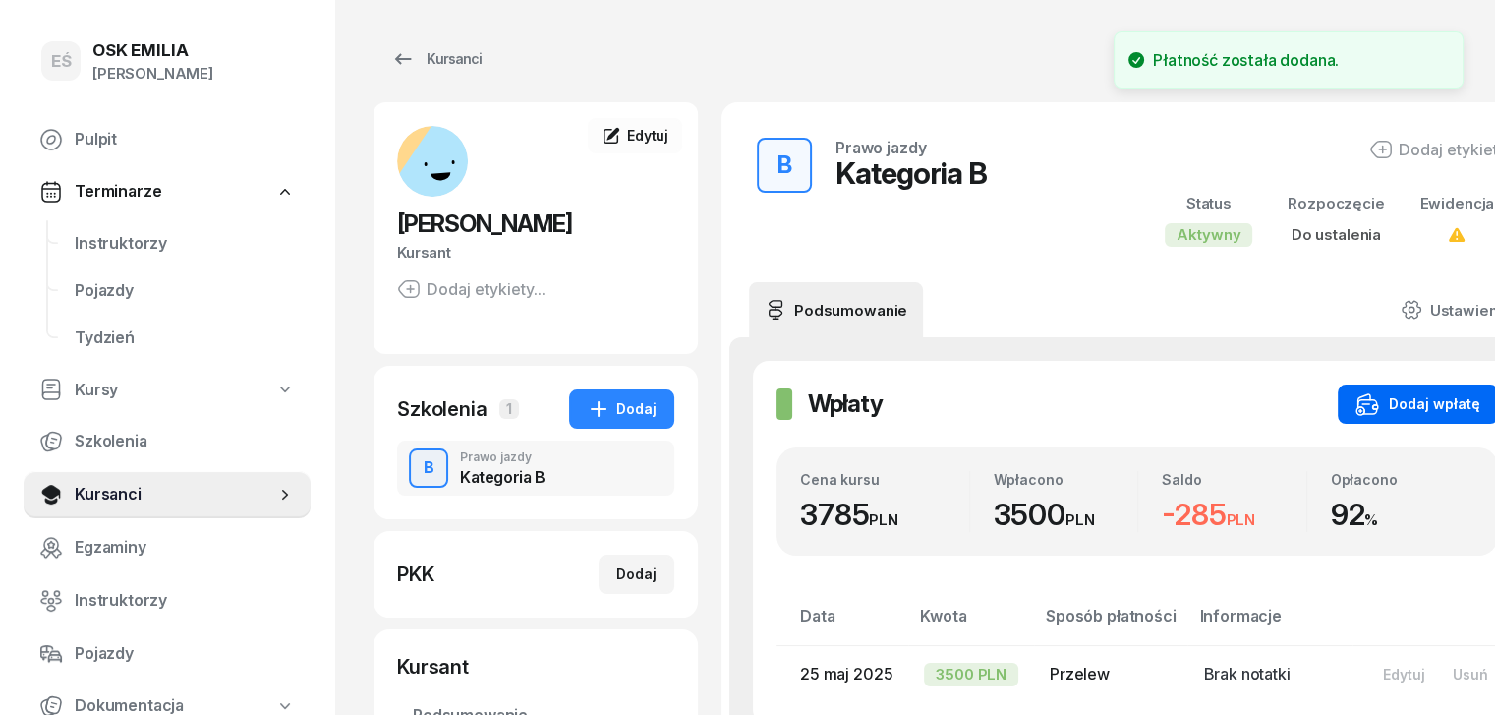
click at [1388, 396] on div "Dodaj wpłatę" at bounding box center [1418, 404] width 125 height 24
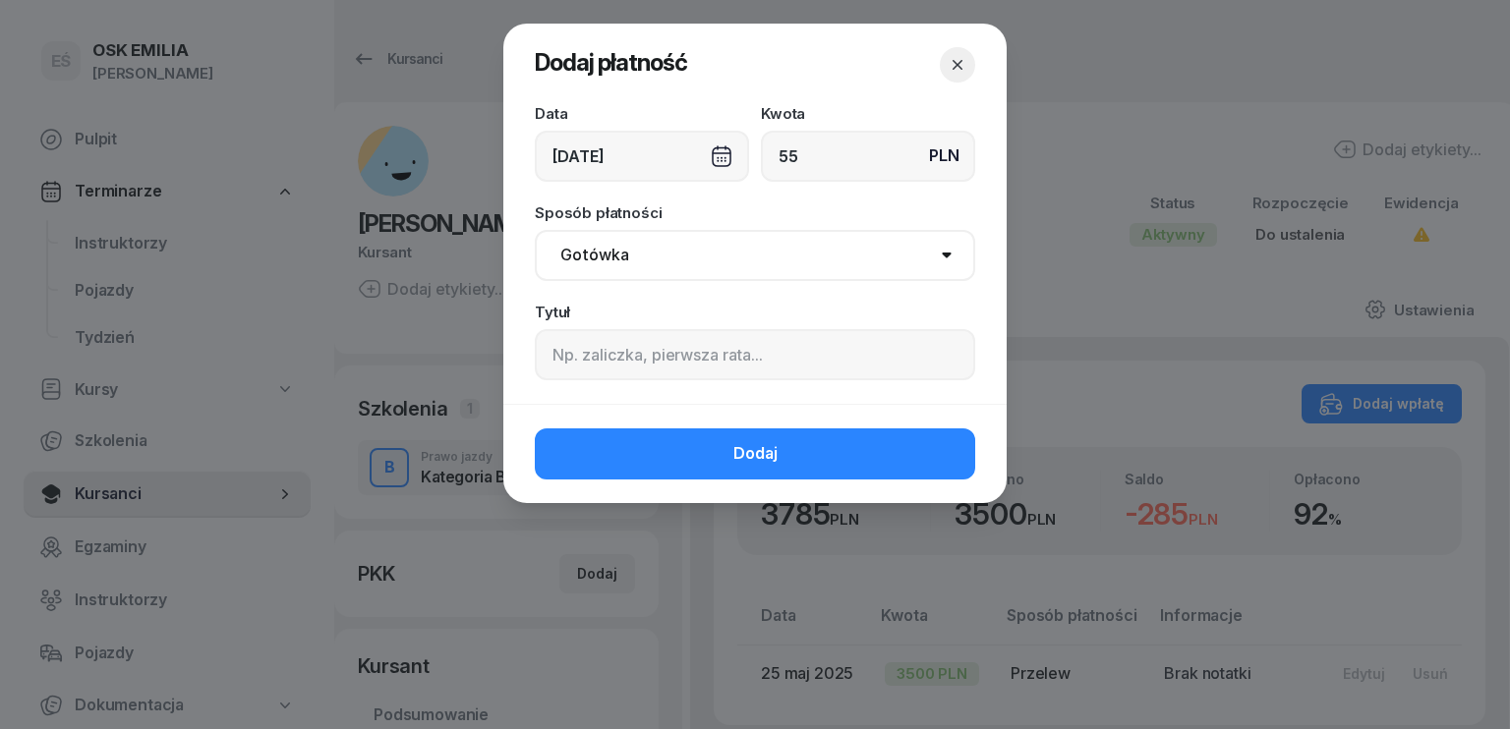
drag, startPoint x: 645, startPoint y: 247, endPoint x: 645, endPoint y: 278, distance: 31.5
click at [645, 247] on select "Gotówka Karta Przelew Płatności online BLIK" at bounding box center [755, 255] width 440 height 51
click at [535, 230] on select "Gotówka Karta Przelew Płatności online BLIK" at bounding box center [755, 255] width 440 height 51
click at [615, 361] on input at bounding box center [755, 354] width 440 height 51
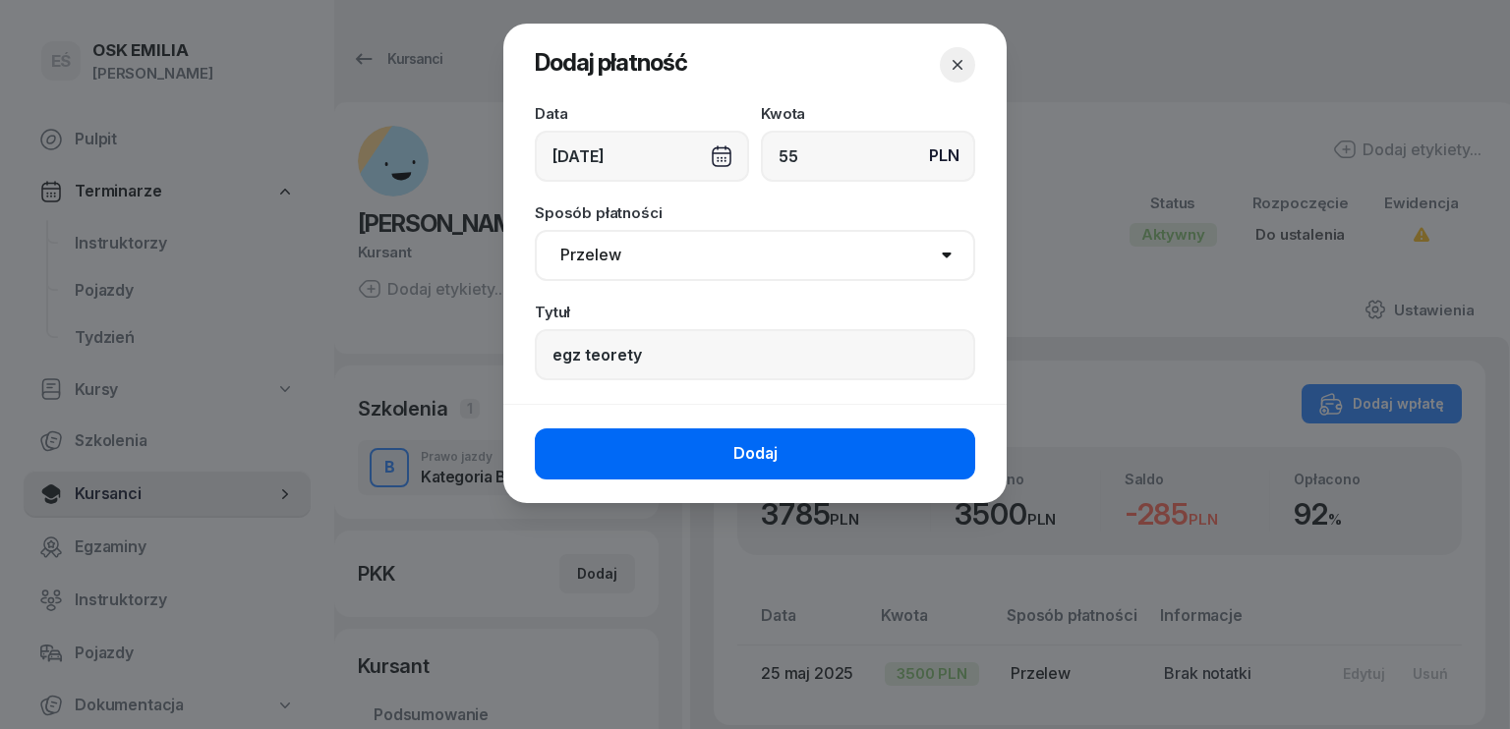
click at [752, 457] on span "Dodaj" at bounding box center [755, 454] width 44 height 26
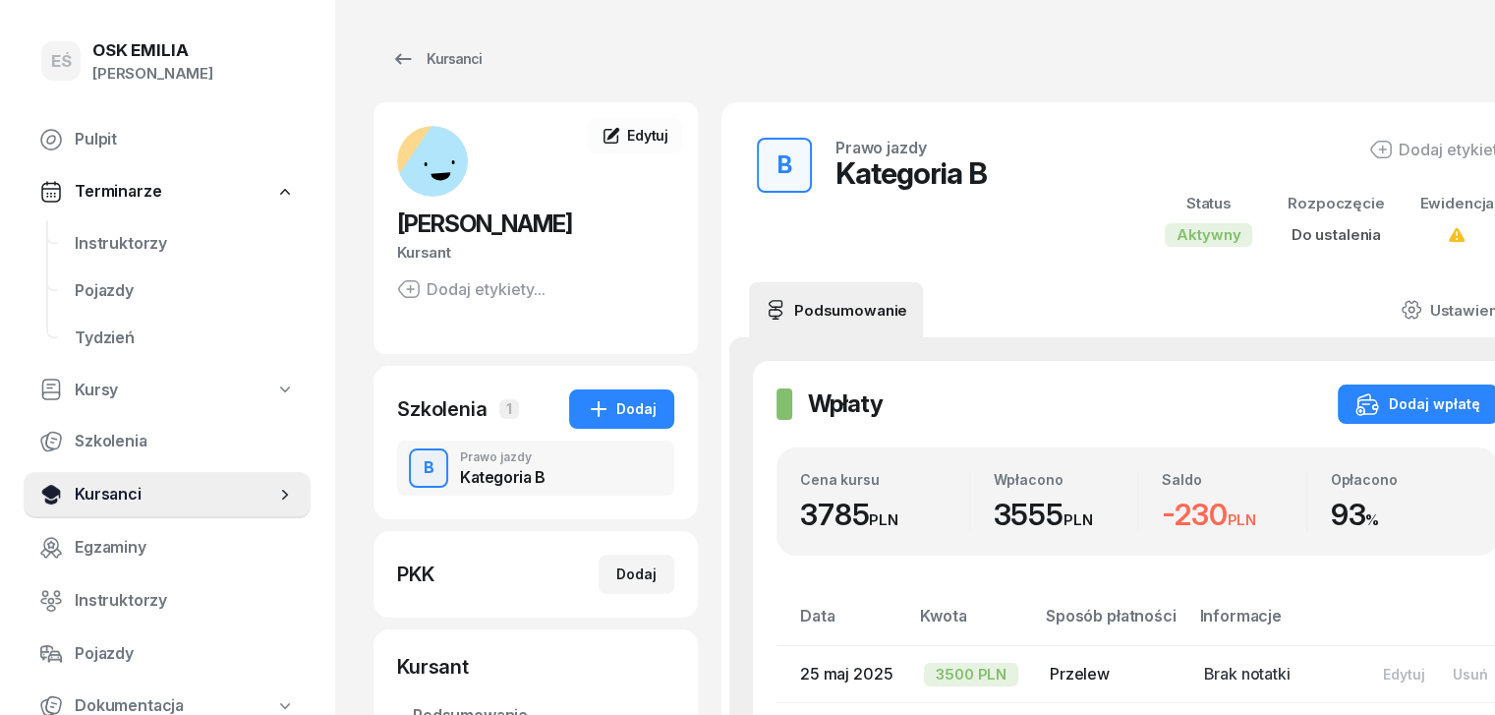
click at [181, 489] on span "Kursanci" at bounding box center [175, 495] width 201 height 26
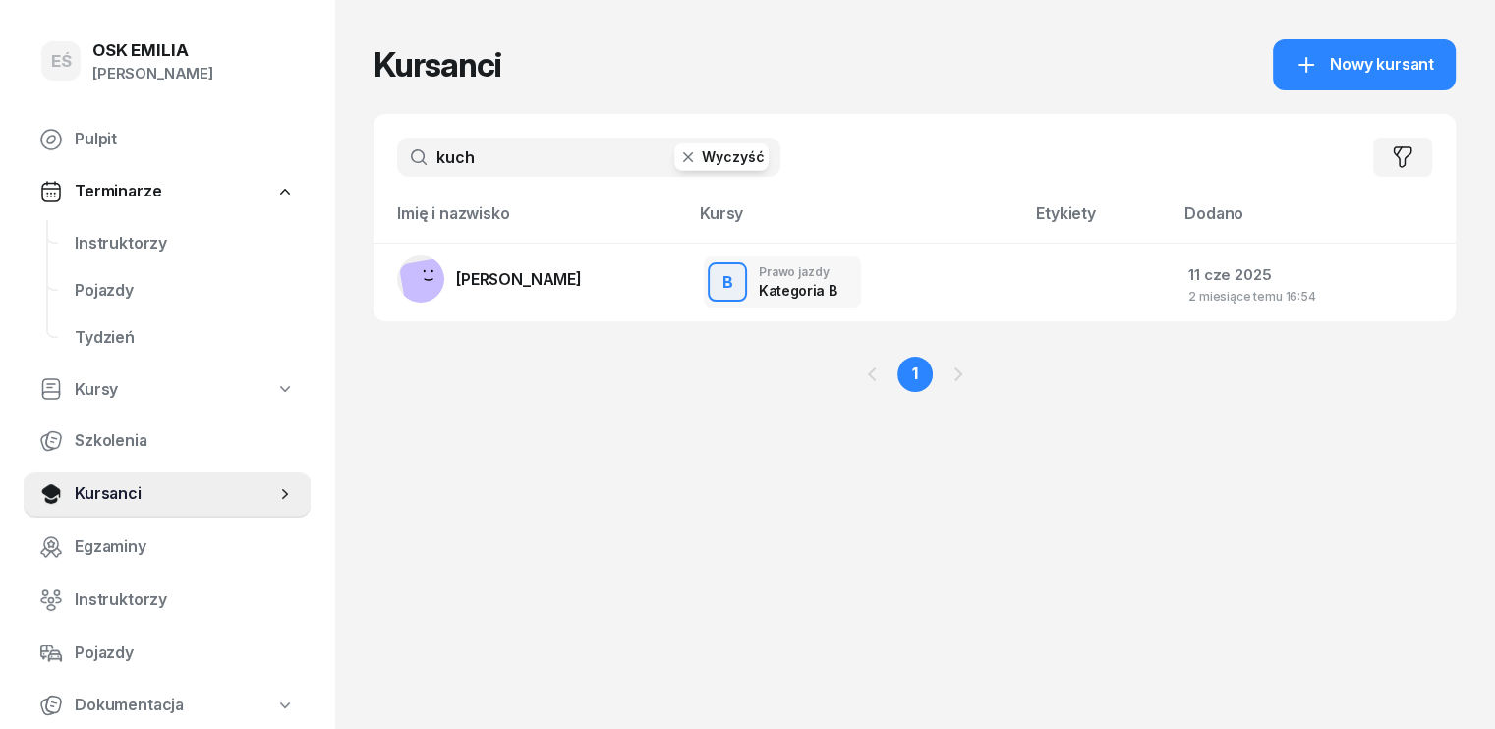
drag, startPoint x: 492, startPoint y: 164, endPoint x: 301, endPoint y: 162, distance: 190.7
click at [303, 162] on div "EŚ OSK [PERSON_NAME] [PERSON_NAME] Śniedziewska Pulpit Terminarze Instruktorzy …" at bounding box center [747, 364] width 1495 height 729
click at [445, 293] on link "[PERSON_NAME]" at bounding box center [489, 279] width 185 height 47
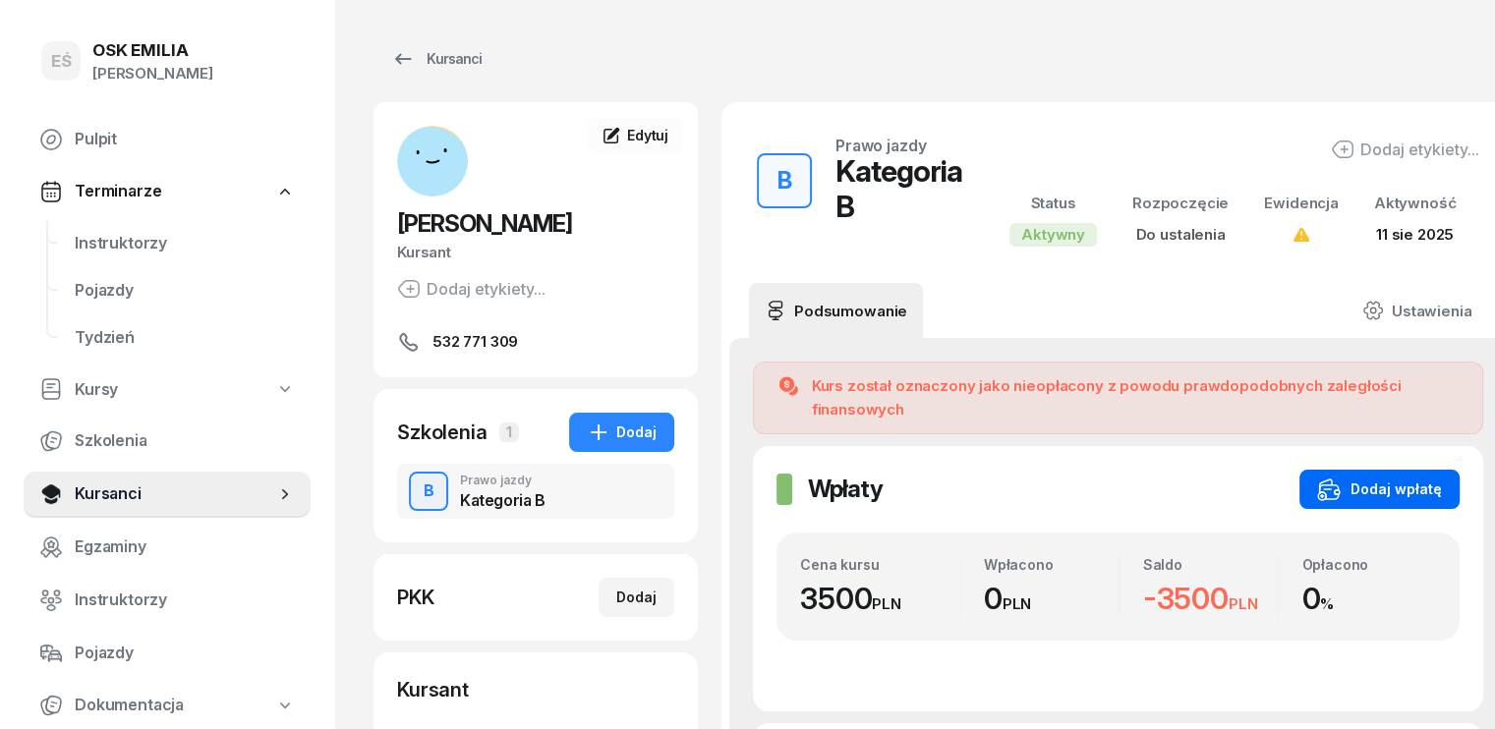
click at [1361, 478] on div "Dodaj wpłatę" at bounding box center [1379, 490] width 125 height 24
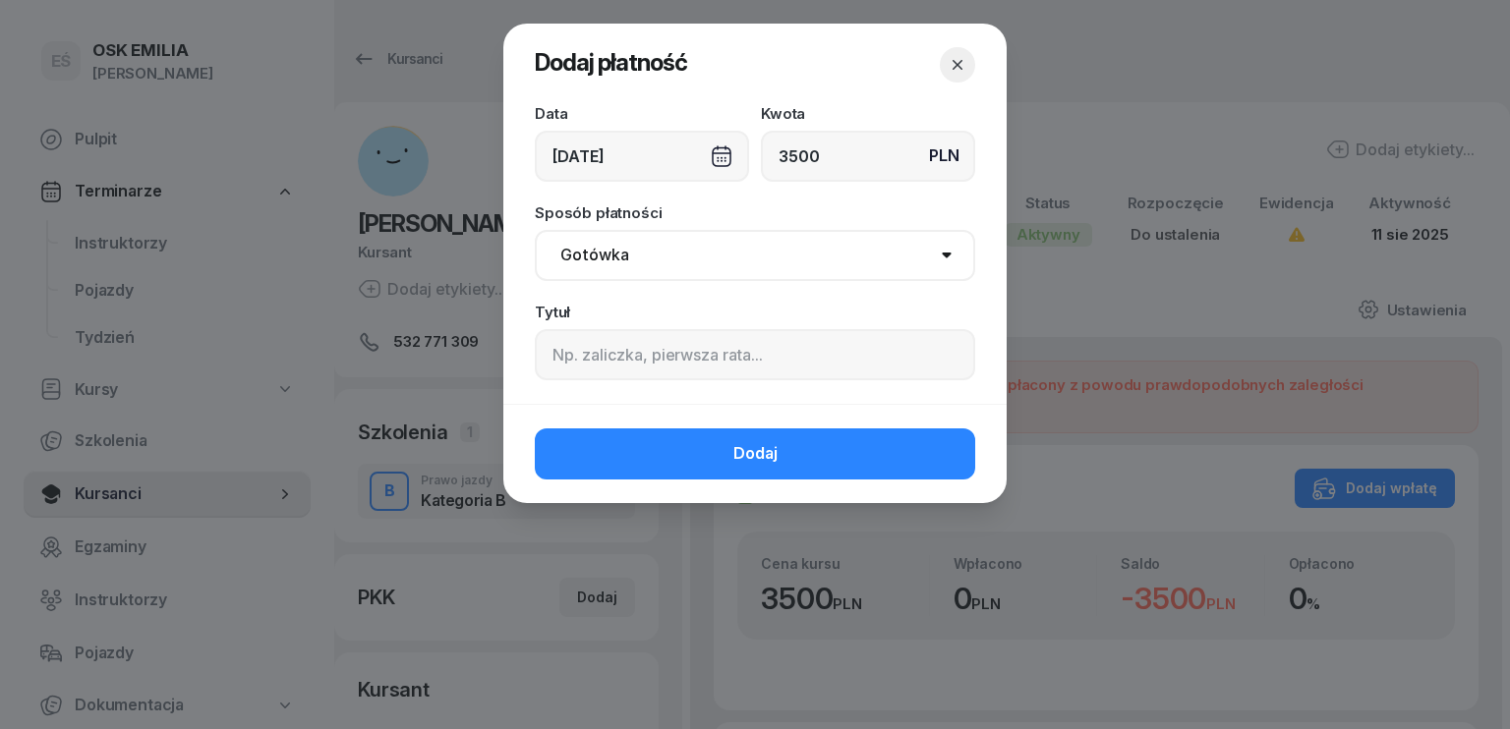
click at [581, 172] on div "[DATE]" at bounding box center [642, 156] width 214 height 51
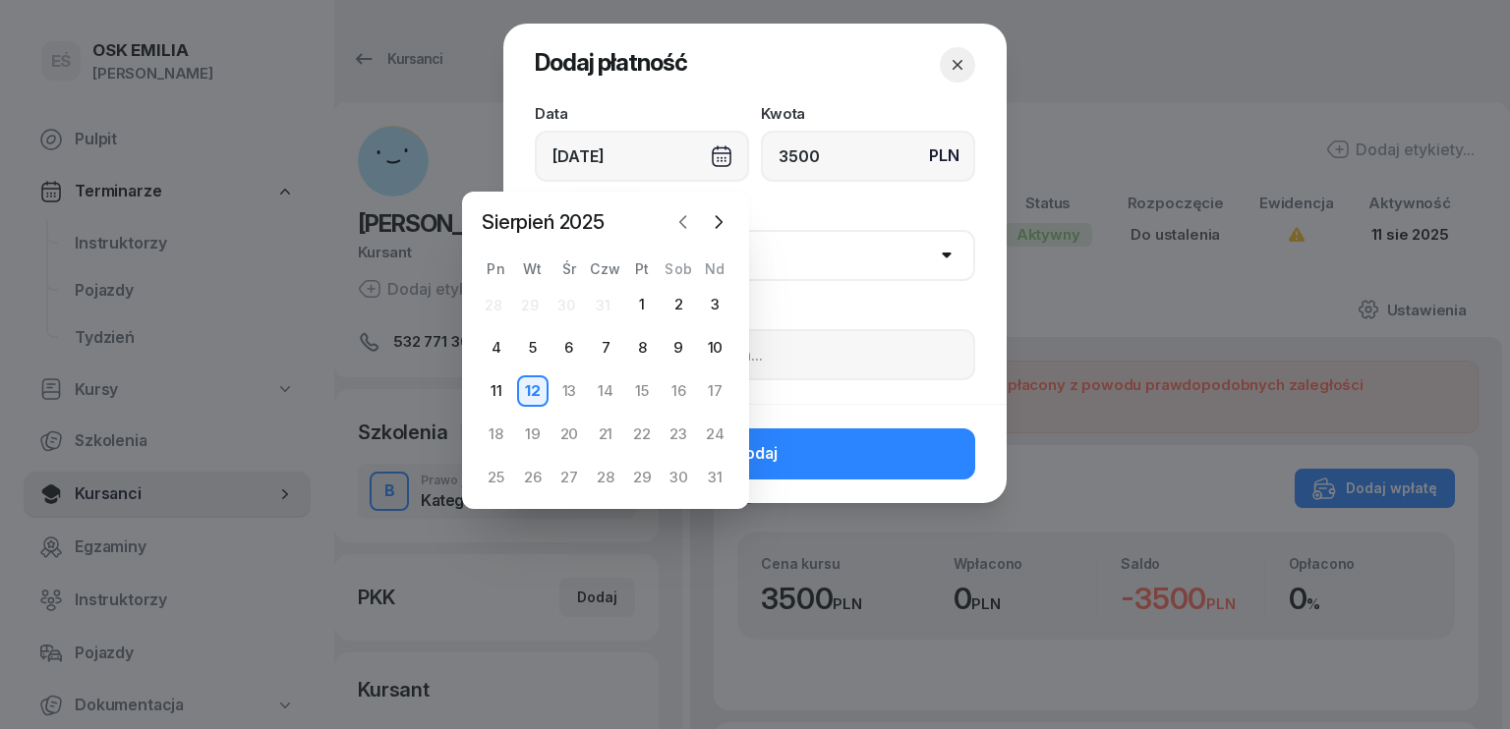
click at [687, 221] on icon "button" at bounding box center [683, 222] width 20 height 20
click at [688, 221] on icon "button" at bounding box center [683, 222] width 20 height 20
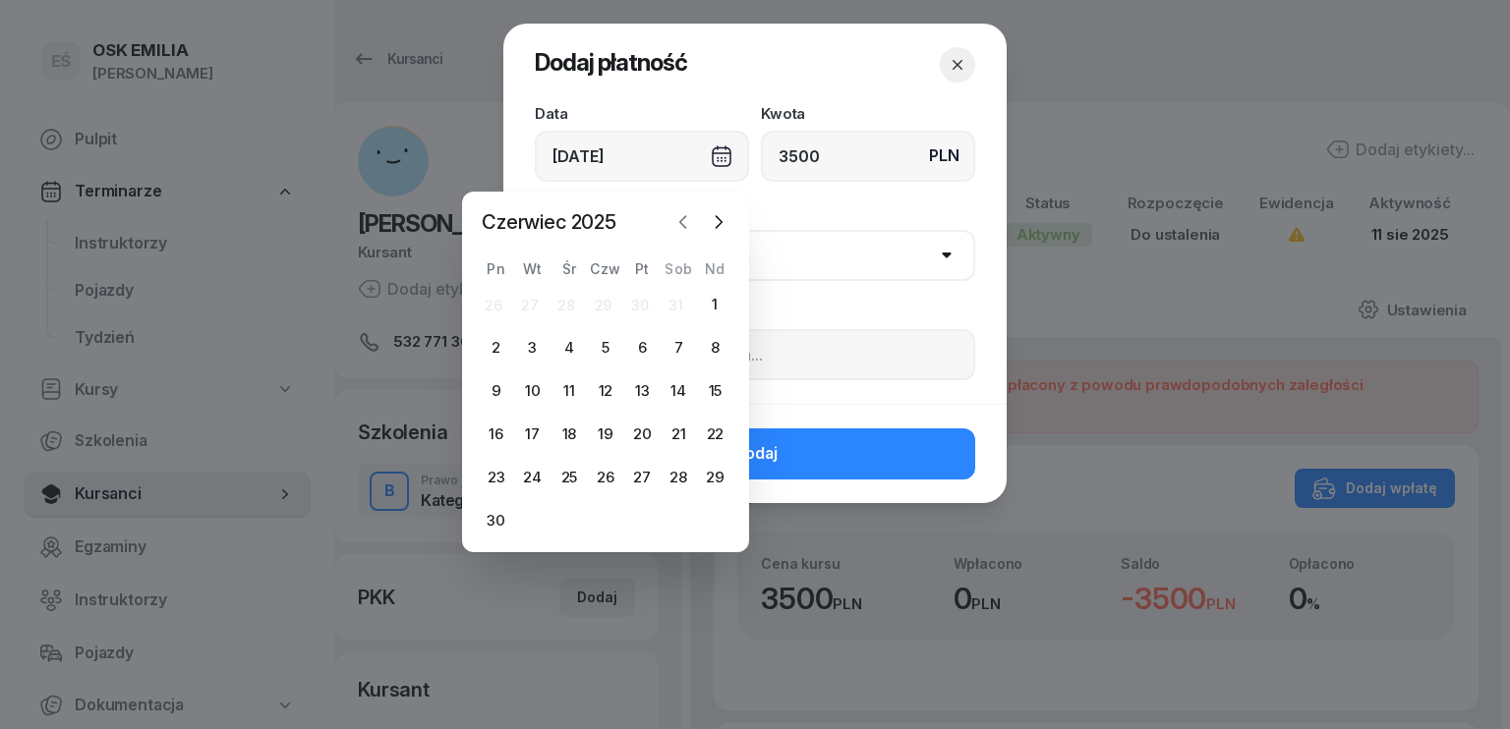
click at [688, 221] on icon "button" at bounding box center [683, 222] width 20 height 20
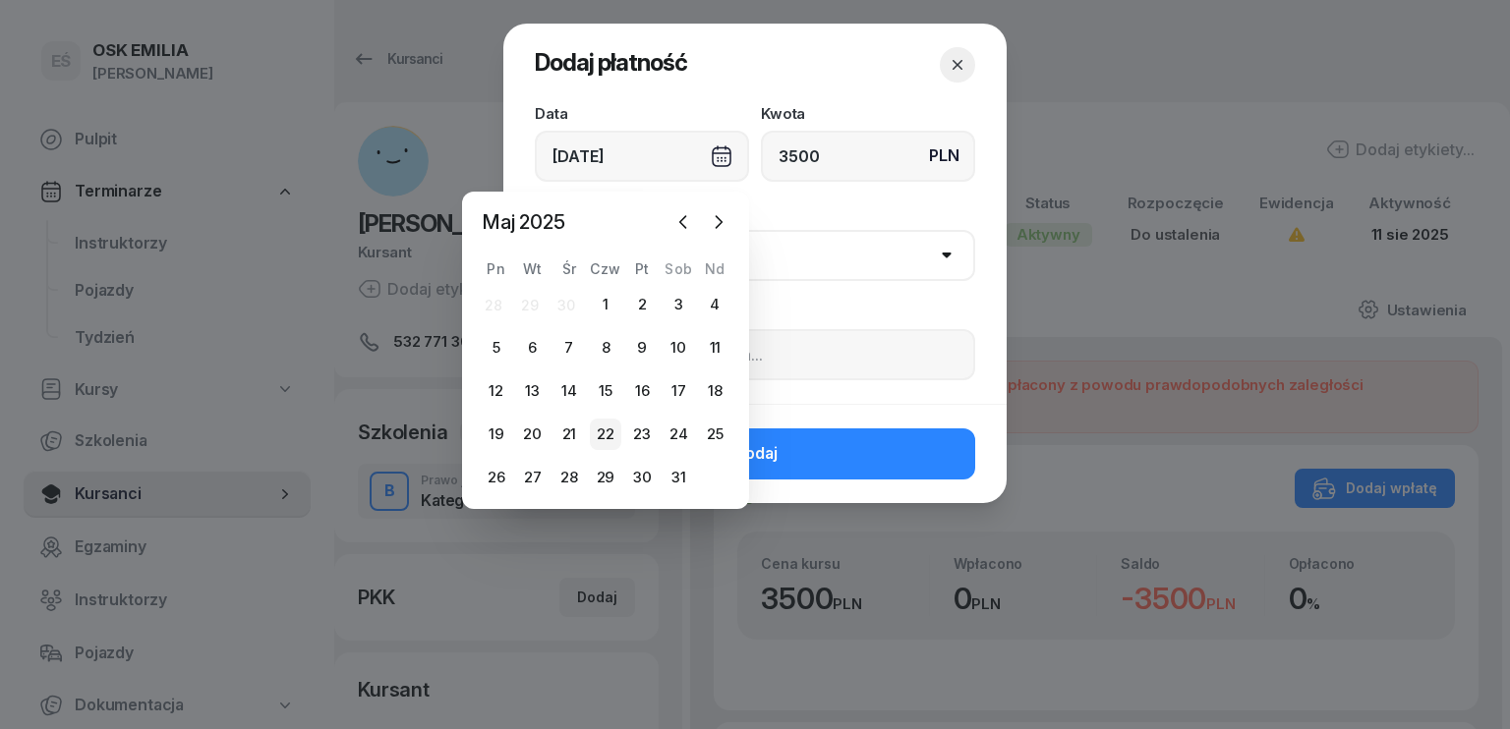
click at [603, 437] on div "22" at bounding box center [605, 434] width 31 height 31
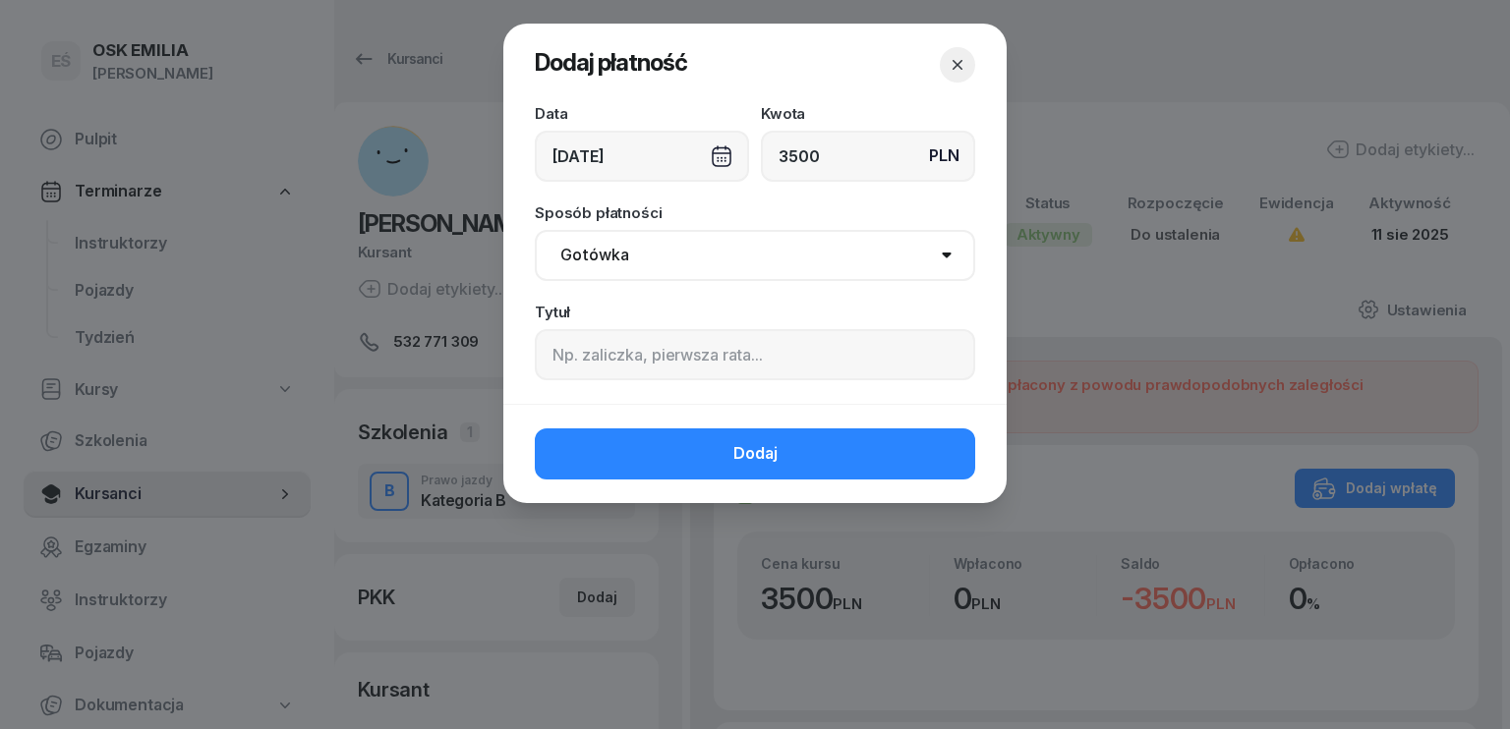
drag, startPoint x: 669, startPoint y: 261, endPoint x: 661, endPoint y: 278, distance: 19.4
click at [669, 260] on select "Gotówka Karta Przelew Płatności online BLIK" at bounding box center [755, 255] width 440 height 51
click at [535, 230] on select "Gotówka Karta Przelew Płatności online BLIK" at bounding box center [755, 255] width 440 height 51
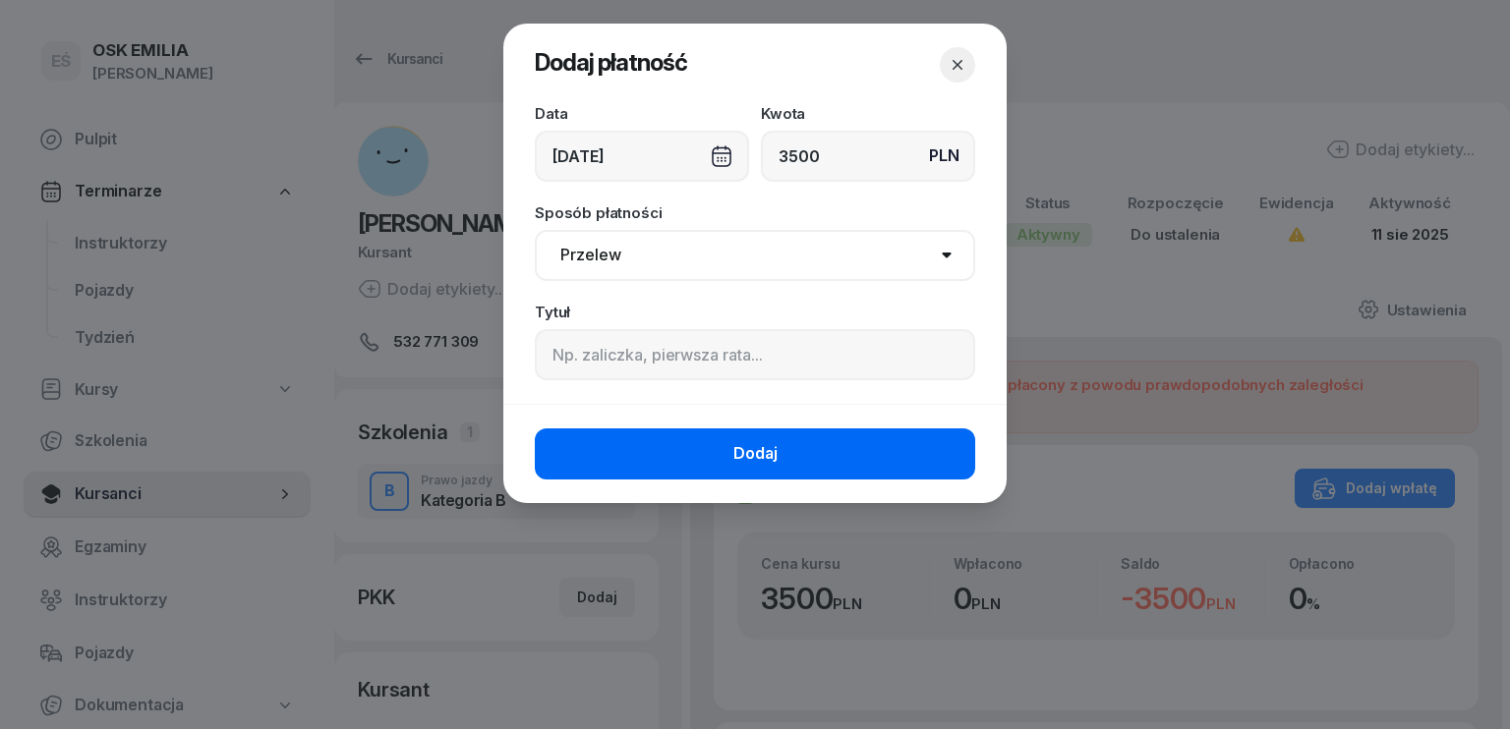
click at [688, 439] on button "Dodaj" at bounding box center [755, 454] width 440 height 51
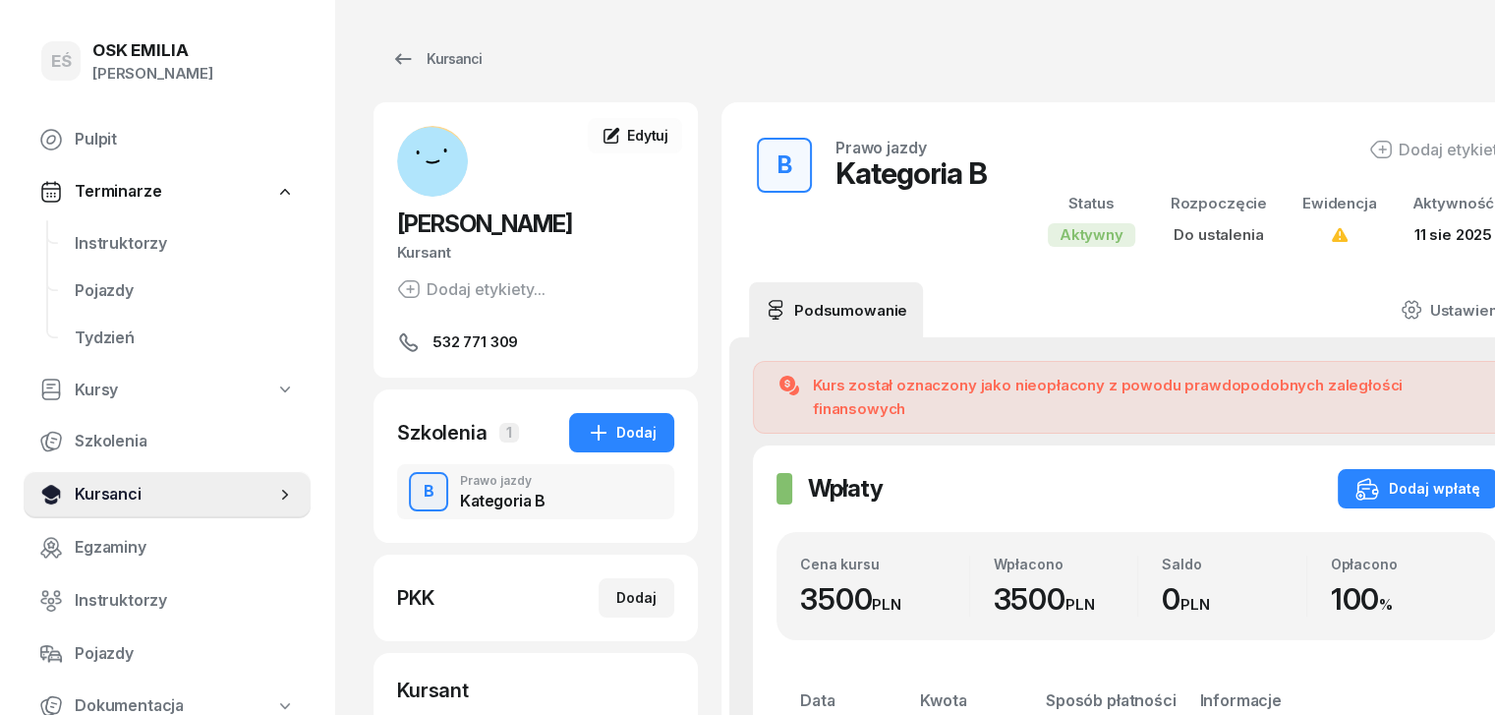
click at [161, 486] on span "Kursanci" at bounding box center [175, 495] width 201 height 26
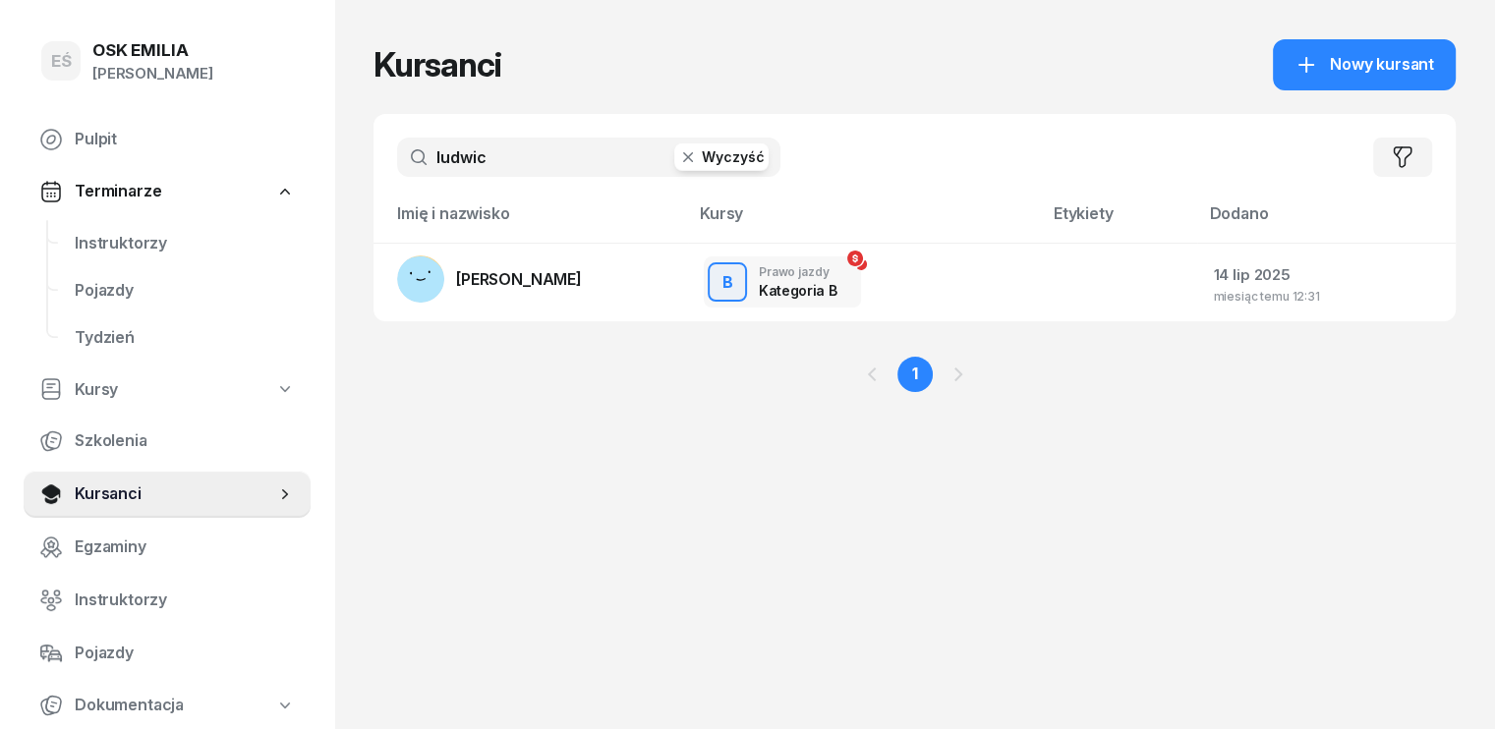
drag, startPoint x: 500, startPoint y: 155, endPoint x: 288, endPoint y: 168, distance: 212.7
click at [294, 170] on div "EŚ OSK [PERSON_NAME] [PERSON_NAME] Śniedziewska Pulpit Terminarze Instruktorzy …" at bounding box center [747, 364] width 1495 height 729
click at [468, 284] on span "[PERSON_NAME]" at bounding box center [519, 279] width 126 height 20
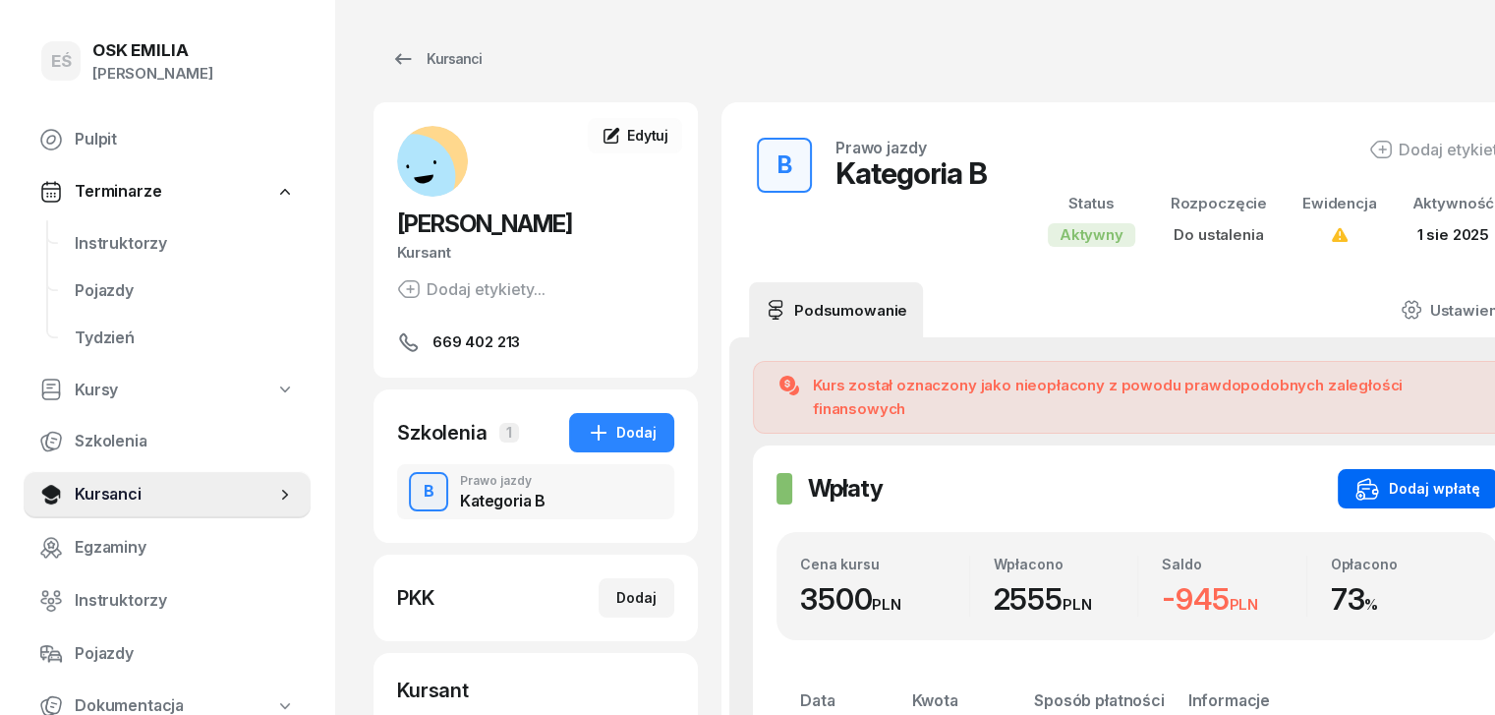
click at [1382, 477] on div "Dodaj wpłatę" at bounding box center [1418, 489] width 125 height 24
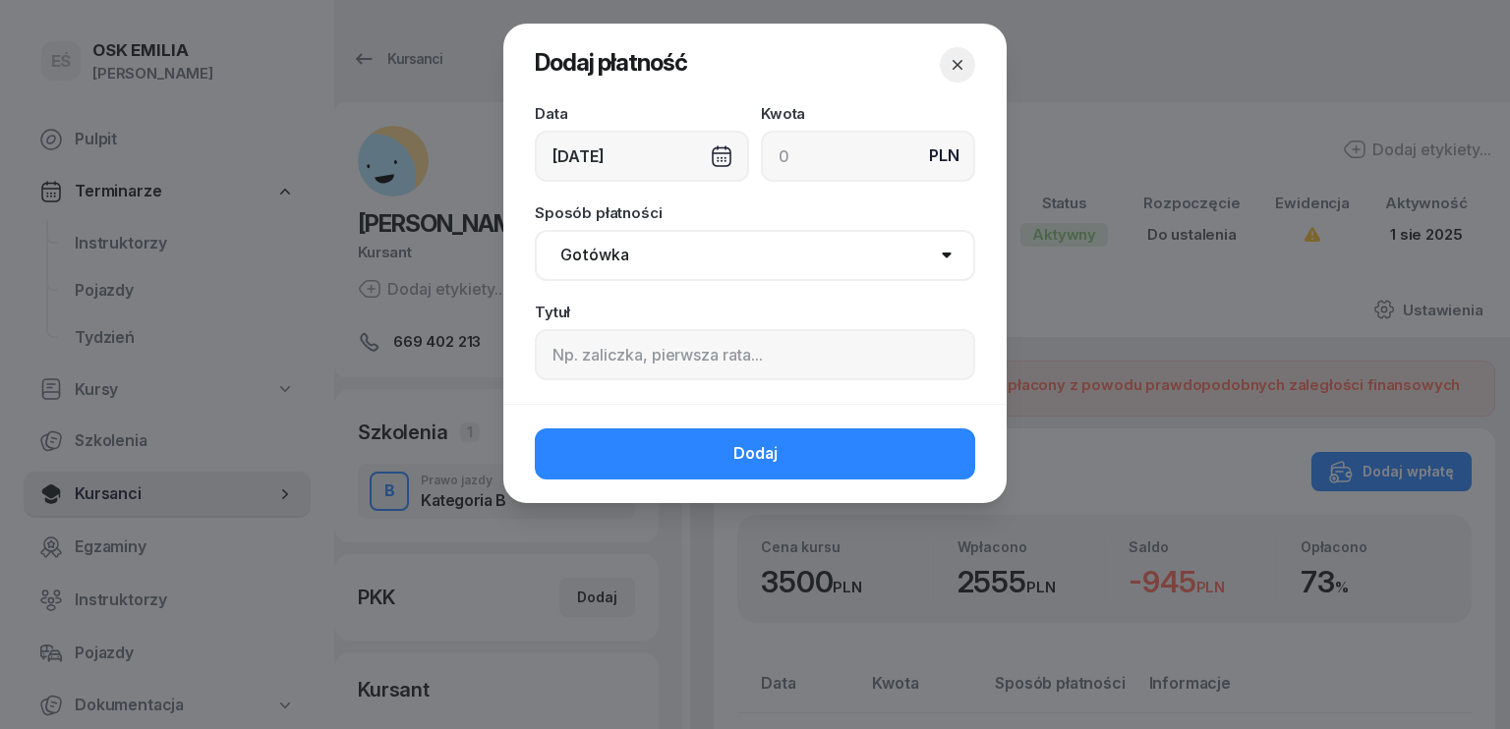
click at [813, 156] on input at bounding box center [868, 156] width 214 height 51
click at [602, 146] on div "[DATE]" at bounding box center [642, 156] width 214 height 51
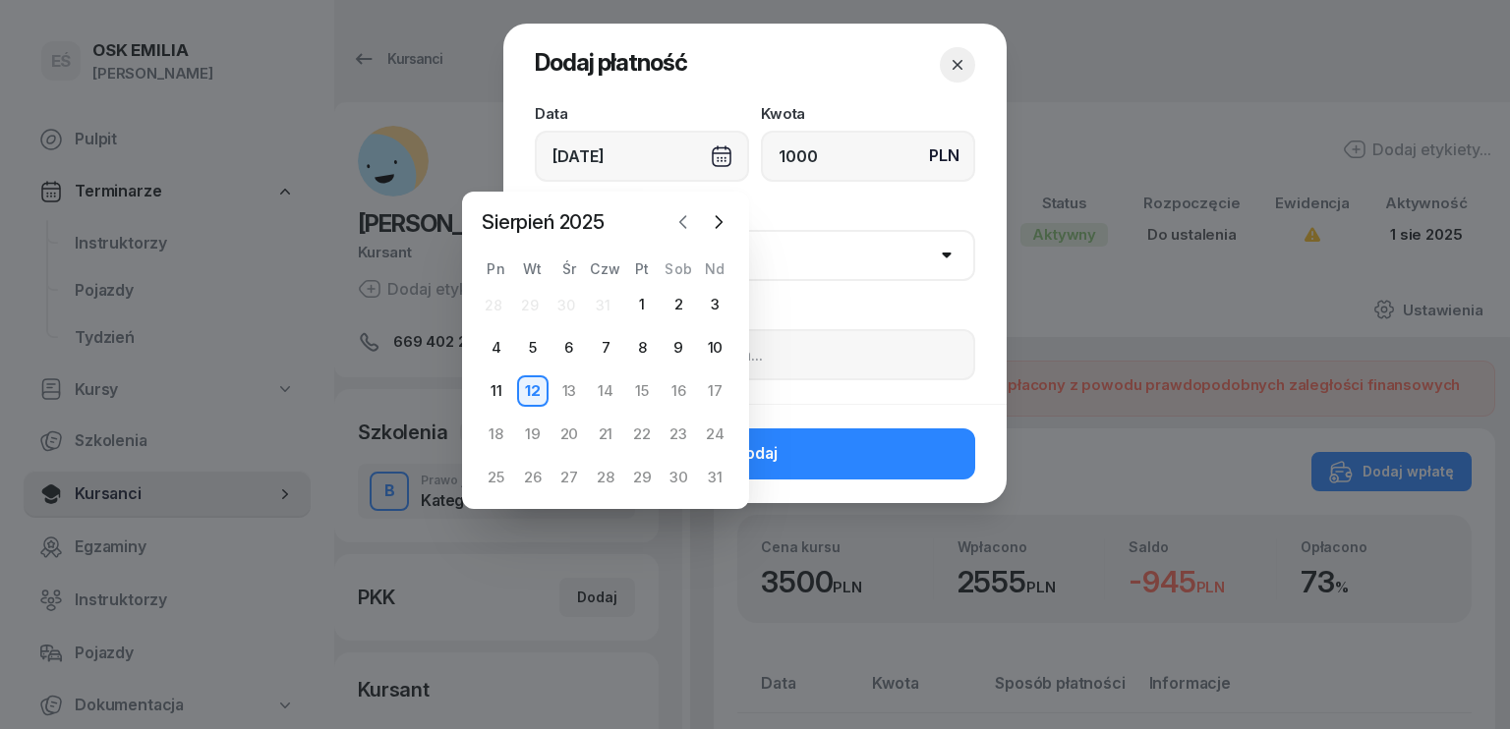
click at [691, 225] on icon "button" at bounding box center [683, 222] width 20 height 20
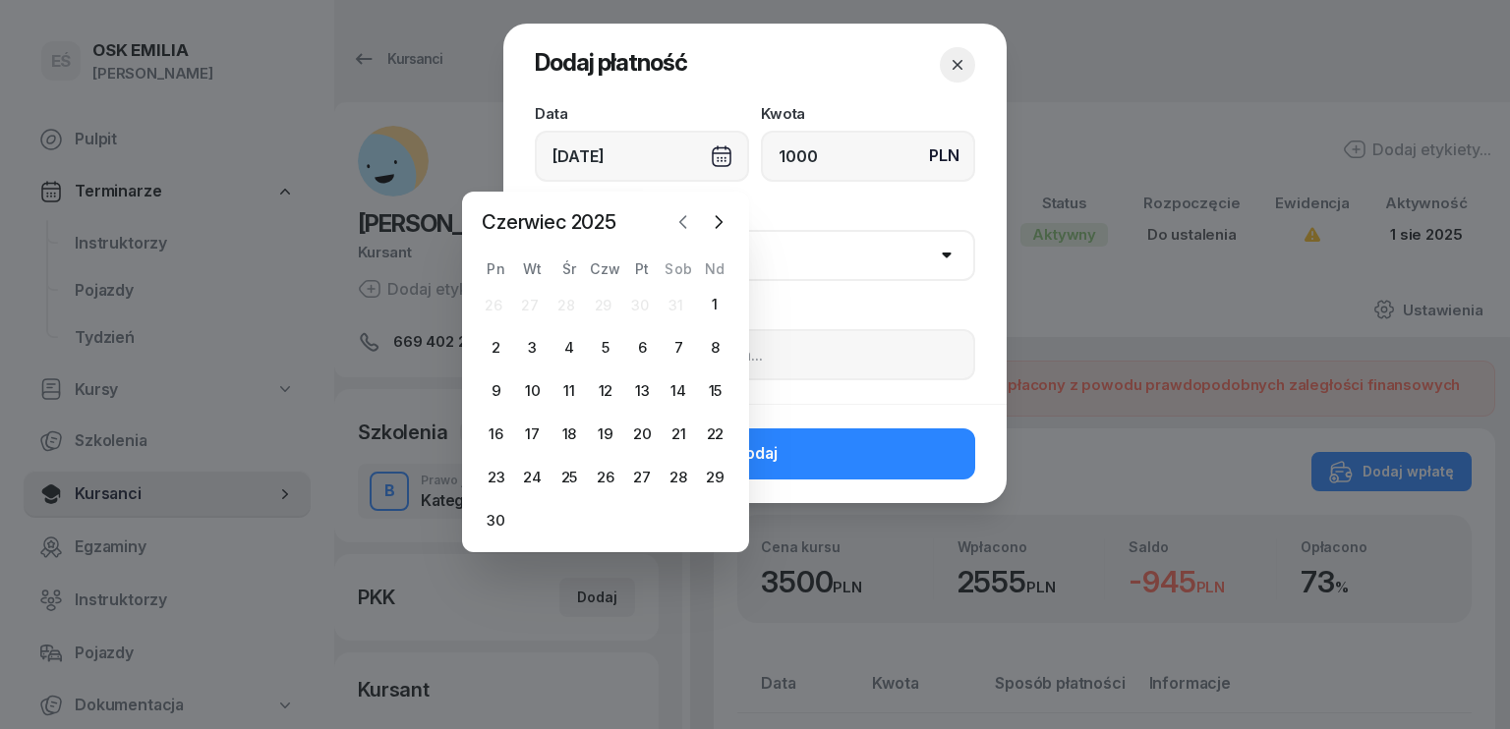
click at [684, 226] on icon "button" at bounding box center [683, 222] width 6 height 12
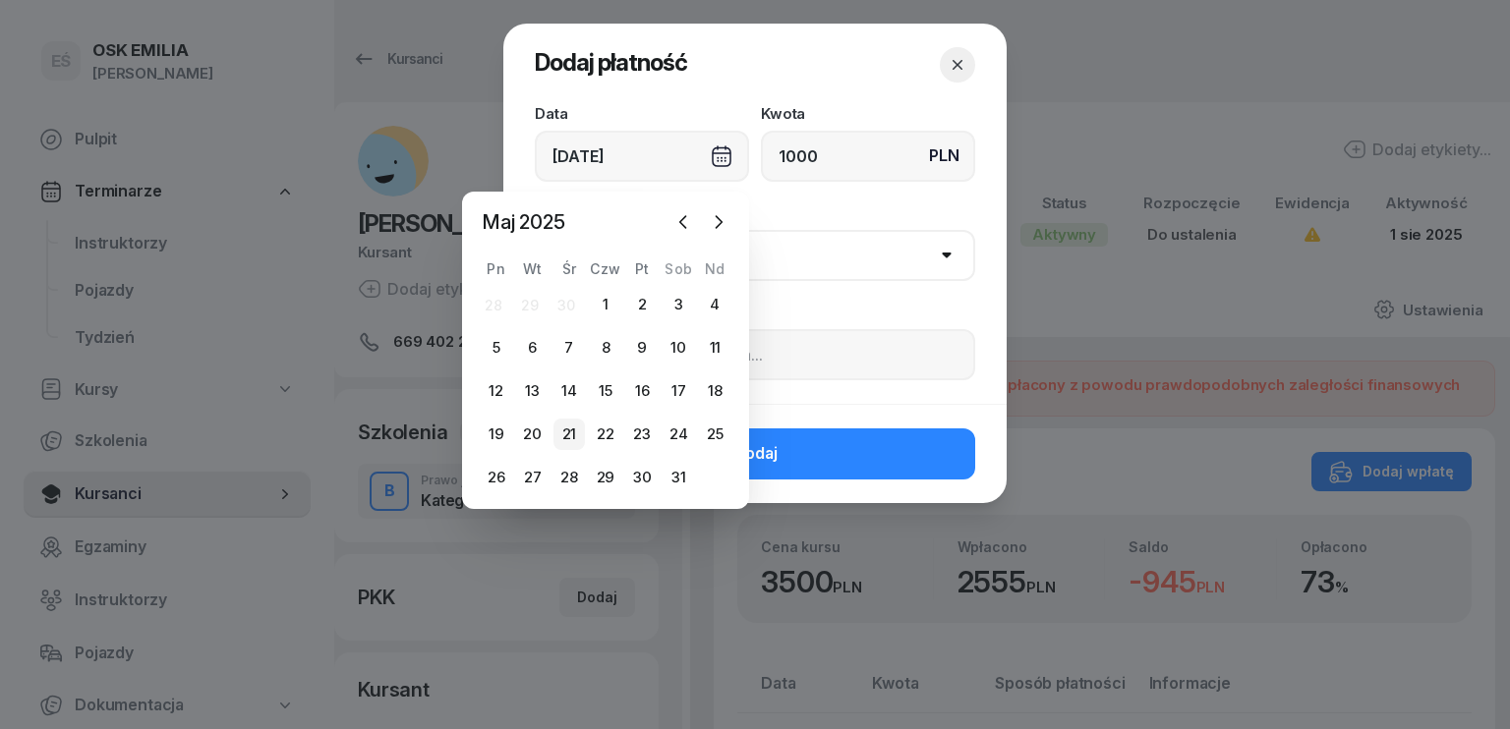
click at [565, 431] on div "21" at bounding box center [568, 434] width 31 height 31
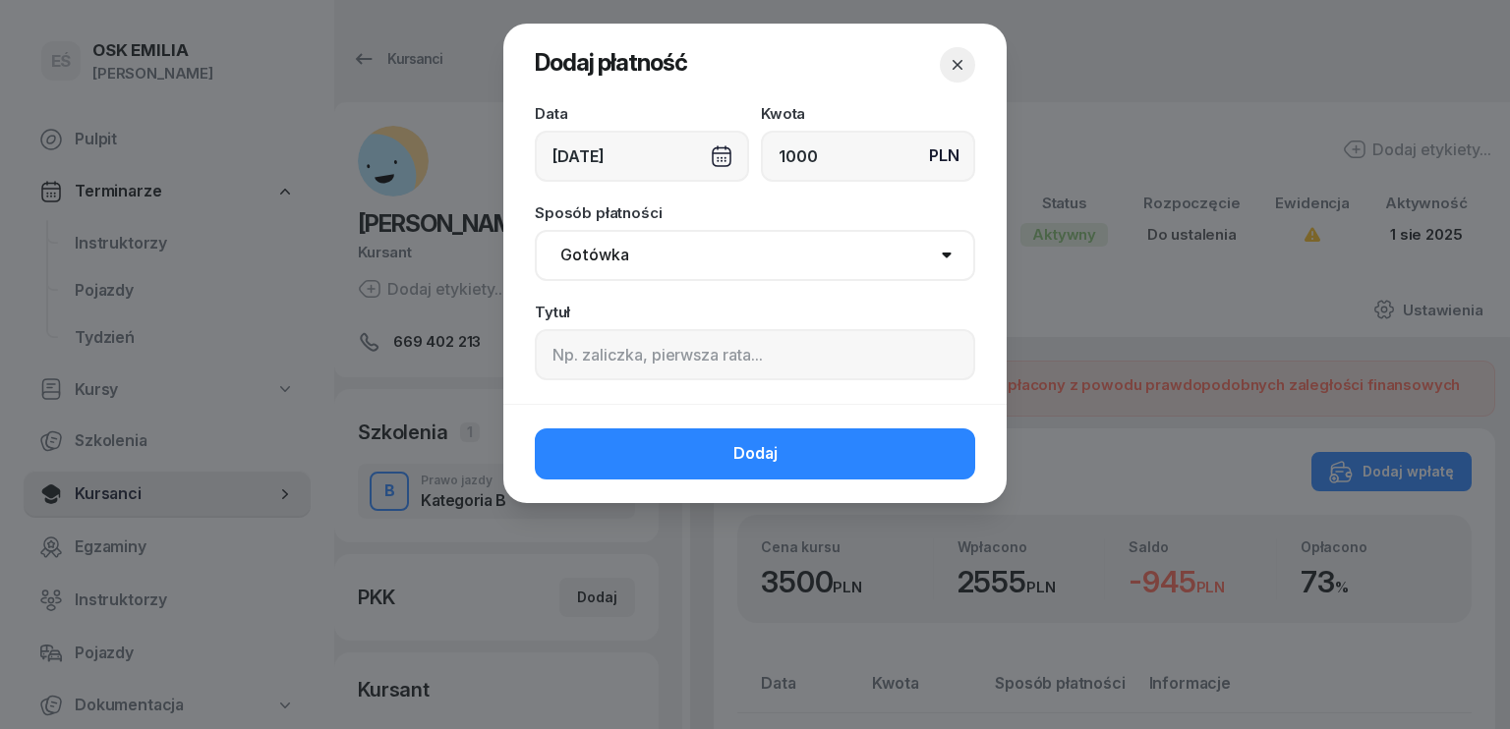
drag, startPoint x: 672, startPoint y: 243, endPoint x: 667, endPoint y: 276, distance: 33.9
click at [672, 244] on select "Gotówka Karta Przelew Płatności online BLIK" at bounding box center [755, 255] width 440 height 51
click at [535, 230] on select "Gotówka Karta Przelew Płatności online BLIK" at bounding box center [755, 255] width 440 height 51
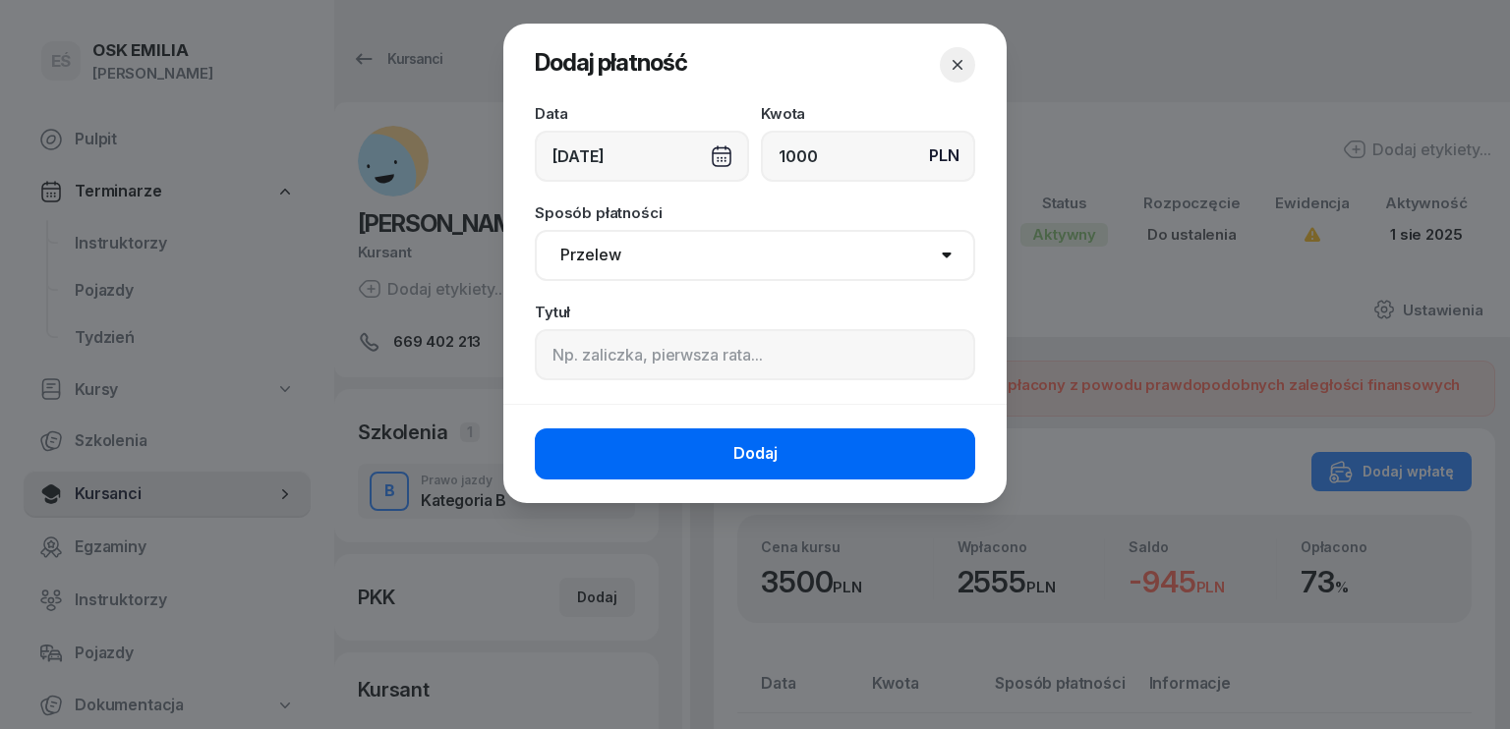
click at [712, 445] on button "Dodaj" at bounding box center [755, 454] width 440 height 51
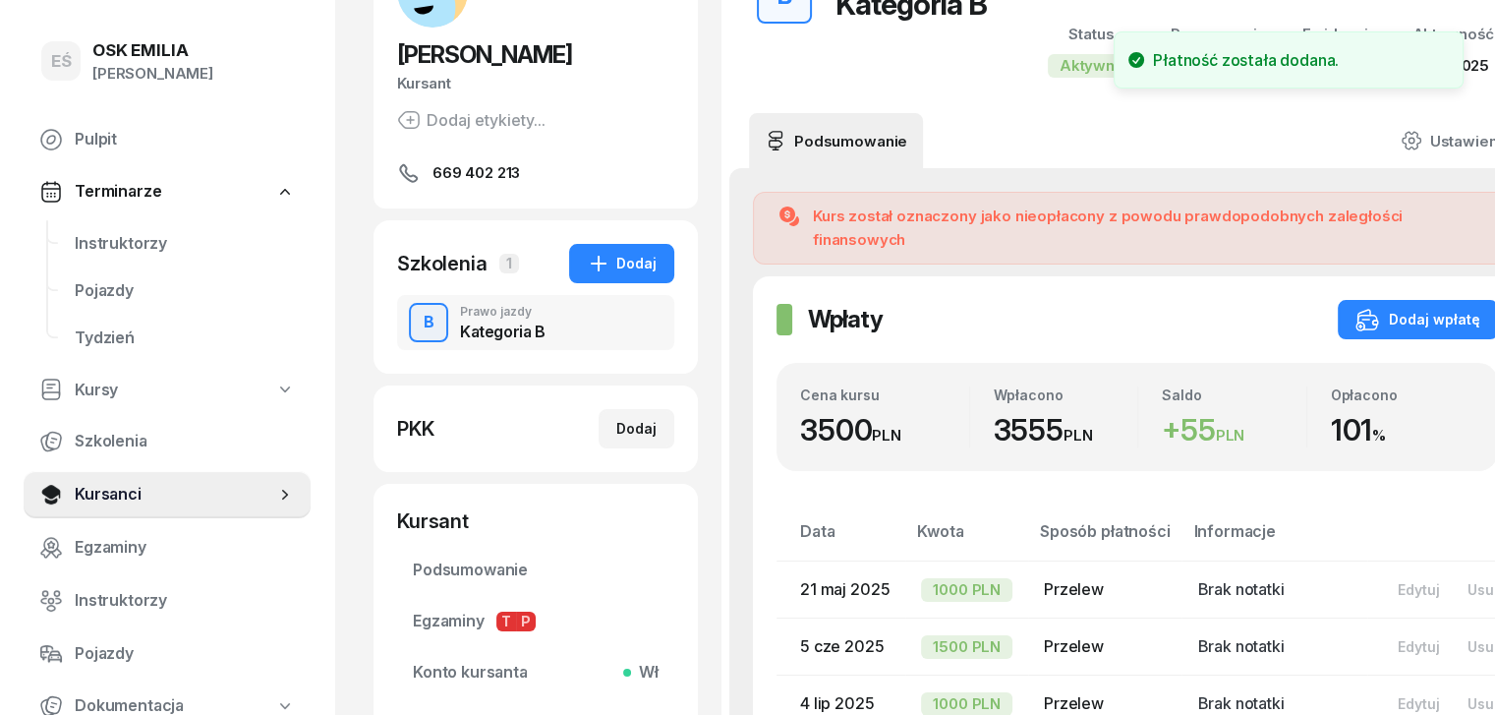
scroll to position [197, 0]
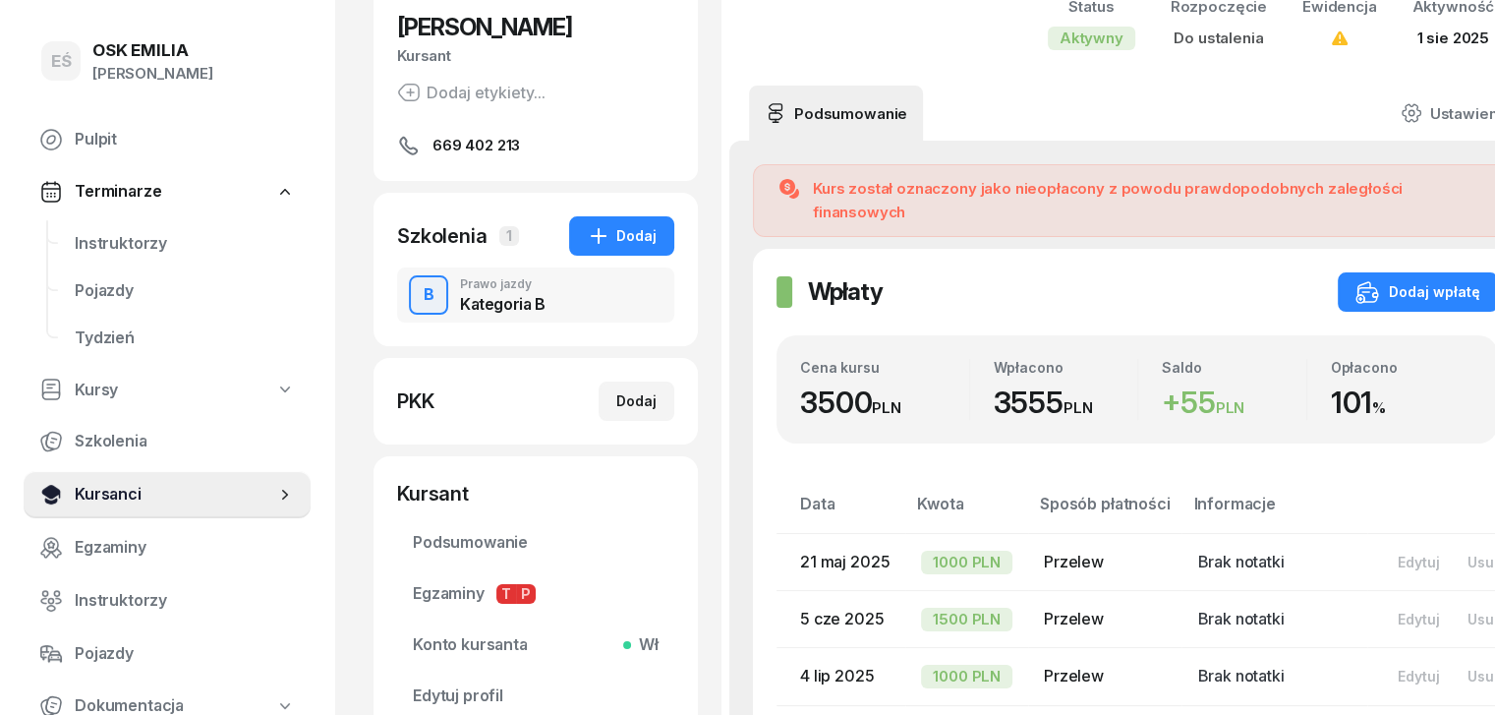
click at [185, 489] on span "Kursanci" at bounding box center [175, 495] width 201 height 26
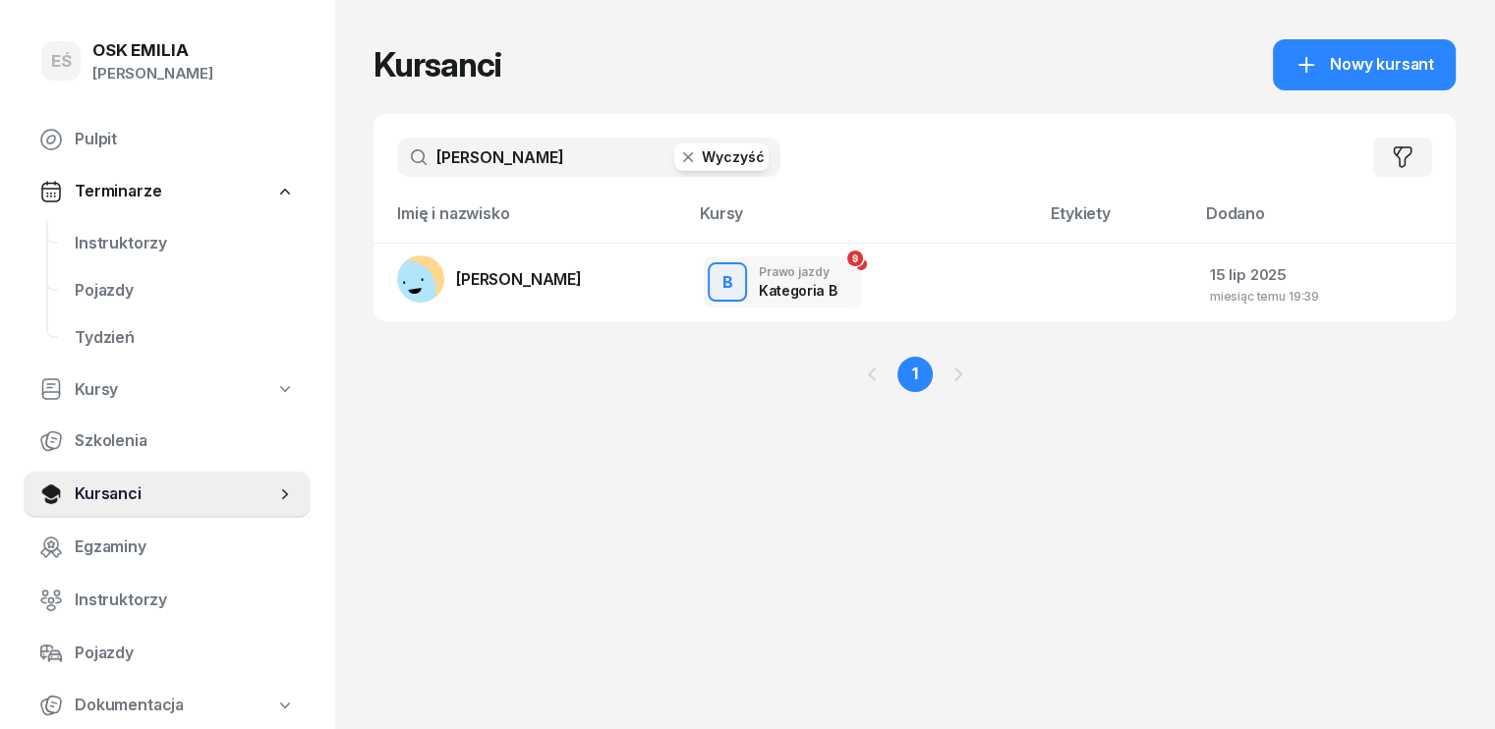
drag, startPoint x: 433, startPoint y: 156, endPoint x: 248, endPoint y: 168, distance: 185.2
click at [252, 170] on div "EŚ OSK [PERSON_NAME] [PERSON_NAME] Śniedziewska Pulpit Terminarze Instruktorzy …" at bounding box center [747, 364] width 1495 height 729
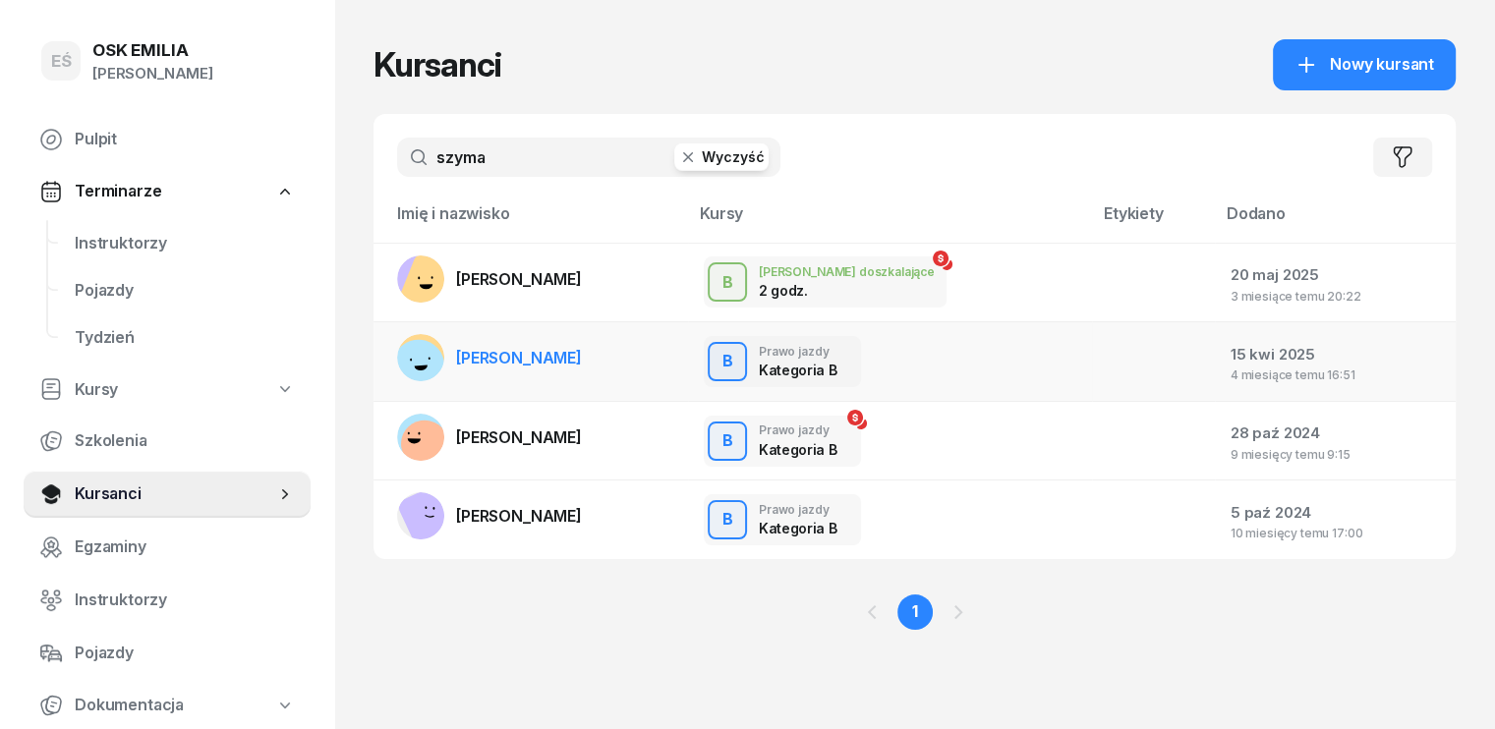
click at [508, 363] on span "[PERSON_NAME]" at bounding box center [519, 358] width 126 height 20
